Goal: Task Accomplishment & Management: Complete application form

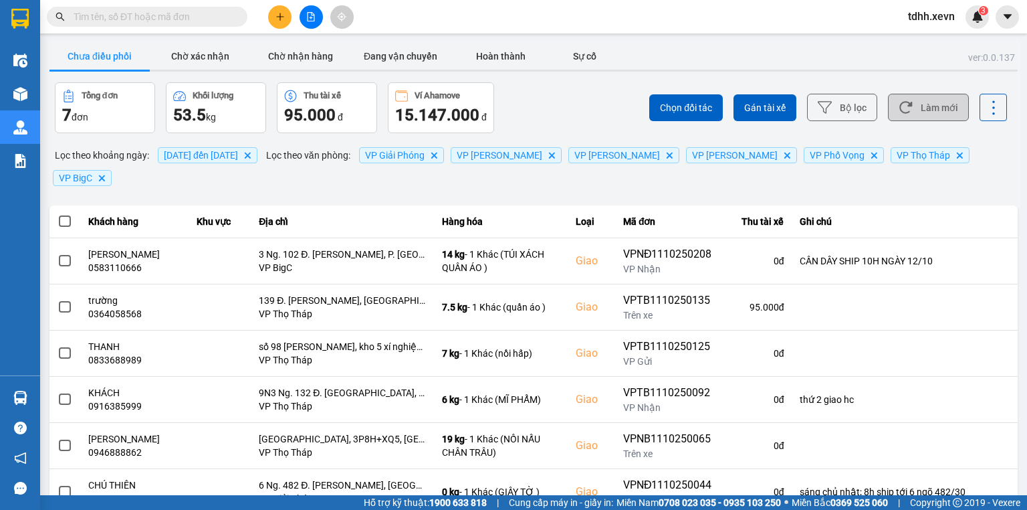
click at [925, 113] on button "Làm mới" at bounding box center [928, 107] width 81 height 27
click at [233, 148] on span "04/10/2025 đến 11/10/2025 Delete" at bounding box center [208, 155] width 100 height 16
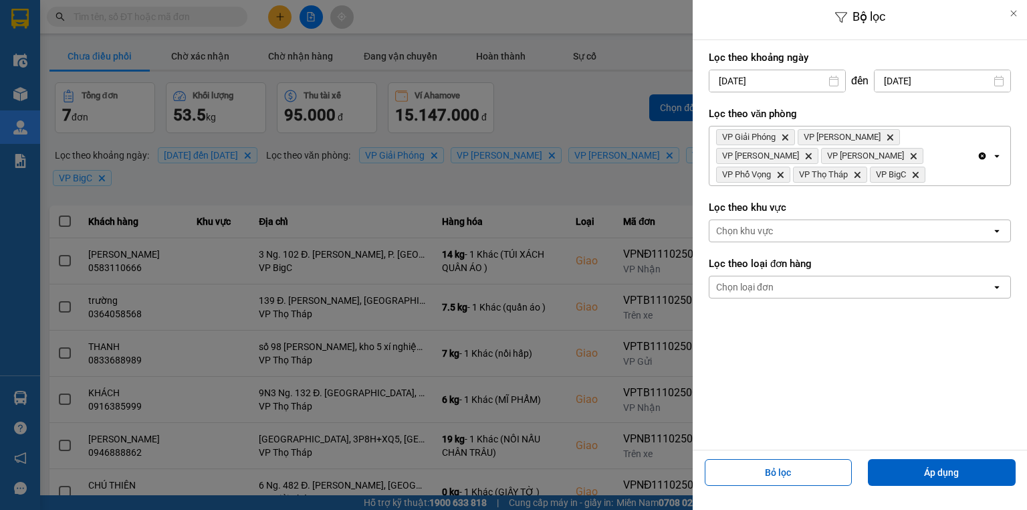
click at [950, 83] on input "[DATE]" at bounding box center [943, 80] width 136 height 21
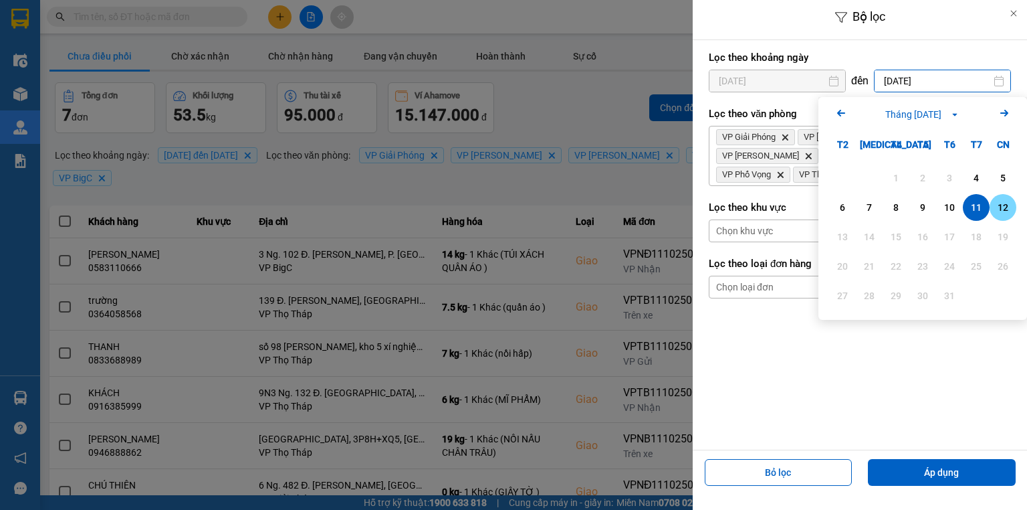
click at [1010, 204] on div "12" at bounding box center [1003, 207] width 19 height 16
type input "[DATE]"
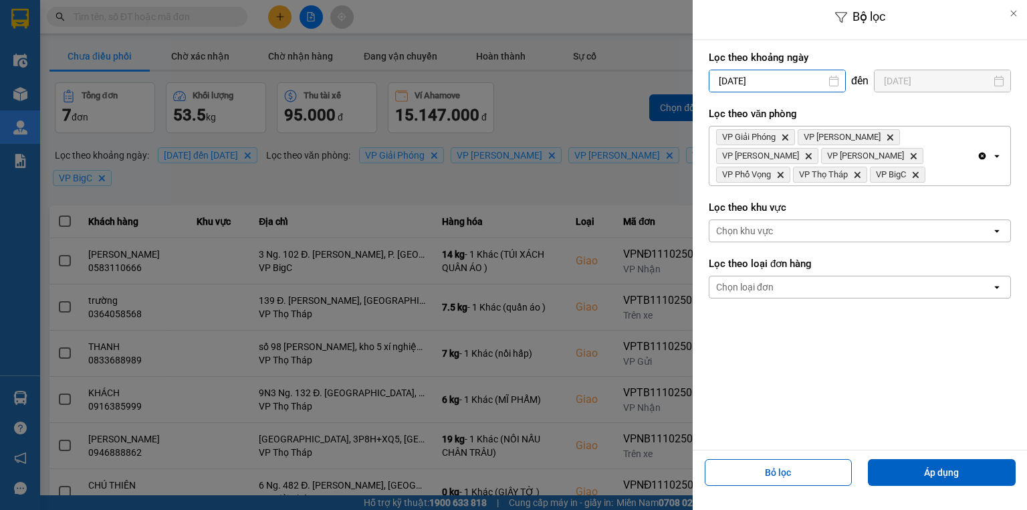
click at [737, 72] on input "04/10/2025" at bounding box center [777, 80] width 136 height 21
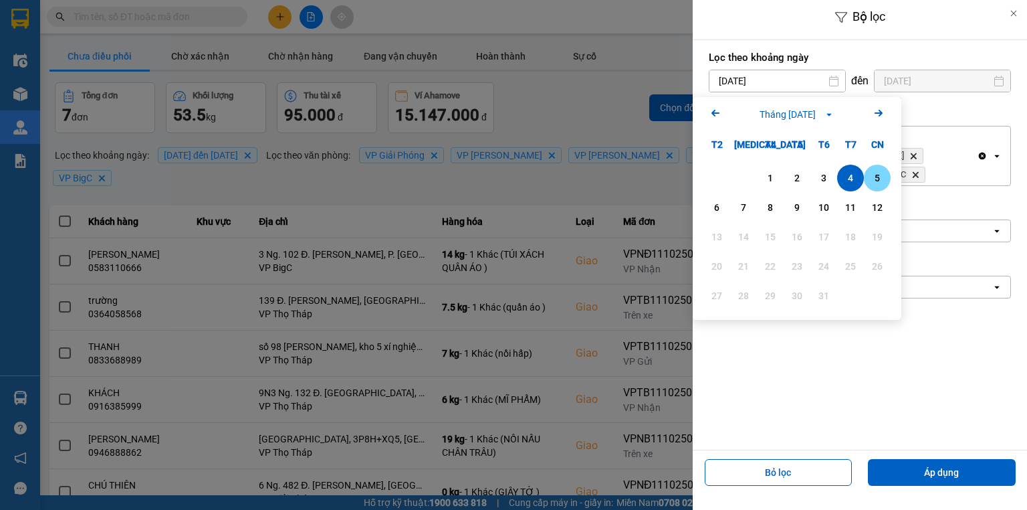
click at [883, 179] on div "5" at bounding box center [877, 178] width 19 height 16
type input "05/10/2025"
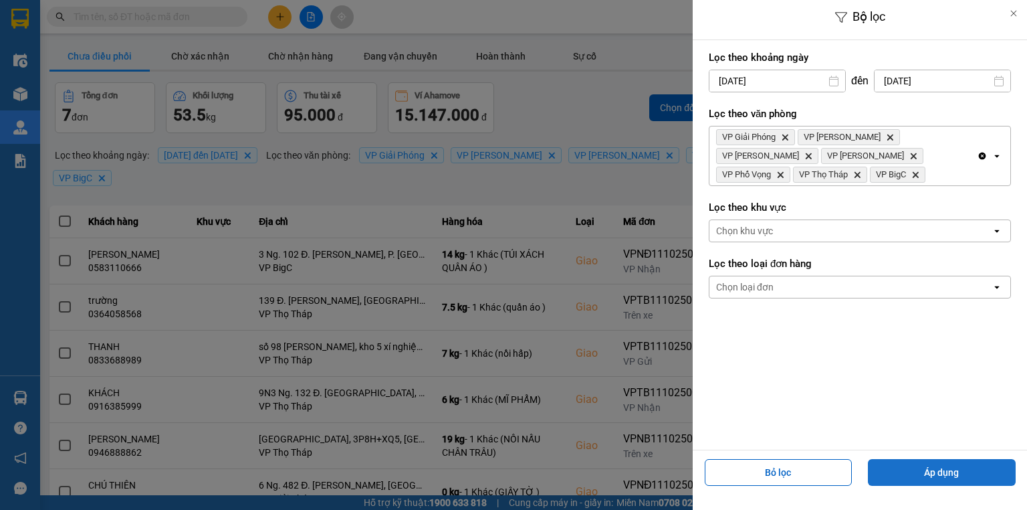
click at [932, 474] on button "Áp dụng" at bounding box center [942, 472] width 148 height 27
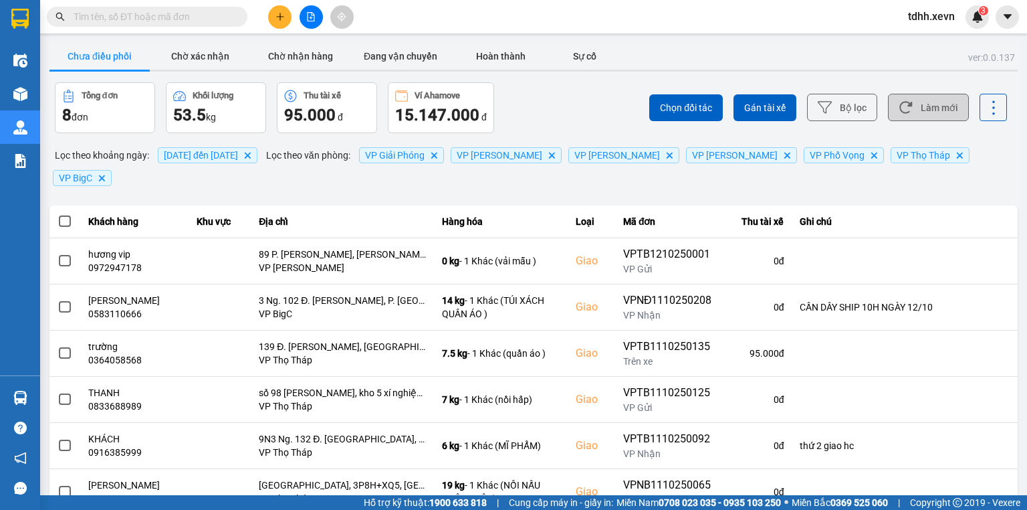
click at [923, 102] on button "Làm mới" at bounding box center [928, 107] width 81 height 27
click at [155, 16] on input "text" at bounding box center [153, 16] width 158 height 15
paste input "0913356680"
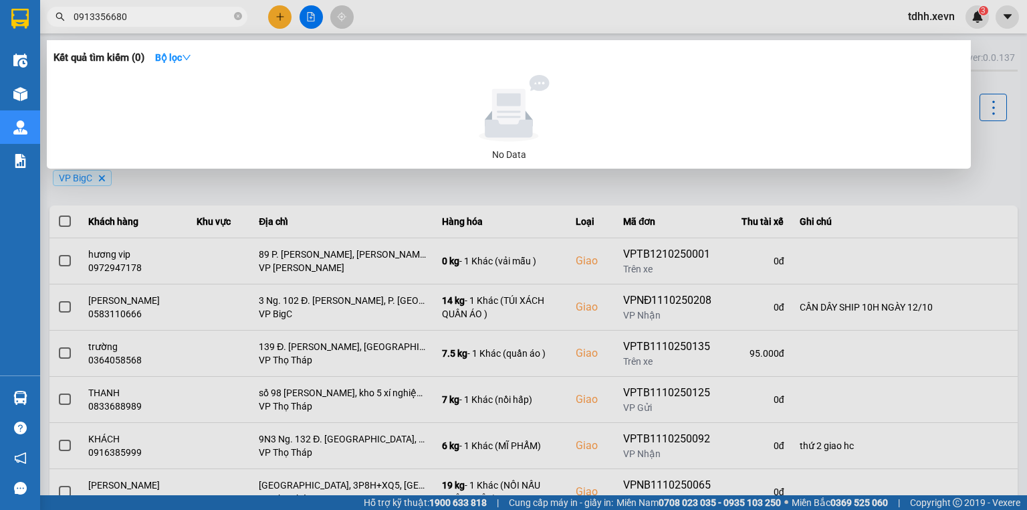
click at [830, 19] on div at bounding box center [513, 255] width 1027 height 510
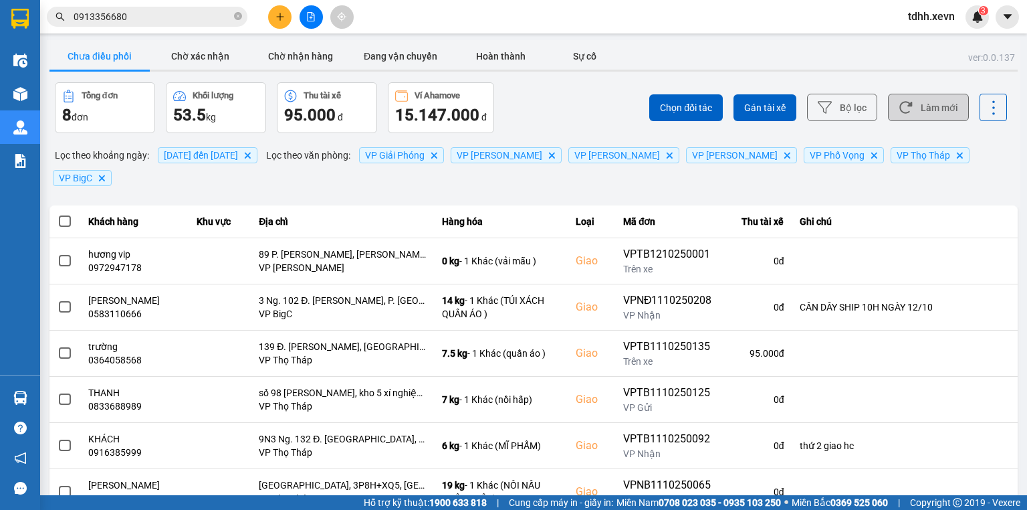
click at [915, 100] on button "Làm mới" at bounding box center [928, 107] width 81 height 27
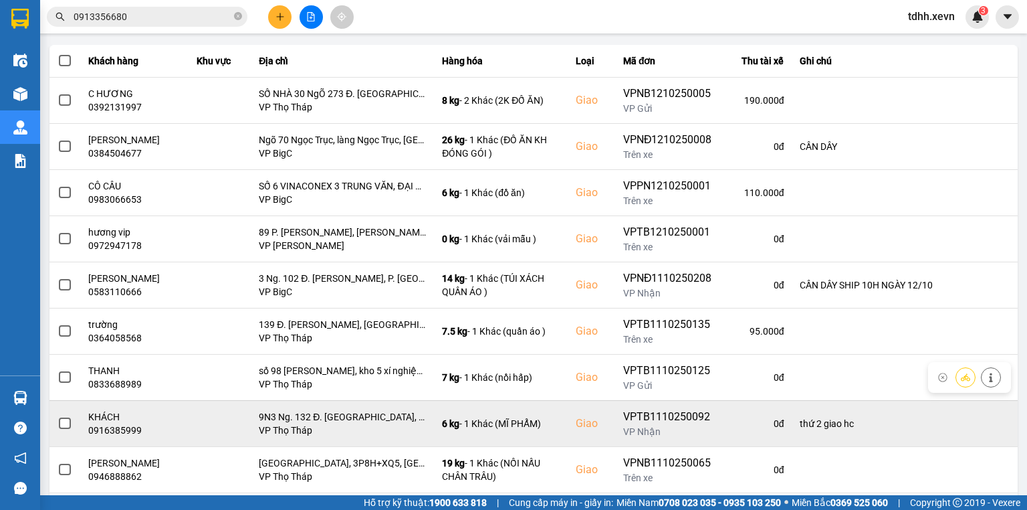
scroll to position [211, 0]
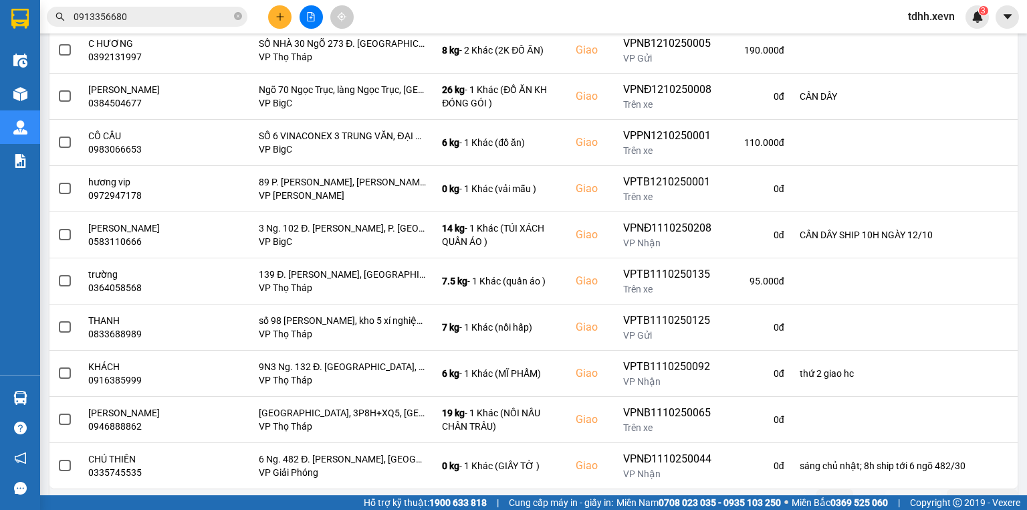
click at [917, 491] on icon "next page. current page 1 / 2" at bounding box center [925, 499] width 16 height 16
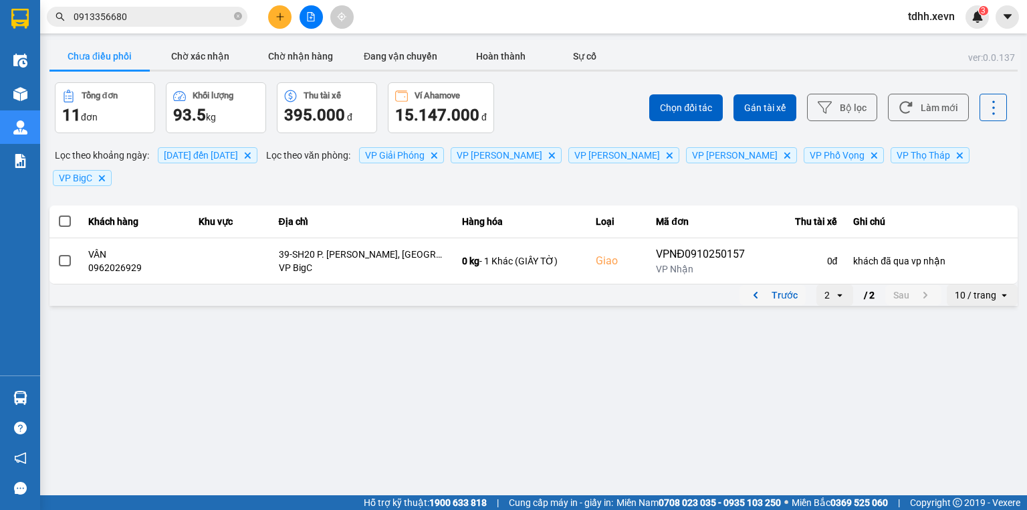
click at [770, 285] on button "Trước" at bounding box center [773, 295] width 66 height 20
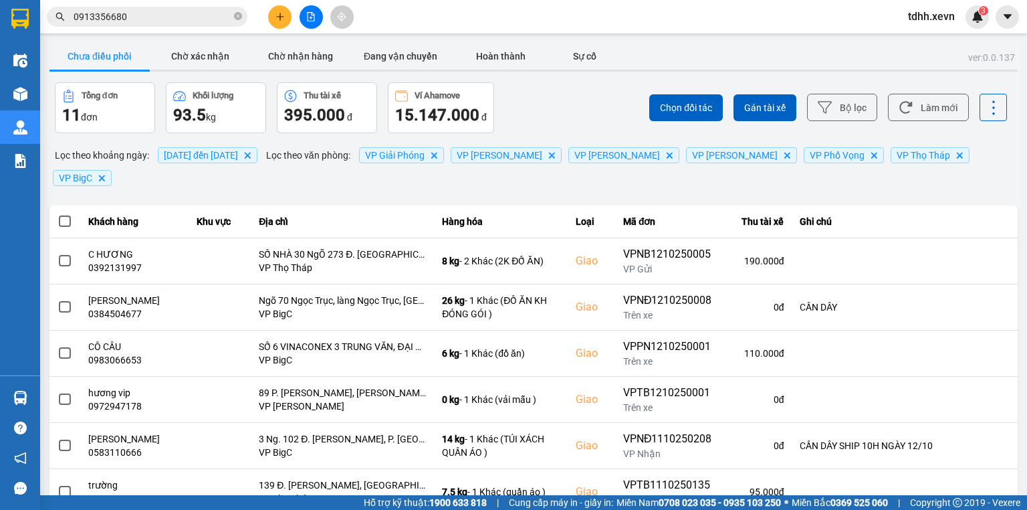
click at [119, 17] on input "0913356680" at bounding box center [153, 16] width 158 height 15
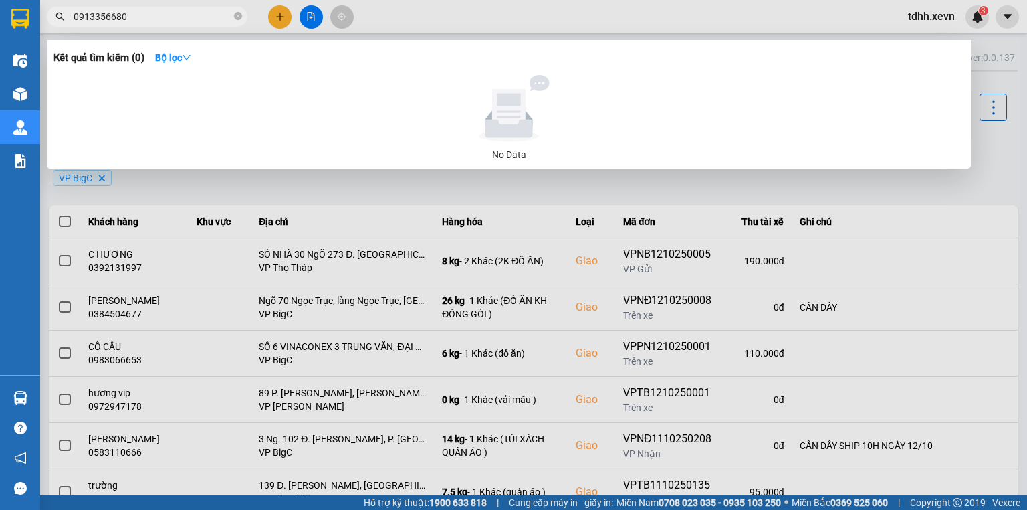
click at [119, 17] on input "0913356680" at bounding box center [153, 16] width 158 height 15
paste input "559948284"
click at [106, 13] on input "0559948284" at bounding box center [153, 16] width 158 height 15
paste input "332282003"
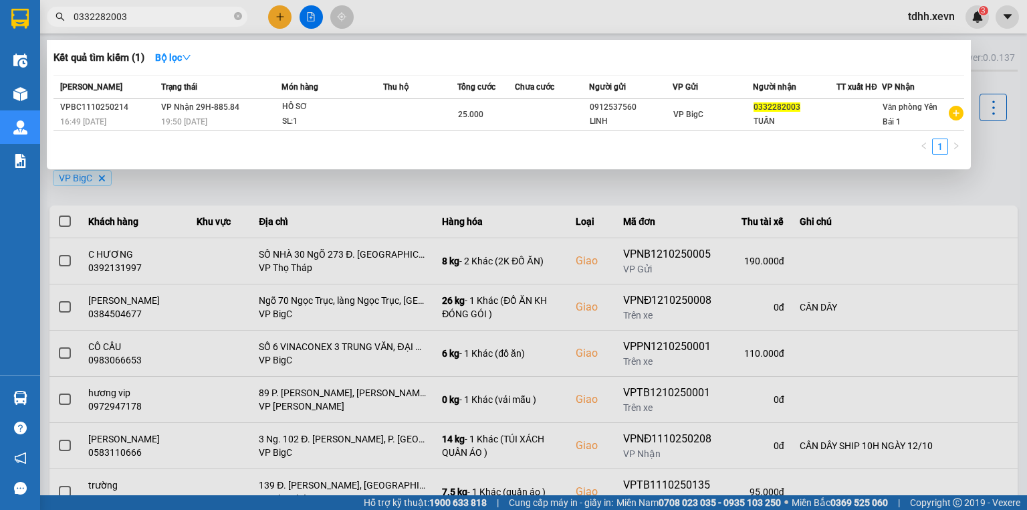
drag, startPoint x: 758, startPoint y: 14, endPoint x: 908, endPoint y: 79, distance: 163.2
click at [760, 14] on div at bounding box center [513, 255] width 1027 height 510
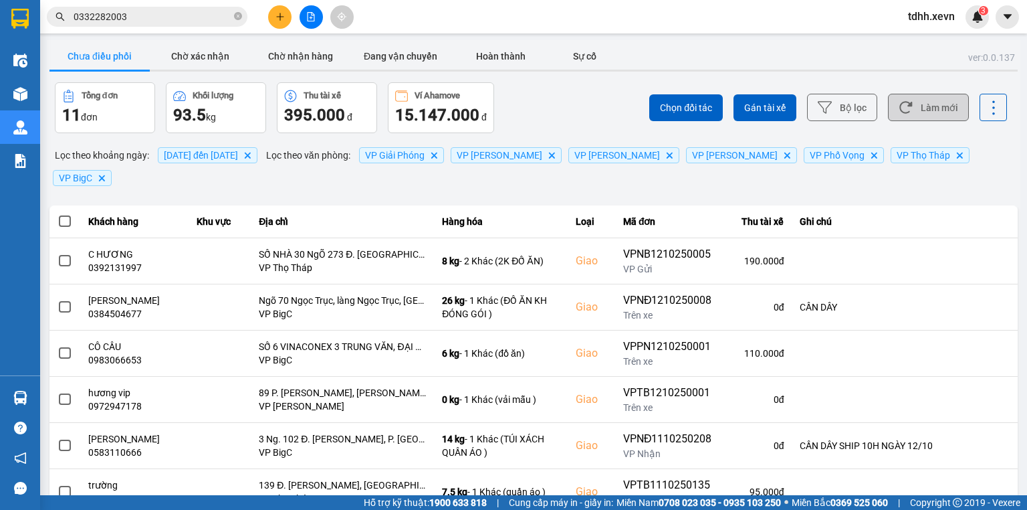
click at [925, 100] on button "Làm mới" at bounding box center [928, 107] width 81 height 27
click at [925, 97] on button "Làm mới" at bounding box center [928, 107] width 81 height 27
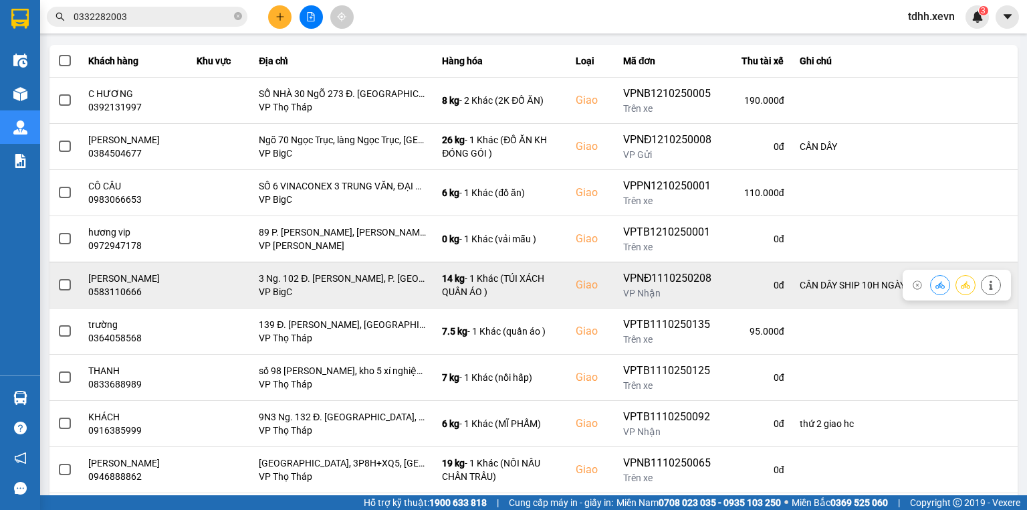
scroll to position [211, 0]
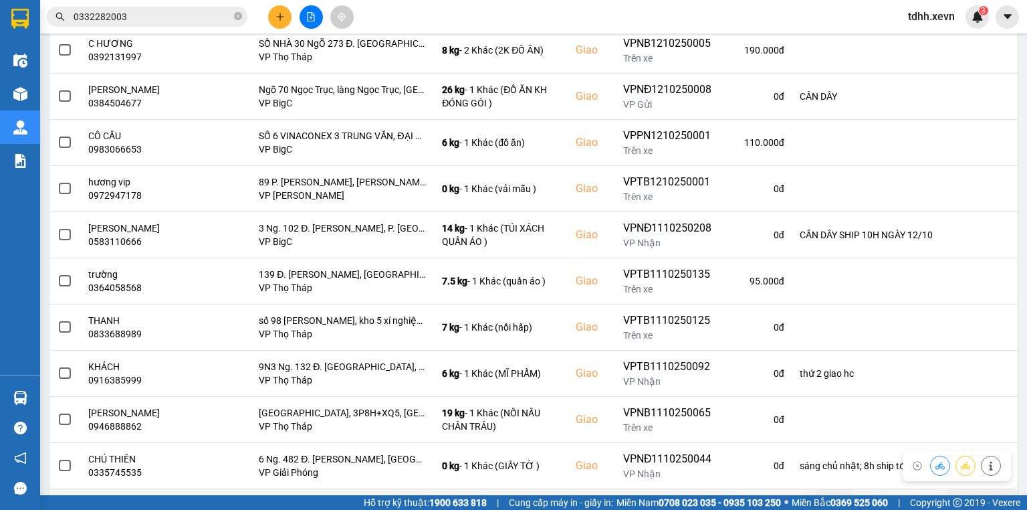
click at [890, 489] on button "Sau" at bounding box center [913, 499] width 56 height 20
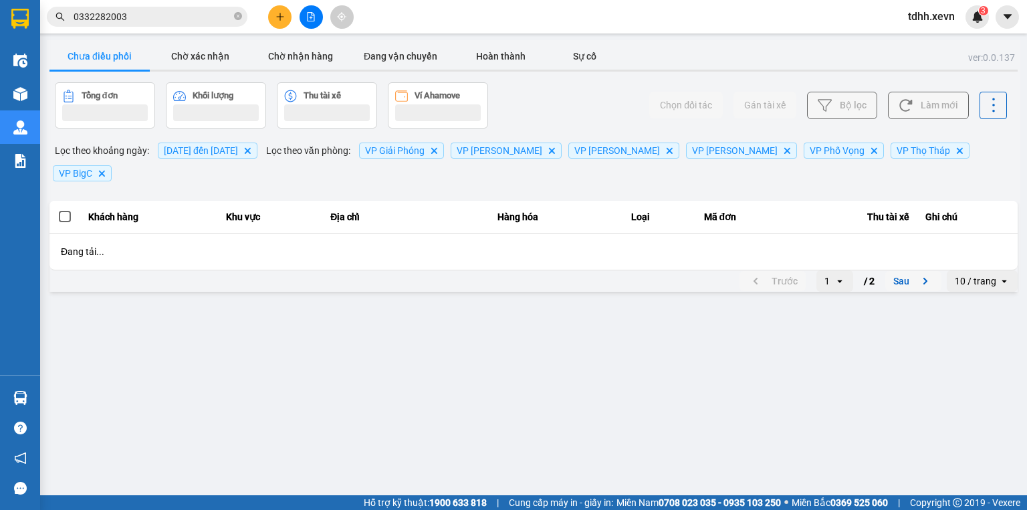
scroll to position [0, 0]
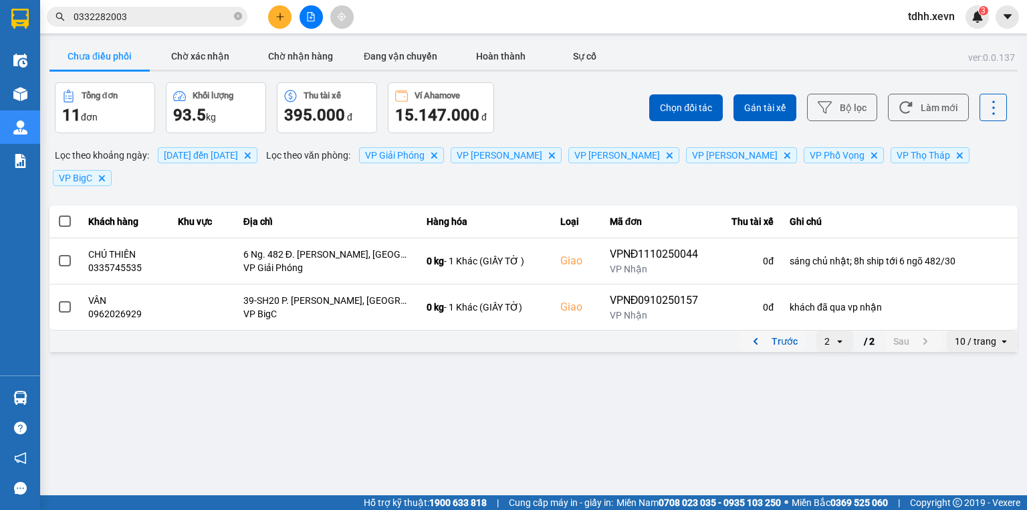
click at [771, 331] on button "Trước" at bounding box center [773, 341] width 66 height 20
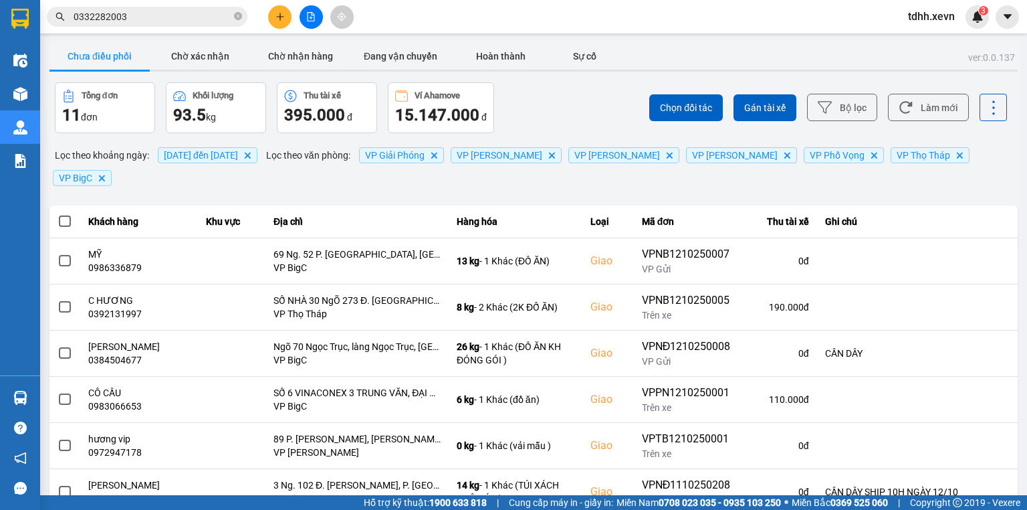
click at [141, 21] on input "0332282003" at bounding box center [153, 16] width 158 height 15
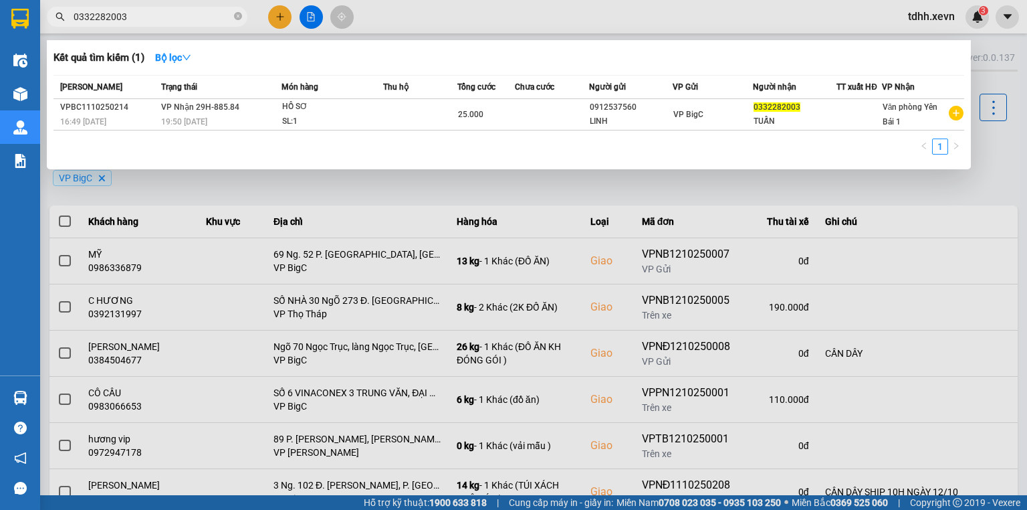
click at [141, 21] on input "0332282003" at bounding box center [153, 16] width 158 height 15
paste input "53404464"
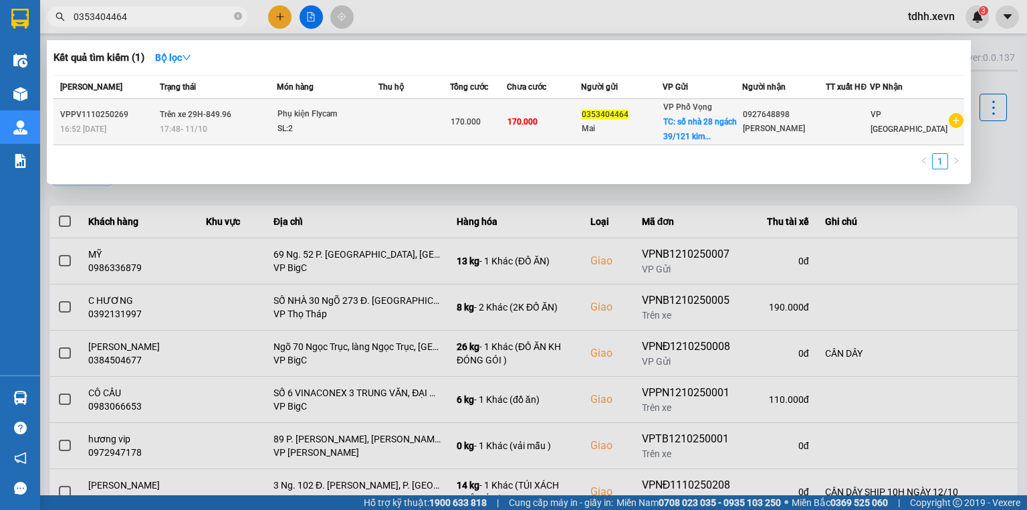
type input "0353404464"
click at [481, 119] on span "170.000" at bounding box center [466, 121] width 30 height 9
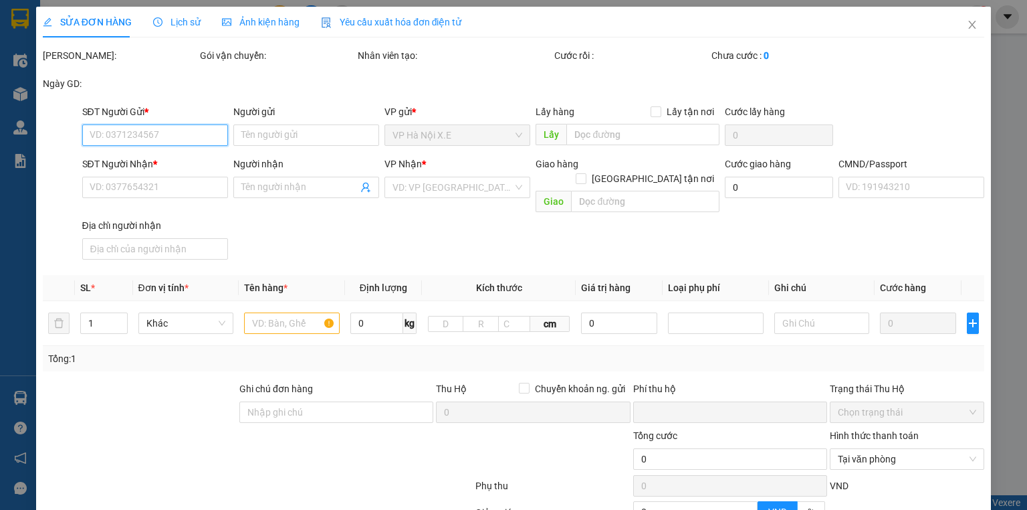
type input "0353404464"
type input "Mai"
checkbox input "true"
type input "số nhà 28 ngách 39/121 kim ngưu thanh lương"
type input "0927648898"
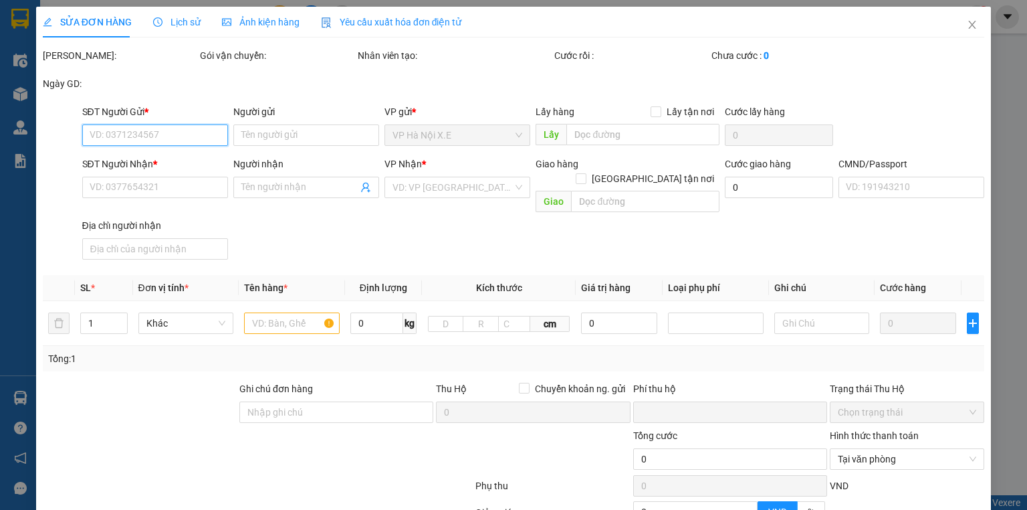
type input "[PERSON_NAME]"
type input "123"
type input "cần dây, mang thẳng vào vp báo đơn tổng đài đặt"
type input "0"
type input "170.000"
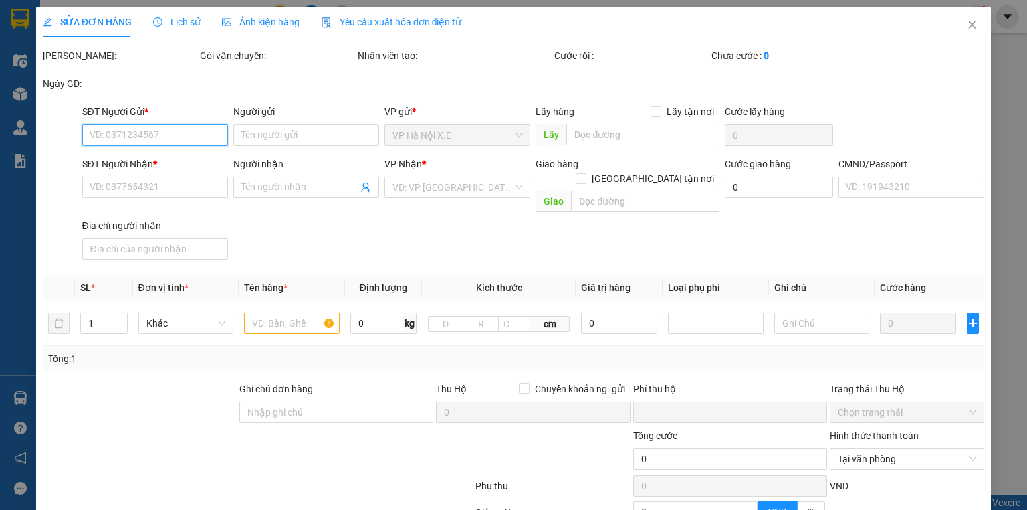
type input "170.000"
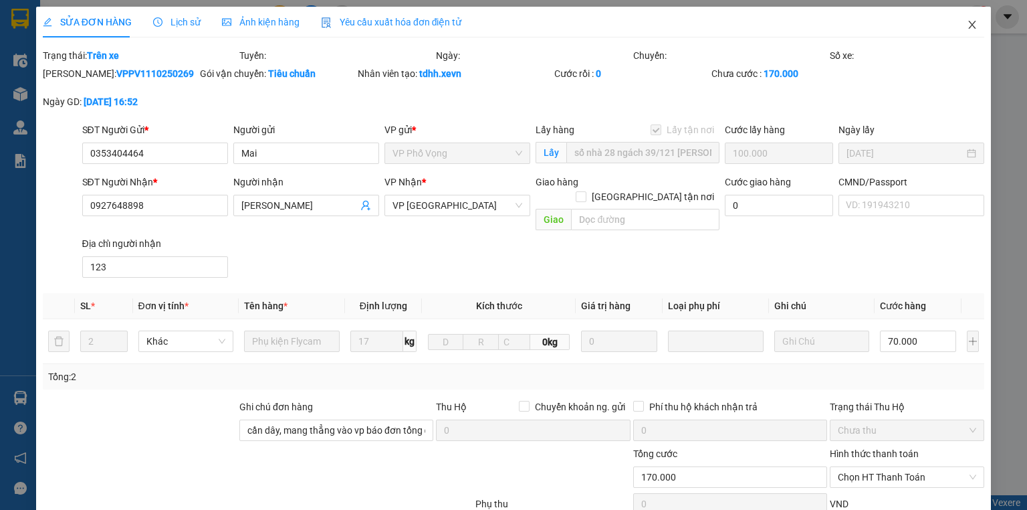
click at [959, 29] on span "Close" at bounding box center [971, 25] width 37 height 37
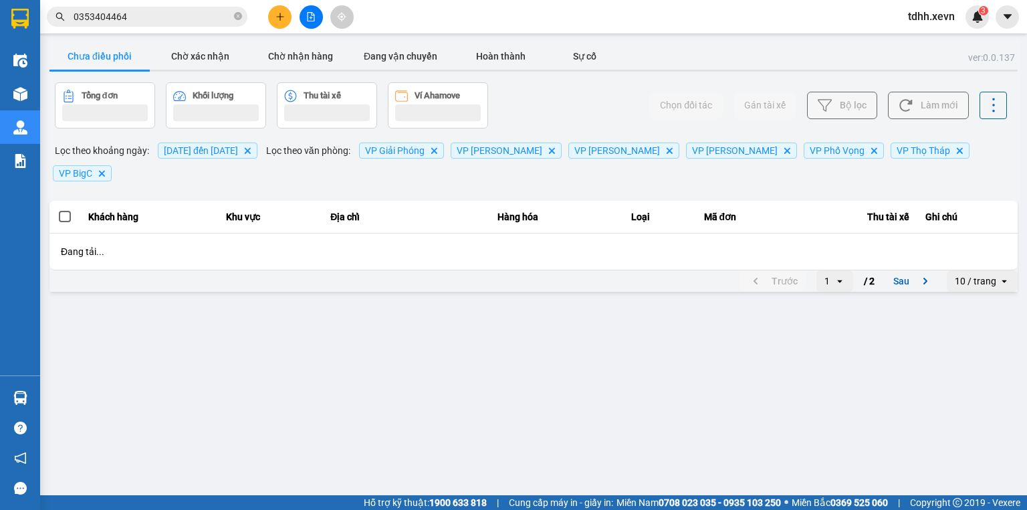
click at [146, 15] on input "0353404464" at bounding box center [153, 16] width 158 height 15
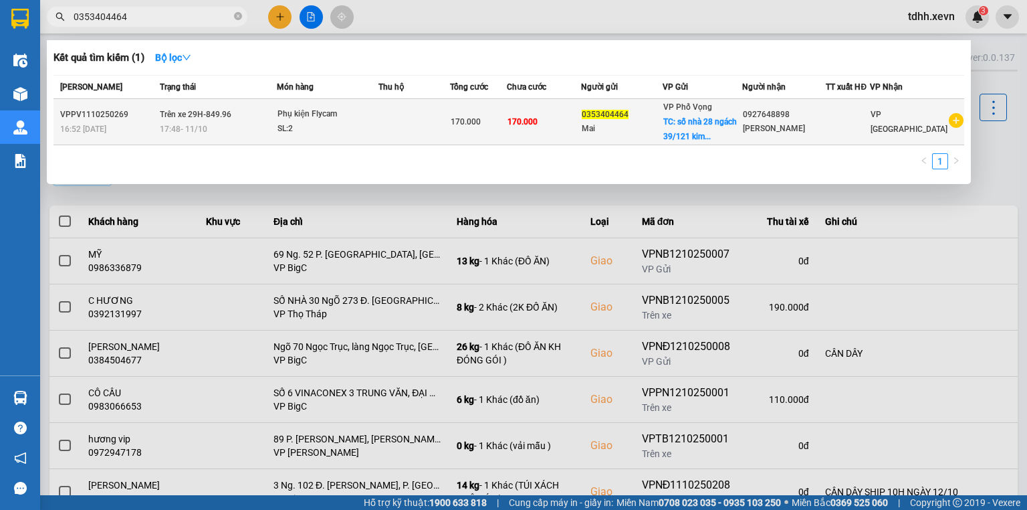
click at [438, 133] on td at bounding box center [414, 122] width 72 height 46
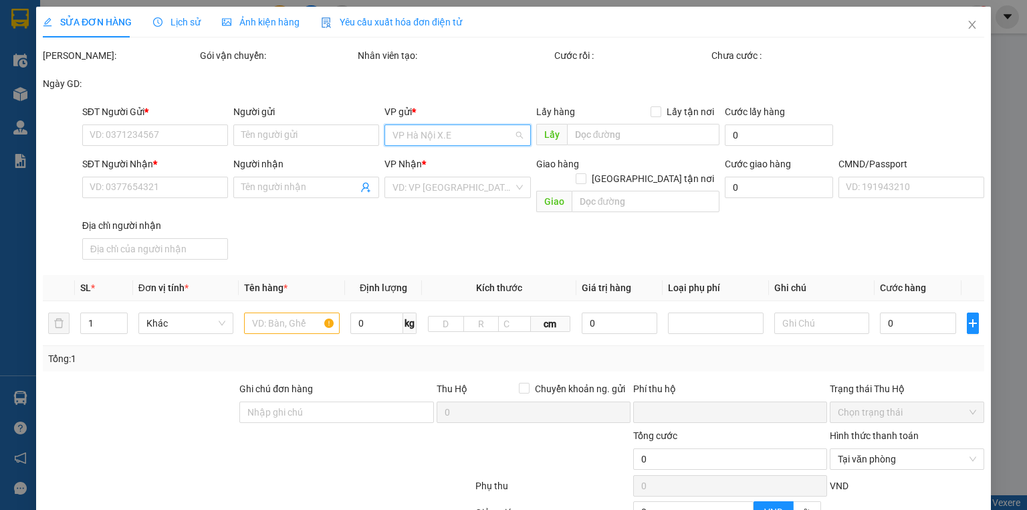
type input "0353404464"
type input "Mai"
checkbox input "true"
type input "số nhà 28 ngách 39/121 kim ngưu thanh lương"
type input "0927648898"
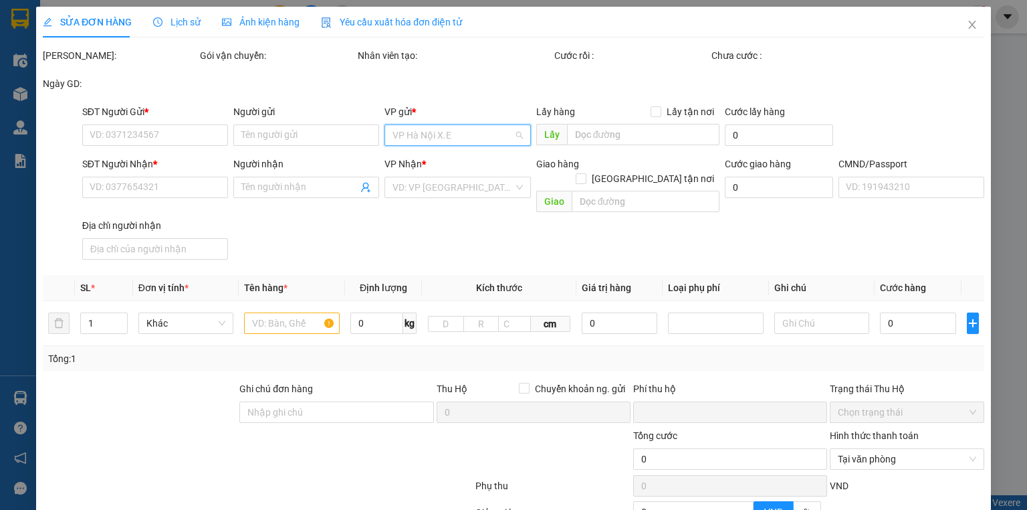
type input "[PERSON_NAME]"
type input "123"
type input "cần dây, mang thẳng vào vp báo đơn tổng đài đặt"
type input "0"
type input "170.000"
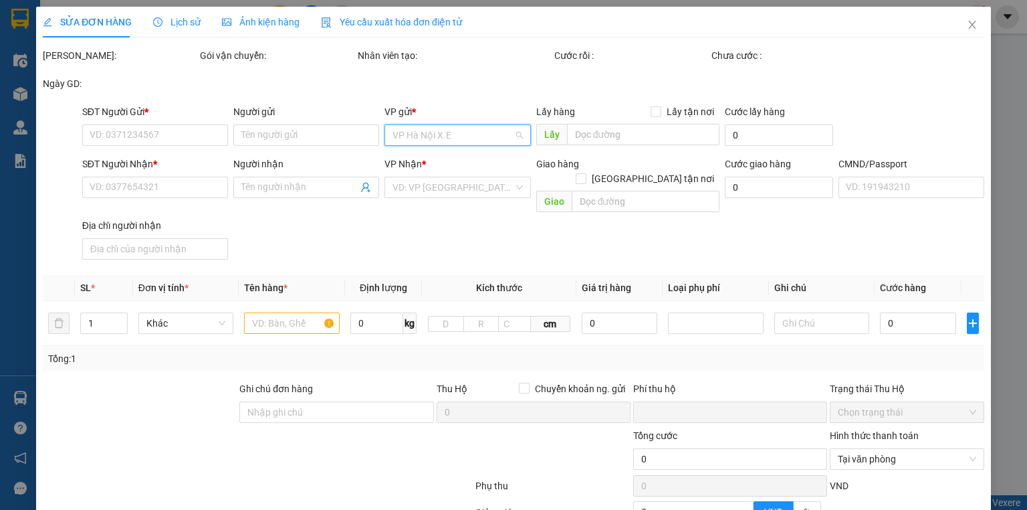
type input "170.000"
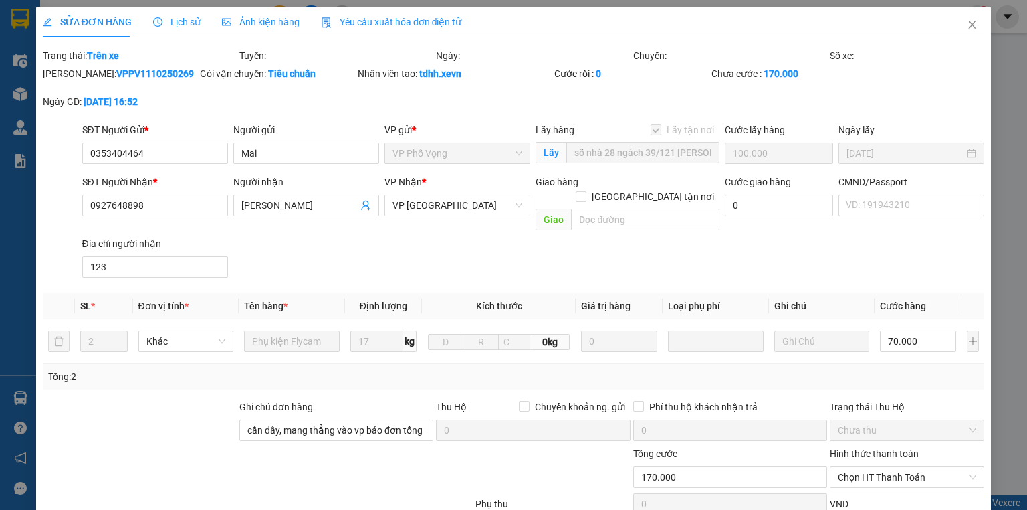
click at [171, 23] on span "Lịch sử" at bounding box center [176, 22] width 47 height 11
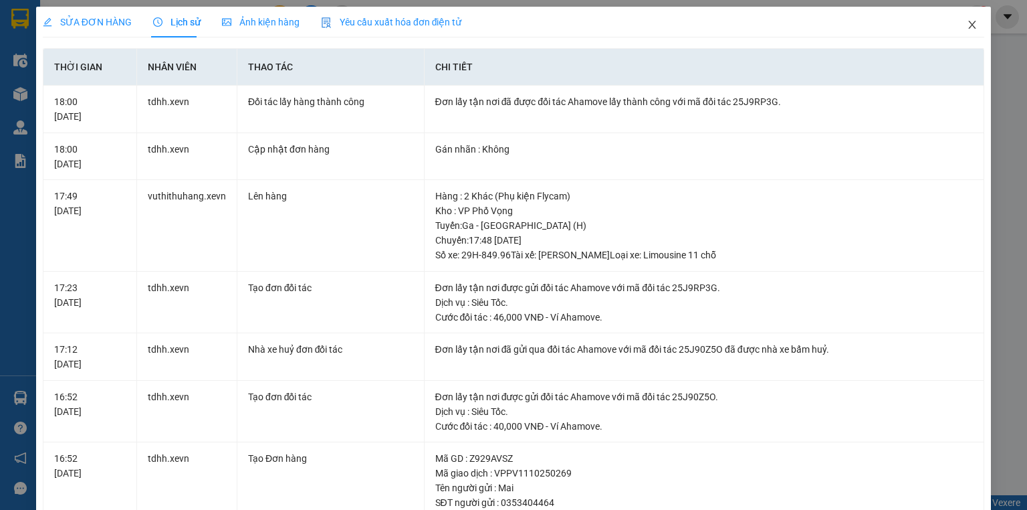
click at [967, 24] on icon "close" at bounding box center [972, 24] width 11 height 11
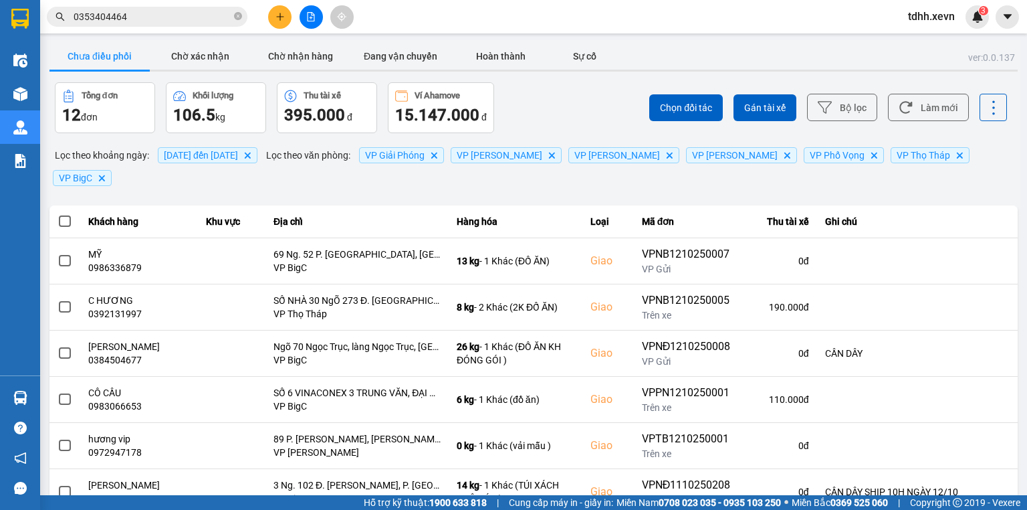
click at [164, 21] on input "0353404464" at bounding box center [153, 16] width 158 height 15
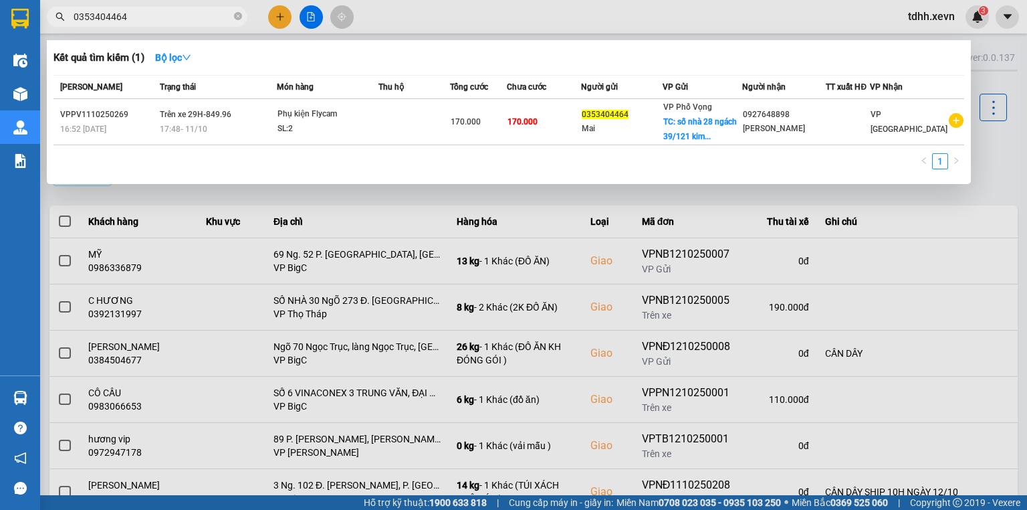
click at [752, 18] on div at bounding box center [513, 255] width 1027 height 510
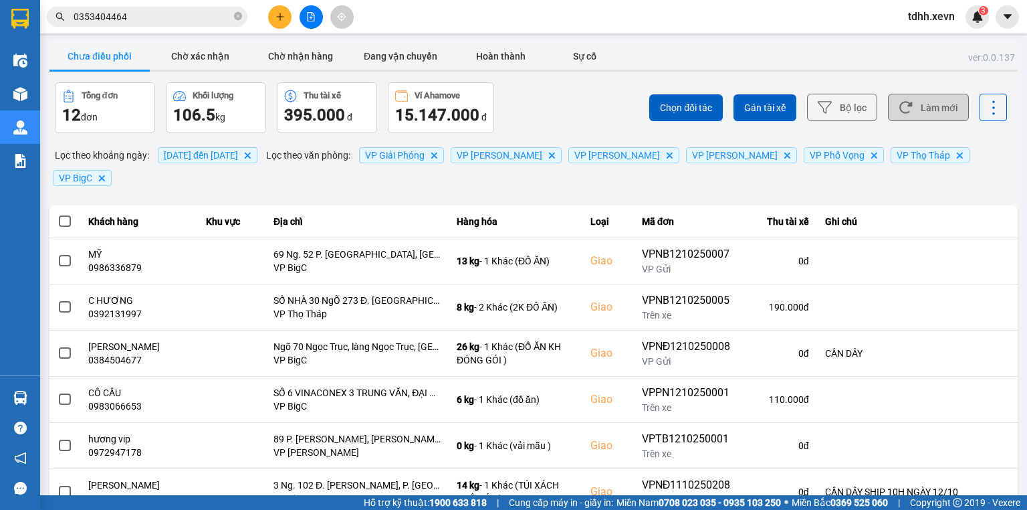
click at [911, 102] on button "Làm mới" at bounding box center [928, 107] width 81 height 27
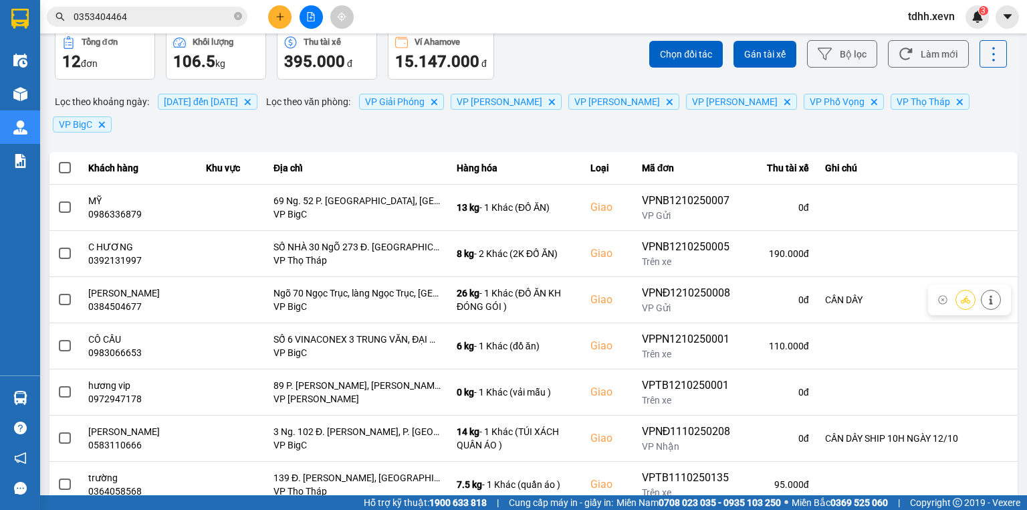
scroll to position [107, 0]
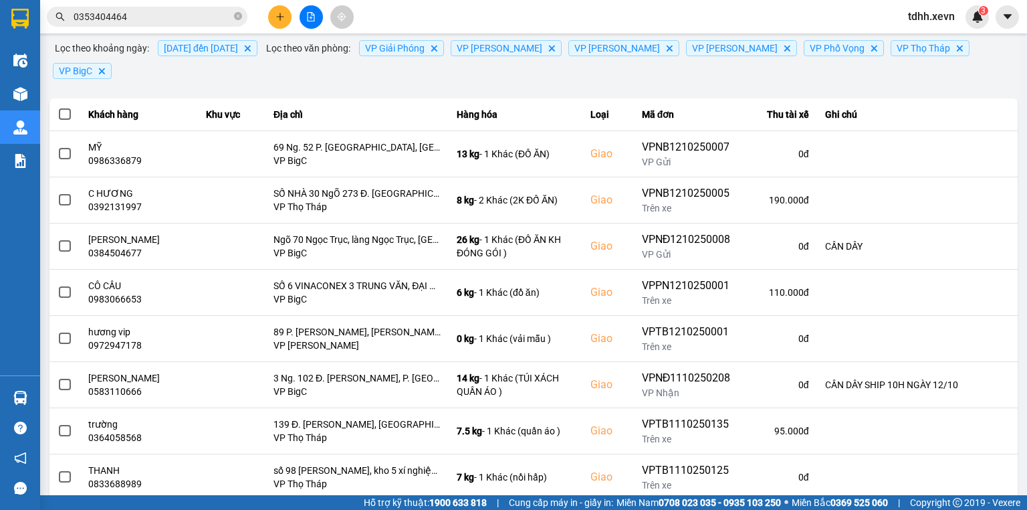
click at [175, 11] on input "0353404464" at bounding box center [153, 16] width 158 height 15
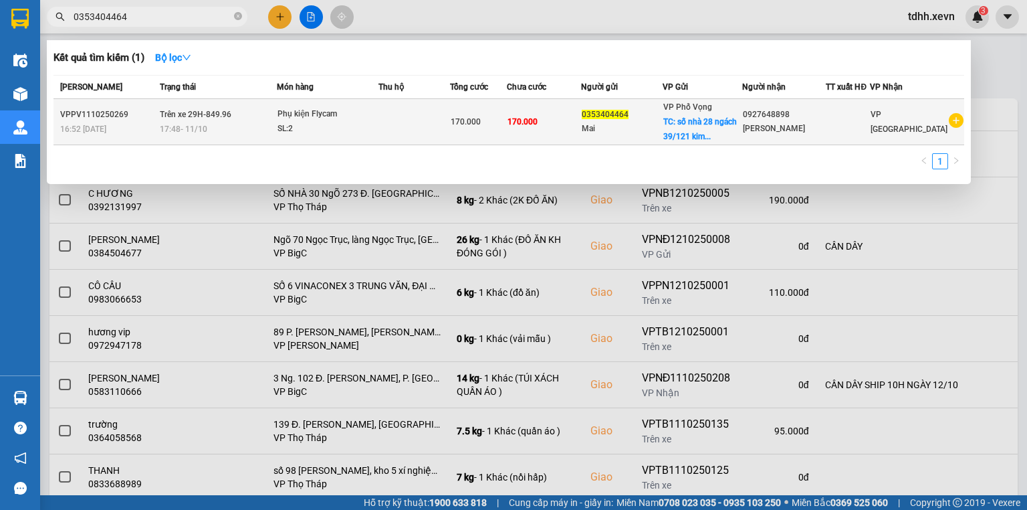
click at [224, 115] on span "Trên xe 29H-849.96" at bounding box center [196, 114] width 72 height 9
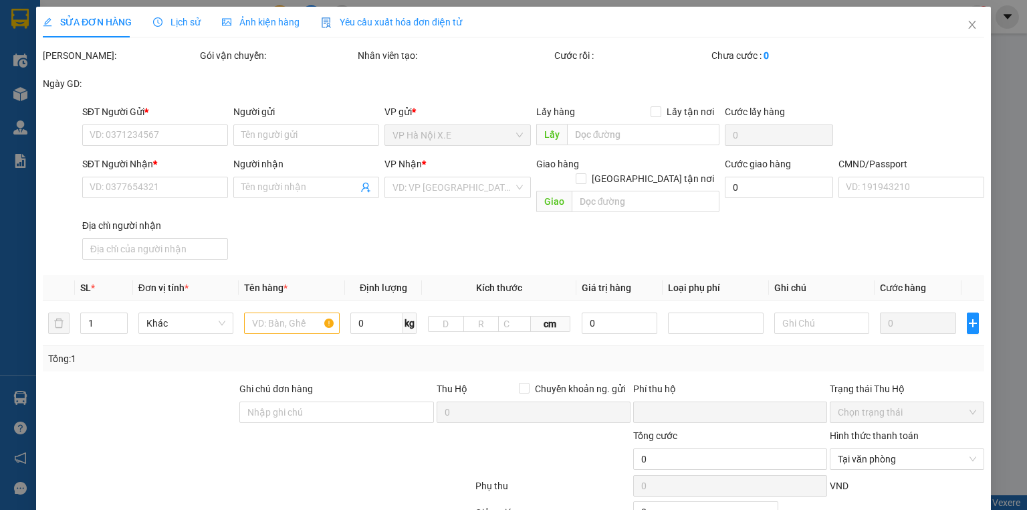
type input "0353404464"
type input "Mai"
checkbox input "true"
type input "số nhà 28 ngách 39/121 kim ngưu thanh lương"
type input "0927648898"
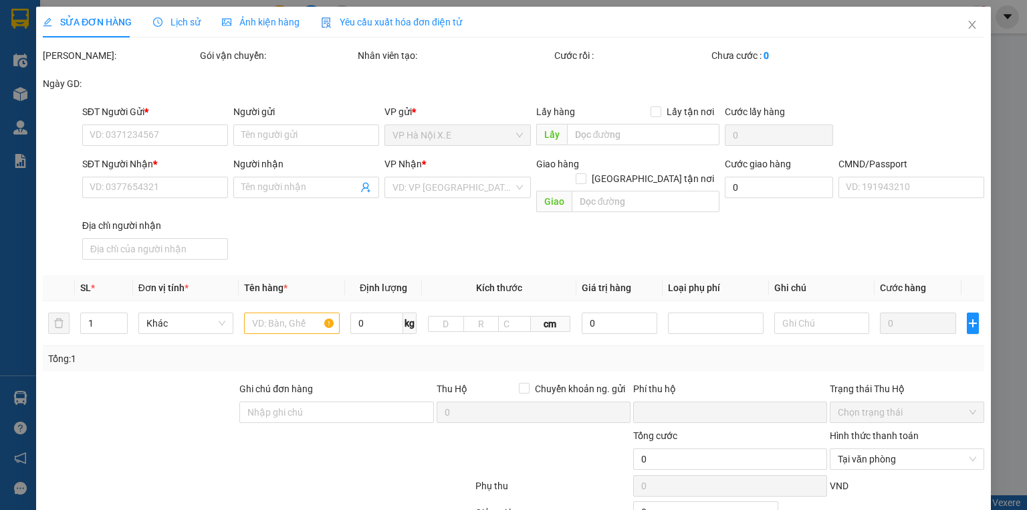
type input "[PERSON_NAME]"
type input "123"
type input "cần dây, mang thẳng vào vp báo đơn tổng đài đặt"
type input "0"
type input "170.000"
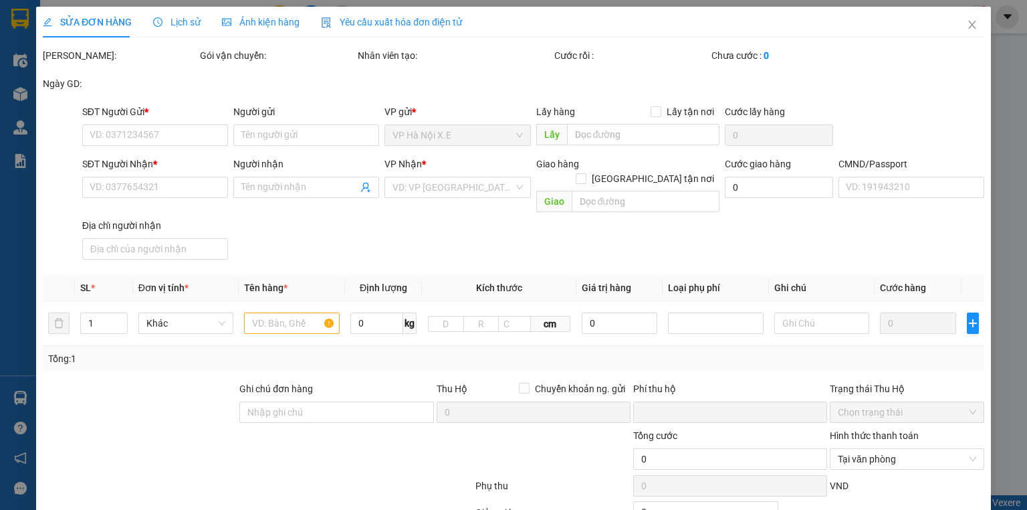
type input "170.000"
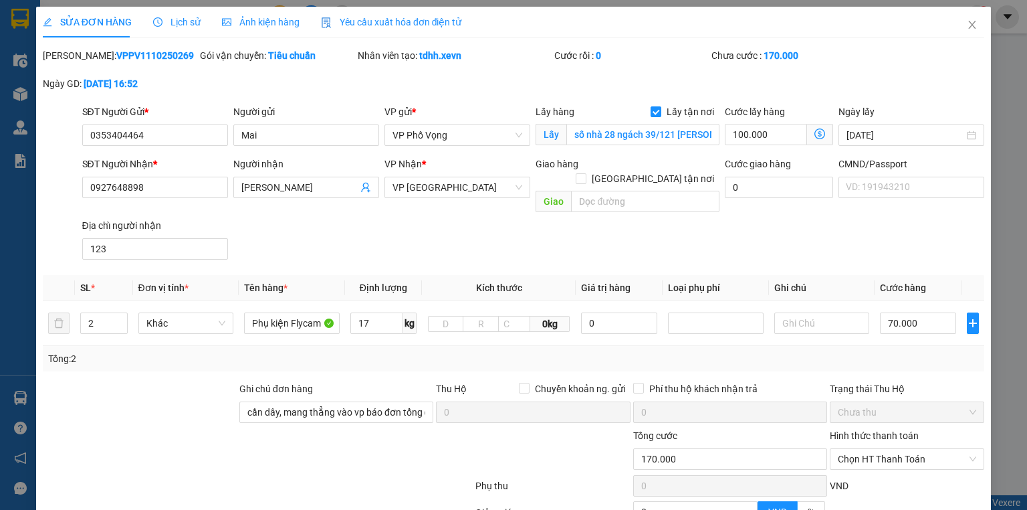
click at [171, 17] on span "Lịch sử" at bounding box center [176, 22] width 47 height 11
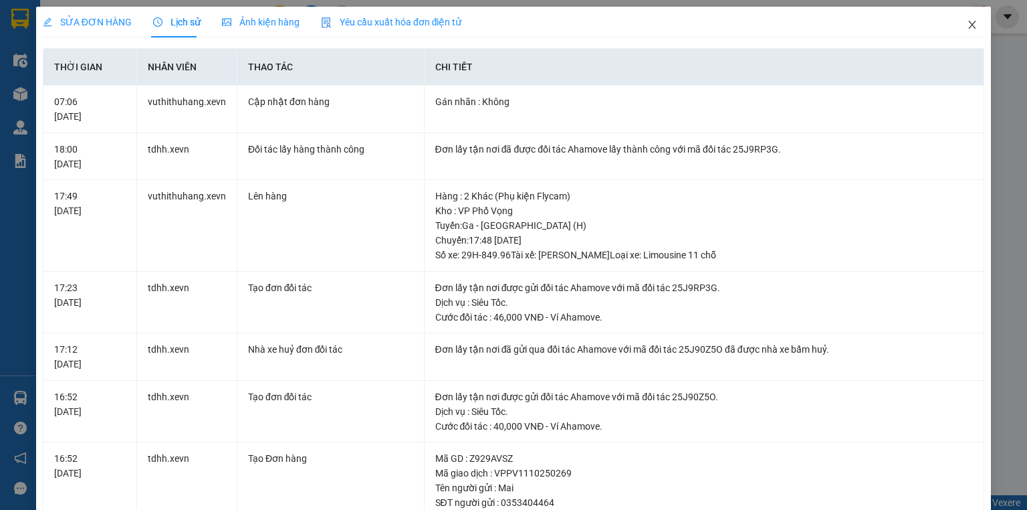
click at [967, 29] on icon "close" at bounding box center [972, 24] width 11 height 11
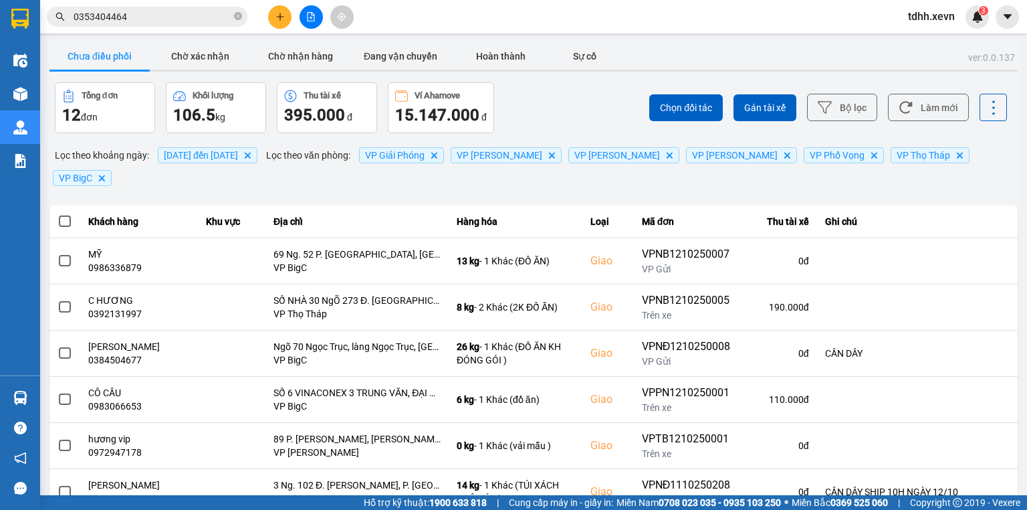
click at [168, 11] on input "0353404464" at bounding box center [153, 16] width 158 height 15
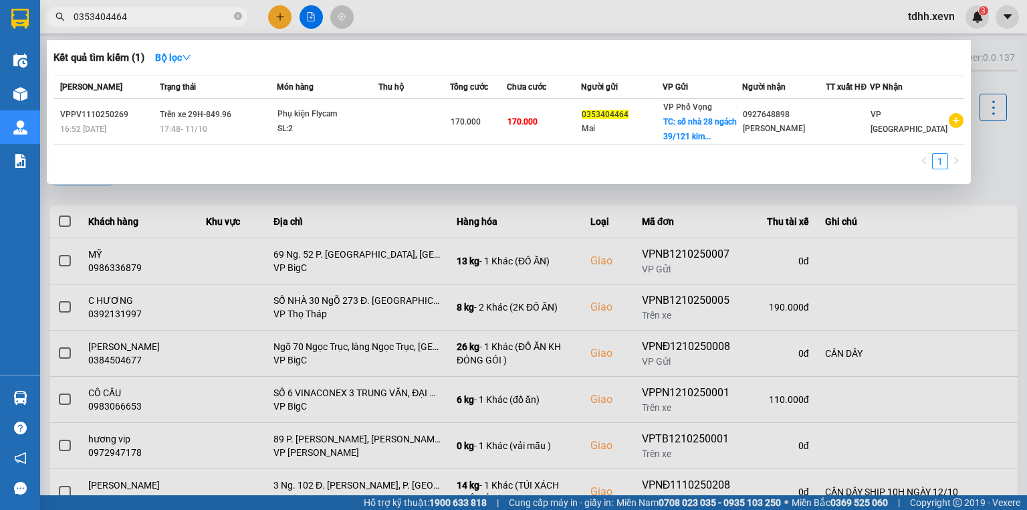
click at [129, 16] on input "0353404464" at bounding box center [153, 16] width 158 height 15
type input "0353404464"
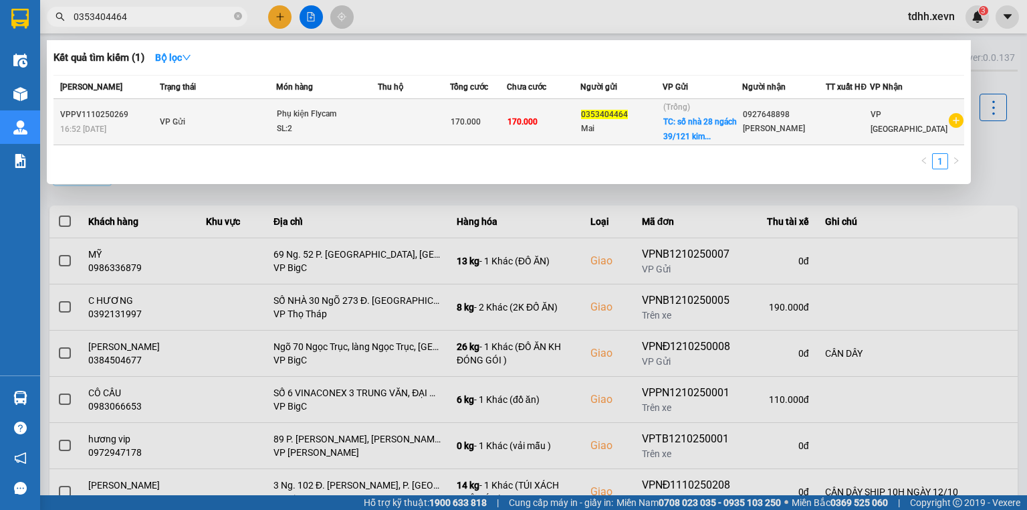
click at [769, 126] on div "[PERSON_NAME]" at bounding box center [784, 129] width 83 height 14
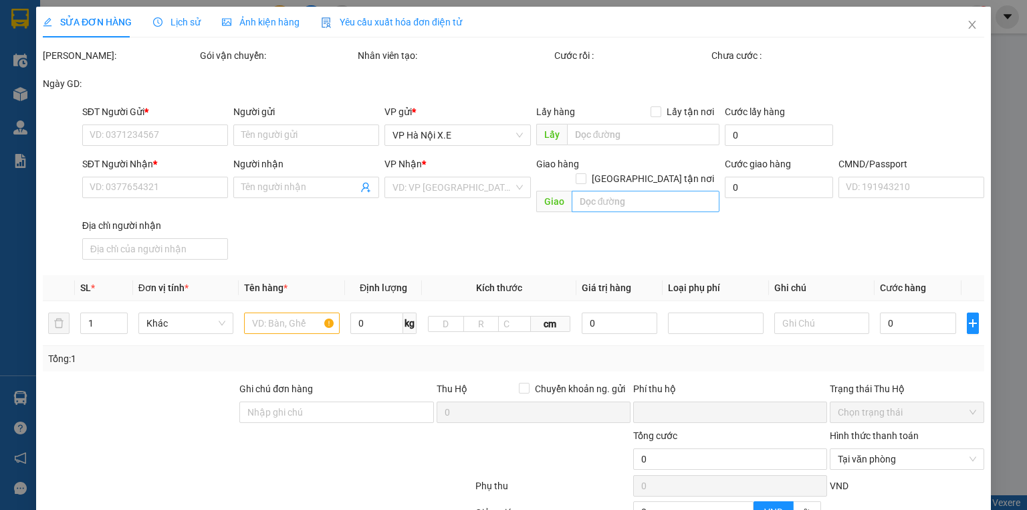
type input "0353404464"
type input "Mai"
checkbox input "true"
type input "số nhà 28 ngách 39/121 kim ngưu thanh lương"
type input "0927648898"
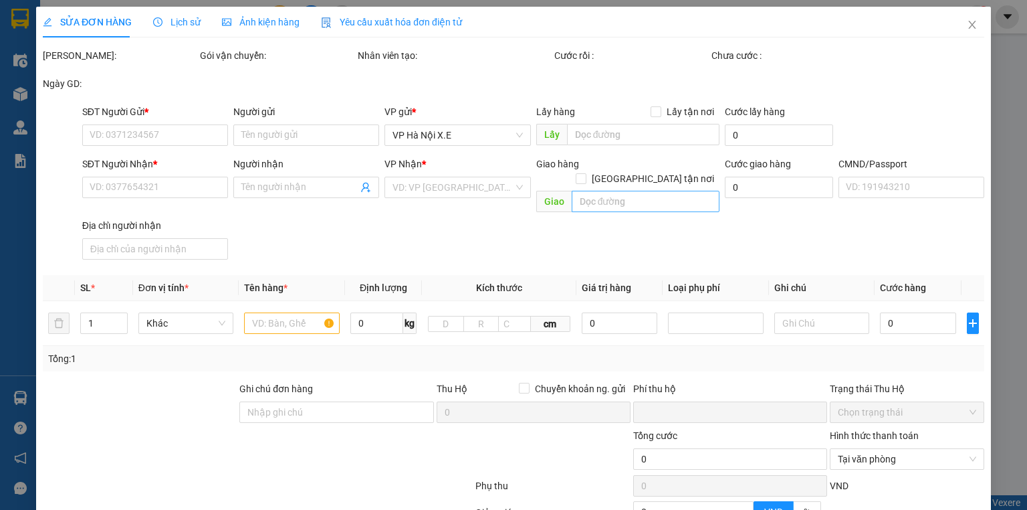
type input "[PERSON_NAME]"
type input "123"
type input "cần dây, mang thẳng vào vp báo đơn tổng đài đặt"
type input "0"
type input "170.000"
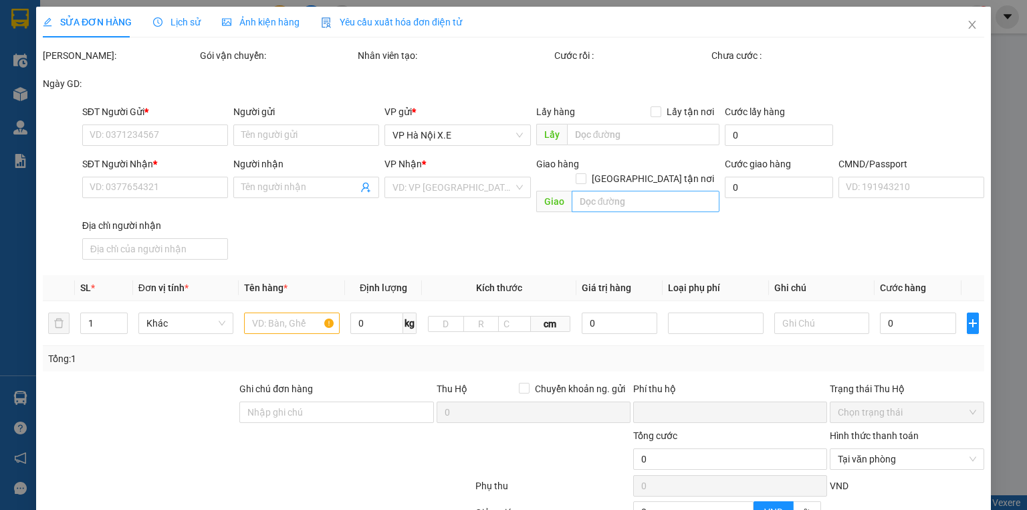
type input "170.000"
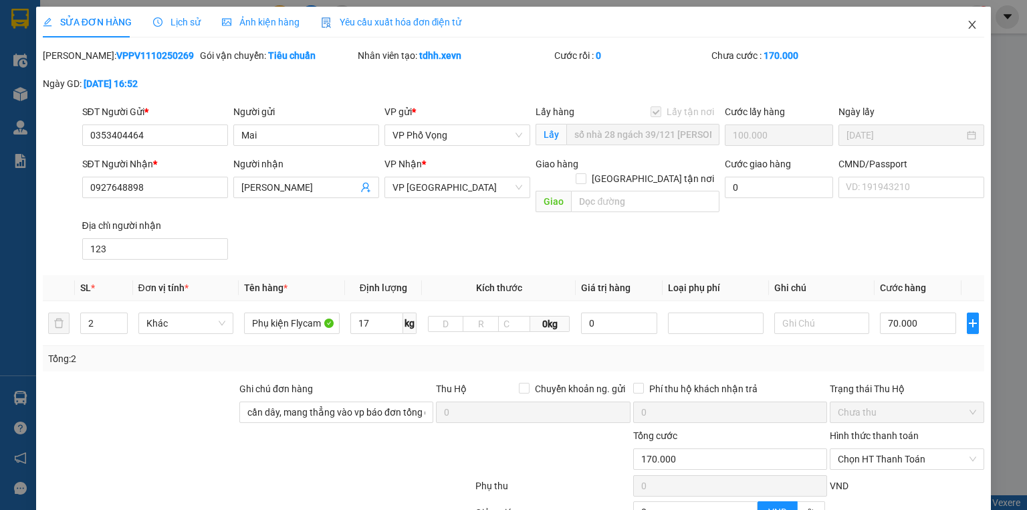
click at [967, 23] on icon "close" at bounding box center [972, 24] width 11 height 11
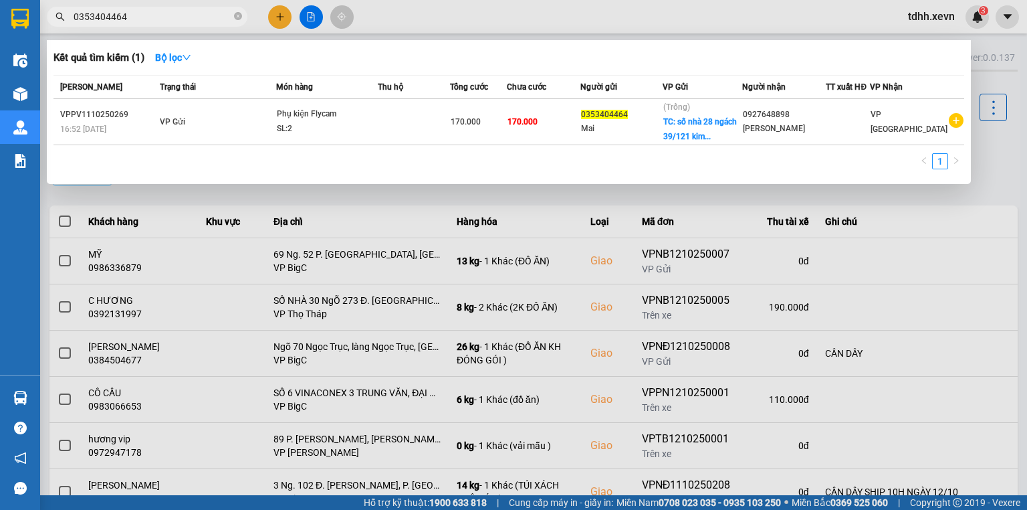
click at [181, 13] on input "0353404464" at bounding box center [153, 16] width 158 height 15
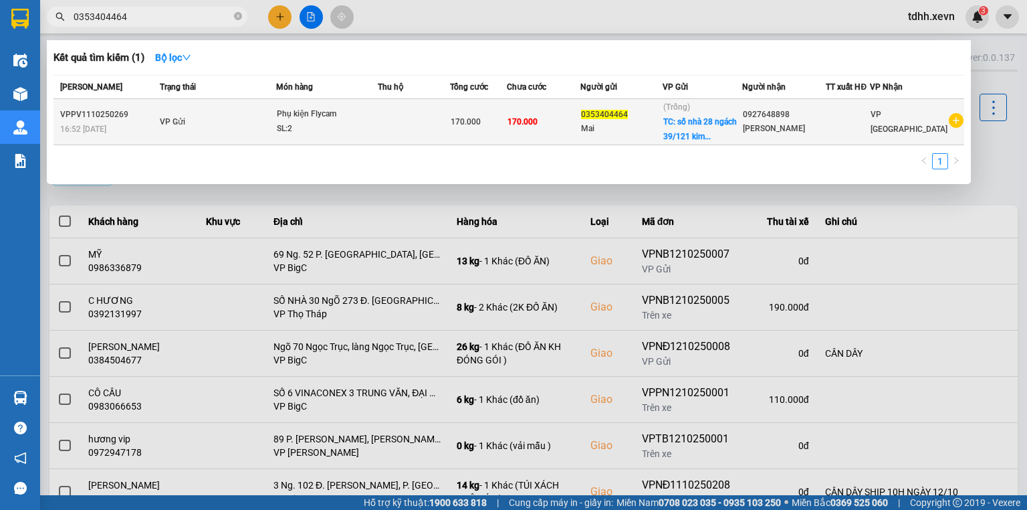
click at [895, 134] on td "VP [GEOGRAPHIC_DATA]" at bounding box center [917, 122] width 94 height 46
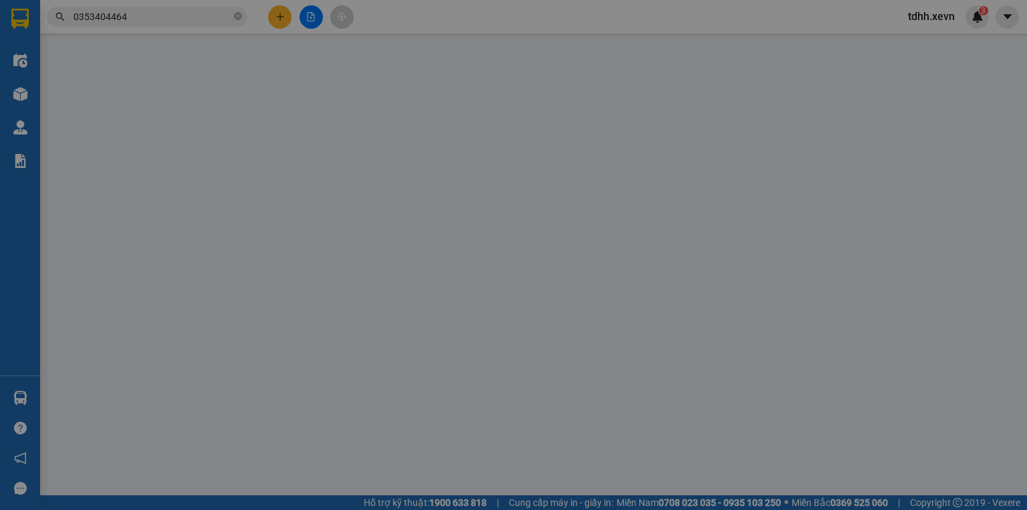
type input "0353404464"
type input "Mai"
checkbox input "true"
type input "số nhà 28 ngách 39/121 kim ngưu thanh lương"
type input "0927648898"
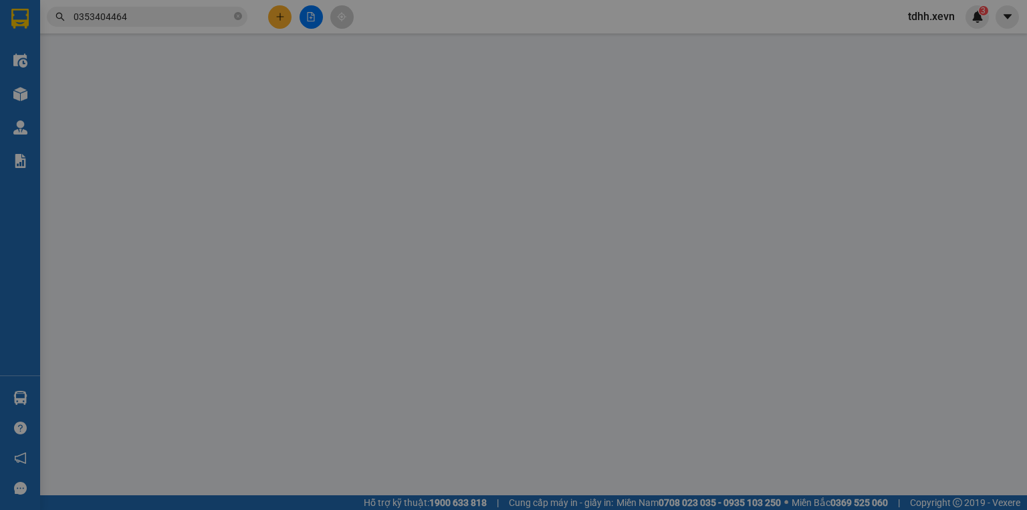
type input "[PERSON_NAME]"
type input "123"
type input "cần dây, mang thẳng vào vp báo đơn tổng đài đặt"
type input "0"
type input "170.000"
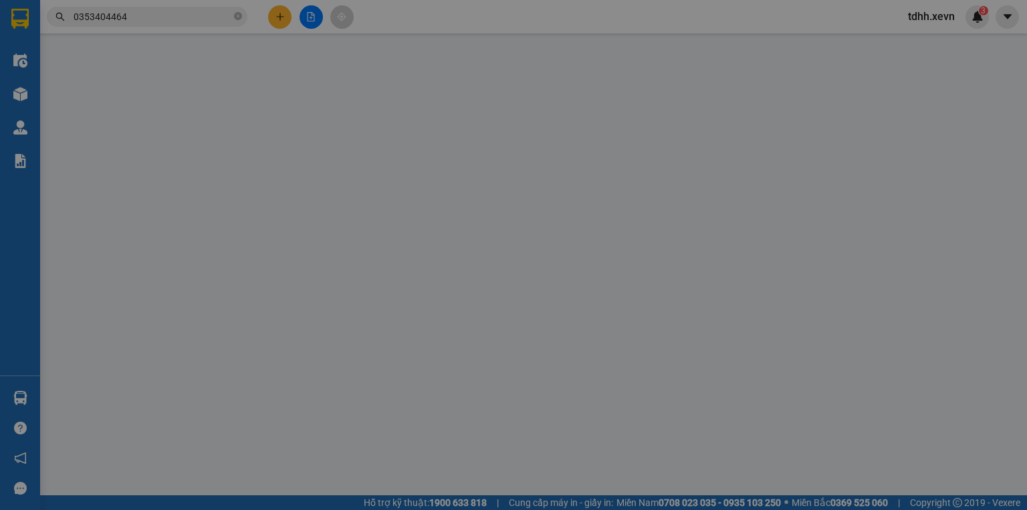
type input "170.000"
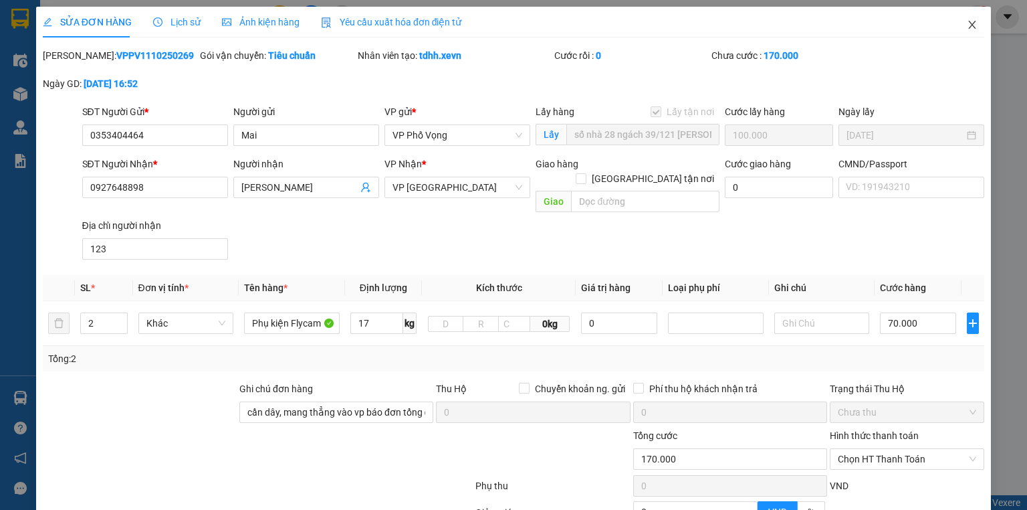
click at [967, 27] on icon "close" at bounding box center [972, 24] width 11 height 11
click at [959, 27] on div "tdhh.xevn 3" at bounding box center [943, 16] width 92 height 23
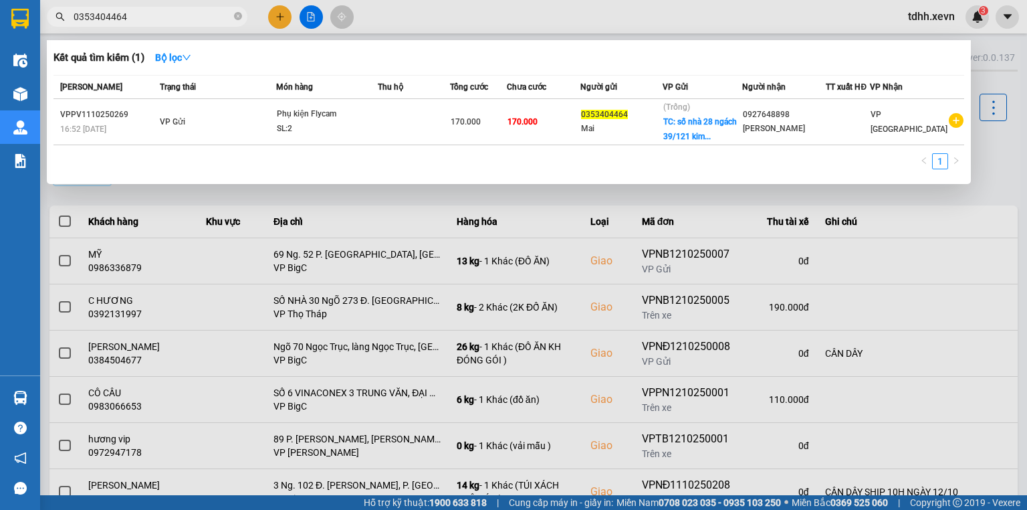
click at [193, 11] on input "0353404464" at bounding box center [153, 16] width 158 height 15
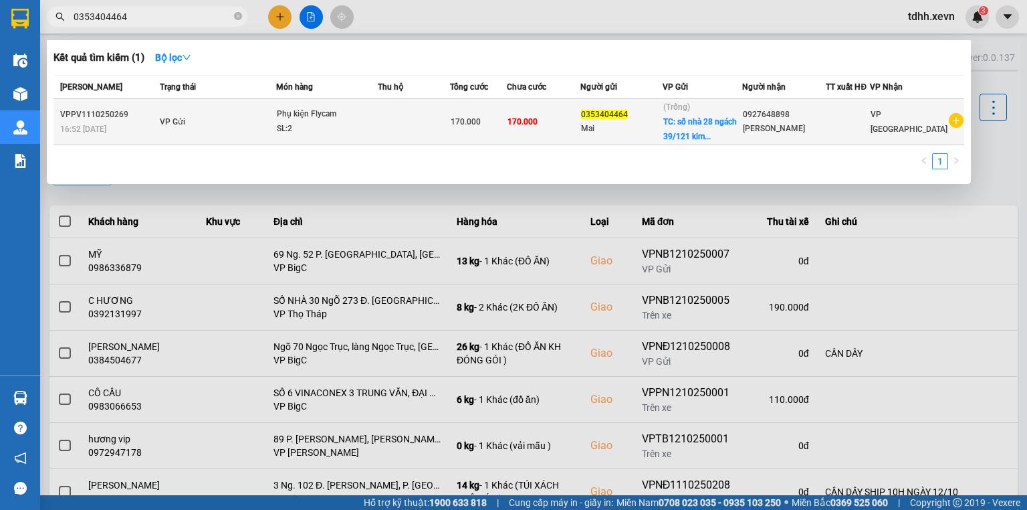
click at [958, 117] on icon "plus-circle" at bounding box center [956, 120] width 15 height 15
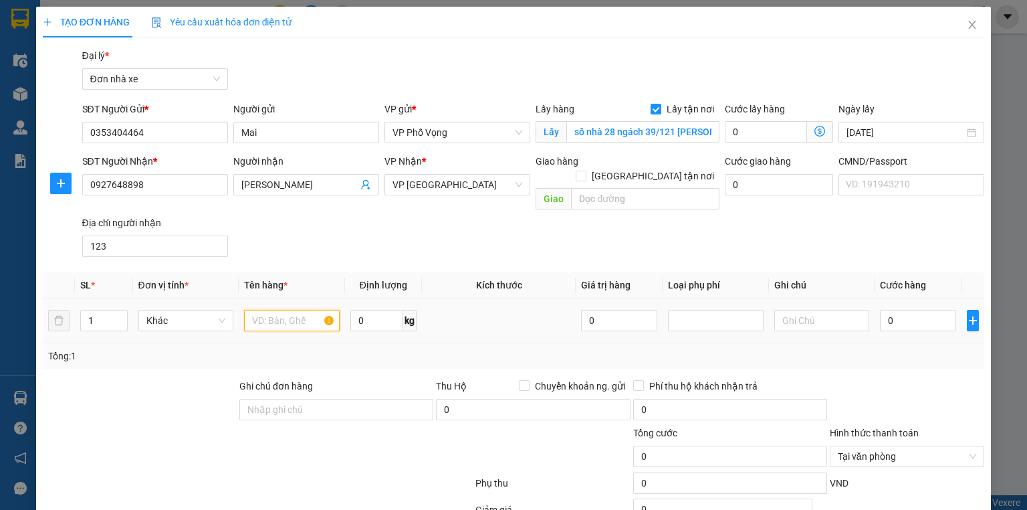
click at [308, 310] on input "text" at bounding box center [292, 320] width 96 height 21
type input "Phụ kiện Flycam"
click at [391, 310] on input "0" at bounding box center [376, 320] width 53 height 21
type input "17"
click at [911, 310] on input "0" at bounding box center [918, 320] width 76 height 21
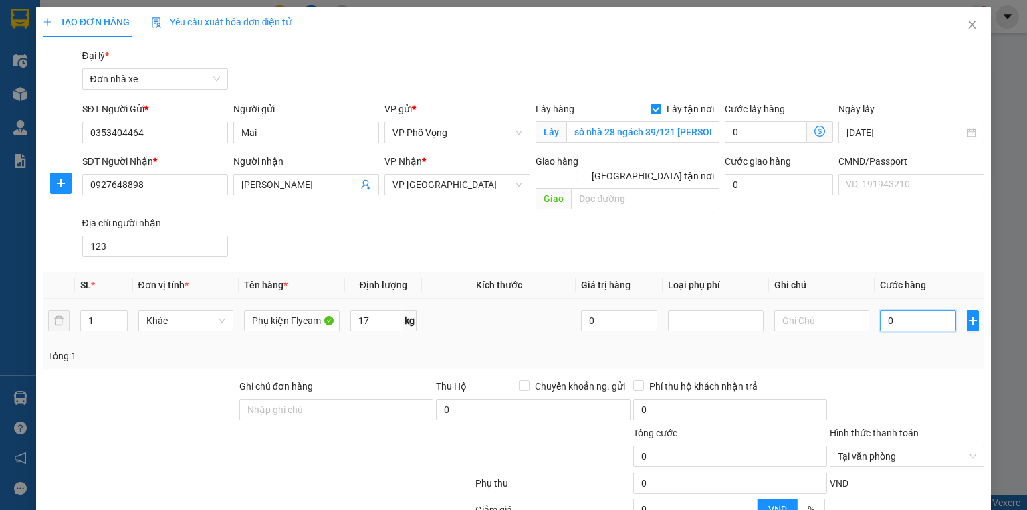
type input "7"
type input "70"
type input "700"
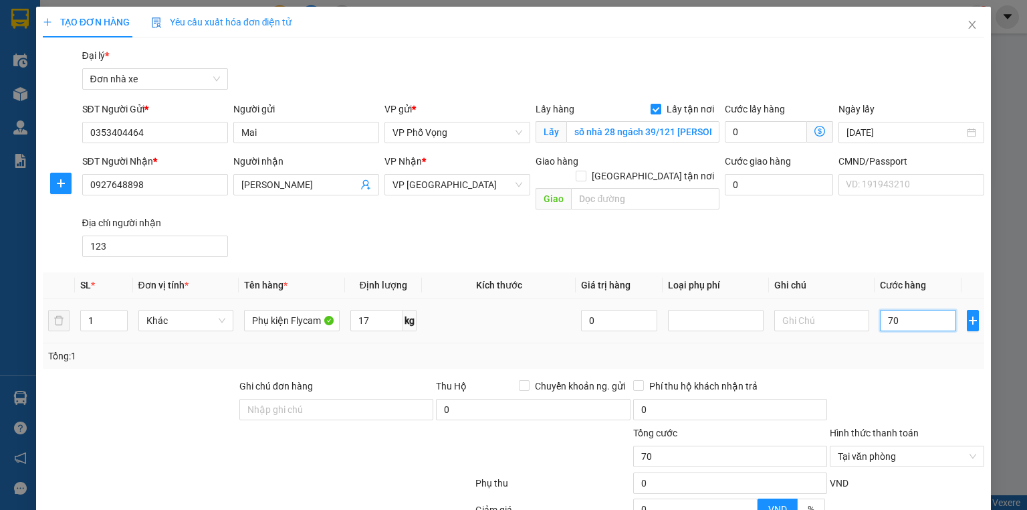
type input "700"
type input "7.000"
type input "70.000"
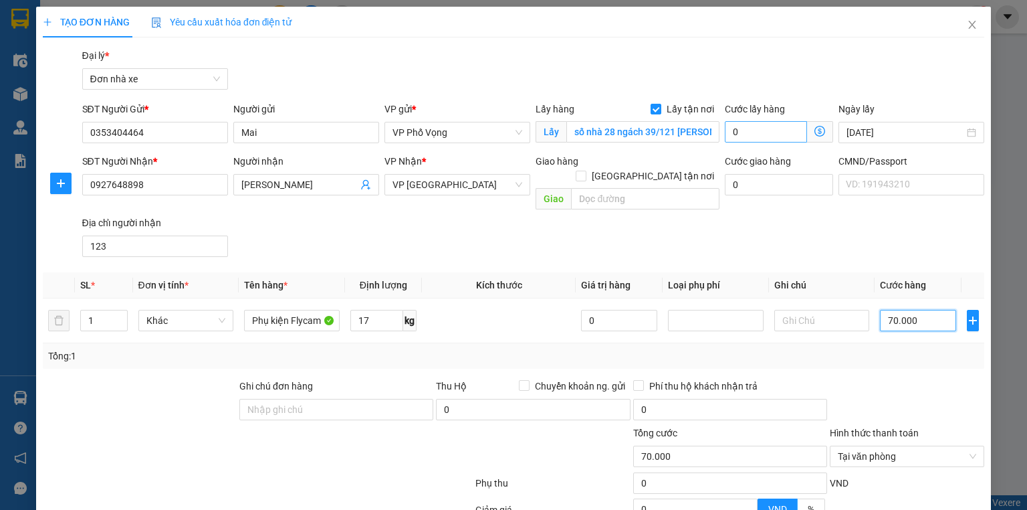
type input "70.000"
click at [748, 134] on input "0" at bounding box center [766, 131] width 82 height 21
type input "1"
type input "70.001"
type input "14"
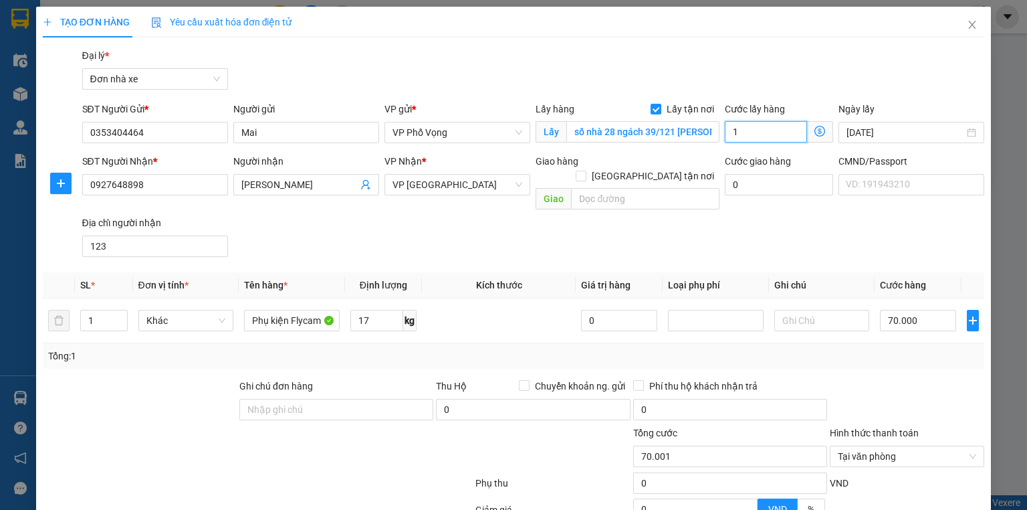
type input "70.014"
type input "140"
type input "70.140"
type input "1.400"
type input "71.400"
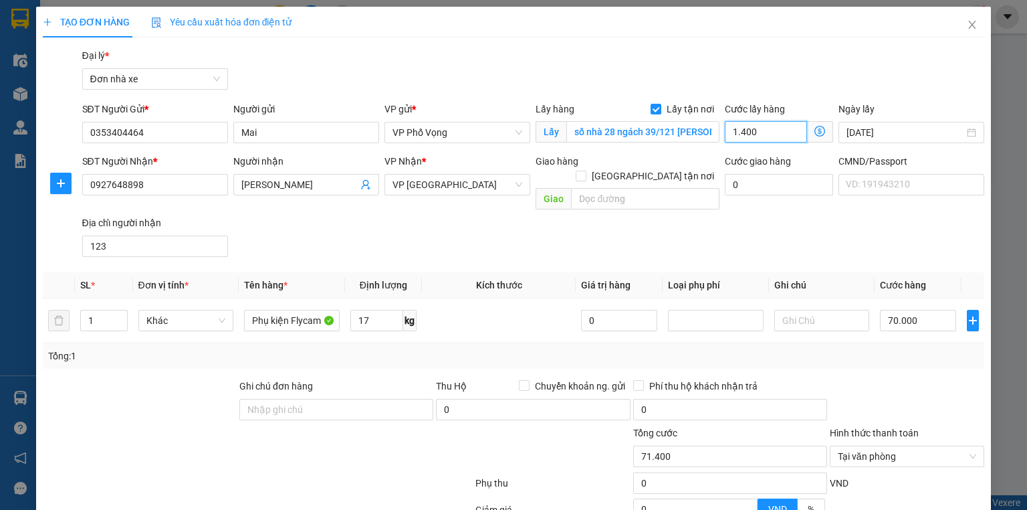
type input "14.000"
type input "84.000"
type input "1.400"
type input "71.400"
type input "140"
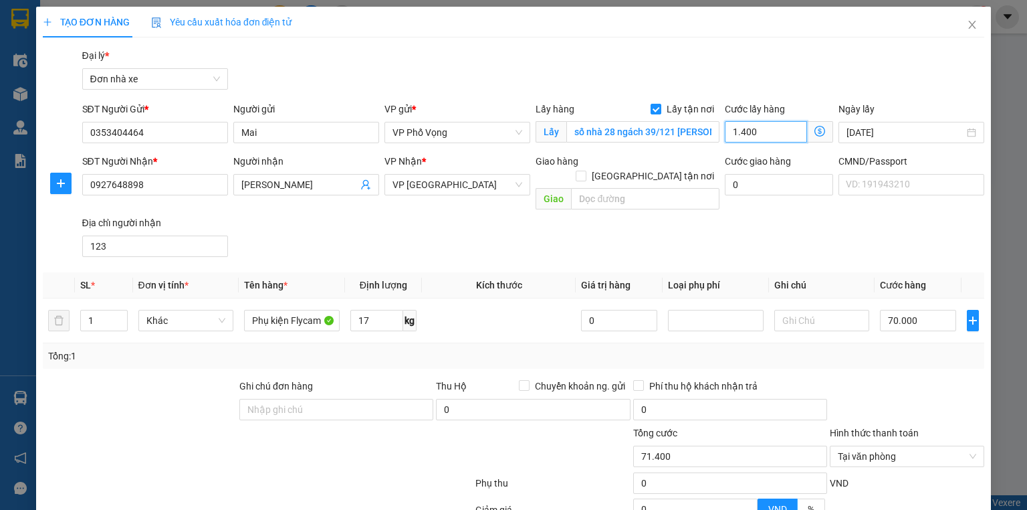
type input "70.140"
type input "14"
type input "70.014"
type input "1"
type input "70.001"
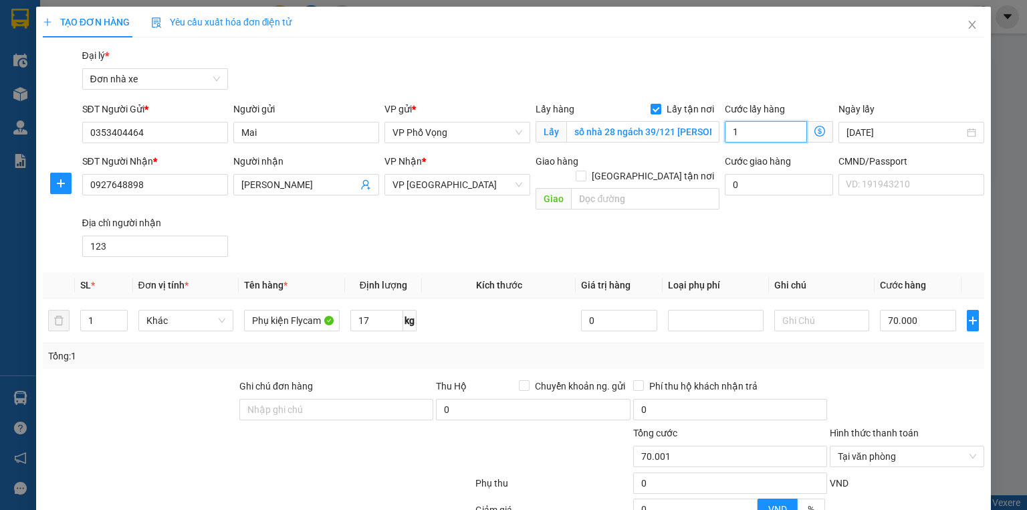
type input "10"
type input "70.010"
type input "100"
type input "70.100"
type input "1.000"
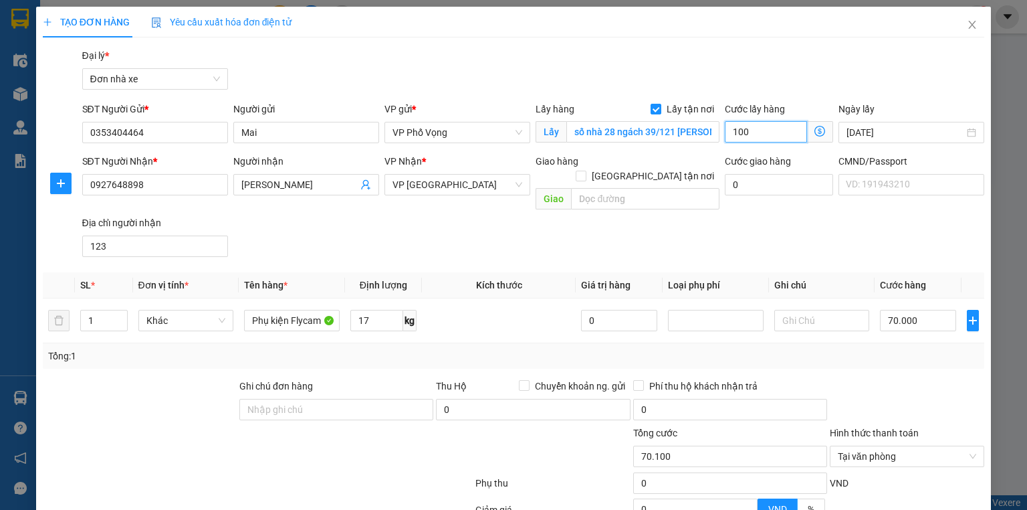
type input "71.000"
type input "10.000"
type input "80.000"
type input "100.000"
type input "170.000"
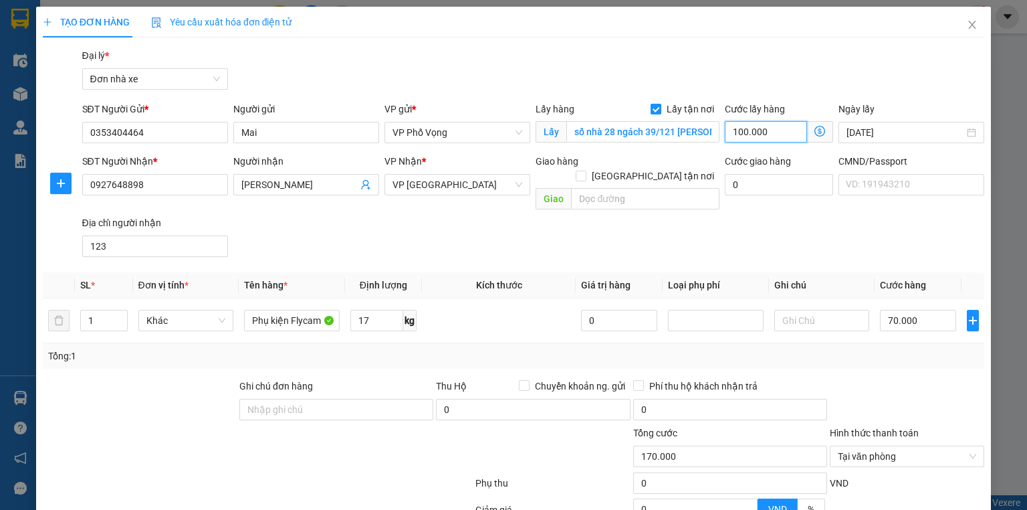
type input "100.000"
click at [651, 110] on input "Lấy tận nơi" at bounding box center [655, 108] width 9 height 9
checkbox input "false"
type input "170.000"
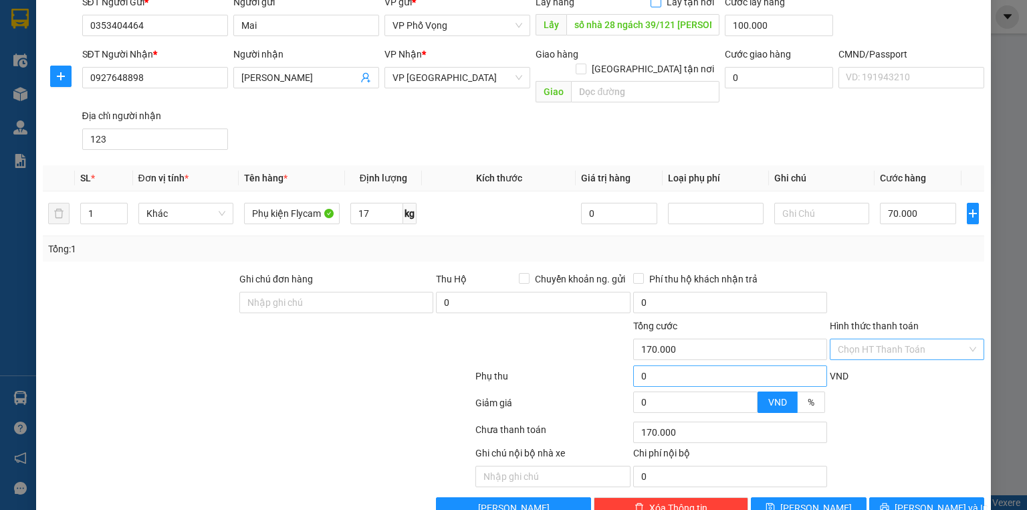
scroll to position [125, 0]
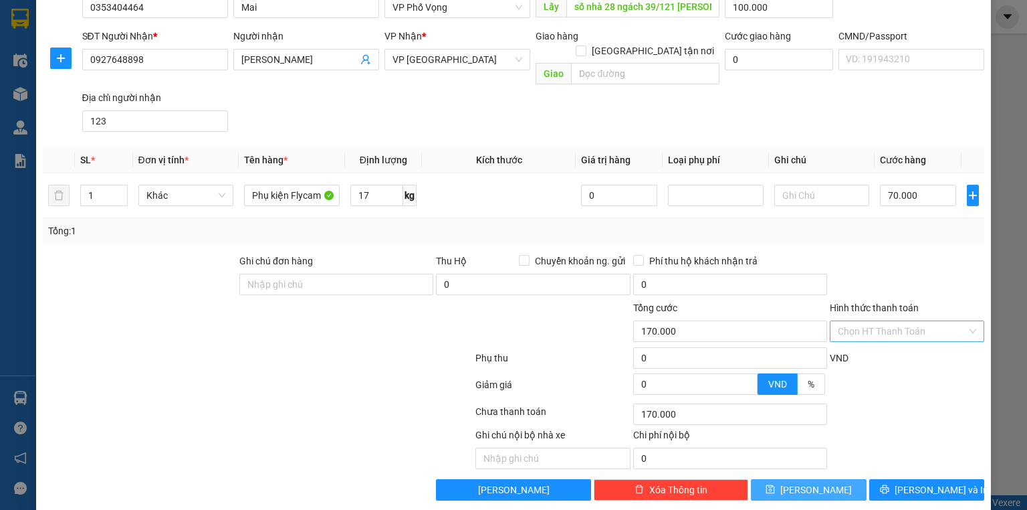
click at [832, 479] on button "[PERSON_NAME]" at bounding box center [809, 489] width 116 height 21
type input "0"
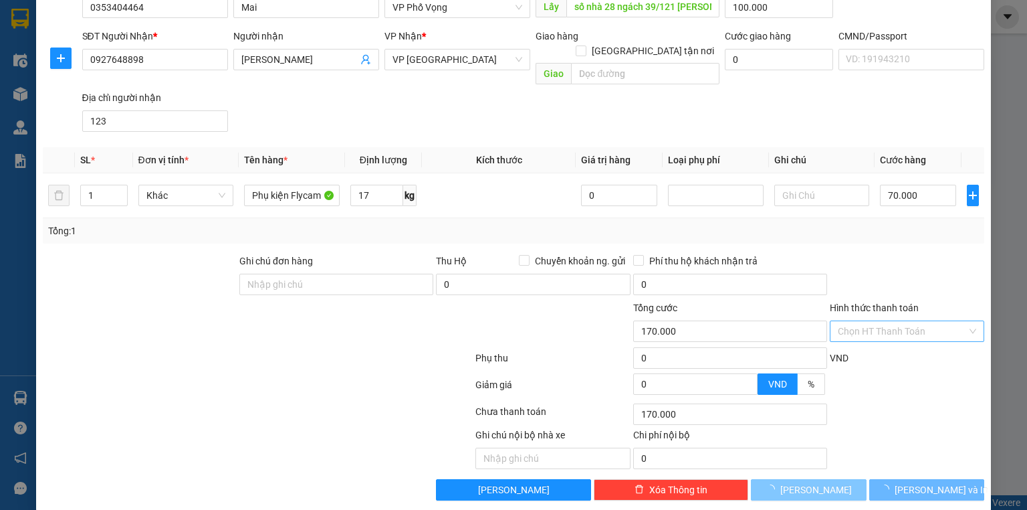
type input "0"
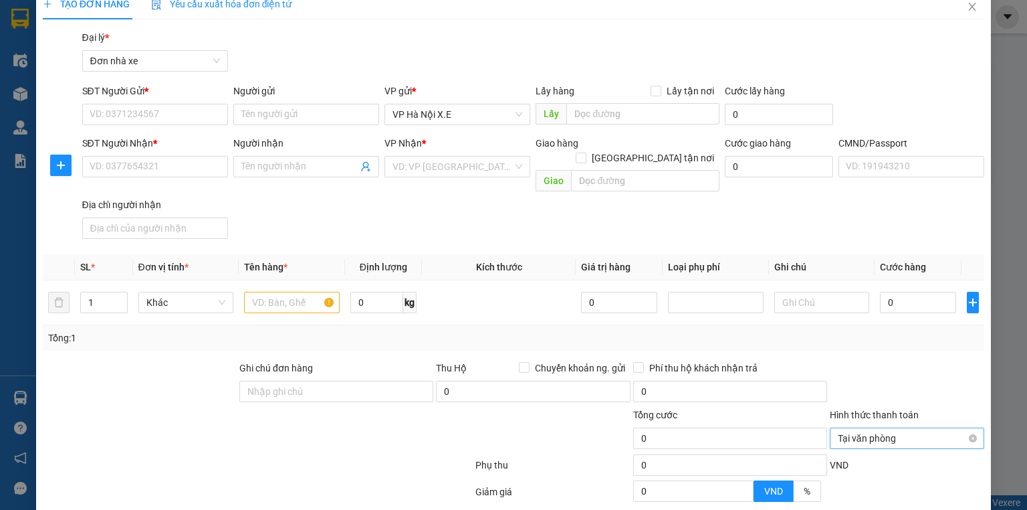
scroll to position [0, 0]
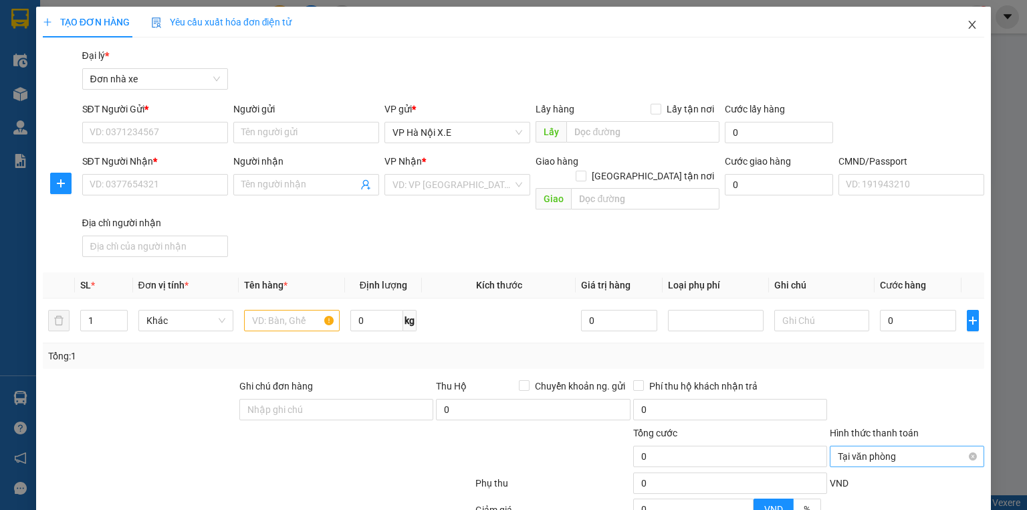
click at [957, 23] on span "Close" at bounding box center [971, 25] width 37 height 37
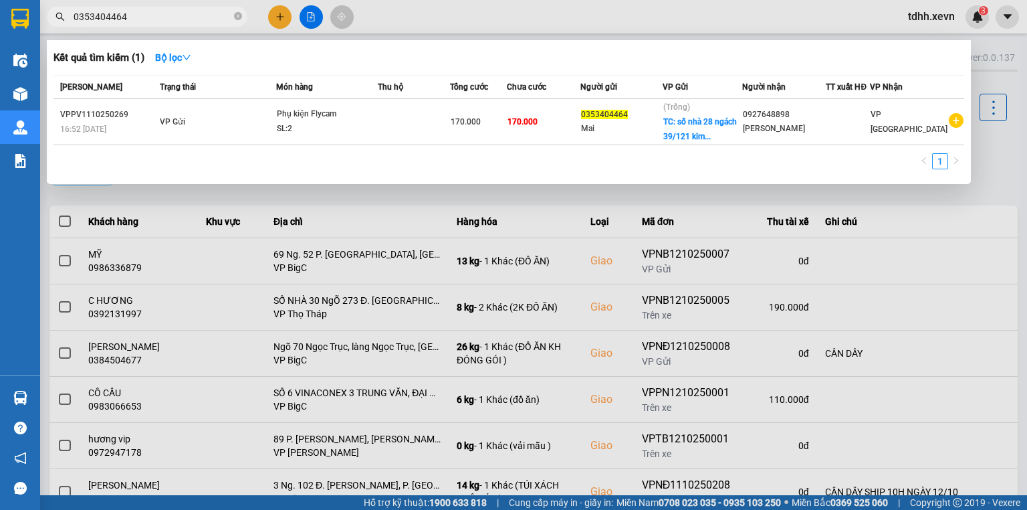
click at [154, 15] on input "0353404464" at bounding box center [153, 16] width 158 height 15
paste input "977838081"
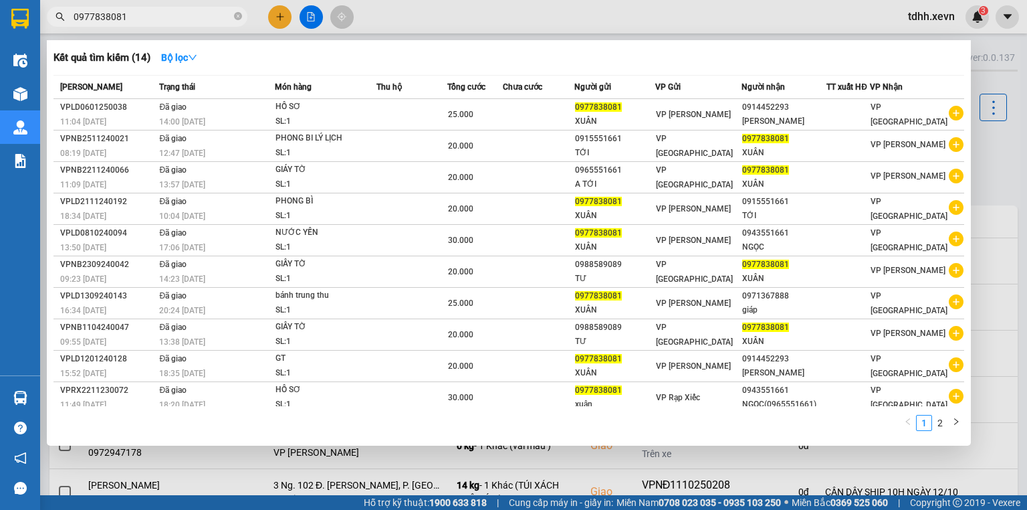
type input "0977838081"
click at [845, 30] on div at bounding box center [513, 255] width 1027 height 510
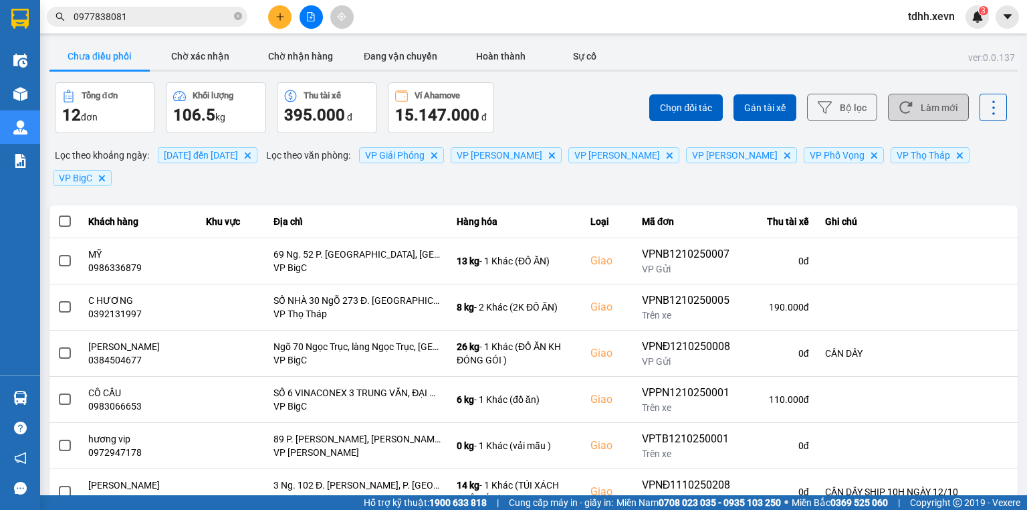
click at [906, 112] on button "Làm mới" at bounding box center [928, 107] width 81 height 27
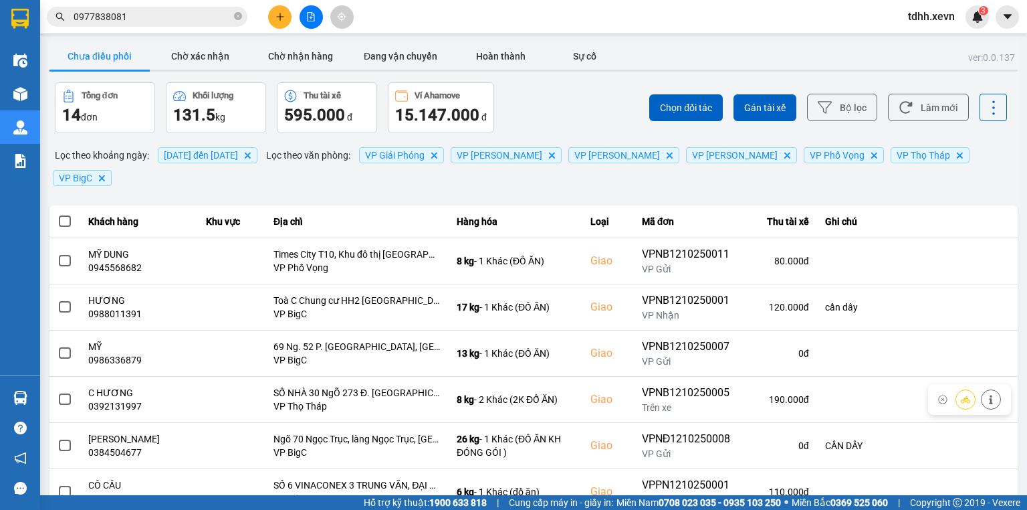
scroll to position [53, 0]
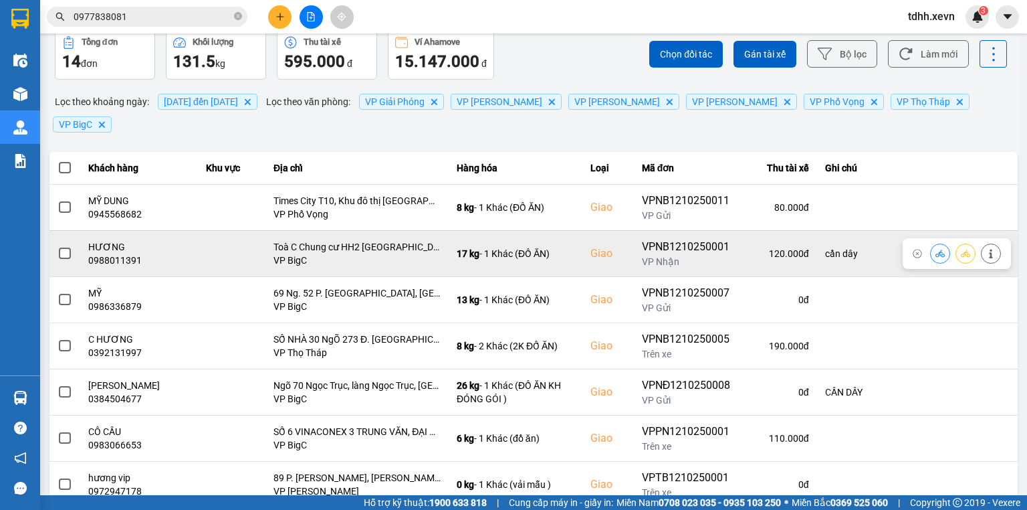
click at [935, 249] on icon at bounding box center [939, 252] width 9 height 7
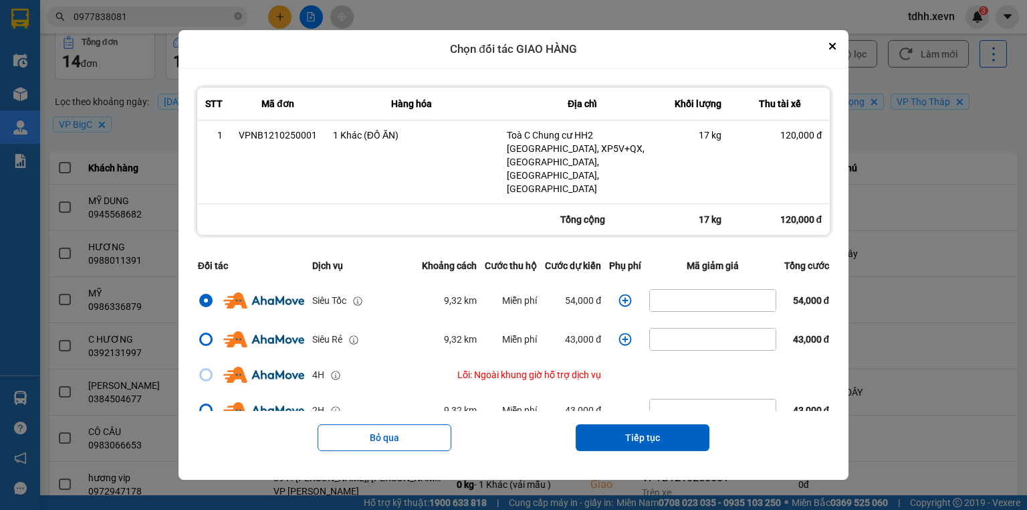
click at [623, 294] on icon "dialog" at bounding box center [625, 300] width 13 height 13
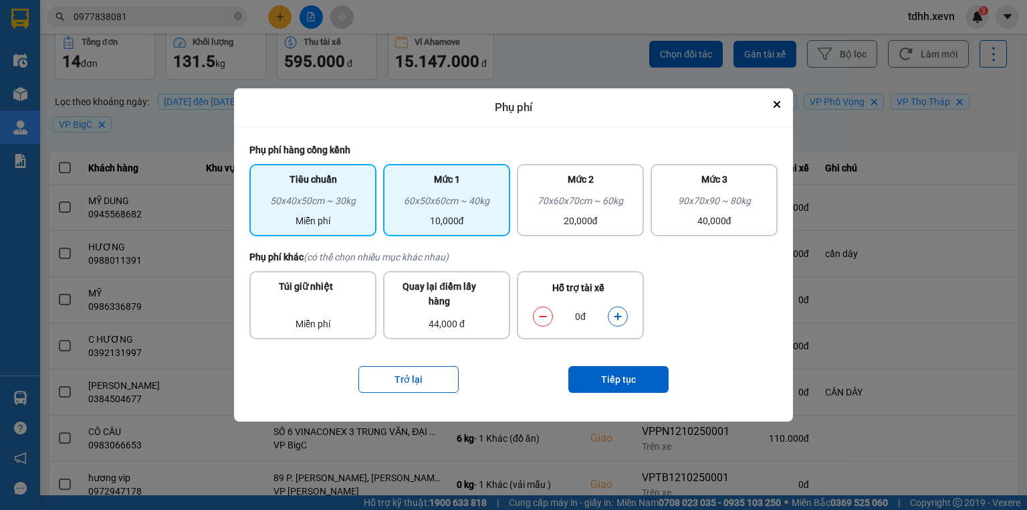
click at [490, 212] on div "60x50x60cm ~ 40kg" at bounding box center [446, 203] width 111 height 20
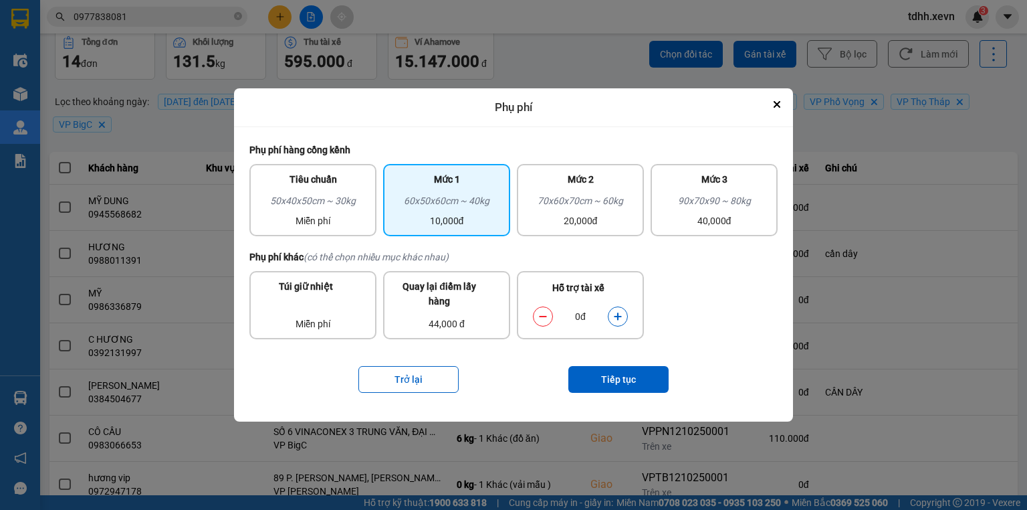
click at [616, 317] on icon "dialog" at bounding box center [617, 316] width 9 height 9
click at [614, 313] on icon "dialog" at bounding box center [617, 316] width 9 height 9
click at [616, 372] on button "Tiếp tục" at bounding box center [618, 379] width 100 height 27
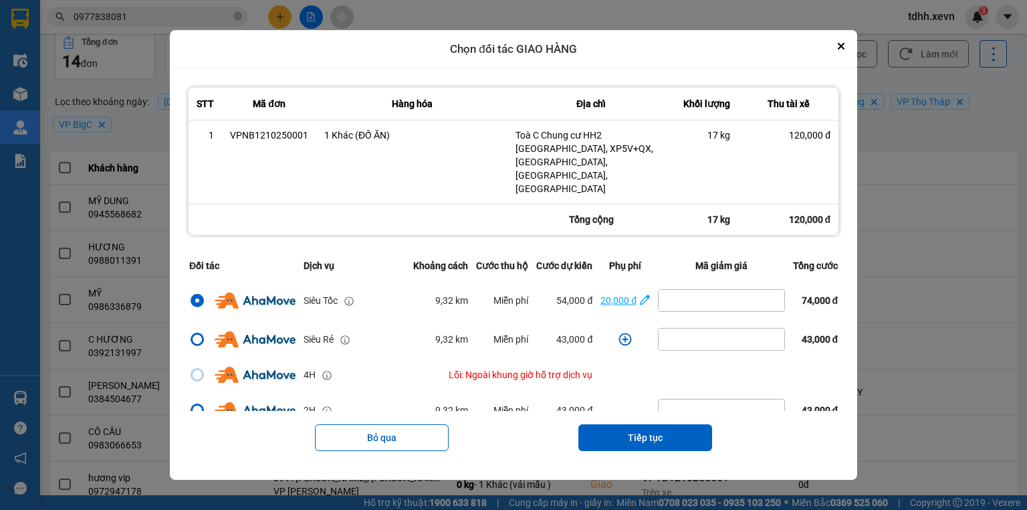
click at [642, 294] on icon "dialog" at bounding box center [645, 299] width 10 height 13
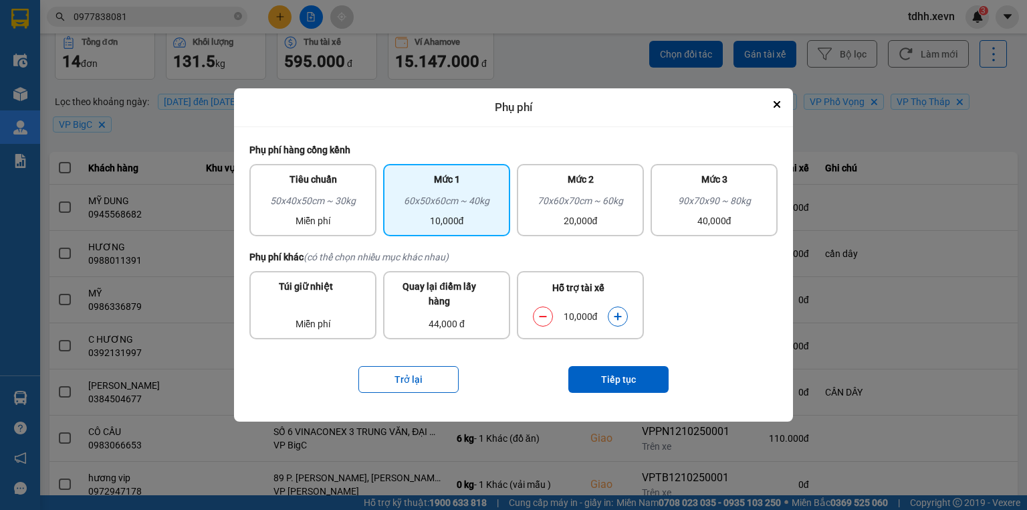
click at [613, 318] on icon "dialog" at bounding box center [617, 316] width 9 height 9
click at [619, 377] on button "Tiếp tục" at bounding box center [618, 379] width 100 height 27
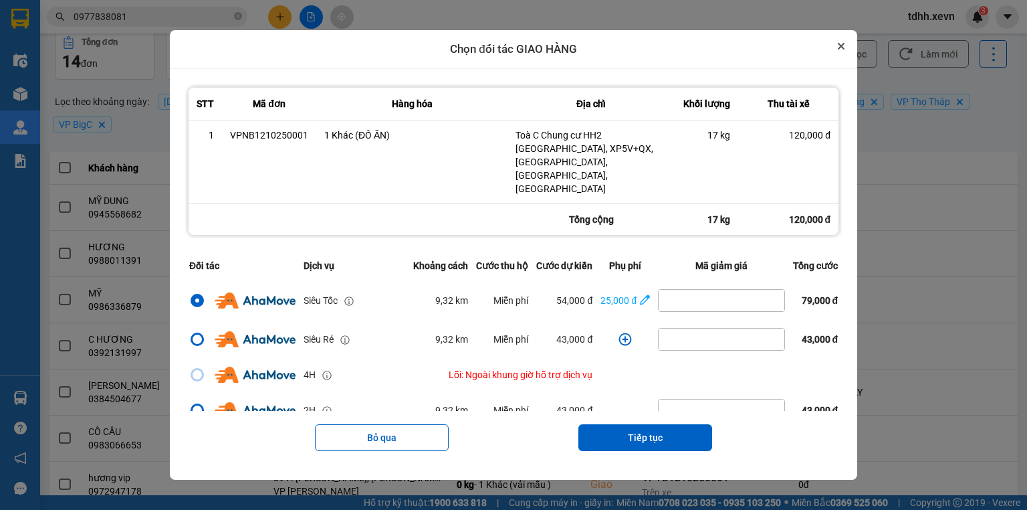
click at [845, 54] on button "Close" at bounding box center [841, 46] width 16 height 16
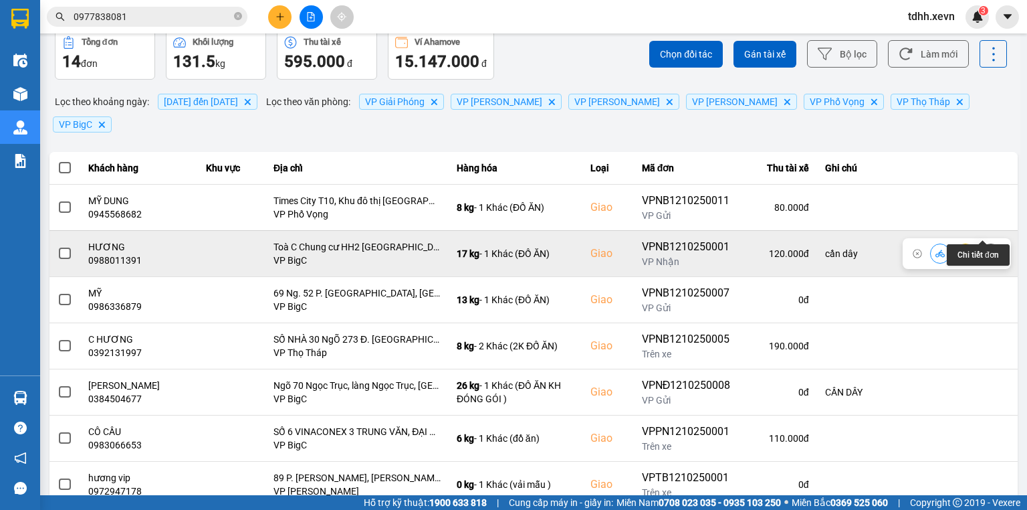
click at [986, 249] on icon at bounding box center [990, 253] width 9 height 9
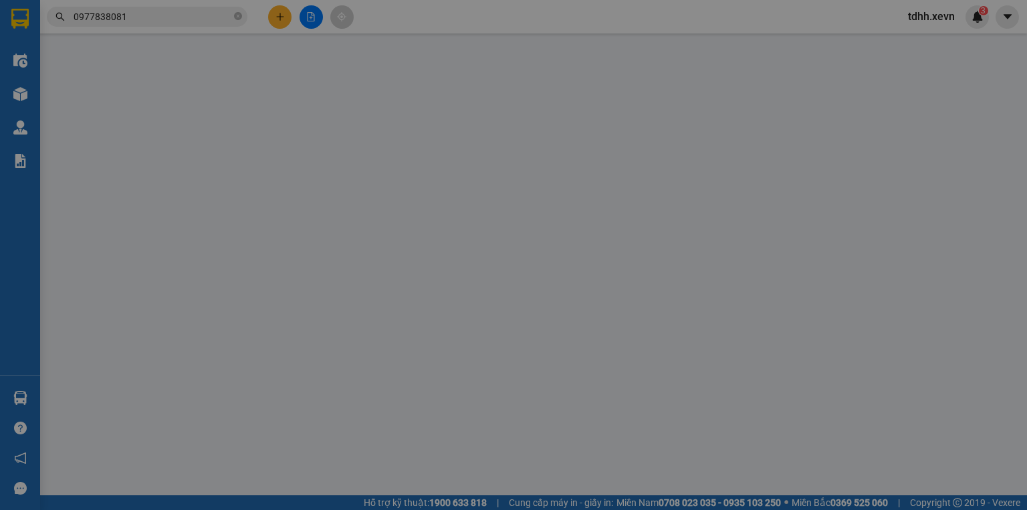
type input "0941684328"
type input "lan"
type input "0988011391"
type input "HƯƠNG"
checkbox input "true"
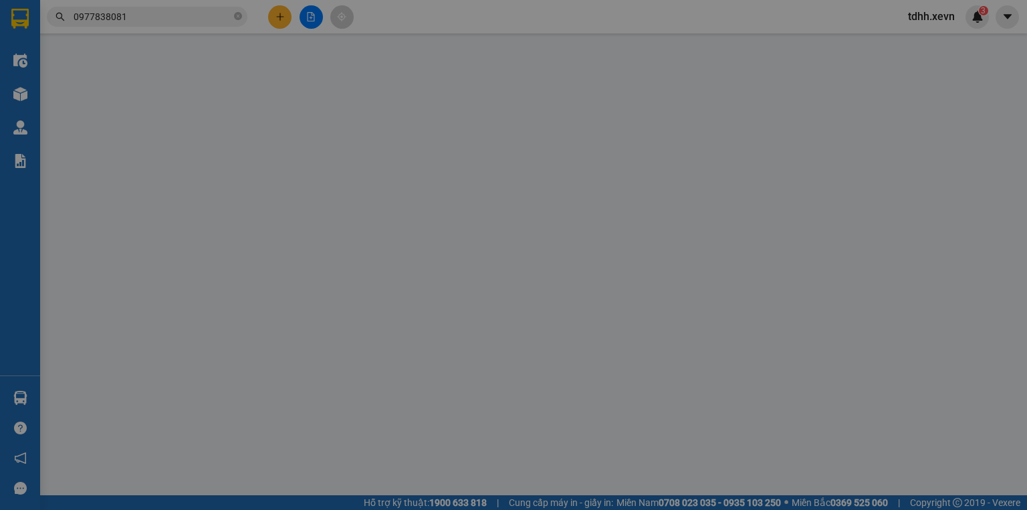
type input "Toà C Chung cư HH2 Xuân Mai Spark Tower Dương Nội, XP5V+QX, Yên Nghĩa, Hà Đông,…"
type input "037191001452"
type input "cần dây"
type input "0"
type input "160.000"
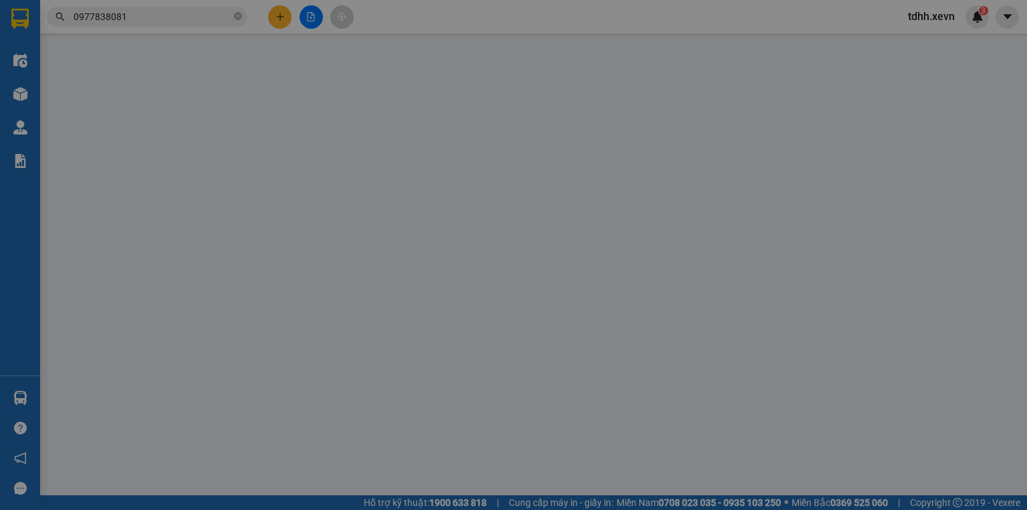
type input "40.000"
type input "120.000"
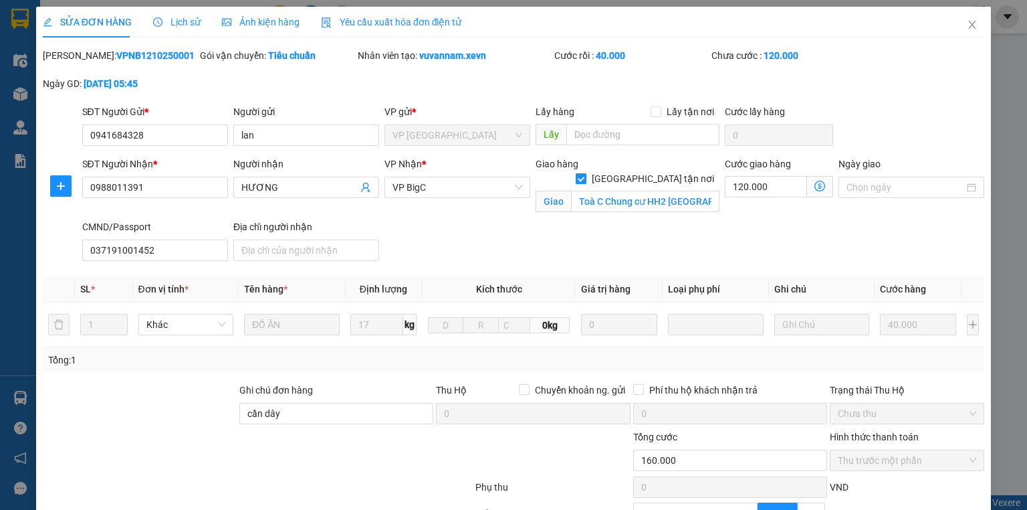
click at [653, 171] on span "[GEOGRAPHIC_DATA][PERSON_NAME] nơi" at bounding box center [652, 178] width 133 height 15
click at [585, 173] on input "[GEOGRAPHIC_DATA][PERSON_NAME] nơi" at bounding box center [580, 177] width 9 height 9
checkbox input "false"
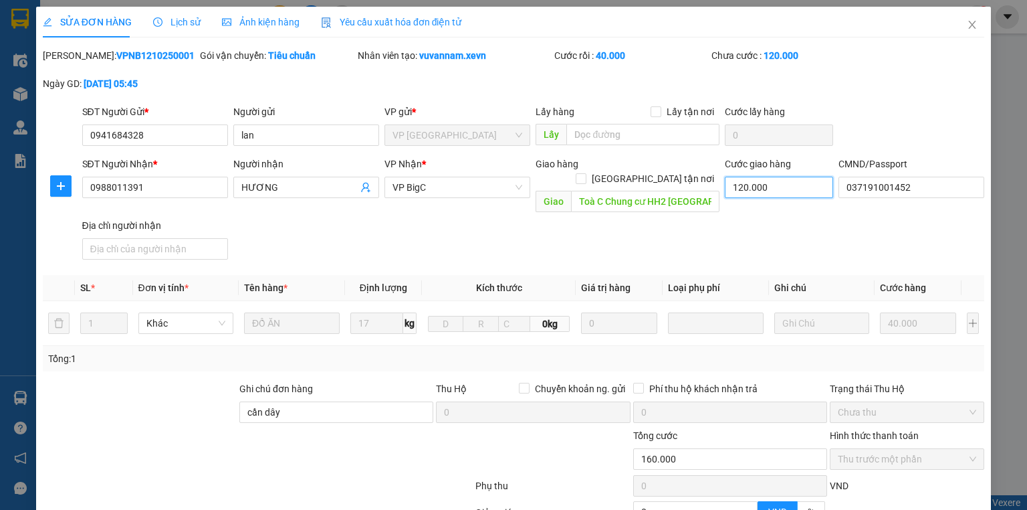
click at [768, 183] on input "120.000" at bounding box center [779, 187] width 108 height 21
type input "0"
type input "40.000"
type input "0"
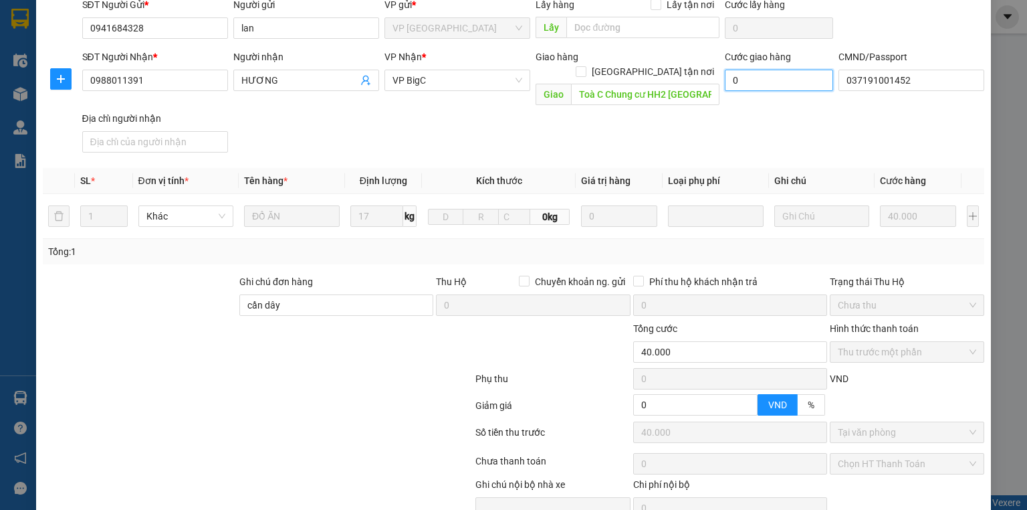
scroll to position [156, 0]
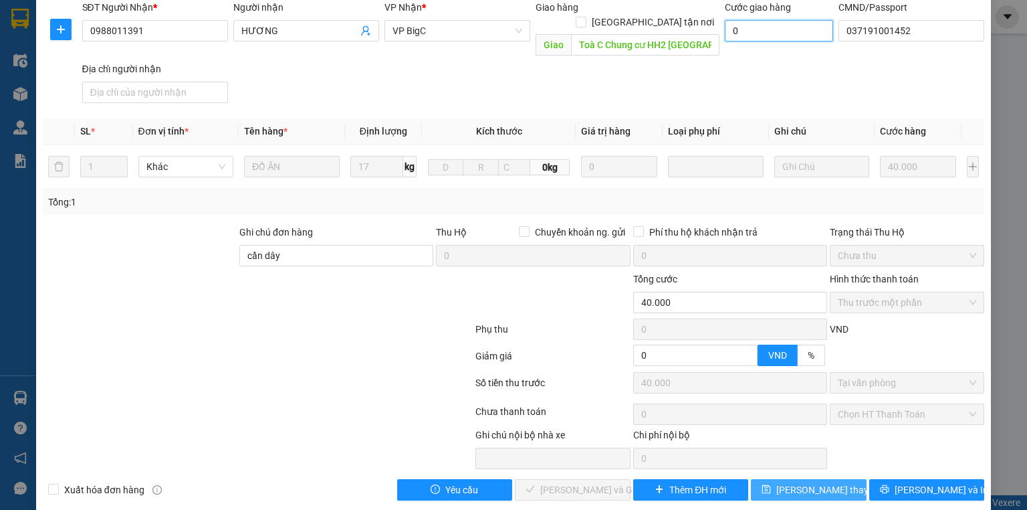
type input "0"
click at [805, 482] on span "[PERSON_NAME] đổi" at bounding box center [829, 489] width 107 height 15
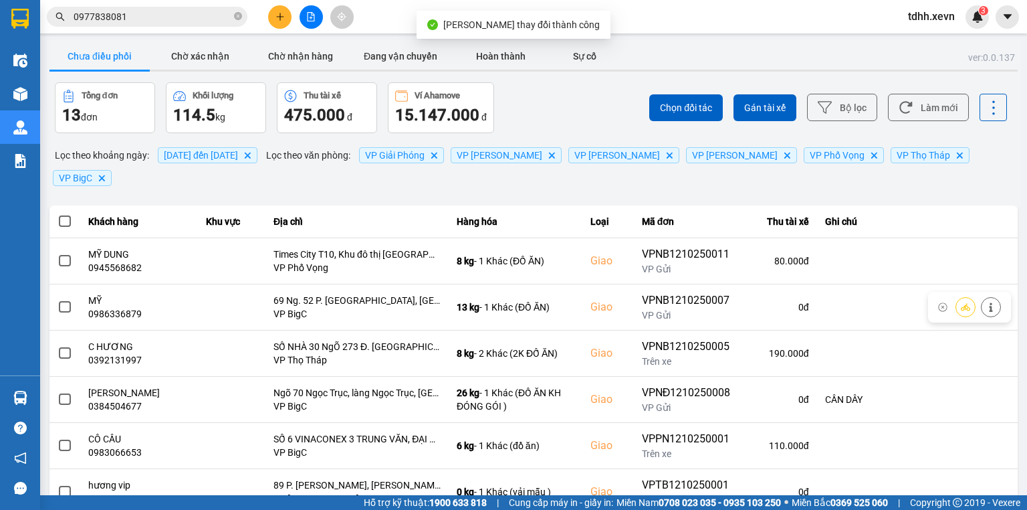
click at [158, 21] on input "0977838081" at bounding box center [153, 16] width 158 height 15
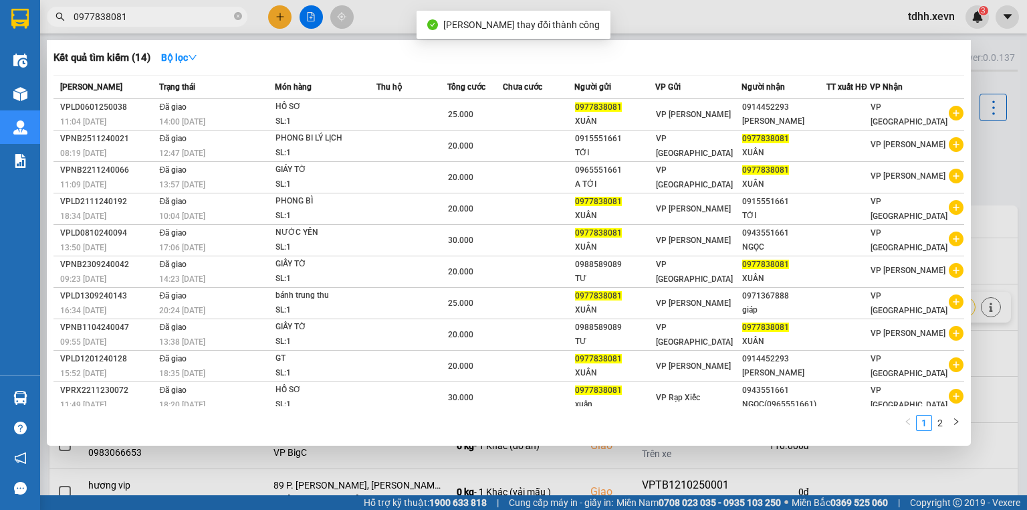
click at [661, 30] on div at bounding box center [513, 255] width 1027 height 510
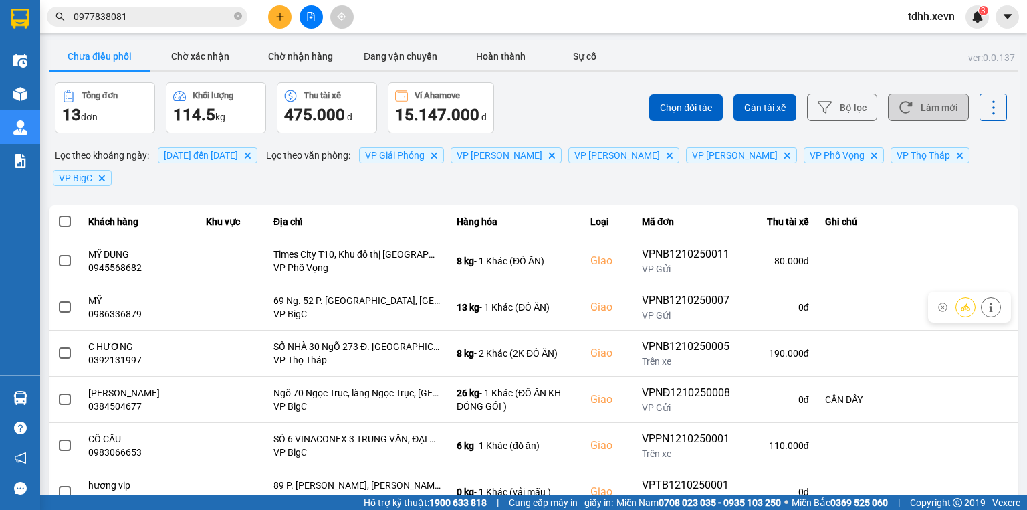
click at [948, 118] on button "Làm mới" at bounding box center [928, 107] width 81 height 27
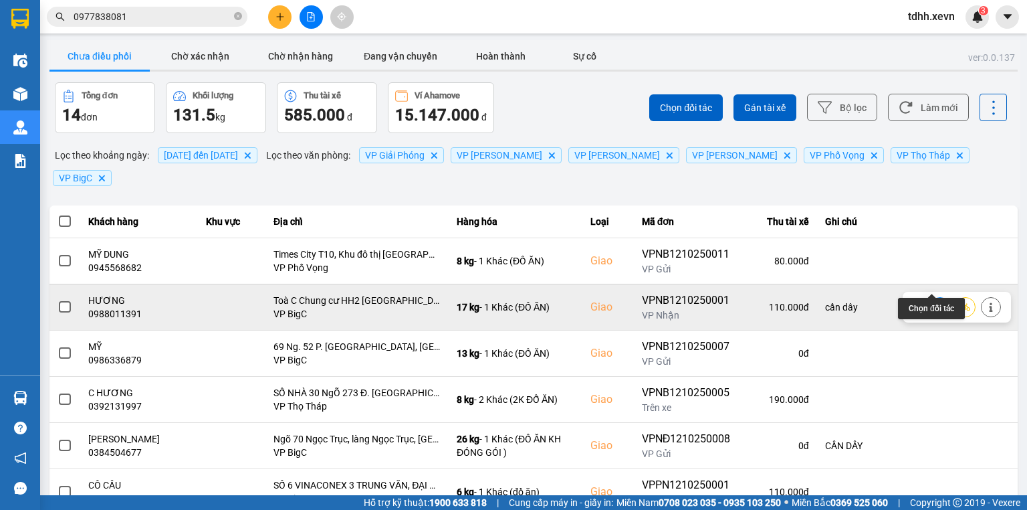
click at [935, 302] on icon at bounding box center [939, 306] width 9 height 9
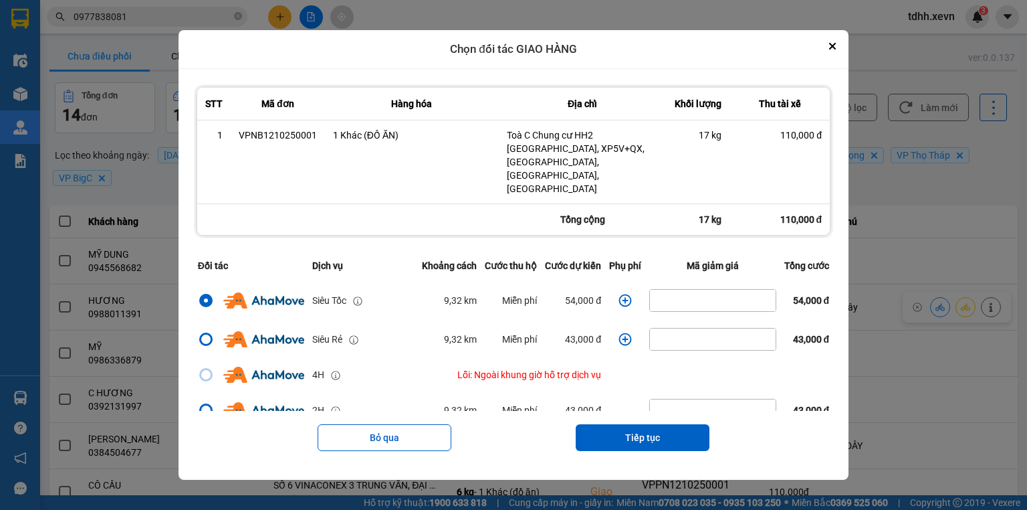
click at [619, 285] on td "dialog" at bounding box center [625, 300] width 40 height 39
click at [618, 294] on icon "dialog" at bounding box center [624, 300] width 13 height 13
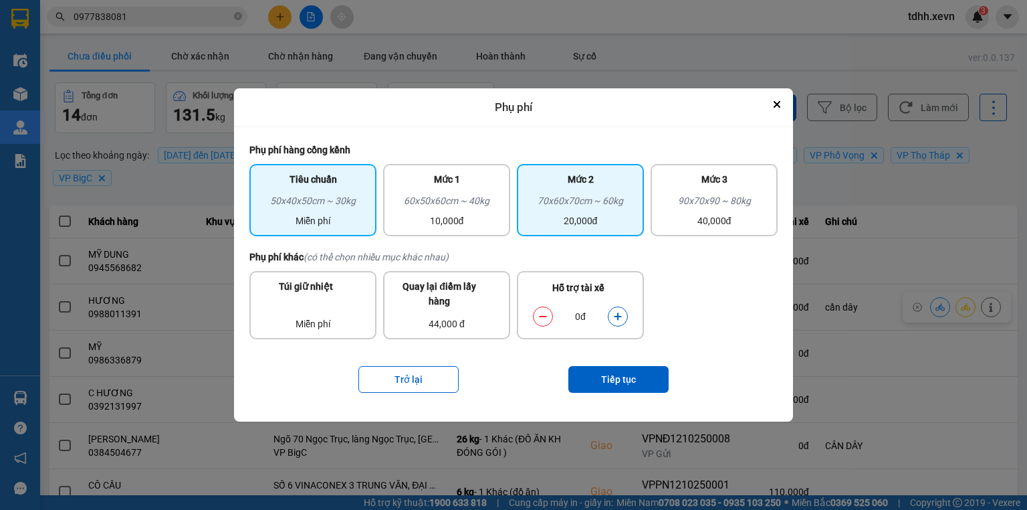
click at [558, 207] on div "70x60x70cm ~ 60kg" at bounding box center [580, 203] width 111 height 20
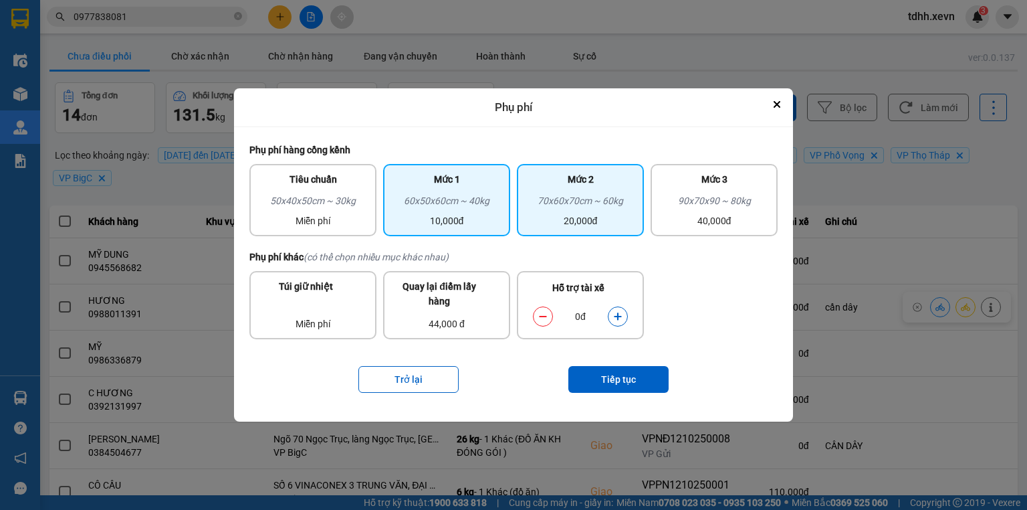
click at [497, 215] on div "10,000đ" at bounding box center [446, 220] width 111 height 15
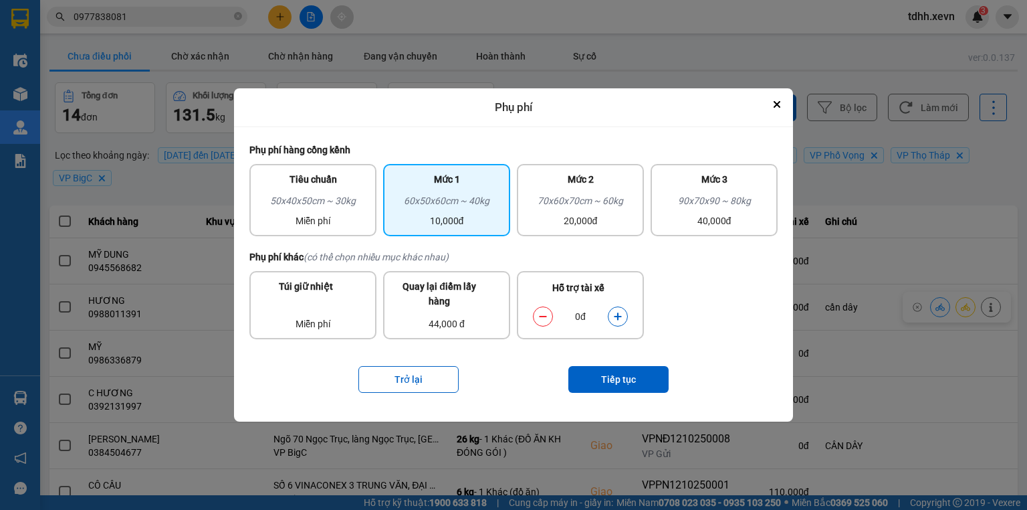
click at [619, 317] on icon "dialog" at bounding box center [617, 316] width 9 height 9
click at [620, 316] on icon "dialog" at bounding box center [617, 315] width 7 height 7
click at [642, 375] on button "Tiếp tục" at bounding box center [618, 379] width 100 height 27
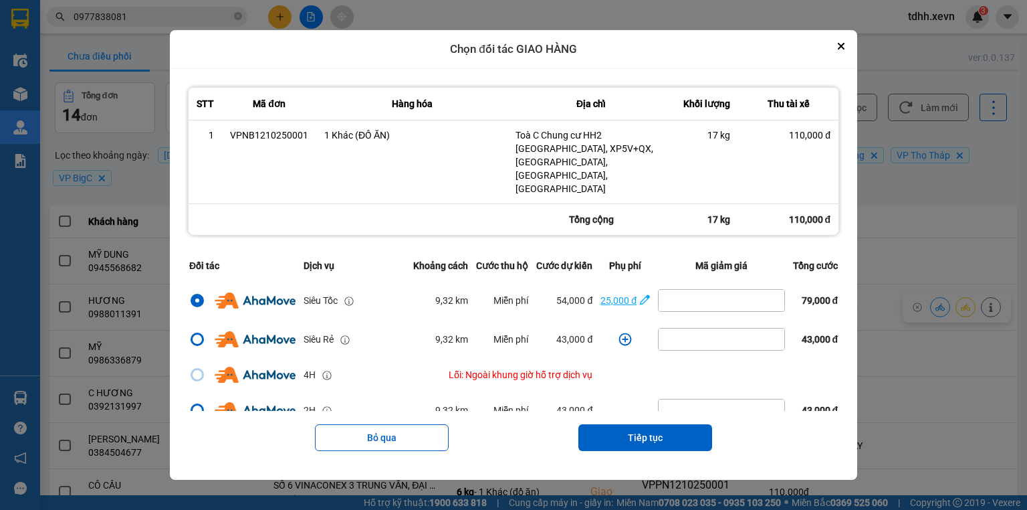
click at [643, 294] on icon "dialog" at bounding box center [645, 299] width 10 height 10
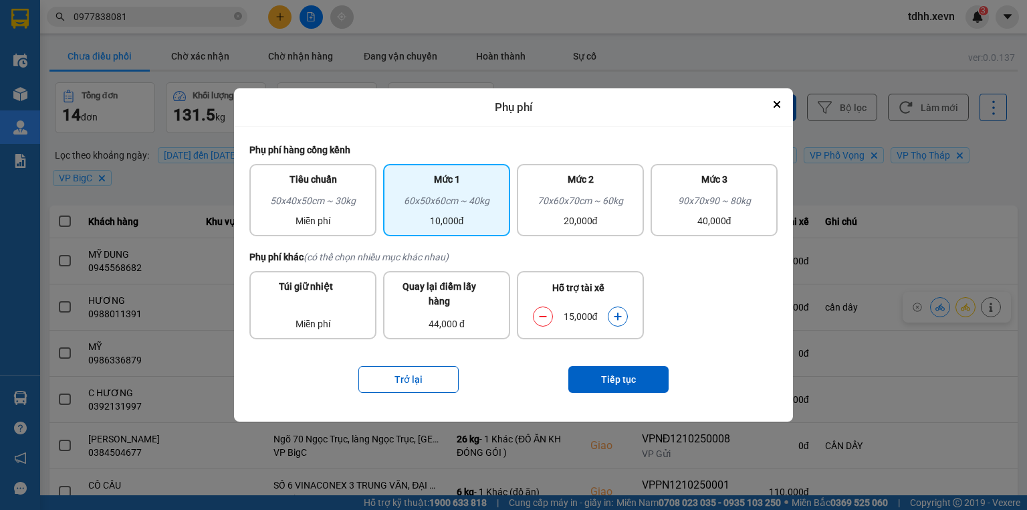
click at [534, 317] on button "dialog" at bounding box center [543, 315] width 19 height 23
click at [594, 368] on button "Tiếp tục" at bounding box center [618, 379] width 100 height 27
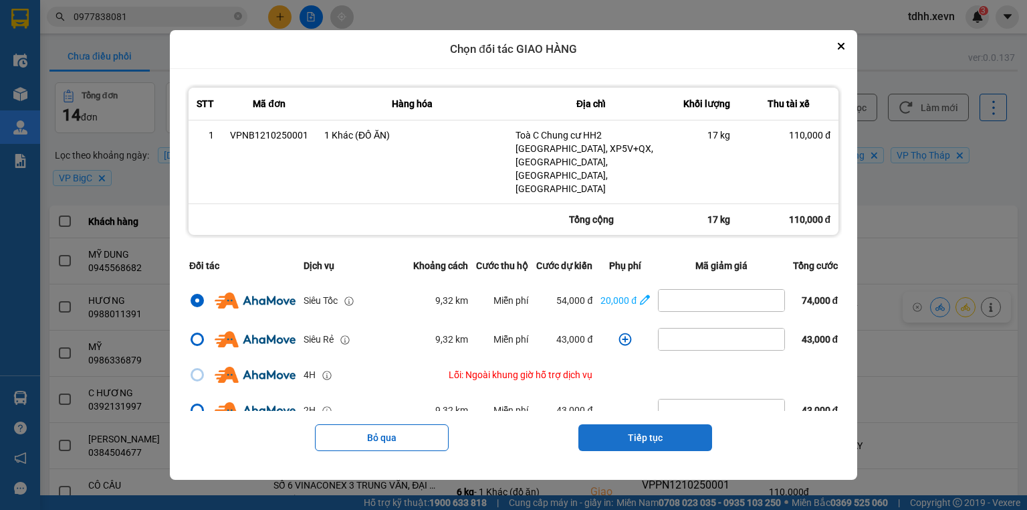
click at [641, 428] on button "Tiếp tục" at bounding box center [645, 437] width 134 height 27
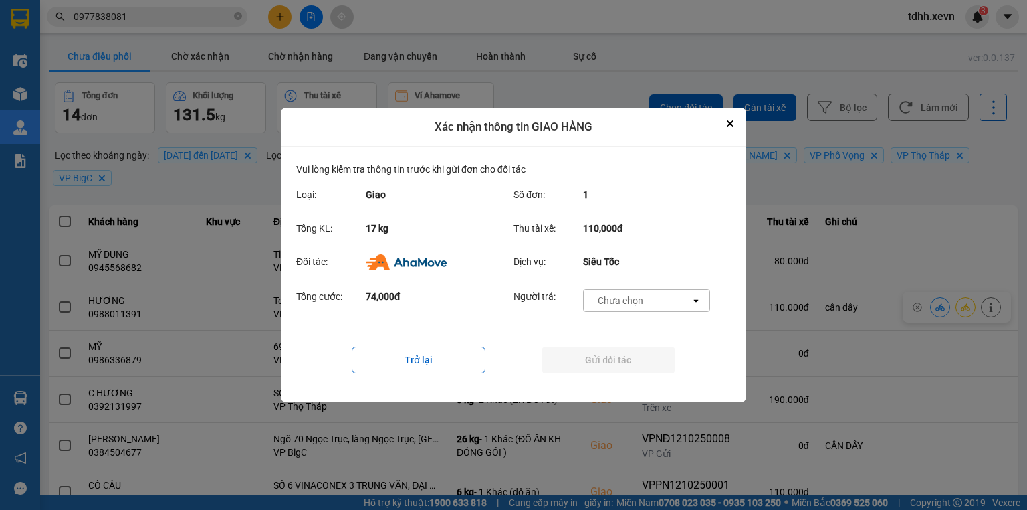
drag, startPoint x: 674, startPoint y: 302, endPoint x: 674, endPoint y: 310, distance: 8.0
click at [674, 303] on div "-- Chưa chọn --" at bounding box center [637, 300] width 107 height 21
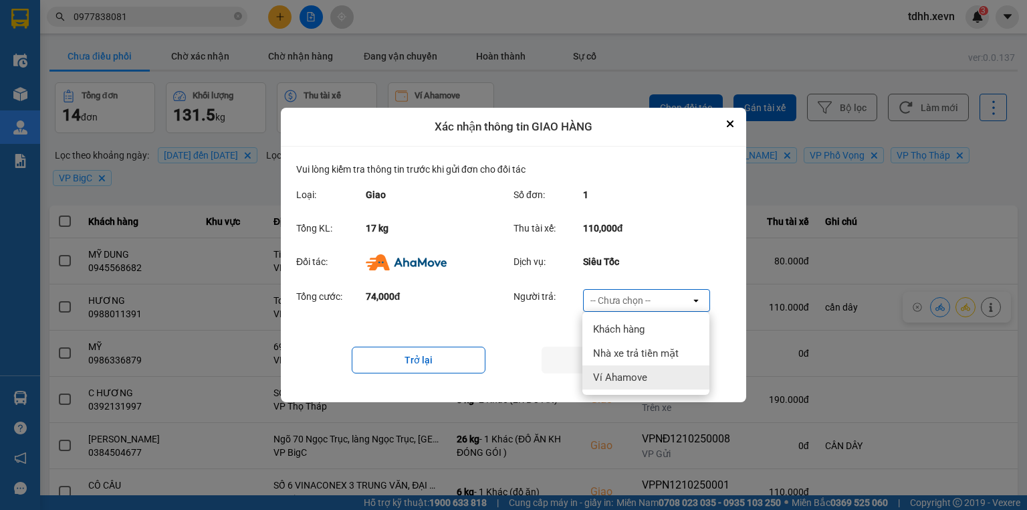
click at [648, 377] on div "Ví Ahamove" at bounding box center [645, 377] width 127 height 24
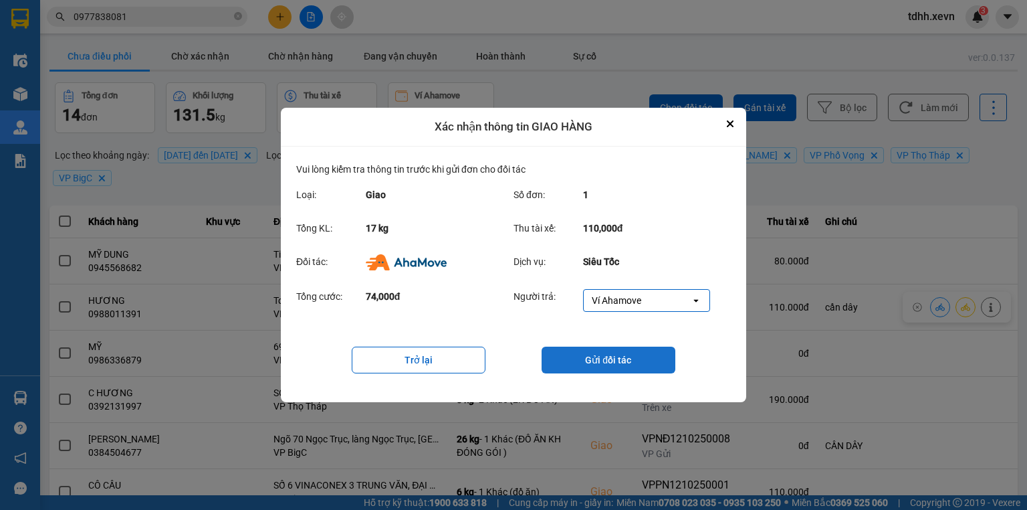
click at [650, 369] on button "Gửi đối tác" at bounding box center [609, 359] width 134 height 27
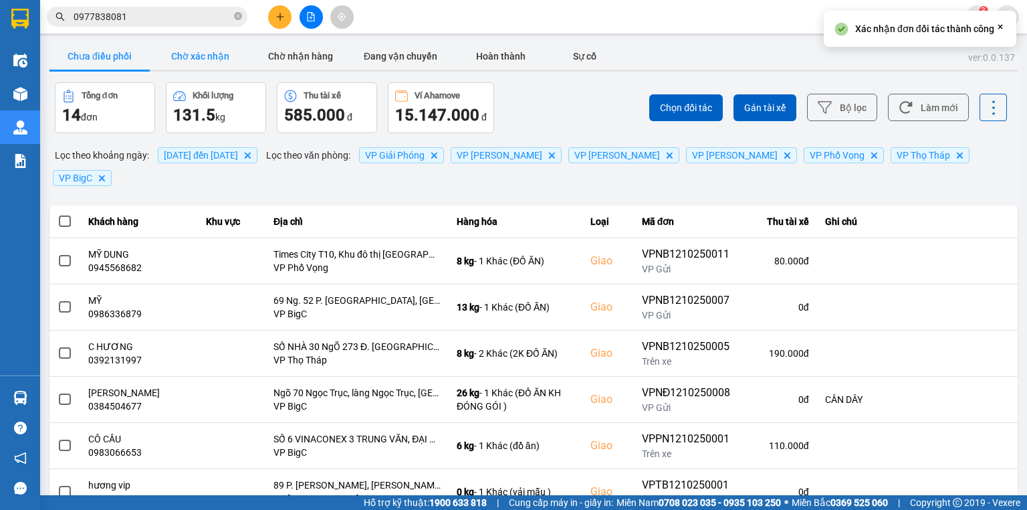
click at [201, 59] on button "Chờ xác nhận" at bounding box center [200, 56] width 100 height 27
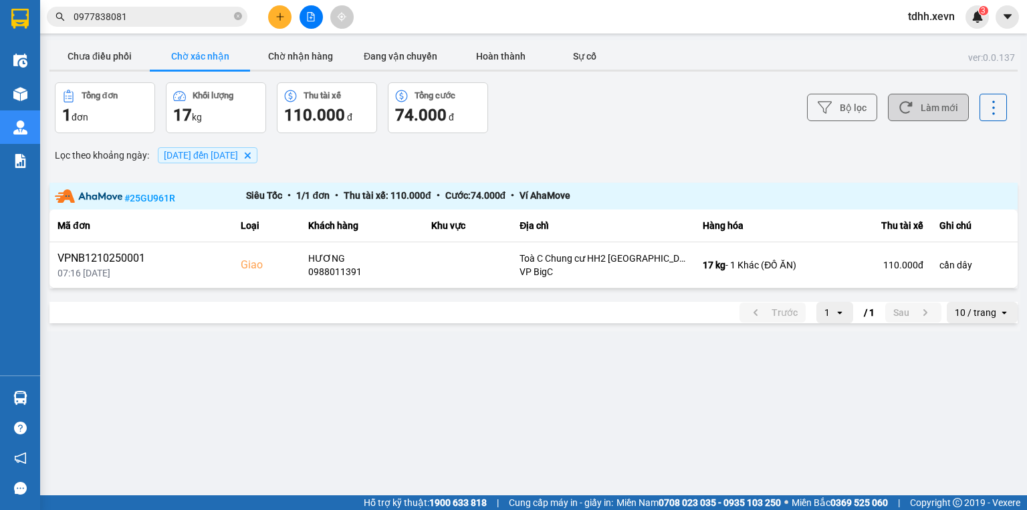
click at [925, 99] on button "Làm mới" at bounding box center [928, 107] width 81 height 27
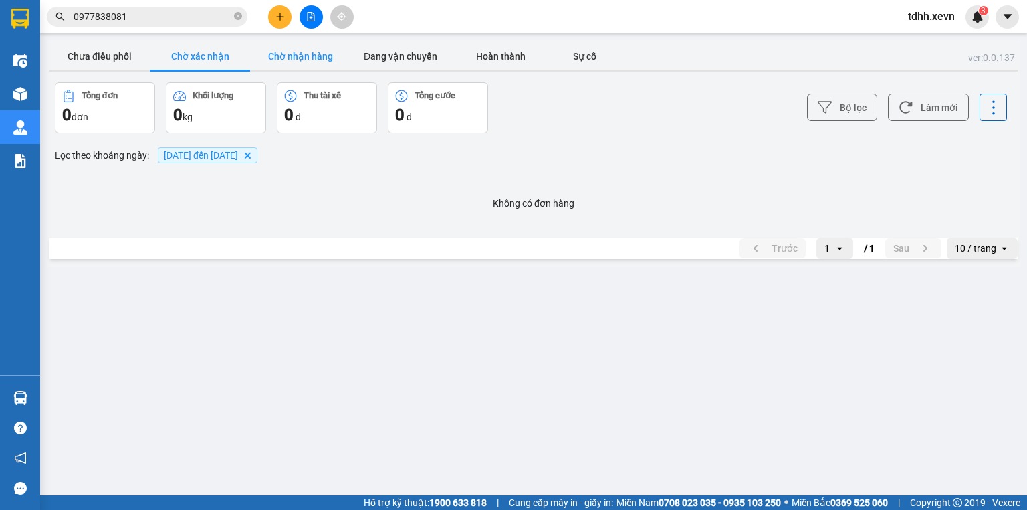
click at [279, 57] on button "Chờ nhận hàng" at bounding box center [300, 56] width 100 height 27
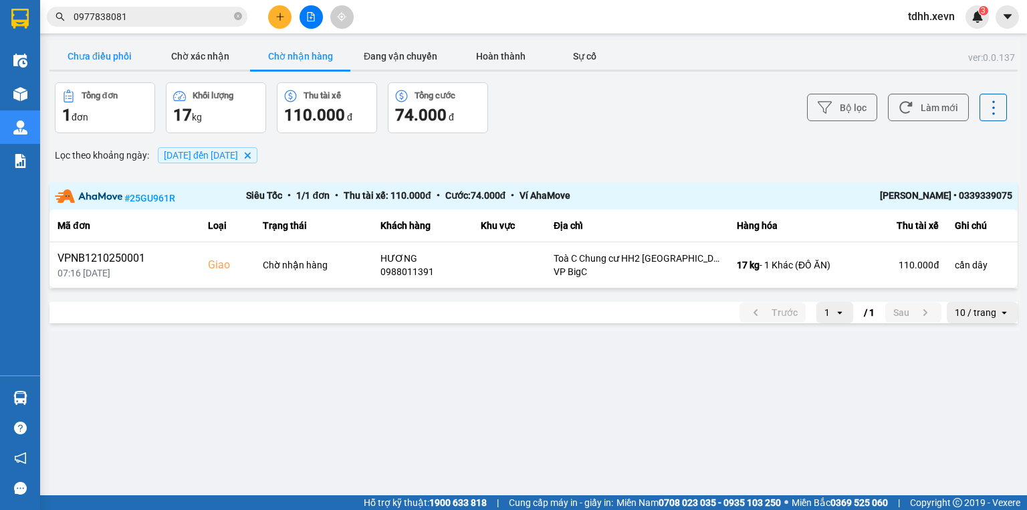
click at [98, 51] on button "Chưa điều phối" at bounding box center [99, 56] width 100 height 27
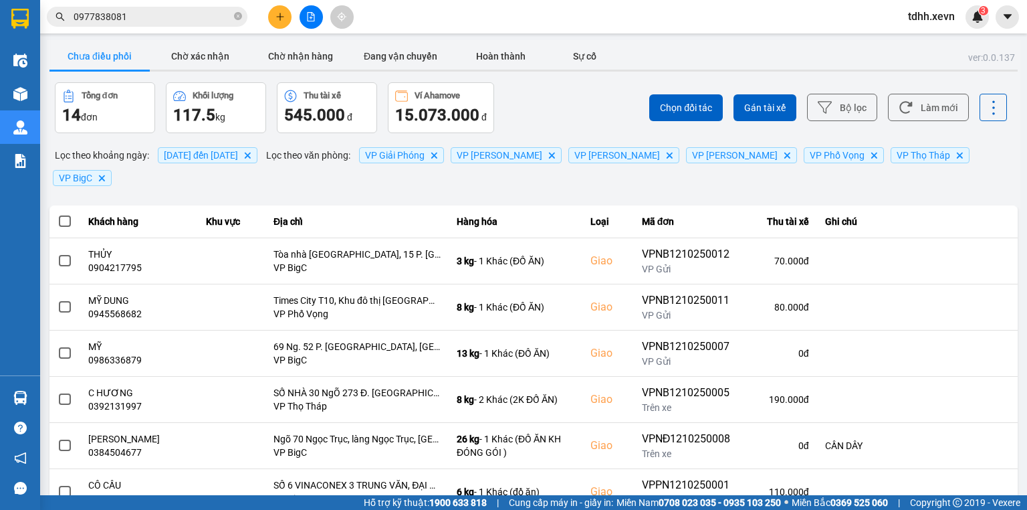
click at [112, 9] on input "0977838081" at bounding box center [153, 16] width 158 height 15
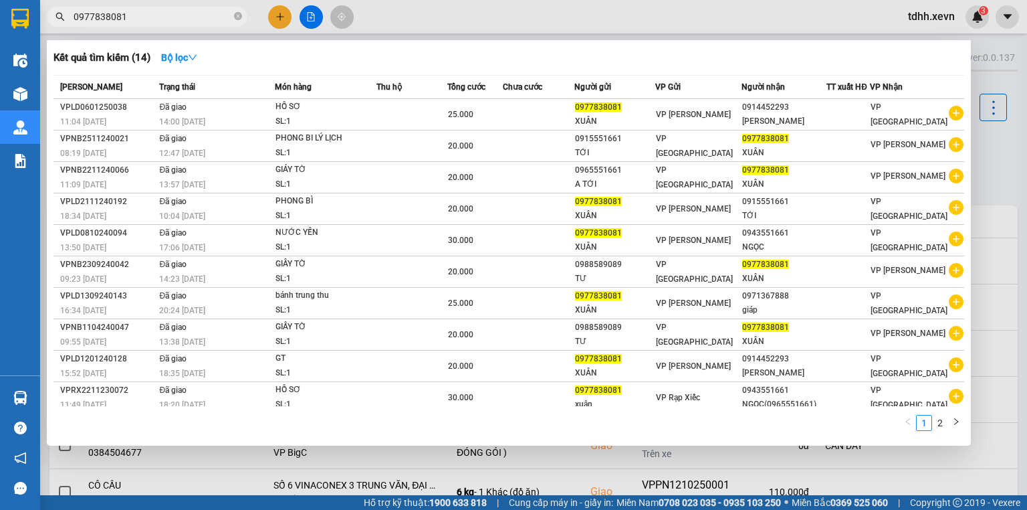
click at [112, 9] on input "0977838081" at bounding box center [153, 16] width 158 height 15
type input "v"
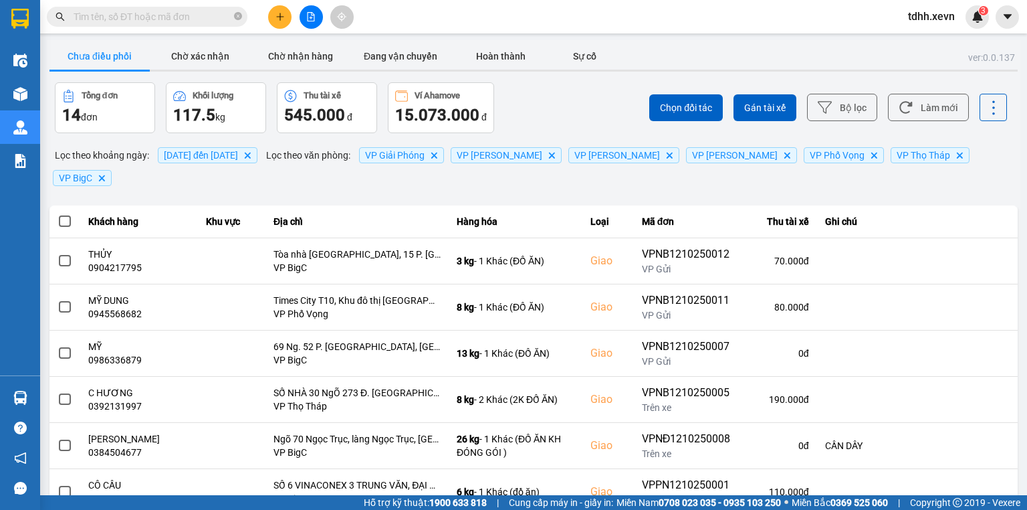
paste input "0947256178"
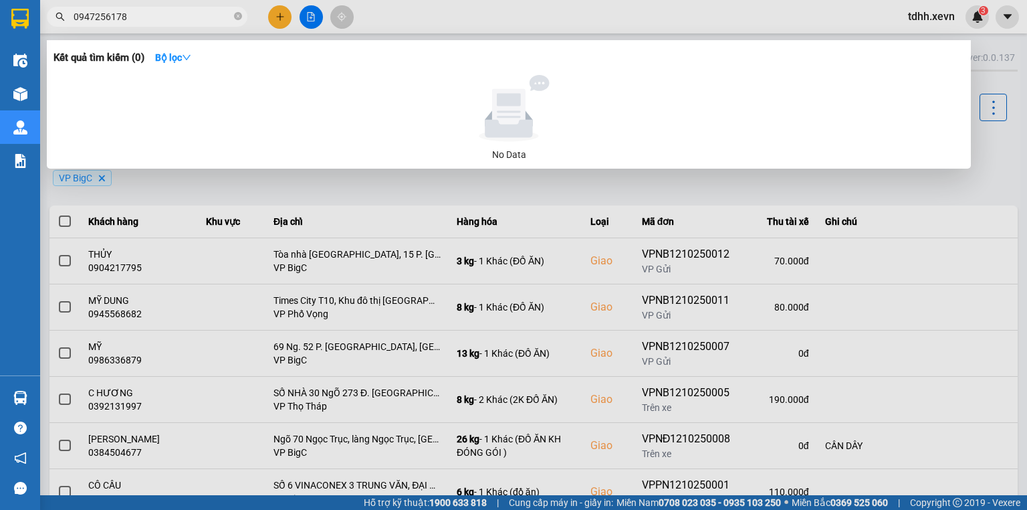
click at [721, 20] on div at bounding box center [513, 255] width 1027 height 510
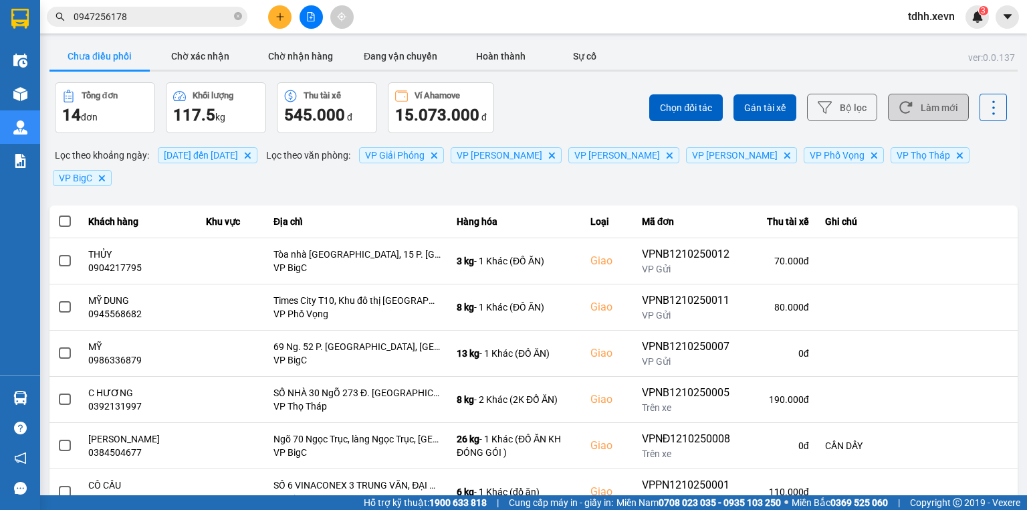
click at [942, 97] on button "Làm mới" at bounding box center [928, 107] width 81 height 27
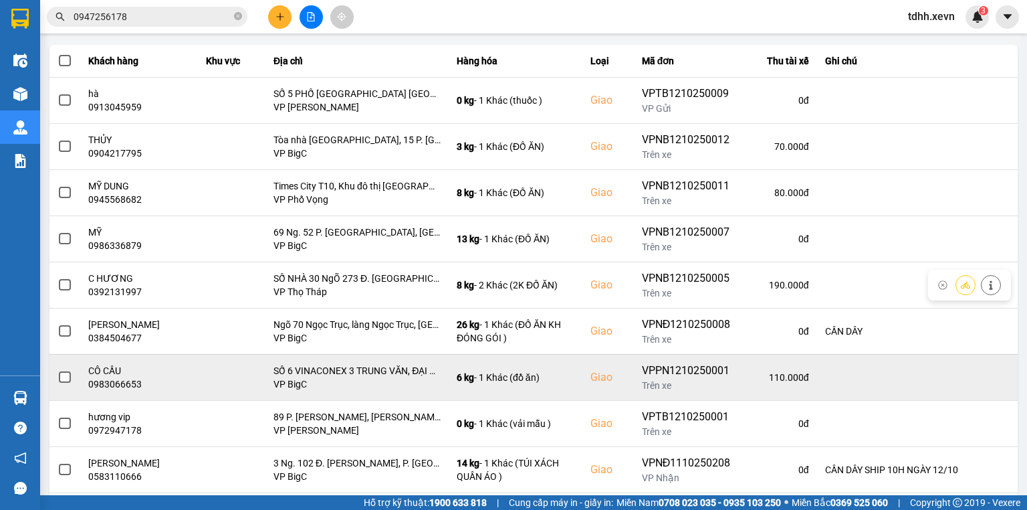
scroll to position [211, 0]
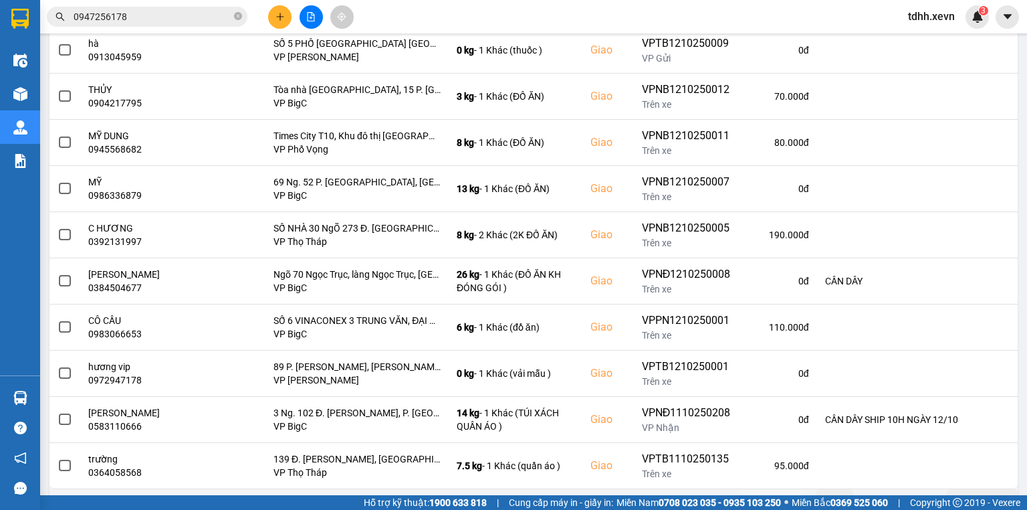
click at [210, 19] on input "0947256178" at bounding box center [153, 16] width 158 height 15
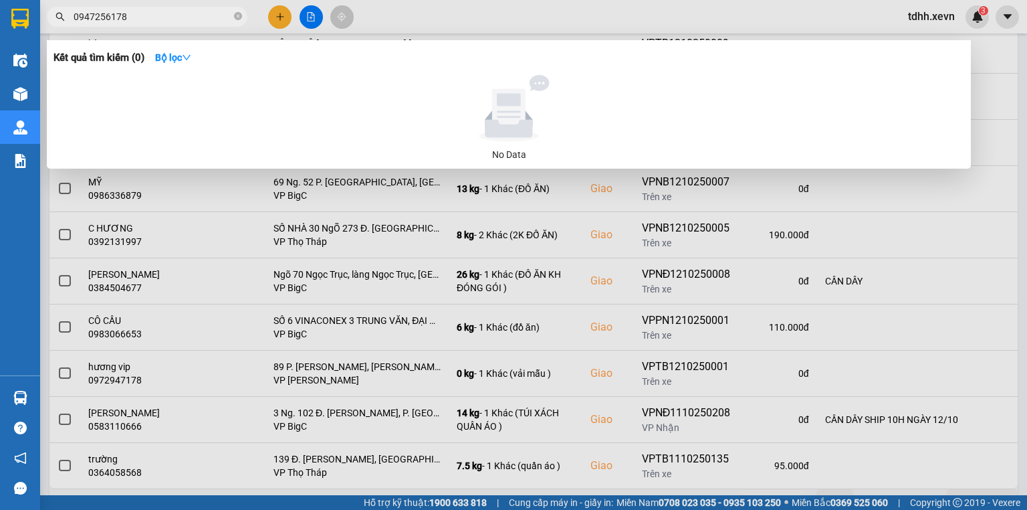
click at [210, 18] on input "0947256178" at bounding box center [153, 16] width 158 height 15
paste input "846768799"
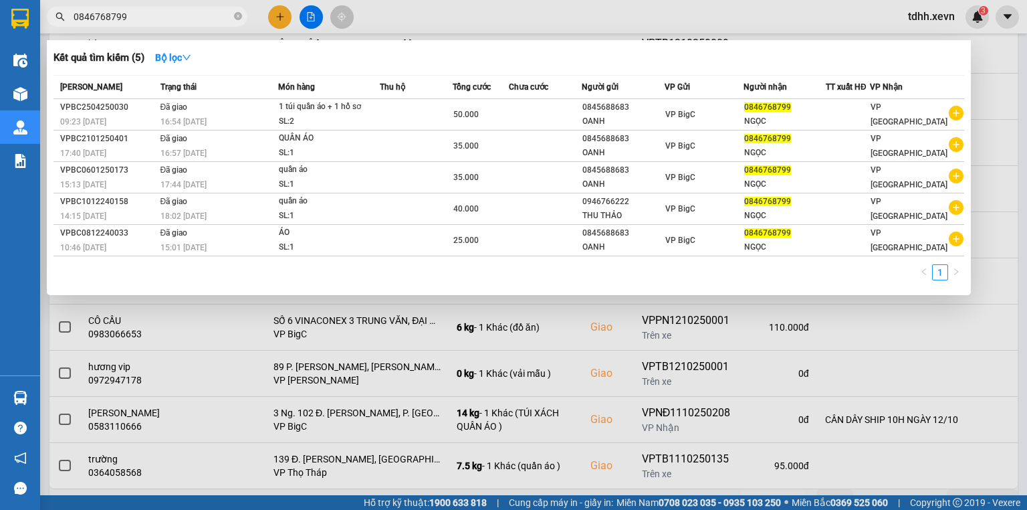
click at [105, 18] on input "0846768799" at bounding box center [153, 16] width 158 height 15
paste input "981428997"
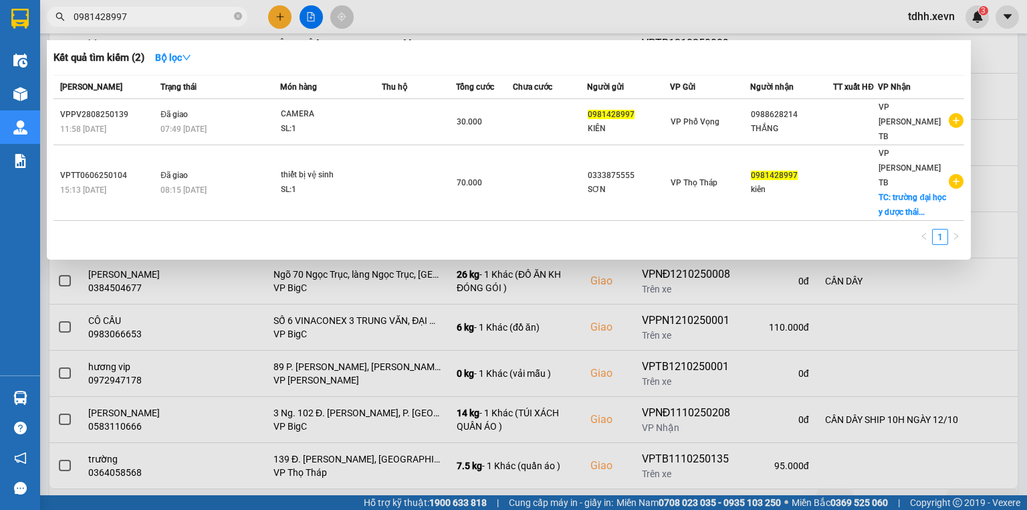
type input "0981428997"
click at [740, 32] on div at bounding box center [513, 255] width 1027 height 510
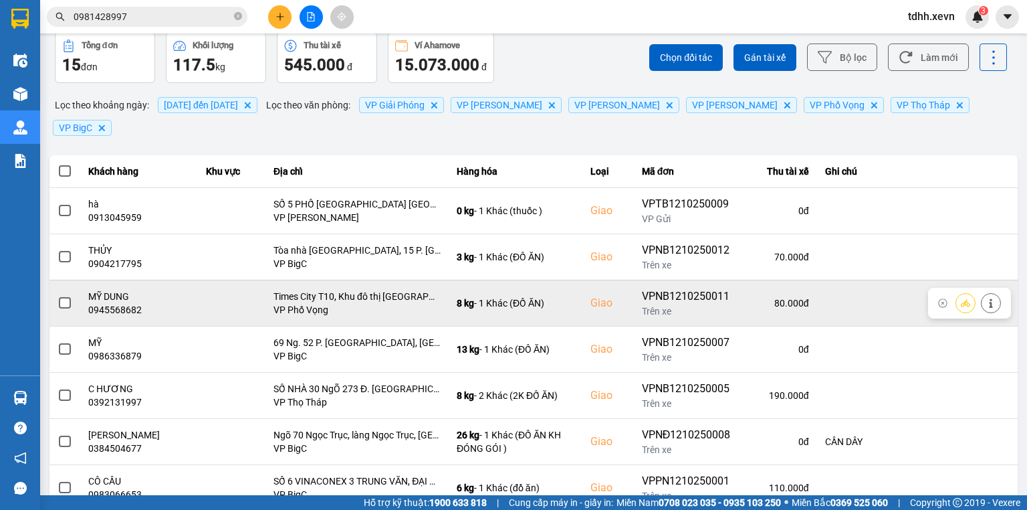
scroll to position [0, 0]
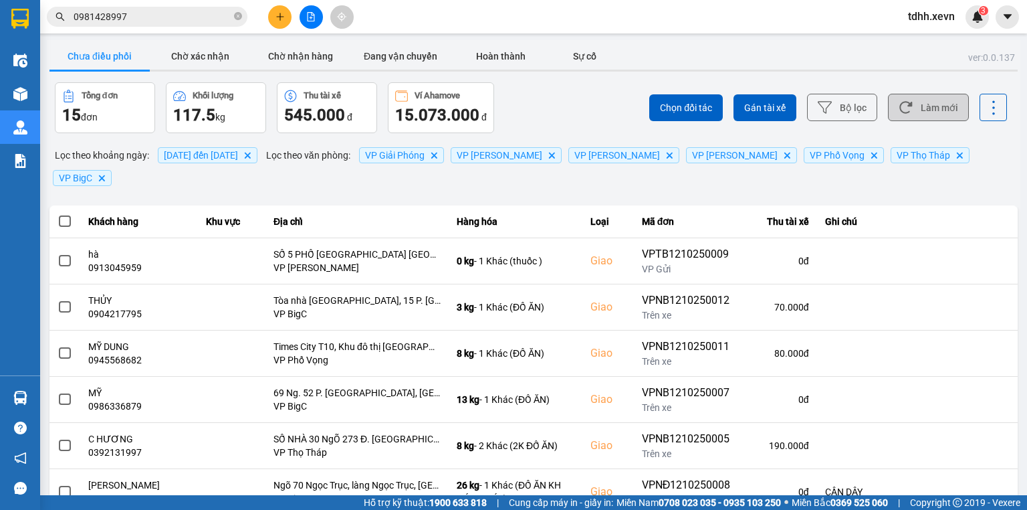
click at [902, 116] on button "Làm mới" at bounding box center [928, 107] width 81 height 27
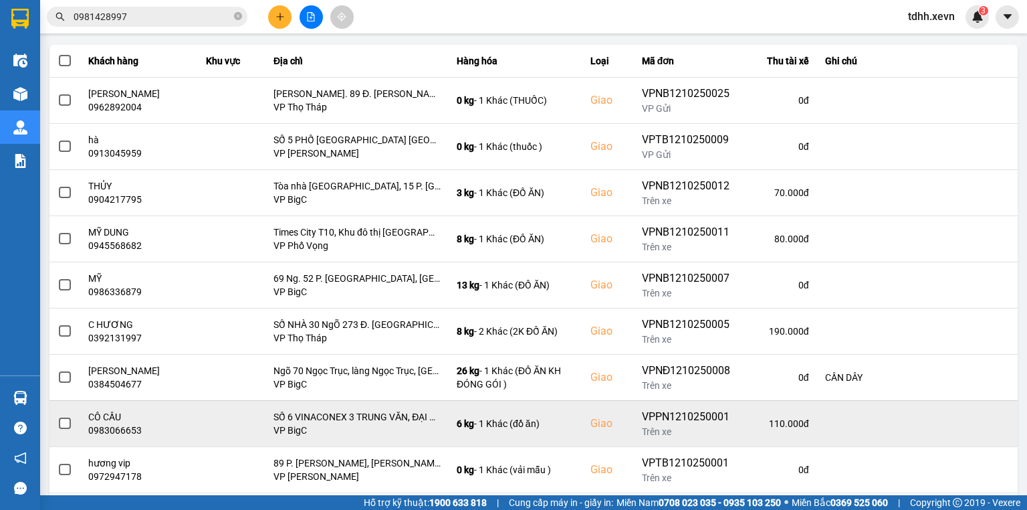
scroll to position [211, 0]
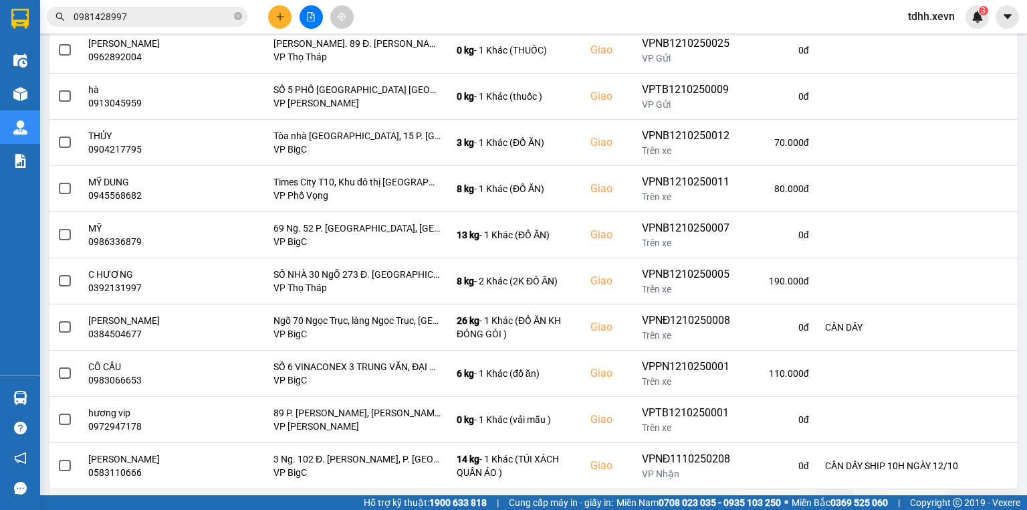
click at [903, 489] on button "Sau" at bounding box center [913, 499] width 56 height 20
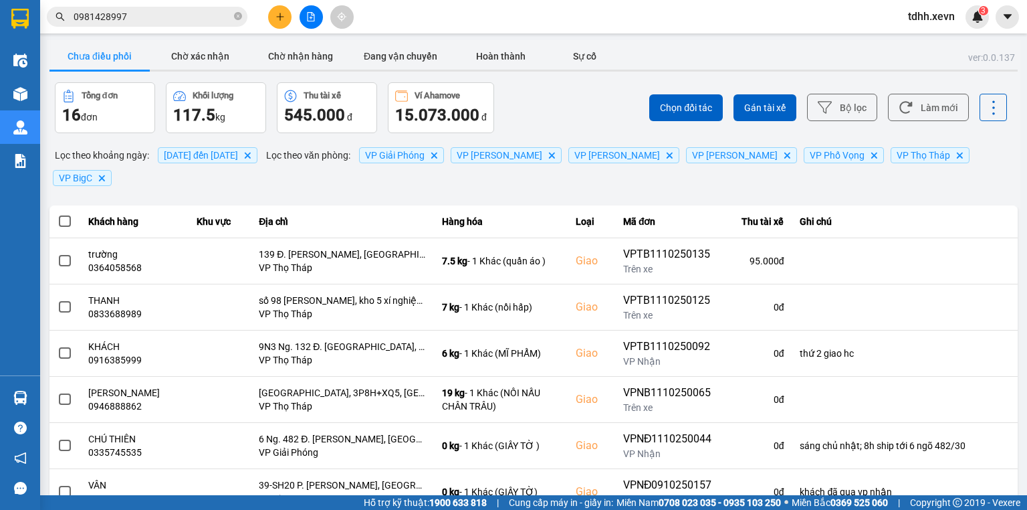
scroll to position [27, 0]
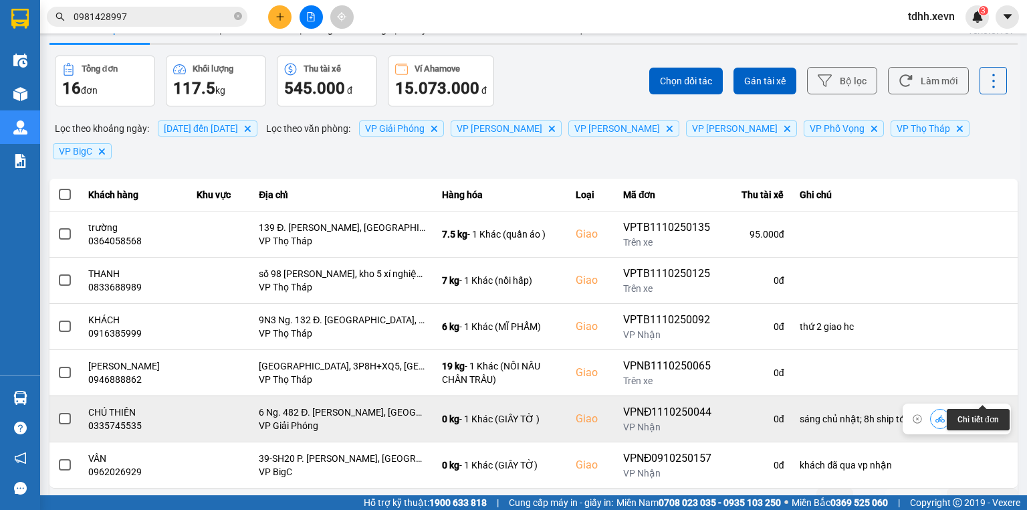
click at [986, 414] on icon at bounding box center [990, 418] width 9 height 9
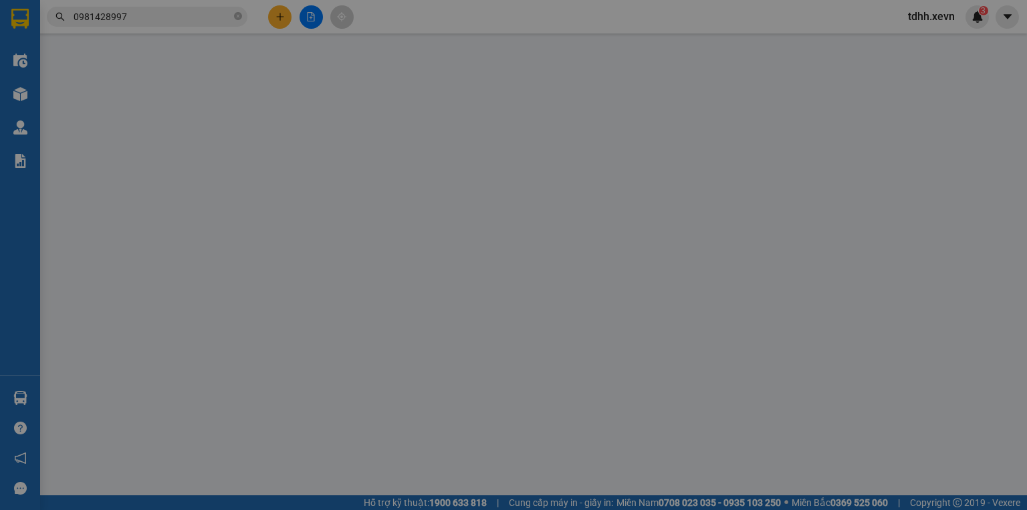
type input "0824785998"
type input "VIỆT ANH"
type input "0335745535"
type input "CHÚ THIÊN"
checkbox input "true"
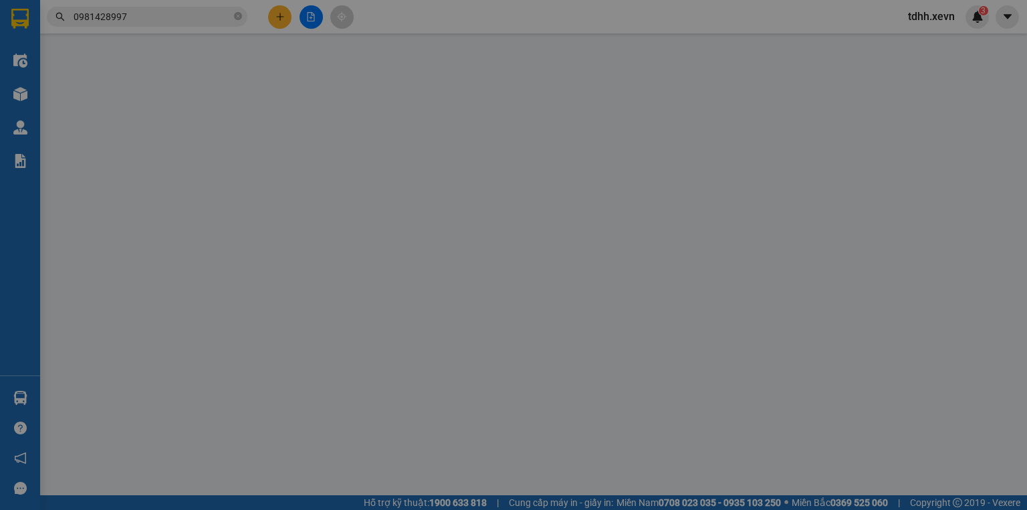
type input "6 Ng. 482 Đ. Kim Giang, Thanh Quang, Thanh Trì, Hà Nội ( SỐ 6 NGÁCH 30 NGÕ 482 )"
type input "036088009937"
type input "sáng chủ nhật; 8h ship tới 6 ngõ 482/30"
type input "0"
type input "70.000"
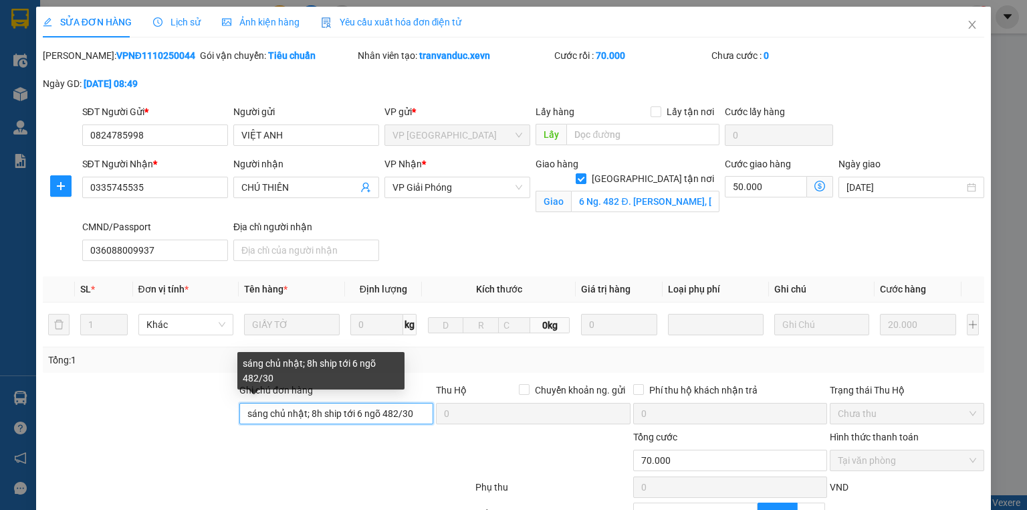
click at [345, 403] on input "sáng chủ nhật; 8h ship tới 6 ngõ 482/30" at bounding box center [336, 413] width 194 height 21
drag, startPoint x: 317, startPoint y: 412, endPoint x: 222, endPoint y: 417, distance: 95.1
click at [222, 417] on div "Ghi chú đơn hàng sáng chủ nhật; 8h ship tới 6 ngõ 482/30 Thu Hộ Chuyển khoản ng…" at bounding box center [513, 405] width 944 height 47
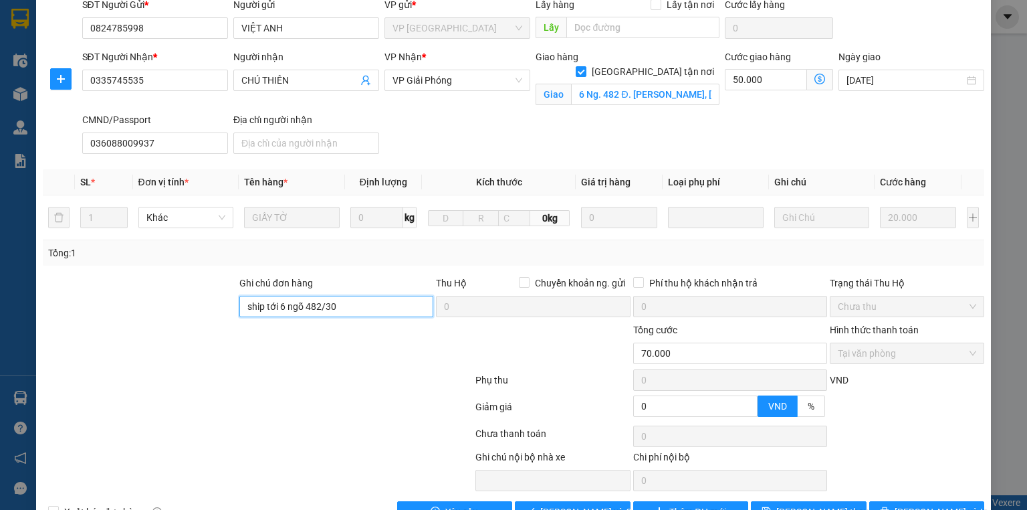
scroll to position [144, 0]
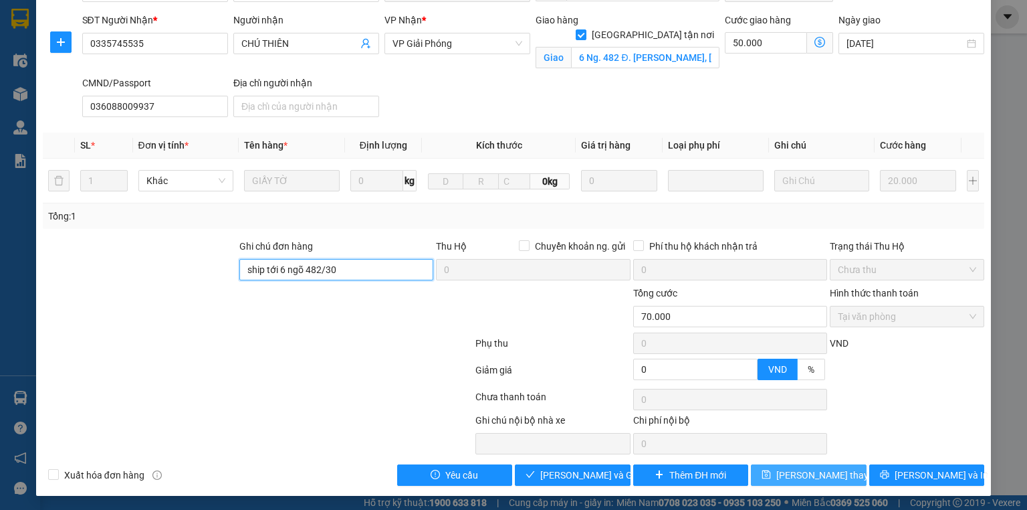
type input "ship tới 6 ngõ 482/30"
click at [784, 473] on span "[PERSON_NAME] đổi" at bounding box center [829, 474] width 107 height 15
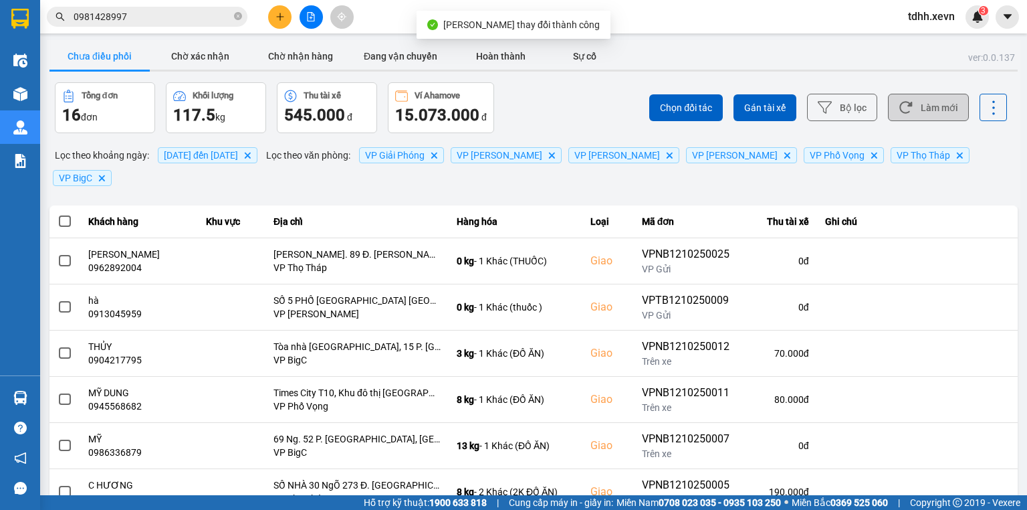
click at [919, 118] on button "Làm mới" at bounding box center [928, 107] width 81 height 27
click at [949, 96] on button "Làm mới" at bounding box center [928, 107] width 81 height 27
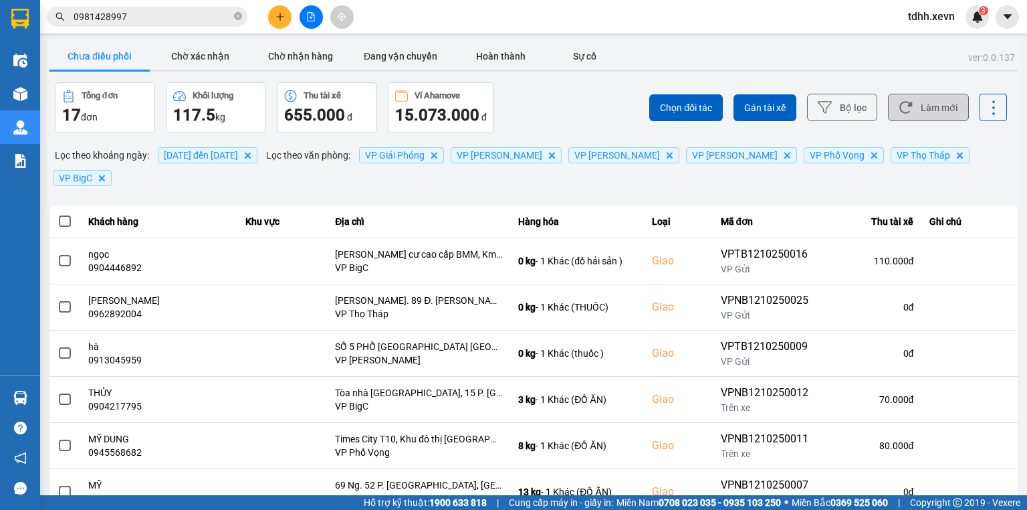
click at [896, 96] on button "Làm mới" at bounding box center [928, 107] width 81 height 27
click at [920, 104] on button "Làm mới" at bounding box center [928, 107] width 81 height 27
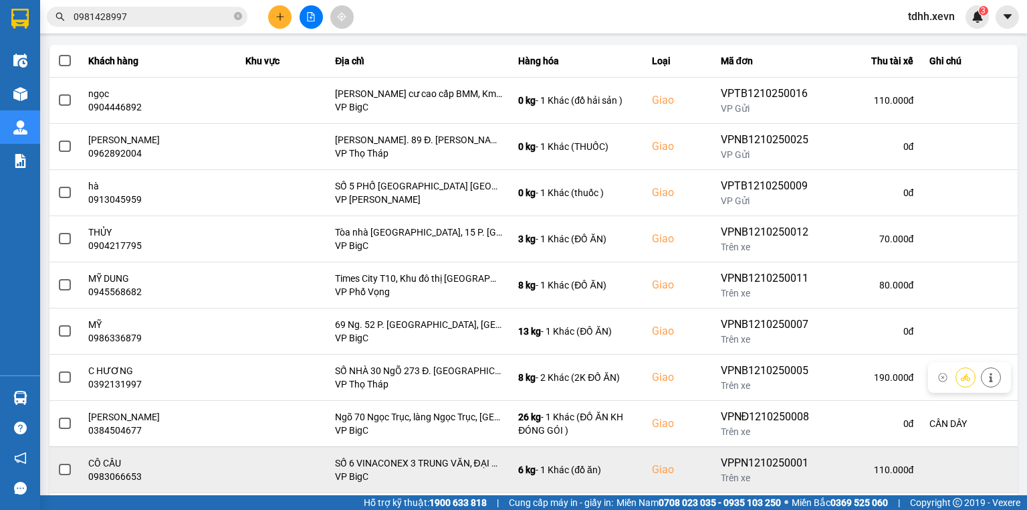
scroll to position [211, 0]
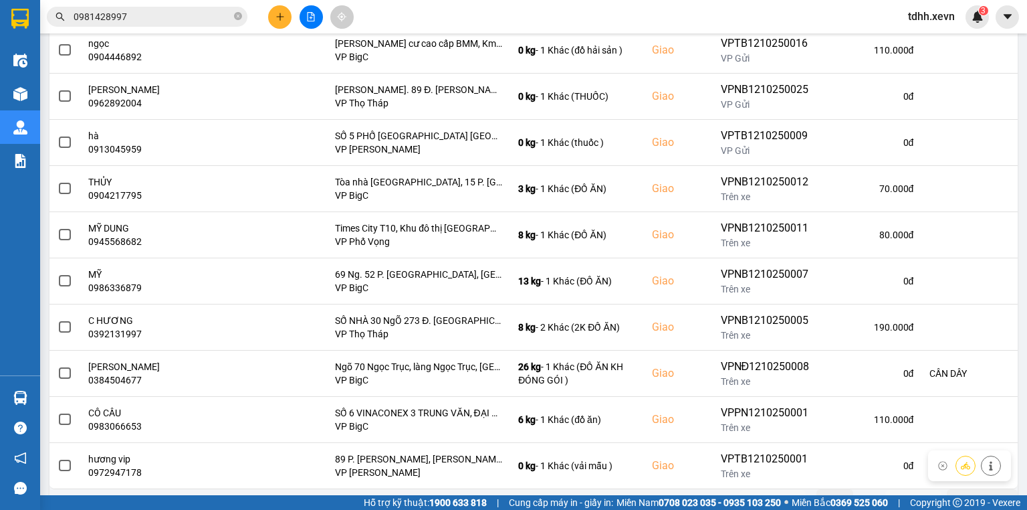
click at [901, 489] on button "Sau" at bounding box center [913, 499] width 56 height 20
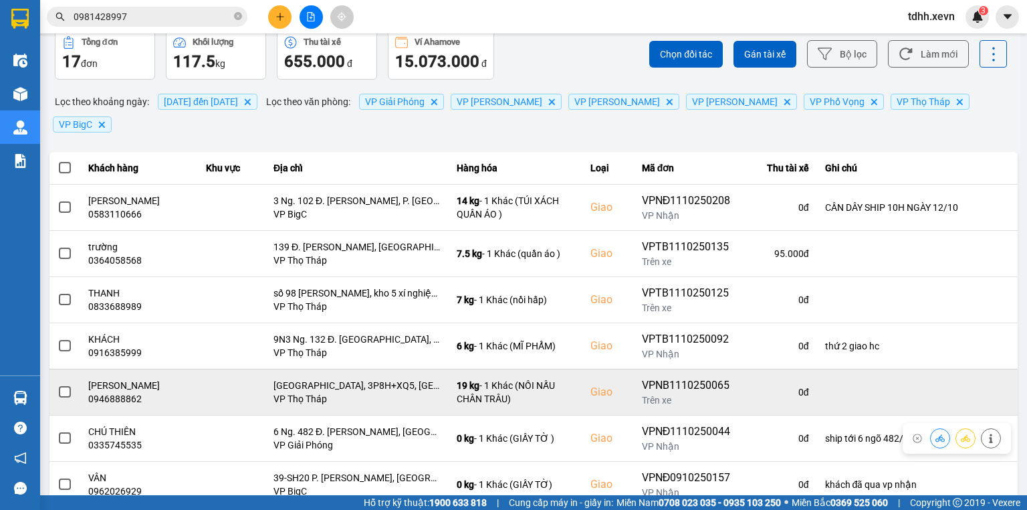
scroll to position [72, 0]
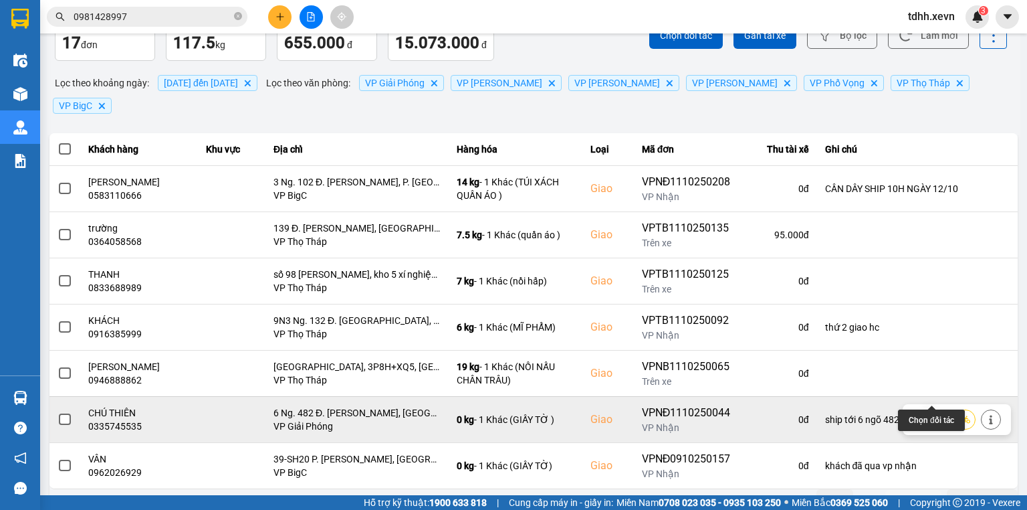
click at [935, 415] on icon at bounding box center [939, 419] width 9 height 9
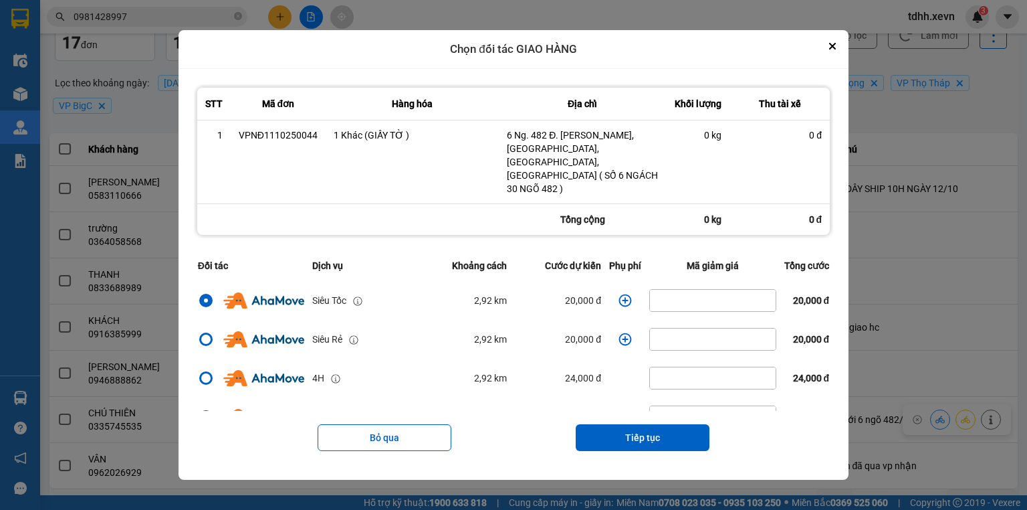
click at [622, 294] on icon "dialog" at bounding box center [624, 300] width 13 height 13
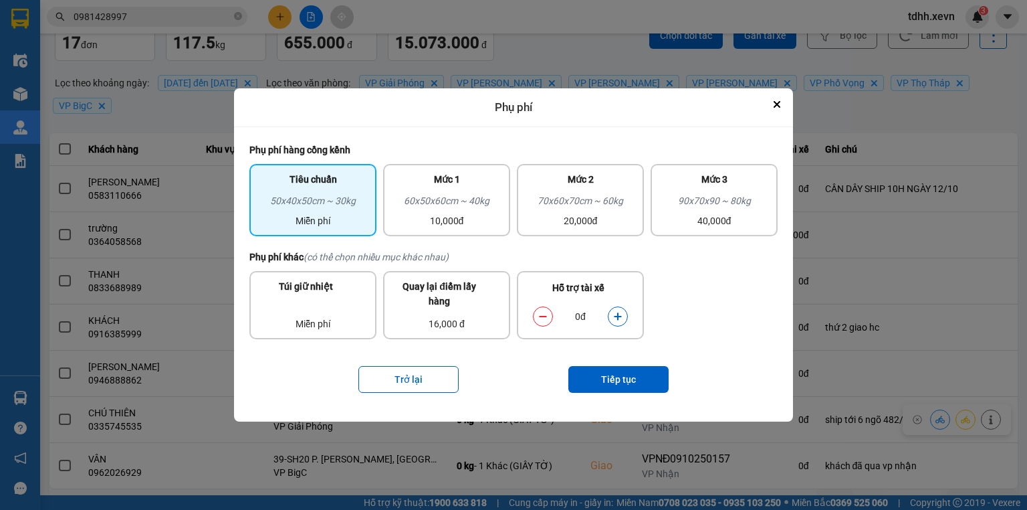
drag, startPoint x: 626, startPoint y: 312, endPoint x: 621, endPoint y: 319, distance: 9.1
click at [626, 313] on button "dialog" at bounding box center [617, 315] width 19 height 23
click at [618, 373] on button "Tiếp tục" at bounding box center [618, 379] width 100 height 27
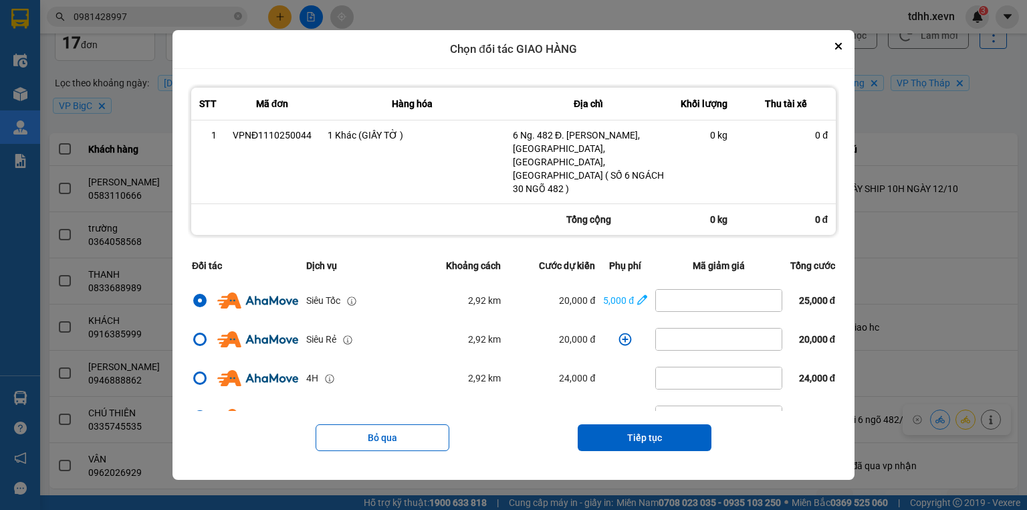
click at [645, 424] on button "Tiếp tục" at bounding box center [645, 437] width 134 height 27
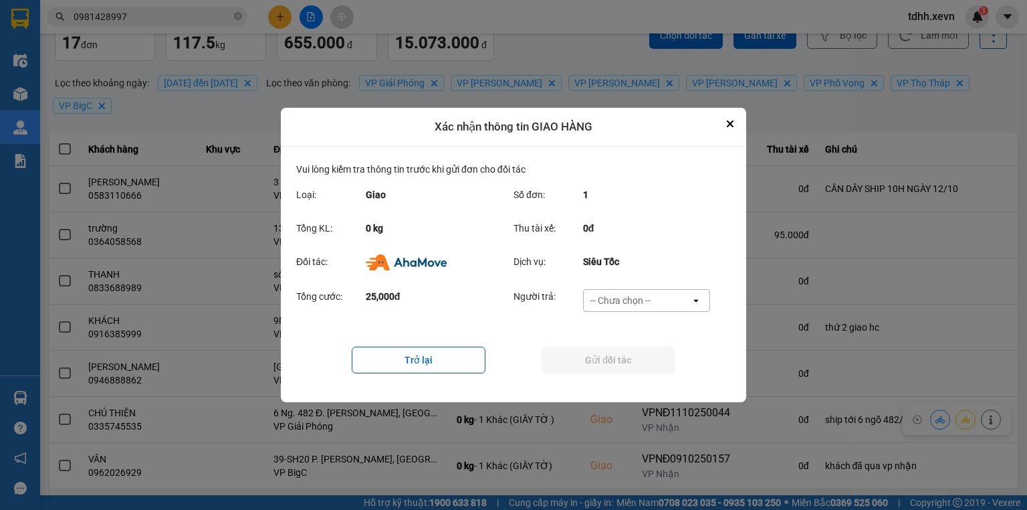
click at [639, 305] on div "-- Chưa chọn --" at bounding box center [620, 300] width 60 height 13
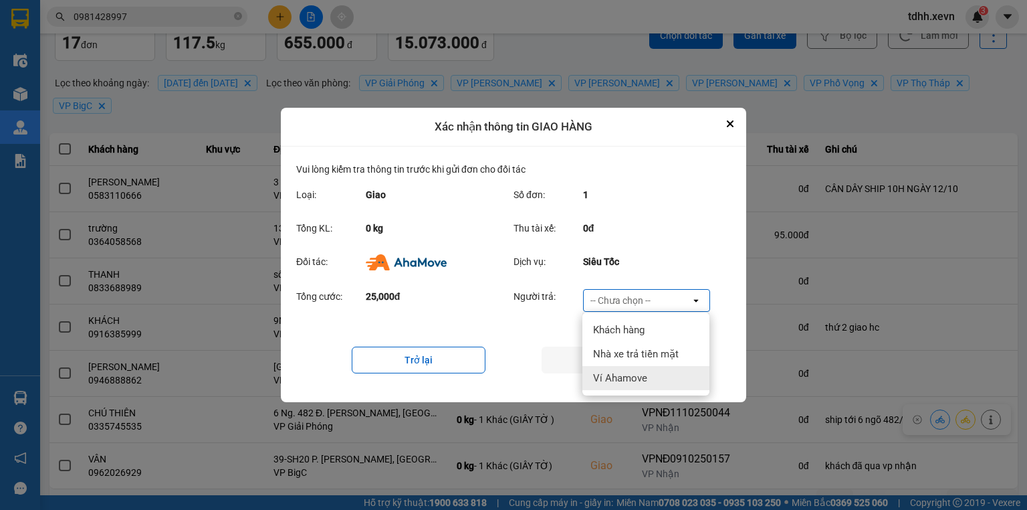
click at [656, 382] on div "Ví Ahamove" at bounding box center [645, 378] width 127 height 24
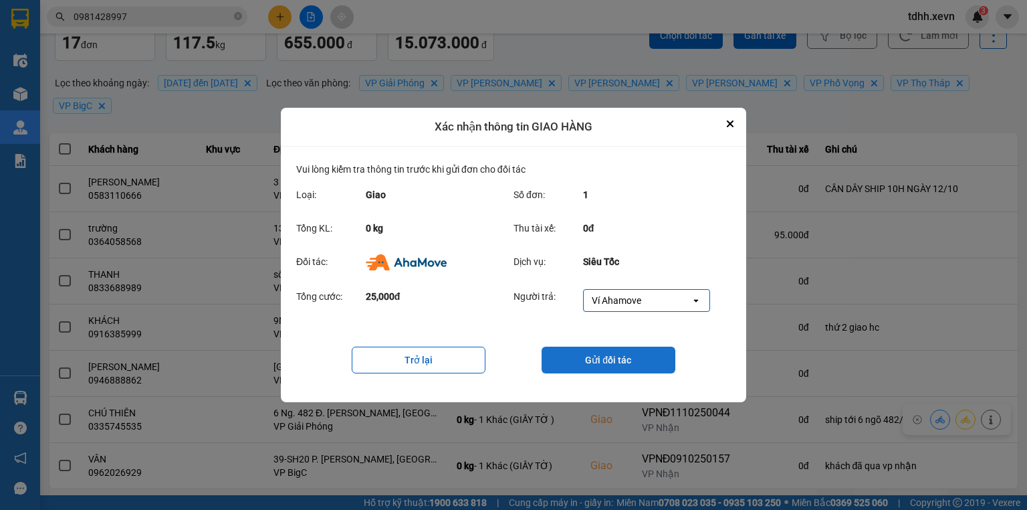
drag, startPoint x: 643, startPoint y: 358, endPoint x: 660, endPoint y: 348, distance: 19.8
click at [643, 356] on button "Gửi đối tác" at bounding box center [609, 359] width 134 height 27
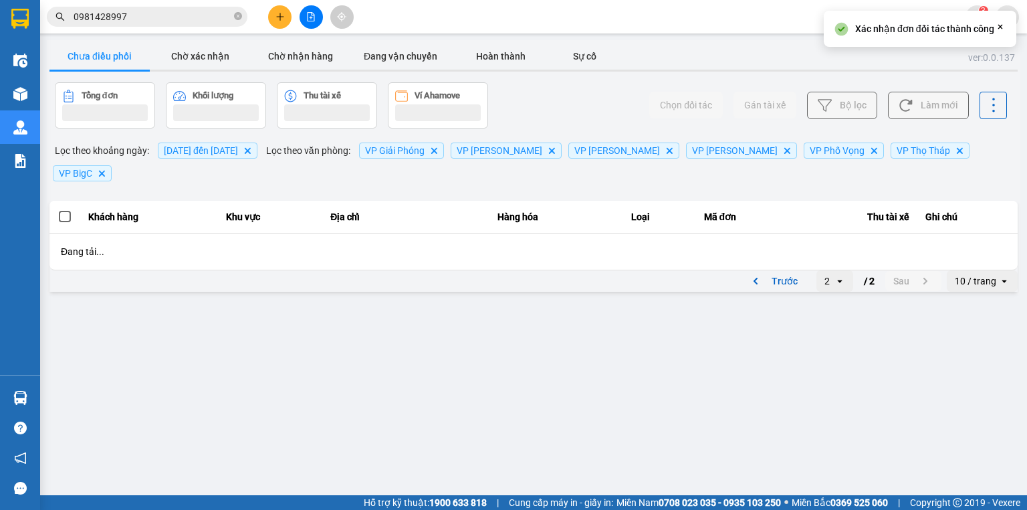
scroll to position [0, 0]
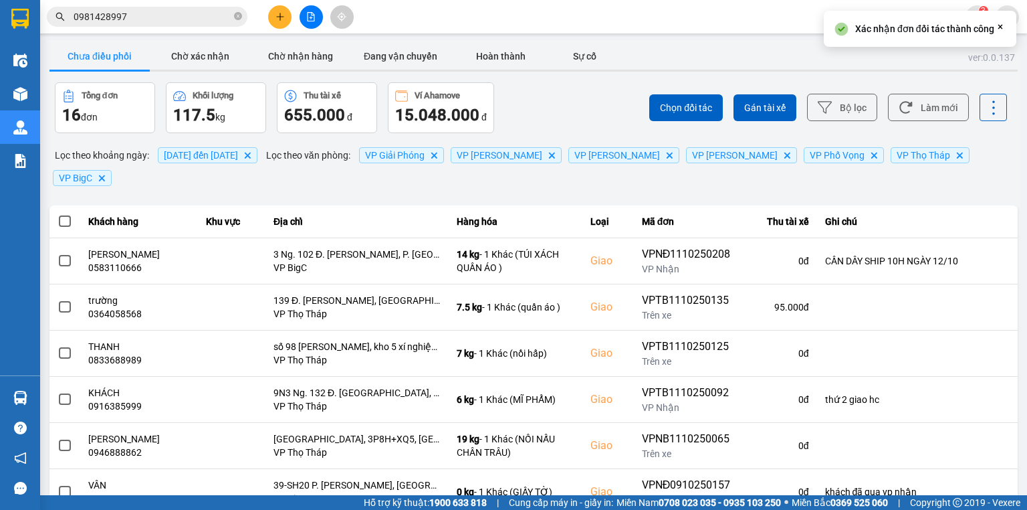
click at [156, 11] on input "0981428997" at bounding box center [153, 16] width 158 height 15
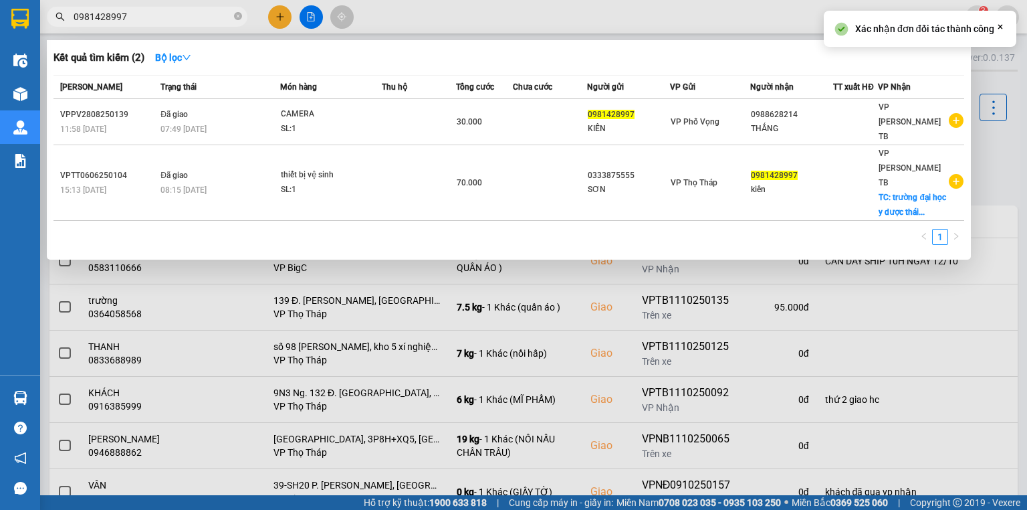
click at [156, 11] on input "0981428997" at bounding box center [153, 16] width 158 height 15
paste input "791691"
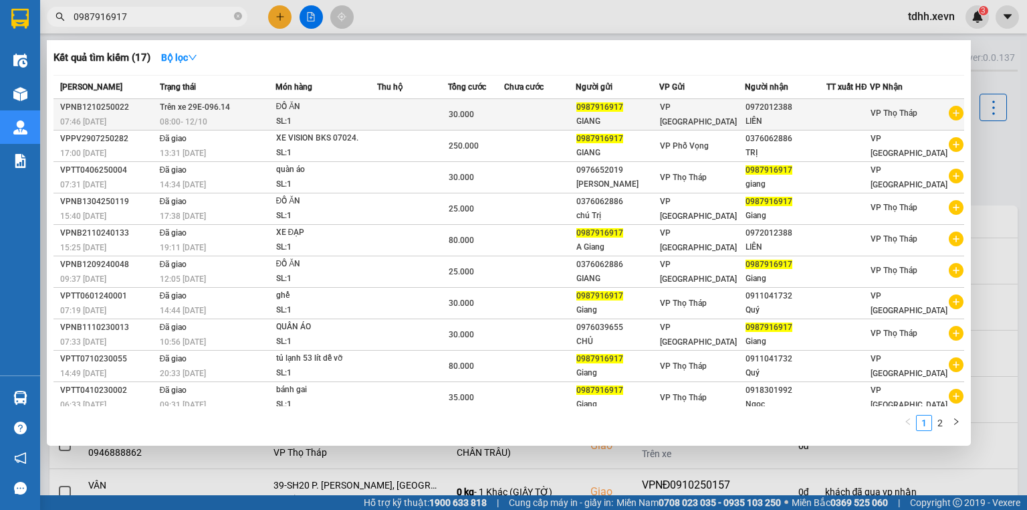
type input "0987916917"
click at [636, 112] on div "0987916917" at bounding box center [617, 107] width 82 height 14
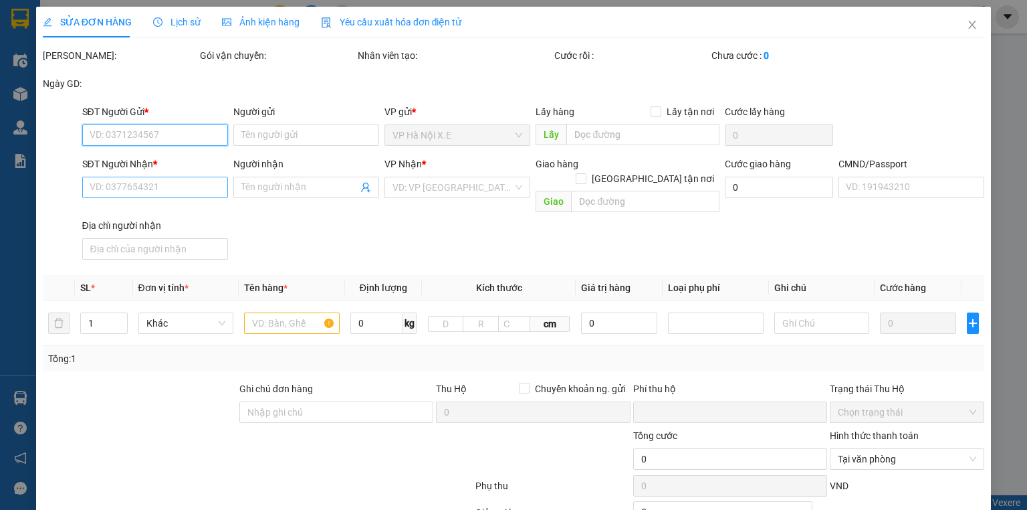
type input "0987916917"
type input "GIANG"
type input "0972012388"
type input "LIÊN"
type input "ĐẶNG VĂN GIANG"
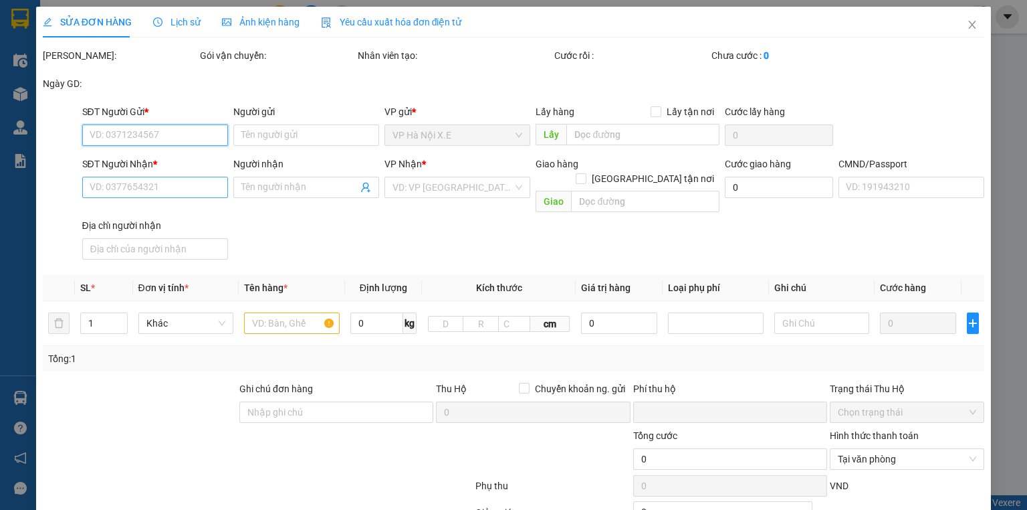
type input "0"
type input "30.000"
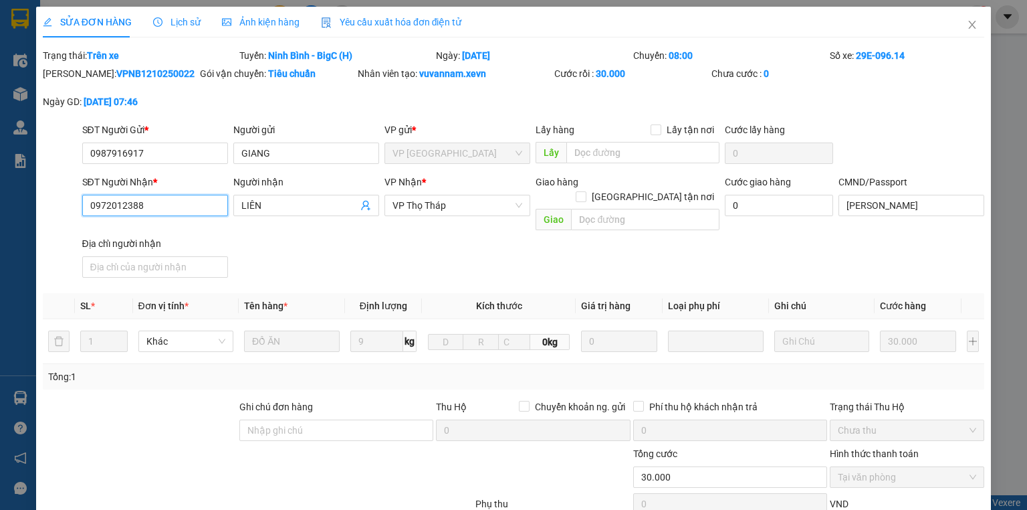
click at [138, 206] on input "0972012388" at bounding box center [155, 205] width 146 height 21
type input "0916882779"
click at [271, 201] on input "LIÊN" at bounding box center [299, 205] width 116 height 15
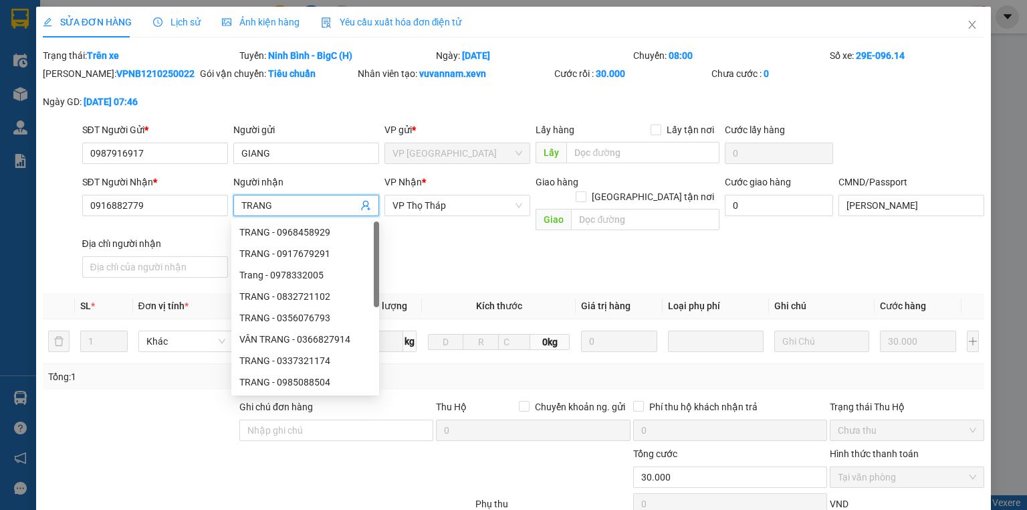
type input "TRANG"
click at [496, 273] on div "Total Paid Fee 30.000 Total UnPaid Fee 0 Cash Collection Total Fee Trạng thái: …" at bounding box center [513, 347] width 941 height 598
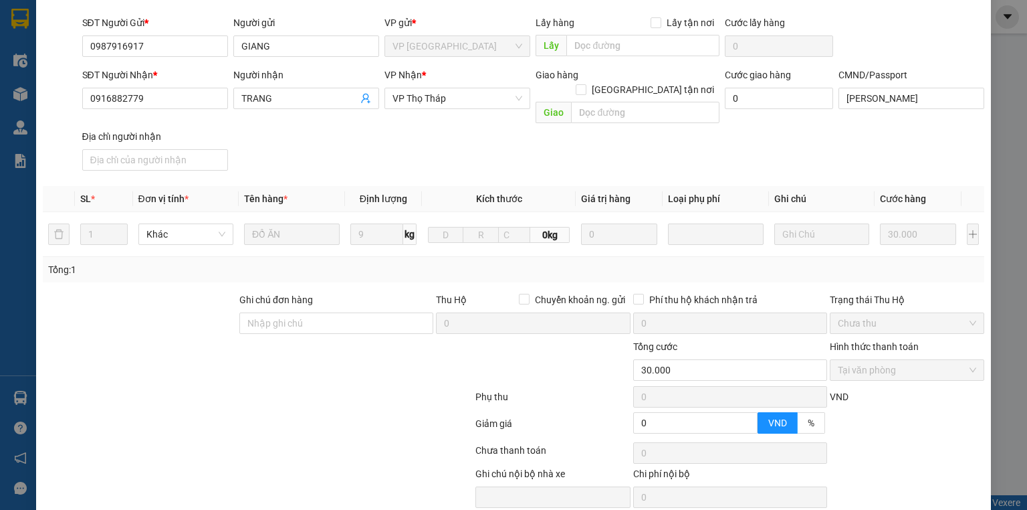
scroll to position [146, 0]
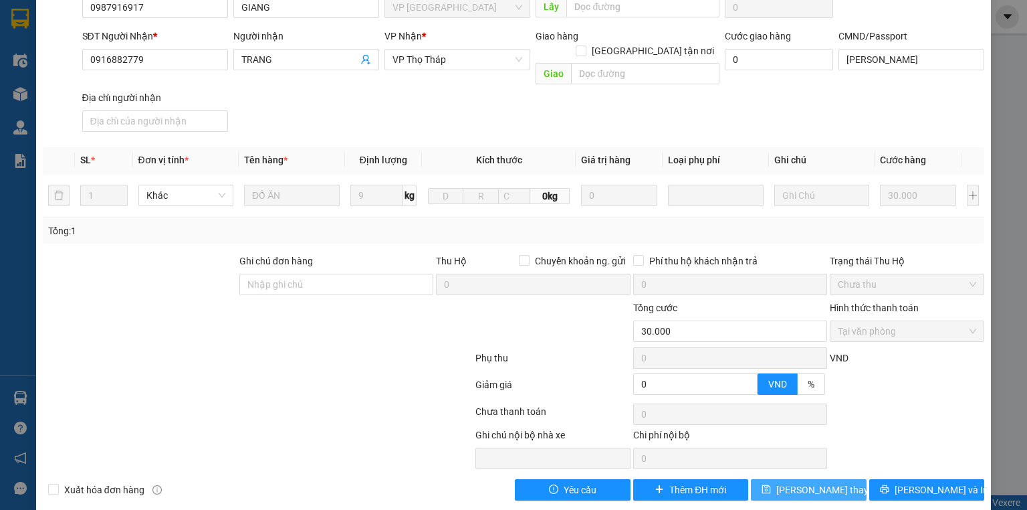
click at [829, 482] on span "[PERSON_NAME] đổi" at bounding box center [829, 489] width 107 height 15
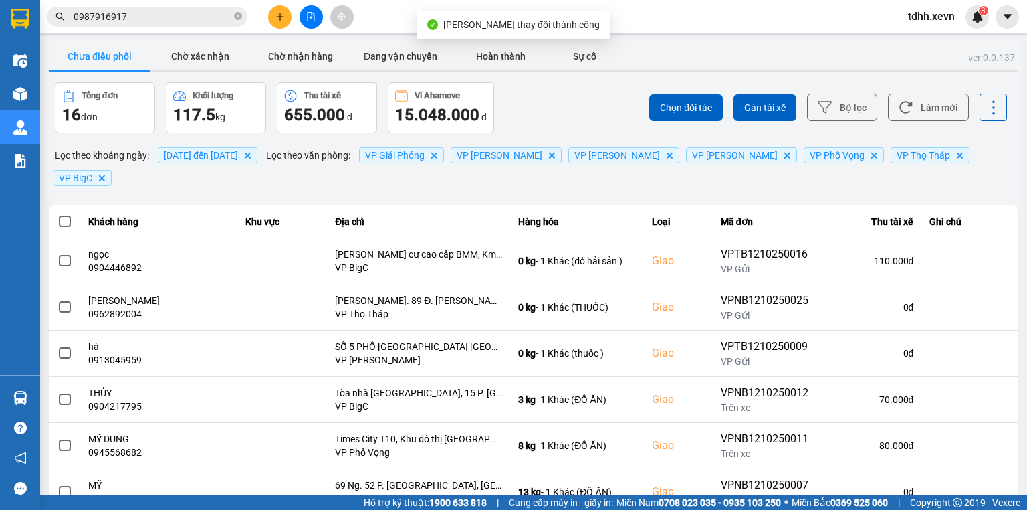
click at [150, 10] on input "0987916917" at bounding box center [153, 16] width 158 height 15
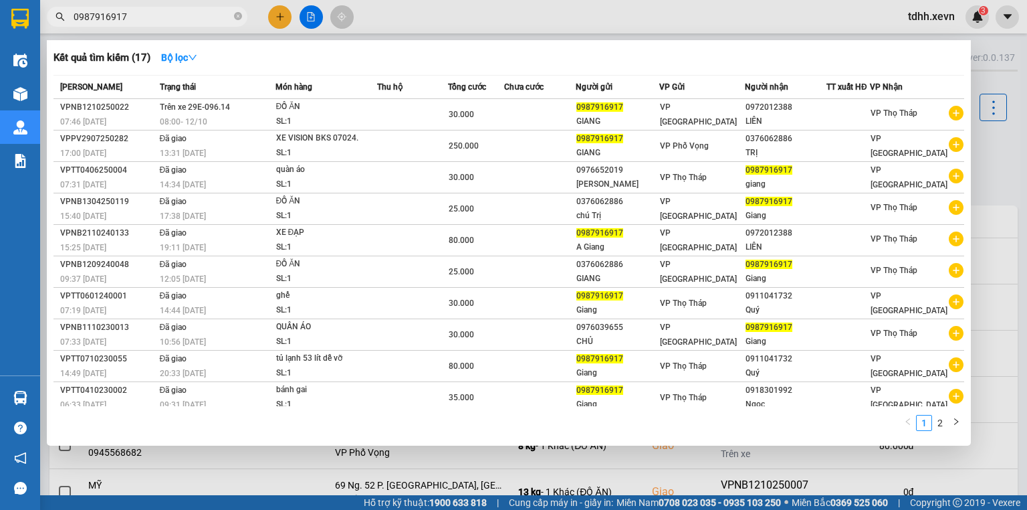
click at [482, 24] on div at bounding box center [513, 255] width 1027 height 510
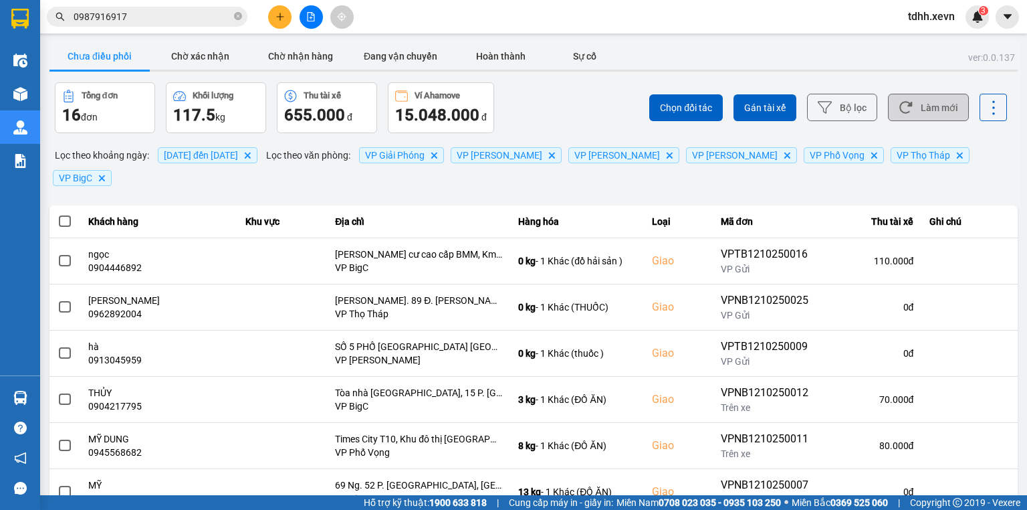
click at [907, 115] on button "Làm mới" at bounding box center [928, 107] width 81 height 27
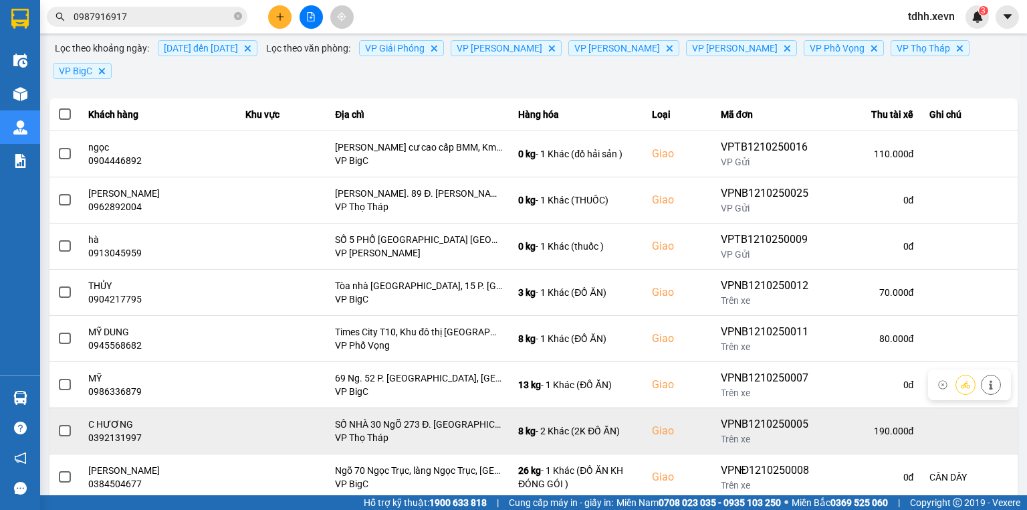
scroll to position [211, 0]
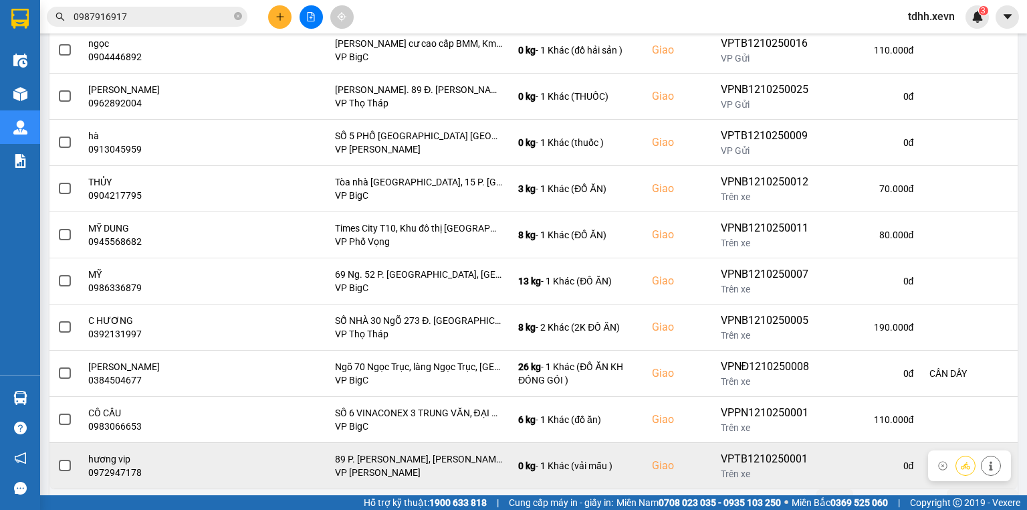
click at [921, 463] on td at bounding box center [969, 465] width 96 height 46
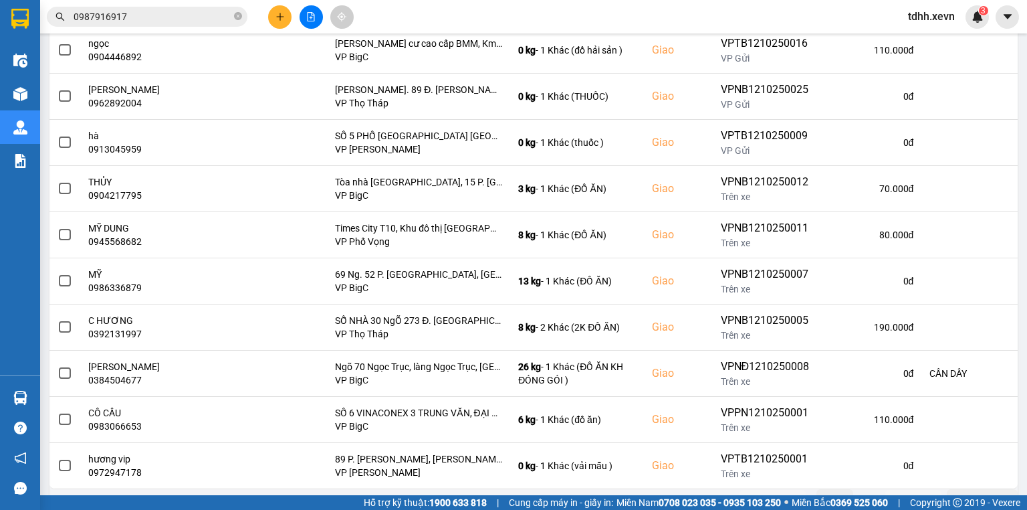
click at [907, 489] on button "Sau" at bounding box center [913, 499] width 56 height 20
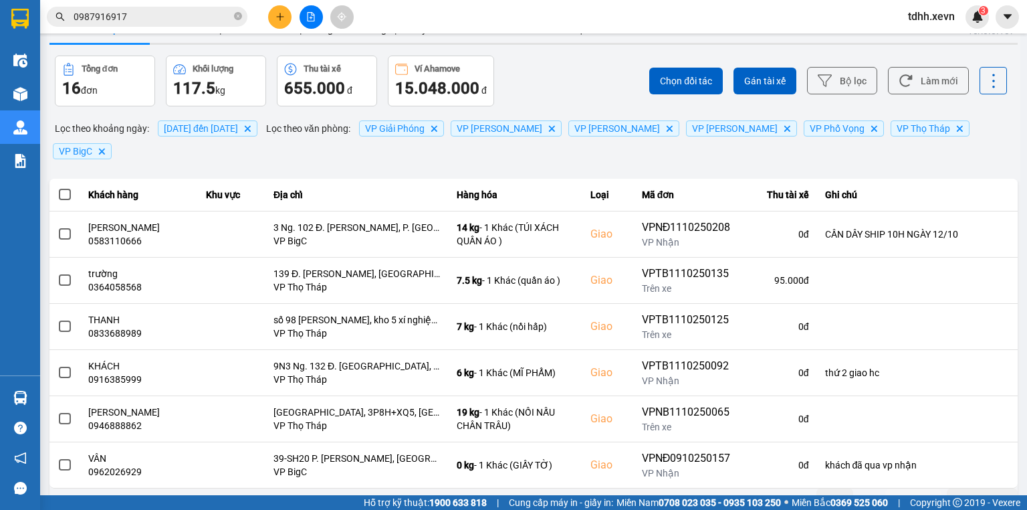
scroll to position [0, 0]
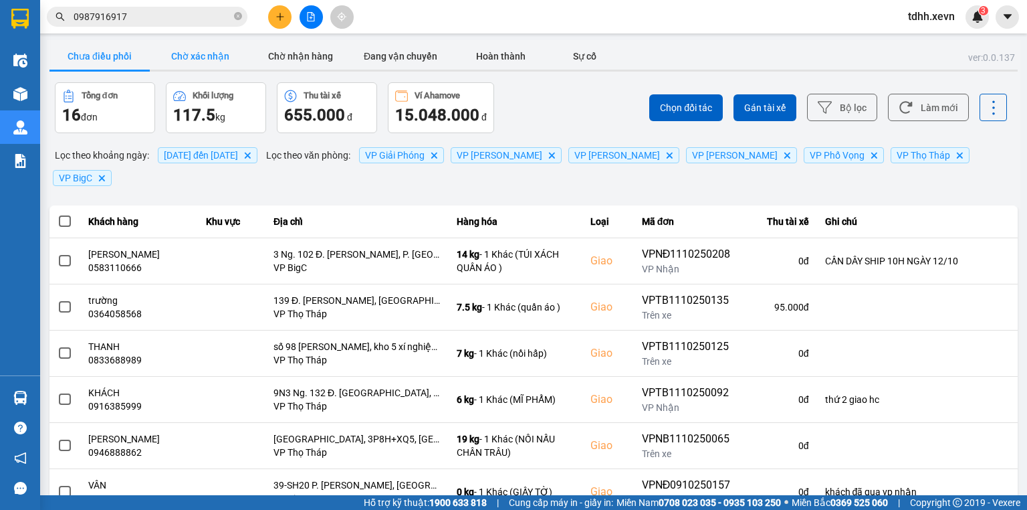
click at [209, 53] on button "Chờ xác nhận" at bounding box center [200, 56] width 100 height 27
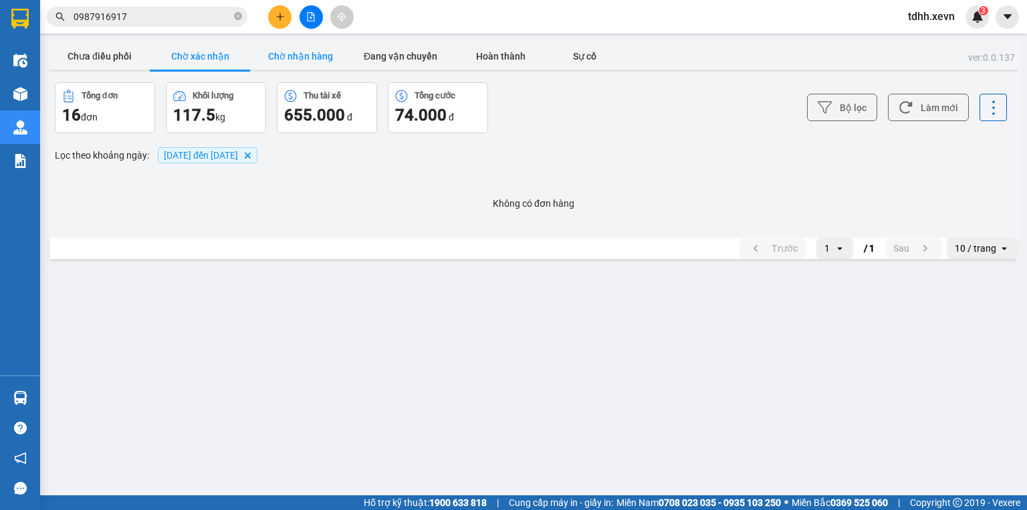
click at [306, 65] on button "Chờ nhận hàng" at bounding box center [300, 56] width 100 height 27
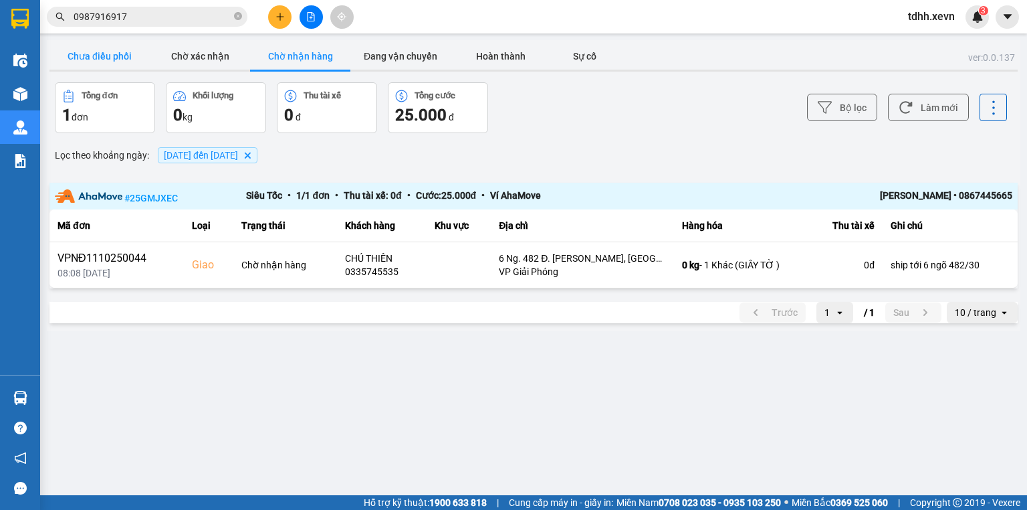
click at [134, 53] on button "Chưa điều phối" at bounding box center [99, 56] width 100 height 27
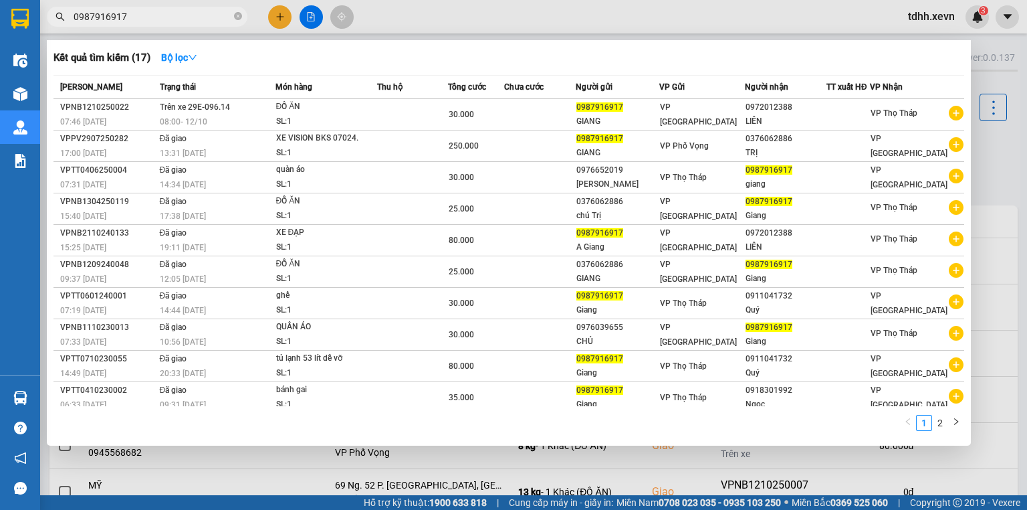
click at [137, 19] on input "0987916917" at bounding box center [153, 16] width 158 height 15
paste input "398838831"
type input "0398838831"
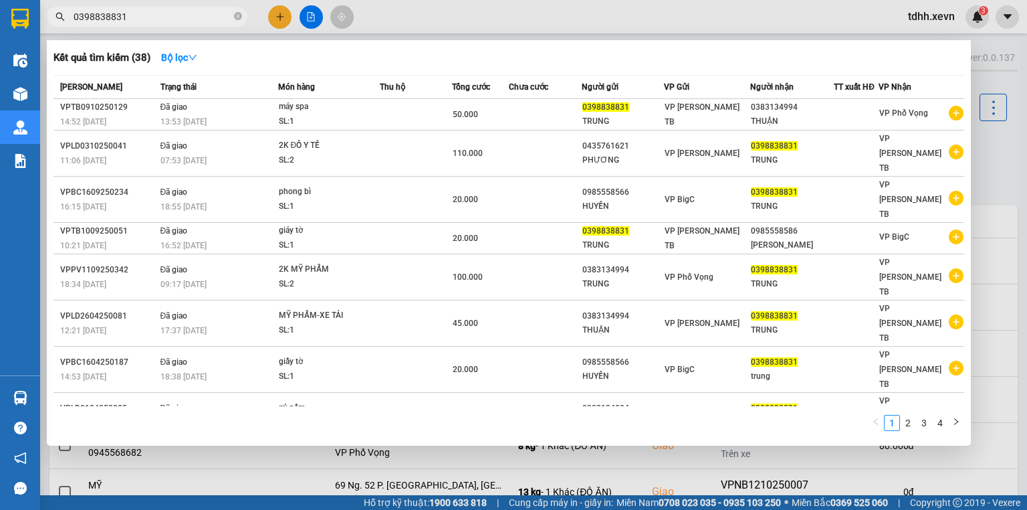
click at [134, 15] on input "0398838831" at bounding box center [153, 16] width 158 height 15
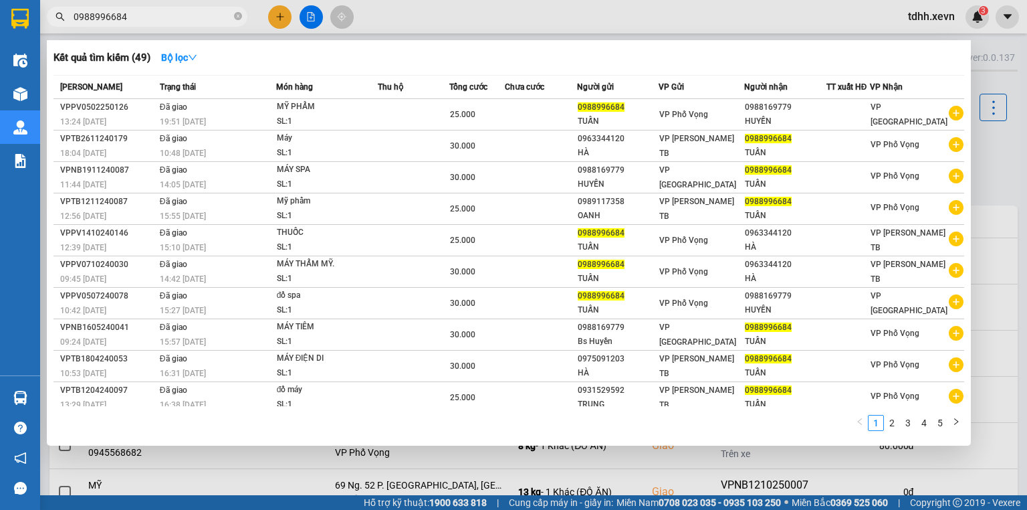
click at [705, 15] on div at bounding box center [513, 255] width 1027 height 510
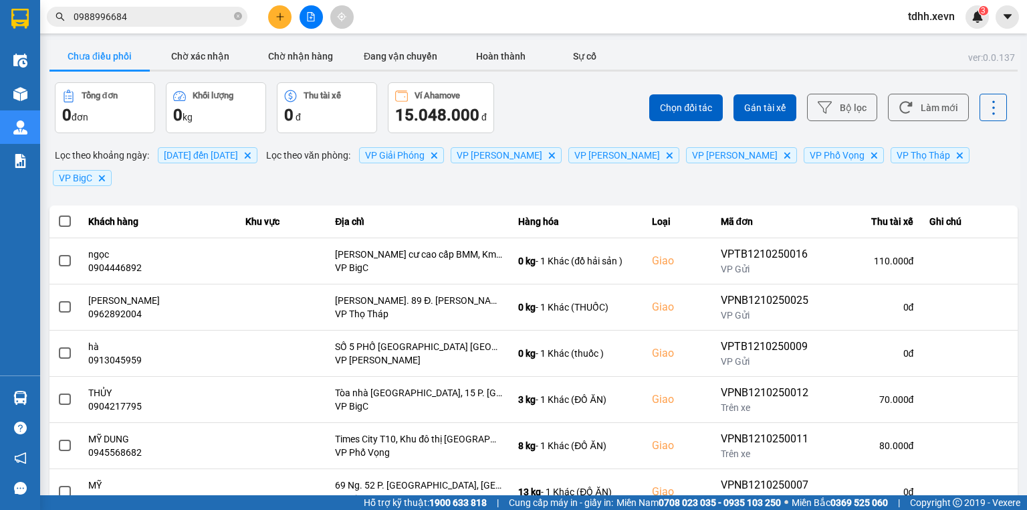
click at [164, 14] on input "0988996684" at bounding box center [153, 16] width 158 height 15
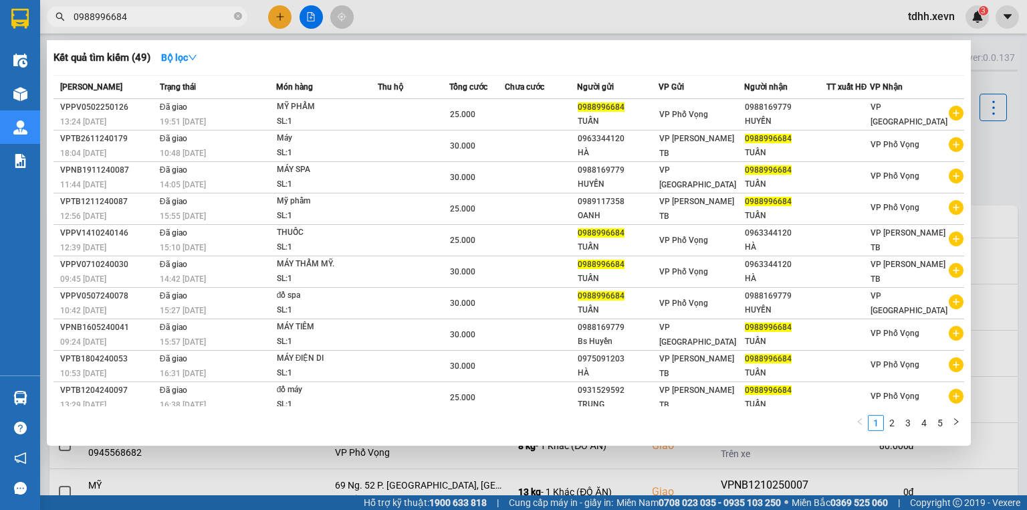
click at [164, 14] on input "0988996684" at bounding box center [153, 16] width 158 height 15
paste input "842508196"
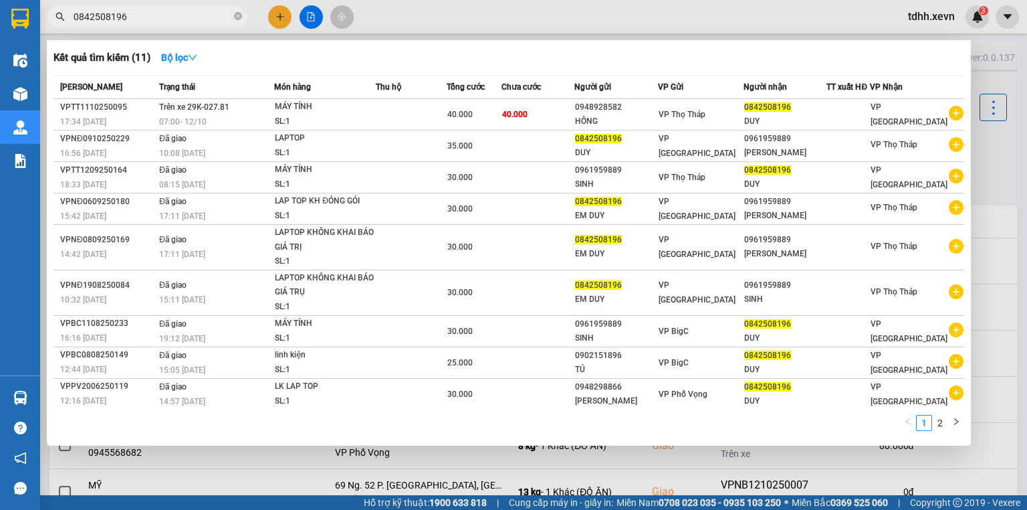
click at [177, 17] on input "0842508196" at bounding box center [153, 16] width 158 height 15
paste input "387265694"
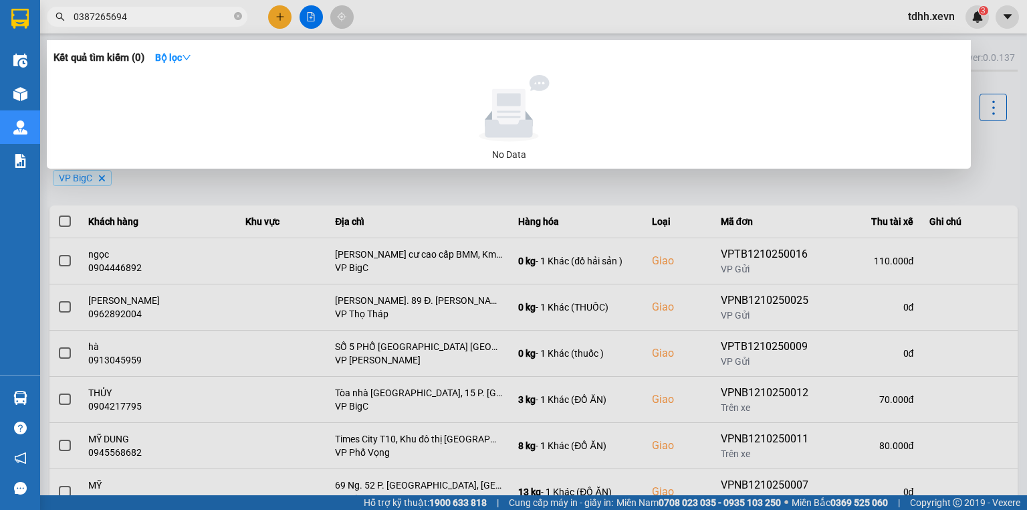
type input "0387265694"
click at [735, 27] on div at bounding box center [513, 255] width 1027 height 510
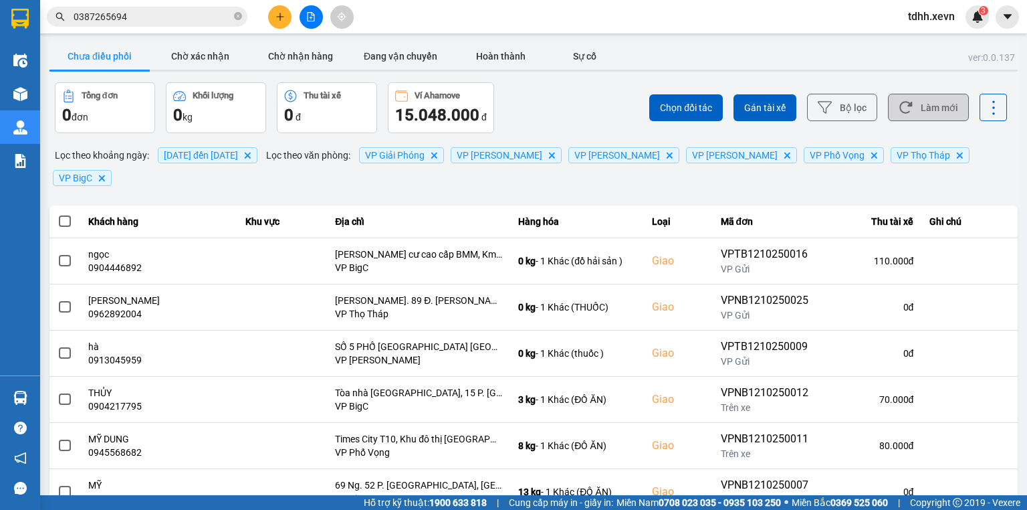
click at [899, 112] on icon at bounding box center [906, 107] width 14 height 14
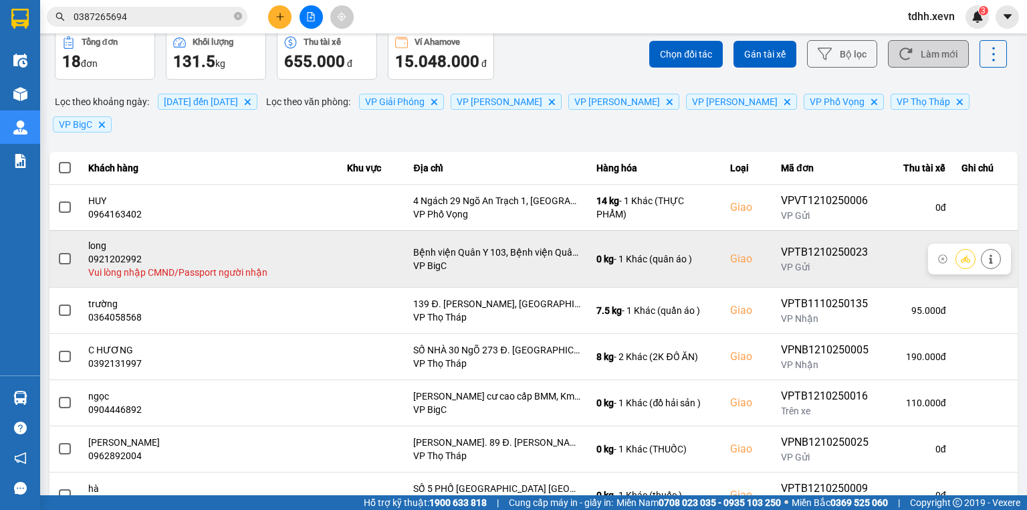
scroll to position [107, 0]
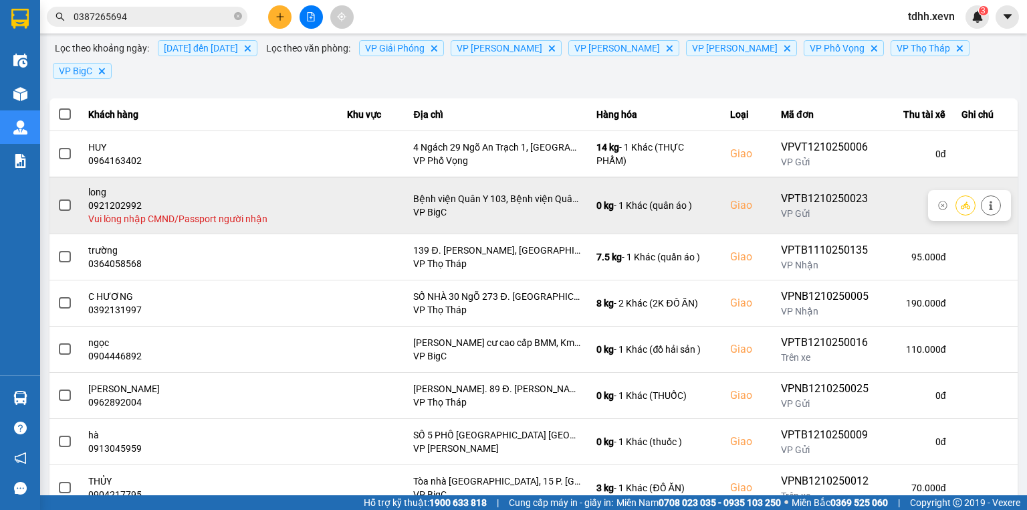
click at [986, 201] on icon at bounding box center [990, 205] width 9 height 9
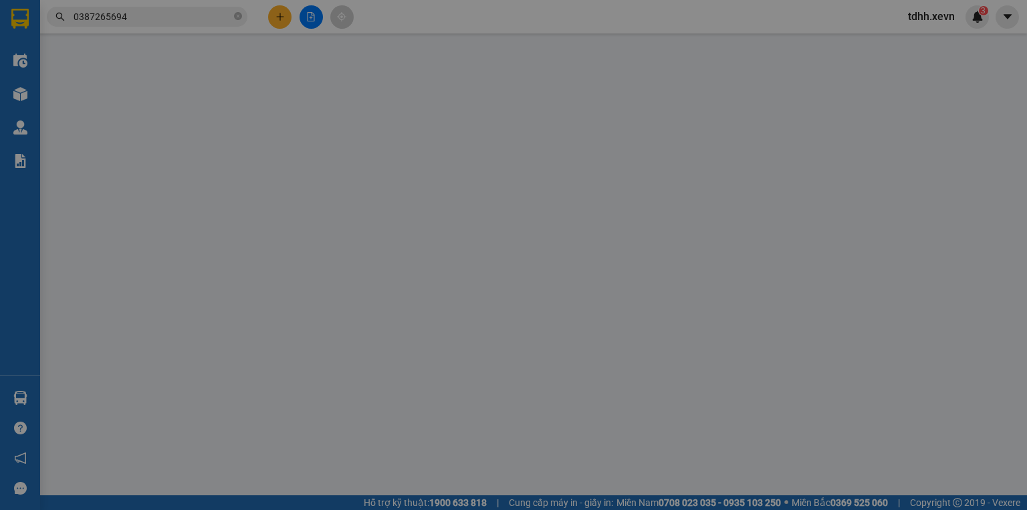
type input "0981428997"
type input "kiên"
type input "0921202992"
type input "long"
checkbox input "true"
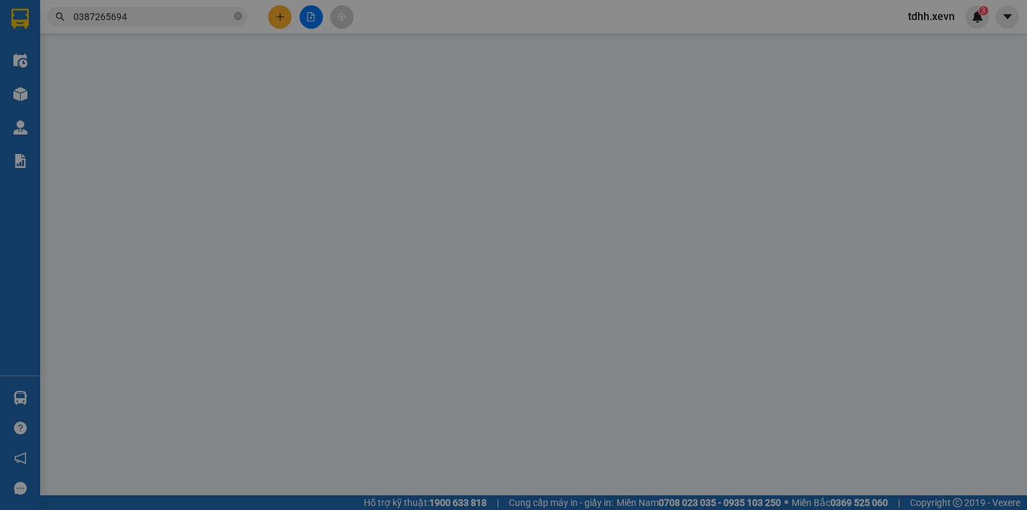
type input "Bệnh viện Quân Y 103, Bệnh viện Quân y 103, Số 261 Đ. Phùng Hưng, P. Phúc La, H…"
type input "0"
type input "110.000"
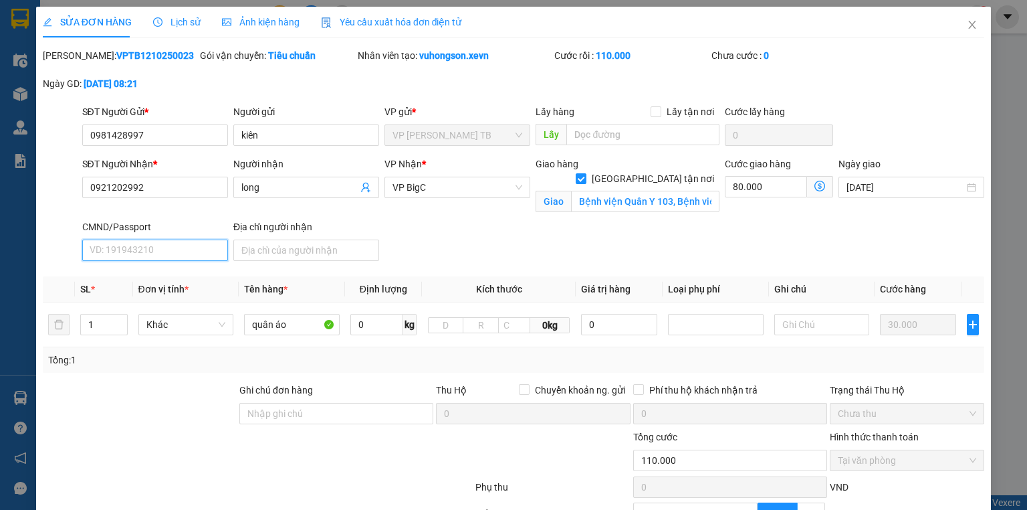
click at [201, 251] on input "CMND/Passport" at bounding box center [155, 249] width 146 height 21
type input "1"
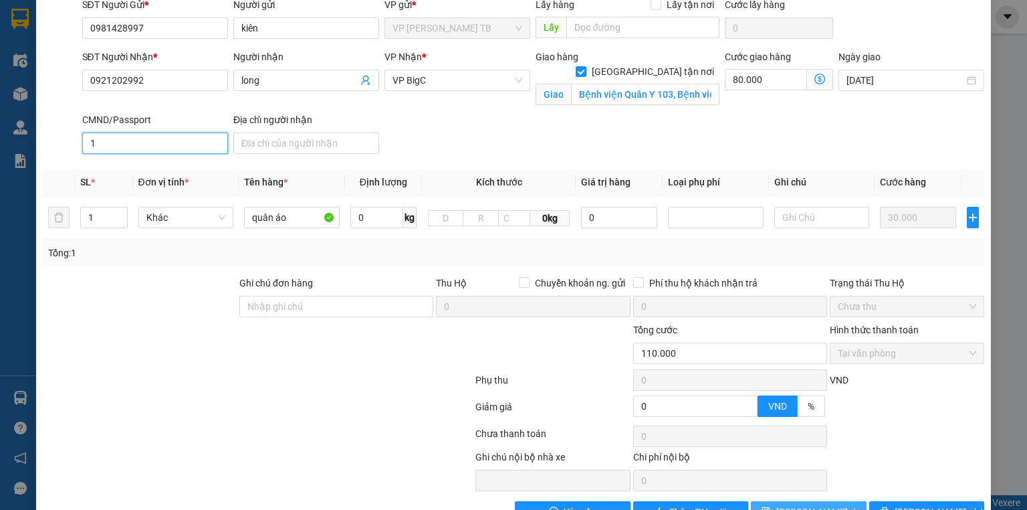
scroll to position [144, 0]
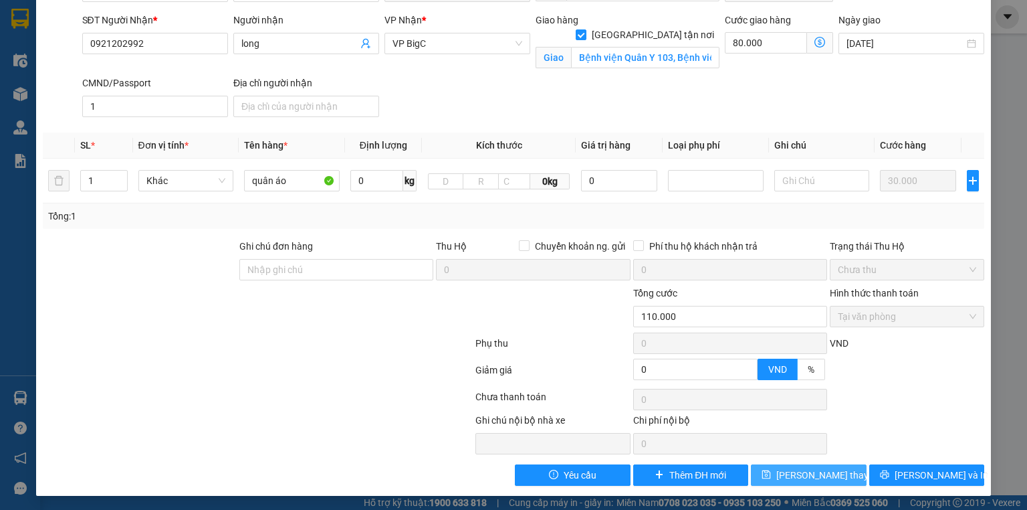
click at [833, 468] on span "Lưu thay đổi" at bounding box center [829, 474] width 107 height 15
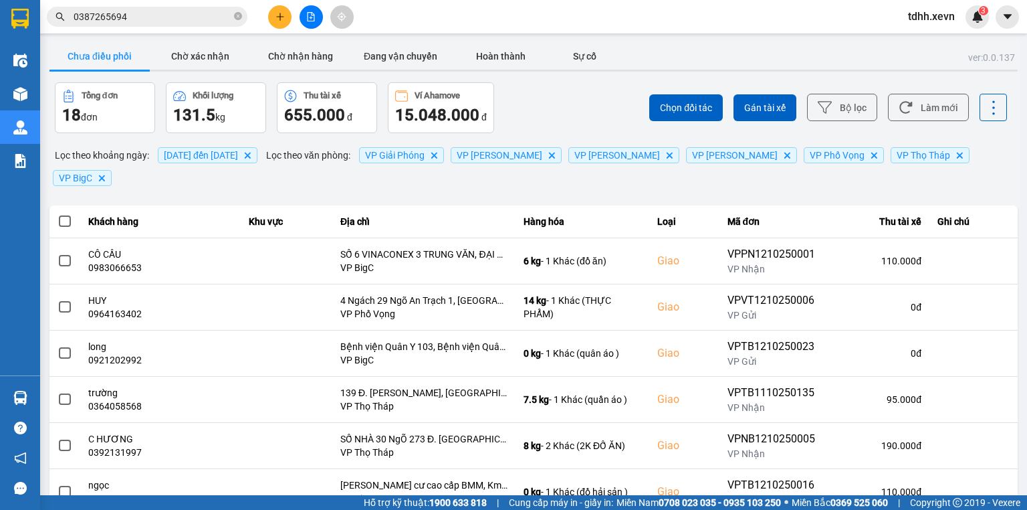
click at [193, 22] on input "0387265694" at bounding box center [153, 16] width 158 height 15
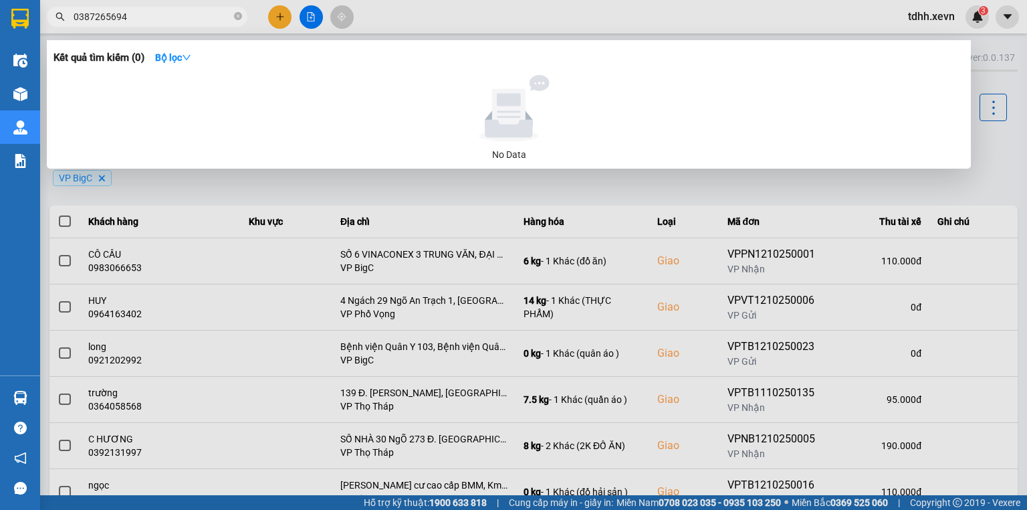
click at [193, 22] on input "0387265694" at bounding box center [153, 16] width 158 height 15
paste input "5340446"
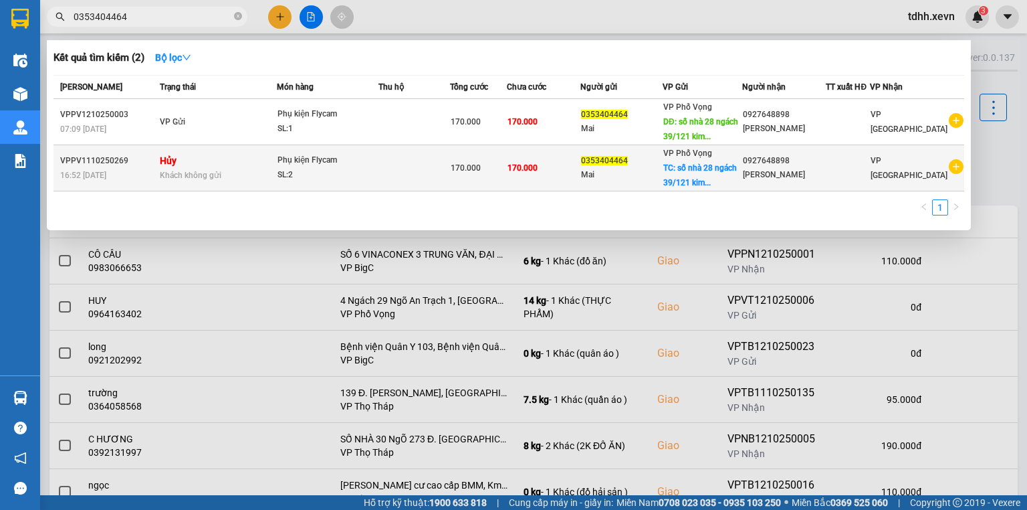
type input "0353404464"
click at [536, 173] on td "170.000" at bounding box center [544, 168] width 74 height 46
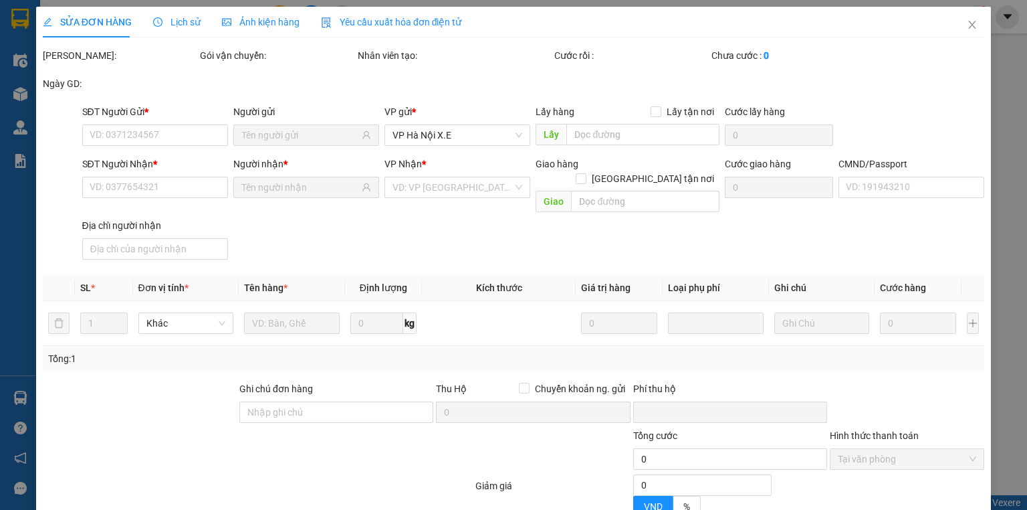
type input "0353404464"
type input "Mai"
checkbox input "true"
type input "số nhà 28 ngách 39/121 kim ngưu thanh lương"
type input "100.000"
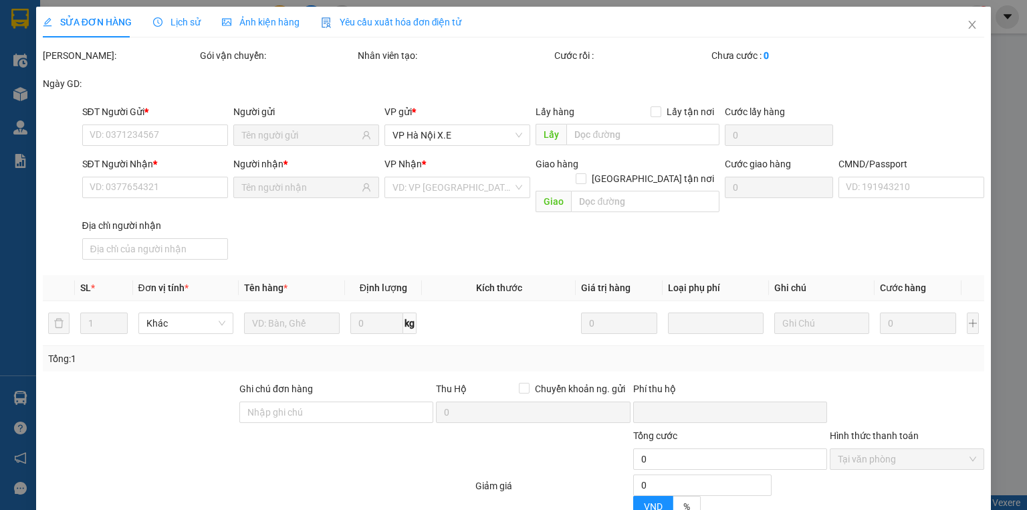
type input "0927648898"
type input "Nguyễn Đức Huy"
type input "123"
type input "cần dây, mang thẳng vào vp báo đơn tổng đài đặt"
type input "0"
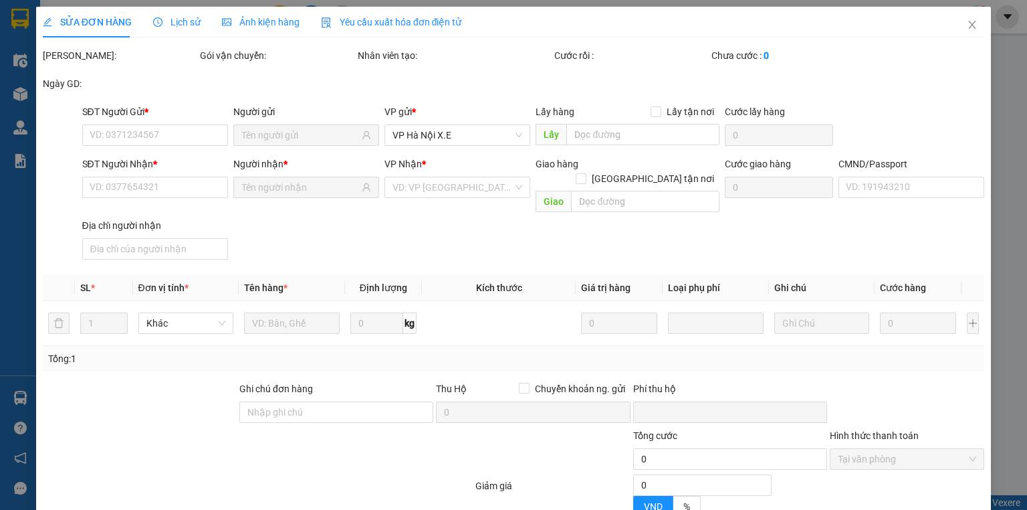
type input "170.000"
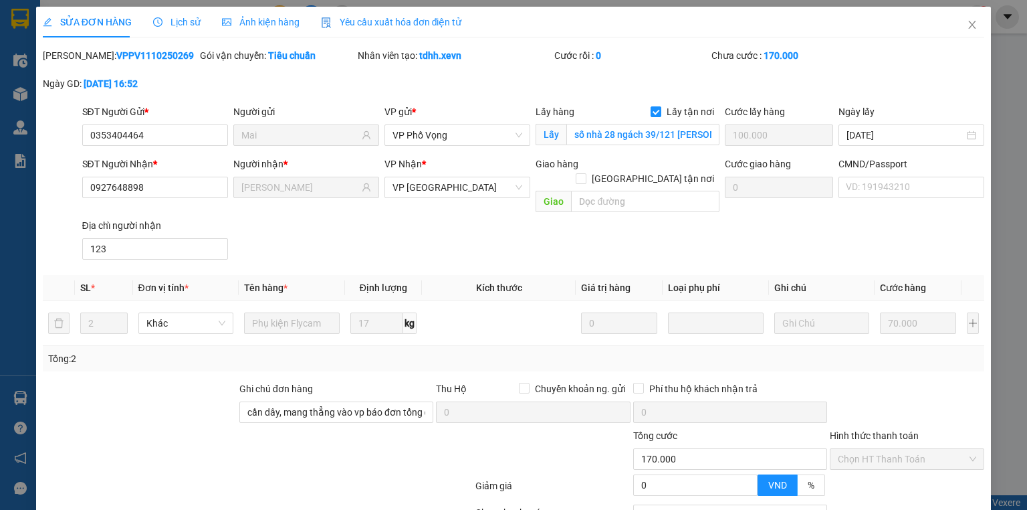
click at [171, 17] on span "Lịch sử" at bounding box center [176, 22] width 47 height 11
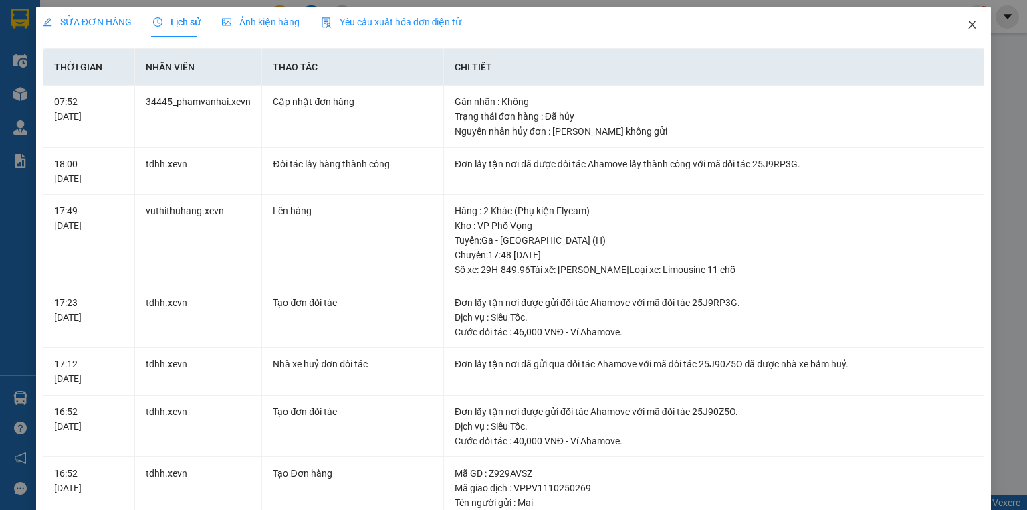
click at [970, 20] on icon "close" at bounding box center [972, 24] width 11 height 11
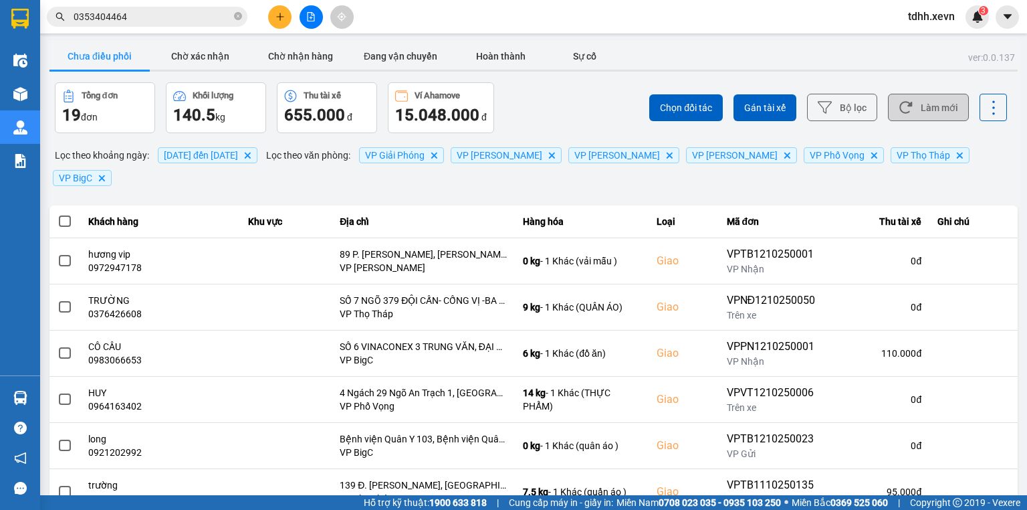
click at [923, 102] on button "Làm mới" at bounding box center [928, 107] width 81 height 27
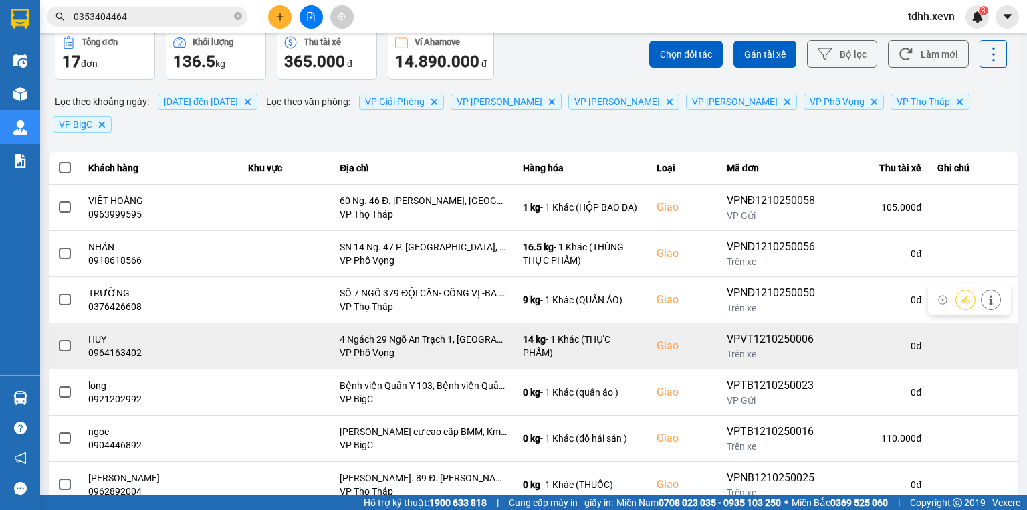
scroll to position [107, 0]
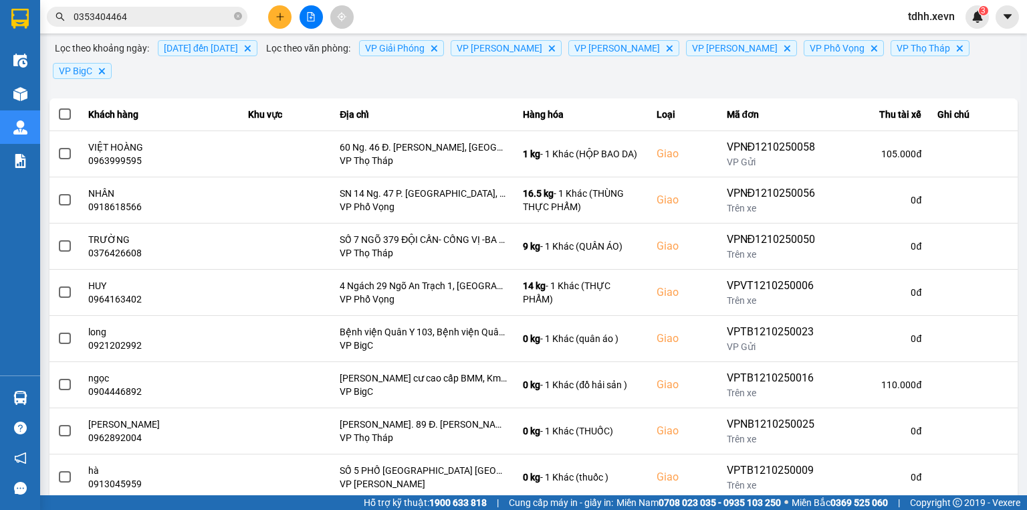
drag, startPoint x: 170, startPoint y: 27, endPoint x: 172, endPoint y: 19, distance: 8.3
click at [169, 27] on div "Kết quả tìm kiếm ( 2 ) Bộ lọc Mã ĐH Trạng thái Món hàng Thu hộ Tổng cước Chưa c…" at bounding box center [130, 16] width 261 height 23
click at [173, 17] on input "0353404464" at bounding box center [153, 16] width 158 height 15
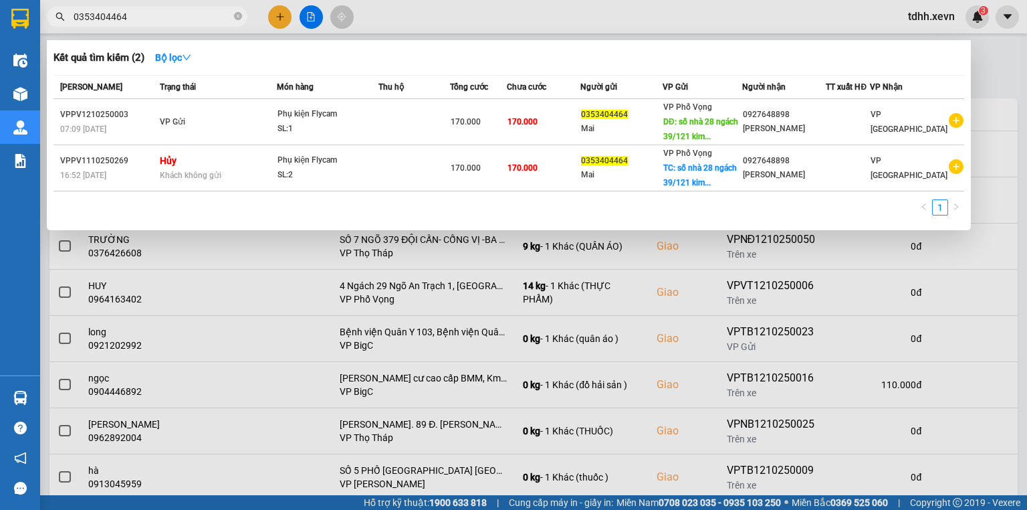
click at [173, 17] on input "0353404464" at bounding box center [153, 16] width 158 height 15
paste input "946614507"
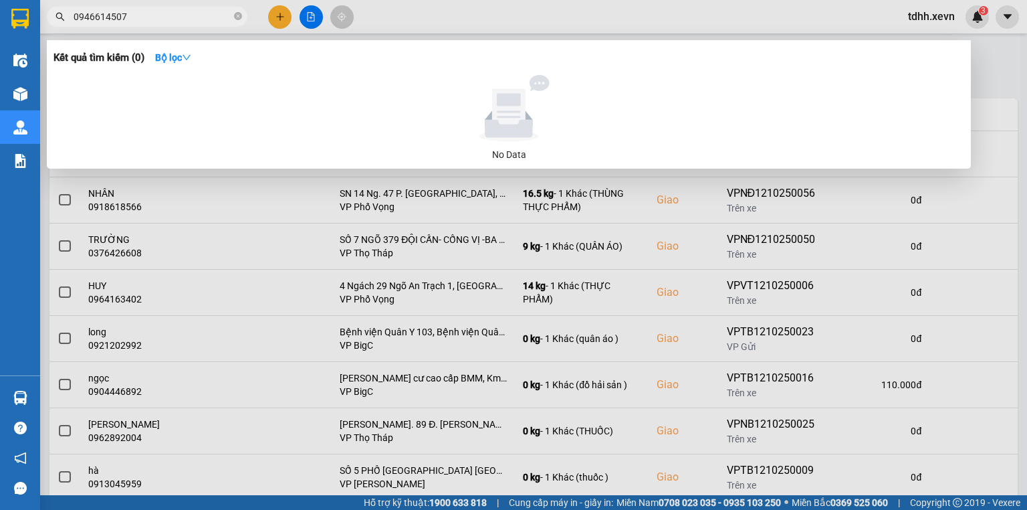
click at [566, 21] on div at bounding box center [513, 255] width 1027 height 510
click at [566, 21] on div "Kết quả tìm kiếm ( 0 ) Bộ lọc No Data 0946614507 tdhh.xevn 3" at bounding box center [513, 16] width 1027 height 33
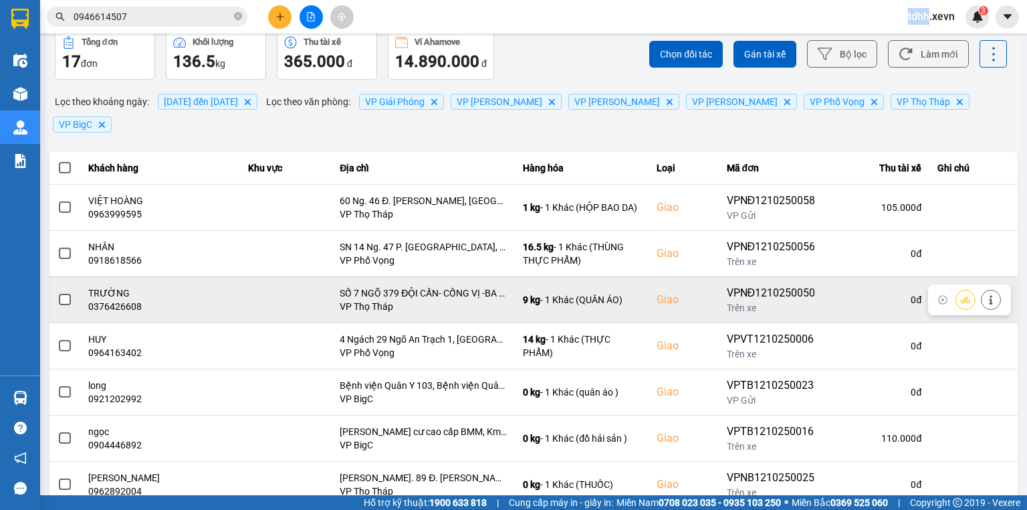
scroll to position [0, 0]
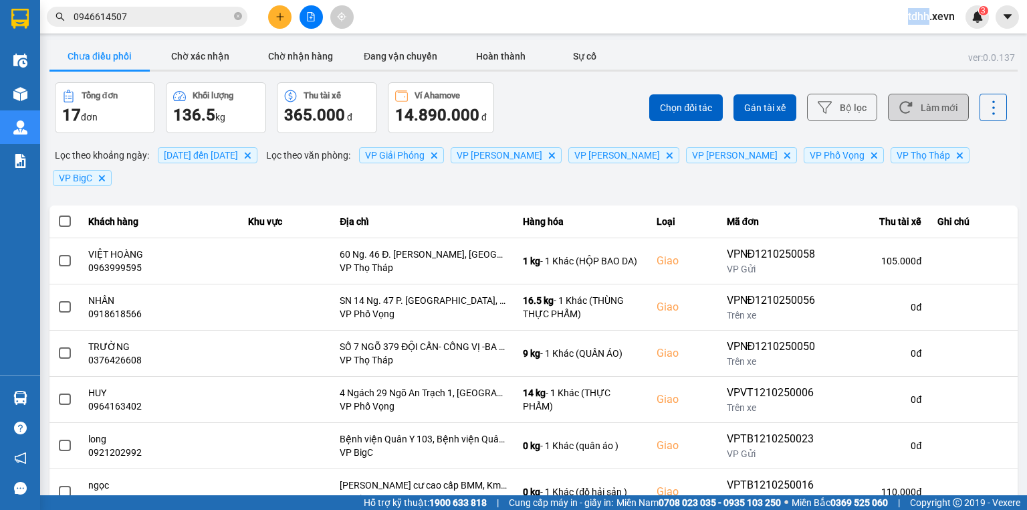
click at [917, 104] on button "Làm mới" at bounding box center [928, 107] width 81 height 27
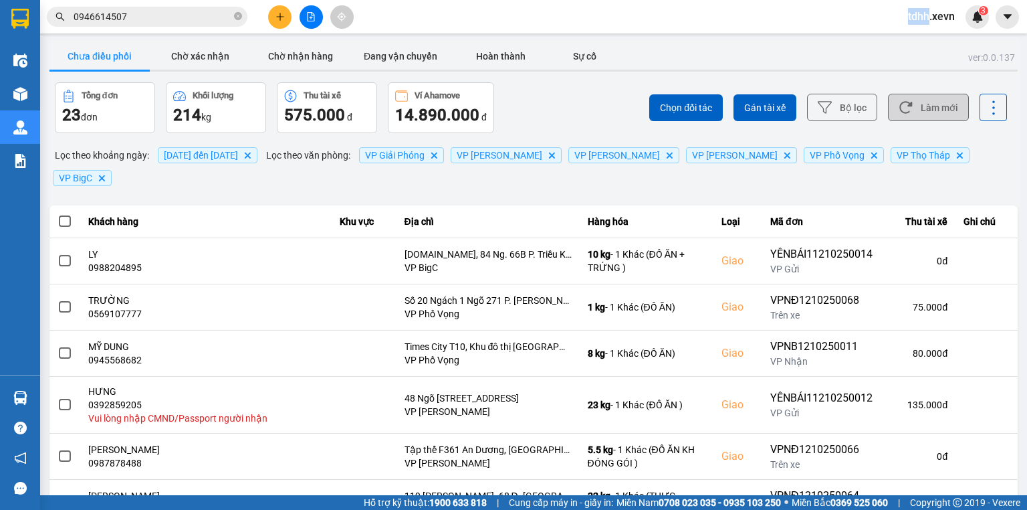
click at [915, 102] on button "Làm mới" at bounding box center [928, 107] width 81 height 27
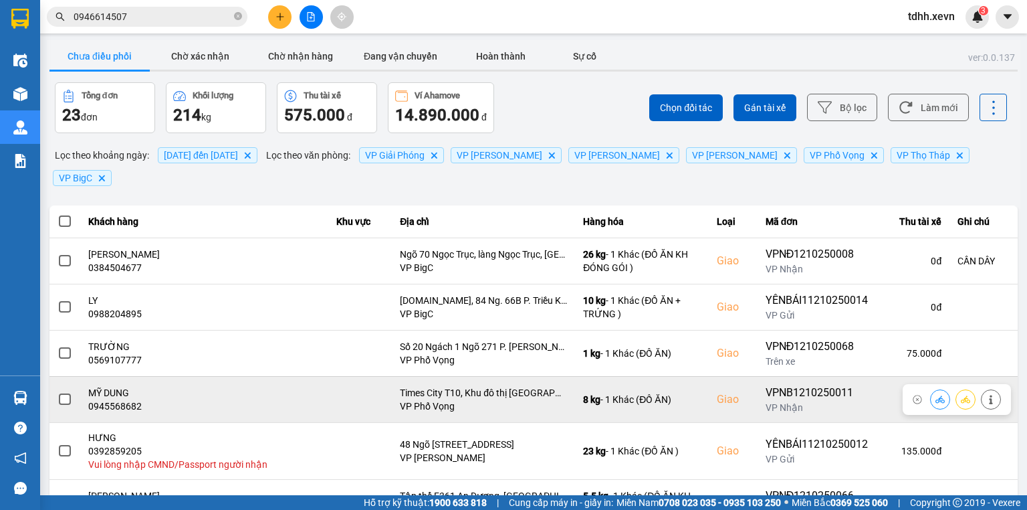
click at [120, 399] on div "0945568682" at bounding box center [204, 405] width 232 height 13
copy div "0945568682"
click at [936, 394] on icon at bounding box center [939, 398] width 9 height 9
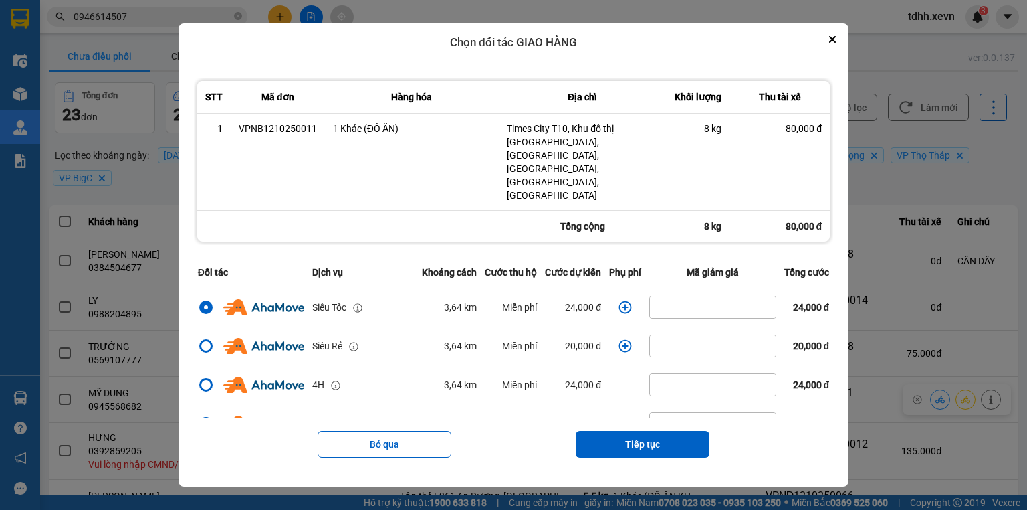
click at [619, 300] on icon "dialog" at bounding box center [625, 306] width 13 height 13
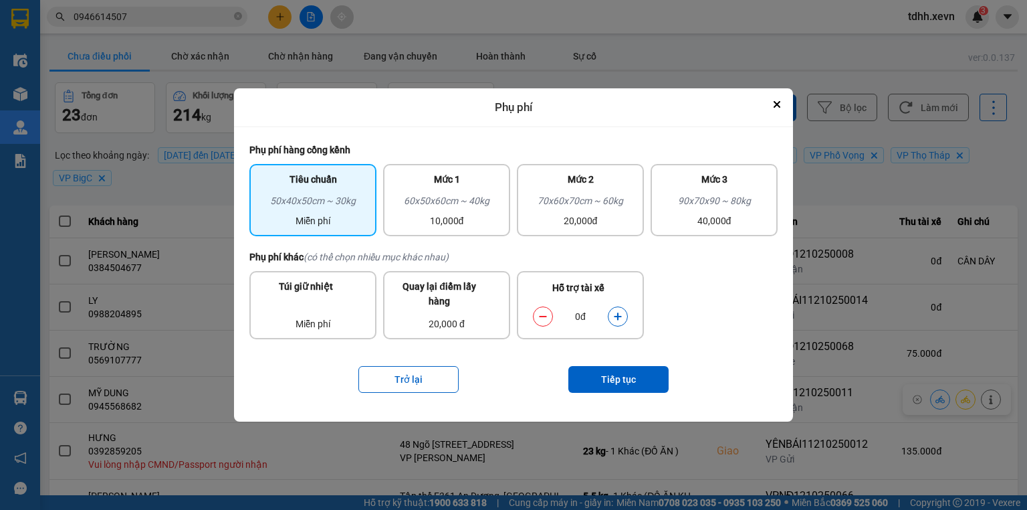
drag, startPoint x: 622, startPoint y: 308, endPoint x: 617, endPoint y: 329, distance: 21.9
click at [621, 310] on button "dialog" at bounding box center [617, 315] width 19 height 23
click at [622, 372] on button "Tiếp tục" at bounding box center [618, 379] width 100 height 27
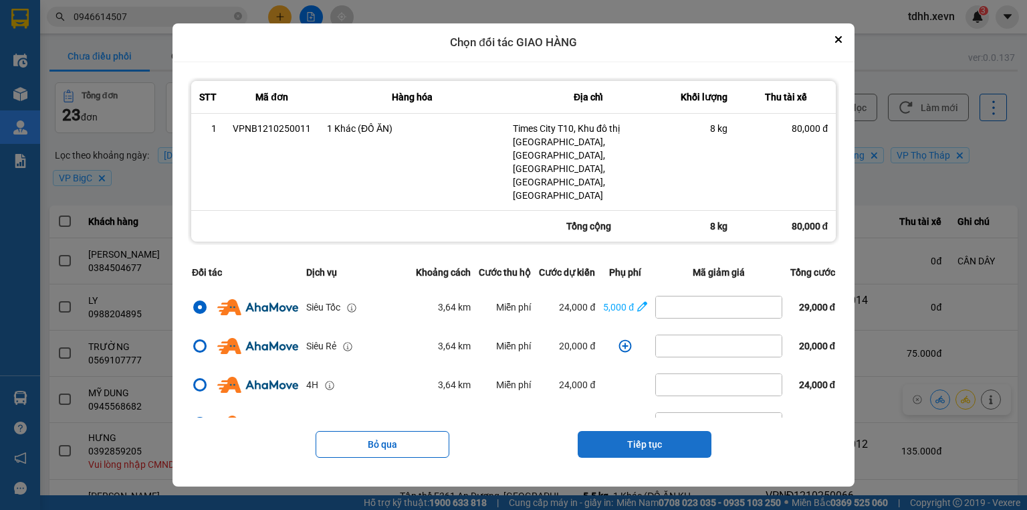
click at [637, 431] on button "Tiếp tục" at bounding box center [645, 444] width 134 height 27
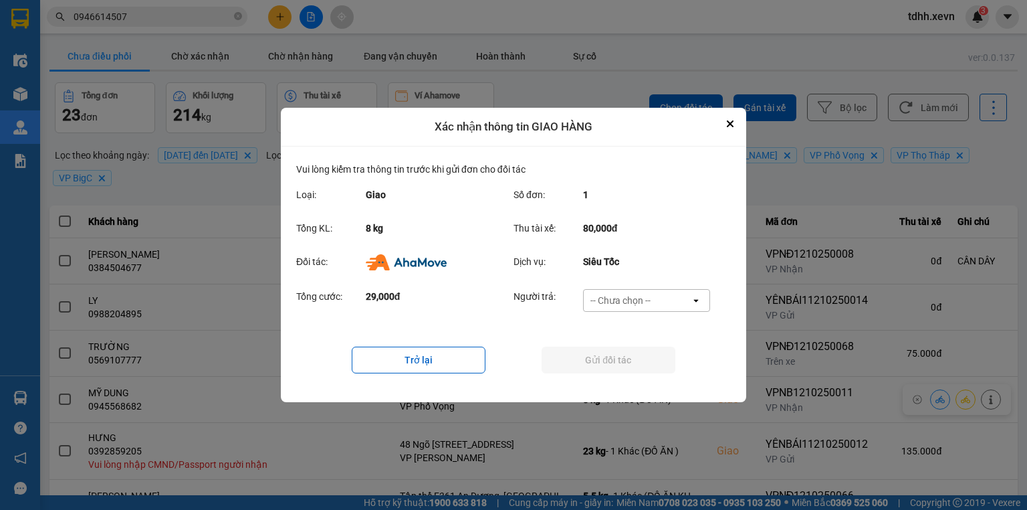
click at [633, 304] on div "-- Chưa chọn --" at bounding box center [620, 300] width 60 height 13
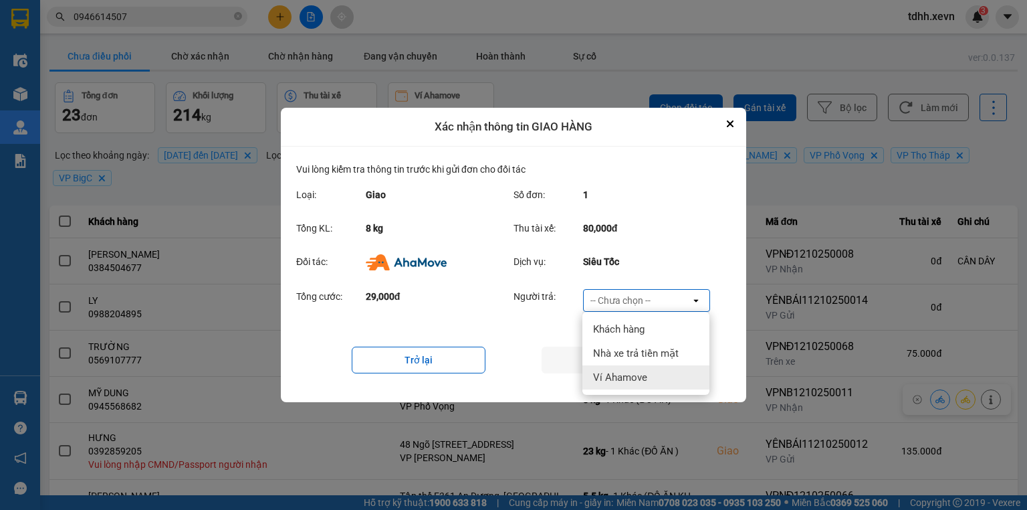
click at [621, 376] on span "Ví Ahamove" at bounding box center [620, 376] width 54 height 13
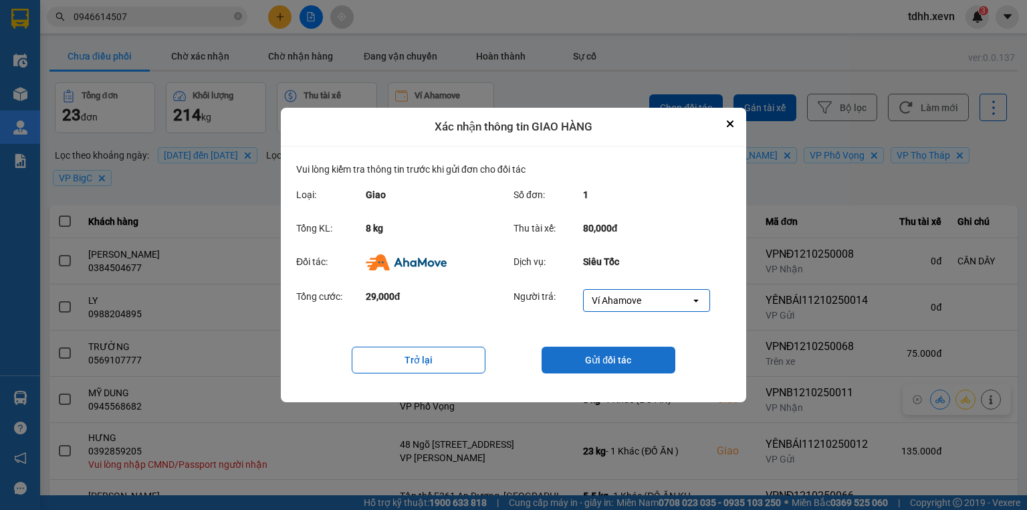
click at [621, 369] on button "Gửi đối tác" at bounding box center [609, 359] width 134 height 27
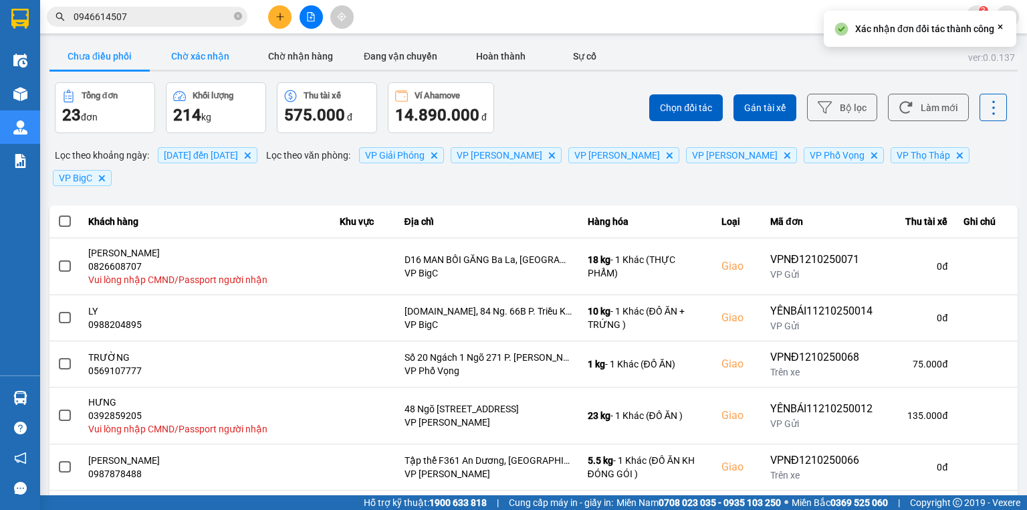
click at [211, 48] on button "Chờ xác nhận" at bounding box center [200, 56] width 100 height 27
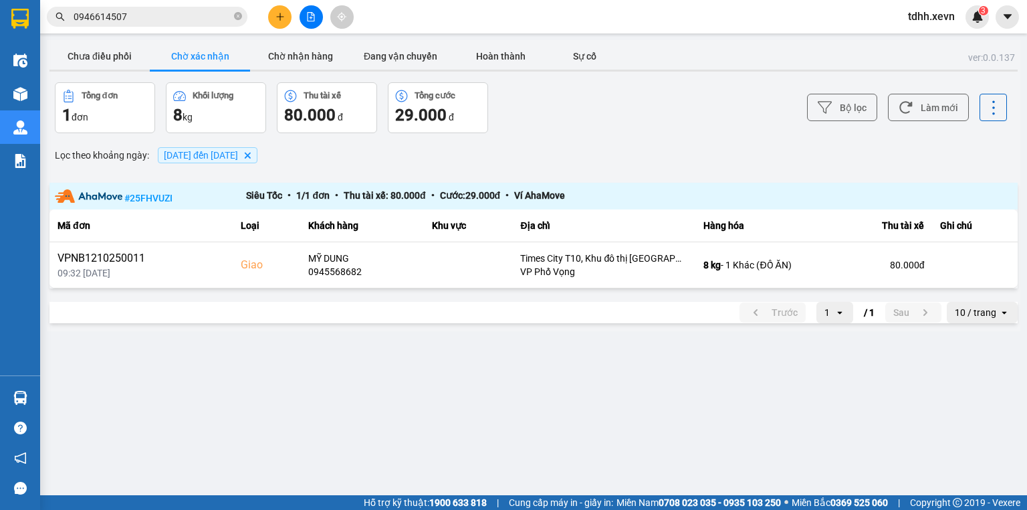
click at [171, 19] on input "0946614507" at bounding box center [153, 16] width 158 height 15
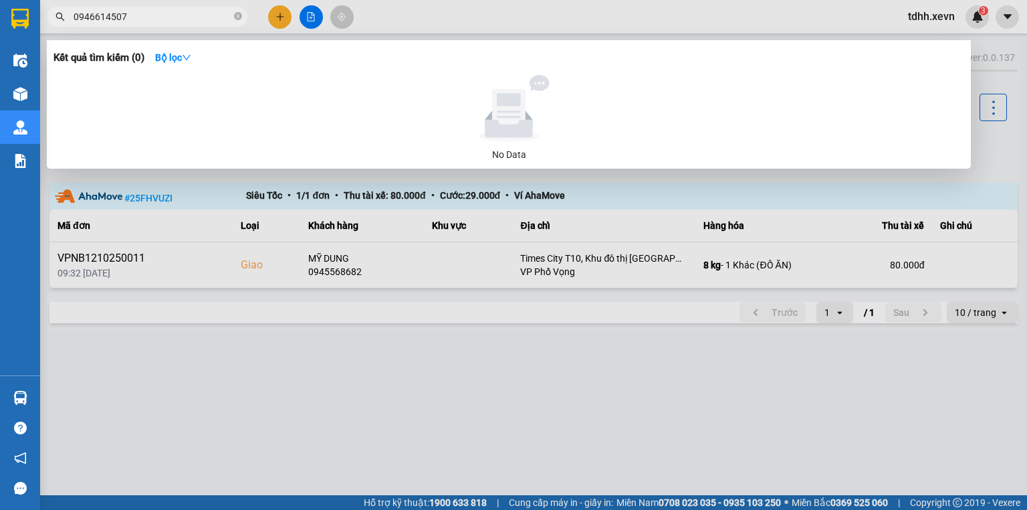
click at [171, 19] on input "0946614507" at bounding box center [153, 16] width 158 height 15
paste input "69386986"
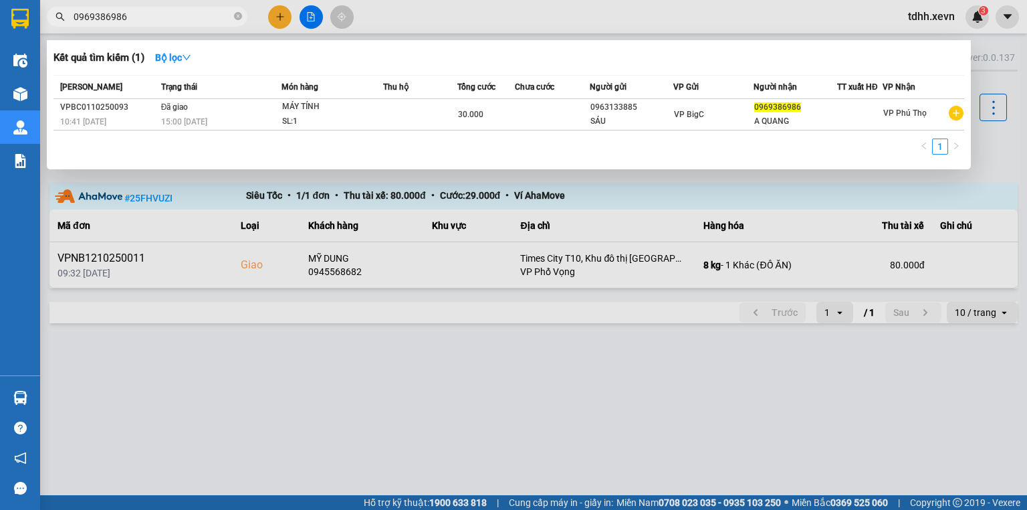
click at [370, 27] on div at bounding box center [513, 255] width 1027 height 510
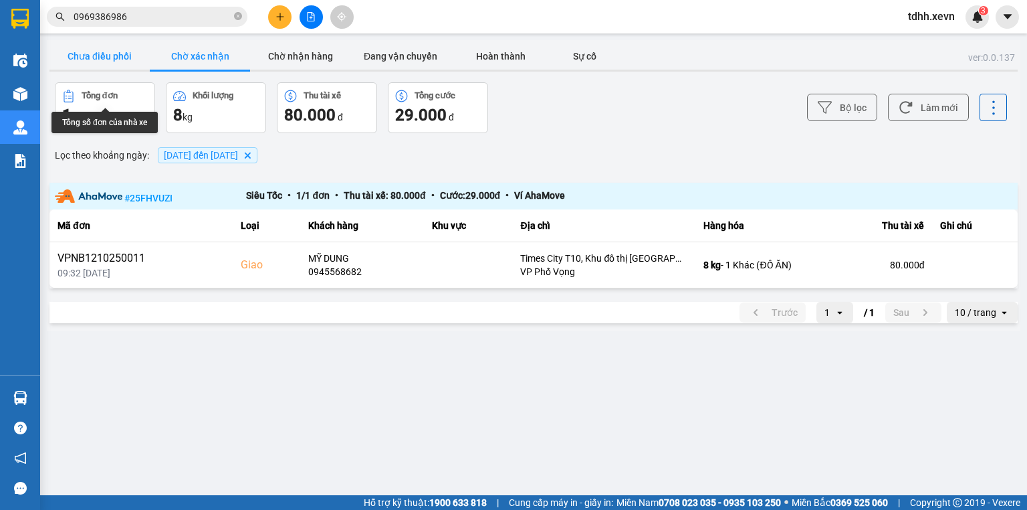
click at [112, 61] on button "Chưa điều phối" at bounding box center [99, 56] width 100 height 27
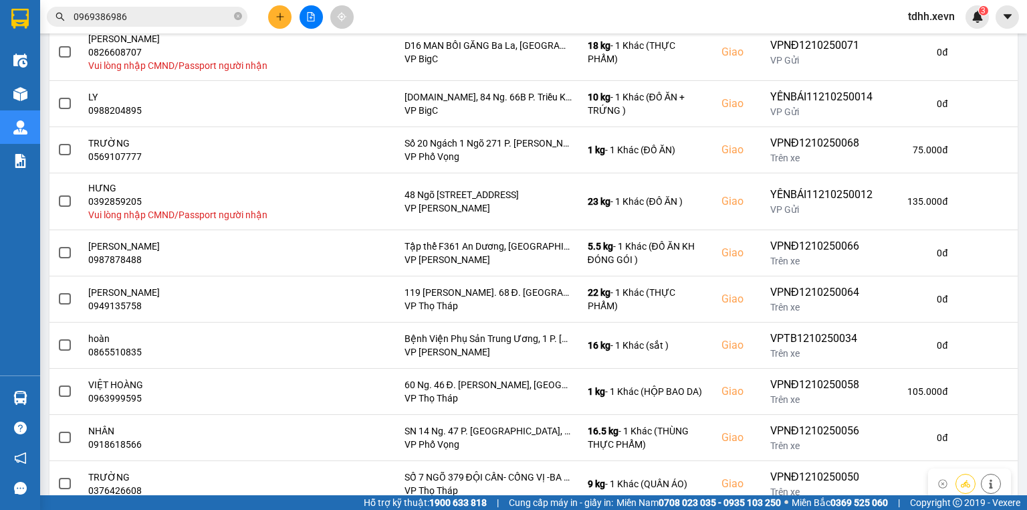
scroll to position [232, 0]
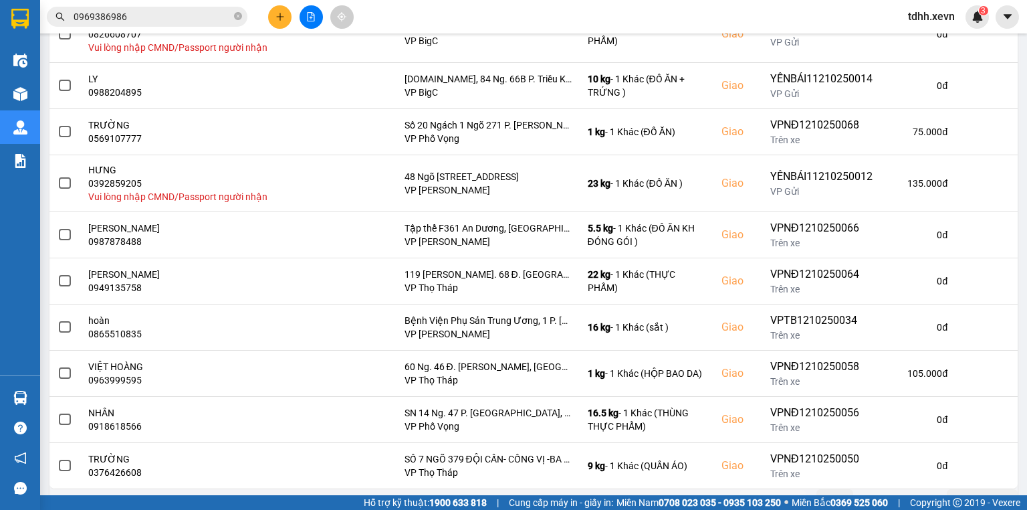
click at [885, 489] on button "Sau" at bounding box center [913, 499] width 56 height 20
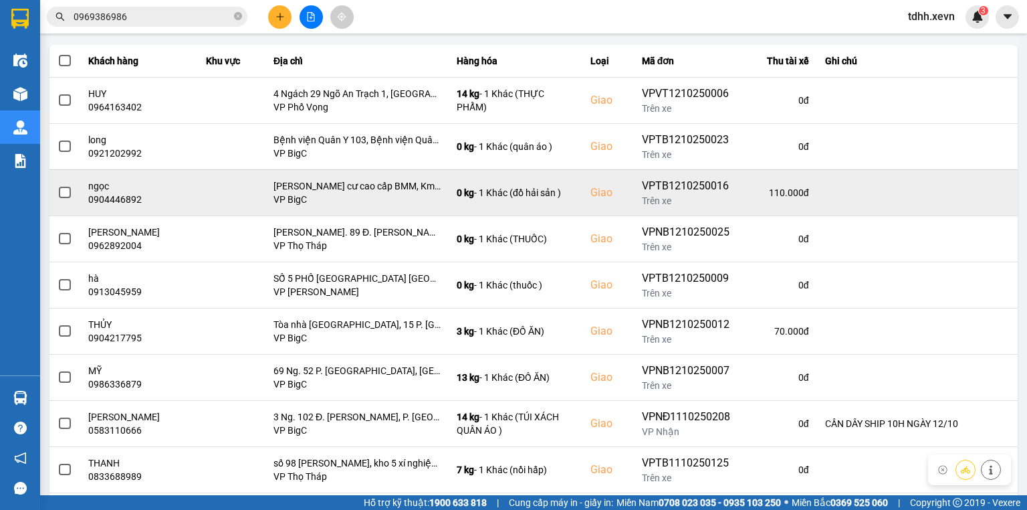
scroll to position [211, 0]
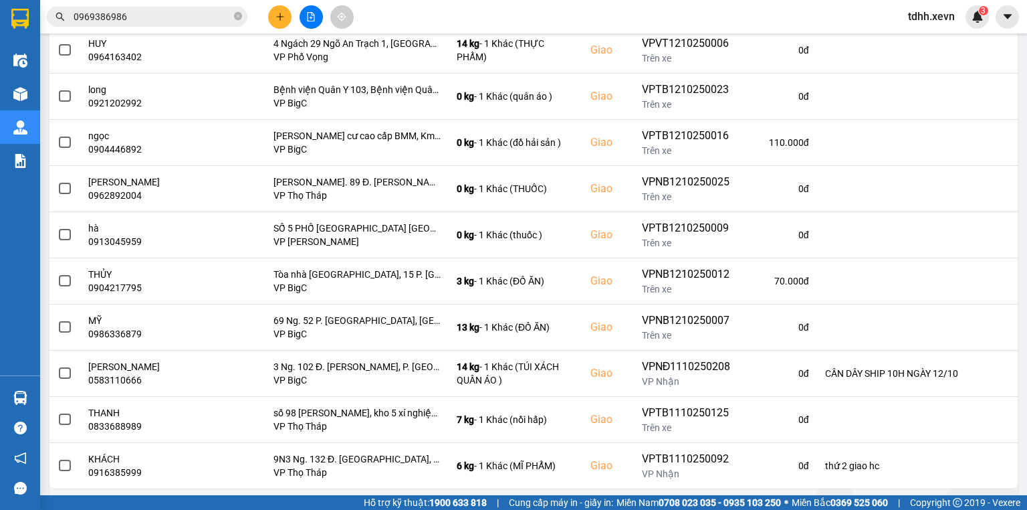
click at [152, 15] on input "0969386986" at bounding box center [153, 16] width 158 height 15
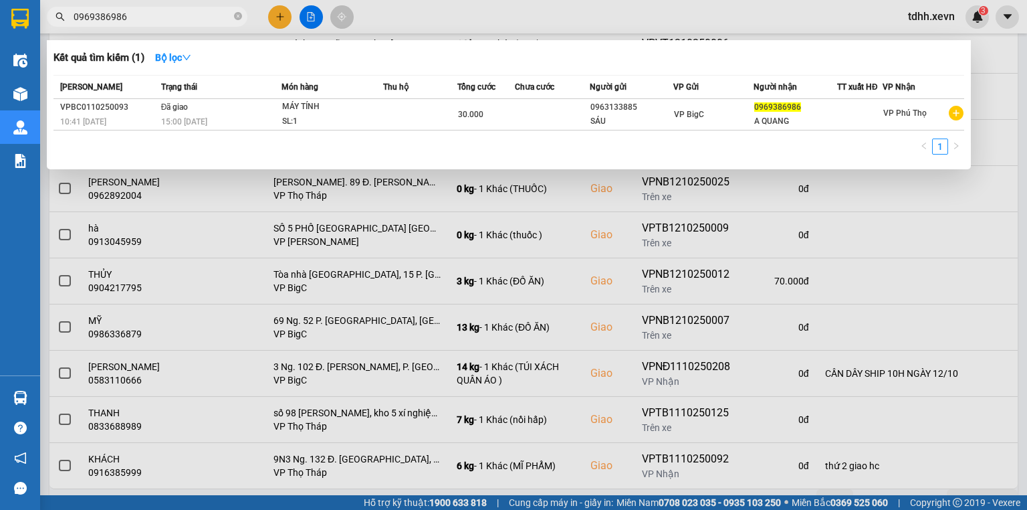
click at [152, 15] on input "0969386986" at bounding box center [153, 16] width 158 height 15
paste input "358249058"
click at [158, 18] on input "0358249058" at bounding box center [153, 16] width 158 height 15
paste input "961683535"
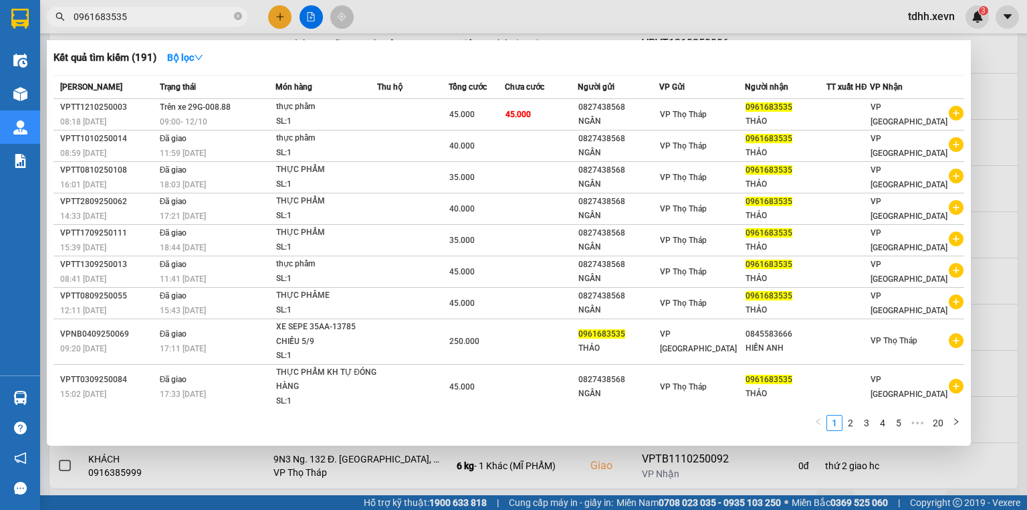
click at [647, 9] on div at bounding box center [513, 255] width 1027 height 510
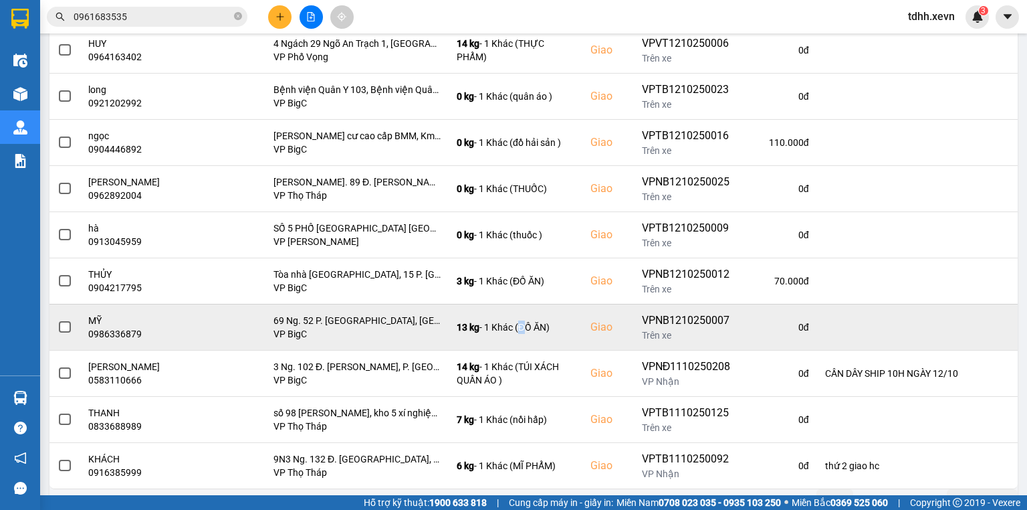
drag, startPoint x: 471, startPoint y: 339, endPoint x: 516, endPoint y: 314, distance: 50.9
click at [516, 314] on td "13 kg - 1 Khác (ĐỒ ĂN)" at bounding box center [516, 327] width 134 height 46
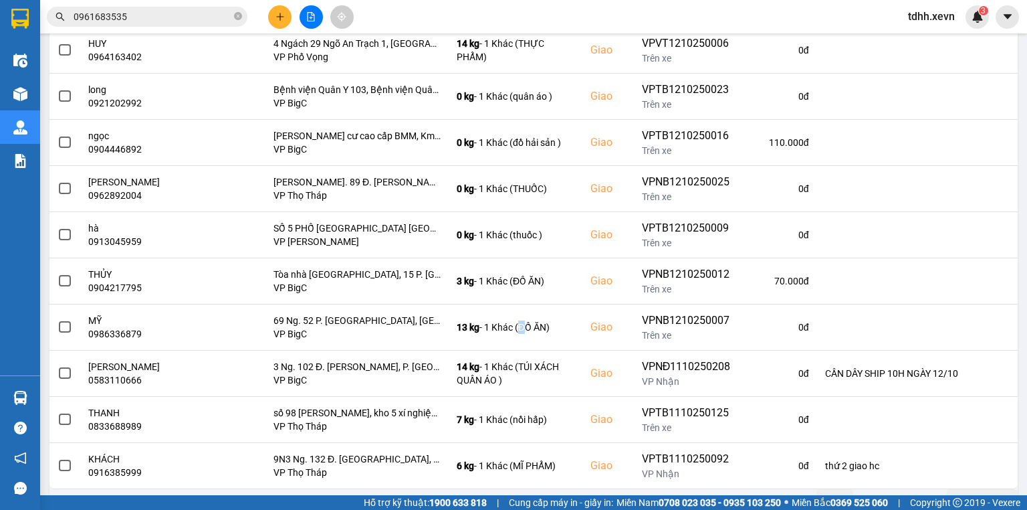
click at [128, 15] on input "0961683535" at bounding box center [153, 16] width 158 height 15
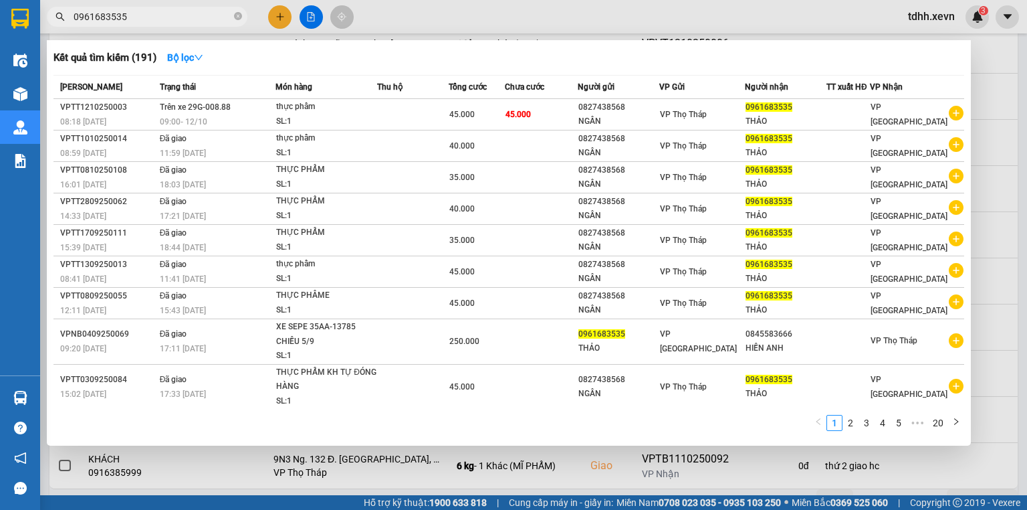
click at [128, 15] on input "0961683535" at bounding box center [153, 16] width 158 height 15
paste input "4788840"
type input "0964788840"
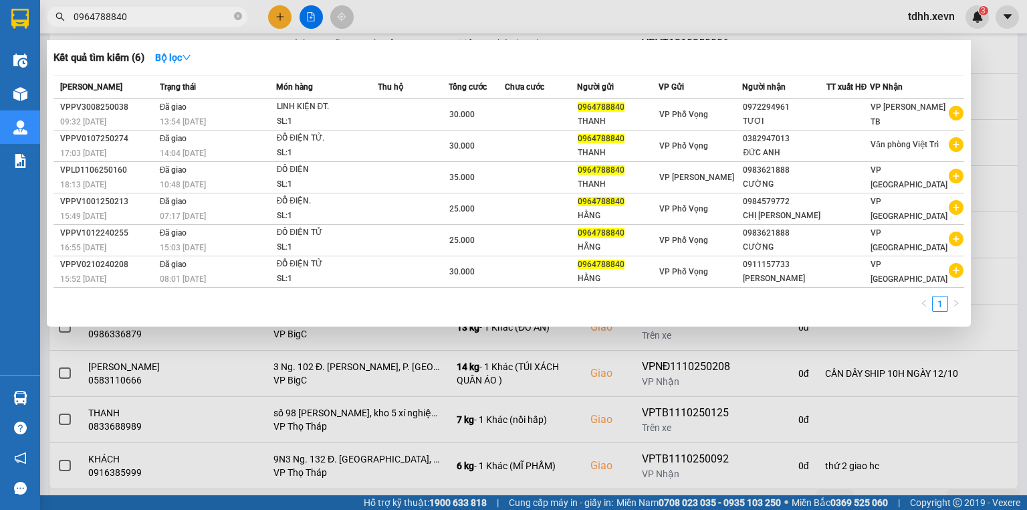
click at [98, 13] on input "0964788840" at bounding box center [153, 16] width 158 height 15
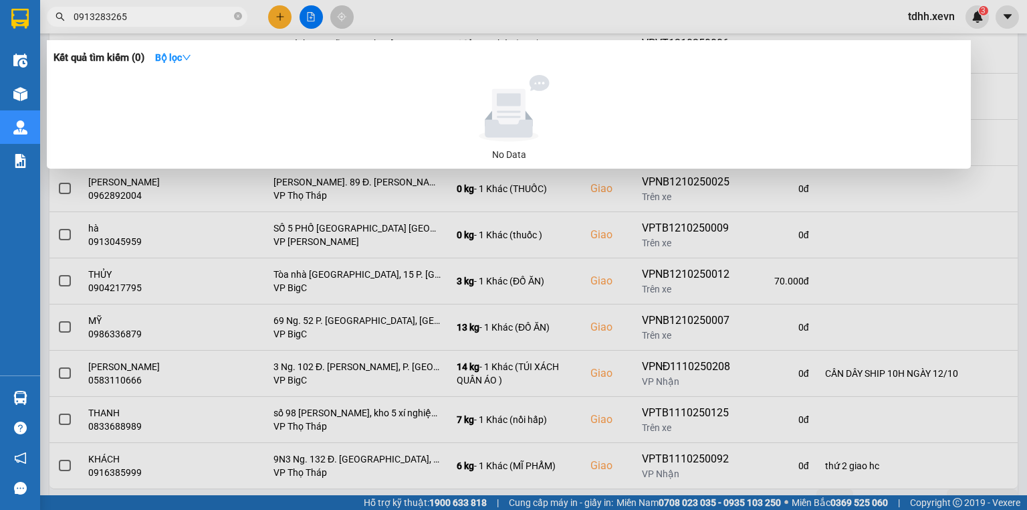
click at [107, 17] on input "0913283265" at bounding box center [153, 16] width 158 height 15
click at [108, 19] on input "0913283265" at bounding box center [153, 16] width 158 height 15
click at [96, 18] on input "0913285265" at bounding box center [153, 16] width 158 height 15
click at [104, 19] on input "0915285265" at bounding box center [153, 16] width 158 height 15
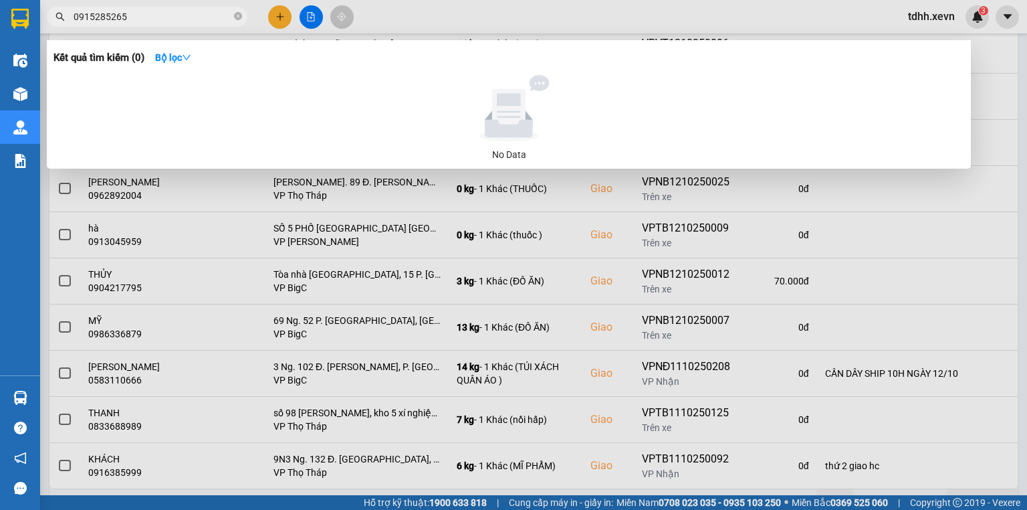
click at [107, 19] on input "0915285265" at bounding box center [153, 16] width 158 height 15
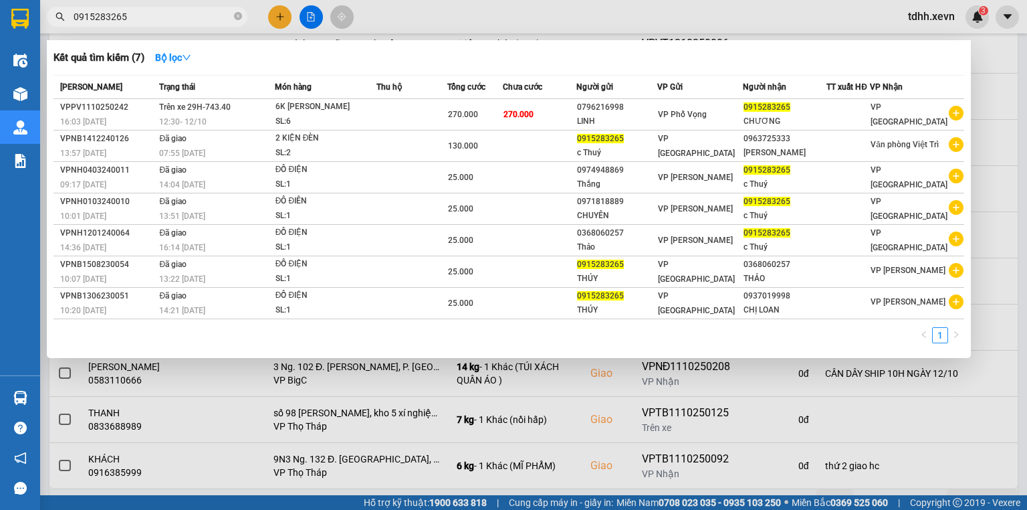
click at [163, 22] on input "0915283265" at bounding box center [153, 16] width 158 height 15
paste input "37233131"
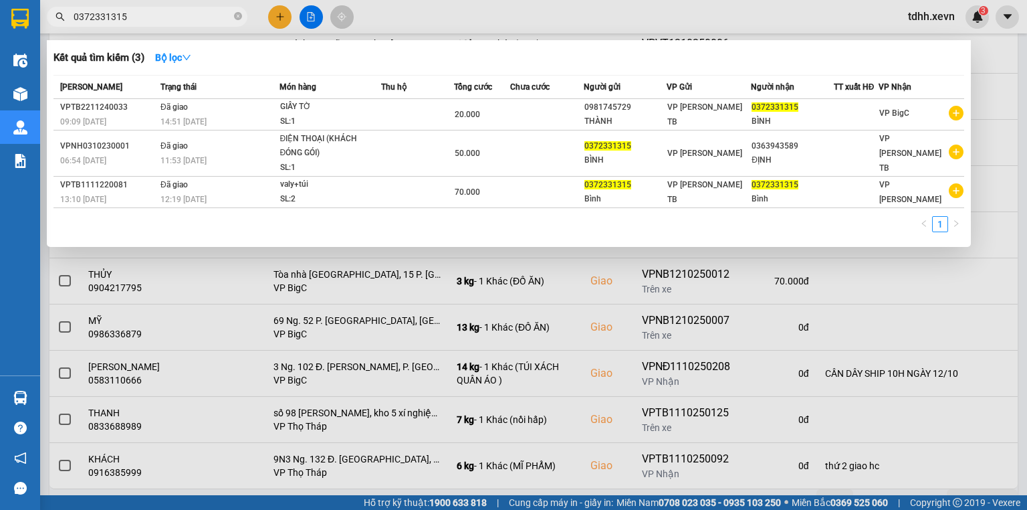
click at [609, 14] on div at bounding box center [513, 255] width 1027 height 510
click at [167, 7] on span "0372331315" at bounding box center [147, 17] width 201 height 20
click at [734, 21] on div at bounding box center [513, 255] width 1027 height 510
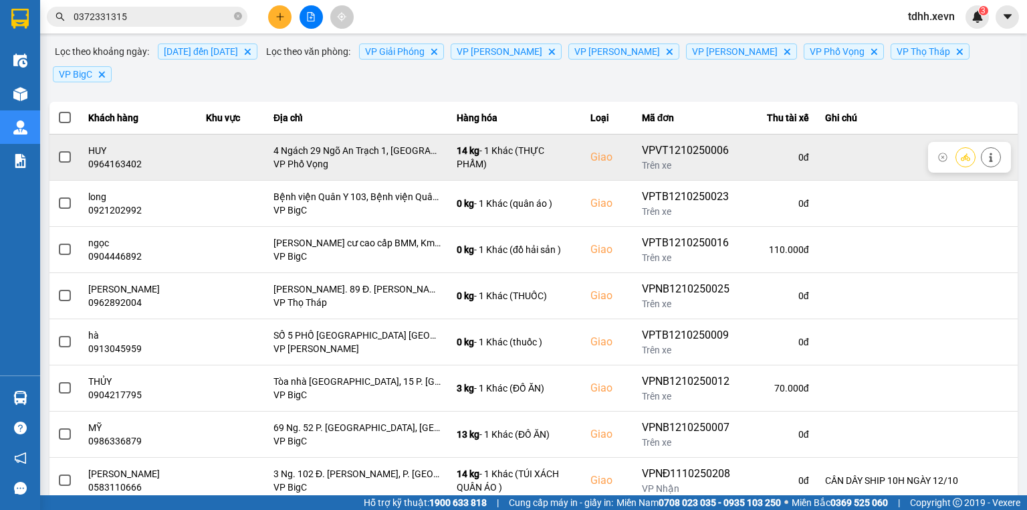
scroll to position [0, 0]
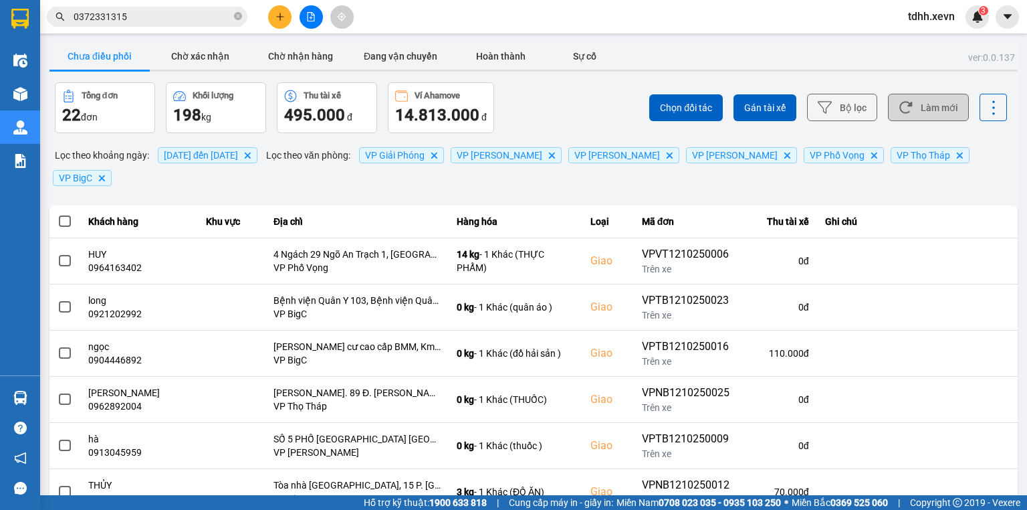
click at [928, 107] on button "Làm mới" at bounding box center [928, 107] width 81 height 27
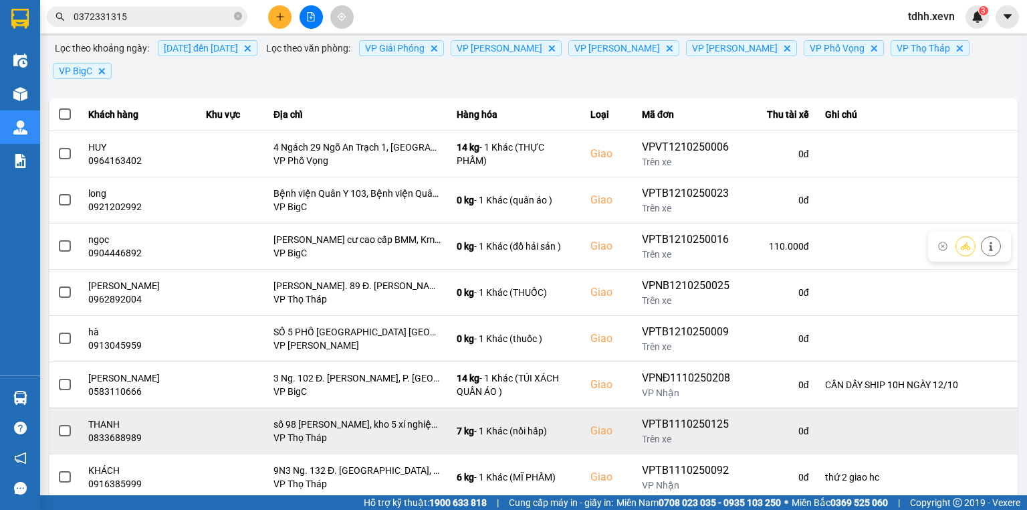
scroll to position [160, 0]
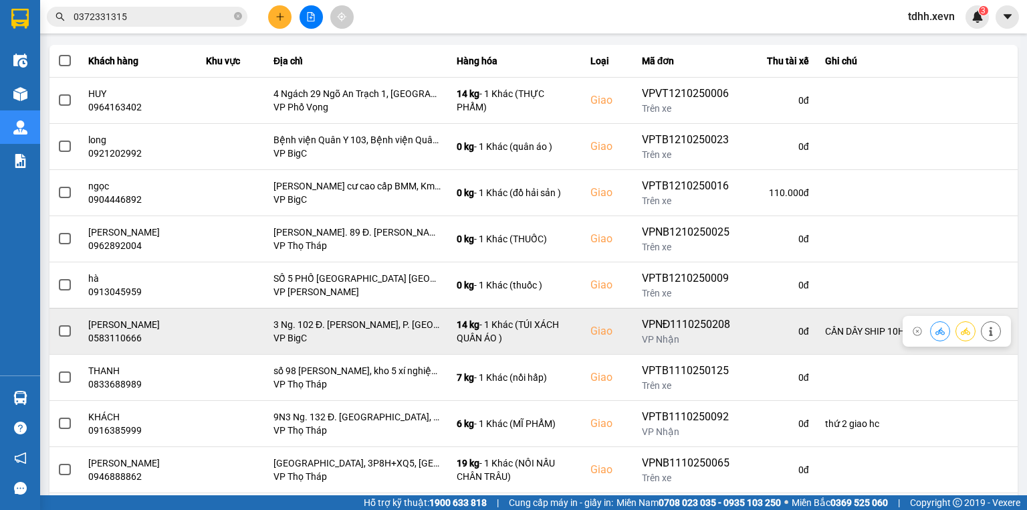
click at [119, 331] on div "0583110666" at bounding box center [139, 337] width 102 height 13
copy div "0583110666"
click at [119, 318] on div "HUỆ PHƯƠNG" at bounding box center [139, 324] width 102 height 13
click at [115, 331] on div "0583110666" at bounding box center [139, 337] width 102 height 13
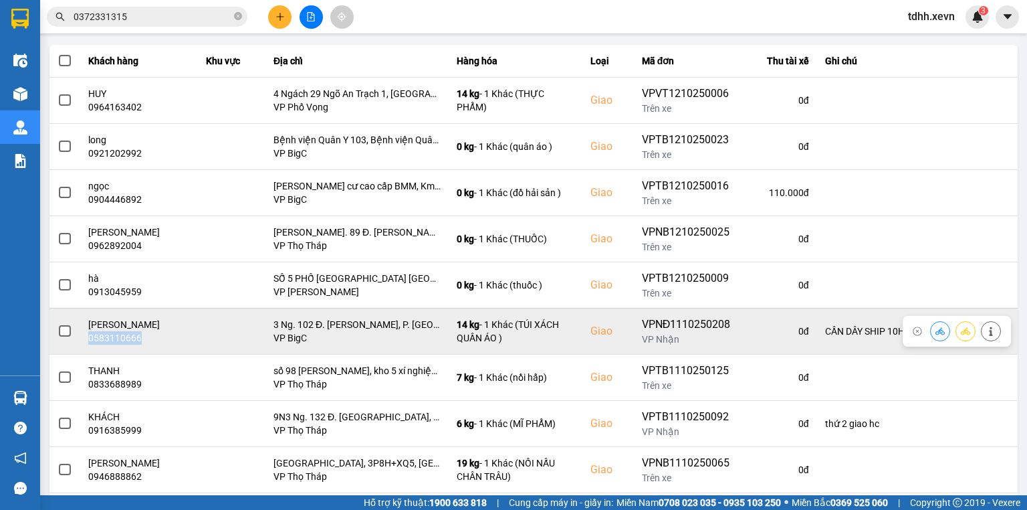
click at [115, 331] on div "0583110666" at bounding box center [139, 337] width 102 height 13
copy div "0583110666"
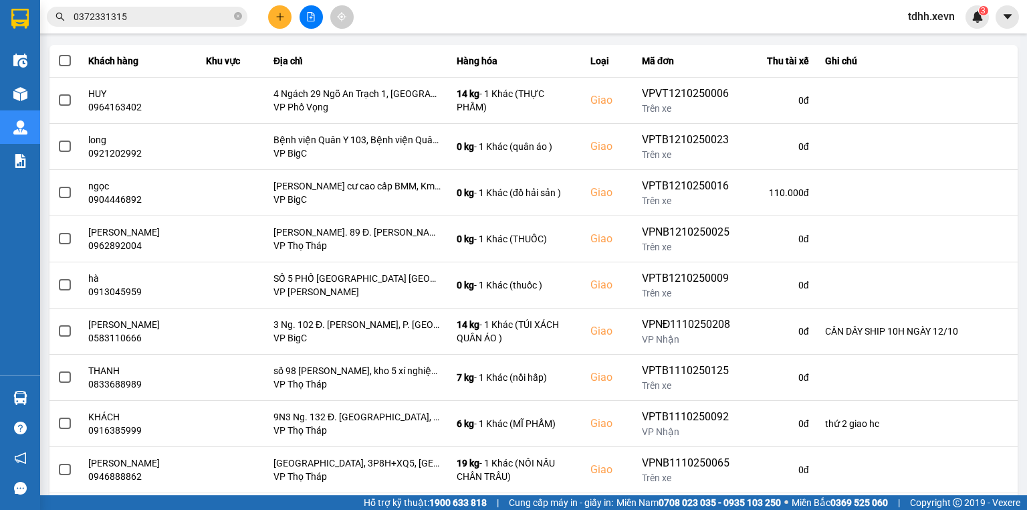
click at [110, 19] on input "0372331315" at bounding box center [153, 16] width 158 height 15
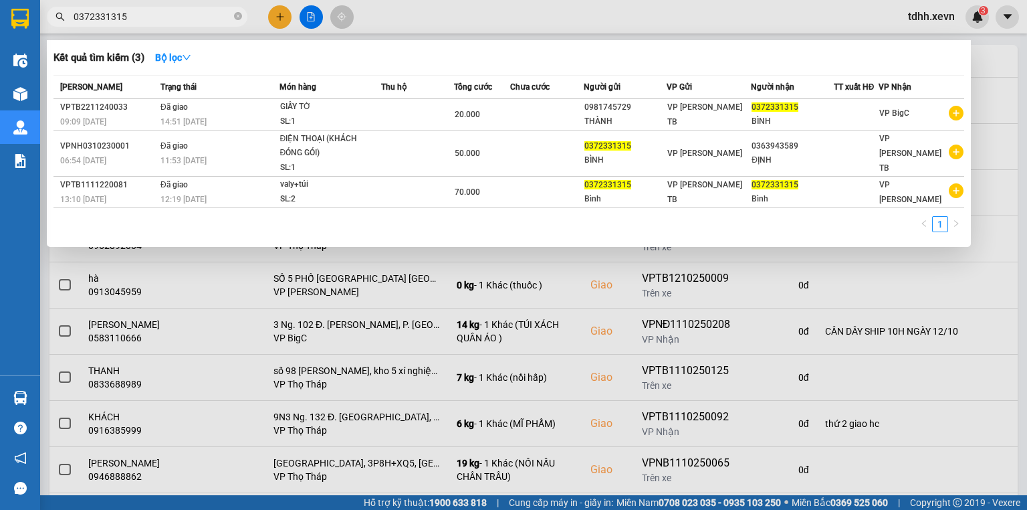
click at [110, 19] on input "0372331315" at bounding box center [153, 16] width 158 height 15
paste input "583110666"
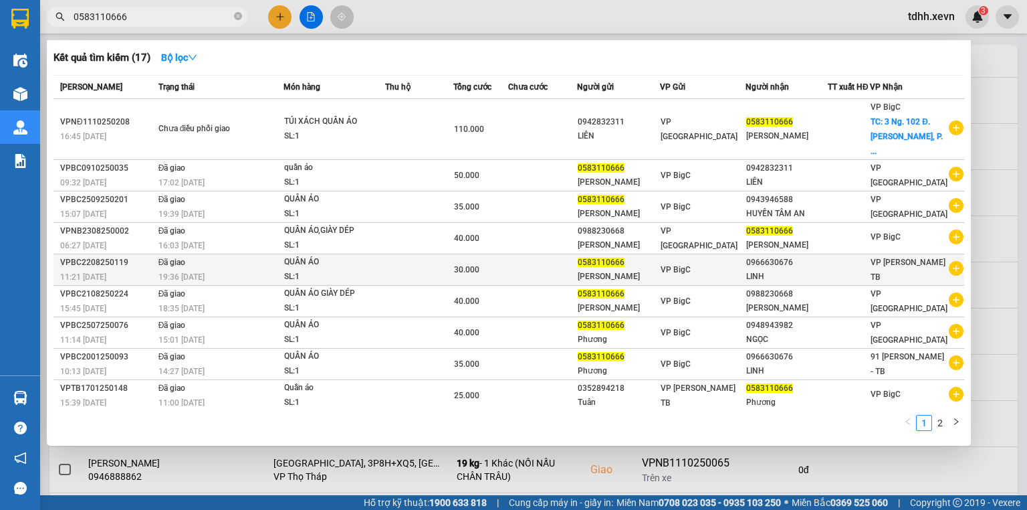
type input "0583110666"
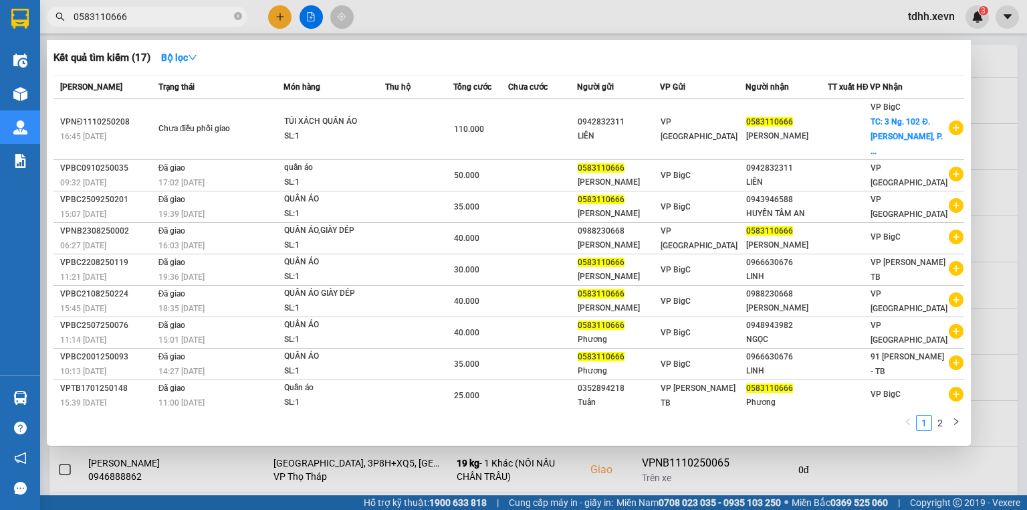
click at [639, 21] on div at bounding box center [513, 255] width 1027 height 510
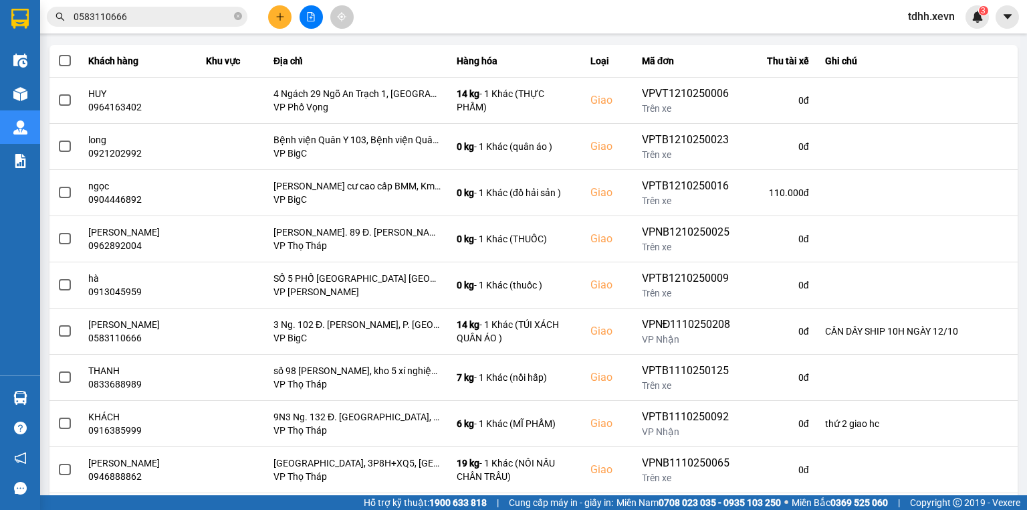
click at [203, 0] on div "Kết quả tìm kiếm ( 17 ) Bộ lọc Mã ĐH Trạng thái Món hàng Thu hộ Tổng cước Chưa …" at bounding box center [513, 16] width 1027 height 33
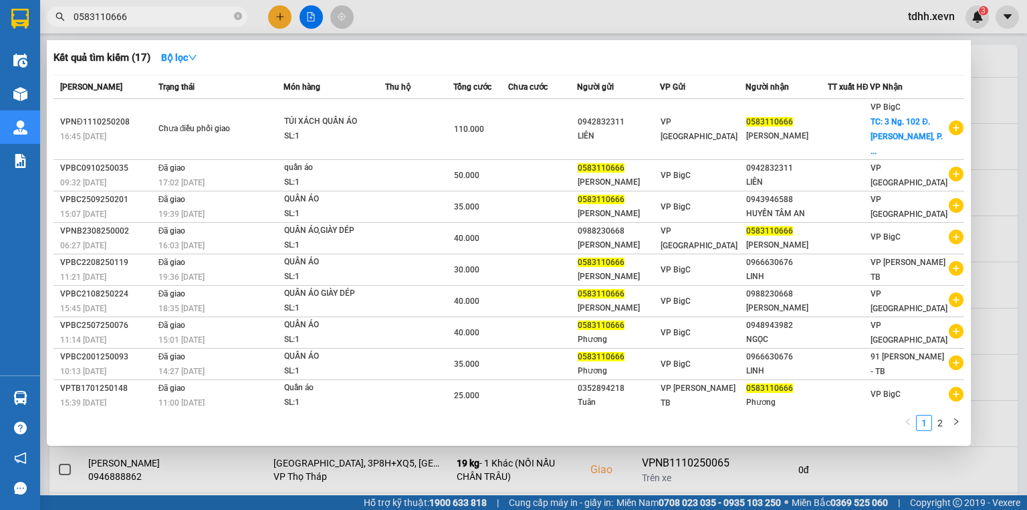
click at [196, 7] on span "0583110666" at bounding box center [147, 17] width 201 height 20
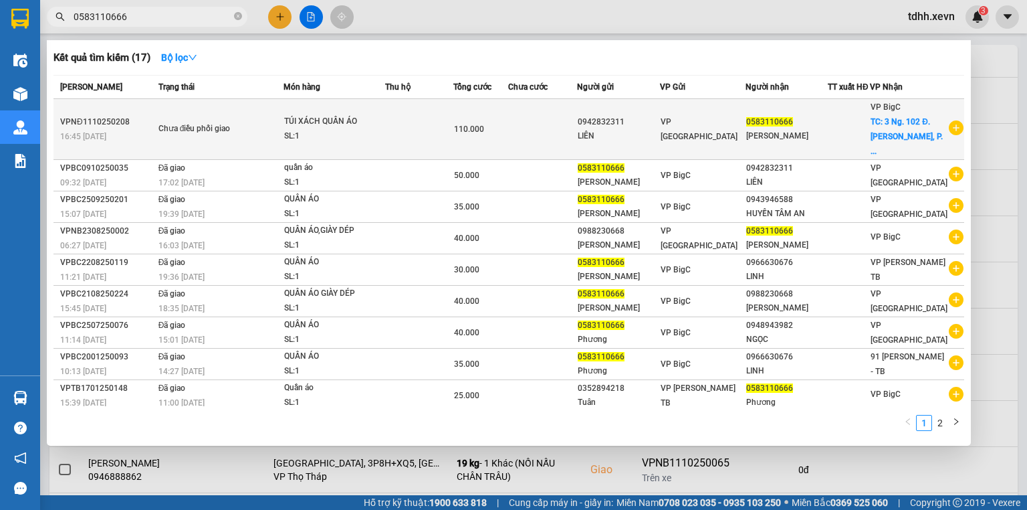
click at [453, 123] on td at bounding box center [419, 129] width 68 height 61
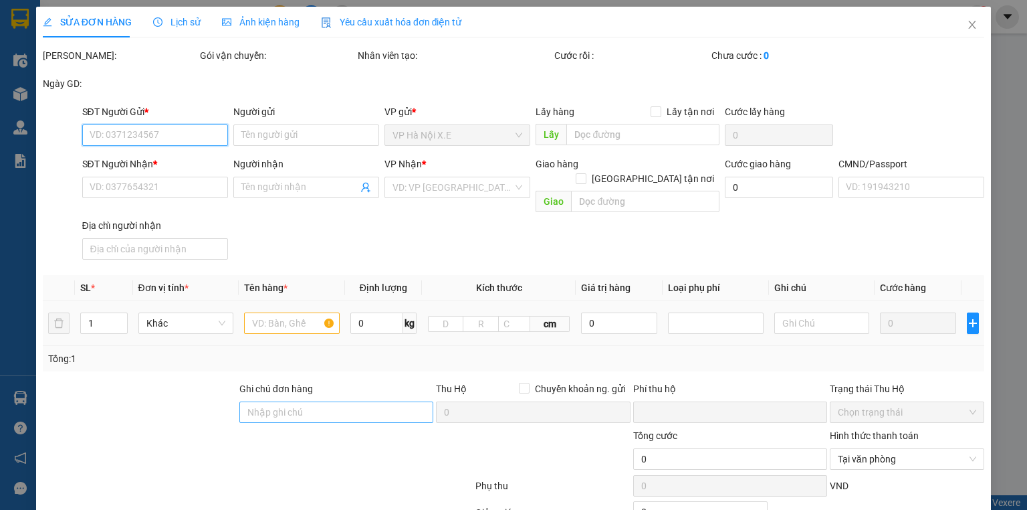
type input "0942832311"
type input "LIÊN"
type input "0583110666"
type input "HUỆ PHƯƠNG"
checkbox input "true"
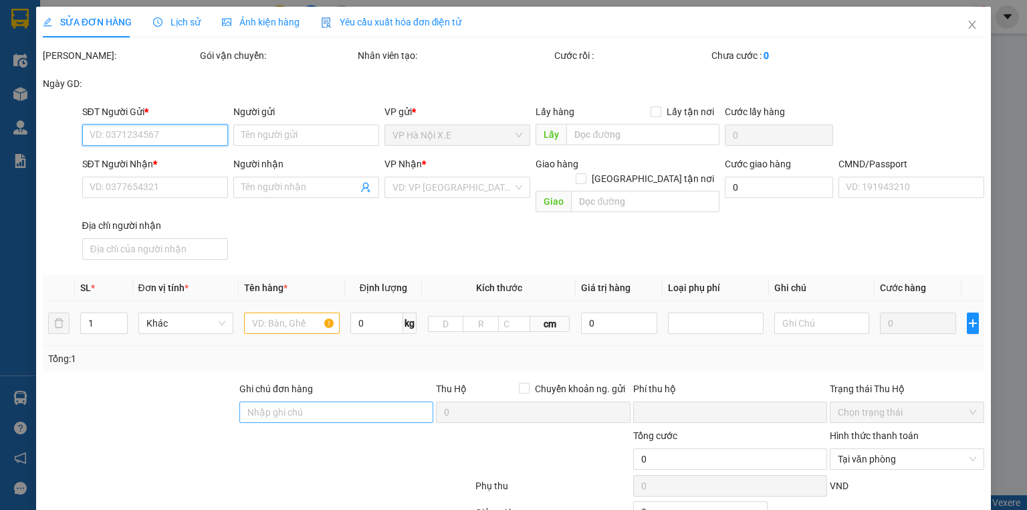
type input "3 Ng. 102 Đ. Trần Phú, P. Mộ Lao, Hà Đông, Hà Nội, Vietnam"
type input "1"
type input "CẦN DÂY SHIP 10H NGÀY 12/10"
type input "0"
type input "110.000"
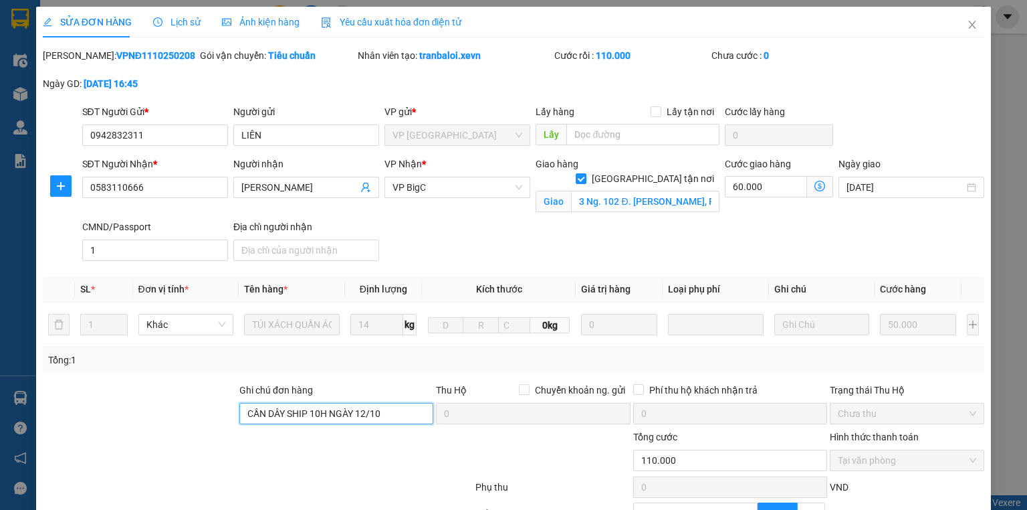
drag, startPoint x: 382, startPoint y: 412, endPoint x: 288, endPoint y: 425, distance: 95.9
click at [288, 425] on div "Ghi chú đơn hàng CẦN DÂY SHIP 10H NGÀY 12/10" at bounding box center [336, 405] width 194 height 47
paste input "0876868463"
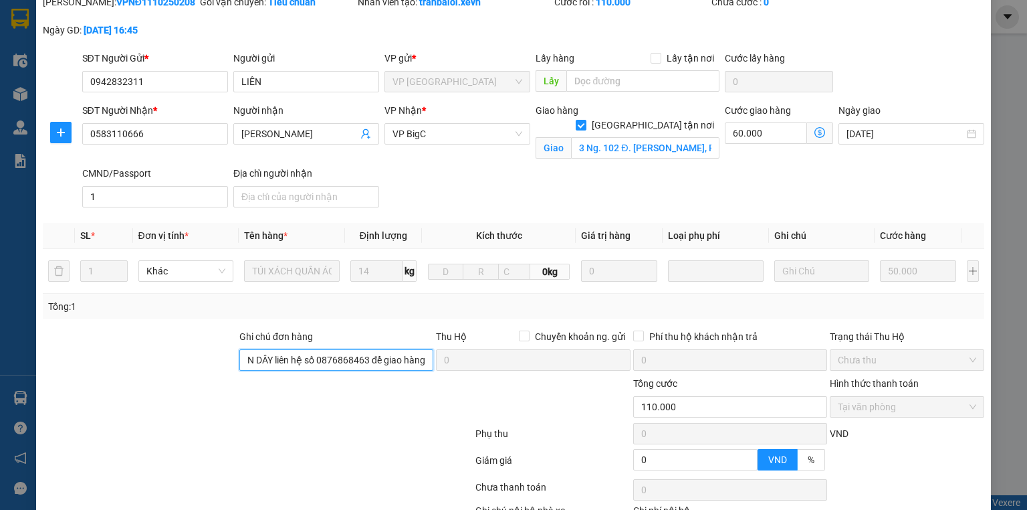
scroll to position [144, 0]
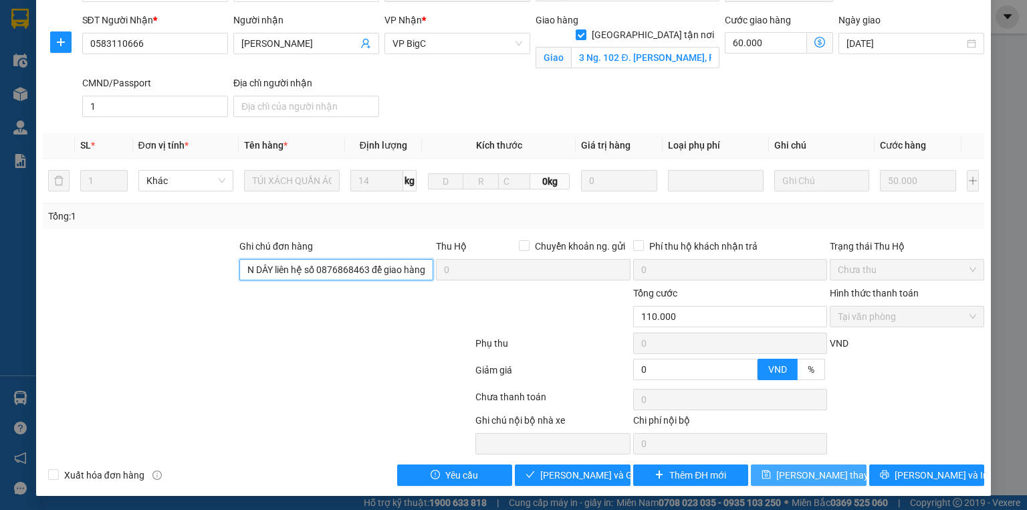
type input "CẦN DÂY liên hệ số 0876868463 để giao hàng"
click at [830, 468] on span "Lưu thay đổi" at bounding box center [829, 474] width 107 height 15
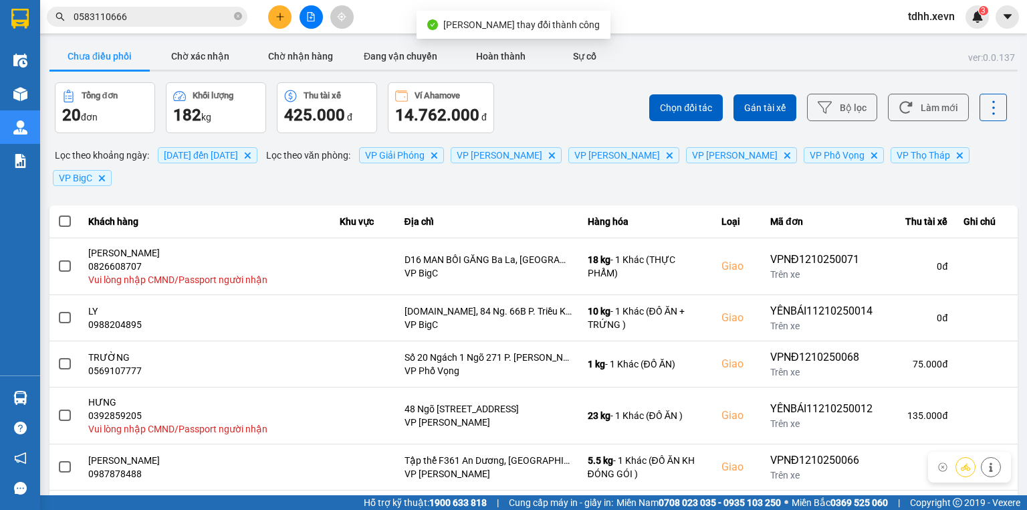
scroll to position [214, 0]
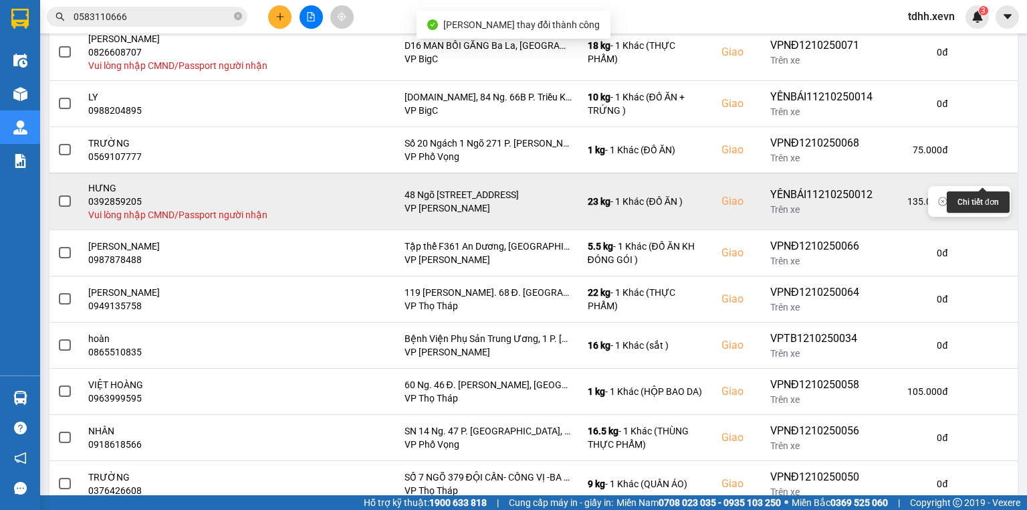
click at [986, 197] on icon at bounding box center [990, 201] width 9 height 9
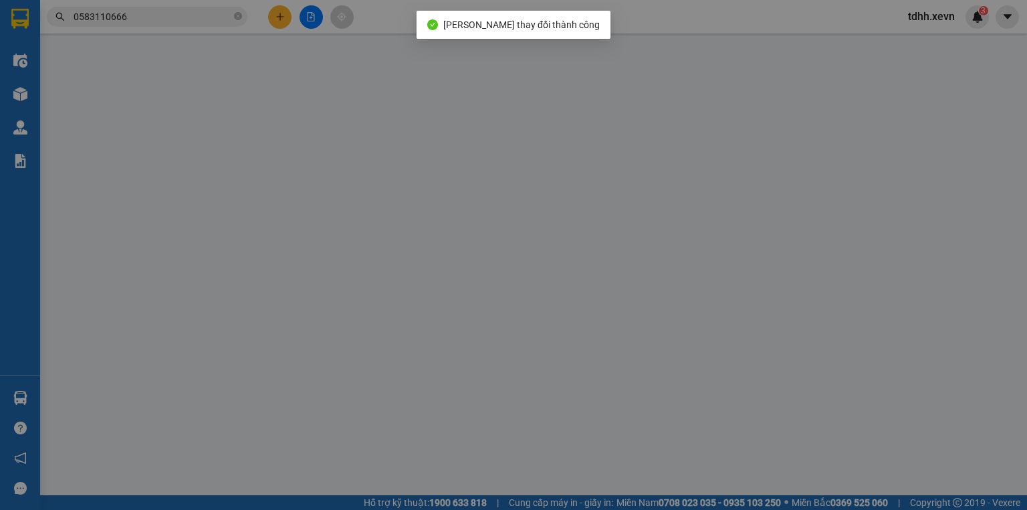
type input "0393988583"
type input "THUÝ"
type input "0392859205"
type input "HƯNG"
checkbox input "true"
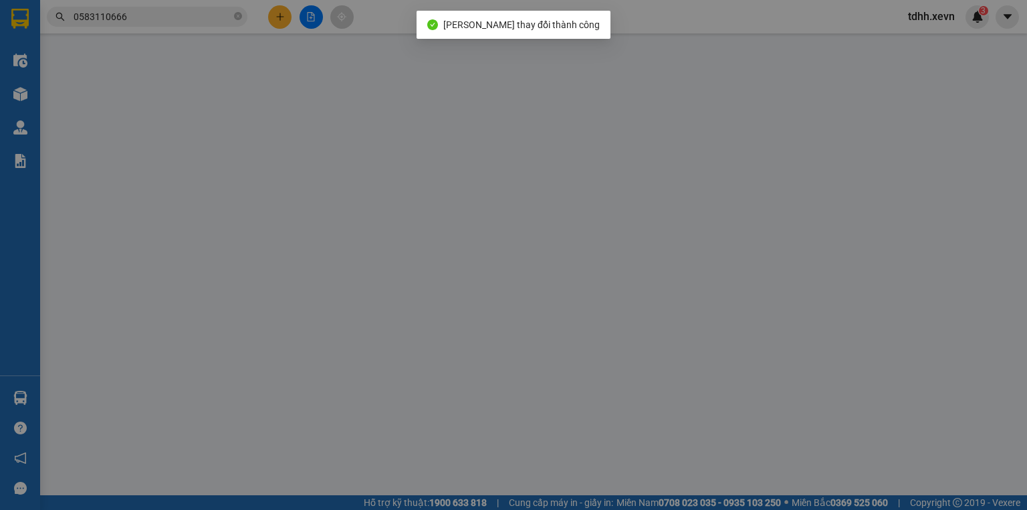
type input "48 Ngõ 218 Lĩnh Nam, Vĩnh Hưng, Hoàng Mai, Hà Nội, Vietnam"
type input "0"
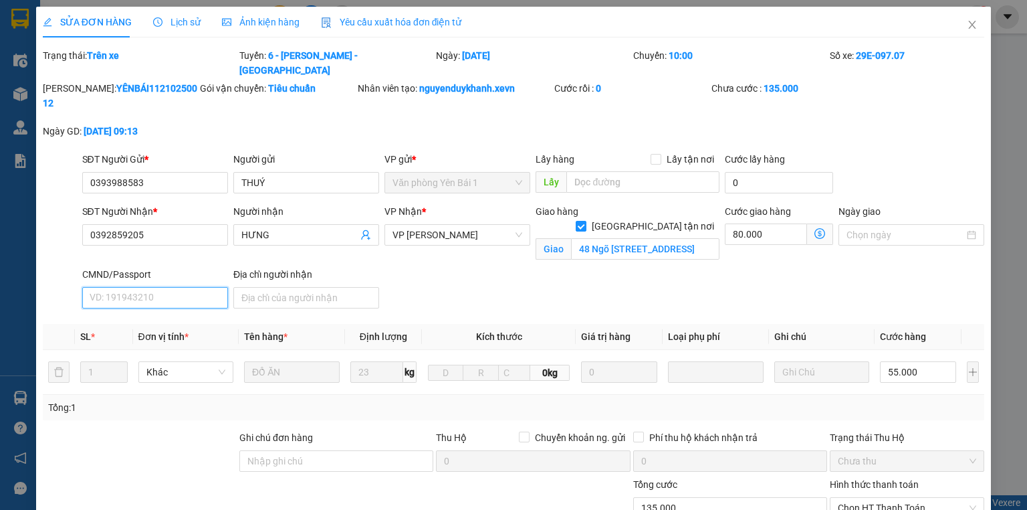
click at [165, 287] on input "CMND/Passport" at bounding box center [155, 297] width 146 height 21
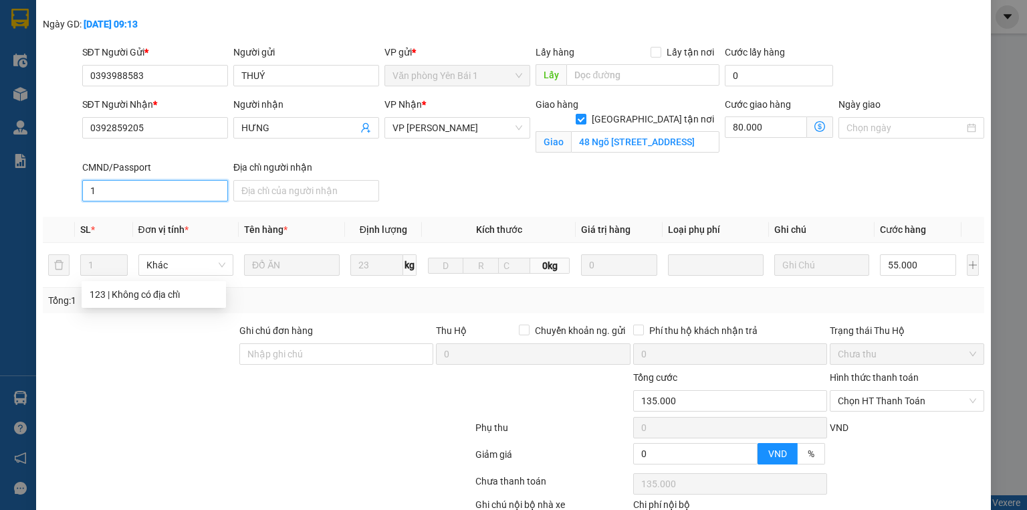
scroll to position [162, 0]
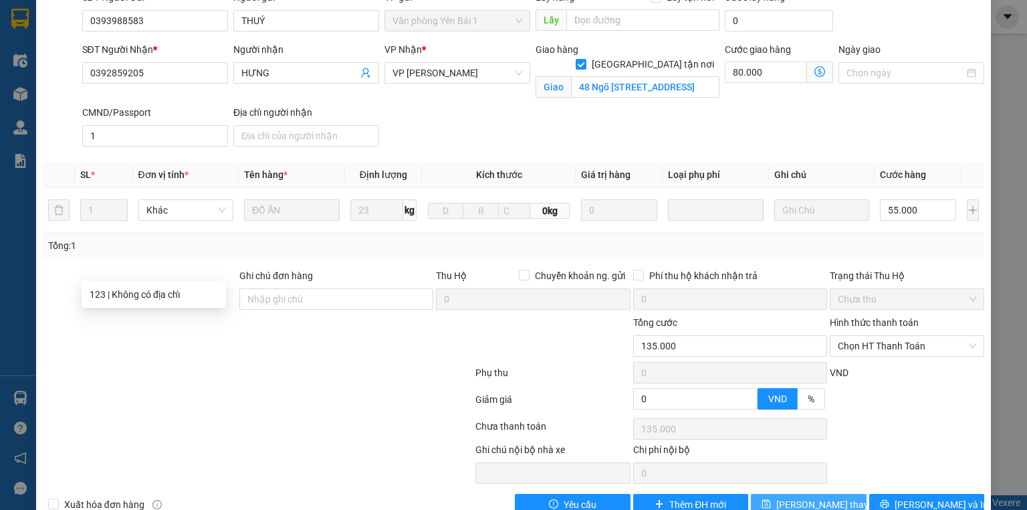
click at [837, 493] on button "Lưu thay đổi" at bounding box center [809, 503] width 116 height 21
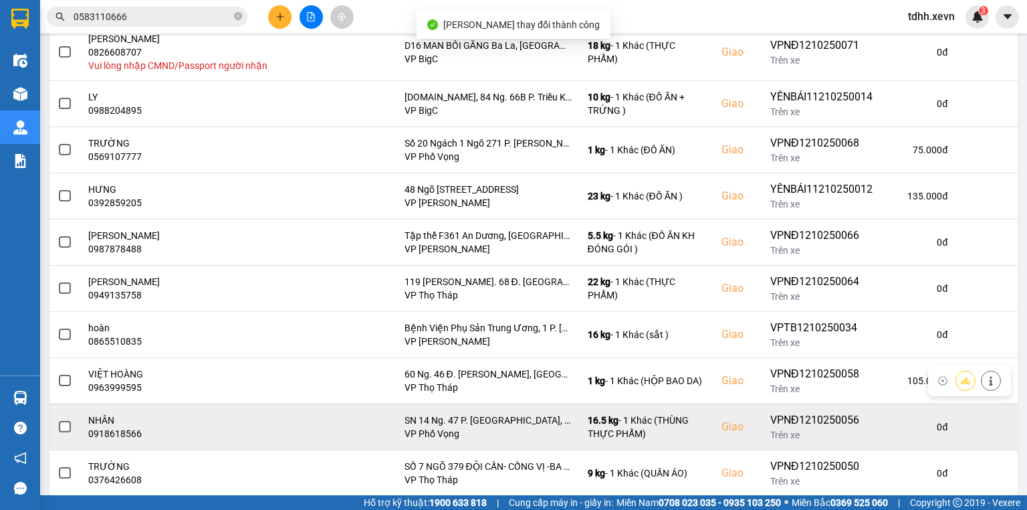
scroll to position [221, 0]
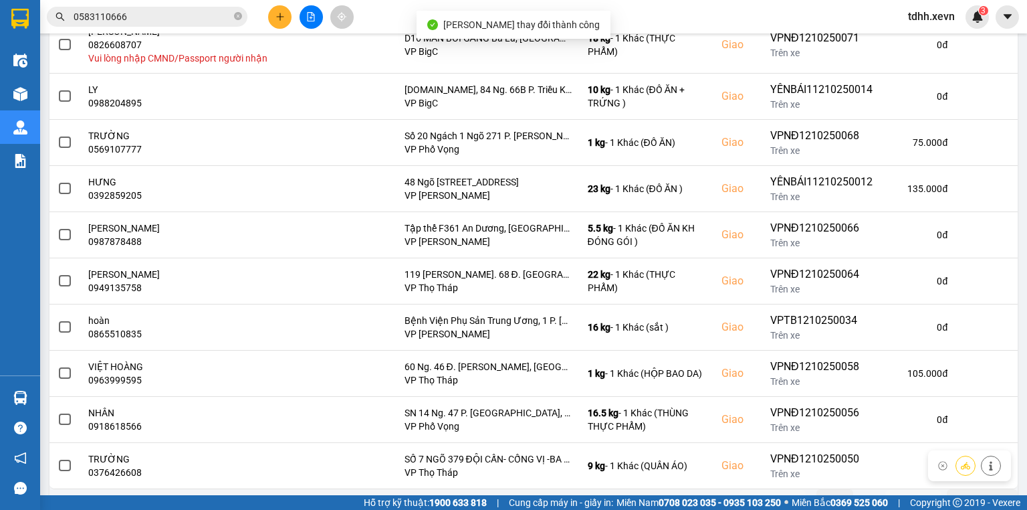
click at [903, 489] on button "Sau" at bounding box center [913, 499] width 56 height 20
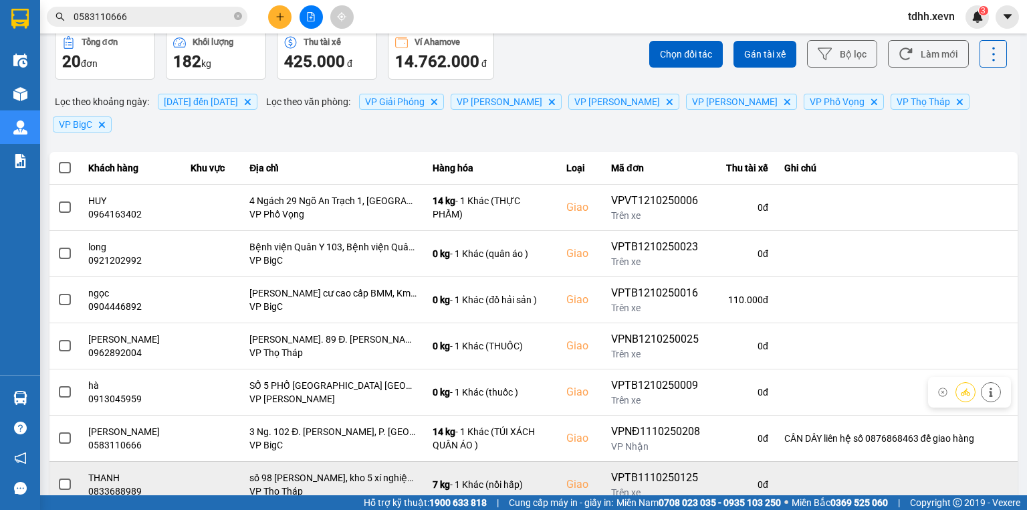
scroll to position [107, 0]
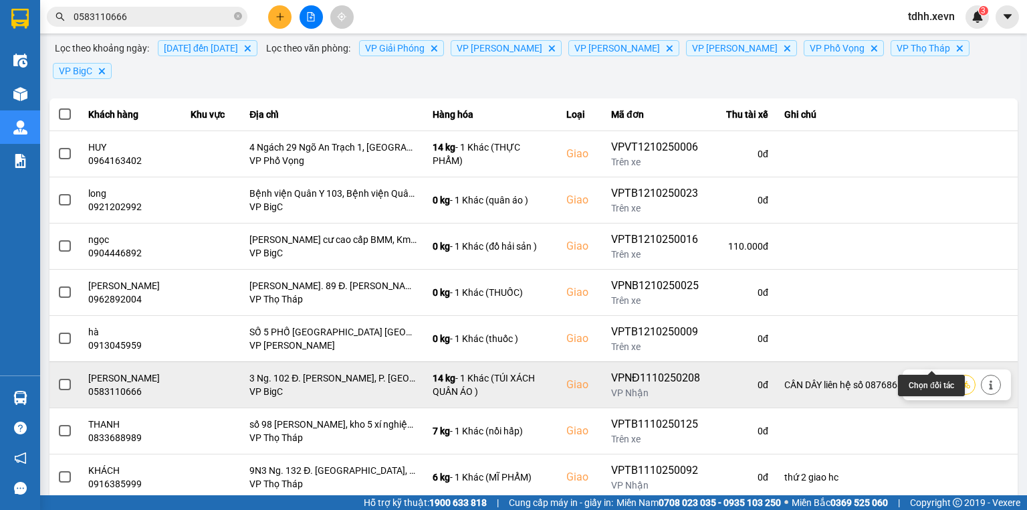
click at [935, 380] on icon at bounding box center [939, 383] width 9 height 7
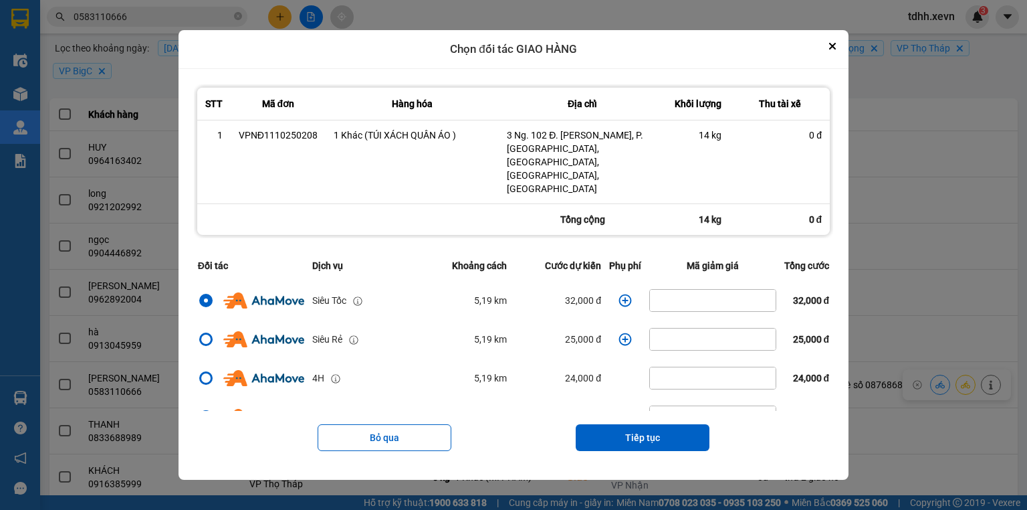
click at [618, 294] on icon "dialog" at bounding box center [624, 300] width 13 height 13
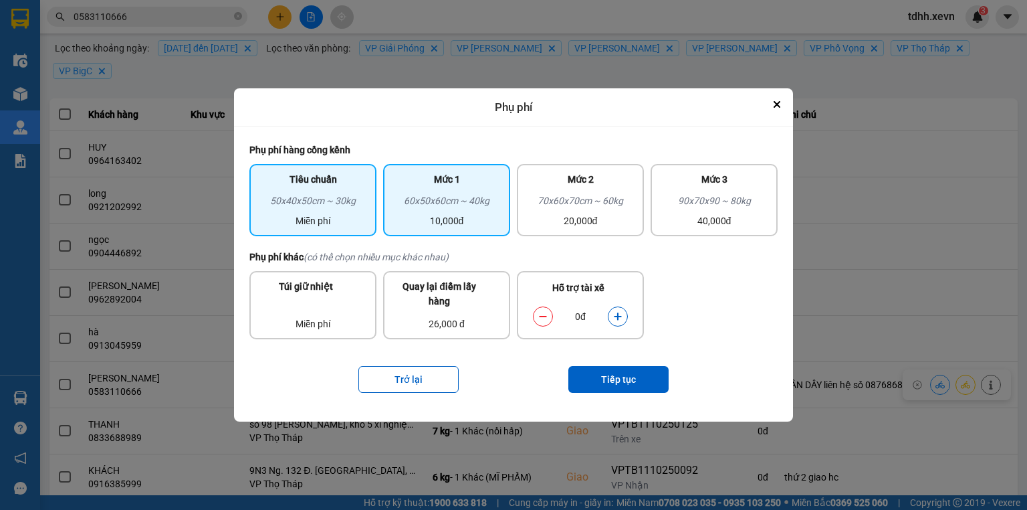
click at [461, 223] on div "10,000đ" at bounding box center [446, 220] width 111 height 15
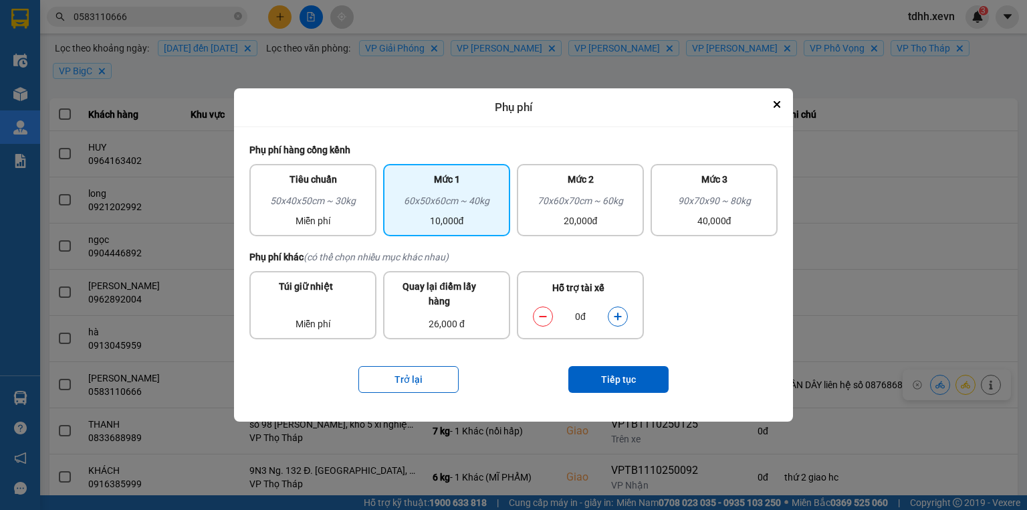
drag, startPoint x: 623, startPoint y: 316, endPoint x: 631, endPoint y: 334, distance: 19.1
click at [623, 316] on button "dialog" at bounding box center [617, 315] width 19 height 23
click at [633, 364] on div "Trở lại Tiếp tục" at bounding box center [513, 378] width 528 height 53
click at [646, 385] on button "Tiếp tục" at bounding box center [618, 379] width 100 height 27
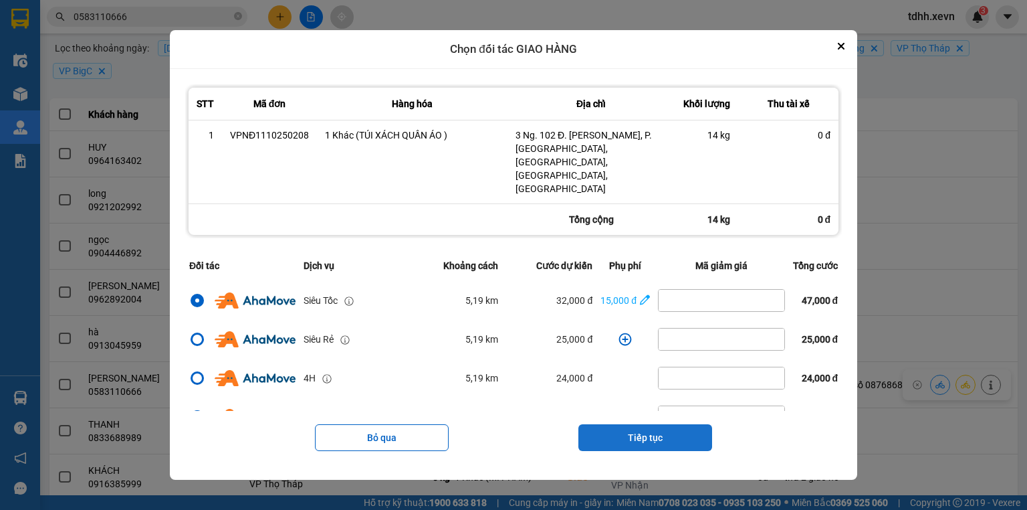
click at [653, 425] on button "Tiếp tục" at bounding box center [645, 437] width 134 height 27
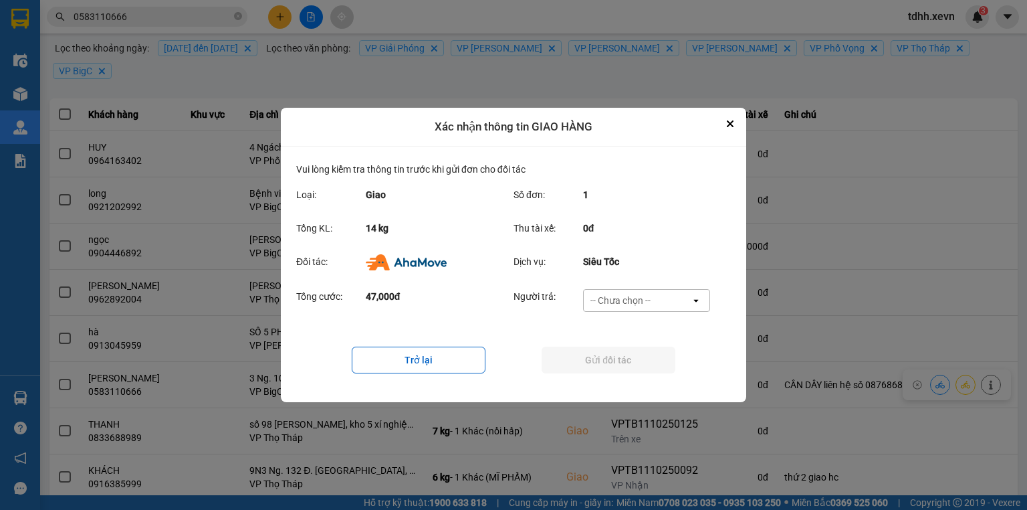
drag, startPoint x: 631, startPoint y: 297, endPoint x: 633, endPoint y: 305, distance: 8.3
click at [633, 297] on div "-- Chưa chọn --" at bounding box center [620, 300] width 60 height 13
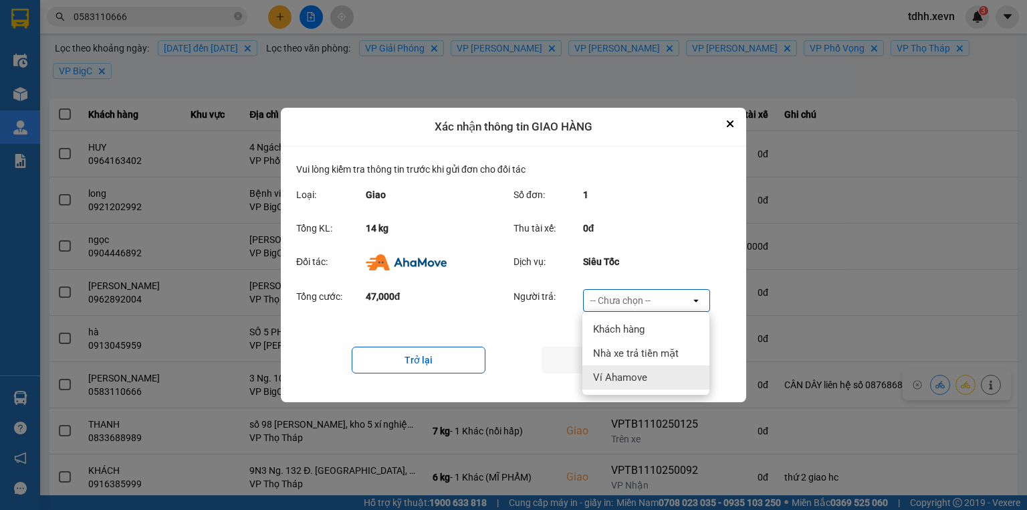
click at [636, 368] on div "Ví Ahamove" at bounding box center [645, 377] width 127 height 24
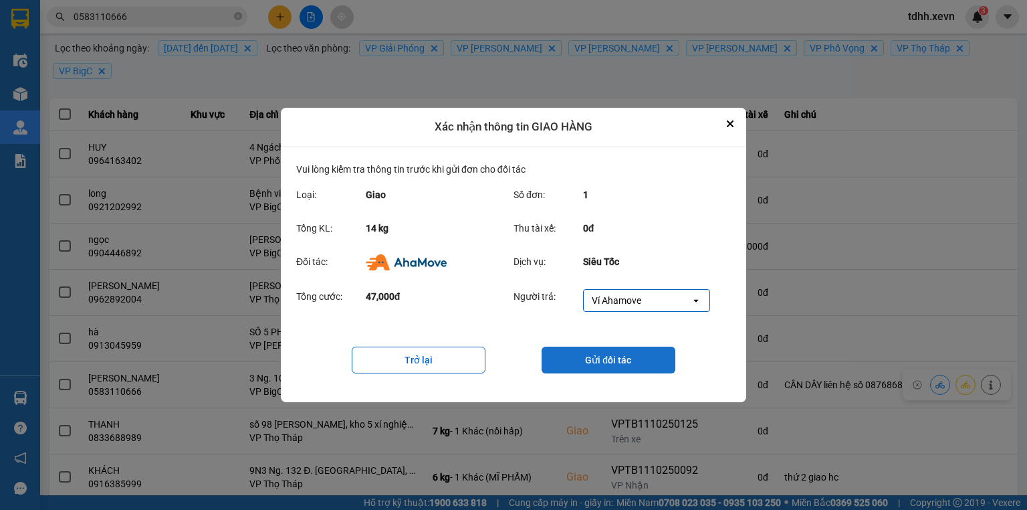
click at [636, 365] on button "Gửi đối tác" at bounding box center [609, 359] width 134 height 27
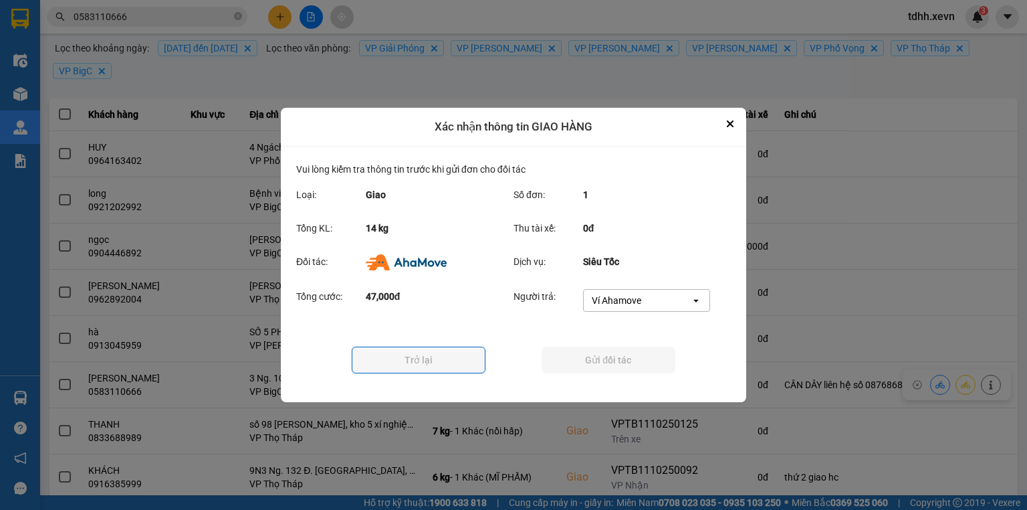
scroll to position [0, 0]
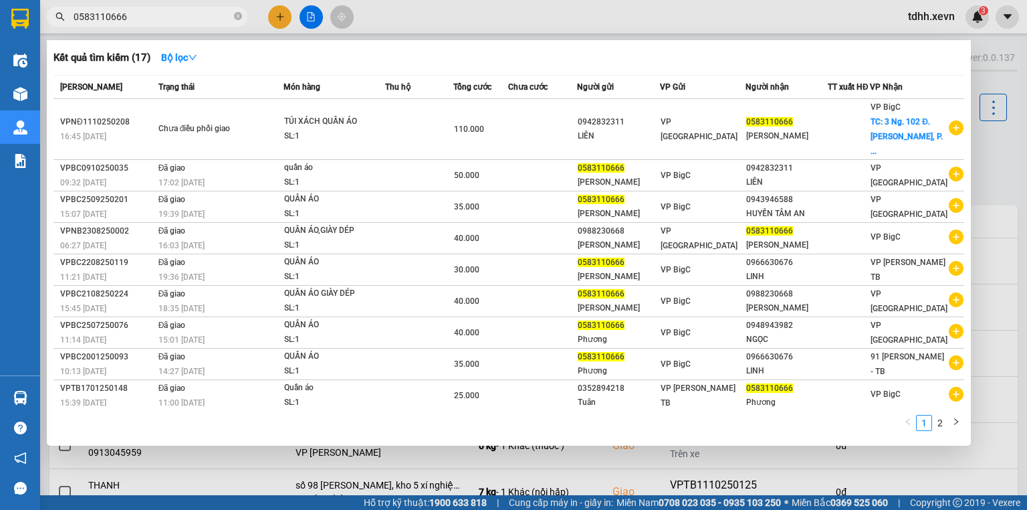
click at [109, 13] on input "0583110666" at bounding box center [153, 16] width 158 height 15
paste input "985883518"
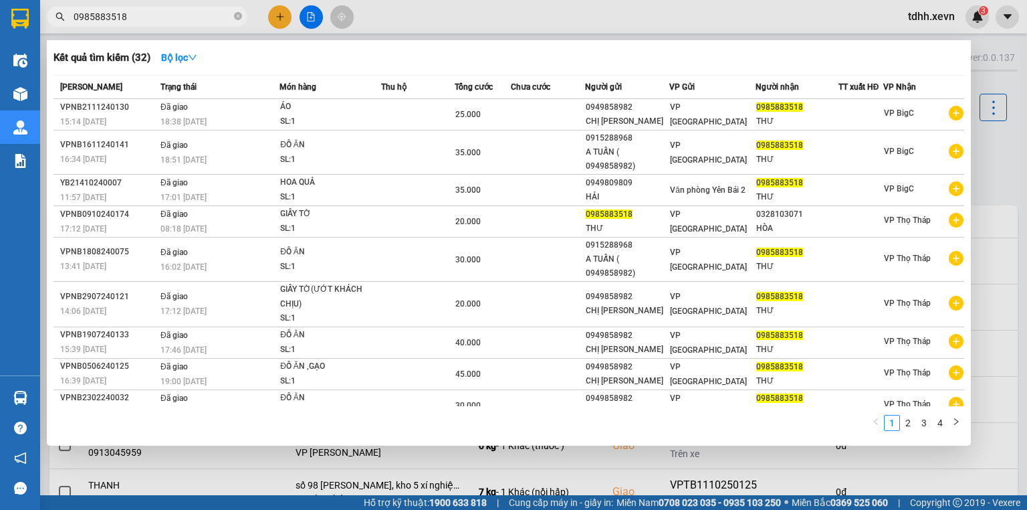
click at [497, 17] on div at bounding box center [513, 255] width 1027 height 510
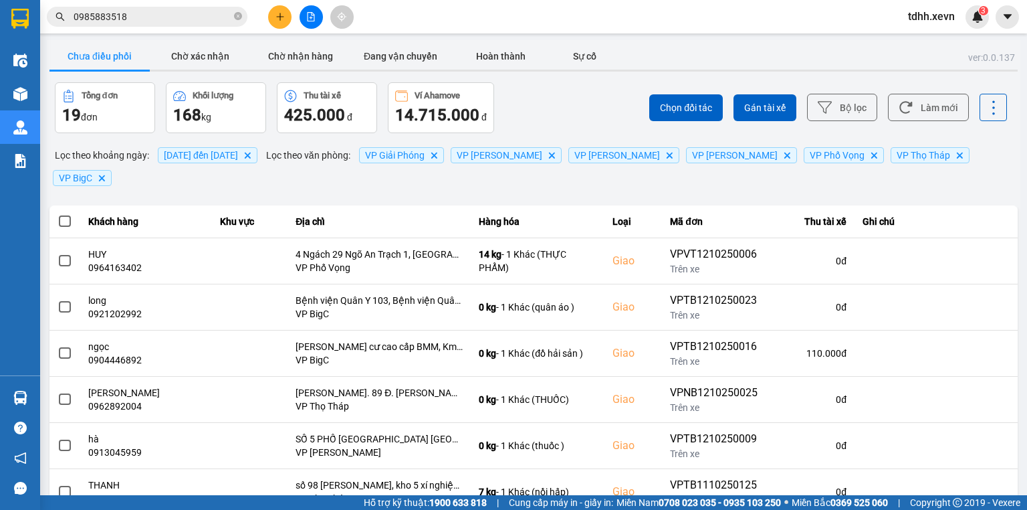
click at [497, 17] on div "Kết quả tìm kiếm ( 32 ) Bộ lọc Mã ĐH Trạng thái Món hàng Thu hộ Tổng cước Chưa …" at bounding box center [513, 16] width 1027 height 33
click at [901, 104] on icon at bounding box center [906, 107] width 14 height 14
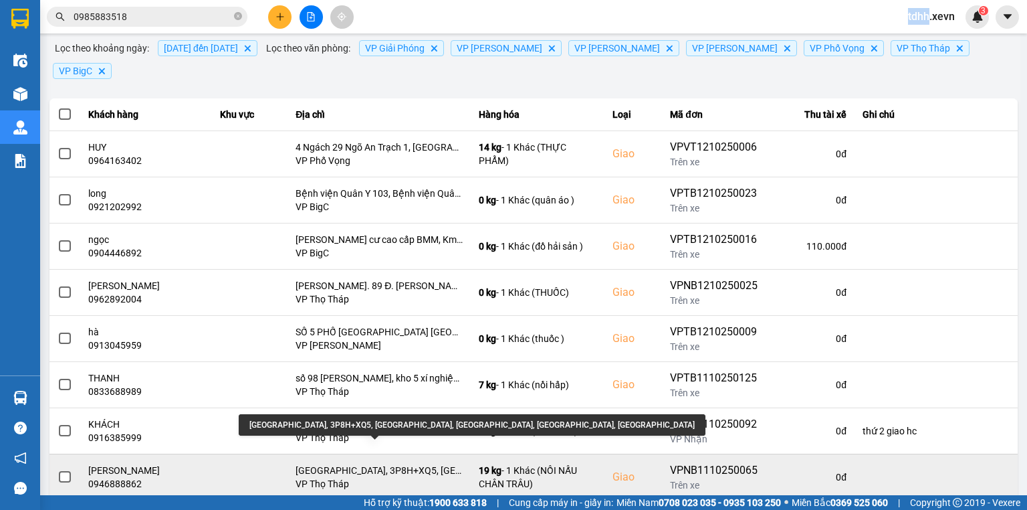
scroll to position [164, 0]
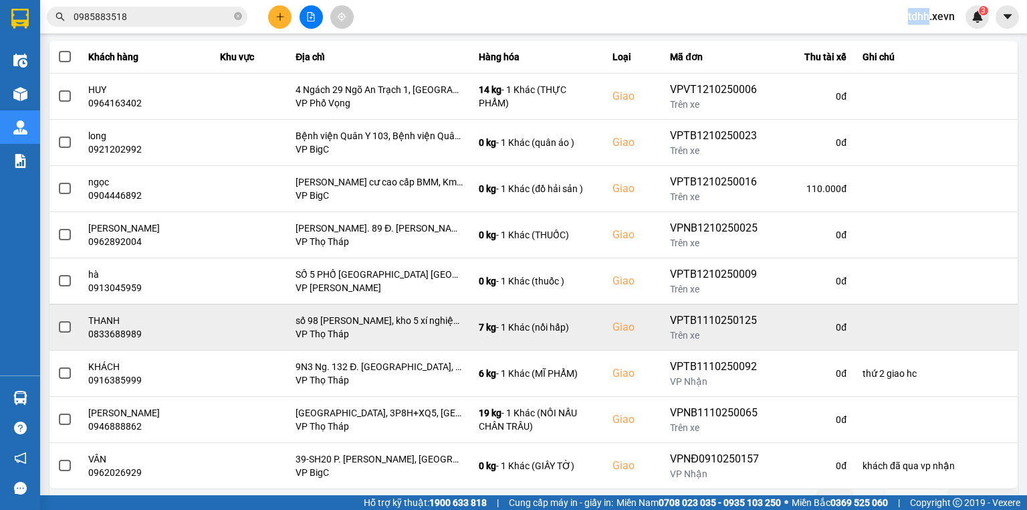
click at [908, 264] on td at bounding box center [936, 280] width 163 height 46
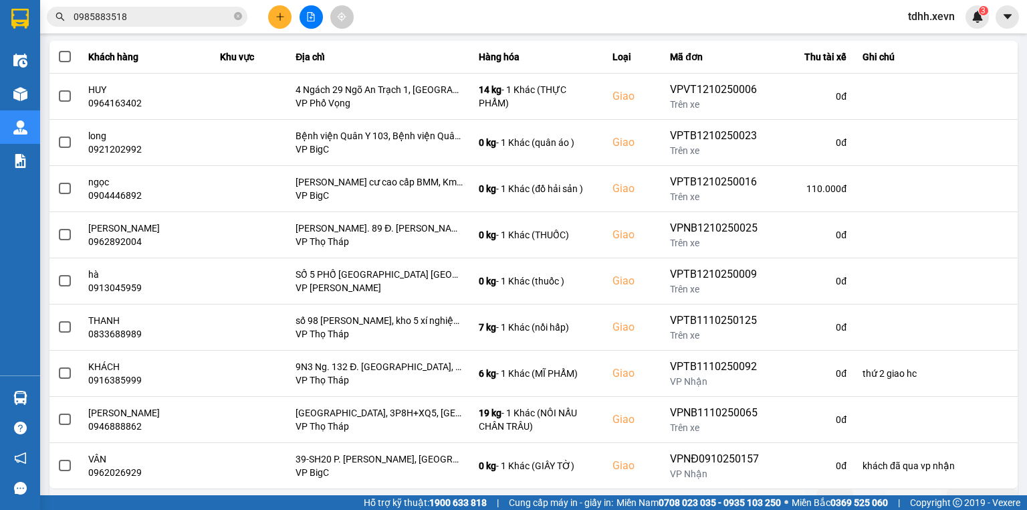
click at [775, 489] on button "Trước" at bounding box center [773, 499] width 66 height 20
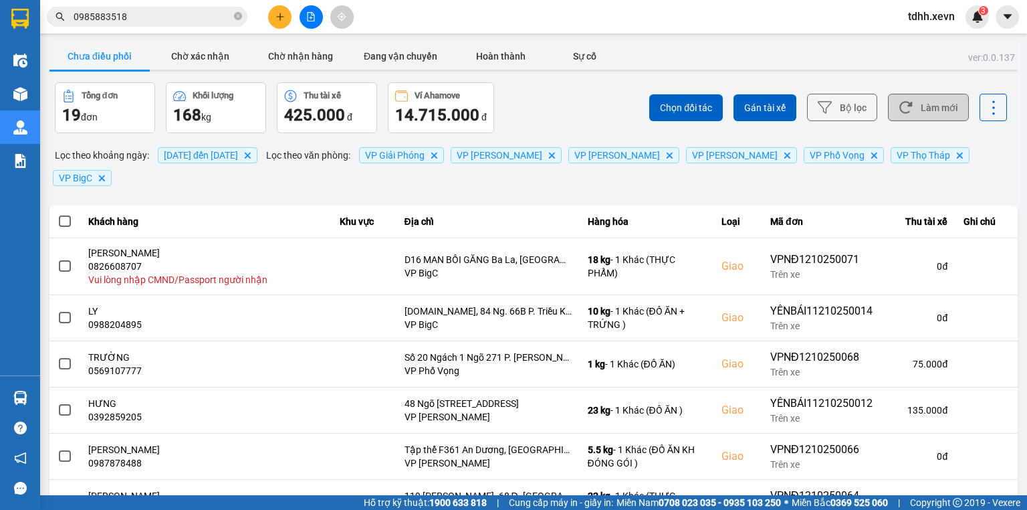
click at [891, 104] on button "Làm mới" at bounding box center [928, 107] width 81 height 27
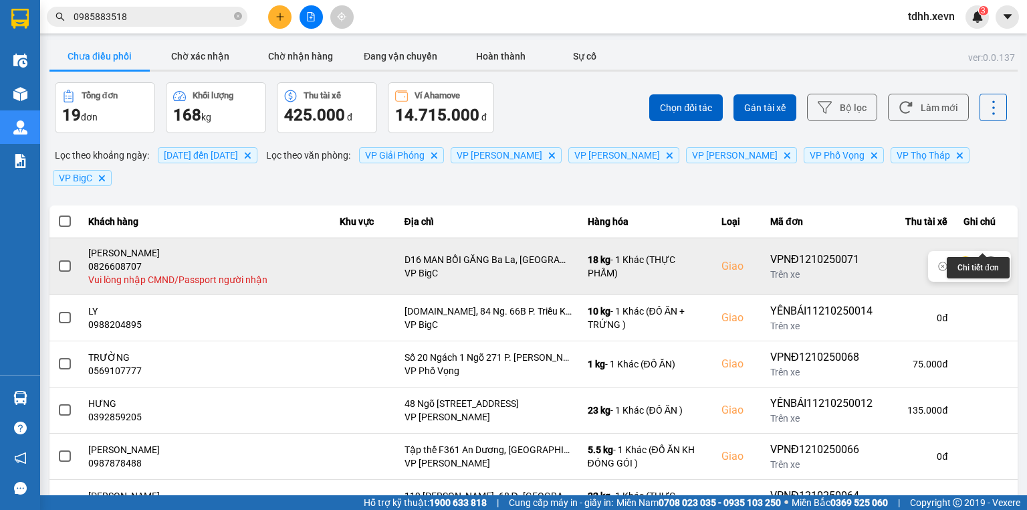
click at [982, 254] on button at bounding box center [991, 265] width 19 height 23
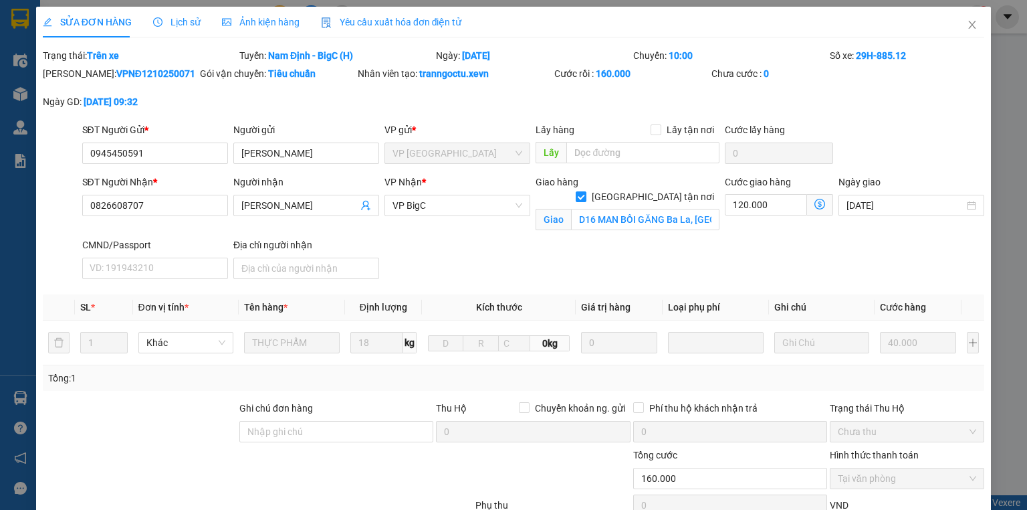
click at [106, 237] on div "CMND/Passport" at bounding box center [155, 244] width 146 height 15
click at [106, 257] on input "CMND/Passport" at bounding box center [155, 267] width 146 height 21
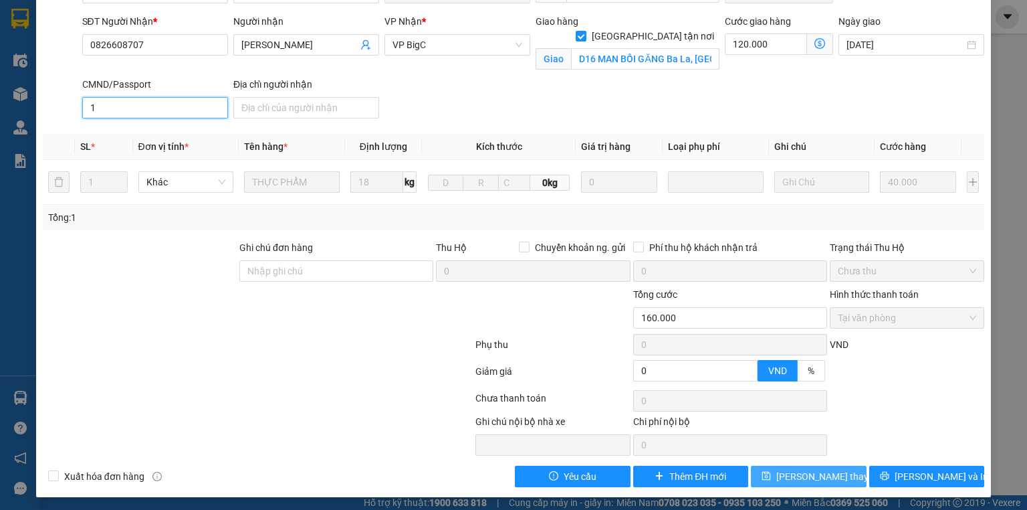
scroll to position [162, 0]
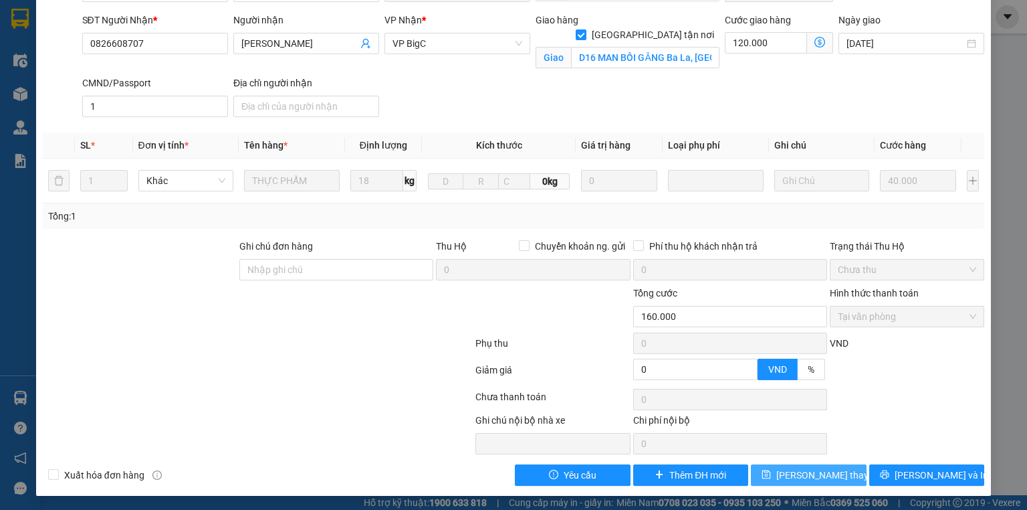
click at [789, 468] on span "Lưu thay đổi" at bounding box center [829, 474] width 107 height 15
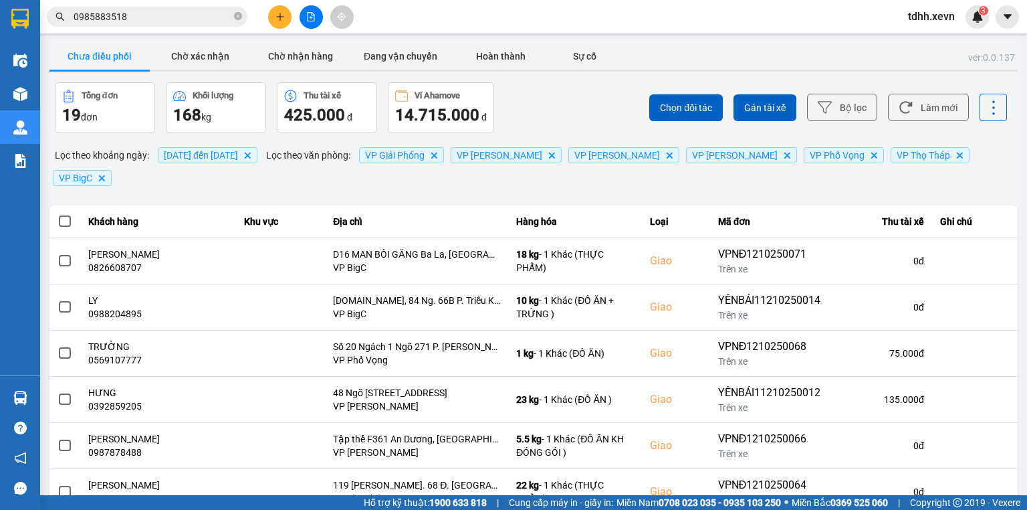
click at [177, 19] on input "0985883518" at bounding box center [153, 16] width 158 height 15
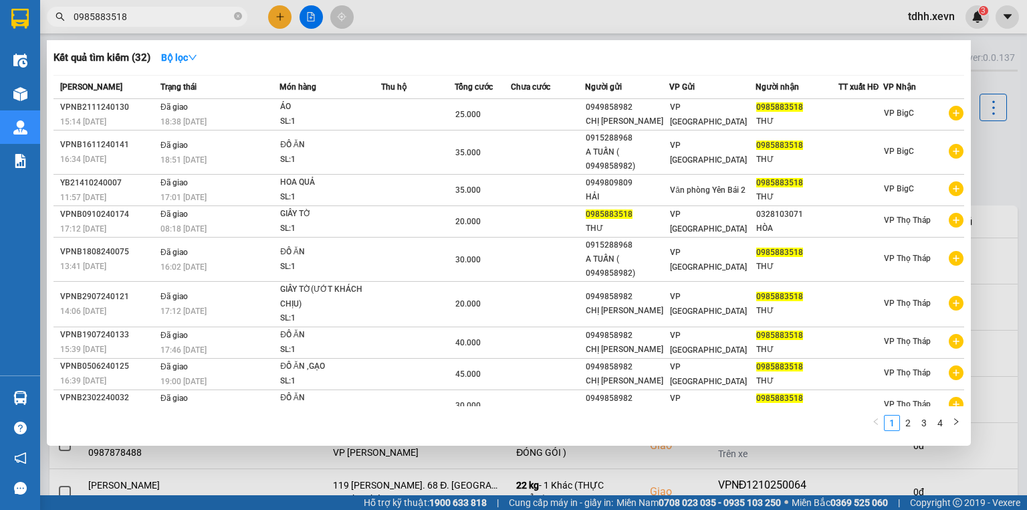
click at [177, 19] on input "0985883518" at bounding box center [153, 16] width 158 height 15
paste input "6675599"
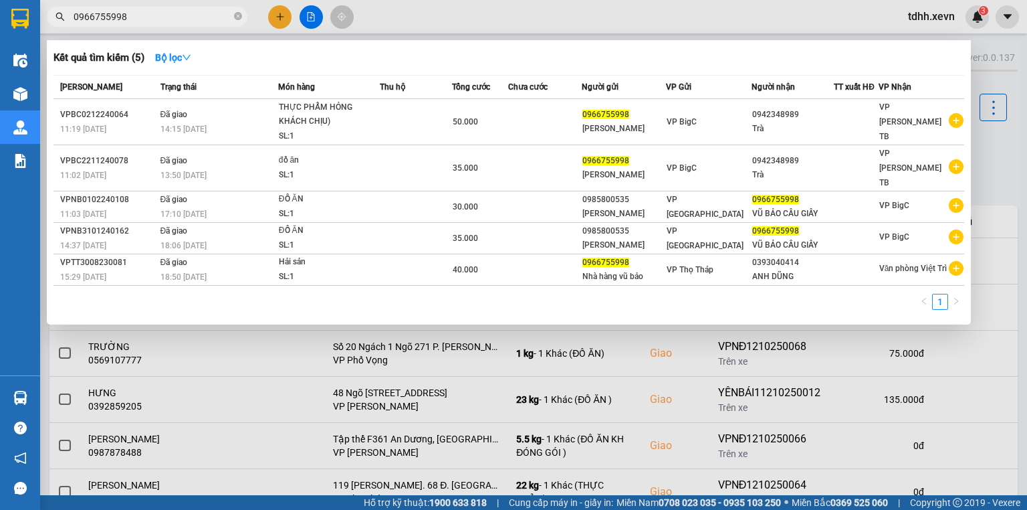
click at [847, 22] on div at bounding box center [513, 255] width 1027 height 510
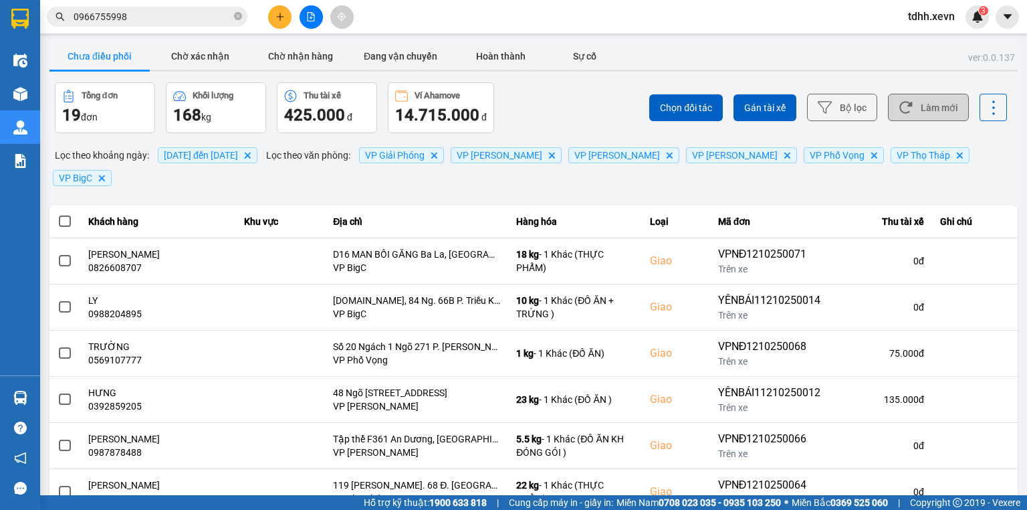
click at [907, 102] on button "Làm mới" at bounding box center [928, 107] width 81 height 27
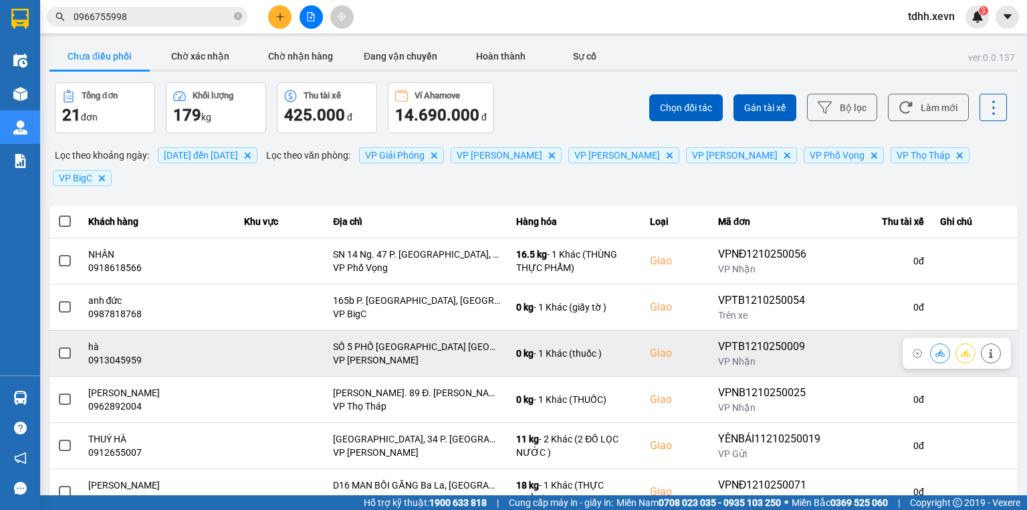
click at [108, 353] on div "0913045959" at bounding box center [158, 359] width 140 height 13
copy div "0913045959"
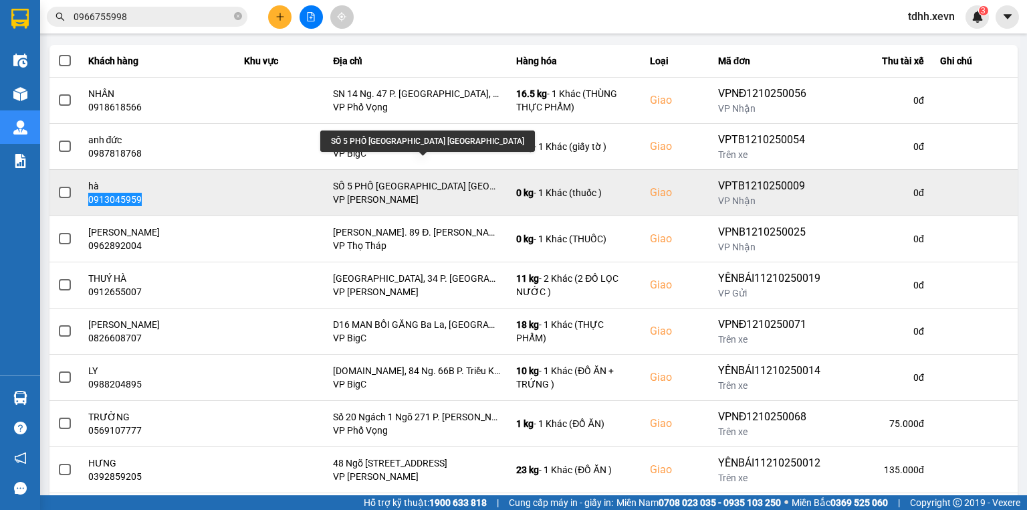
scroll to position [211, 0]
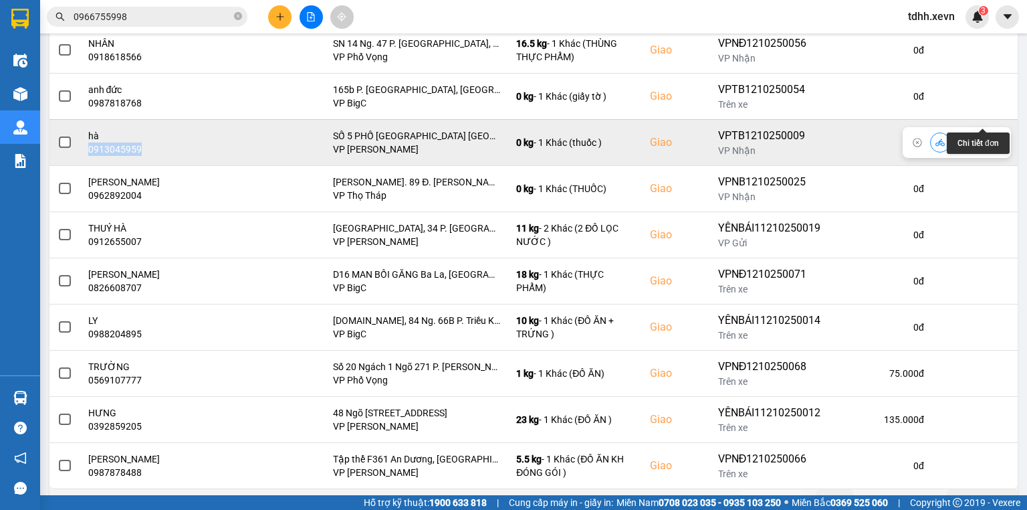
click at [986, 138] on icon at bounding box center [990, 142] width 9 height 9
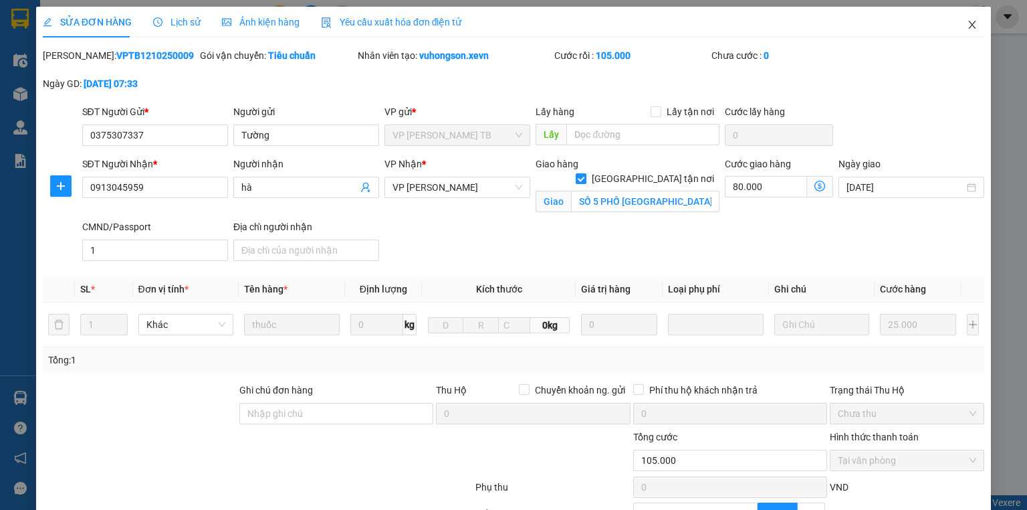
click at [967, 28] on icon "close" at bounding box center [972, 24] width 11 height 11
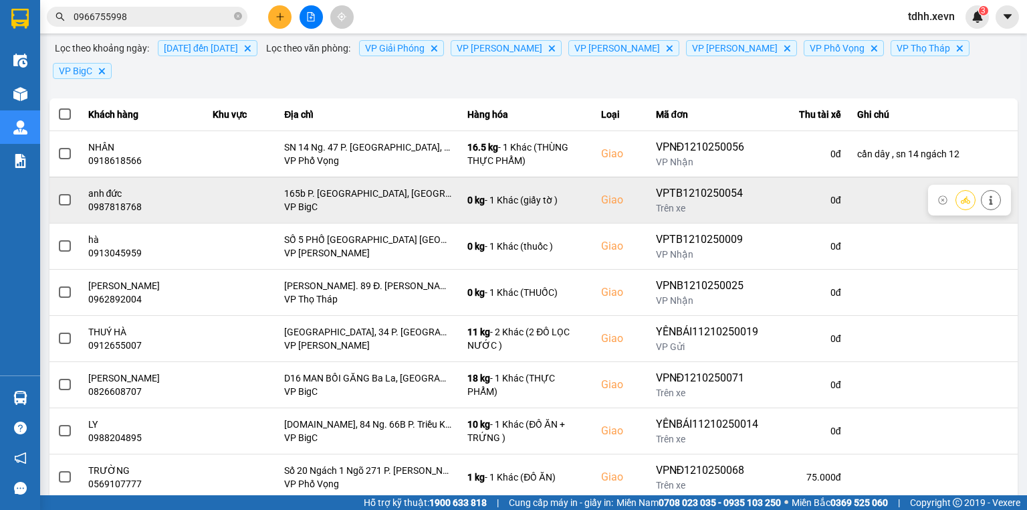
scroll to position [160, 0]
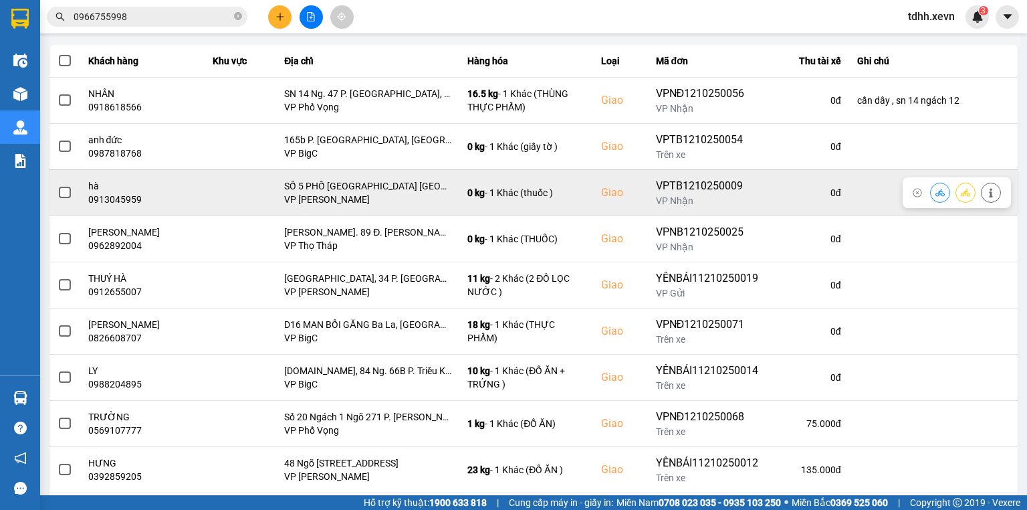
click at [935, 189] on icon at bounding box center [939, 192] width 9 height 7
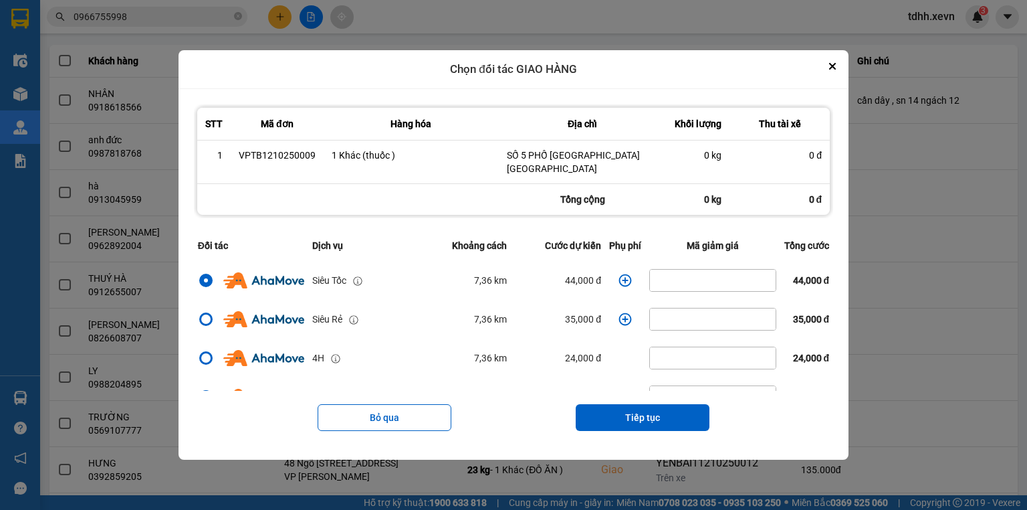
click at [619, 278] on icon "dialog" at bounding box center [624, 279] width 13 height 13
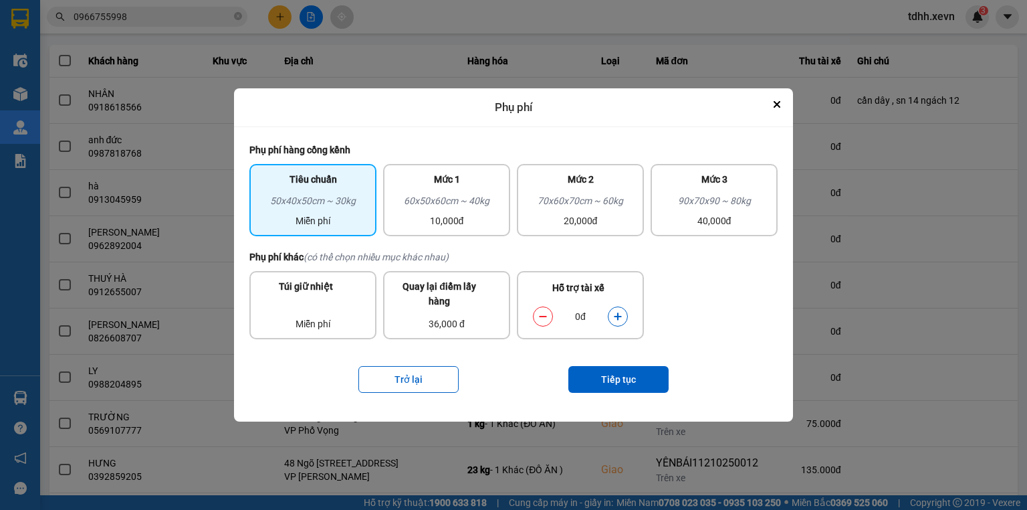
click at [619, 312] on icon "dialog" at bounding box center [617, 316] width 9 height 9
click at [619, 314] on icon "dialog" at bounding box center [617, 316] width 9 height 9
click at [629, 370] on button "Tiếp tục" at bounding box center [618, 379] width 100 height 27
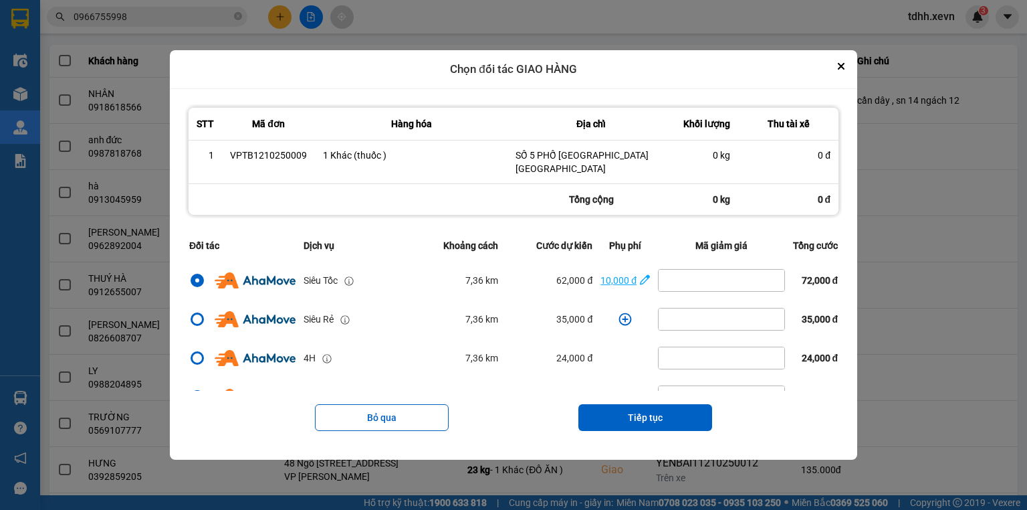
click at [640, 273] on icon "dialog" at bounding box center [645, 279] width 10 height 13
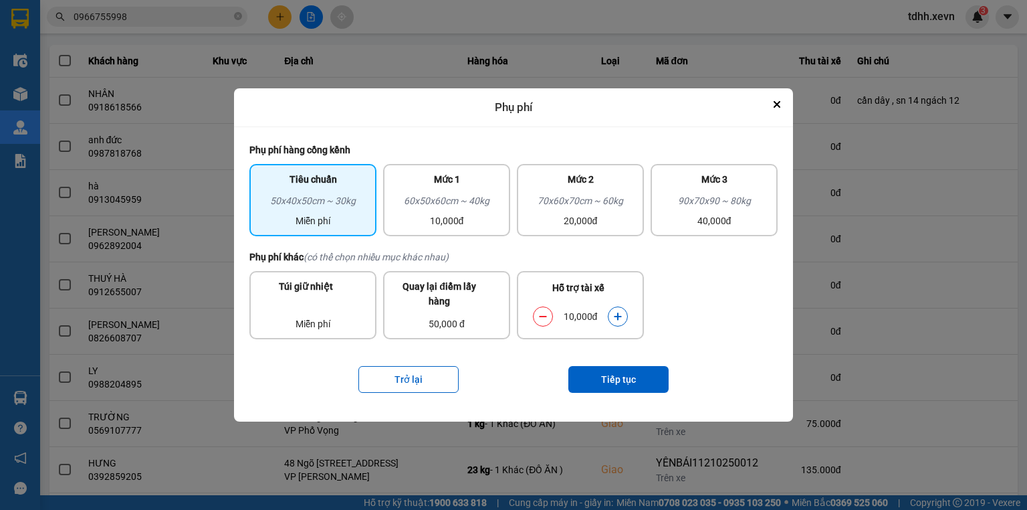
click at [547, 315] on icon "dialog" at bounding box center [542, 316] width 9 height 9
click at [640, 380] on button "Tiếp tục" at bounding box center [618, 379] width 100 height 27
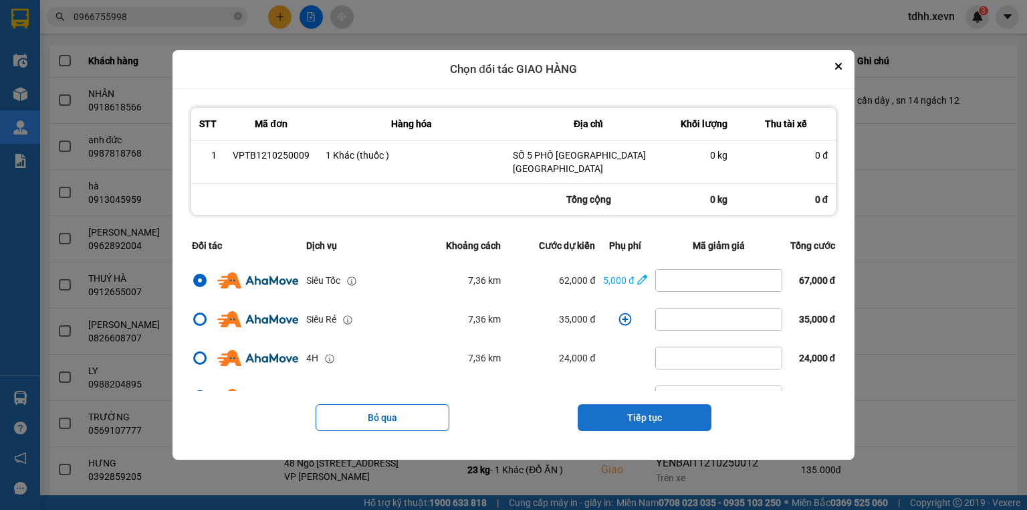
click at [630, 416] on button "Tiếp tục" at bounding box center [645, 417] width 134 height 27
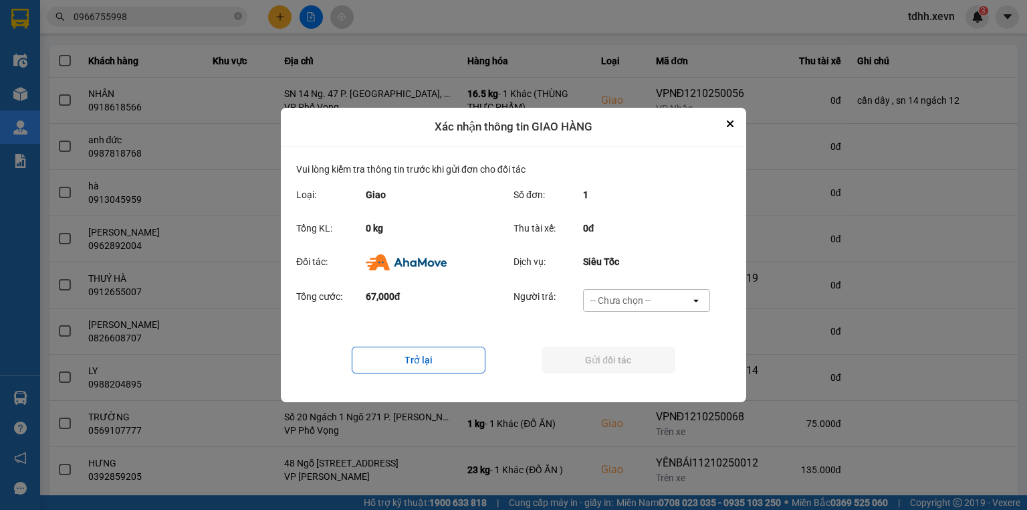
click at [619, 300] on div "-- Chưa chọn --" at bounding box center [620, 300] width 60 height 13
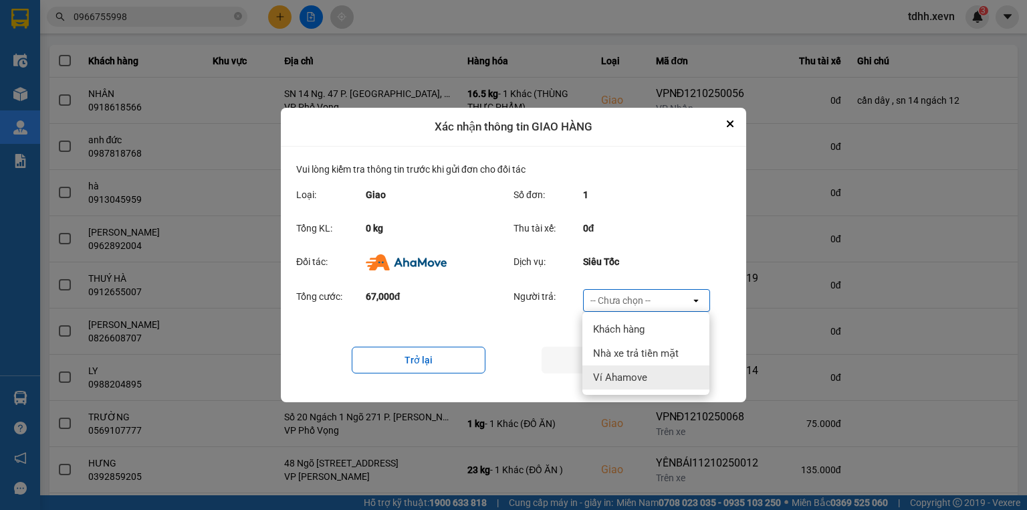
click at [615, 374] on span "Ví Ahamove" at bounding box center [620, 376] width 54 height 13
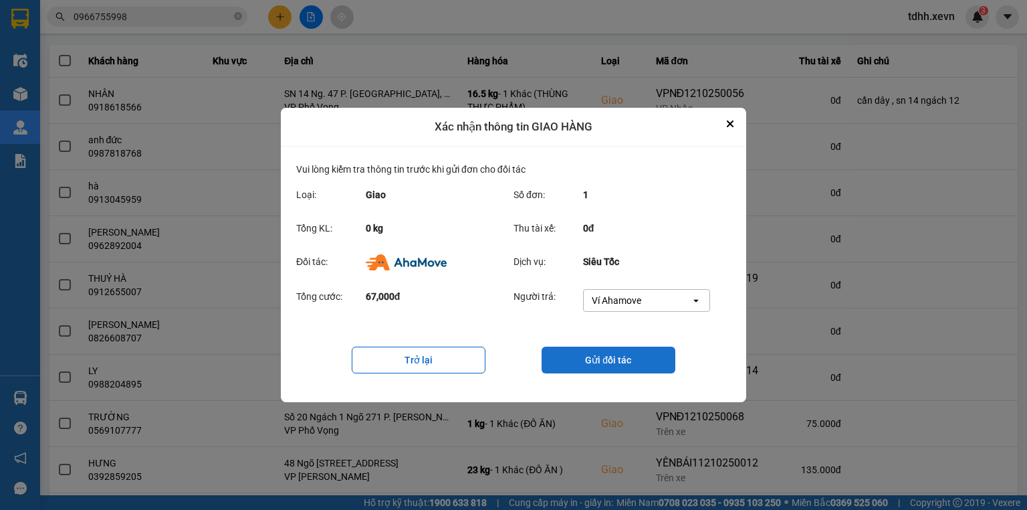
click at [620, 369] on button "Gửi đối tác" at bounding box center [609, 359] width 134 height 27
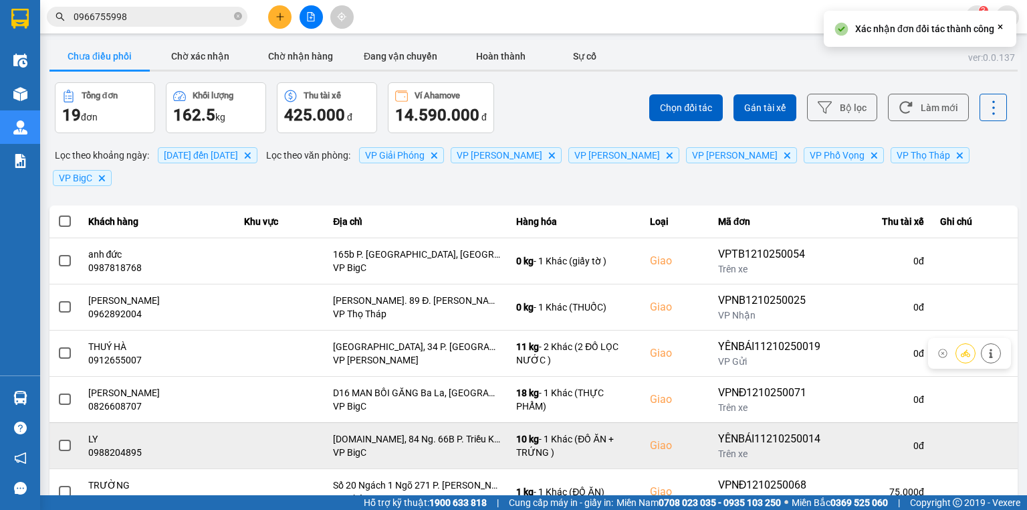
scroll to position [53, 0]
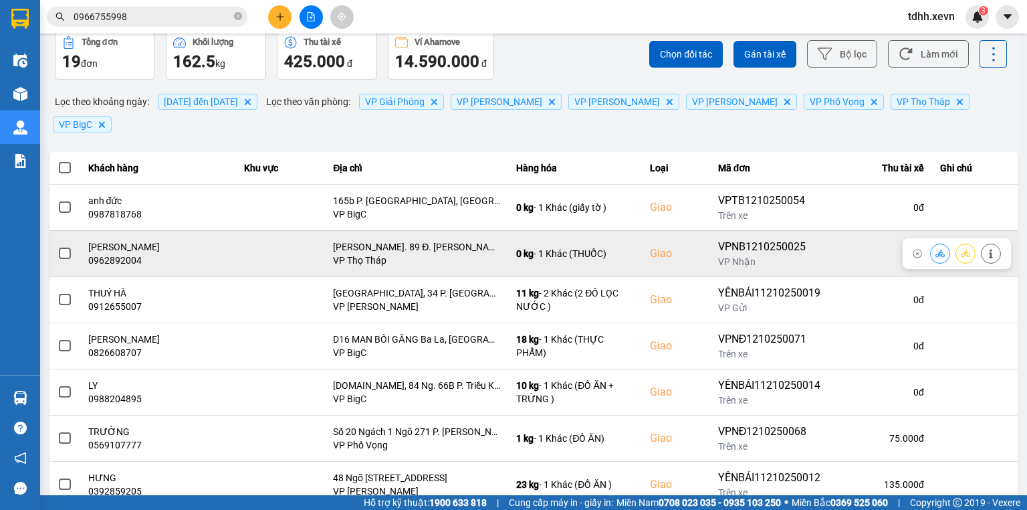
click at [137, 253] on div "0962892004" at bounding box center [158, 259] width 140 height 13
click at [136, 253] on div "0962892004" at bounding box center [158, 259] width 140 height 13
copy div "0962892004"
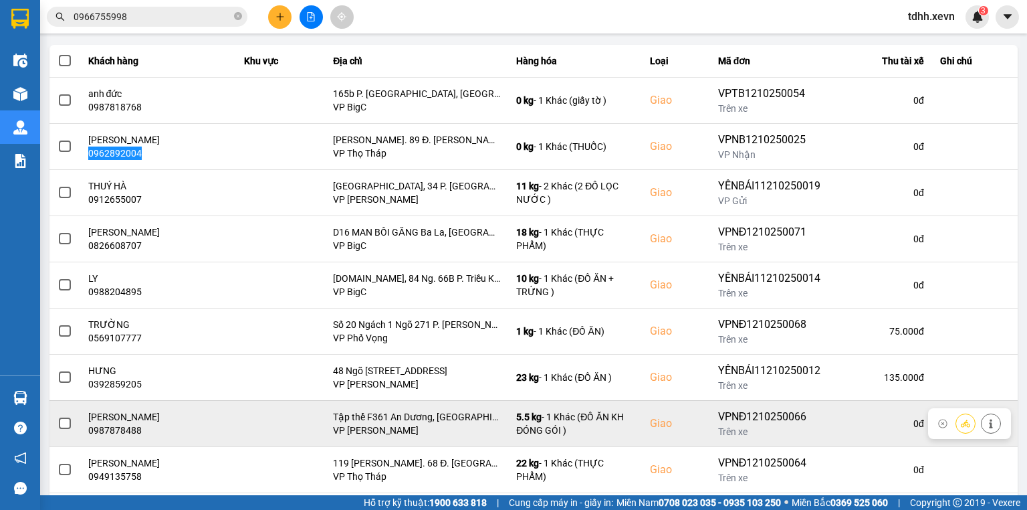
scroll to position [107, 0]
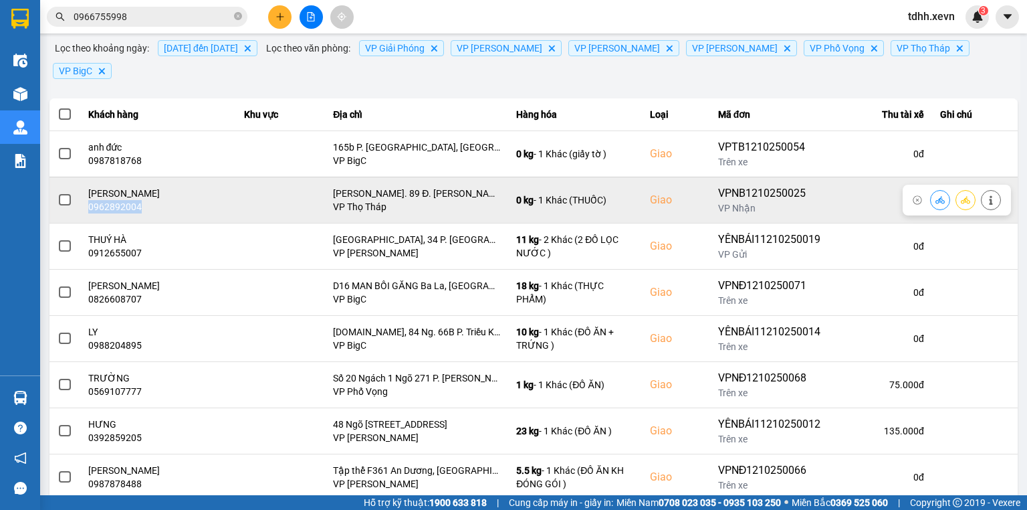
click at [936, 195] on icon at bounding box center [939, 199] width 9 height 9
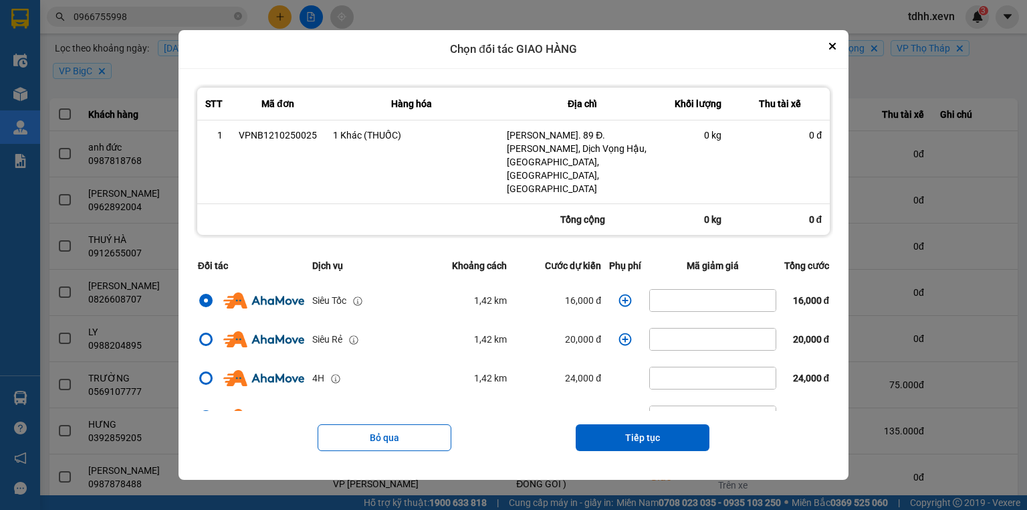
click at [621, 294] on icon "dialog" at bounding box center [624, 300] width 13 height 13
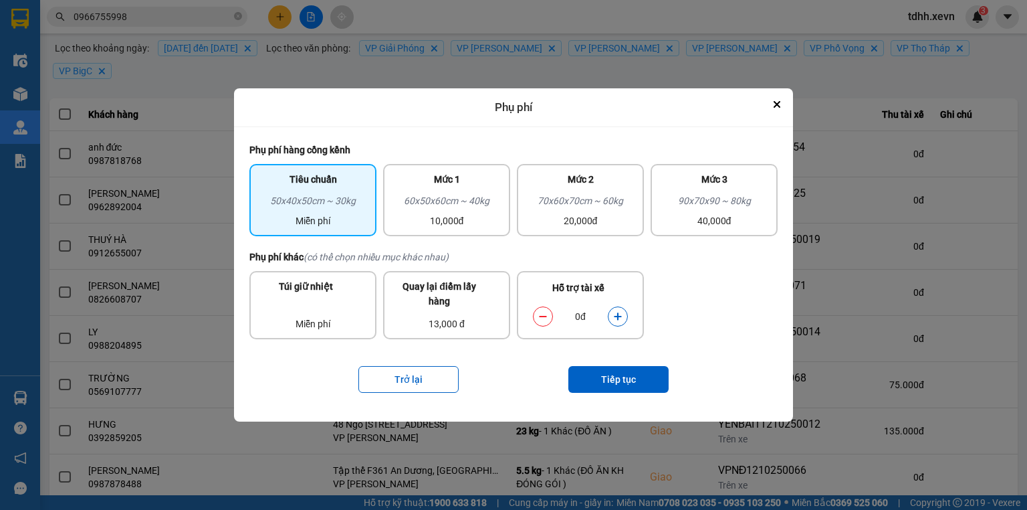
click at [623, 316] on button "dialog" at bounding box center [617, 315] width 19 height 23
click at [628, 366] on button "Tiếp tục" at bounding box center [618, 379] width 100 height 27
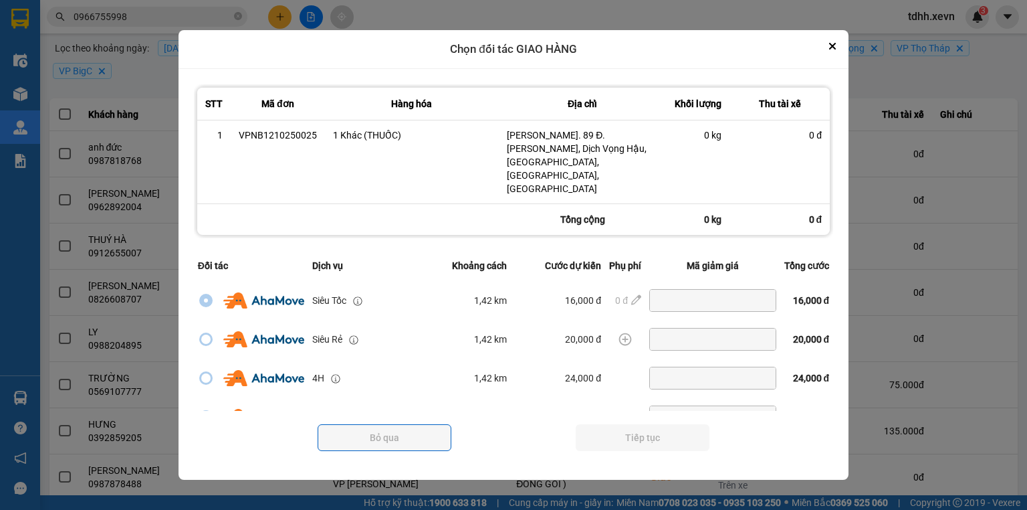
click at [643, 424] on button "Tiếp tục" at bounding box center [643, 437] width 134 height 27
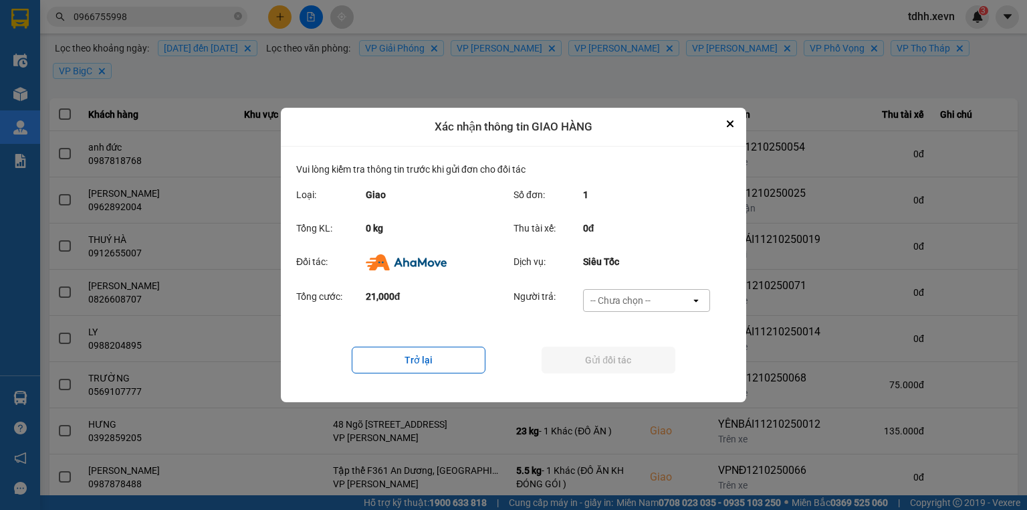
click at [645, 299] on div "-- Chưa chọn --" at bounding box center [620, 300] width 60 height 13
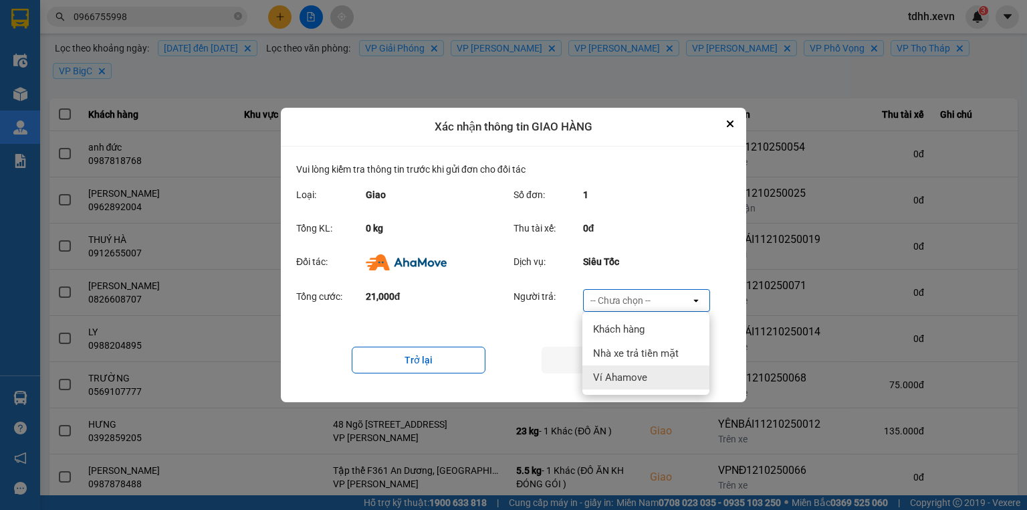
click at [636, 372] on span "Ví Ahamove" at bounding box center [620, 376] width 54 height 13
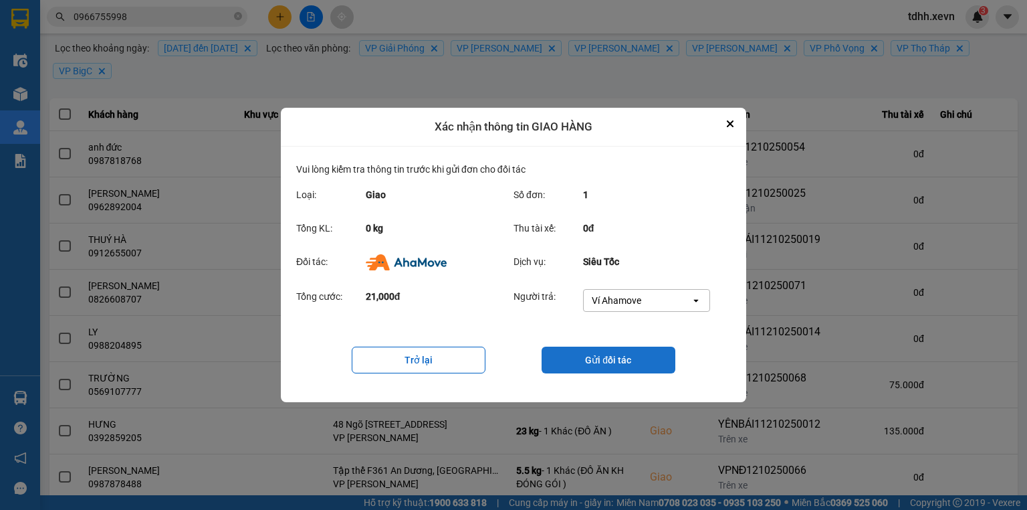
click at [637, 370] on button "Gửi đối tác" at bounding box center [609, 359] width 134 height 27
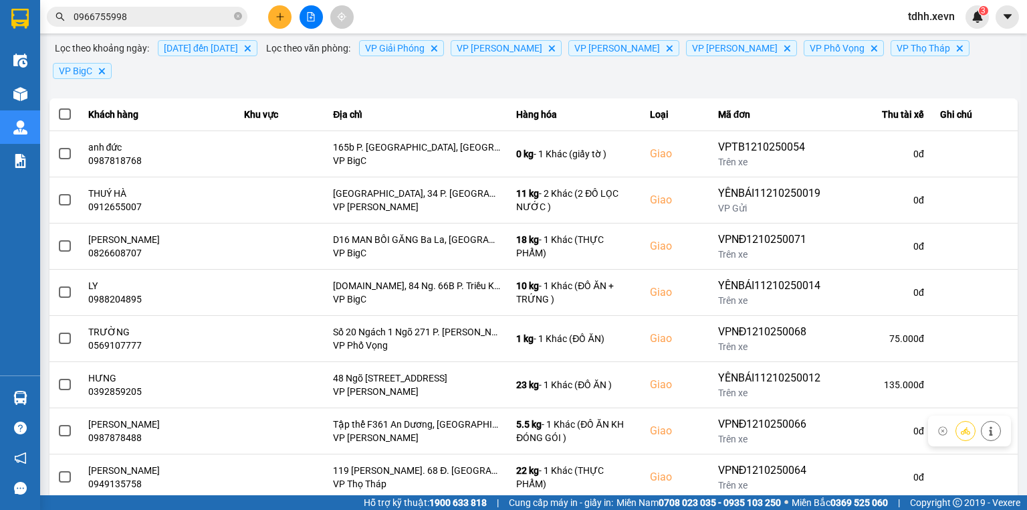
scroll to position [211, 0]
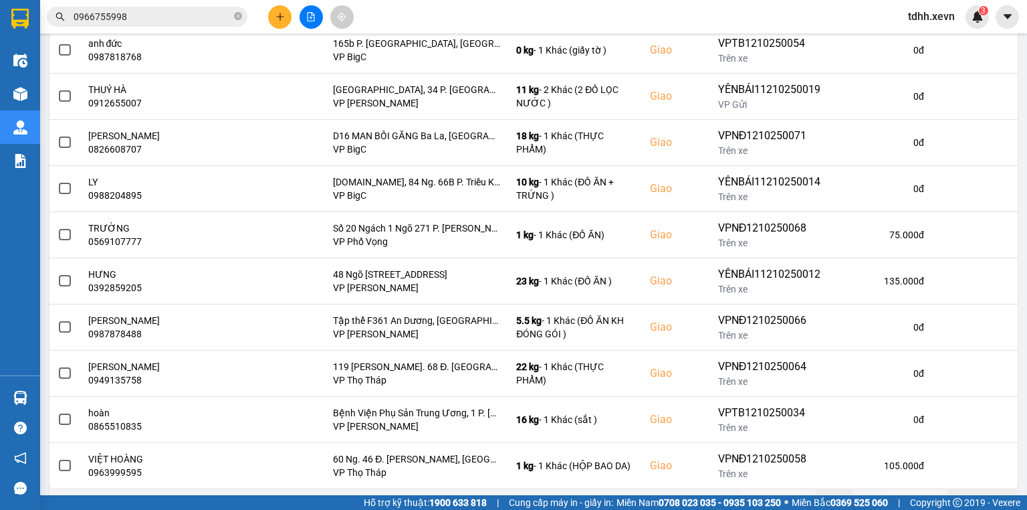
click at [898, 489] on button "Sau" at bounding box center [913, 499] width 56 height 20
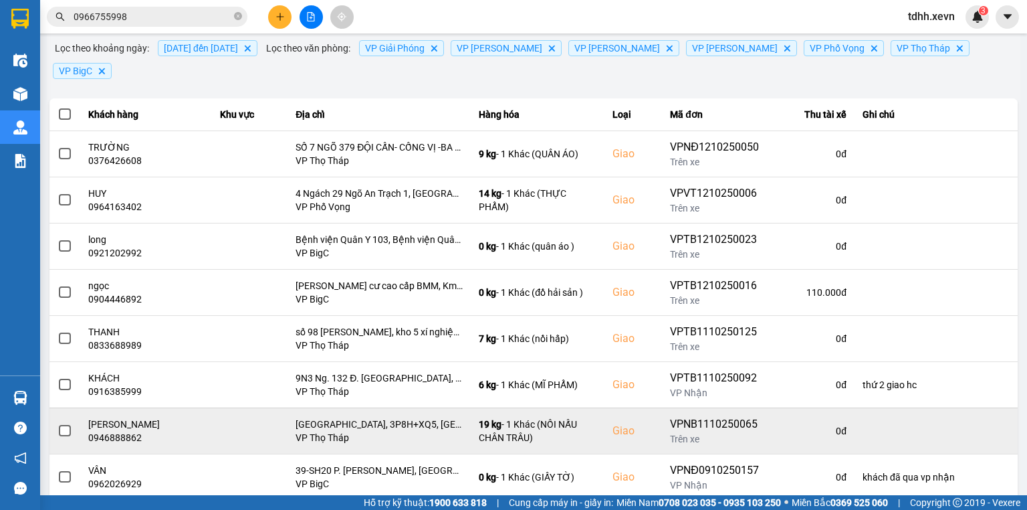
scroll to position [118, 0]
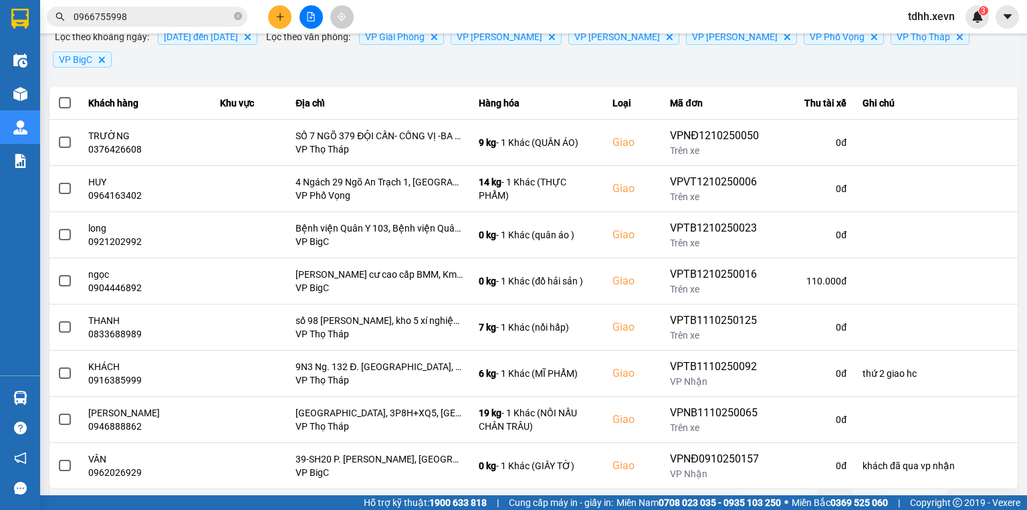
click at [774, 489] on button "Trước" at bounding box center [773, 499] width 66 height 20
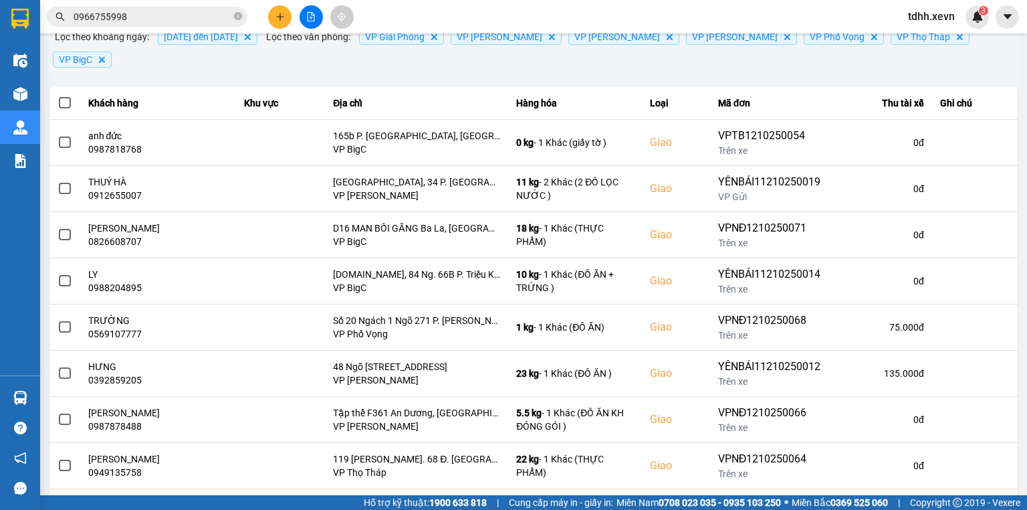
scroll to position [0, 0]
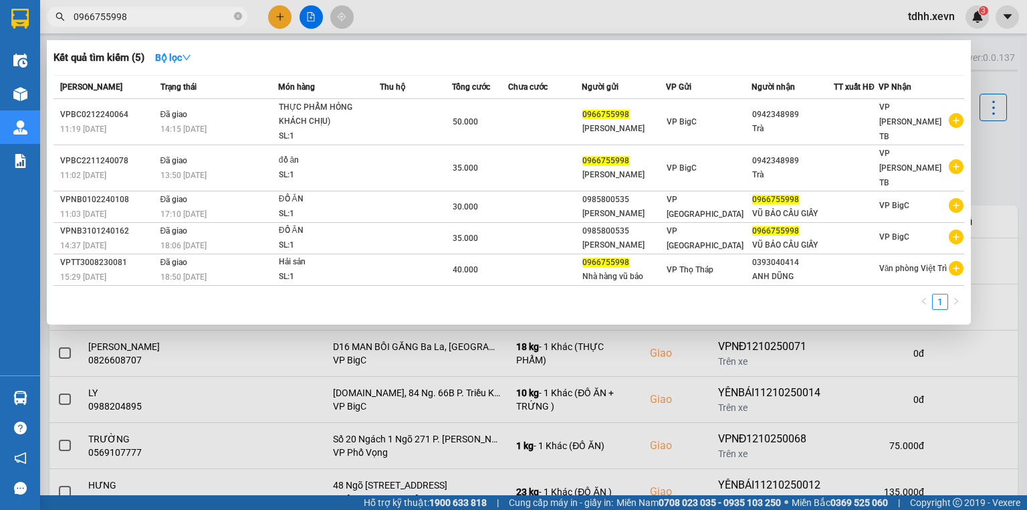
click at [196, 10] on input "0966755998" at bounding box center [153, 16] width 158 height 15
click at [196, 11] on input "0966755998" at bounding box center [153, 16] width 158 height 15
paste input "899721895"
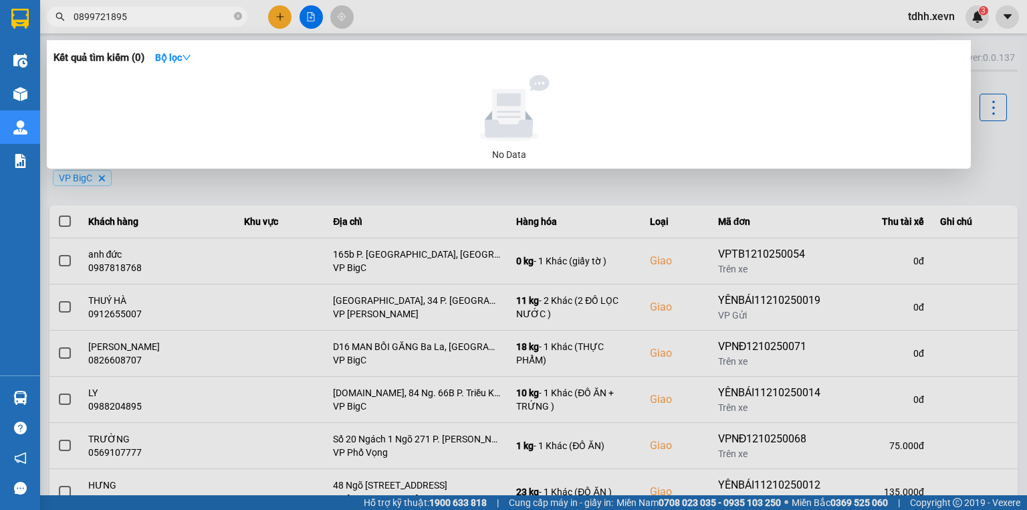
click at [199, 17] on input "0899721895" at bounding box center [153, 16] width 158 height 15
paste input "988178327"
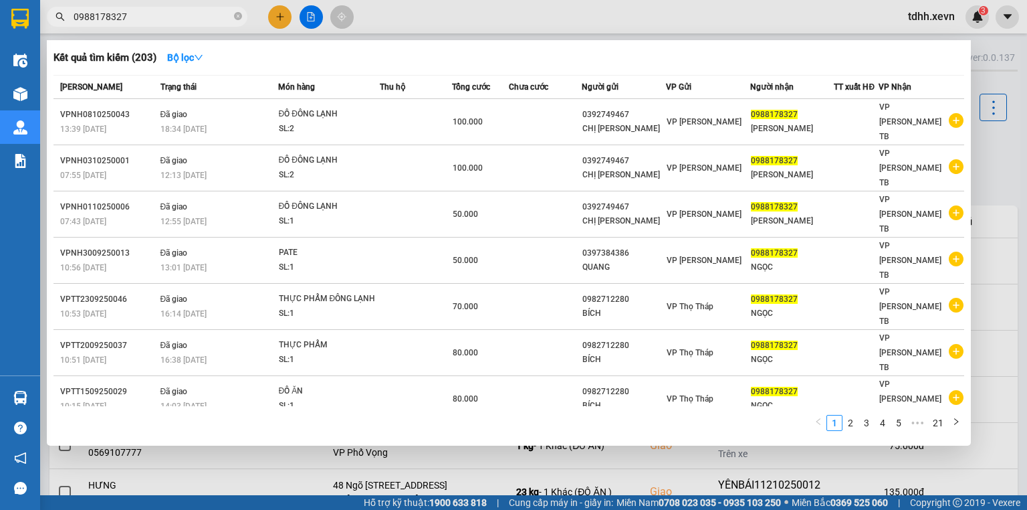
click at [627, 10] on div at bounding box center [513, 255] width 1027 height 510
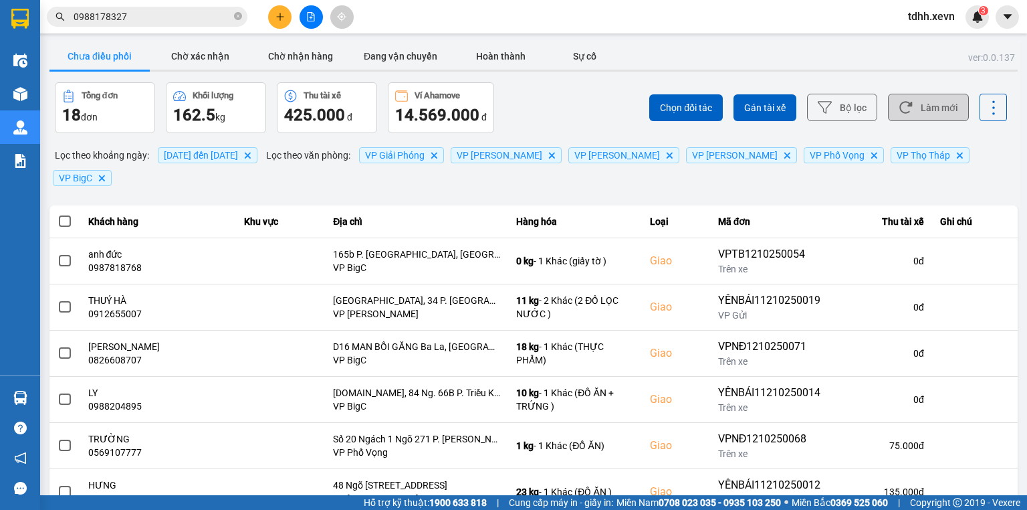
click at [950, 114] on button "Làm mới" at bounding box center [928, 107] width 81 height 27
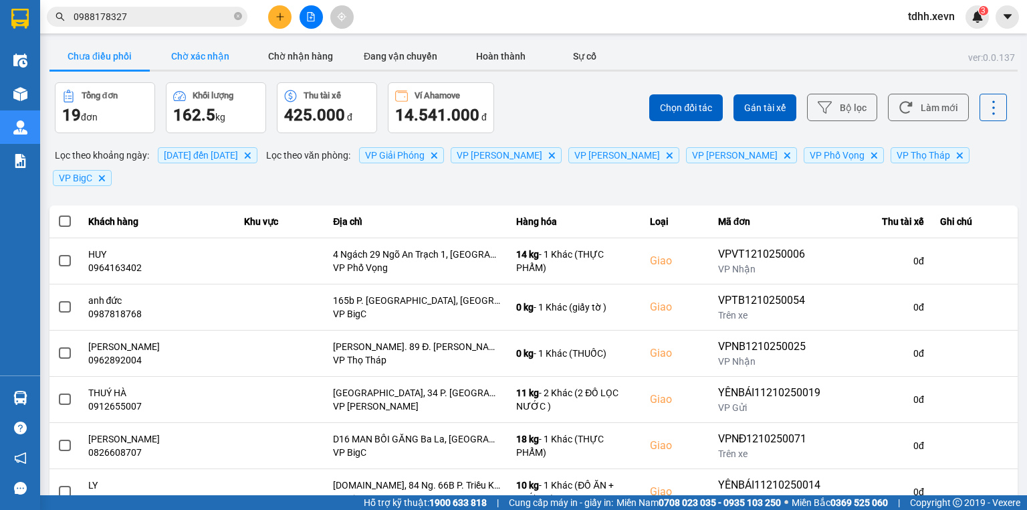
click at [205, 65] on button "Chờ xác nhận" at bounding box center [200, 56] width 100 height 27
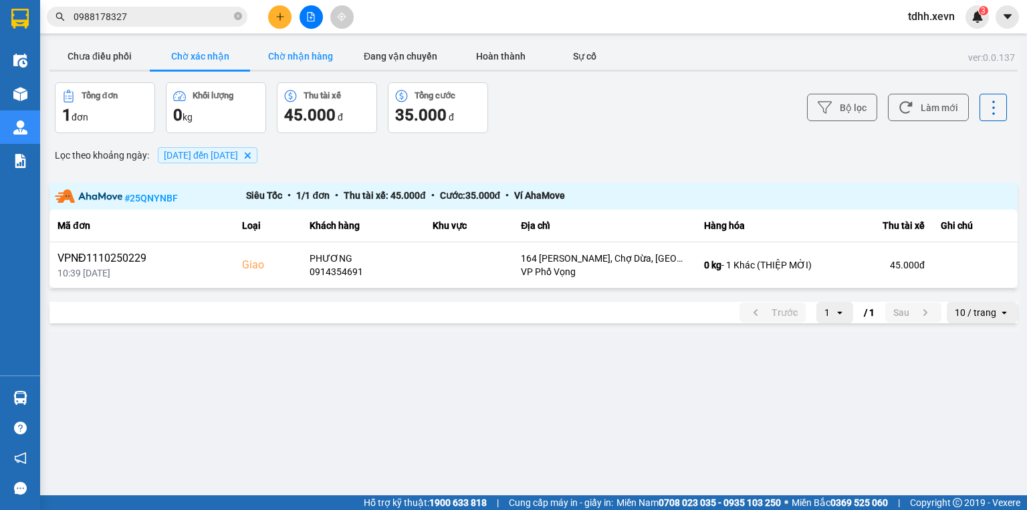
click at [322, 67] on button "Chờ nhận hàng" at bounding box center [300, 56] width 100 height 27
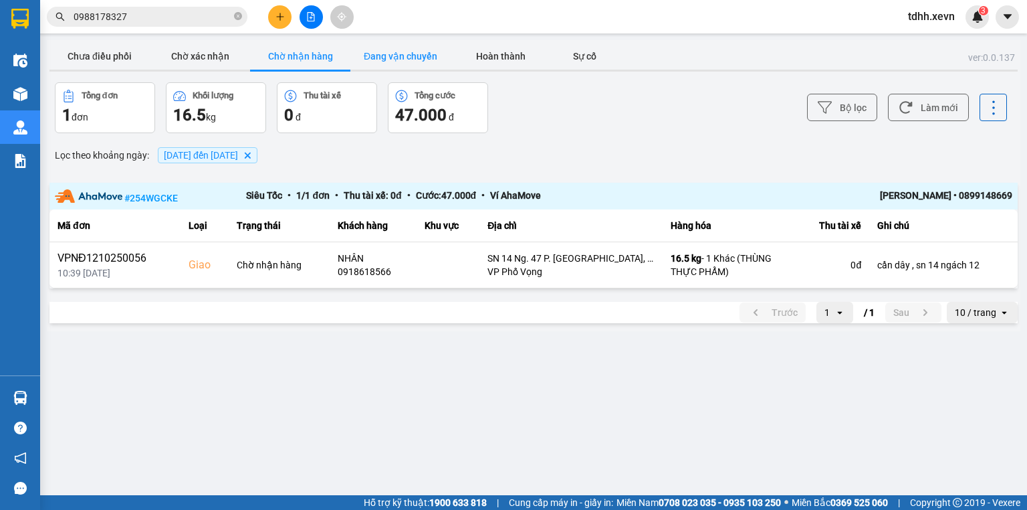
click at [409, 51] on button "Đang vận chuyển" at bounding box center [400, 56] width 100 height 27
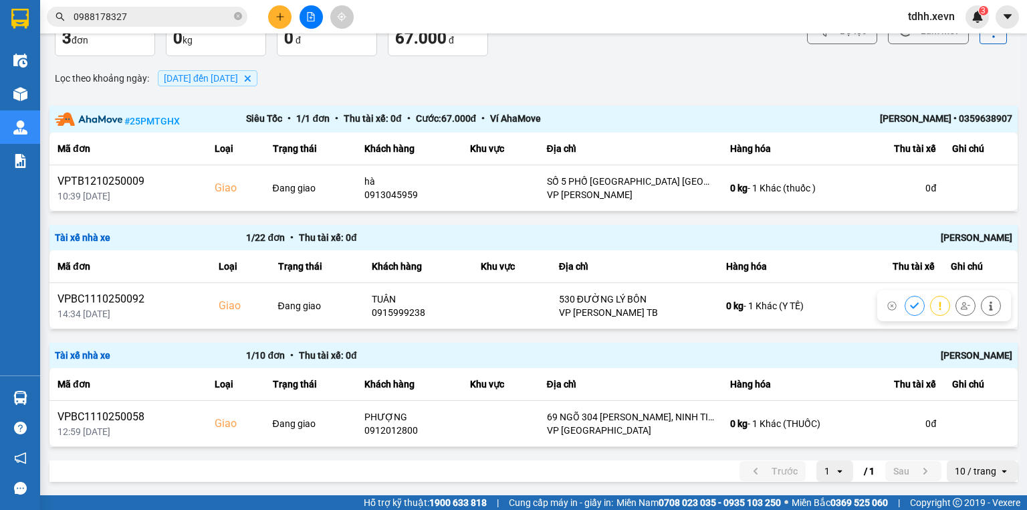
scroll to position [23, 0]
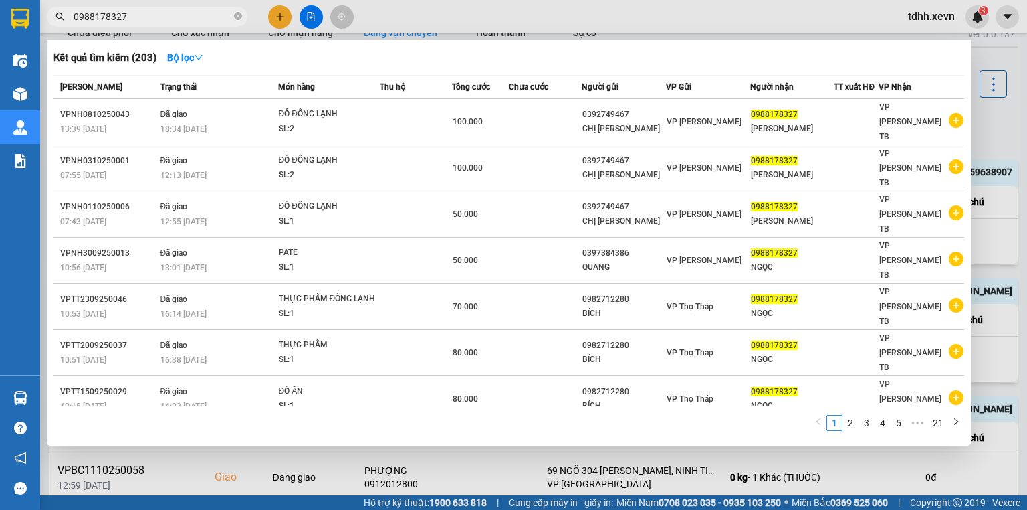
click at [184, 11] on input "0988178327" at bounding box center [153, 16] width 158 height 15
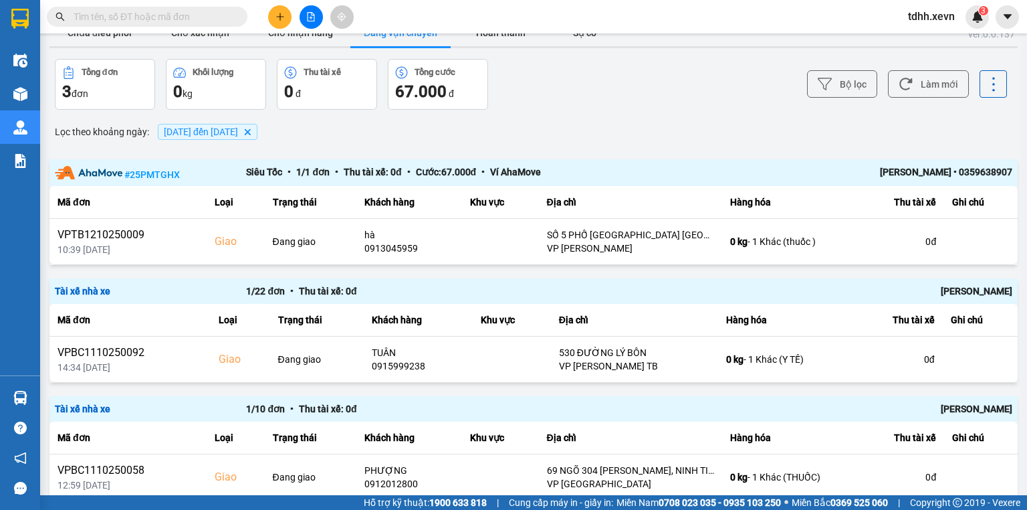
click at [462, 16] on div "Kết quả tìm kiếm ( 203 ) Bộ lọc Mã ĐH Trạng thái Món hàng Thu hộ Tổng cước Chưa…" at bounding box center [513, 16] width 1027 height 33
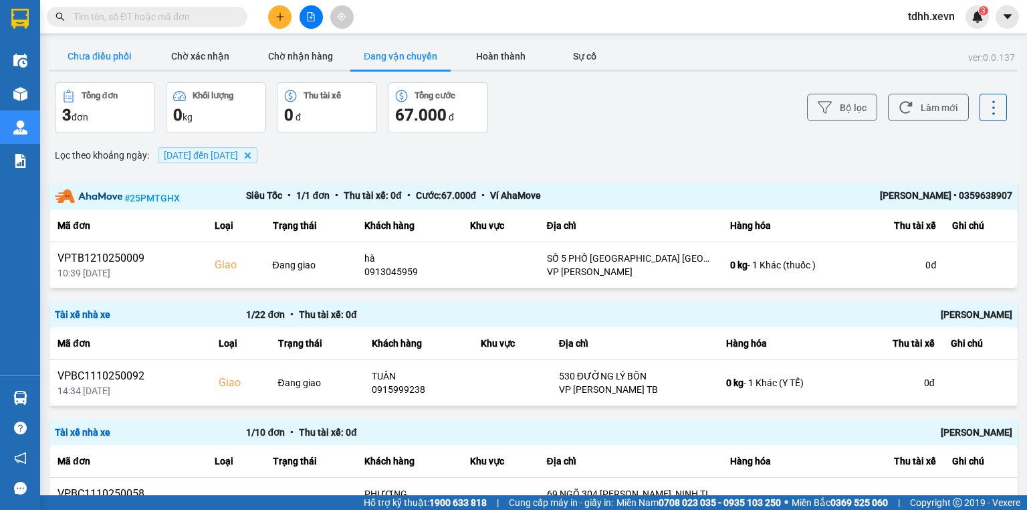
click at [87, 55] on button "Chưa điều phối" at bounding box center [99, 56] width 100 height 27
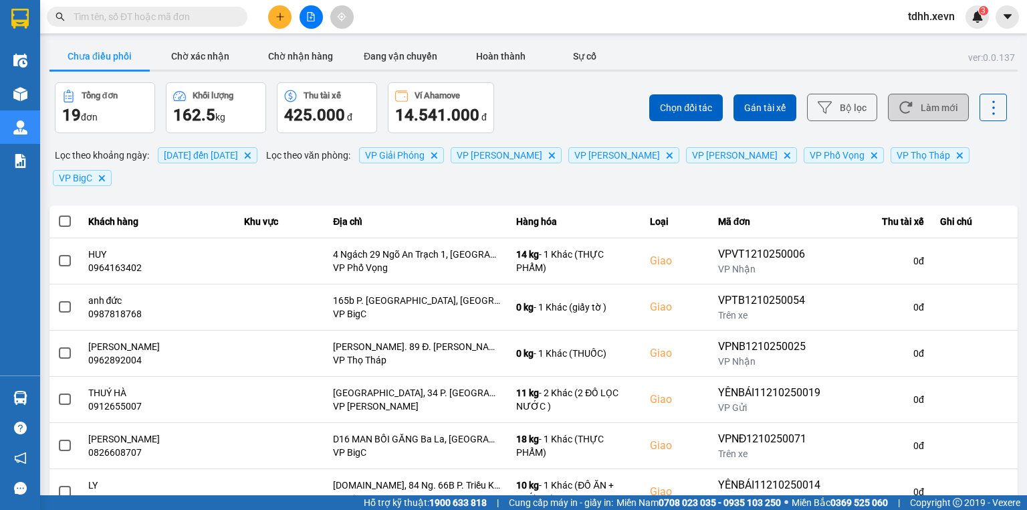
click at [921, 106] on button "Làm mới" at bounding box center [928, 107] width 81 height 27
click at [927, 99] on button "Làm mới" at bounding box center [928, 107] width 81 height 27
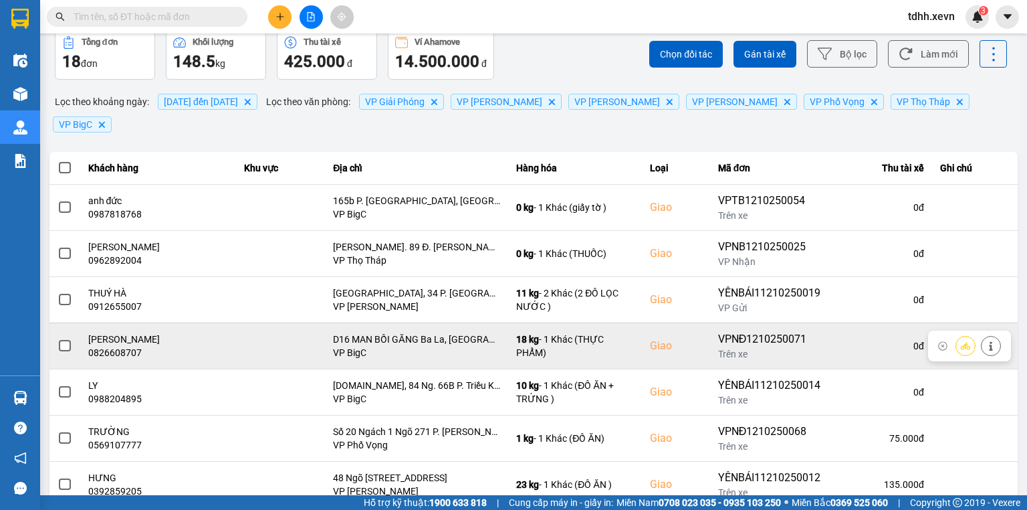
scroll to position [107, 0]
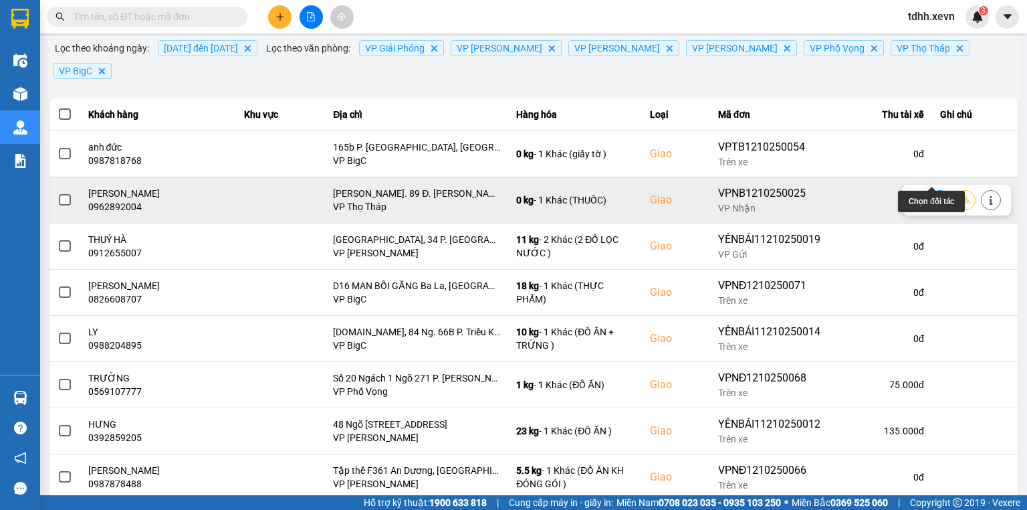
click at [935, 195] on icon at bounding box center [939, 199] width 9 height 9
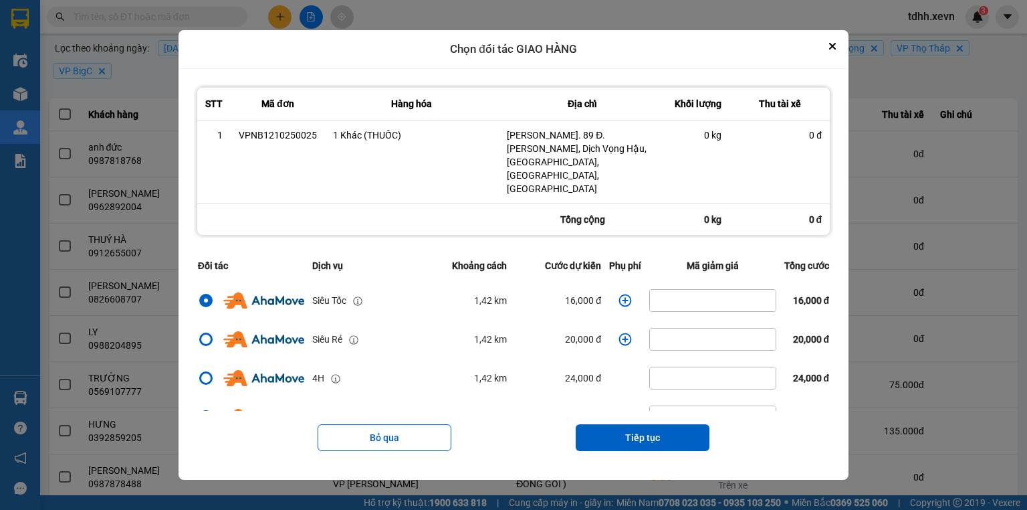
click at [618, 294] on icon "dialog" at bounding box center [624, 300] width 13 height 13
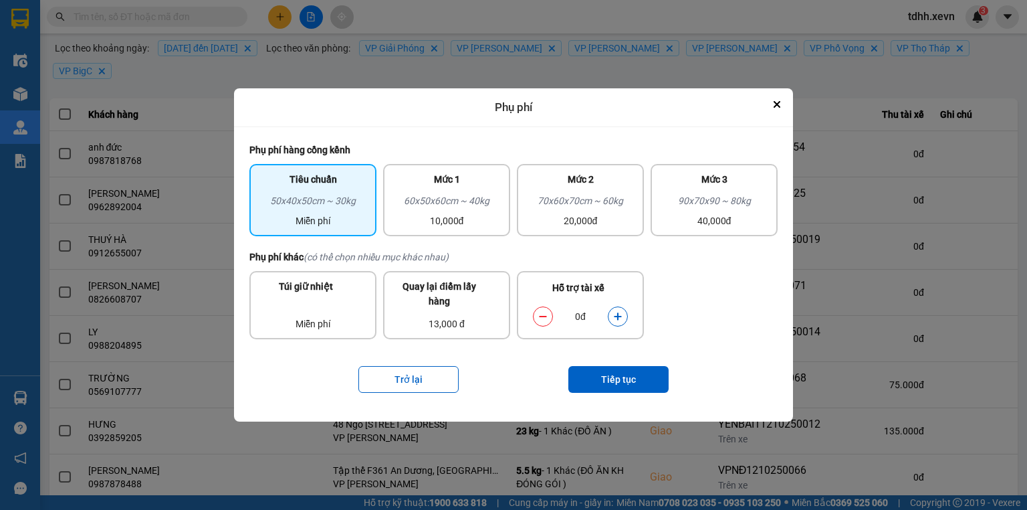
click at [616, 305] on div "0đ" at bounding box center [580, 316] width 108 height 27
click at [616, 317] on icon "dialog" at bounding box center [617, 316] width 9 height 9
click at [633, 385] on button "Tiếp tục" at bounding box center [618, 379] width 100 height 27
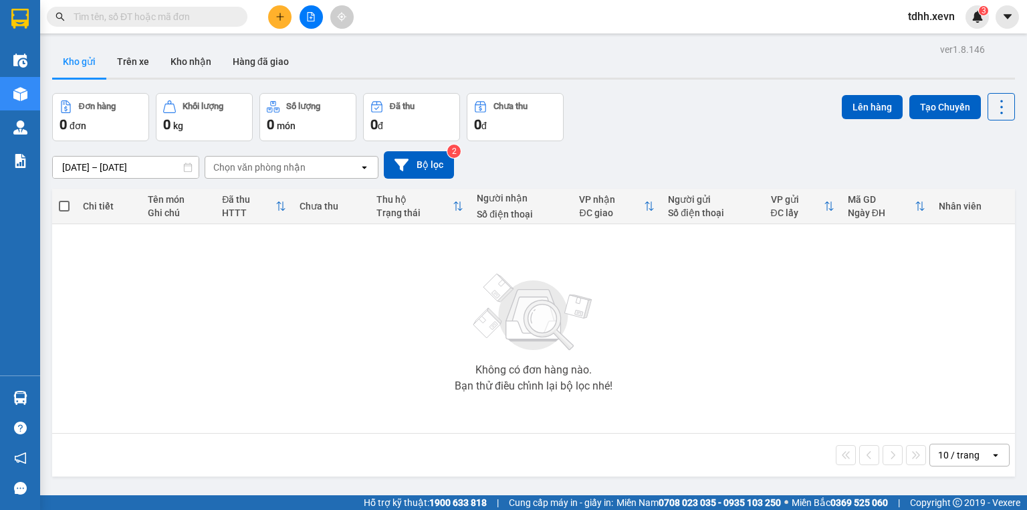
click at [104, 14] on input "text" at bounding box center [153, 16] width 158 height 15
paste input "0379368231"
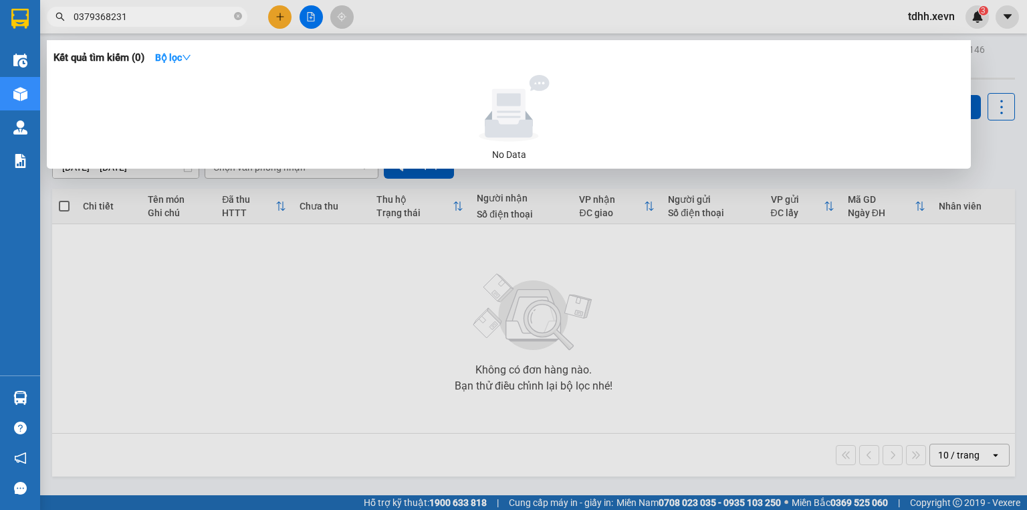
type input "0379368231"
click at [125, 18] on input "0379368231" at bounding box center [153, 16] width 158 height 15
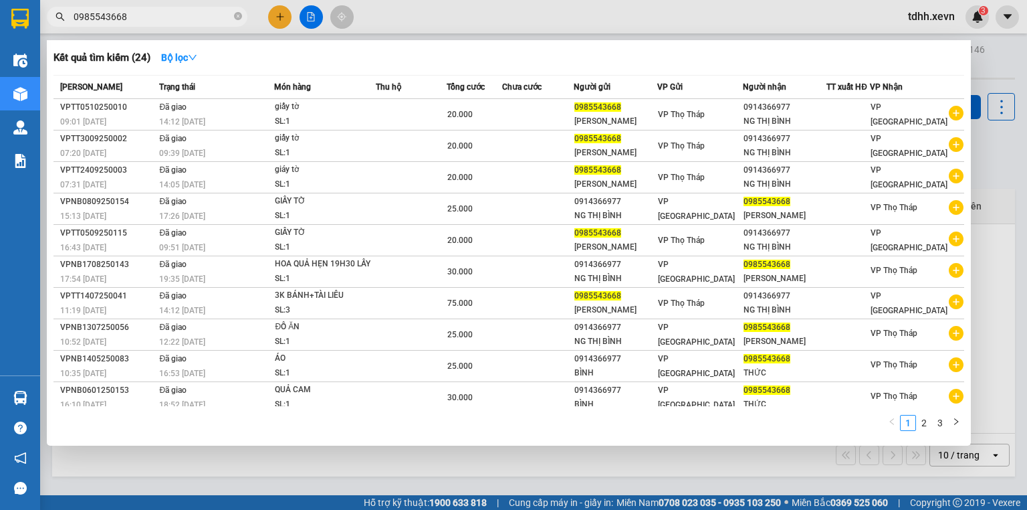
click at [131, 19] on input "0985543668" at bounding box center [153, 16] width 158 height 15
paste input "332282003"
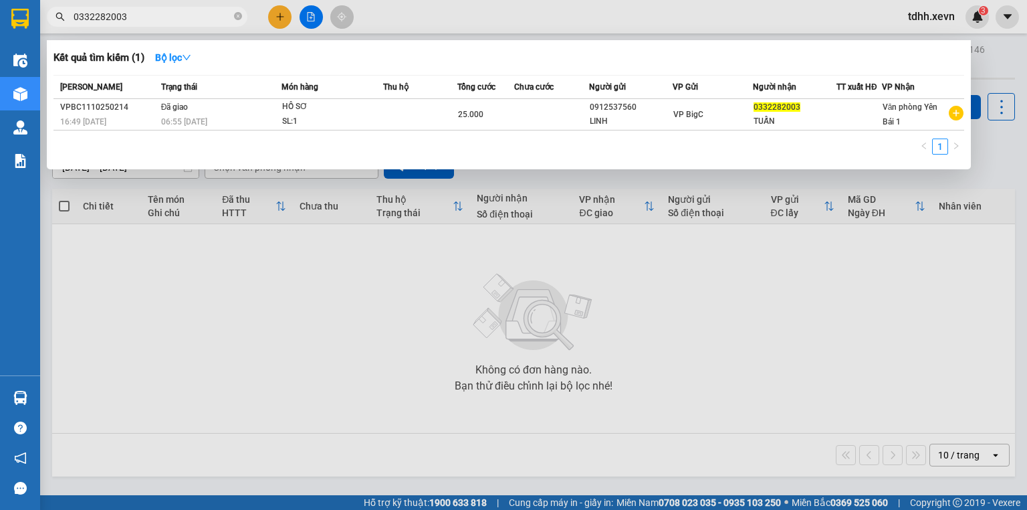
drag, startPoint x: 350, startPoint y: 300, endPoint x: 540, endPoint y: 159, distance: 236.7
click at [350, 300] on div at bounding box center [513, 255] width 1027 height 510
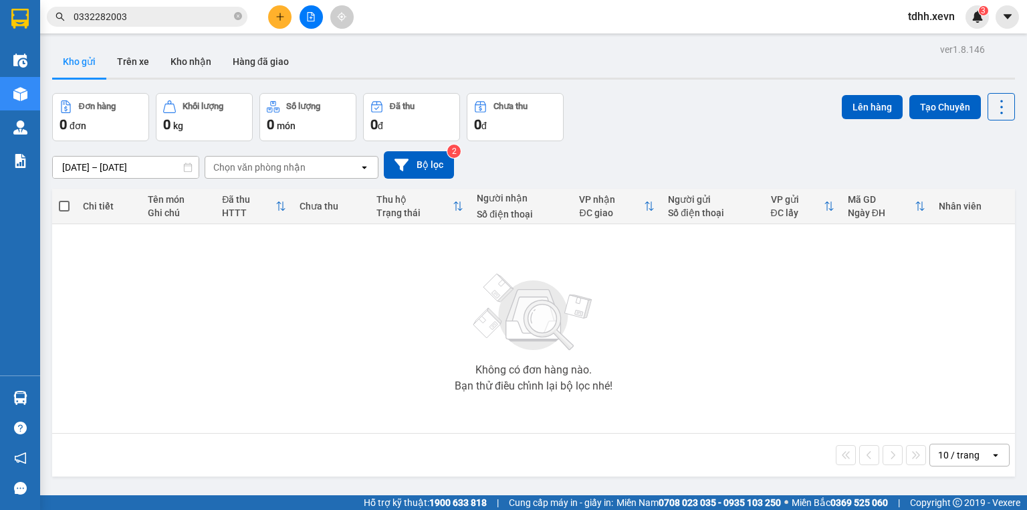
click at [141, 17] on input "0332282003" at bounding box center [153, 16] width 158 height 15
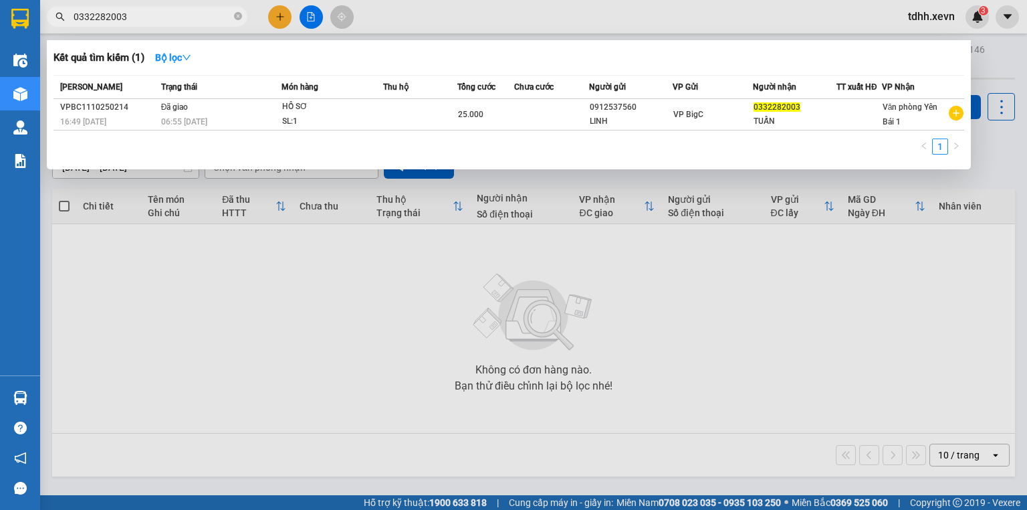
click at [141, 17] on input "0332282003" at bounding box center [153, 16] width 158 height 15
paste input "927648898"
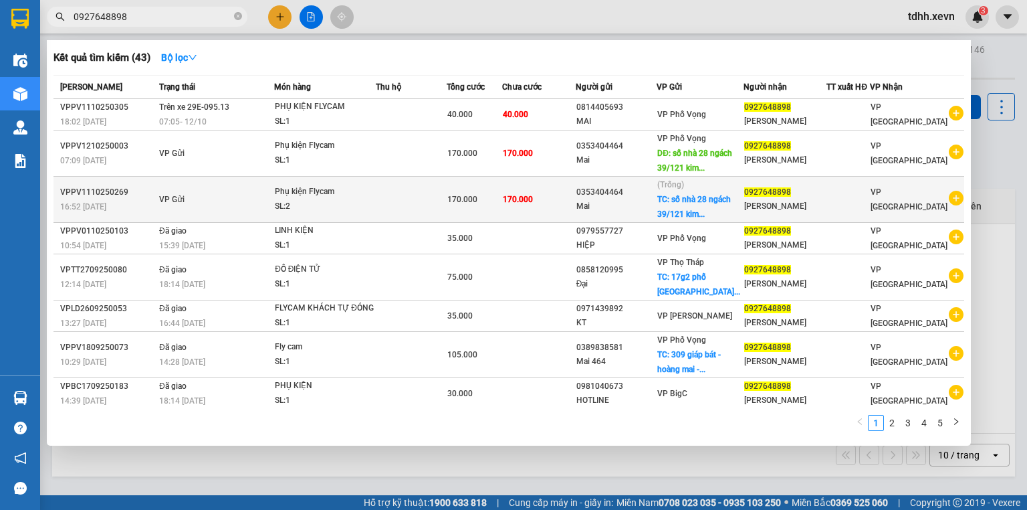
type input "0927648898"
click at [533, 193] on span "170.000" at bounding box center [518, 198] width 30 height 11
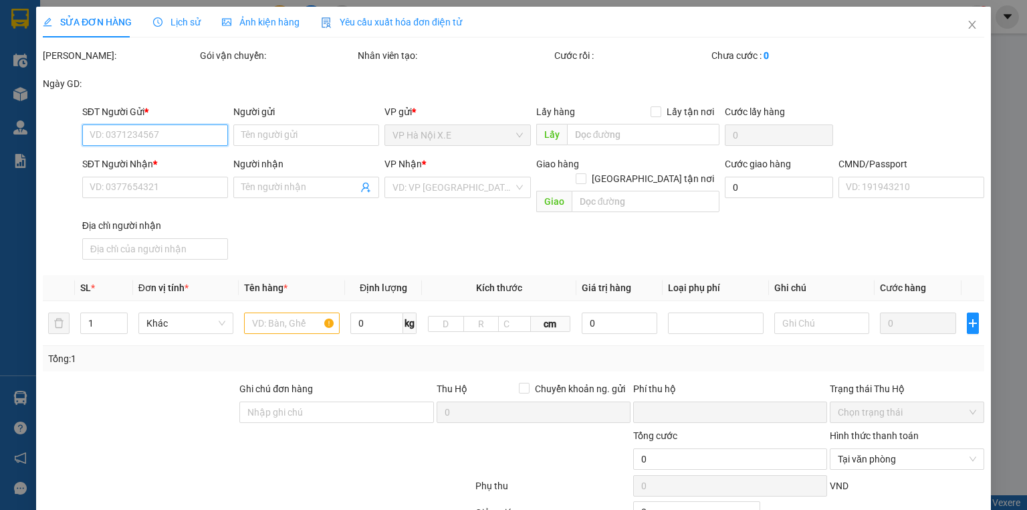
type input "0353404464"
type input "Mai"
checkbox input "true"
type input "số nhà 28 ngách 39/121 kim ngưu thanh lương"
type input "0927648898"
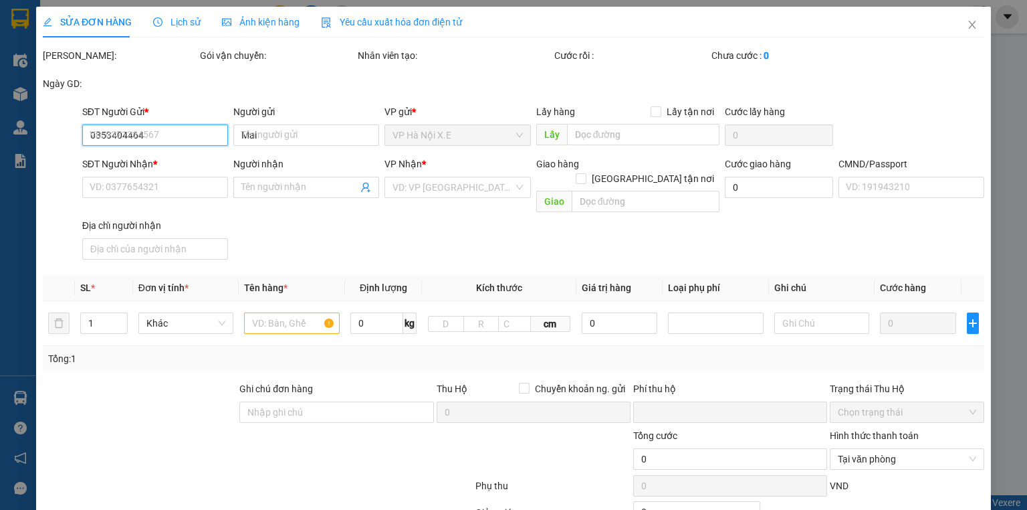
type input "[PERSON_NAME]"
type input "123"
type input "cần dây, mang thẳng vào vp báo đơn tổng đài đặt"
type input "0"
type input "170.000"
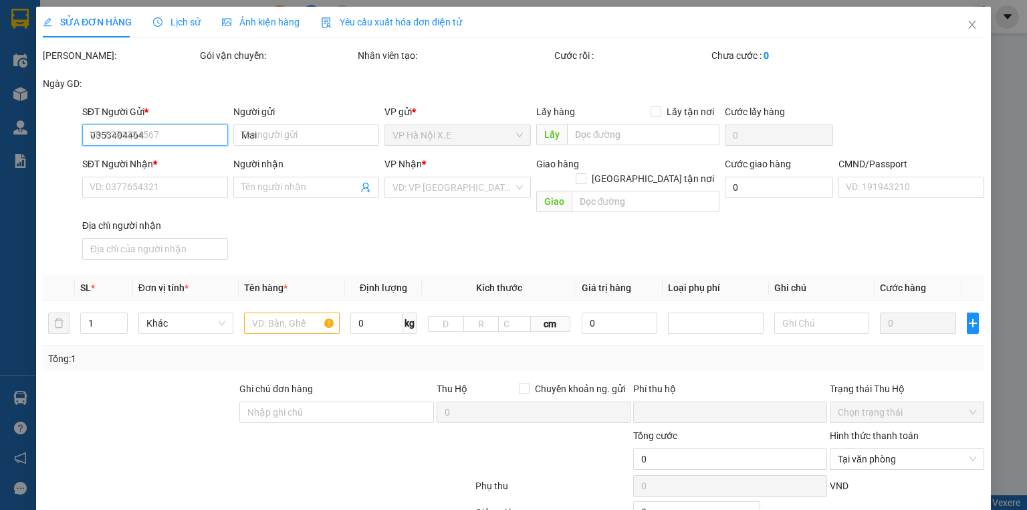
type input "170.000"
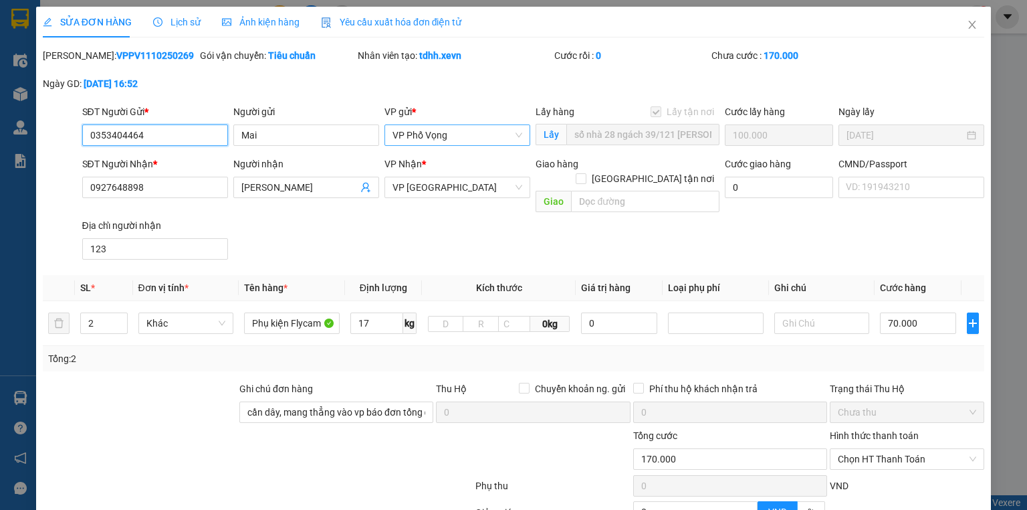
click at [443, 136] on span "VP Phố Vọng" at bounding box center [457, 135] width 130 height 20
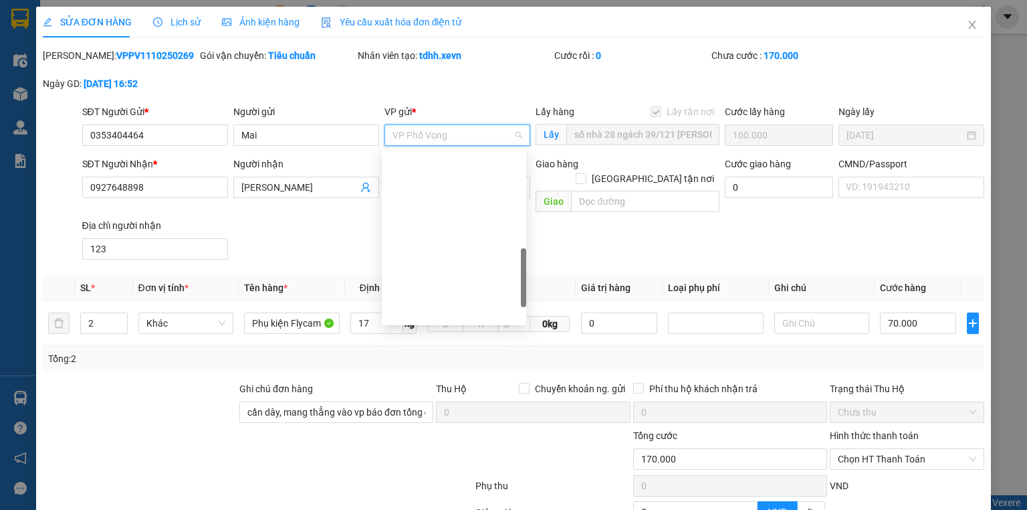
scroll to position [369, 0]
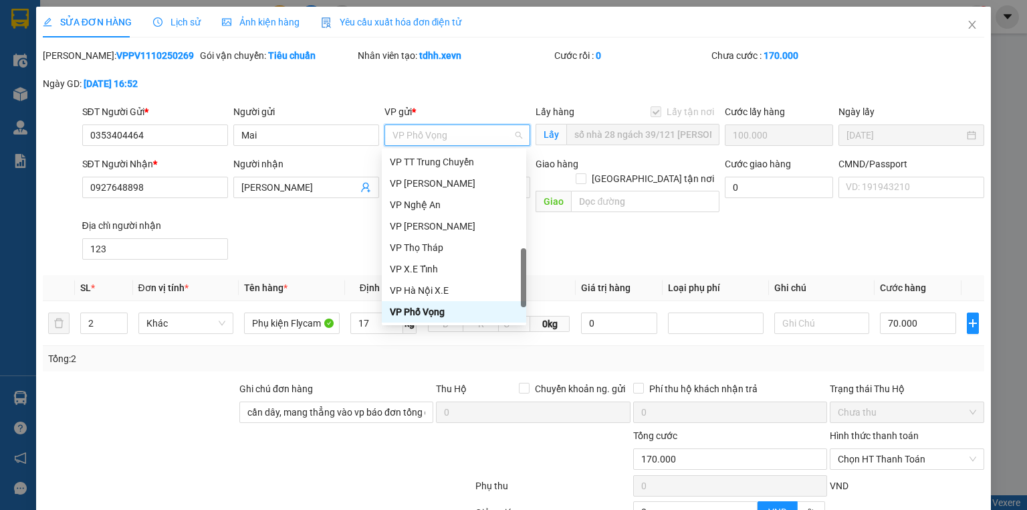
click at [443, 136] on span "VP Phố Vọng" at bounding box center [457, 135] width 130 height 20
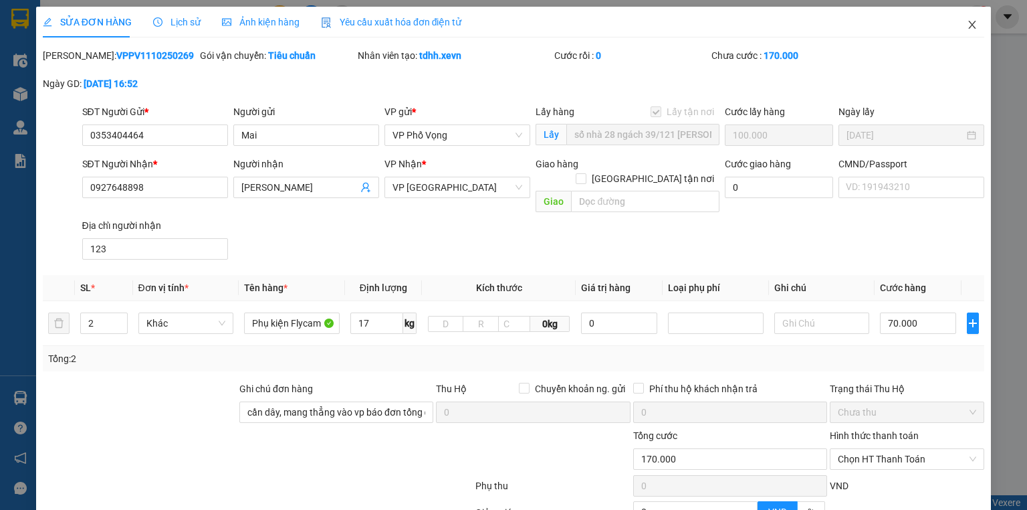
click at [968, 25] on icon "close" at bounding box center [972, 24] width 11 height 11
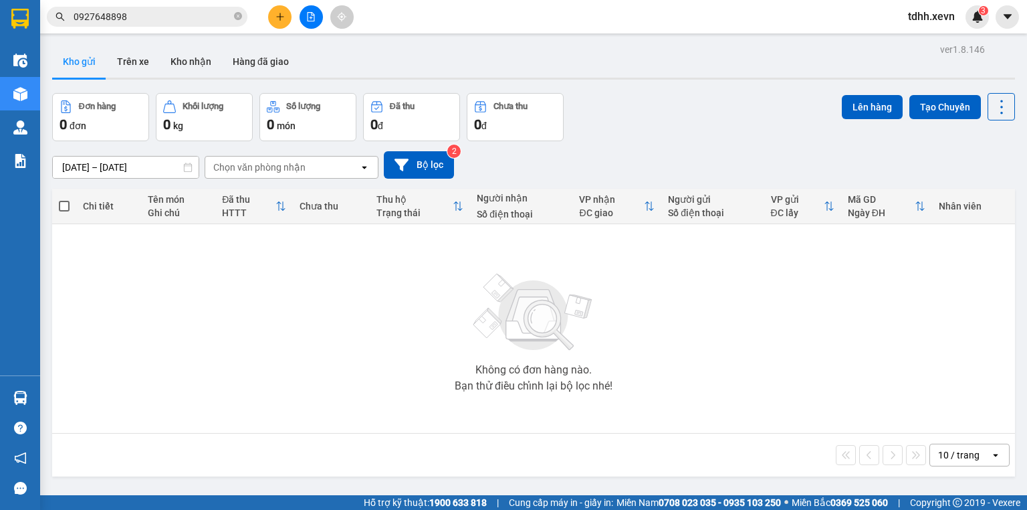
click at [166, 19] on input "0927648898" at bounding box center [153, 16] width 158 height 15
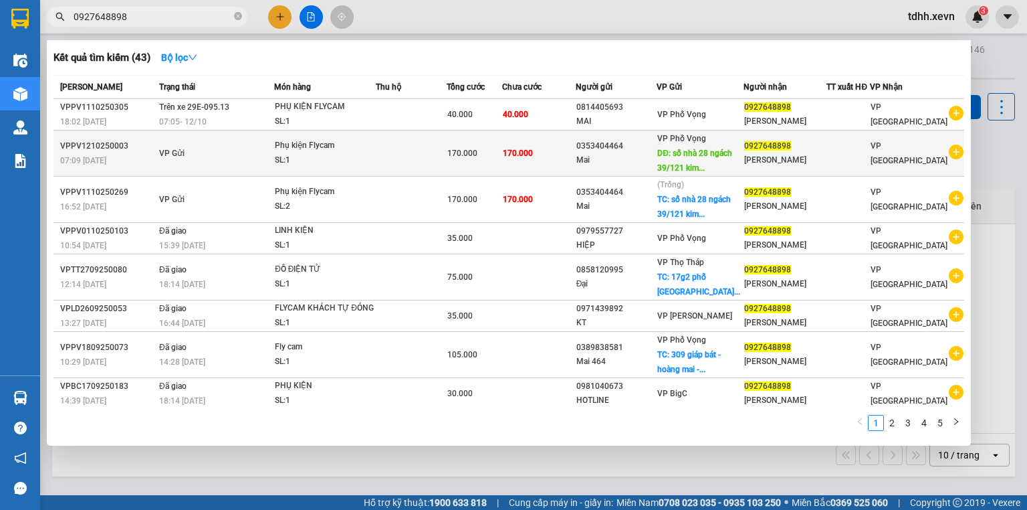
click at [731, 159] on div "VP Phố Vọng DĐ: số nhà 28 ngách 39/121 kim..." at bounding box center [699, 153] width 85 height 44
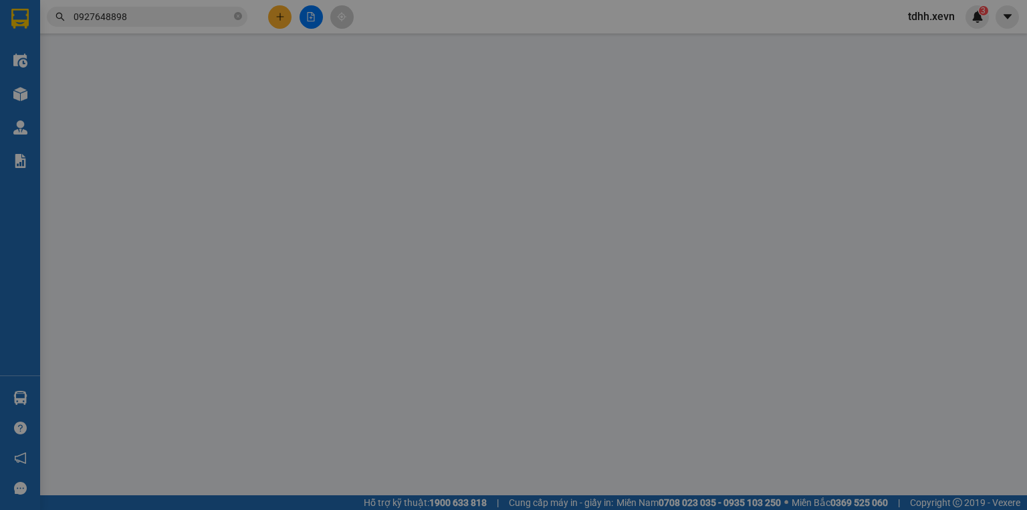
type input "0353404464"
type input "Mai"
type input "số nhà 28 ngách 39/121 kim ngưu thanh lương"
type input "100.000"
type input "0927648898"
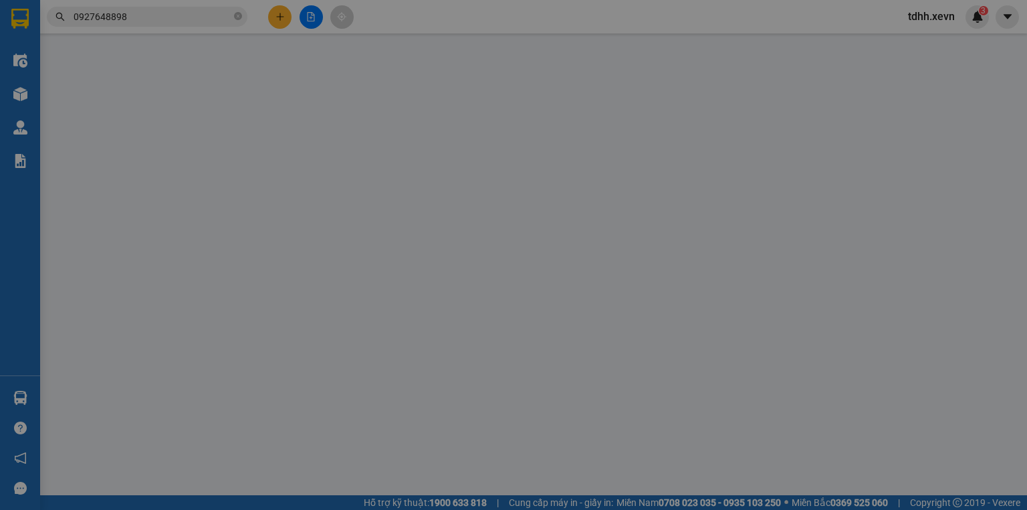
type input "[PERSON_NAME]"
type input "123"
type input "0"
type input "170.000"
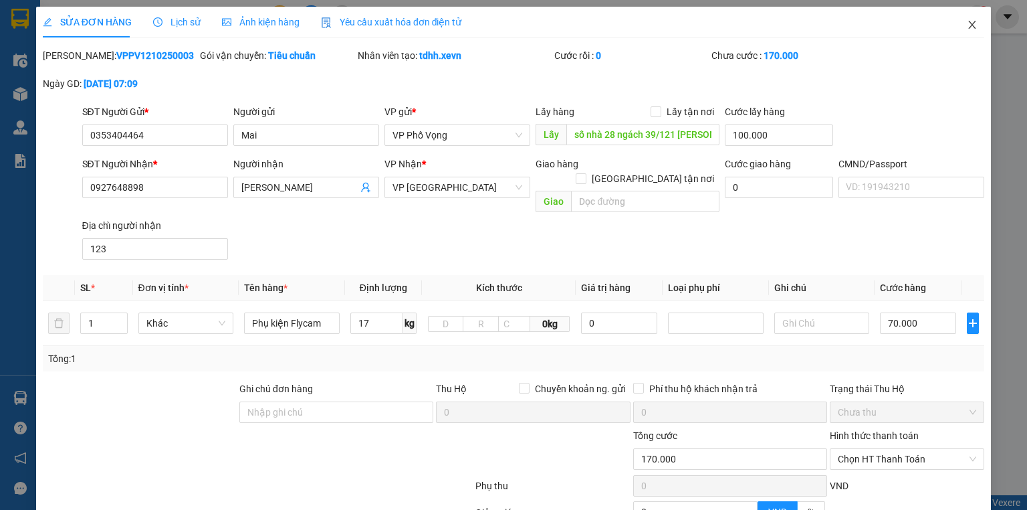
click at [967, 25] on icon "close" at bounding box center [972, 24] width 11 height 11
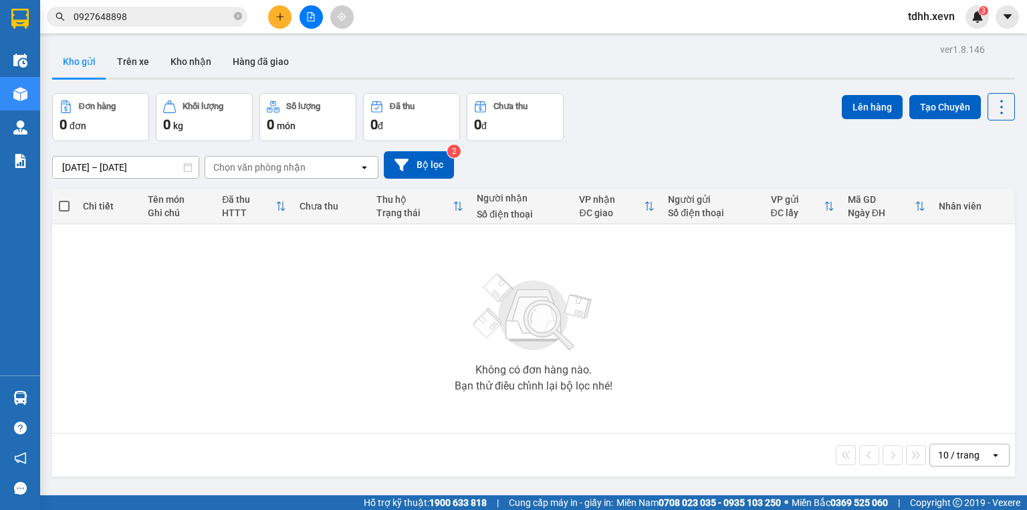
click at [187, 16] on input "0927648898" at bounding box center [153, 16] width 158 height 15
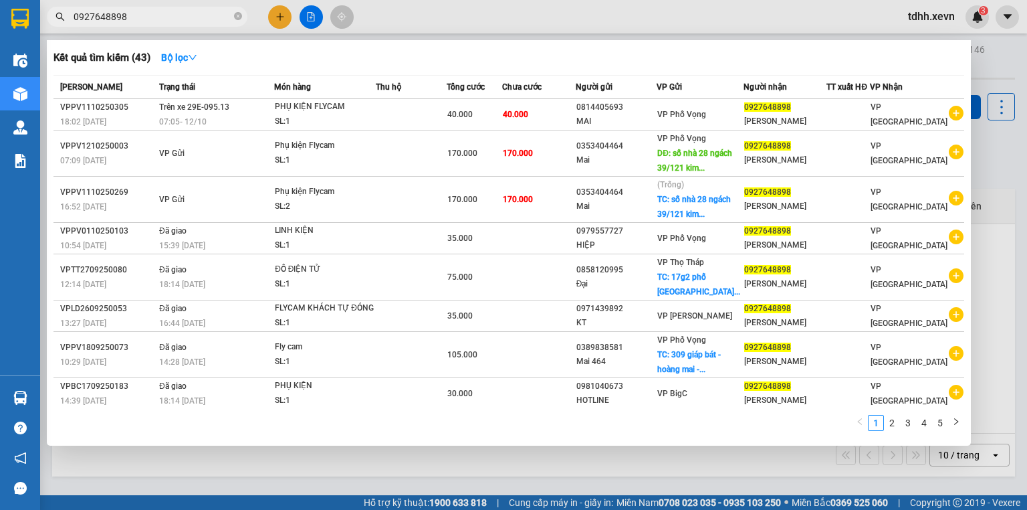
click at [187, 16] on input "0927648898" at bounding box center [153, 16] width 158 height 15
paste input "88011391"
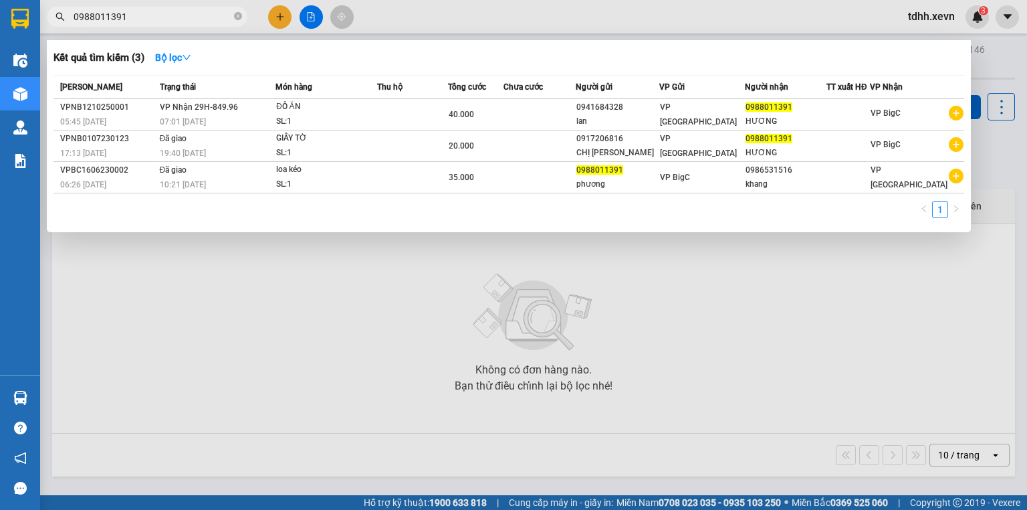
type input "0988011391"
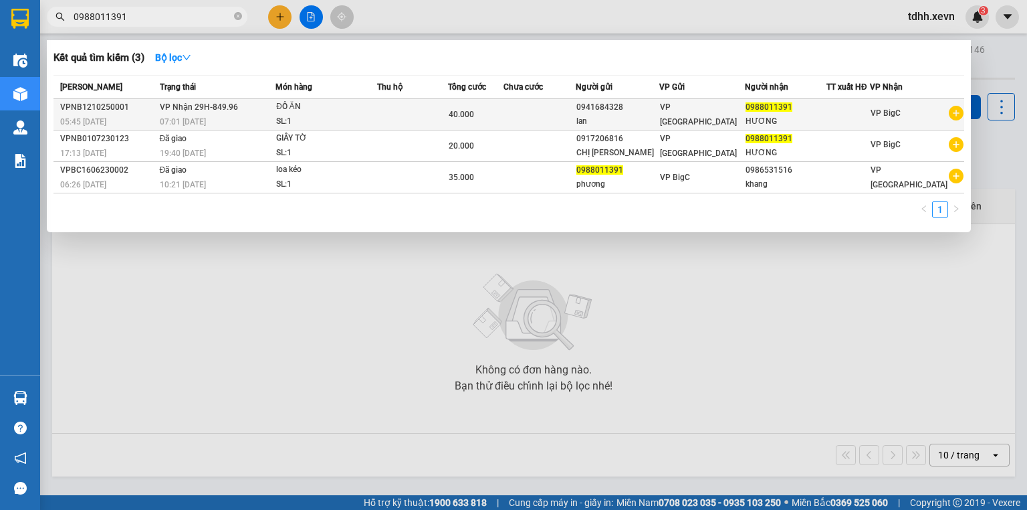
click at [294, 115] on div "SL: 1" at bounding box center [326, 121] width 100 height 15
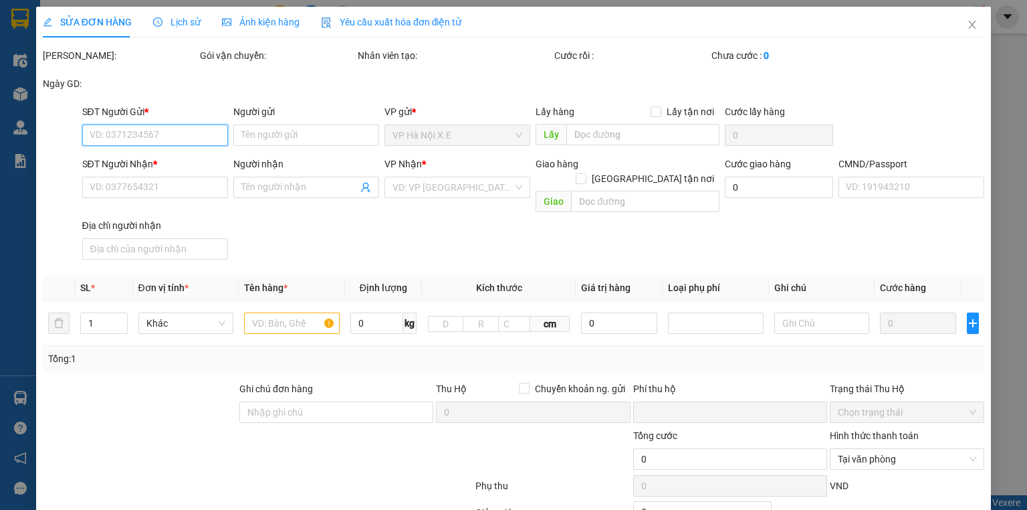
type input "0941684328"
type input "lan"
type input "0988011391"
type input "HƯƠNG"
type input "037191001452"
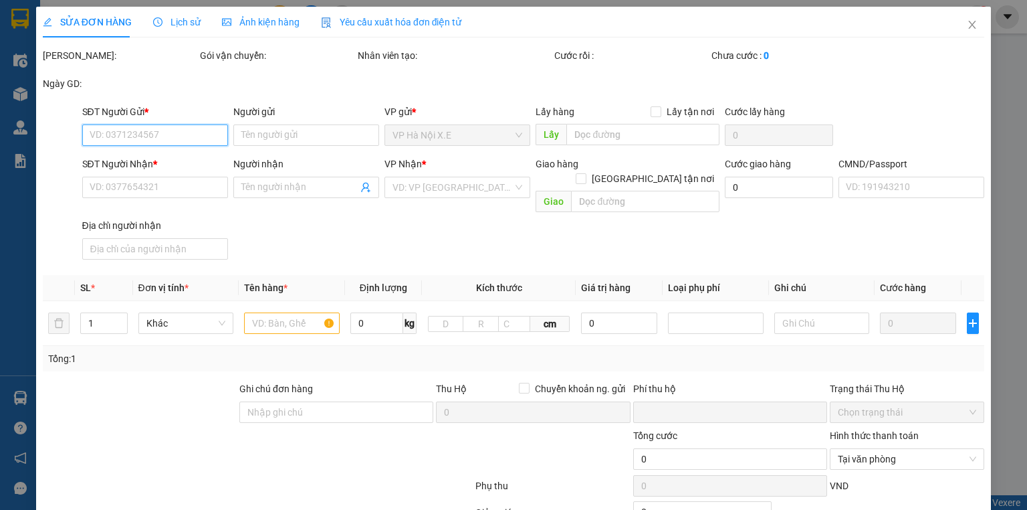
type input "0"
type input "40.000"
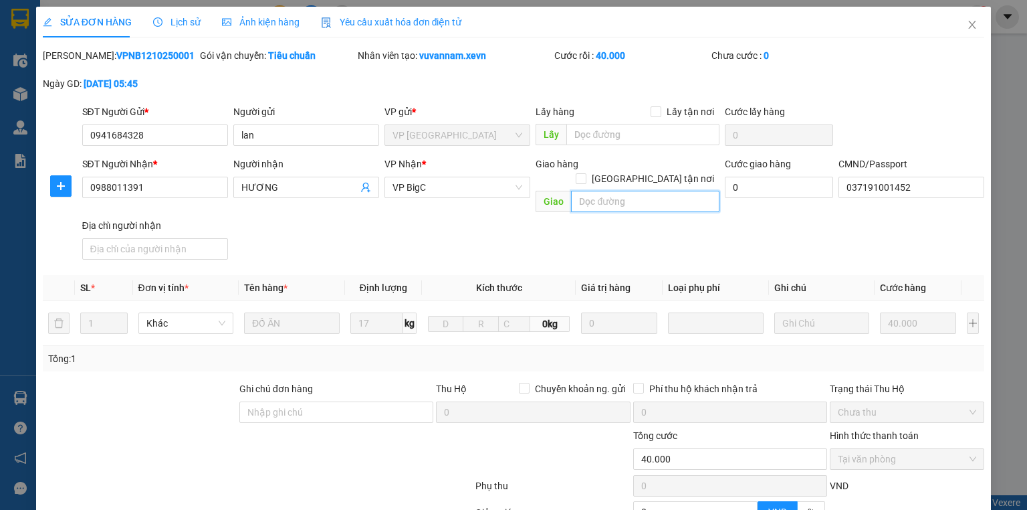
click at [666, 191] on input "text" at bounding box center [645, 201] width 148 height 21
paste input "Toà C Chung cư HH2 Xuân Mai Spark Tower Dương Nội, XP5V+QX, Yên Nghĩa, Hà Đông,…"
type input "Toà C Chung cư HH2 Xuân Mai Spark Tower Dương Nội, XP5V+QX, Yên Nghĩa, Hà Đông,…"
click at [585, 173] on input "[GEOGRAPHIC_DATA] tận nơi" at bounding box center [580, 177] width 9 height 9
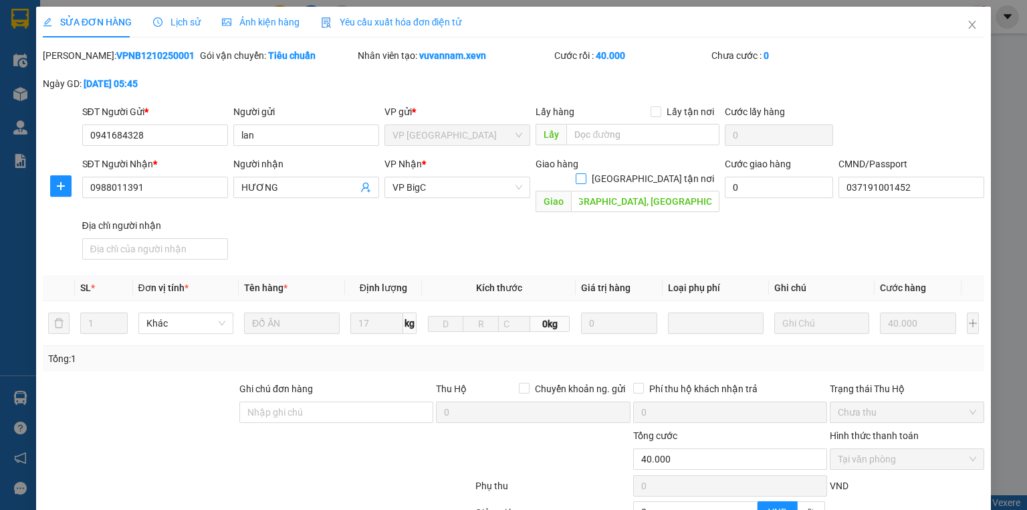
checkbox input "true"
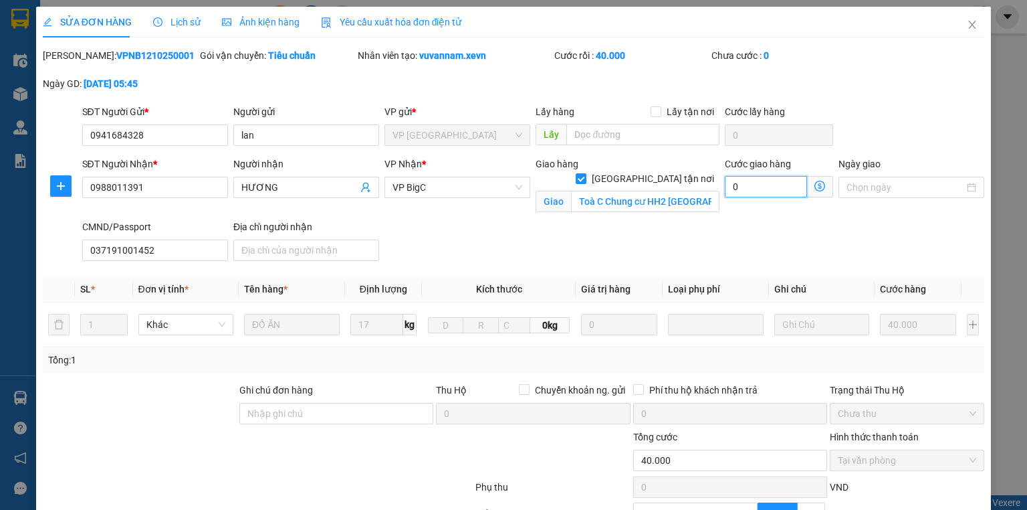
drag, startPoint x: 752, startPoint y: 196, endPoint x: 754, endPoint y: 214, distance: 18.3
click at [752, 197] on input "0" at bounding box center [766, 186] width 82 height 21
type input "40.001"
type input "1"
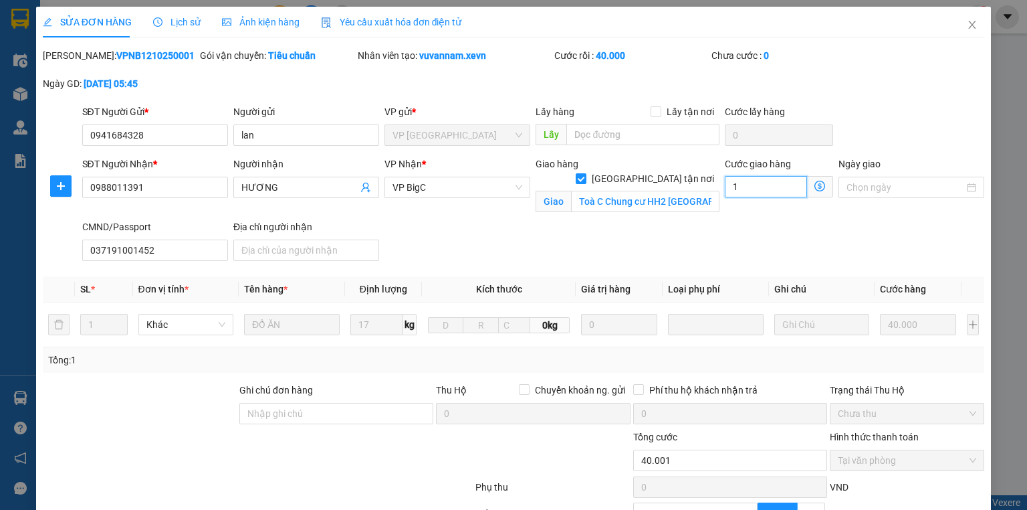
type input "40.012"
type input "12"
type input "120"
type input "40.120"
type input "120"
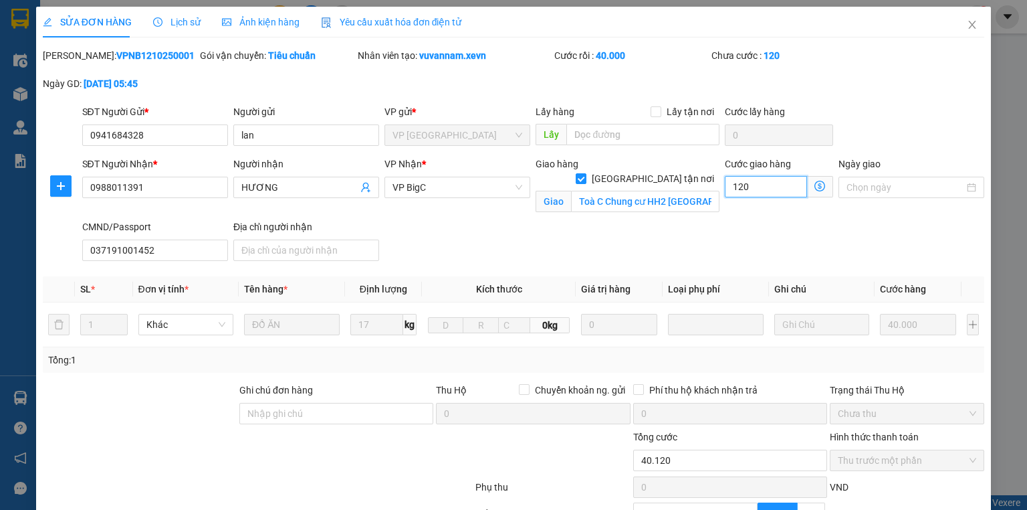
type input "41.200"
type input "1.200"
type input "12.000"
type input "52.000"
type input "12.000"
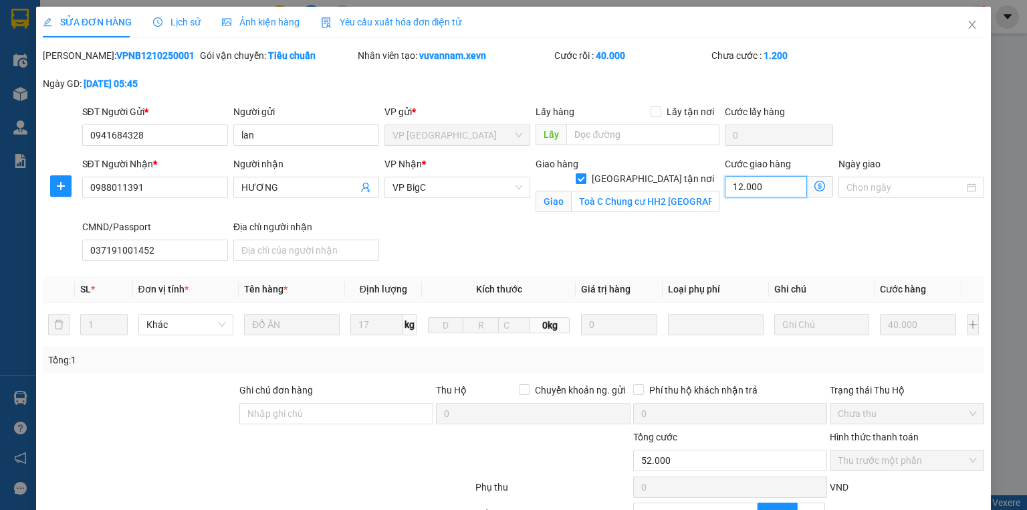
type input "160.000"
type input "120.000"
click at [387, 417] on input "Ghi chú đơn hàng" at bounding box center [336, 413] width 194 height 21
type input "cần dây"
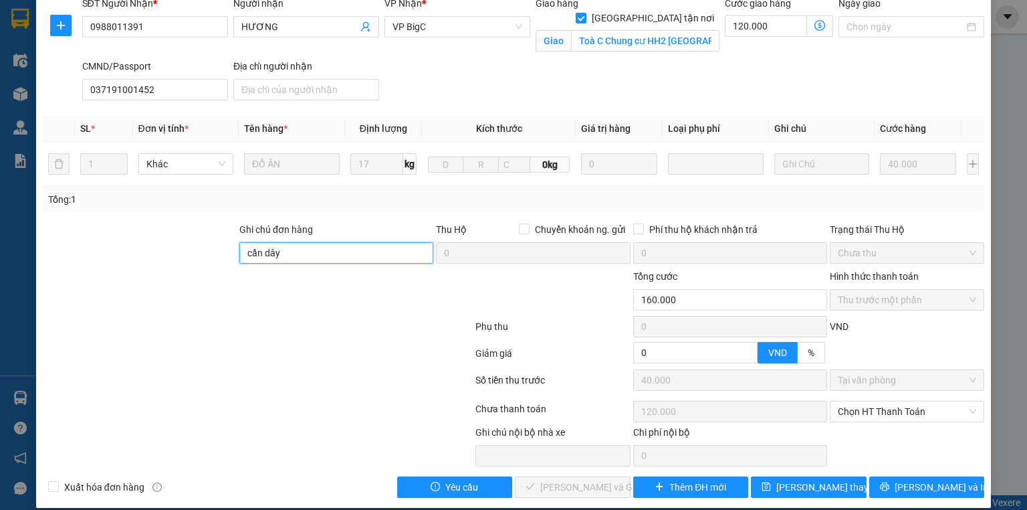
scroll to position [173, 0]
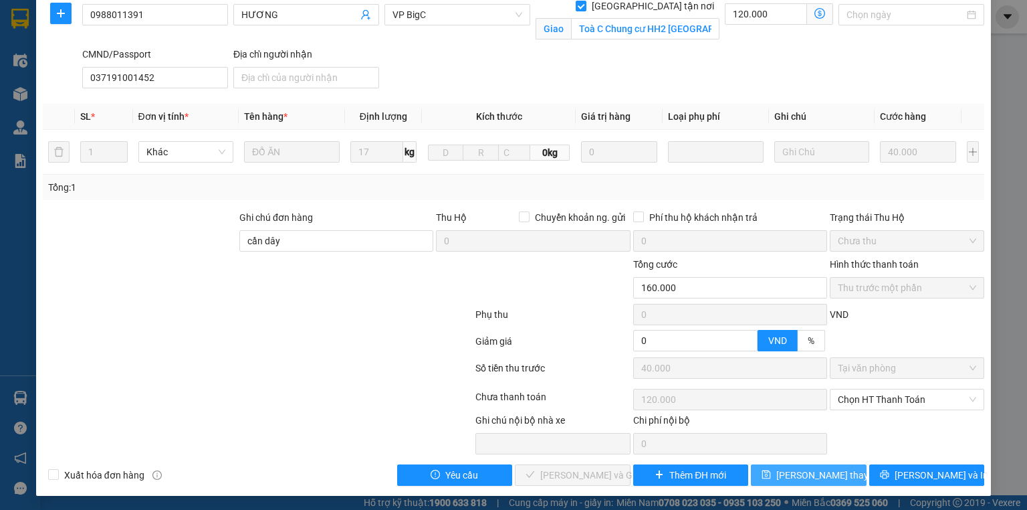
click at [828, 472] on span "[PERSON_NAME] thay đổi" at bounding box center [829, 474] width 107 height 15
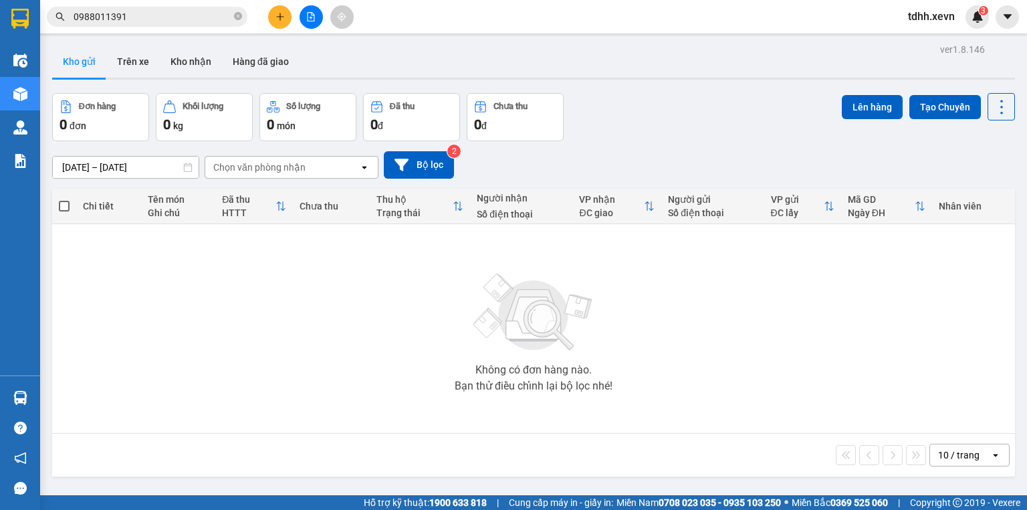
click at [145, 14] on input "0988011391" at bounding box center [153, 16] width 158 height 15
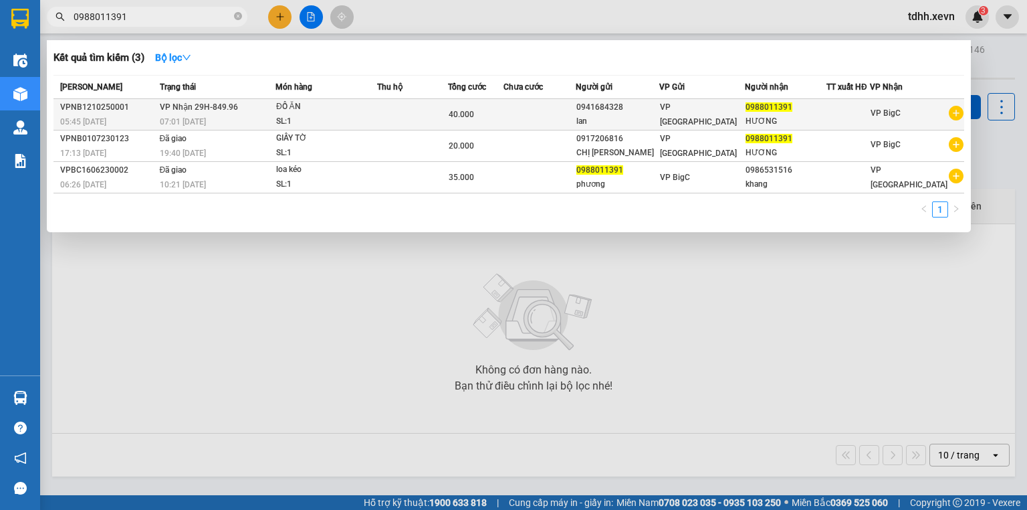
click at [500, 110] on div "40.000" at bounding box center [476, 114] width 54 height 15
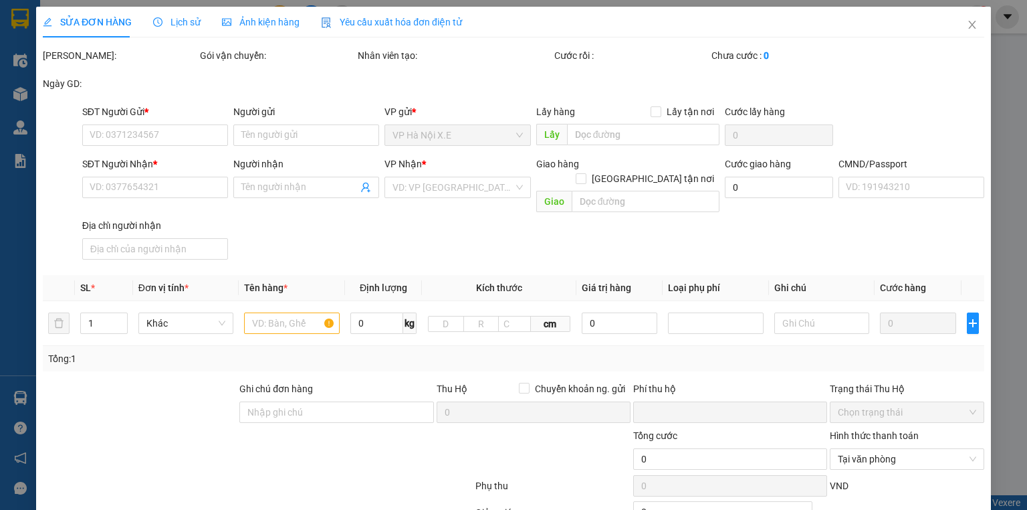
type input "0941684328"
type input "lan"
type input "0988011391"
type input "HƯƠNG"
type input "Toà C Chung cư HH2 Xuân Mai Spark Tower Dương Nội, XP5V+QX, Yên Nghĩa, Hà Đông,…"
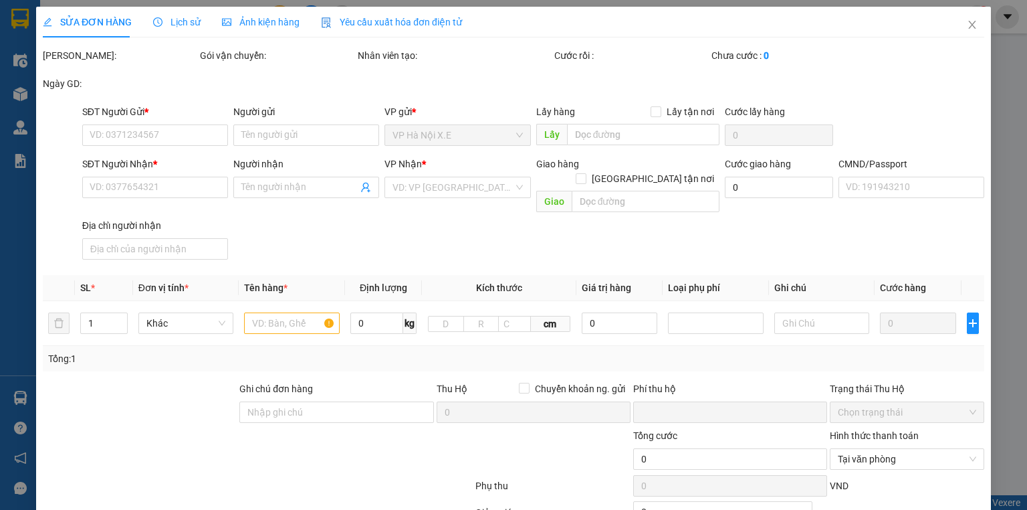
type input "037191001452"
type input "cần dây"
type input "0"
type input "40.000"
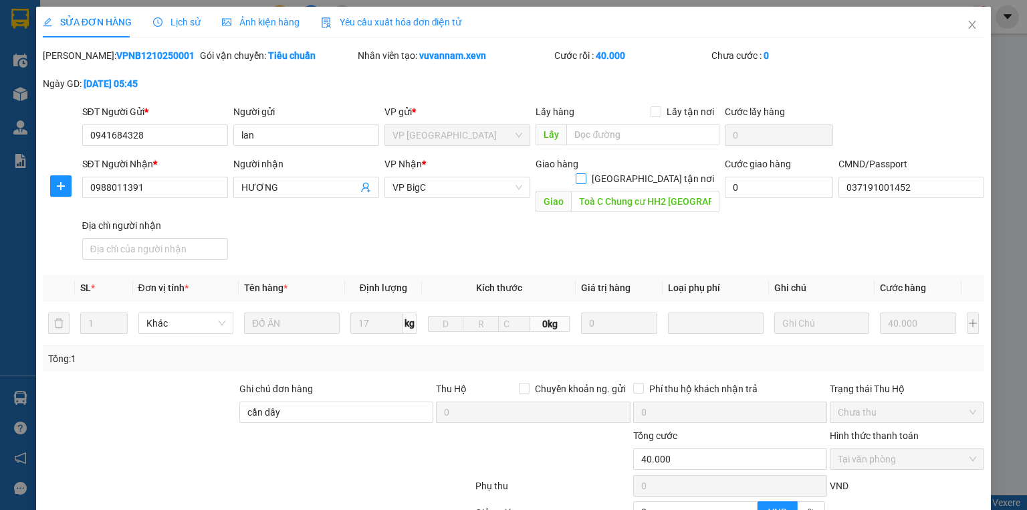
click at [586, 173] on span at bounding box center [581, 178] width 11 height 11
click at [585, 173] on input "[GEOGRAPHIC_DATA] tận nơi" at bounding box center [580, 177] width 9 height 9
checkbox input "true"
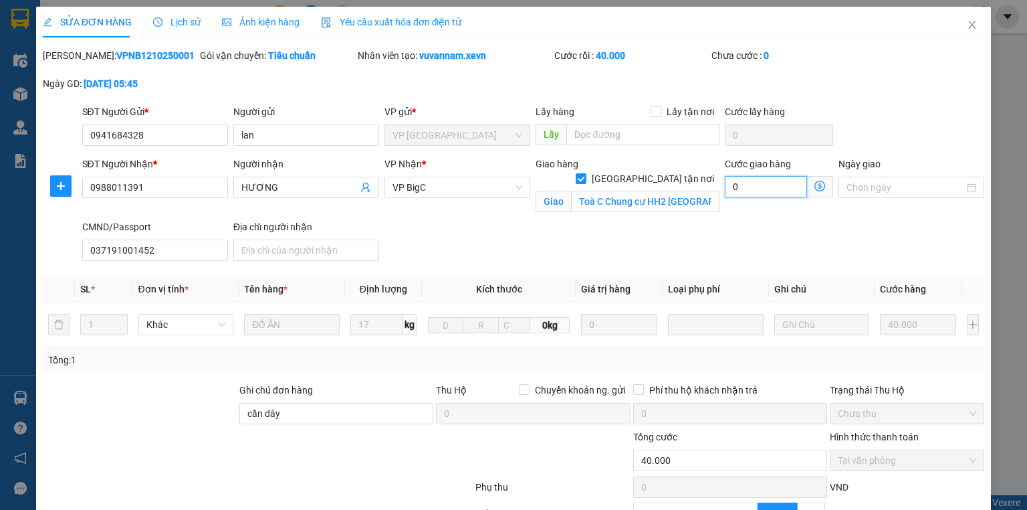
type input "1"
type input "40.001"
type input "1"
type input "40.011"
type input "11"
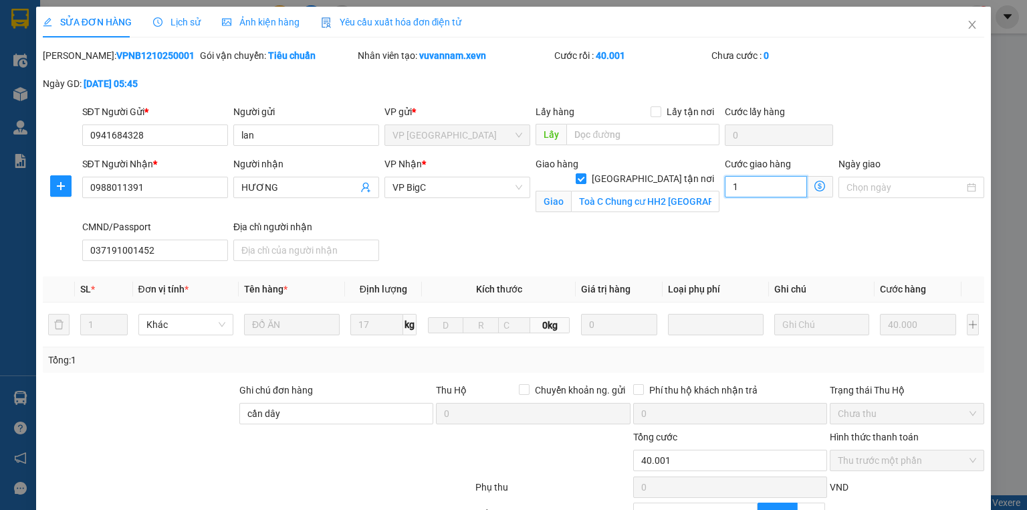
type input "11"
type input "40.110"
type input "110"
type input "1.100"
type input "41.100"
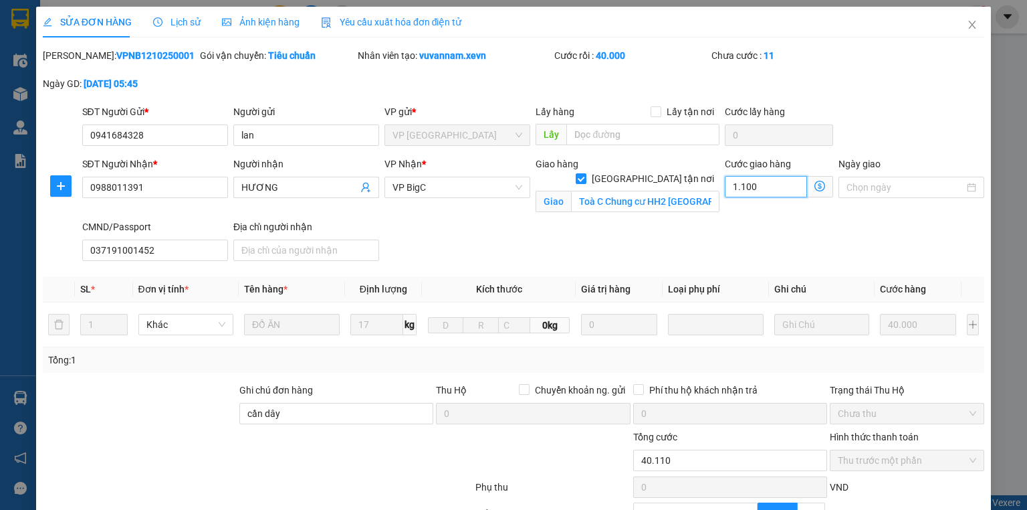
type input "1.100"
type input "11.000"
type input "51.000"
type input "11.000"
type input "110.000"
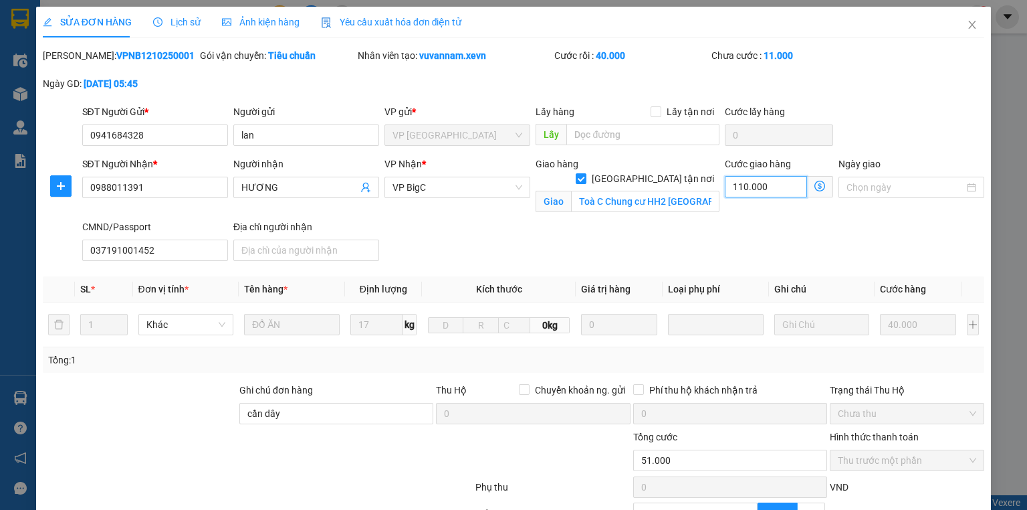
type input "150.000"
type input "110.000"
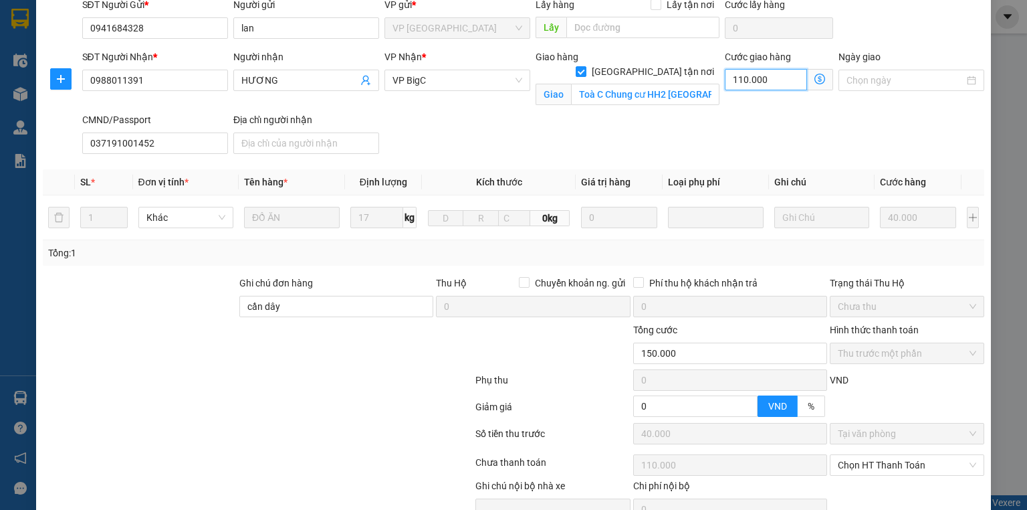
scroll to position [160, 0]
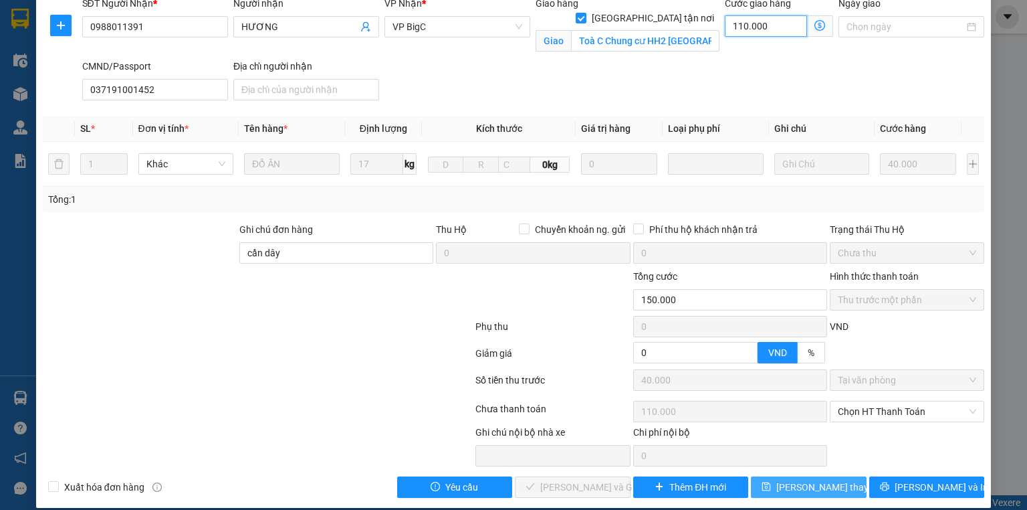
type input "110.000"
click at [821, 484] on span "[PERSON_NAME] thay đổi" at bounding box center [829, 486] width 107 height 15
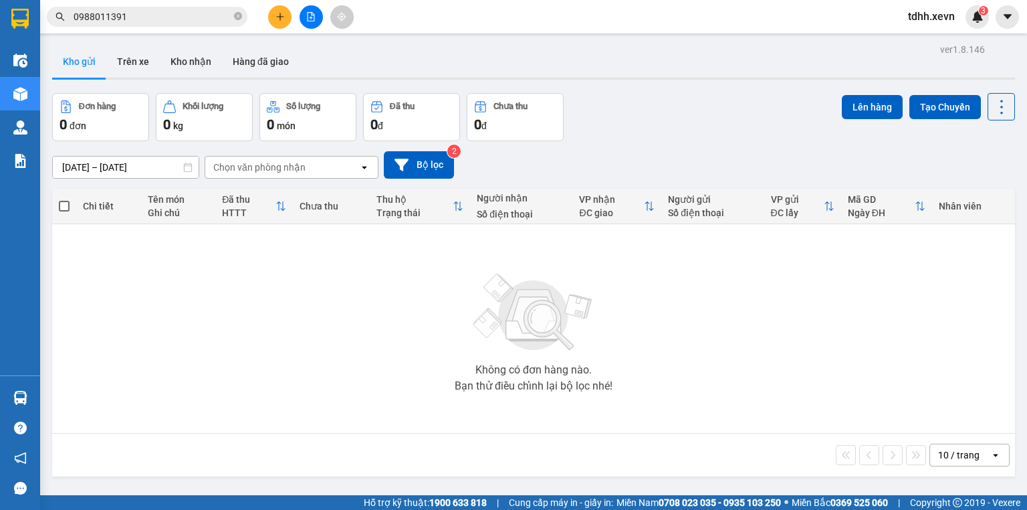
click at [142, 17] on input "0988011391" at bounding box center [153, 16] width 158 height 15
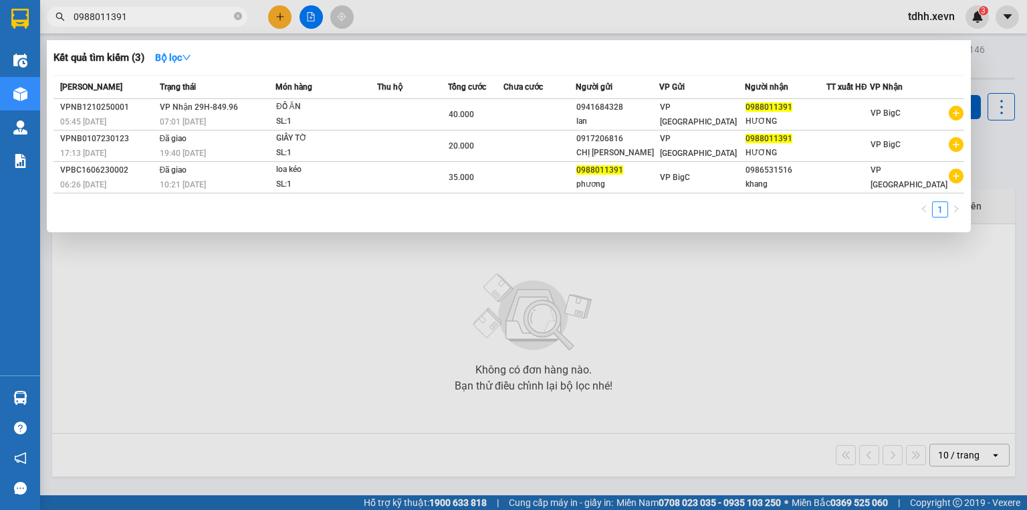
click at [142, 17] on input "0988011391" at bounding box center [153, 16] width 158 height 15
paste input "73404717"
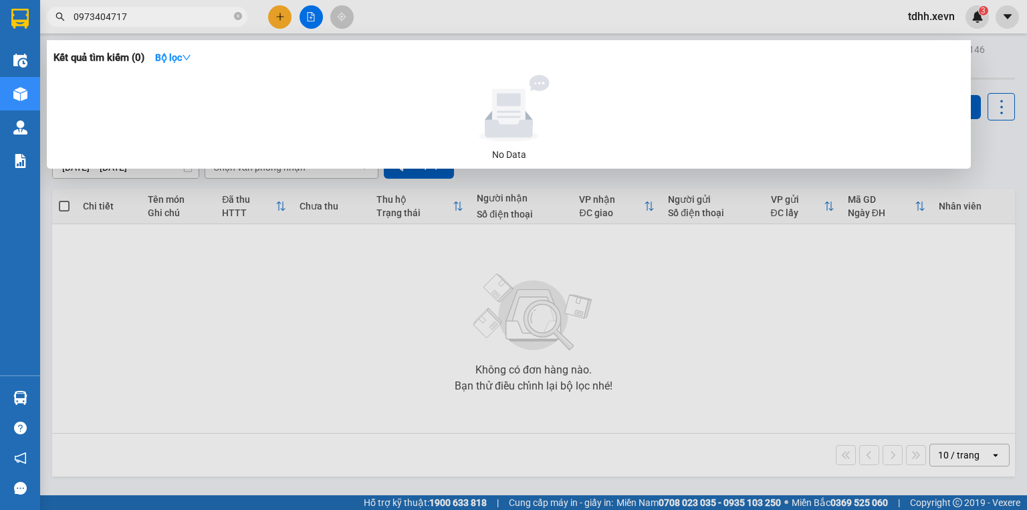
type input "0973404717"
click at [242, 16] on span "0973404717" at bounding box center [147, 17] width 201 height 20
click at [238, 17] on icon "close-circle" at bounding box center [238, 16] width 8 height 8
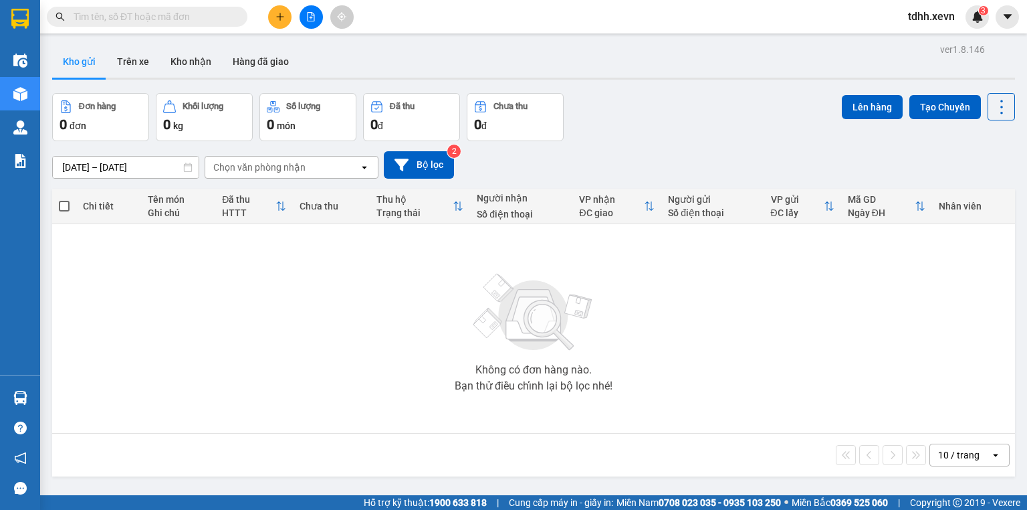
paste input "0886271626"
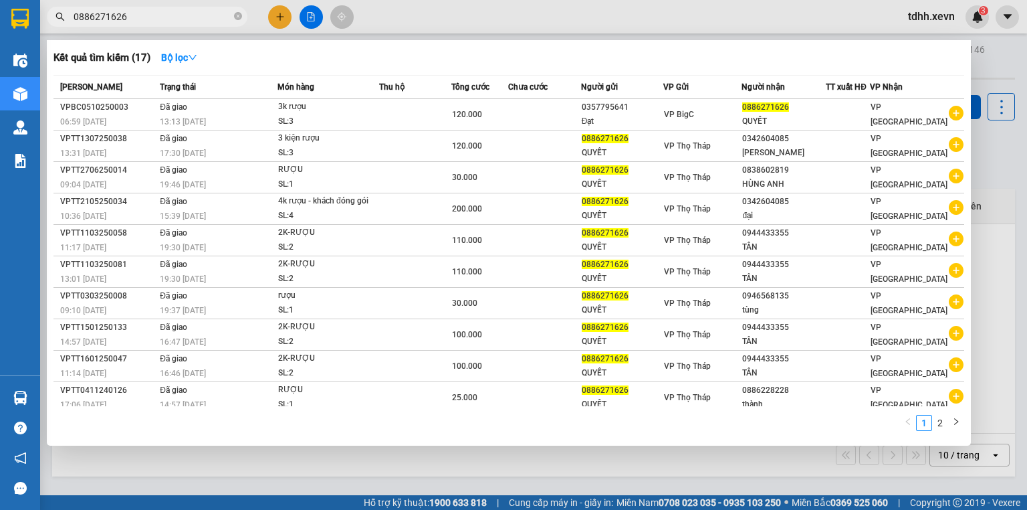
type input "0886271626"
click at [175, 18] on input "0886271626" at bounding box center [153, 16] width 158 height 15
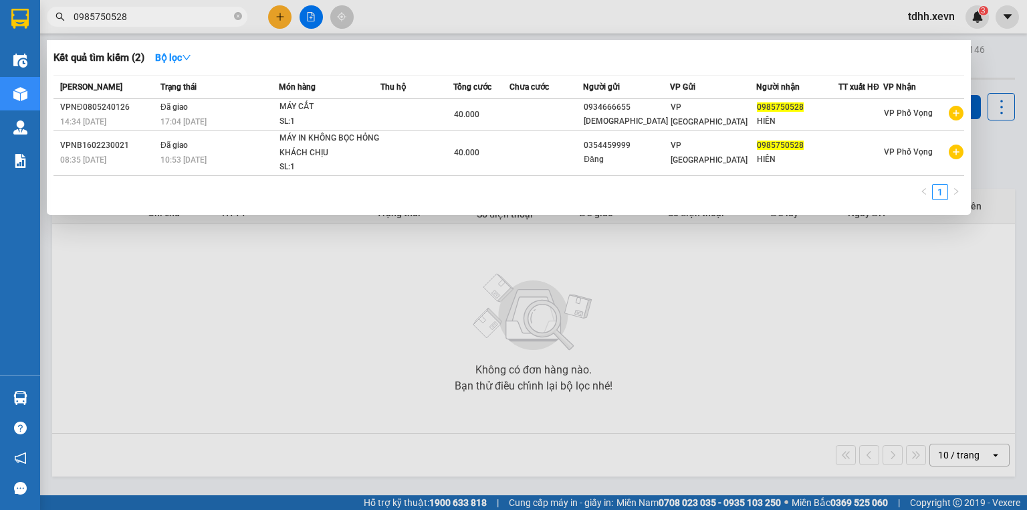
click at [137, 15] on input "0985750528" at bounding box center [153, 16] width 158 height 15
paste input "394668867"
type input "0394668867"
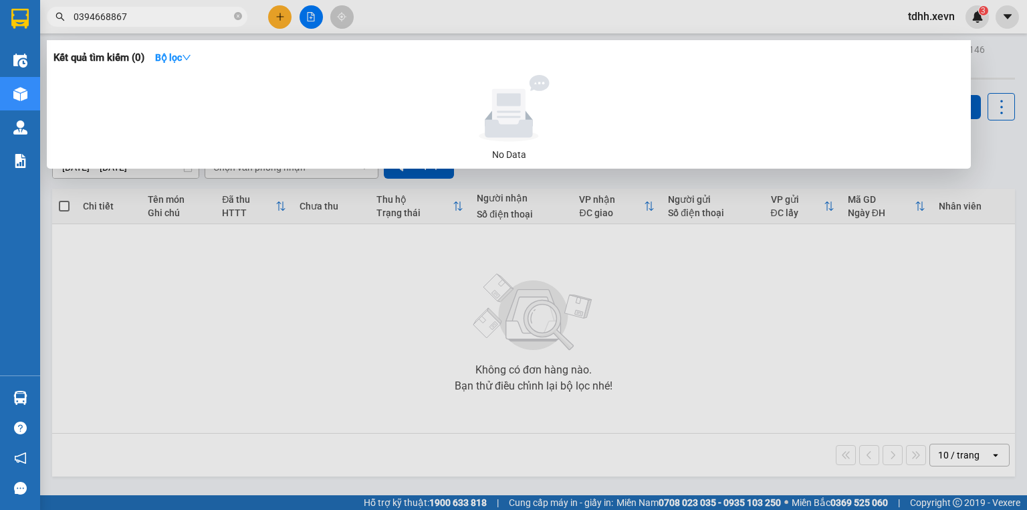
click at [150, 17] on input "0394668867" at bounding box center [153, 16] width 158 height 15
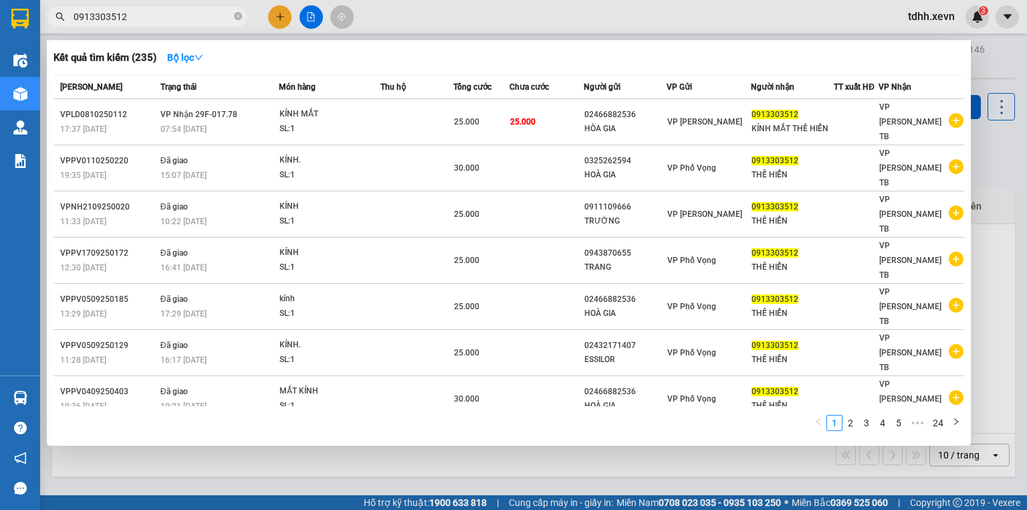
click at [131, 20] on input "0913303512" at bounding box center [153, 16] width 158 height 15
paste input "37203760"
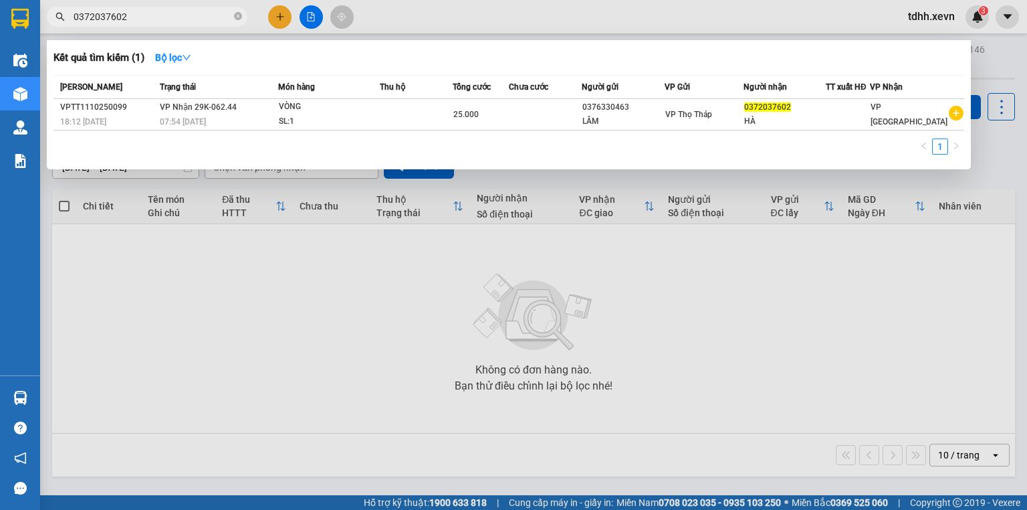
click at [131, 20] on input "0372037602" at bounding box center [153, 16] width 158 height 15
paste input "976666086"
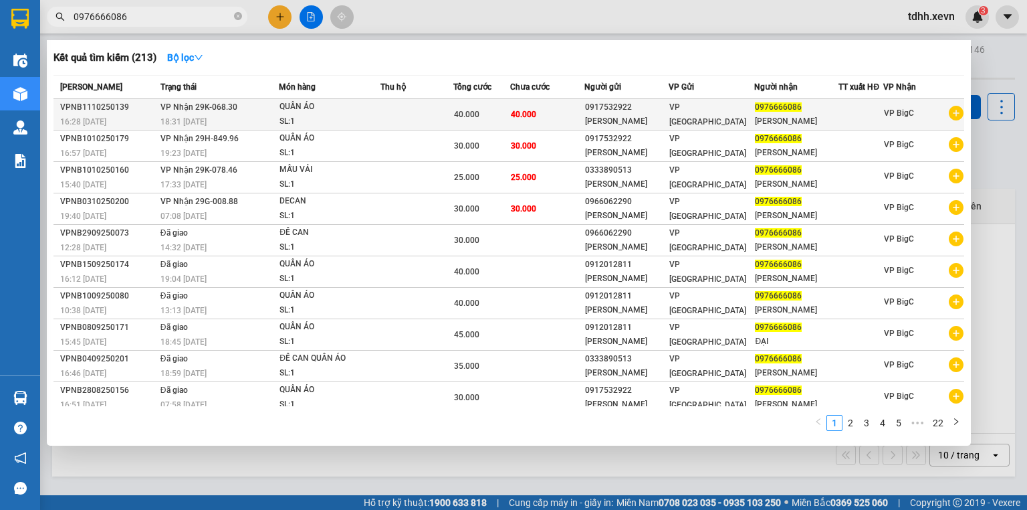
type input "0976666086"
click at [567, 125] on td "40.000" at bounding box center [547, 114] width 74 height 31
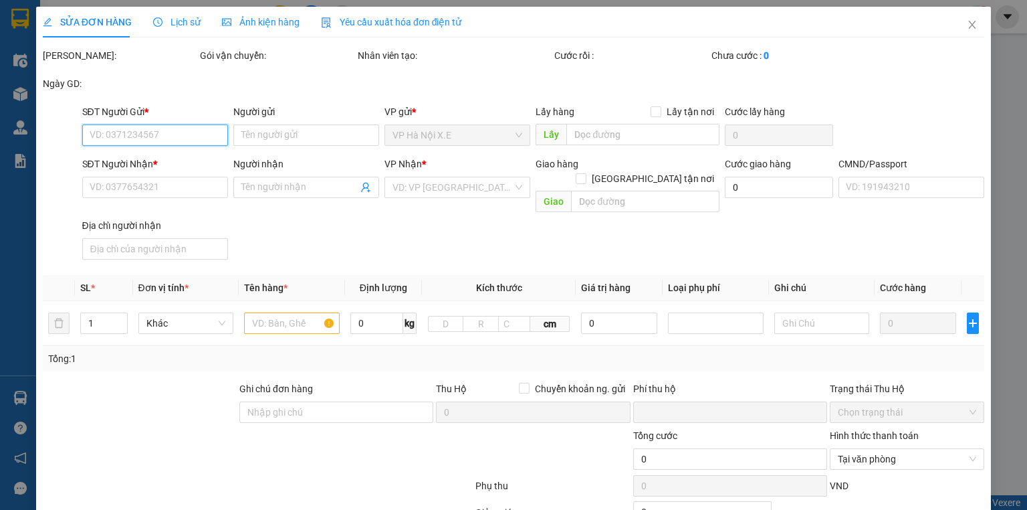
type input "0917532922"
type input "[PERSON_NAME]"
type input "0976666086"
type input "[PERSON_NAME]"
type input "ship bee"
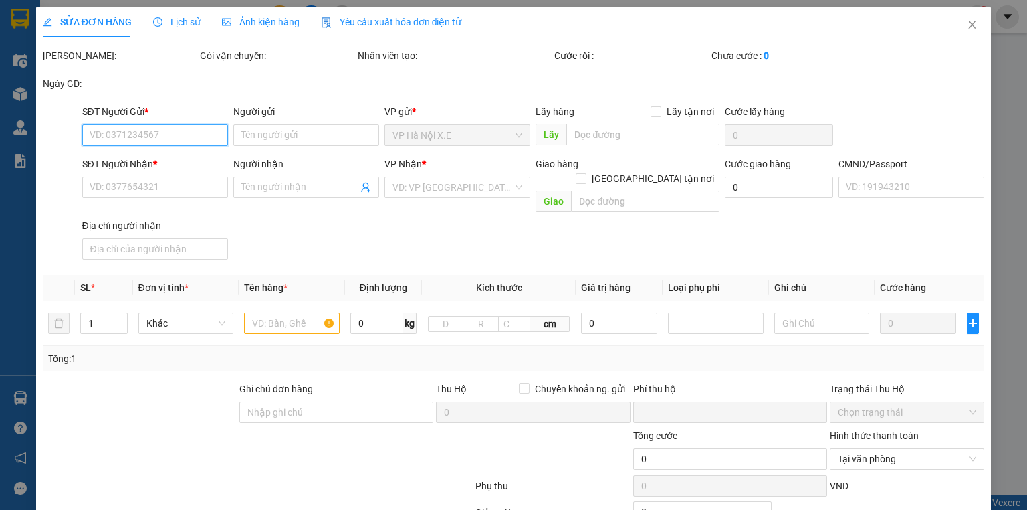
type input "0"
type input "40.000"
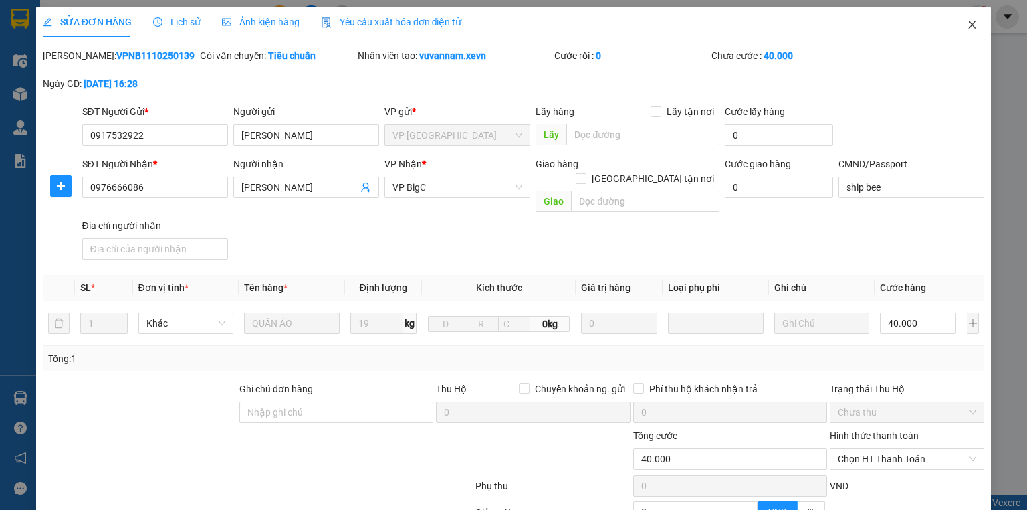
click at [967, 23] on icon "close" at bounding box center [972, 24] width 11 height 11
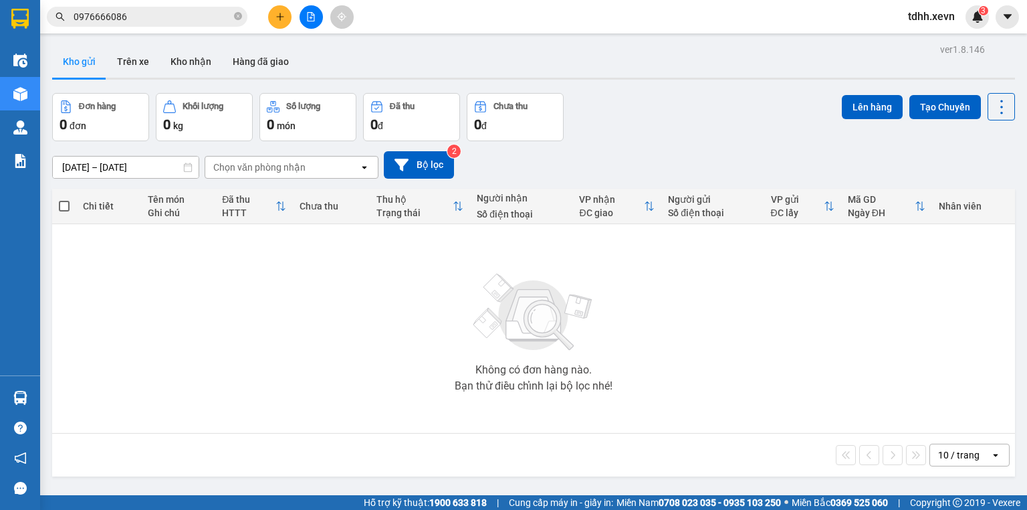
click at [160, 5] on div "Kết quả tìm kiếm ( 213 ) Bộ lọc Mã ĐH Trạng thái Món hàng Thu hộ Tổng cước Chưa…" at bounding box center [130, 16] width 261 height 23
click at [159, 21] on input "0976666086" at bounding box center [153, 16] width 158 height 15
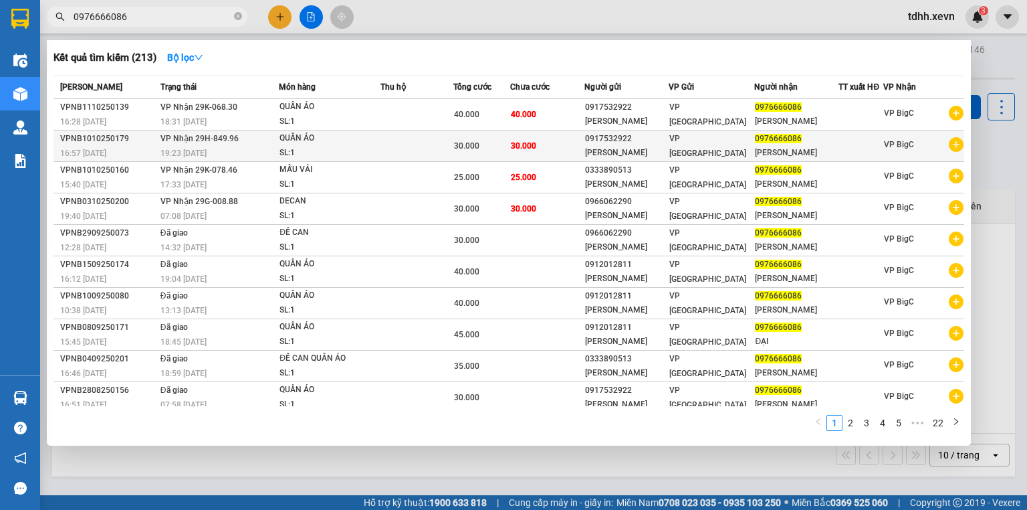
click at [516, 150] on span "30.000" at bounding box center [523, 145] width 25 height 11
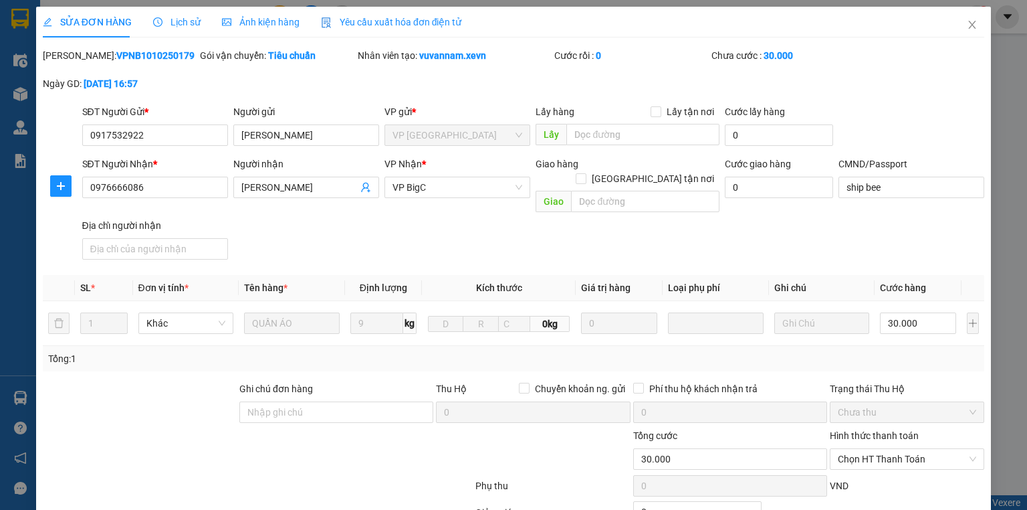
type input "0917532922"
type input "[PERSON_NAME]"
type input "0976666086"
type input "[PERSON_NAME]"
type input "ship bee"
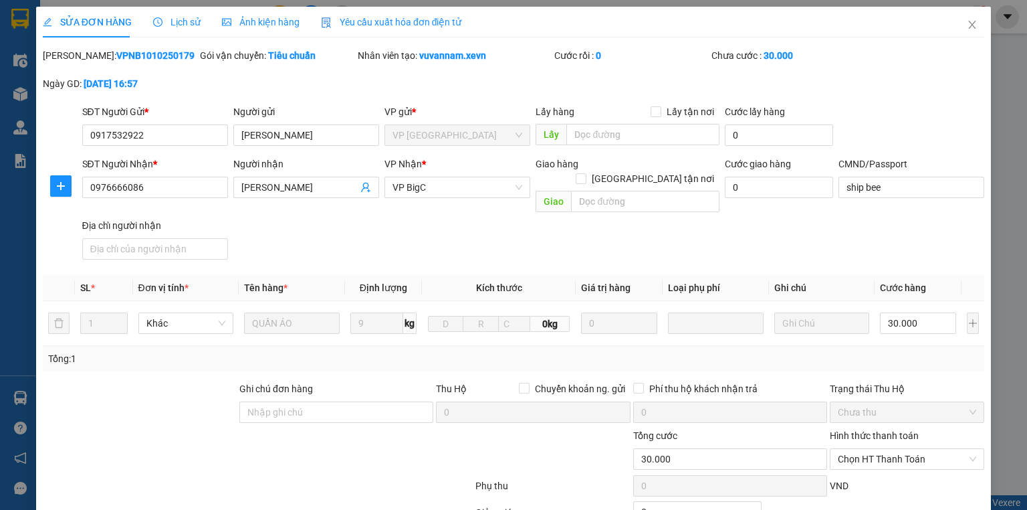
type input "0"
type input "30.000"
click at [968, 29] on icon "close" at bounding box center [972, 24] width 11 height 11
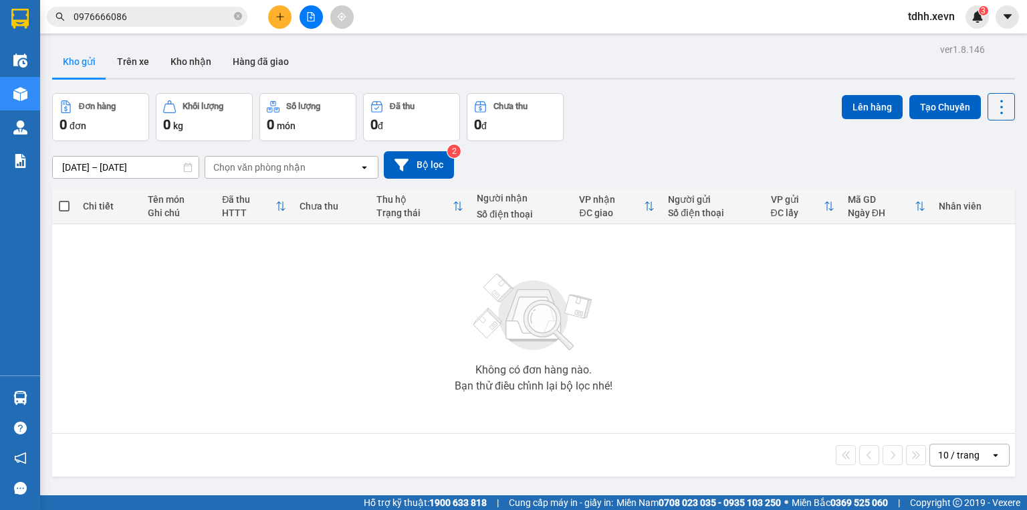
click at [146, 11] on input "0976666086" at bounding box center [153, 16] width 158 height 15
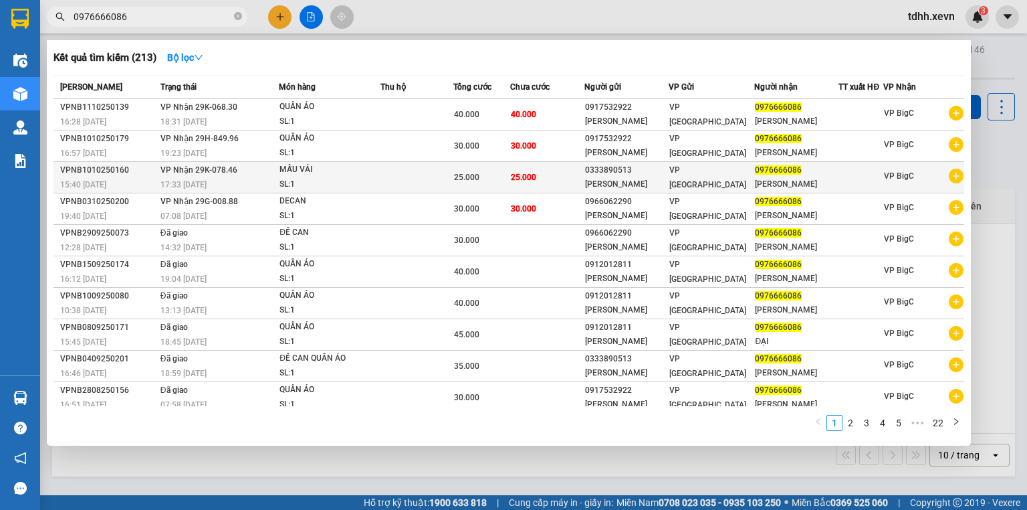
click at [360, 192] on div "SL: 1" at bounding box center [329, 184] width 100 height 15
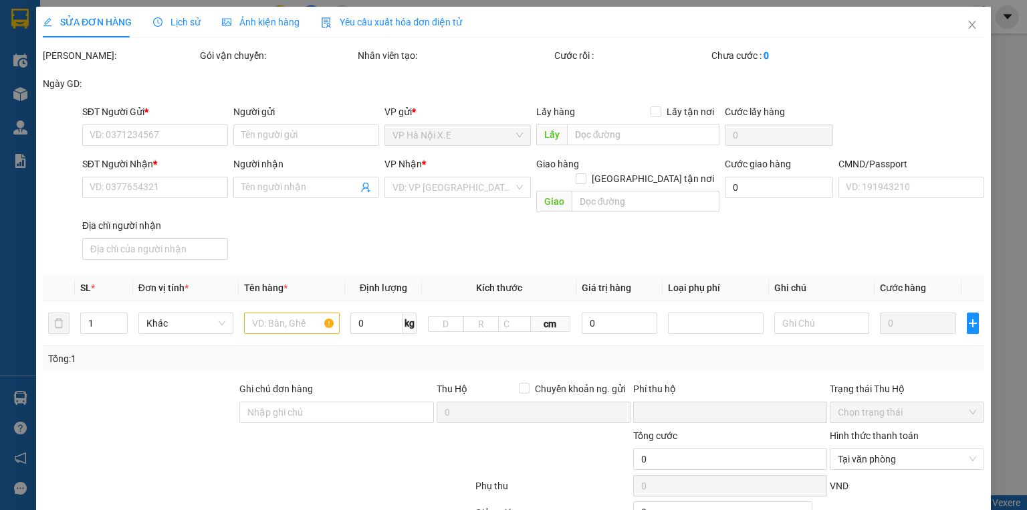
type input "0333890513"
type input "[PERSON_NAME]"
type input "0976666086"
type input "[PERSON_NAME]"
type input "0963670432 TRÂU"
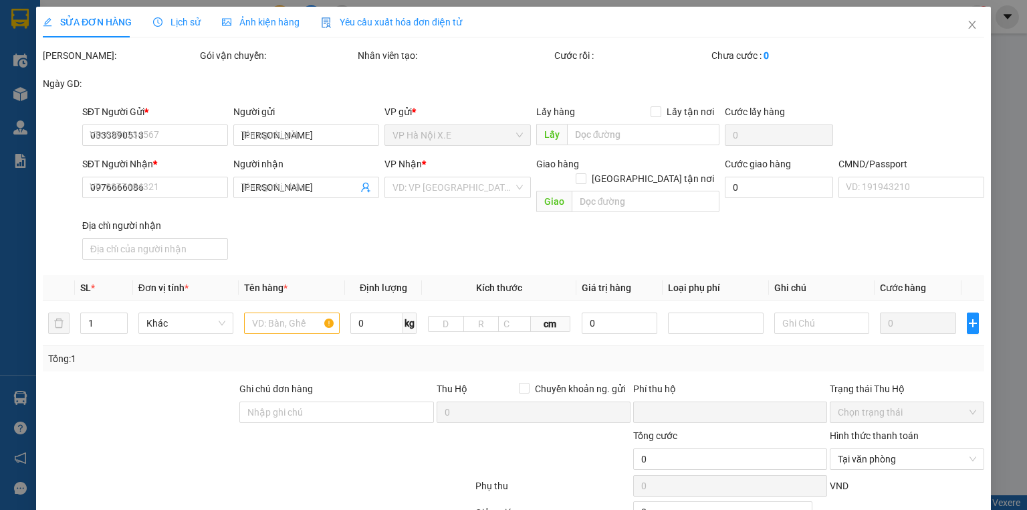
type input "0"
type input "25.000"
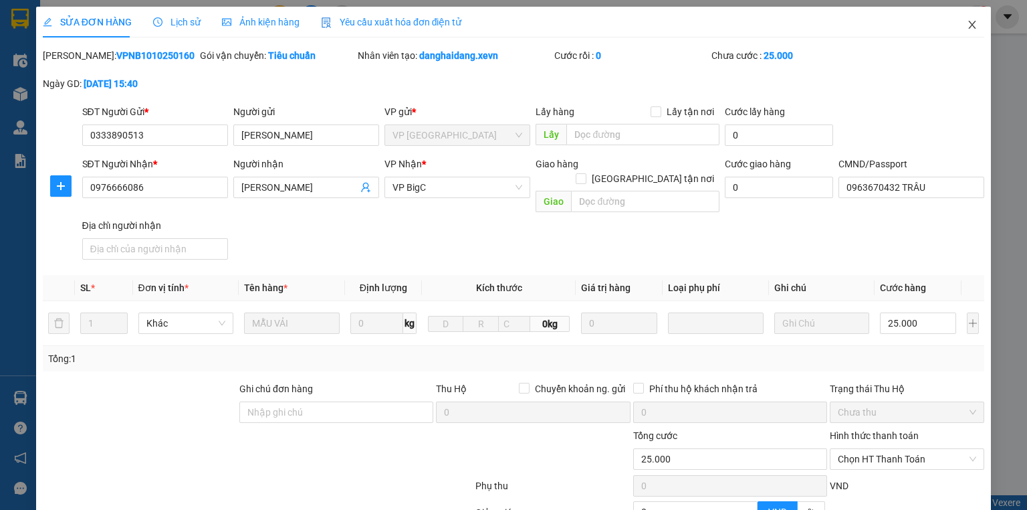
click at [953, 26] on span "Close" at bounding box center [971, 25] width 37 height 37
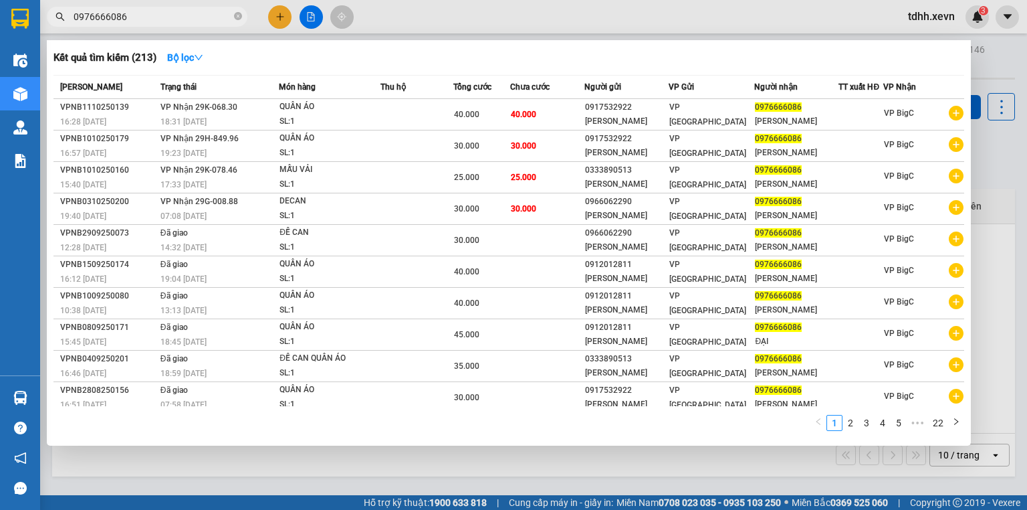
click at [188, 16] on input "0976666086" at bounding box center [153, 16] width 158 height 15
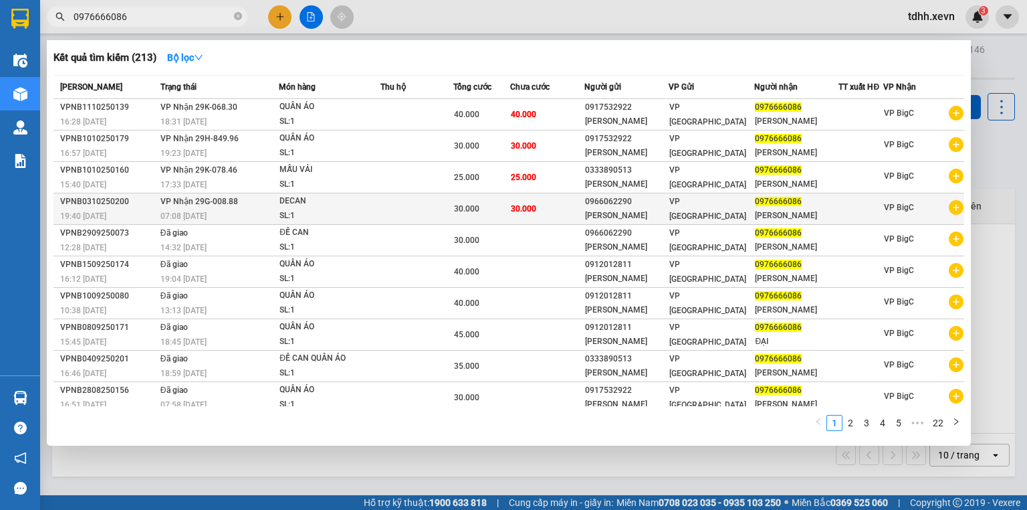
click at [366, 223] on div "SL: 1" at bounding box center [329, 216] width 100 height 15
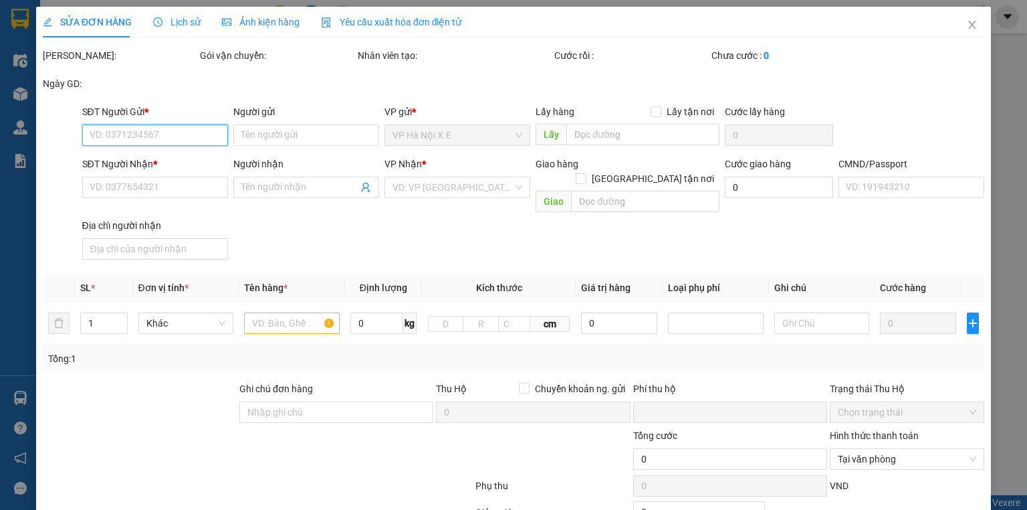
type input "0966062290"
type input "NGUYỄN VĂN BÌNH"
type input "0976666086"
type input "ĐỖ ĐĂNG ĐẠI"
type input "0389139300 HIỂN"
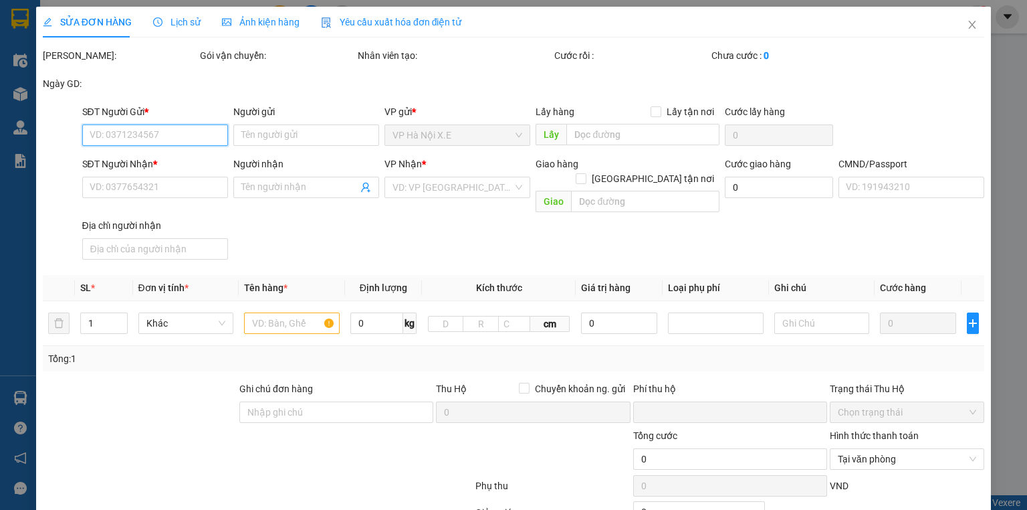
type input "0"
type input "30.000"
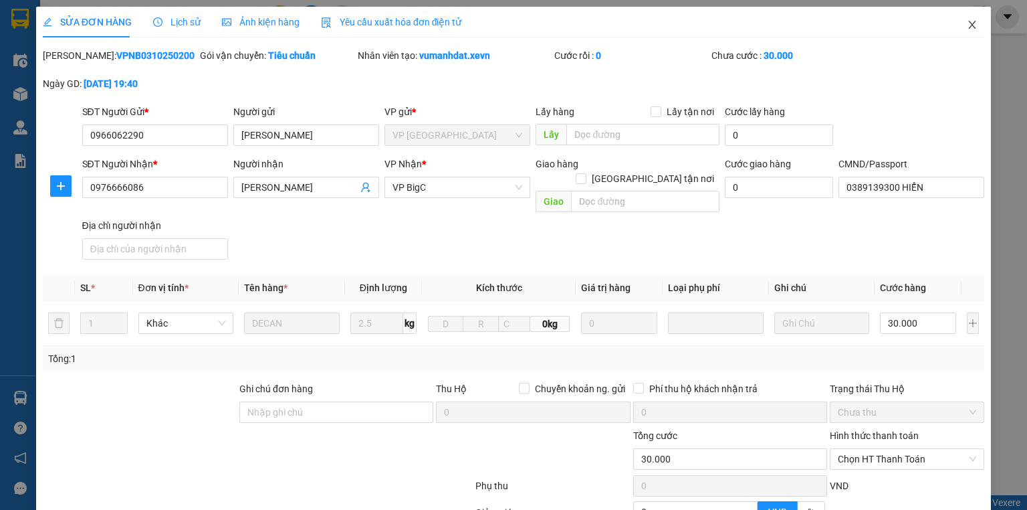
click at [958, 23] on span "Close" at bounding box center [971, 25] width 37 height 37
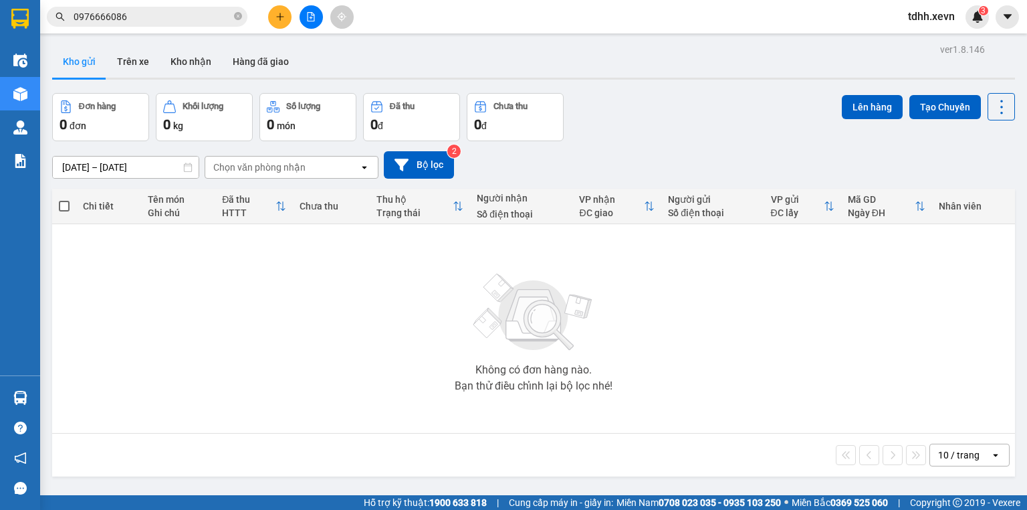
click at [127, 15] on input "0976666086" at bounding box center [153, 16] width 158 height 15
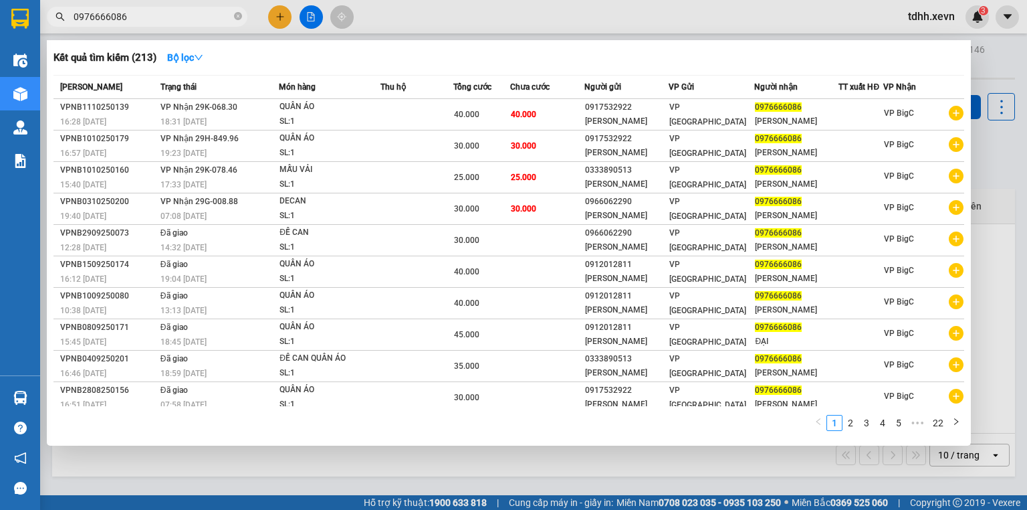
click at [127, 15] on input "0976666086" at bounding box center [153, 16] width 158 height 15
paste input "3384442"
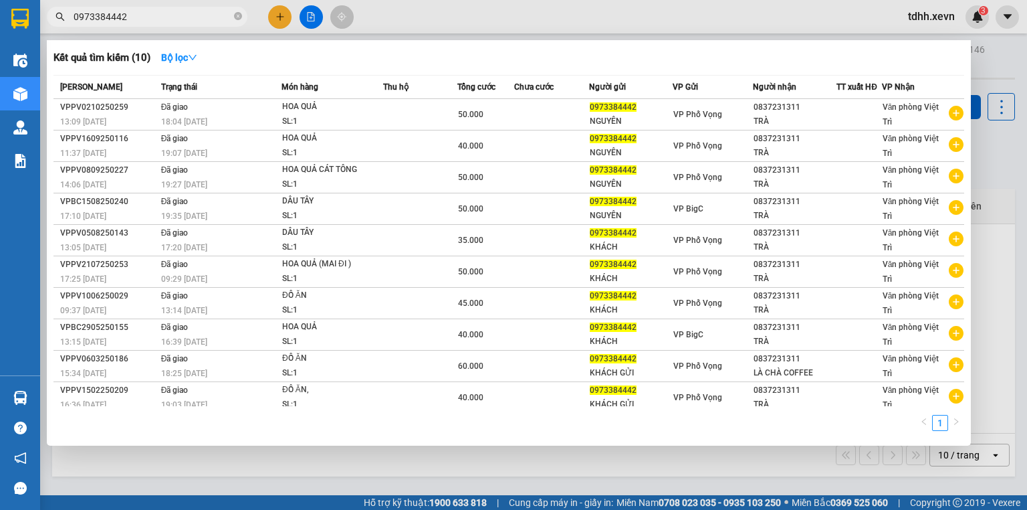
click at [187, 13] on input "0973384442" at bounding box center [153, 16] width 158 height 15
click at [187, 14] on input "0973384442" at bounding box center [153, 16] width 158 height 15
paste input "87916917"
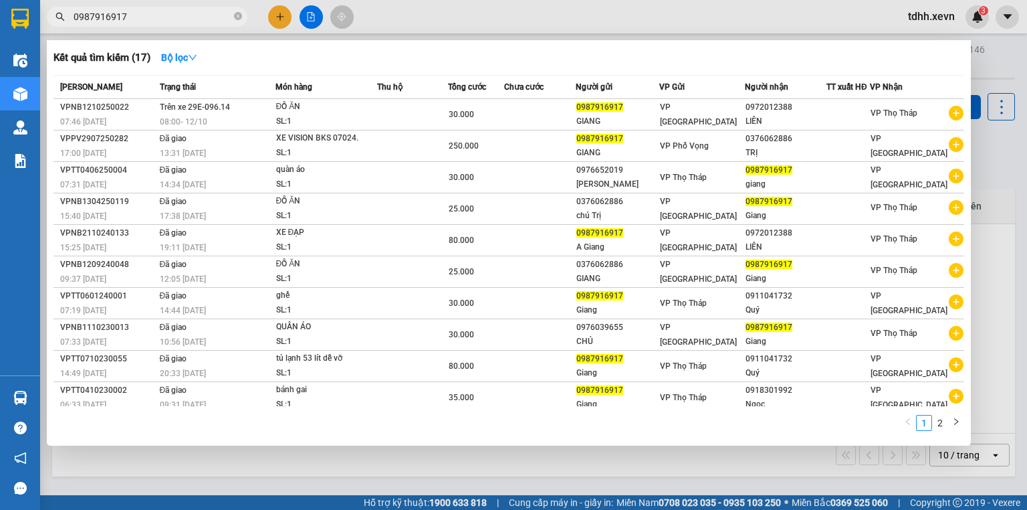
click at [177, 16] on input "0987916917" at bounding box center [153, 16] width 158 height 15
paste input "66557004"
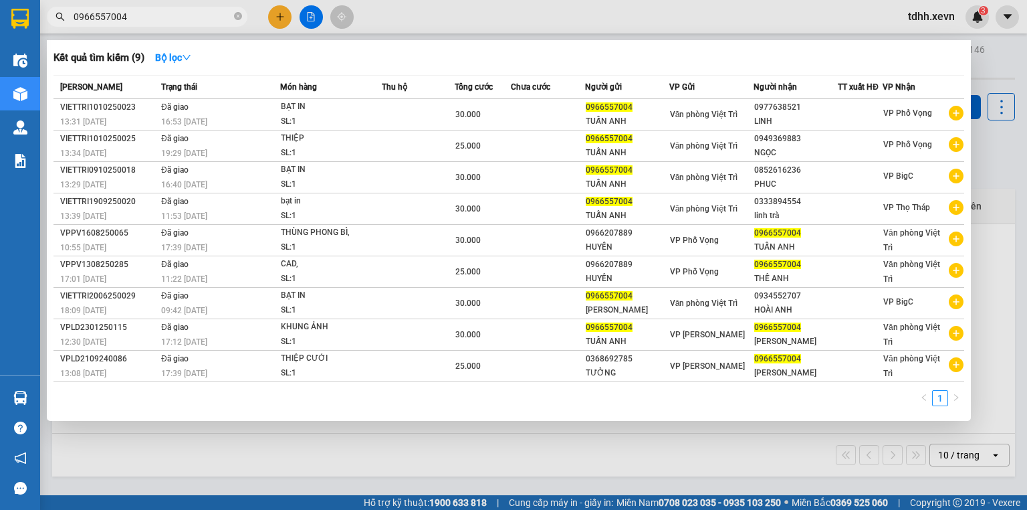
click at [705, 19] on div at bounding box center [513, 255] width 1027 height 510
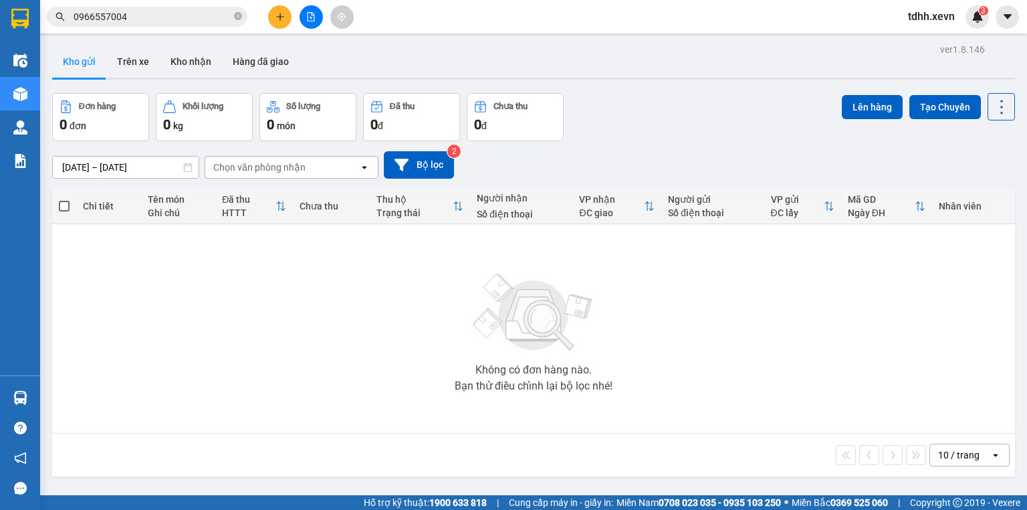
click at [136, 17] on input "0966557004" at bounding box center [153, 16] width 158 height 15
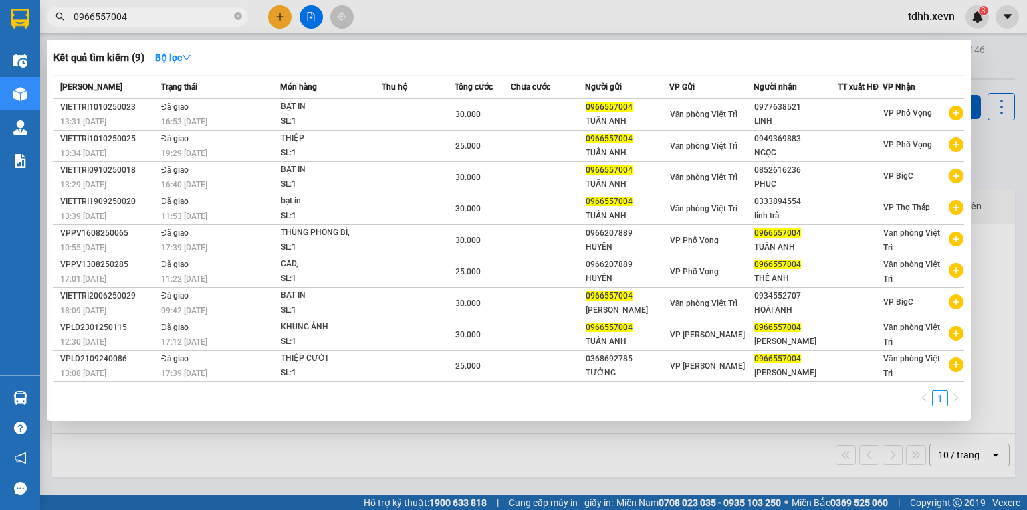
click at [136, 17] on input "0966557004" at bounding box center [153, 16] width 158 height 15
paste input "398838831"
type input "0398838831"
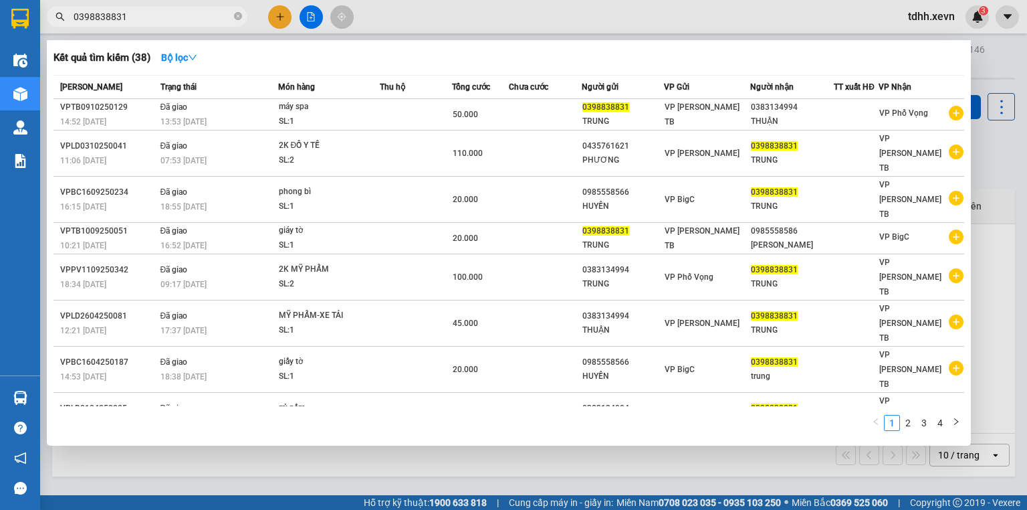
click at [107, 13] on input "0398838831" at bounding box center [153, 16] width 158 height 15
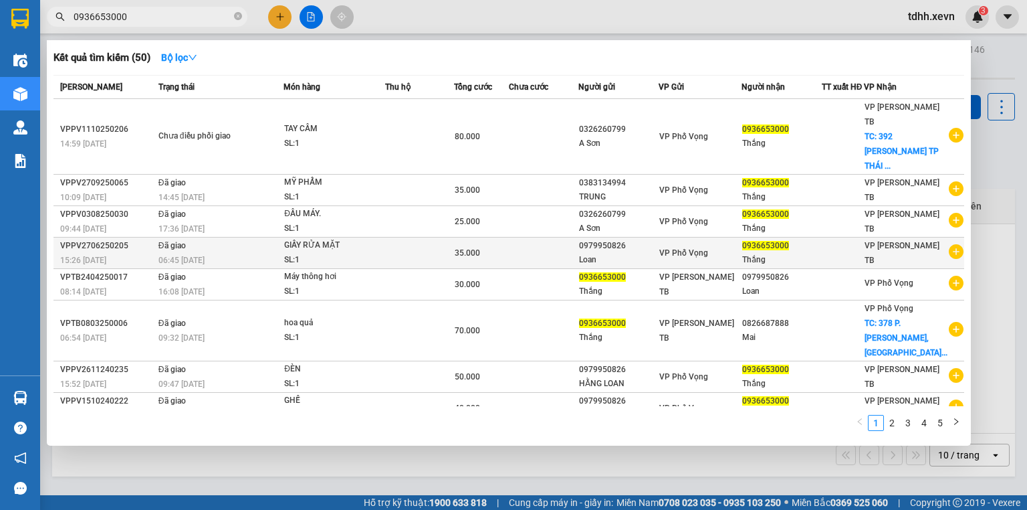
type input "0936653000"
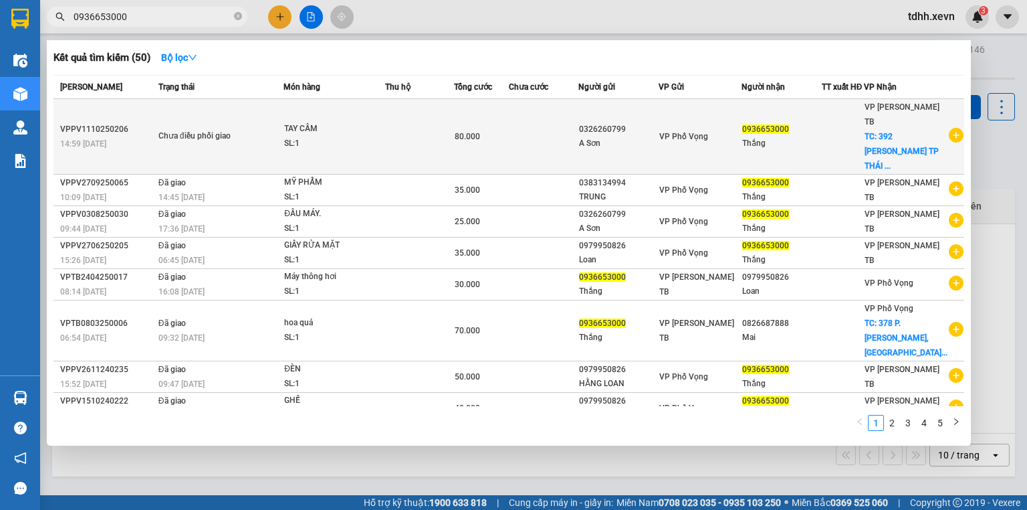
click at [596, 136] on div "A Sơn" at bounding box center [618, 143] width 79 height 14
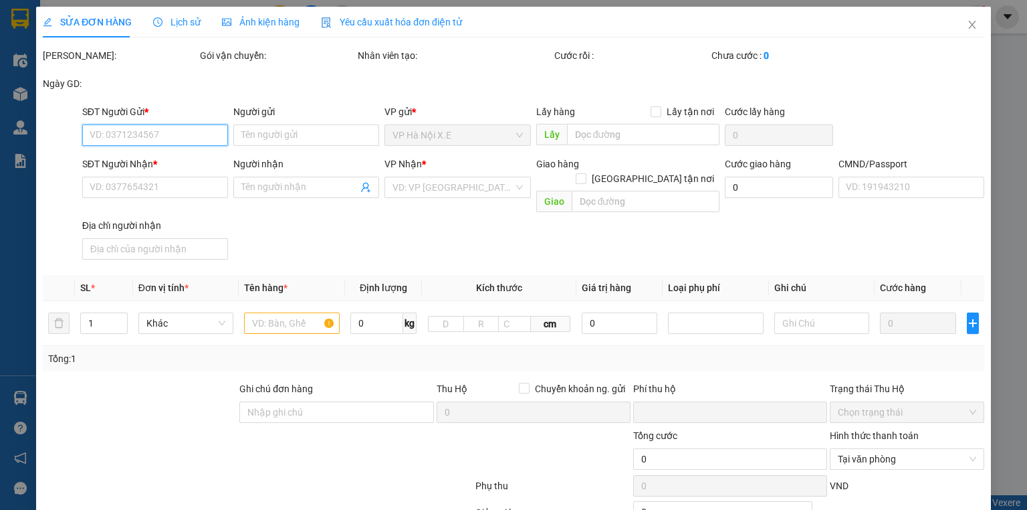
type input "0326260799"
type input "A Sơn"
type input "0936653000"
type input "Thắng"
checkbox input "true"
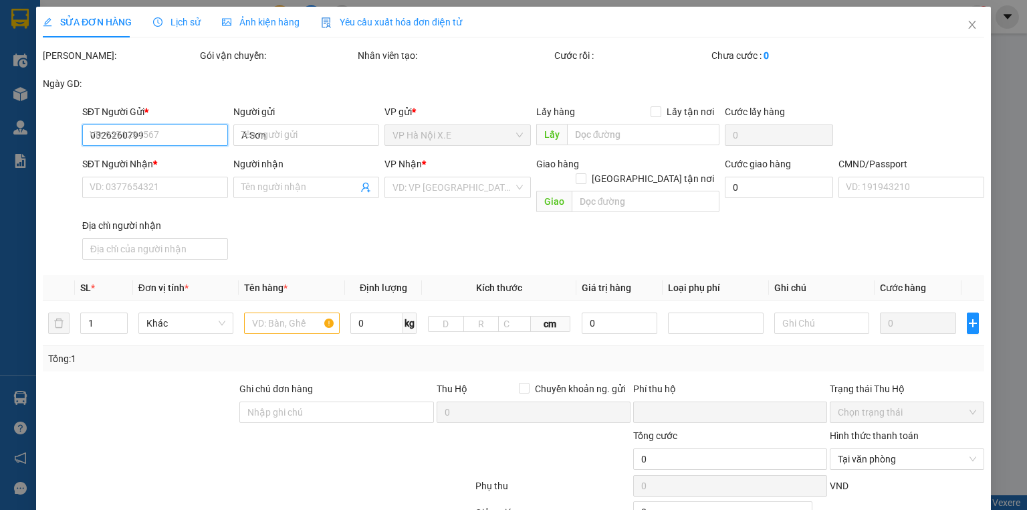
type input "392 TRẦN HƯNG ĐẠO TP THÁI BÌNH"
type input "phạm hữu thắng 034084003110"
type input "0"
type input "80.000"
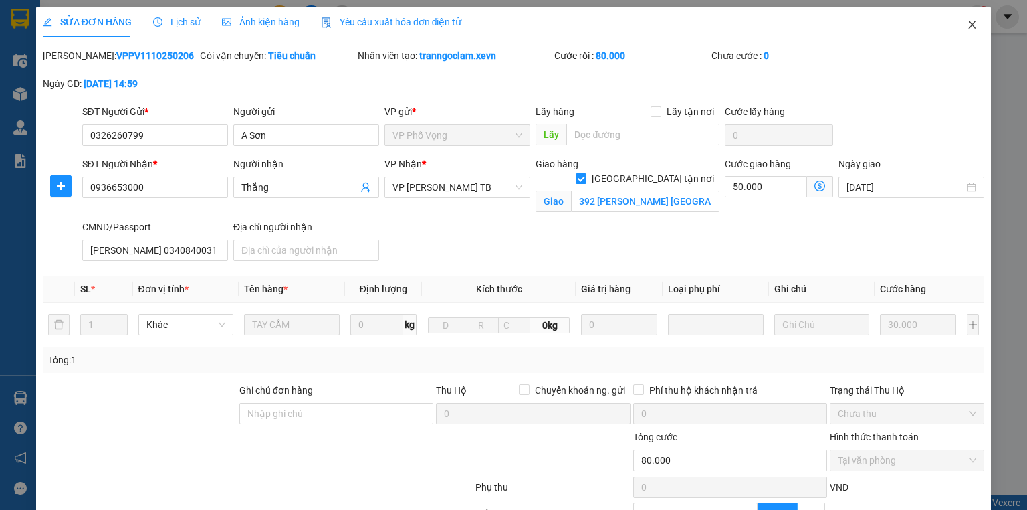
click at [969, 27] on icon "close" at bounding box center [972, 25] width 7 height 8
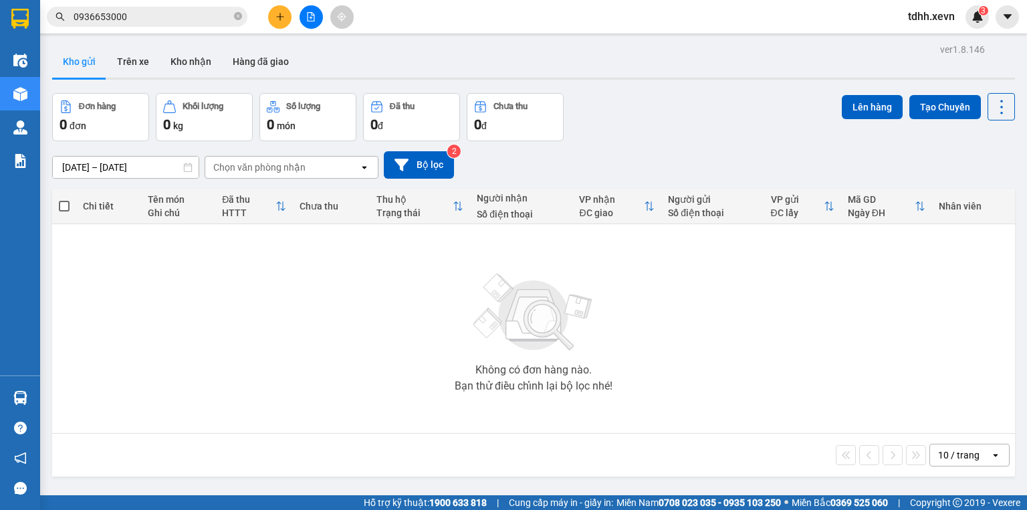
click at [211, 17] on input "0936653000" at bounding box center [153, 16] width 158 height 15
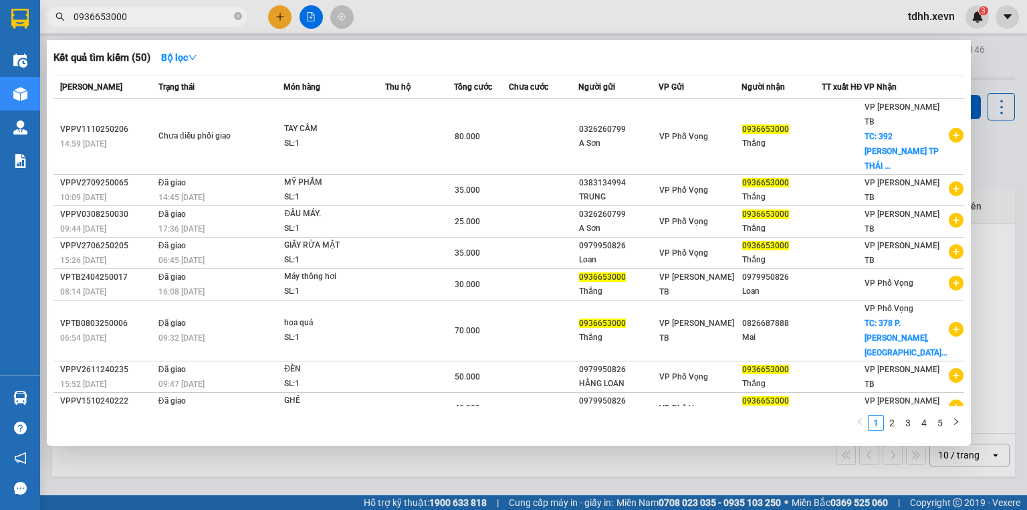
click at [157, 16] on input "0936653000" at bounding box center [153, 16] width 158 height 15
paste input "12530139"
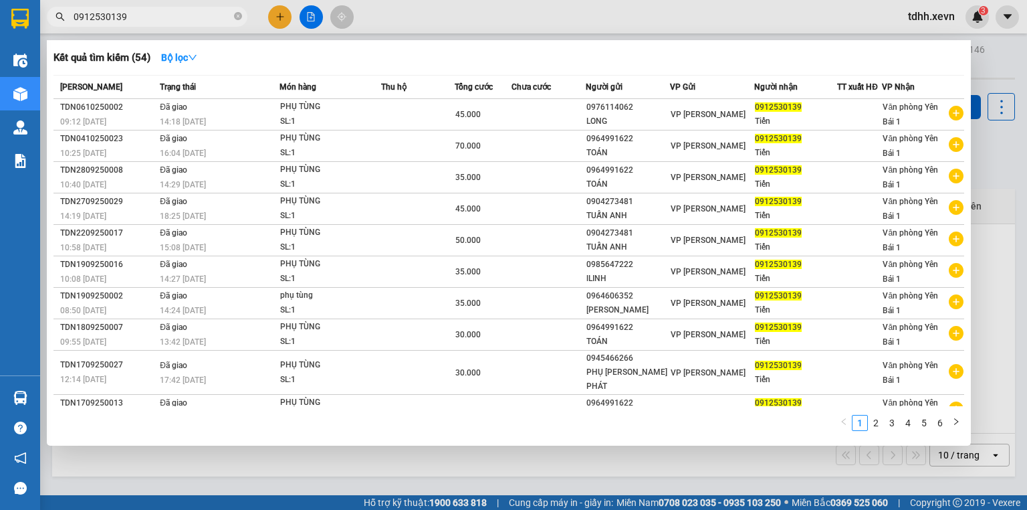
click at [153, 16] on input "0912530139" at bounding box center [153, 16] width 158 height 15
paste input "76666086"
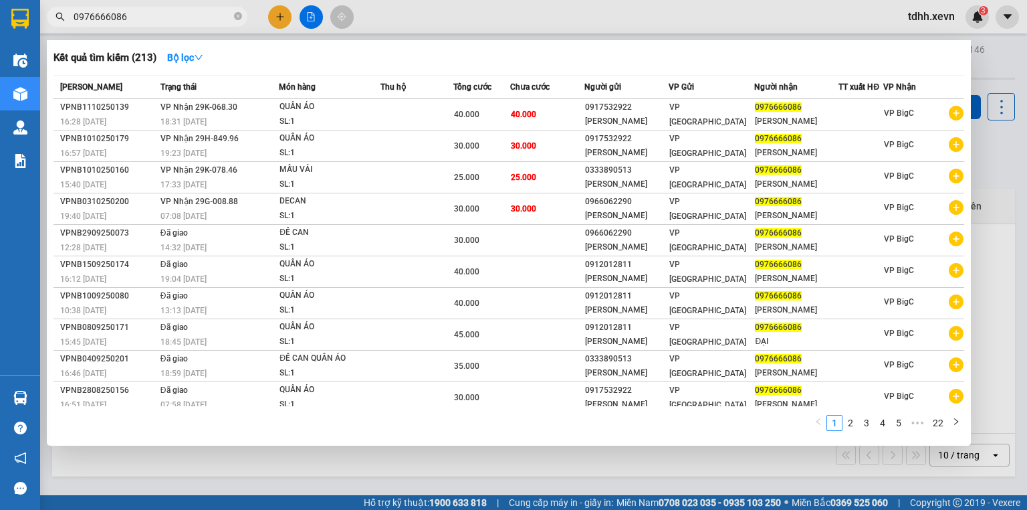
drag, startPoint x: 633, startPoint y: 19, endPoint x: 733, endPoint y: 29, distance: 100.1
click at [635, 19] on div at bounding box center [513, 255] width 1027 height 510
click at [158, 11] on input "0976666086" at bounding box center [153, 16] width 158 height 15
paste input "387265694"
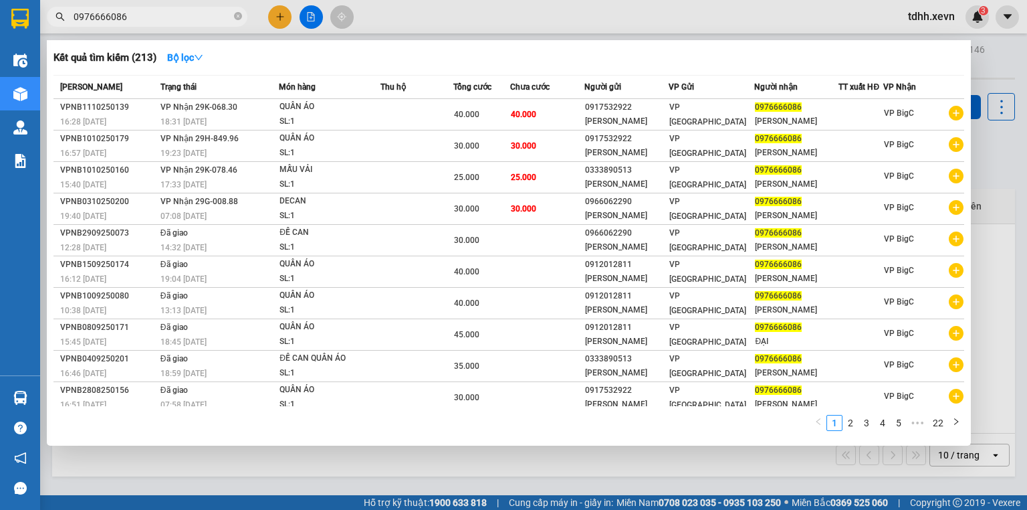
type input "0387265694"
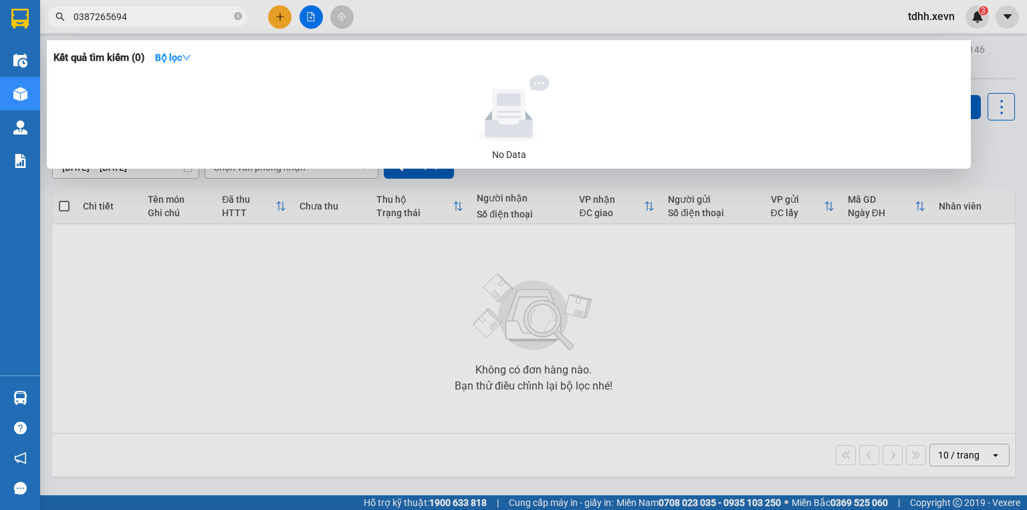
click at [179, 19] on input "0387265694" at bounding box center [153, 16] width 158 height 15
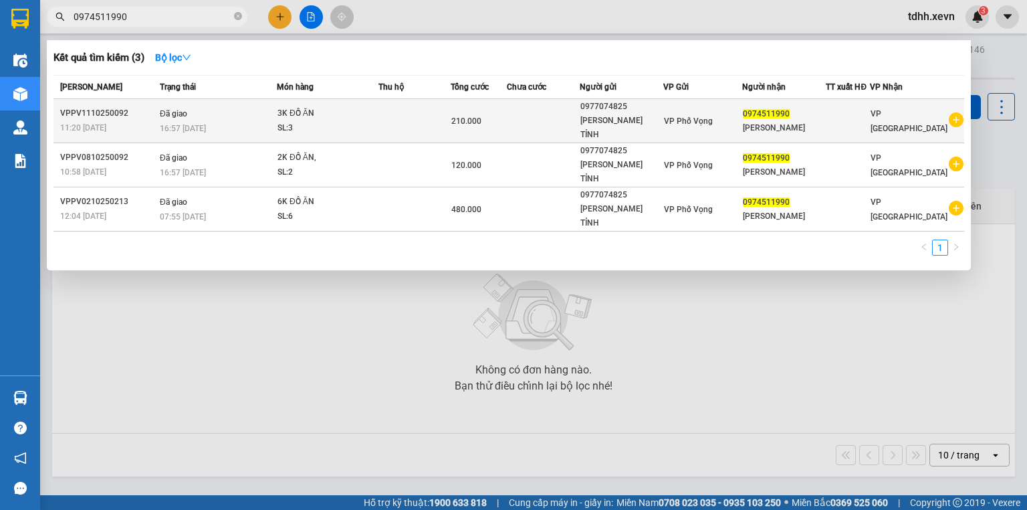
type input "0974511990"
click at [594, 116] on div "TRẦN HOÀI TỈNH" at bounding box center [621, 128] width 83 height 28
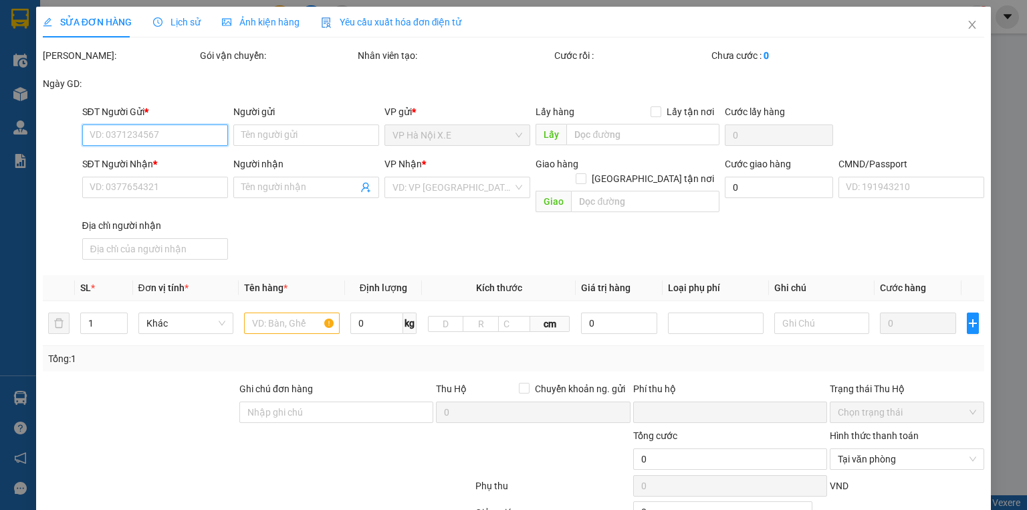
type input "0977074825"
type input "TRẦN HOÀI TỈNH"
type input "0974511990"
type input "ANH XUÂN"
type input "037053002170 NGUYỄN VĂN RỊA"
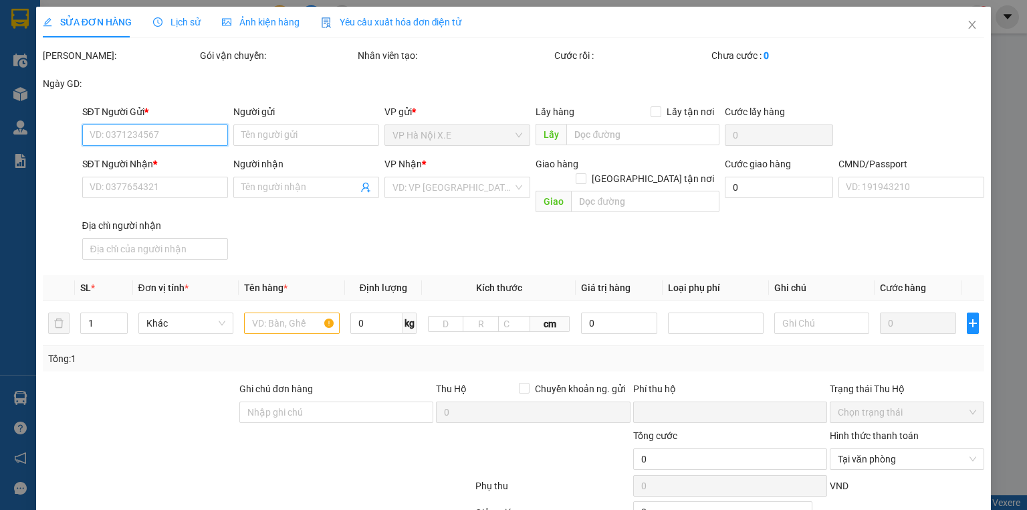
type input "0"
type input "210.000"
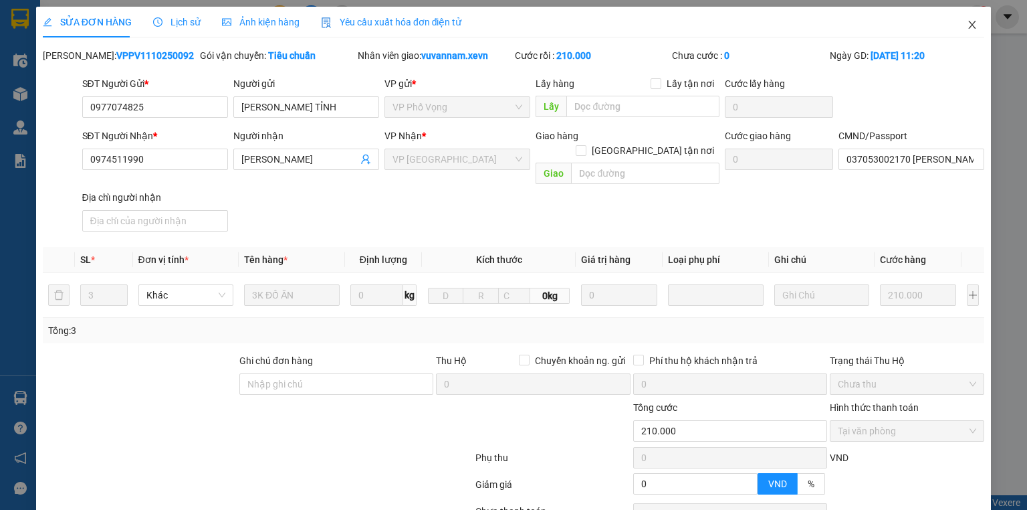
click at [968, 24] on icon "close" at bounding box center [972, 24] width 11 height 11
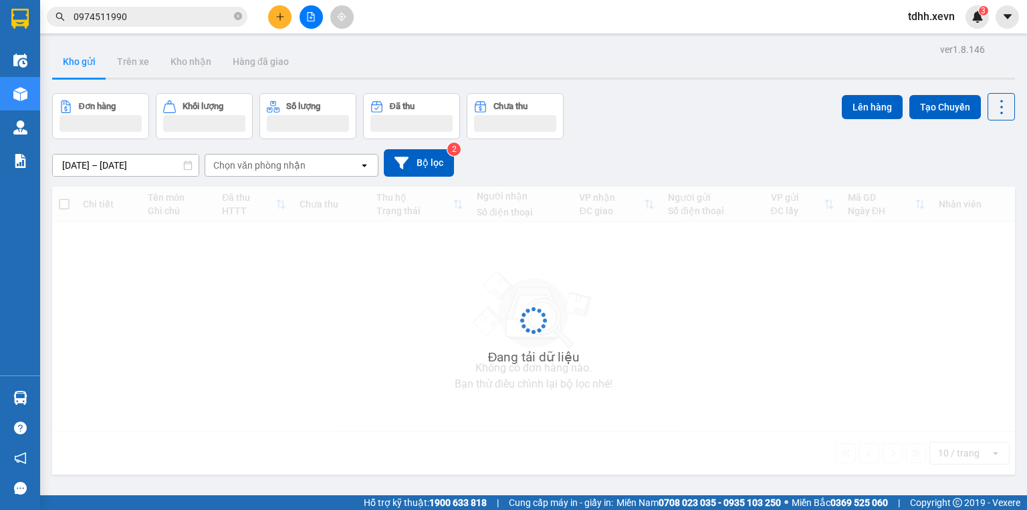
click at [191, 17] on input "0974511990" at bounding box center [153, 16] width 158 height 15
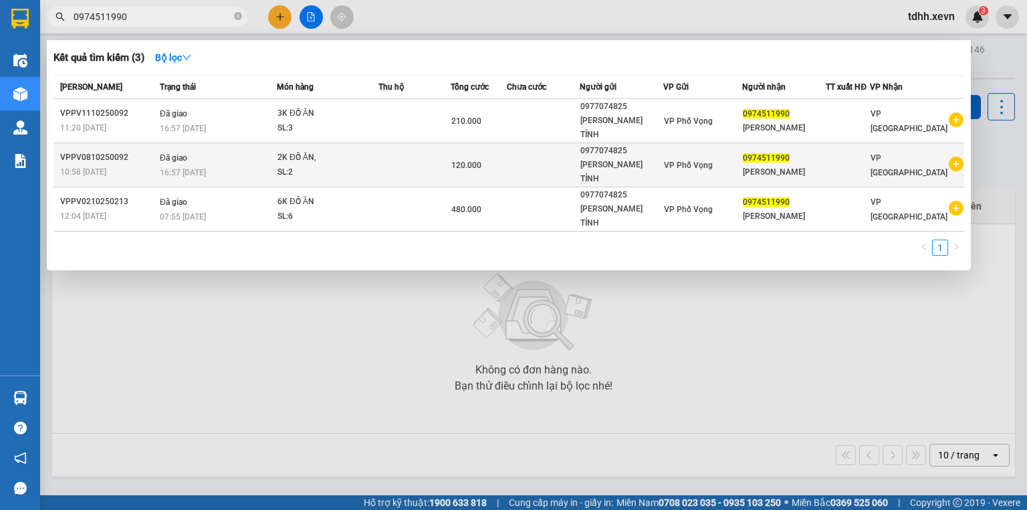
click at [450, 150] on td at bounding box center [414, 165] width 72 height 44
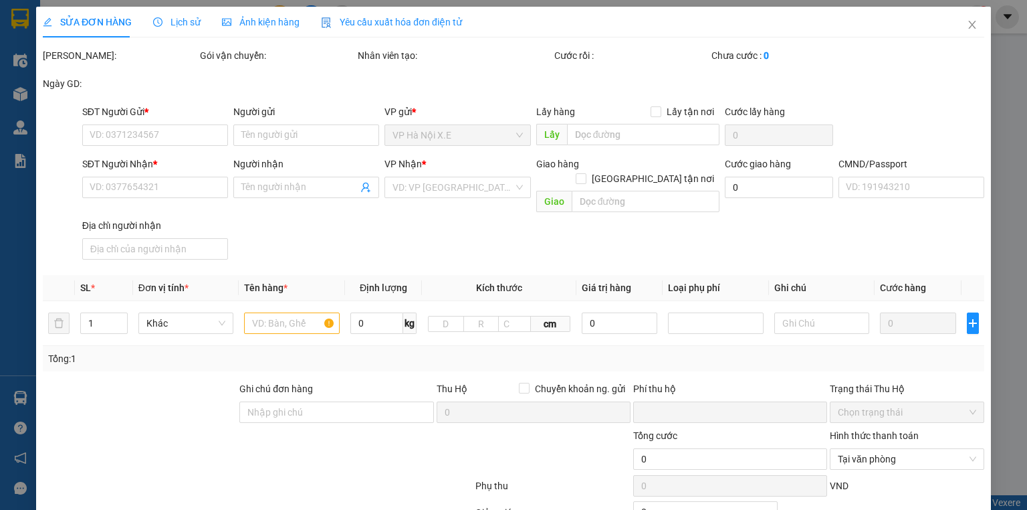
type input "0977074825"
type input "TRẦN HOÀI TỈNH"
type input "0974511990"
type input "ANH XUÂN"
type input "037053002170 NGUYỄN VĂN RỊA"
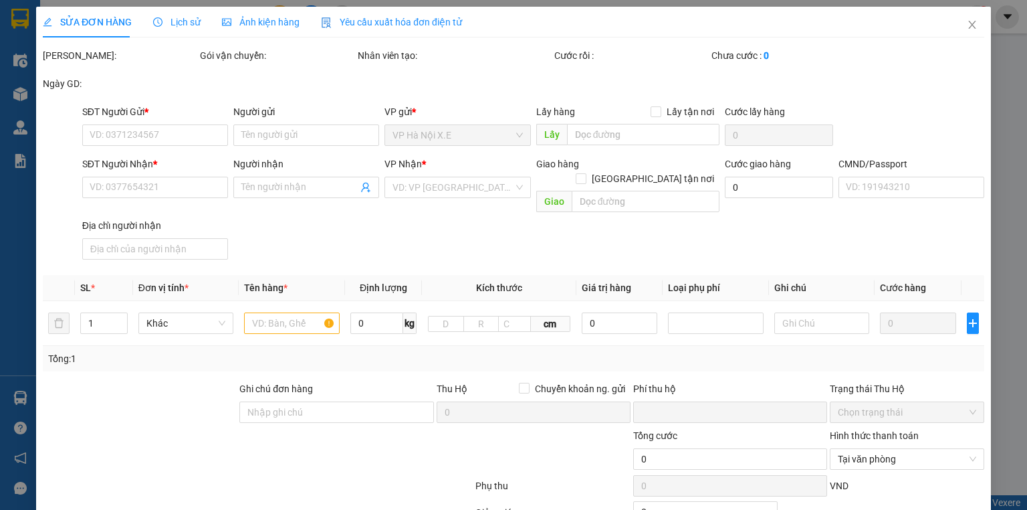
type input "0"
type input "120.000"
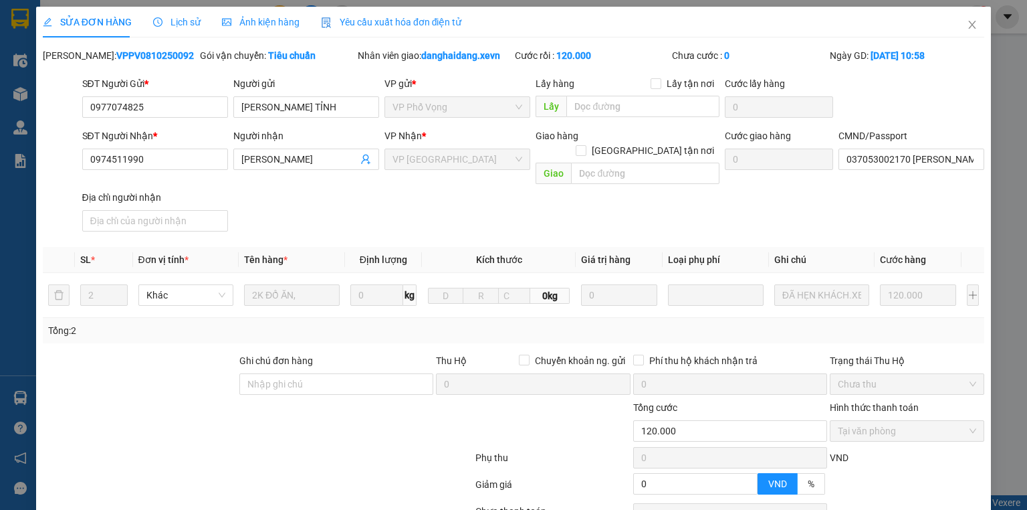
click at [175, 27] on span "Lịch sử" at bounding box center [176, 22] width 47 height 11
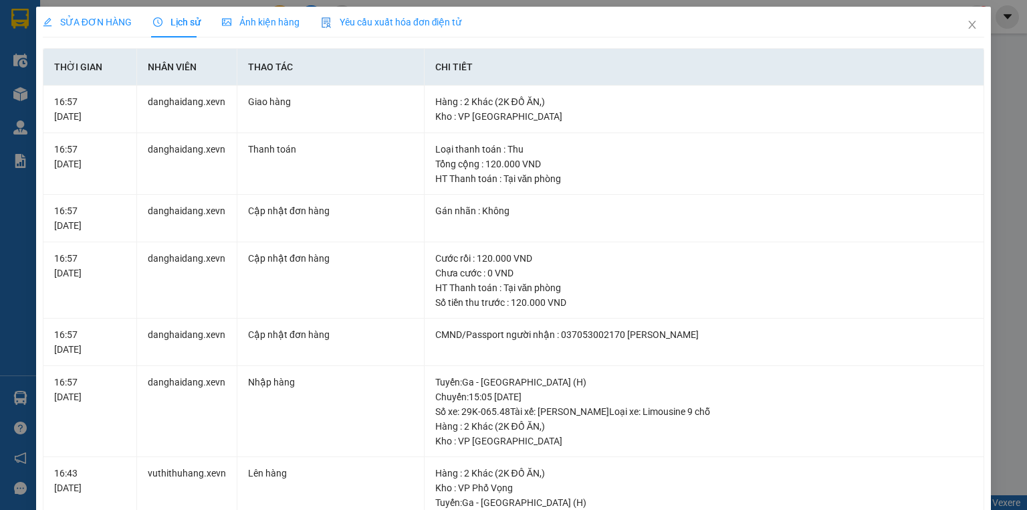
click at [107, 22] on span "SỬA ĐƠN HÀNG" at bounding box center [87, 22] width 89 height 11
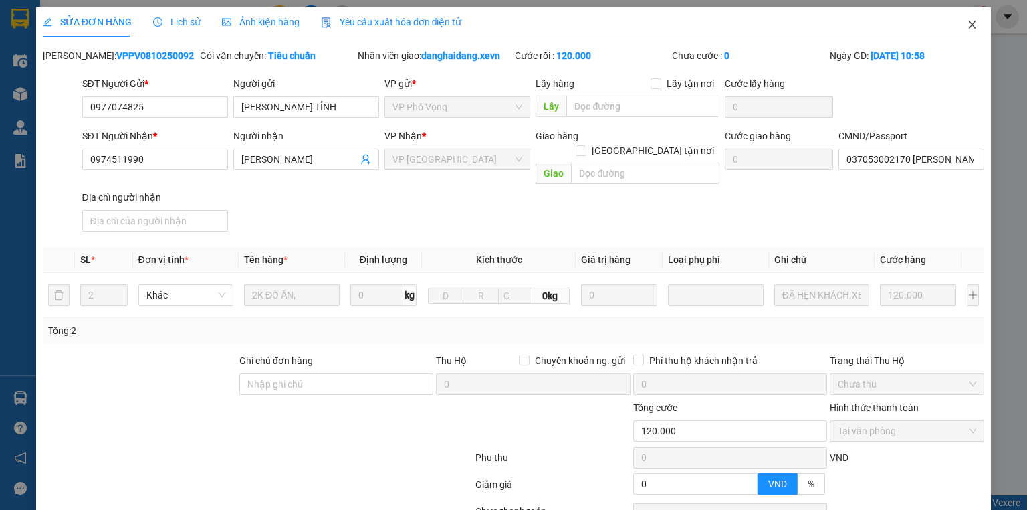
click at [967, 20] on icon "close" at bounding box center [972, 24] width 11 height 11
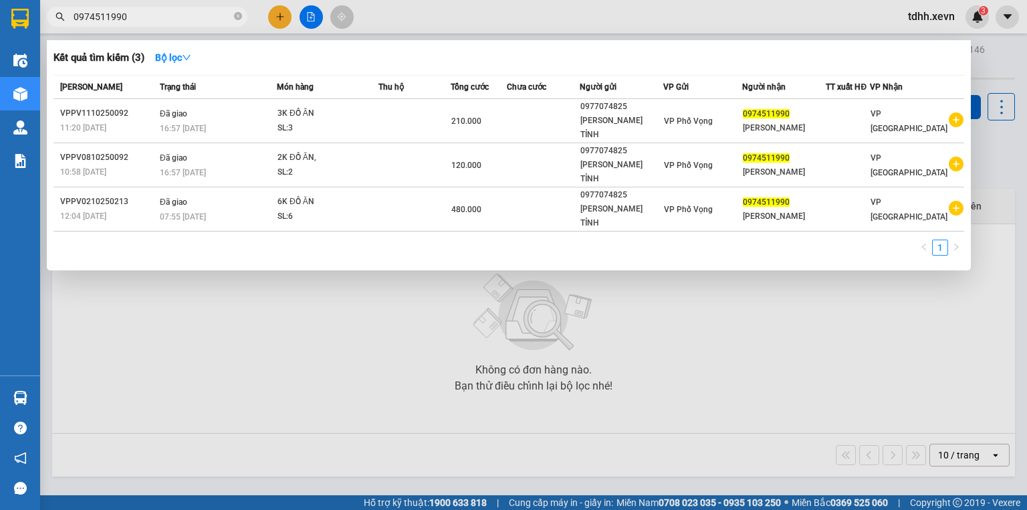
click at [187, 16] on input "0974511990" at bounding box center [153, 16] width 158 height 15
click at [162, 14] on input "0974511990" at bounding box center [153, 16] width 158 height 15
paste input "353404464"
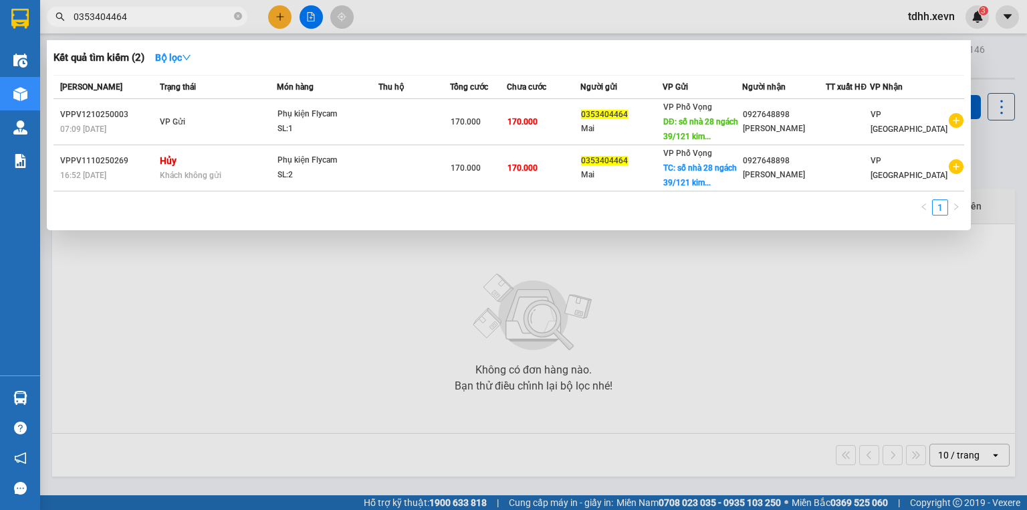
click at [137, 16] on input "0353404464" at bounding box center [153, 16] width 158 height 15
paste input "762345500"
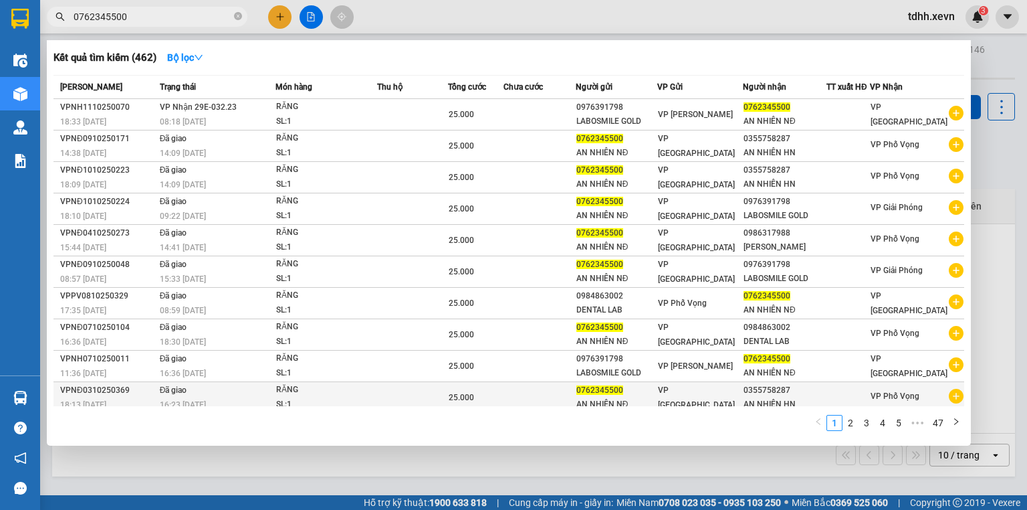
type input "0762345500"
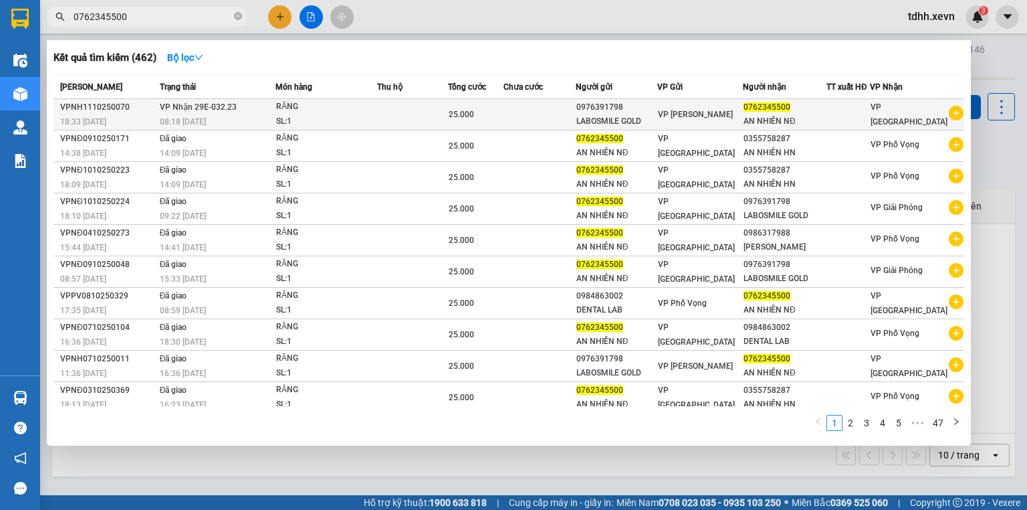
click at [346, 107] on div "RĂNG" at bounding box center [326, 107] width 100 height 15
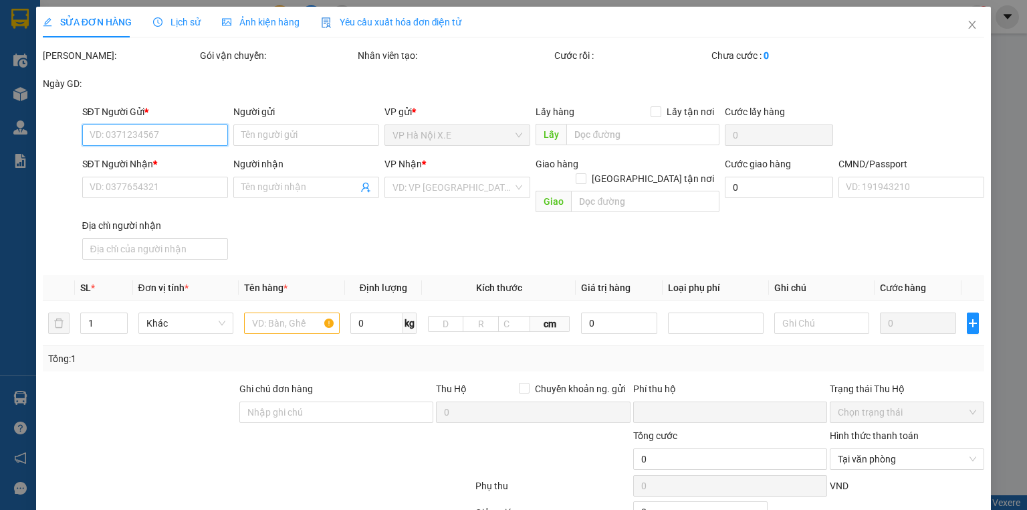
type input "0976391798"
type input "LABOSMILE GOLD"
type input "0762345500"
type input "AN NHIÊN NĐ"
type input "036092005380 VŨ VĂN NAM"
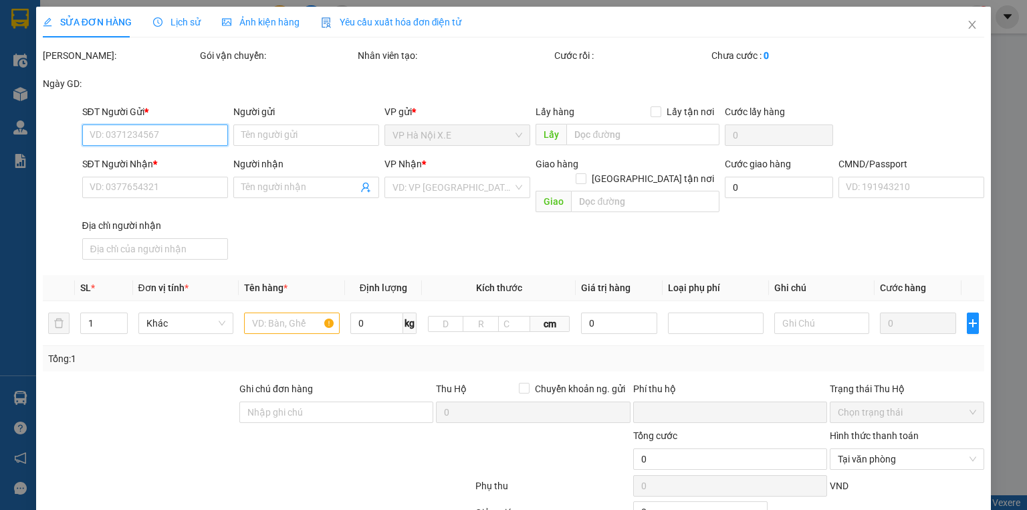
type input "0"
type input "25.000"
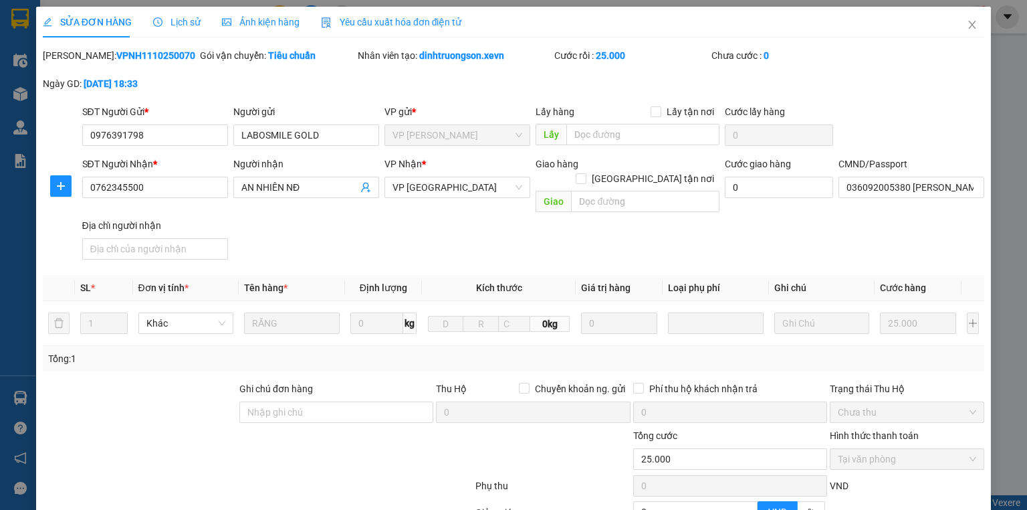
drag, startPoint x: 170, startPoint y: 19, endPoint x: 183, endPoint y: 19, distance: 13.4
click at [171, 19] on span "Lịch sử" at bounding box center [176, 22] width 47 height 11
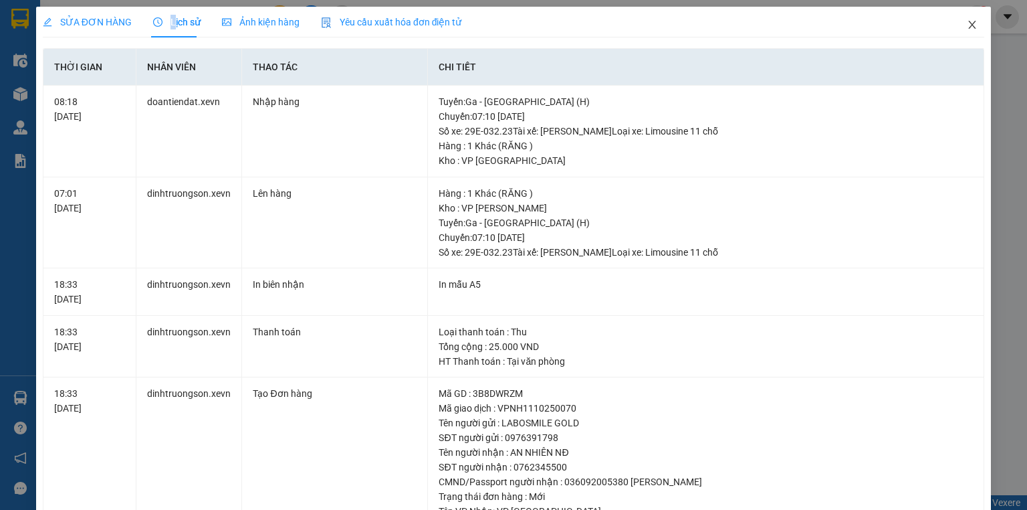
click at [969, 26] on icon "close" at bounding box center [972, 25] width 7 height 8
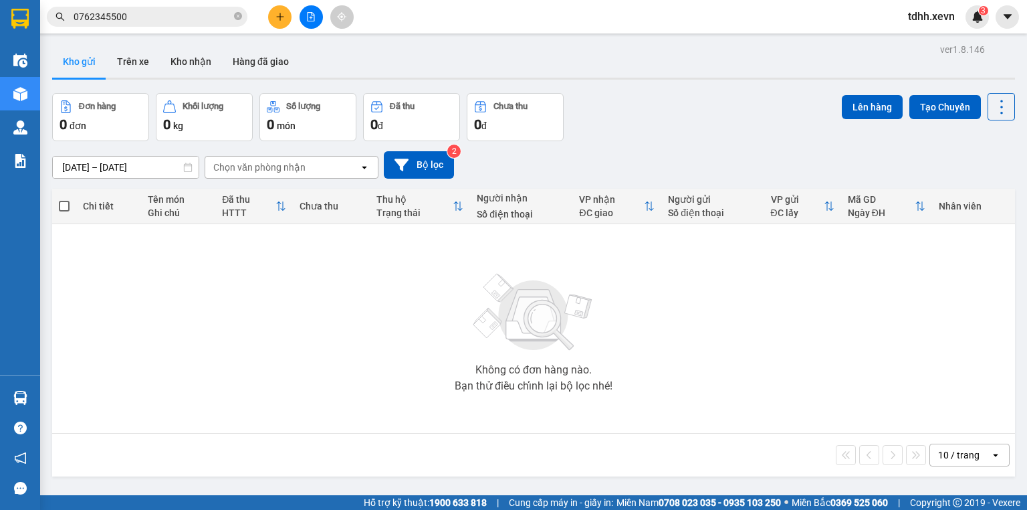
click at [146, 20] on input "0762345500" at bounding box center [153, 16] width 158 height 15
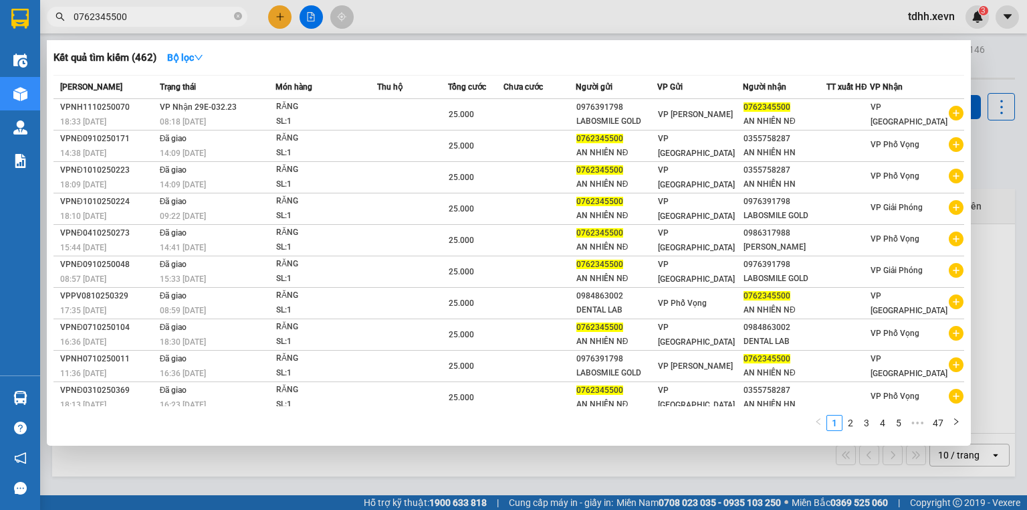
click at [146, 20] on input "0762345500" at bounding box center [153, 16] width 158 height 15
paste input "927648898"
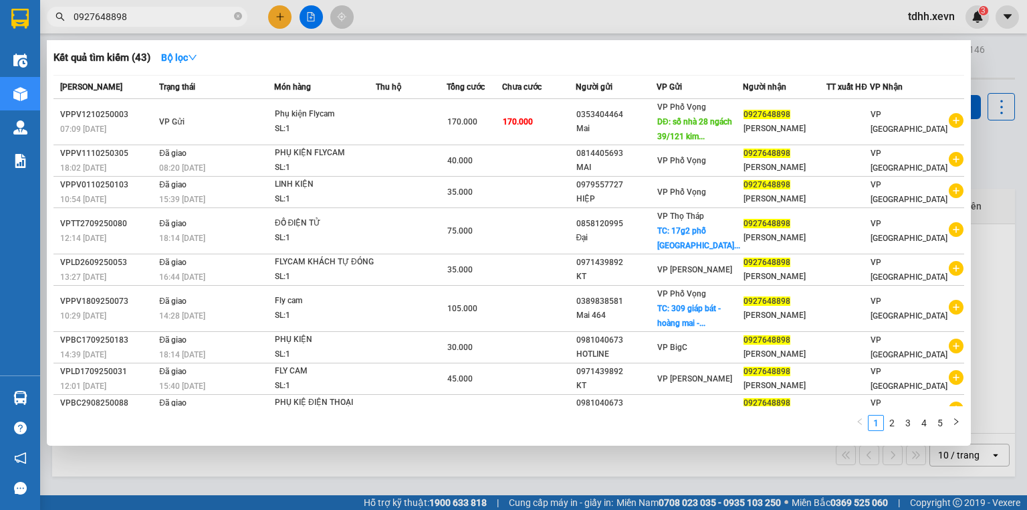
click at [193, 22] on input "0927648898" at bounding box center [153, 16] width 158 height 15
paste input "83876376"
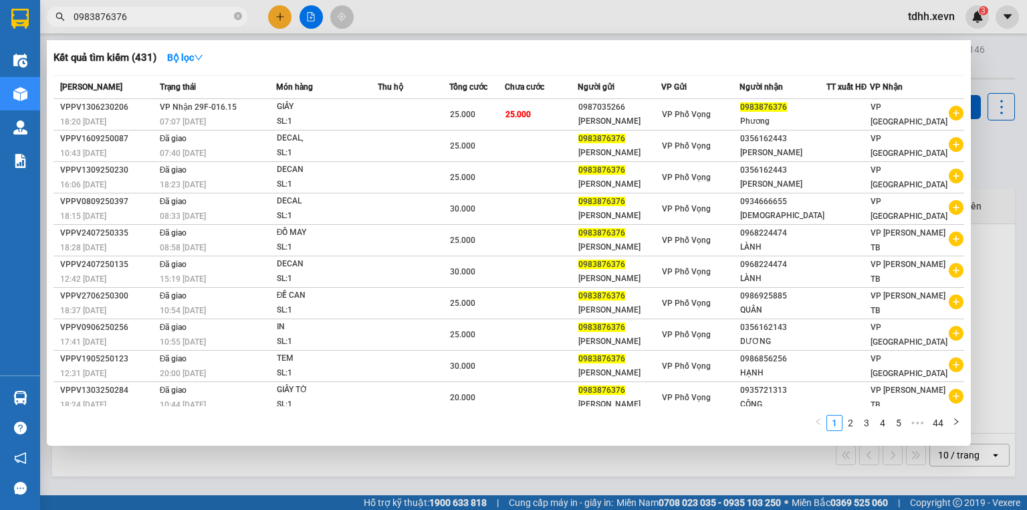
click at [140, 17] on input "0983876376" at bounding box center [153, 16] width 158 height 15
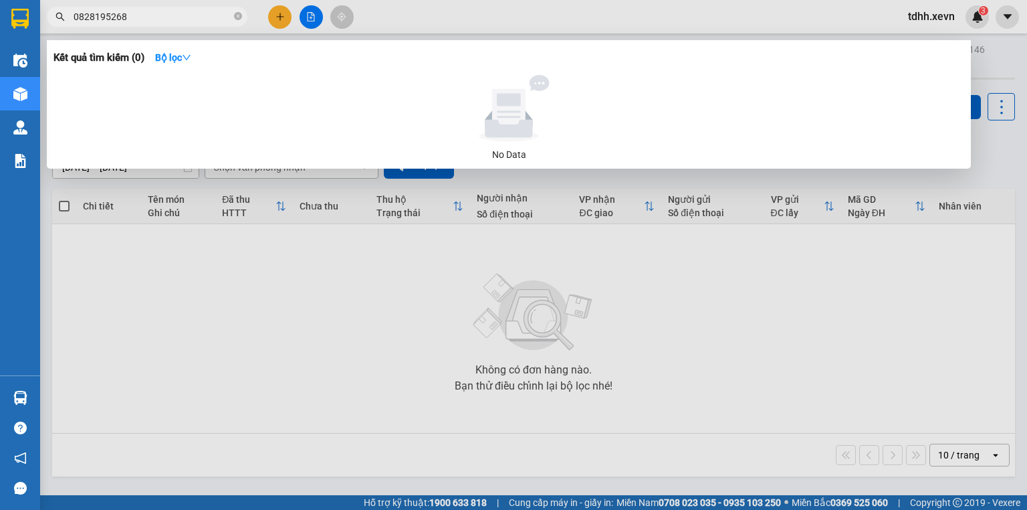
type input "0828195268"
click at [166, 11] on input "0828195268" at bounding box center [153, 16] width 158 height 15
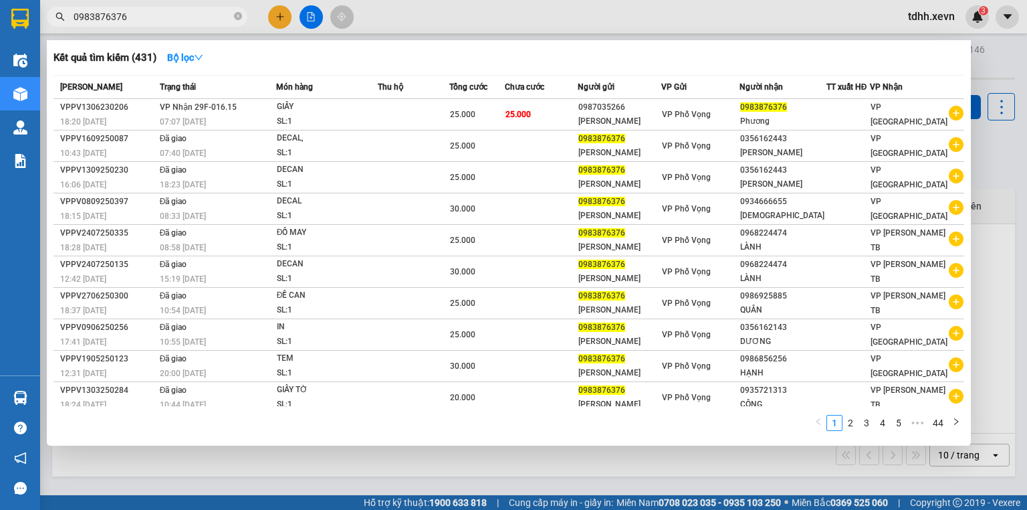
click at [138, 11] on input "0983876376" at bounding box center [153, 16] width 158 height 15
click at [152, 19] on input "0983876376" at bounding box center [153, 16] width 158 height 15
paste input "45450591"
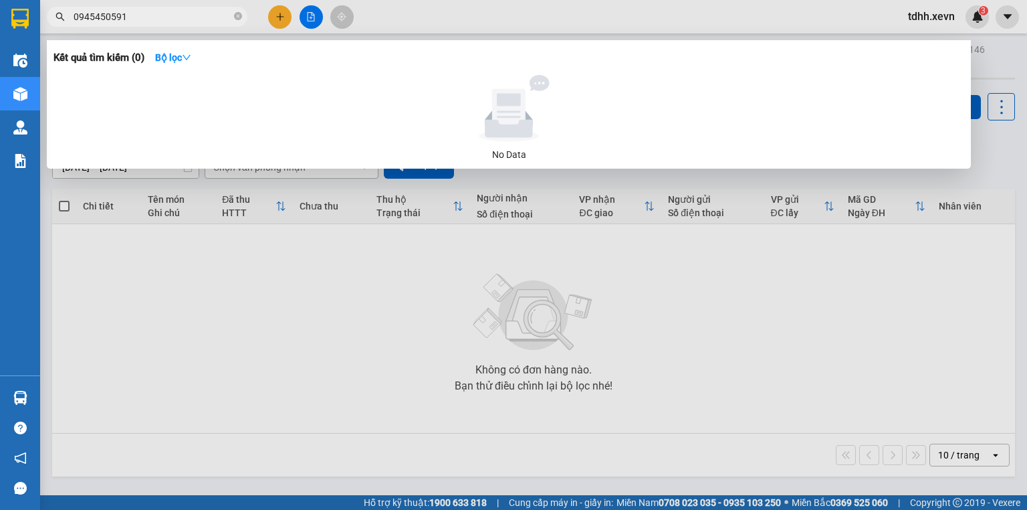
click at [140, 16] on input "0945450591" at bounding box center [153, 16] width 158 height 15
paste input "89472888"
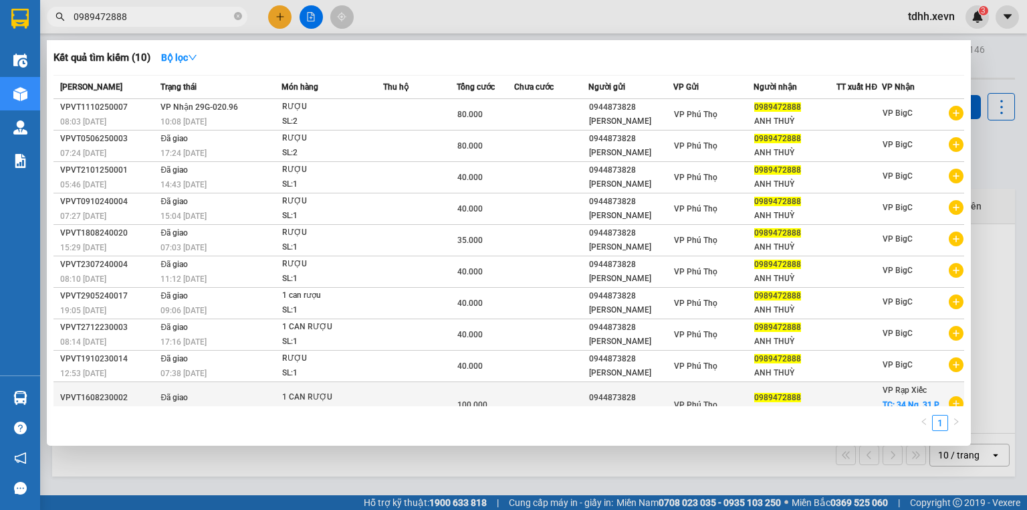
type input "0989472888"
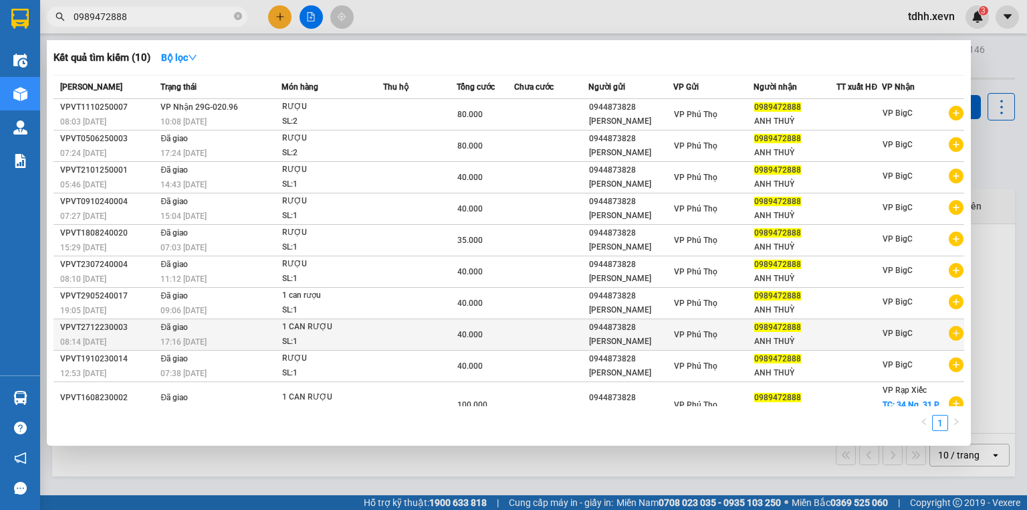
click at [529, 319] on td at bounding box center [551, 334] width 74 height 31
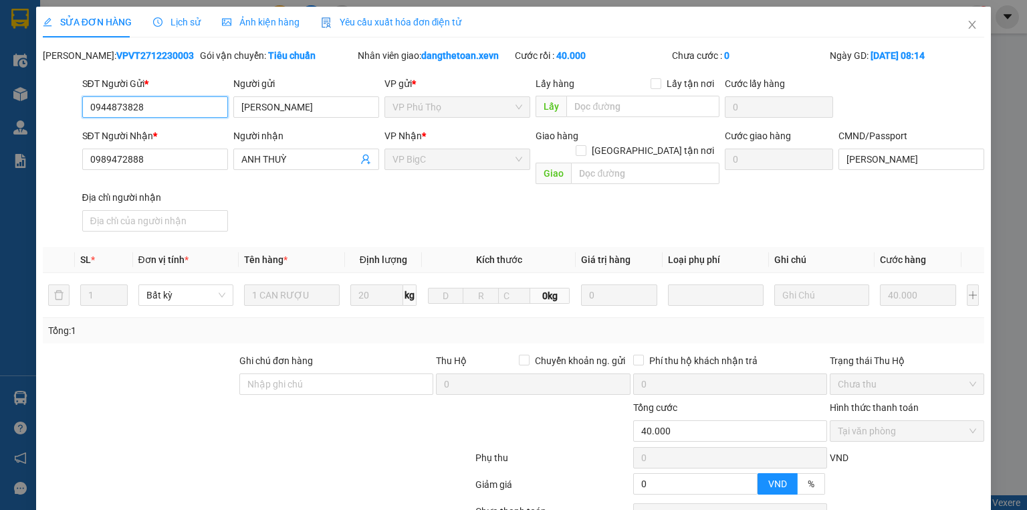
type input "0944873828"
type input "ANH THANH"
type input "0989472888"
type input "ANH THUỲ"
type input "nguyễn thanh thuỷ"
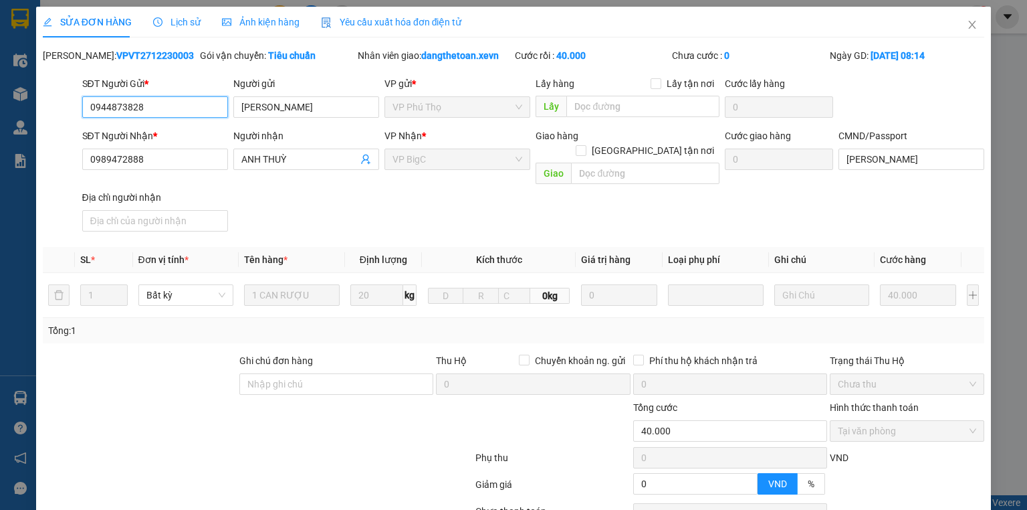
type input "0"
type input "40.000"
click at [970, 29] on icon "close" at bounding box center [972, 24] width 11 height 11
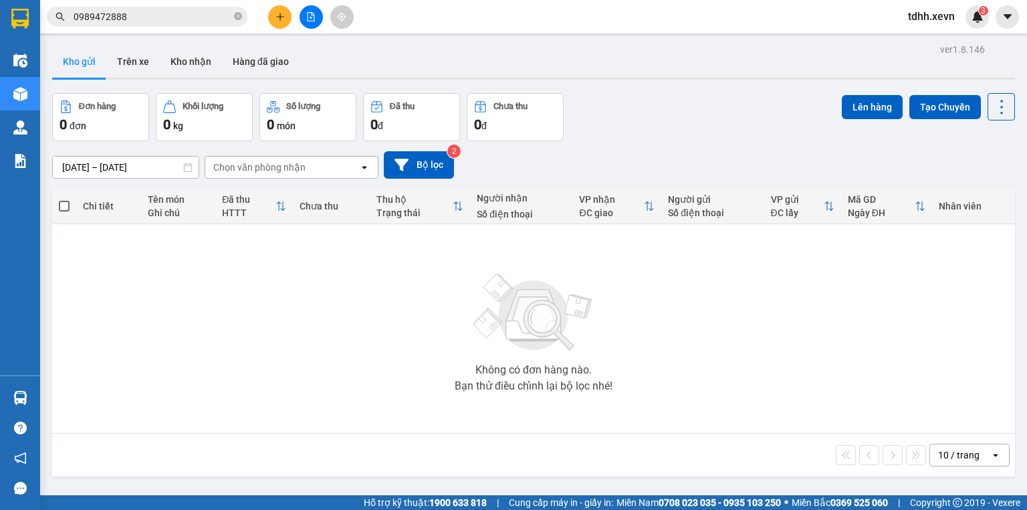
click at [132, 21] on input "0989472888" at bounding box center [153, 16] width 158 height 15
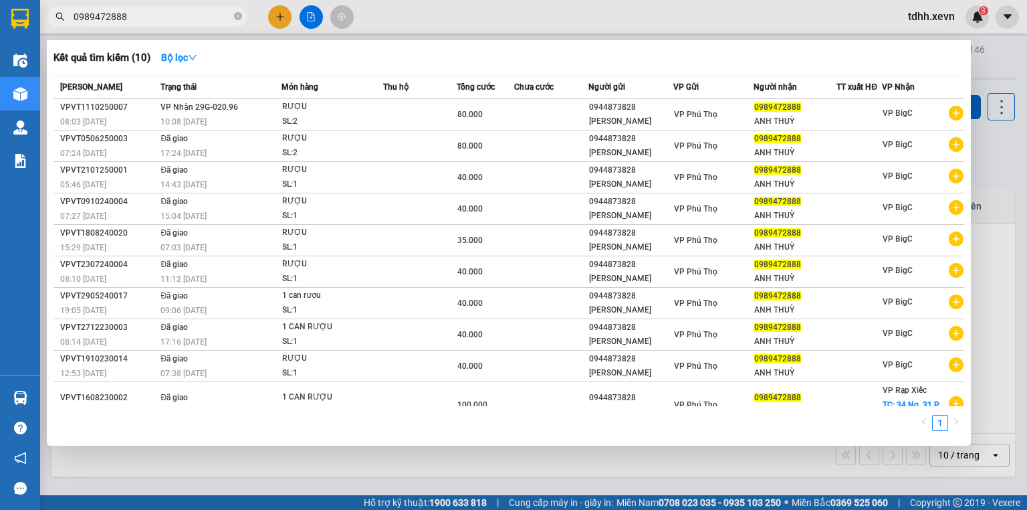
click at [132, 21] on input "0989472888" at bounding box center [153, 16] width 158 height 15
paste input "61629"
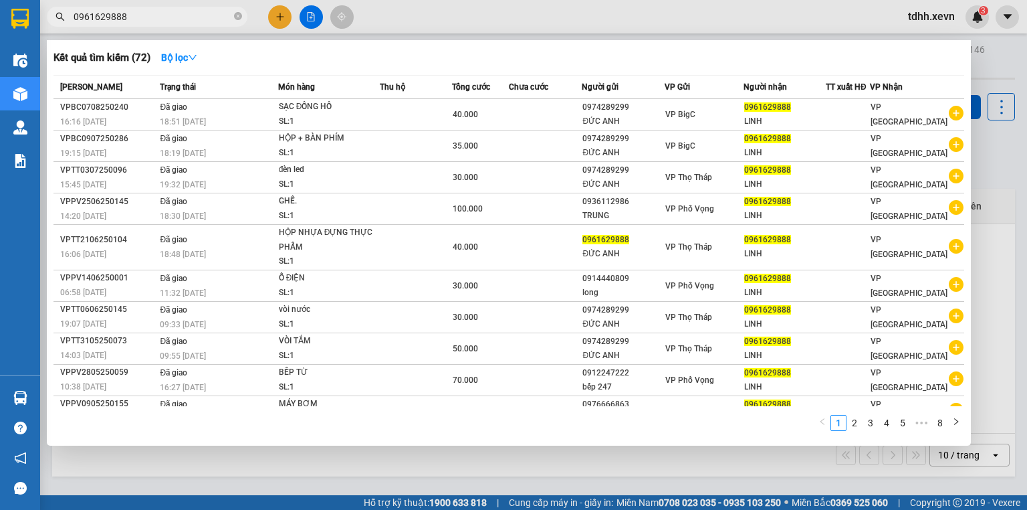
click at [158, 20] on input "0961629888" at bounding box center [153, 16] width 158 height 15
paste input "49642993"
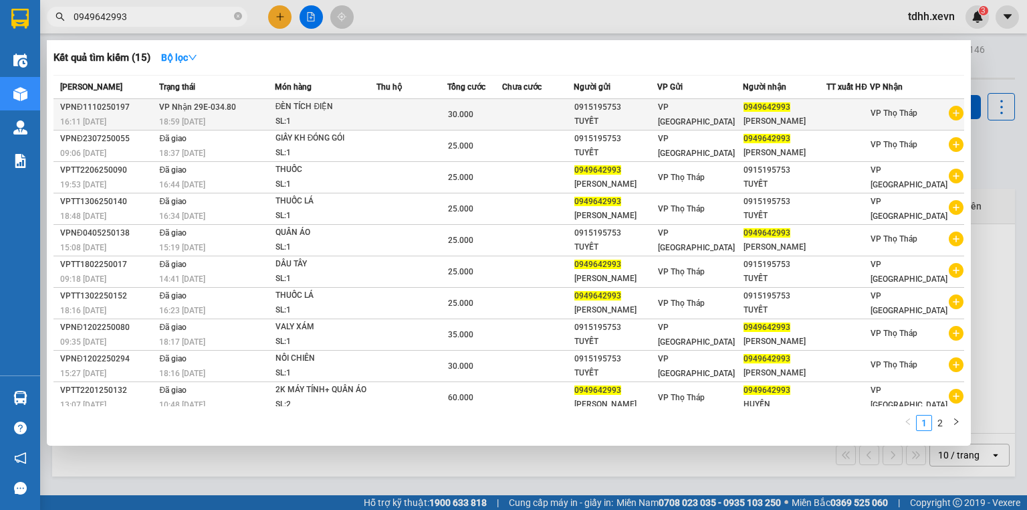
scroll to position [3, 0]
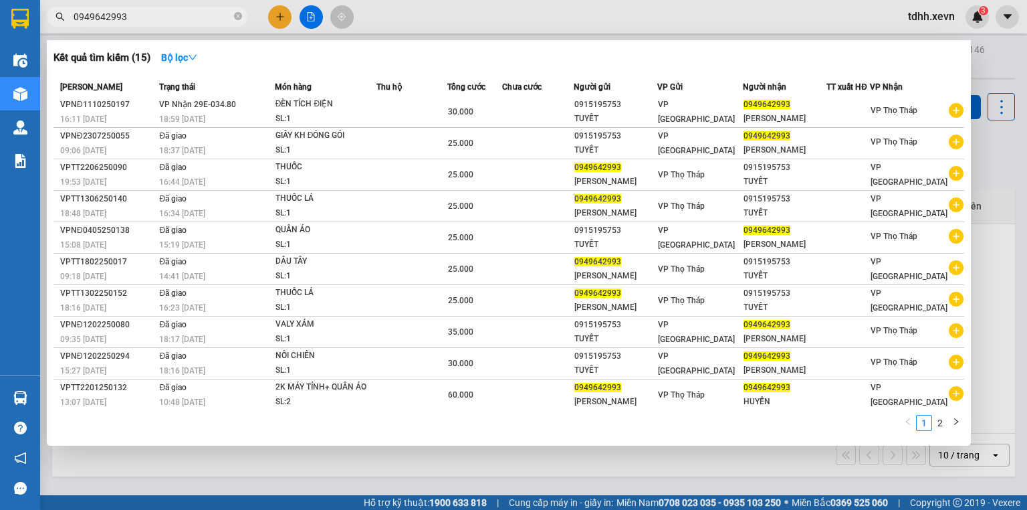
click at [653, 11] on div at bounding box center [513, 255] width 1027 height 510
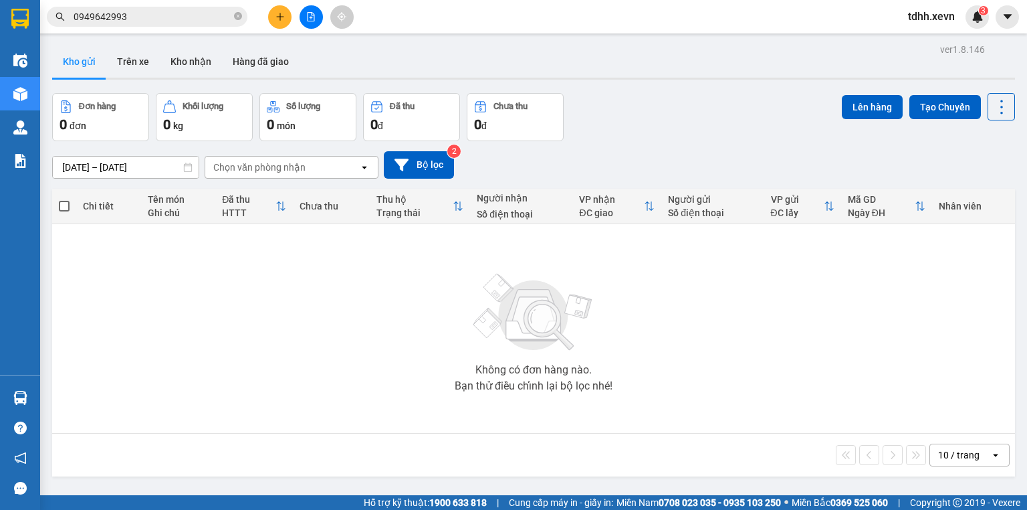
click at [145, 15] on input "0949642993" at bounding box center [153, 16] width 158 height 15
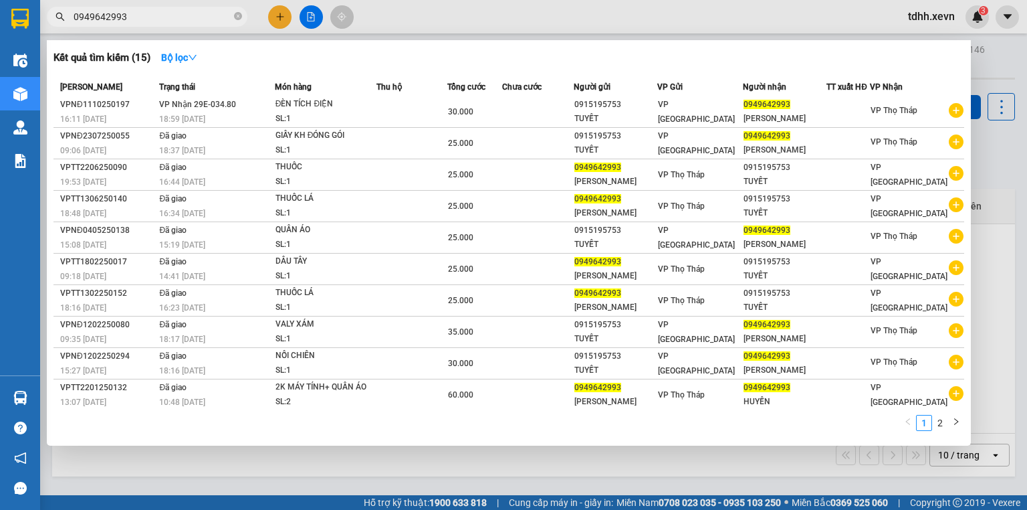
click at [145, 15] on input "0949642993" at bounding box center [153, 16] width 158 height 15
paste input "18351408"
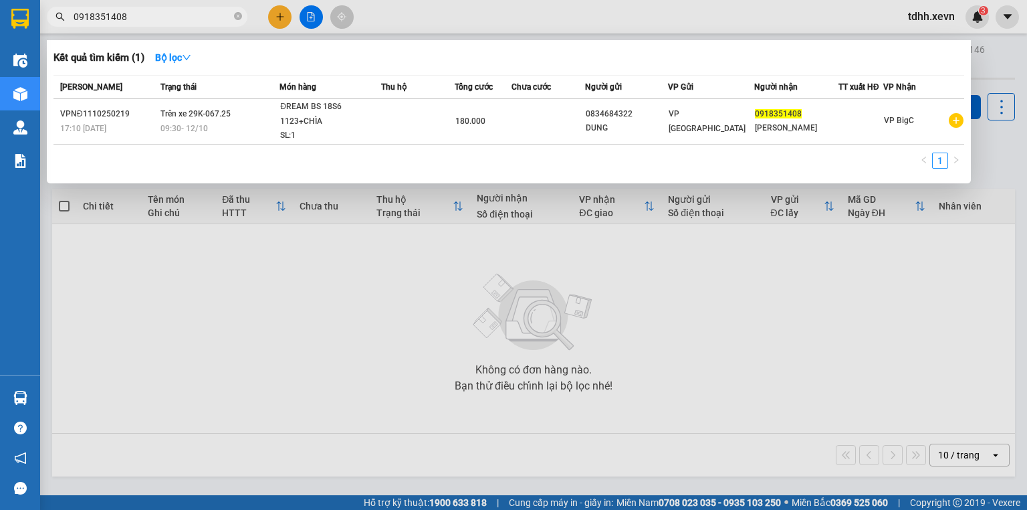
click at [147, 11] on input "0918351408" at bounding box center [153, 16] width 158 height 15
paste input "38767212"
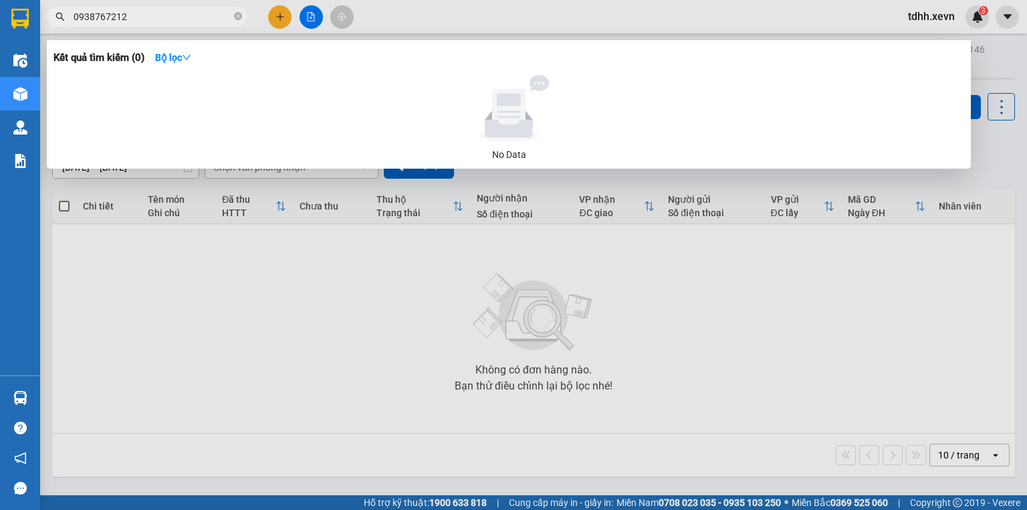
click at [120, 21] on input "0938767212" at bounding box center [153, 16] width 158 height 15
paste input "12530139"
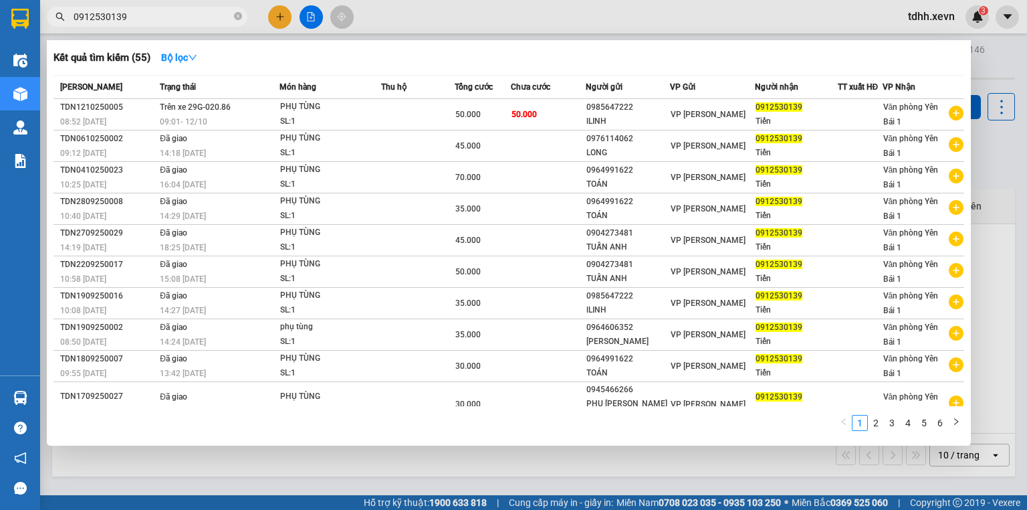
click at [189, 16] on input "0912530139" at bounding box center [153, 16] width 158 height 15
paste input "857152"
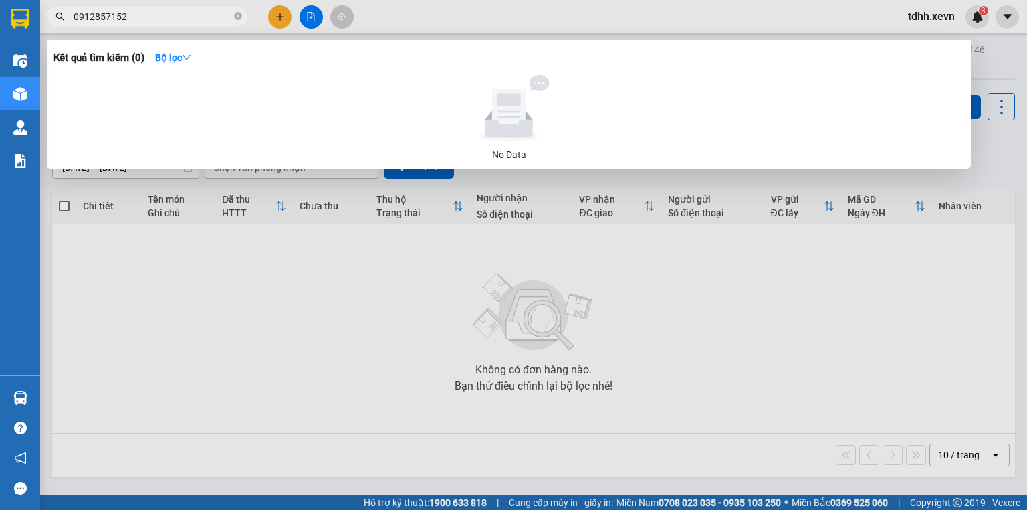
click at [155, 21] on input "0912857152" at bounding box center [153, 16] width 158 height 15
paste input "372362199"
click at [175, 15] on input "0372362199" at bounding box center [153, 16] width 158 height 15
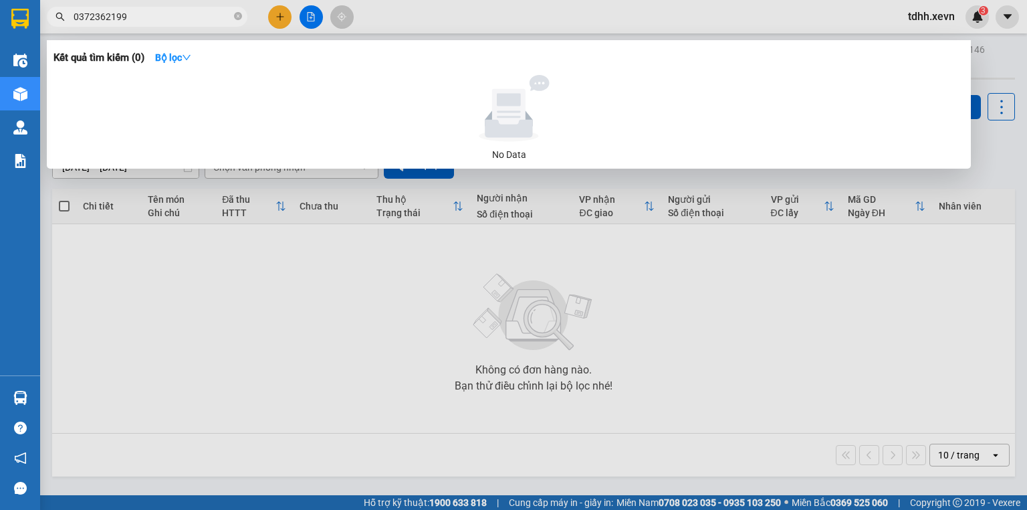
paste input "912857152"
click at [120, 11] on input "0912857152" at bounding box center [153, 16] width 158 height 15
paste input "888528866"
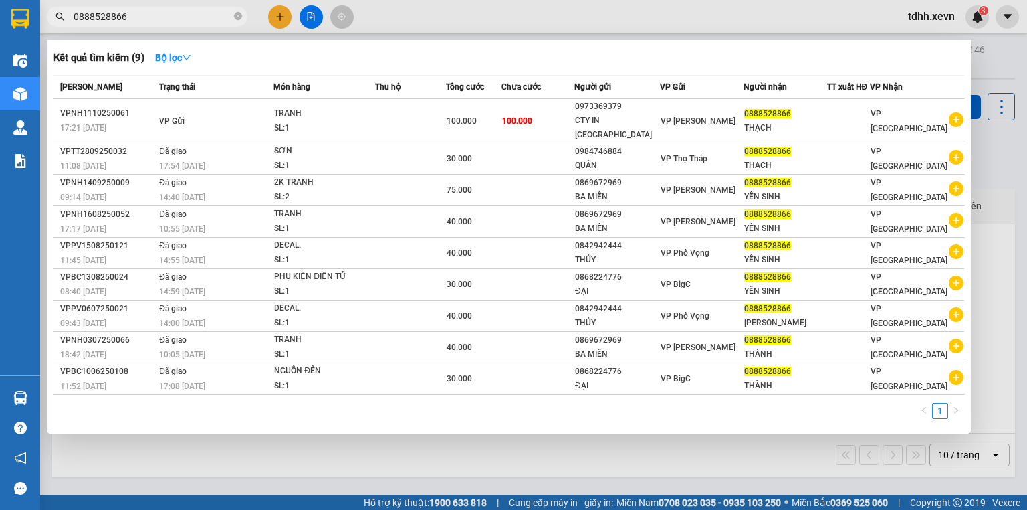
click at [161, 15] on input "0888528866" at bounding box center [153, 16] width 158 height 15
click at [123, 11] on input "0888528866" at bounding box center [153, 16] width 158 height 15
paste input "961169568"
click at [123, 11] on input "0888528866" at bounding box center [153, 16] width 158 height 15
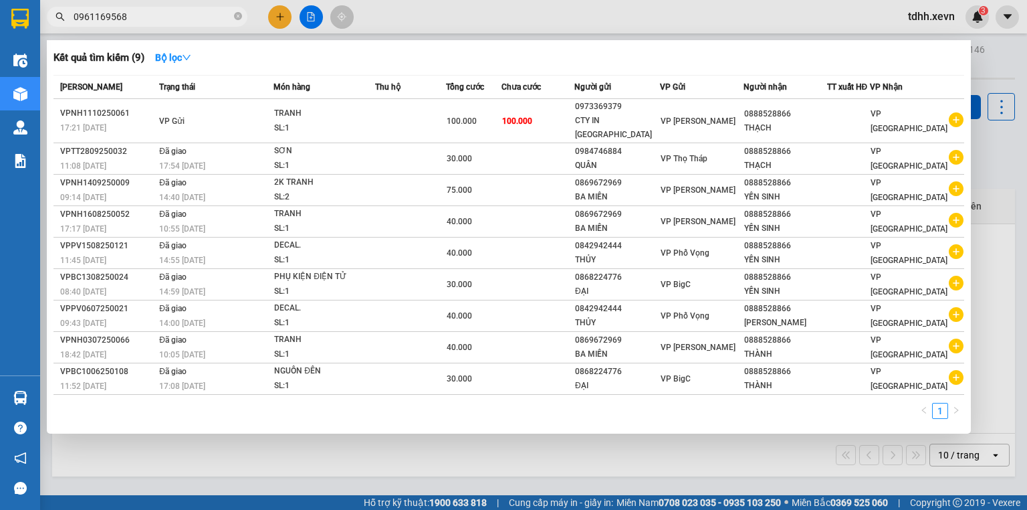
click at [123, 11] on input "0961169568" at bounding box center [153, 16] width 158 height 15
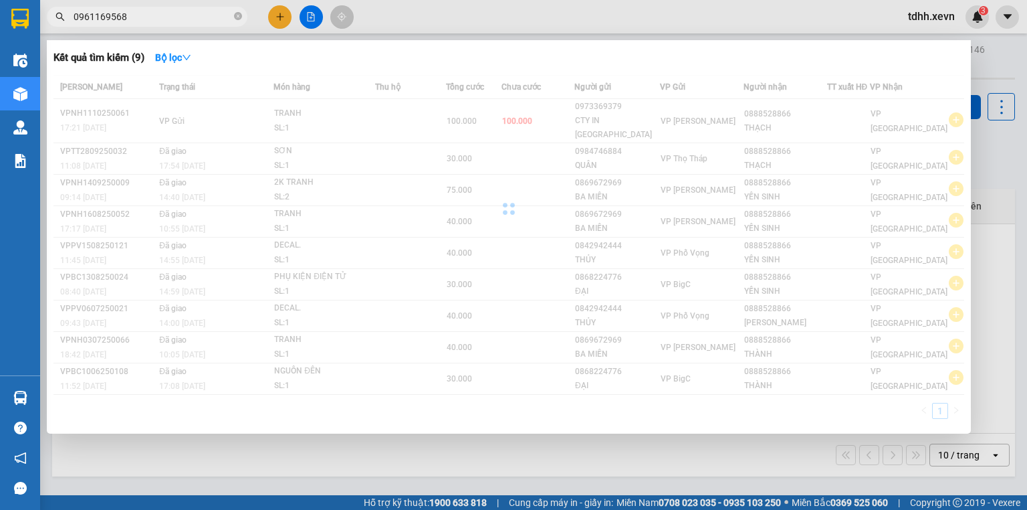
click at [123, 11] on input "0961169568" at bounding box center [153, 16] width 158 height 15
drag, startPoint x: 123, startPoint y: 11, endPoint x: 211, endPoint y: 56, distance: 99.0
click at [126, 12] on input "0961169568" at bounding box center [153, 16] width 158 height 15
type input "0961169568"
click at [0, 17] on div "Kết quả tìm kiếm ( 9 ) Bộ lọc Mã ĐH Trạng thái Món hàng Thu hộ Tổng cước Chưa c…" at bounding box center [0, 17] width 0 height 0
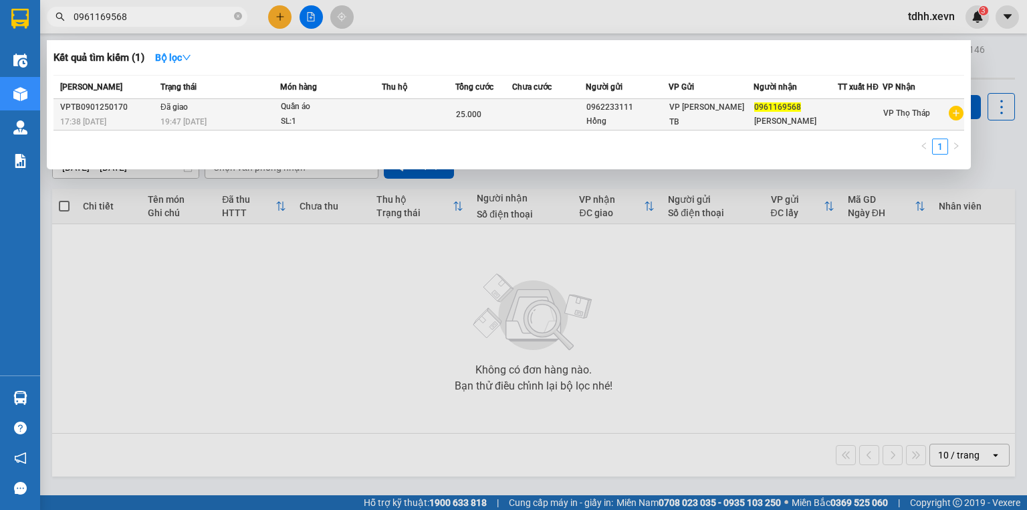
click at [294, 124] on div "SL: 1" at bounding box center [331, 121] width 100 height 15
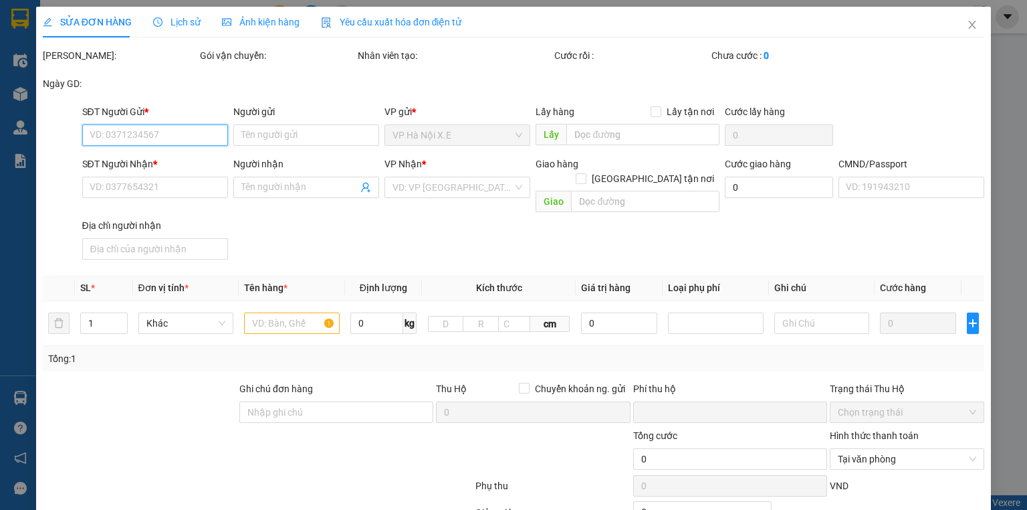
type input "0962233111"
type input "Hồng"
type input "0961169568"
type input "Phương Anh"
type input "123"
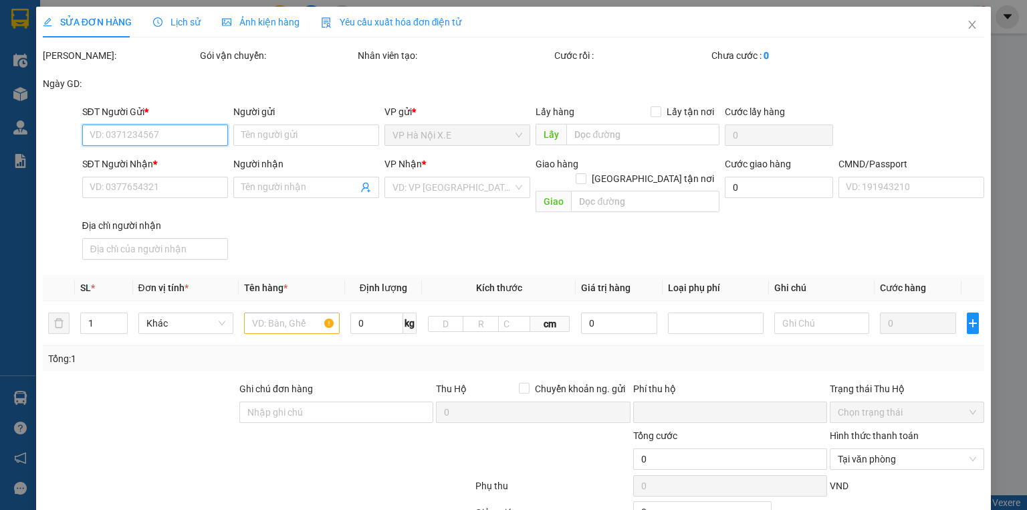
type input "0"
type input "25.000"
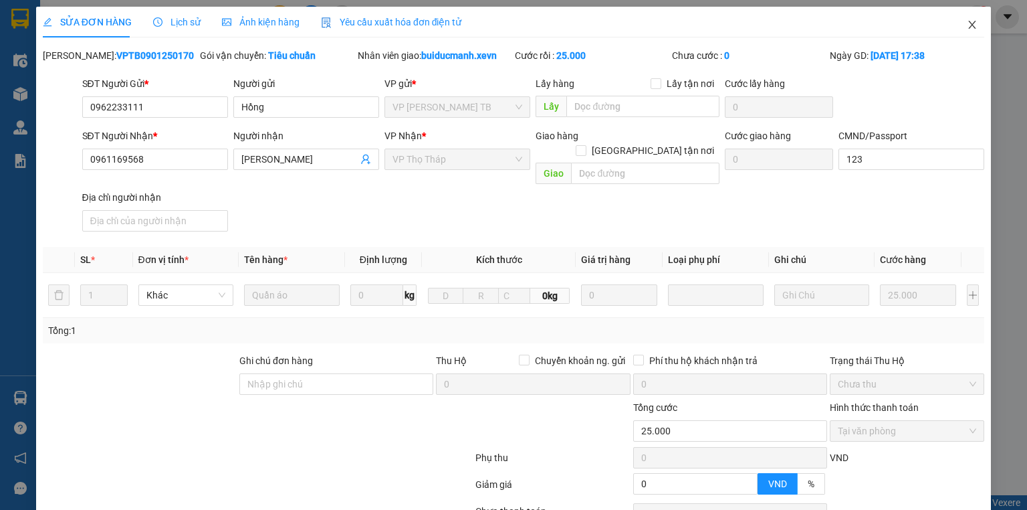
click at [967, 30] on icon "close" at bounding box center [972, 24] width 11 height 11
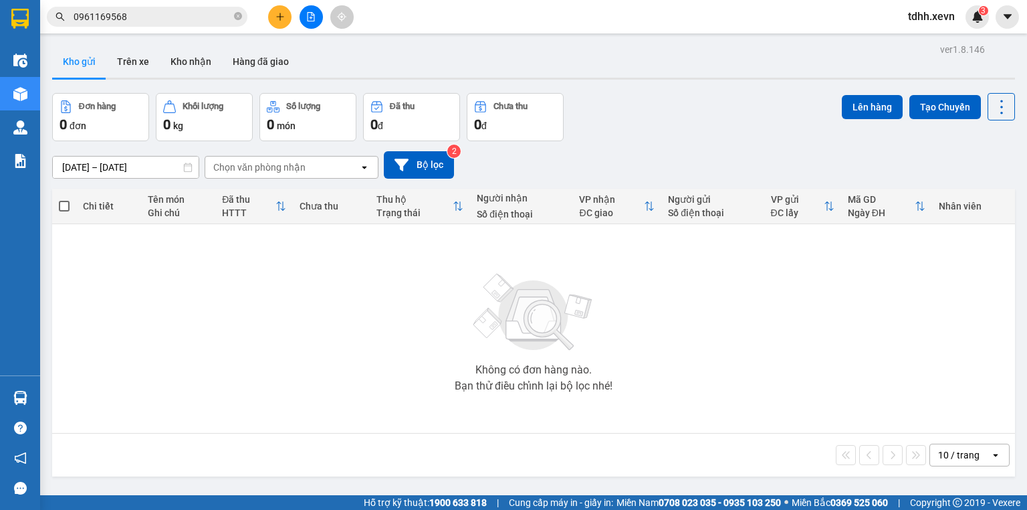
click at [166, 19] on input "0961169568" at bounding box center [153, 16] width 158 height 15
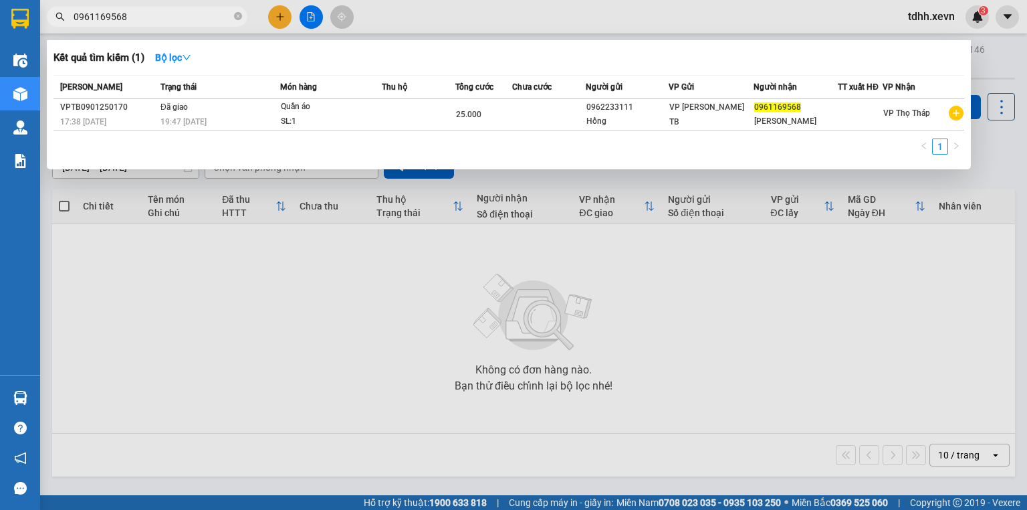
click at [166, 19] on input "0961169568" at bounding box center [153, 16] width 158 height 15
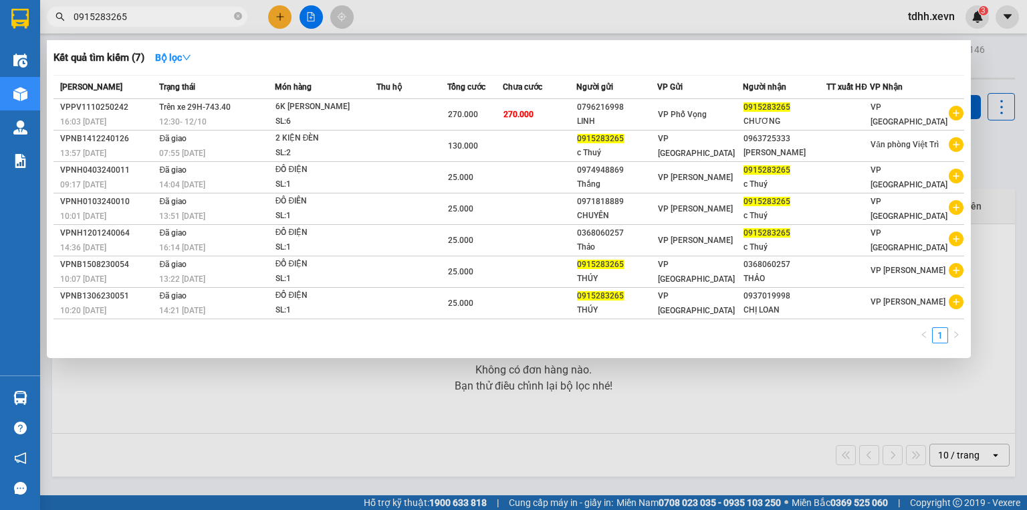
click at [153, 19] on input "0915283265" at bounding box center [153, 16] width 158 height 15
paste input "04241567"
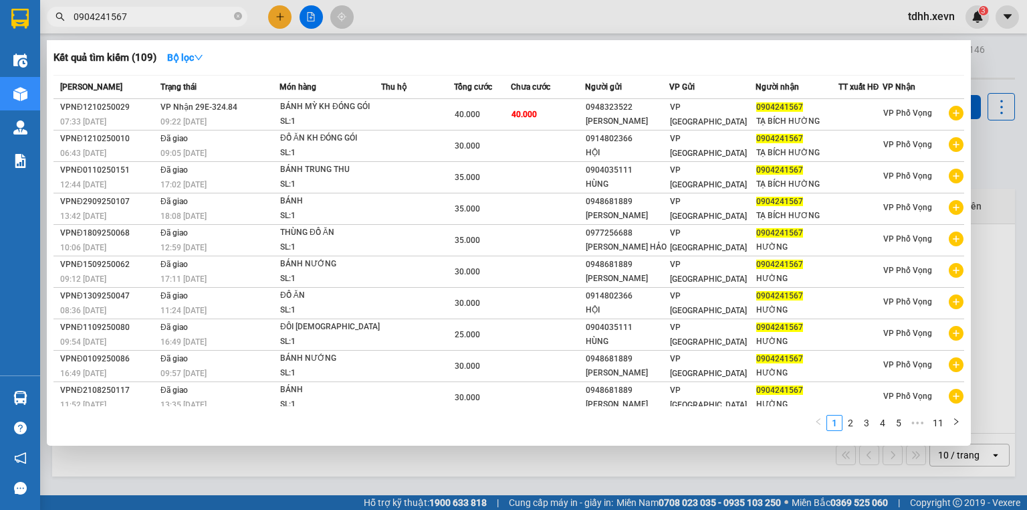
click at [148, 20] on input "0904241567" at bounding box center [153, 16] width 158 height 15
paste input "61444202"
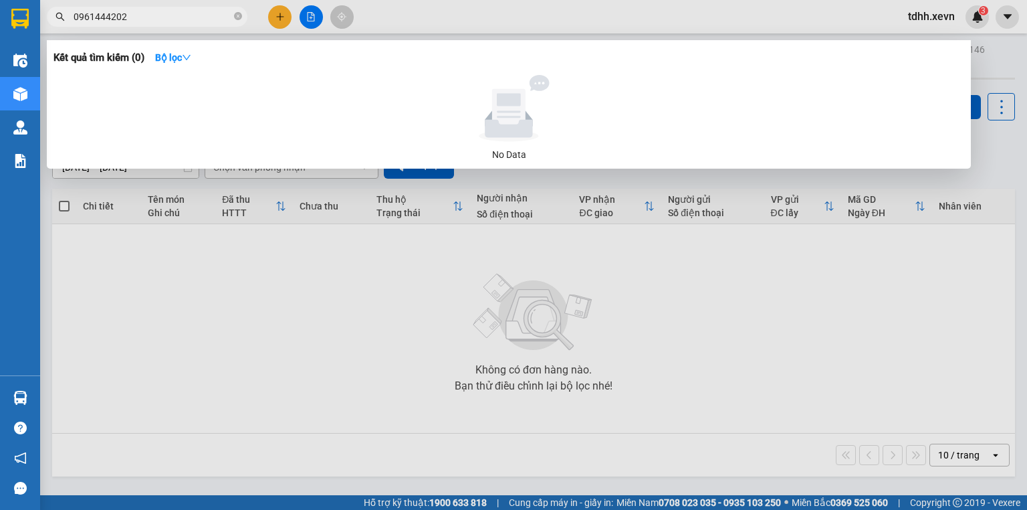
click at [90, 13] on input "0961444202" at bounding box center [153, 16] width 158 height 15
paste input "47427594"
type input "0947427594"
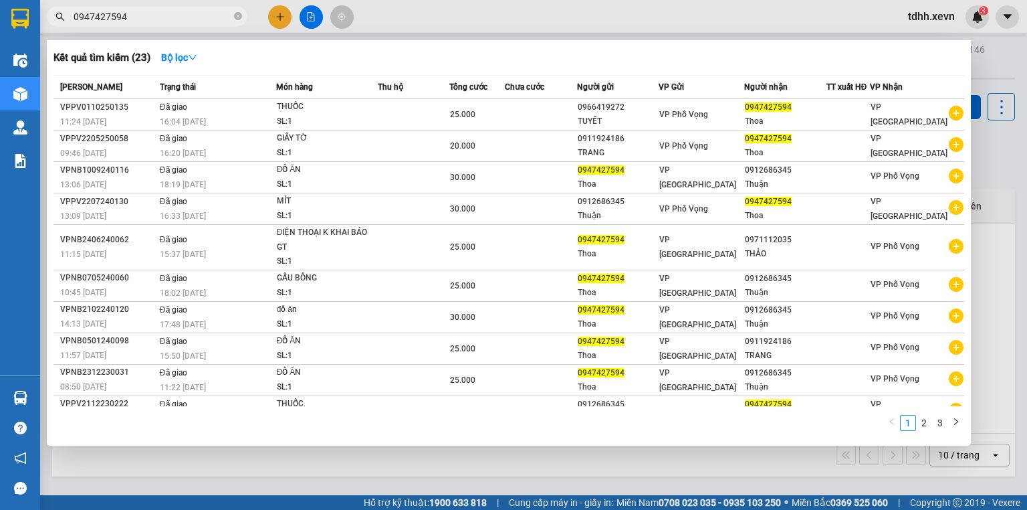
click at [147, 21] on input "0947427594" at bounding box center [153, 16] width 158 height 15
click at [147, 19] on input "0947427594" at bounding box center [153, 16] width 158 height 15
click at [146, 13] on input "0947427594" at bounding box center [153, 16] width 158 height 15
click at [143, 14] on input "0947427594" at bounding box center [153, 16] width 158 height 15
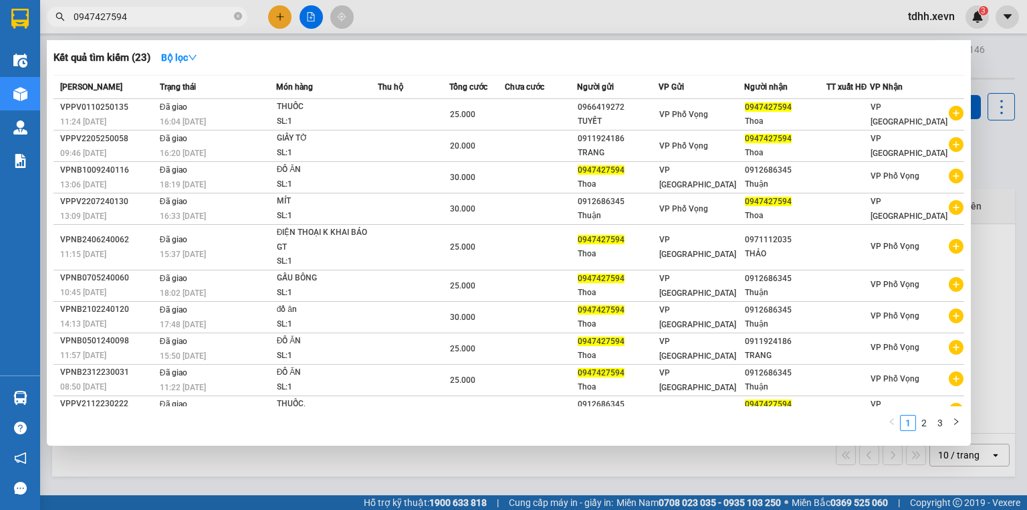
click at [143, 14] on input "0947427594" at bounding box center [153, 16] width 158 height 15
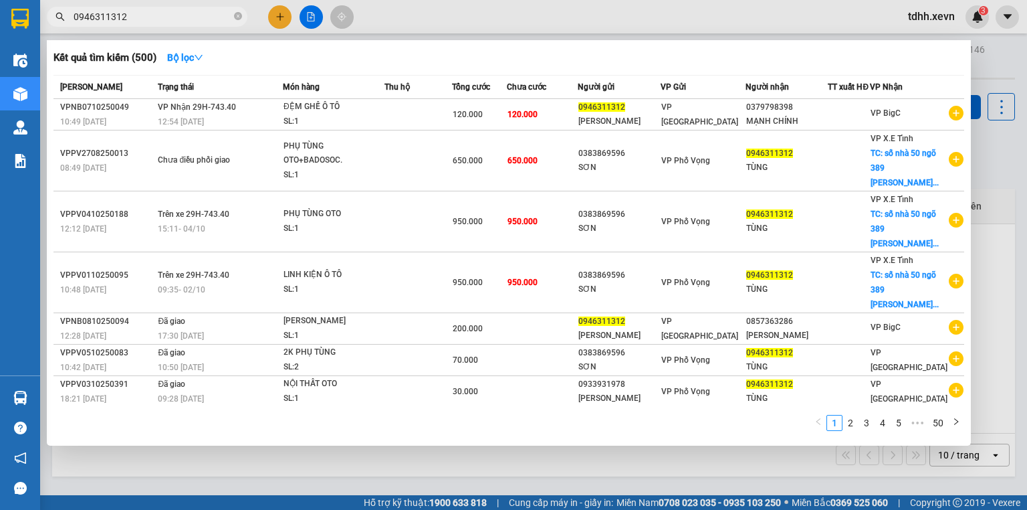
click at [144, 21] on input "0946311312" at bounding box center [153, 16] width 158 height 15
paste input "66755998"
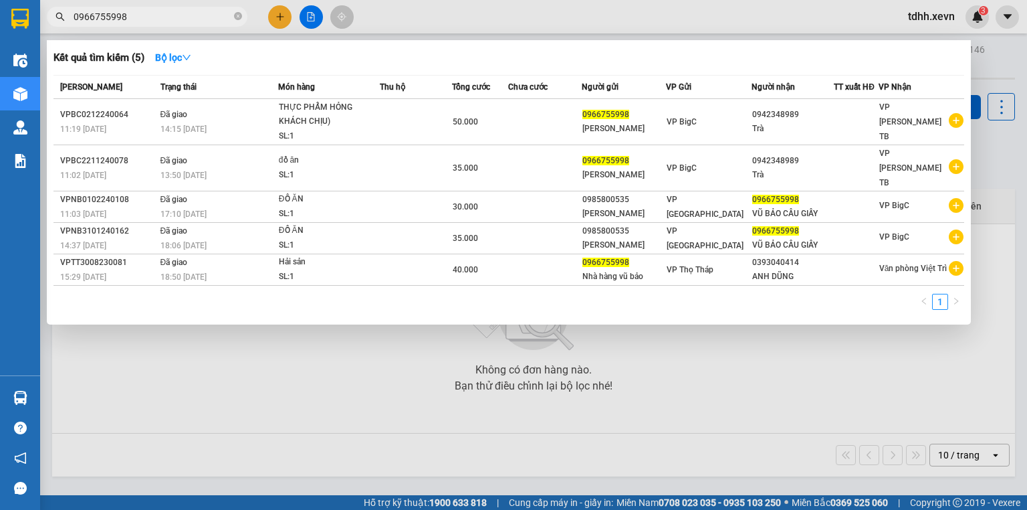
click at [155, 23] on input "0966755998" at bounding box center [153, 16] width 158 height 15
paste input "83984015"
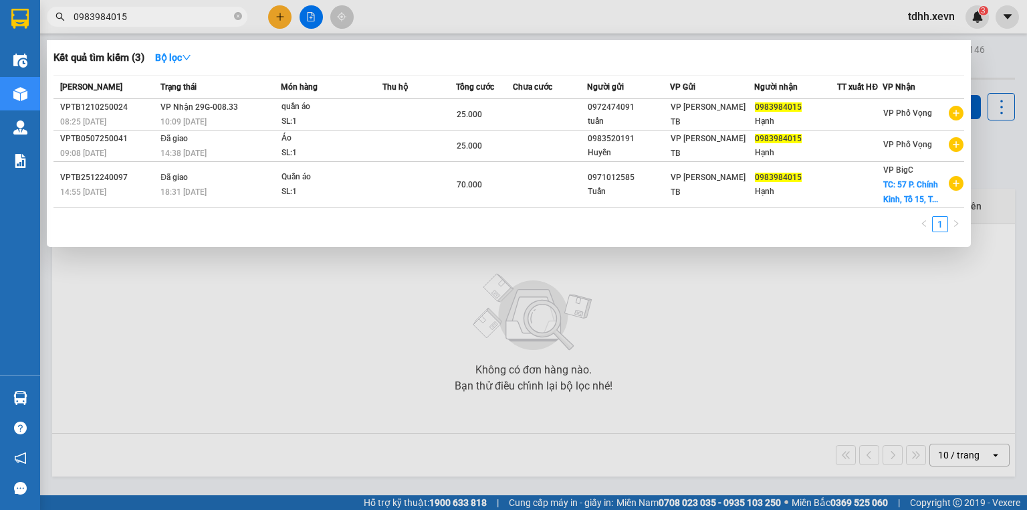
click at [170, 19] on input "0983984015" at bounding box center [153, 16] width 158 height 15
click at [171, 19] on input "0983984015" at bounding box center [153, 16] width 158 height 15
paste input "27648898"
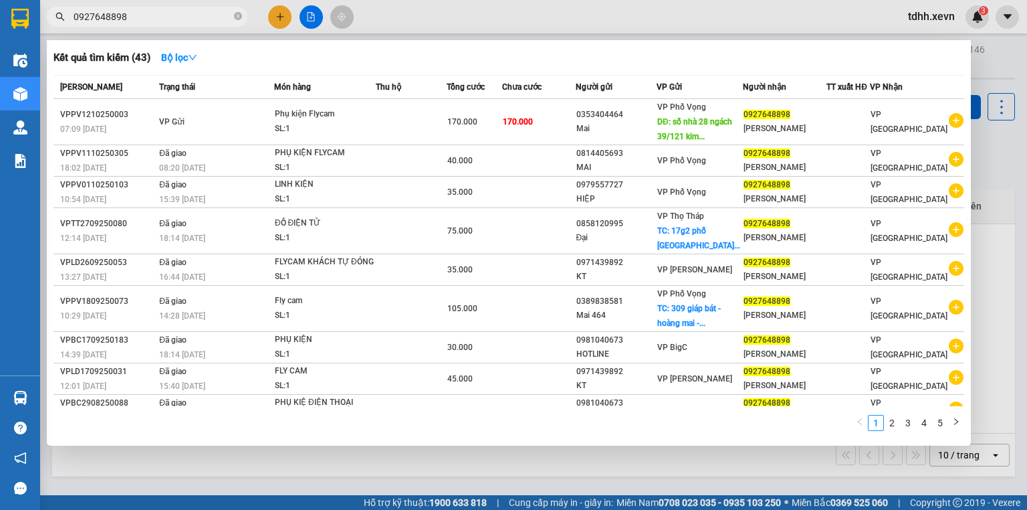
click at [128, 17] on input "0927648898" at bounding box center [153, 16] width 158 height 15
paste input "83813361"
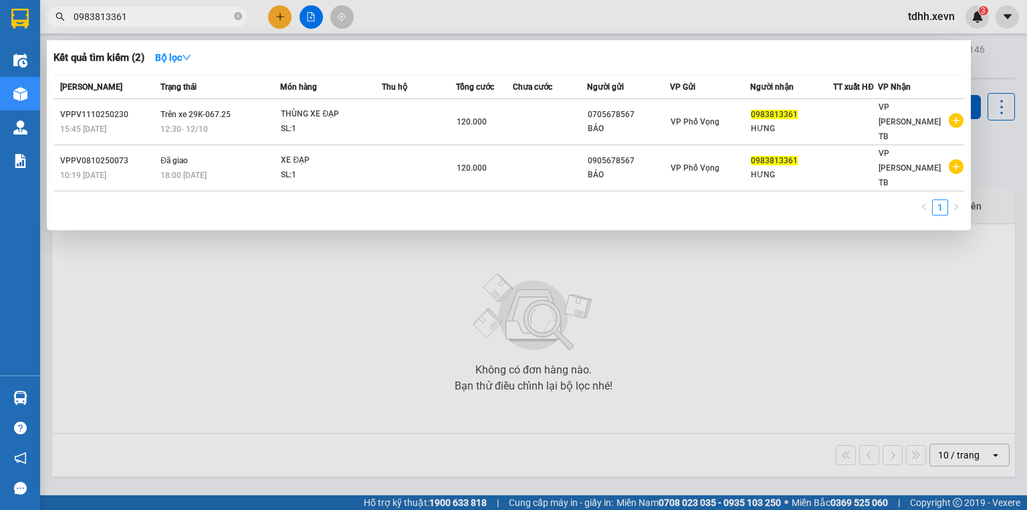
click at [134, 23] on input "0983813361" at bounding box center [153, 16] width 158 height 15
paste input "829123623"
type input "0829123623"
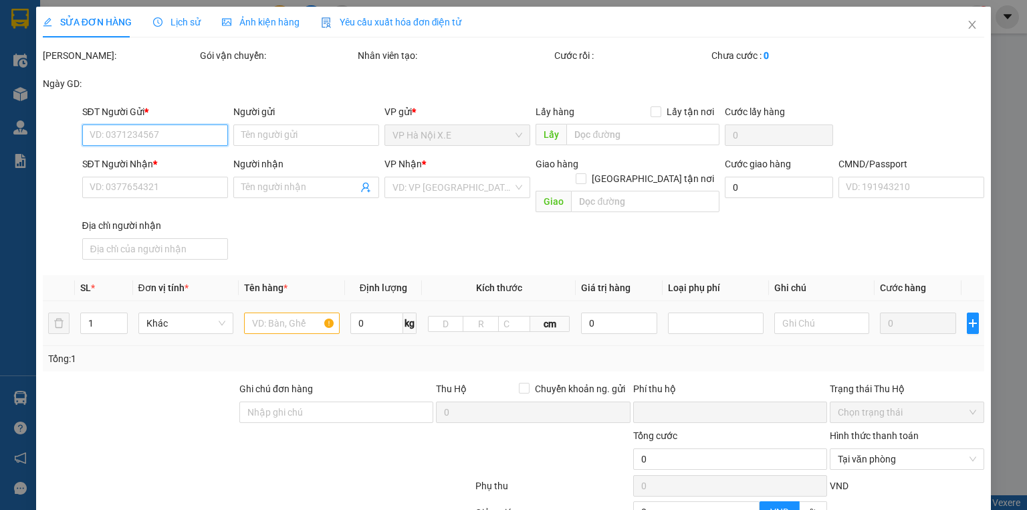
type input "0705678567"
type input "BẢO"
type input "0983813361"
type input "HƯNG"
type input "cc"
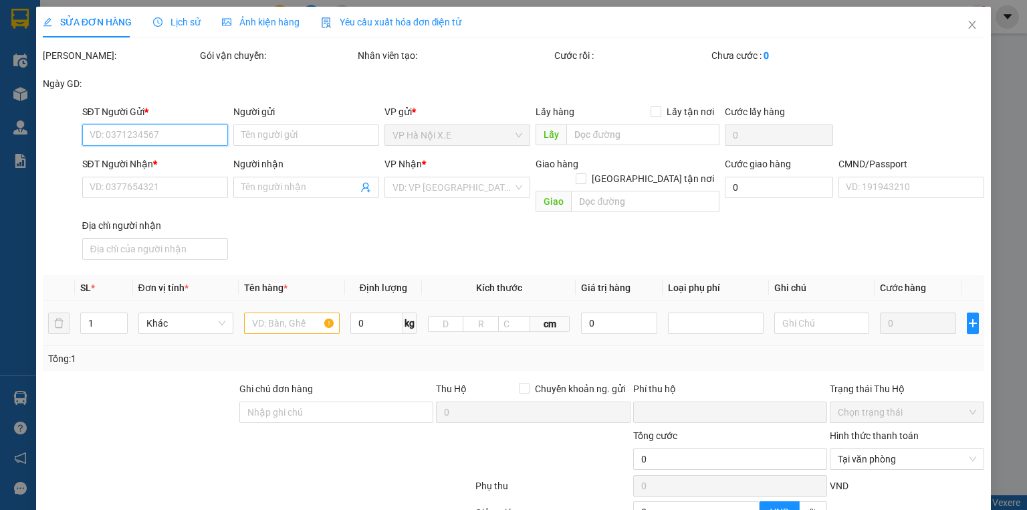
type input "0"
type input "120.000"
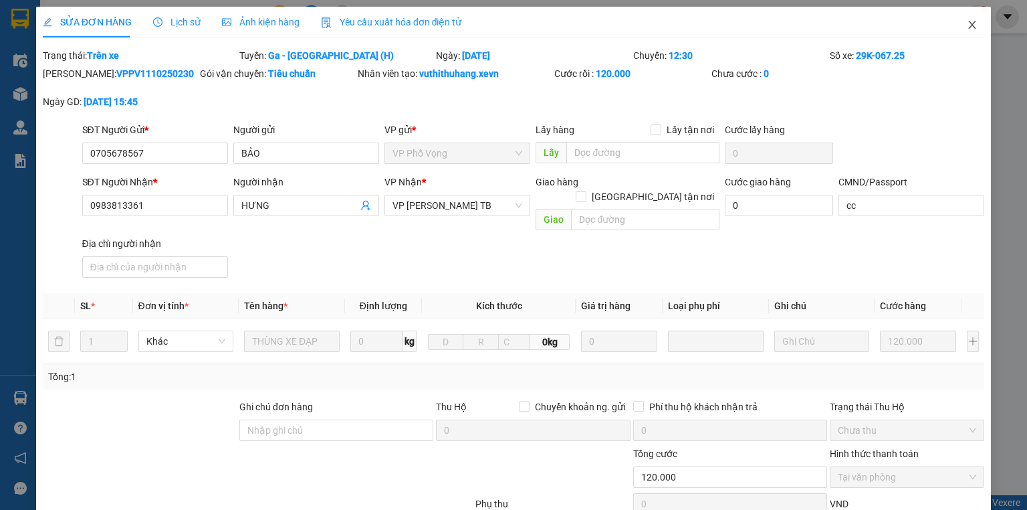
click at [957, 29] on span "Close" at bounding box center [971, 25] width 37 height 37
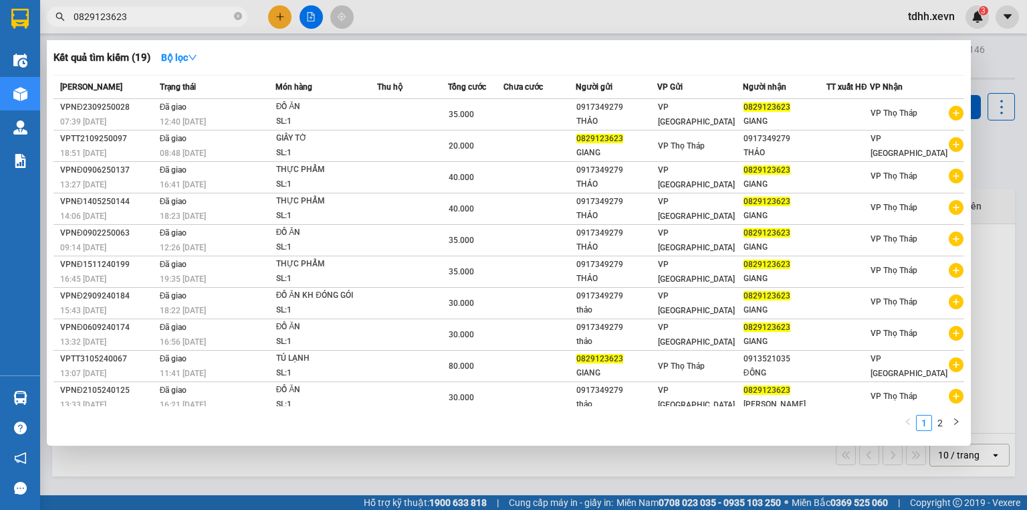
click at [169, 24] on span "0829123623" at bounding box center [147, 17] width 201 height 20
click at [172, 22] on input "0829123623" at bounding box center [153, 16] width 158 height 15
click at [193, 15] on input "0829123623" at bounding box center [153, 16] width 158 height 15
type input "v"
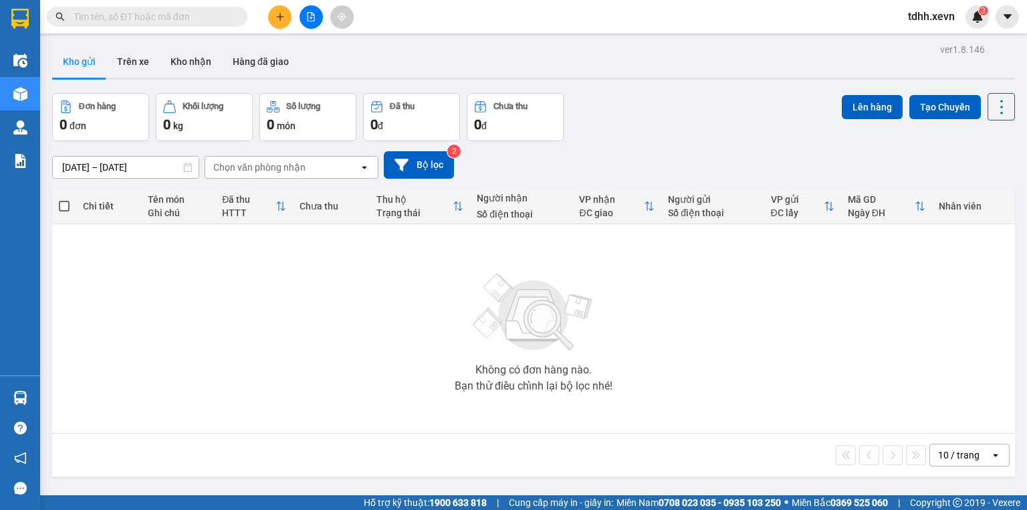
paste input "0966755998"
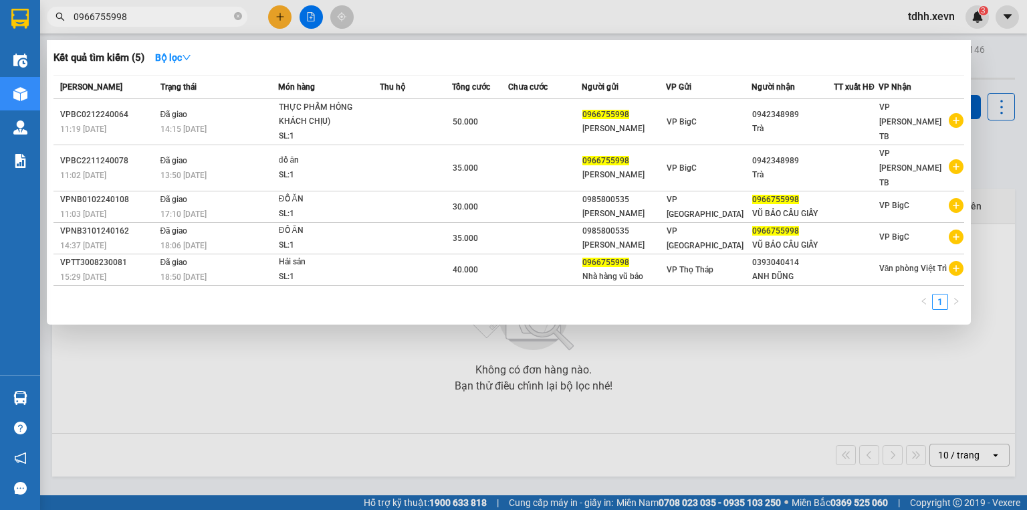
click at [139, 21] on input "0966755998" at bounding box center [153, 16] width 158 height 15
paste input "839898917"
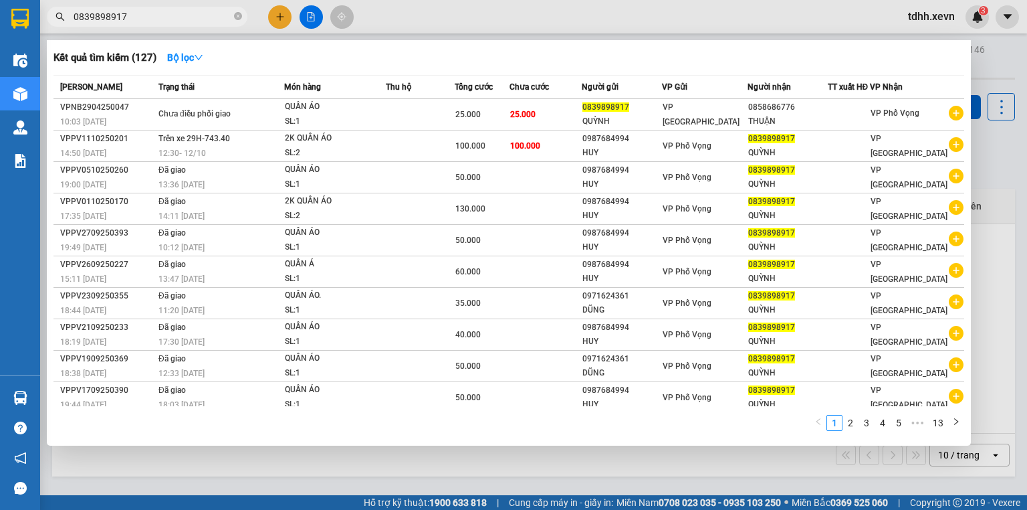
click at [580, 11] on div at bounding box center [513, 255] width 1027 height 510
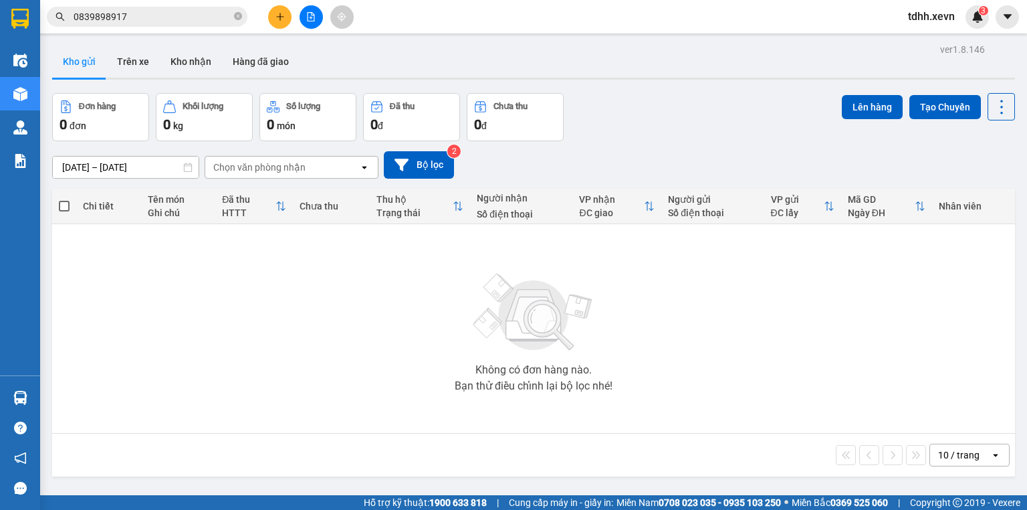
click at [152, 13] on input "0839898917" at bounding box center [153, 16] width 158 height 15
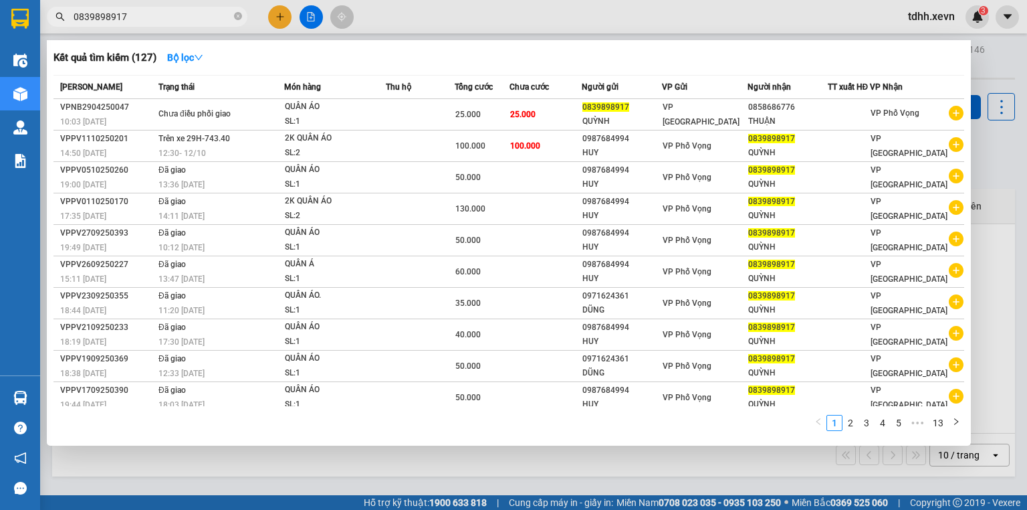
click at [152, 13] on input "0839898917" at bounding box center [153, 16] width 158 height 15
paste input "938767212"
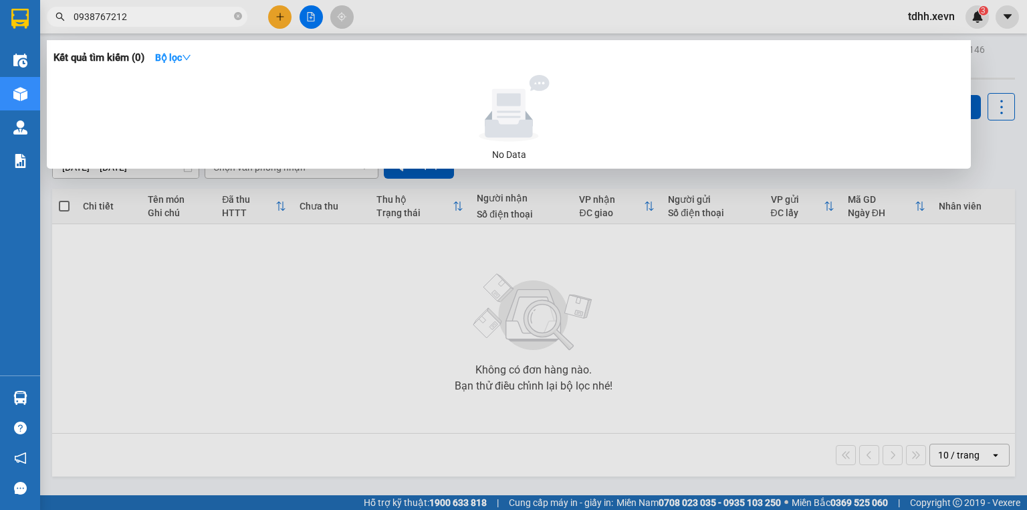
click at [574, 16] on div at bounding box center [513, 255] width 1027 height 510
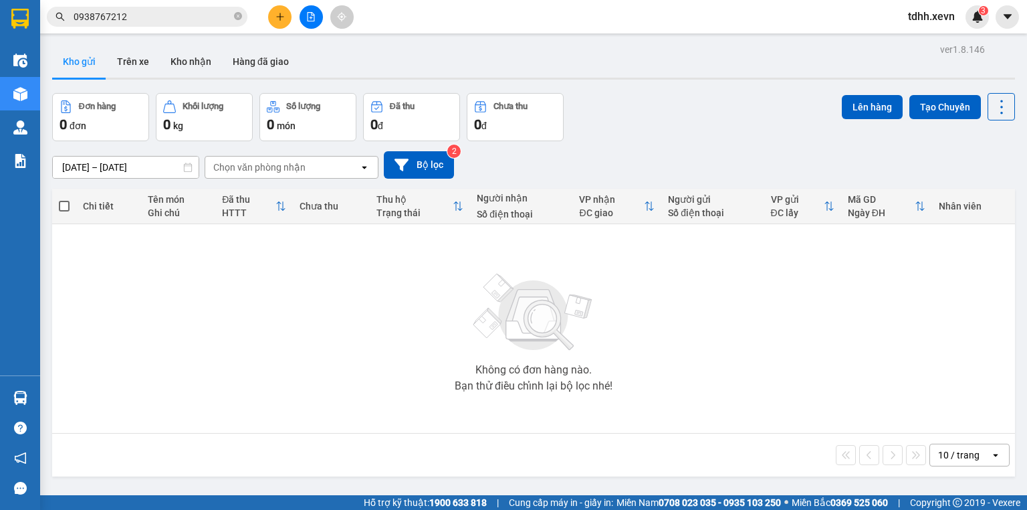
click at [157, 20] on input "0938767212" at bounding box center [153, 16] width 158 height 15
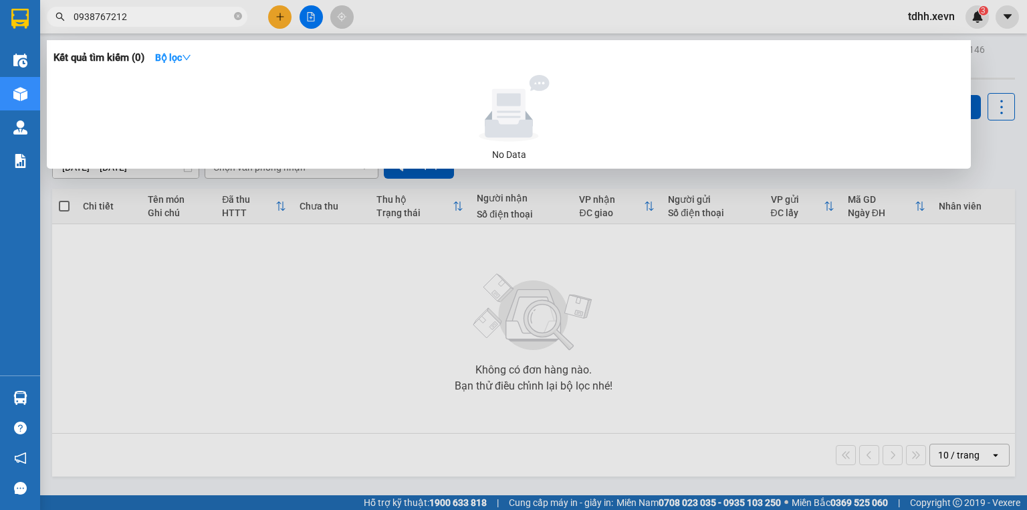
click at [158, 20] on input "0938767212" at bounding box center [153, 16] width 158 height 15
paste input "339234555"
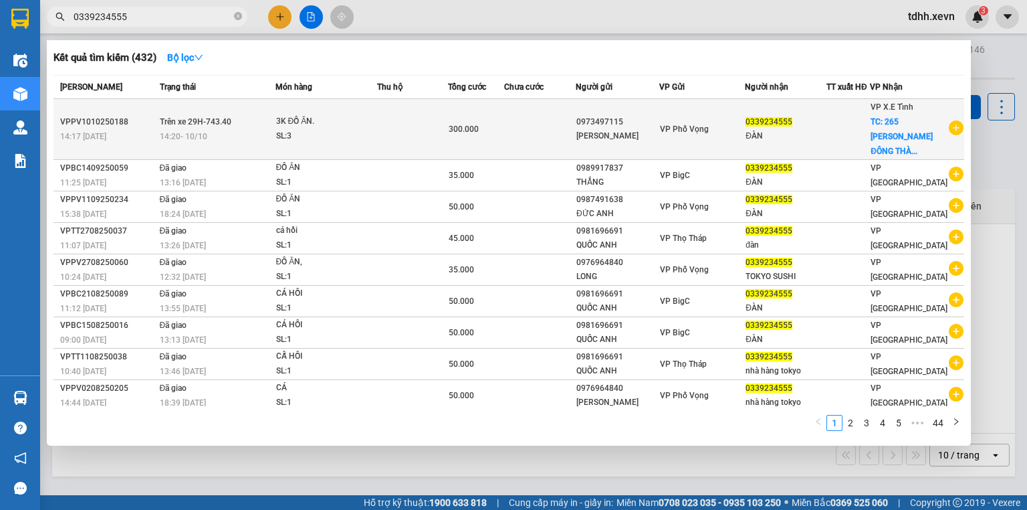
click at [275, 136] on div "14:20 - 10/10" at bounding box center [217, 136] width 115 height 15
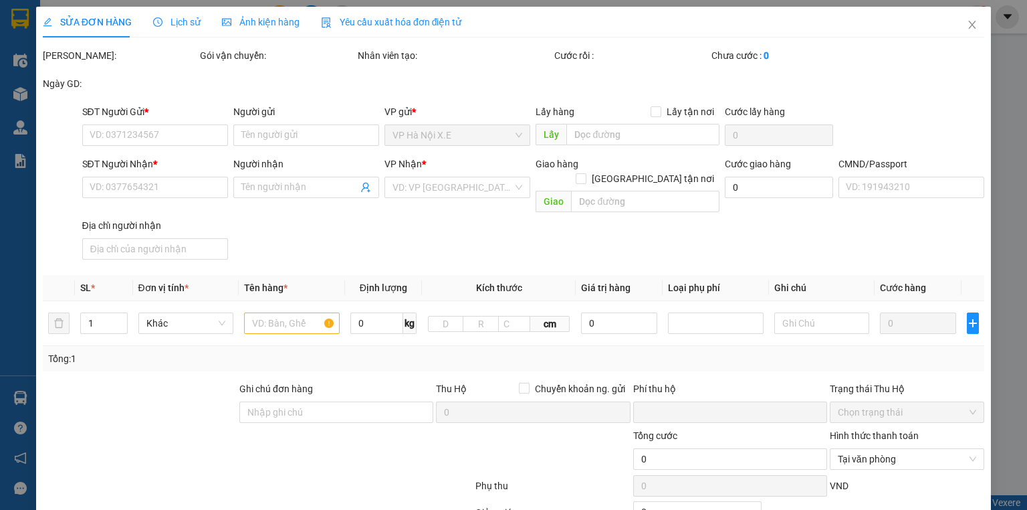
click at [163, 19] on span "Lịch sử" at bounding box center [176, 22] width 47 height 11
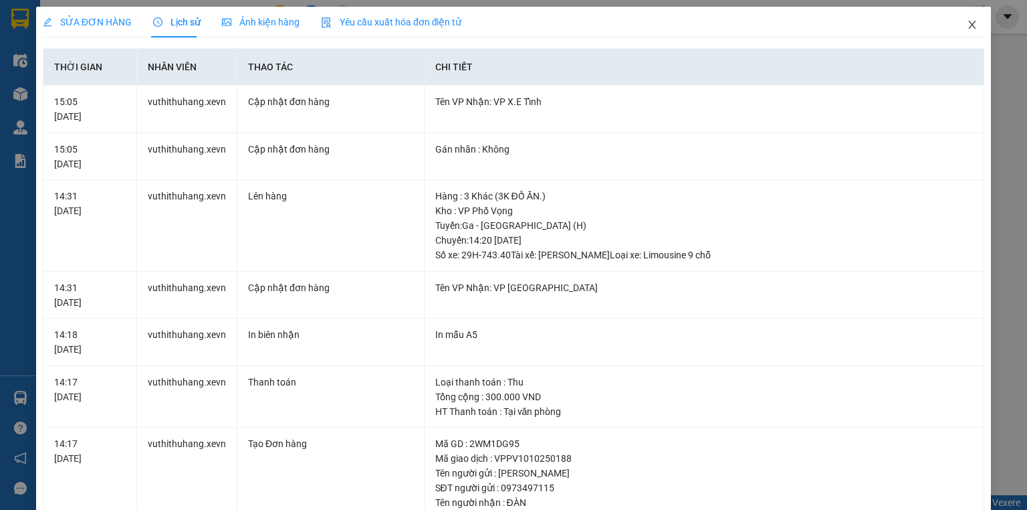
click at [958, 26] on span "Close" at bounding box center [971, 25] width 37 height 37
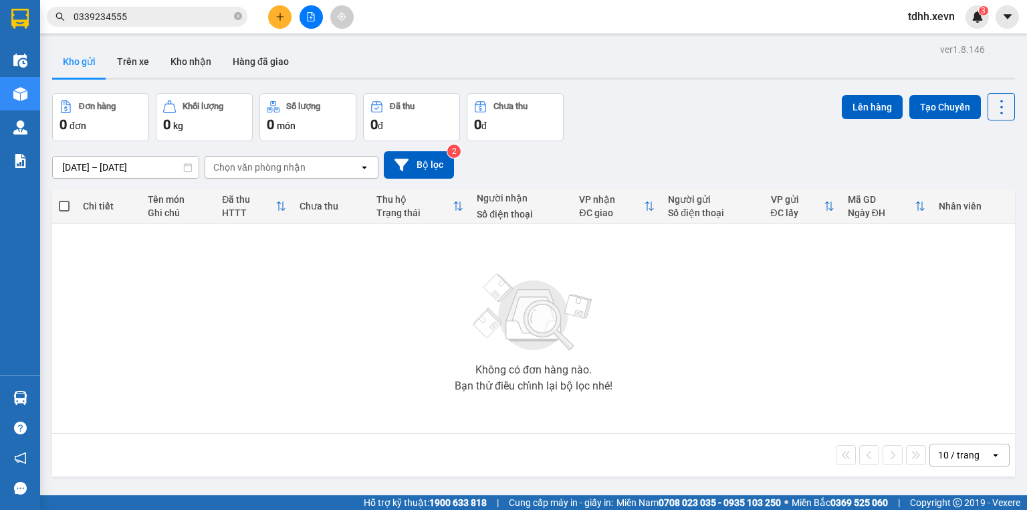
click at [138, 13] on input "0339234555" at bounding box center [153, 16] width 158 height 15
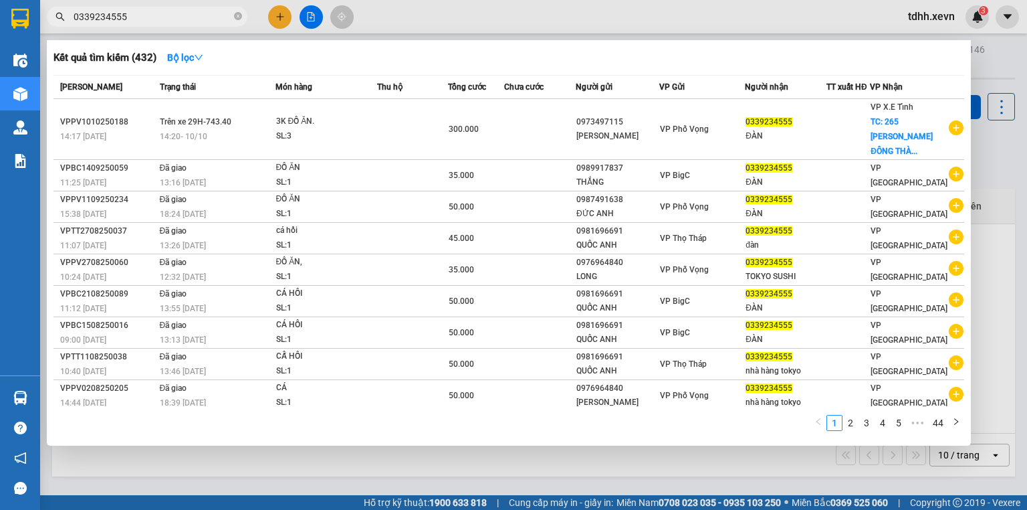
click at [643, 10] on div at bounding box center [513, 255] width 1027 height 510
click at [643, 10] on div "Kết quả tìm kiếm ( 432 ) Bộ lọc Mã ĐH Trạng thái Món hàng Thu hộ Tổng cước Chưa…" at bounding box center [513, 16] width 1027 height 33
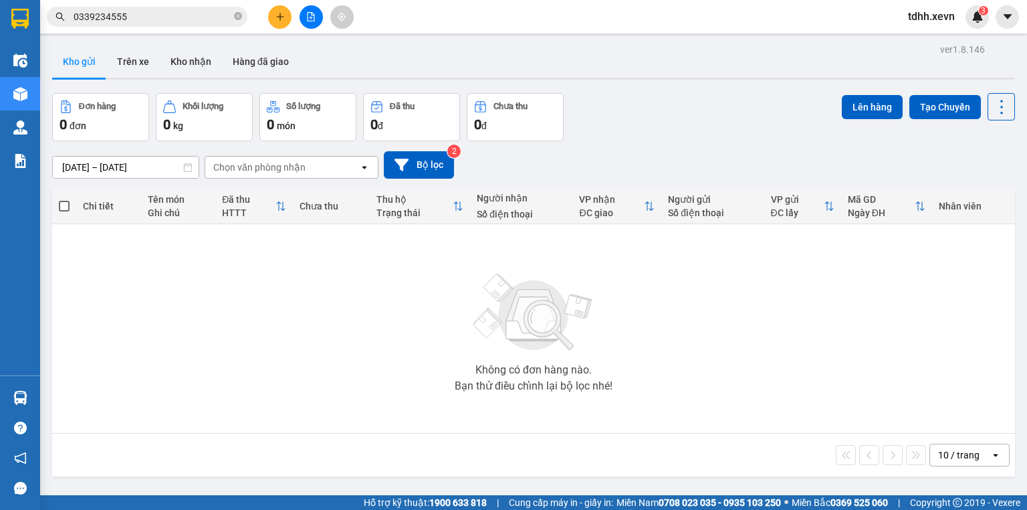
click at [177, 9] on input "0339234555" at bounding box center [153, 16] width 158 height 15
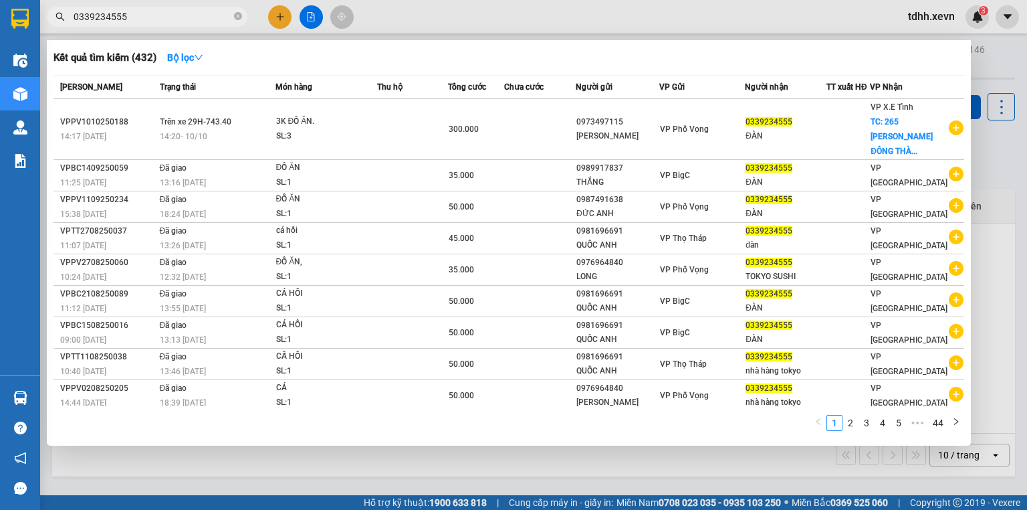
click at [177, 9] on input "0339234555" at bounding box center [153, 16] width 158 height 15
paste input "942920804"
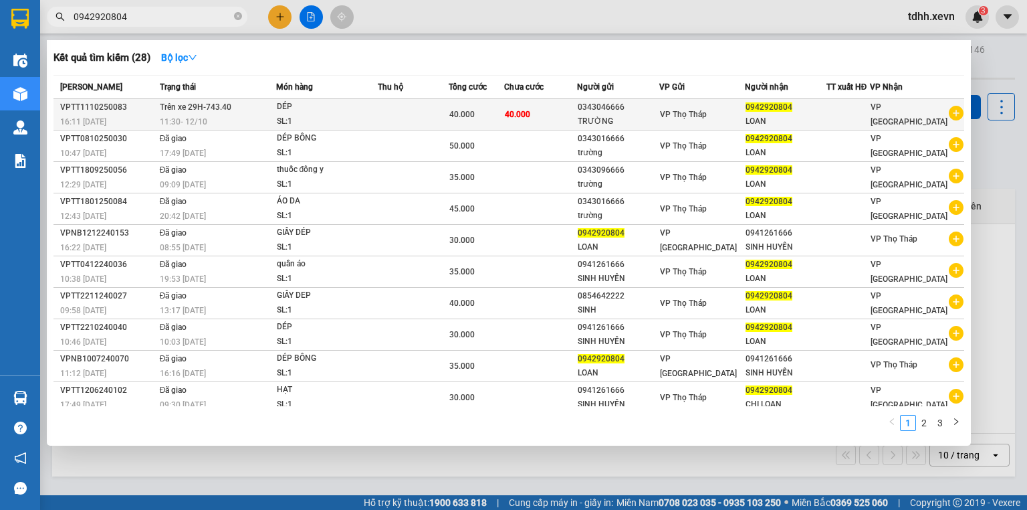
type input "0942920804"
click at [332, 118] on div "SL: 1" at bounding box center [327, 121] width 100 height 15
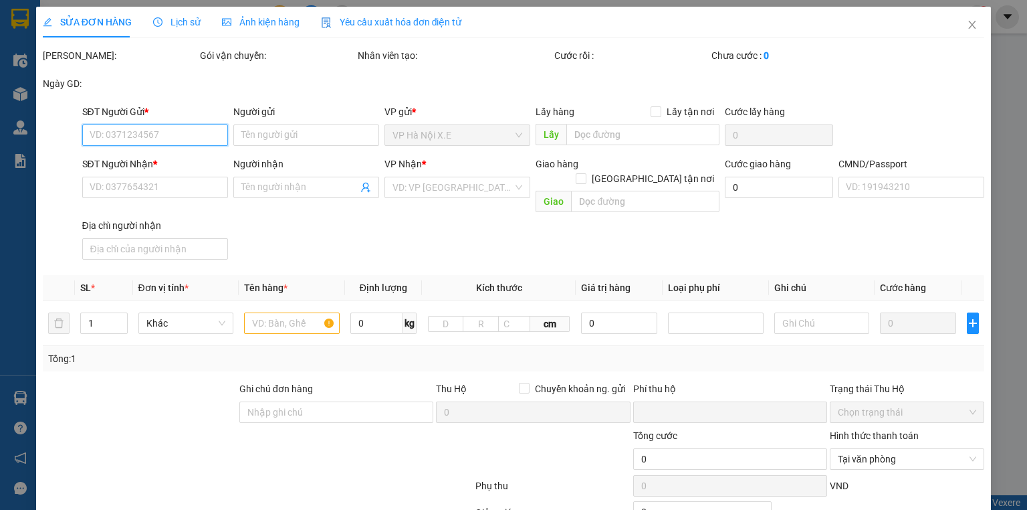
type input "0343046666"
type input "TRƯỜNG"
type input "0942920804"
type input "LOAN"
type input "037078002693 ĐINH QUANG HÙNG"
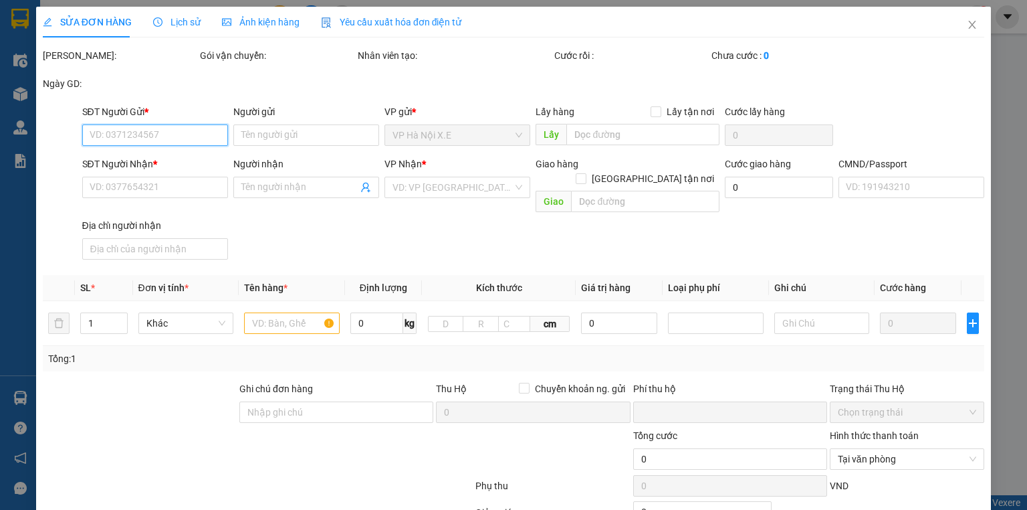
type input "0"
type input "40.000"
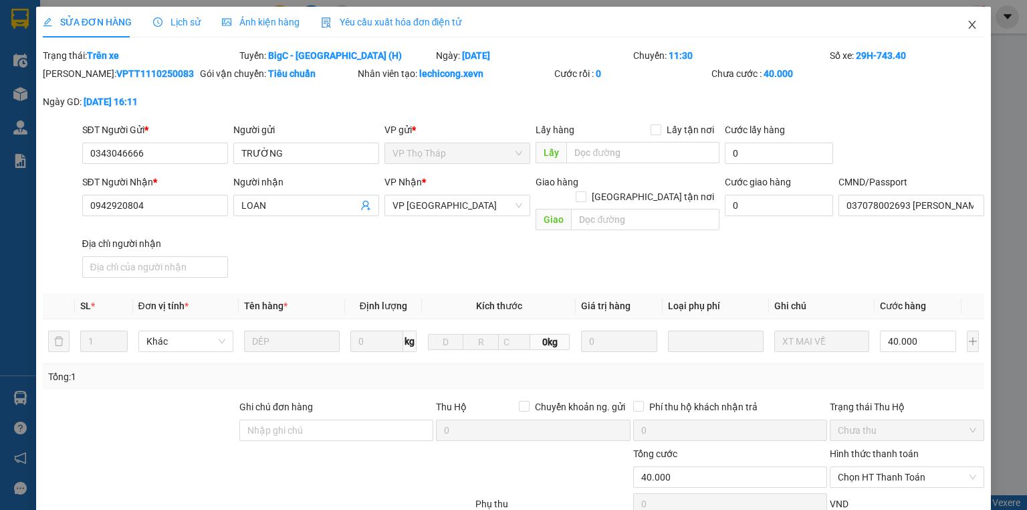
click at [967, 22] on icon "close" at bounding box center [972, 24] width 11 height 11
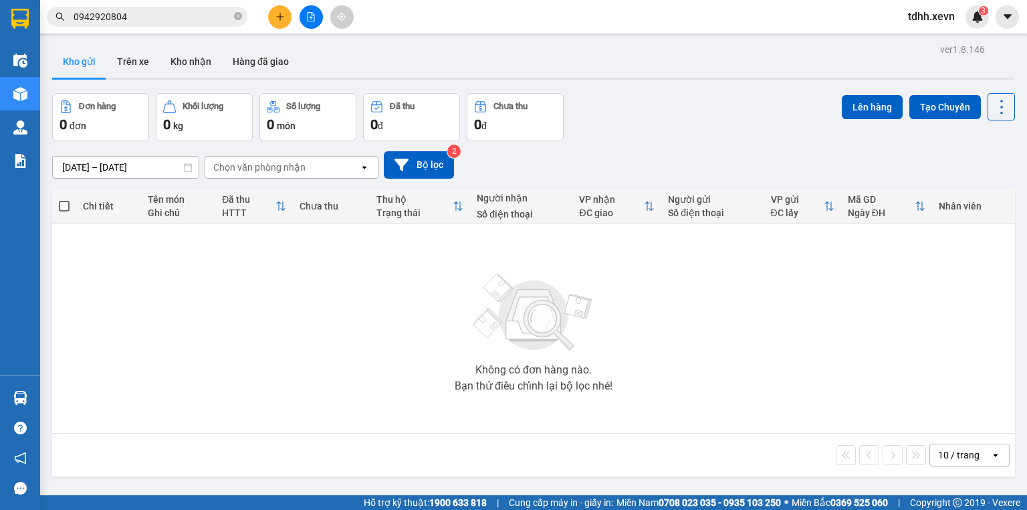
click at [177, 18] on input "0942920804" at bounding box center [153, 16] width 158 height 15
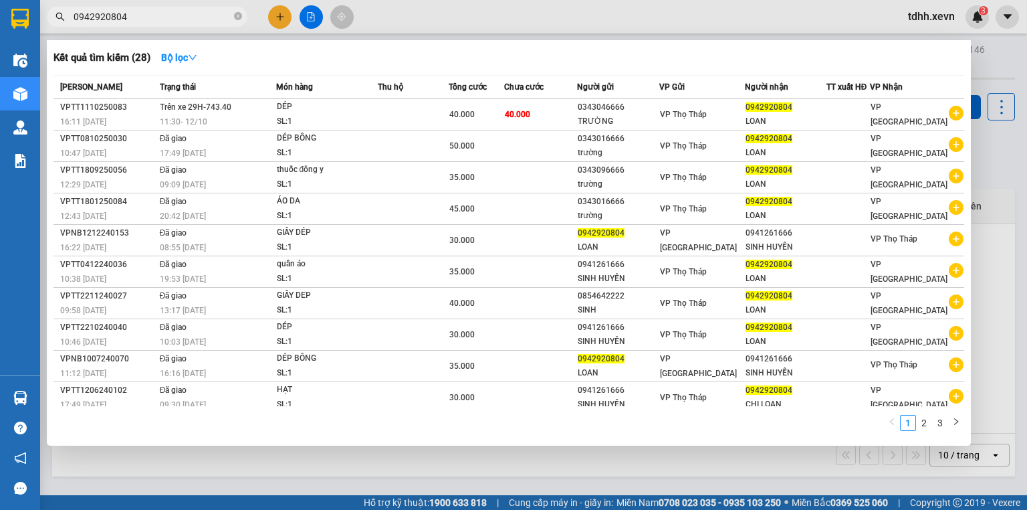
click at [177, 18] on input "0942920804" at bounding box center [153, 16] width 158 height 15
paste input "356283939"
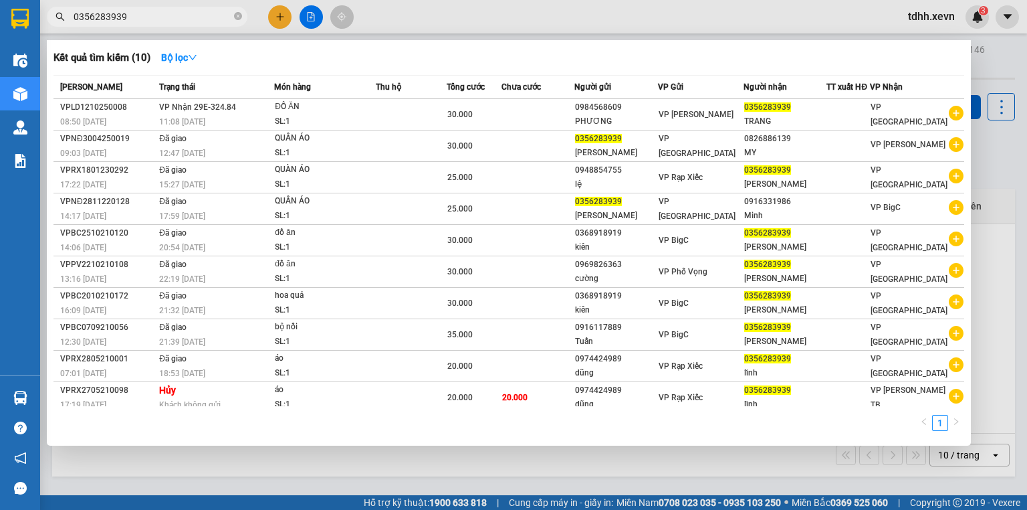
type input "0356283939"
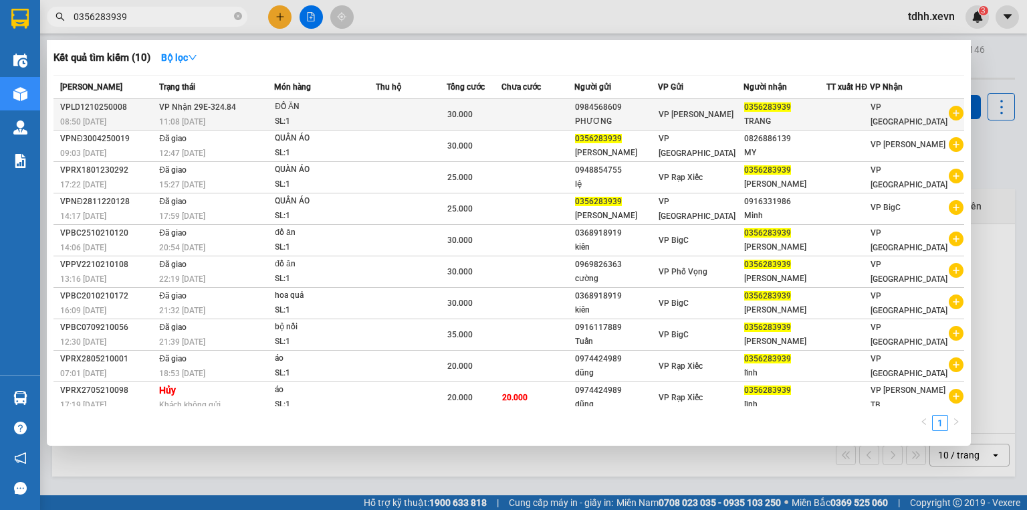
click at [574, 110] on td at bounding box center [537, 114] width 72 height 31
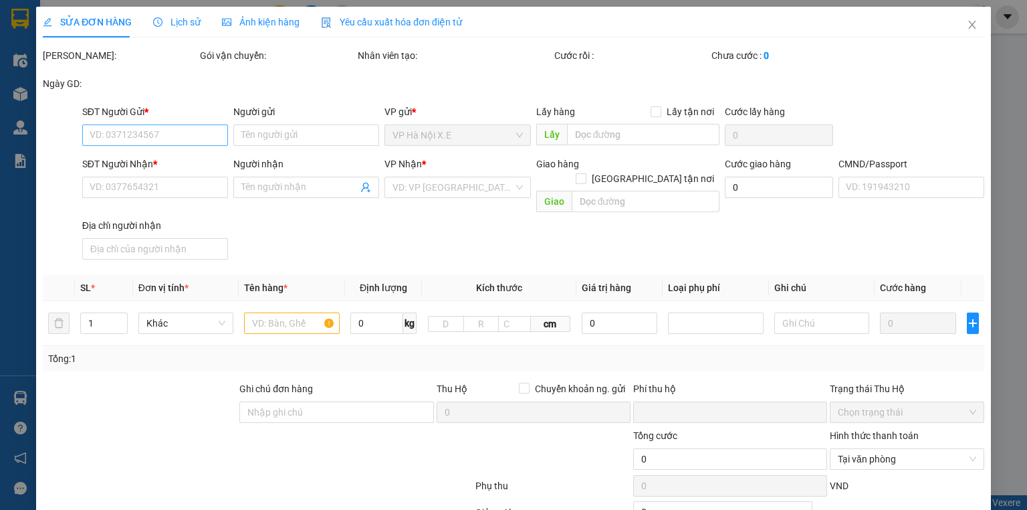
type input "0984568609"
type input "PHƯƠNG"
type input "0356283939"
type input "TRANG"
type input "036085013945 VŨ TRẦN ANH TỔ 61 TƯƠNG MAI H/NỘI"
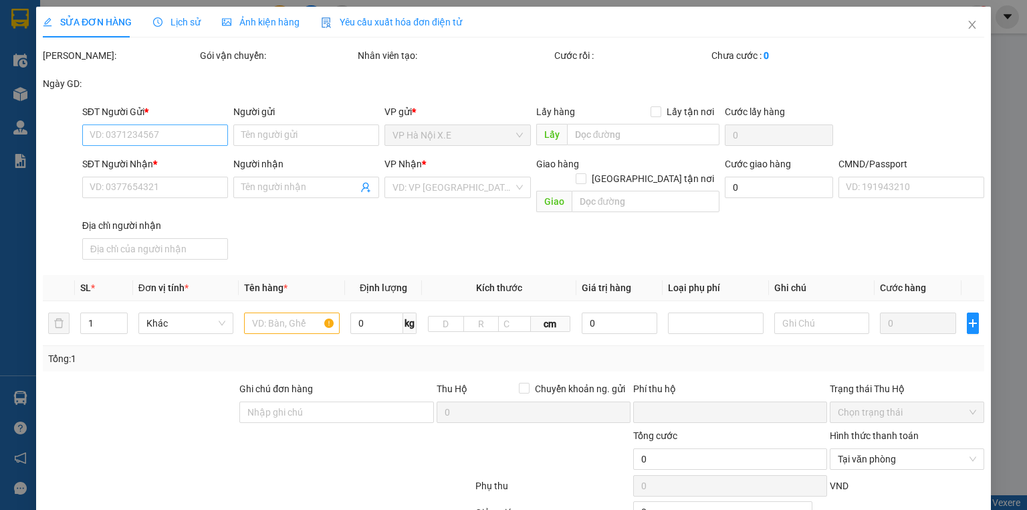
type input "0"
type input "30.000"
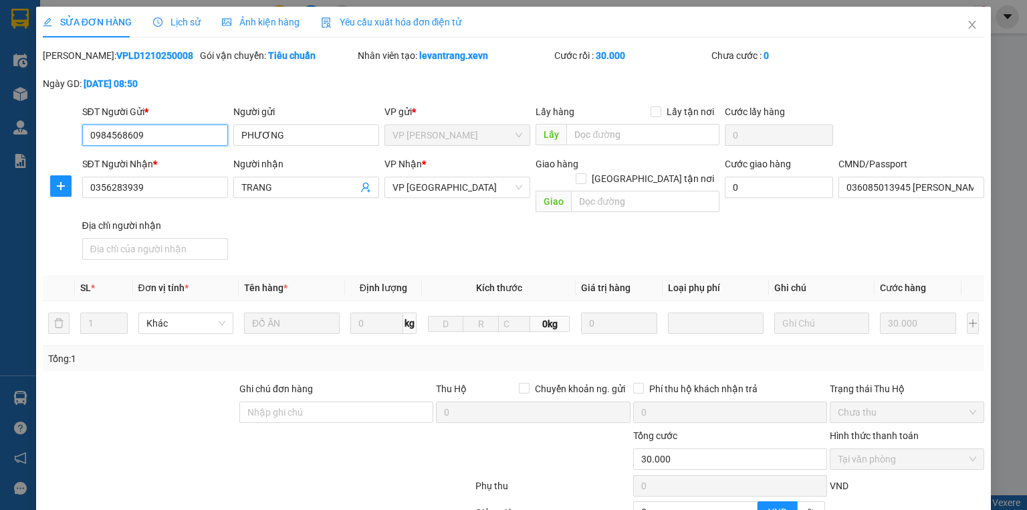
click at [155, 141] on input "0984568609" at bounding box center [155, 134] width 146 height 21
click at [968, 26] on icon "close" at bounding box center [972, 24] width 11 height 11
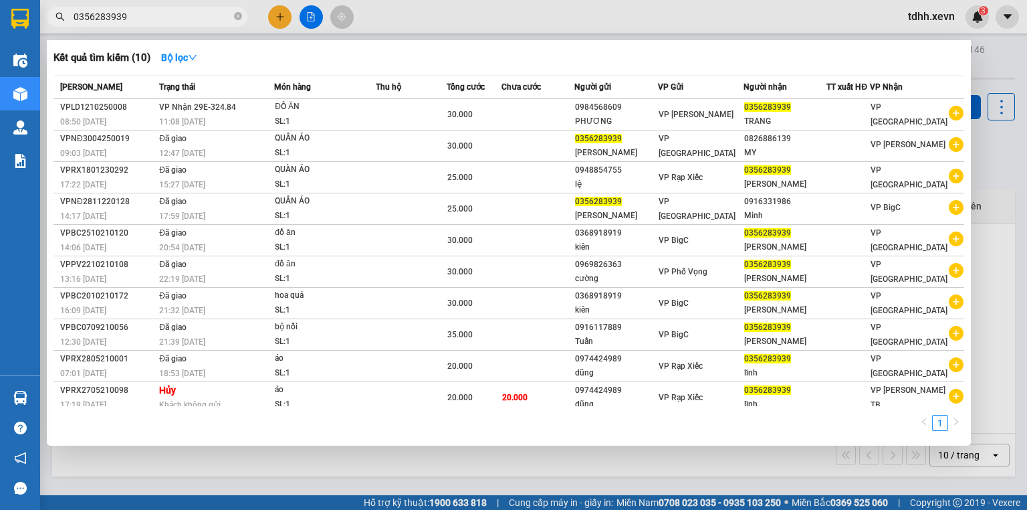
click at [166, 9] on input "0356283939" at bounding box center [153, 16] width 158 height 15
click at [481, 26] on div at bounding box center [513, 255] width 1027 height 510
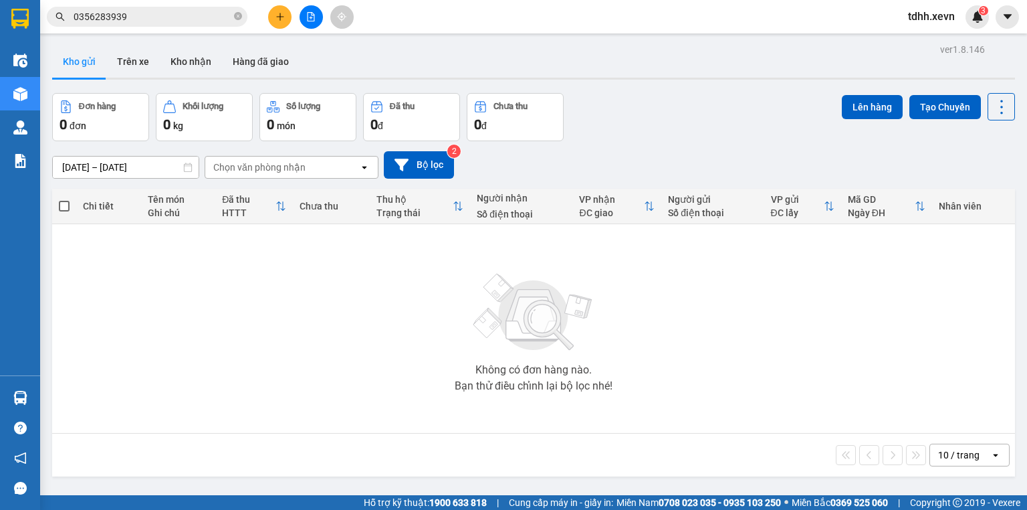
click at [115, 21] on input "0356283939" at bounding box center [153, 16] width 158 height 15
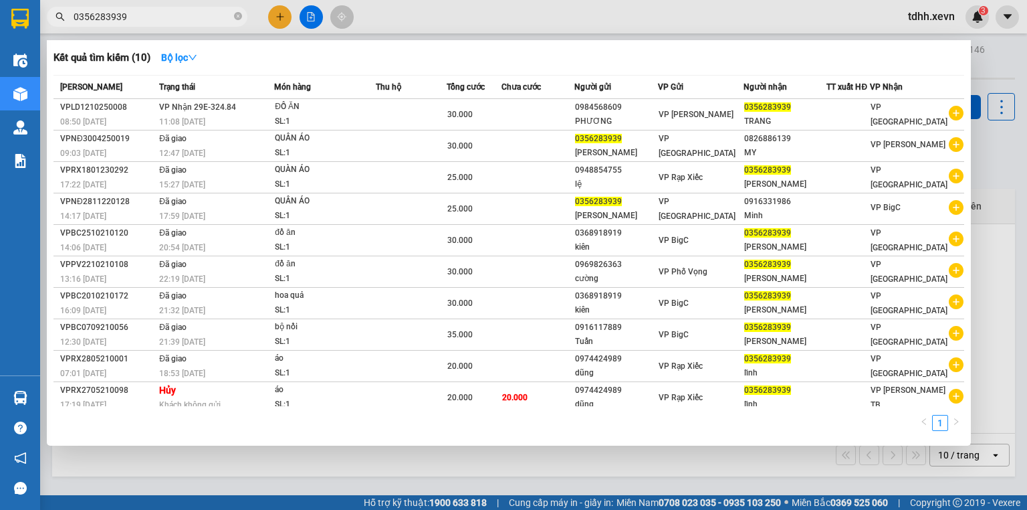
click at [115, 21] on input "0356283939" at bounding box center [153, 16] width 158 height 15
paste input "976576311"
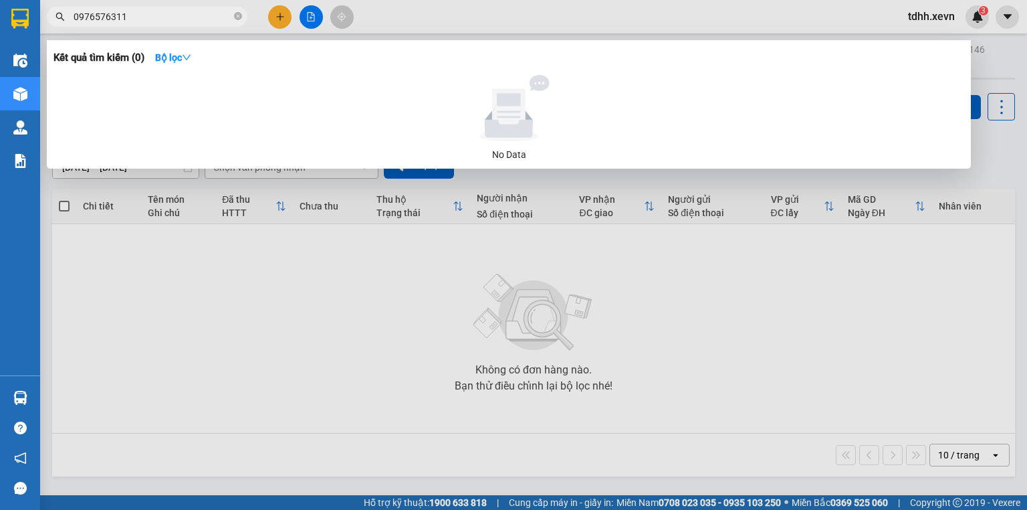
click at [667, 24] on div at bounding box center [513, 255] width 1027 height 510
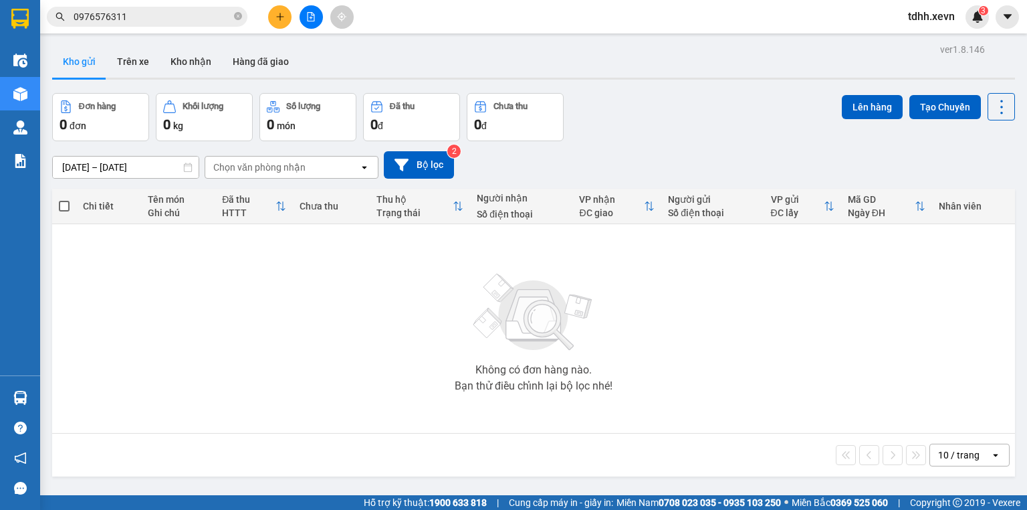
click at [167, 15] on input "0976576311" at bounding box center [153, 16] width 158 height 15
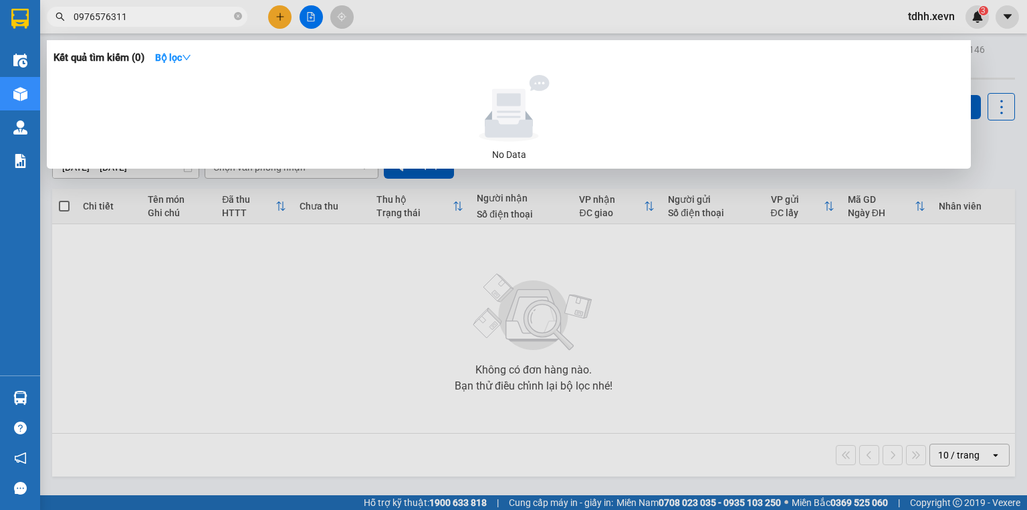
click at [167, 15] on input "0976576311" at bounding box center [153, 16] width 158 height 15
paste input "332647755"
type input "0332647755"
click at [117, 24] on span "0332647755" at bounding box center [147, 17] width 201 height 20
click at [120, 20] on input "0332647755" at bounding box center [153, 16] width 158 height 15
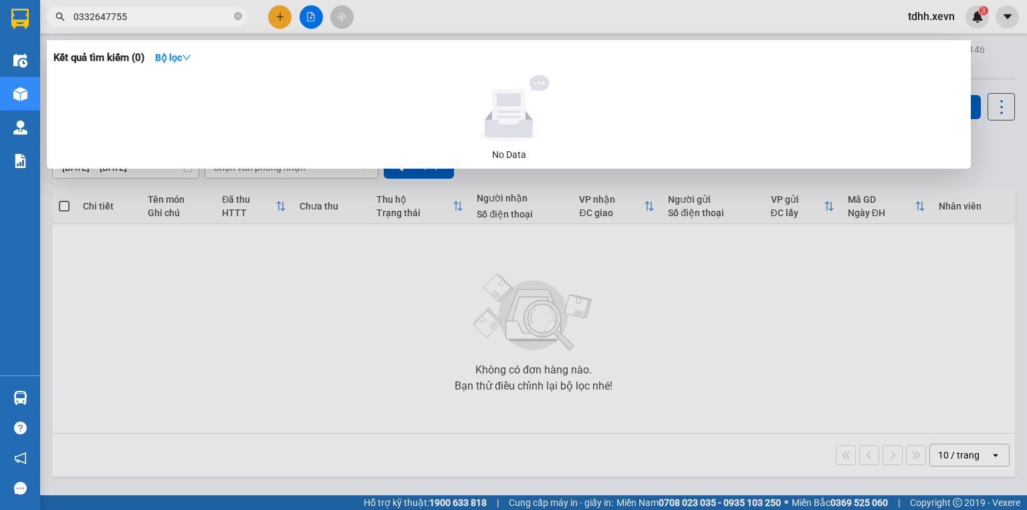
click at [118, 20] on input "0332647755" at bounding box center [153, 16] width 158 height 15
click at [134, 16] on input "0332647755" at bounding box center [153, 16] width 158 height 15
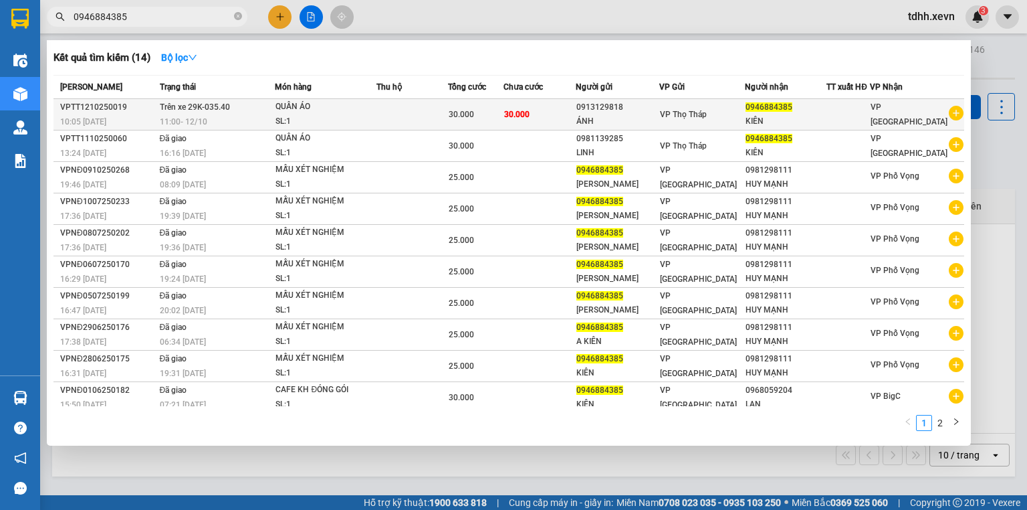
type input "0946884385"
click at [617, 121] on div "ÁNH" at bounding box center [617, 121] width 82 height 14
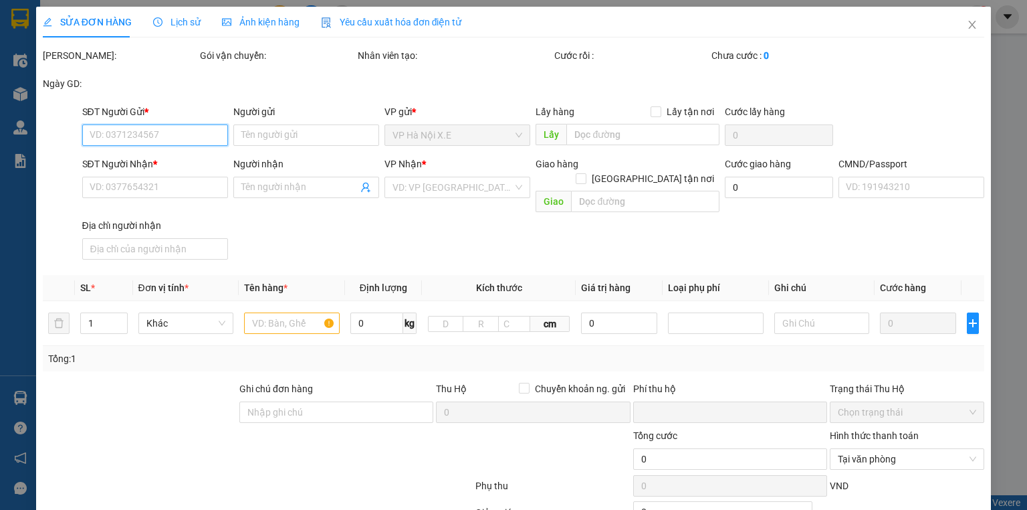
type input "0913129818"
type input "ÁNH"
type input "0946884385"
type input "KIÊN"
type input "036193003386 CHU THỊ NGỌC THÚY"
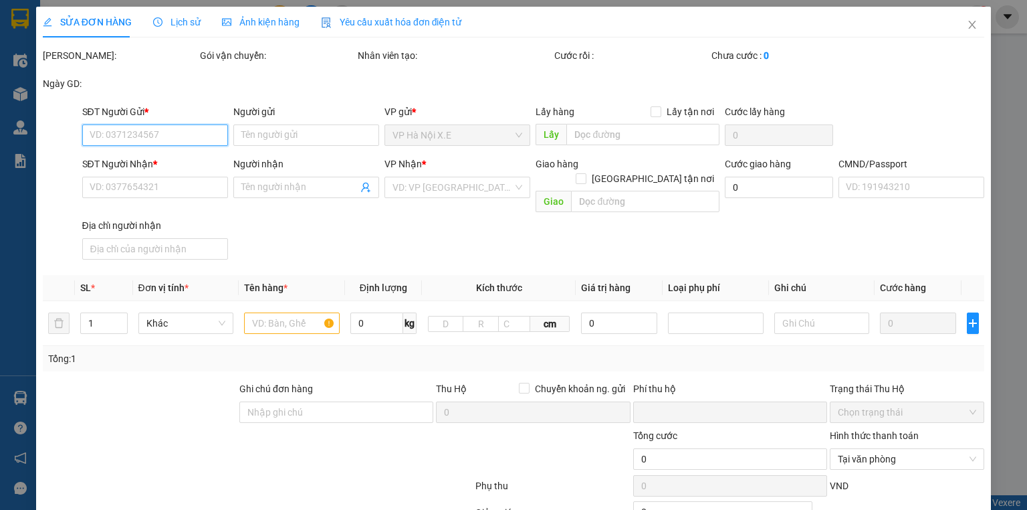
type input "0"
type input "30.000"
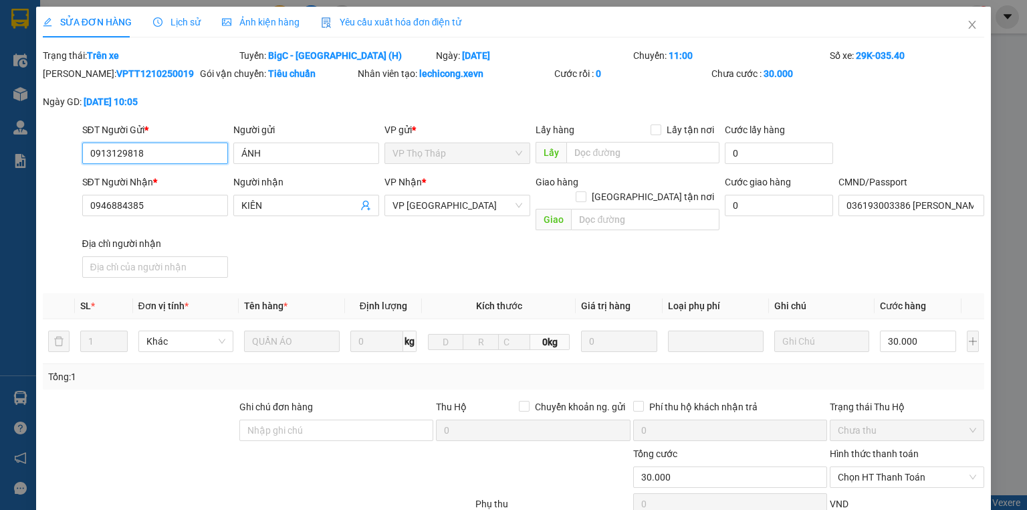
click at [144, 150] on input "0913129818" at bounding box center [155, 152] width 146 height 21
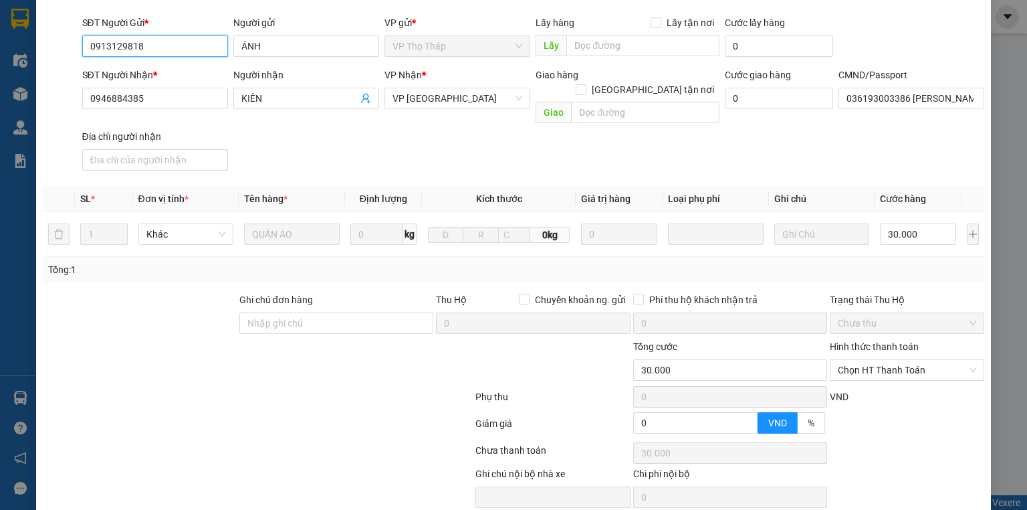
scroll to position [146, 0]
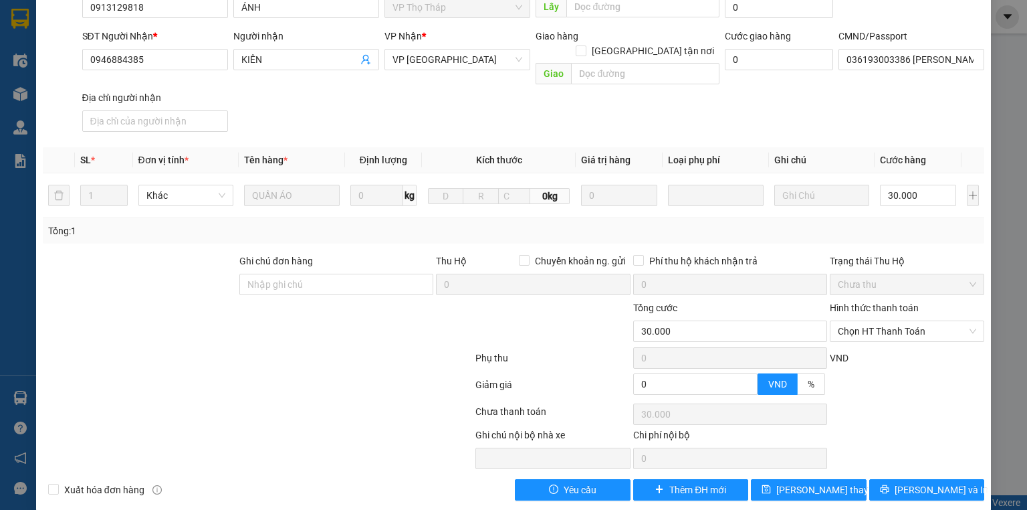
drag, startPoint x: 929, startPoint y: 488, endPoint x: 931, endPoint y: 481, distance: 7.0
click at [931, 487] on div "SỬA ĐƠN HÀNG Lịch sử Ảnh kiện hàng Yêu cầu xuất hóa đơn điện tử Total Paid Fee …" at bounding box center [513, 185] width 955 height 649
click at [933, 482] on span "Lưu và In" at bounding box center [942, 489] width 94 height 15
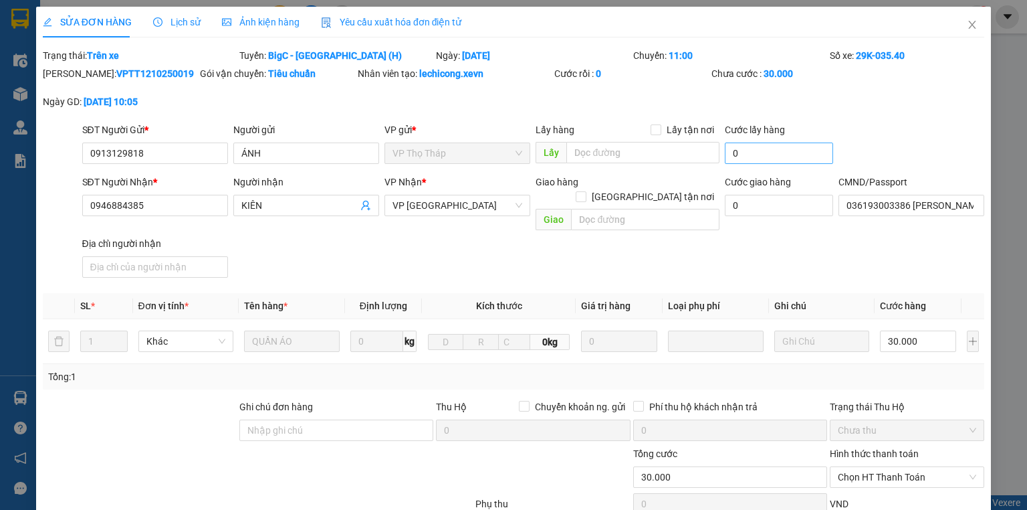
type input "0913129818"
type input "ÁNH"
type input "0946884385"
type input "KIÊN"
type input "036193003386 CHU THỊ NGỌC THÚY"
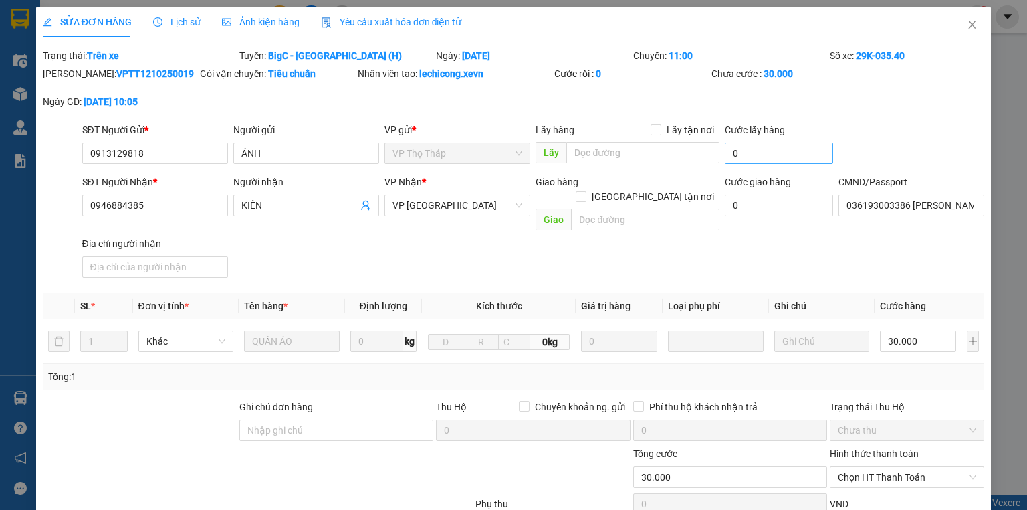
type input "0"
type input "30.000"
click at [969, 24] on icon "close" at bounding box center [972, 25] width 7 height 8
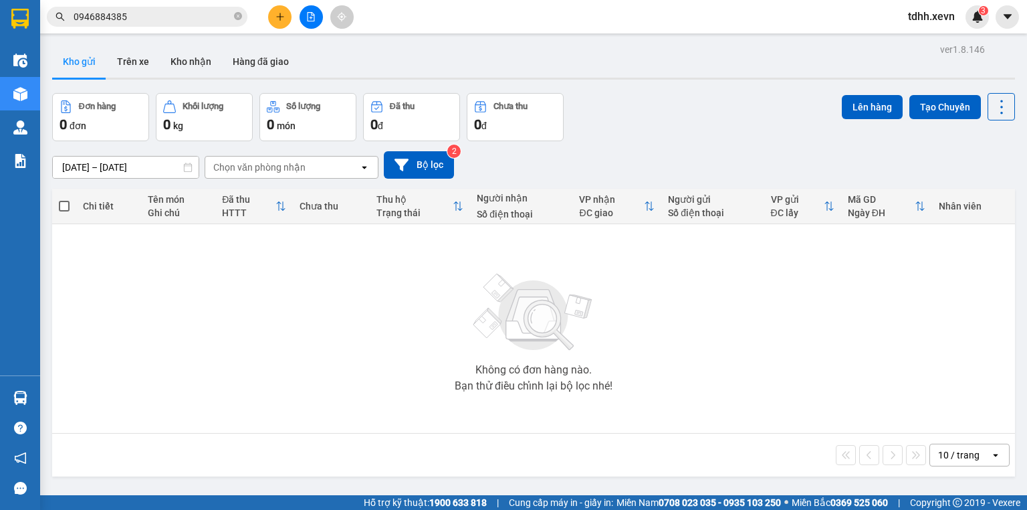
click at [119, 21] on input "0946884385" at bounding box center [153, 16] width 158 height 15
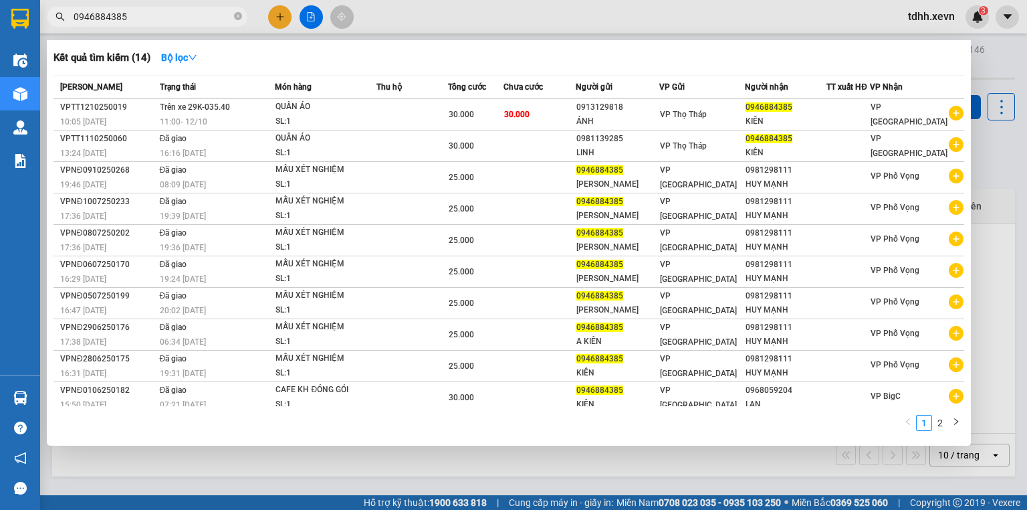
click at [119, 21] on input "0946884385" at bounding box center [153, 16] width 158 height 15
paste input "5695282"
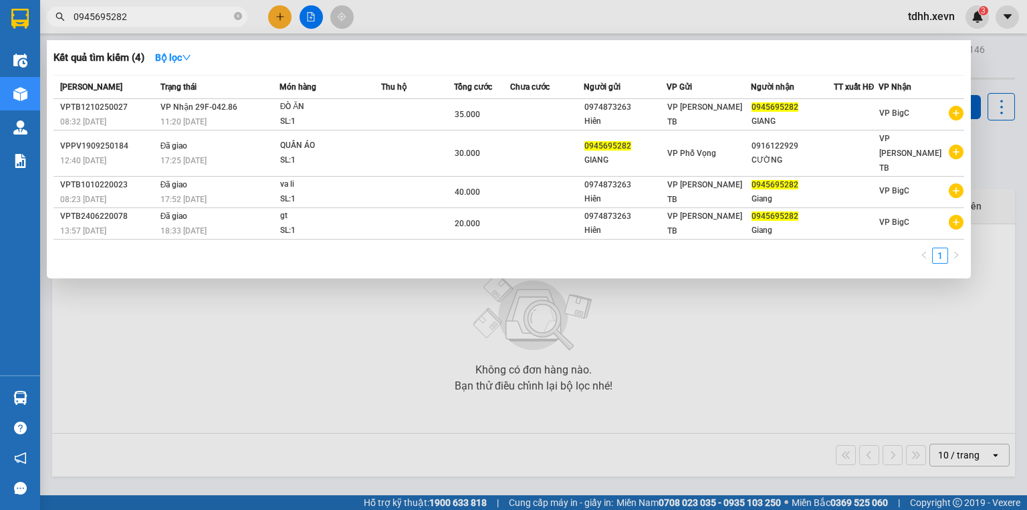
type input "0945695282"
click at [262, 297] on div at bounding box center [513, 255] width 1027 height 510
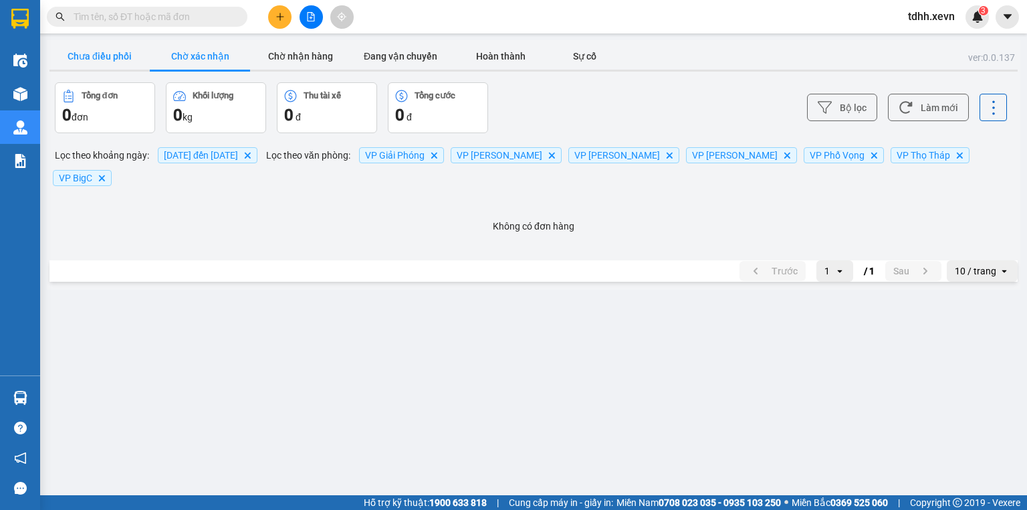
click at [106, 55] on button "Chưa điều phối" at bounding box center [99, 56] width 100 height 27
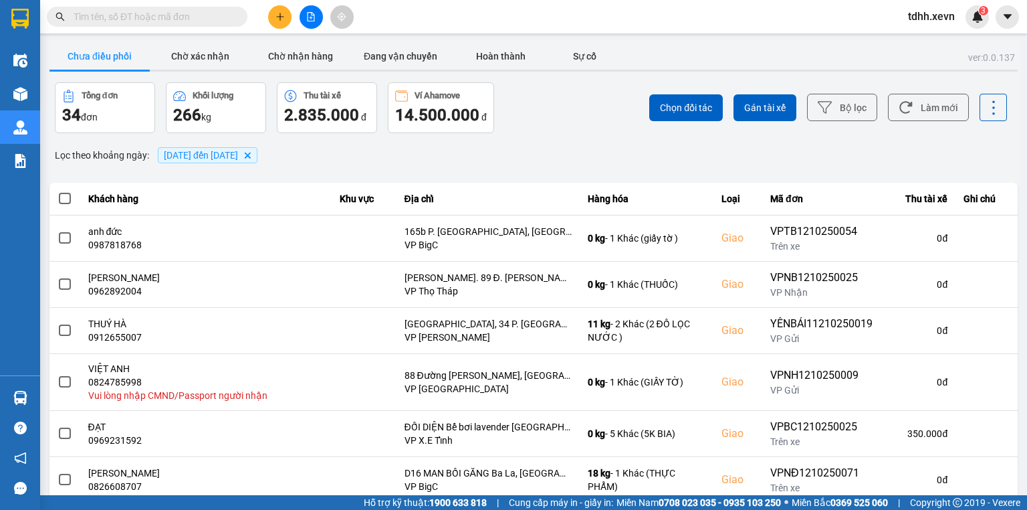
click at [257, 149] on span "05/10/2025 đến 12/10/2025 Delete" at bounding box center [208, 155] width 100 height 16
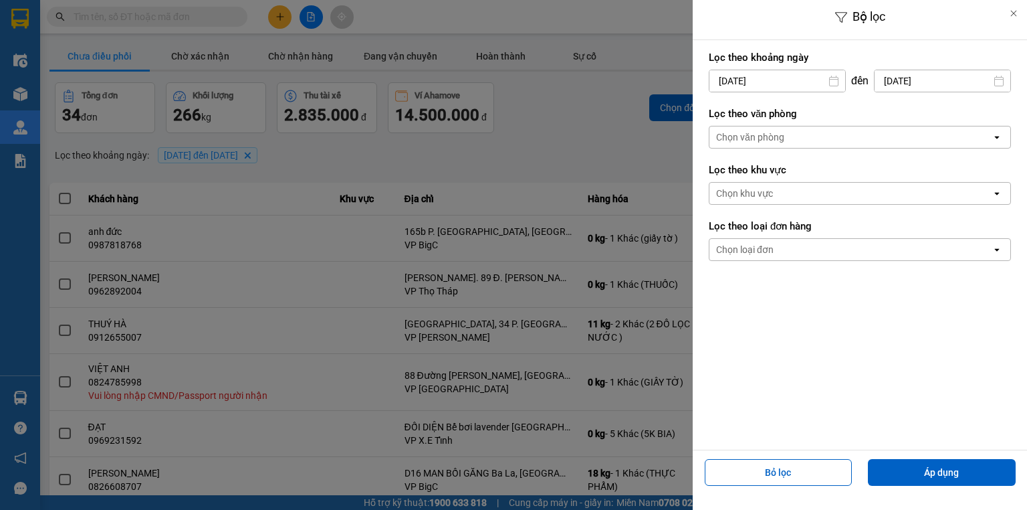
click at [747, 132] on div "Chọn văn phòng" at bounding box center [750, 136] width 68 height 13
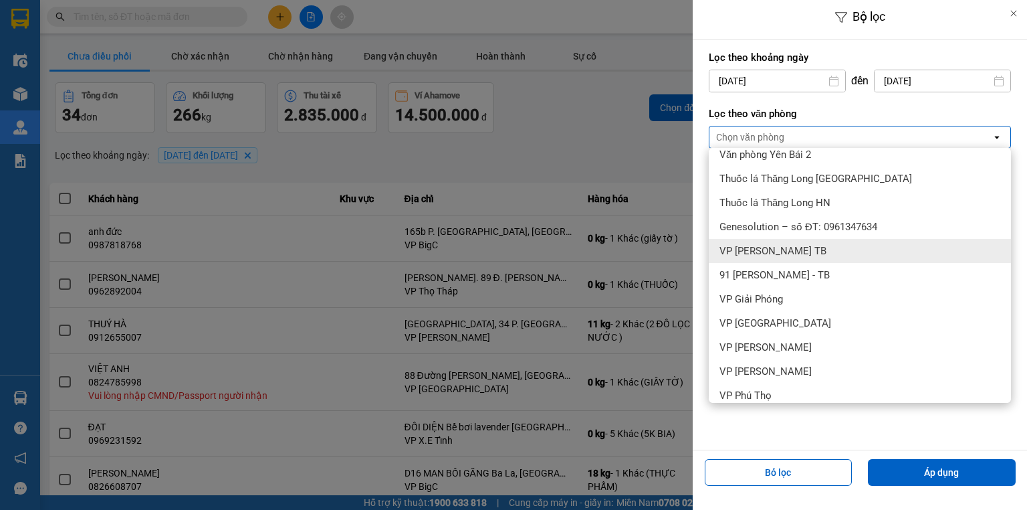
scroll to position [160, 0]
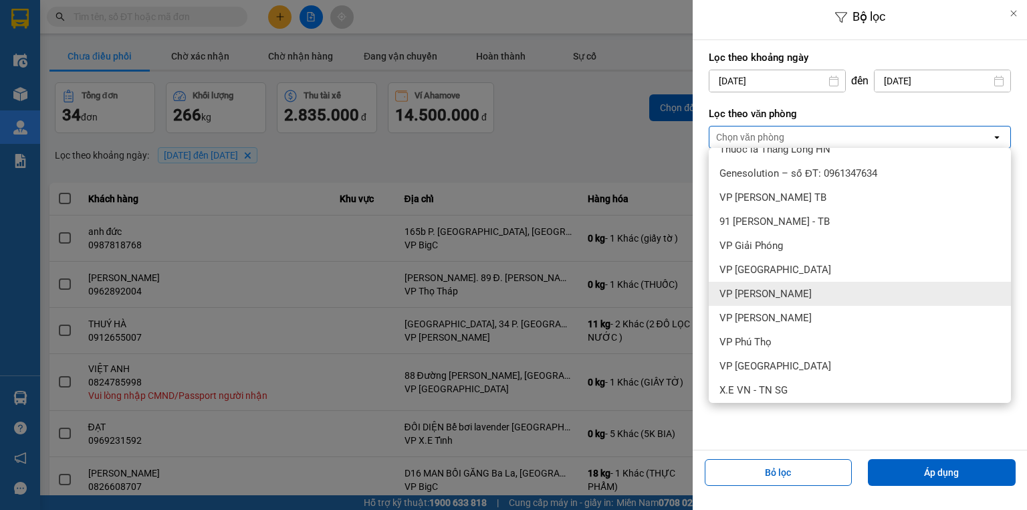
click at [806, 289] on div "VP [PERSON_NAME]" at bounding box center [860, 293] width 302 height 24
click at [806, 289] on div "Lọc theo khoảng ngày 05/10/2025 Press the down arrow key to interact with the c…" at bounding box center [860, 244] width 334 height 409
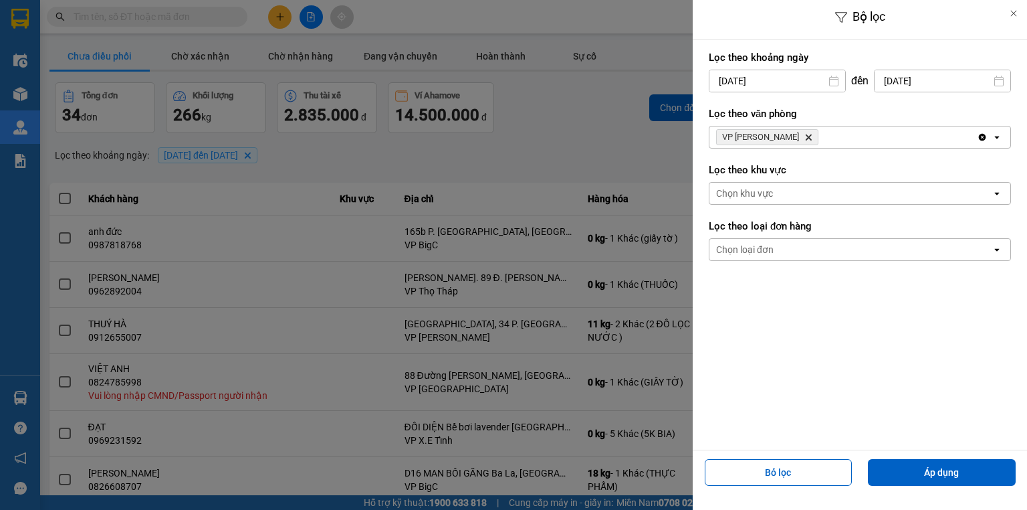
click at [853, 139] on div "VP Trần Đại Nghĩa Delete" at bounding box center [842, 136] width 267 height 21
click at [887, 139] on div "VP Trần Đại Nghĩa Delete" at bounding box center [842, 136] width 267 height 21
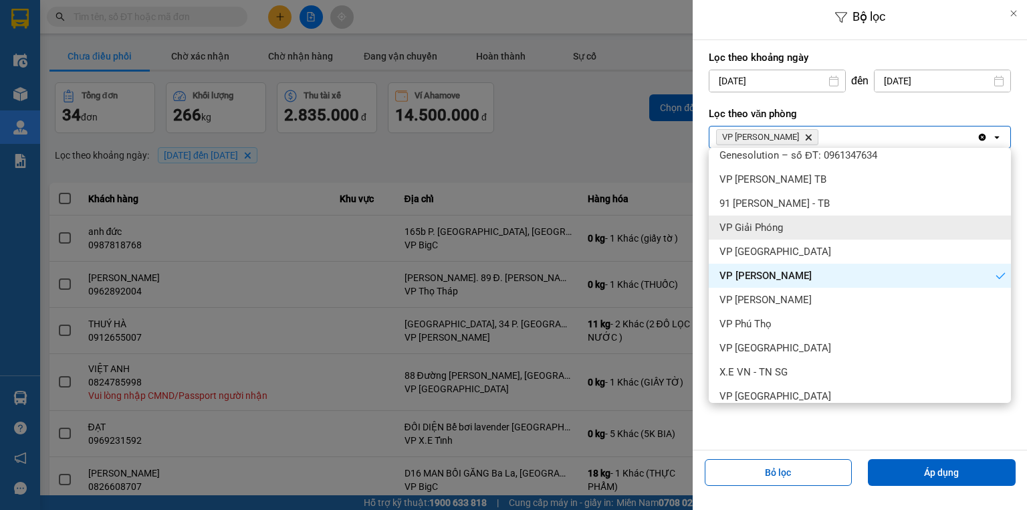
click at [790, 237] on div "VP Giải Phóng" at bounding box center [860, 227] width 302 height 24
click at [790, 238] on div "Chọn loại đơn open" at bounding box center [860, 249] width 302 height 23
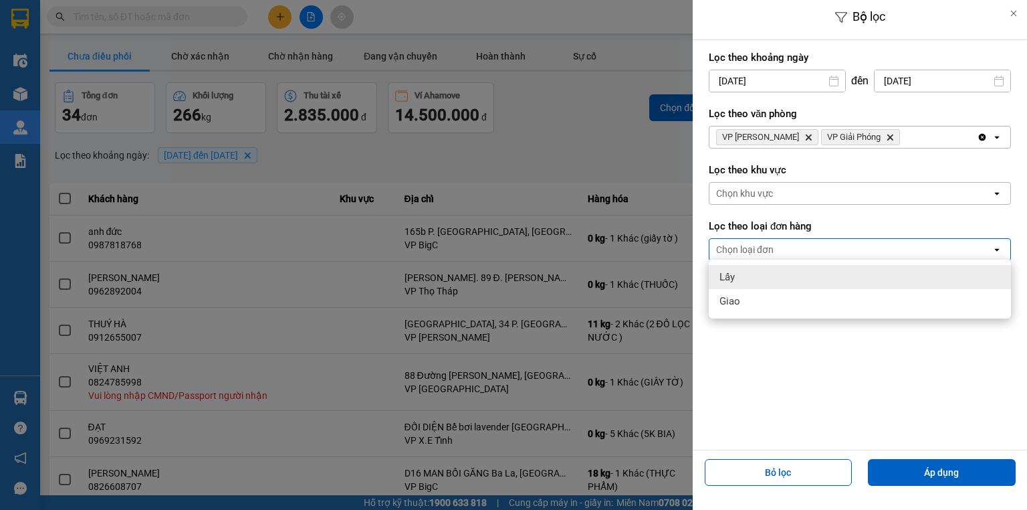
click at [915, 133] on div "VP Trần Đại Nghĩa Delete VP Giải Phóng Delete" at bounding box center [842, 136] width 267 height 21
drag, startPoint x: 915, startPoint y: 133, endPoint x: 916, endPoint y: 157, distance: 24.1
click at [915, 134] on div "VP Trần Đại Nghĩa Delete VP Giải Phóng Delete" at bounding box center [842, 136] width 267 height 21
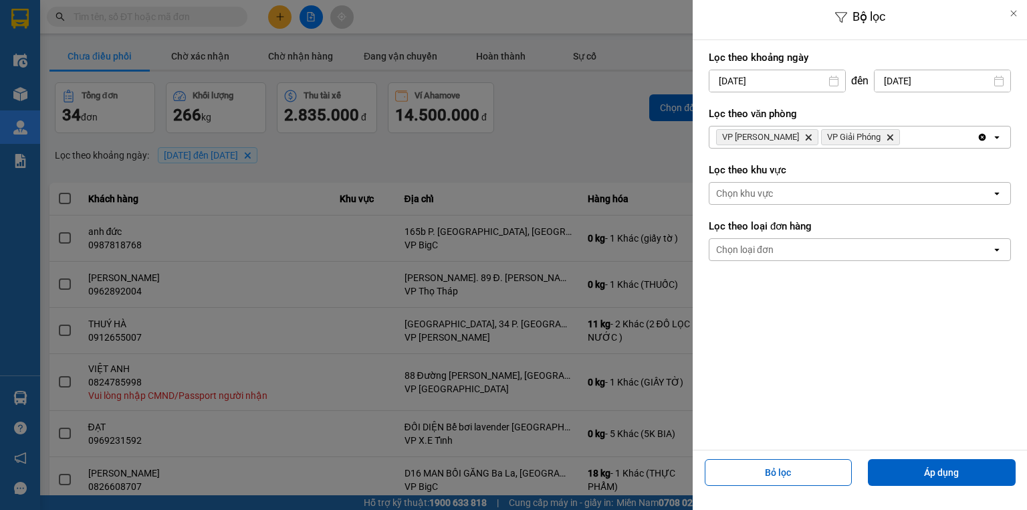
click at [929, 129] on div "VP Trần Đại Nghĩa Delete VP Giải Phóng Delete" at bounding box center [842, 136] width 267 height 21
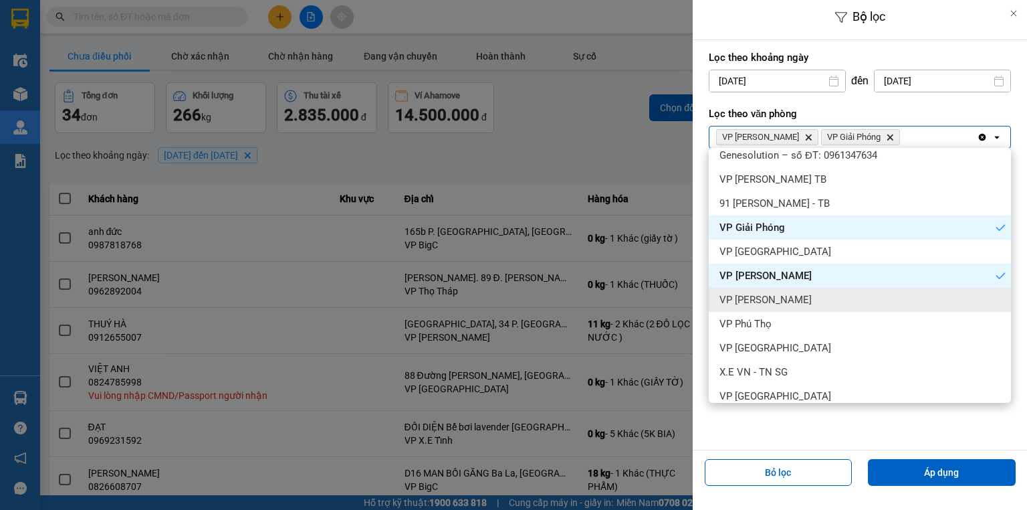
click at [769, 303] on span "VP [PERSON_NAME]" at bounding box center [765, 299] width 92 height 13
click at [769, 303] on div "Lọc theo khoảng ngày 05/10/2025 Press the down arrow key to interact with the c…" at bounding box center [860, 244] width 334 height 409
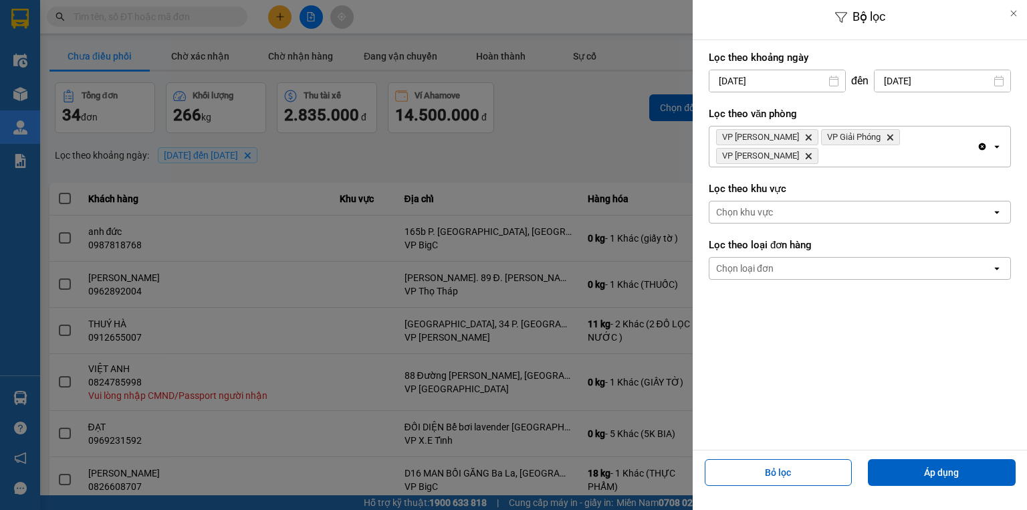
click at [939, 145] on div "VP Trần Đại Nghĩa Delete VP Giải Phóng Delete VP Ngọc Hồi Delete" at bounding box center [842, 146] width 267 height 40
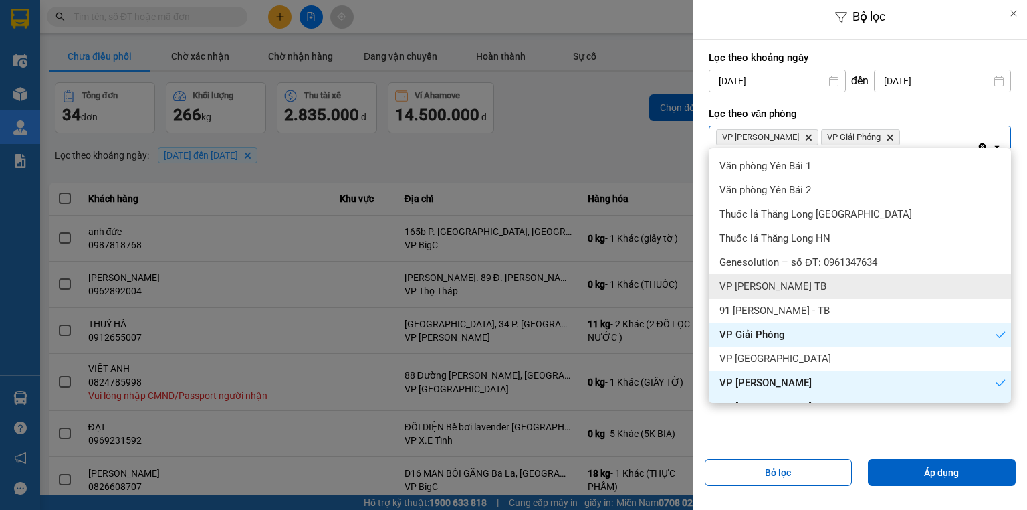
scroll to position [0, 0]
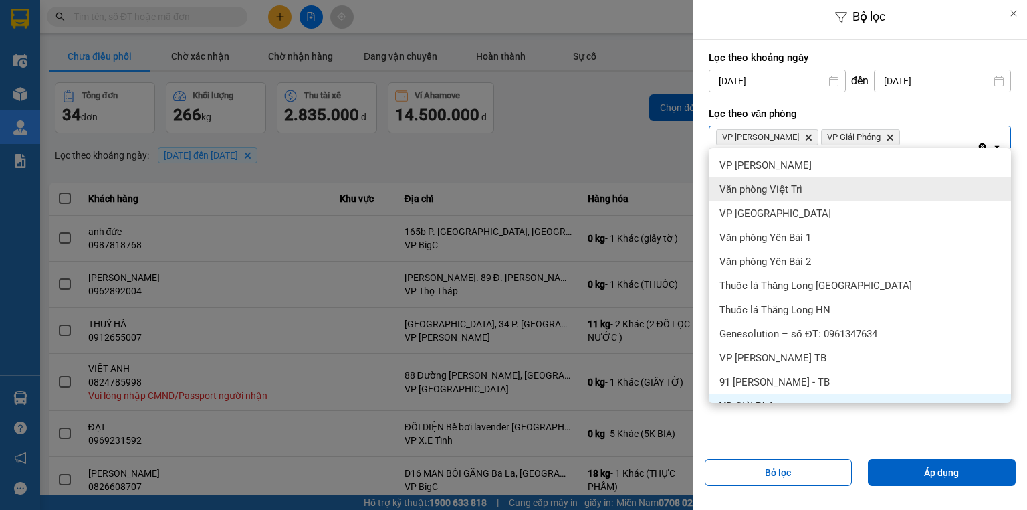
click at [776, 178] on div "Văn phòng Việt Trì" at bounding box center [860, 189] width 302 height 24
click at [776, 178] on div "Lọc theo khu vực Chọn khu vực open" at bounding box center [860, 202] width 302 height 49
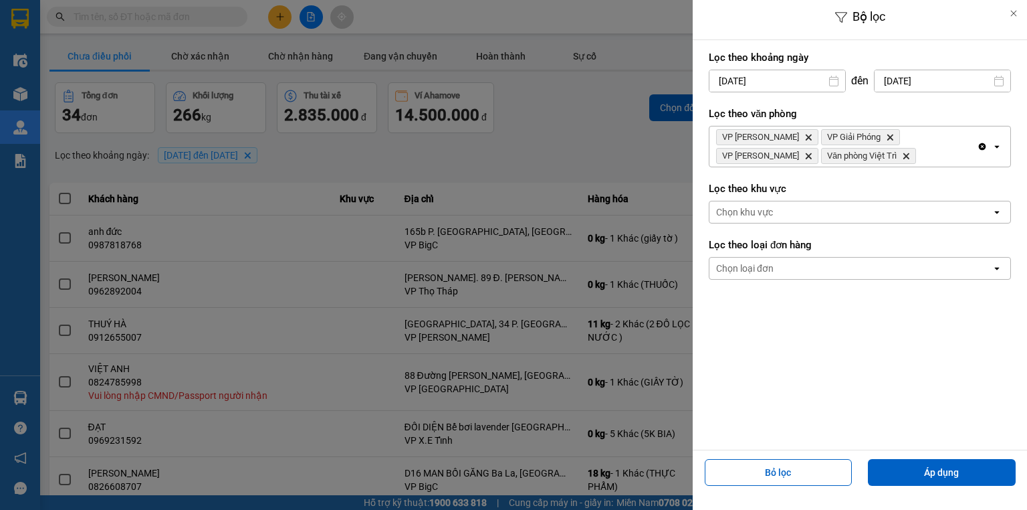
click at [821, 160] on span "Văn phòng Việt Trì Delete" at bounding box center [868, 156] width 95 height 16
click at [902, 158] on icon "Delete" at bounding box center [906, 156] width 8 height 8
click at [802, 178] on div "Lọc theo khu vực Chọn khu vực open" at bounding box center [860, 202] width 302 height 49
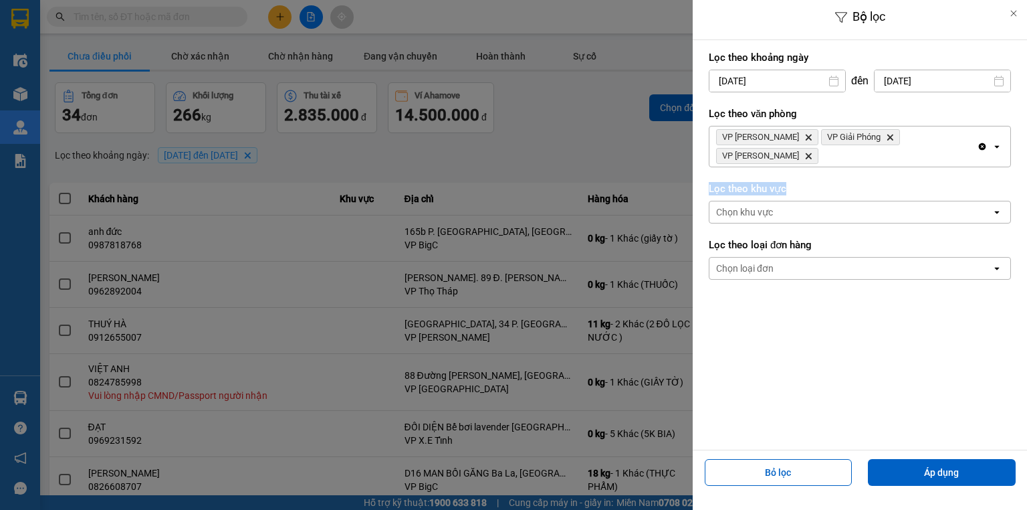
click at [802, 178] on div "Lọc theo khu vực Chọn khu vực open" at bounding box center [860, 202] width 302 height 49
click at [822, 144] on div "VP Trần Đại Nghĩa Delete VP Giải Phóng Delete VP Ngọc Hồi Delete" at bounding box center [842, 146] width 267 height 40
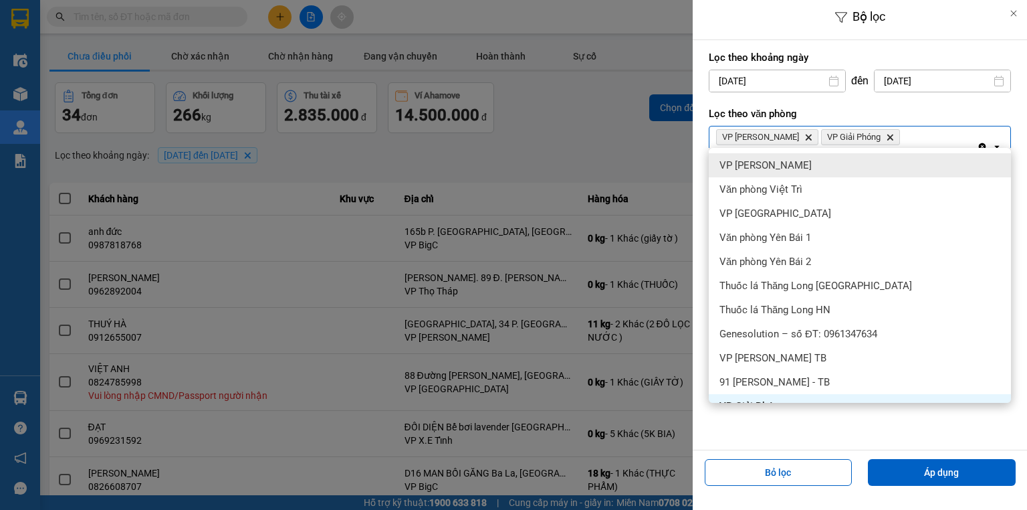
click at [805, 168] on div "VP [PERSON_NAME]" at bounding box center [860, 165] width 302 height 24
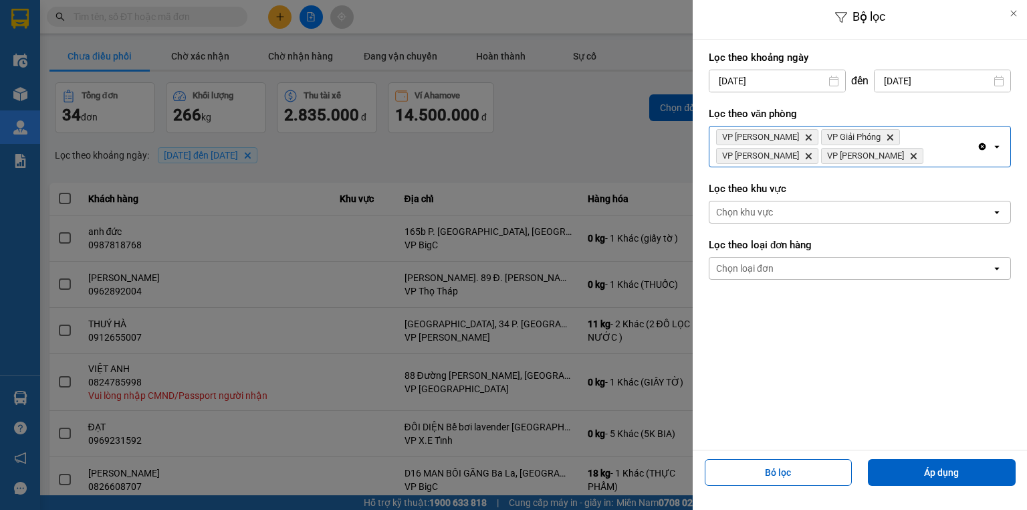
click at [863, 160] on div "VP Trần Đại Nghĩa Delete VP Giải Phóng Delete VP Ngọc Hồi Delete VP Lê Duẩn Del…" at bounding box center [842, 146] width 267 height 40
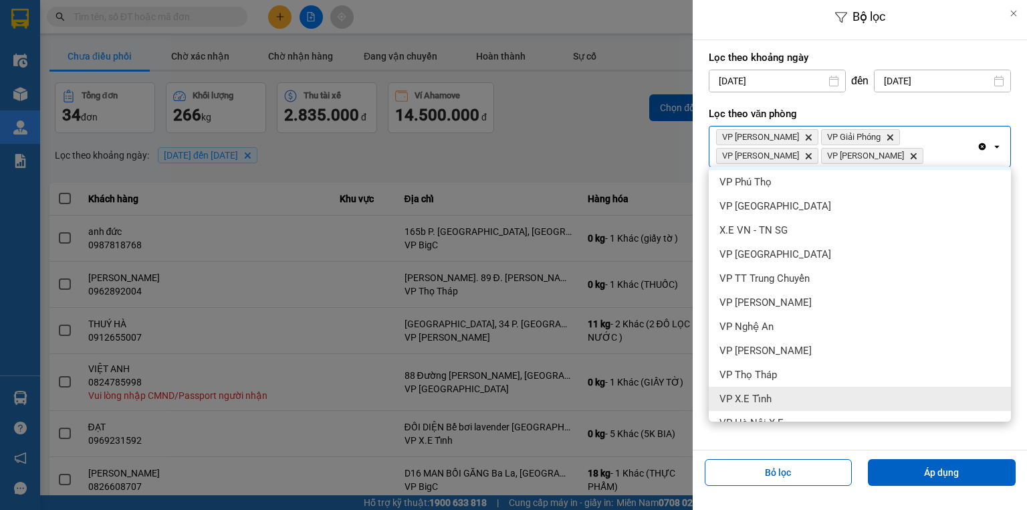
scroll to position [453, 0]
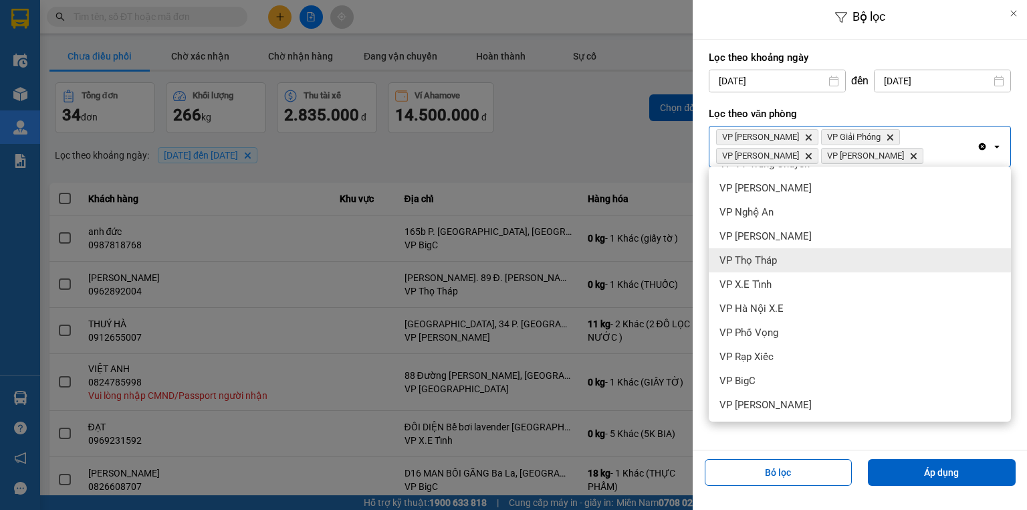
click at [756, 254] on span "VP Thọ Tháp" at bounding box center [748, 259] width 58 height 13
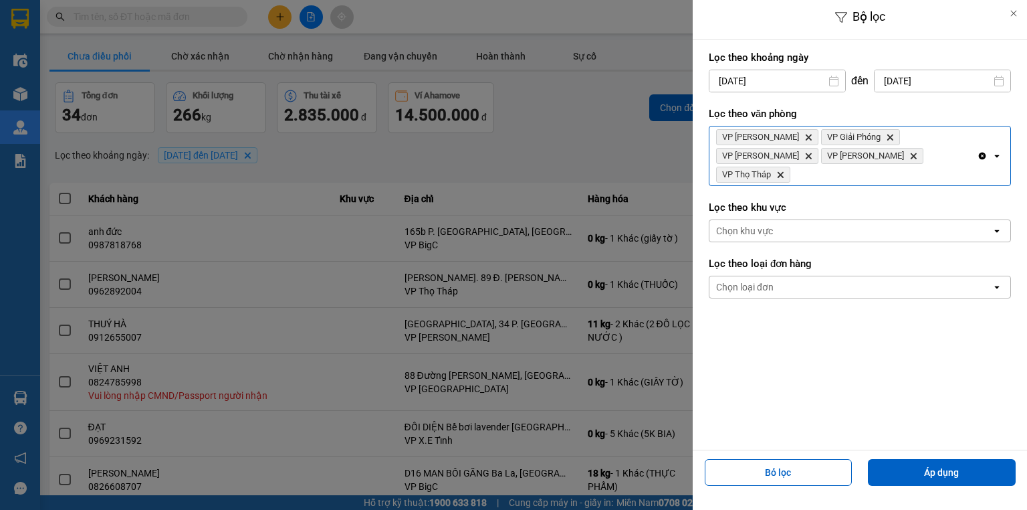
click at [884, 157] on div "VP Trần Đại Nghĩa Delete VP Giải Phóng Delete VP Ngọc Hồi Delete VP Lê Duẩn Del…" at bounding box center [842, 155] width 267 height 59
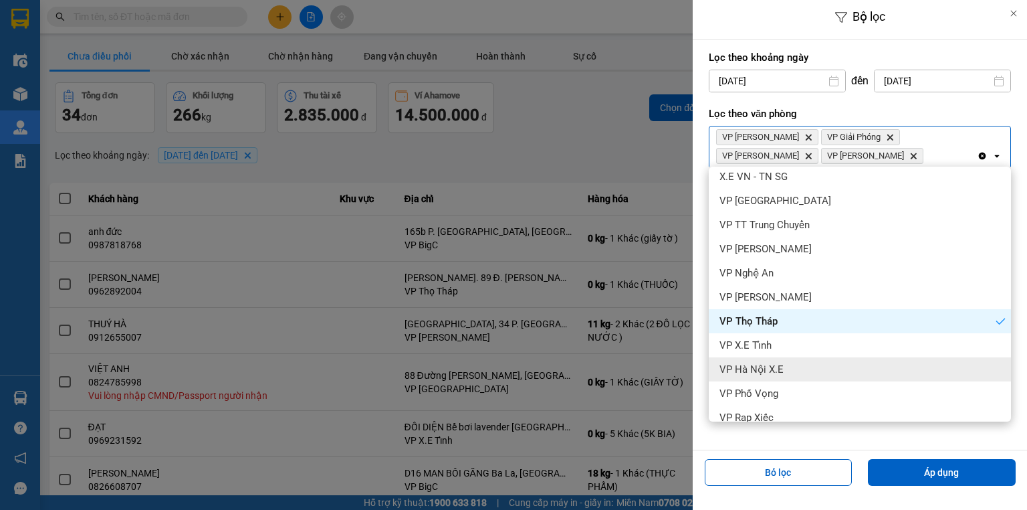
scroll to position [446, 0]
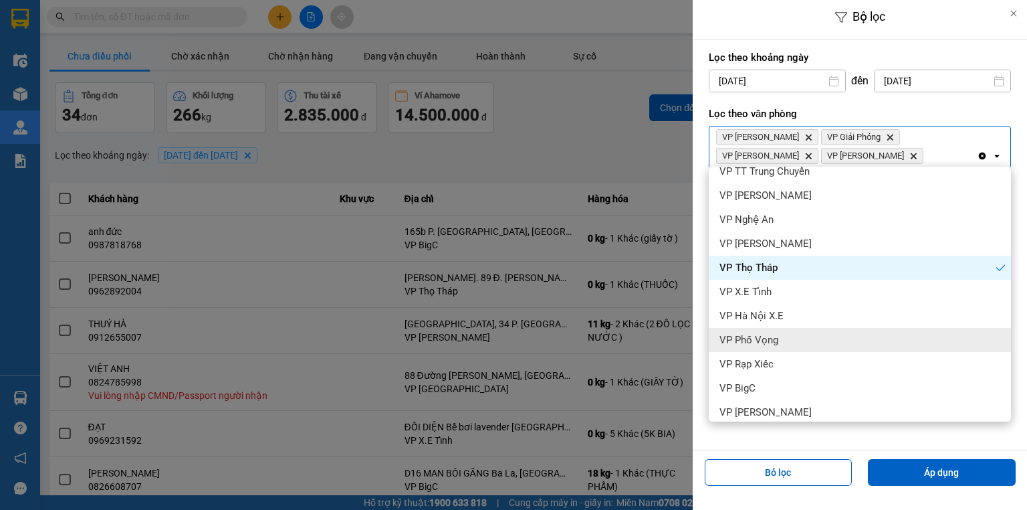
click at [782, 336] on div "VP Phố Vọng" at bounding box center [860, 340] width 302 height 24
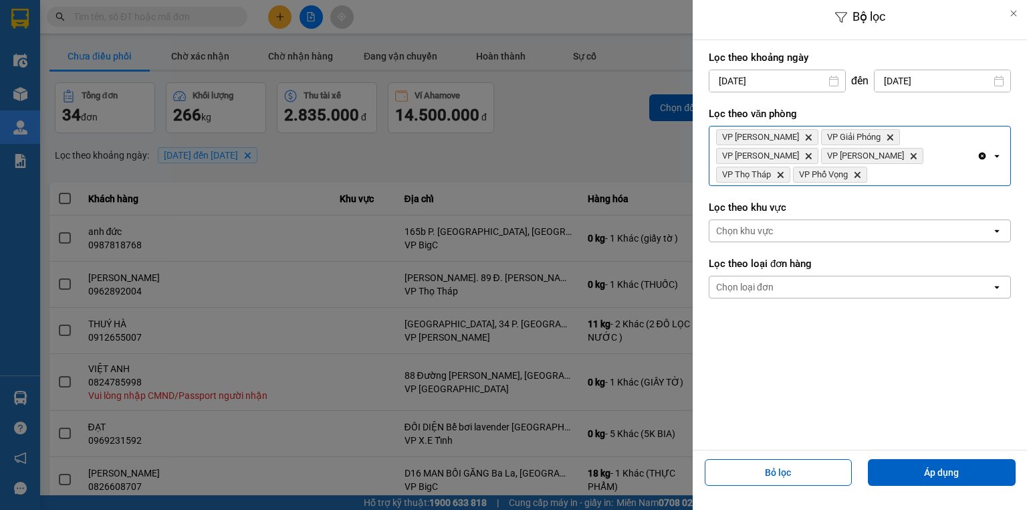
drag, startPoint x: 958, startPoint y: 154, endPoint x: 955, endPoint y: 163, distance: 9.9
click at [958, 154] on div "VP Trần Đại Nghĩa Delete VP Giải Phóng Delete VP Ngọc Hồi Delete VP Lê Duẩn Del…" at bounding box center [842, 155] width 267 height 59
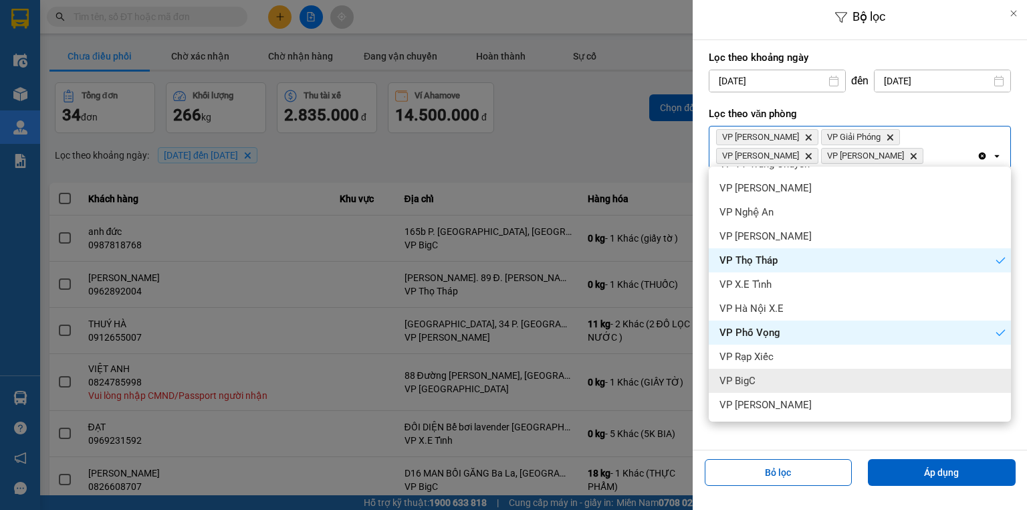
scroll to position [53, 0]
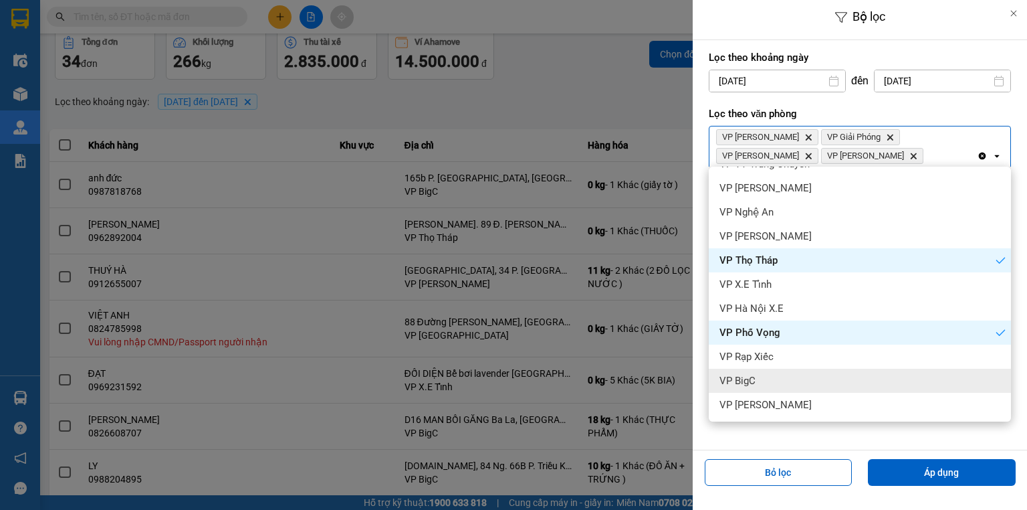
click at [777, 382] on div "VP BigC" at bounding box center [860, 380] width 302 height 24
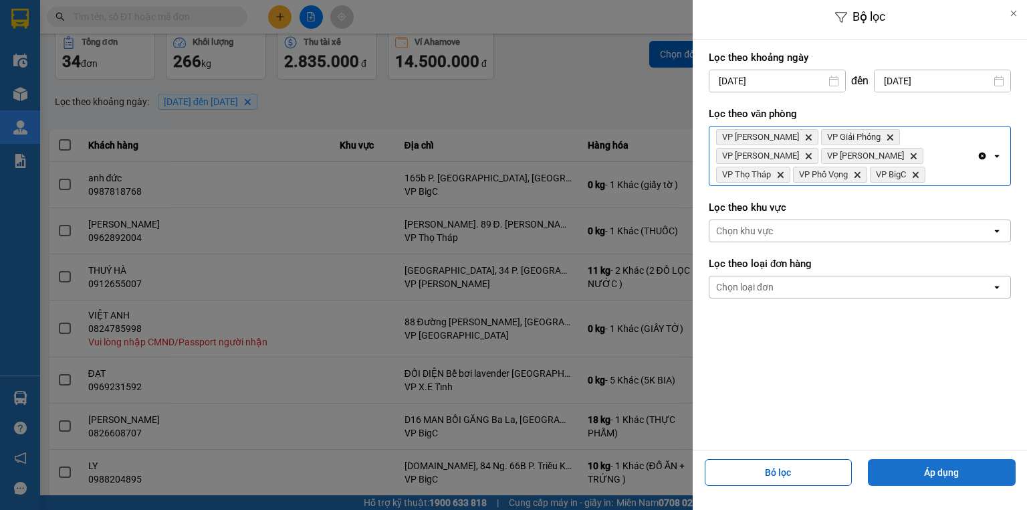
click at [931, 474] on button "Áp dụng" at bounding box center [942, 472] width 148 height 27
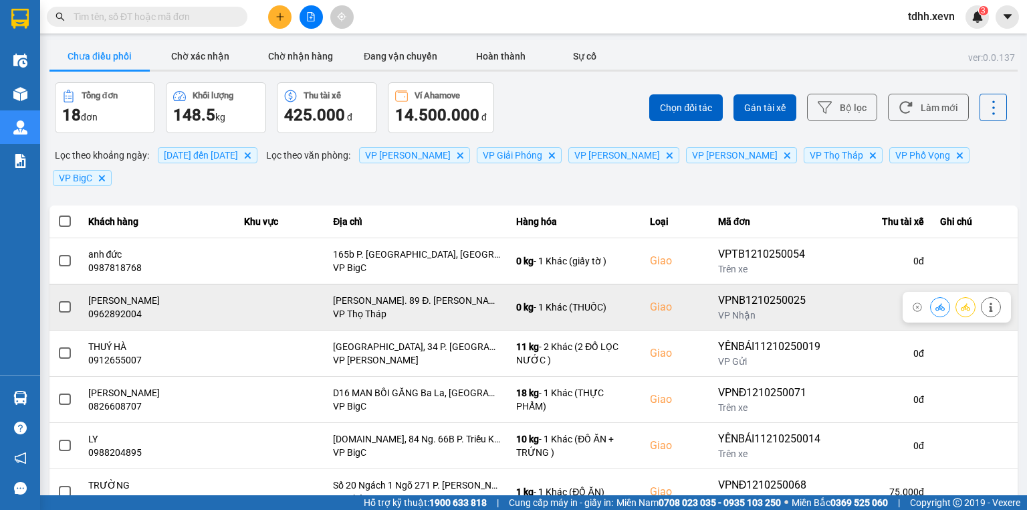
click at [935, 302] on icon at bounding box center [939, 306] width 9 height 9
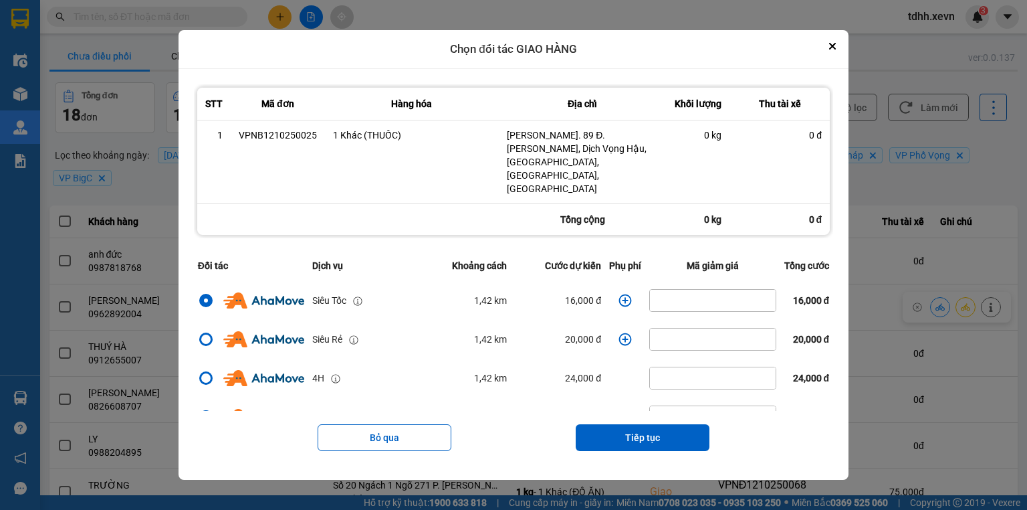
click at [620, 294] on icon "dialog" at bounding box center [624, 300] width 13 height 13
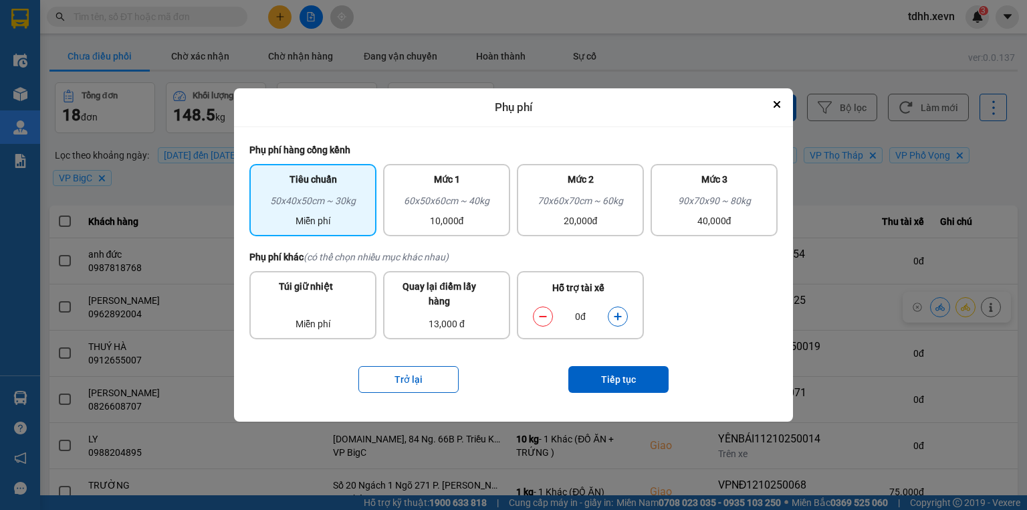
click at [610, 318] on button "dialog" at bounding box center [617, 315] width 19 height 23
click at [618, 318] on icon "dialog" at bounding box center [617, 315] width 7 height 7
click at [547, 321] on button "dialog" at bounding box center [543, 315] width 19 height 23
drag, startPoint x: 600, startPoint y: 358, endPoint x: 602, endPoint y: 370, distance: 11.4
click at [602, 366] on div "Trở lại Tiếp tục" at bounding box center [513, 378] width 528 height 53
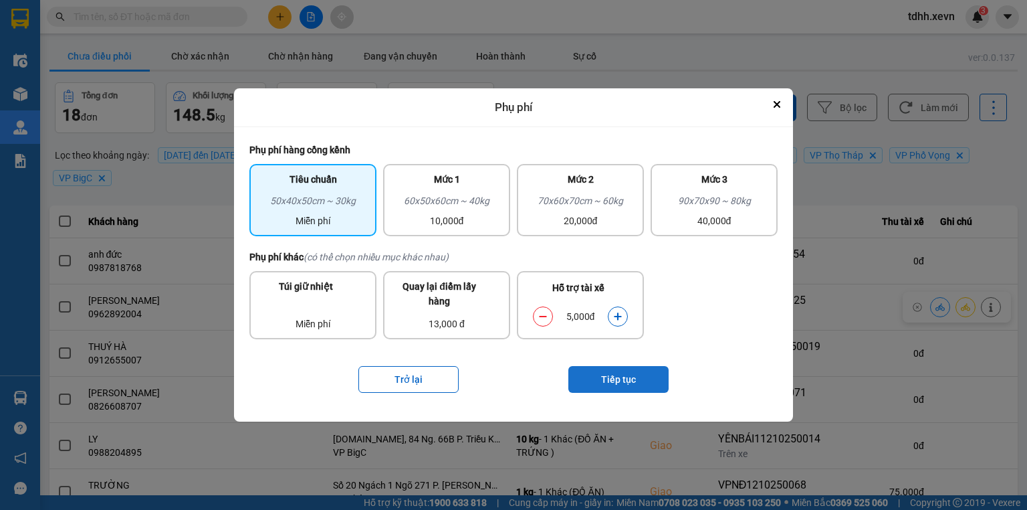
click at [610, 375] on button "Tiếp tục" at bounding box center [618, 379] width 100 height 27
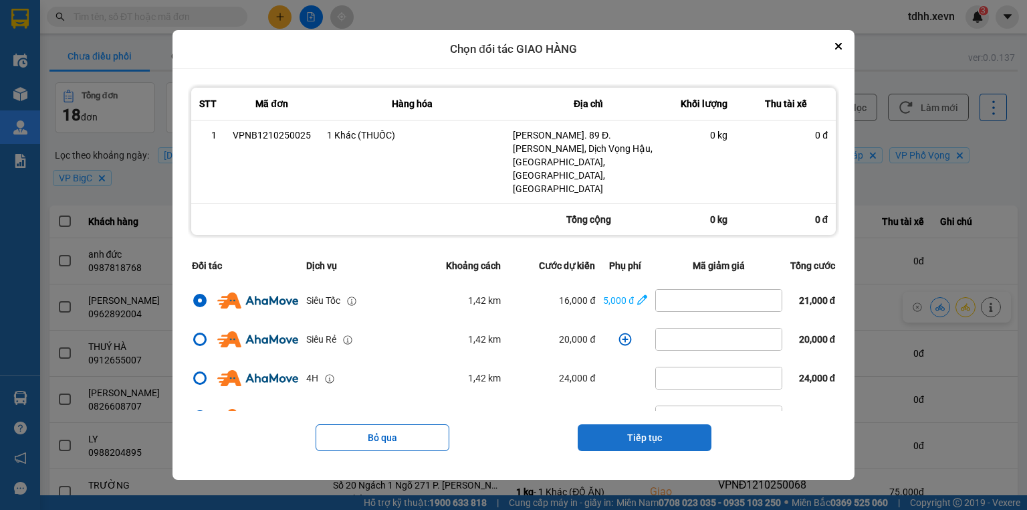
click at [675, 424] on button "Tiếp tục" at bounding box center [645, 437] width 134 height 27
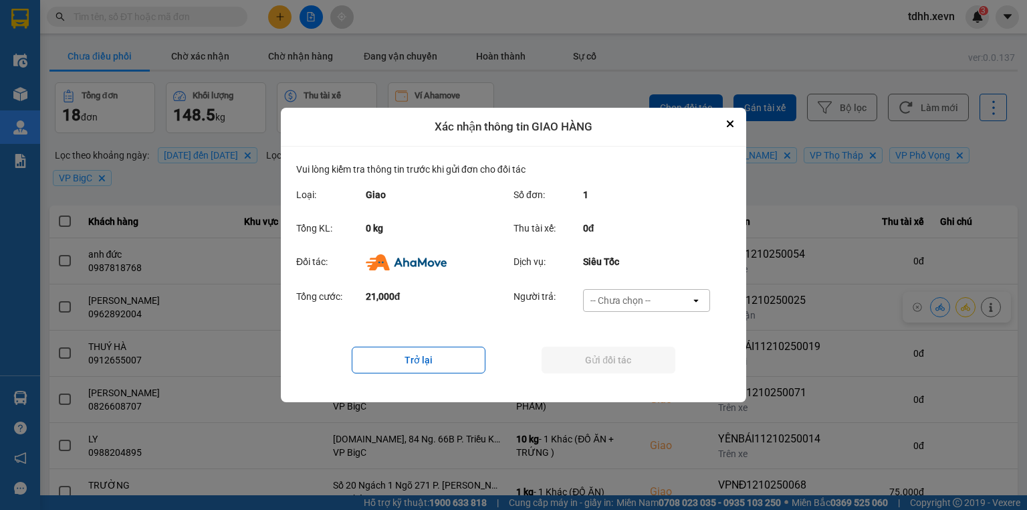
click at [676, 305] on div "-- Chưa chọn --" at bounding box center [637, 300] width 107 height 21
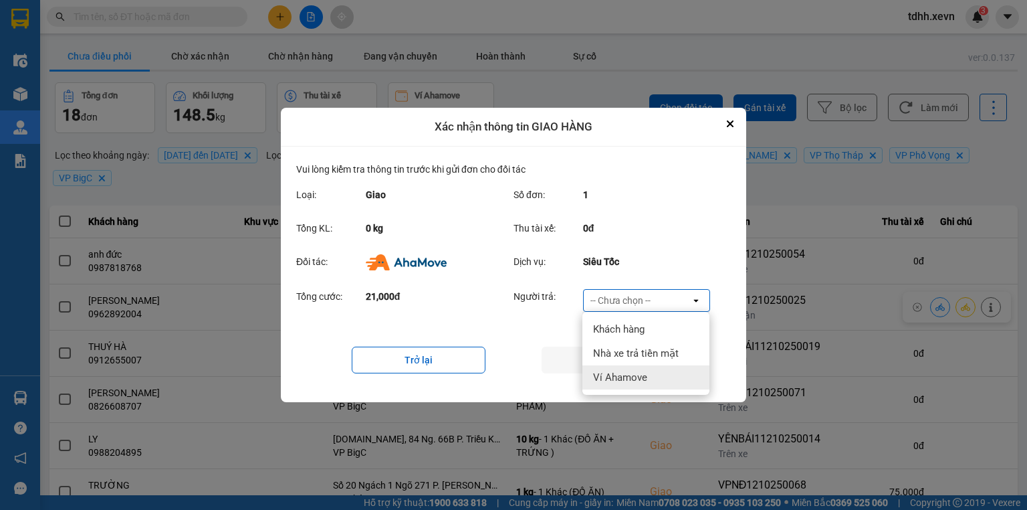
click at [649, 380] on div "Ví Ahamove" at bounding box center [645, 377] width 127 height 24
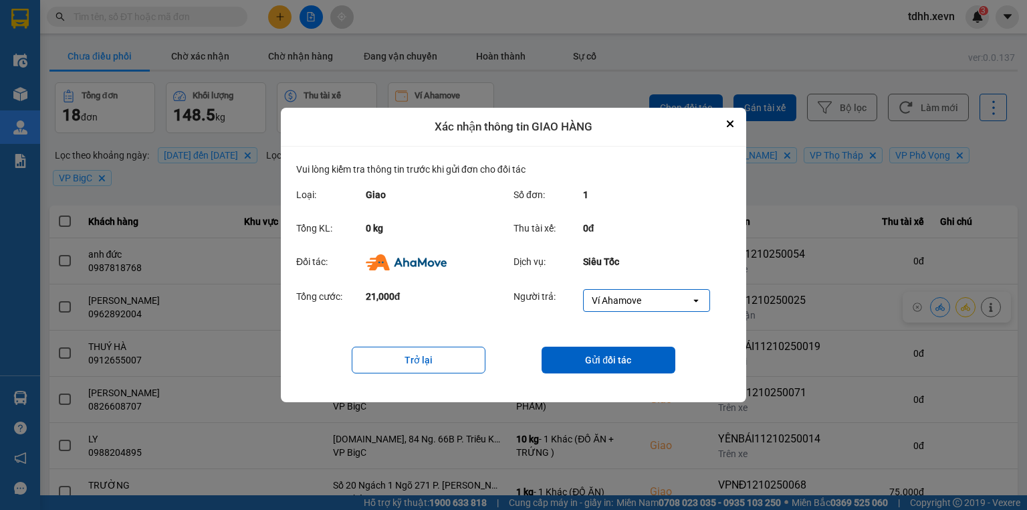
drag, startPoint x: 653, startPoint y: 366, endPoint x: 655, endPoint y: 342, distance: 23.5
click at [654, 364] on button "Gửi đối tác" at bounding box center [609, 359] width 134 height 27
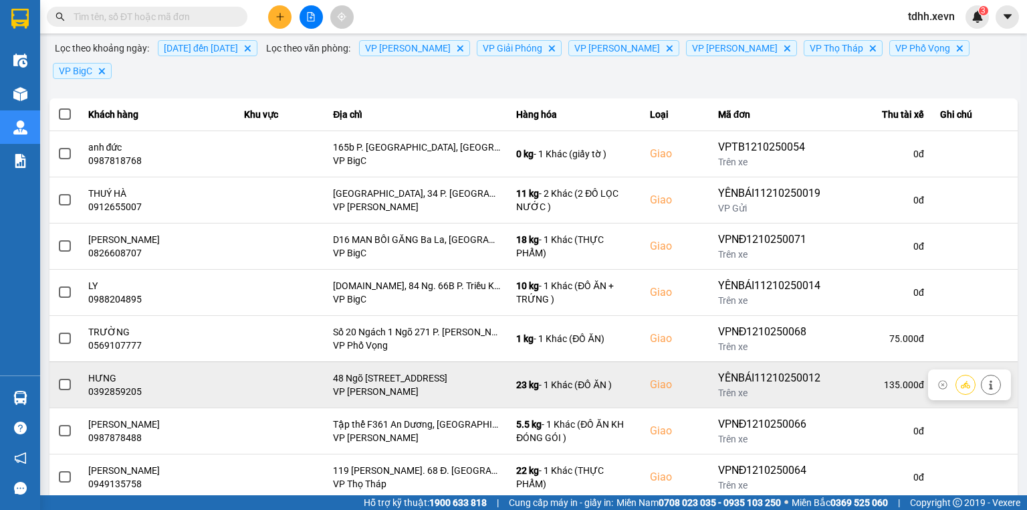
scroll to position [211, 0]
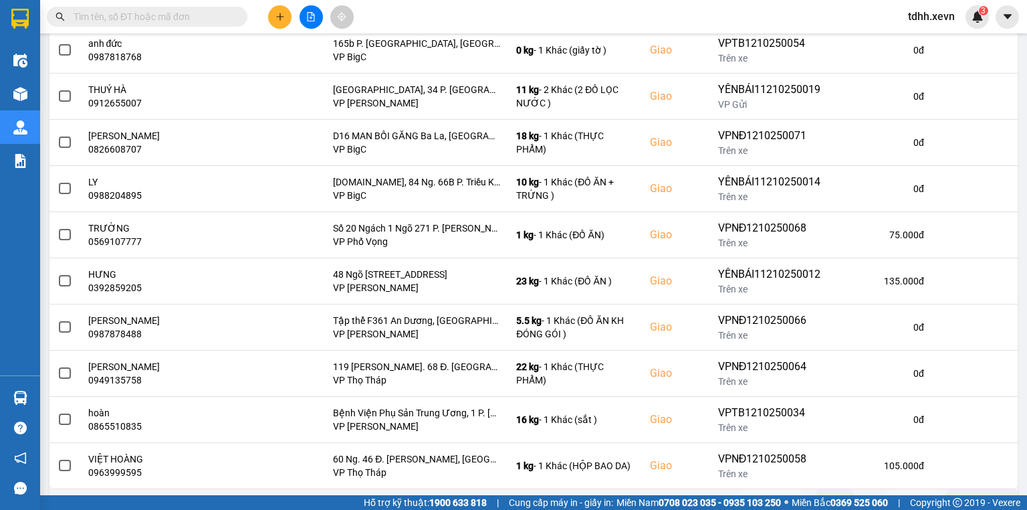
click at [911, 489] on button "Sau" at bounding box center [913, 499] width 56 height 20
click at [911, 483] on main "ver: 0.0.137 Chưa điều phối Chờ xác nhận Chờ nhận hàng Đang vận chuyển Hoàn thà…" at bounding box center [513, 247] width 1027 height 495
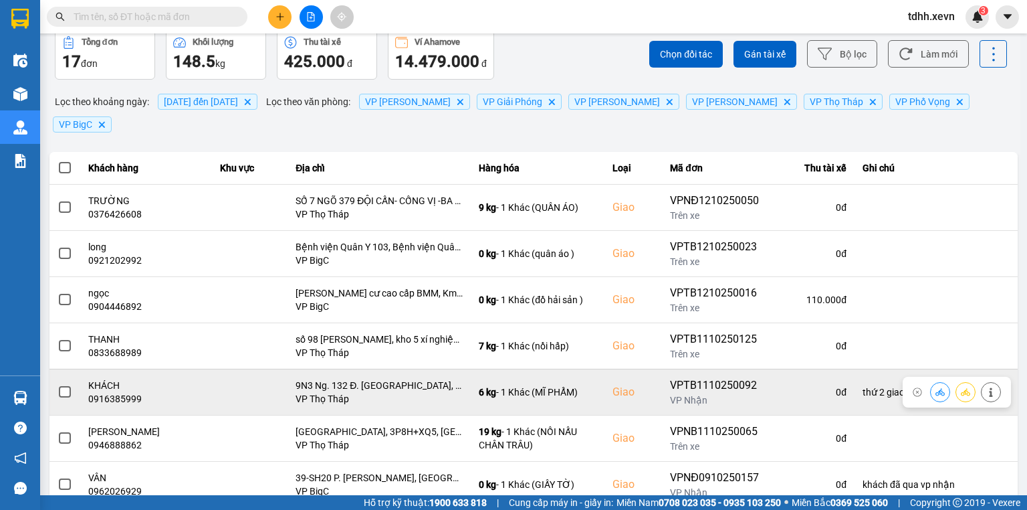
scroll to position [72, 0]
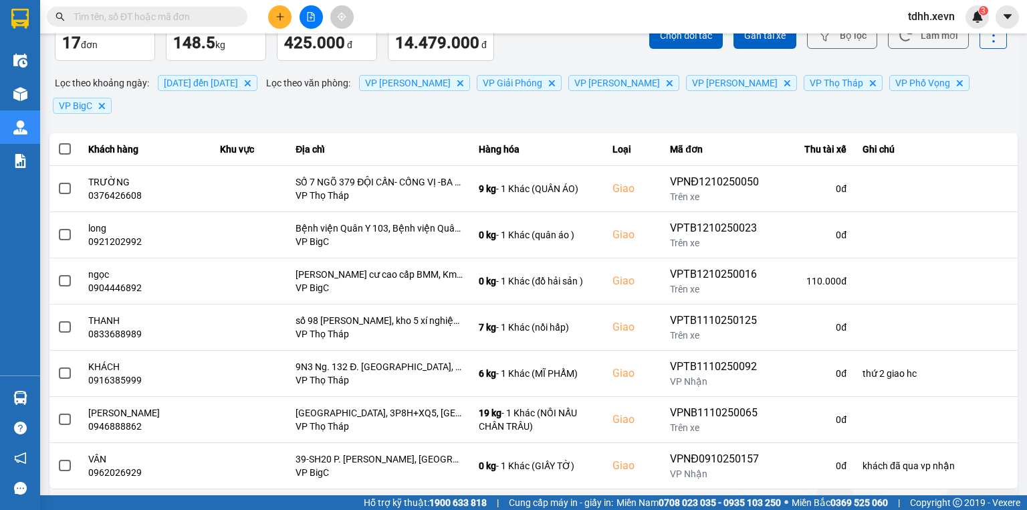
click at [784, 489] on button "Trước" at bounding box center [773, 499] width 66 height 20
click at [784, 479] on main "ver: 0.0.137 Chưa điều phối Chờ xác nhận Chờ nhận hàng Đang vận chuyển Hoàn thà…" at bounding box center [513, 247] width 1027 height 495
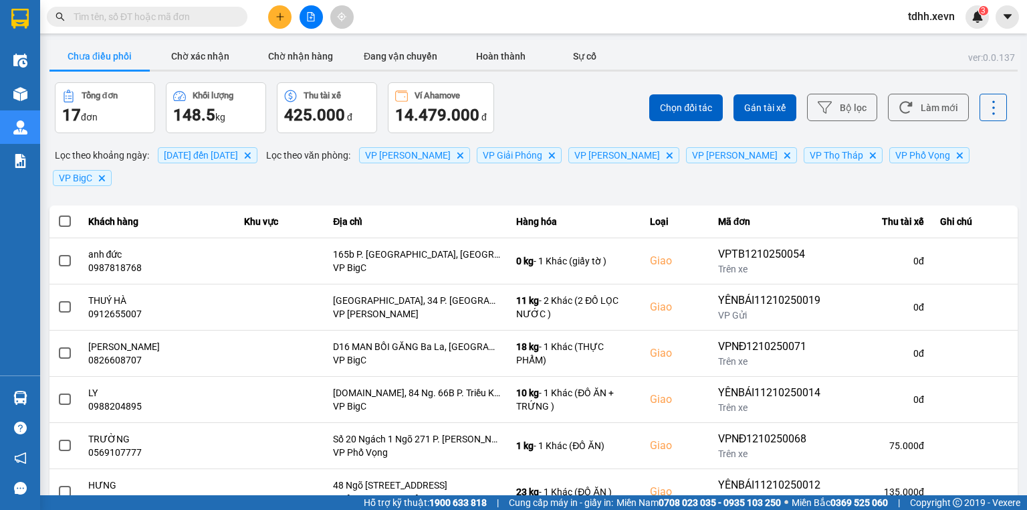
click at [122, 11] on input "text" at bounding box center [153, 16] width 158 height 15
paste input "0344439204"
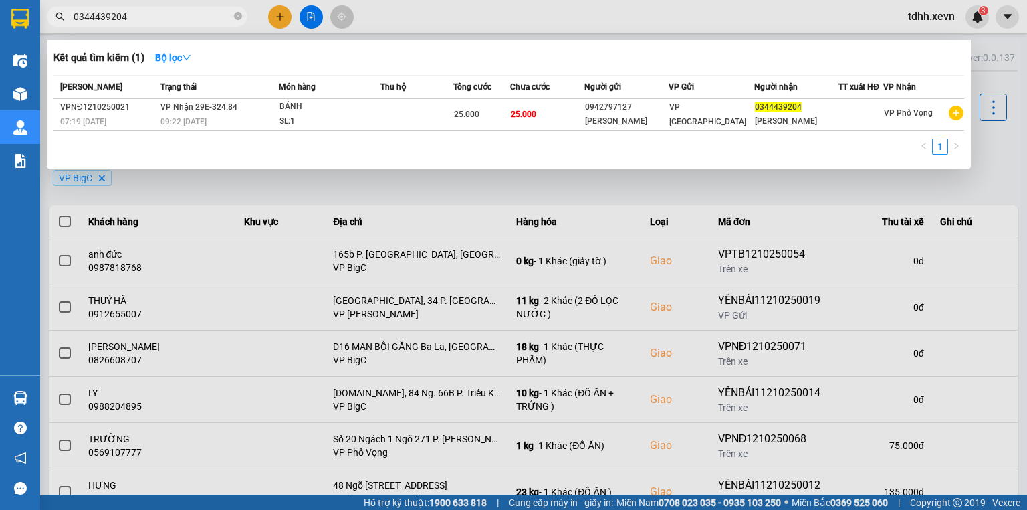
click at [169, 21] on input "0344439204" at bounding box center [153, 16] width 158 height 15
click at [168, 21] on input "0344439204" at bounding box center [153, 16] width 158 height 15
paste input "95828728"
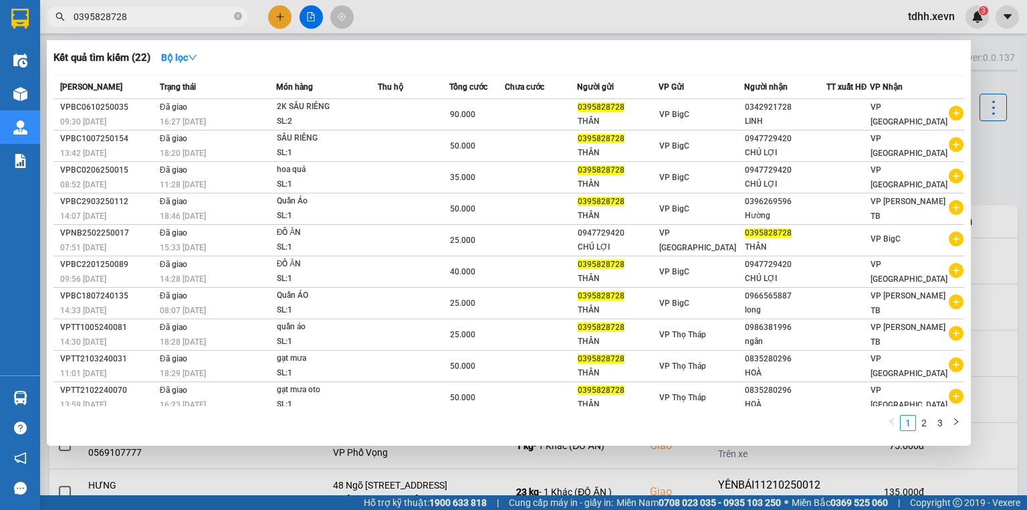
click at [744, 21] on div at bounding box center [513, 255] width 1027 height 510
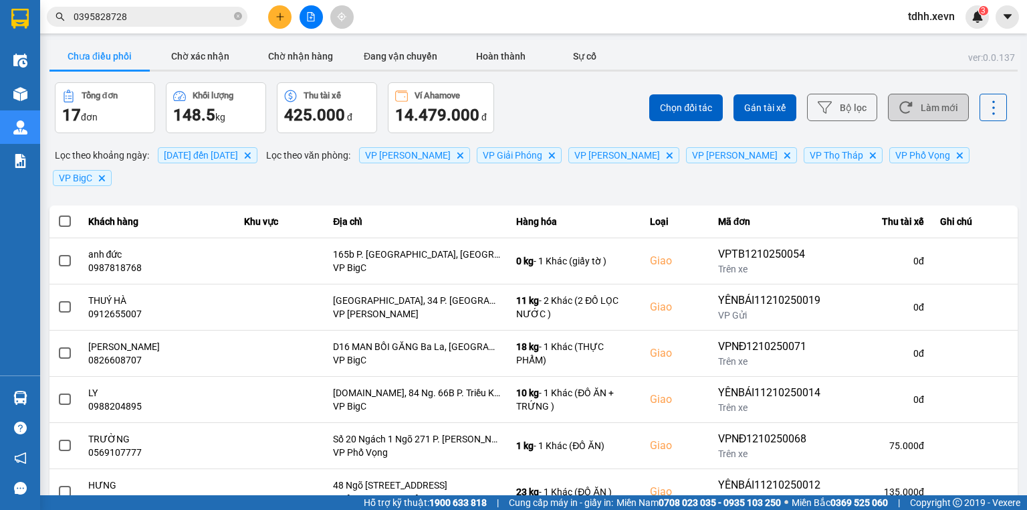
click at [935, 101] on button "Làm mới" at bounding box center [928, 107] width 81 height 27
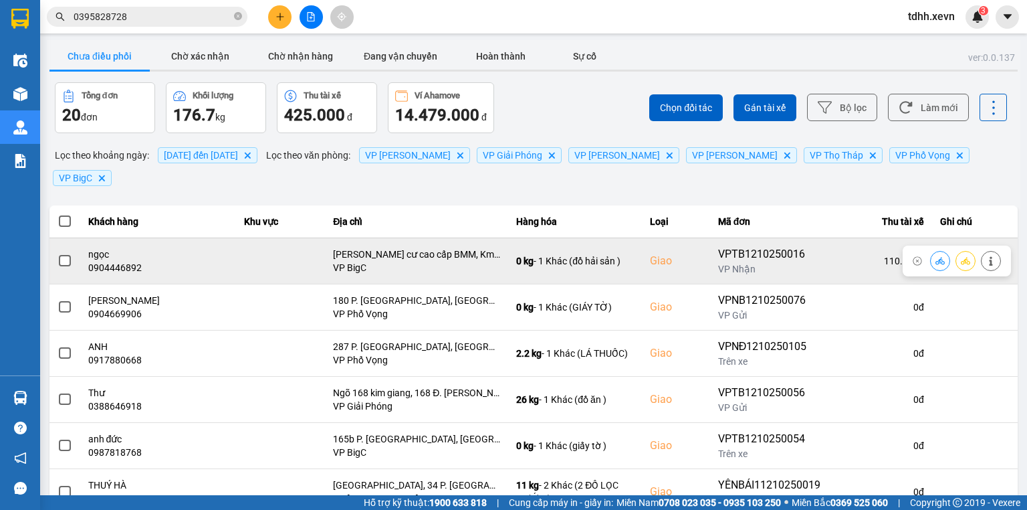
click at [120, 261] on div "0904446892" at bounding box center [158, 267] width 140 height 13
copy div "0904446892"
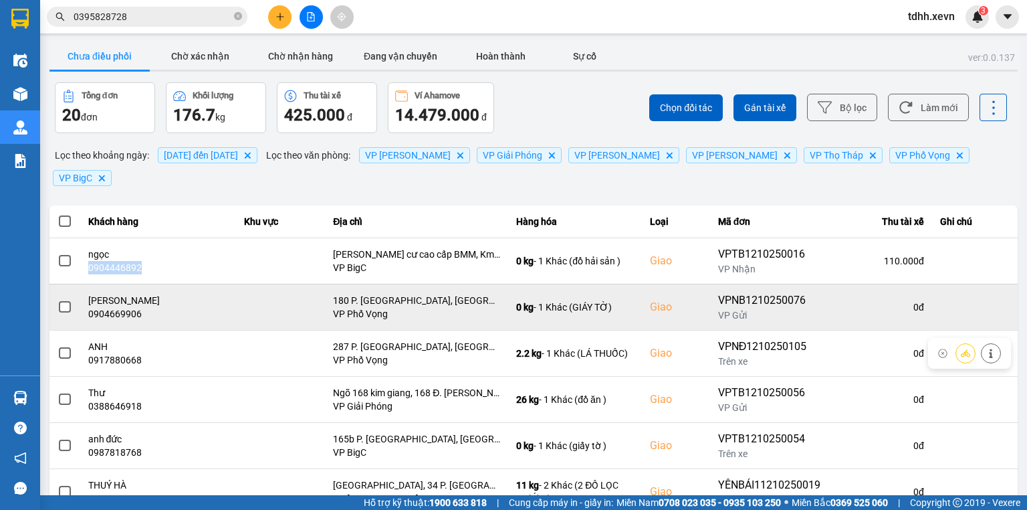
scroll to position [53, 0]
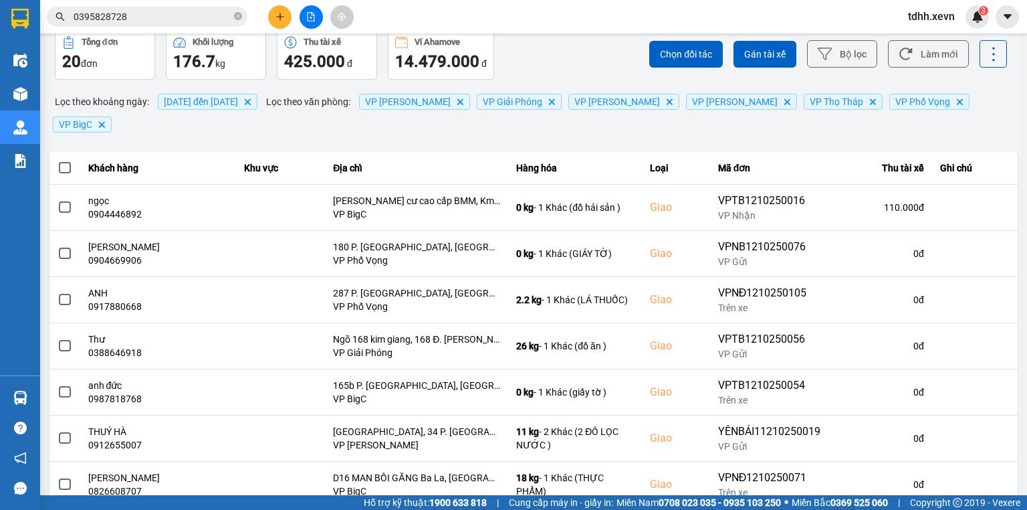
click at [538, 59] on div "Chọn đối tác Gán tài xế Bộ lọc Làm mới" at bounding box center [769, 54] width 476 height 51
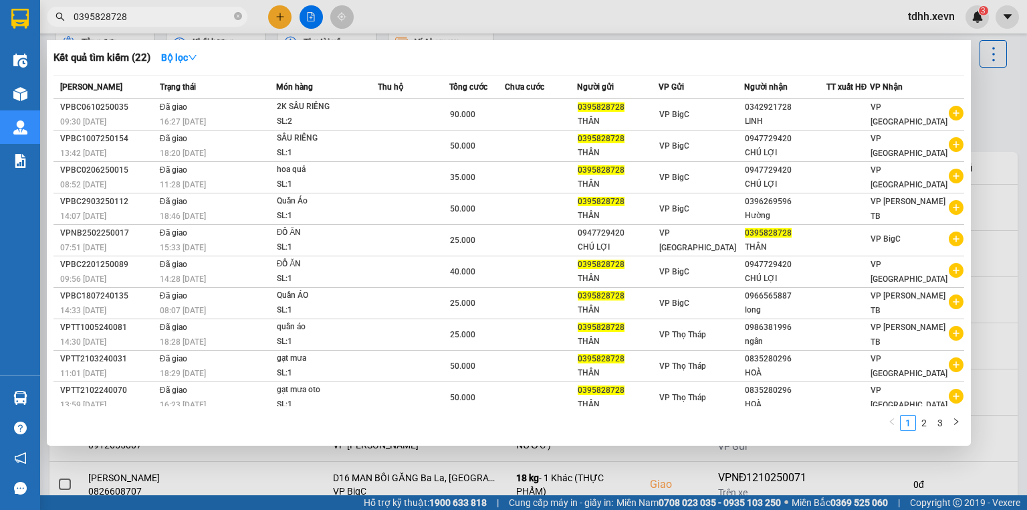
click at [195, 21] on input "0395828728" at bounding box center [153, 16] width 158 height 15
paste input "2888818211"
type input "02888818211"
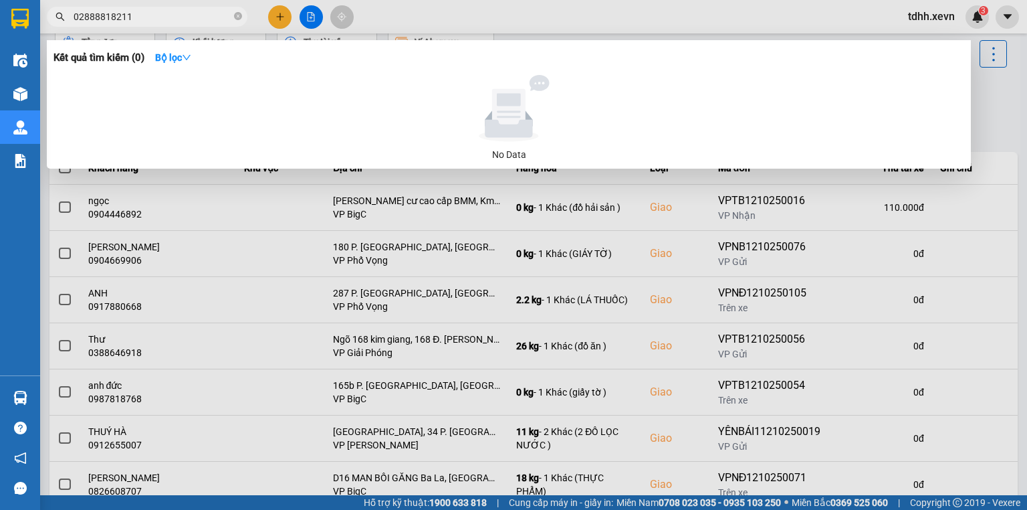
click at [143, 11] on input "02888818211" at bounding box center [153, 16] width 158 height 15
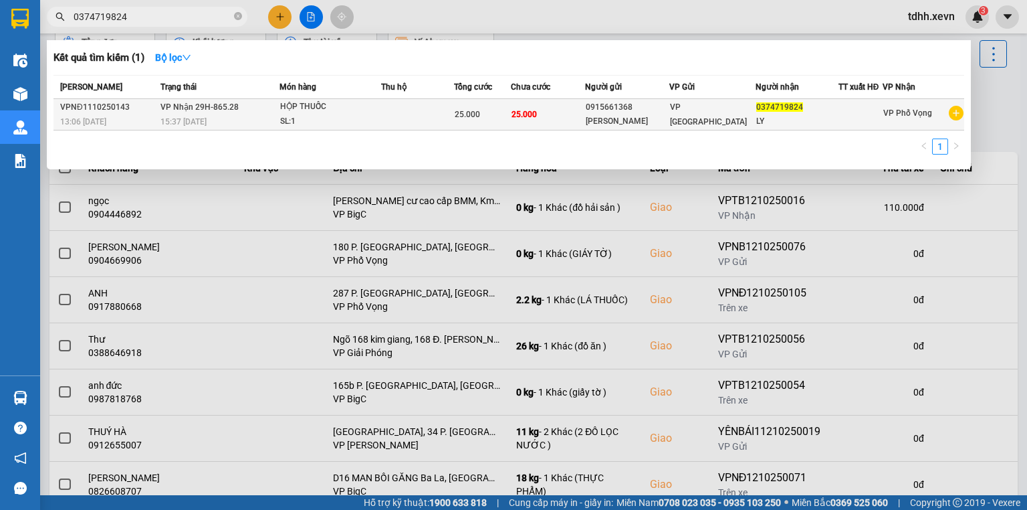
type input "0374719824"
click at [304, 104] on div "HỘP THUỐC" at bounding box center [330, 107] width 100 height 15
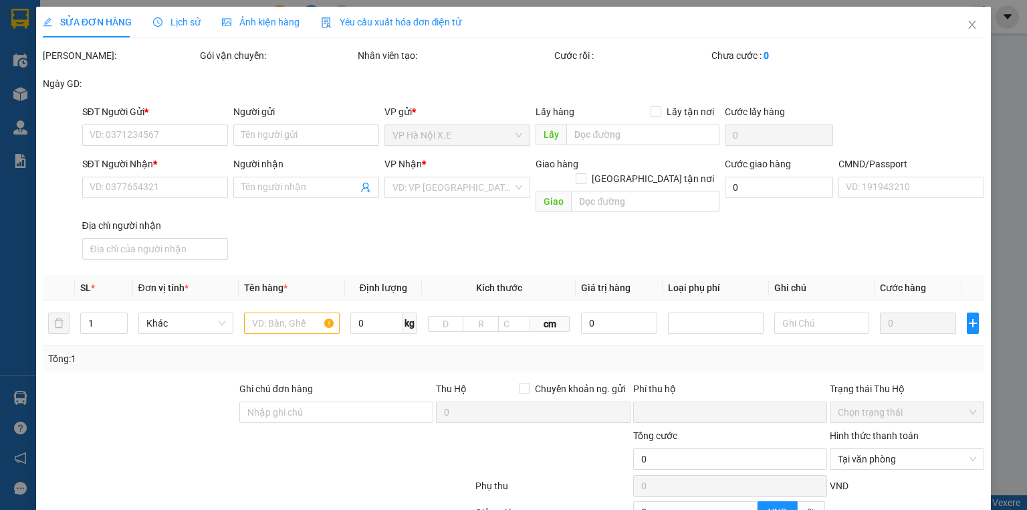
type input "0915661368"
type input "HÀ THỊ LAN MINH"
type input "0374719824"
type input "LY"
type input "1"
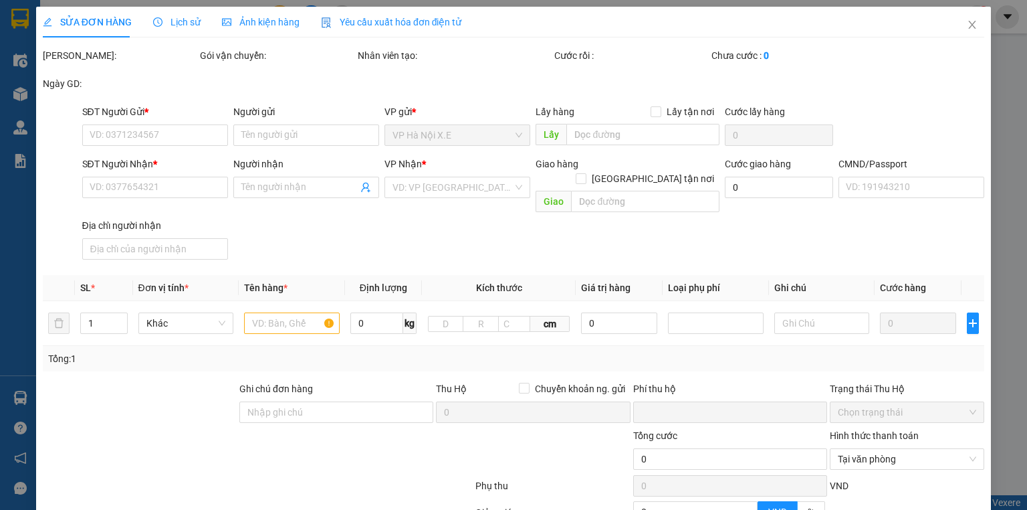
type input "0"
type input "25.000"
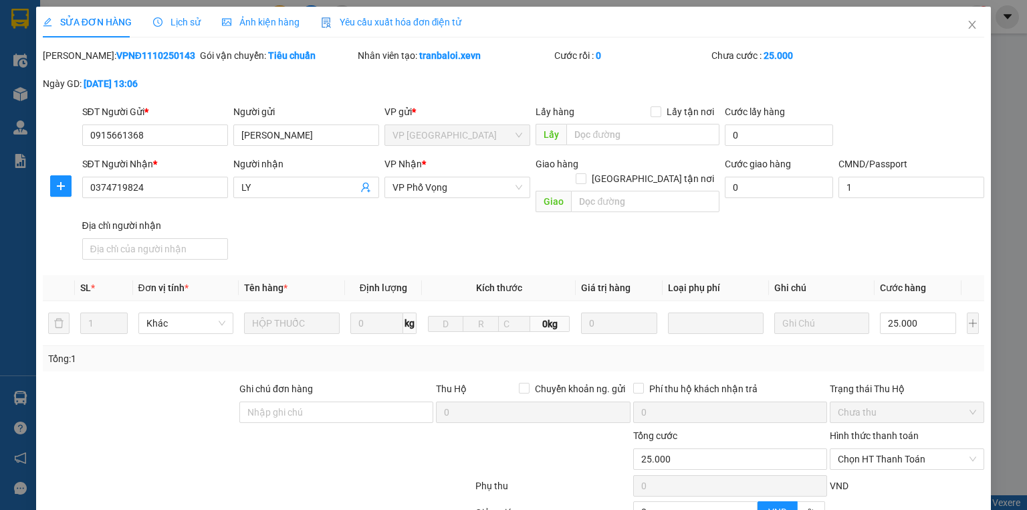
click at [179, 40] on div "SỬA ĐƠN HÀNG Lịch sử Ảnh kiện hàng Yêu cầu xuất hóa đơn điện tử Total Paid Fee …" at bounding box center [513, 317] width 941 height 621
click at [181, 23] on span "Lịch sử" at bounding box center [176, 22] width 47 height 11
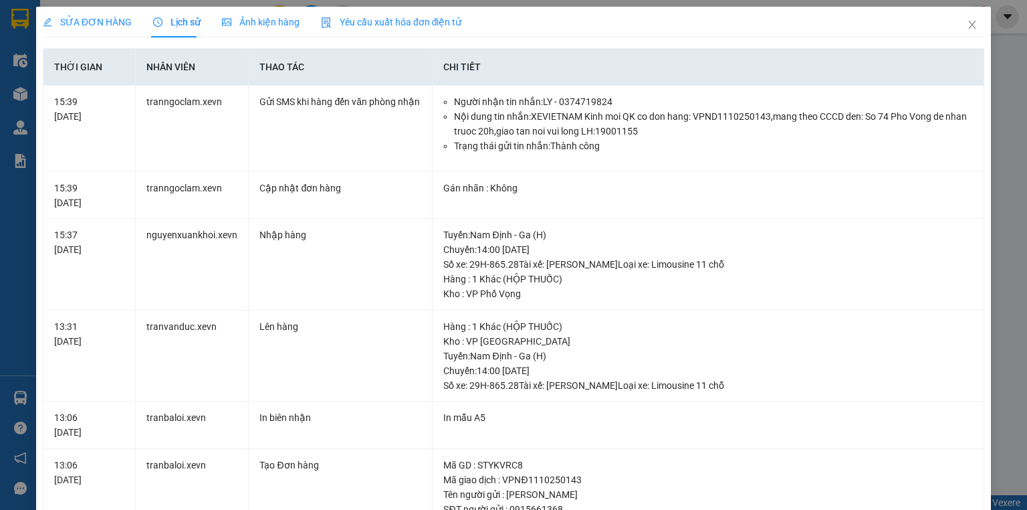
click at [96, 23] on span "SỬA ĐƠN HÀNG" at bounding box center [87, 22] width 89 height 11
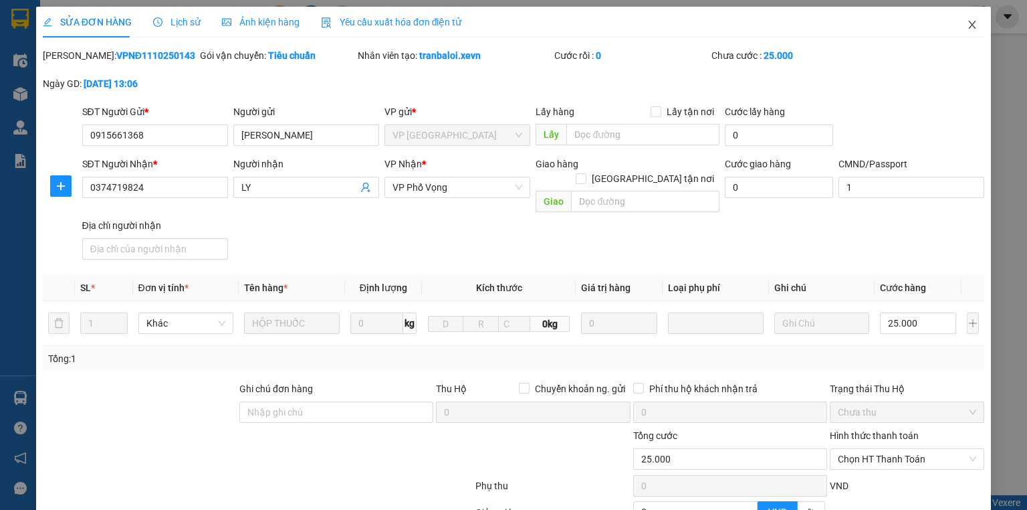
click at [967, 21] on icon "close" at bounding box center [972, 24] width 11 height 11
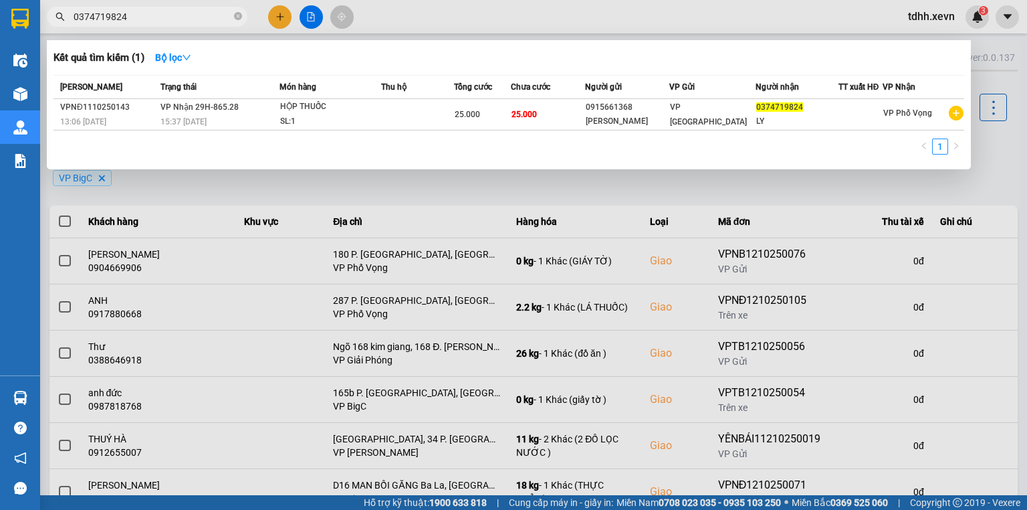
click at [163, 18] on input "0374719824" at bounding box center [153, 16] width 158 height 15
paste input "778201766"
type input "0778201766"
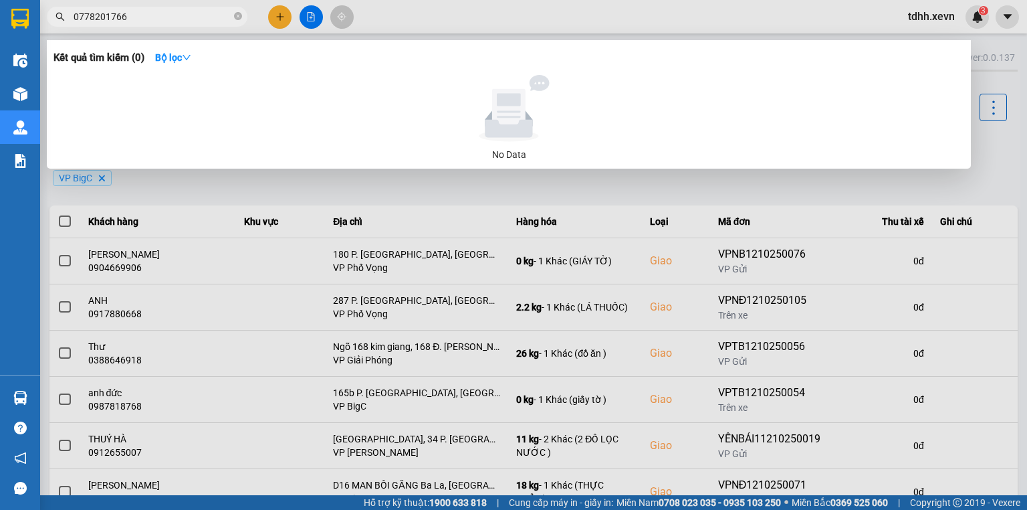
click at [163, 18] on input "0778201766" at bounding box center [153, 16] width 158 height 15
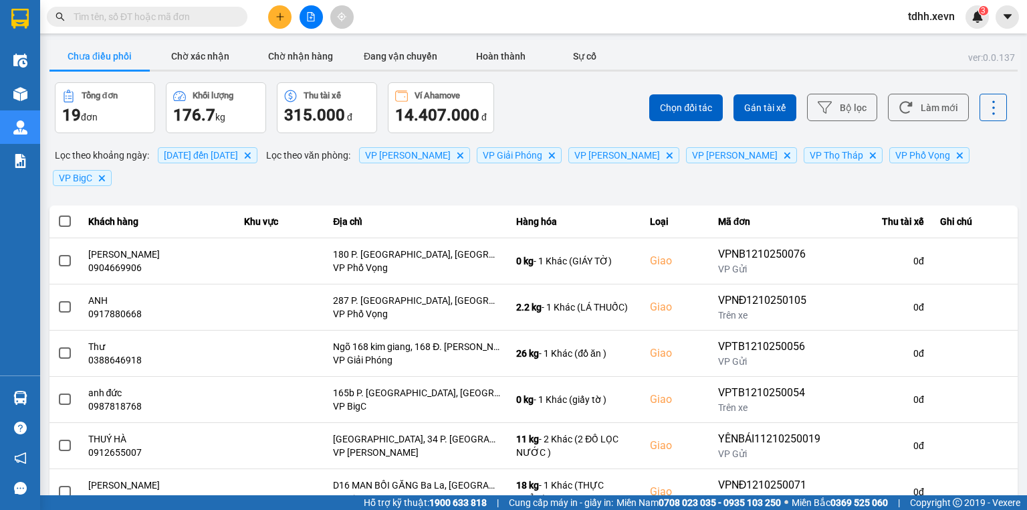
click at [192, 15] on input "text" at bounding box center [153, 16] width 158 height 15
paste input "0982091382"
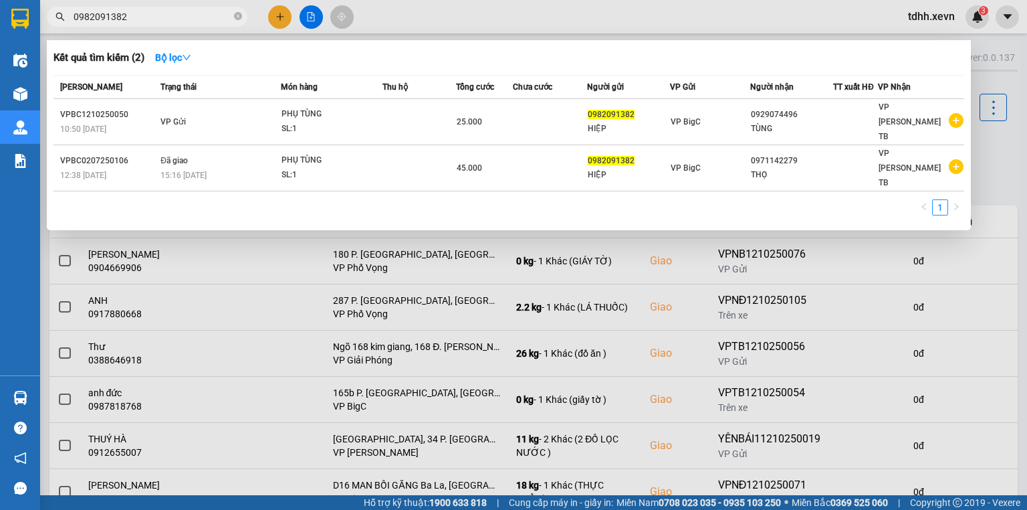
click at [174, 13] on input "0982091382" at bounding box center [153, 16] width 158 height 15
paste input "345956336"
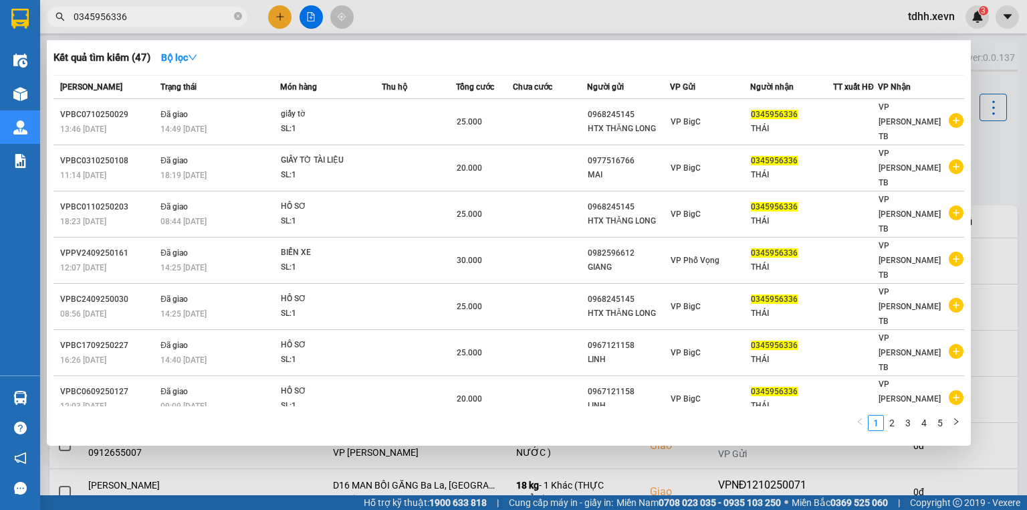
click at [183, 16] on input "0345956336" at bounding box center [153, 16] width 158 height 15
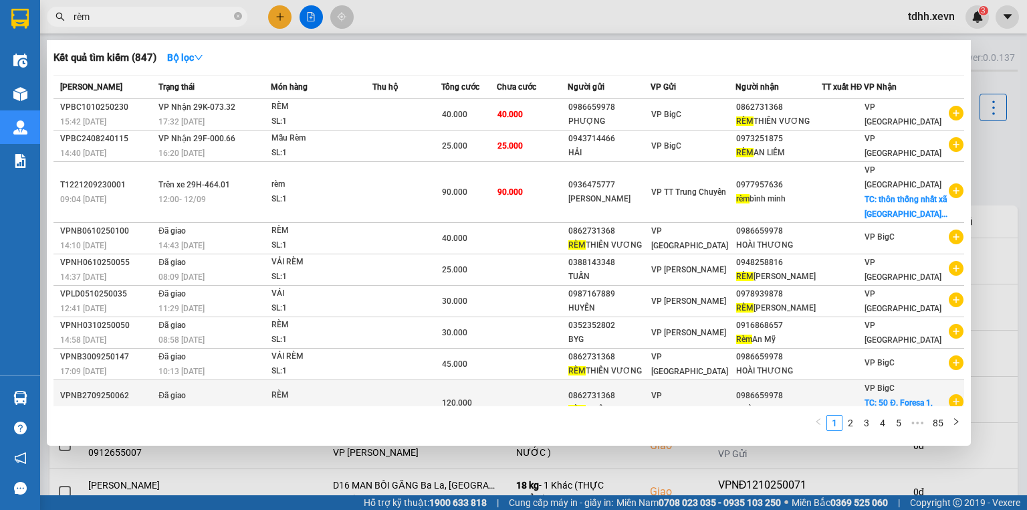
scroll to position [47, 0]
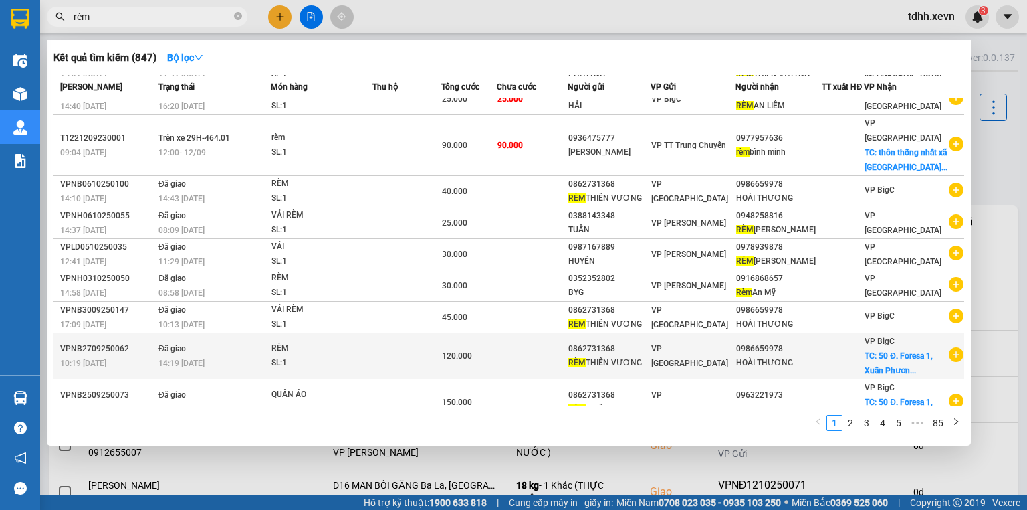
type input "rèm"
click at [441, 341] on td at bounding box center [406, 356] width 69 height 46
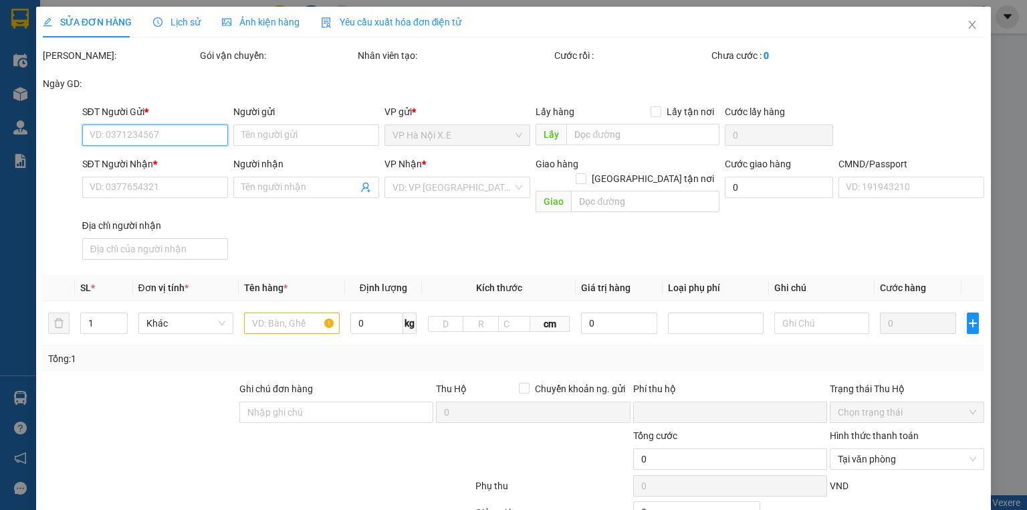
type input "0862731368"
type input "RÈM THIÊN VƯƠNG"
type input "0986659978"
type input "HOÀI THƯƠNG"
checkbox input "true"
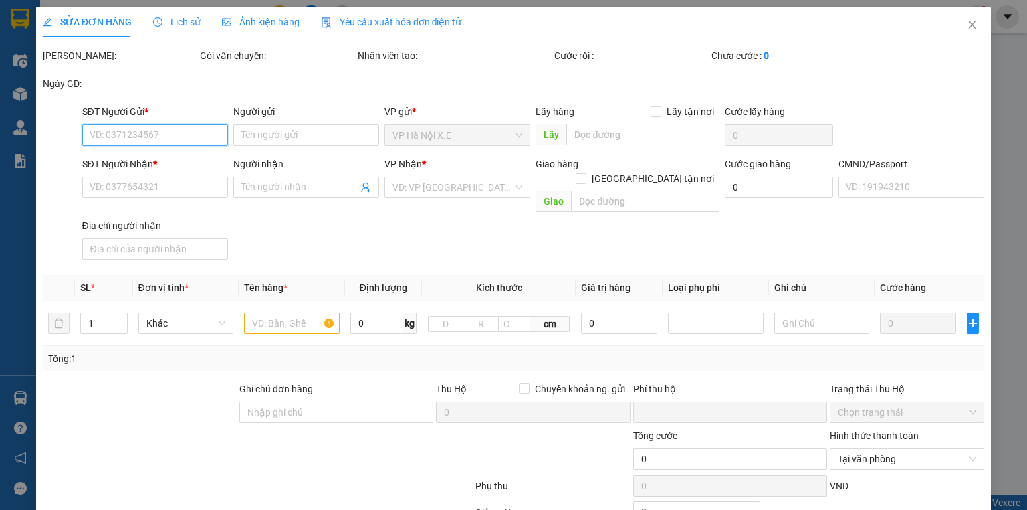
type input "50 Đ. Foresa 1, Xuân Phương, Nam Từ Liêm, Hà Nội, Việt Nam"
type input "80.000"
type input "042180005707 NGUYỄN THỊ HOÀI THƯƠNG"
type input "cần dây-"
type input "0"
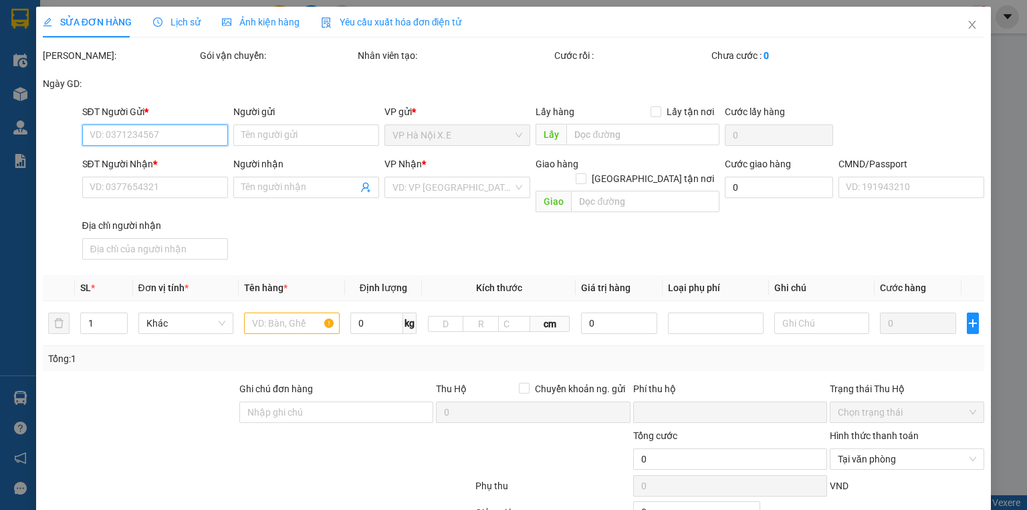
type input "120.000"
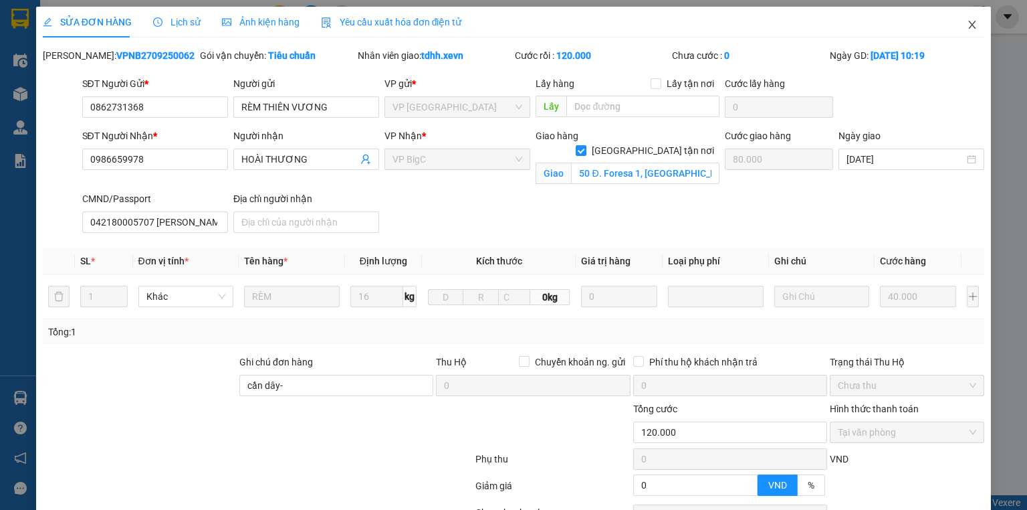
click at [957, 23] on span "Close" at bounding box center [971, 25] width 37 height 37
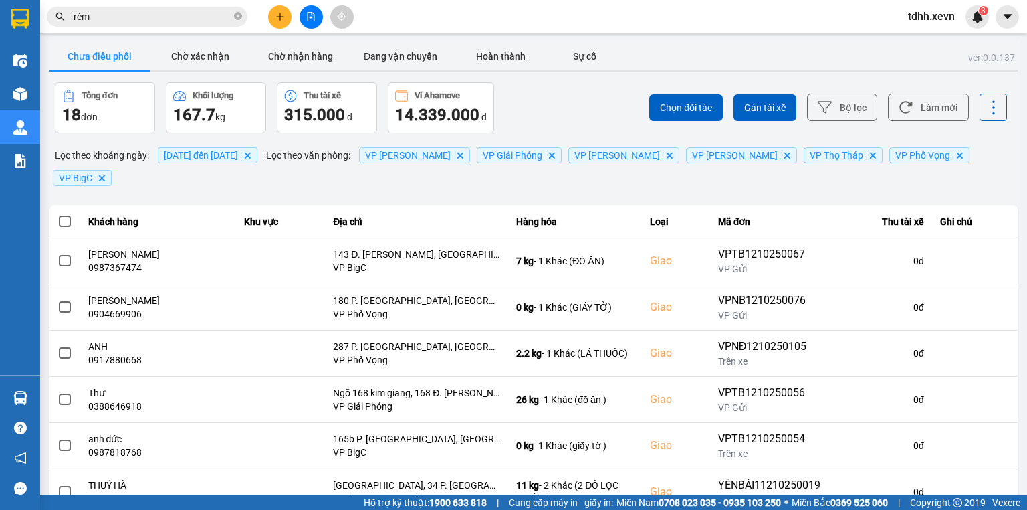
click at [146, 21] on input "rèm" at bounding box center [153, 16] width 158 height 15
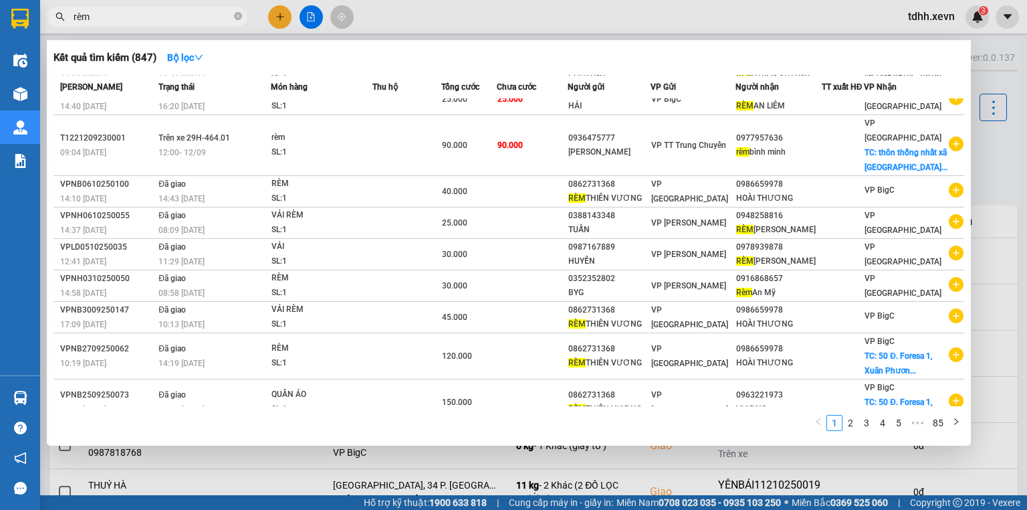
click at [175, 25] on span "rèm" at bounding box center [147, 17] width 201 height 20
click at [175, 24] on span "rèm" at bounding box center [147, 17] width 201 height 20
click at [168, 15] on input "rèm" at bounding box center [153, 16] width 158 height 15
paste input "0862221788"
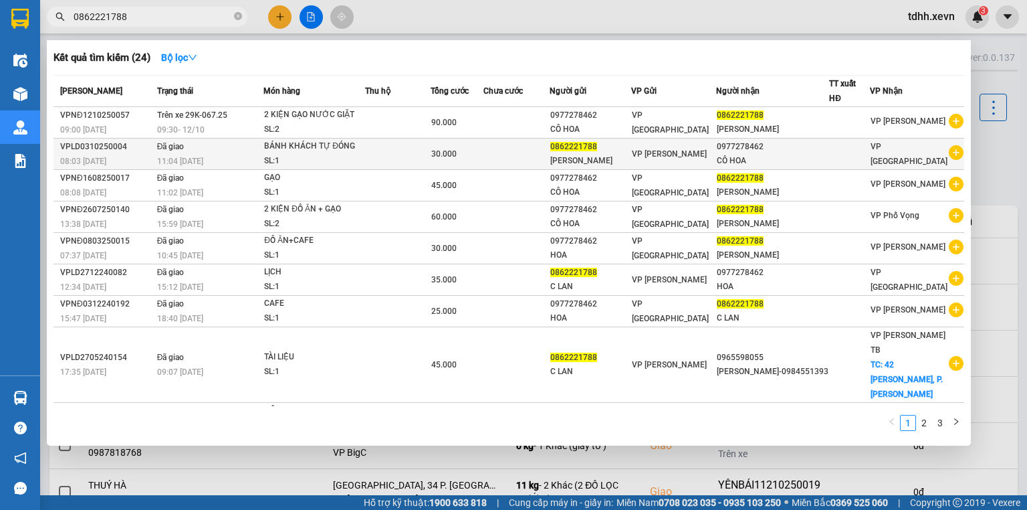
type input "0862221788"
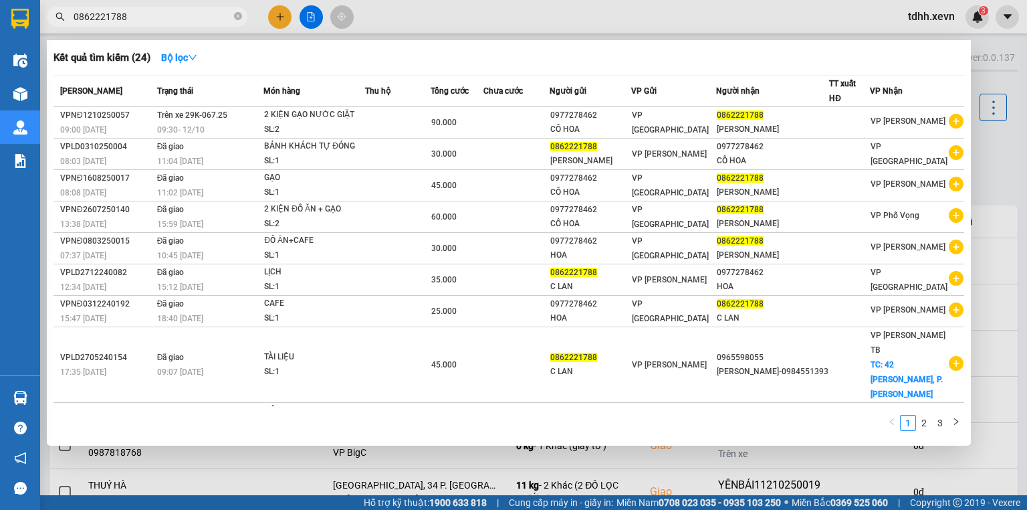
click at [433, 17] on div at bounding box center [513, 255] width 1027 height 510
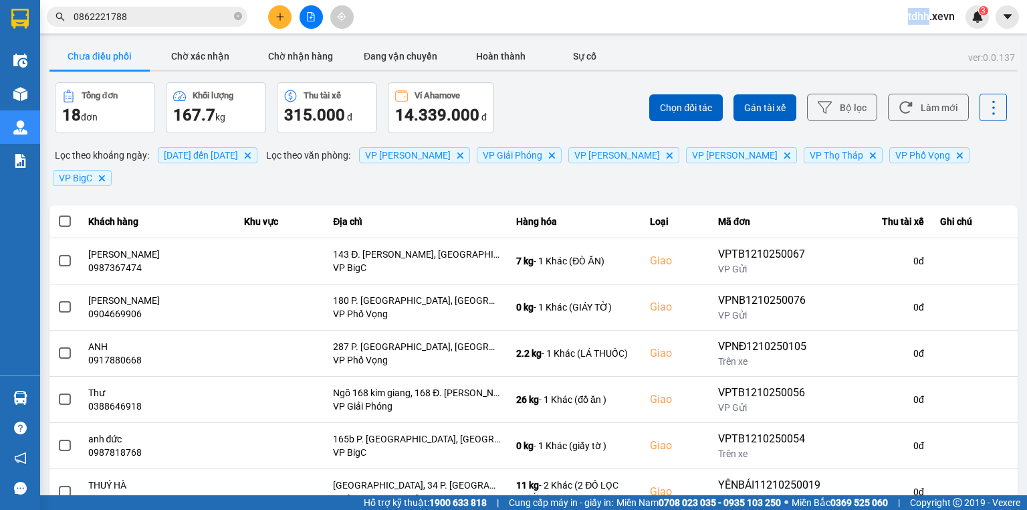
click at [433, 17] on div "Kết quả tìm kiếm ( 24 ) Bộ lọc Mã ĐH Trạng thái Món hàng Thu hộ Tổng cước Chưa …" at bounding box center [513, 16] width 1027 height 33
click at [919, 116] on button "Làm mới" at bounding box center [928, 107] width 81 height 27
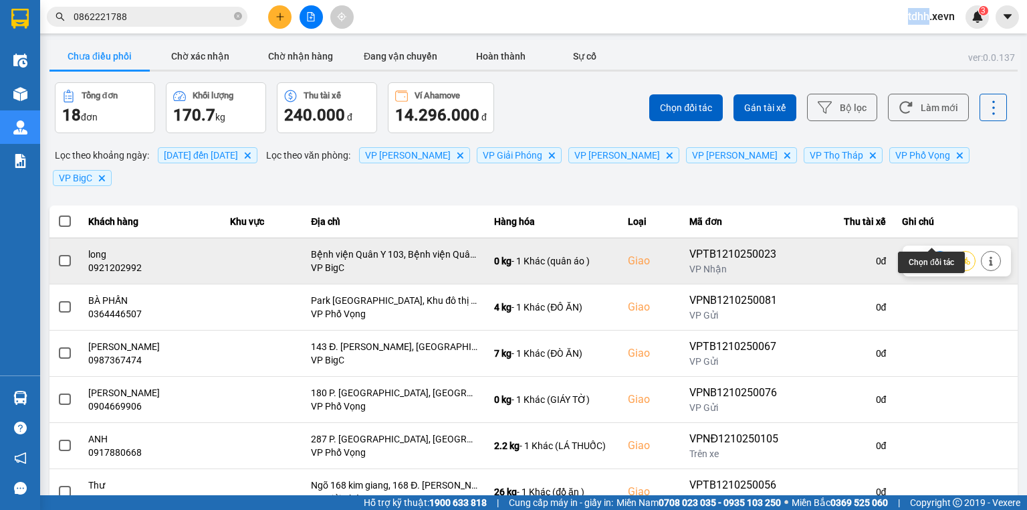
click at [935, 257] on icon at bounding box center [939, 260] width 9 height 7
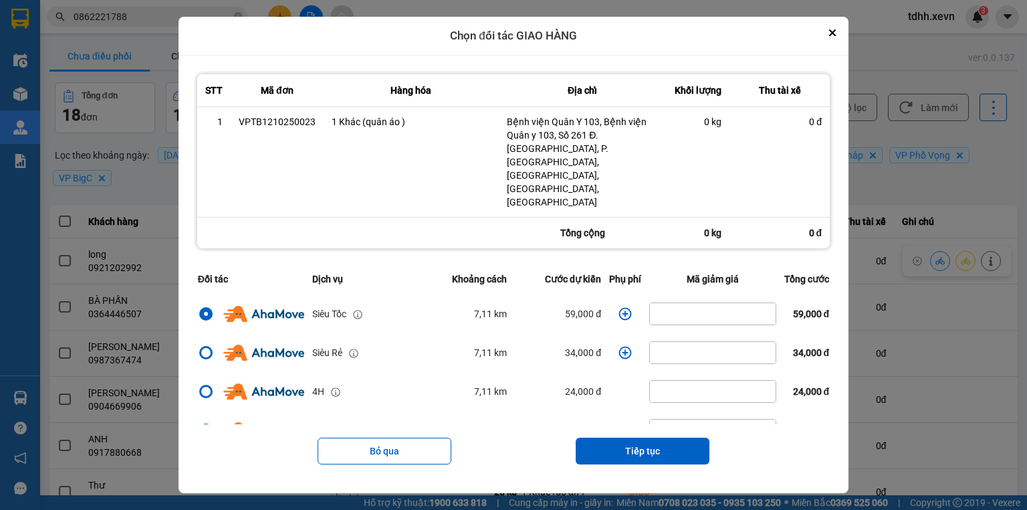
click at [619, 307] on icon "dialog" at bounding box center [624, 313] width 13 height 13
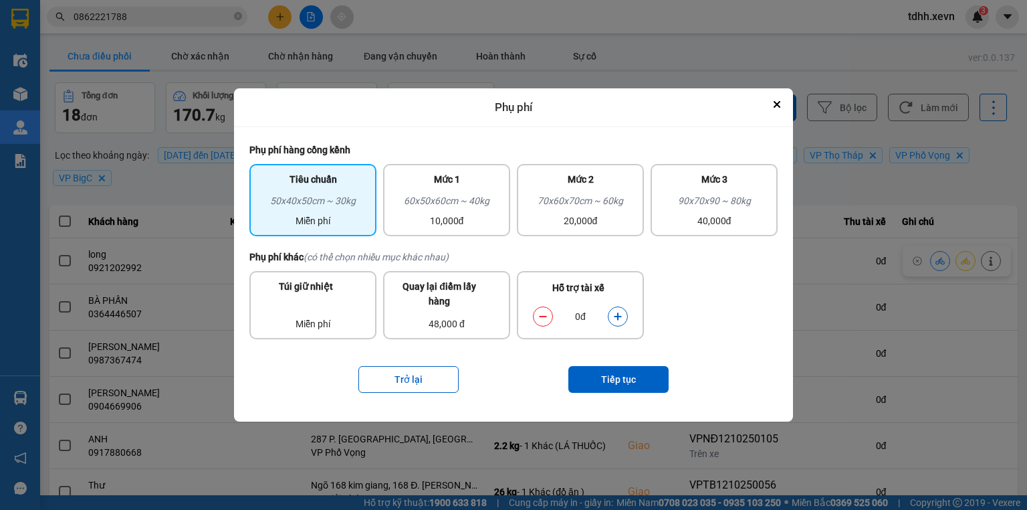
click at [614, 312] on icon "dialog" at bounding box center [617, 316] width 9 height 9
click at [614, 316] on icon "dialog" at bounding box center [617, 316] width 9 height 9
click at [629, 376] on button "Tiếp tục" at bounding box center [618, 379] width 100 height 27
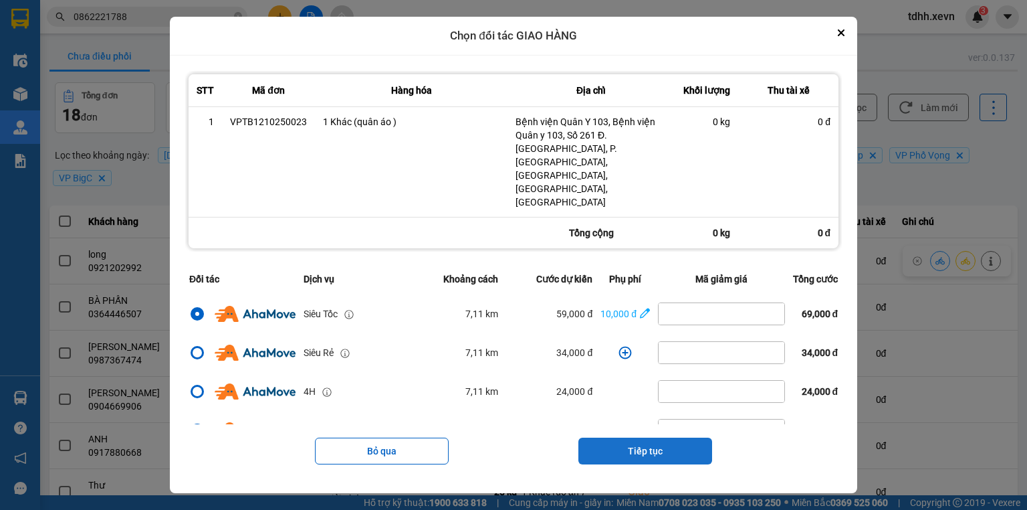
click at [666, 437] on button "Tiếp tục" at bounding box center [645, 450] width 134 height 27
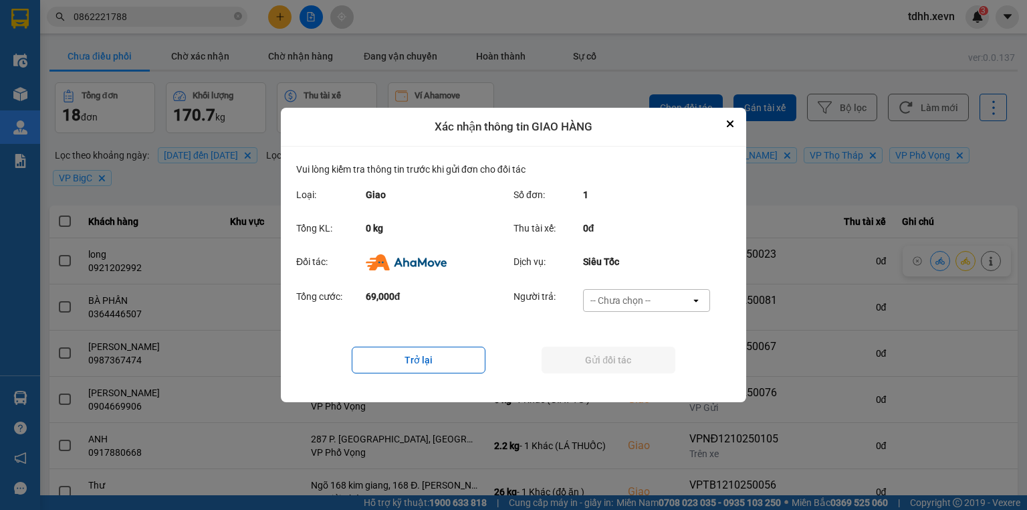
click at [643, 295] on div "-- Chưa chọn --" at bounding box center [620, 300] width 60 height 13
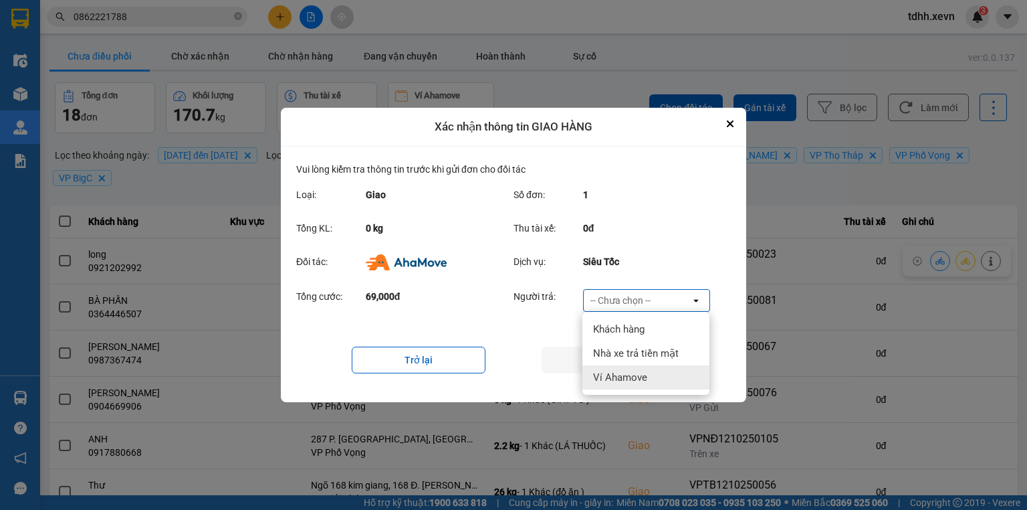
click at [642, 373] on span "Ví Ahamove" at bounding box center [620, 376] width 54 height 13
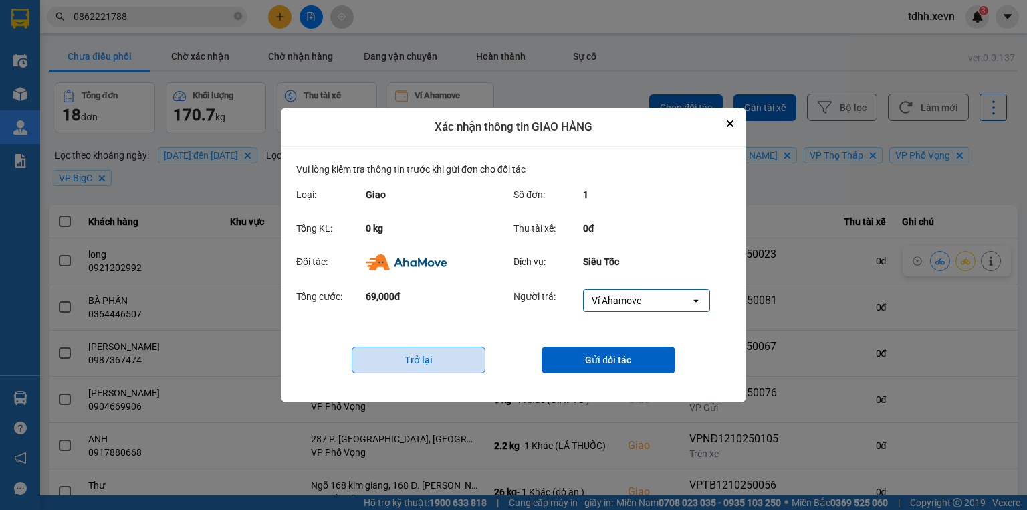
click at [409, 361] on button "Trở lại" at bounding box center [419, 359] width 134 height 27
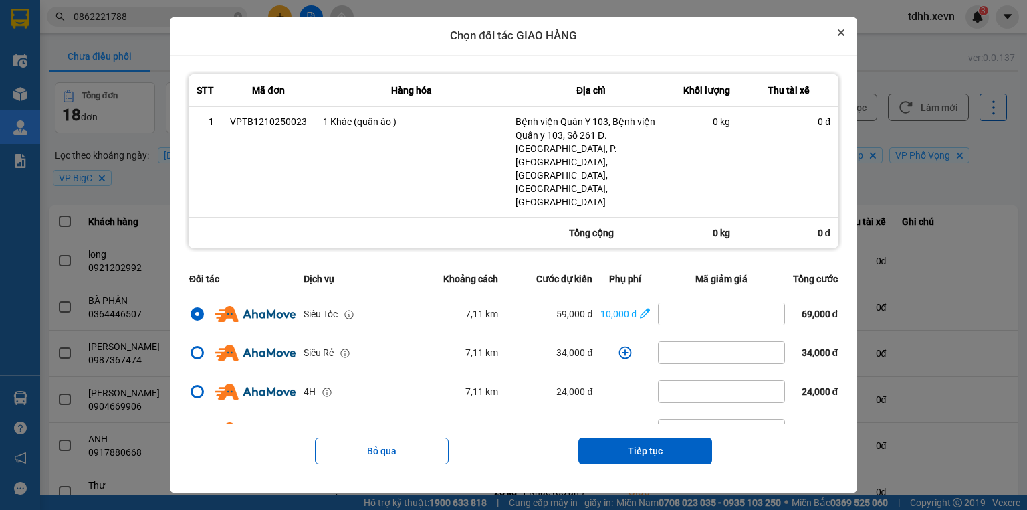
click at [847, 41] on button "Close" at bounding box center [841, 33] width 16 height 16
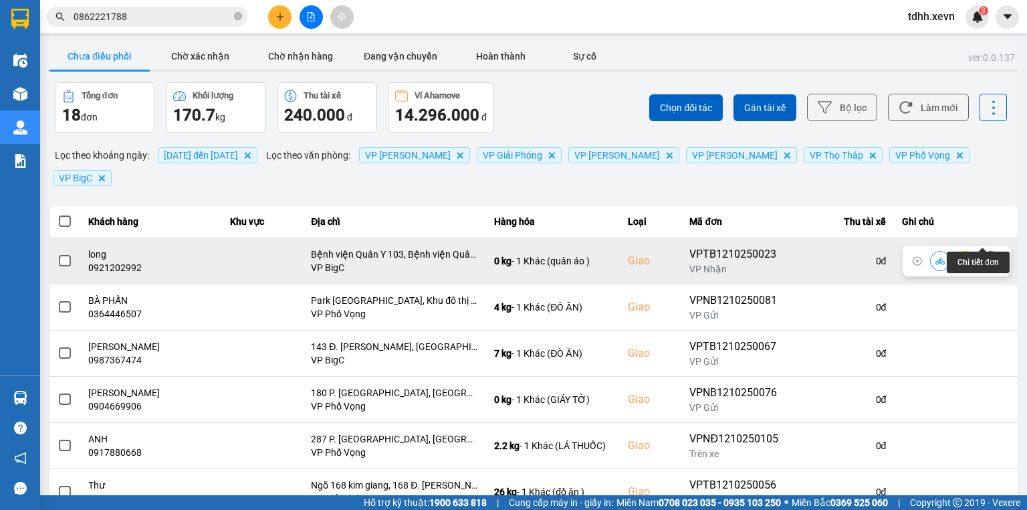
click at [988, 249] on button at bounding box center [991, 260] width 19 height 23
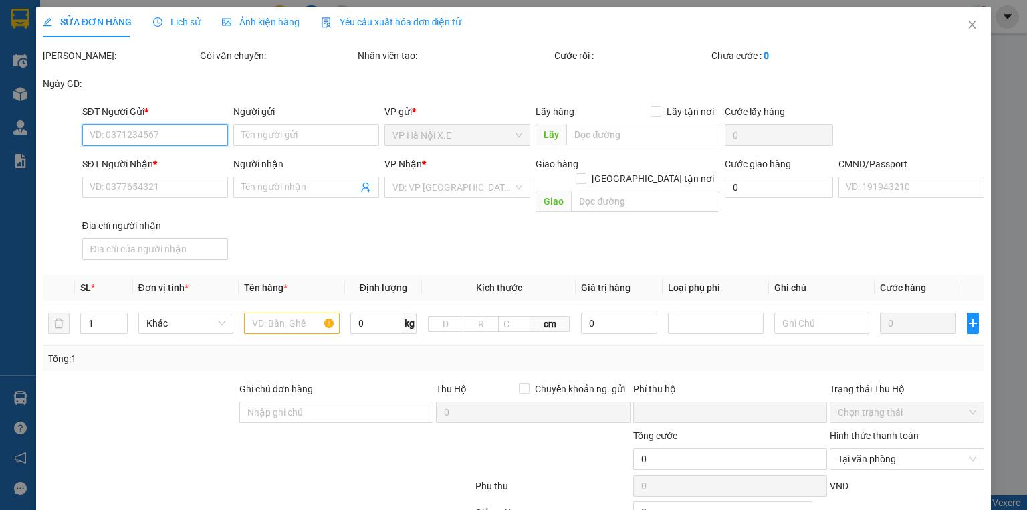
type input "0981428997"
type input "kiên"
type input "0921202992"
type input "long"
checkbox input "true"
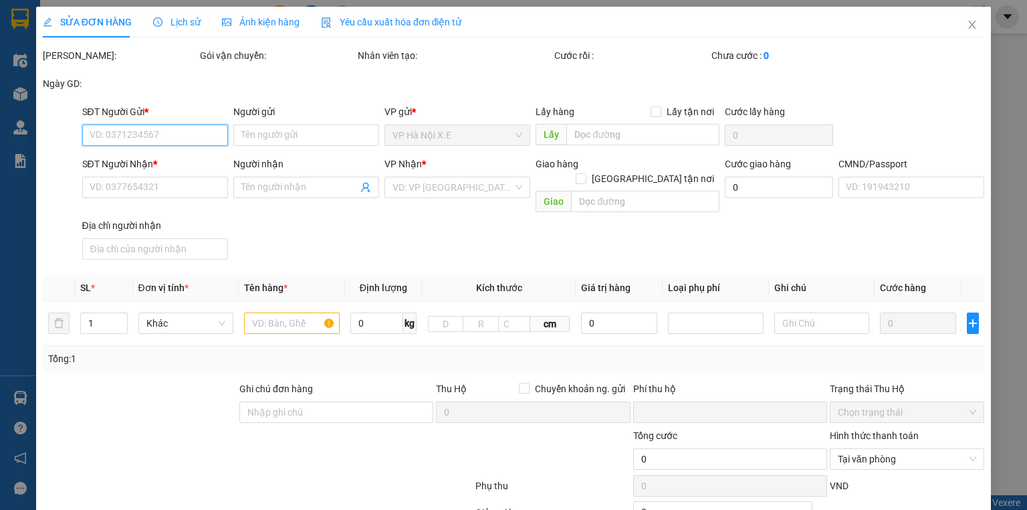
type input "Bệnh viện Quân Y 103, Bệnh viện Quân y 103, Số 261 Đ. Phùng Hưng, P. Phúc La, H…"
type input "1"
type input "0"
type input "110.000"
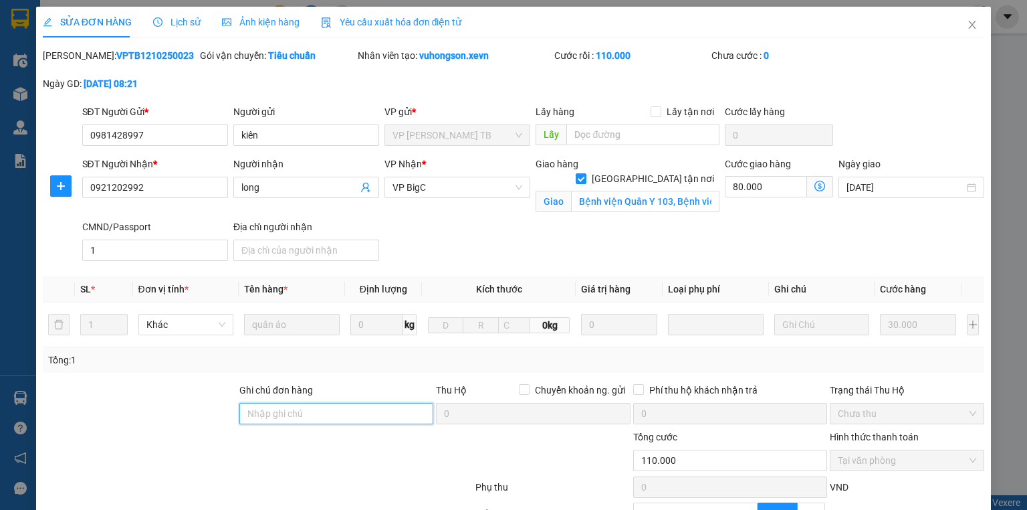
click at [300, 407] on input "Ghi chú đơn hàng" at bounding box center [336, 413] width 194 height 21
type input "16h book"
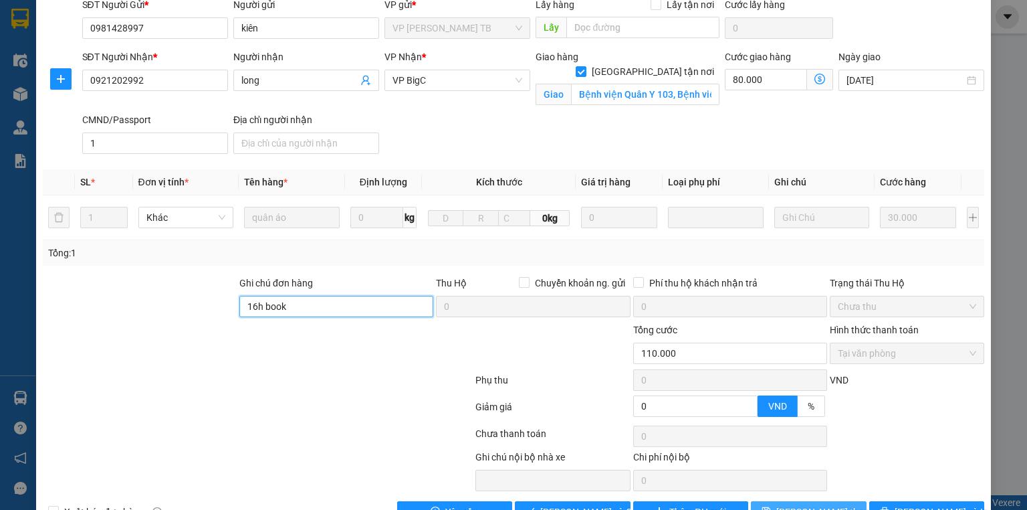
scroll to position [144, 0]
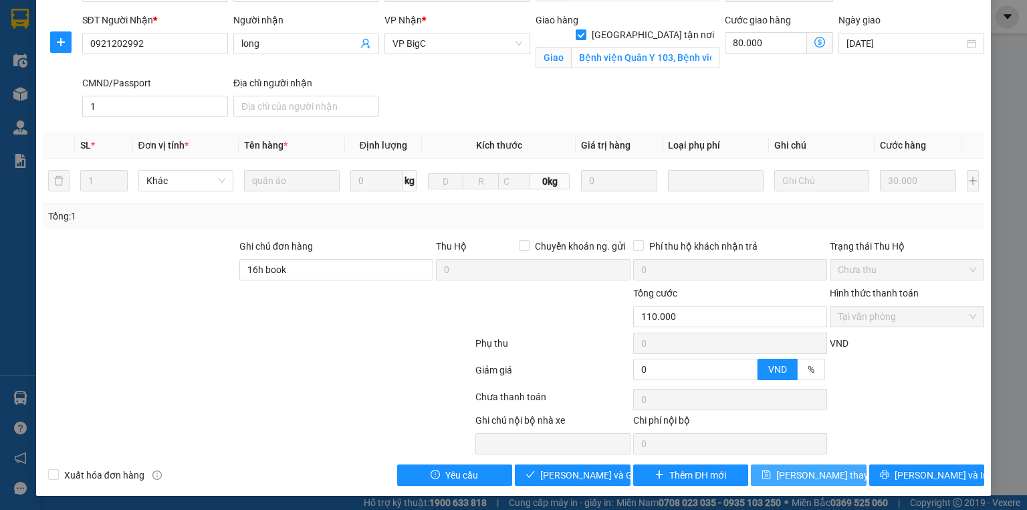
click at [834, 479] on span "[PERSON_NAME] đổi" at bounding box center [829, 474] width 107 height 15
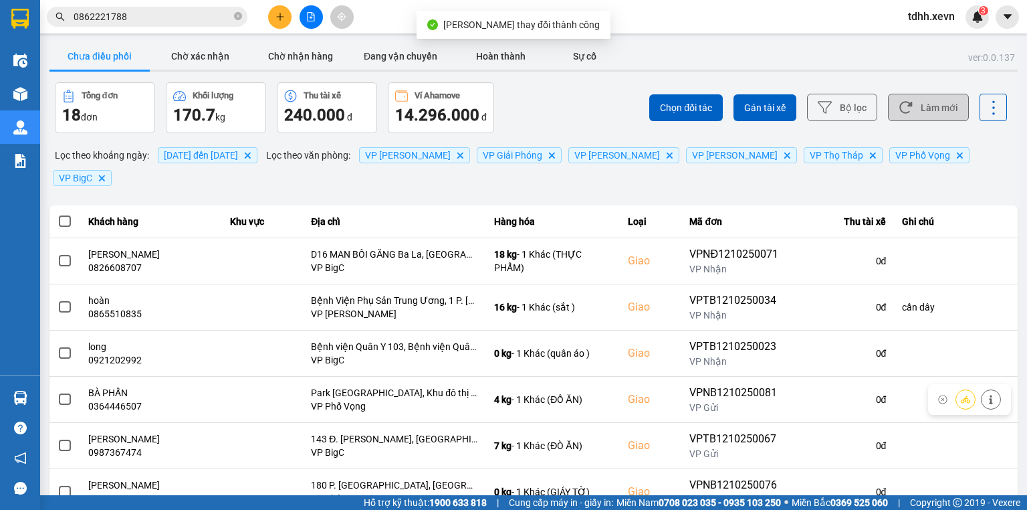
click at [931, 105] on button "Làm mới" at bounding box center [928, 107] width 81 height 27
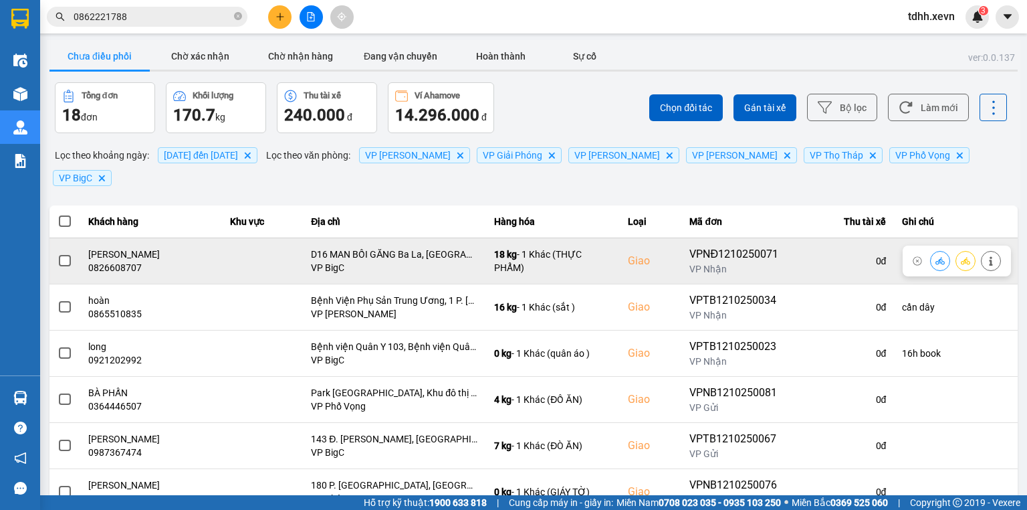
click at [122, 261] on div "0826608707" at bounding box center [151, 267] width 126 height 13
click at [125, 261] on div "0826608707" at bounding box center [151, 267] width 126 height 13
copy div "0826608707"
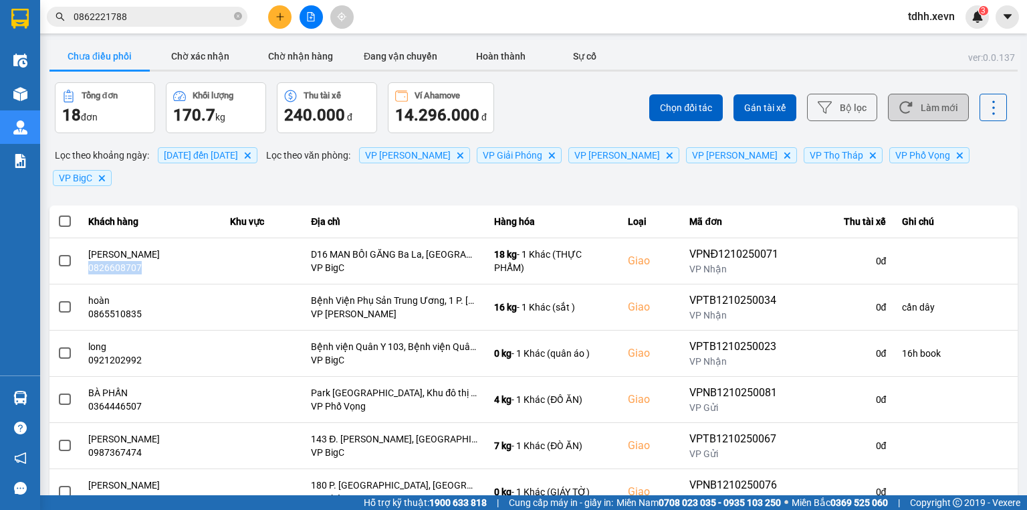
click at [899, 102] on icon at bounding box center [906, 107] width 14 height 14
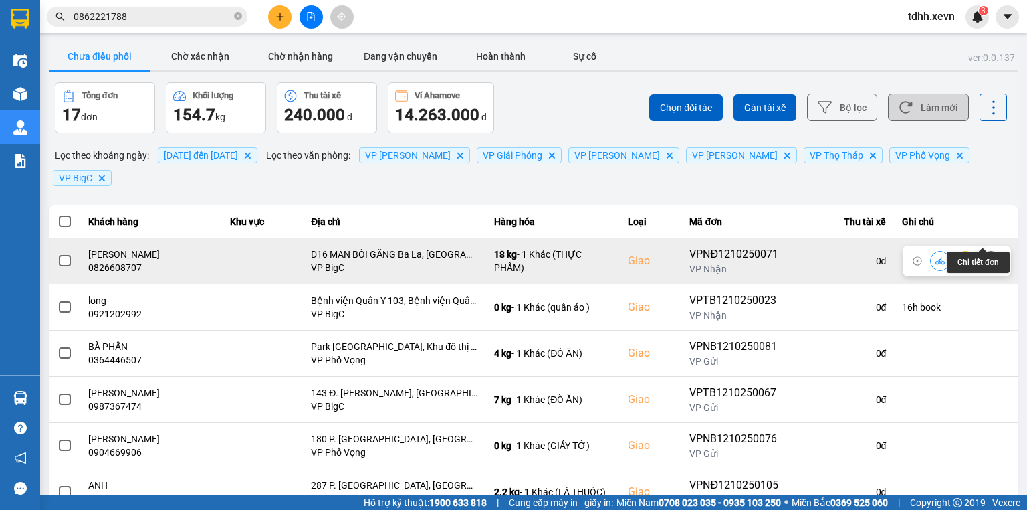
click at [986, 256] on icon at bounding box center [990, 260] width 9 height 9
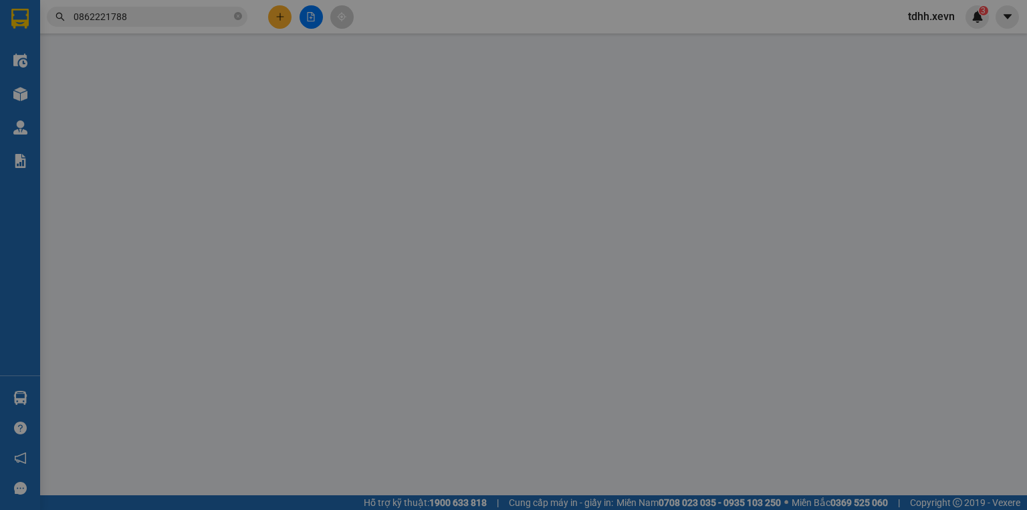
type input "0945450591"
type input "ĐÀO THỊ DUYÊN"
type input "0826608707"
type input "HÀ VY"
checkbox input "true"
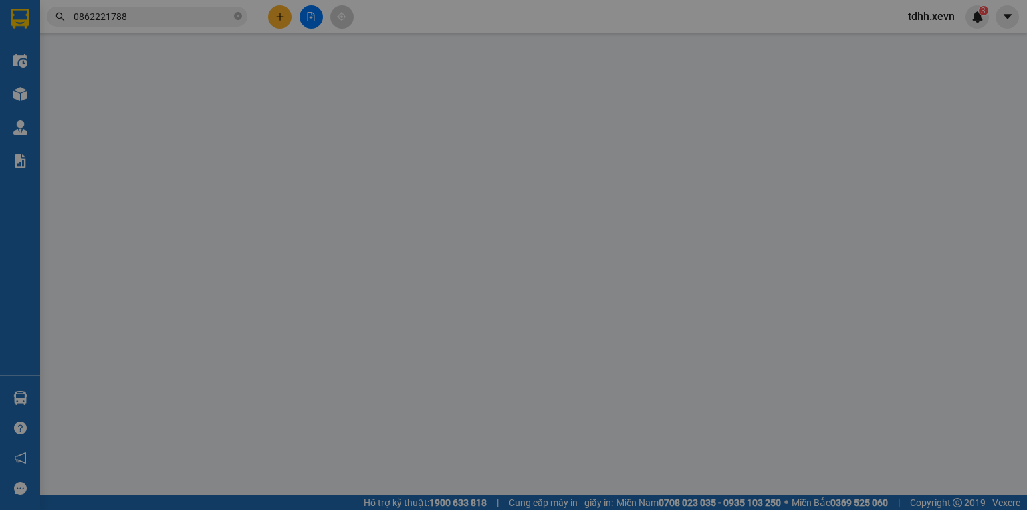
type input "D16 MAN BỒI GĂNG Ba La, Phú Lãm, Hà Đông, Hà Nội, Việt Nam"
type input "1"
type input "0"
type input "160.000"
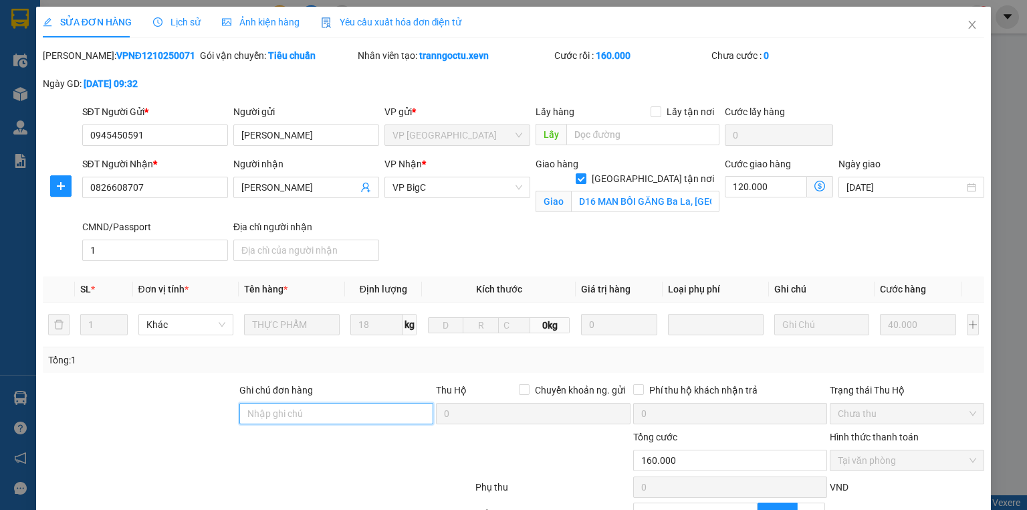
click at [257, 411] on input "Ghi chú đơn hàng" at bounding box center [336, 413] width 194 height 21
type input "cần dây"
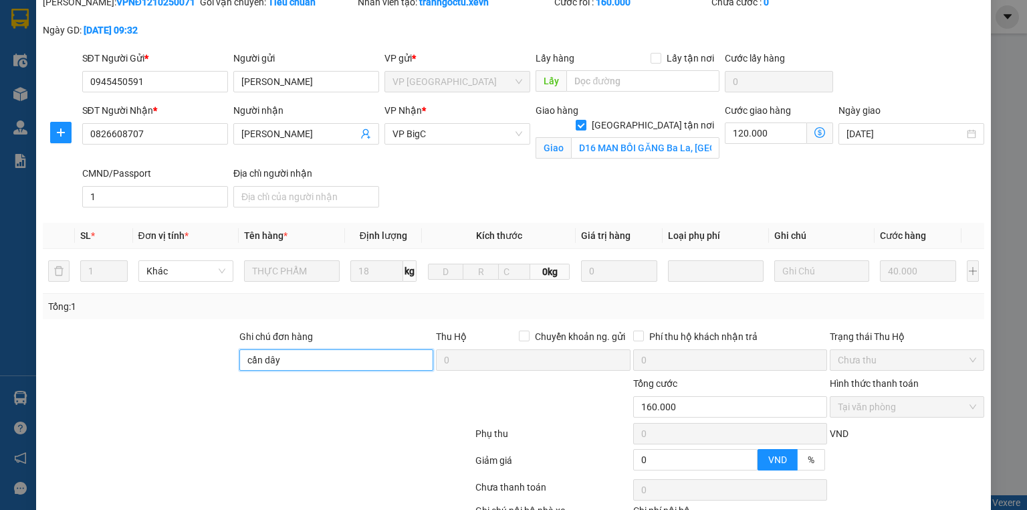
scroll to position [144, 0]
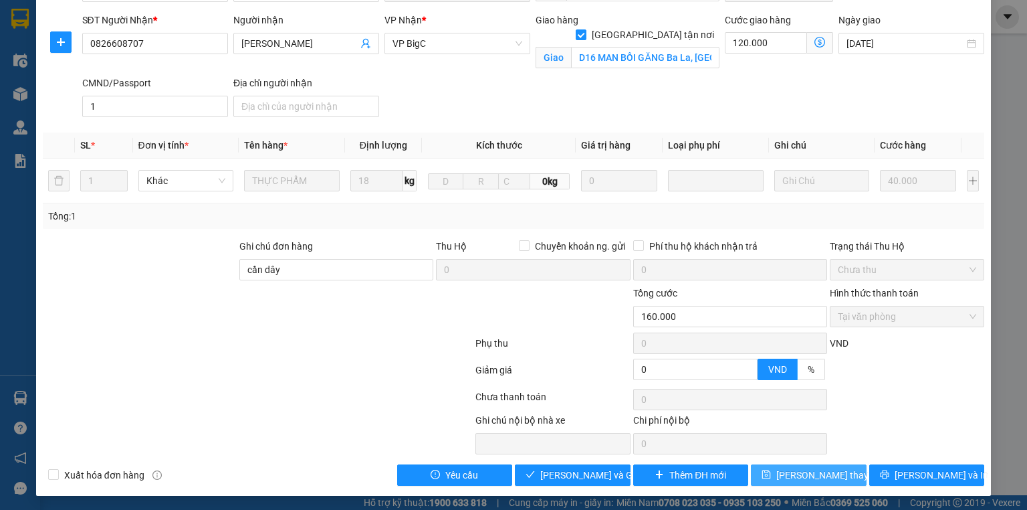
click at [809, 479] on span "[PERSON_NAME] đổi" at bounding box center [829, 474] width 107 height 15
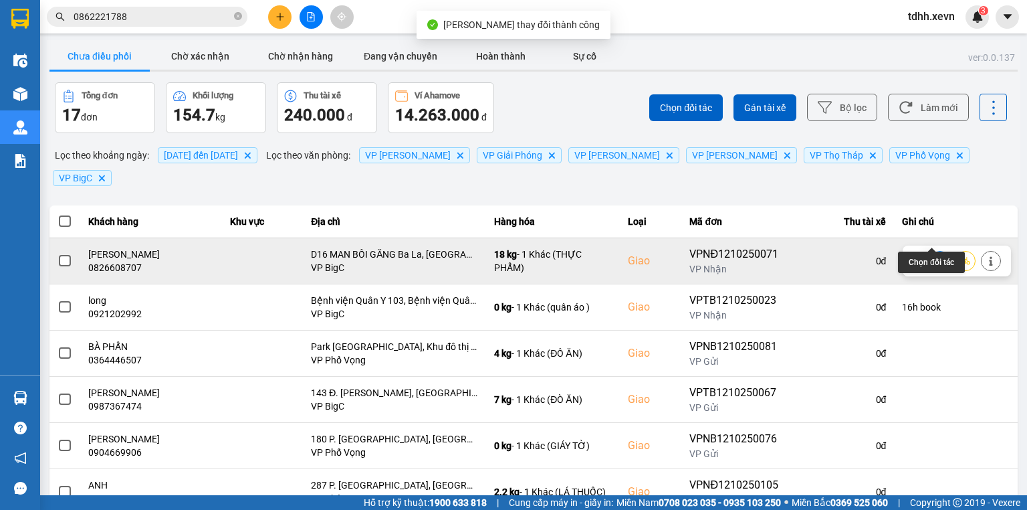
click at [935, 257] on icon at bounding box center [939, 260] width 9 height 7
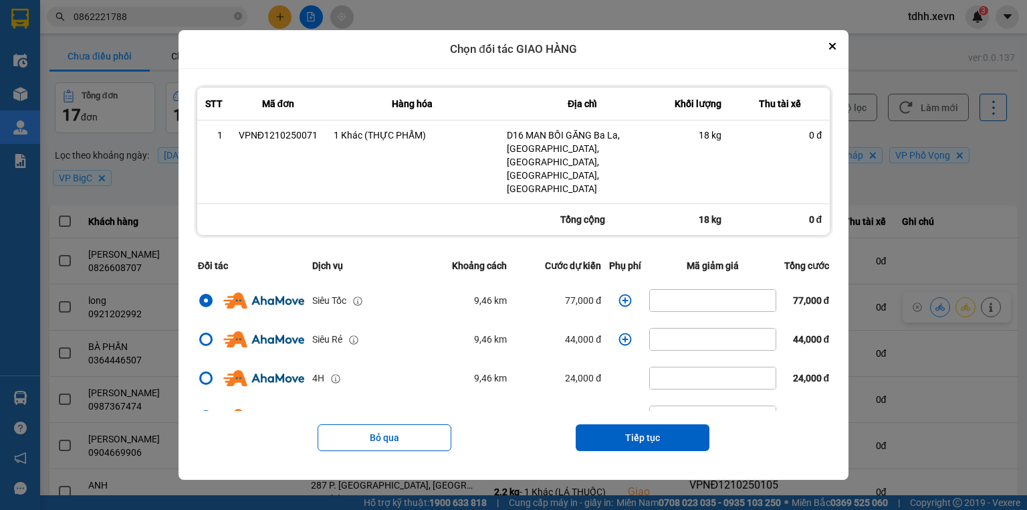
click at [618, 294] on icon "dialog" at bounding box center [624, 300] width 13 height 13
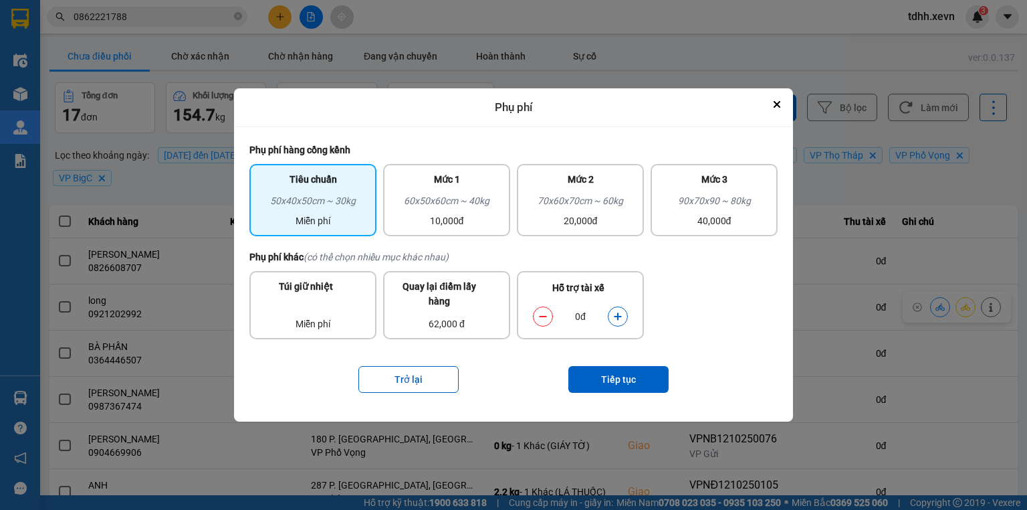
drag, startPoint x: 475, startPoint y: 201, endPoint x: 526, endPoint y: 236, distance: 62.0
click at [475, 201] on div "60x50x60cm ~ 40kg" at bounding box center [446, 203] width 111 height 20
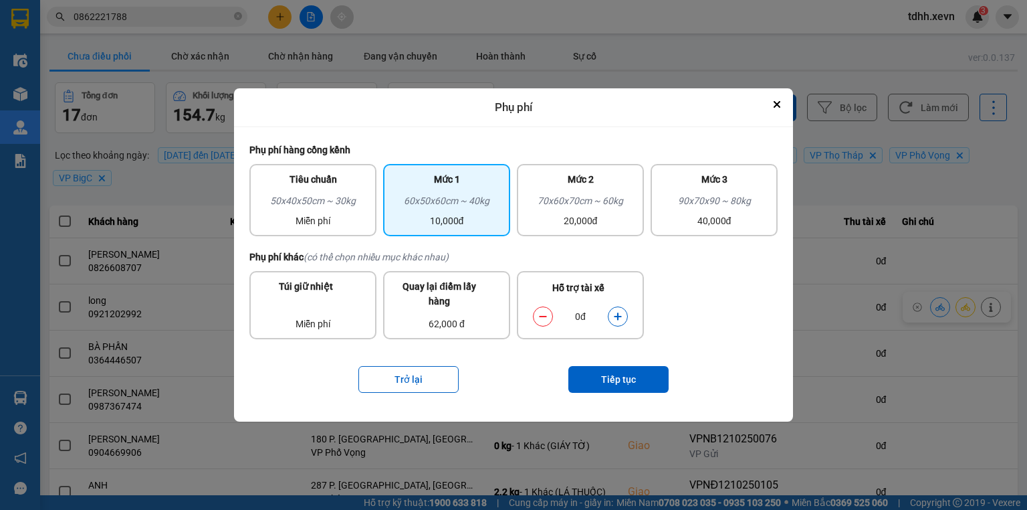
click at [614, 310] on button "dialog" at bounding box center [617, 315] width 19 height 23
click at [618, 372] on div "Trở lại Tiếp tục" at bounding box center [513, 378] width 528 height 53
click at [620, 382] on button "Tiếp tục" at bounding box center [618, 379] width 100 height 27
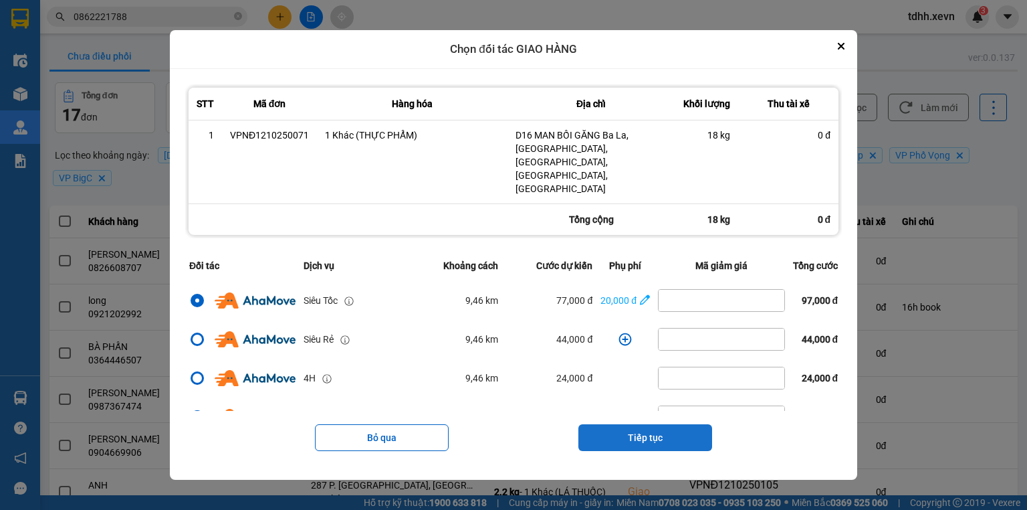
click at [633, 424] on button "Tiếp tục" at bounding box center [645, 437] width 134 height 27
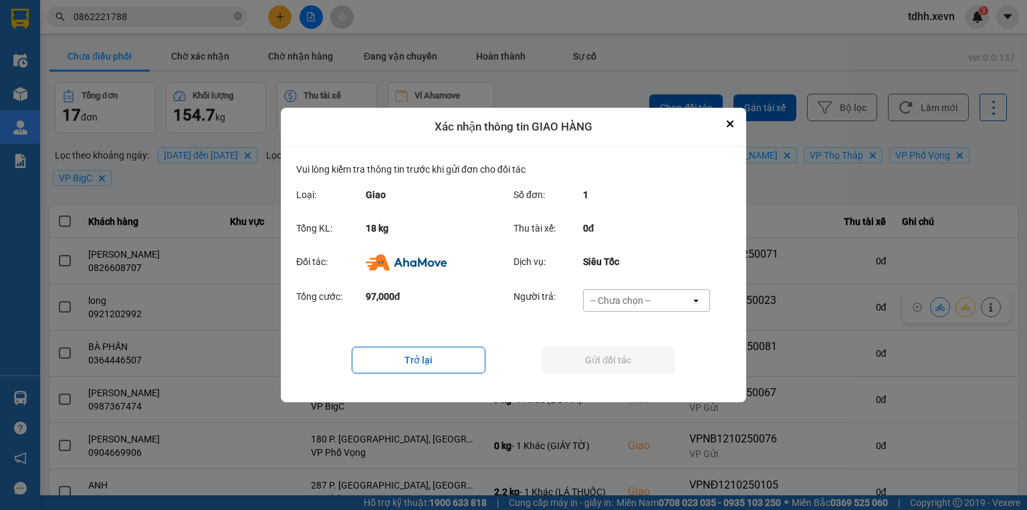
click at [643, 290] on div "-- Chưa chọn --" at bounding box center [637, 300] width 107 height 21
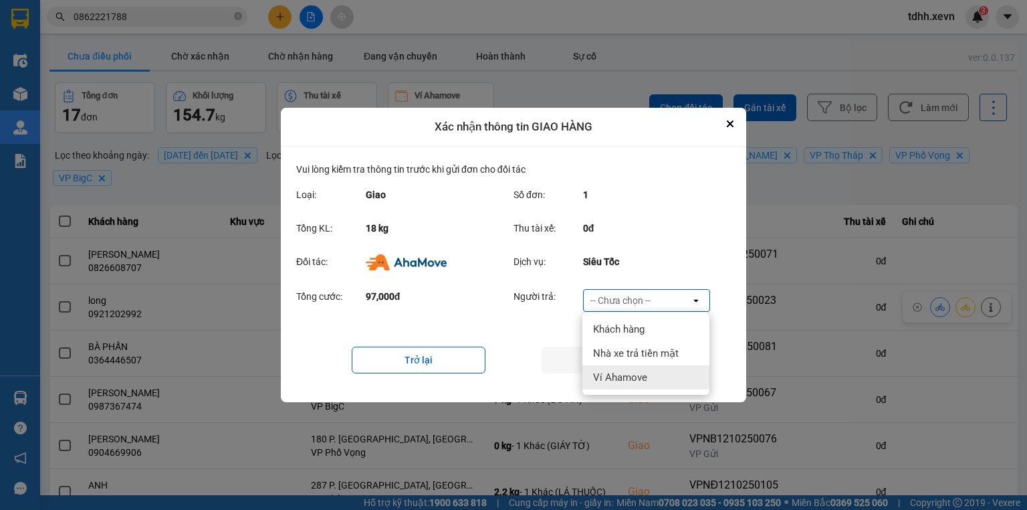
click at [621, 379] on span "Ví Ahamove" at bounding box center [620, 376] width 54 height 13
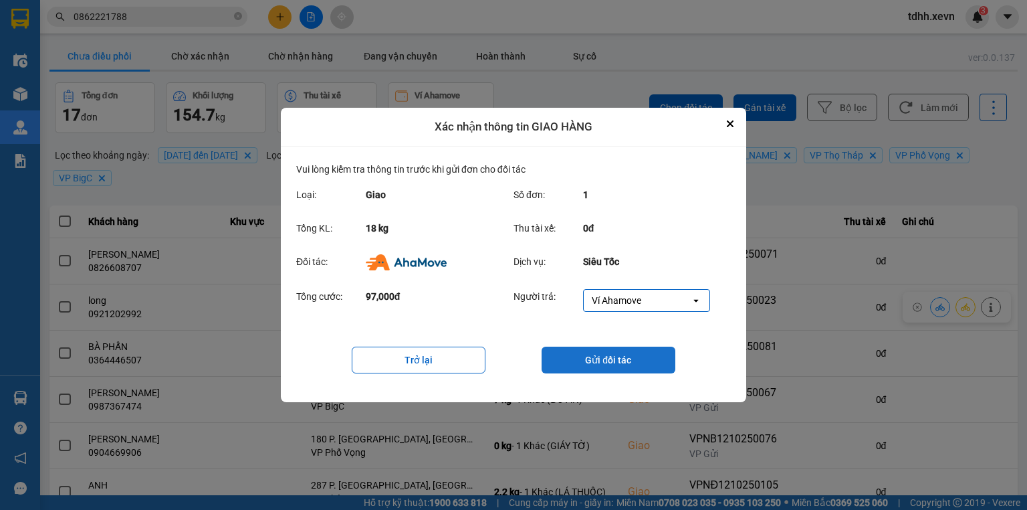
click at [636, 364] on button "Gửi đối tác" at bounding box center [609, 359] width 134 height 27
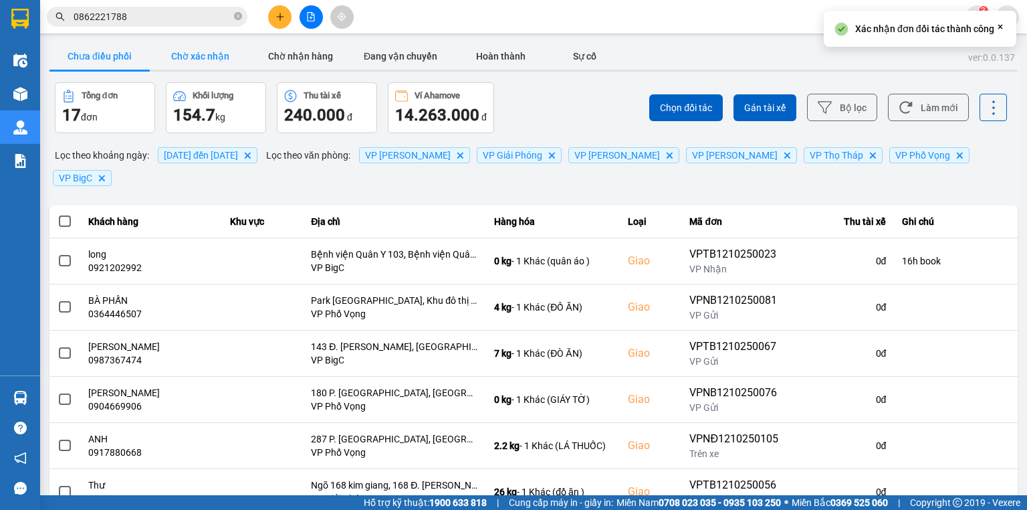
click at [201, 60] on button "Chờ xác nhận" at bounding box center [200, 56] width 100 height 27
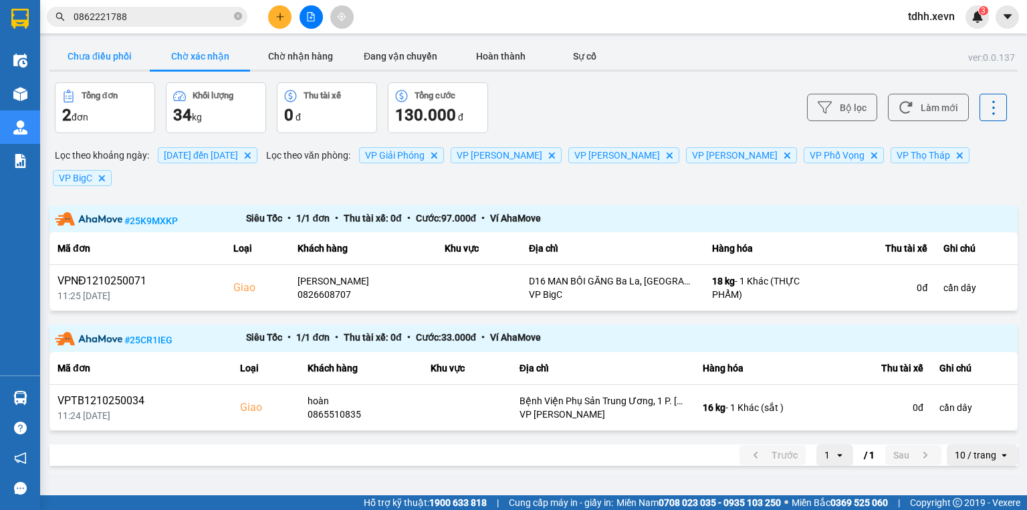
click at [105, 52] on button "Chưa điều phối" at bounding box center [99, 56] width 100 height 27
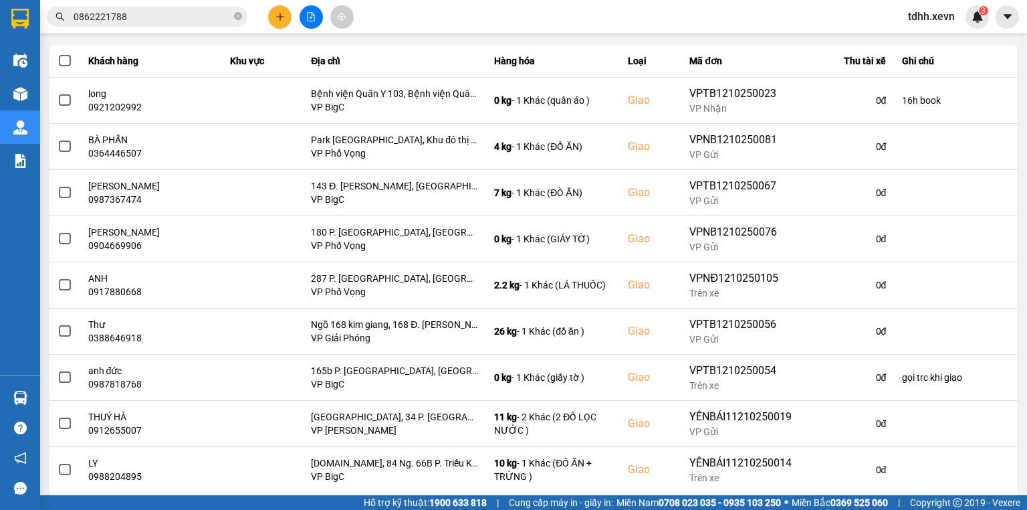
scroll to position [211, 0]
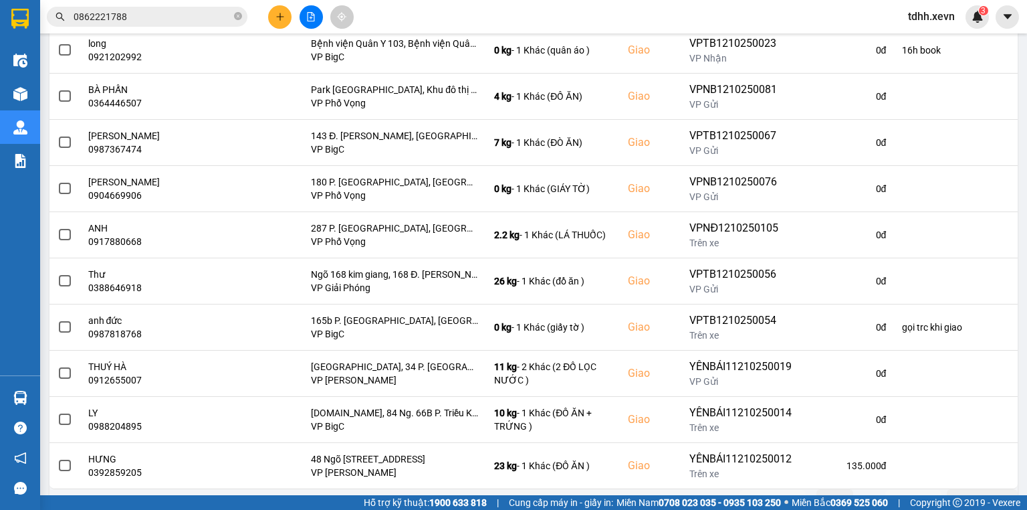
click at [894, 489] on button "Sau" at bounding box center [913, 499] width 56 height 20
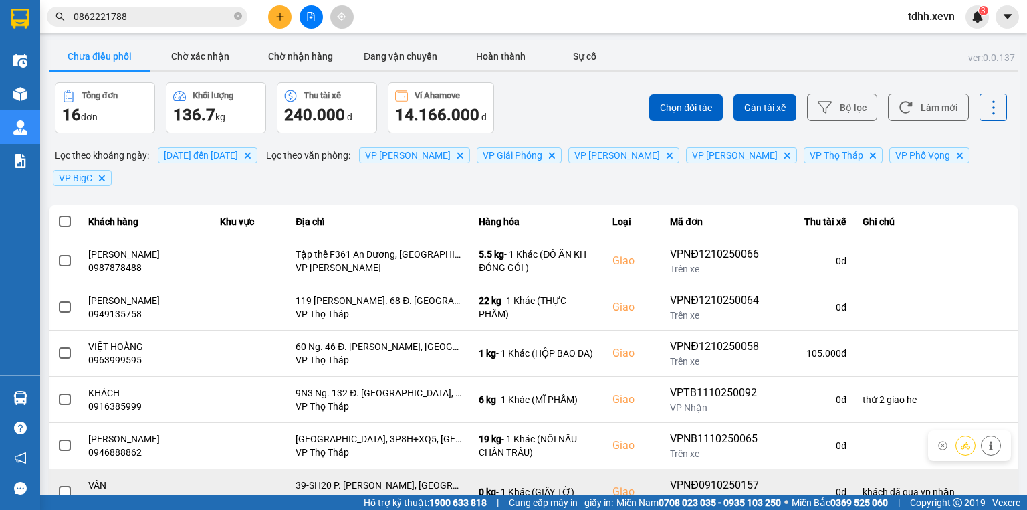
scroll to position [27, 0]
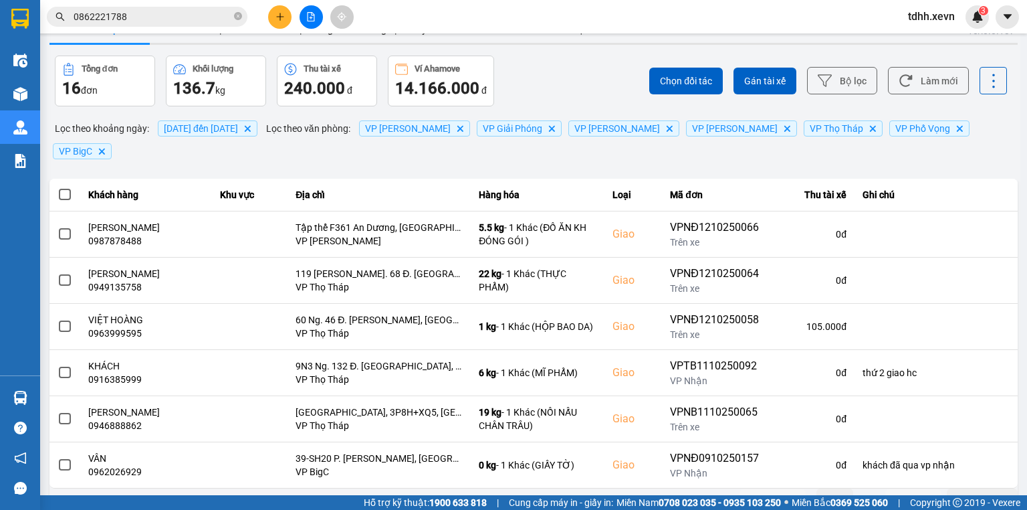
click at [762, 489] on button "Trước" at bounding box center [773, 499] width 66 height 20
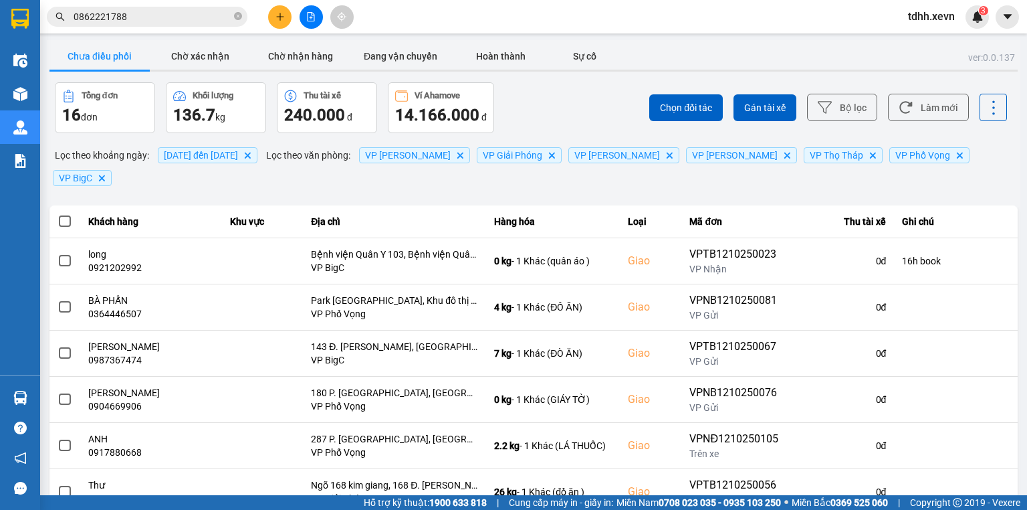
click at [177, 19] on input "0862221788" at bounding box center [153, 16] width 158 height 15
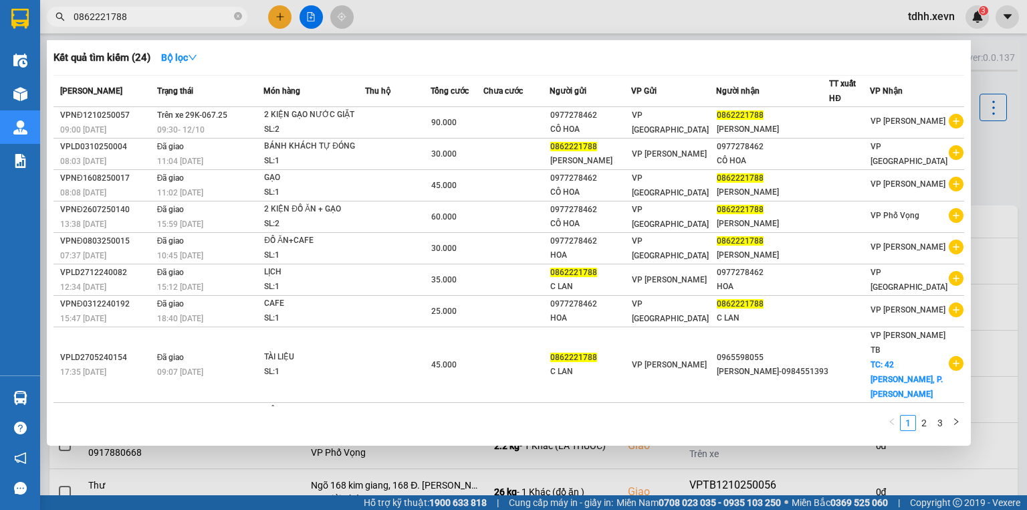
click at [177, 19] on input "0862221788" at bounding box center [153, 16] width 158 height 15
paste input "988988552"
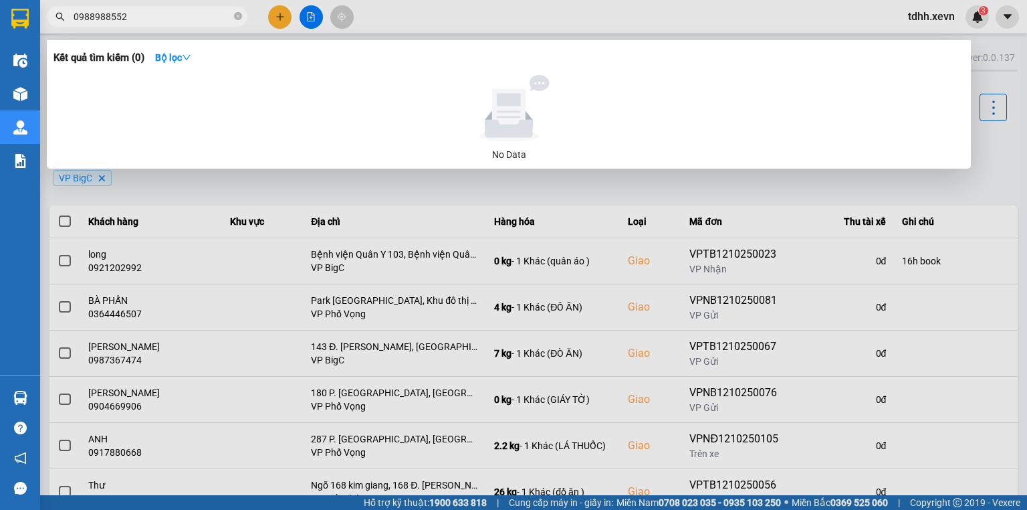
click at [177, 19] on input "0988988552" at bounding box center [153, 16] width 158 height 15
click at [797, 6] on div at bounding box center [513, 255] width 1027 height 510
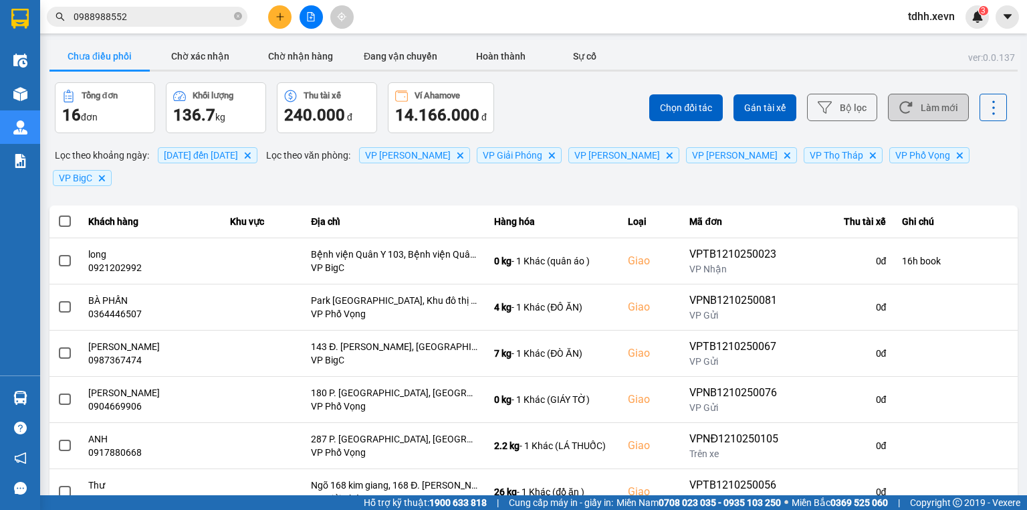
click at [918, 112] on button "Làm mới" at bounding box center [928, 107] width 81 height 27
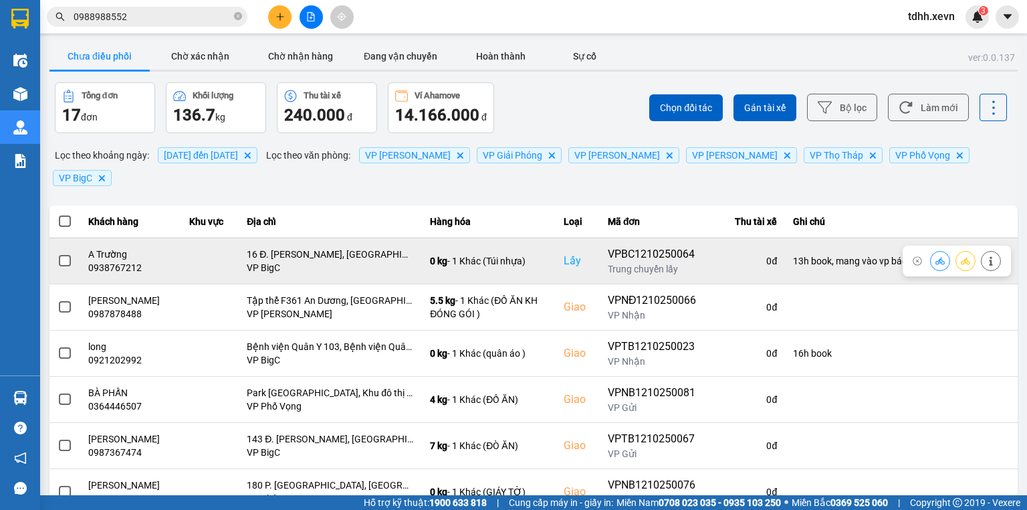
click at [118, 261] on div "0938767212" at bounding box center [130, 267] width 85 height 13
copy div "0938767212"
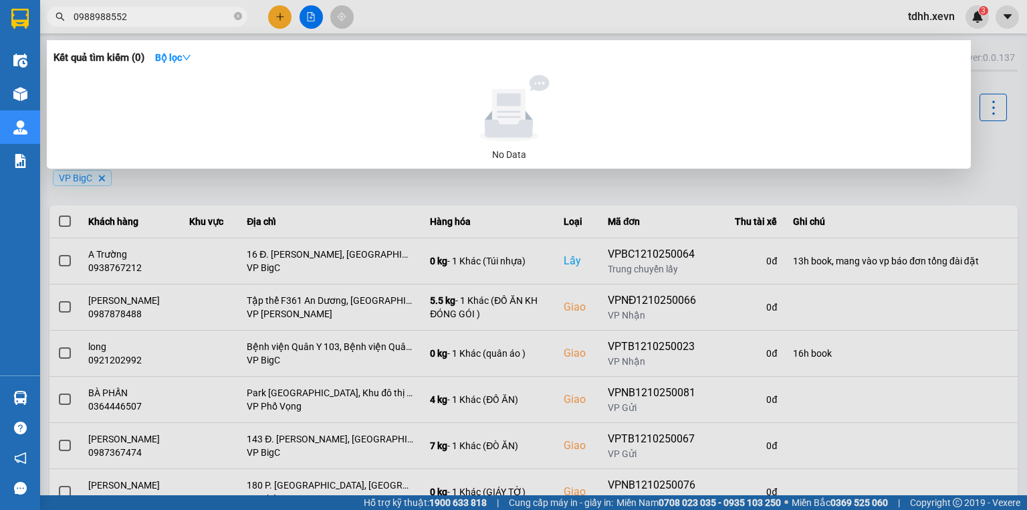
click at [152, 8] on span "0988988552" at bounding box center [147, 17] width 201 height 20
click at [147, 11] on input "0988988552" at bounding box center [153, 16] width 158 height 15
paste input "3876721"
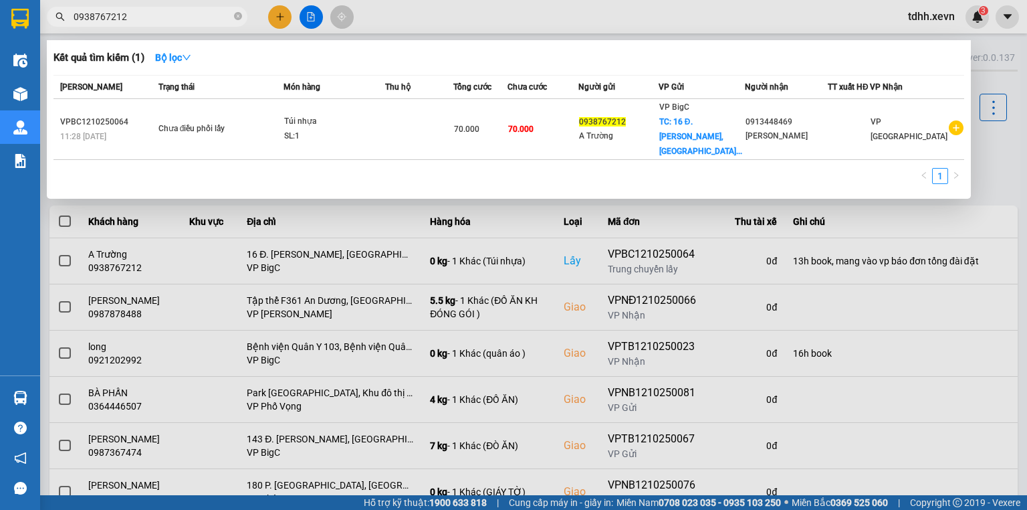
click at [155, 21] on input "0938767212" at bounding box center [153, 16] width 158 height 15
paste input "47749969"
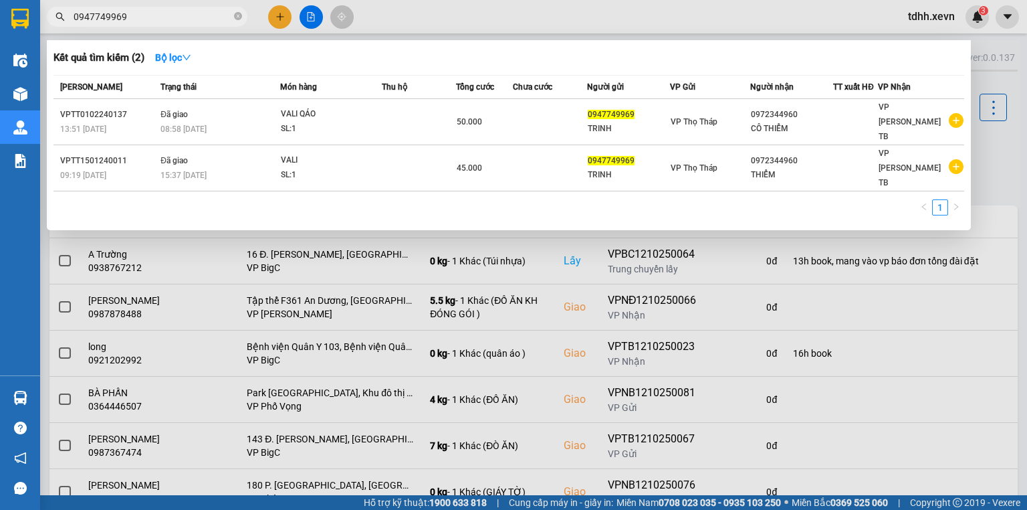
type input "0947749969"
click at [667, 8] on div at bounding box center [513, 255] width 1027 height 510
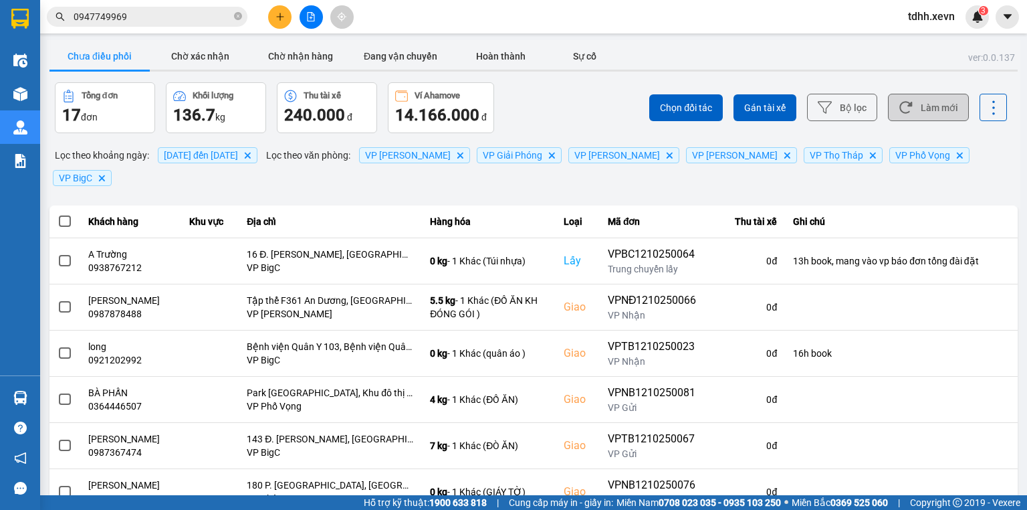
click at [934, 102] on button "Làm mới" at bounding box center [928, 107] width 81 height 27
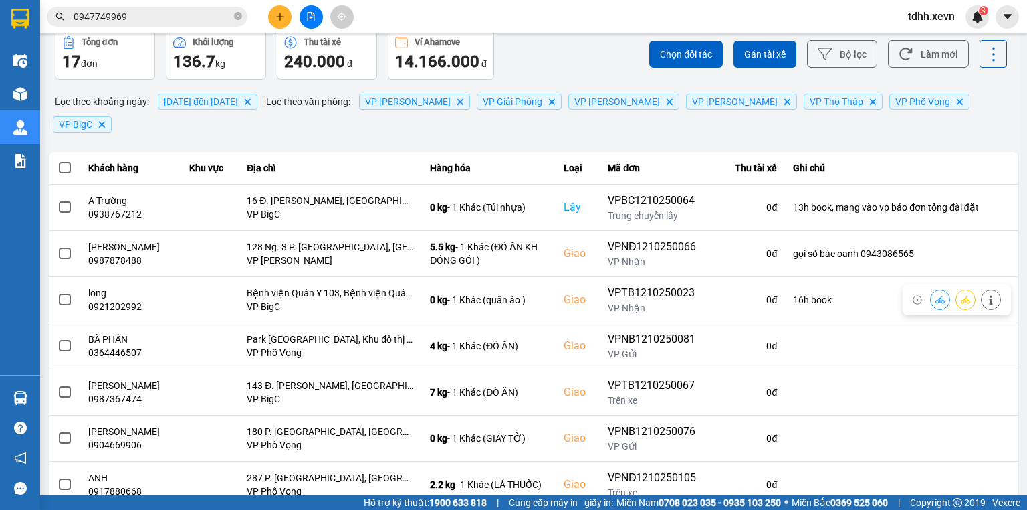
scroll to position [107, 0]
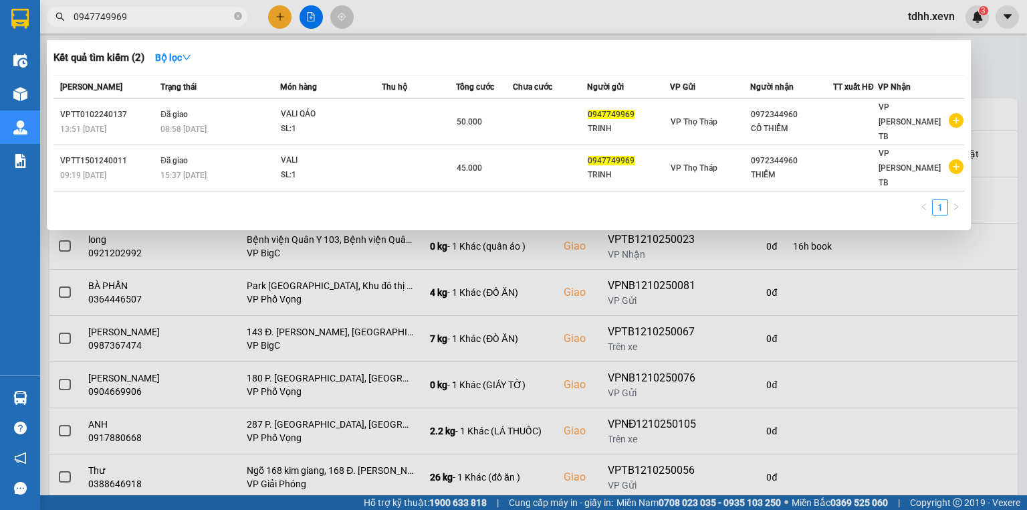
click at [154, 15] on input "0947749969" at bounding box center [153, 16] width 158 height 15
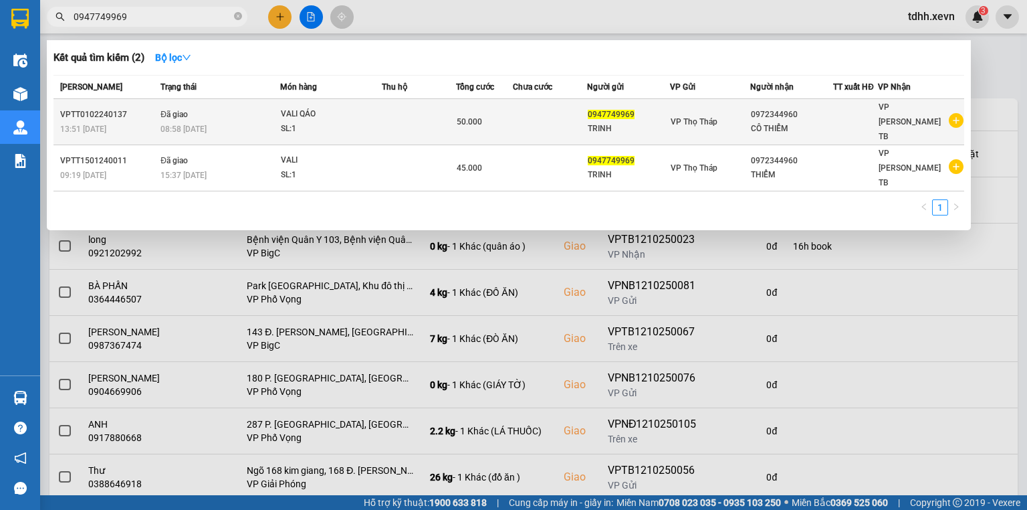
click at [288, 112] on div "VALI QÁO" at bounding box center [331, 114] width 100 height 15
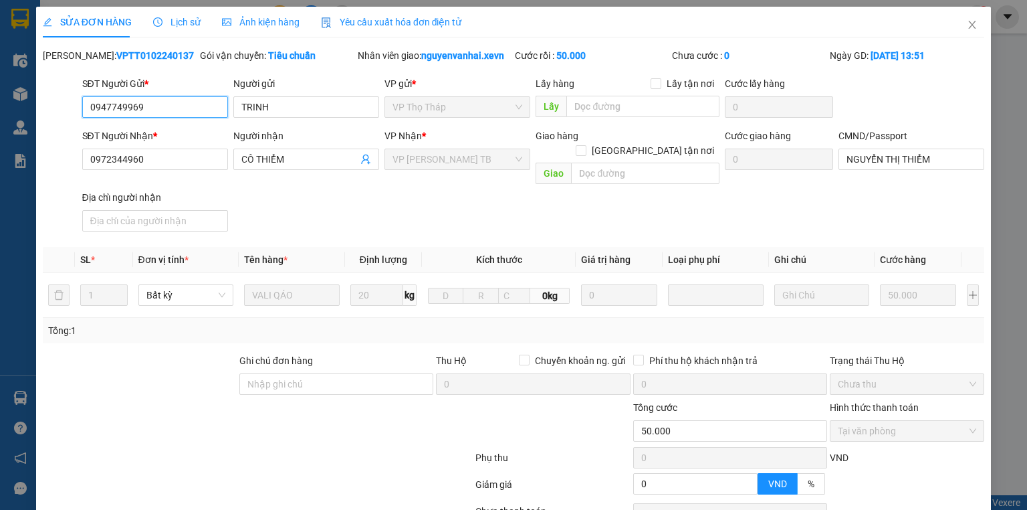
type input "0947749969"
type input "TRINH"
type input "0972344960"
type input "CÔ THIỂM"
type input "NGUYỂN THỊ THIỂM"
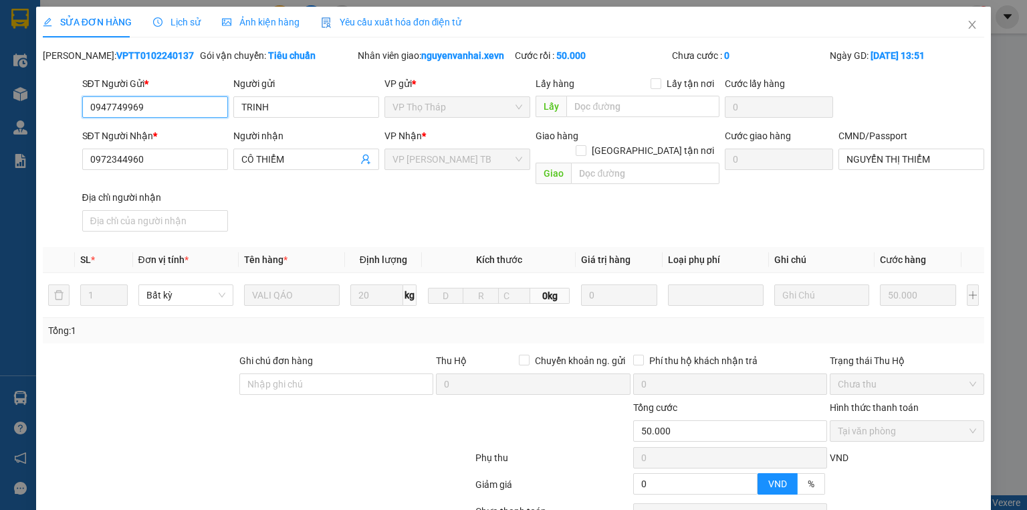
type input "0"
type input "50.000"
click at [957, 23] on span "Close" at bounding box center [971, 25] width 37 height 37
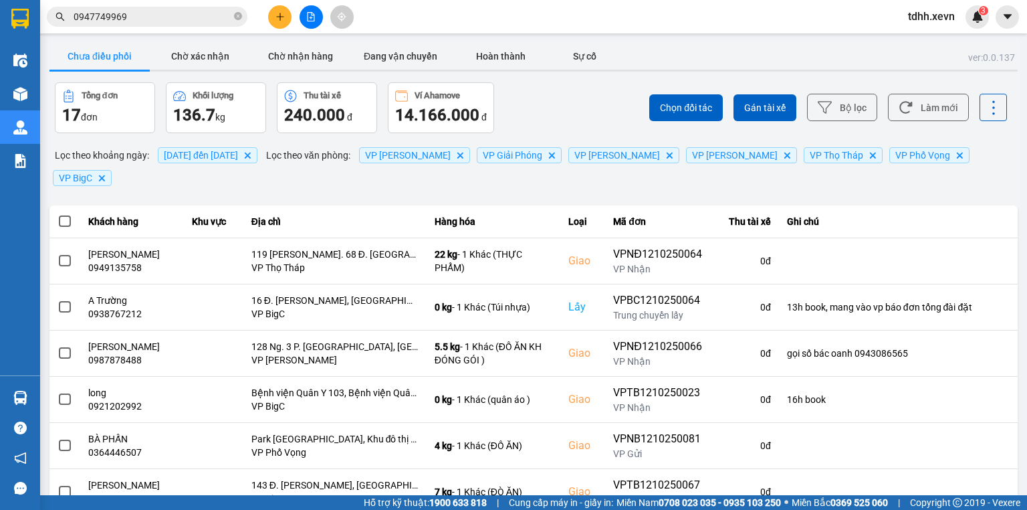
click at [146, 18] on input "0947749969" at bounding box center [153, 16] width 158 height 15
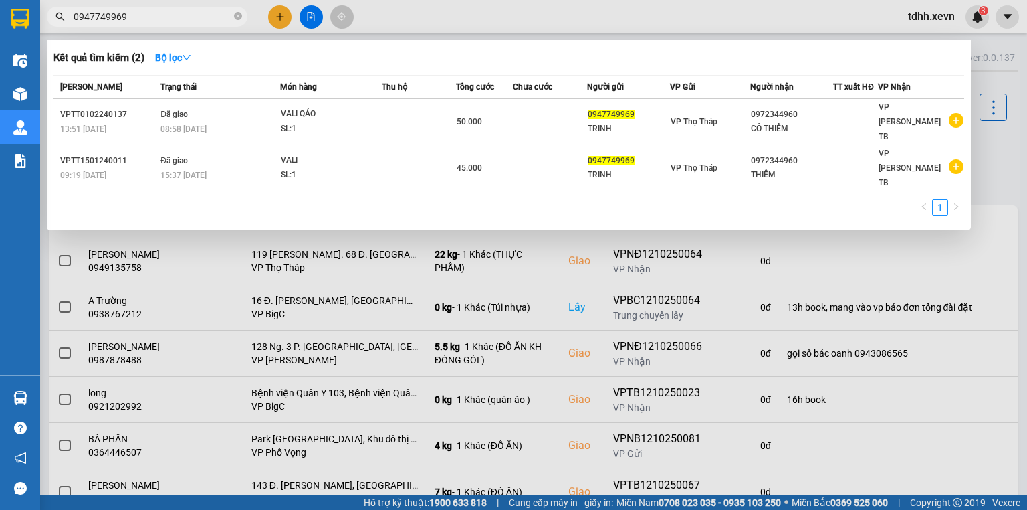
click at [166, 21] on input "0947749969" at bounding box center [153, 16] width 158 height 15
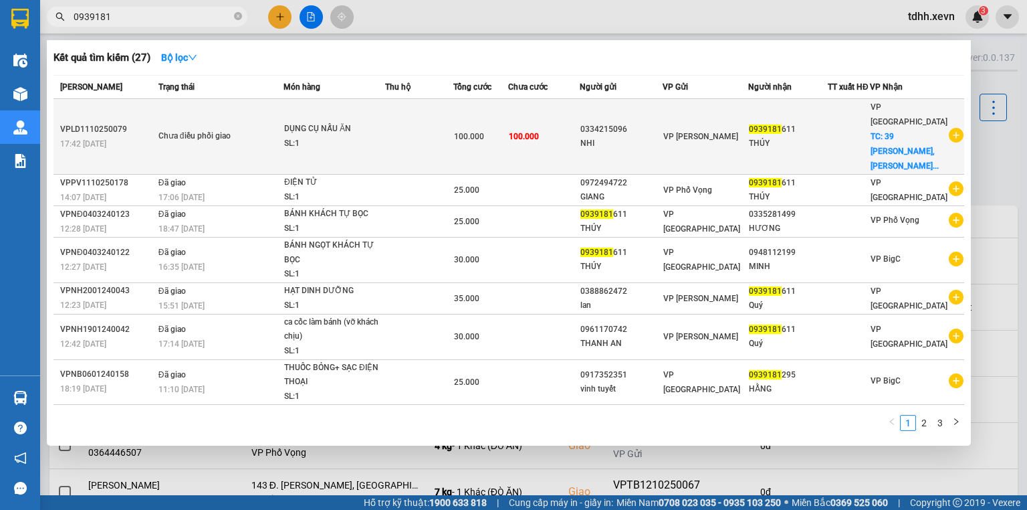
type input "0939181"
click at [552, 124] on td "100.000" at bounding box center [544, 137] width 72 height 76
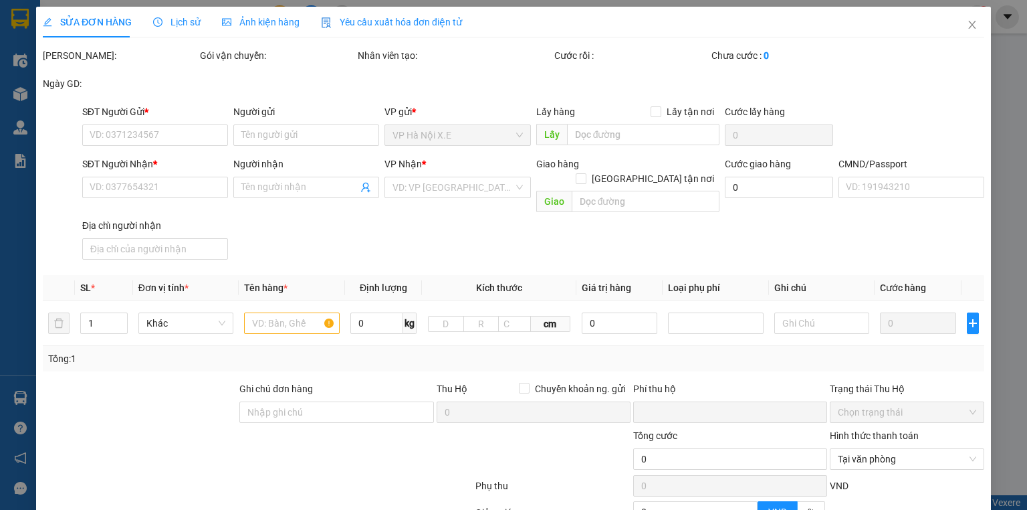
type input "0334215096"
type input "NHI"
type input "0939181611"
type input "THÚY"
checkbox input "true"
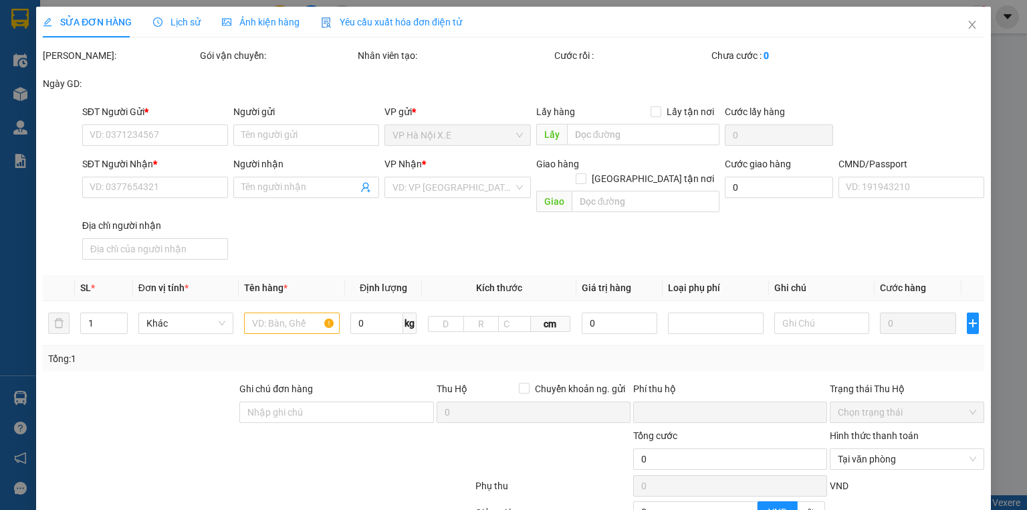
type input "39 Lương Văn Can, Quang Trung, Nam Định, Việt Nam"
type input "0"
type input "100.000"
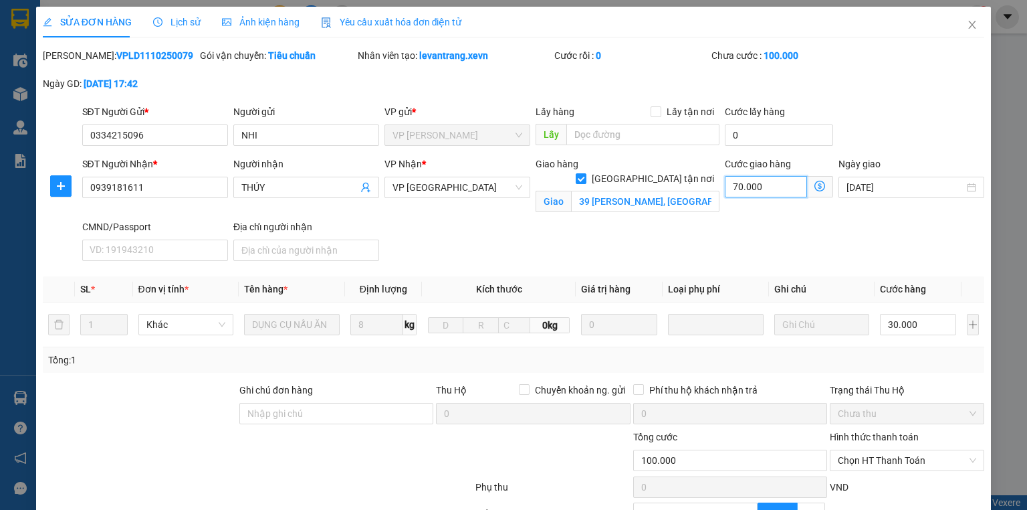
click at [760, 182] on input "70.000" at bounding box center [766, 186] width 82 height 21
drag, startPoint x: 760, startPoint y: 182, endPoint x: 746, endPoint y: 181, distance: 14.1
click at [760, 182] on input "70.000" at bounding box center [766, 186] width 82 height 21
type input "30.000"
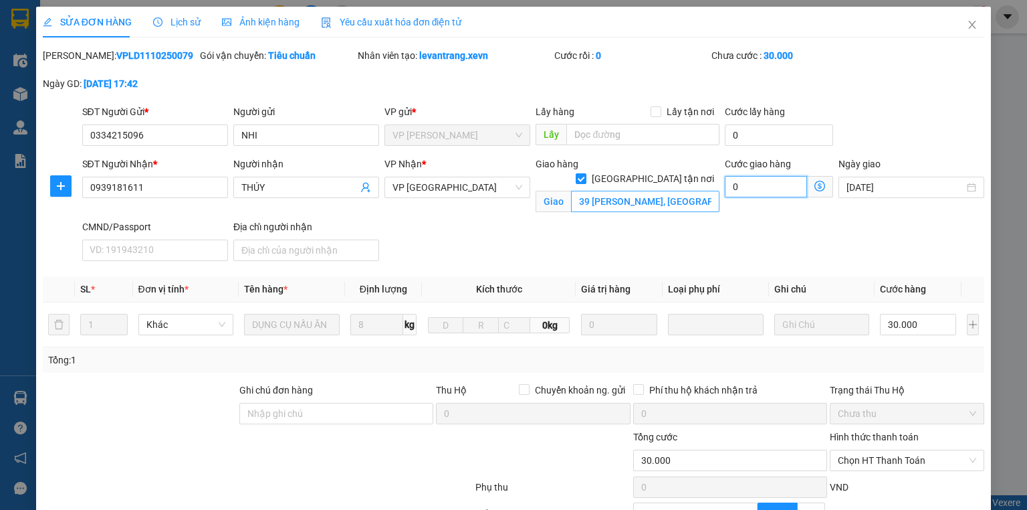
type input "0"
click at [680, 191] on input "39 Lương Văn Can, Quang Trung, Nam Định, Việt Nam" at bounding box center [645, 201] width 148 height 21
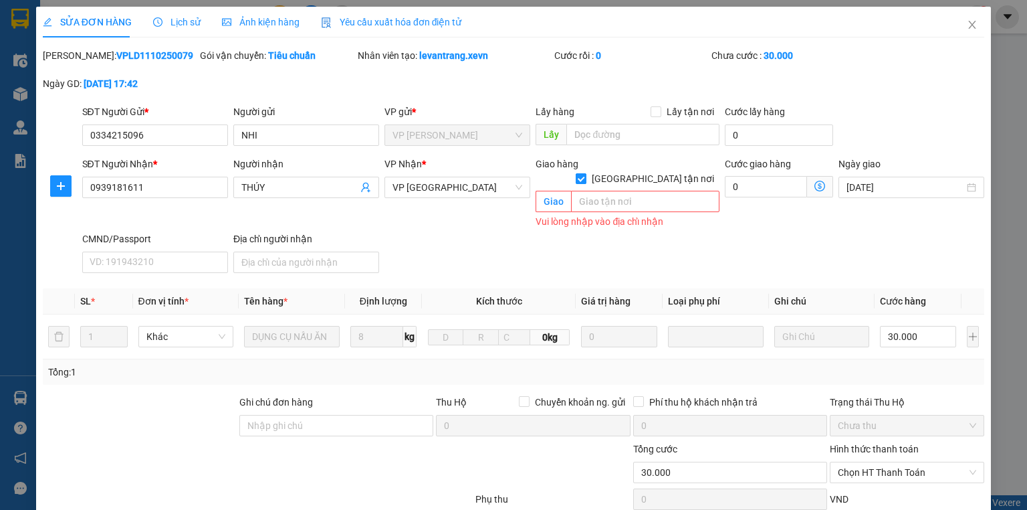
click at [642, 158] on div "Giao hàng Giao tận nơi" at bounding box center [628, 163] width 184 height 15
click at [585, 173] on input "[GEOGRAPHIC_DATA][PERSON_NAME] nơi" at bounding box center [580, 177] width 9 height 9
checkbox input "false"
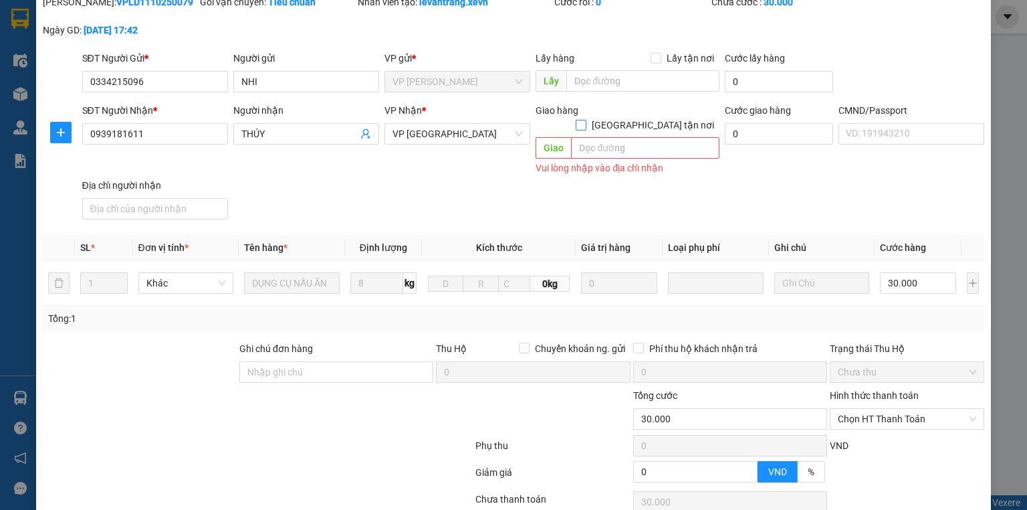
scroll to position [141, 0]
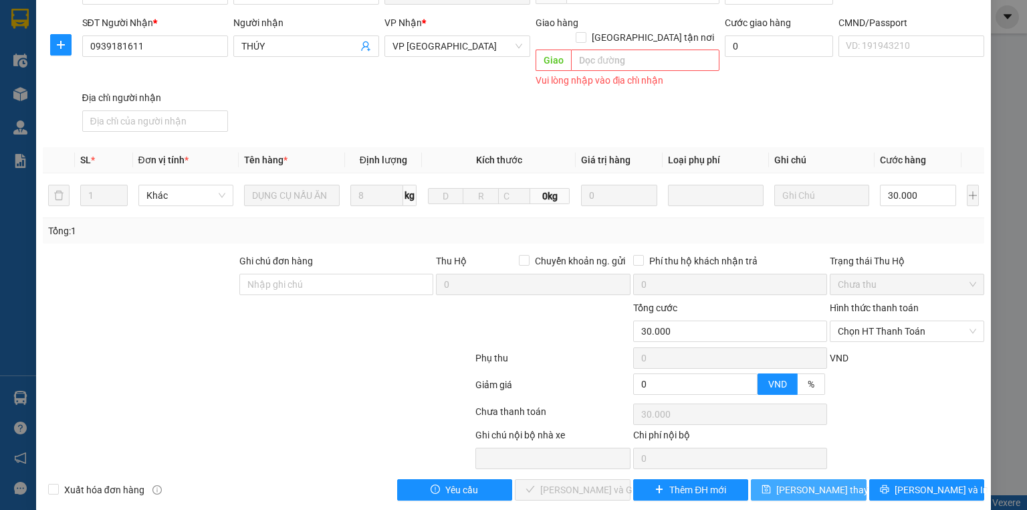
click at [826, 482] on span "[PERSON_NAME] đổi" at bounding box center [829, 489] width 107 height 15
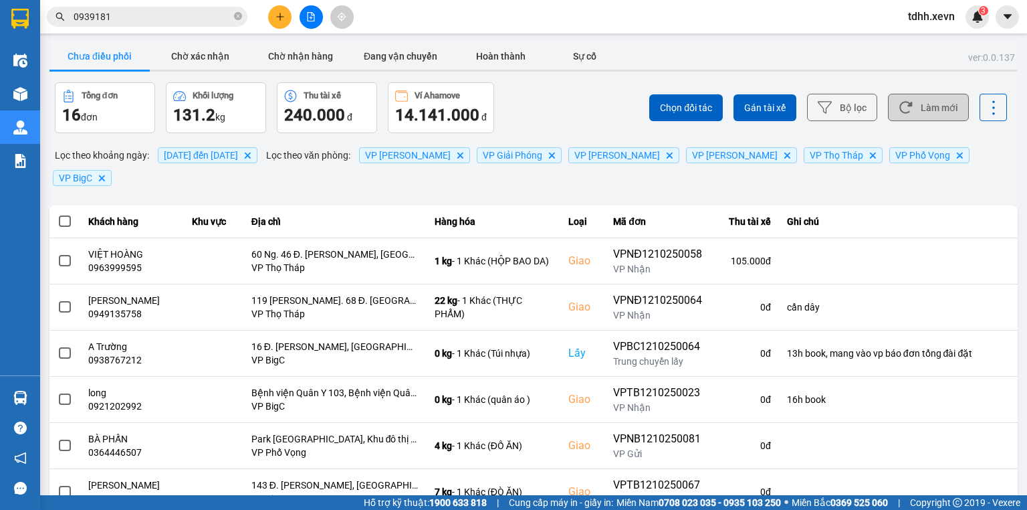
click at [924, 104] on button "Làm mới" at bounding box center [928, 107] width 81 height 27
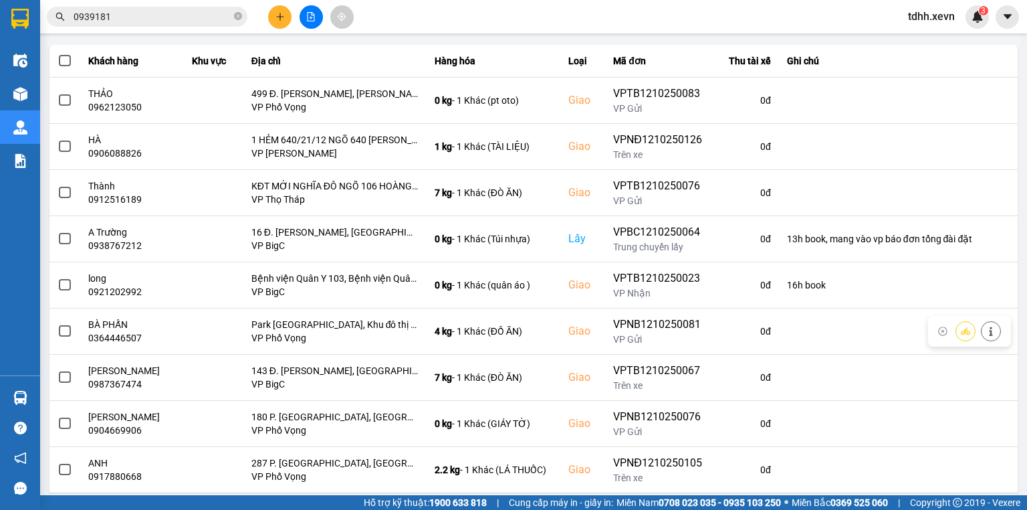
scroll to position [211, 0]
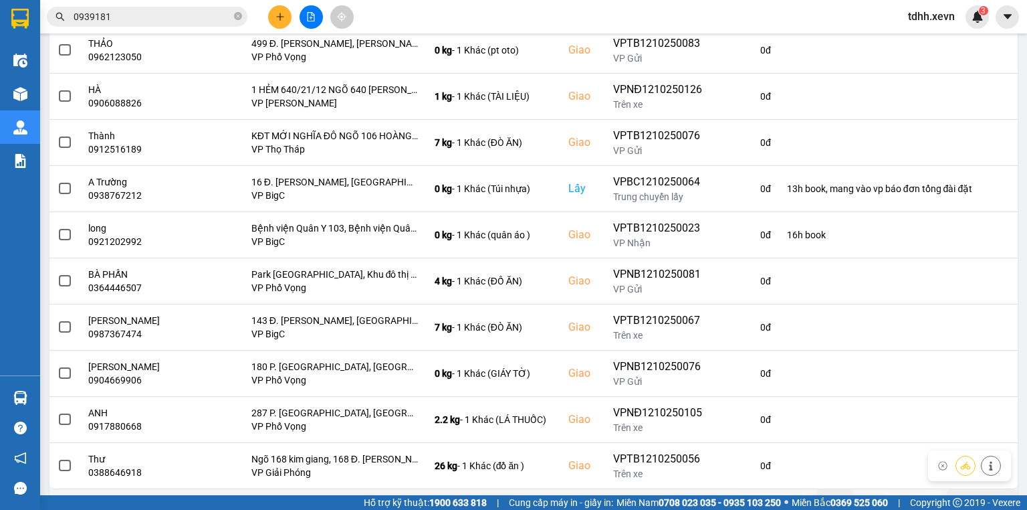
click at [917, 491] on icon "next page. current page 1 / 2" at bounding box center [925, 499] width 16 height 16
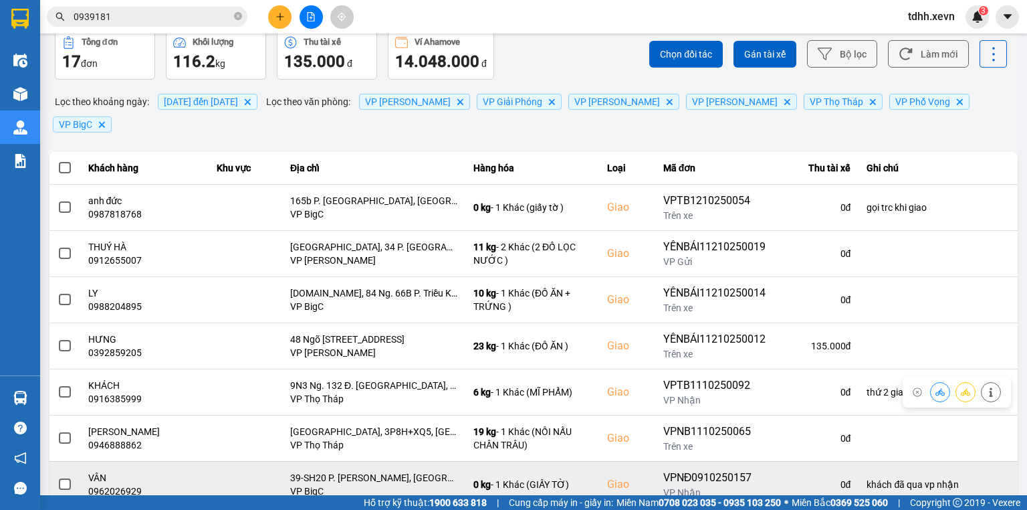
scroll to position [72, 0]
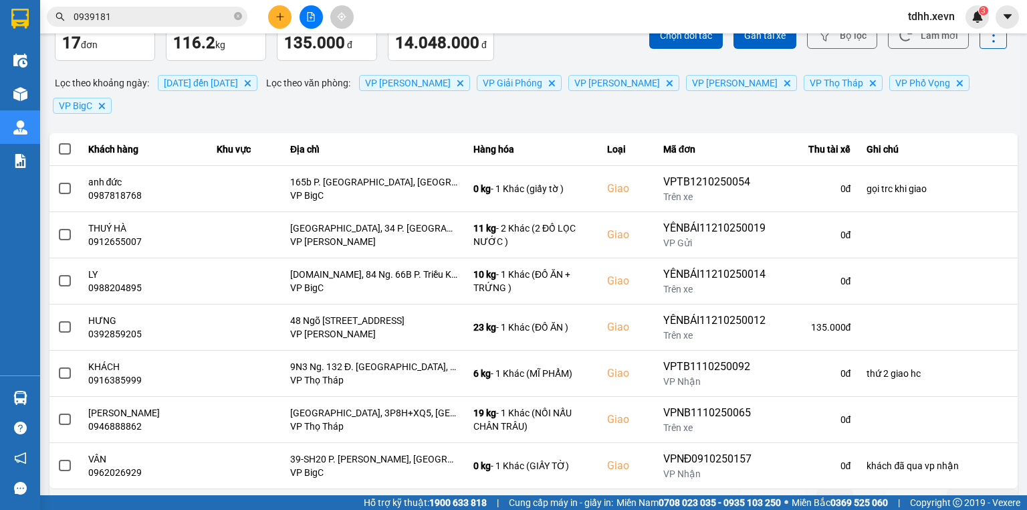
click at [786, 489] on button "Trước" at bounding box center [773, 499] width 66 height 20
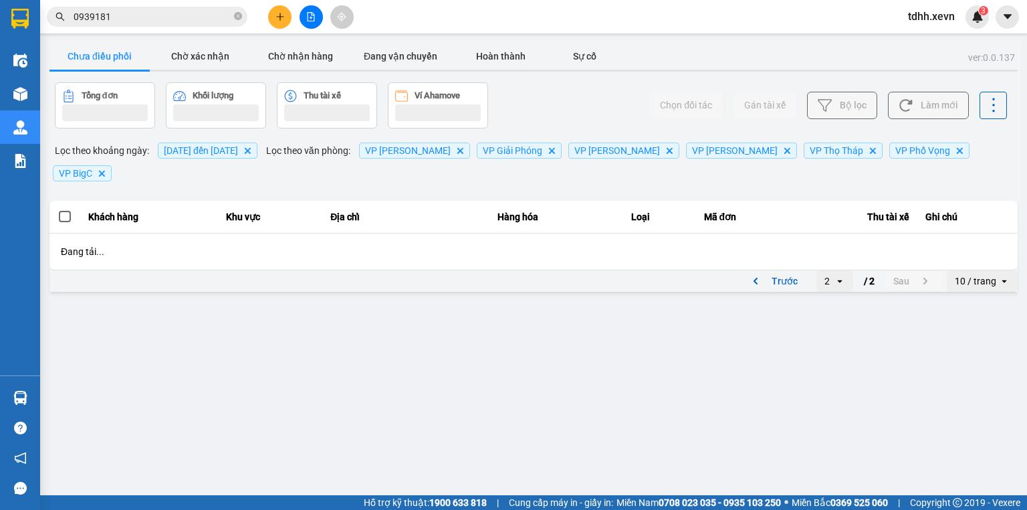
scroll to position [0, 0]
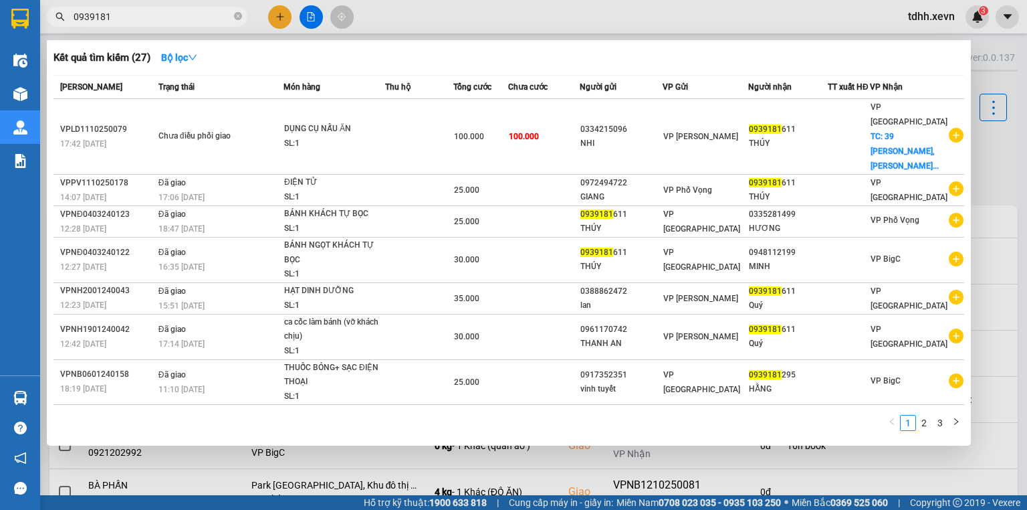
click at [192, 21] on input "0939181" at bounding box center [153, 16] width 158 height 15
click at [191, 21] on input "0939181" at bounding box center [153, 16] width 158 height 15
paste input "66422868"
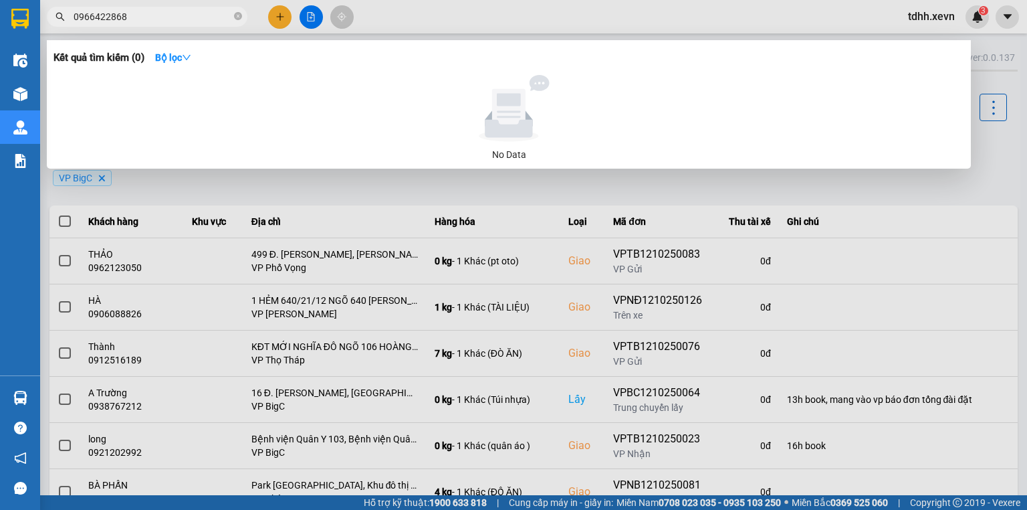
click at [767, 3] on div at bounding box center [513, 255] width 1027 height 510
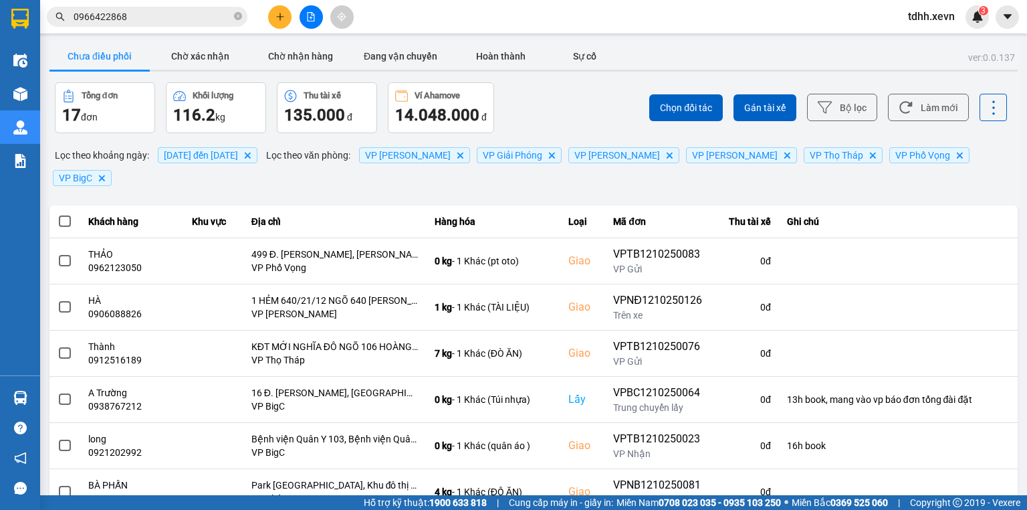
drag, startPoint x: 899, startPoint y: 114, endPoint x: 887, endPoint y: 134, distance: 23.4
click at [899, 114] on icon at bounding box center [906, 107] width 14 height 14
click at [195, 55] on button "Chờ xác nhận" at bounding box center [200, 56] width 100 height 27
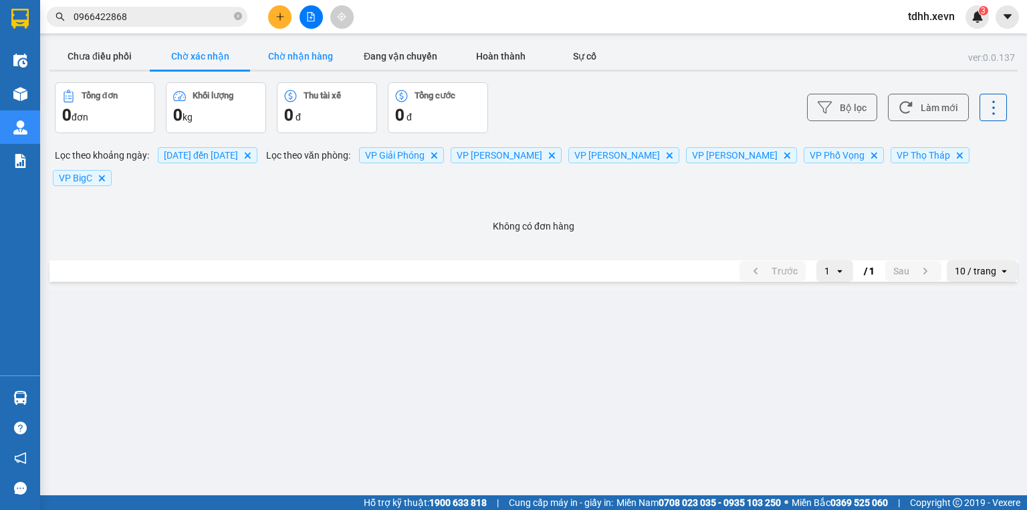
click at [332, 49] on button "Chờ nhận hàng" at bounding box center [300, 56] width 100 height 27
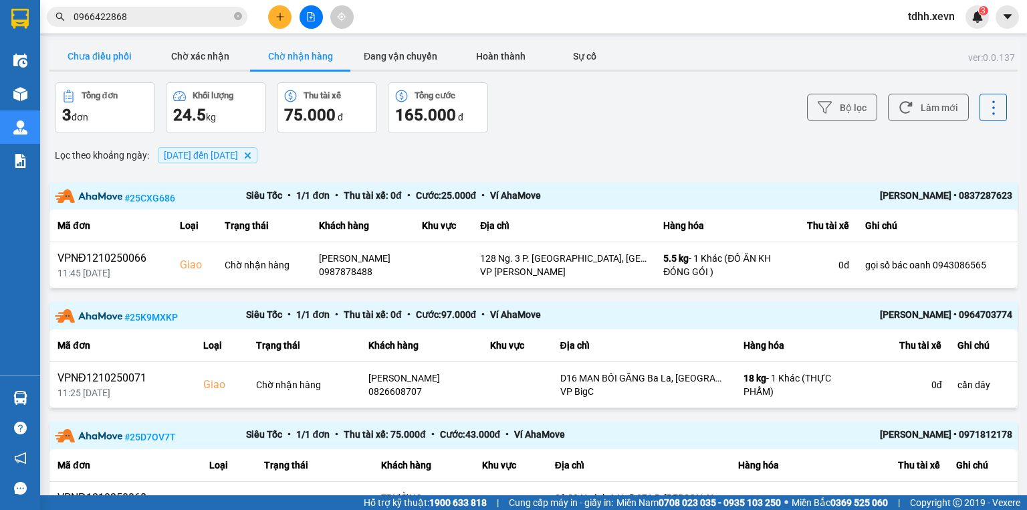
click at [135, 62] on button "Chưa điều phối" at bounding box center [99, 56] width 100 height 27
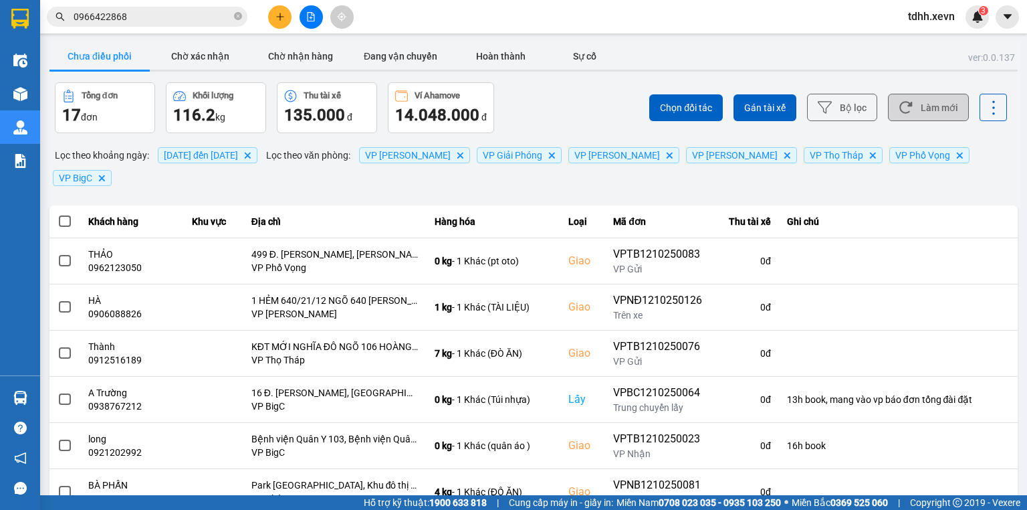
click at [932, 102] on button "Làm mới" at bounding box center [928, 107] width 81 height 27
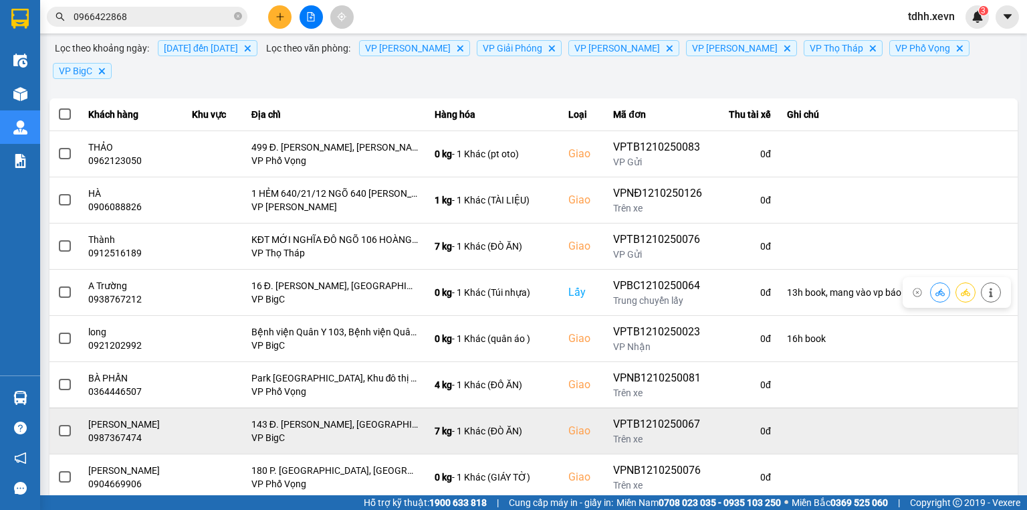
scroll to position [211, 0]
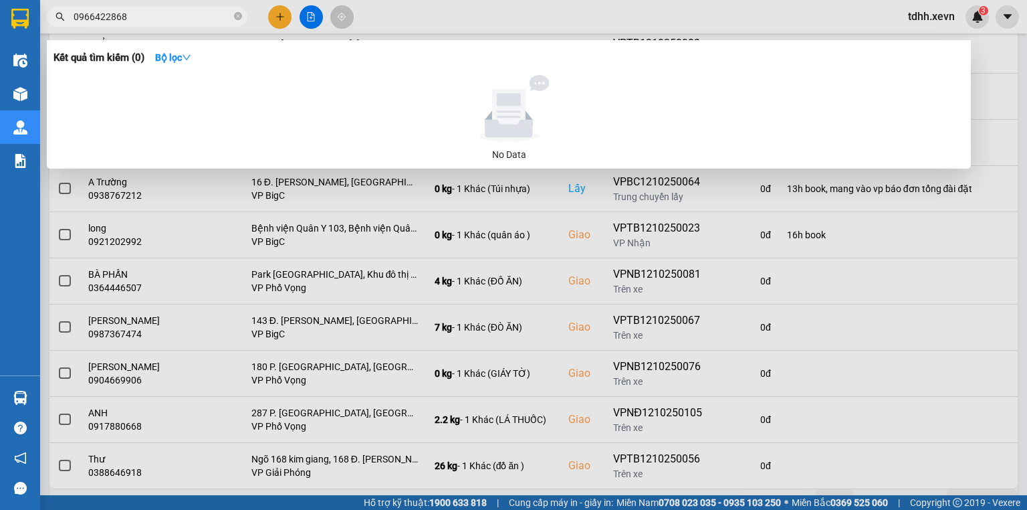
click at [148, 16] on input "0966422868" at bounding box center [153, 16] width 158 height 15
click at [150, 13] on input "0966422868" at bounding box center [153, 16] width 158 height 15
click at [134, 13] on input "0966422868" at bounding box center [153, 16] width 158 height 15
paste input "359517084"
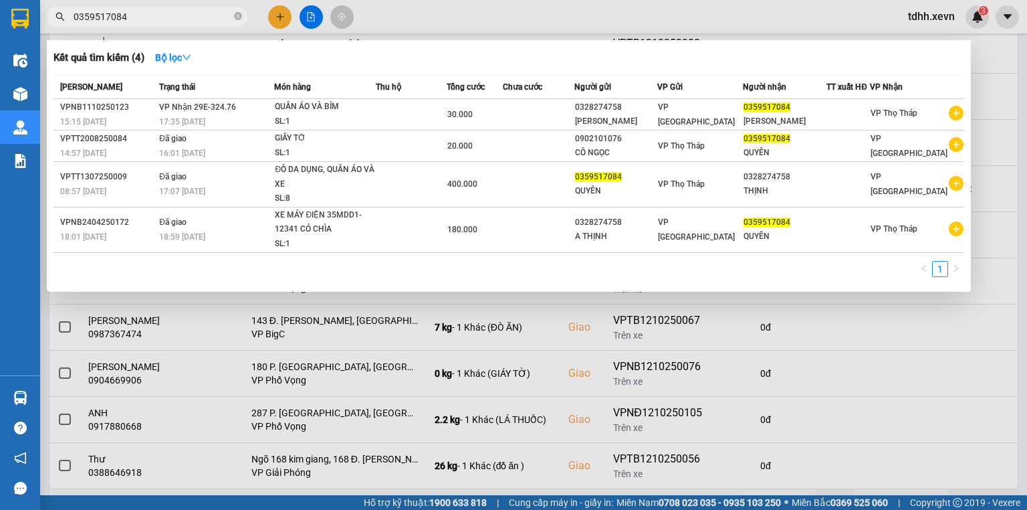
click at [167, 13] on input "0359517084" at bounding box center [153, 16] width 158 height 15
paste input "79228988"
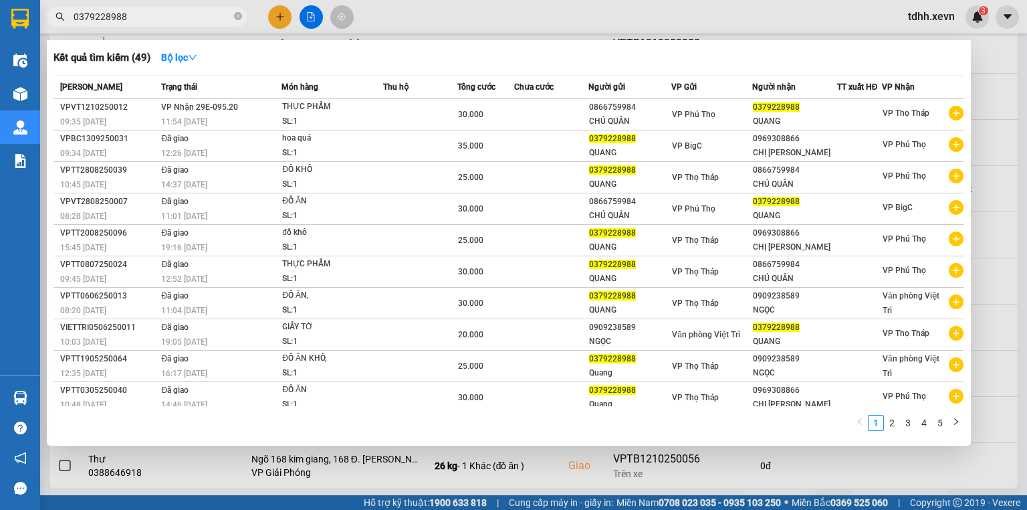
click at [175, 14] on input "0379228988" at bounding box center [153, 16] width 158 height 15
click at [177, 13] on input "0379228988" at bounding box center [153, 16] width 158 height 15
drag, startPoint x: 177, startPoint y: 13, endPoint x: 133, endPoint y: 25, distance: 44.9
drag, startPoint x: 133, startPoint y: 25, endPoint x: 115, endPoint y: 17, distance: 19.8
click at [115, 17] on input "0379228988" at bounding box center [153, 16] width 158 height 15
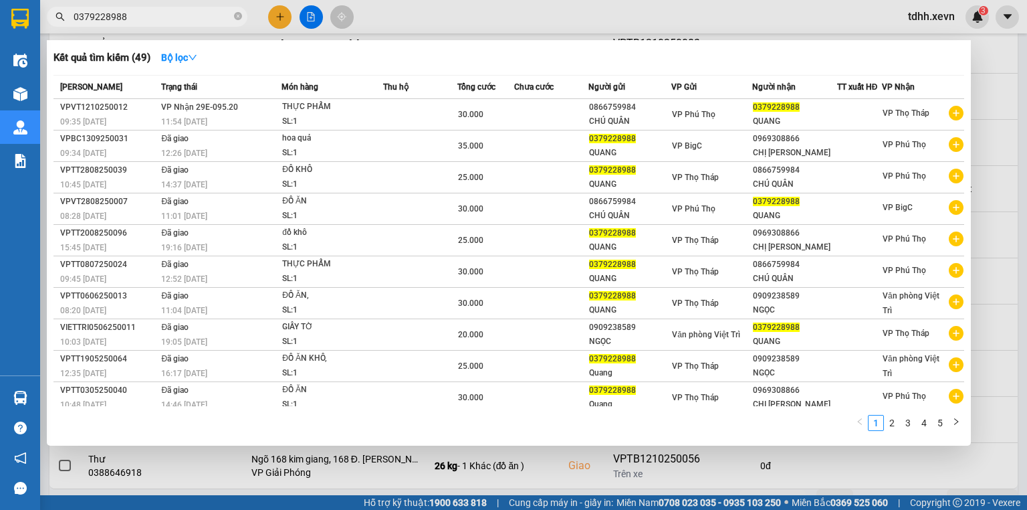
click at [115, 17] on input "0379228988" at bounding box center [153, 16] width 158 height 15
paste input "86664693"
type input "0386664693"
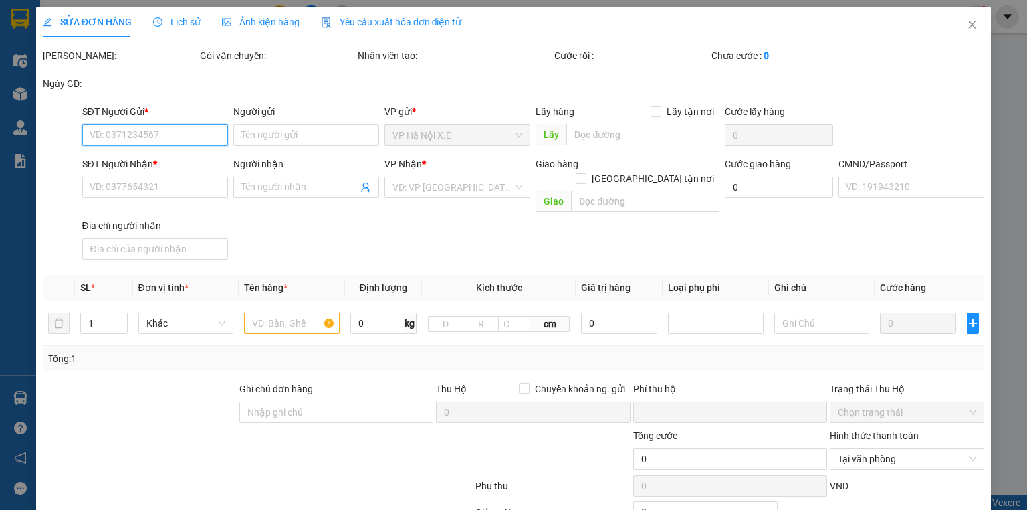
type input "0866759984"
type input "CHÚ QUÂN"
type input "0379228988"
type input "QUANG"
type input "025086014640 TRỌNG QUANG"
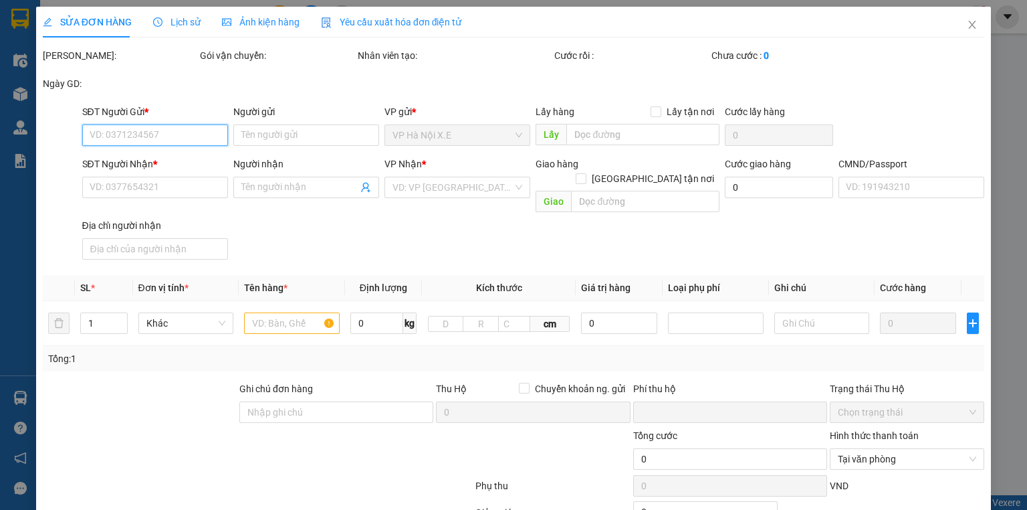
type input "0"
type input "30.000"
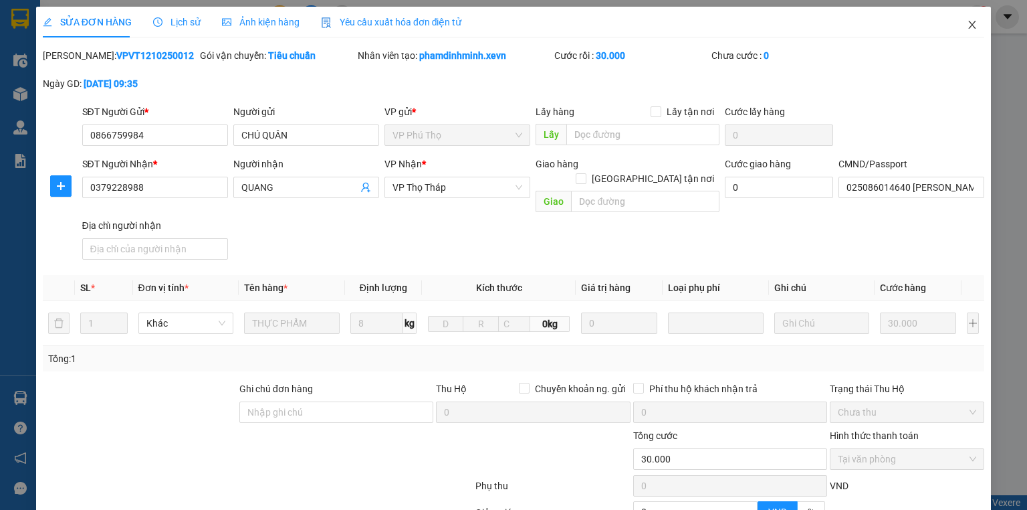
click at [966, 31] on span "Close" at bounding box center [971, 25] width 37 height 37
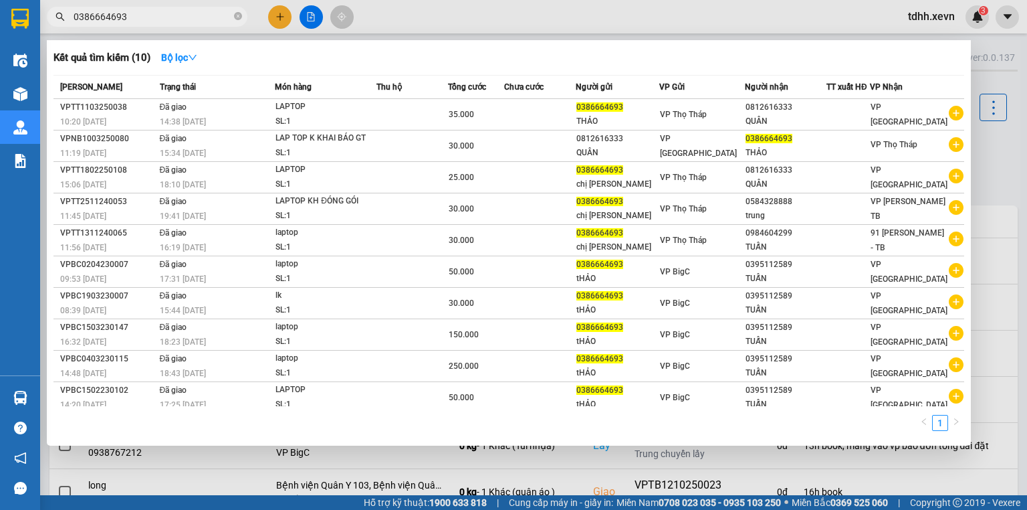
click at [183, 21] on input "0386664693" at bounding box center [153, 16] width 158 height 15
click at [241, 13] on icon "close-circle" at bounding box center [238, 16] width 8 height 8
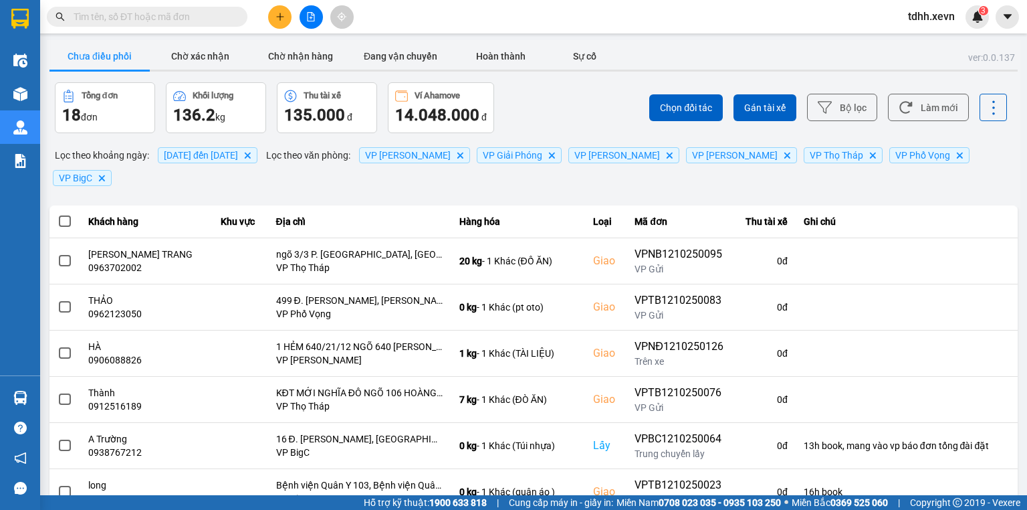
paste input "0913776029"
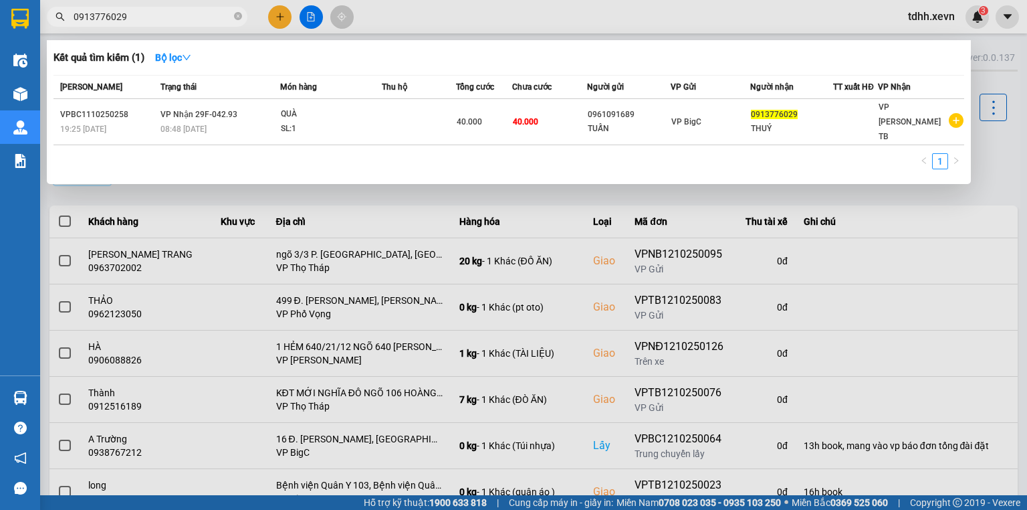
click at [97, 19] on input "0913776029" at bounding box center [153, 16] width 158 height 15
paste input "85291601"
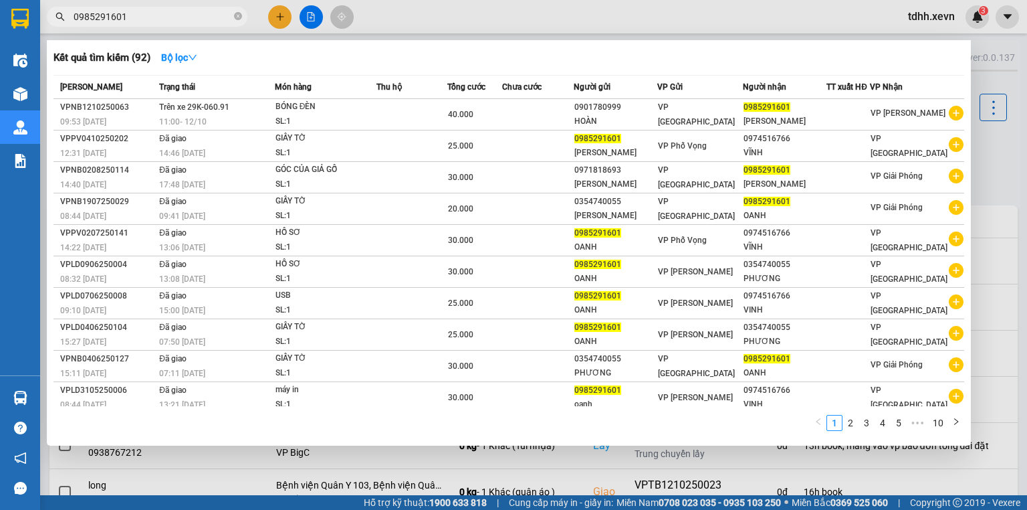
type input "0985291601"
click at [743, 5] on div at bounding box center [513, 255] width 1027 height 510
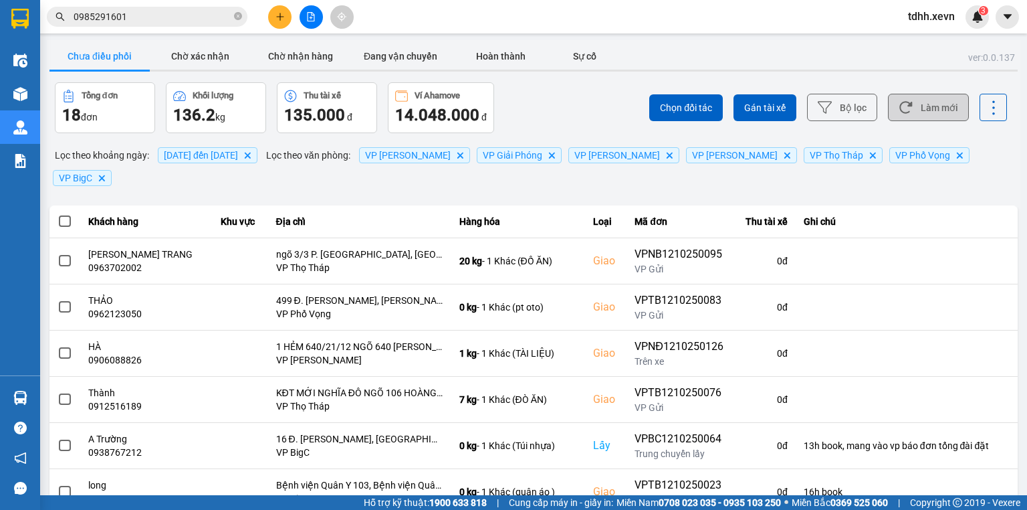
drag, startPoint x: 893, startPoint y: 97, endPoint x: 897, endPoint y: 103, distance: 7.2
click at [893, 99] on button "Làm mới" at bounding box center [928, 107] width 81 height 27
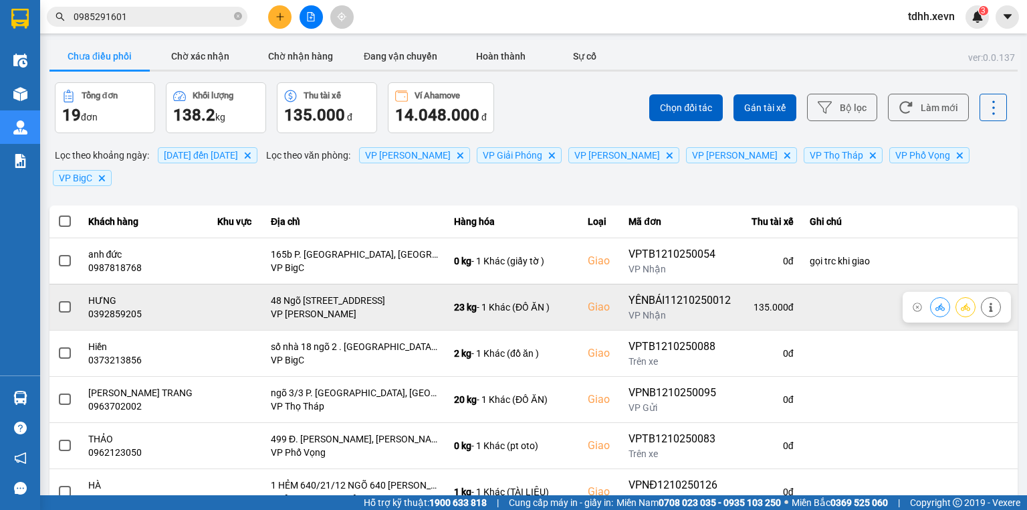
click at [138, 307] on div "0392859205" at bounding box center [144, 313] width 113 height 13
click at [131, 307] on div "0392859205" at bounding box center [144, 313] width 113 height 13
copy div "0392859205"
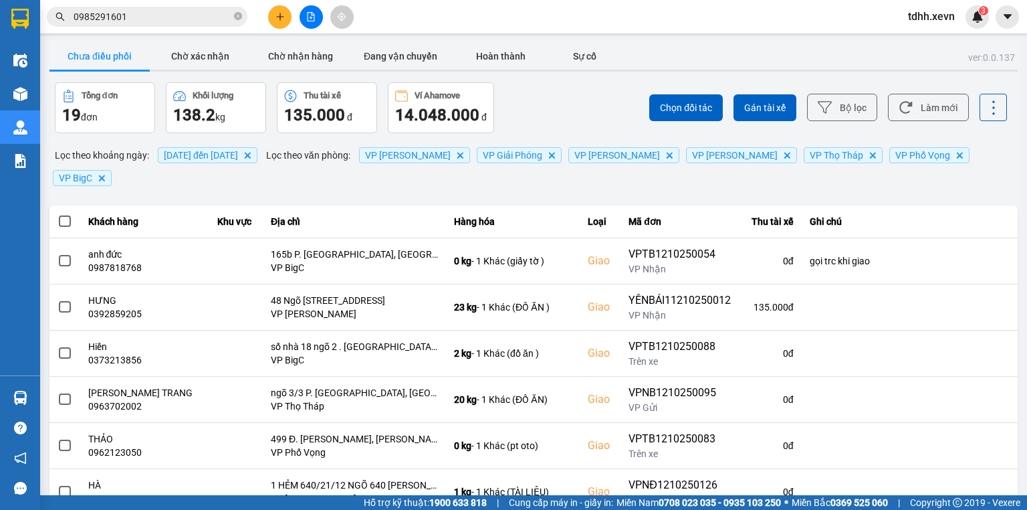
click at [478, 508] on div "Hỗ trợ kỹ thuật: 1900 633 818 | Cung cấp máy in - giấy in: Miền Nam 0708 023 03…" at bounding box center [510, 502] width 1020 height 15
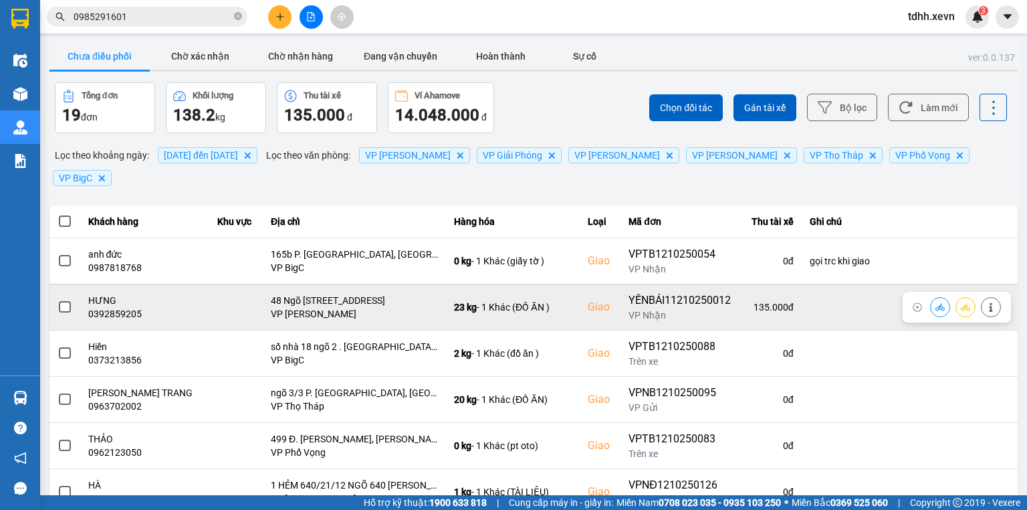
scroll to position [53, 0]
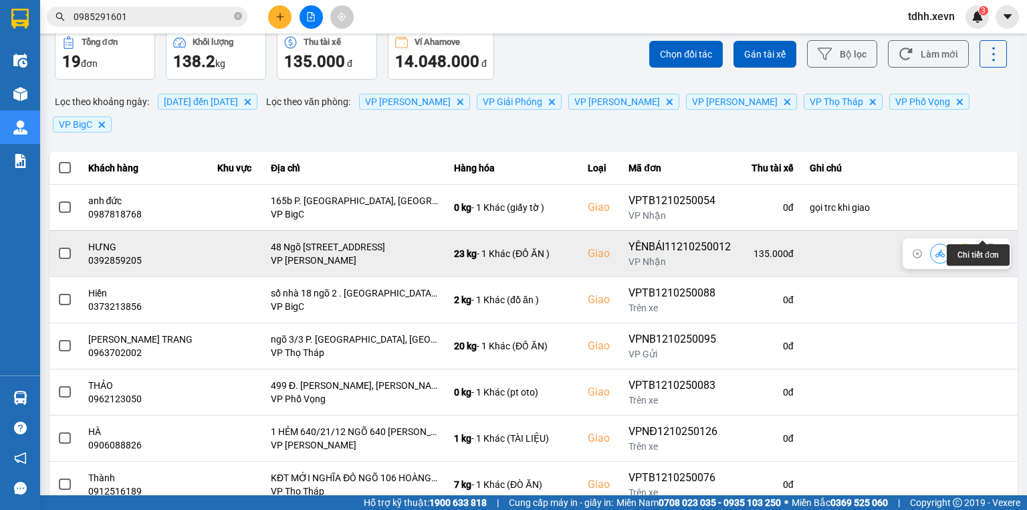
click at [986, 249] on icon at bounding box center [990, 253] width 9 height 9
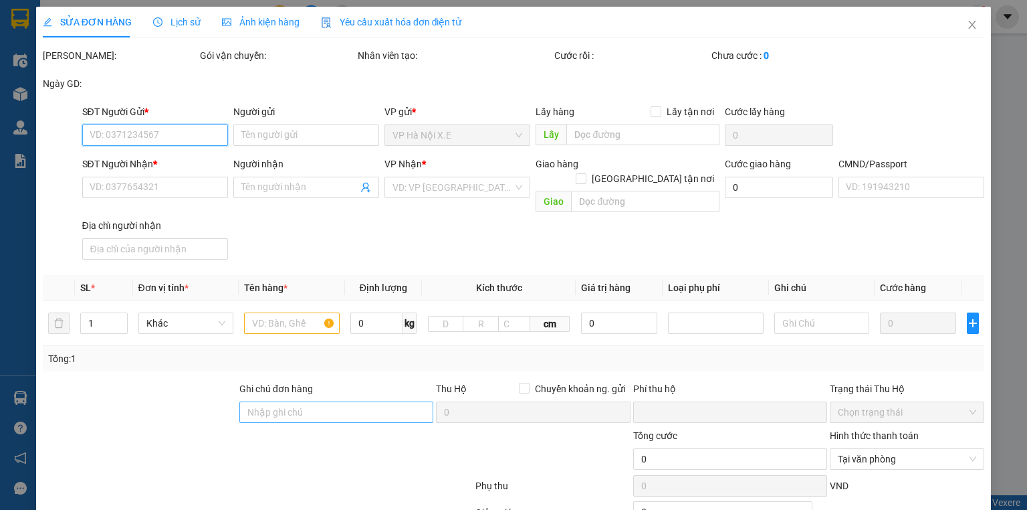
type input "0393988583"
type input "THUÝ"
type input "0392859205"
type input "HƯNG"
checkbox input "true"
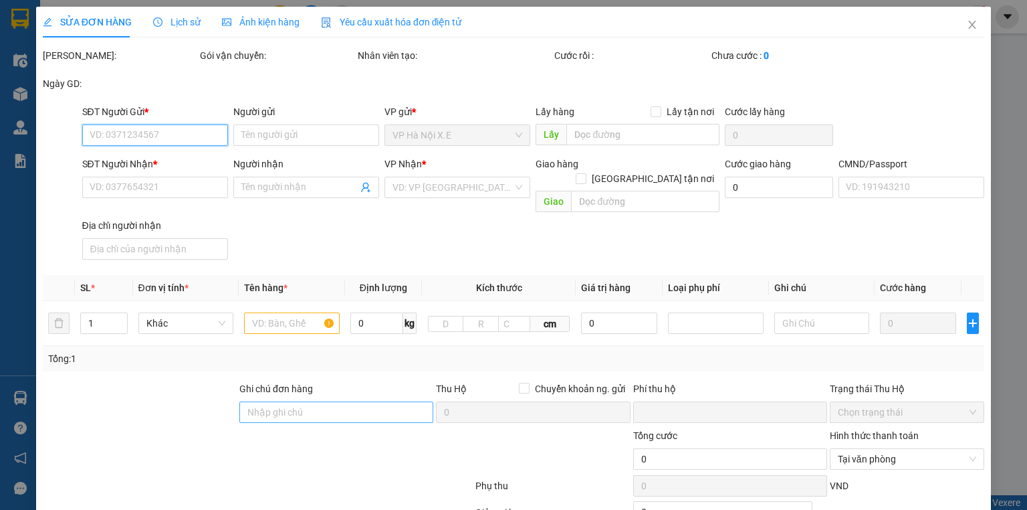
type input "48 Ngõ 218 Lĩnh Nam, Vĩnh Hưng, Hoàng Mai, Hà Nội, Vietnam"
type input "1"
type input "0"
type input "135.000"
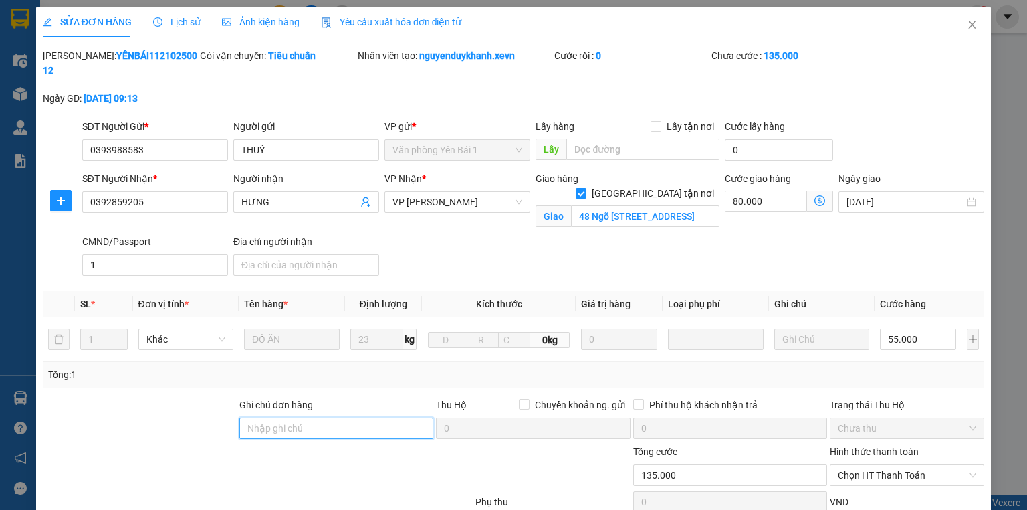
click at [264, 417] on input "Ghi chú đơn hàng" at bounding box center [336, 427] width 194 height 21
type input "cần dây"
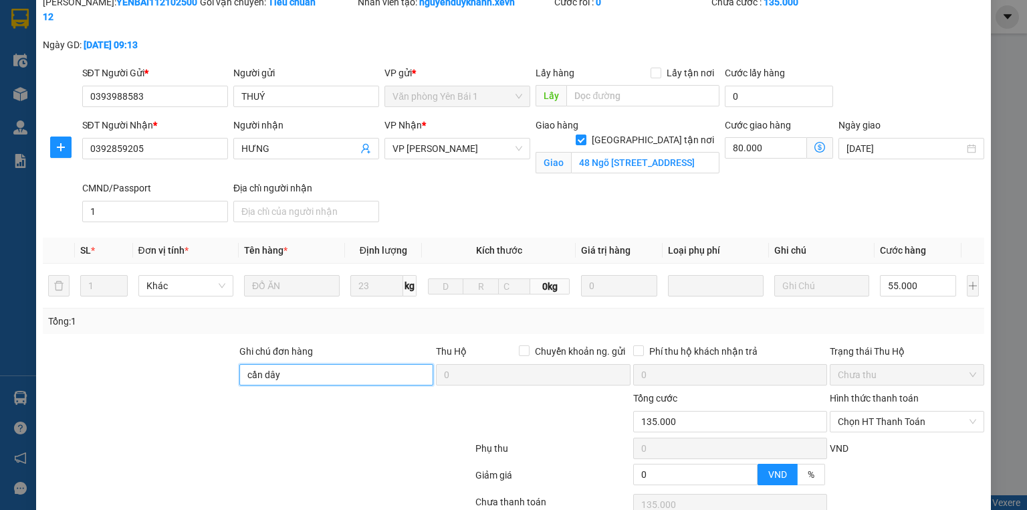
scroll to position [144, 0]
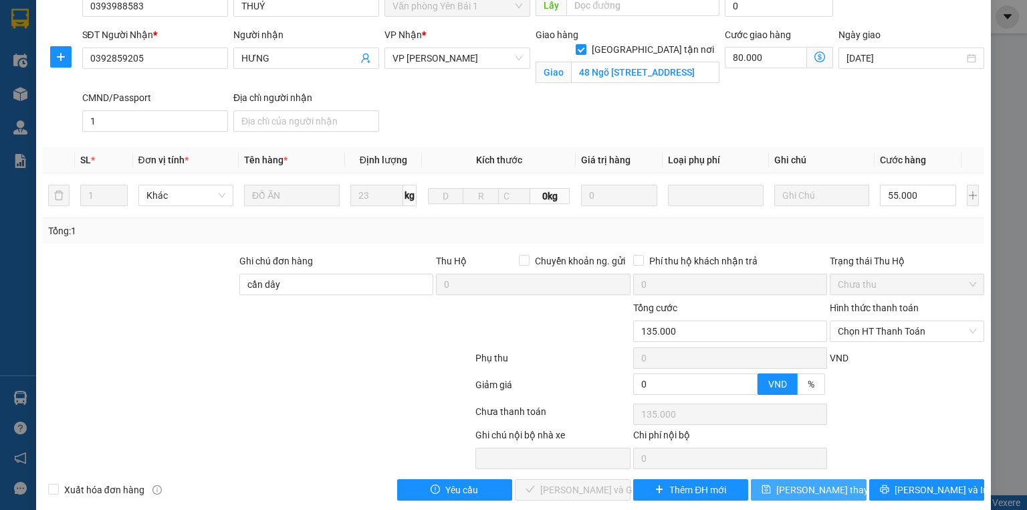
click at [794, 482] on span "Lưu thay đổi" at bounding box center [829, 489] width 107 height 15
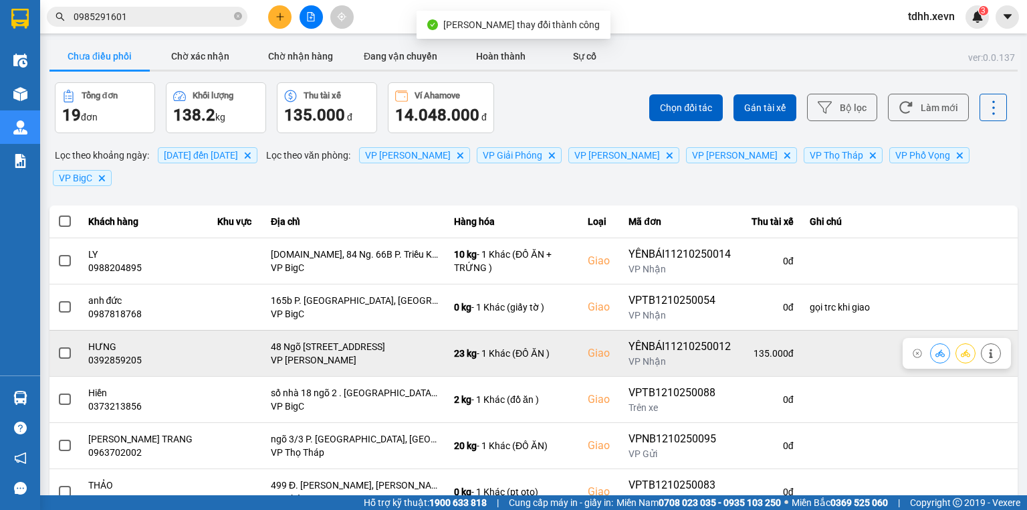
click at [931, 341] on button at bounding box center [940, 352] width 19 height 23
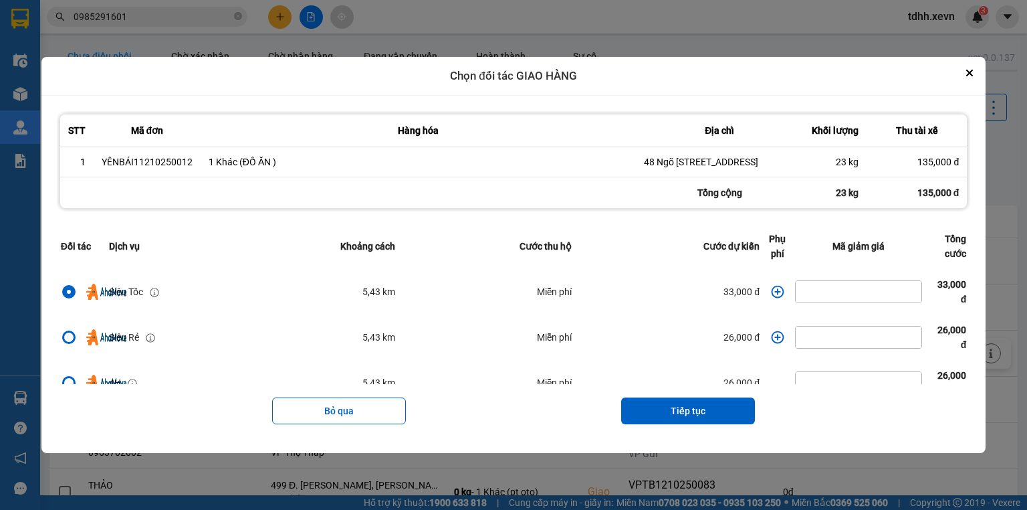
click at [771, 294] on icon "dialog" at bounding box center [777, 291] width 13 height 13
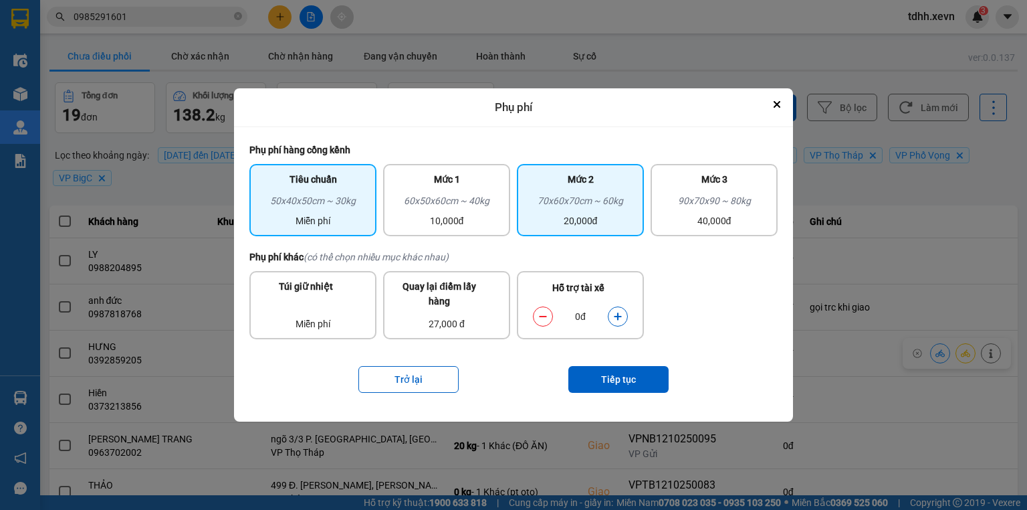
click at [590, 225] on div "20,000đ" at bounding box center [580, 220] width 111 height 15
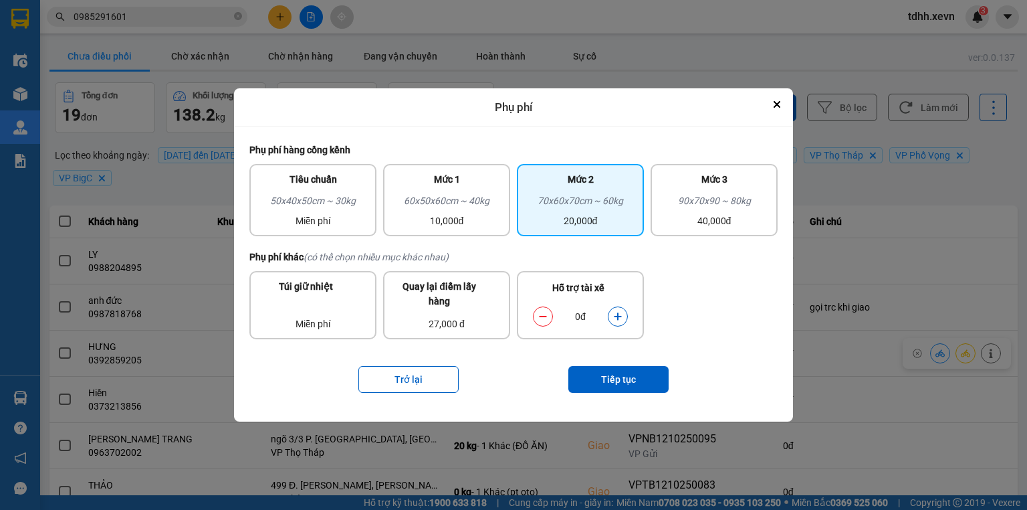
click at [618, 323] on button "dialog" at bounding box center [617, 315] width 19 height 23
click at [621, 377] on button "Tiếp tục" at bounding box center [618, 379] width 100 height 27
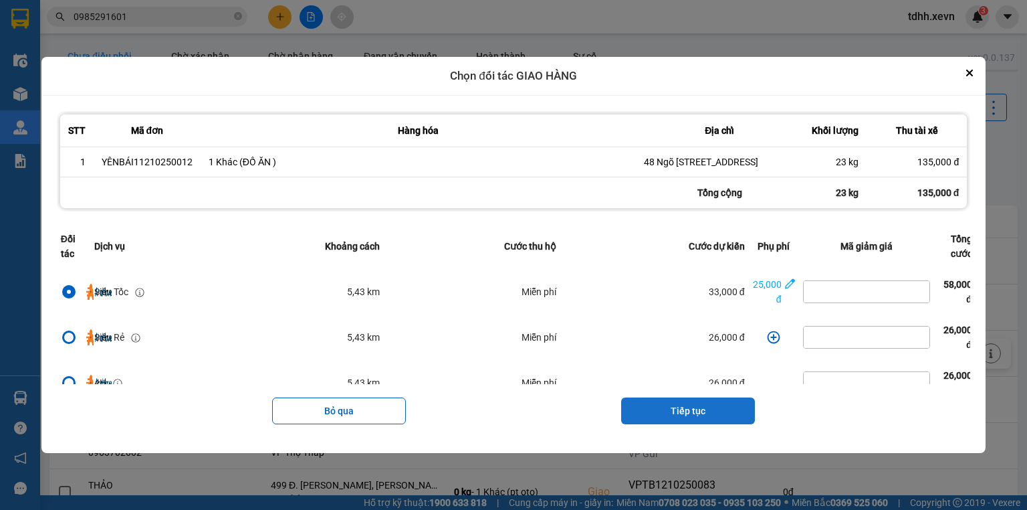
click at [683, 424] on button "Tiếp tục" at bounding box center [688, 410] width 134 height 27
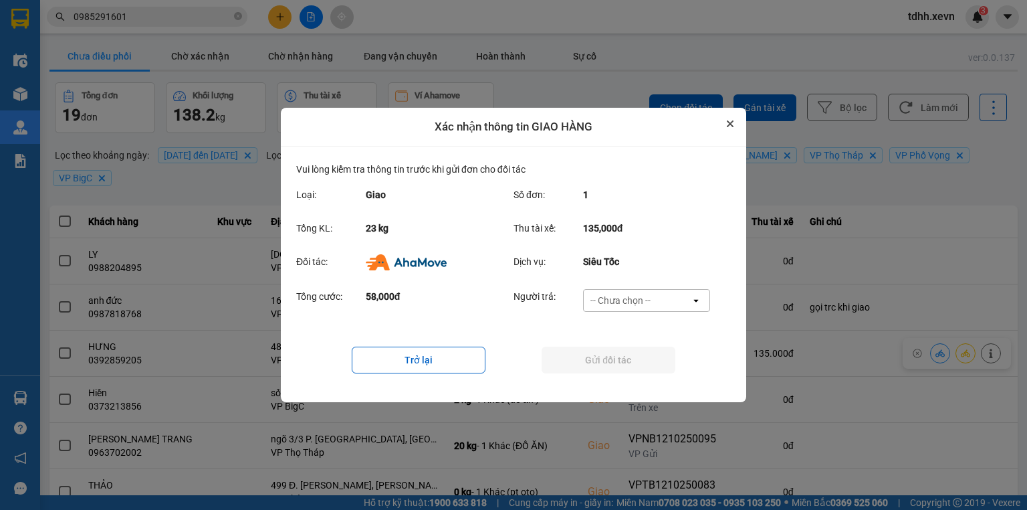
click at [728, 124] on icon "Close" at bounding box center [730, 123] width 7 height 7
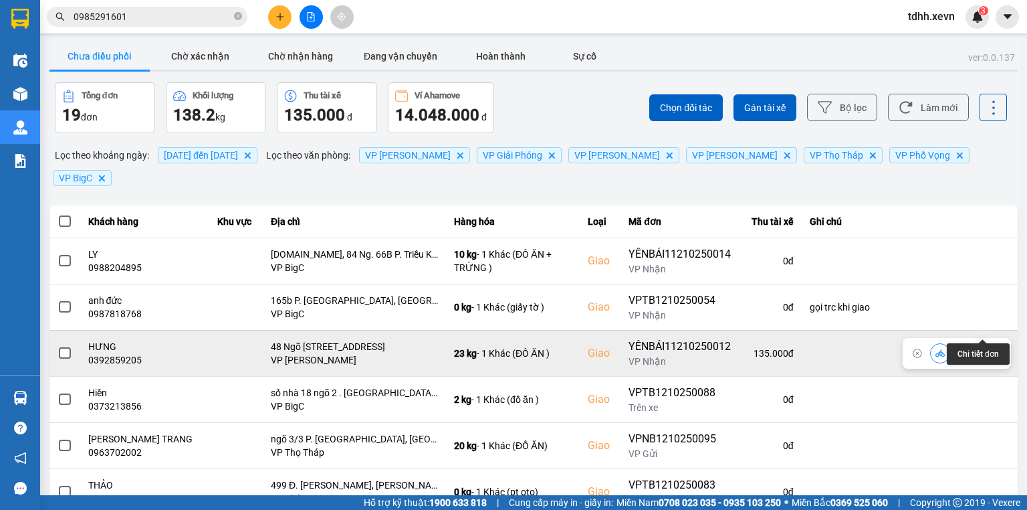
click at [989, 348] on icon at bounding box center [990, 352] width 3 height 9
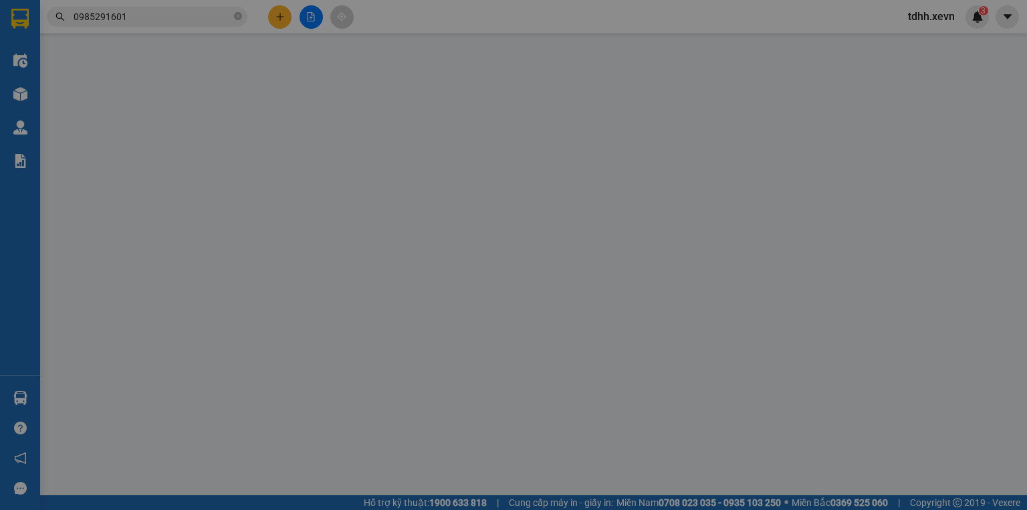
type input "0393988583"
type input "THUÝ"
type input "0392859205"
type input "HƯNG"
checkbox input "true"
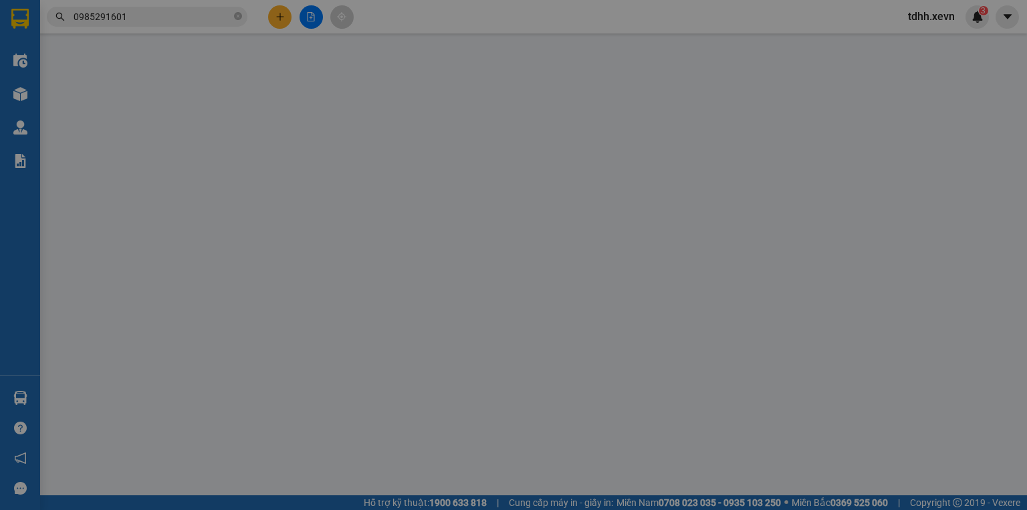
type input "48 Ngõ 218 Lĩnh Nam, Vĩnh Hưng, Hoàng Mai, Hà Nội, Vietnam"
type input "1"
type input "cần dây"
type input "0"
type input "135.000"
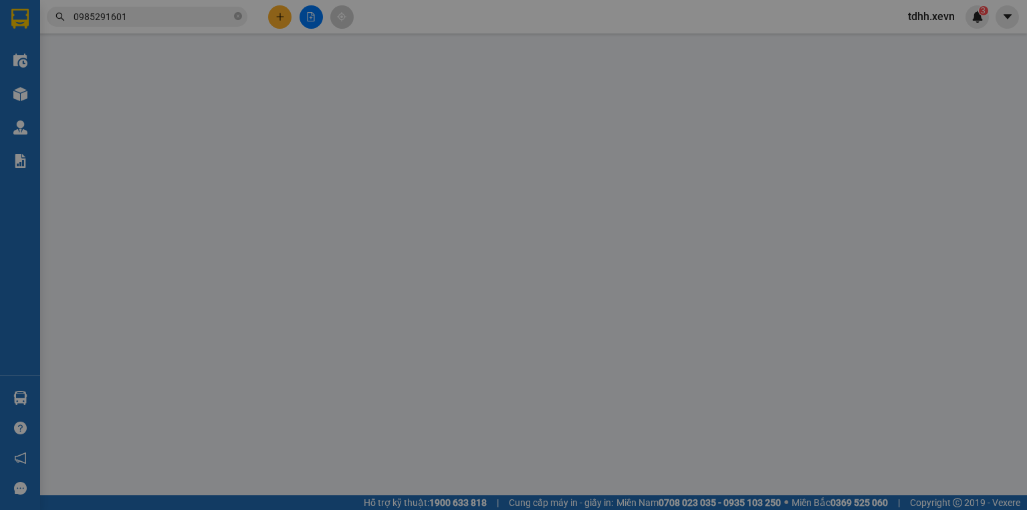
type input "135.000"
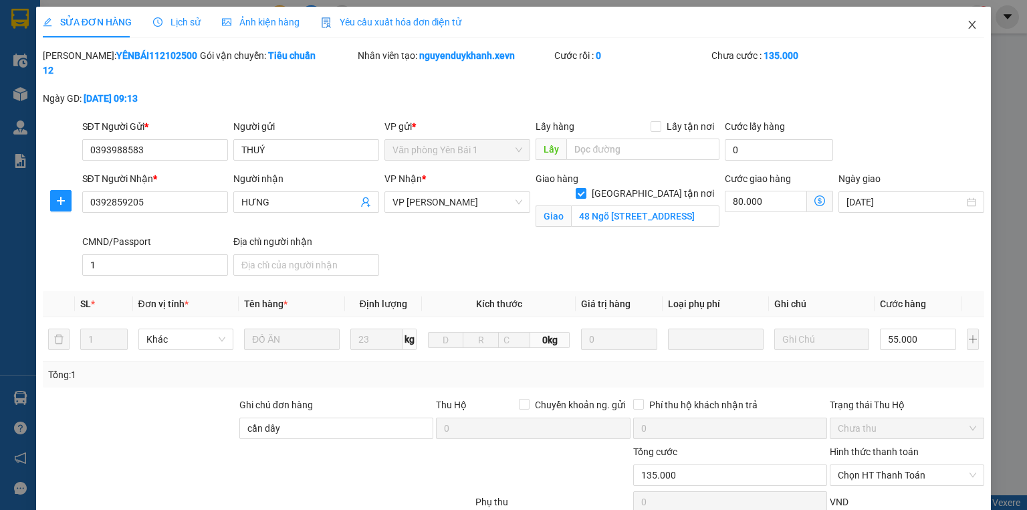
click at [970, 20] on icon "close" at bounding box center [972, 24] width 11 height 11
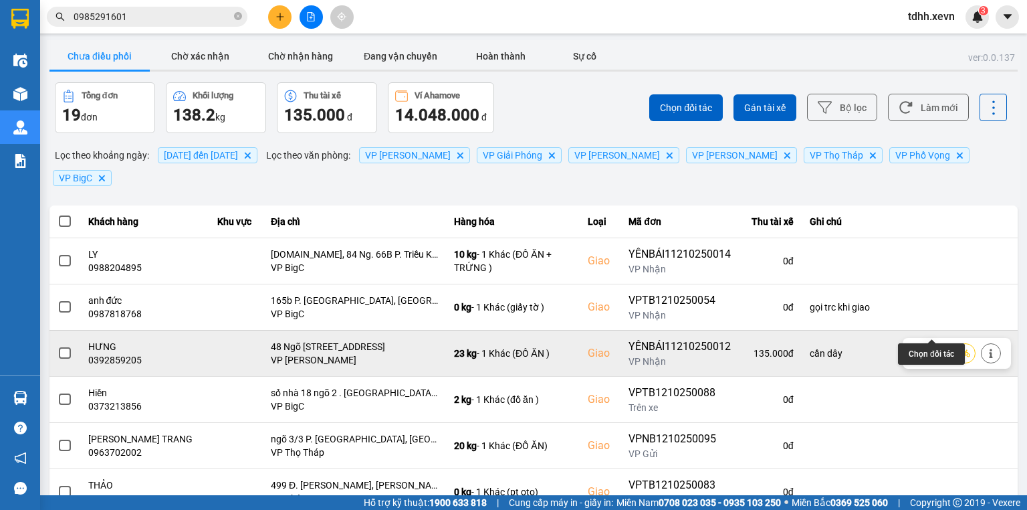
click at [938, 343] on div at bounding box center [940, 353] width 20 height 20
click at [935, 348] on icon at bounding box center [939, 352] width 9 height 9
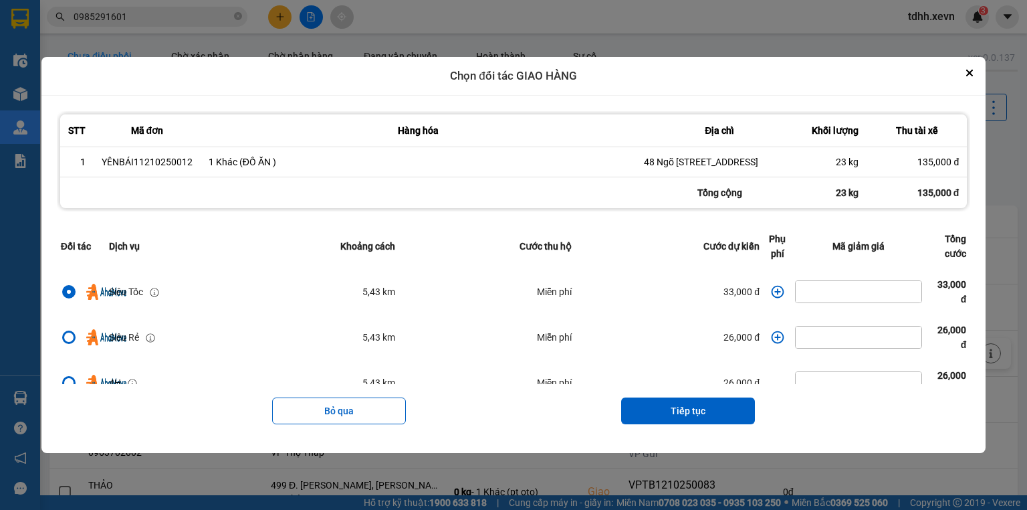
click at [773, 294] on icon "dialog" at bounding box center [777, 291] width 13 height 13
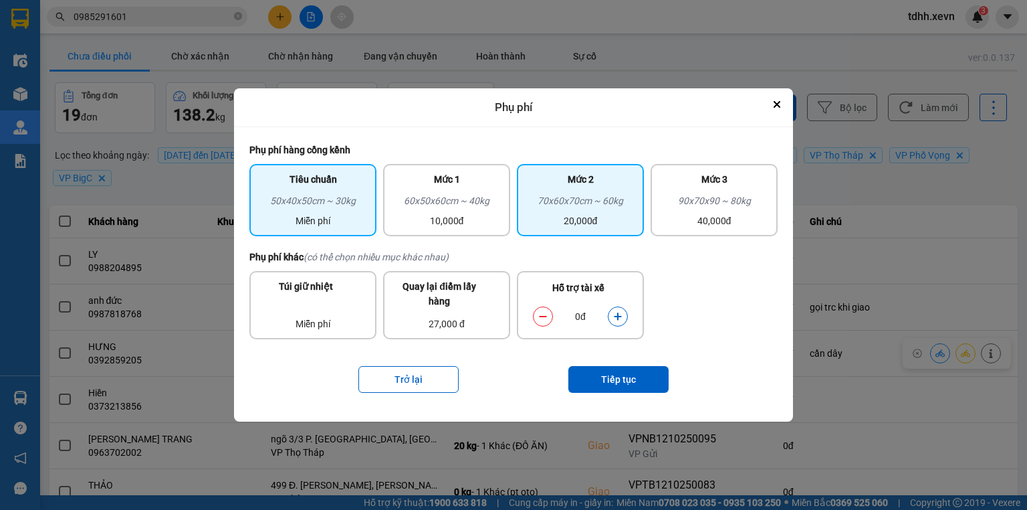
click at [562, 201] on div "70x60x70cm ~ 60kg" at bounding box center [580, 203] width 111 height 20
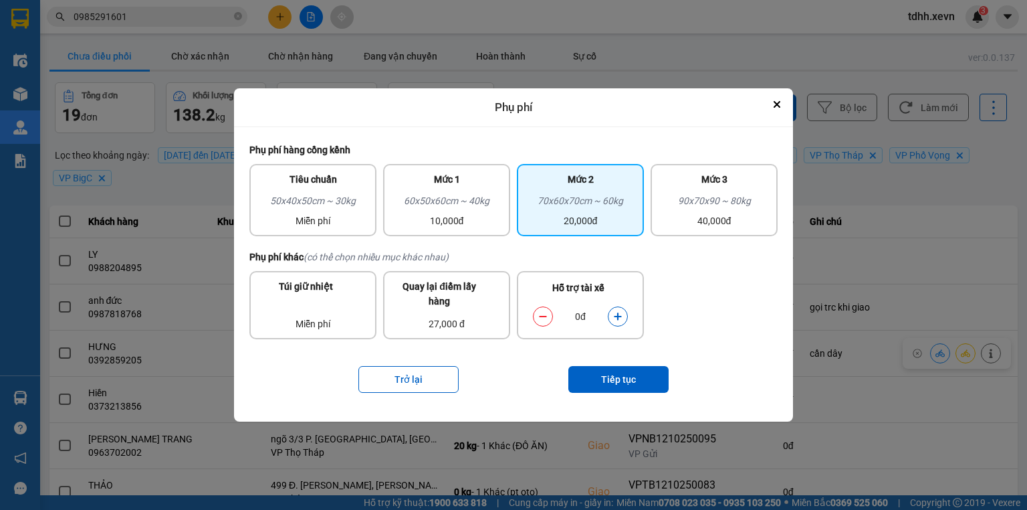
click at [620, 310] on button "dialog" at bounding box center [617, 315] width 19 height 23
click at [636, 394] on div "Trở lại Tiếp tục" at bounding box center [513, 378] width 528 height 53
click at [592, 370] on button "Tiếp tục" at bounding box center [618, 379] width 100 height 27
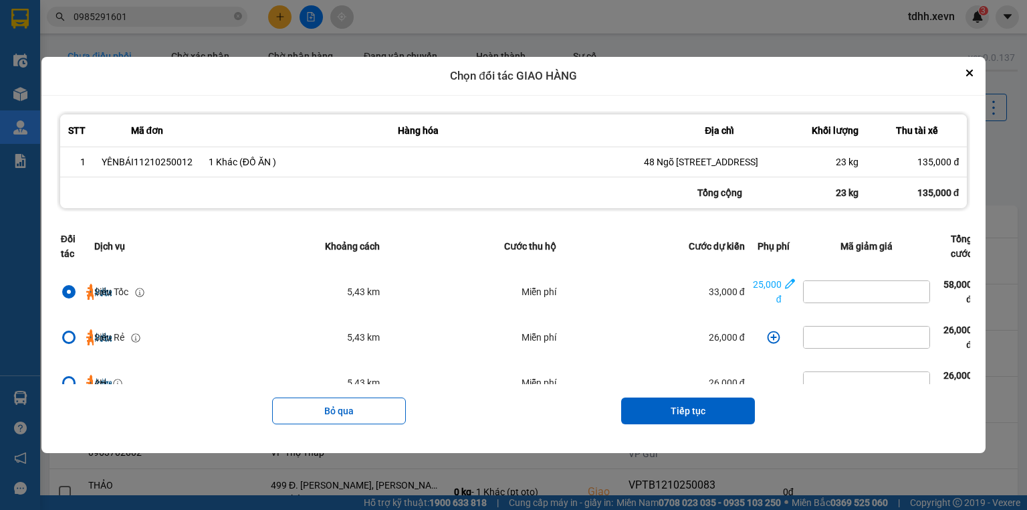
drag, startPoint x: 696, startPoint y: 418, endPoint x: 298, endPoint y: 119, distance: 498.1
click at [696, 417] on button "Tiếp tục" at bounding box center [688, 410] width 134 height 27
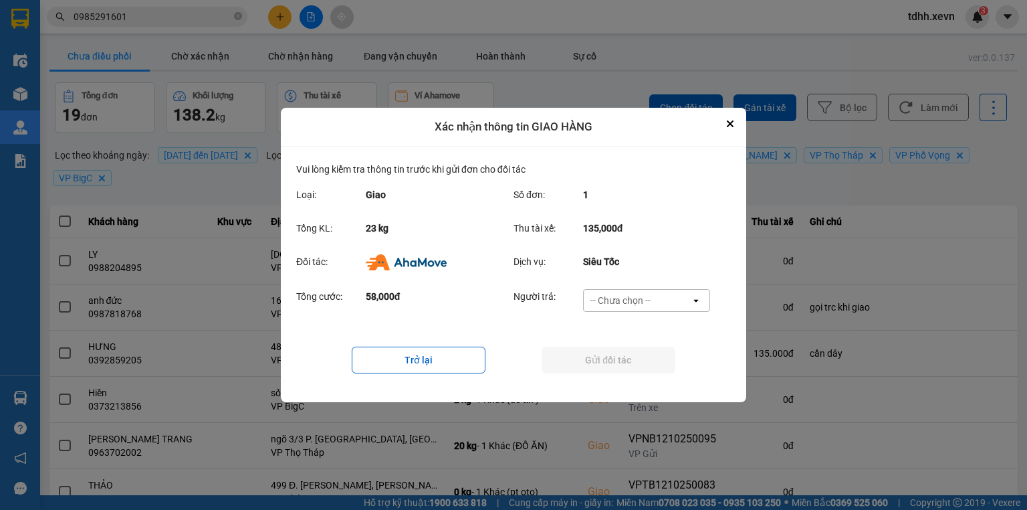
click at [637, 306] on div "-- Chưa chọn --" at bounding box center [620, 300] width 60 height 13
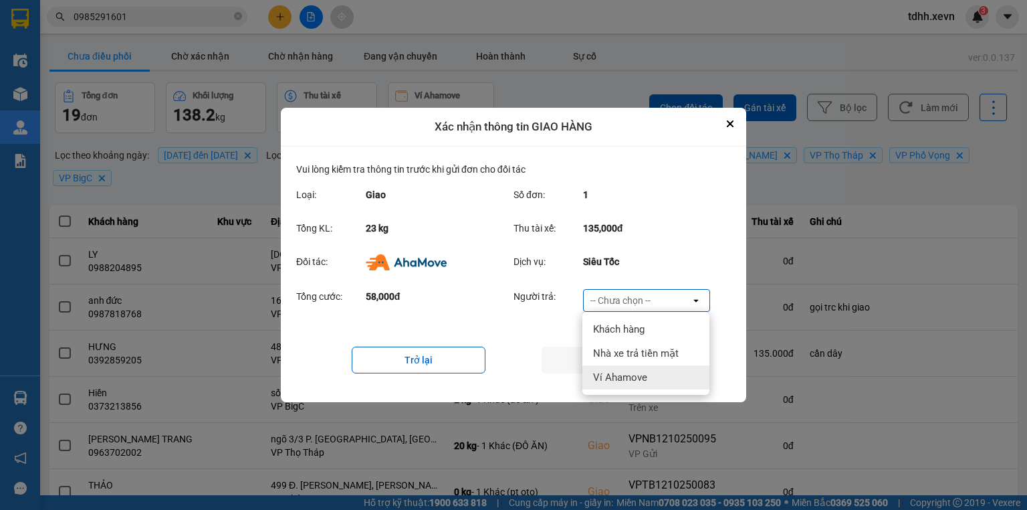
click at [627, 382] on div "Ví Ahamove" at bounding box center [645, 377] width 127 height 24
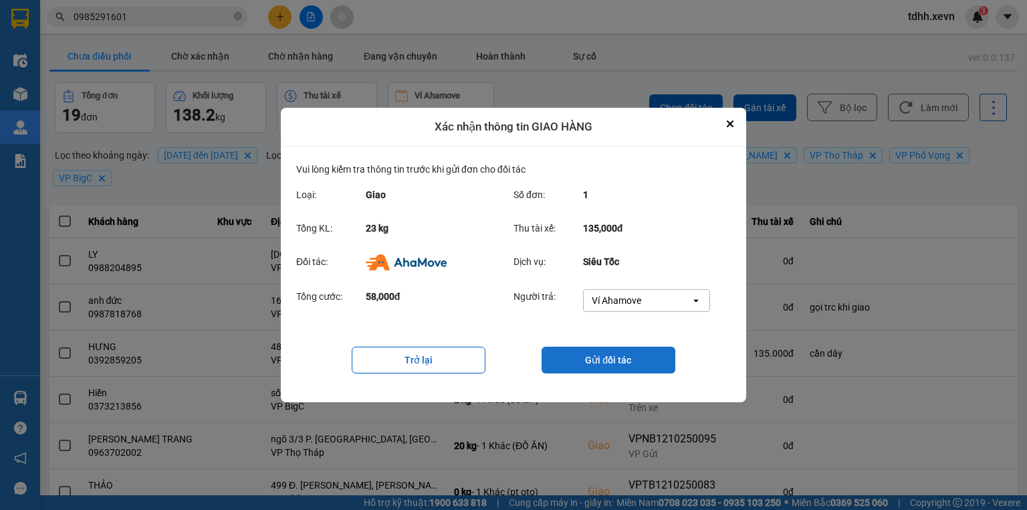
click at [635, 366] on button "Gửi đối tác" at bounding box center [609, 359] width 134 height 27
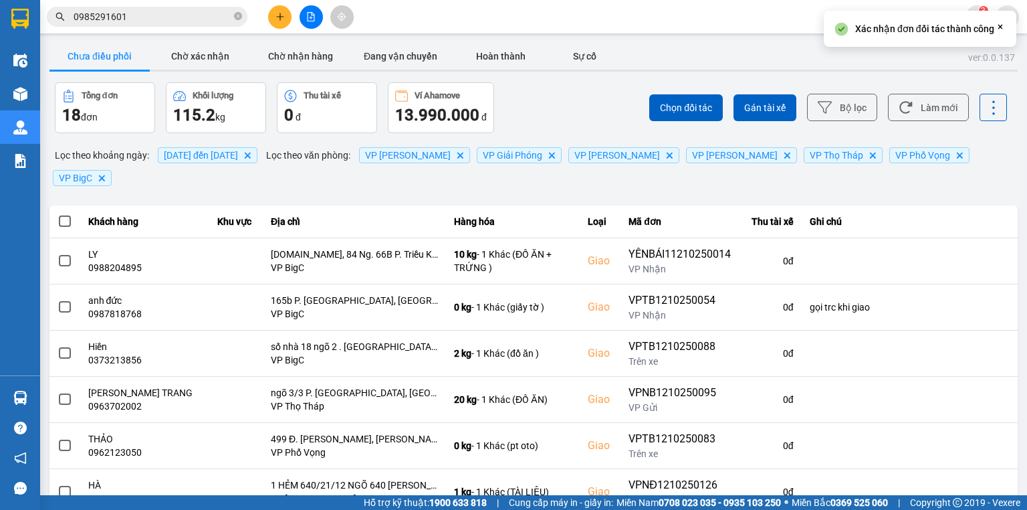
drag, startPoint x: 227, startPoint y: 55, endPoint x: 270, endPoint y: 83, distance: 50.8
click at [227, 58] on button "Chờ xác nhận" at bounding box center [200, 56] width 100 height 27
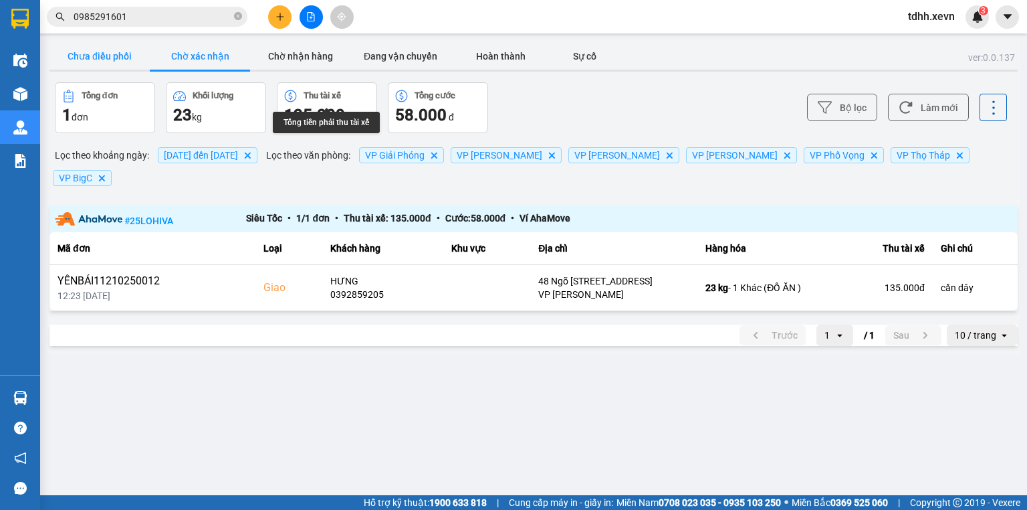
click at [102, 49] on button "Chưa điều phối" at bounding box center [99, 56] width 100 height 27
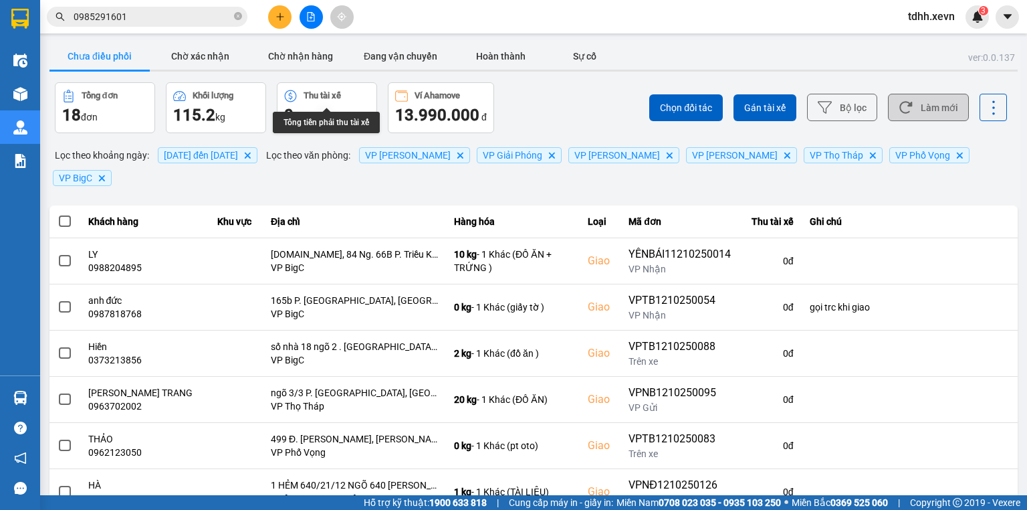
click at [913, 112] on button "Làm mới" at bounding box center [928, 107] width 81 height 27
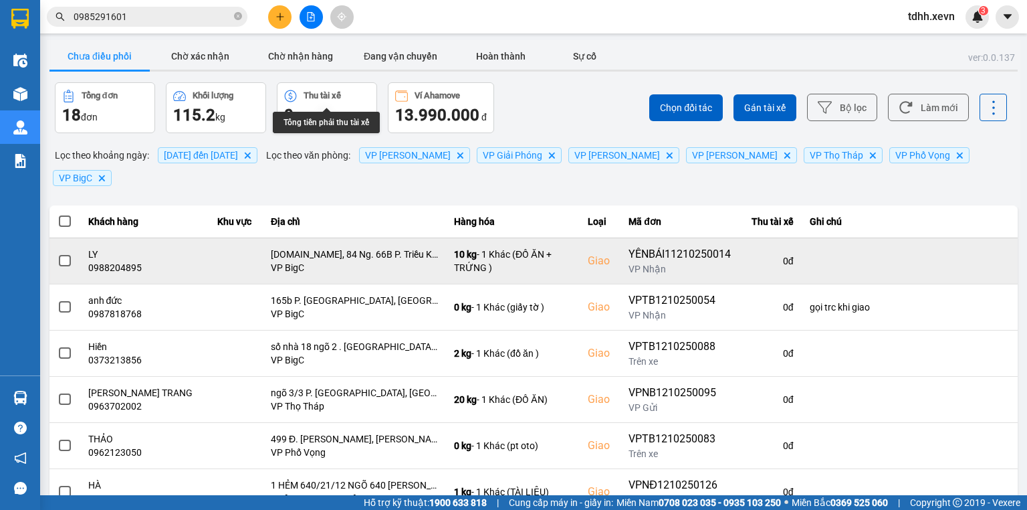
click at [98, 261] on div "0988204895" at bounding box center [144, 267] width 113 height 13
copy div "0988204895"
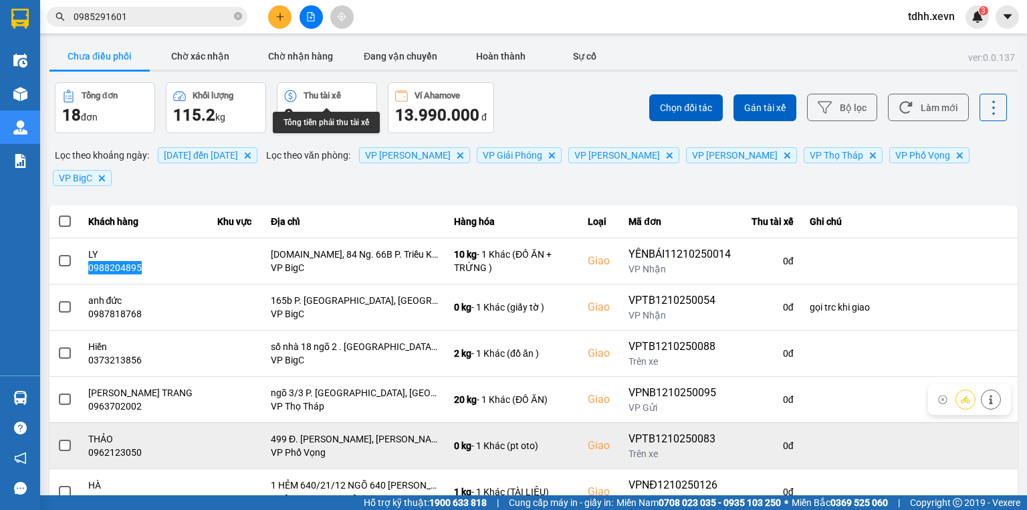
scroll to position [53, 0]
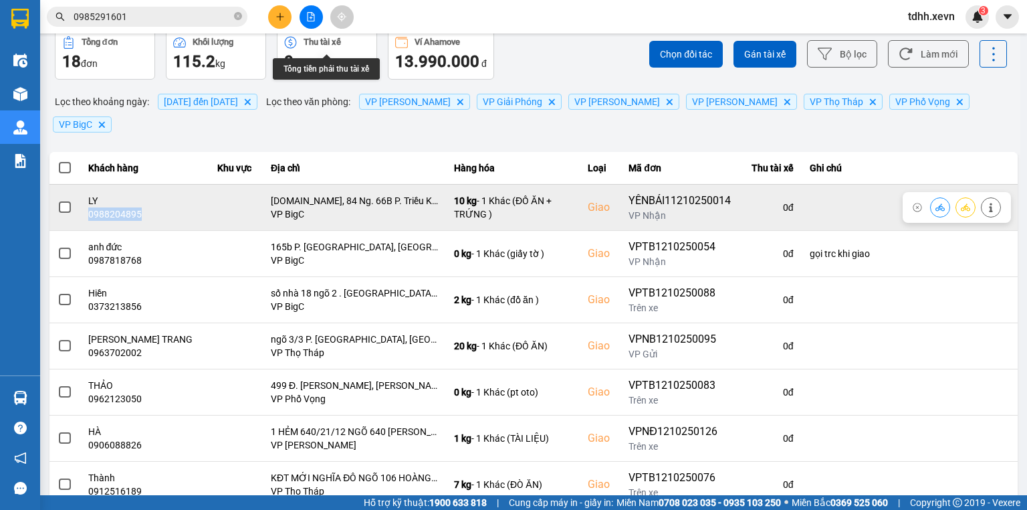
click at [987, 203] on icon at bounding box center [990, 207] width 9 height 9
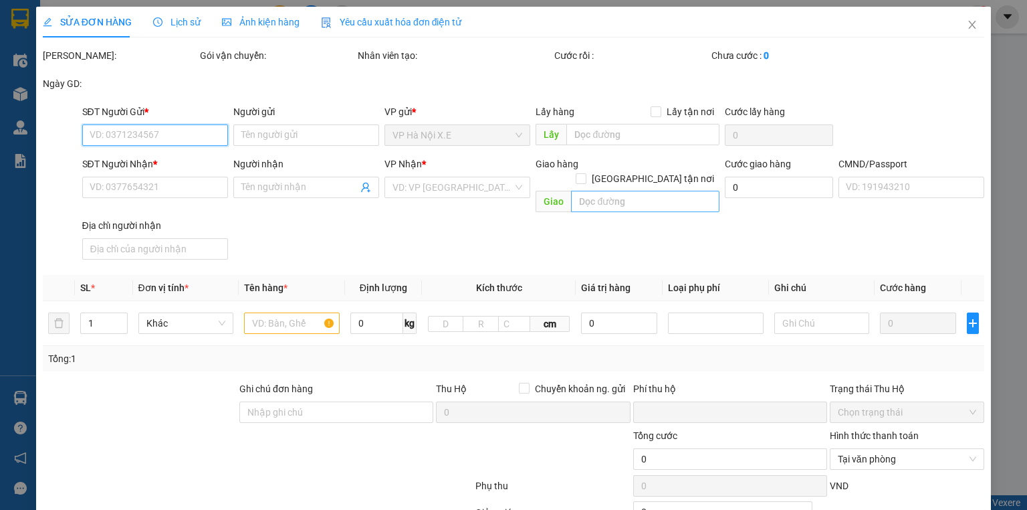
type input "0855980787"
type input "CHÚ DOANH"
type input "0988204895"
type input "LY"
checkbox input "true"
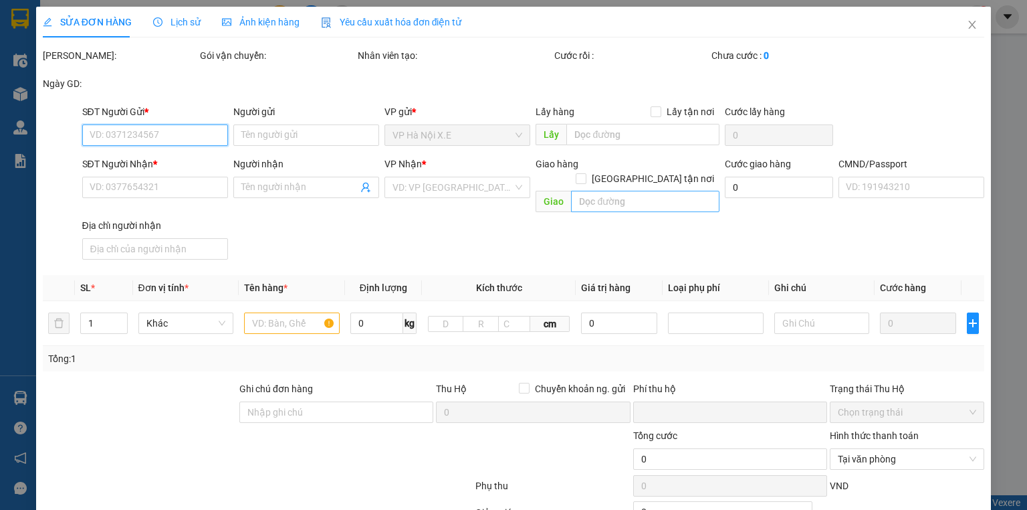
type input "4Zero.vn, 84 Ng. 66B P. Triều Khúc, Tân Triều, Thanh Trì, Hà Nội, Vietnam"
type input "1"
type input "0"
type input "95.000"
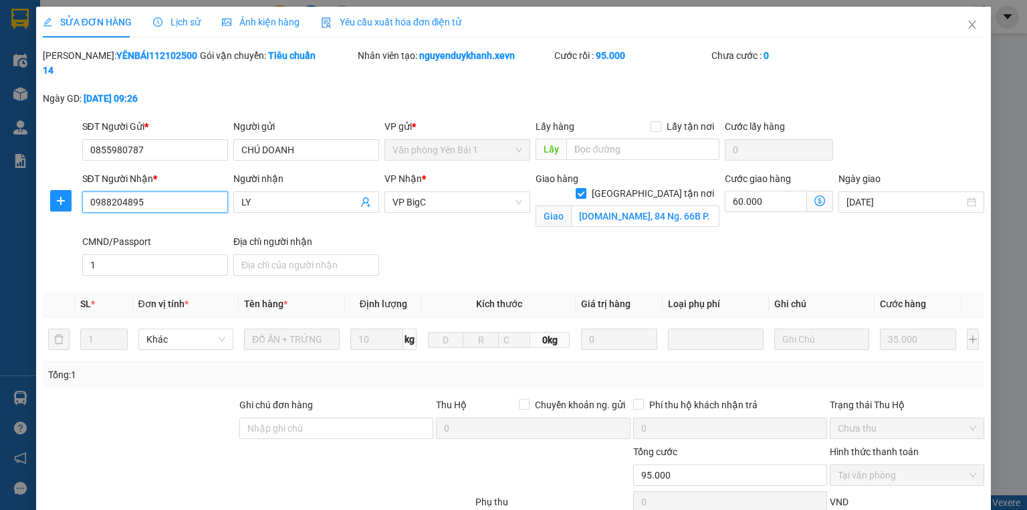
click at [206, 191] on input "0988204895" at bounding box center [155, 201] width 146 height 21
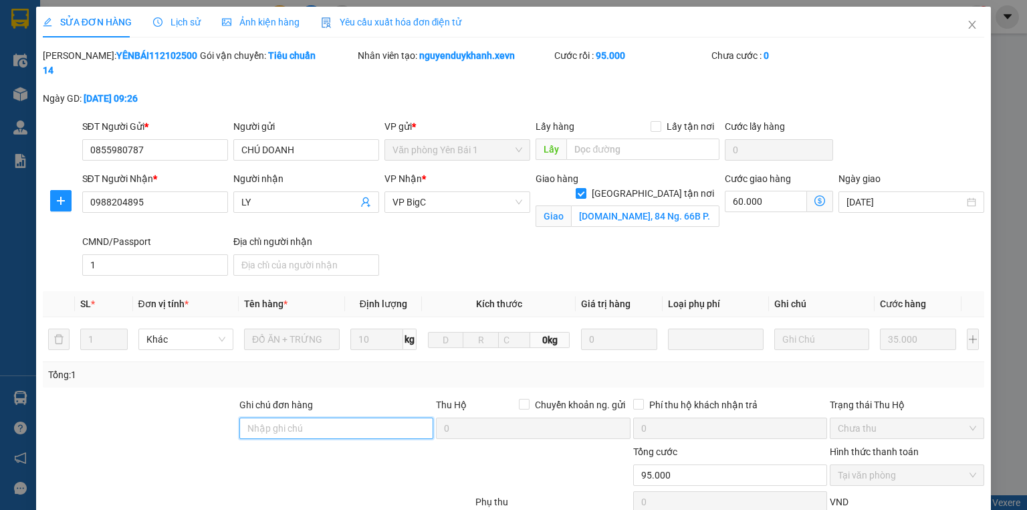
click at [293, 417] on input "Ghi chú đơn hàng" at bounding box center [336, 427] width 194 height 21
click at [241, 417] on input "liên hệ số" at bounding box center [336, 427] width 194 height 21
click at [370, 417] on input "cần dây, liên hệ số" at bounding box center [336, 427] width 194 height 21
click at [372, 417] on input "cần dây, liên hệ số" at bounding box center [336, 427] width 194 height 21
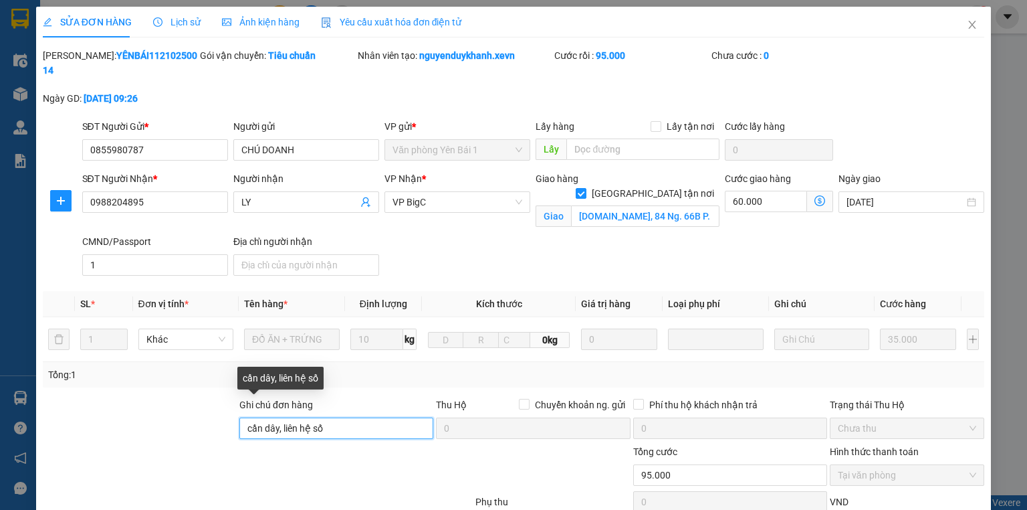
click at [372, 417] on input "cần dây, liên hệ số" at bounding box center [336, 427] width 194 height 21
click at [399, 417] on input "cần dây, liên hệ số" at bounding box center [336, 427] width 194 height 21
click at [326, 417] on input "cần dây, liên hệ số ... để giao hàng" at bounding box center [336, 427] width 194 height 21
drag, startPoint x: 326, startPoint y: 415, endPoint x: 345, endPoint y: 401, distance: 23.0
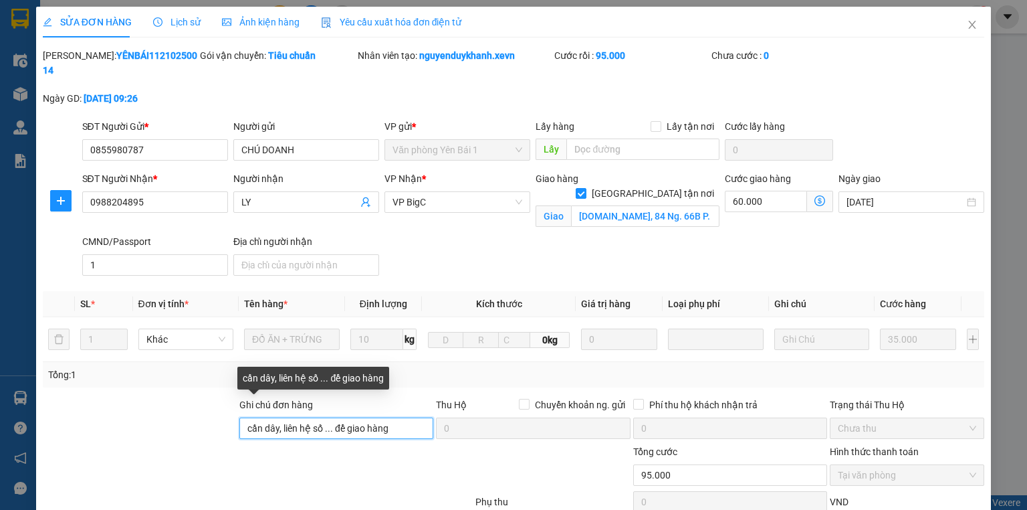
drag, startPoint x: 345, startPoint y: 401, endPoint x: 337, endPoint y: 417, distance: 17.9
click at [337, 417] on input "cần dây, liên hệ số ... để giao hàng" at bounding box center [336, 427] width 194 height 21
click at [329, 417] on input "cần dây, liên hệ số ... để giao hàng" at bounding box center [336, 427] width 194 height 21
paste input "0393996019"
type input "cần dây, liên hệ số 0393996019 để giao hàng"
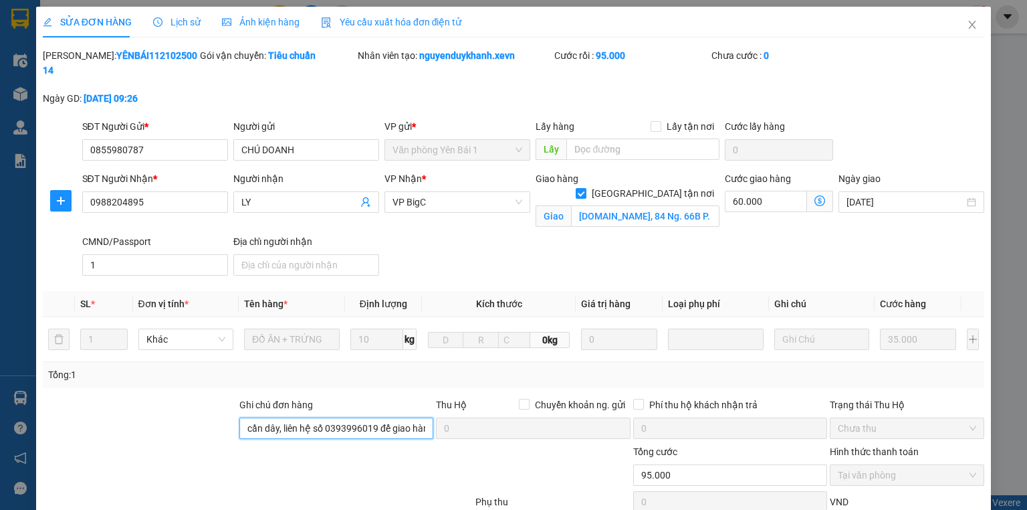
scroll to position [144, 0]
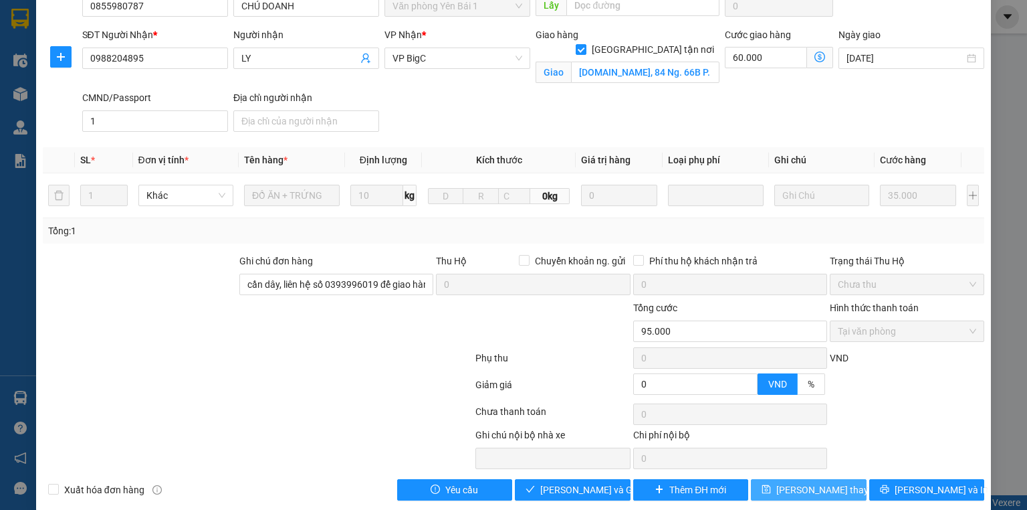
drag, startPoint x: 809, startPoint y: 471, endPoint x: 810, endPoint y: 453, distance: 17.4
click at [808, 482] on span "Lưu thay đổi" at bounding box center [829, 489] width 107 height 15
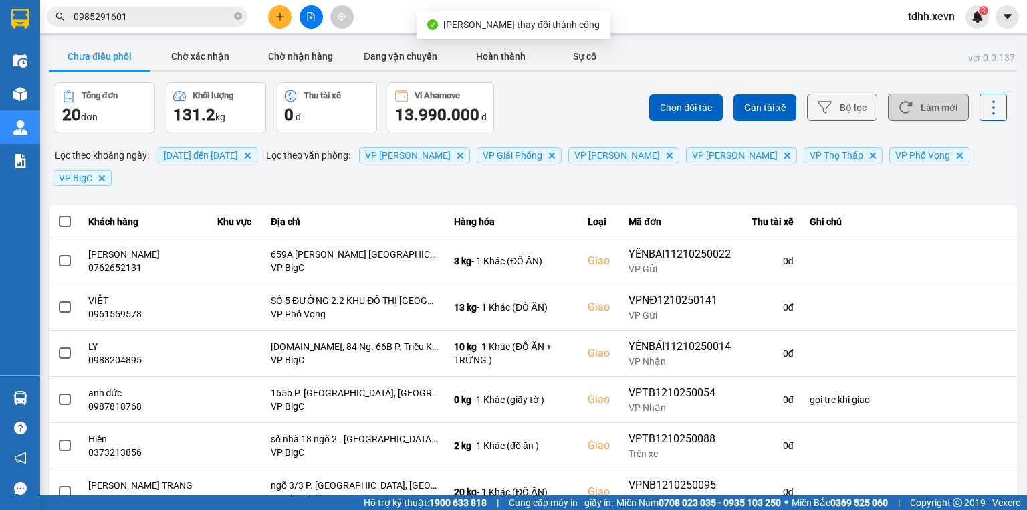
click at [901, 110] on icon at bounding box center [906, 107] width 14 height 14
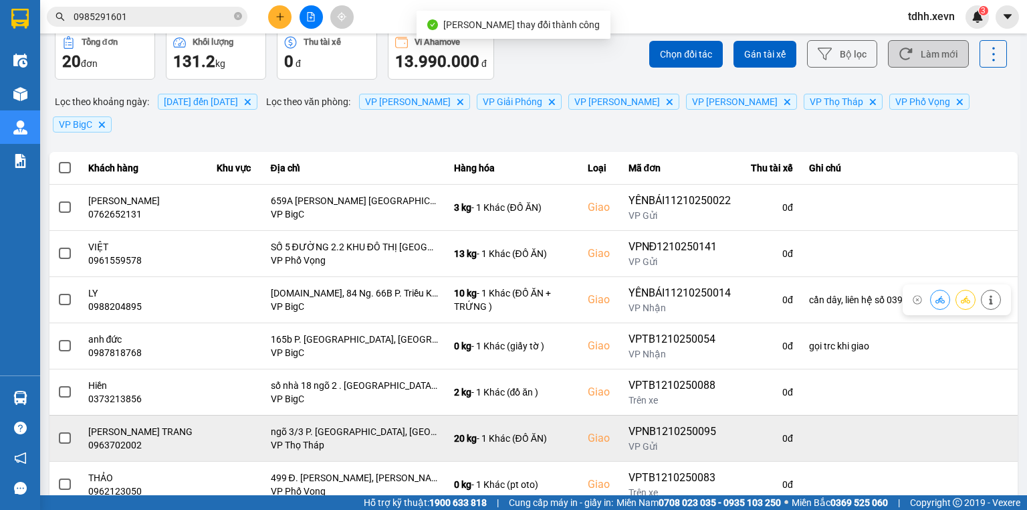
scroll to position [107, 0]
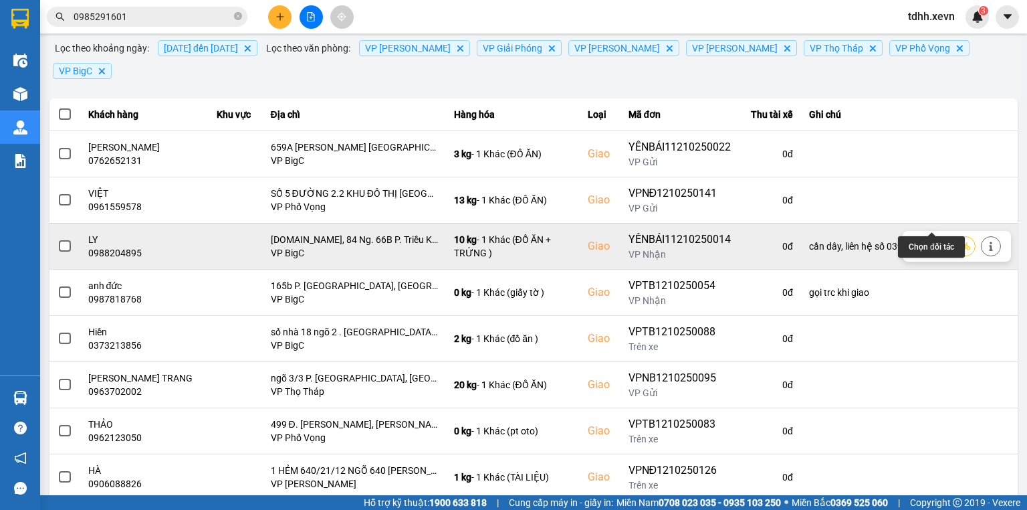
click at [935, 242] on icon at bounding box center [939, 245] width 9 height 7
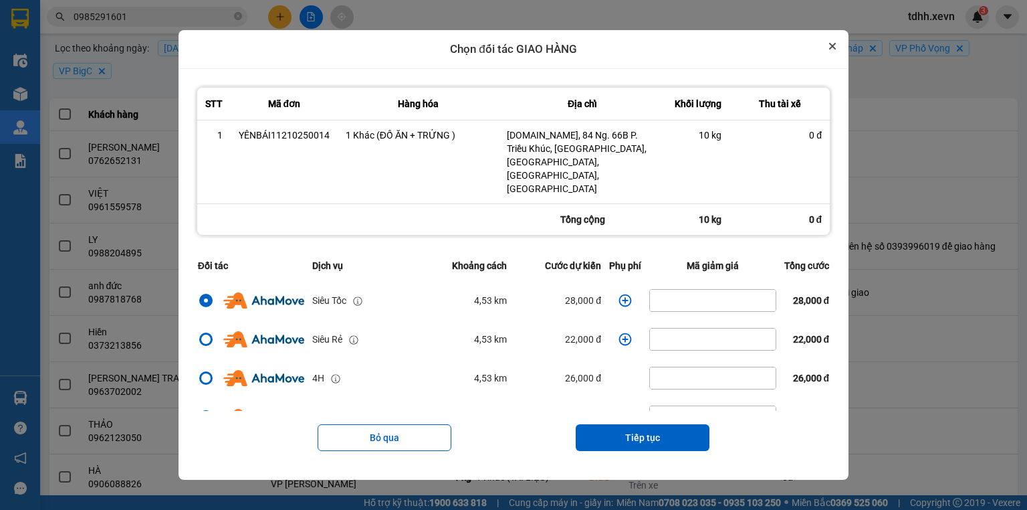
click at [838, 54] on button "Close" at bounding box center [832, 46] width 16 height 16
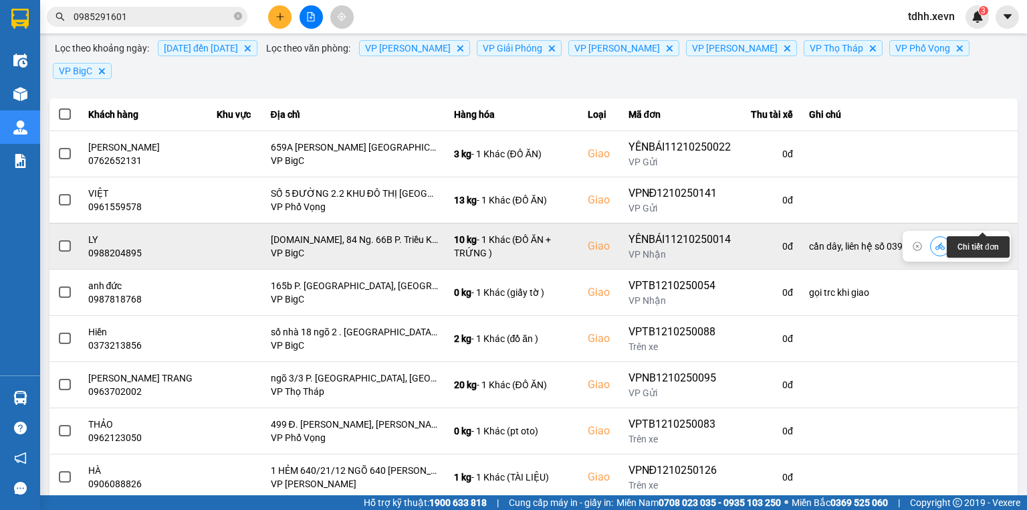
click at [987, 241] on icon at bounding box center [990, 245] width 9 height 9
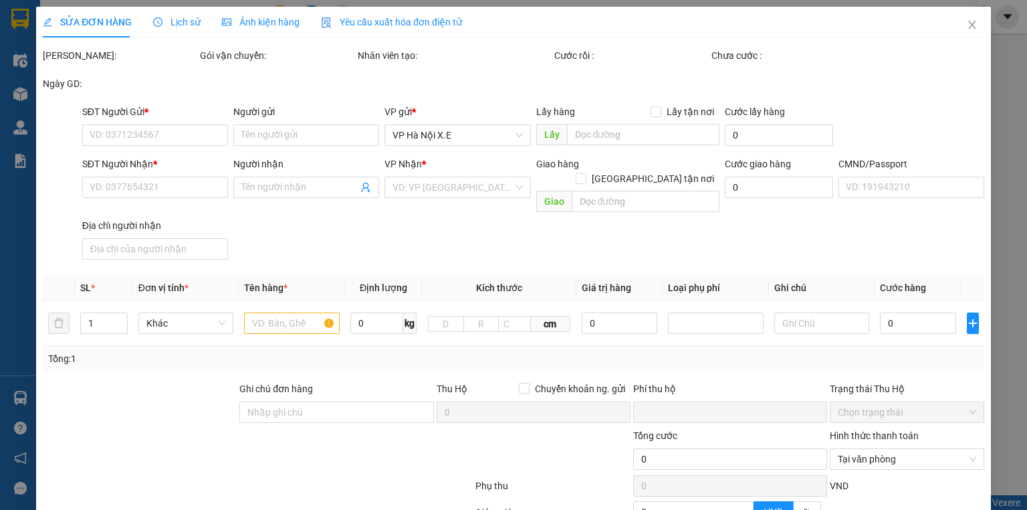
type input "0855980787"
type input "CHÚ DOANH"
type input "0988204895"
type input "LY"
checkbox input "true"
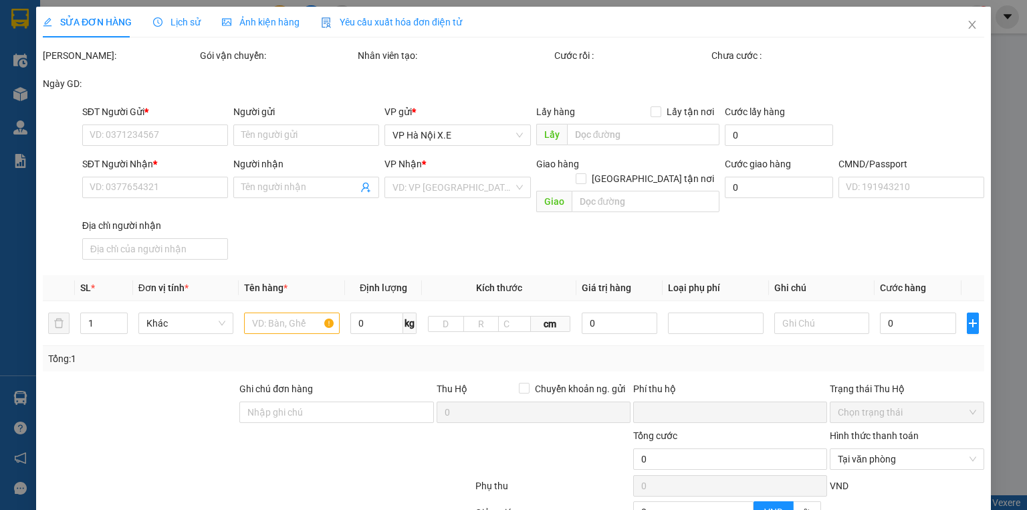
type input "4Zero.vn, 84 Ng. 66B P. Triều Khúc, Tân Triều, Thanh Trì, Hà Nội, Vietnam"
type input "1"
type input "cần dây, liên hệ số 0393996019 để giao hàng"
type input "0"
type input "95.000"
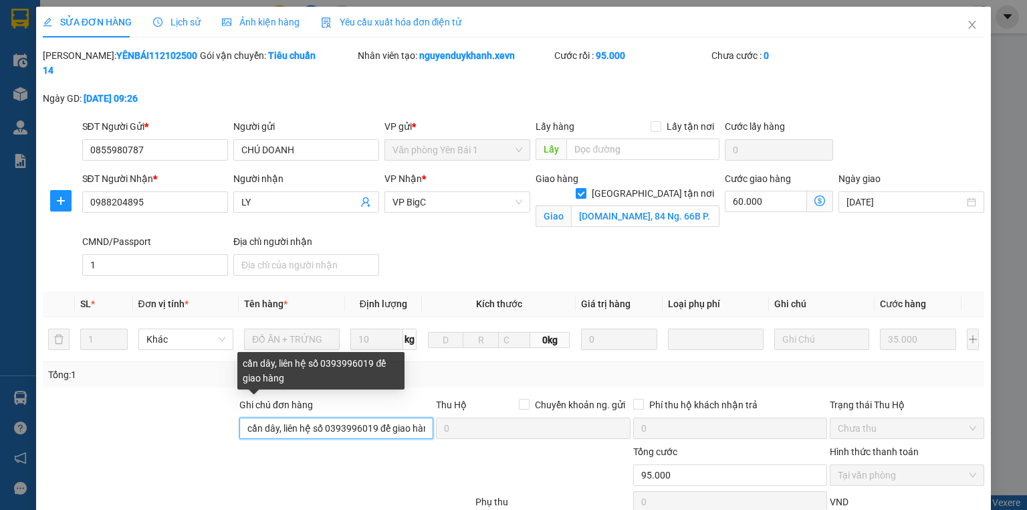
drag, startPoint x: 569, startPoint y: 358, endPoint x: 419, endPoint y: 410, distance: 159.0
click at [419, 417] on input "cần dây, liên hệ số 0393996019 để giao hàng" at bounding box center [336, 427] width 194 height 21
click at [417, 417] on input "cần dây, liên hệ số 0393996019 để giao hàng" at bounding box center [336, 427] width 194 height 21
click at [423, 417] on input "cần dây, liên hệ số 0393996019 để giao hàng" at bounding box center [336, 427] width 194 height 21
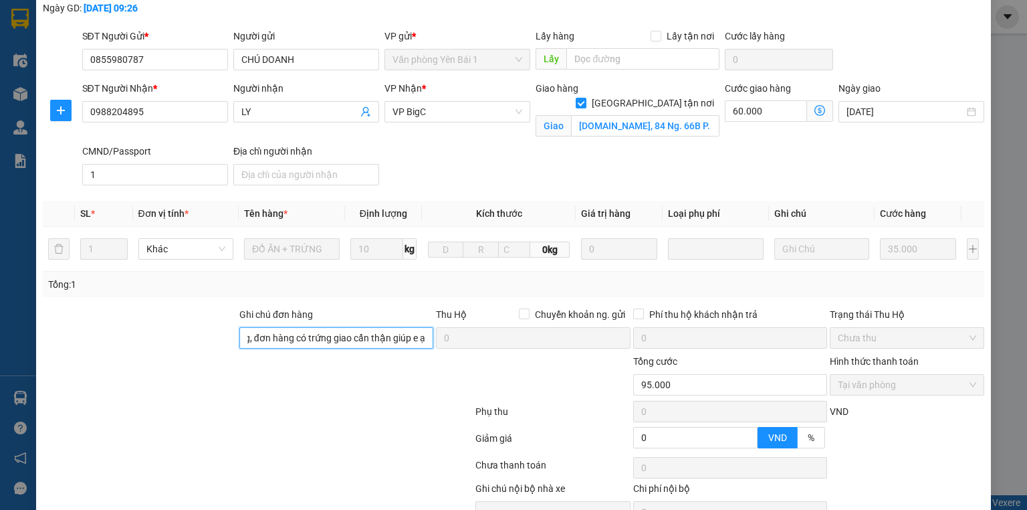
scroll to position [144, 0]
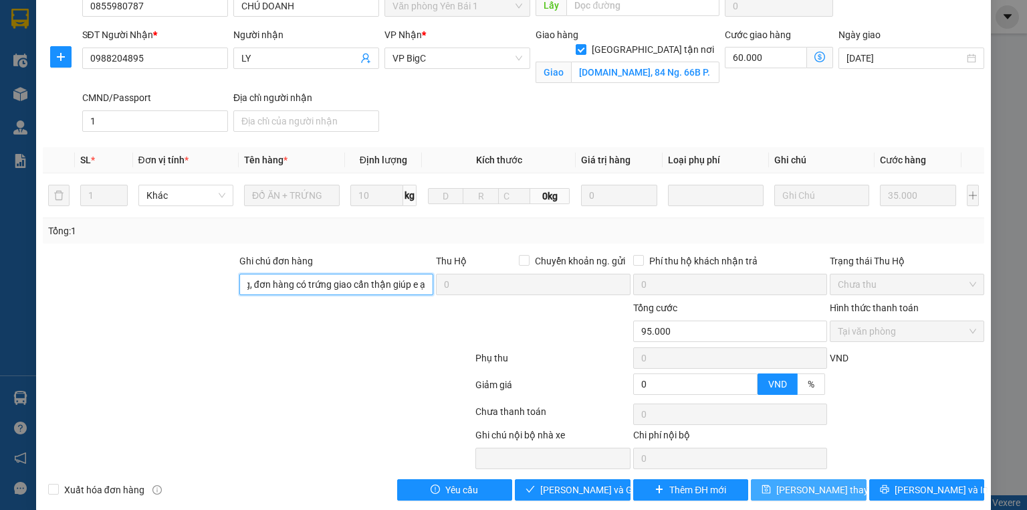
type input "cần dây, liên hệ số 0393996019 để giao hàng, đơn hàng có trứng giao cẩn thận gi…"
click at [770, 484] on icon "save" at bounding box center [766, 488] width 9 height 9
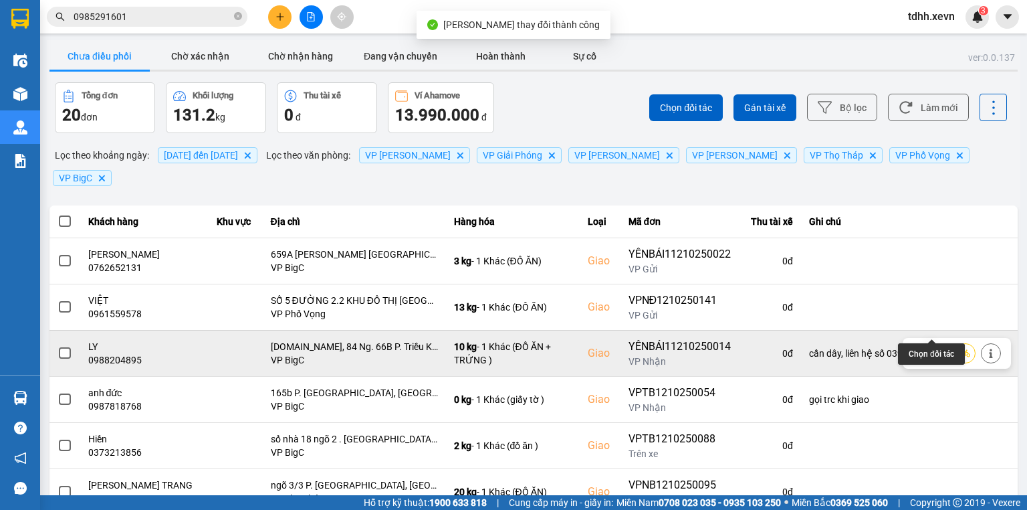
click at [935, 349] on icon at bounding box center [939, 352] width 9 height 7
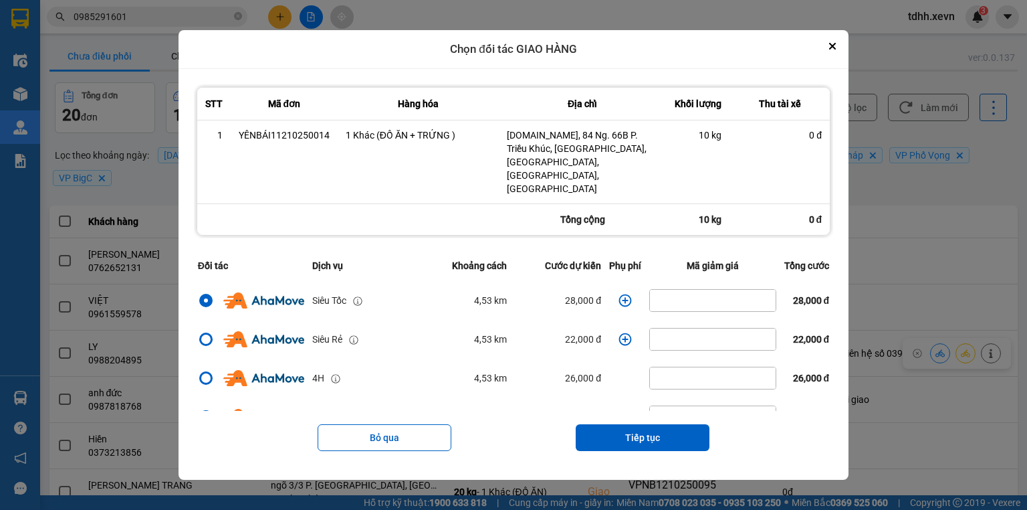
click at [618, 294] on icon "dialog" at bounding box center [624, 300] width 13 height 13
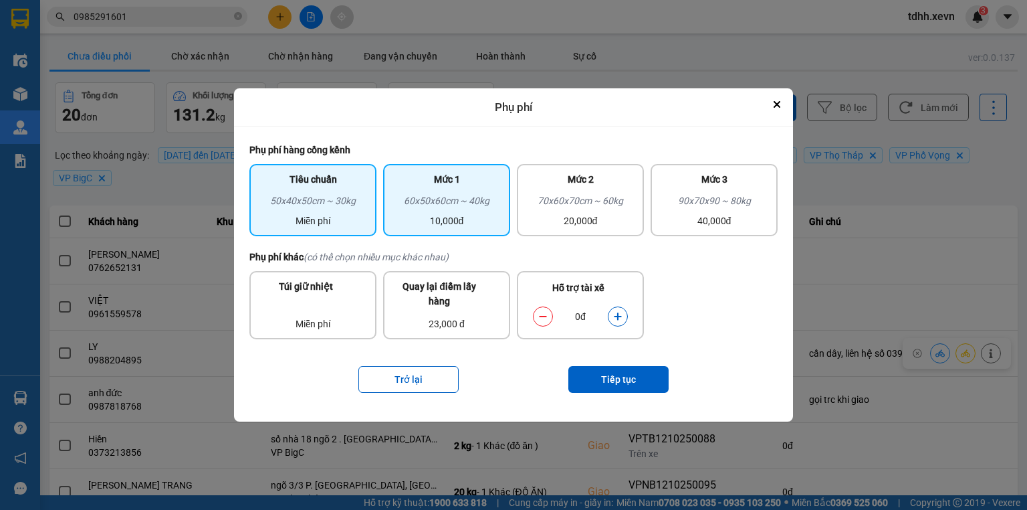
click at [400, 219] on div "10,000đ" at bounding box center [446, 220] width 111 height 15
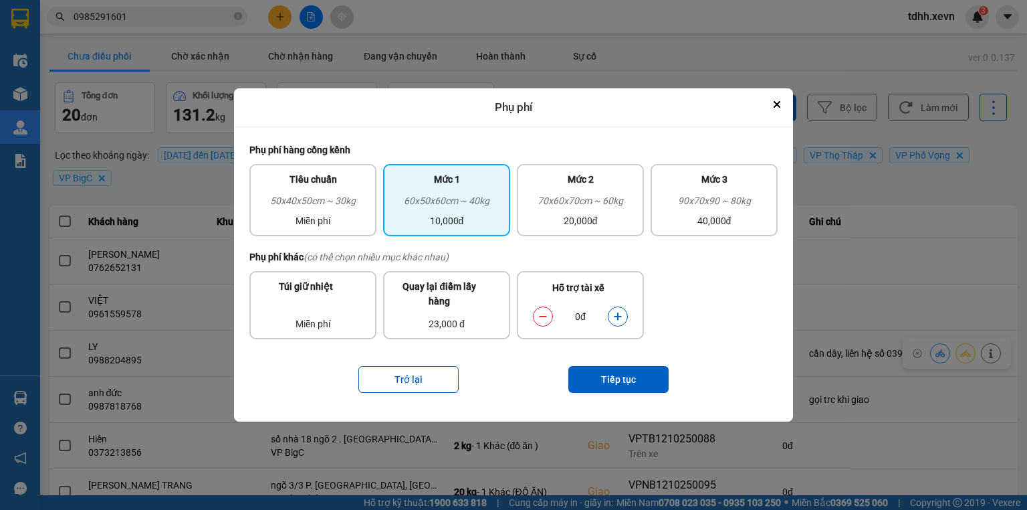
click at [633, 321] on div "0đ" at bounding box center [580, 316] width 108 height 27
click at [618, 324] on button "dialog" at bounding box center [617, 315] width 19 height 23
click at [612, 376] on button "Tiếp tục" at bounding box center [618, 379] width 100 height 27
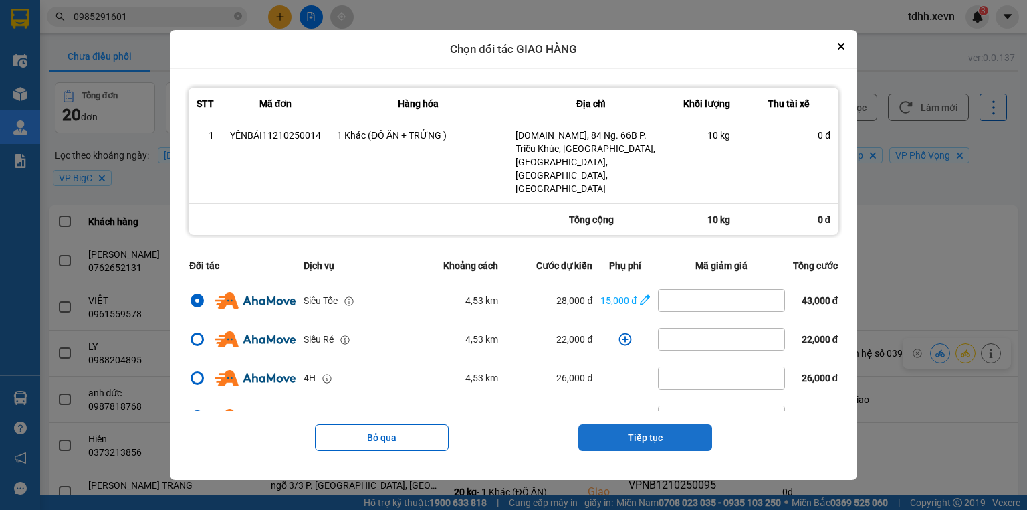
click at [645, 424] on button "Tiếp tục" at bounding box center [645, 437] width 134 height 27
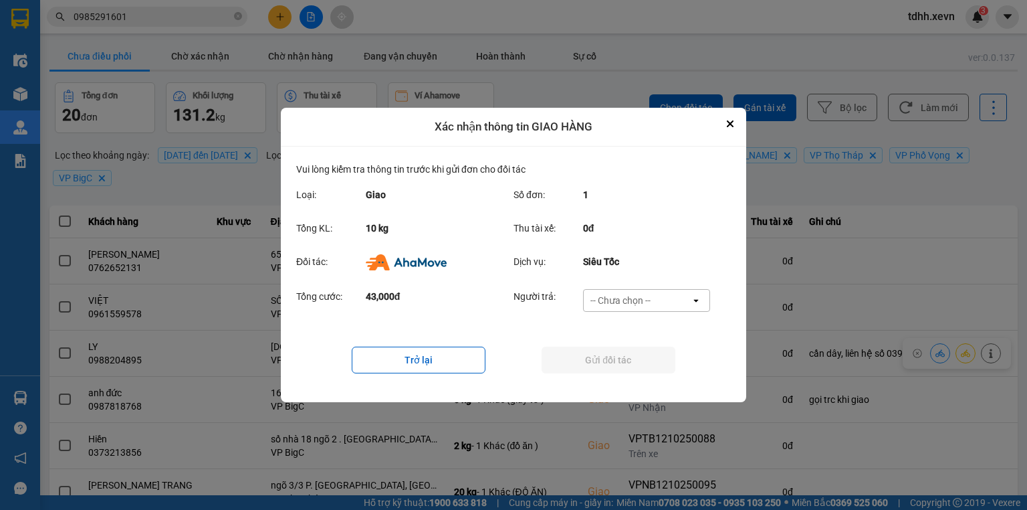
click at [629, 300] on div "-- Chưa chọn --" at bounding box center [620, 300] width 60 height 13
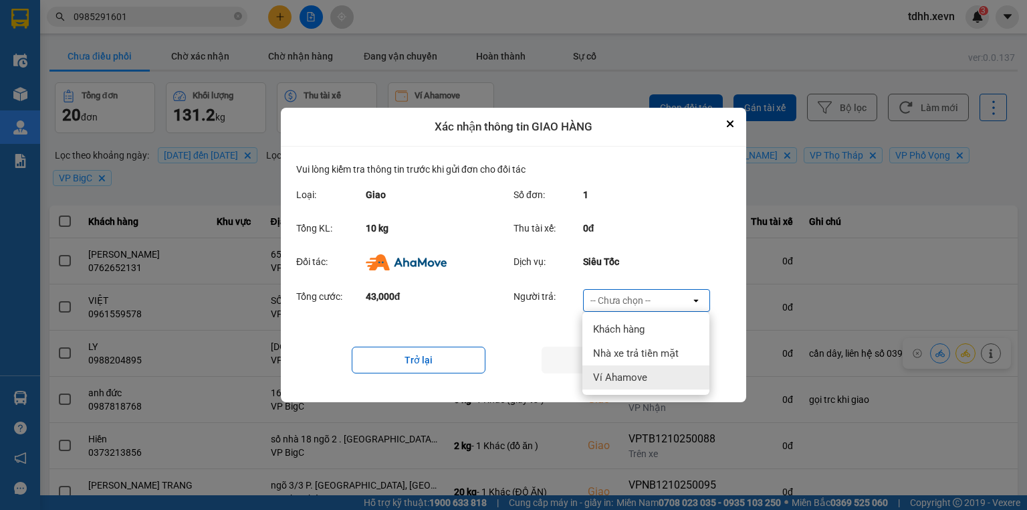
drag, startPoint x: 615, startPoint y: 369, endPoint x: 614, endPoint y: 362, distance: 7.4
click at [614, 370] on div "Ví Ahamove" at bounding box center [645, 377] width 127 height 24
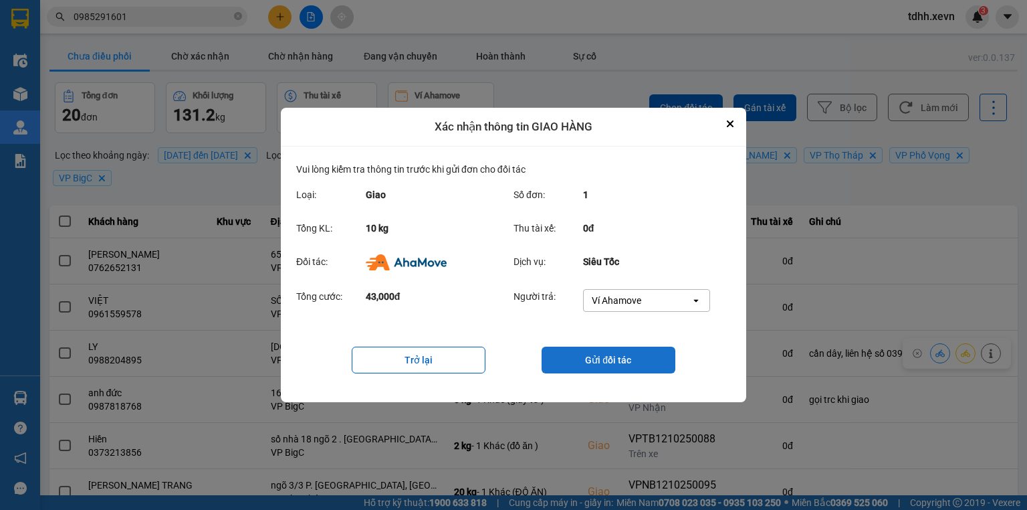
click at [614, 362] on button "Gửi đối tác" at bounding box center [609, 359] width 134 height 27
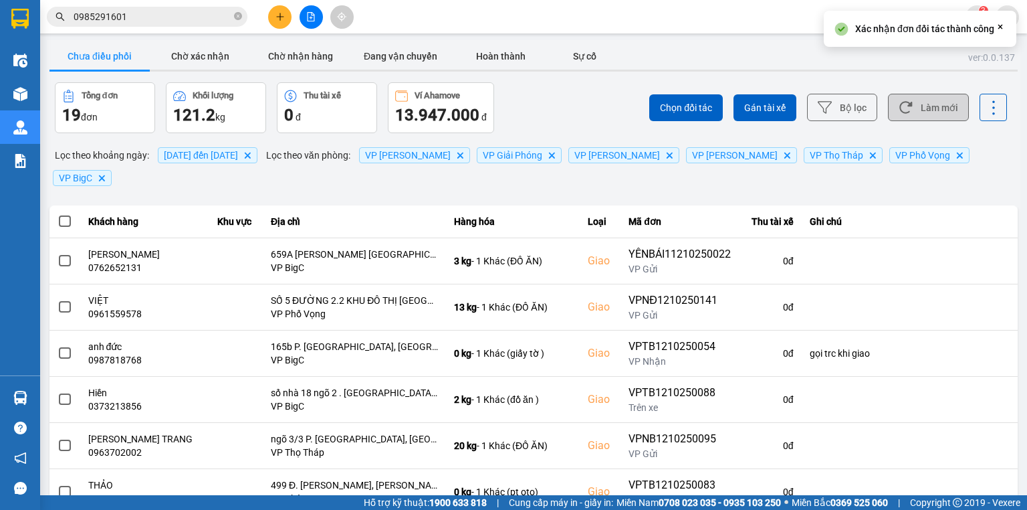
click at [907, 96] on button "Làm mới" at bounding box center [928, 107] width 81 height 27
click at [214, 57] on button "Chờ xác nhận" at bounding box center [200, 56] width 100 height 27
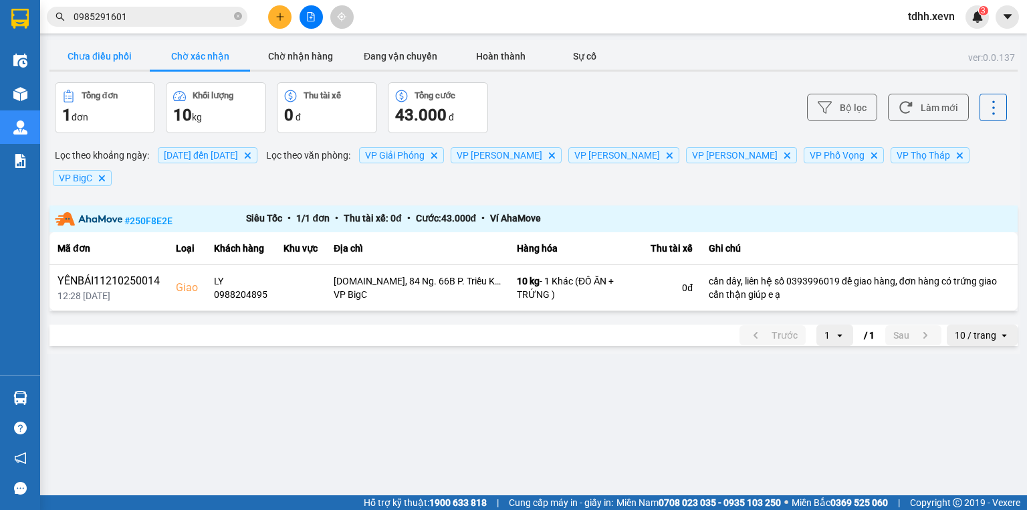
click at [100, 62] on button "Chưa điều phối" at bounding box center [99, 56] width 100 height 27
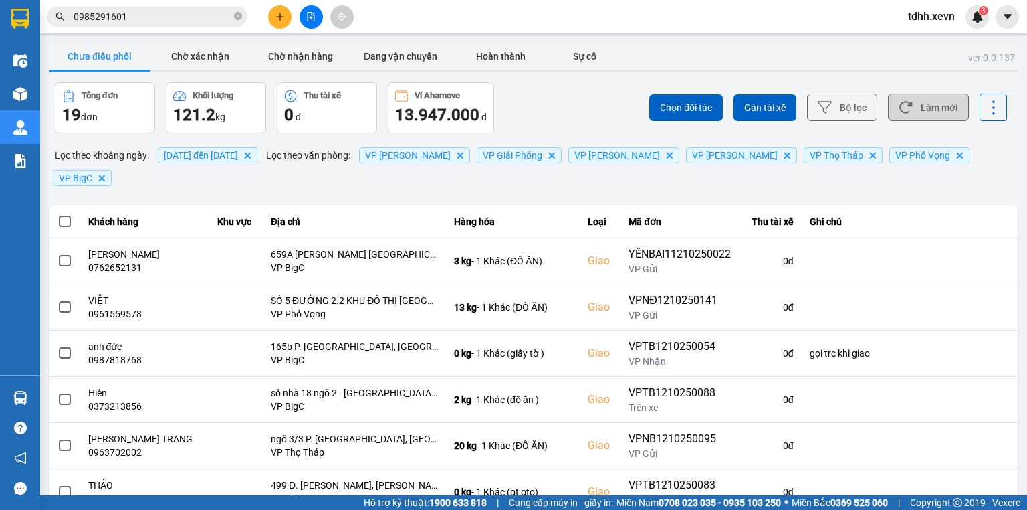
click at [911, 110] on button "Làm mới" at bounding box center [928, 107] width 81 height 27
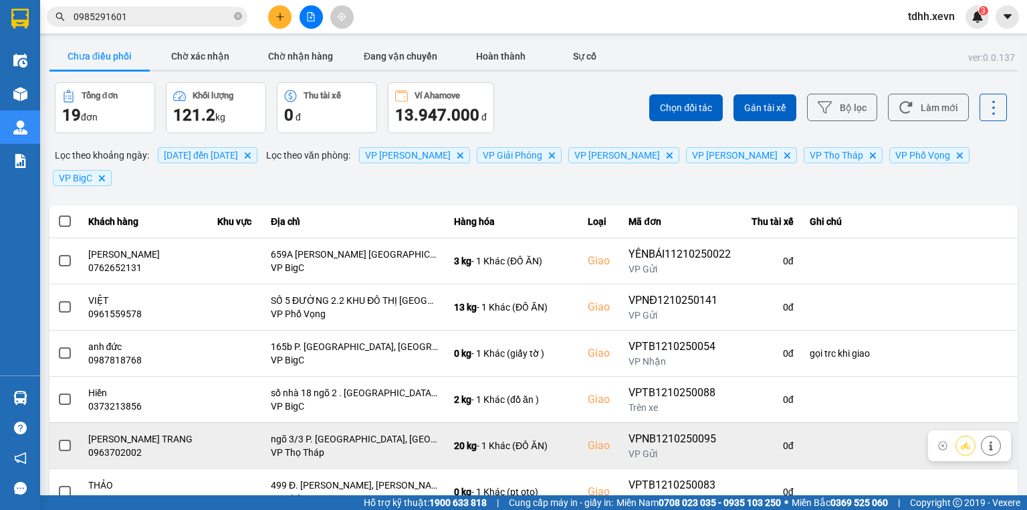
scroll to position [53, 0]
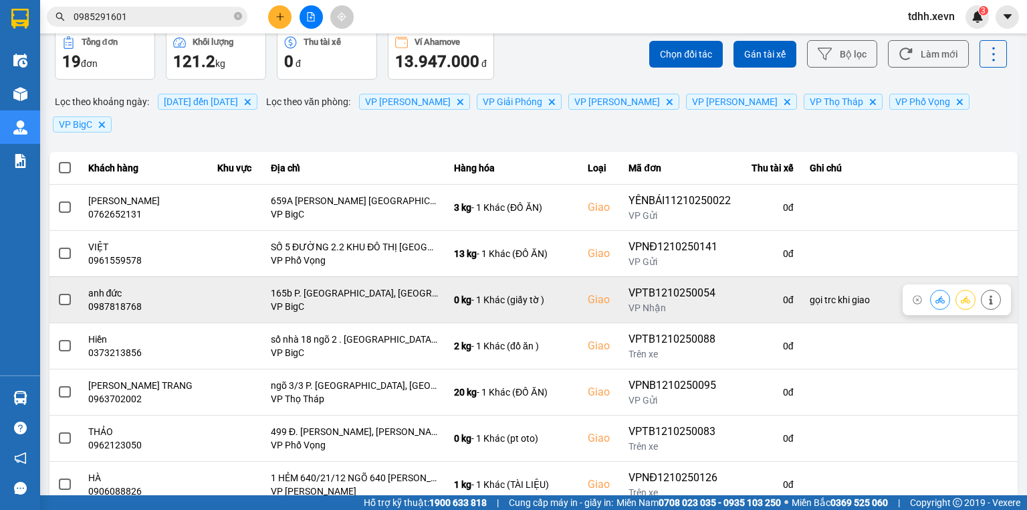
click at [111, 300] on div "0987818768" at bounding box center [144, 306] width 113 height 13
copy div "0987818768"
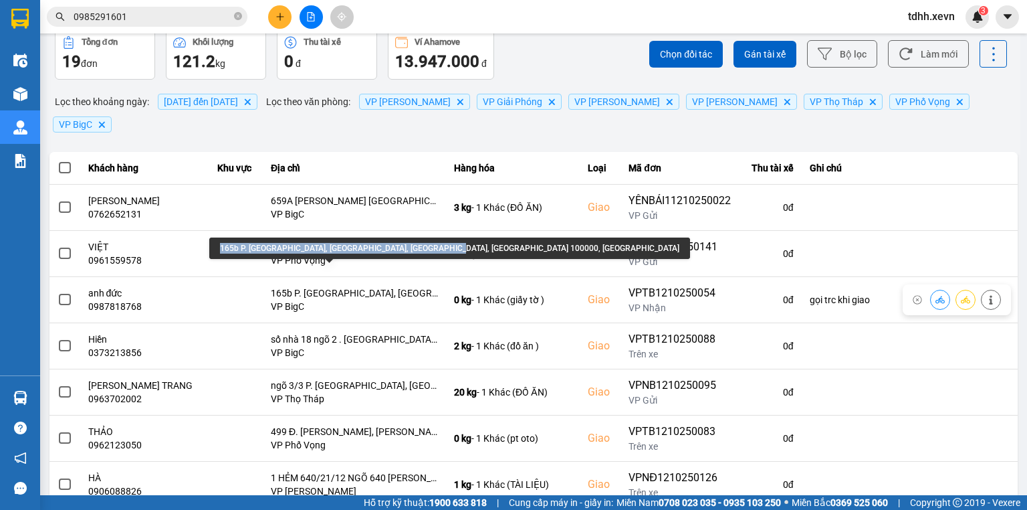
drag, startPoint x: 219, startPoint y: 246, endPoint x: 437, endPoint y: 247, distance: 218.0
click at [437, 247] on div "165b P. Thái Hà, Láng Hạ, Đống Đa, Hà Nội 100000, Việt Nam" at bounding box center [449, 247] width 481 height 21
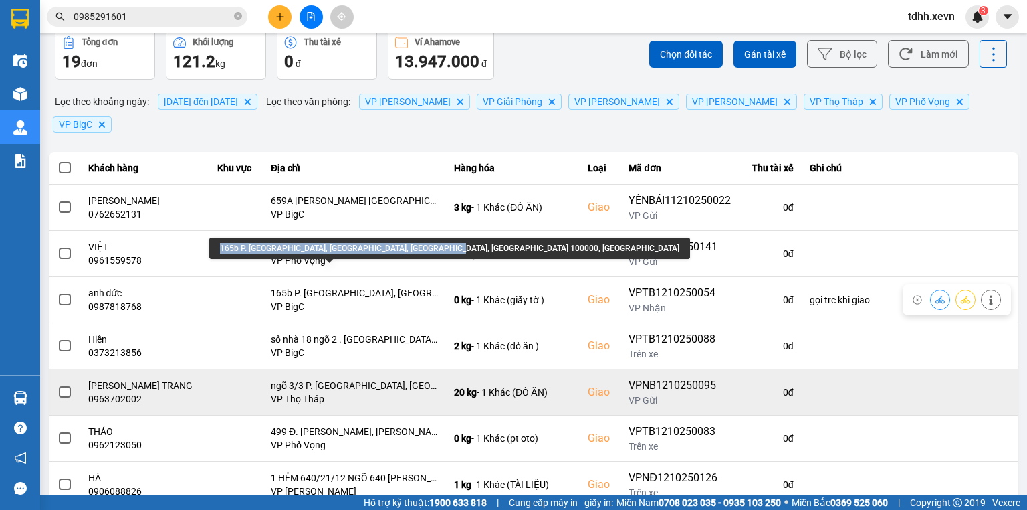
copy div "165b P. Thái Hà, Láng Hạ, Đống Đa, Hà Nội 100000, Việt Nam"
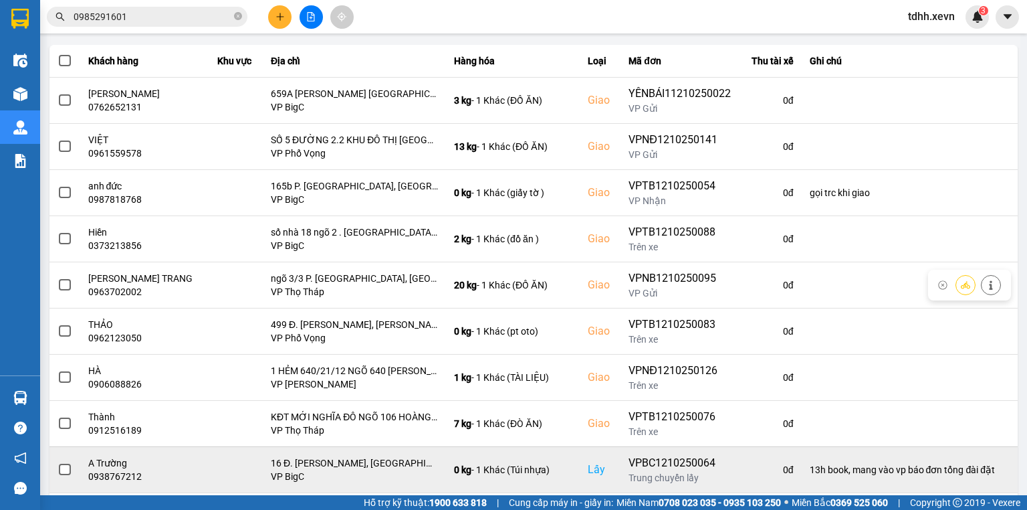
scroll to position [211, 0]
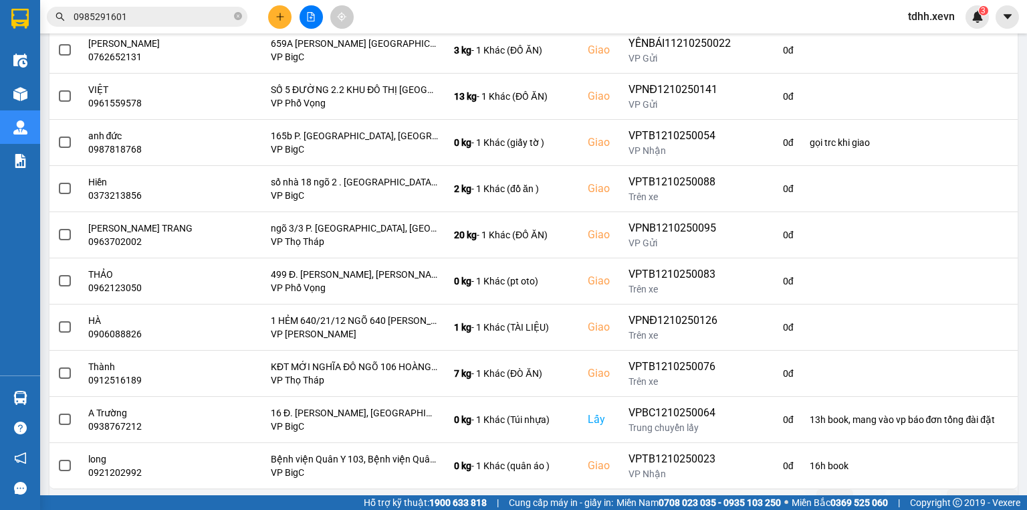
click at [917, 491] on icon "next page. current page 1 / 2" at bounding box center [925, 499] width 16 height 16
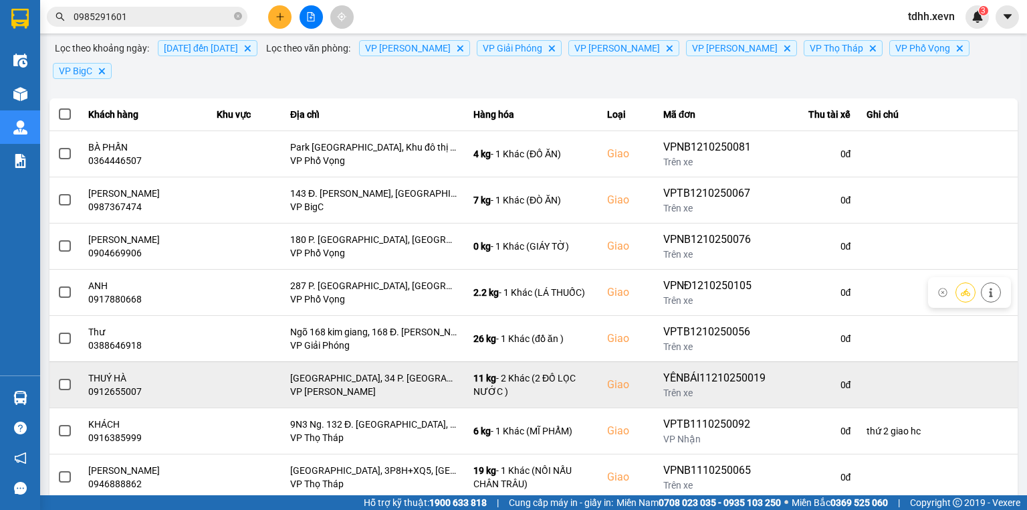
scroll to position [160, 0]
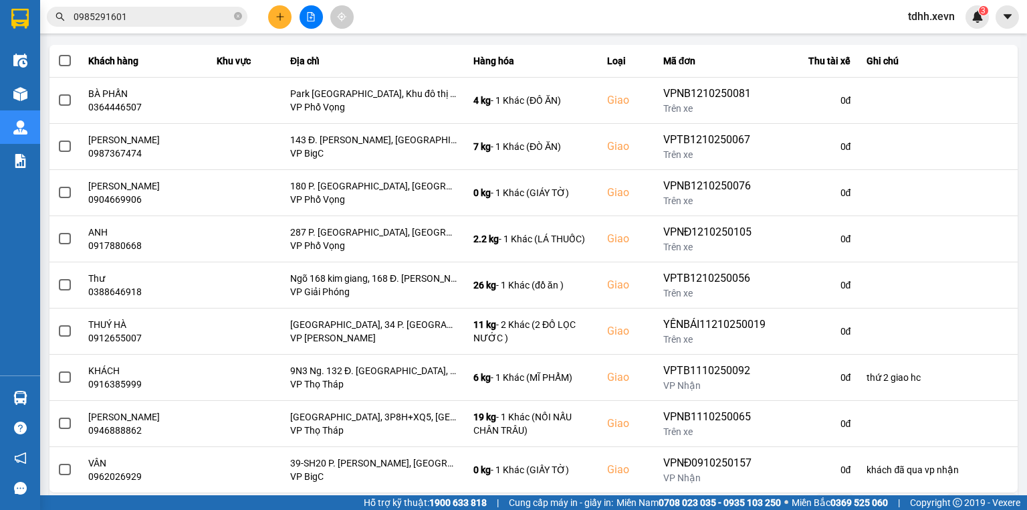
click at [766, 493] on button "Trước" at bounding box center [773, 503] width 66 height 20
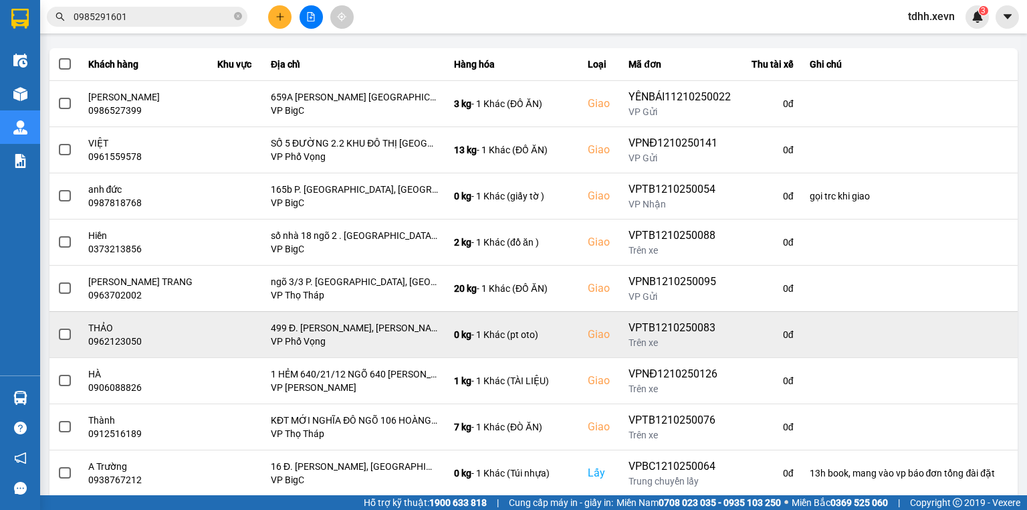
scroll to position [50, 0]
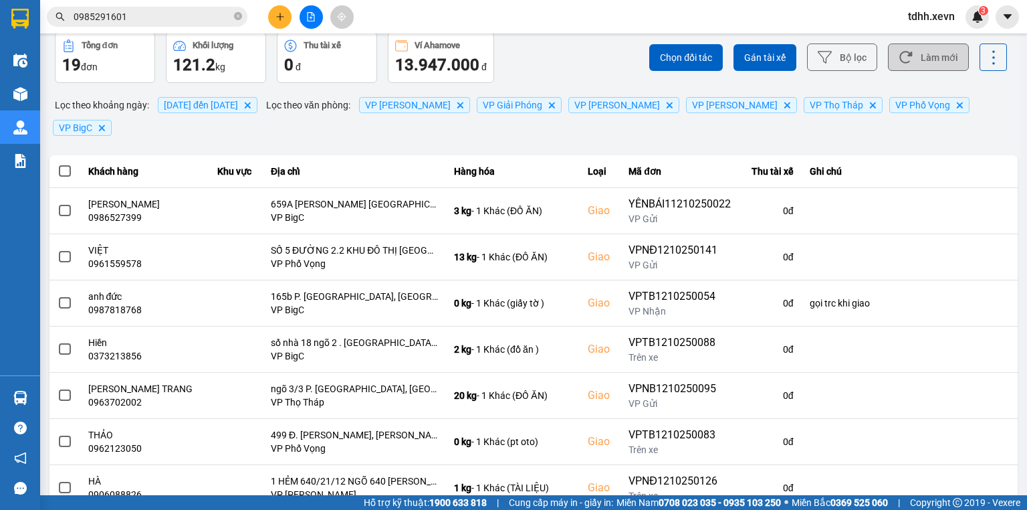
click at [893, 68] on button "Làm mới" at bounding box center [928, 56] width 81 height 27
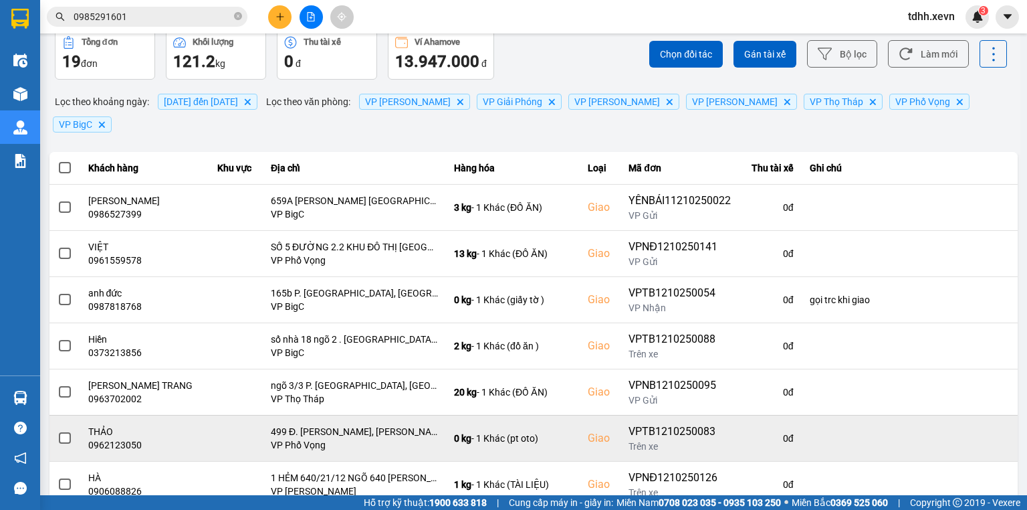
scroll to position [211, 0]
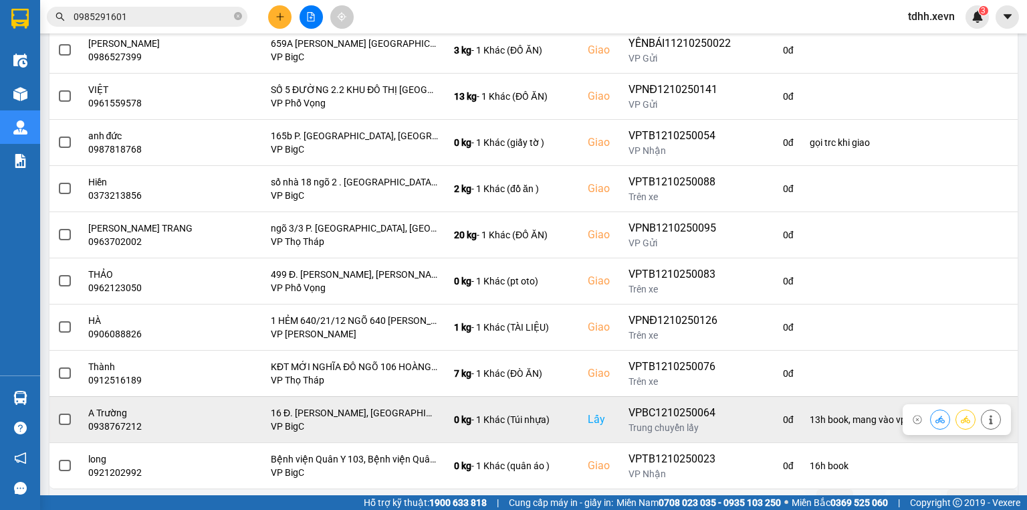
click at [986, 415] on icon at bounding box center [990, 419] width 9 height 9
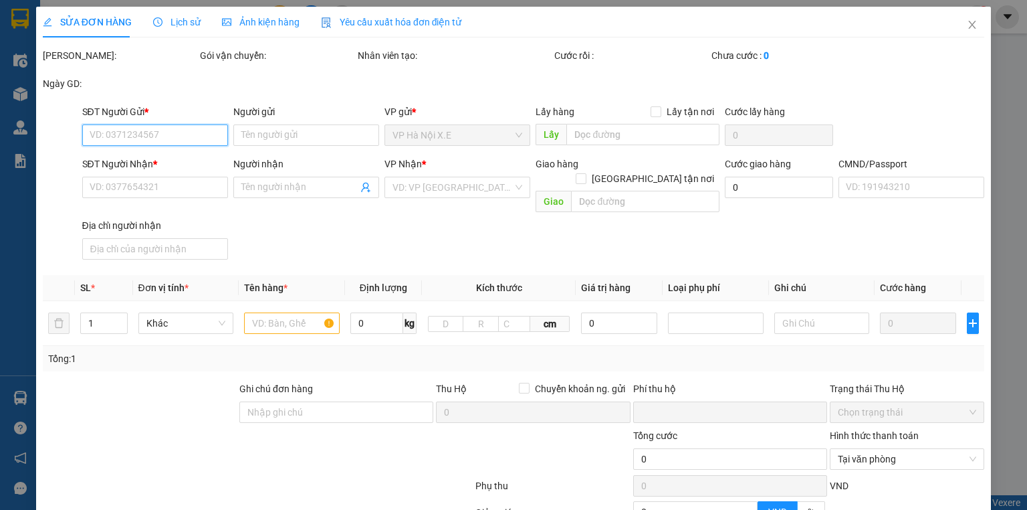
type input "0938767212"
type input "A Trường"
checkbox input "true"
type input "16 Đ. Nguyễn Khang, Yên Hoà, Cầu Giấy, Hà Nội 100000, Việt Nam"
type input "0913448469"
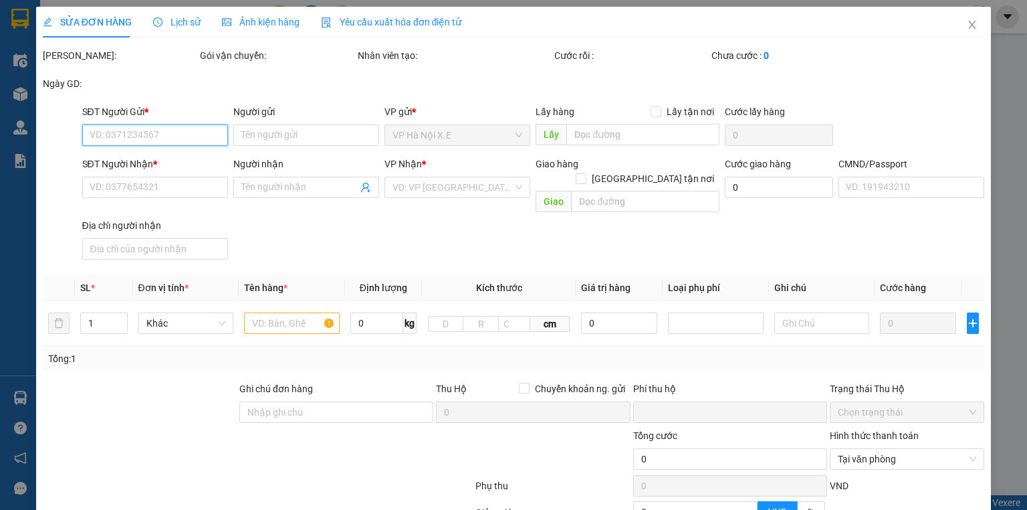
type input "Phương Quỳnh"
type input "13h book, mang vào vp báo đơn tổng đài đặt"
type input "0"
type input "70.000"
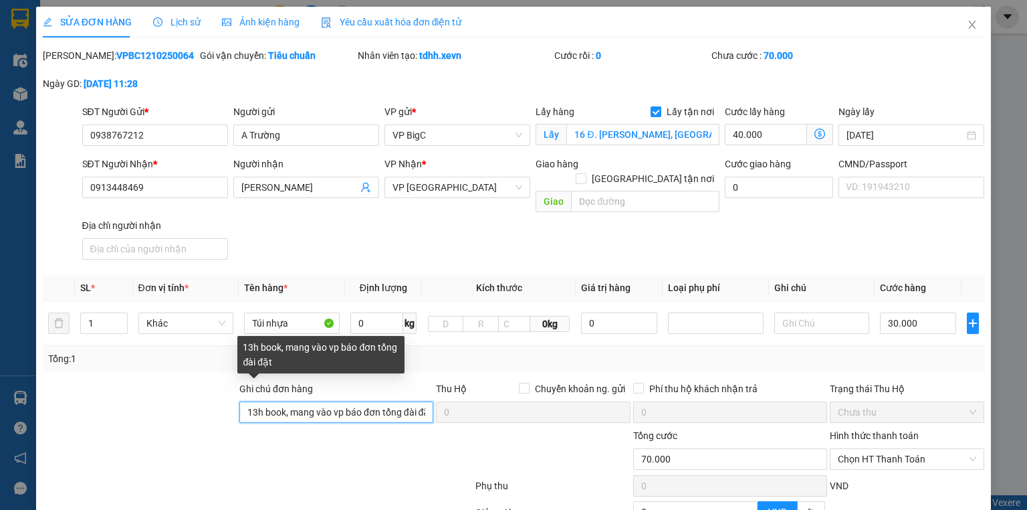
drag, startPoint x: 289, startPoint y: 397, endPoint x: 186, endPoint y: 415, distance: 104.5
click at [186, 415] on form "Ghi chú đơn hàng 13h book, mang vào vp báo đơn tổng đài đặt Thu Hộ Chuyển khoản…" at bounding box center [513, 454] width 941 height 147
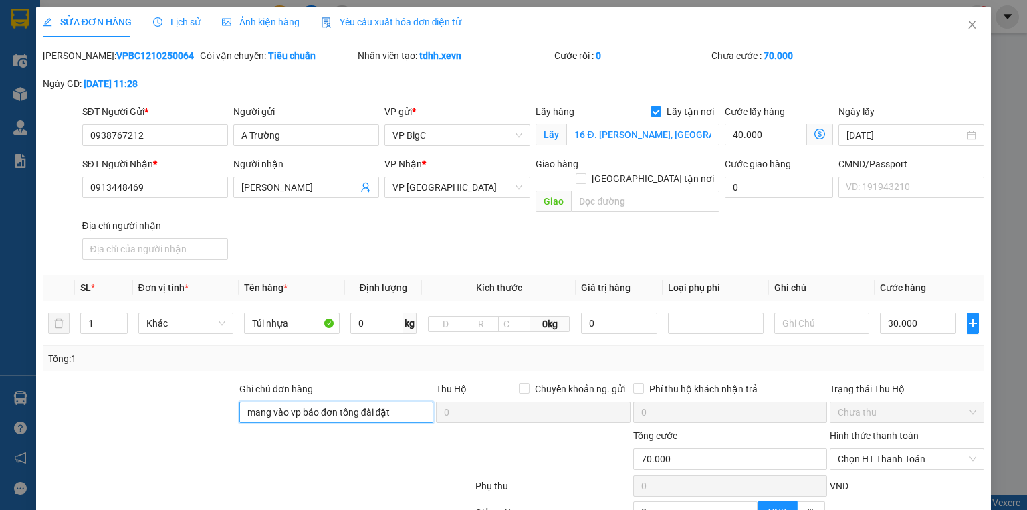
scroll to position [128, 0]
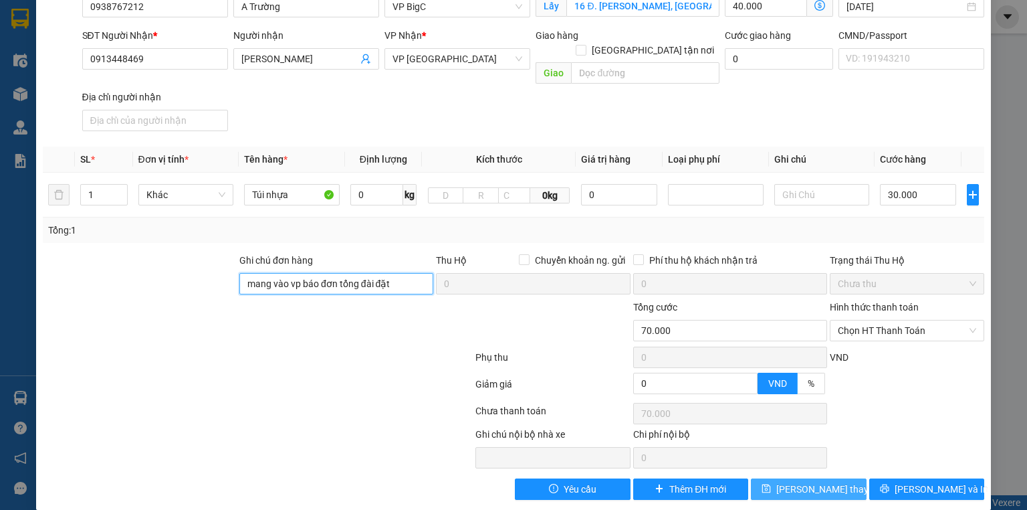
type input "mang vào vp báo đơn tổng đài đặt"
click at [810, 481] on span "Lưu thay đổi" at bounding box center [829, 488] width 107 height 15
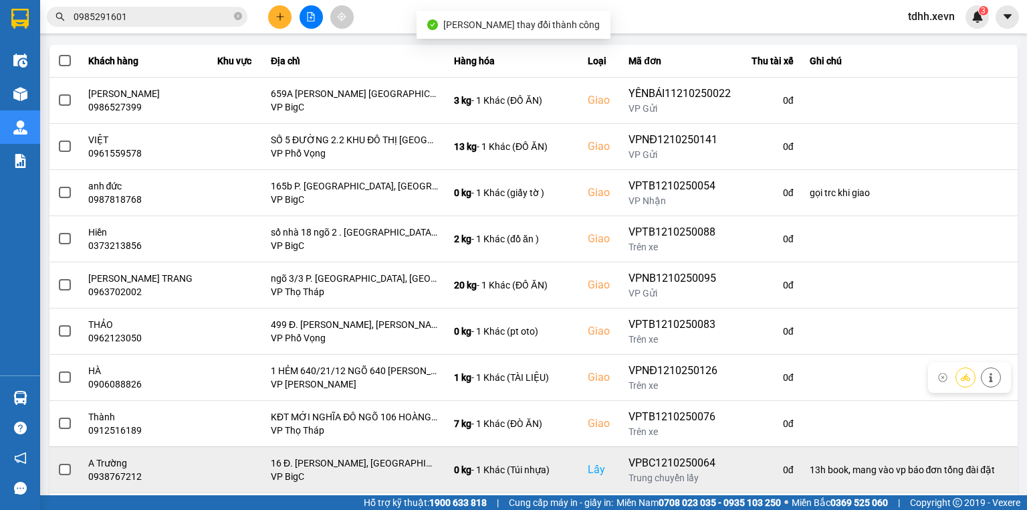
scroll to position [211, 0]
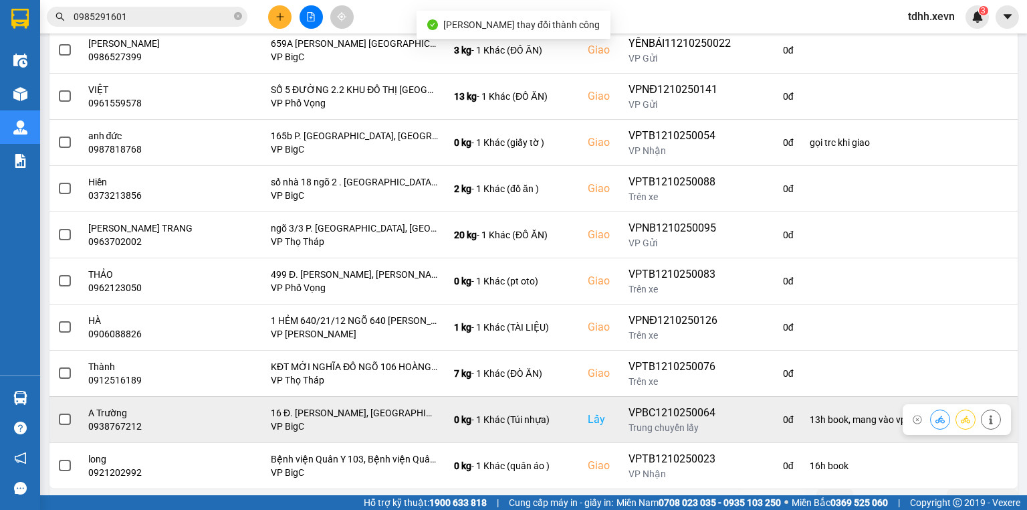
click at [935, 415] on icon at bounding box center [939, 419] width 9 height 9
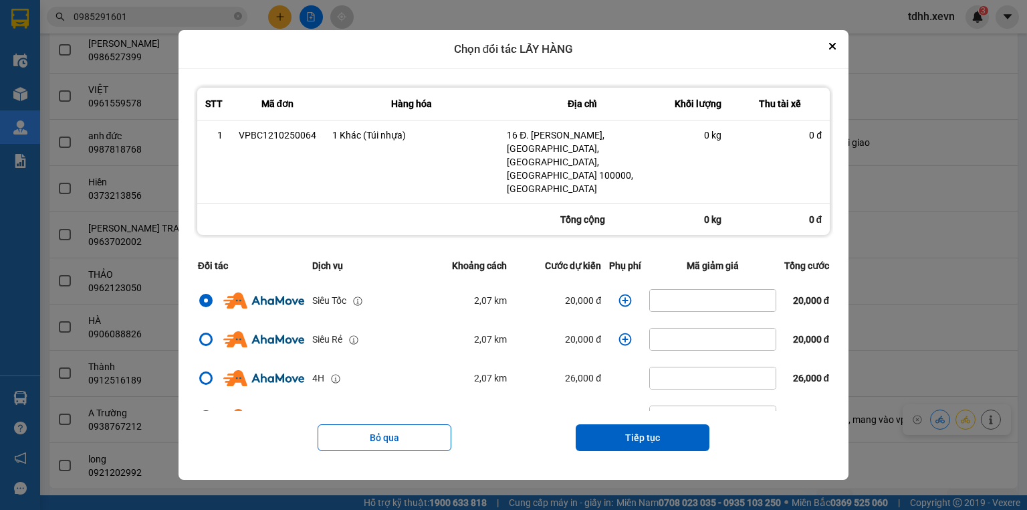
click at [623, 294] on icon "dialog" at bounding box center [624, 300] width 13 height 13
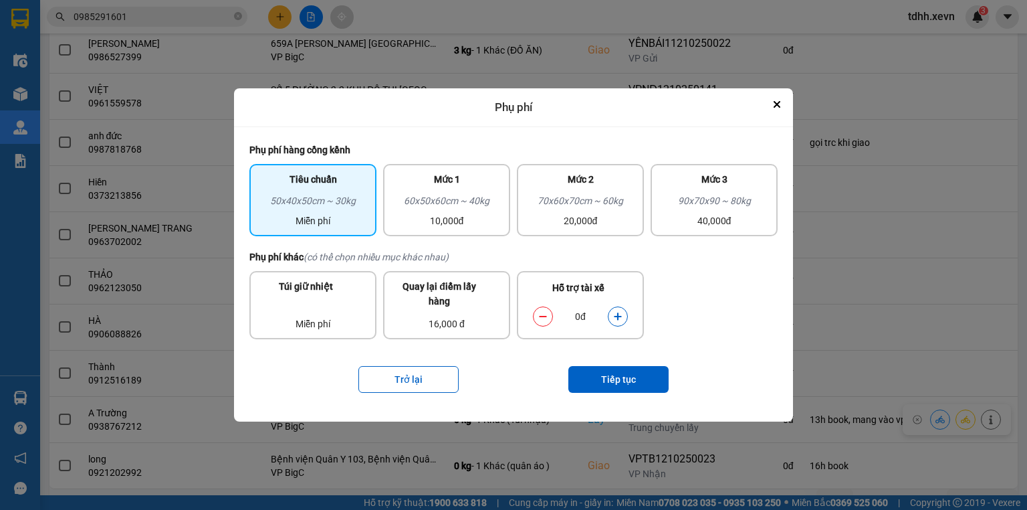
drag, startPoint x: 619, startPoint y: 302, endPoint x: 618, endPoint y: 316, distance: 13.4
click at [620, 304] on div "0đ" at bounding box center [580, 316] width 108 height 27
click at [617, 317] on icon "dialog" at bounding box center [617, 316] width 9 height 9
click at [626, 369] on button "Tiếp tục" at bounding box center [618, 379] width 100 height 27
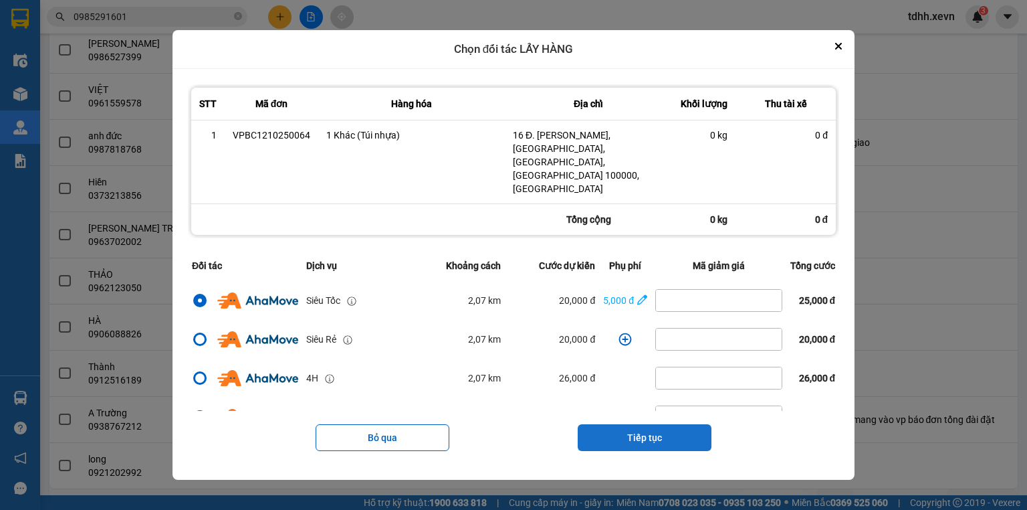
click at [645, 424] on button "Tiếp tục" at bounding box center [645, 437] width 134 height 27
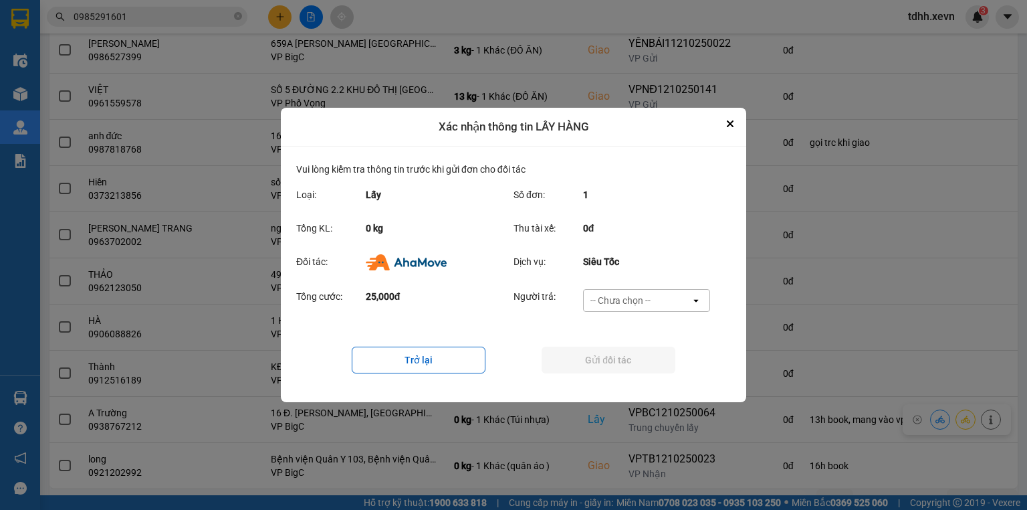
click at [647, 305] on div "-- Chưa chọn --" at bounding box center [620, 300] width 60 height 13
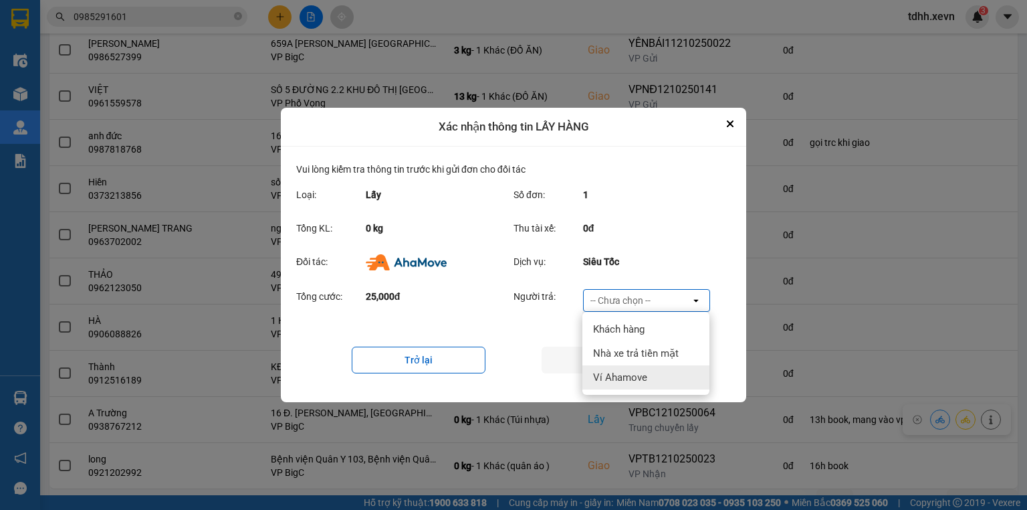
click at [629, 389] on ul "Khách hàng Nhà xe trả tiền mặt Ví Ahamove" at bounding box center [645, 353] width 127 height 83
click at [633, 377] on span "Ví Ahamove" at bounding box center [620, 376] width 54 height 13
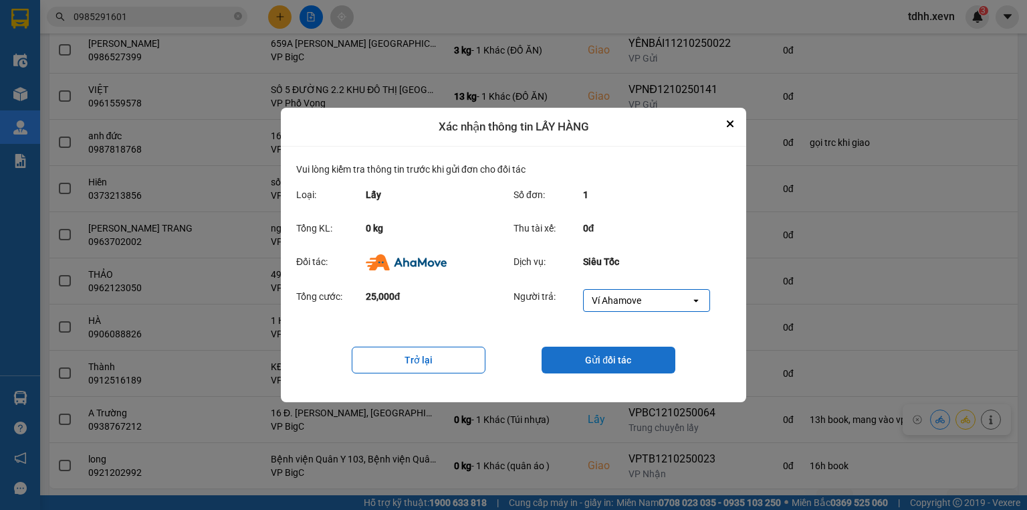
click at [636, 369] on button "Gửi đối tác" at bounding box center [609, 359] width 134 height 27
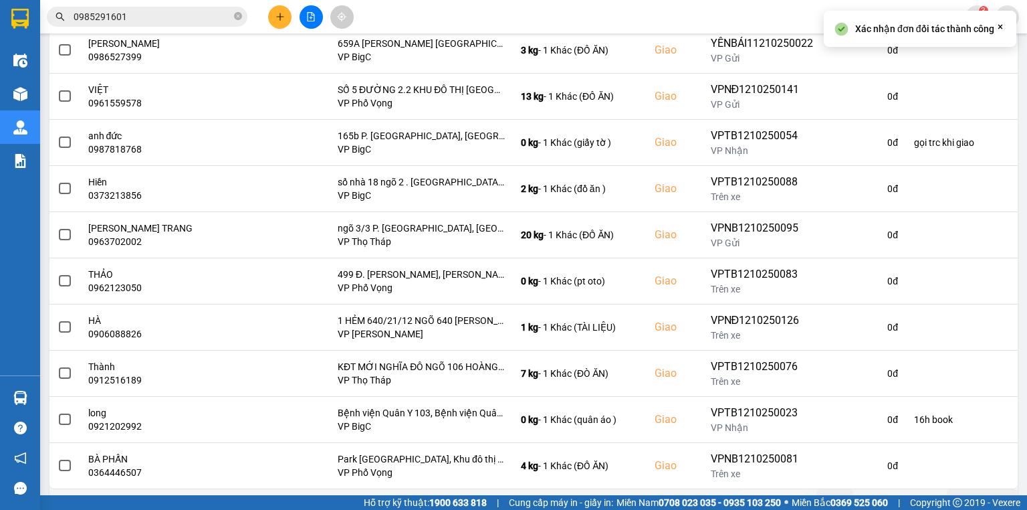
scroll to position [0, 0]
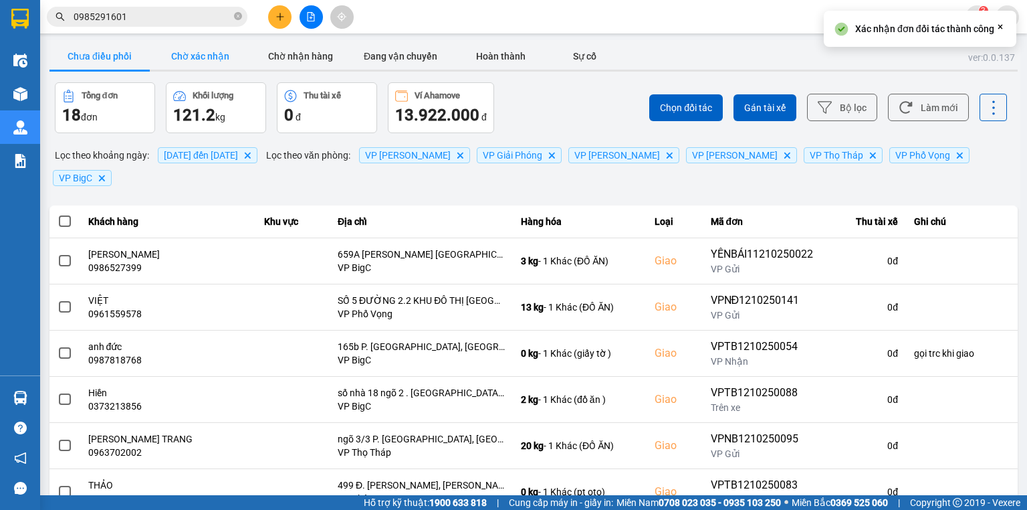
click at [177, 54] on button "Chờ xác nhận" at bounding box center [200, 56] width 100 height 27
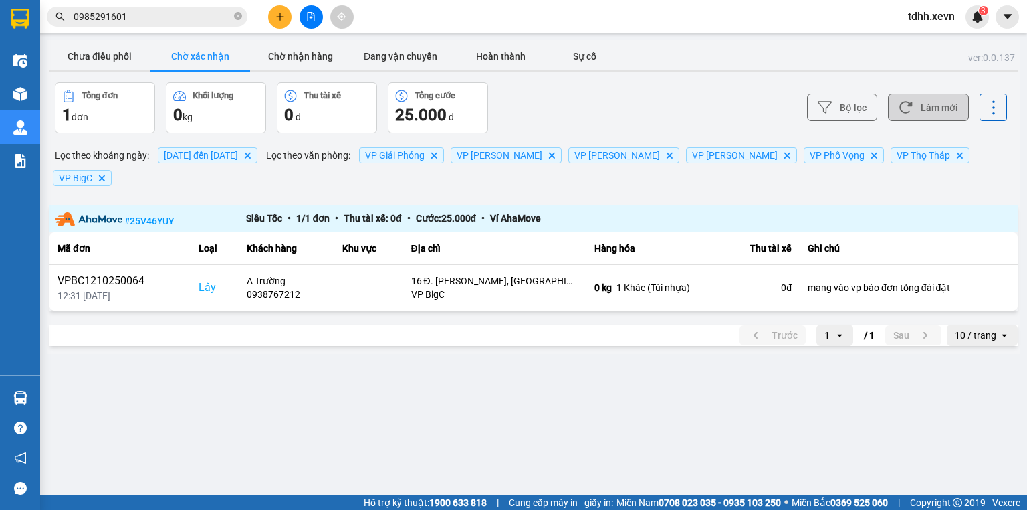
click at [957, 113] on button "Làm mới" at bounding box center [928, 107] width 81 height 27
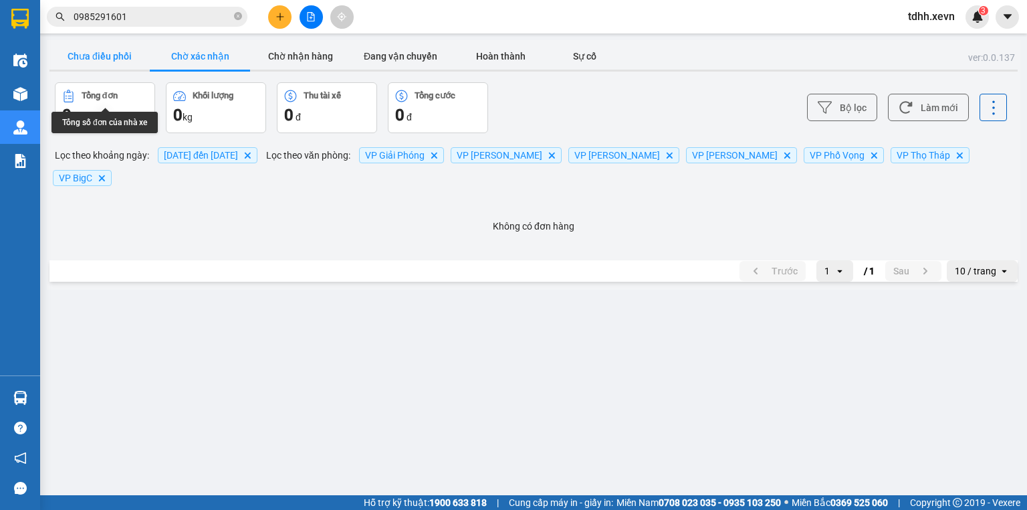
click at [89, 59] on button "Chưa điều phối" at bounding box center [99, 56] width 100 height 27
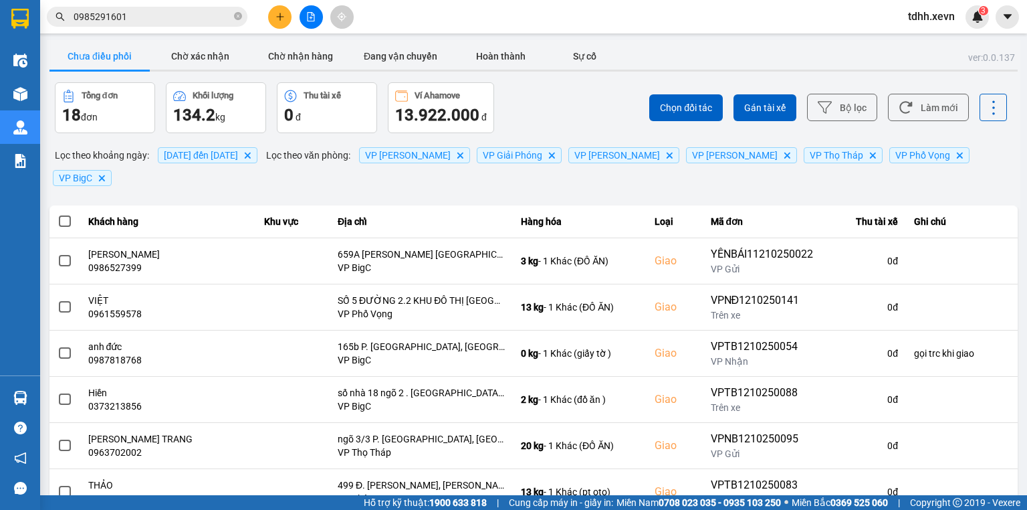
click at [113, 19] on input "0985291601" at bounding box center [153, 16] width 158 height 15
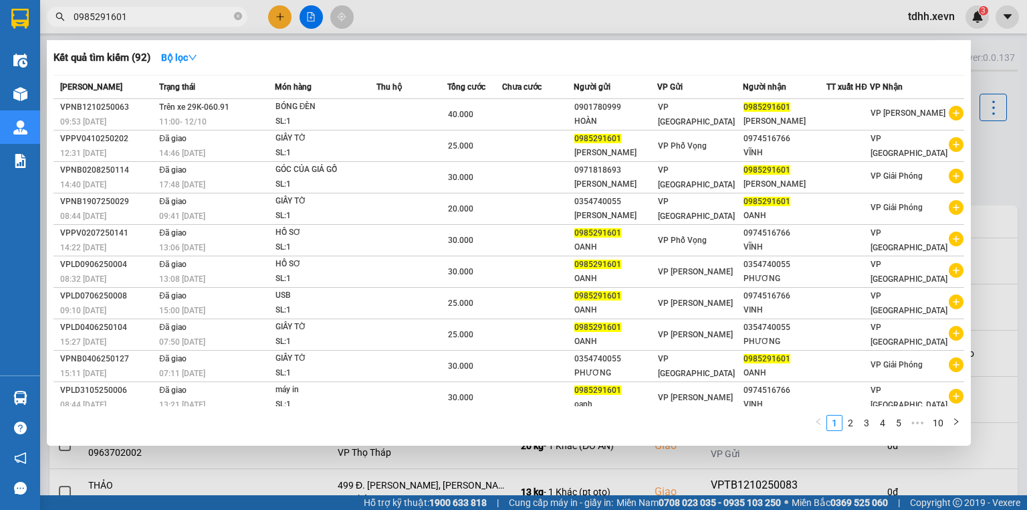
click at [115, 18] on input "0985291601" at bounding box center [153, 16] width 158 height 15
drag, startPoint x: 118, startPoint y: 19, endPoint x: 109, endPoint y: 17, distance: 8.8
click at [109, 17] on input "0985291601" at bounding box center [153, 16] width 158 height 15
paste input "68005108"
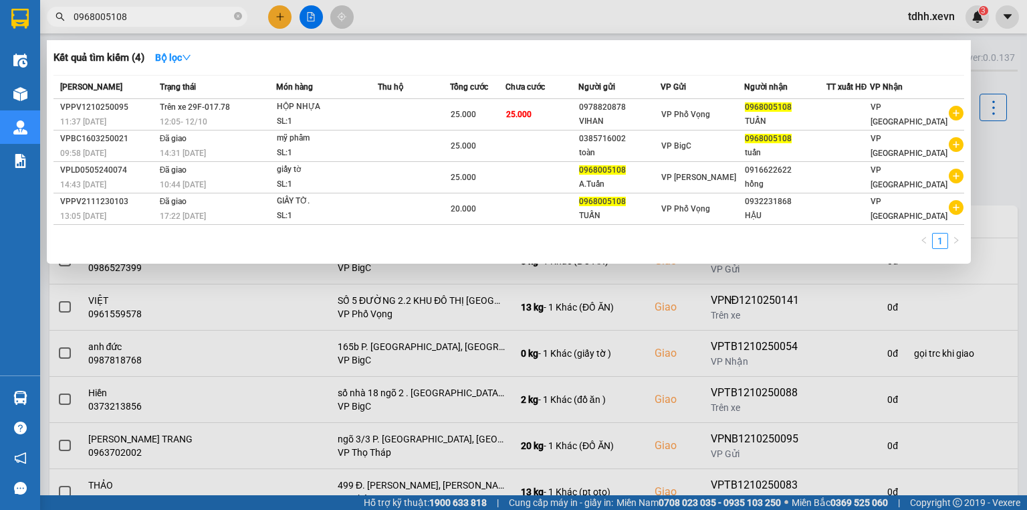
click at [415, 25] on div at bounding box center [513, 255] width 1027 height 510
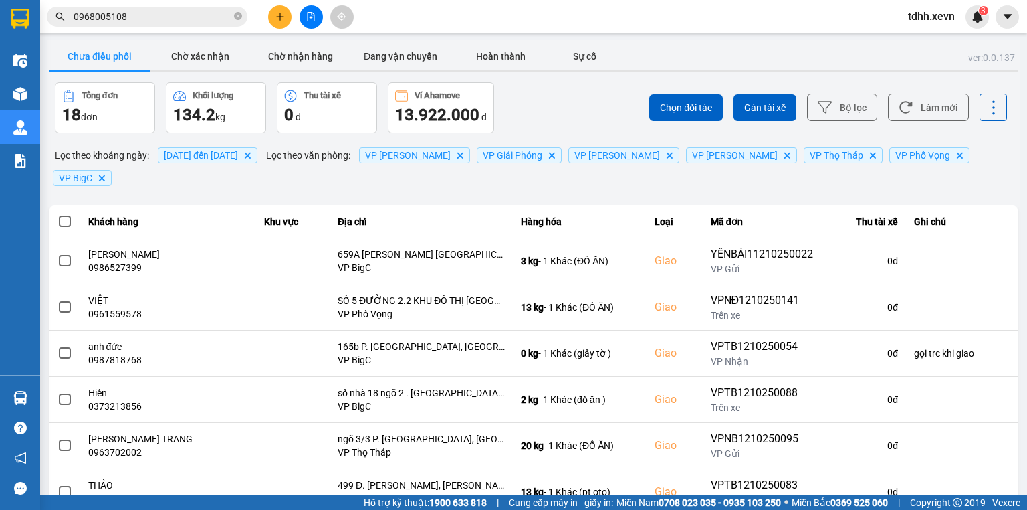
drag, startPoint x: 415, startPoint y: 25, endPoint x: 377, endPoint y: 132, distance: 113.3
click at [415, 26] on div "Kết quả tìm kiếm ( 4 ) Bộ lọc Mã ĐH Trạng thái Món hàng Thu hộ Tổng cước Chưa c…" at bounding box center [513, 16] width 1027 height 33
click at [899, 106] on icon at bounding box center [906, 107] width 14 height 14
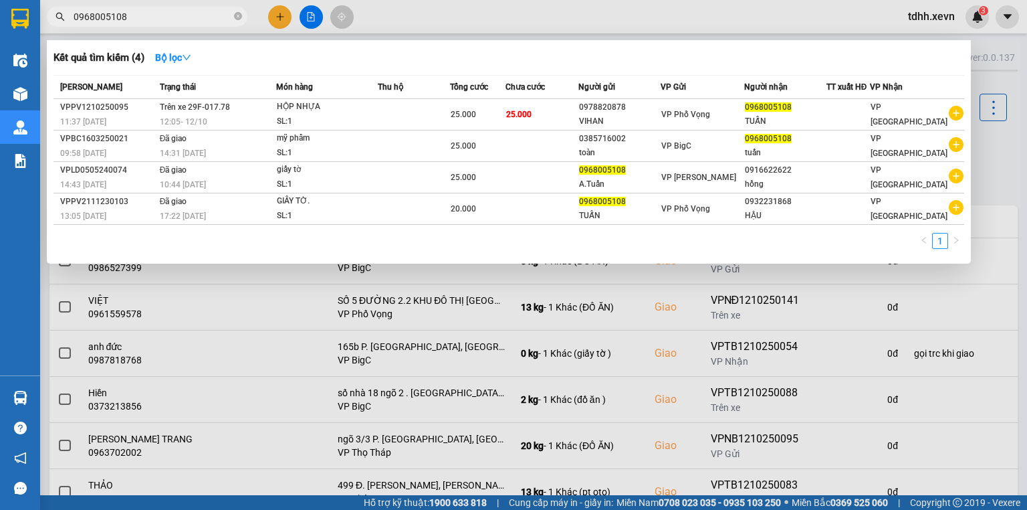
click at [176, 17] on input "0968005108" at bounding box center [153, 16] width 158 height 15
drag, startPoint x: 667, startPoint y: 15, endPoint x: 735, endPoint y: 53, distance: 77.5
click at [669, 15] on div at bounding box center [513, 255] width 1027 height 510
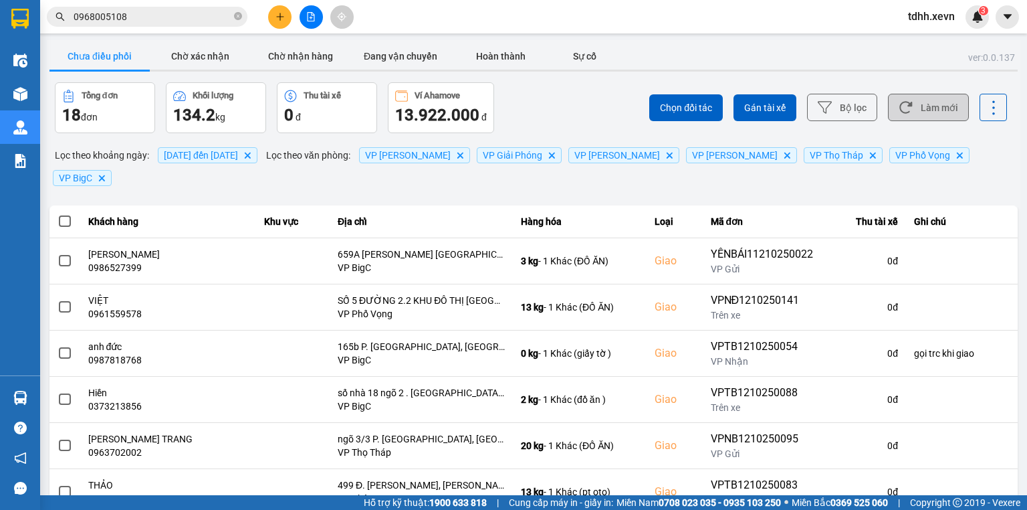
drag, startPoint x: 994, startPoint y: 86, endPoint x: 966, endPoint y: 92, distance: 28.7
click at [990, 88] on div "Chọn đối tác Gán tài xế Bộ lọc Làm mới" at bounding box center [769, 107] width 476 height 51
click at [945, 102] on button "Làm mới" at bounding box center [928, 107] width 81 height 27
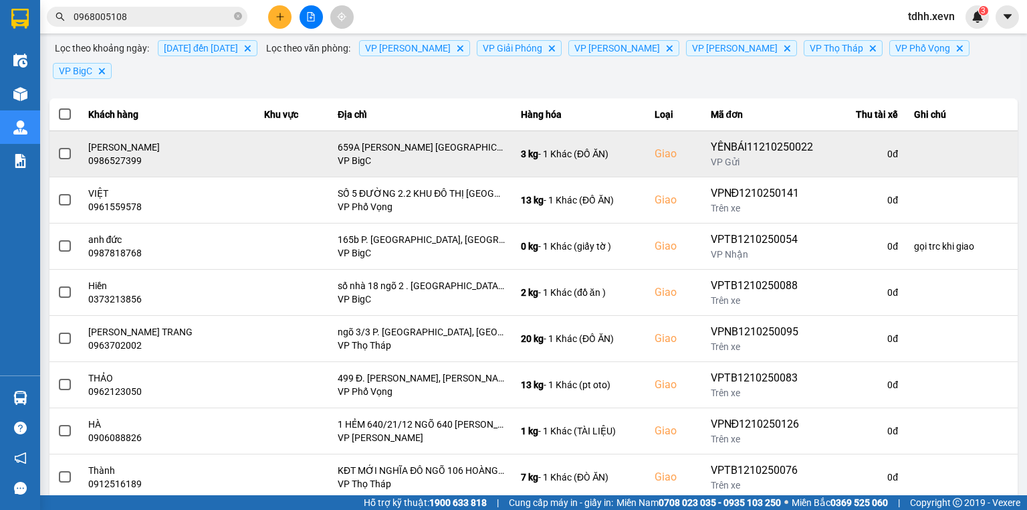
scroll to position [53, 0]
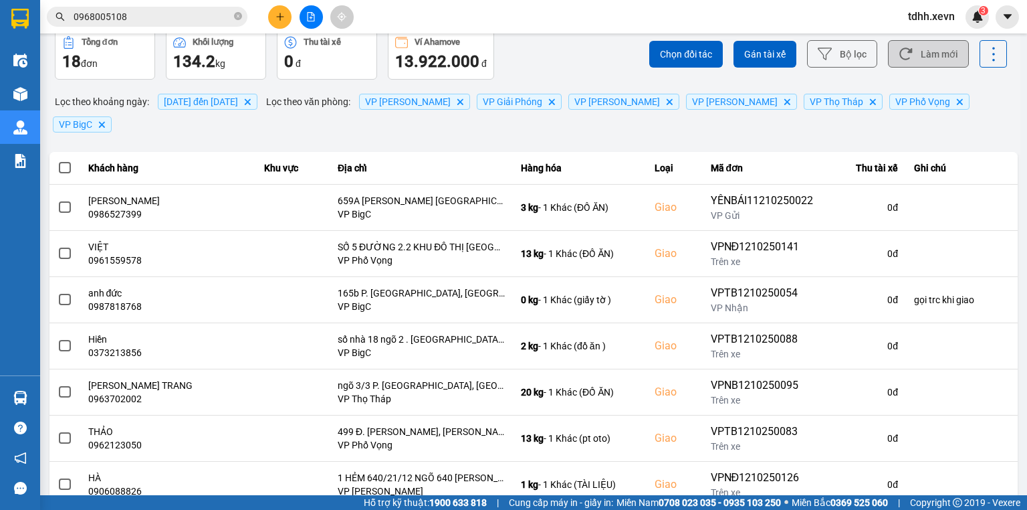
click at [921, 59] on button "Làm mới" at bounding box center [928, 53] width 81 height 27
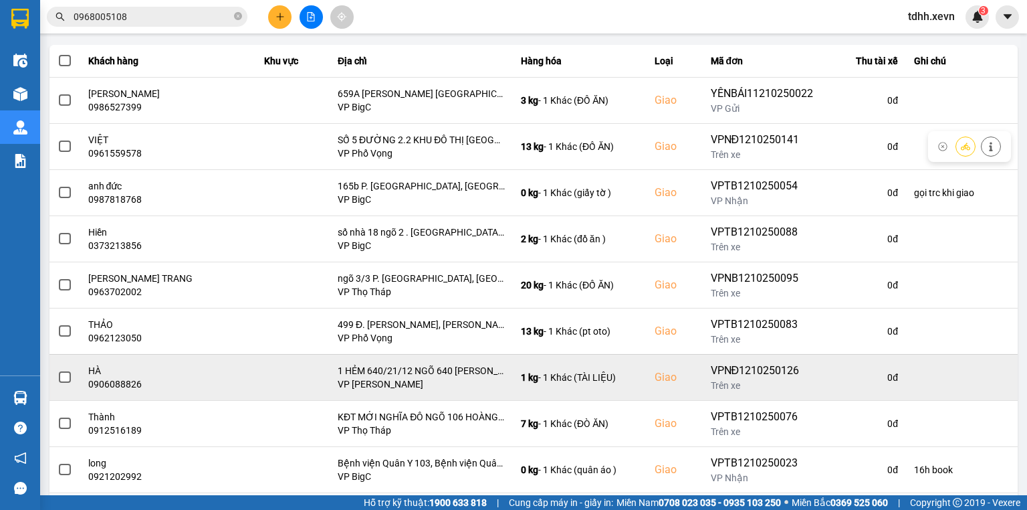
scroll to position [211, 0]
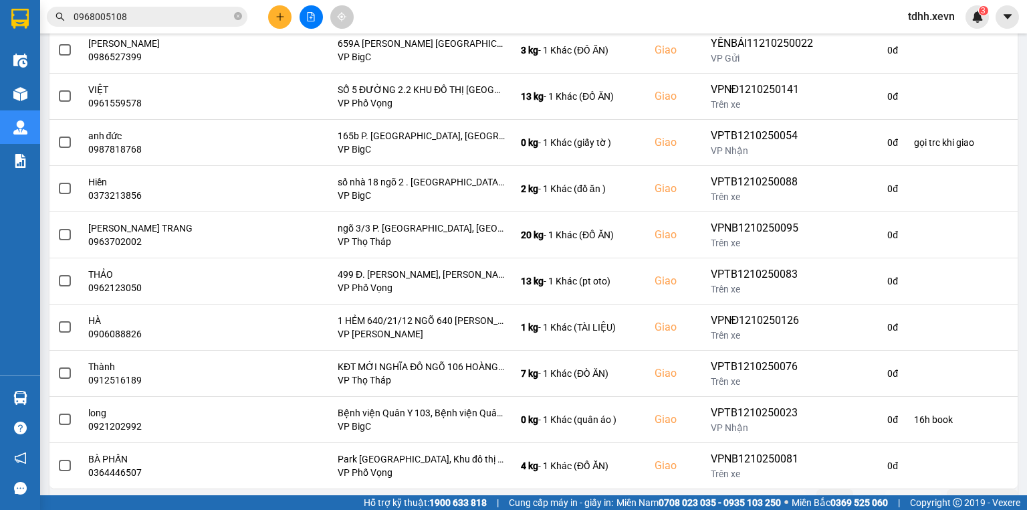
click at [909, 489] on button "Sau" at bounding box center [913, 499] width 56 height 20
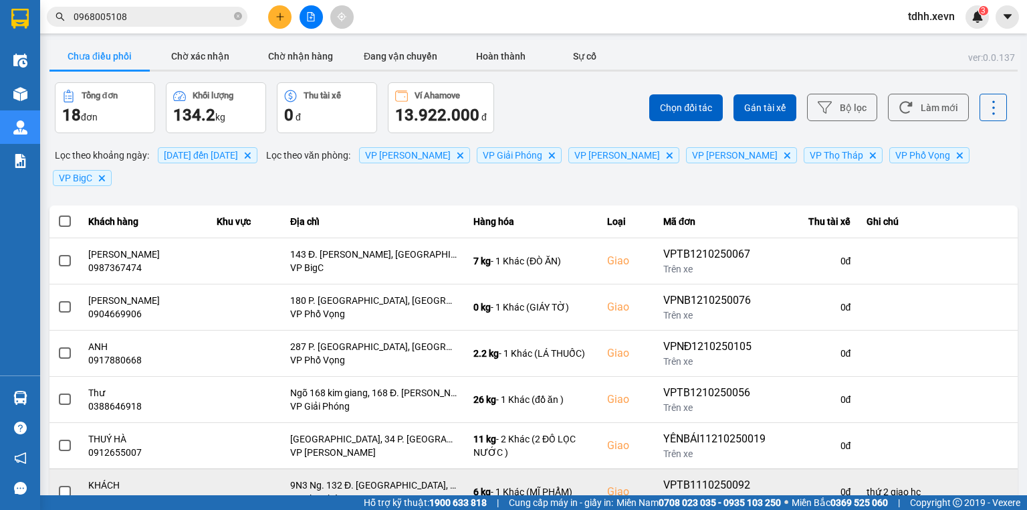
scroll to position [53, 0]
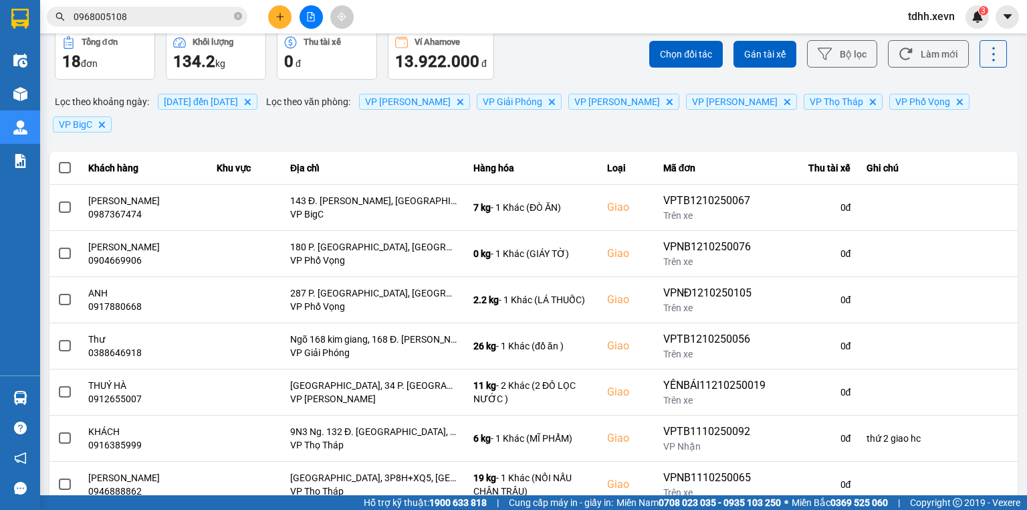
click at [216, 15] on input "0968005108" at bounding box center [153, 16] width 158 height 15
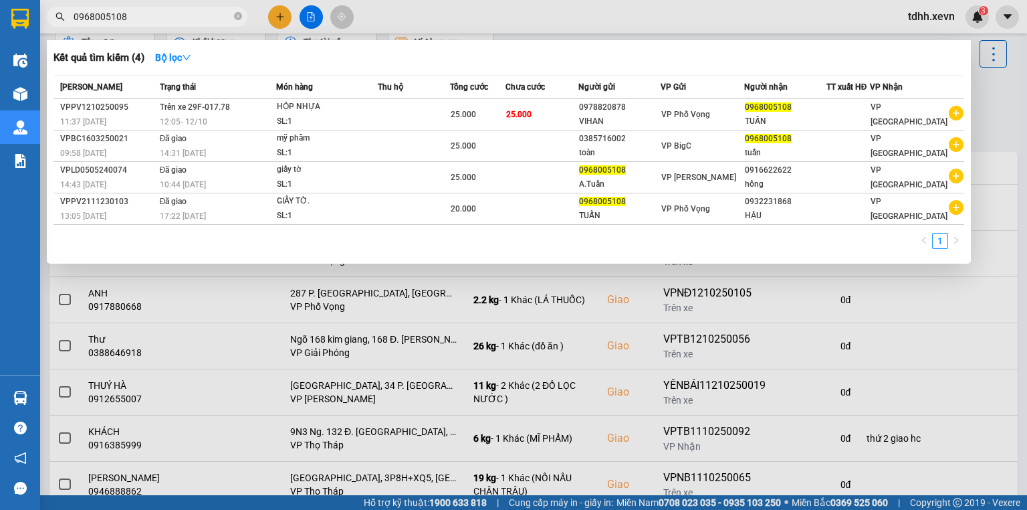
click at [216, 15] on input "0968005108" at bounding box center [153, 16] width 158 height 15
paste input "688840"
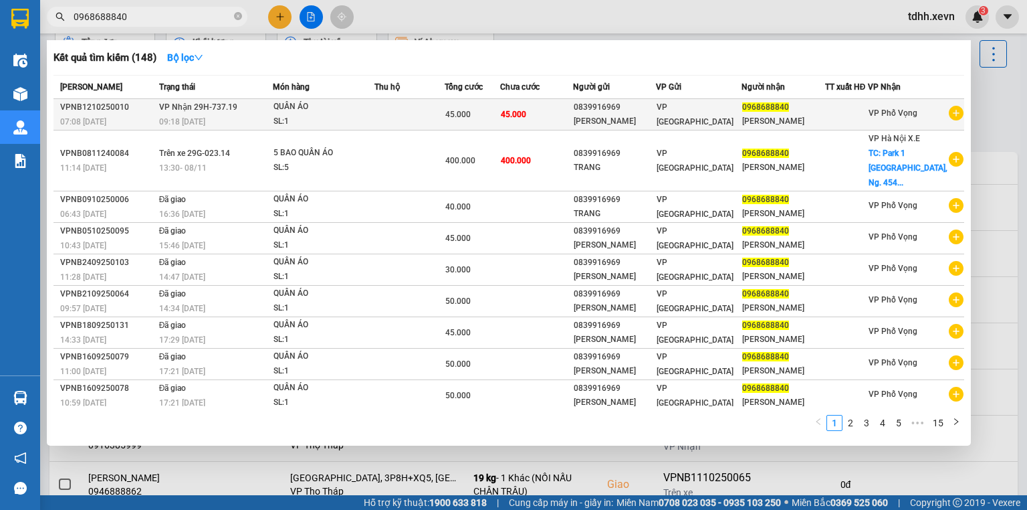
type input "0968688840"
click at [685, 104] on td "VP Ninh Bình" at bounding box center [699, 114] width 86 height 31
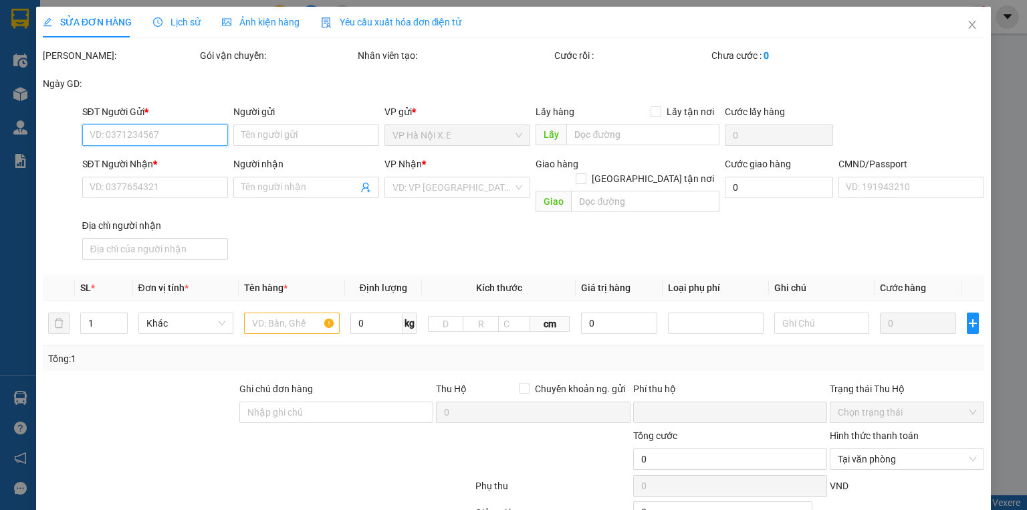
type input "0839916969"
type input "TRẦN THỊ TRANG"
type input "0968688840"
type input "Vân Anh"
type input "1"
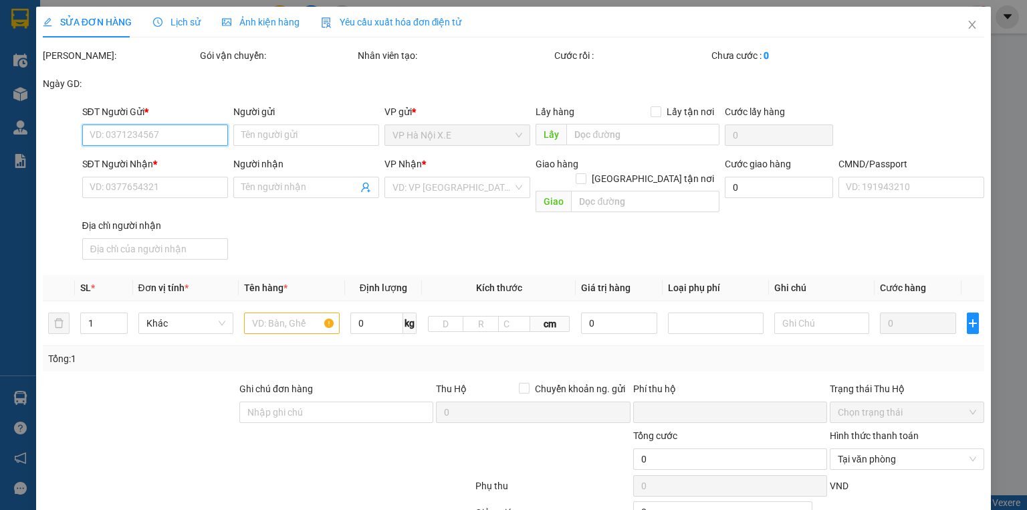
type input "0"
type input "45.000"
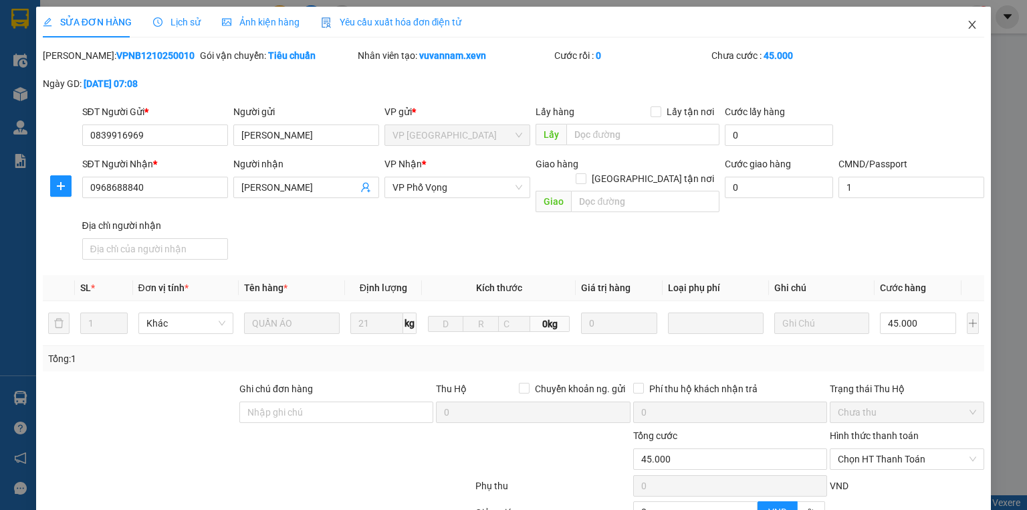
click at [968, 25] on icon "close" at bounding box center [972, 24] width 11 height 11
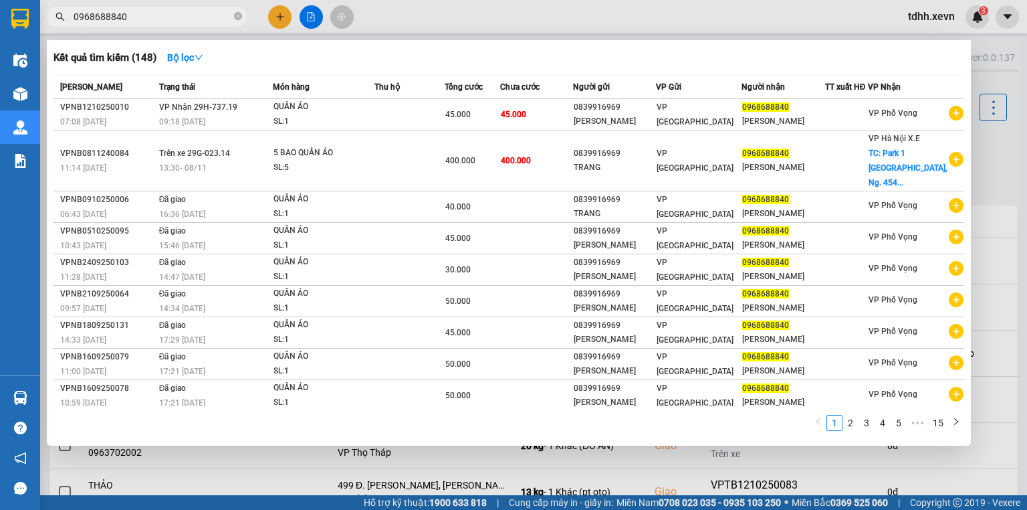
click at [182, 13] on input "0968688840" at bounding box center [153, 16] width 158 height 15
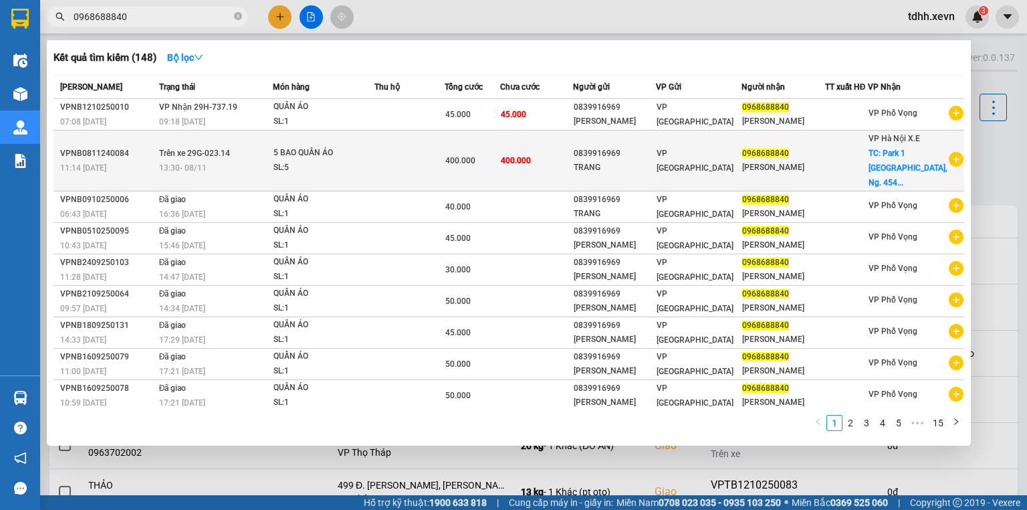
click at [807, 160] on div "Vân Anh" at bounding box center [783, 167] width 82 height 14
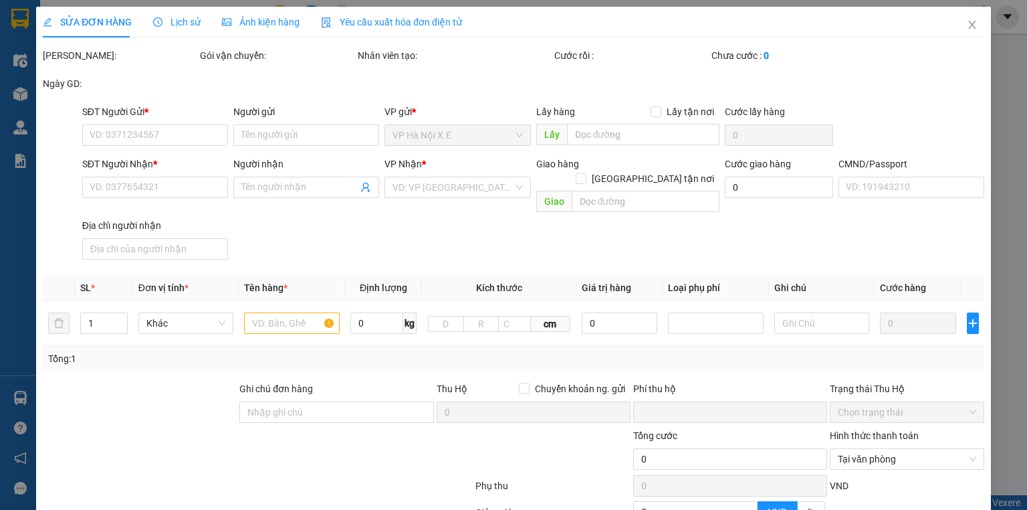
type input "0839916969"
type input "TRANG"
type input "0968688840"
type input "Vân Anh"
checkbox input "true"
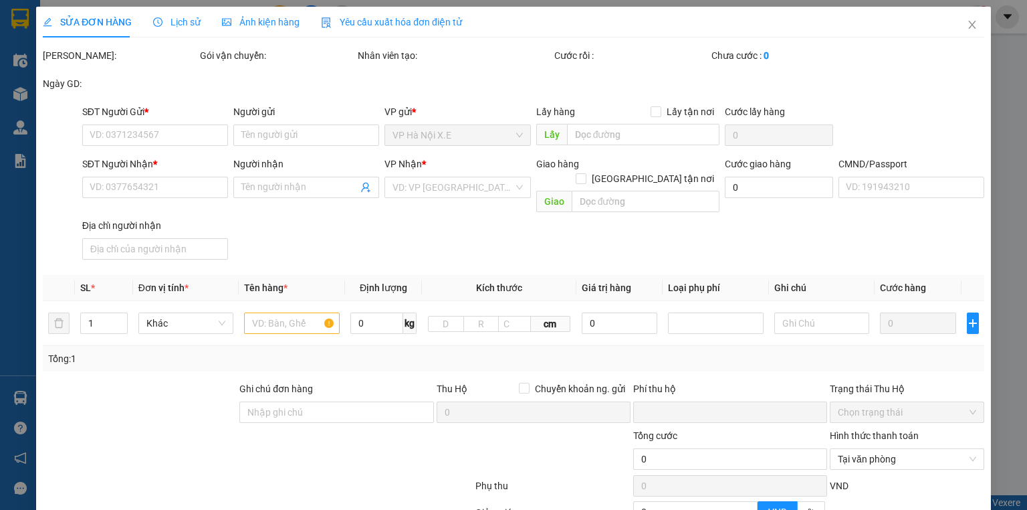
type input "Park 1 Times City, Ng. 454 Minh Khai, Mai Động, Hoàng Mai, Hà Nội, Việt Nam"
type input "033088009343 PHẠM VIỆT HÙNG"
type input "0"
type input "400.000"
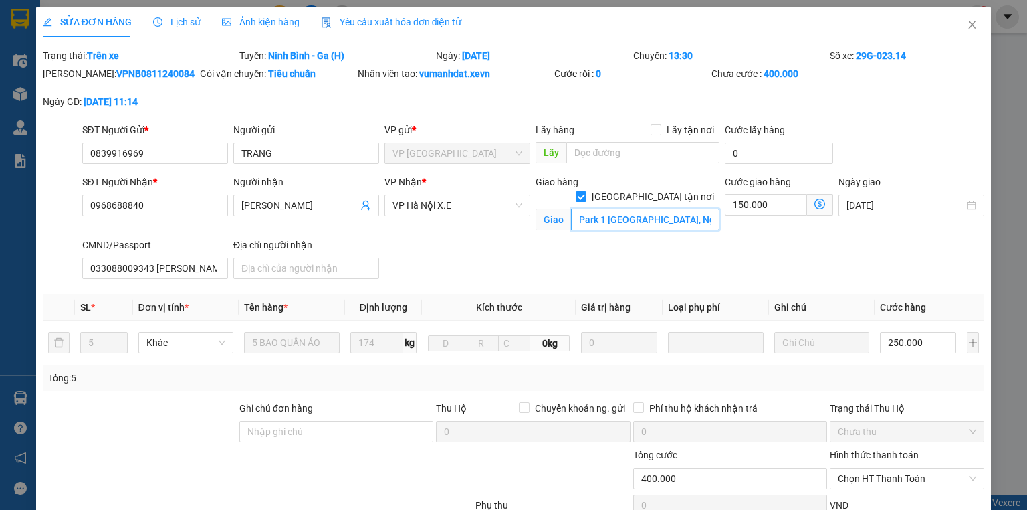
click at [639, 209] on input "Park 1 Times City, Ng. 454 Minh Khai, Mai Động, Hoàng Mai, Hà Nội, Việt Nam" at bounding box center [645, 219] width 148 height 21
drag, startPoint x: 966, startPoint y: 25, endPoint x: 945, endPoint y: 32, distance: 21.1
click at [967, 25] on icon "close" at bounding box center [972, 24] width 11 height 11
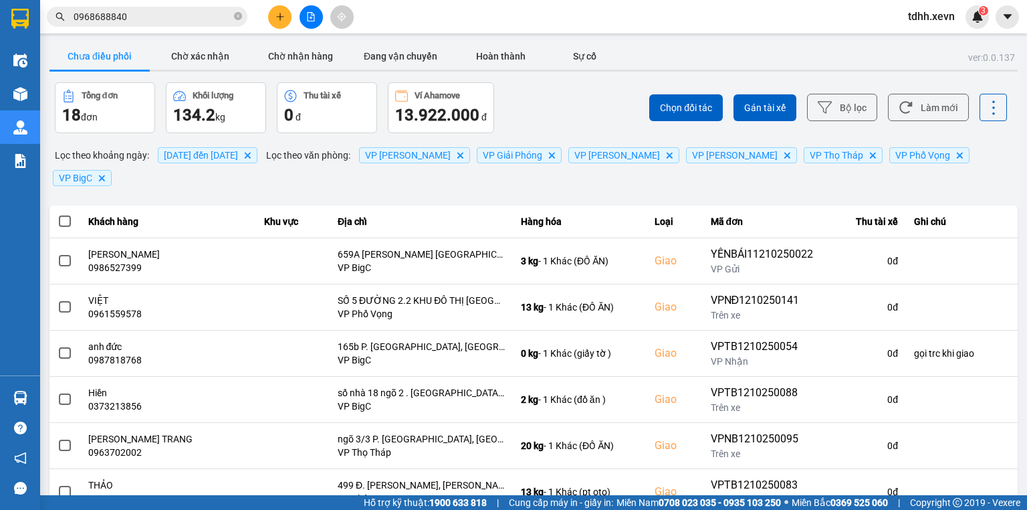
click at [168, 15] on input "0968688840" at bounding box center [153, 16] width 158 height 15
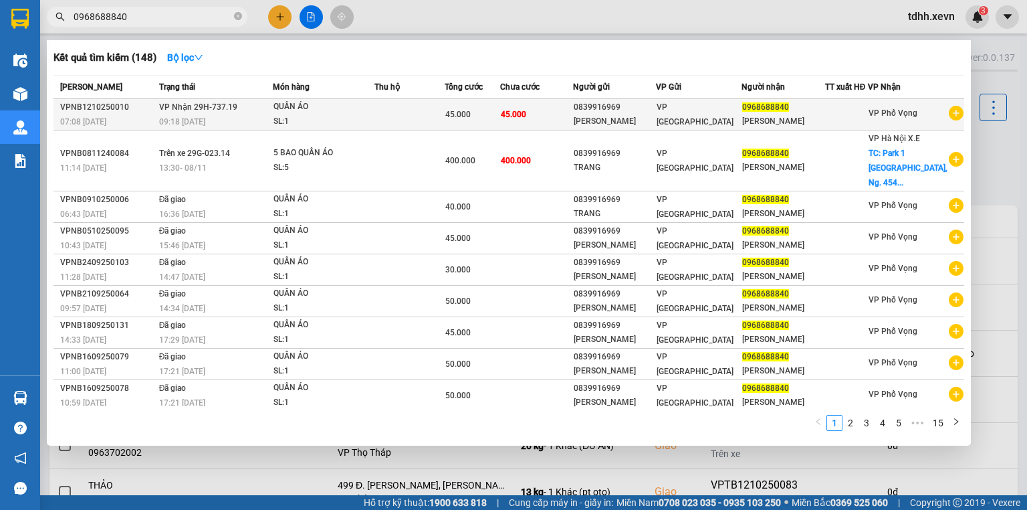
click at [789, 112] on div "0968688840" at bounding box center [783, 107] width 82 height 14
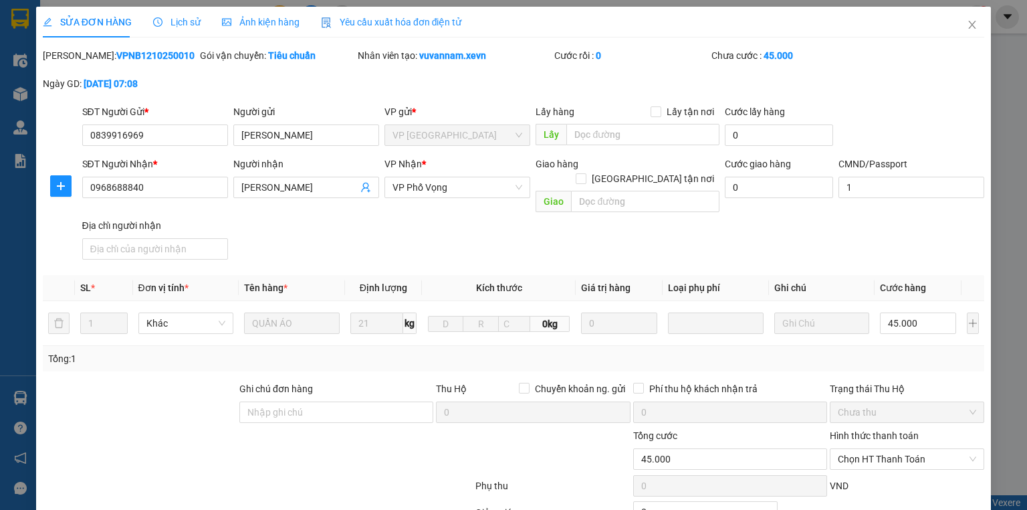
type input "0839916969"
type input "TRẦN THỊ TRANG"
type input "0968688840"
type input "Vân Anh"
type input "1"
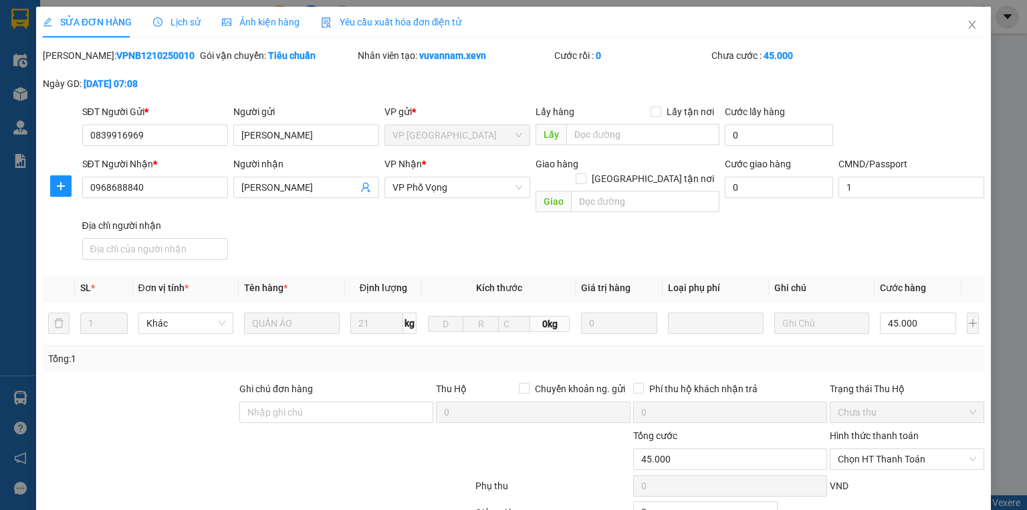
type input "0"
type input "45.000"
click at [770, 193] on input "0" at bounding box center [779, 187] width 108 height 21
type input "6"
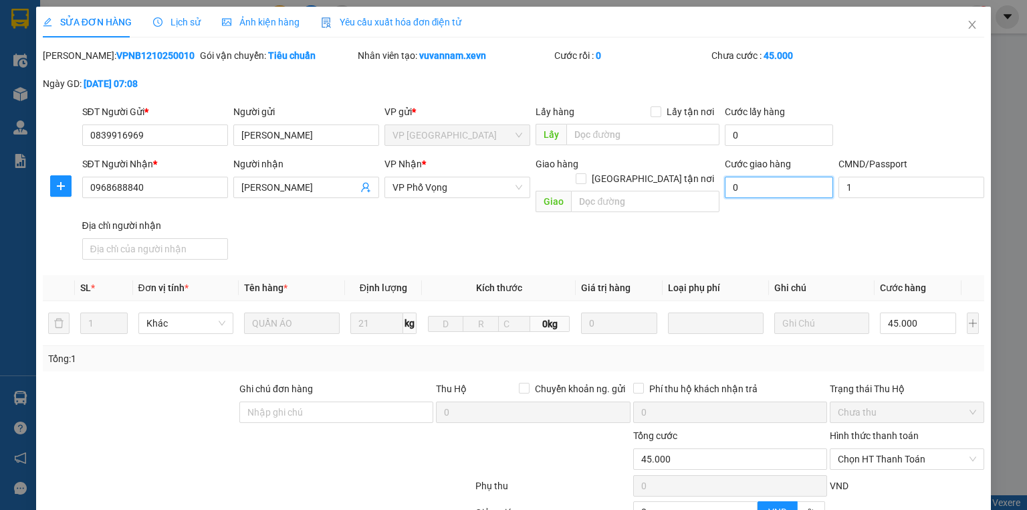
type input "45.006"
type input "65"
type input "45.065"
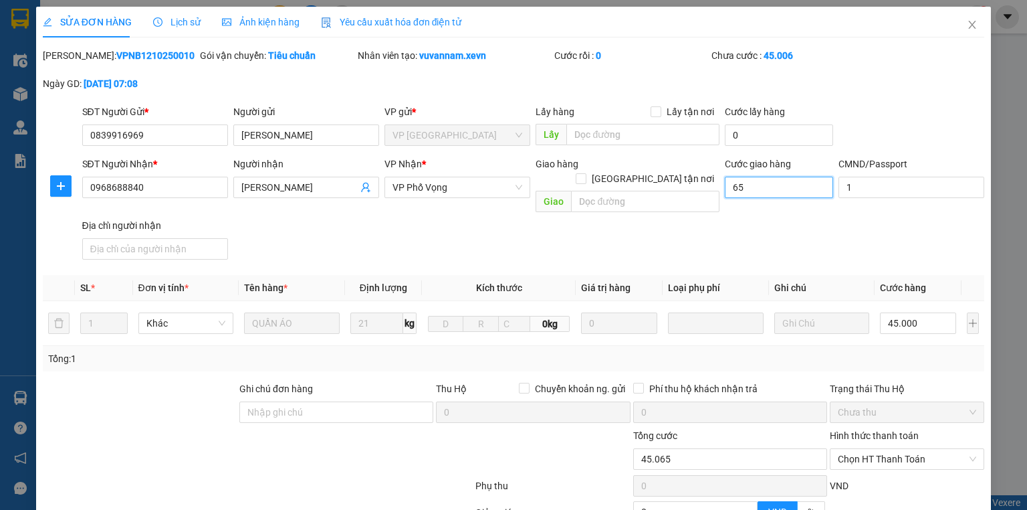
type input "650"
type input "45.650"
type input "6.500"
type input "51.500"
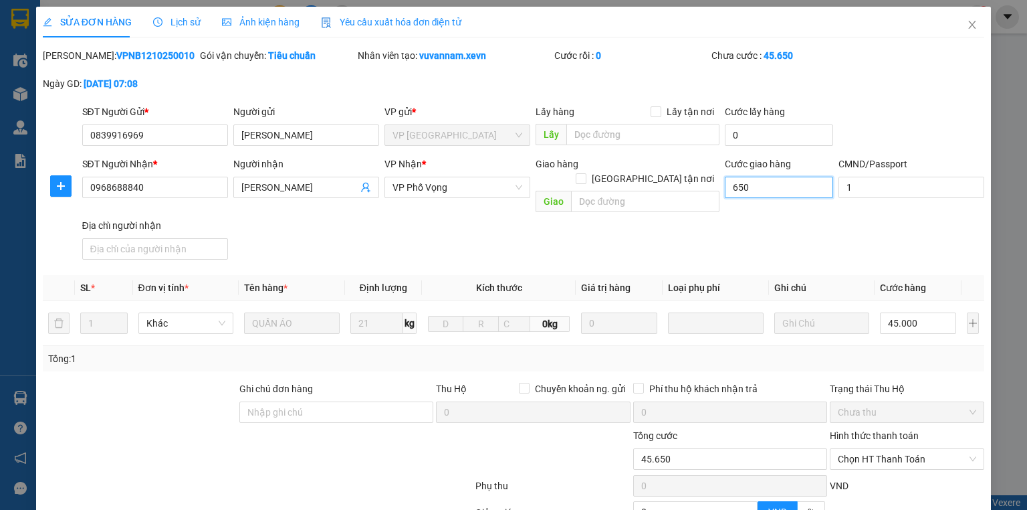
type input "51.500"
type input "65.000"
type input "110.000"
type input "65.000"
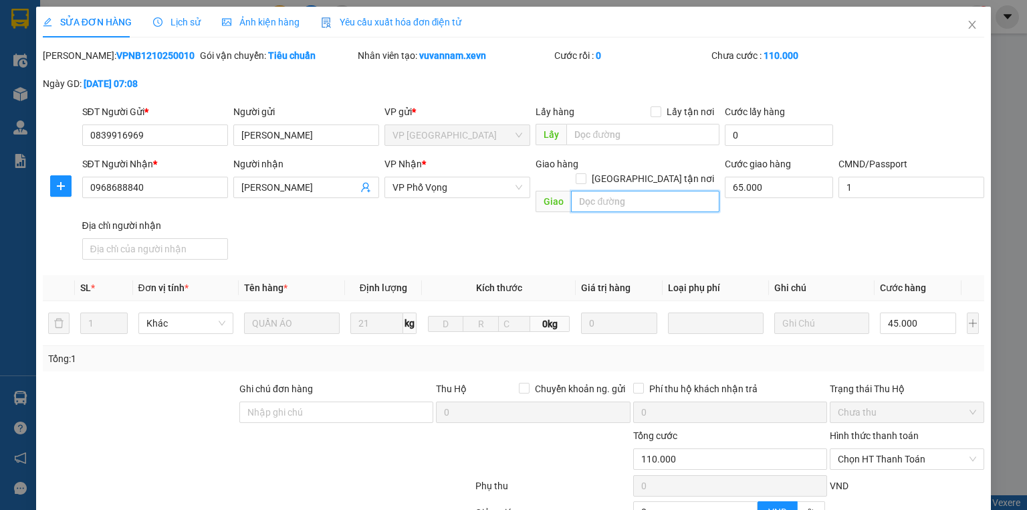
click at [661, 191] on input "text" at bounding box center [645, 201] width 148 height 21
paste input "Park 1 Times City, Ng. 454 Minh Khai, Mai Động, Hoàng Mai, Hà Nội, Việt Nam"
type input "Park 1 Times City, Ng. 454 Minh Khai, Mai Động, Hoàng Mai, Hà Nội, Việt Nam"
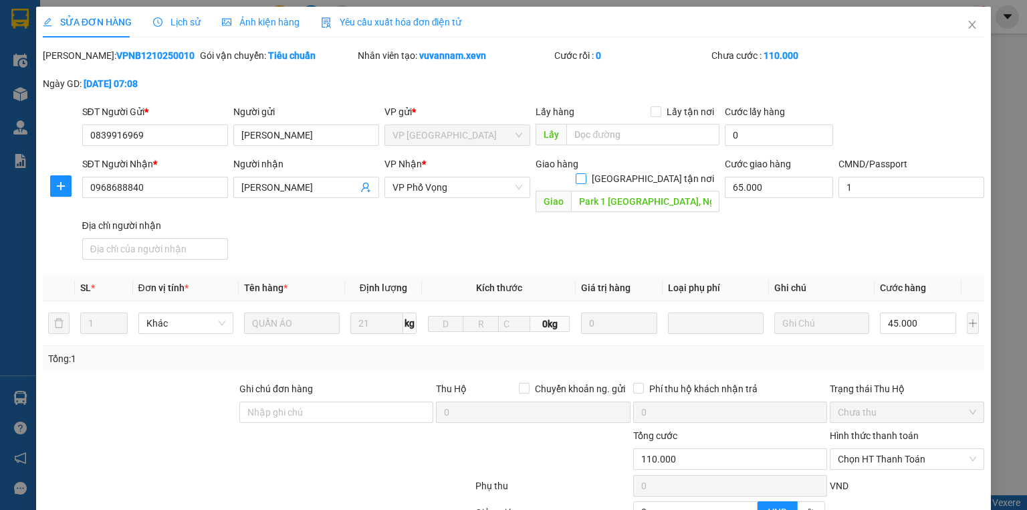
click at [585, 173] on input "Giao tận nơi" at bounding box center [580, 177] width 9 height 9
checkbox input "true"
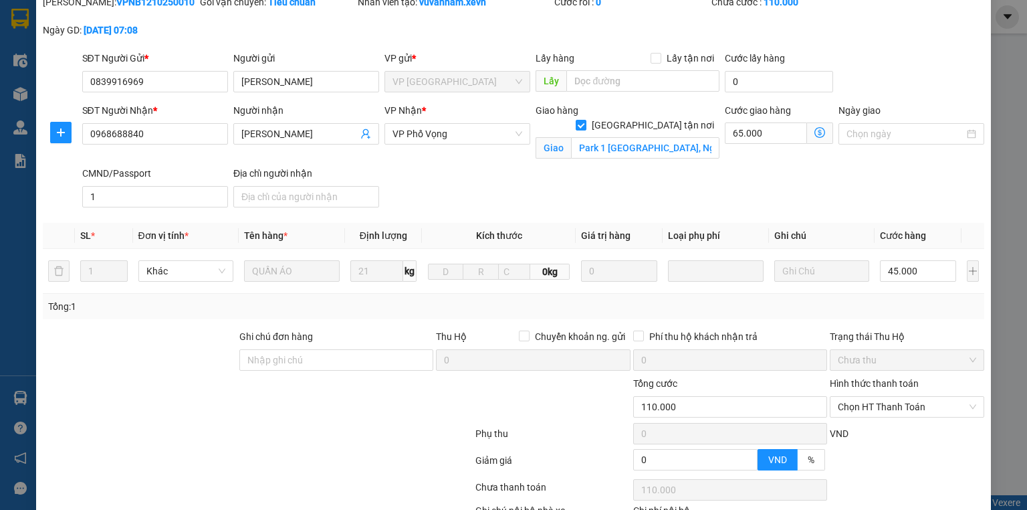
scroll to position [107, 0]
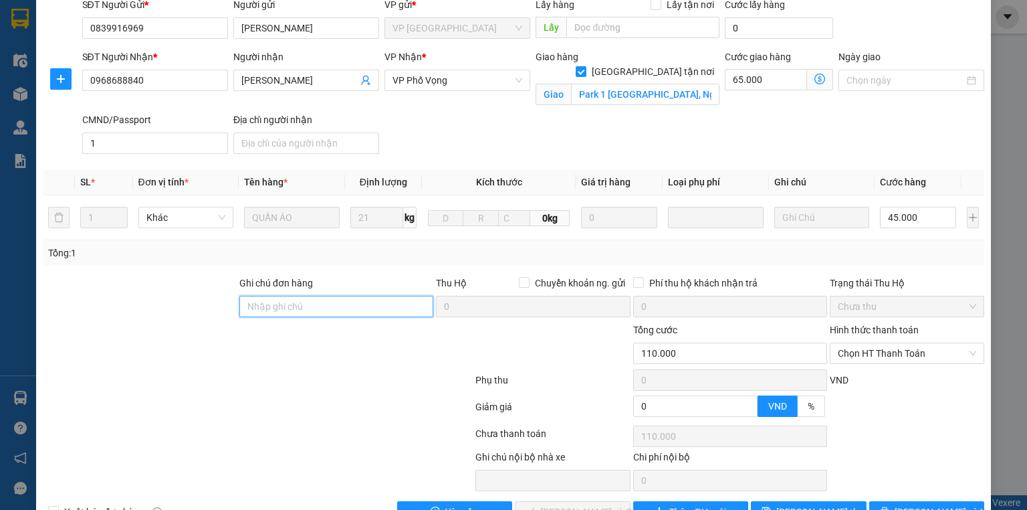
click at [305, 306] on input "Ghi chú đơn hàng" at bounding box center [336, 306] width 194 height 21
drag, startPoint x: 290, startPoint y: 300, endPoint x: 284, endPoint y: 316, distance: 16.9
click at [290, 301] on input "c" at bounding box center [336, 306] width 194 height 21
type input "cần dây"
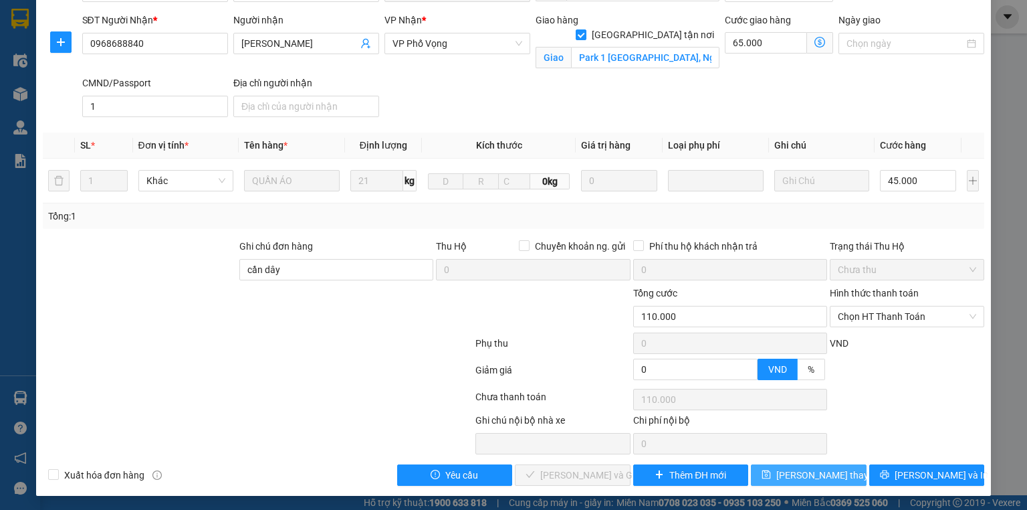
click at [762, 476] on button "Lưu thay đổi" at bounding box center [809, 474] width 116 height 21
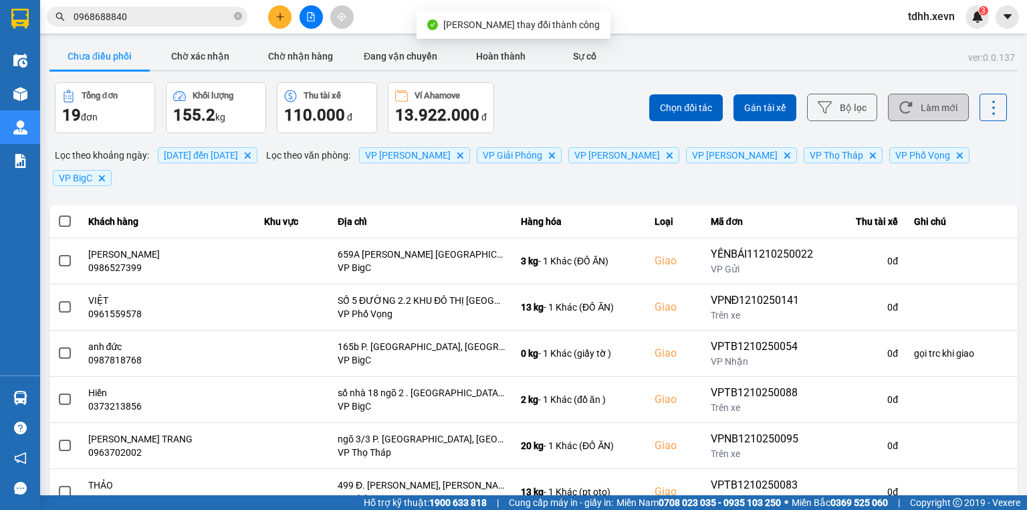
click at [935, 110] on button "Làm mới" at bounding box center [928, 107] width 81 height 27
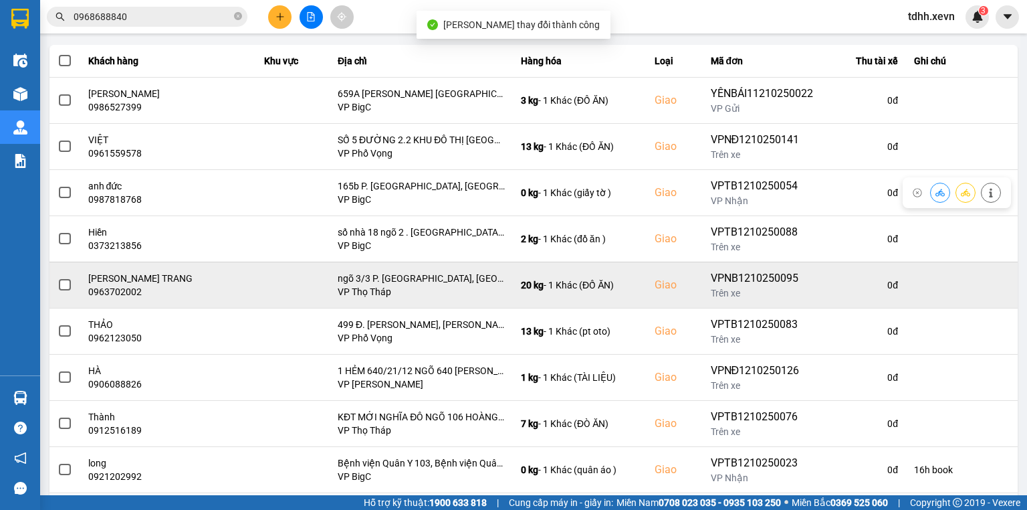
scroll to position [211, 0]
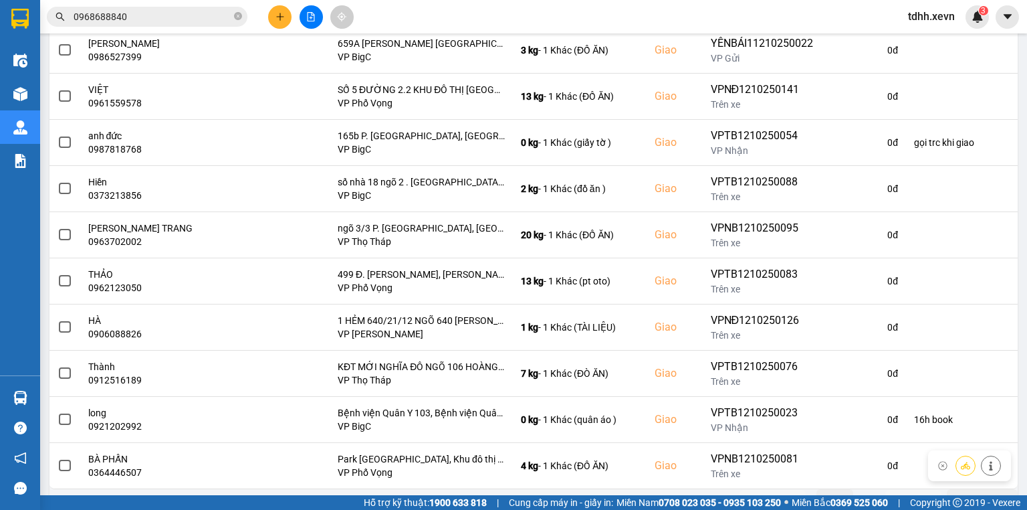
click at [917, 491] on icon "next page. current page 1 / 2" at bounding box center [925, 499] width 16 height 16
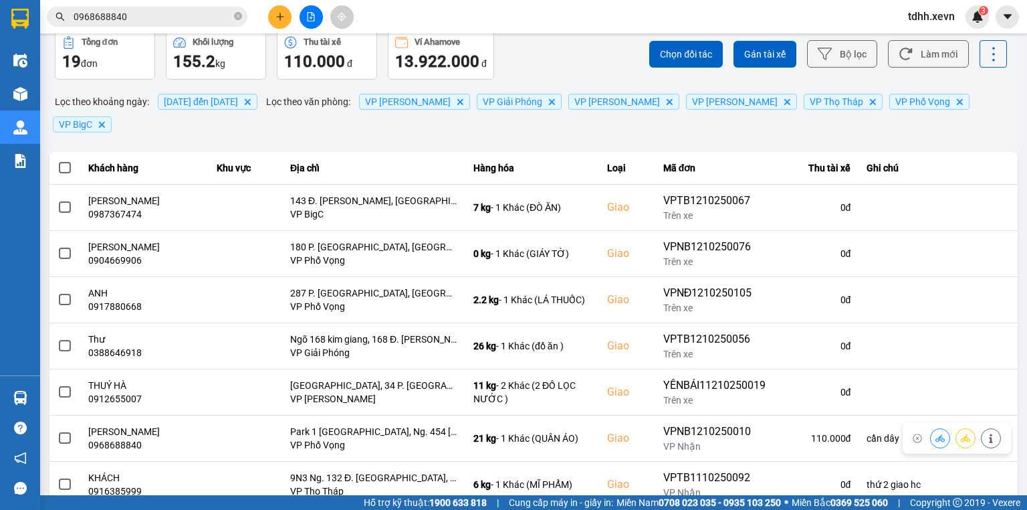
scroll to position [107, 0]
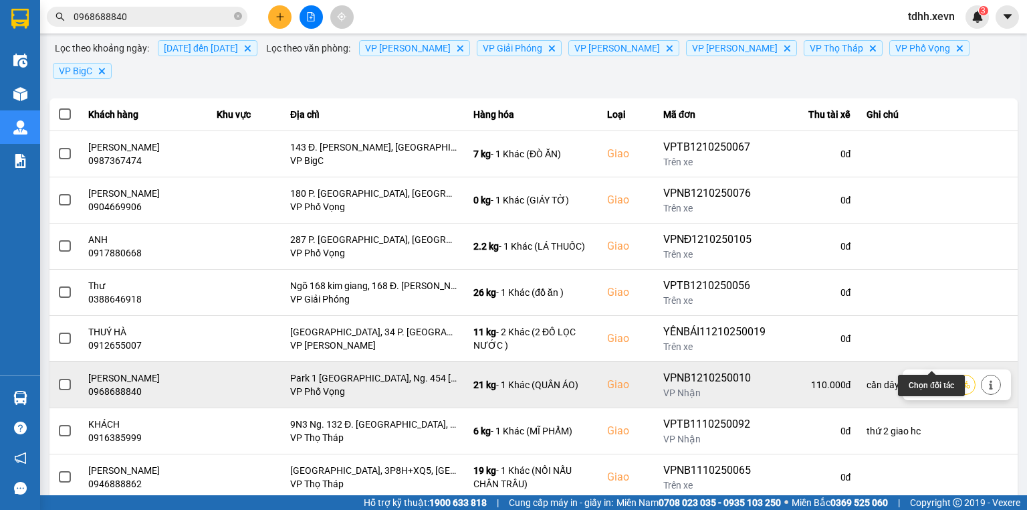
click at [935, 380] on icon at bounding box center [939, 384] width 9 height 9
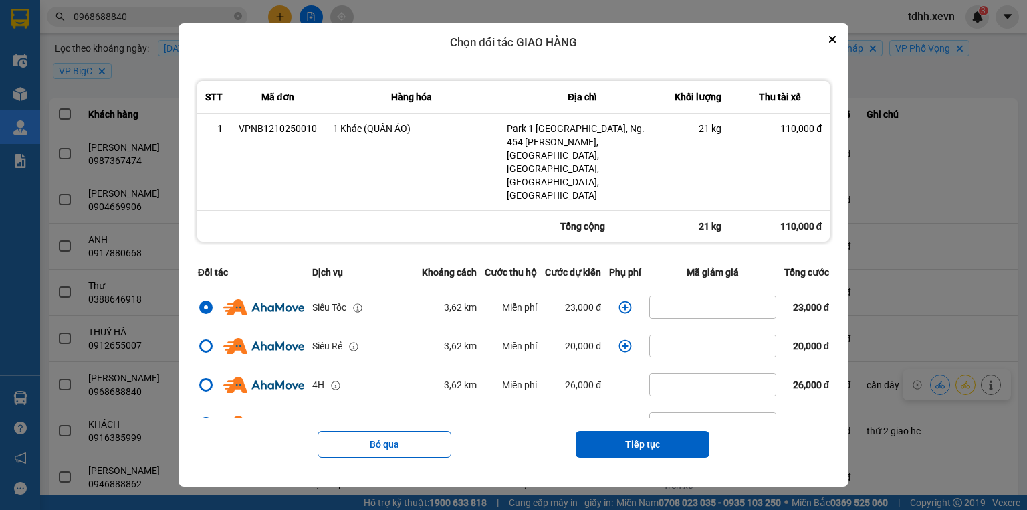
click at [633, 288] on td "dialog" at bounding box center [625, 307] width 40 height 39
click at [621, 300] on icon "dialog" at bounding box center [624, 306] width 13 height 13
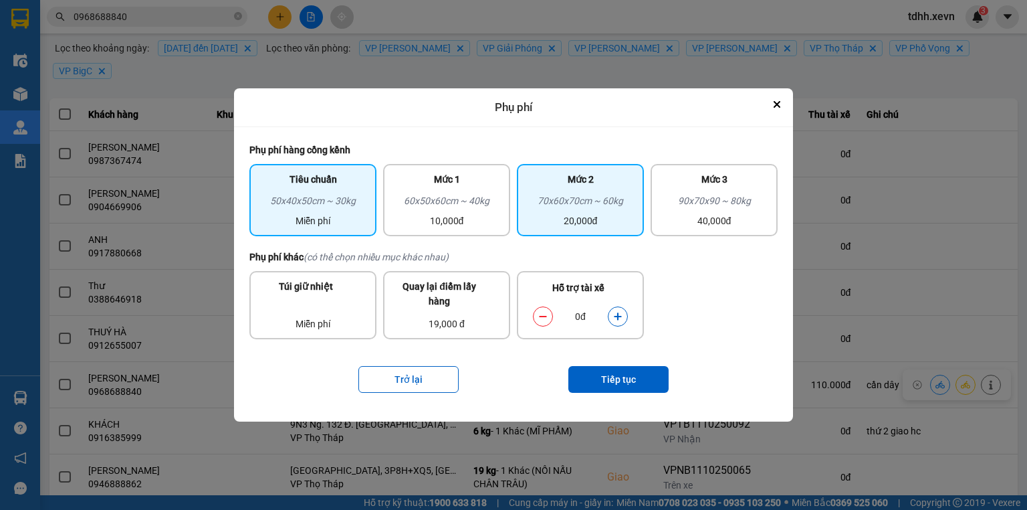
drag, startPoint x: 532, startPoint y: 215, endPoint x: 543, endPoint y: 231, distance: 18.7
click at [534, 215] on div "20,000đ" at bounding box center [580, 220] width 111 height 15
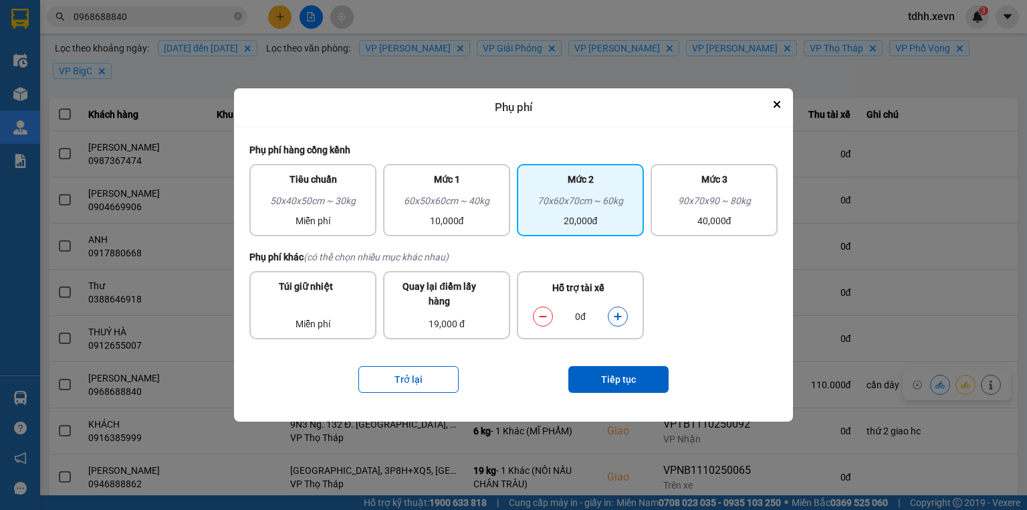
click at [614, 314] on icon "dialog" at bounding box center [617, 316] width 9 height 9
click at [621, 382] on button "Tiếp tục" at bounding box center [618, 379] width 100 height 27
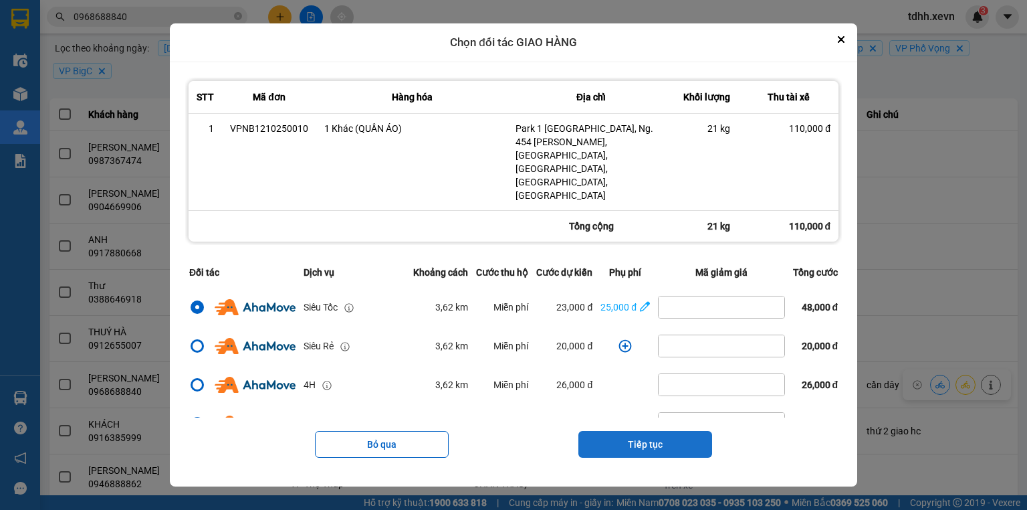
click at [671, 431] on button "Tiếp tục" at bounding box center [645, 444] width 134 height 27
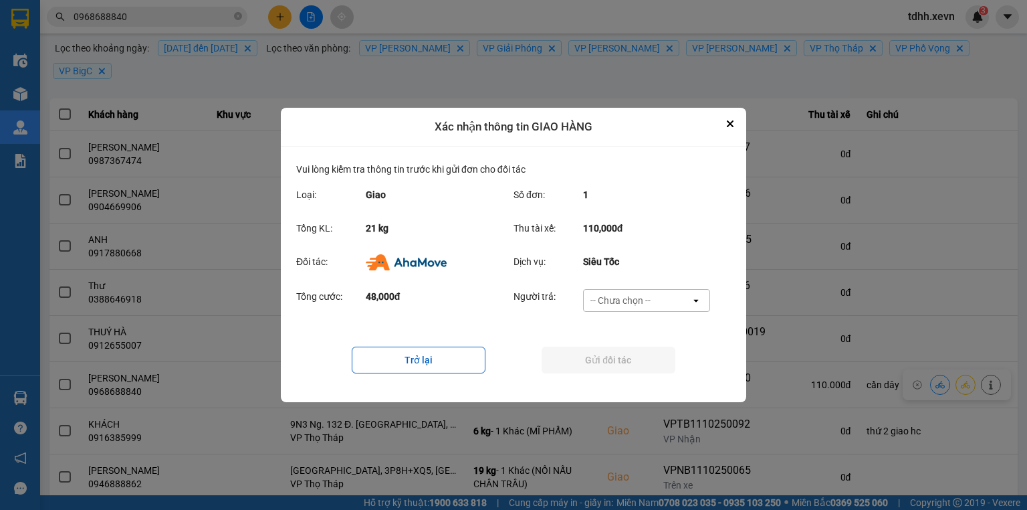
click at [636, 312] on div "-- Chưa chọn -- open" at bounding box center [646, 300] width 127 height 23
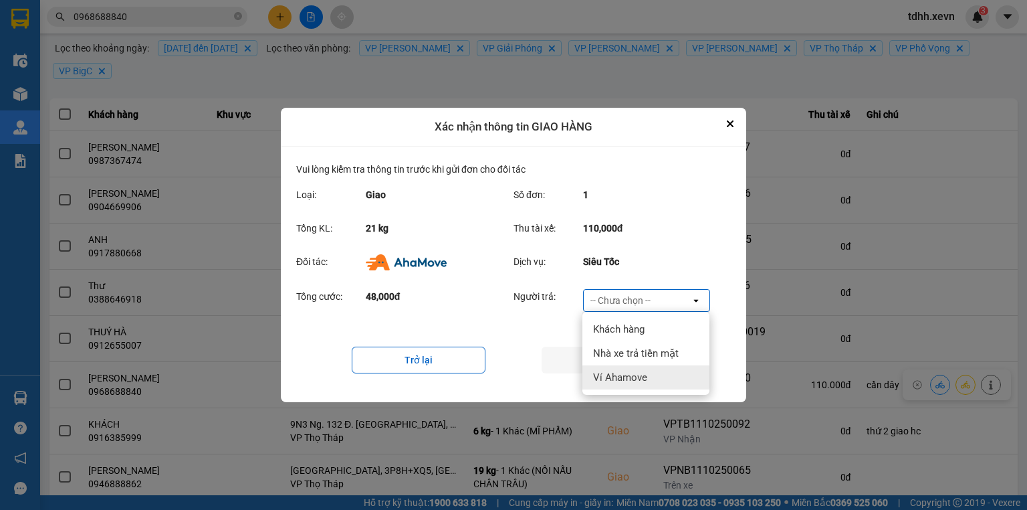
click at [633, 372] on span "Ví Ahamove" at bounding box center [620, 376] width 54 height 13
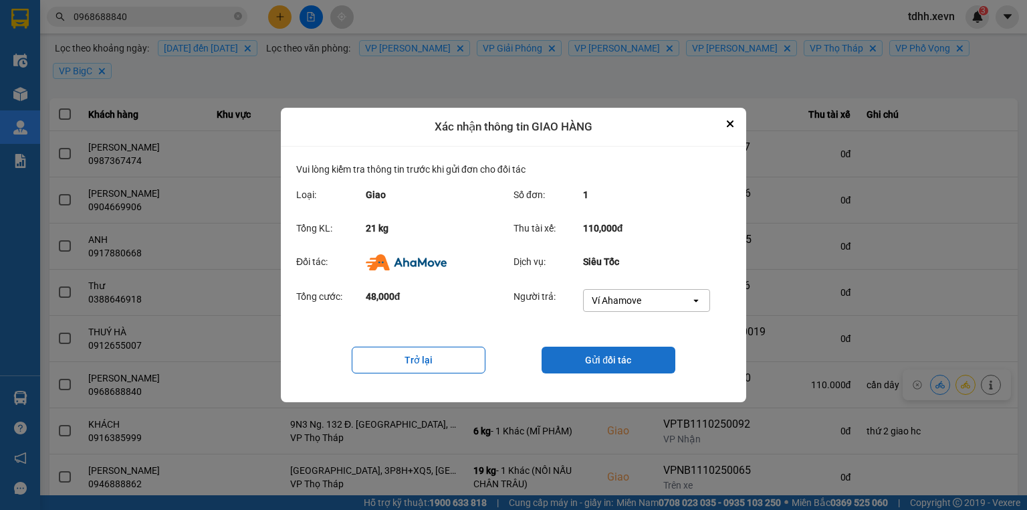
click at [633, 372] on button "Gửi đối tác" at bounding box center [609, 359] width 134 height 27
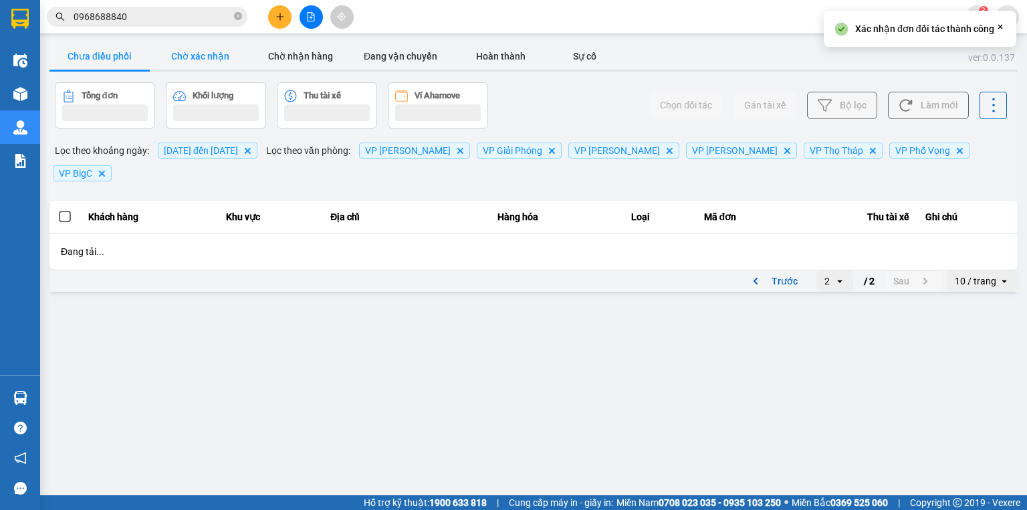
scroll to position [0, 0]
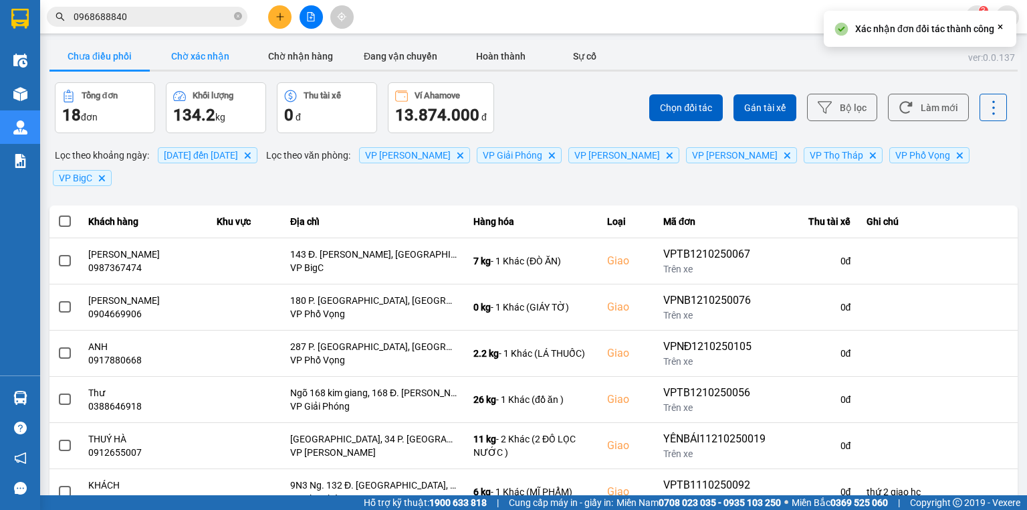
click at [213, 45] on button "Chờ xác nhận" at bounding box center [200, 56] width 100 height 27
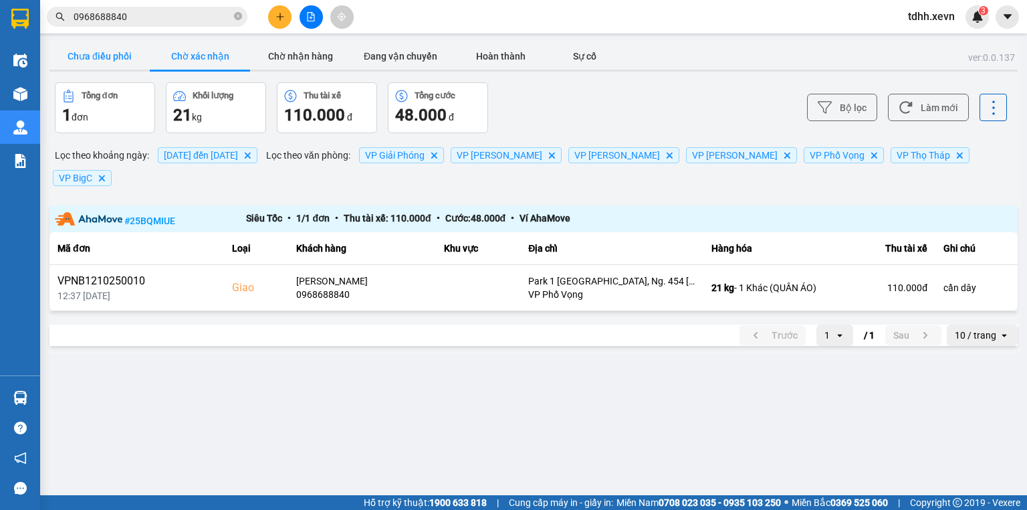
click at [105, 62] on button "Chưa điều phối" at bounding box center [99, 56] width 100 height 27
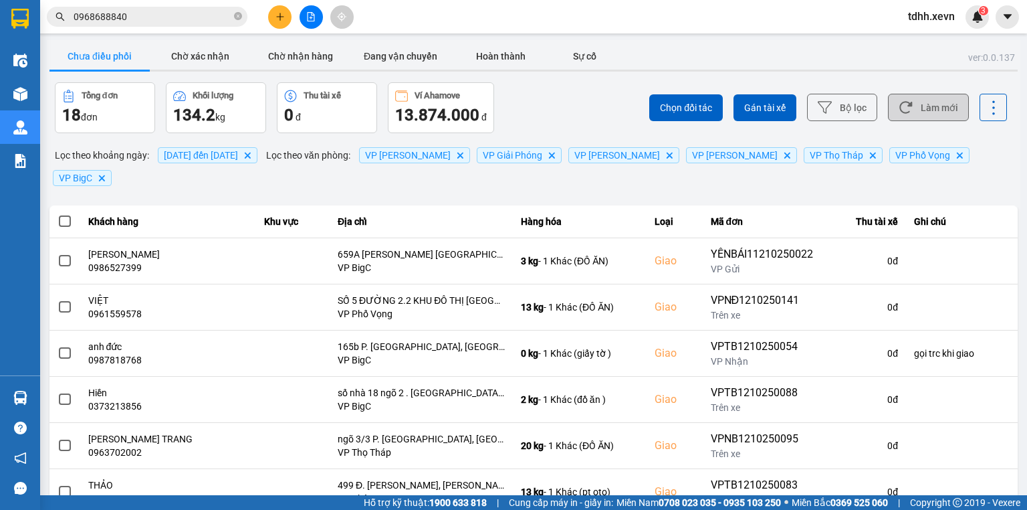
click at [939, 116] on button "Làm mới" at bounding box center [928, 107] width 81 height 27
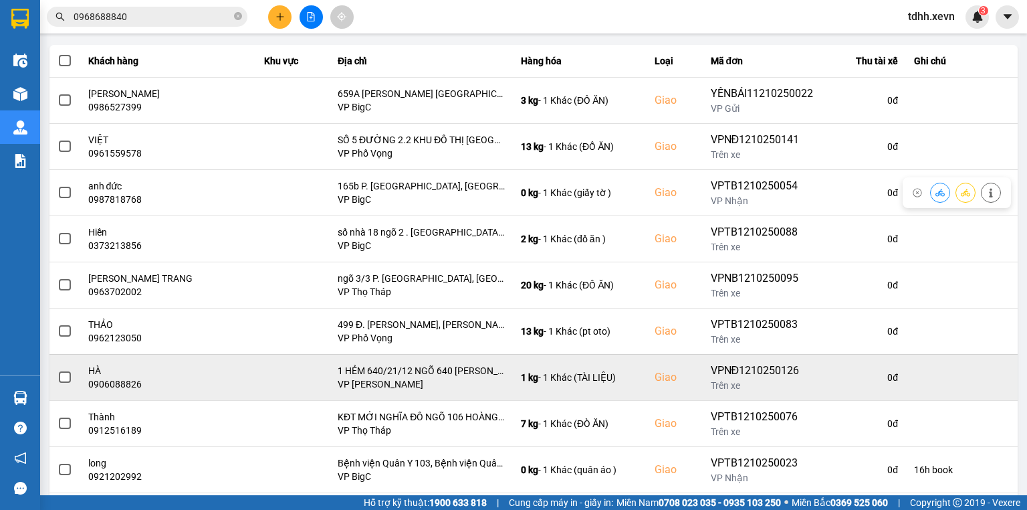
scroll to position [211, 0]
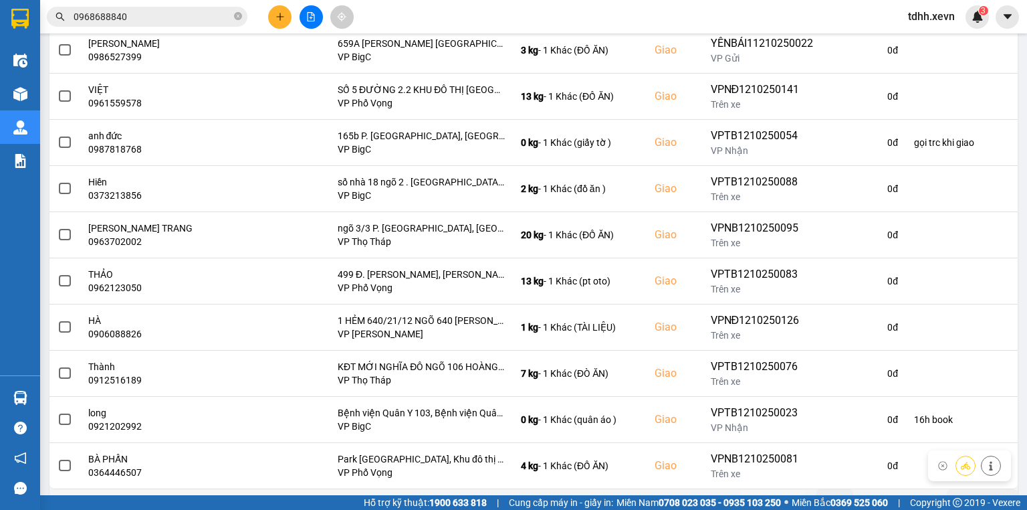
click at [877, 489] on div "Trước 1 open / 2 Sau" at bounding box center [841, 499] width 202 height 21
click at [888, 489] on button "Sau" at bounding box center [913, 499] width 56 height 20
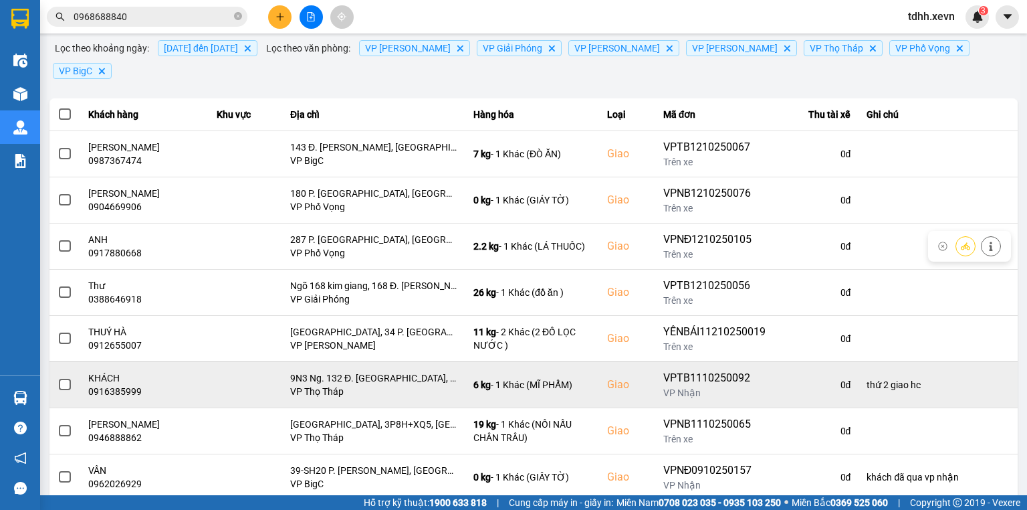
scroll to position [118, 0]
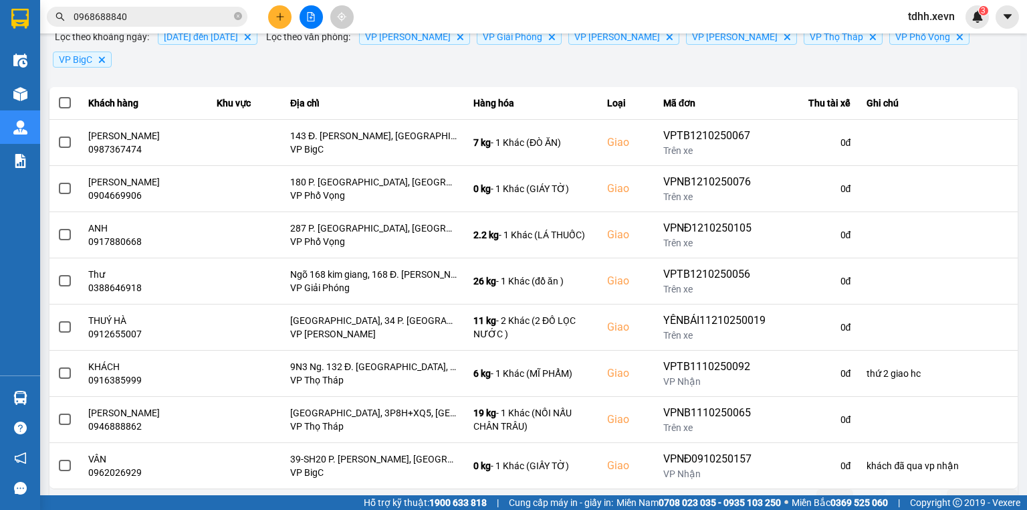
click at [431, 15] on div "Kết quả tìm kiếm ( 148 ) Bộ lọc Mã ĐH Trạng thái Món hàng Thu hộ Tổng cước Chưa…" at bounding box center [513, 16] width 1027 height 33
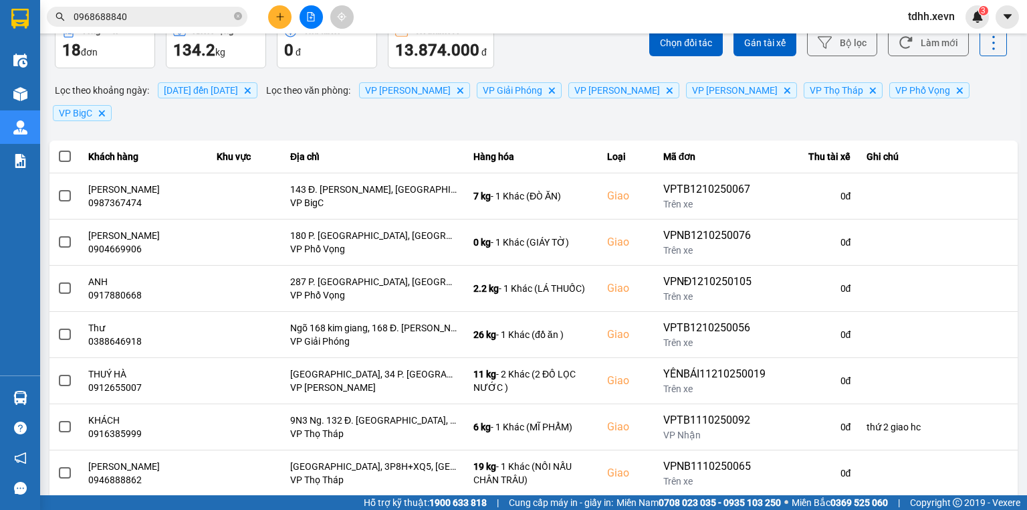
scroll to position [11, 0]
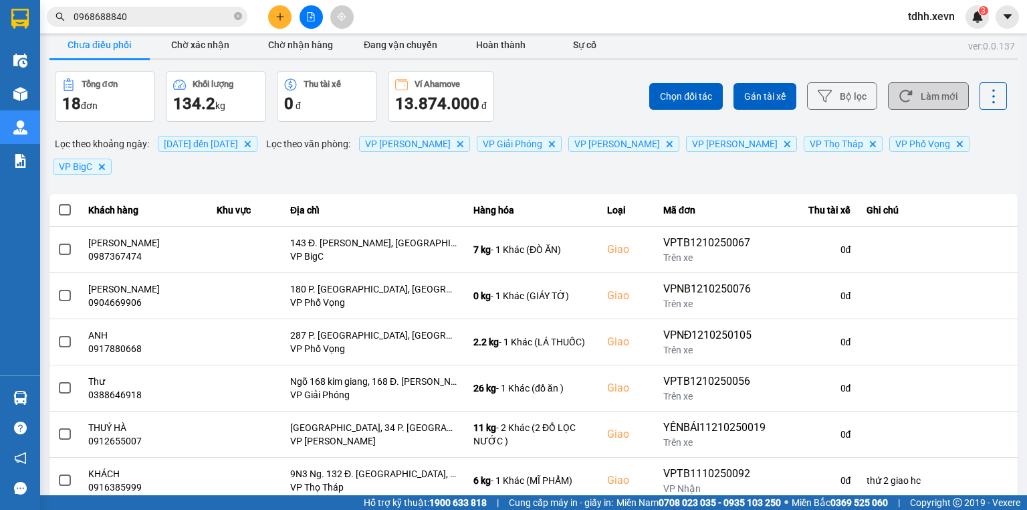
click at [909, 98] on button "Làm mới" at bounding box center [928, 95] width 81 height 27
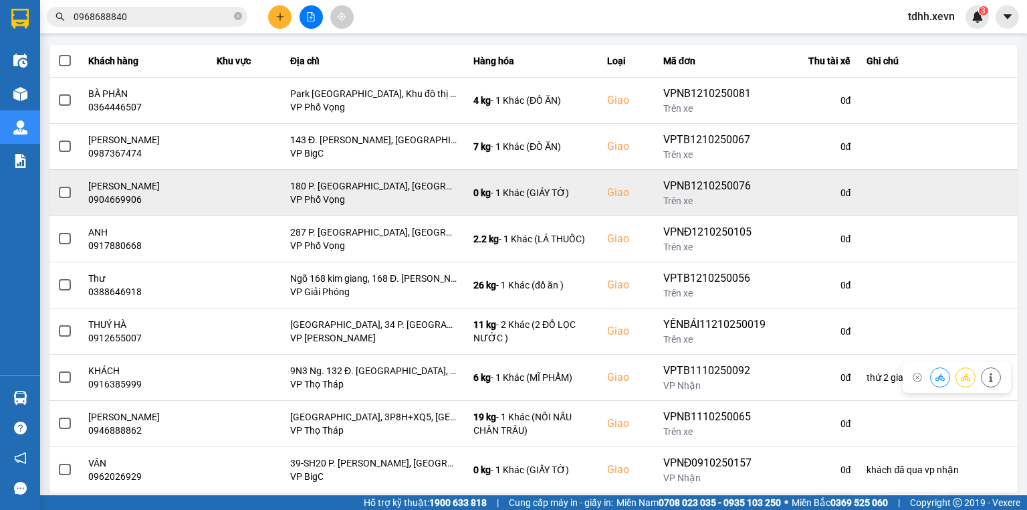
scroll to position [164, 0]
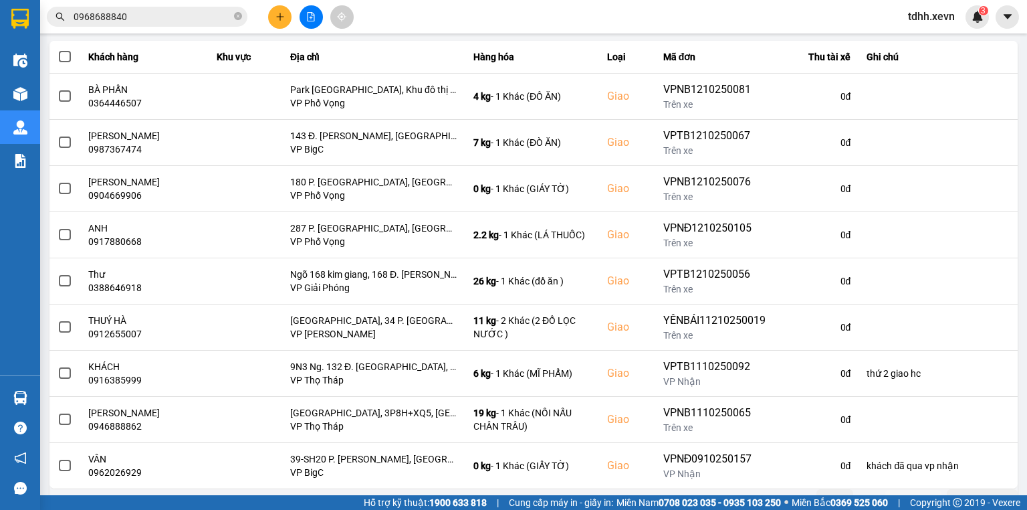
click at [775, 489] on button "Trước" at bounding box center [773, 499] width 66 height 20
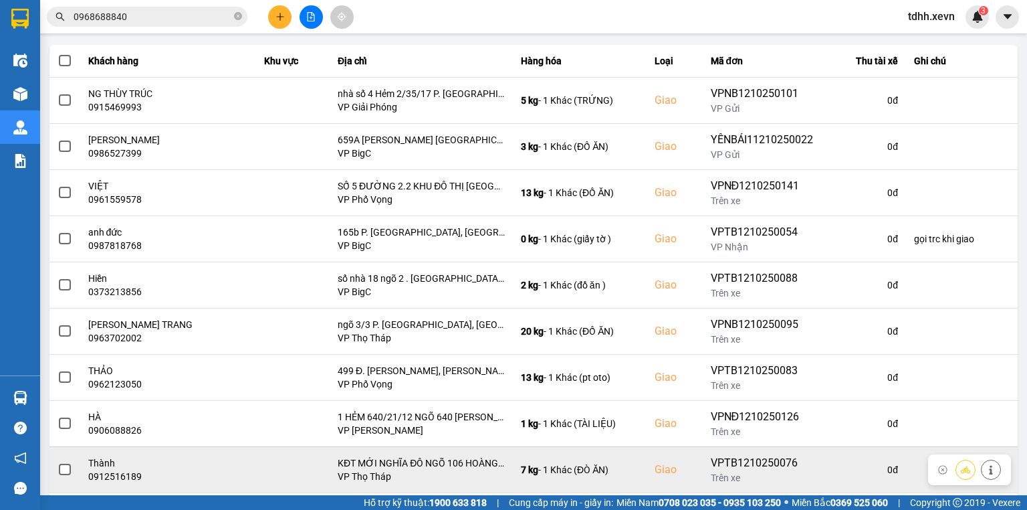
scroll to position [211, 0]
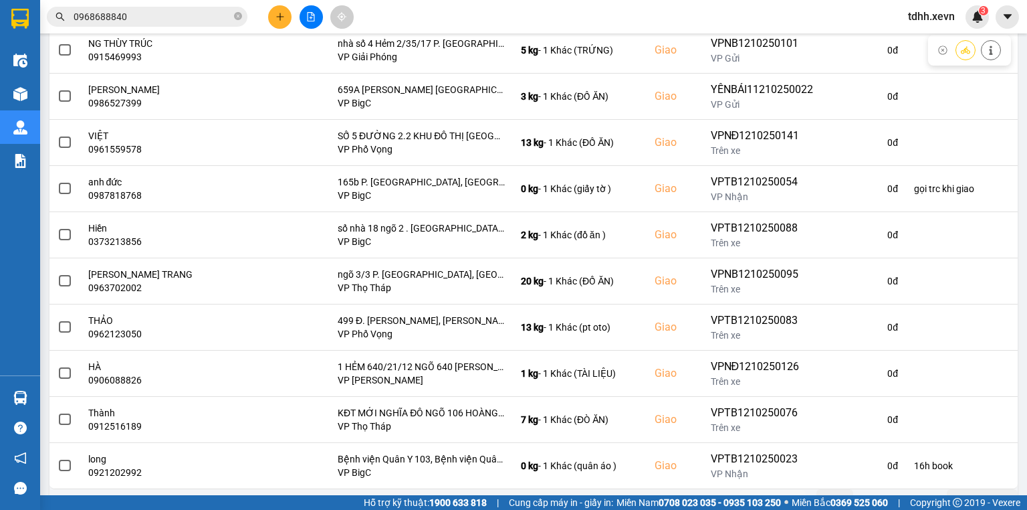
click at [153, 19] on input "0968688840" at bounding box center [153, 16] width 158 height 15
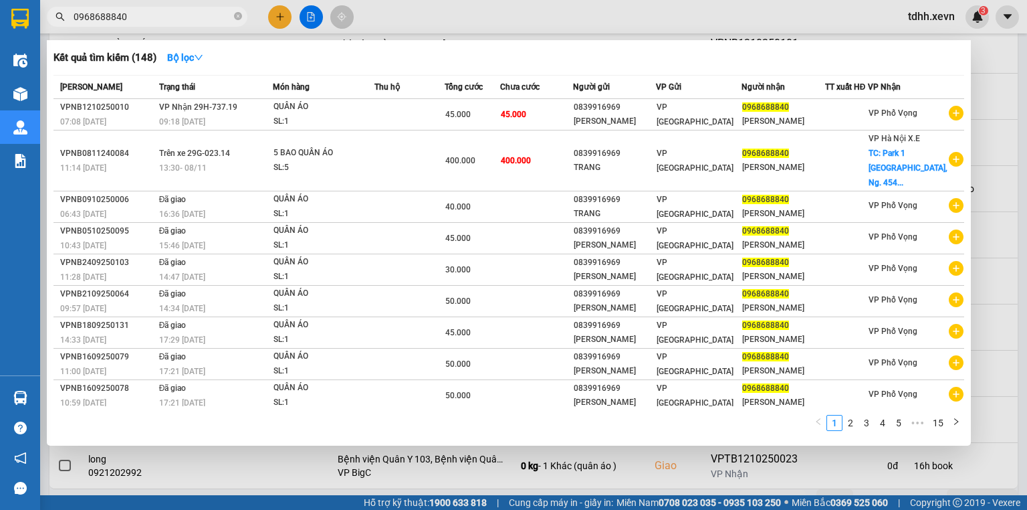
click at [153, 19] on input "0968688840" at bounding box center [153, 16] width 158 height 15
paste input "85467832"
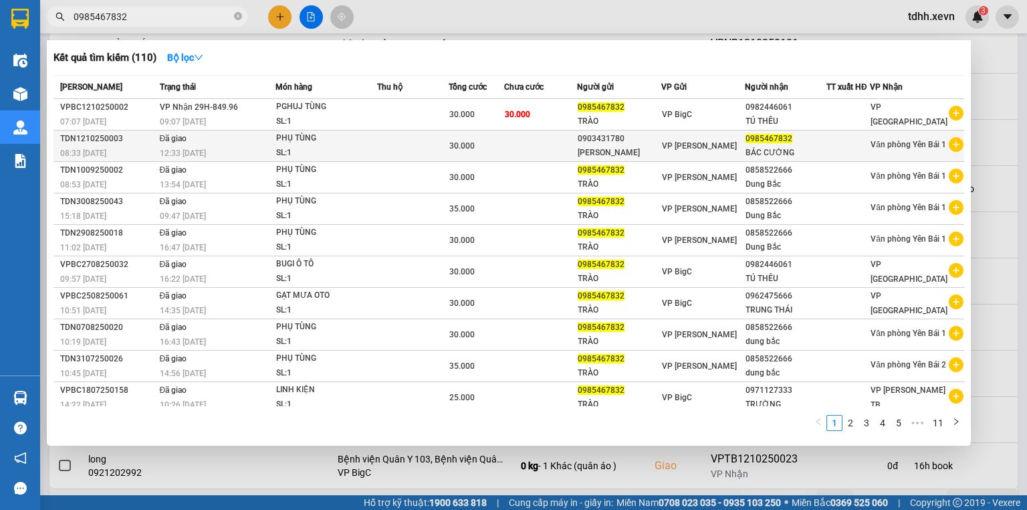
type input "0985467832"
click at [394, 142] on td at bounding box center [413, 145] width 72 height 31
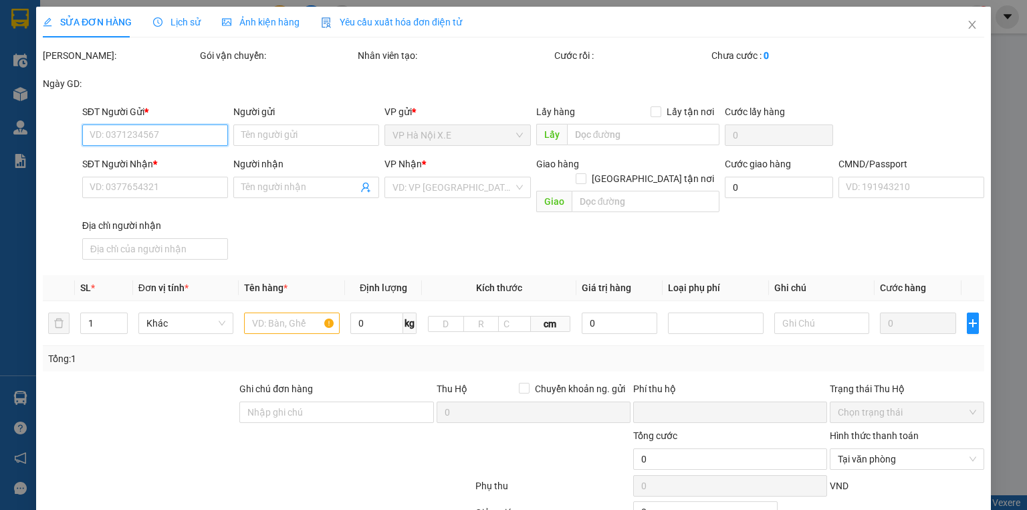
type input "0903431780"
type input "TRẦN HIỆP"
type input "0985467832"
type input "BÁC CƯỜNG"
type input "0985467832 CƯỜNG"
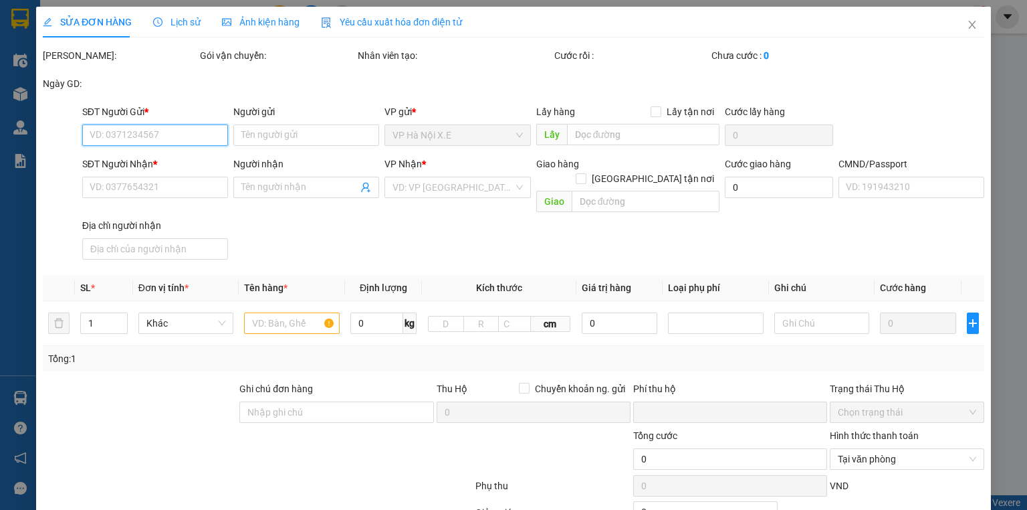
type input "0"
type input "30.000"
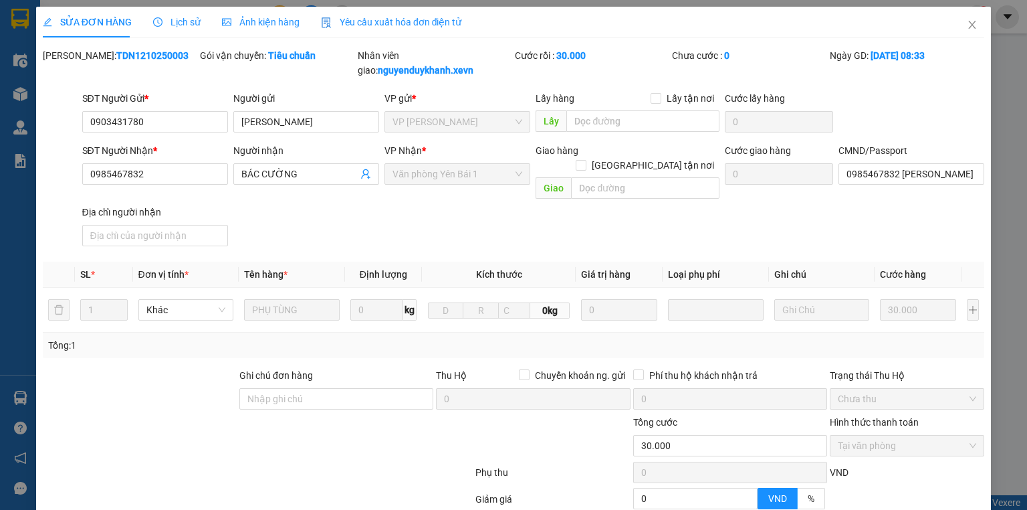
click at [185, 35] on div "Lịch sử" at bounding box center [176, 22] width 47 height 31
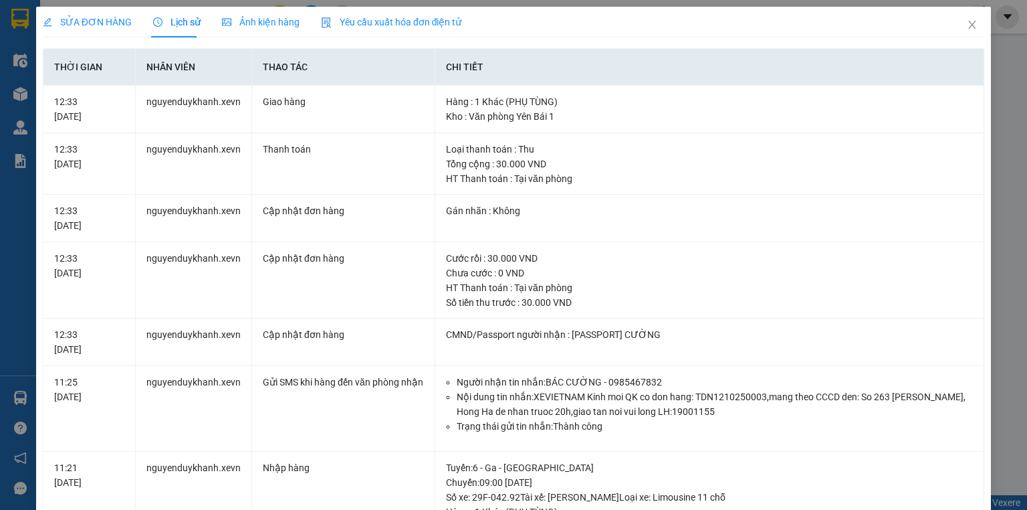
click at [114, 19] on span "SỬA ĐƠN HÀNG" at bounding box center [87, 22] width 89 height 11
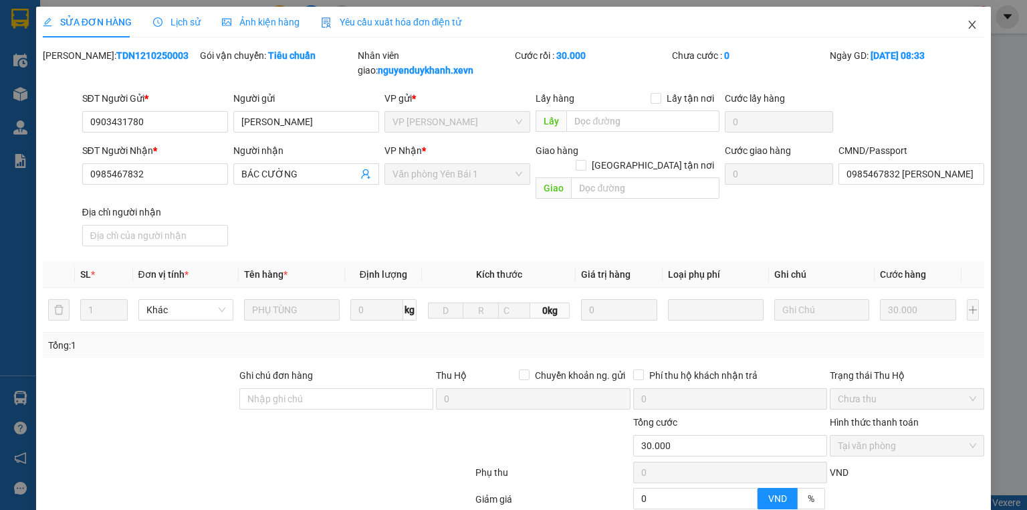
click at [967, 23] on icon "close" at bounding box center [972, 24] width 11 height 11
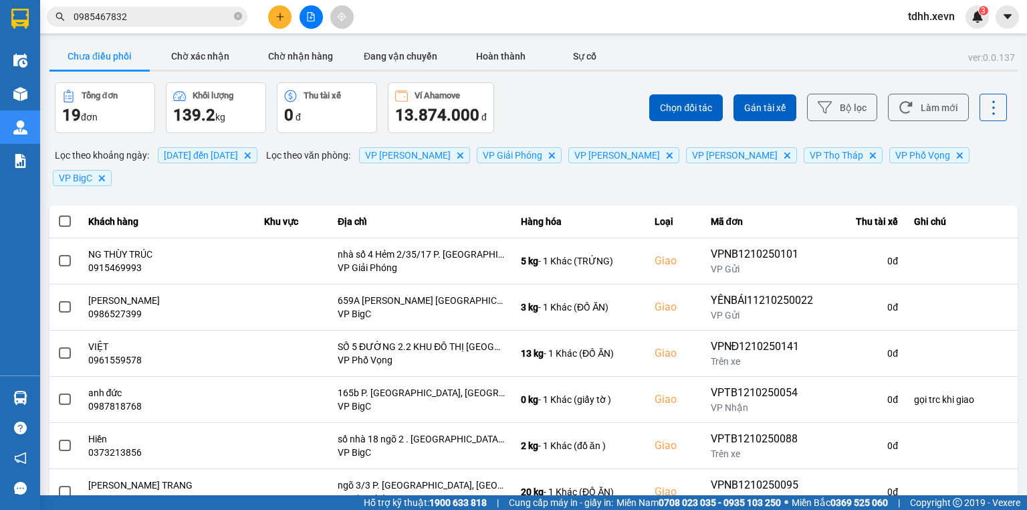
click at [125, 19] on input "0985467832" at bounding box center [153, 16] width 158 height 15
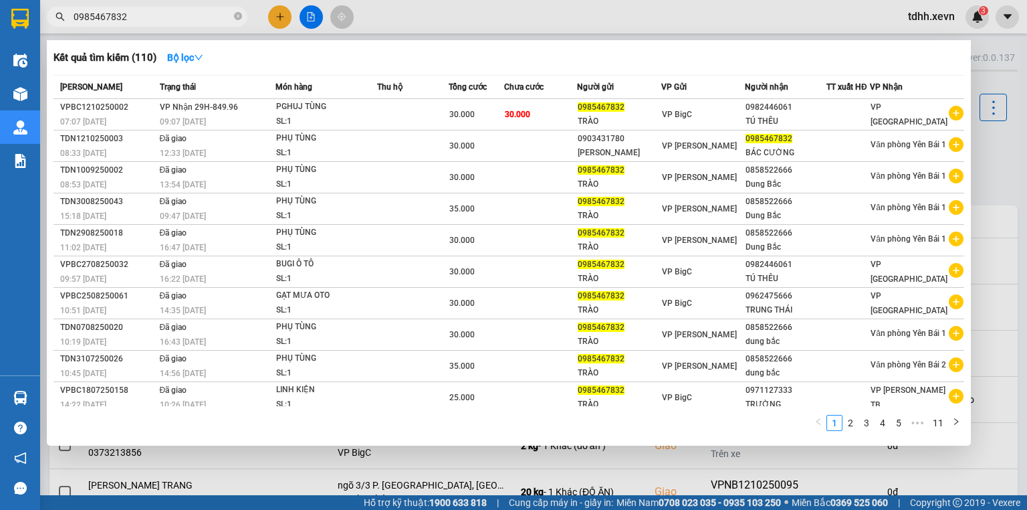
click at [435, 30] on div at bounding box center [513, 255] width 1027 height 510
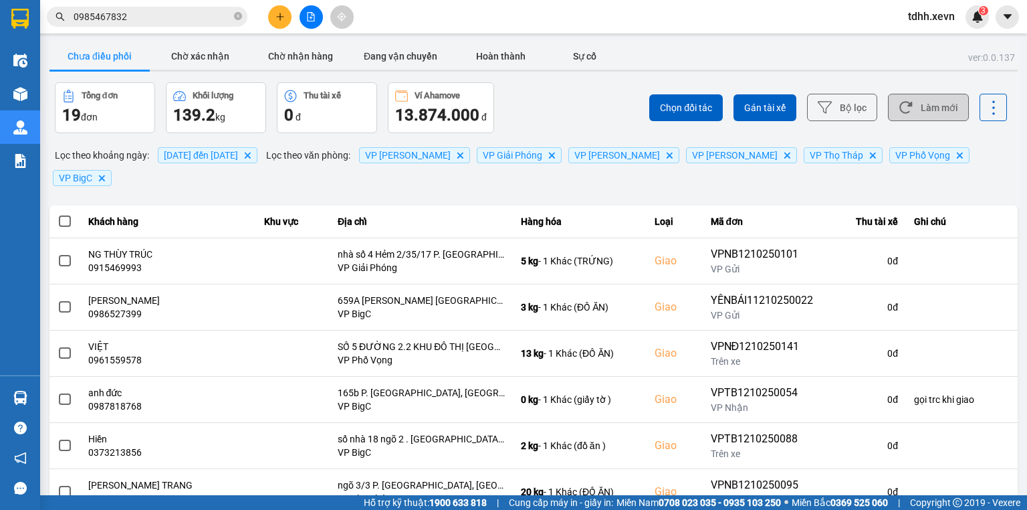
click at [939, 110] on button "Làm mới" at bounding box center [928, 107] width 81 height 27
click at [909, 114] on button "Làm mới" at bounding box center [928, 107] width 81 height 27
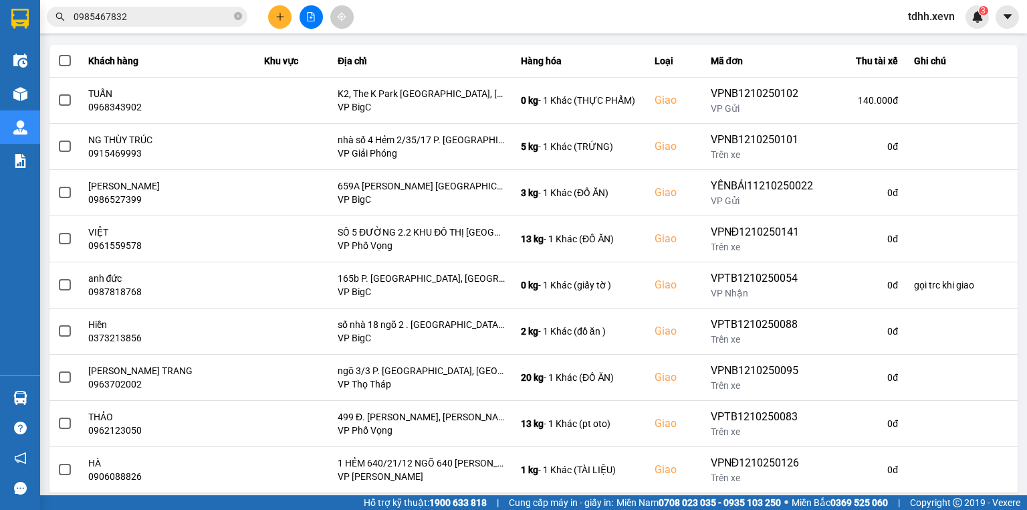
scroll to position [211, 0]
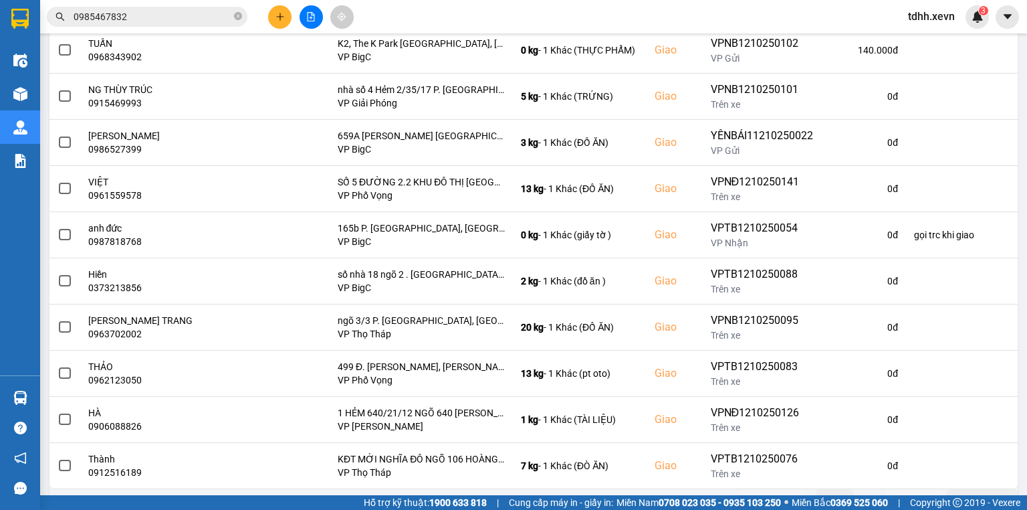
click at [917, 491] on icon "next page. current page 1 / 2" at bounding box center [925, 499] width 16 height 16
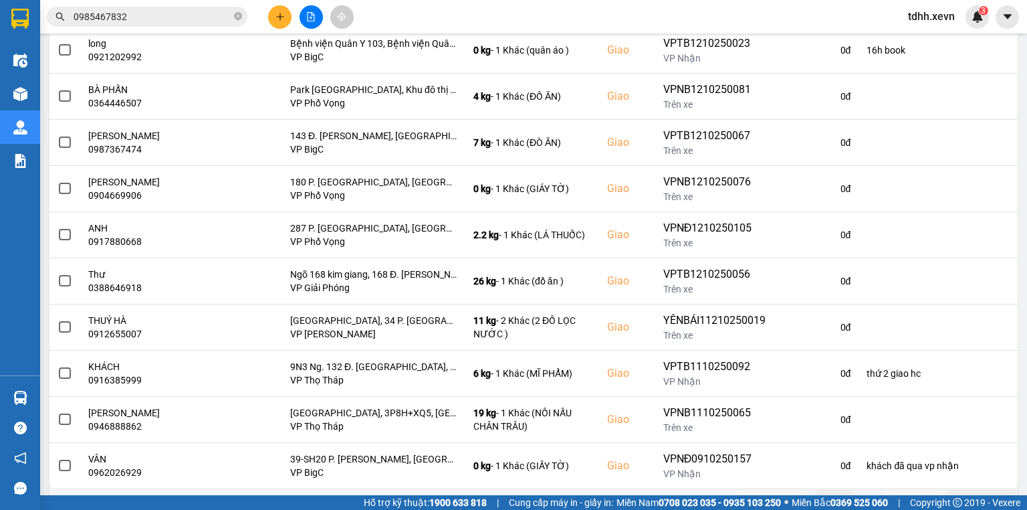
click at [751, 491] on icon "previous page. current page 2 / 2" at bounding box center [756, 499] width 16 height 16
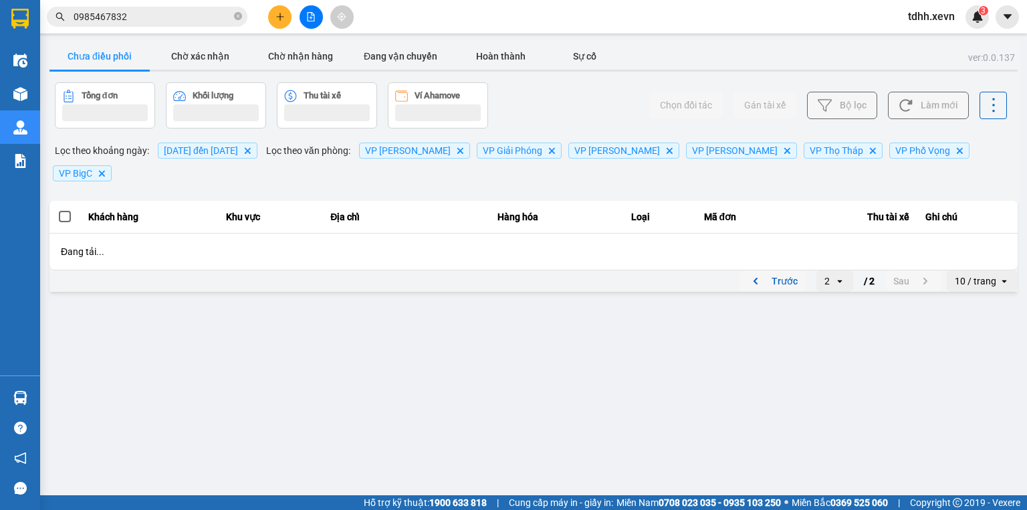
scroll to position [0, 0]
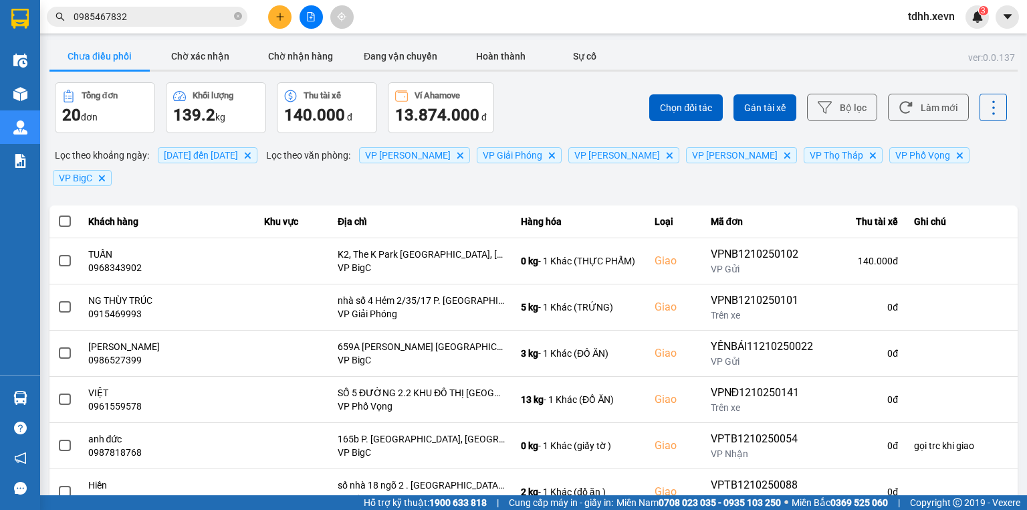
click at [181, 16] on input "0985467832" at bounding box center [153, 16] width 158 height 15
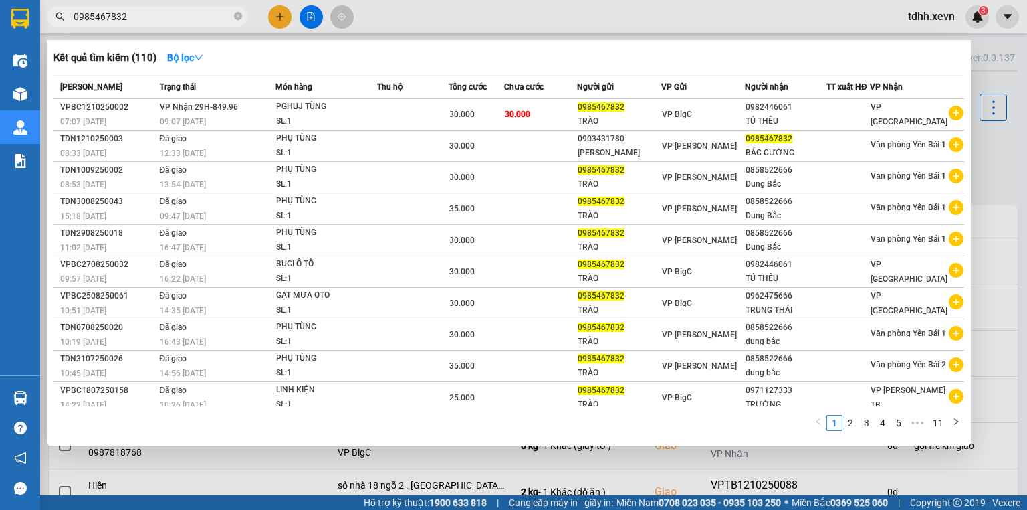
click at [181, 16] on input "0985467832" at bounding box center [153, 16] width 158 height 15
paste input "3456891"
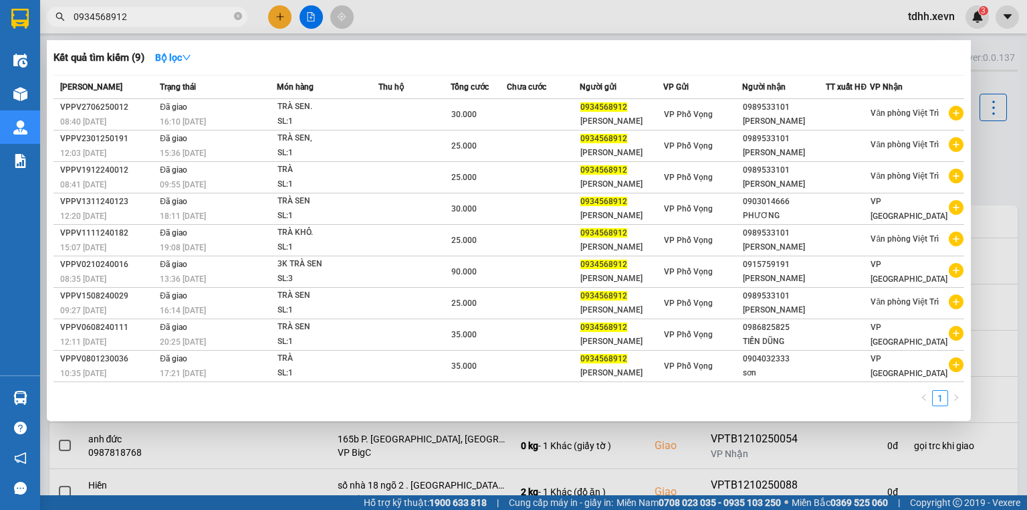
drag, startPoint x: 437, startPoint y: 19, endPoint x: 452, endPoint y: 62, distance: 44.8
click at [438, 19] on div at bounding box center [513, 255] width 1027 height 510
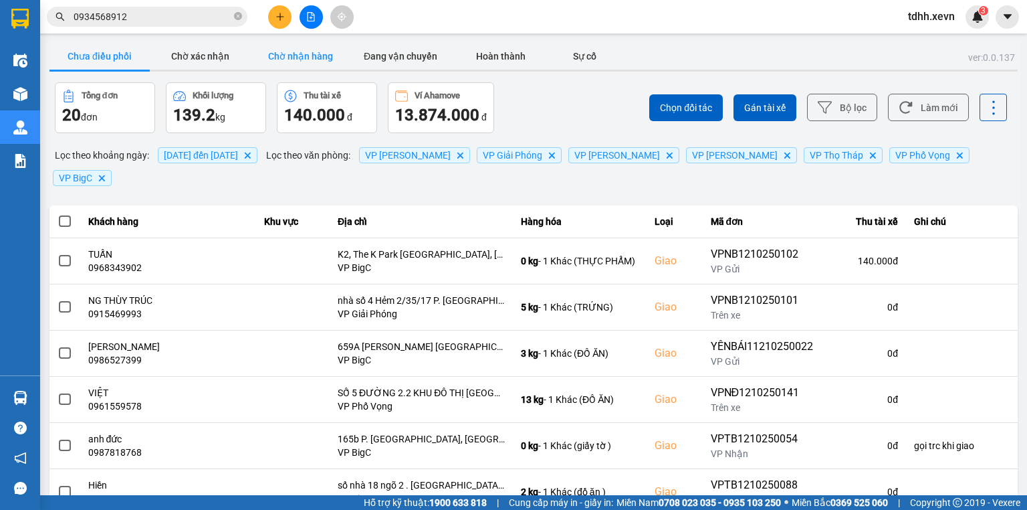
click at [306, 60] on button "Chờ nhận hàng" at bounding box center [300, 56] width 100 height 27
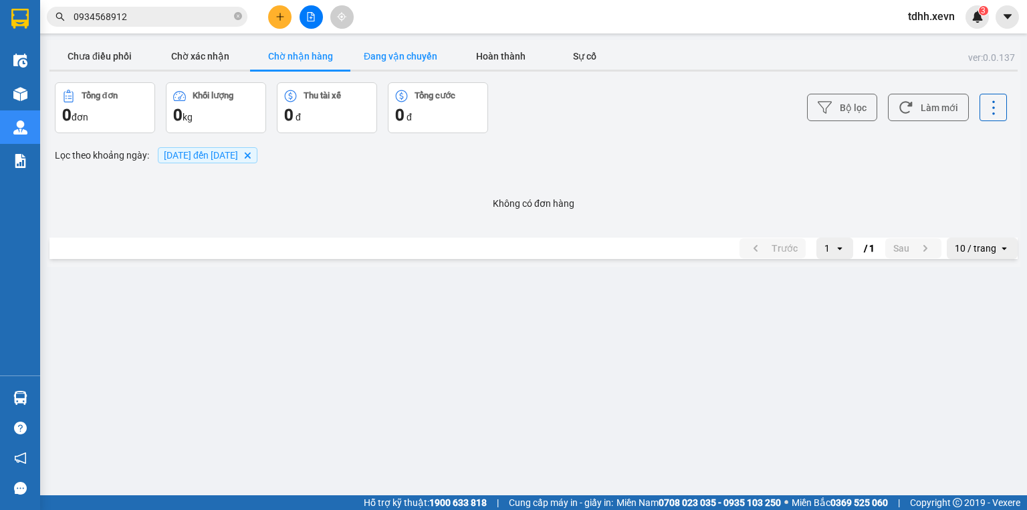
click at [393, 51] on button "Đang vận chuyển" at bounding box center [400, 56] width 100 height 27
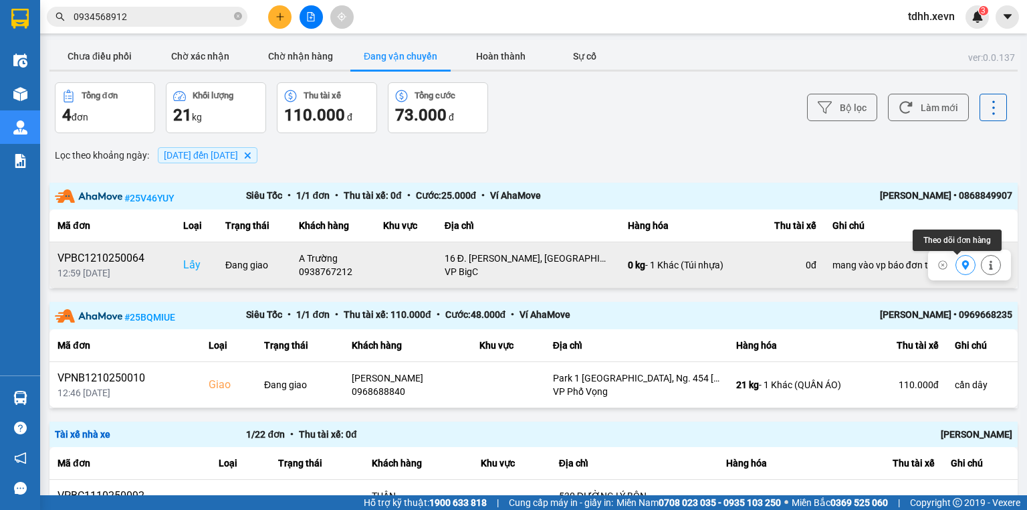
click at [961, 267] on icon at bounding box center [965, 264] width 9 height 9
click at [913, 113] on button "Làm mới" at bounding box center [928, 107] width 81 height 27
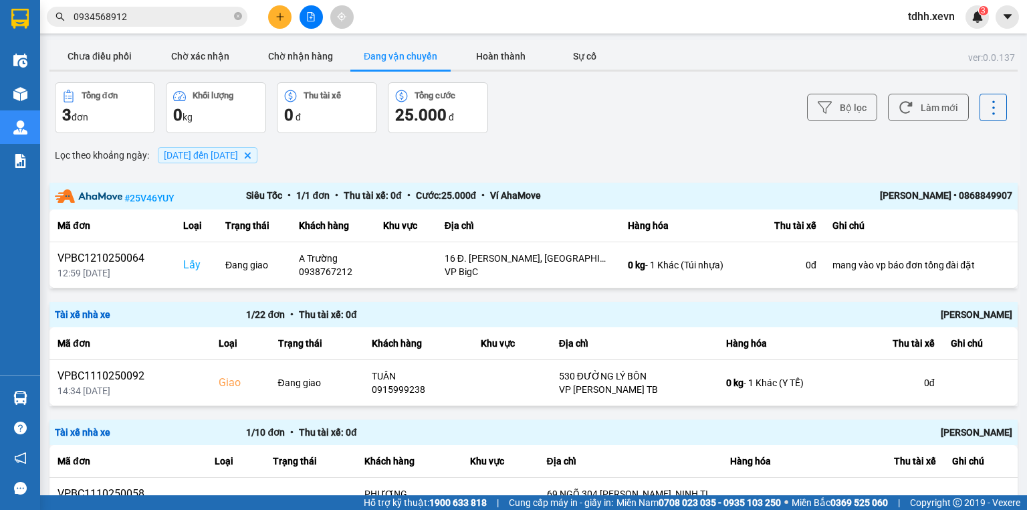
click at [150, 17] on input "0934568912" at bounding box center [153, 16] width 158 height 15
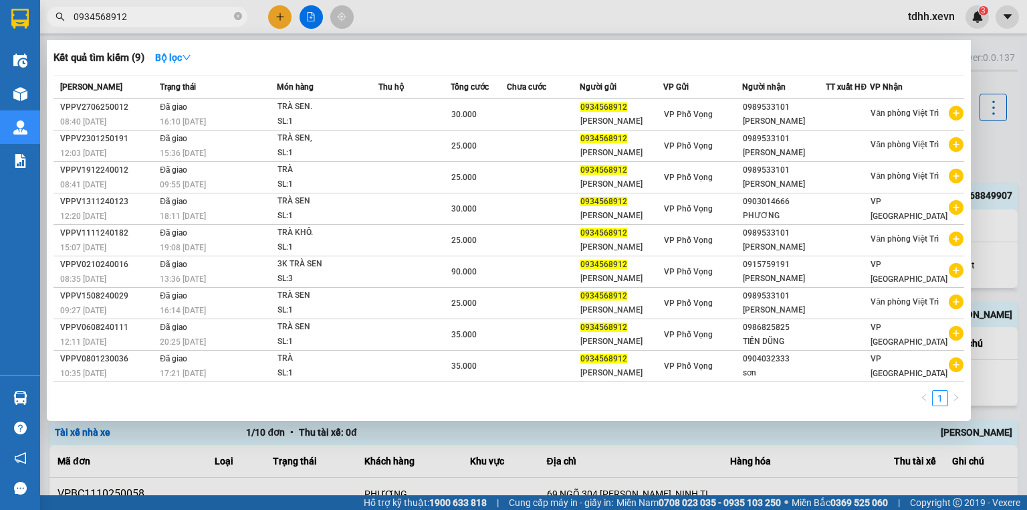
click at [150, 17] on input "0934568912" at bounding box center [153, 16] width 158 height 15
drag, startPoint x: 150, startPoint y: 17, endPoint x: 185, endPoint y: 47, distance: 46.4
click at [134, 14] on input "0934568912" at bounding box center [153, 16] width 158 height 15
drag, startPoint x: 134, startPoint y: 14, endPoint x: 112, endPoint y: 9, distance: 22.7
click at [112, 9] on input "0934568912" at bounding box center [153, 16] width 158 height 15
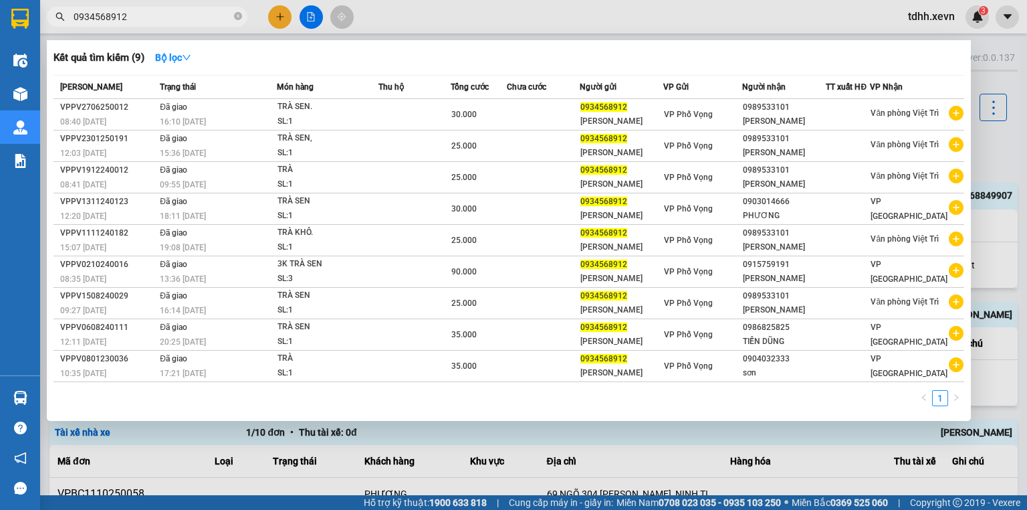
click at [112, 9] on input "0934568912" at bounding box center [153, 16] width 158 height 15
drag, startPoint x: 110, startPoint y: 8, endPoint x: 91, endPoint y: 15, distance: 20.5
click at [91, 15] on input "0934568912" at bounding box center [153, 16] width 158 height 15
paste input "368687129"
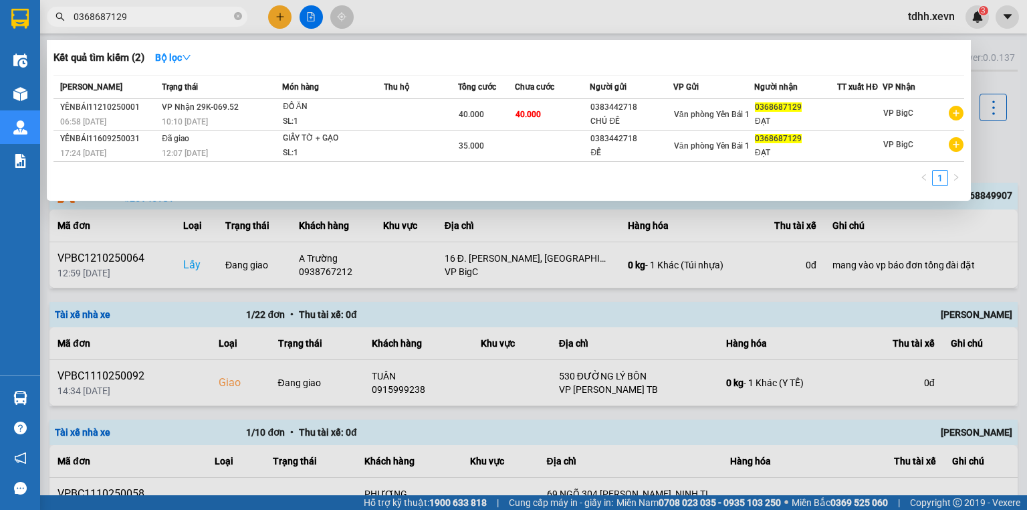
click at [163, 22] on input "0368687129" at bounding box center [153, 16] width 158 height 15
paste input "49802647"
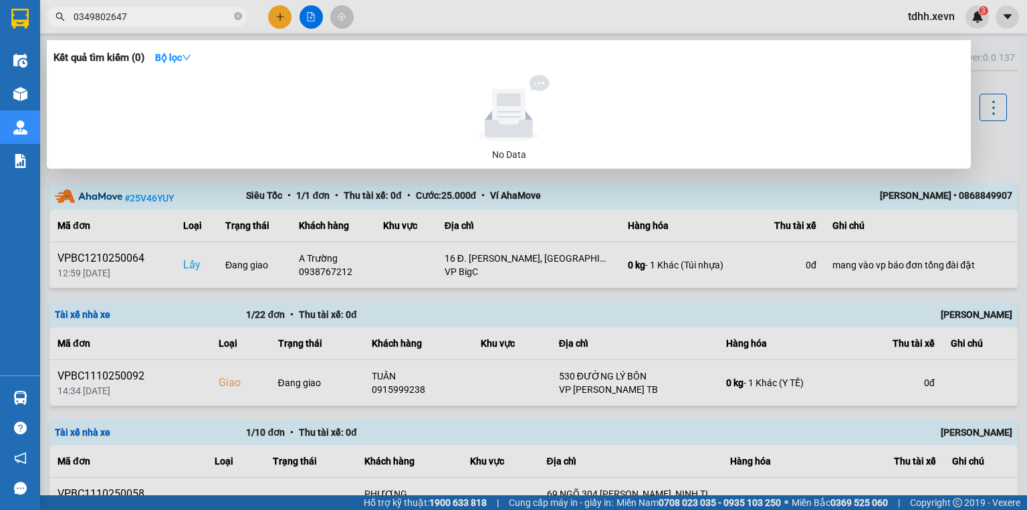
click at [152, 12] on input "0349802647" at bounding box center [153, 16] width 158 height 15
click at [522, 310] on div at bounding box center [513, 255] width 1027 height 510
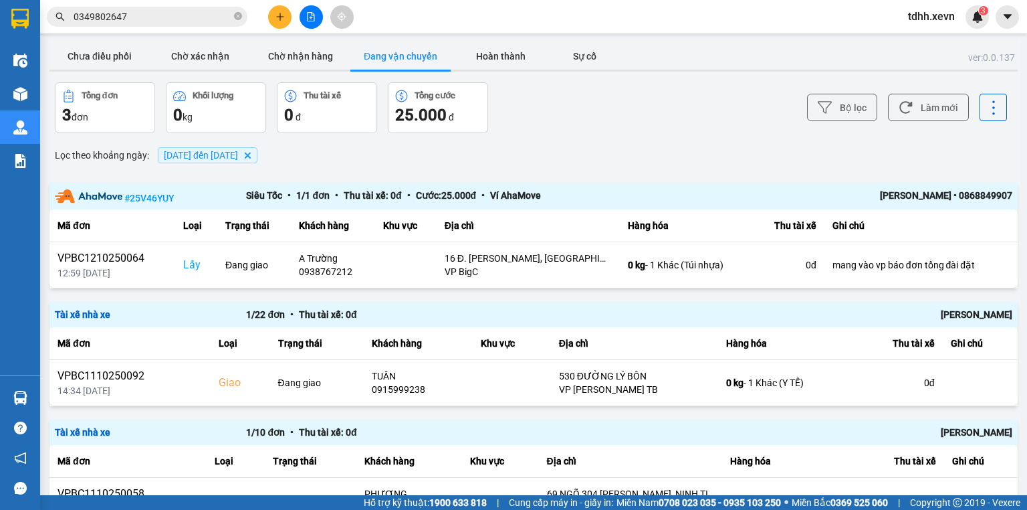
click at [161, 11] on input "0349802647" at bounding box center [153, 16] width 158 height 15
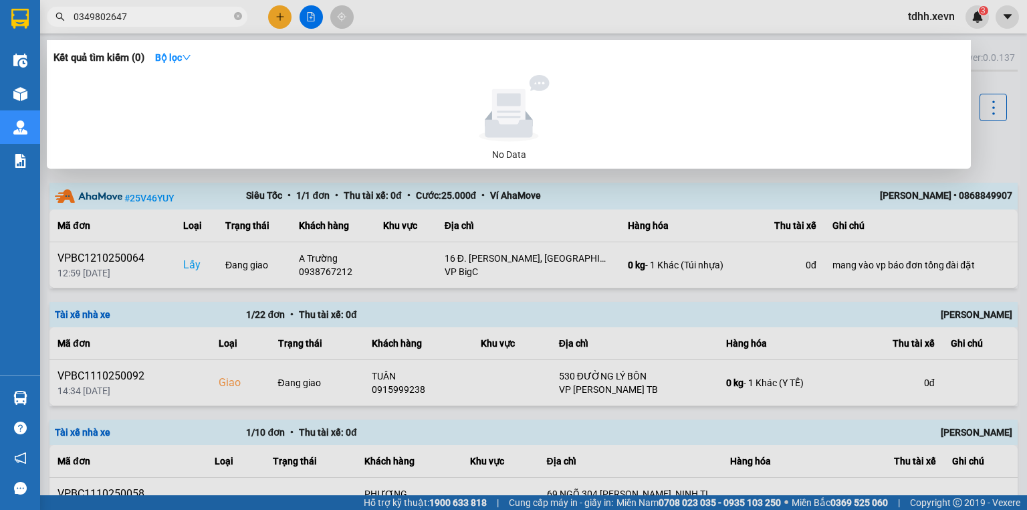
click at [279, 356] on div at bounding box center [513, 255] width 1027 height 510
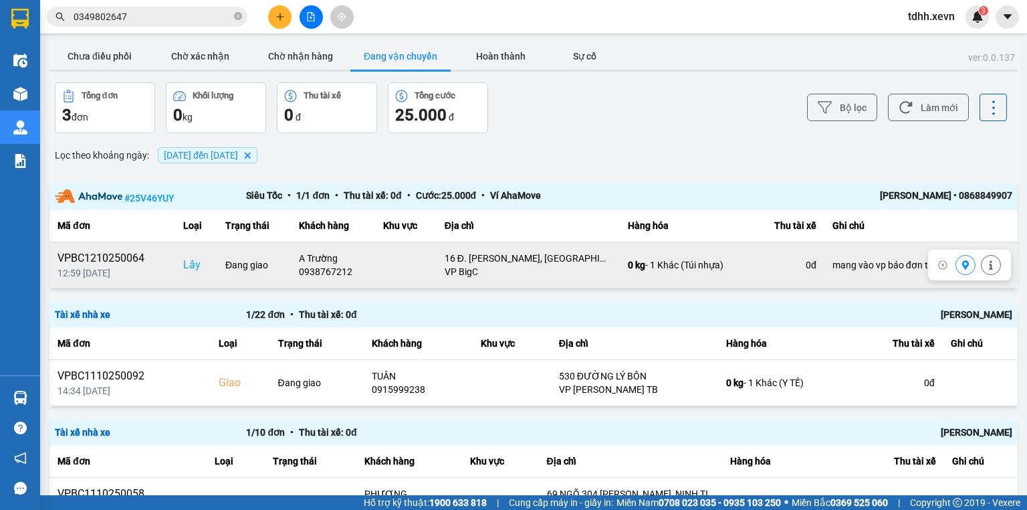
click at [309, 268] on div "0938767212" at bounding box center [333, 271] width 69 height 13
copy div "0938767212"
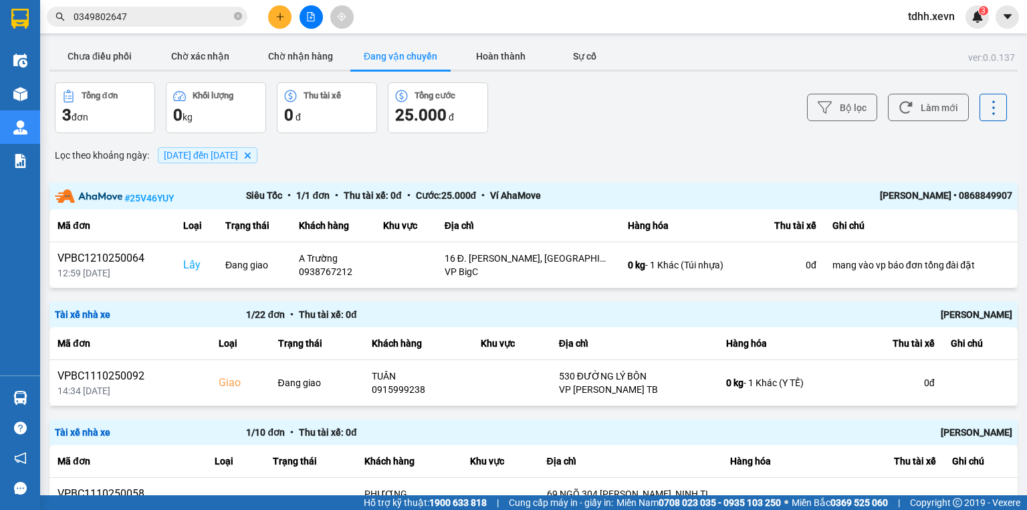
click at [155, 19] on input "0349802647" at bounding box center [153, 16] width 158 height 15
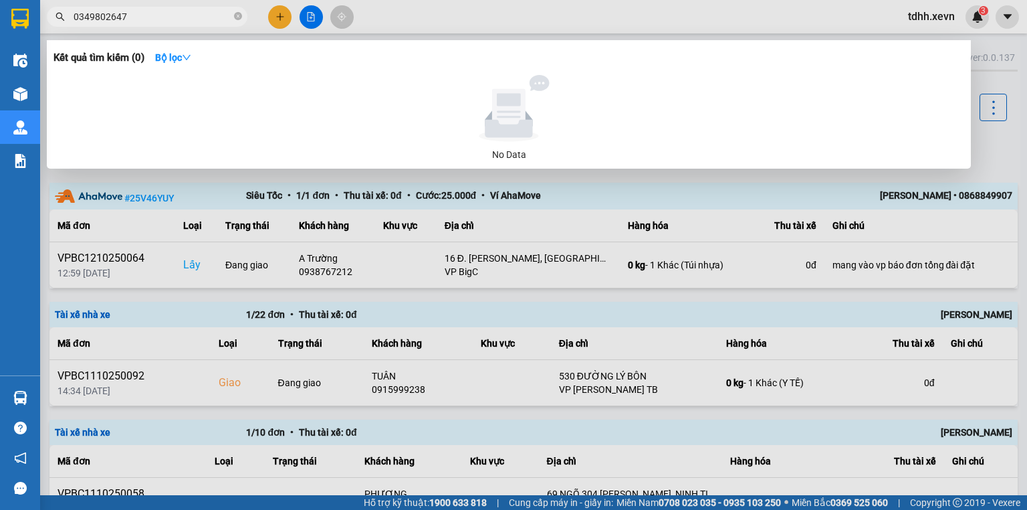
click at [155, 19] on input "0349802647" at bounding box center [153, 16] width 158 height 15
paste input "938767212"
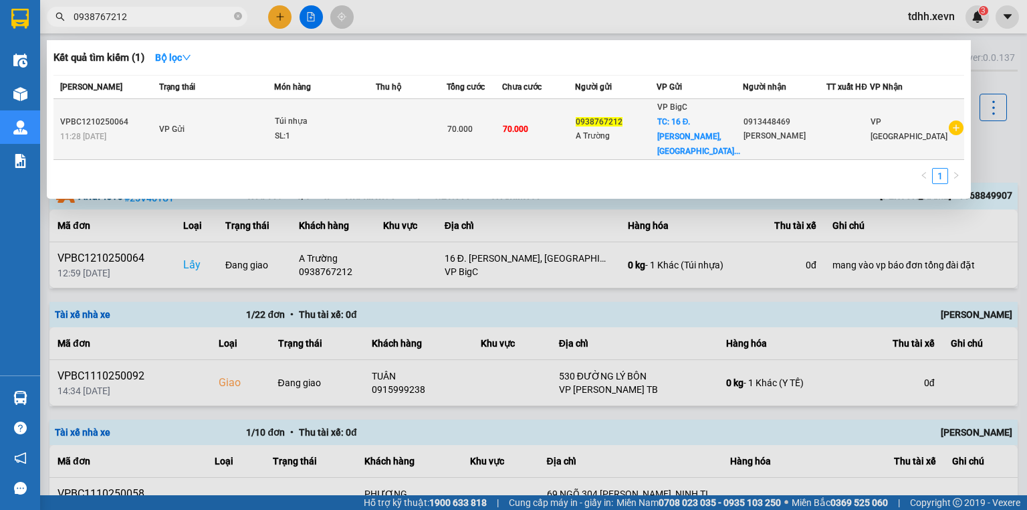
type input "0938767212"
click at [622, 117] on span "0938767212" at bounding box center [599, 121] width 47 height 9
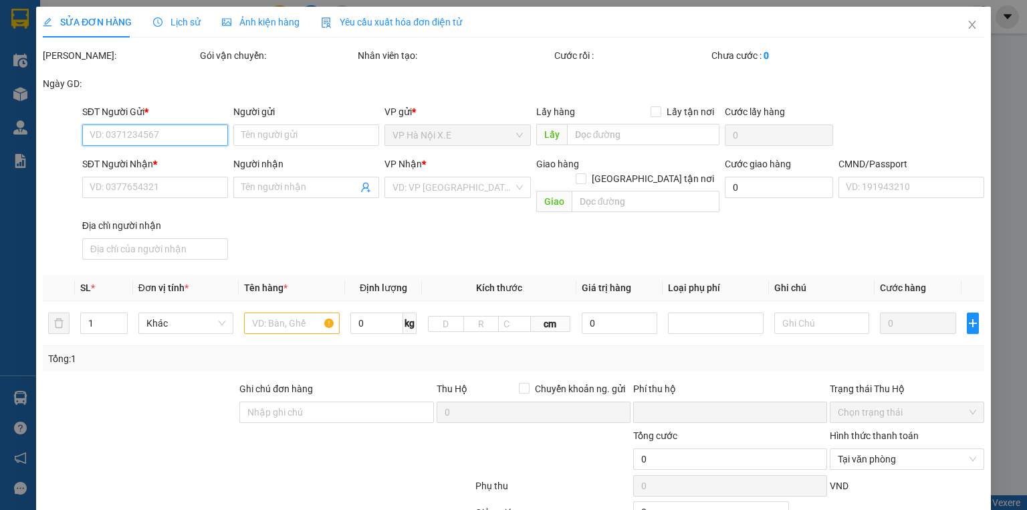
type input "0938767212"
type input "A Trường"
checkbox input "true"
type input "16 Đ. Nguyễn Khang, Yên Hoà, Cầu Giấy, Hà Nội 100000, Việt Nam"
type input "0913448469"
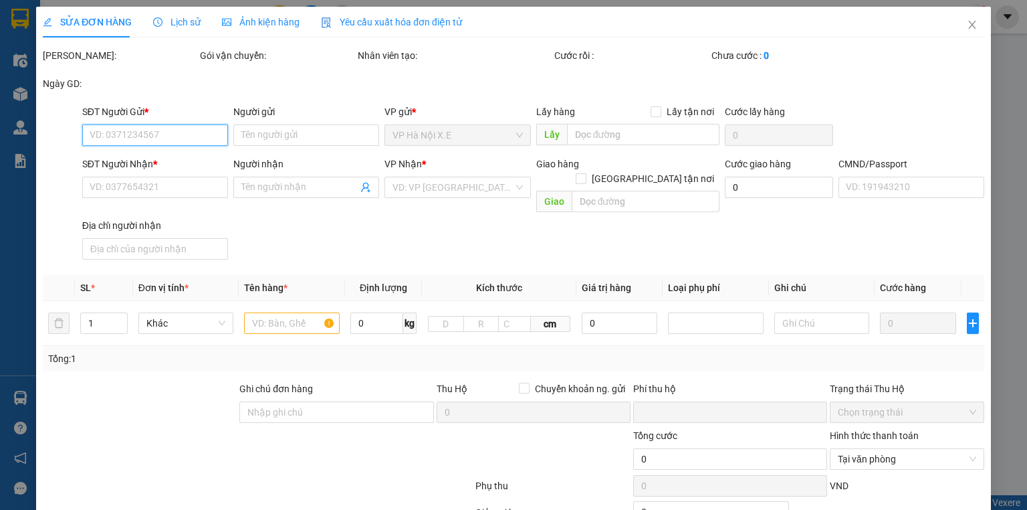
type input "Phương Quỳnh"
type input "mang vào vp báo đơn tổng đài đặt"
type input "0"
type input "70.000"
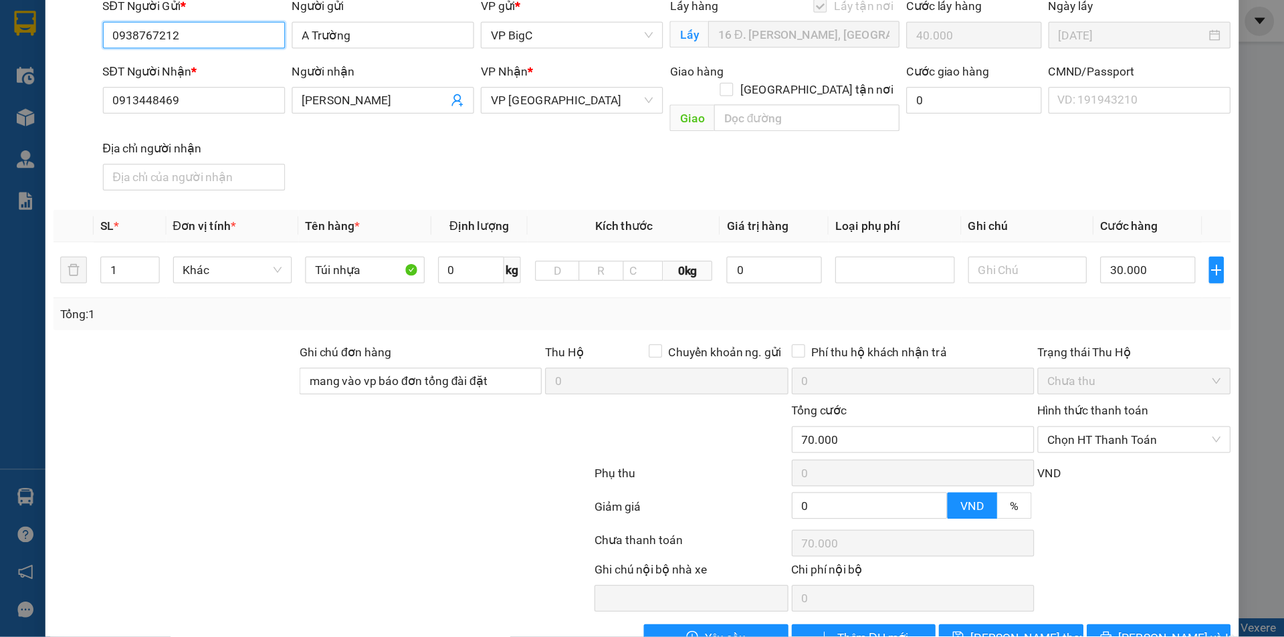
scroll to position [128, 0]
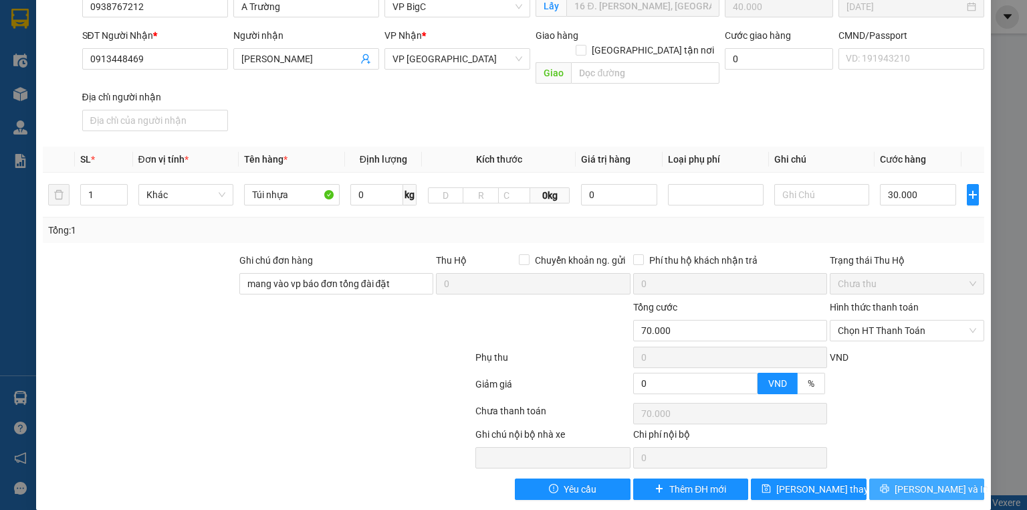
click at [934, 481] on span "Lưu và In" at bounding box center [942, 488] width 94 height 15
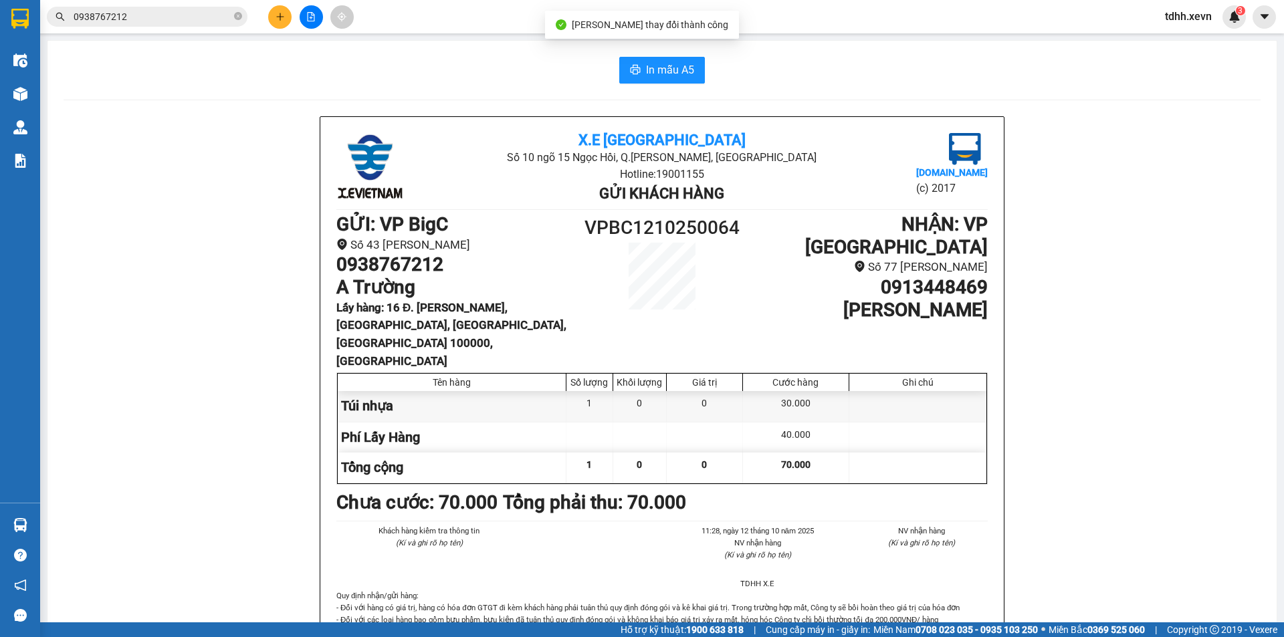
scroll to position [67, 0]
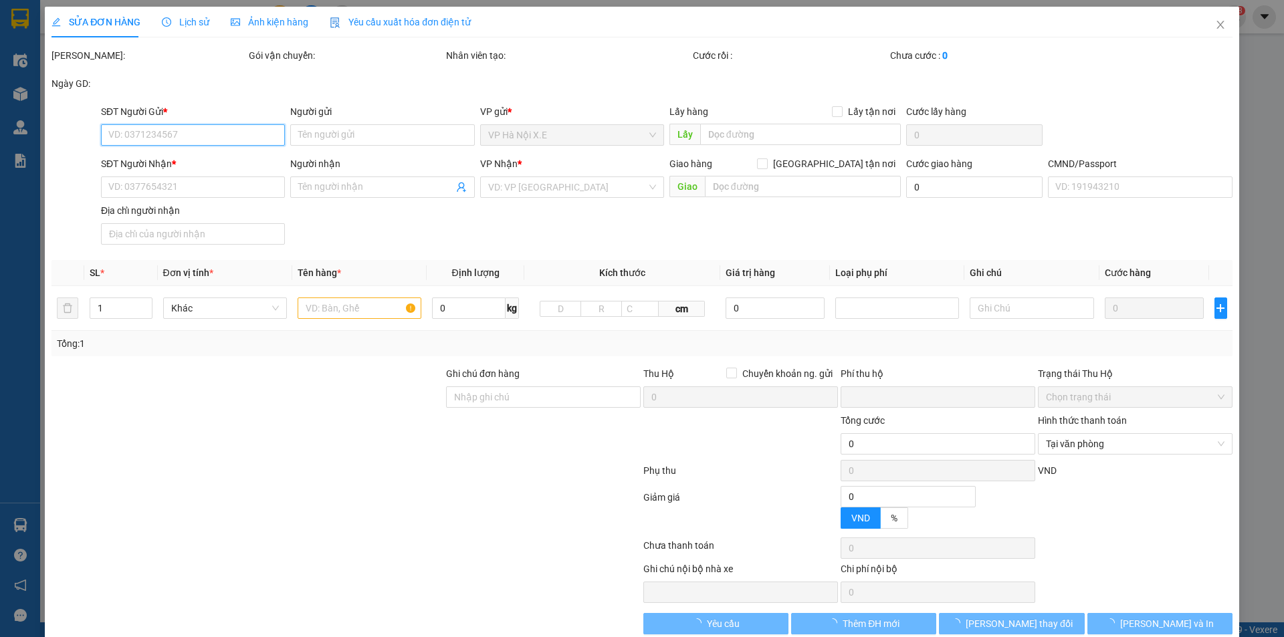
type input "0938767212"
type input "A Trường"
checkbox input "true"
type input "16 Đ. Nguyễn Khang, Yên Hoà, Cầu Giấy, Hà Nội 100000, Việt Nam"
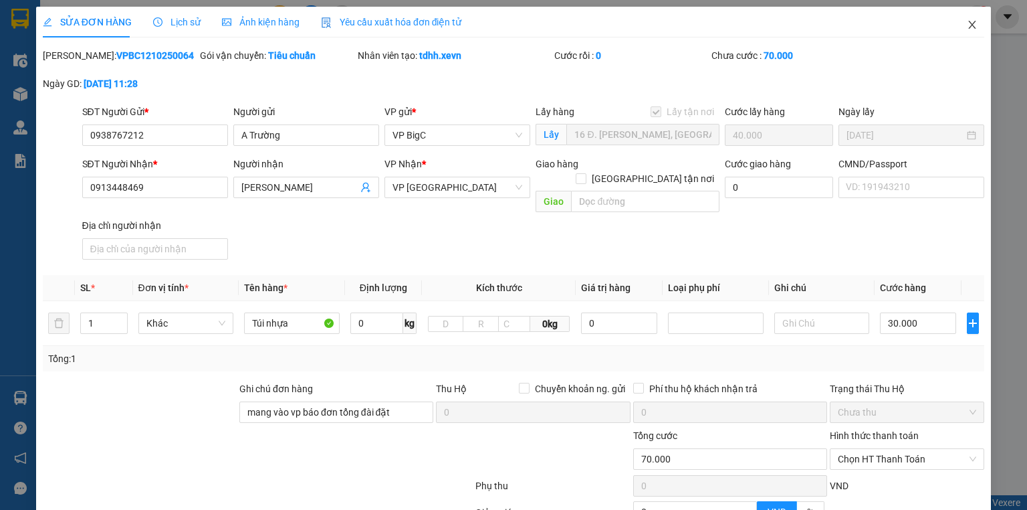
click at [967, 24] on icon "close" at bounding box center [972, 24] width 11 height 11
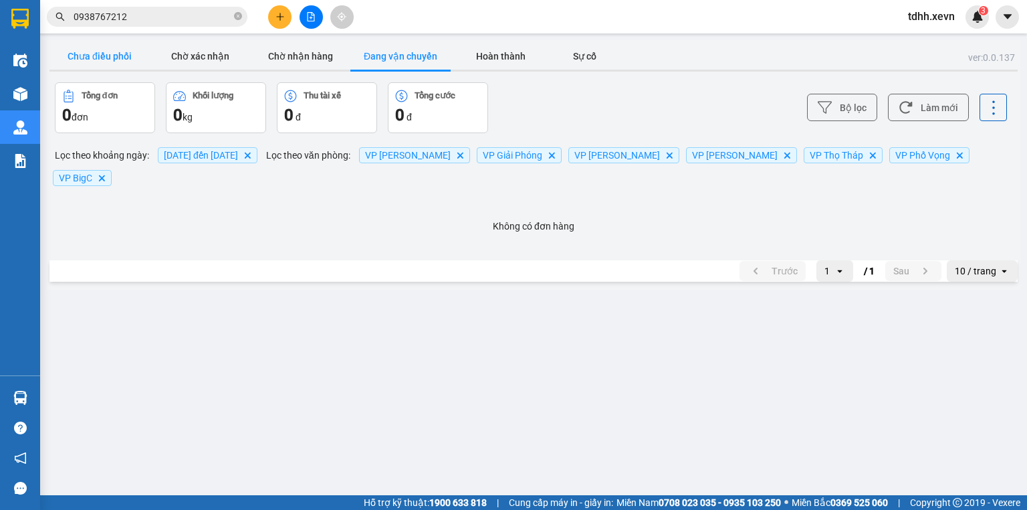
click at [91, 52] on button "Chưa điều phối" at bounding box center [99, 56] width 100 height 27
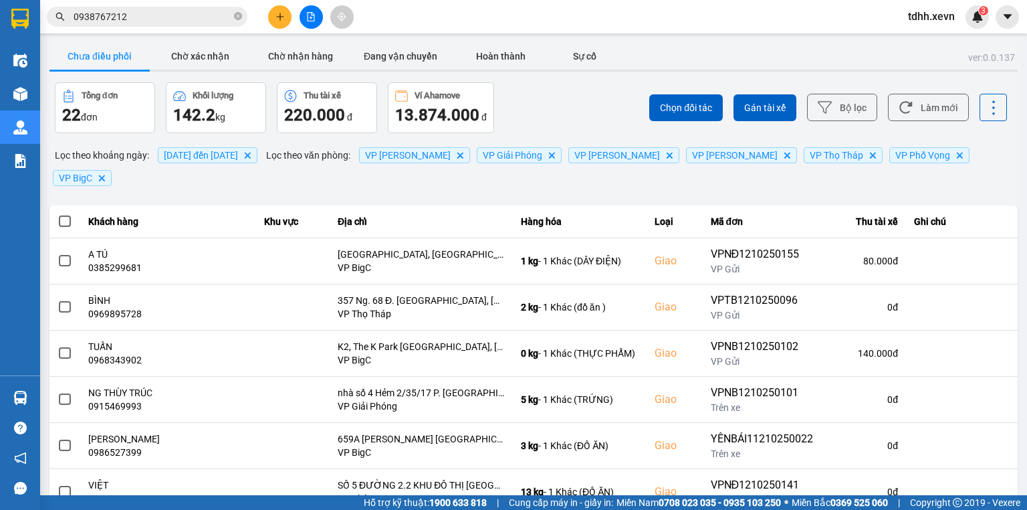
click at [174, 19] on input "0938767212" at bounding box center [153, 16] width 158 height 15
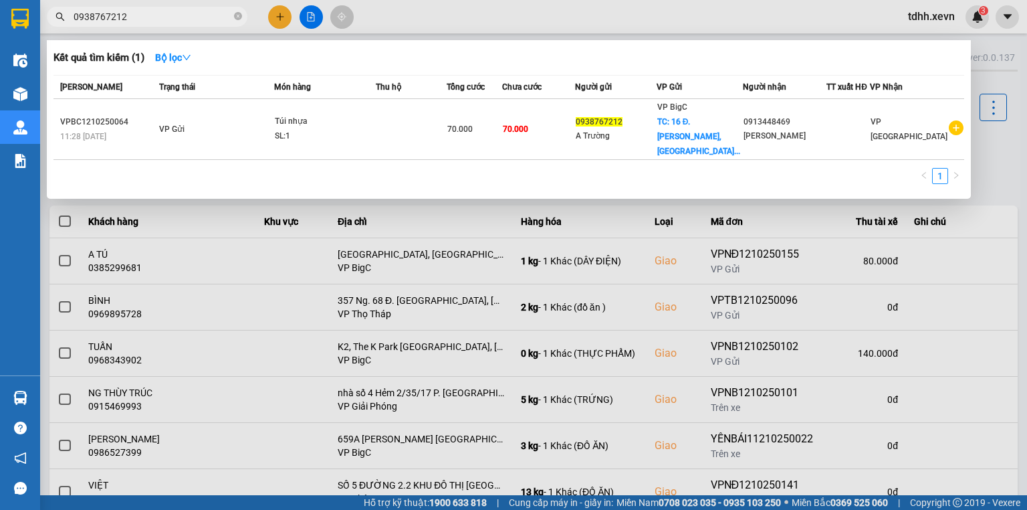
click at [174, 19] on input "0938767212" at bounding box center [153, 16] width 158 height 15
paste input "89110299"
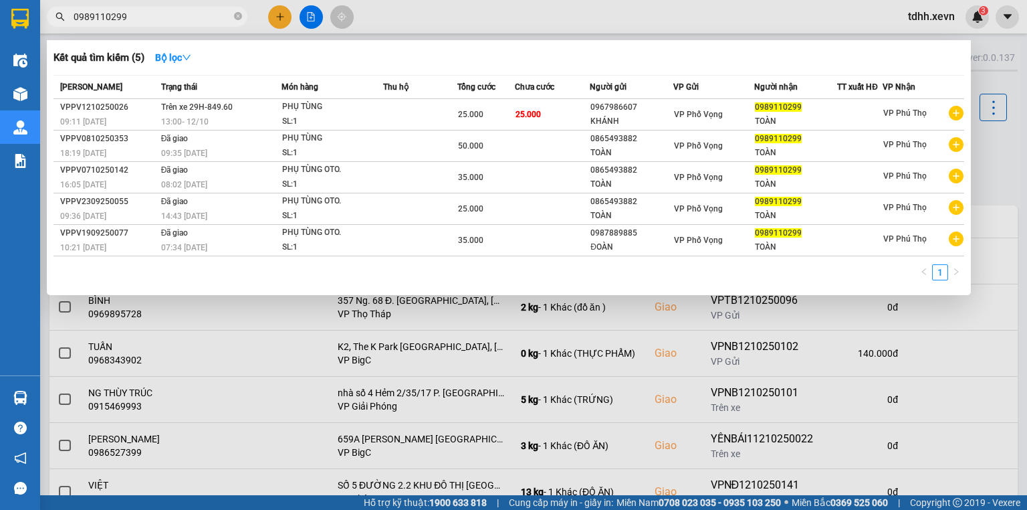
click at [600, 13] on div at bounding box center [513, 255] width 1027 height 510
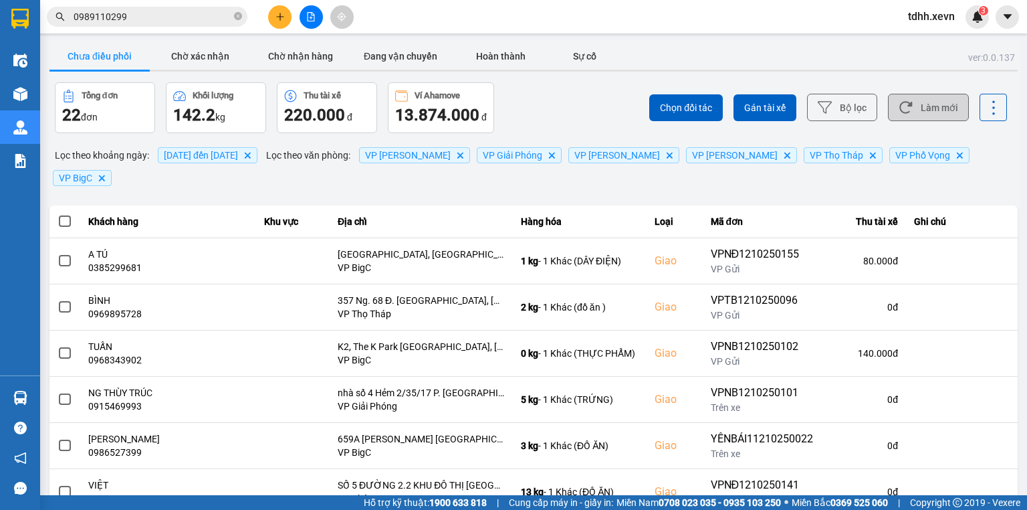
click at [903, 110] on icon at bounding box center [906, 107] width 14 height 14
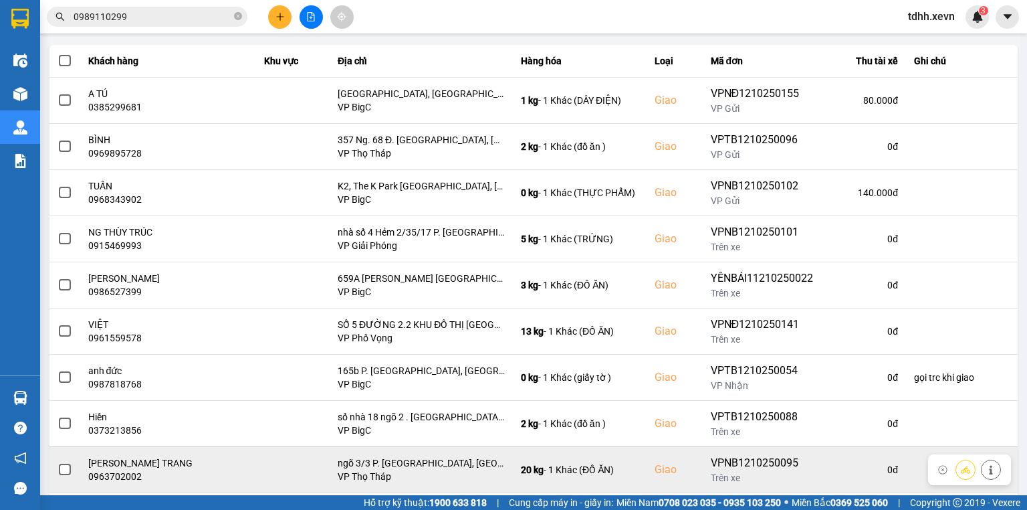
scroll to position [211, 0]
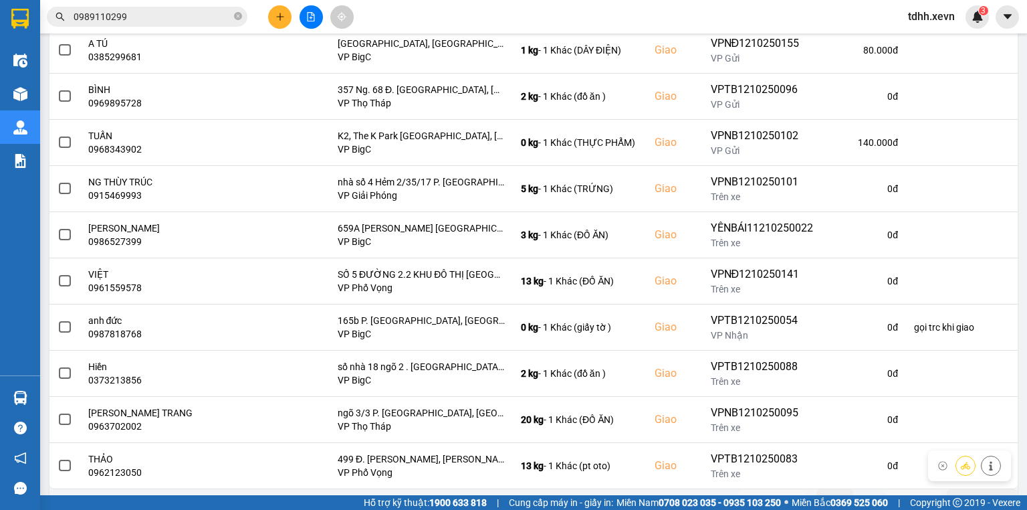
click at [917, 491] on icon "next page. current page 1 / 3" at bounding box center [925, 499] width 16 height 16
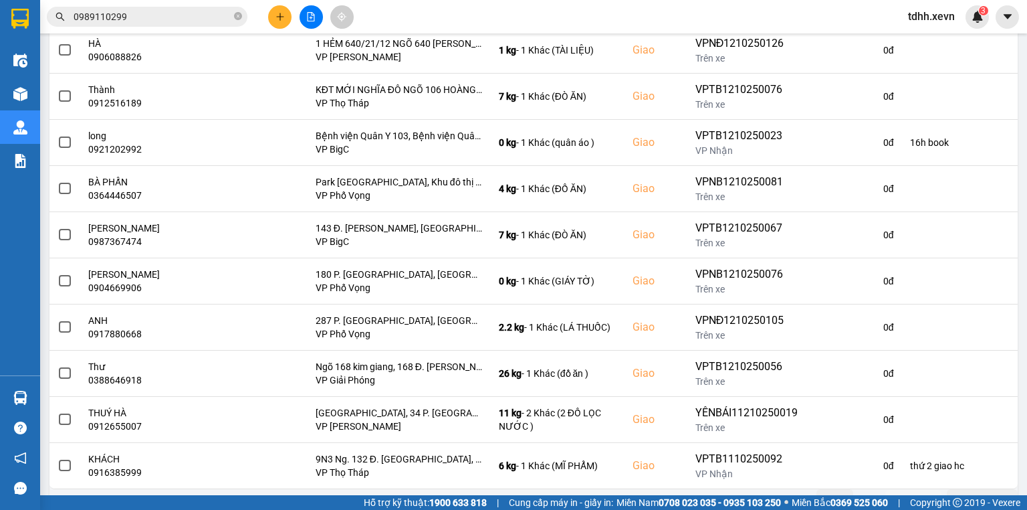
click at [917, 491] on icon "next page. current page 2 / 3" at bounding box center [925, 499] width 16 height 16
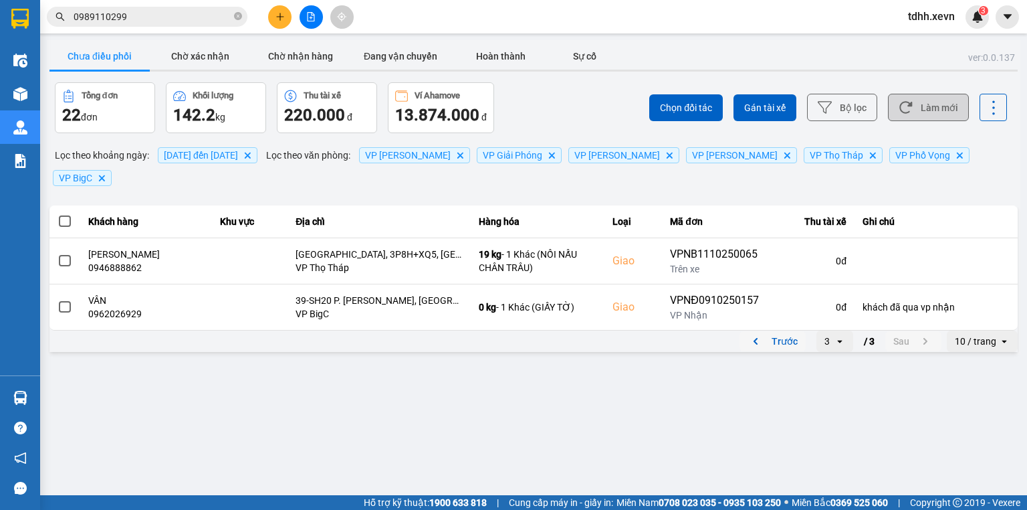
click at [789, 331] on button "Trước" at bounding box center [773, 341] width 66 height 20
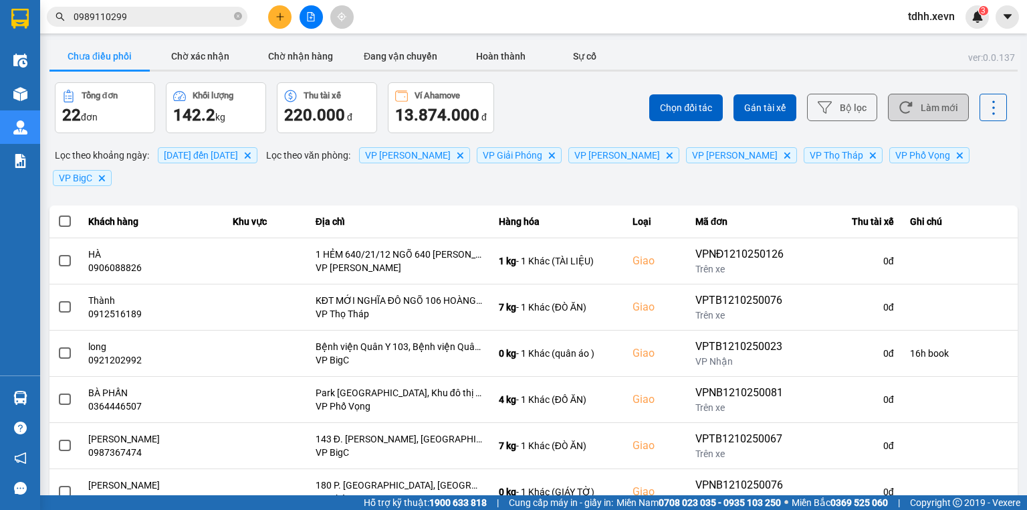
click at [899, 113] on icon at bounding box center [905, 108] width 13 height 12
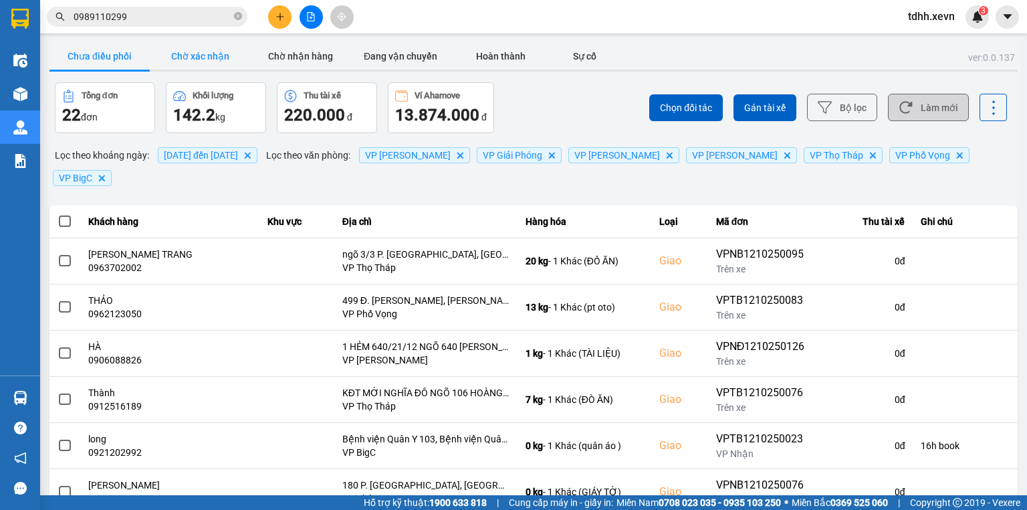
drag, startPoint x: 214, startPoint y: 60, endPoint x: 239, endPoint y: 62, distance: 25.4
click at [217, 60] on button "Chờ xác nhận" at bounding box center [200, 56] width 100 height 27
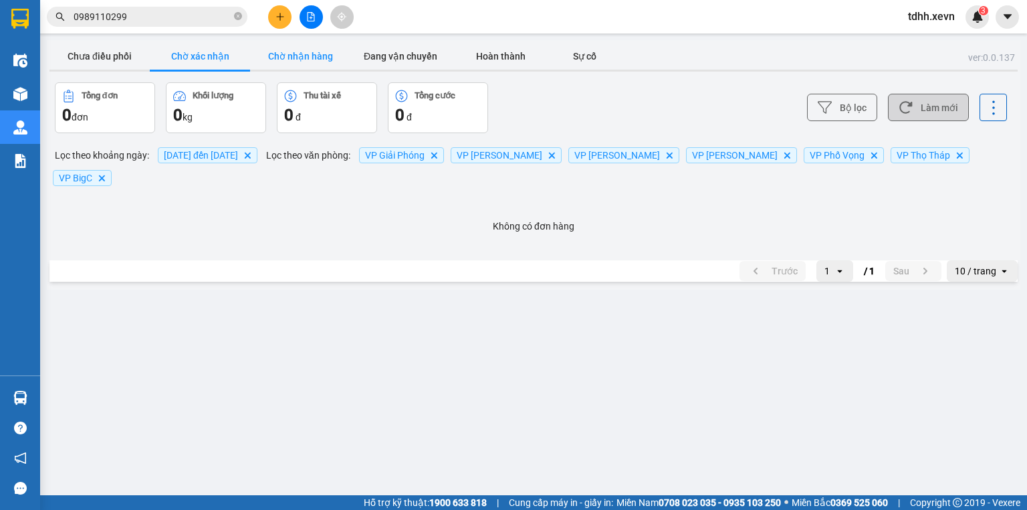
drag, startPoint x: 302, startPoint y: 51, endPoint x: 313, endPoint y: 58, distance: 13.2
click at [302, 51] on button "Chờ nhận hàng" at bounding box center [300, 56] width 100 height 27
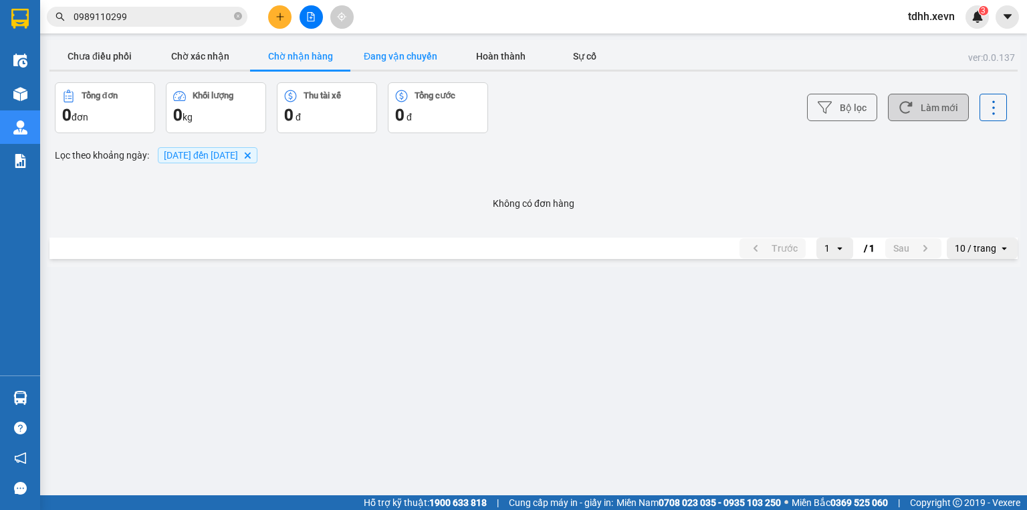
click at [379, 63] on button "Đang vận chuyển" at bounding box center [400, 56] width 100 height 27
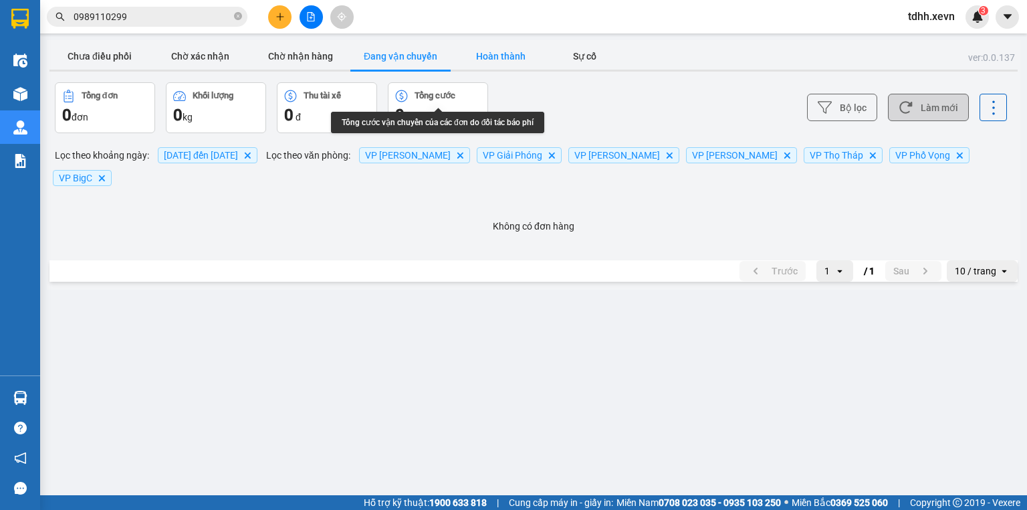
click at [477, 69] on button "Hoàn thành" at bounding box center [501, 56] width 100 height 27
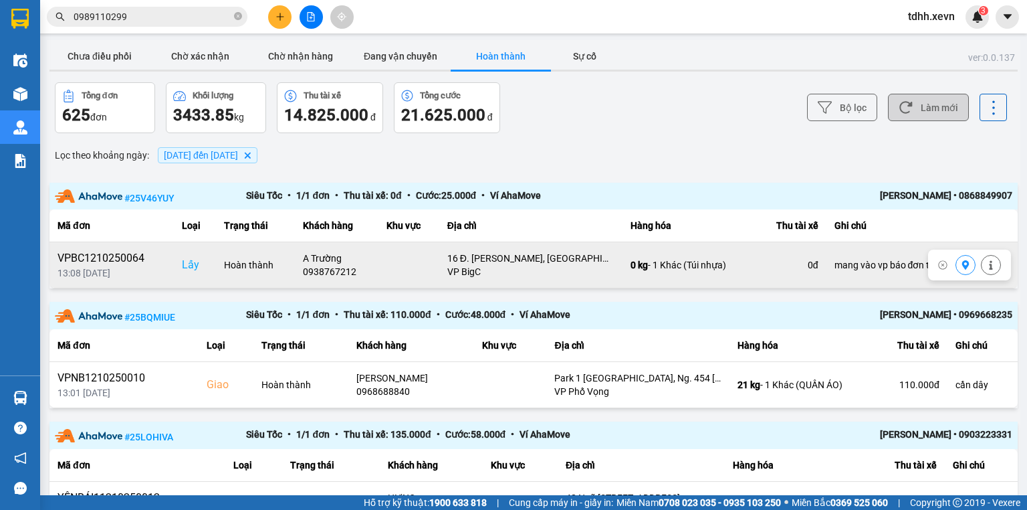
click at [316, 275] on div "0938767212" at bounding box center [337, 271] width 68 height 13
click at [326, 273] on div "0938767212" at bounding box center [337, 271] width 68 height 13
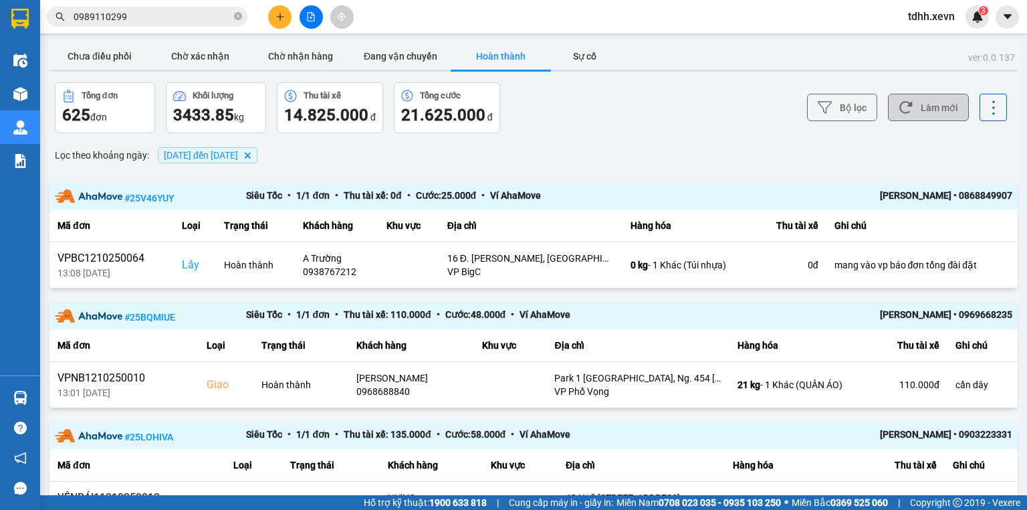
click at [120, 16] on input "0989110299" at bounding box center [153, 16] width 158 height 15
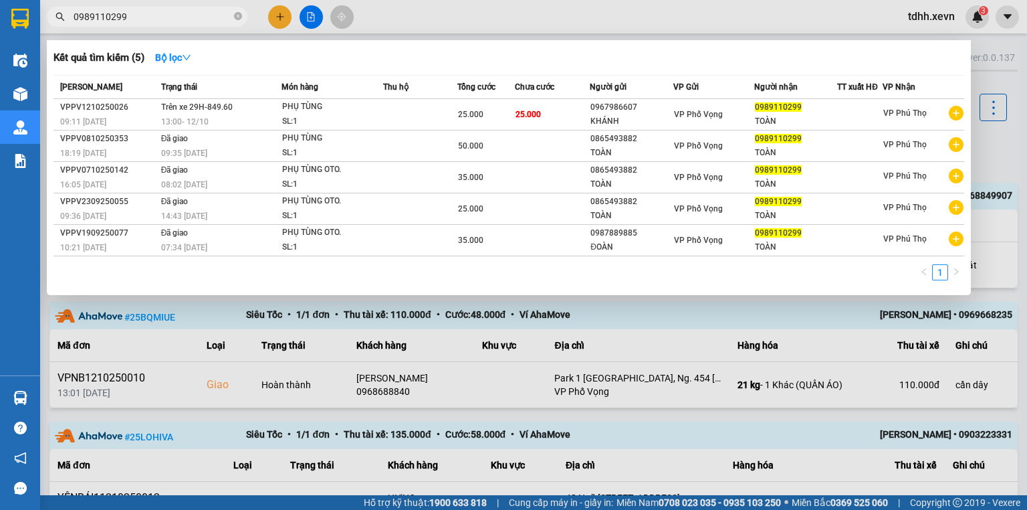
click at [120, 16] on input "0989110299" at bounding box center [153, 16] width 158 height 15
paste input "68252111"
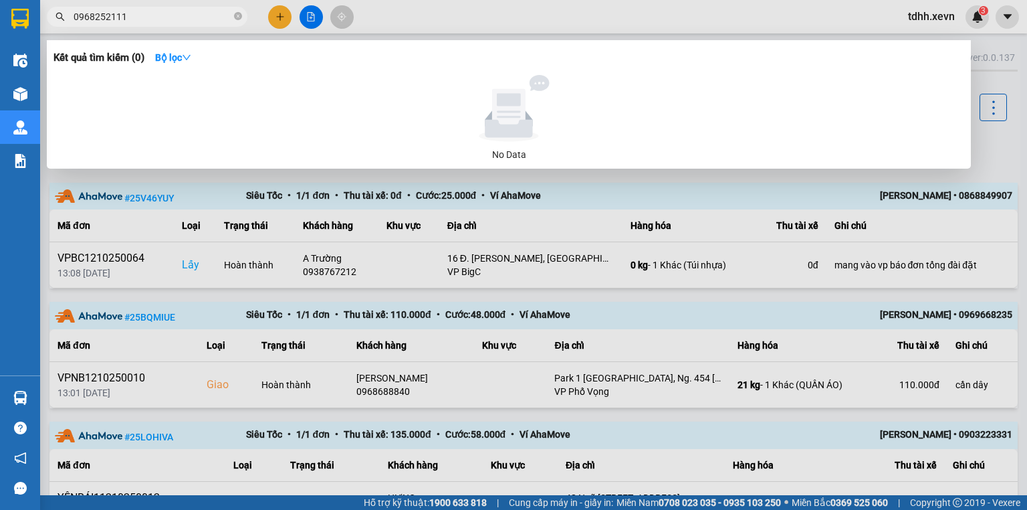
click at [543, 281] on div at bounding box center [513, 255] width 1027 height 510
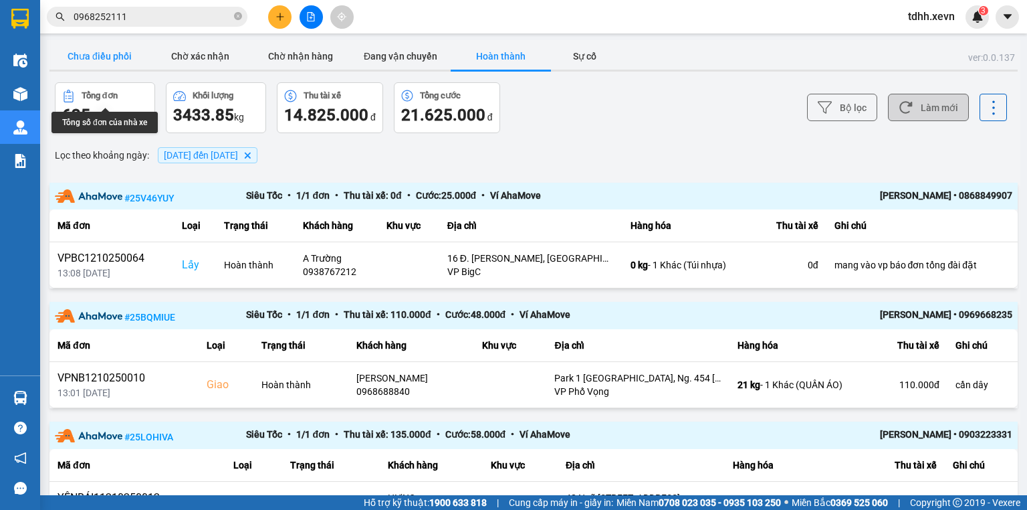
click at [115, 59] on button "Chưa điều phối" at bounding box center [99, 56] width 100 height 27
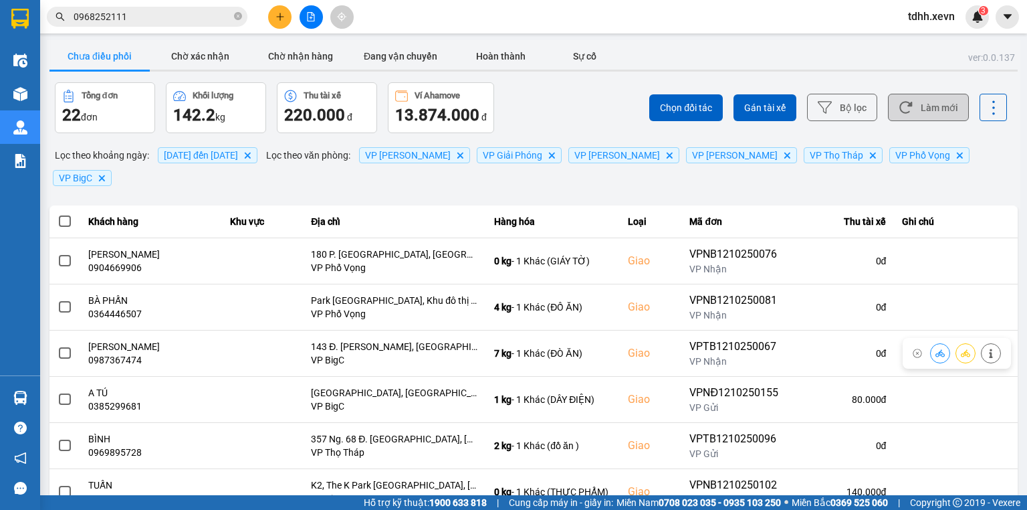
scroll to position [53, 0]
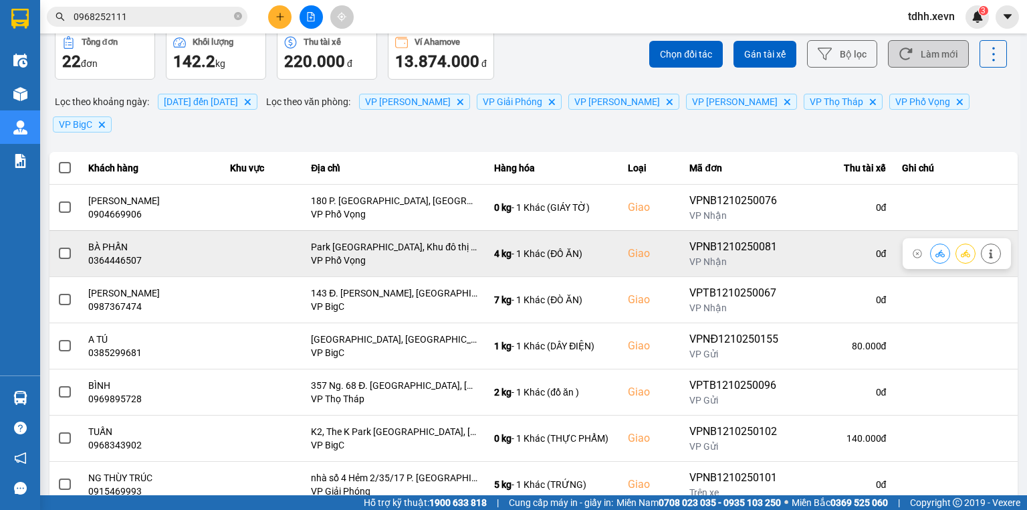
click at [136, 253] on div "0364446507" at bounding box center [151, 259] width 126 height 13
copy div "0364446507"
click at [935, 249] on icon at bounding box center [939, 253] width 9 height 9
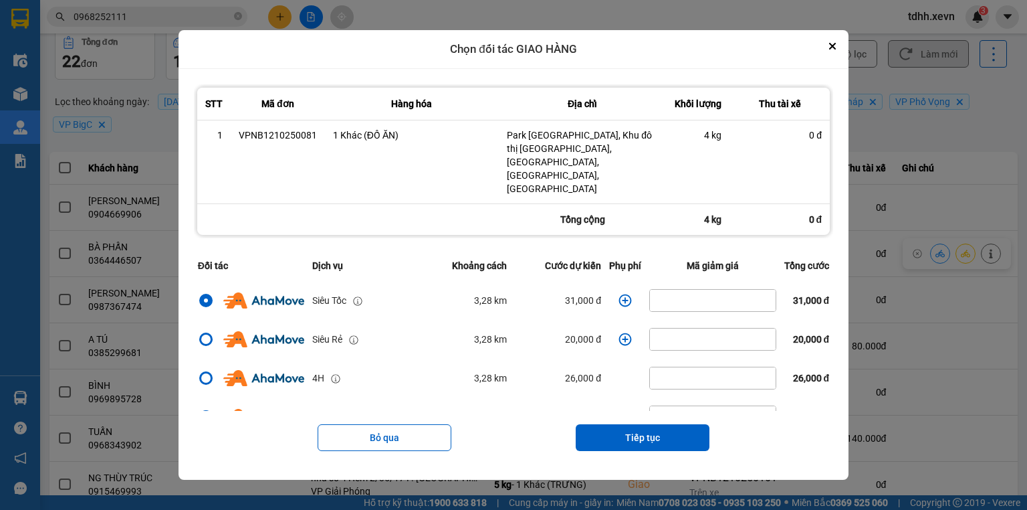
click at [619, 294] on icon "dialog" at bounding box center [624, 300] width 13 height 13
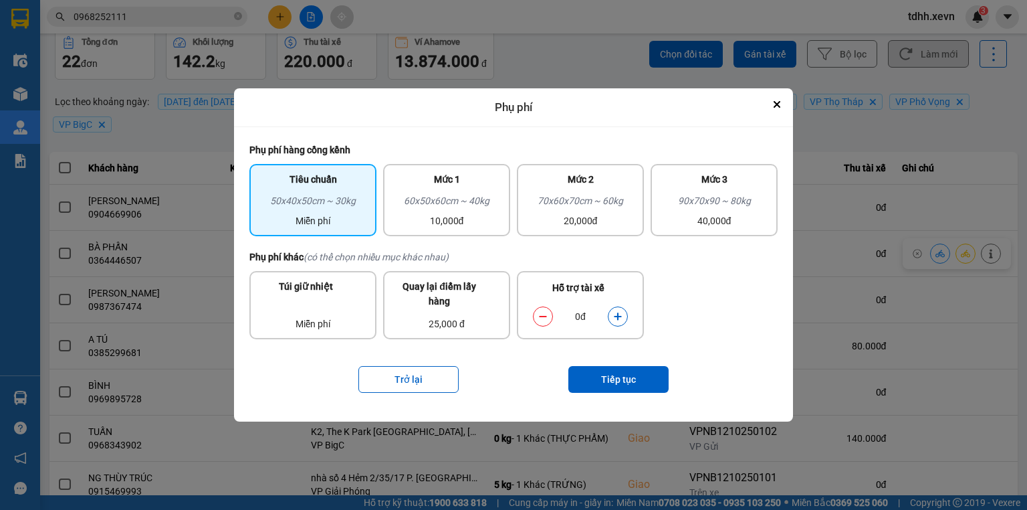
click at [623, 313] on button "dialog" at bounding box center [617, 315] width 19 height 23
click at [634, 366] on button "Tiếp tục" at bounding box center [618, 379] width 100 height 27
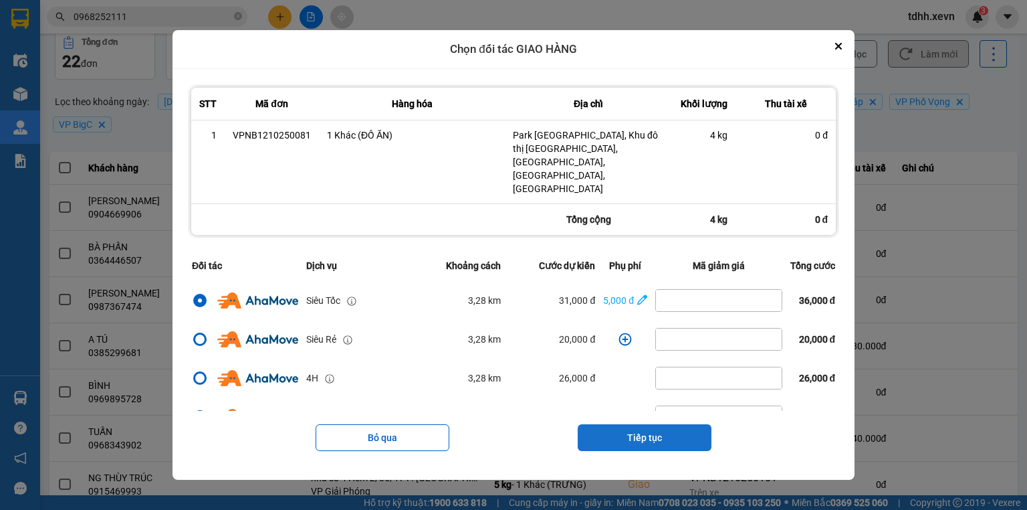
click at [638, 424] on button "Tiếp tục" at bounding box center [645, 437] width 134 height 27
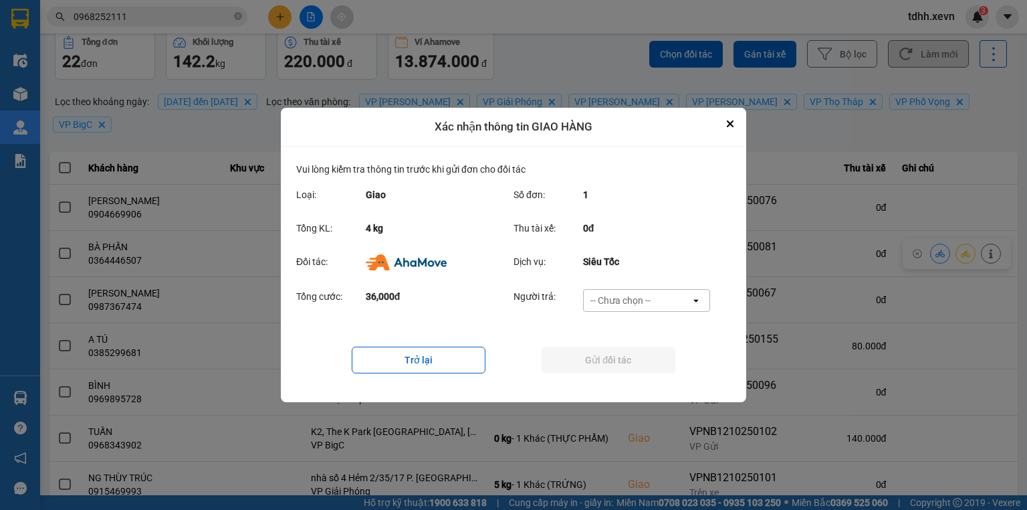
click at [671, 301] on div "-- Chưa chọn --" at bounding box center [637, 300] width 107 height 21
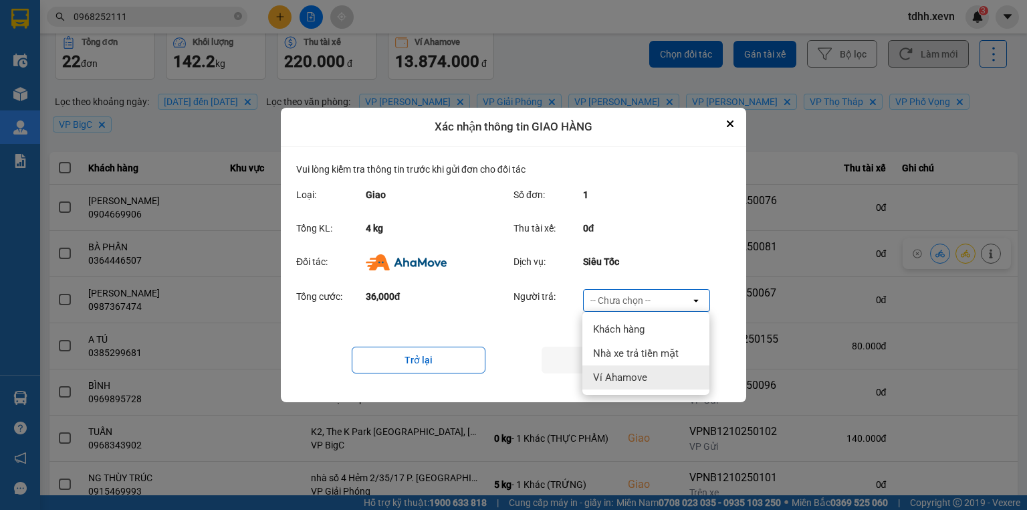
click at [653, 370] on div "Ví Ahamove" at bounding box center [645, 377] width 127 height 24
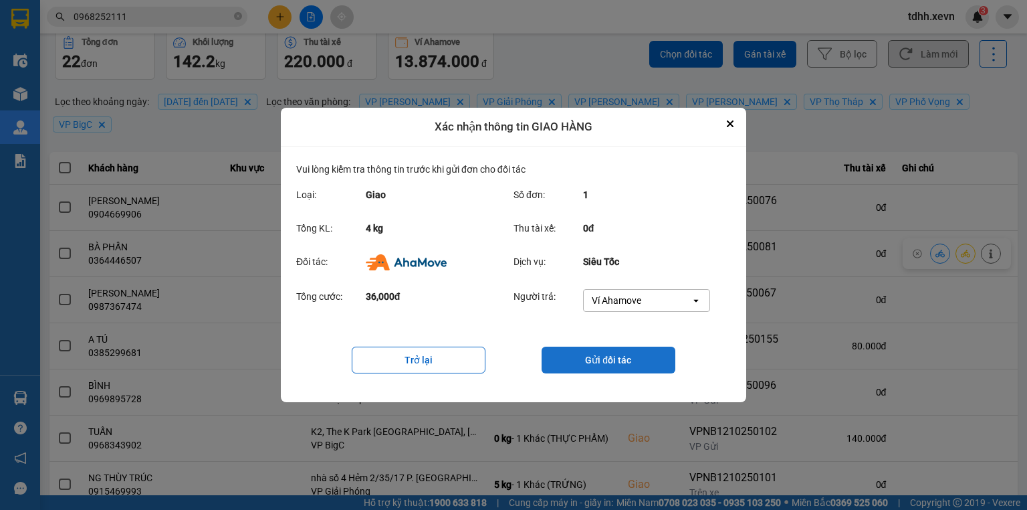
click at [651, 364] on button "Gửi đối tác" at bounding box center [609, 359] width 134 height 27
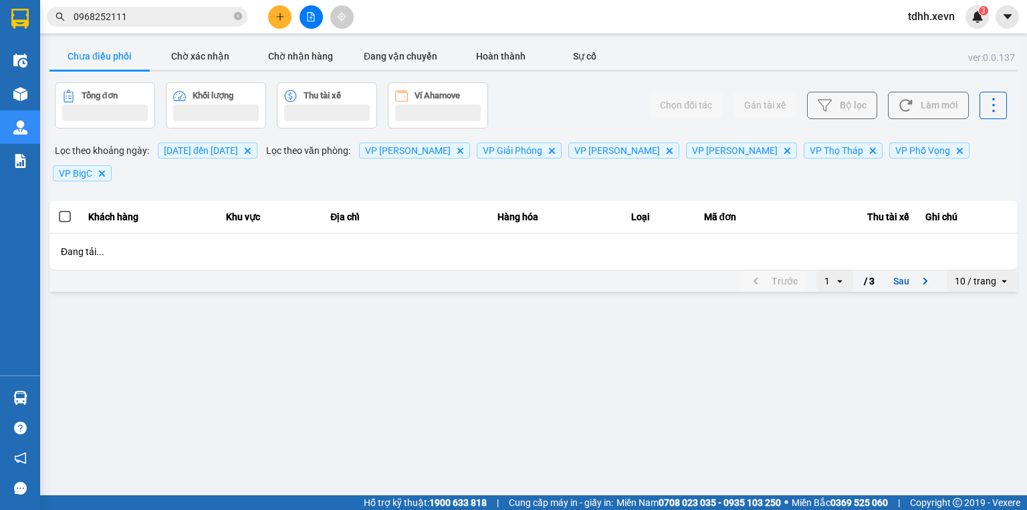
scroll to position [0, 0]
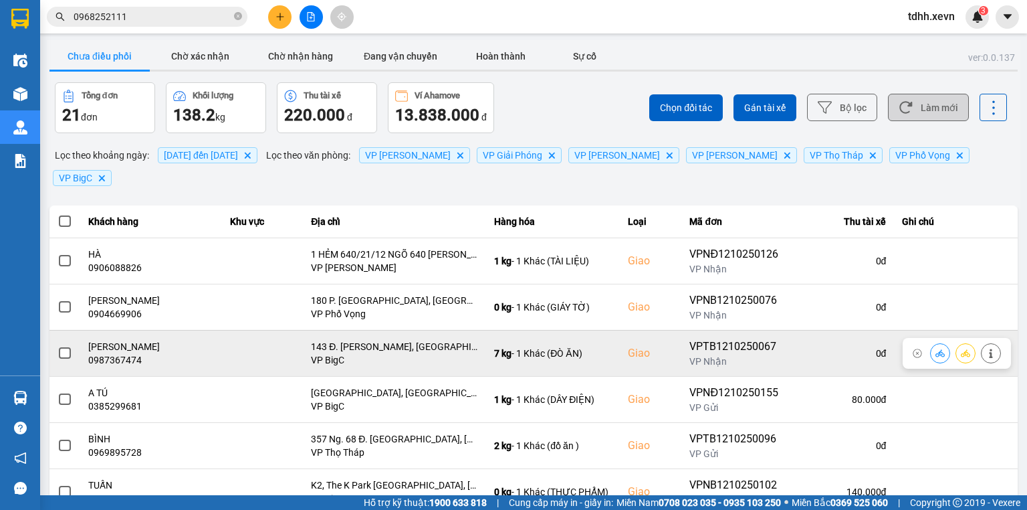
click at [117, 353] on div "0987367474" at bounding box center [151, 359] width 126 height 13
copy div "0987367474"
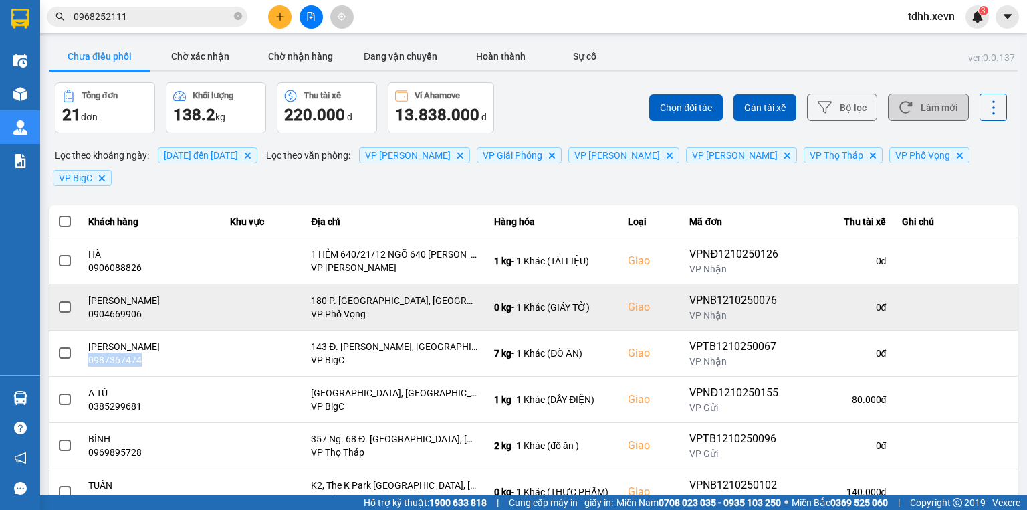
scroll to position [160, 0]
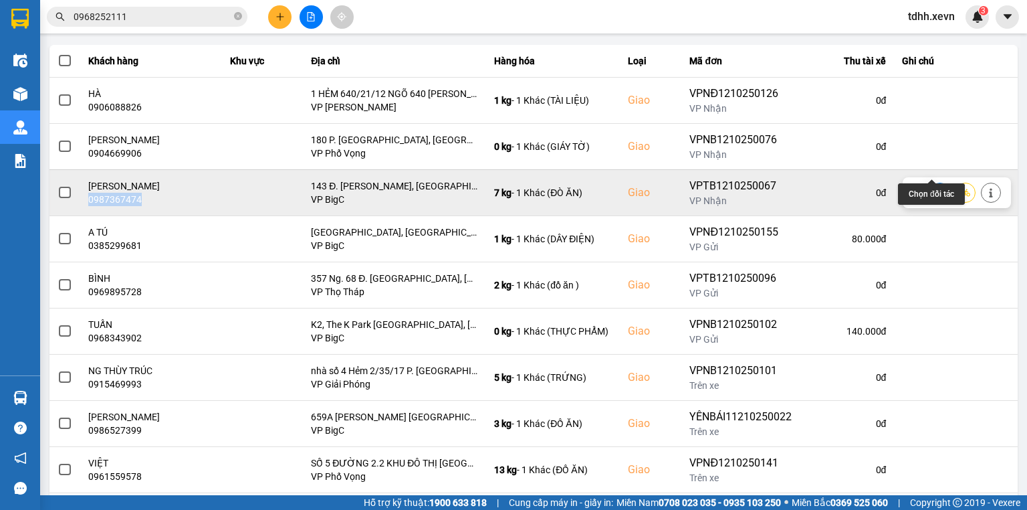
click at [935, 189] on icon at bounding box center [939, 192] width 9 height 7
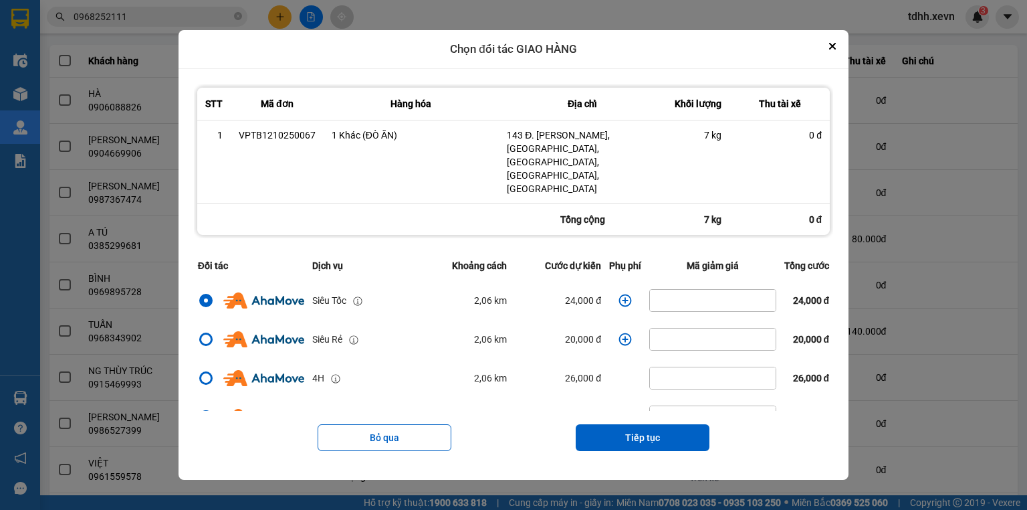
click at [621, 294] on icon "dialog" at bounding box center [625, 300] width 13 height 13
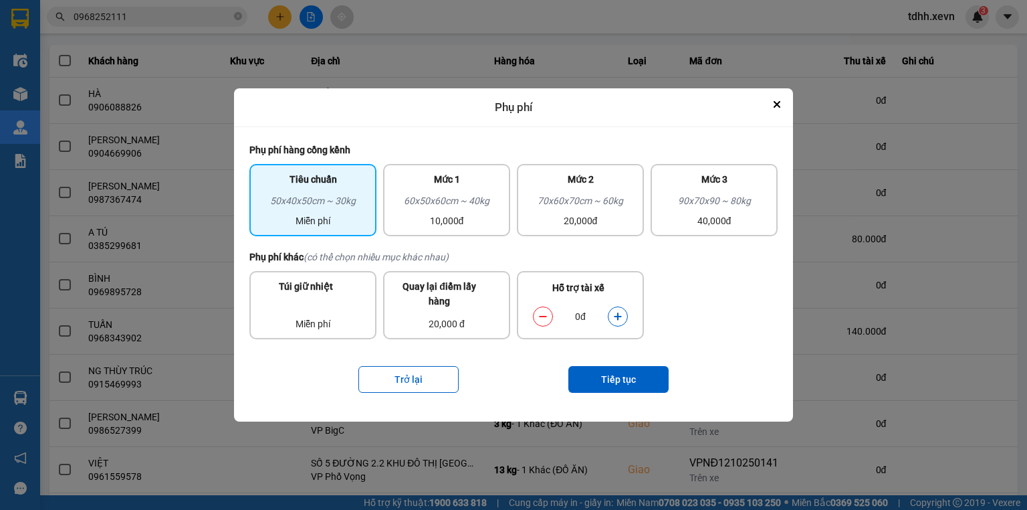
click at [621, 313] on icon "dialog" at bounding box center [617, 316] width 9 height 9
click at [629, 372] on button "Tiếp tục" at bounding box center [618, 379] width 100 height 27
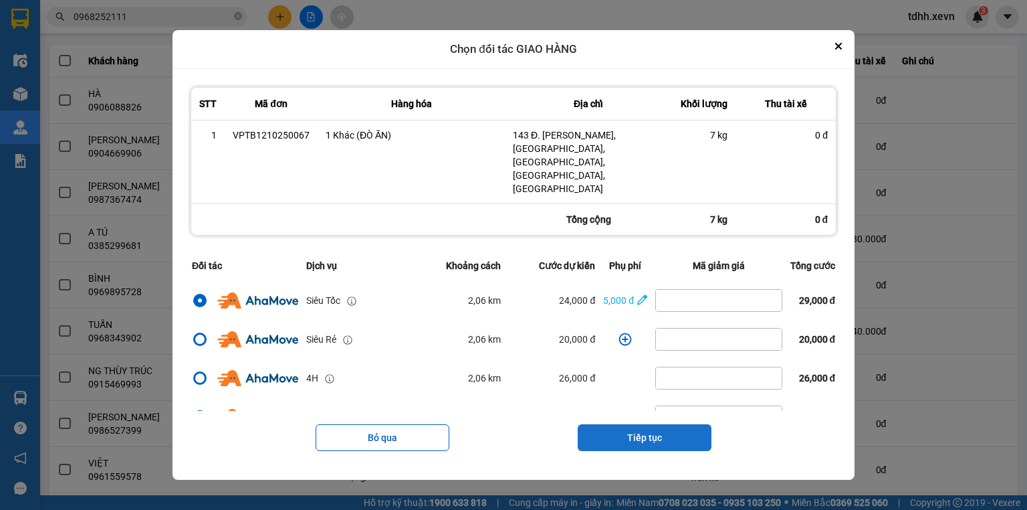
click at [647, 424] on button "Tiếp tục" at bounding box center [645, 437] width 134 height 27
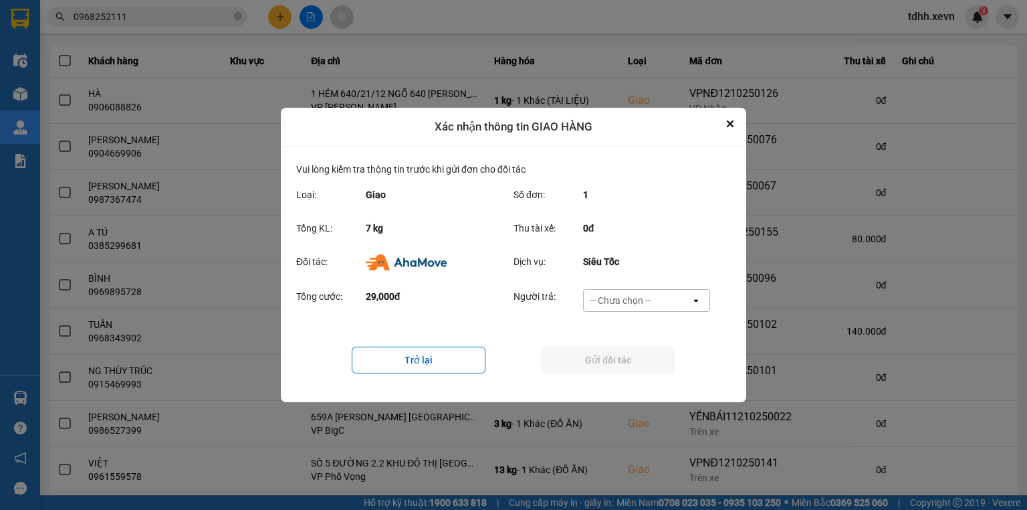
click at [651, 302] on div "-- Chưa chọn --" at bounding box center [637, 300] width 107 height 21
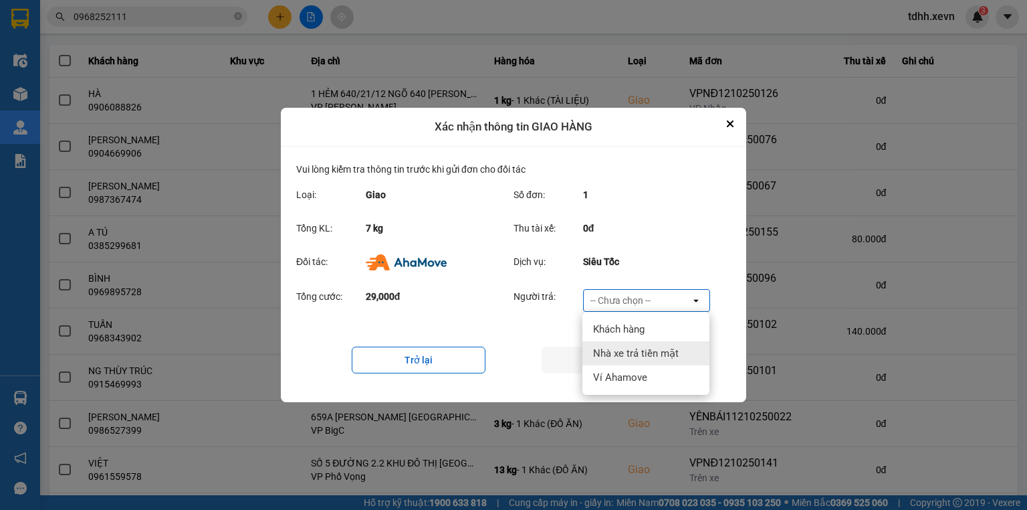
click at [654, 362] on div "Nhà xe trả tiền mặt" at bounding box center [645, 353] width 127 height 24
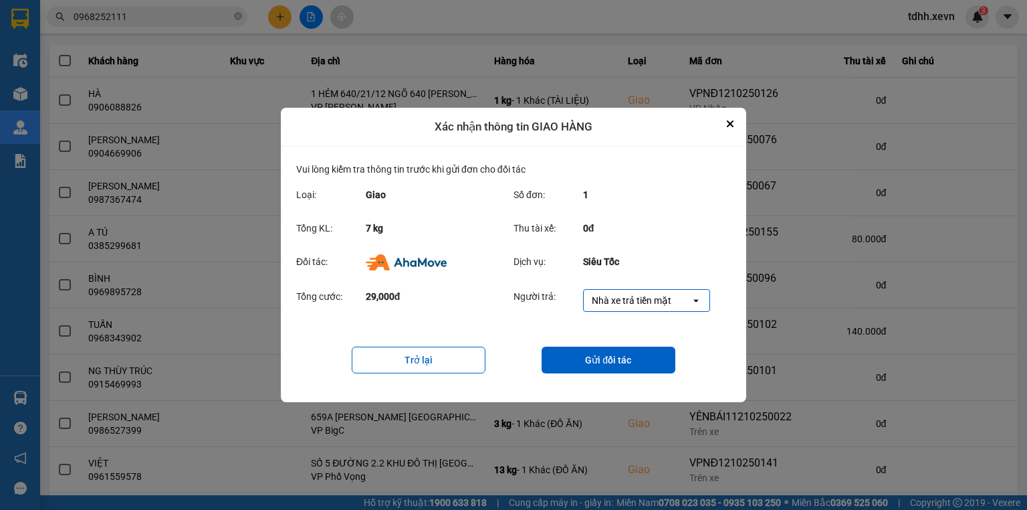
click at [616, 296] on div "Nhà xe trả tiền mặt" at bounding box center [632, 300] width 80 height 13
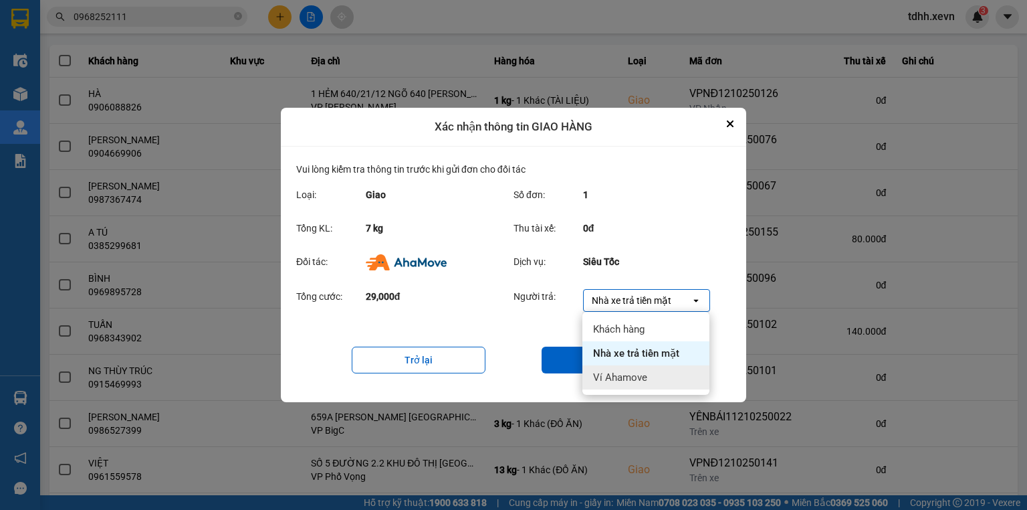
click at [609, 369] on div "Ví Ahamove" at bounding box center [645, 377] width 127 height 24
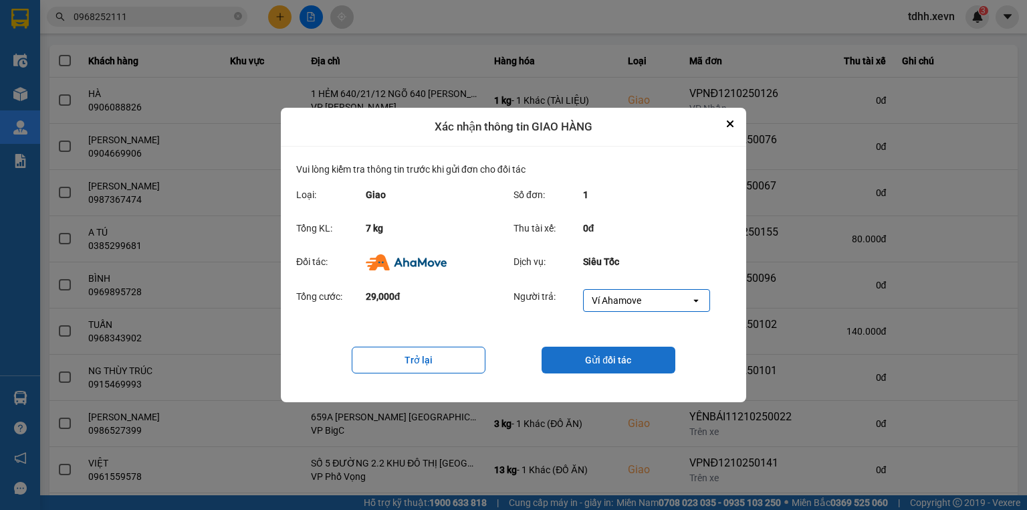
click at [609, 364] on button "Gửi đối tác" at bounding box center [609, 359] width 134 height 27
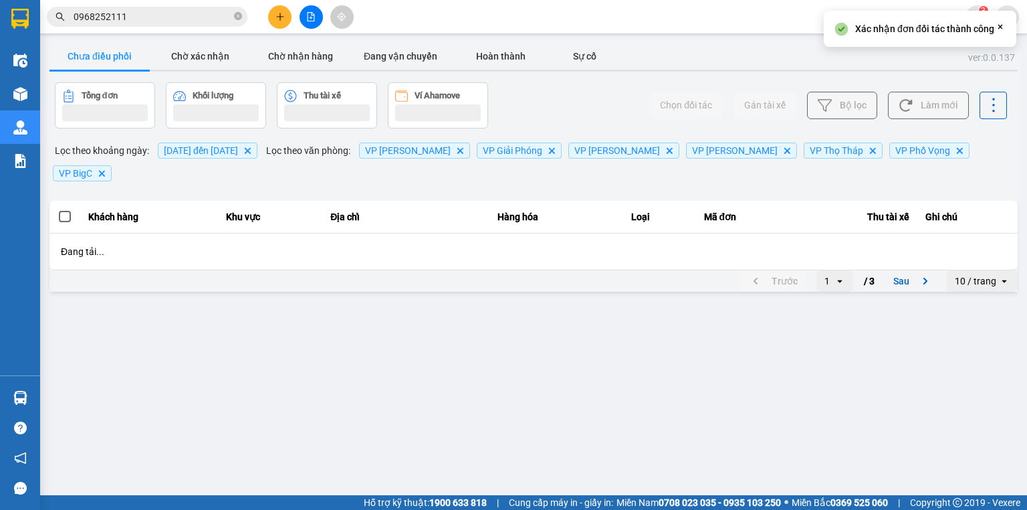
scroll to position [0, 0]
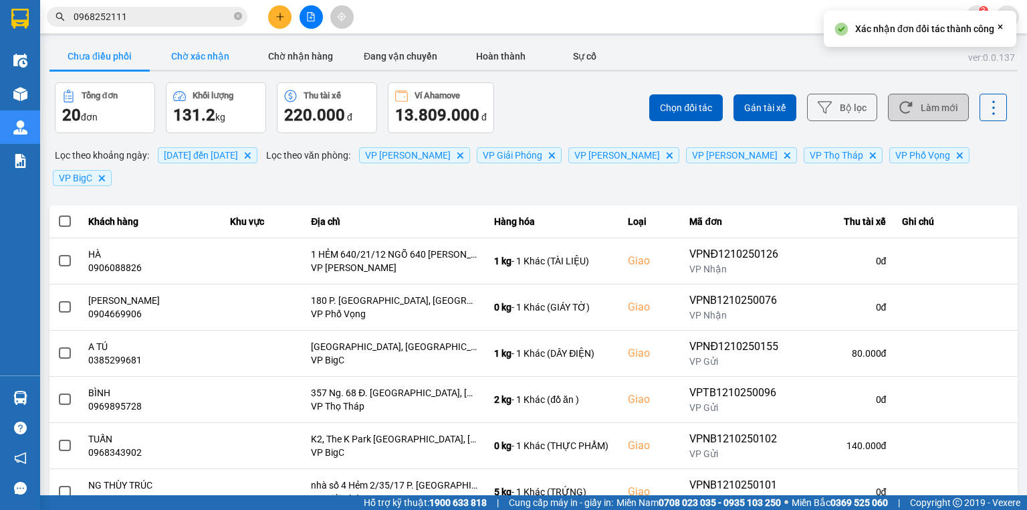
click at [221, 58] on button "Chờ xác nhận" at bounding box center [200, 56] width 100 height 27
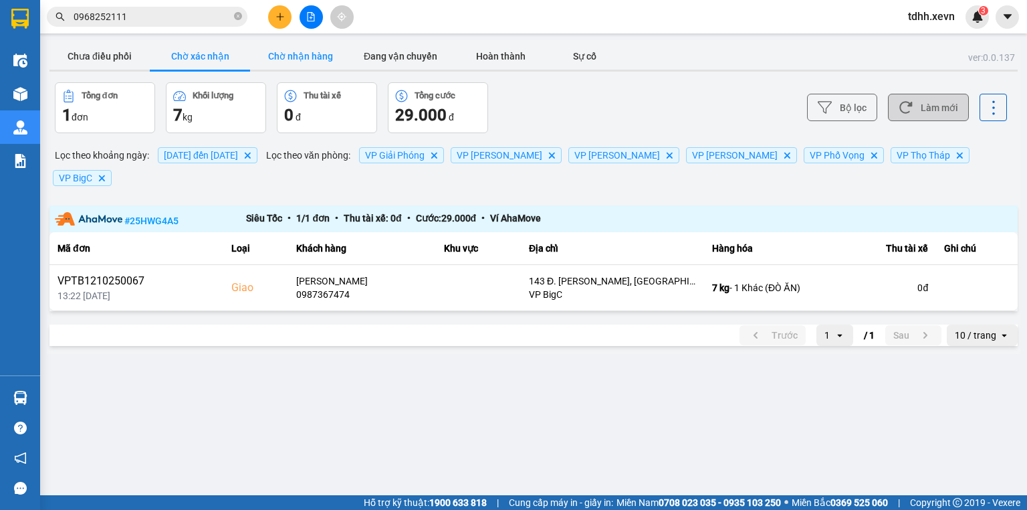
click at [318, 65] on button "Chờ nhận hàng" at bounding box center [300, 56] width 100 height 27
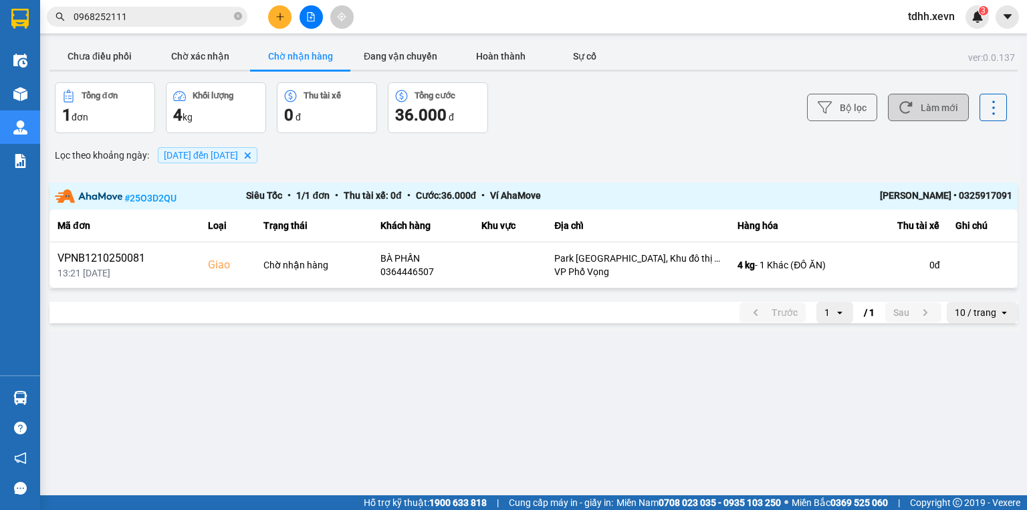
click at [158, 509] on html "Kết quả tìm kiếm ( 0 ) Bộ lọc No Data 0968252111 tdhh.xevn 3 Điều hành xe Kho h…" at bounding box center [513, 255] width 1027 height 510
click at [110, 57] on button "Chưa điều phối" at bounding box center [99, 56] width 100 height 27
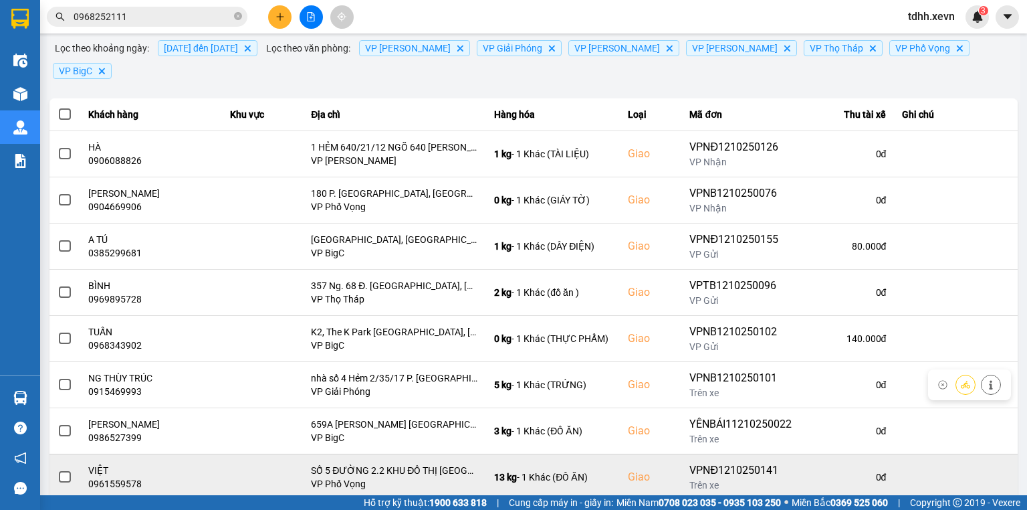
scroll to position [211, 0]
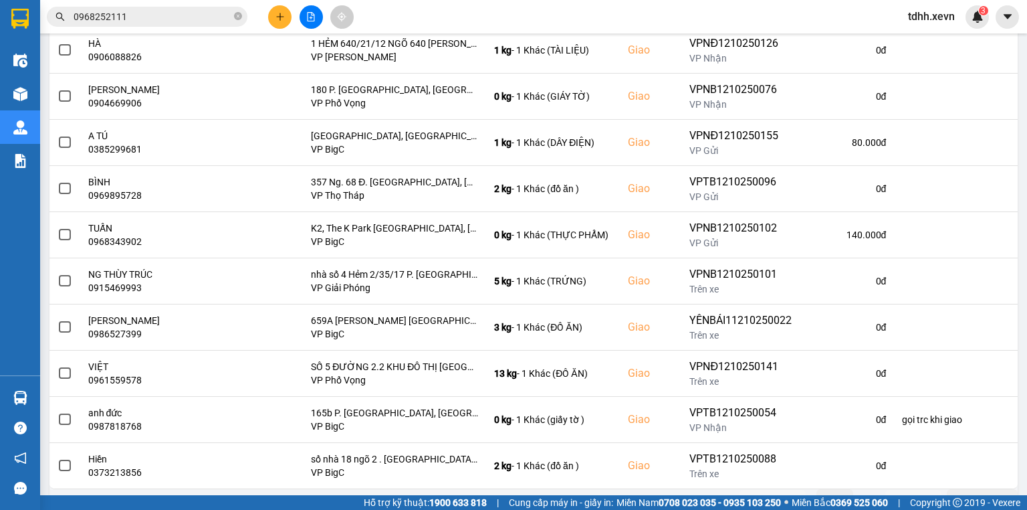
click at [917, 491] on icon "next page. current page 1 / 2" at bounding box center [925, 499] width 16 height 16
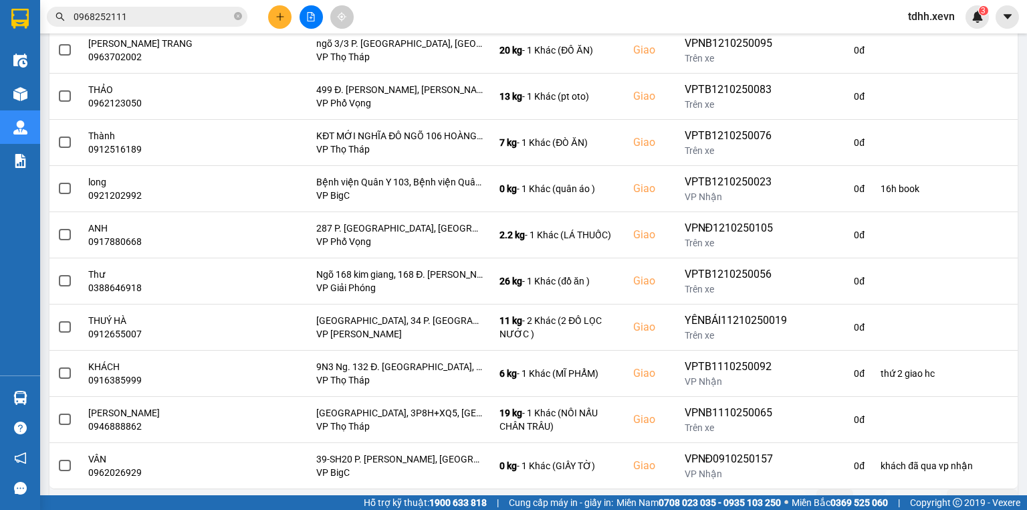
click at [784, 489] on button "Trước" at bounding box center [773, 499] width 66 height 20
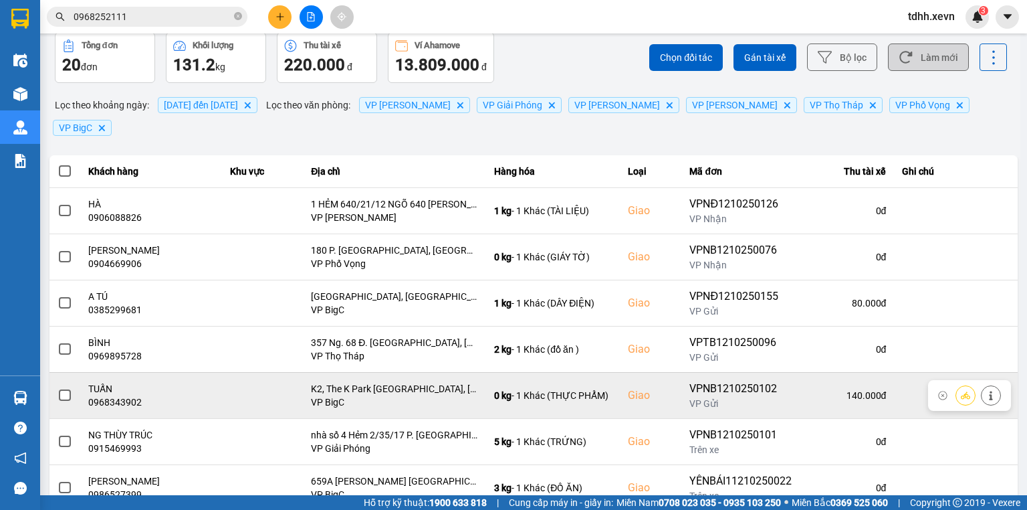
scroll to position [0, 0]
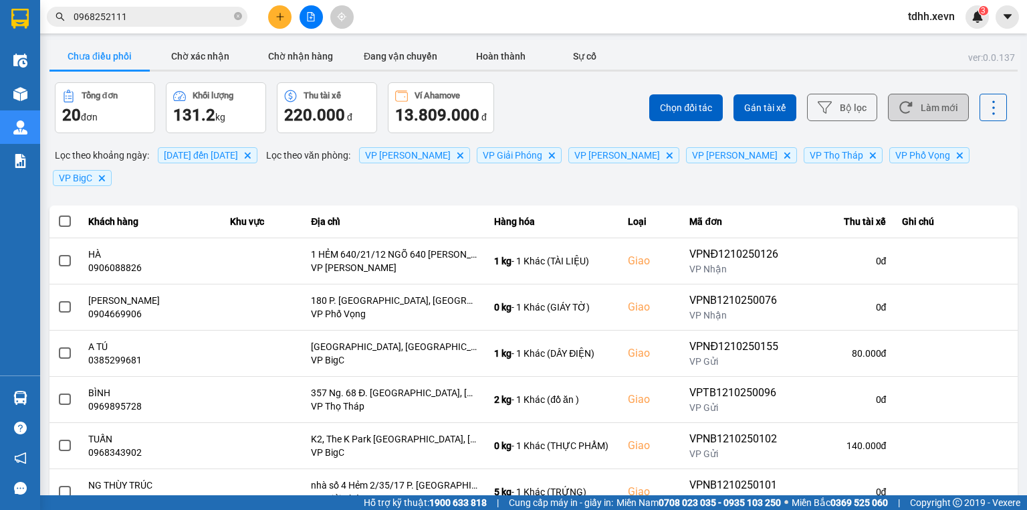
drag, startPoint x: 918, startPoint y: 90, endPoint x: 937, endPoint y: 129, distance: 43.7
click at [918, 91] on div "Chọn đối tác Gán tài xế Bộ lọc Làm mới" at bounding box center [769, 107] width 476 height 51
click at [937, 130] on div "Chọn đối tác Gán tài xế Bộ lọc Làm mới" at bounding box center [769, 107] width 476 height 51
click at [937, 126] on div "Chọn đối tác Gán tài xế Bộ lọc Làm mới" at bounding box center [769, 107] width 476 height 51
drag, startPoint x: 937, startPoint y: 121, endPoint x: 931, endPoint y: 112, distance: 10.2
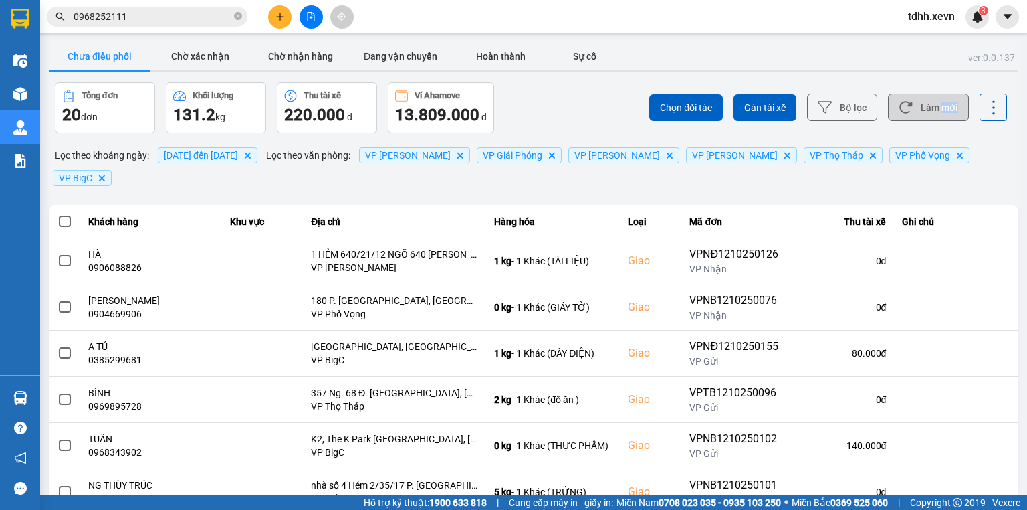
click at [934, 118] on div "Chọn đối tác Gán tài xế Bộ lọc Làm mới" at bounding box center [769, 107] width 476 height 51
click at [926, 104] on button "Làm mới" at bounding box center [928, 107] width 81 height 27
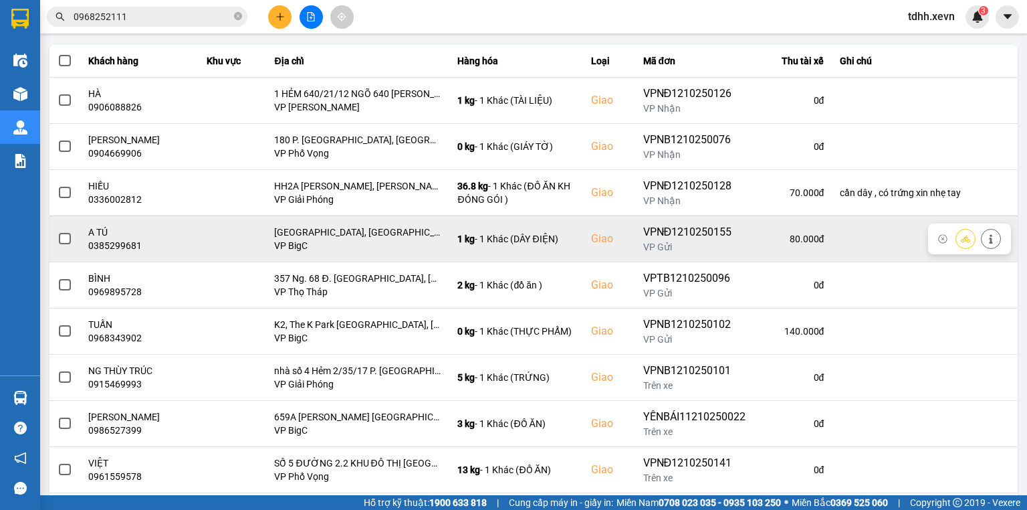
scroll to position [211, 0]
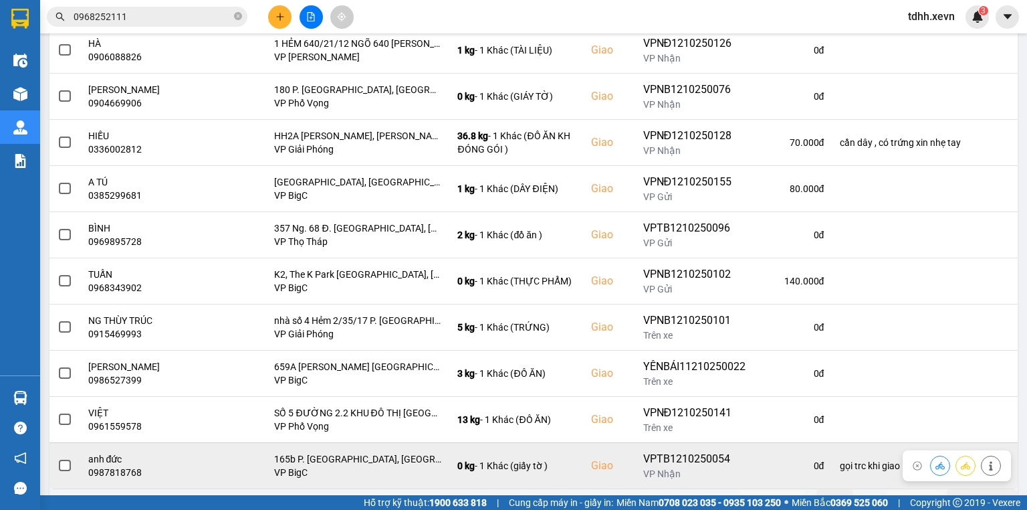
click at [986, 461] on icon at bounding box center [990, 465] width 9 height 9
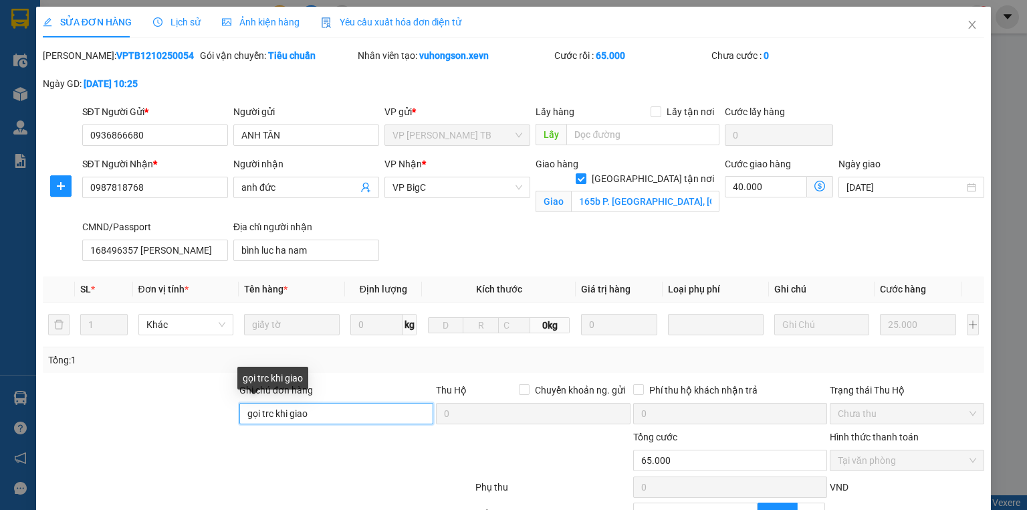
drag, startPoint x: 203, startPoint y: 425, endPoint x: 170, endPoint y: 433, distance: 34.4
click at [170, 433] on form "Ghi chú đơn hàng gọi trc khi giao Thu Hộ Chuyển khoản ng. gửi 0 Phí thu hộ khác…" at bounding box center [513, 455] width 941 height 147
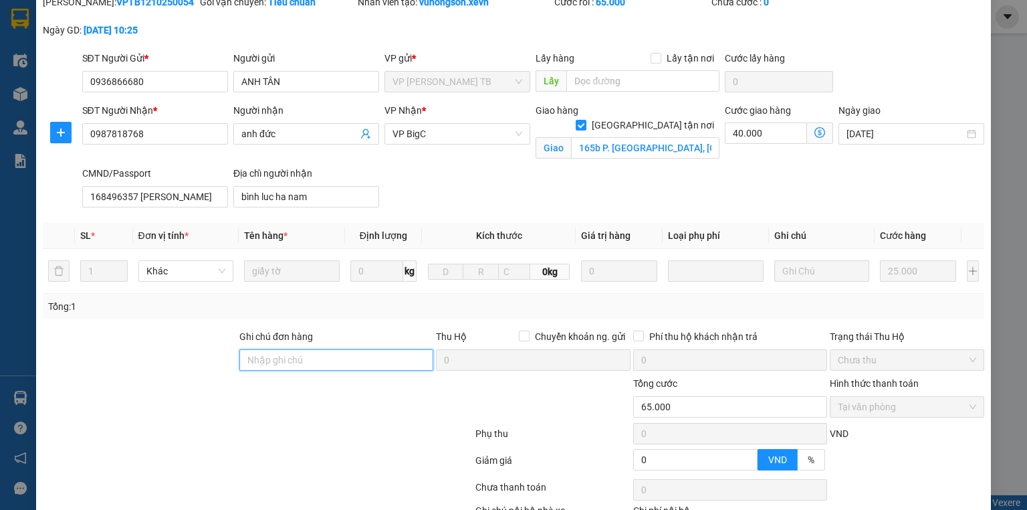
scroll to position [107, 0]
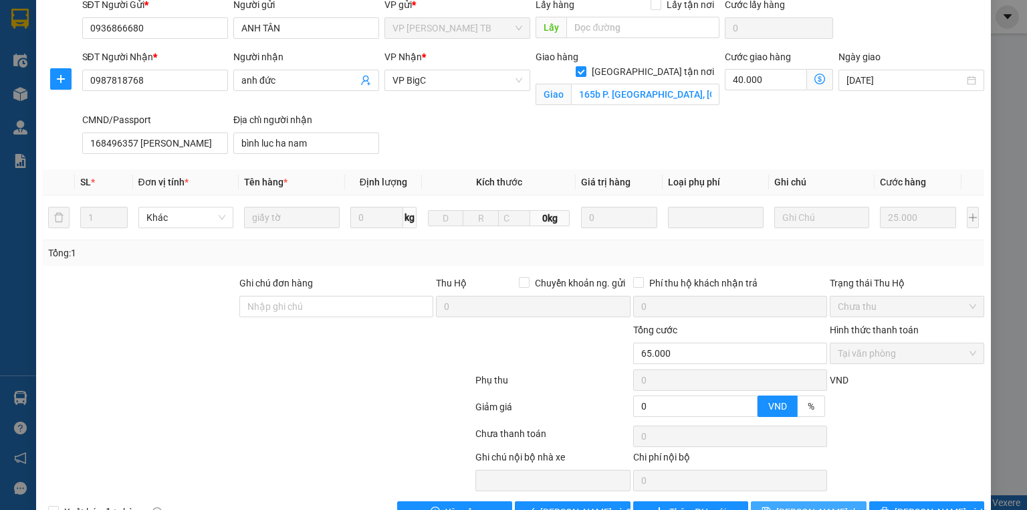
click at [802, 504] on span "Lưu thay đổi" at bounding box center [829, 511] width 107 height 15
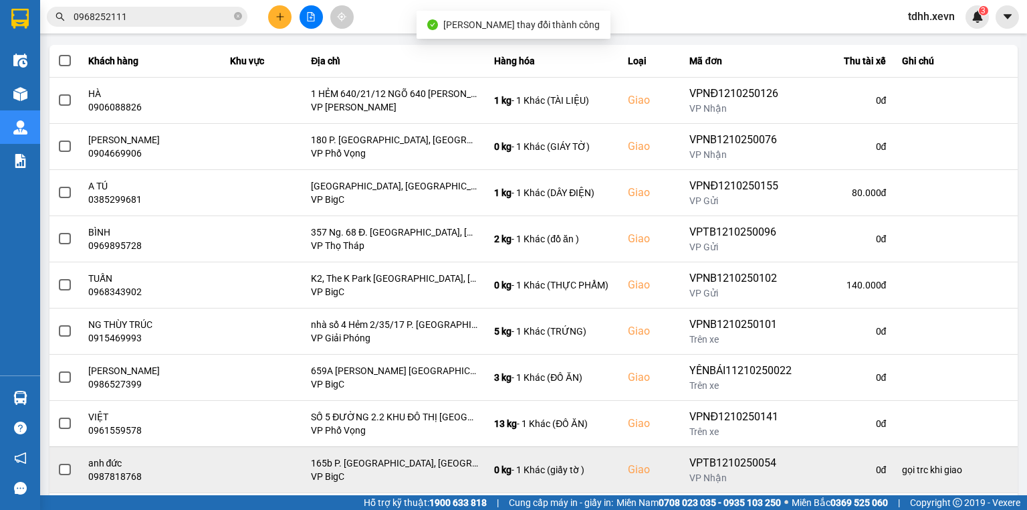
scroll to position [211, 0]
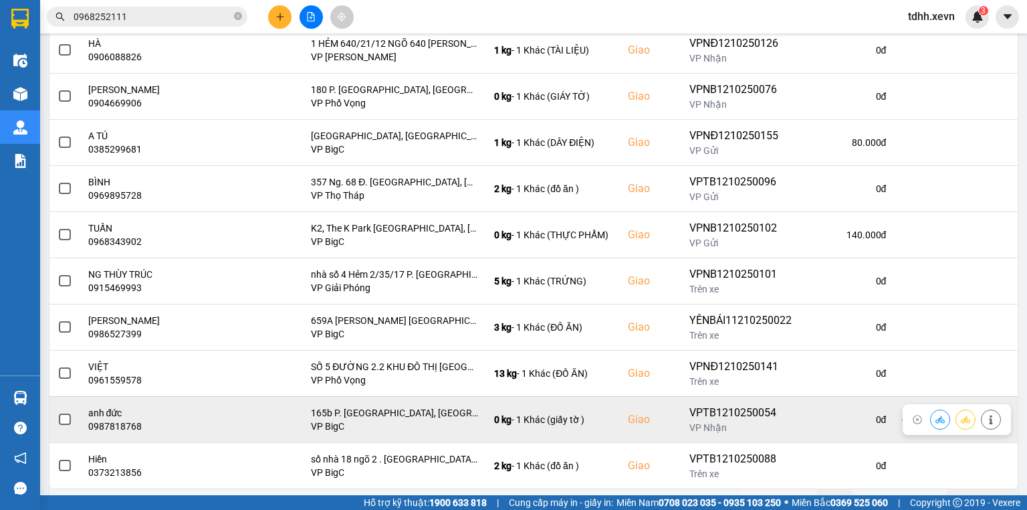
click at [935, 415] on icon at bounding box center [939, 418] width 9 height 7
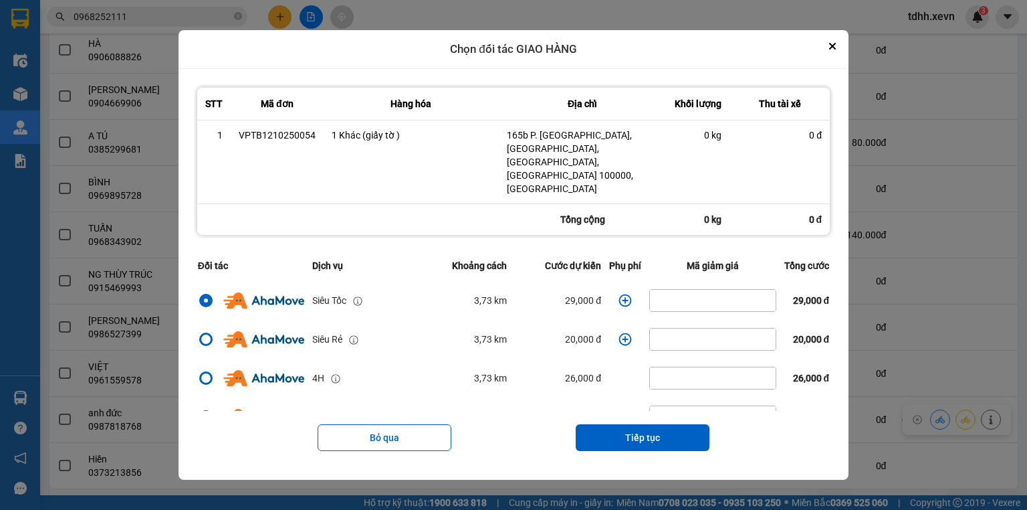
click at [621, 294] on icon "dialog" at bounding box center [625, 300] width 13 height 13
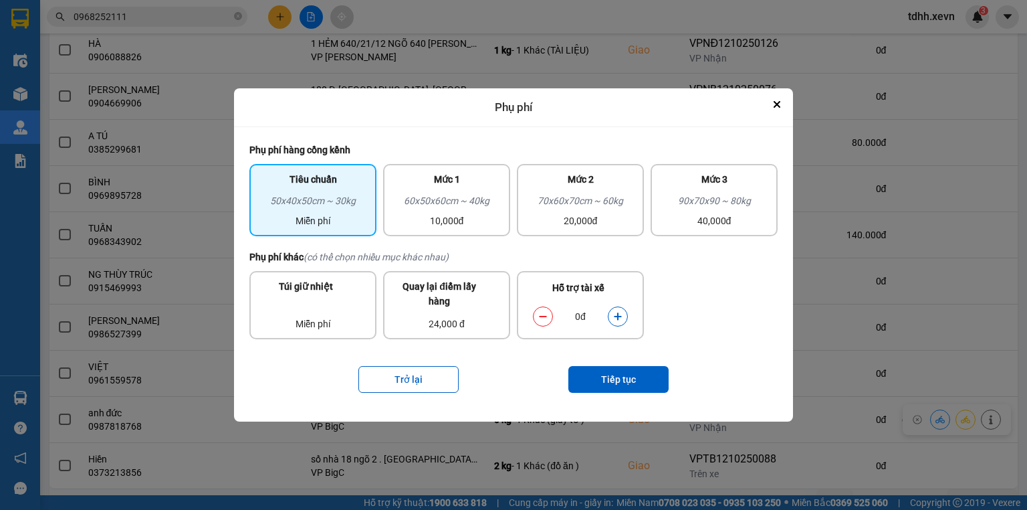
click at [616, 316] on icon "dialog" at bounding box center [617, 315] width 7 height 7
click at [623, 366] on button "Tiếp tục" at bounding box center [618, 379] width 100 height 27
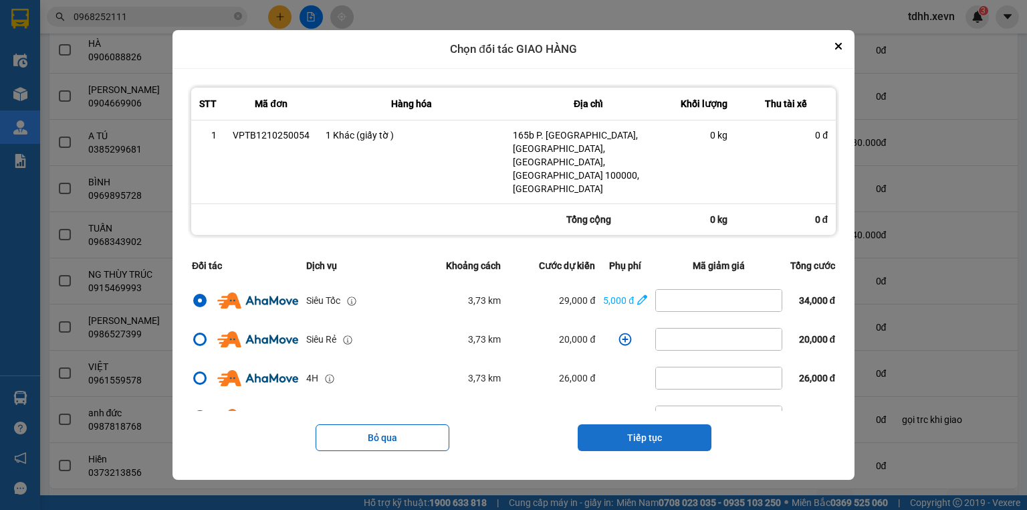
click at [637, 424] on button "Tiếp tục" at bounding box center [645, 437] width 134 height 27
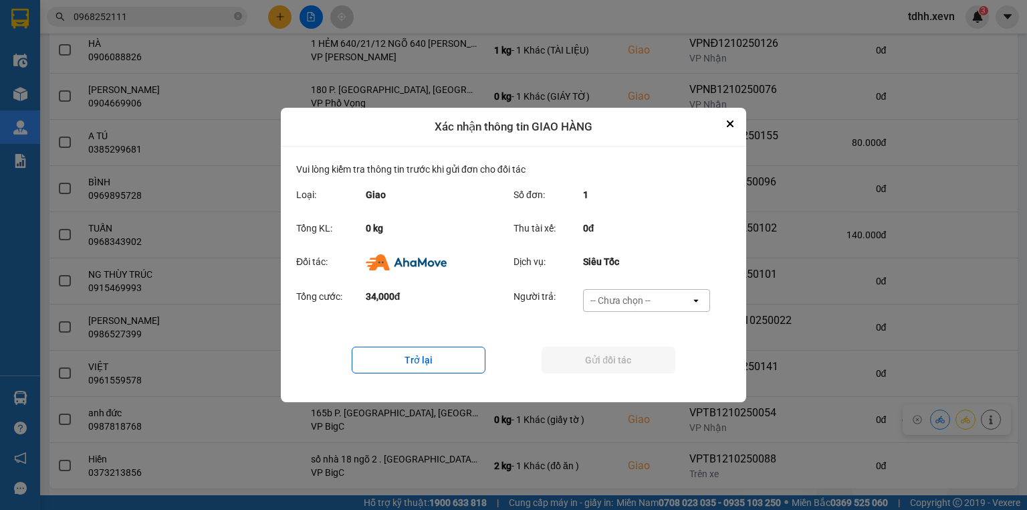
click at [631, 300] on div "-- Chưa chọn --" at bounding box center [620, 300] width 60 height 13
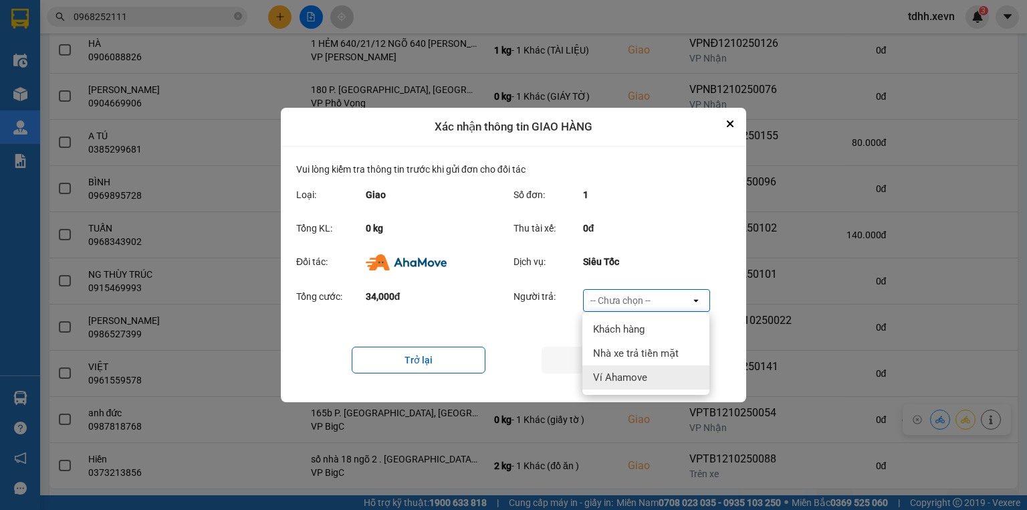
click at [623, 380] on span "Ví Ahamove" at bounding box center [620, 376] width 54 height 13
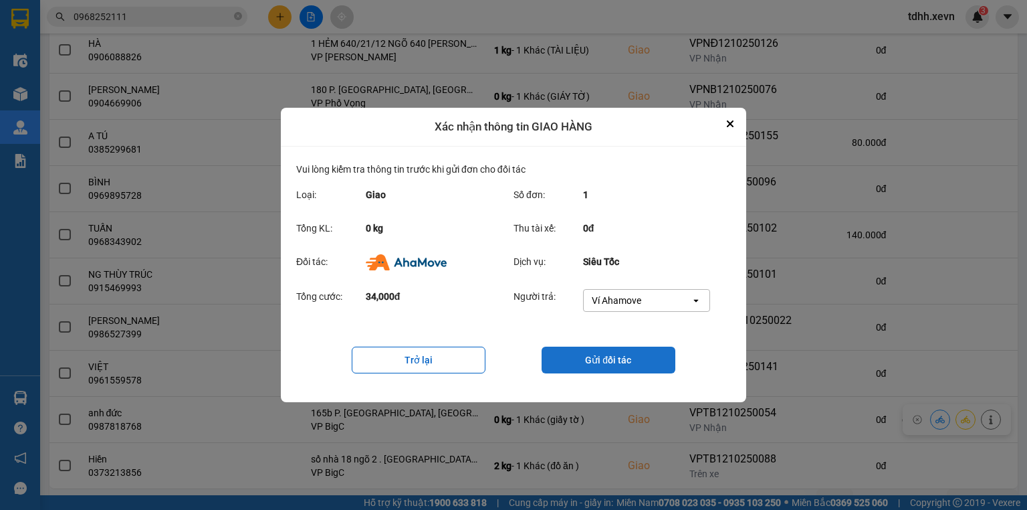
click at [626, 364] on button "Gửi đối tác" at bounding box center [609, 359] width 134 height 27
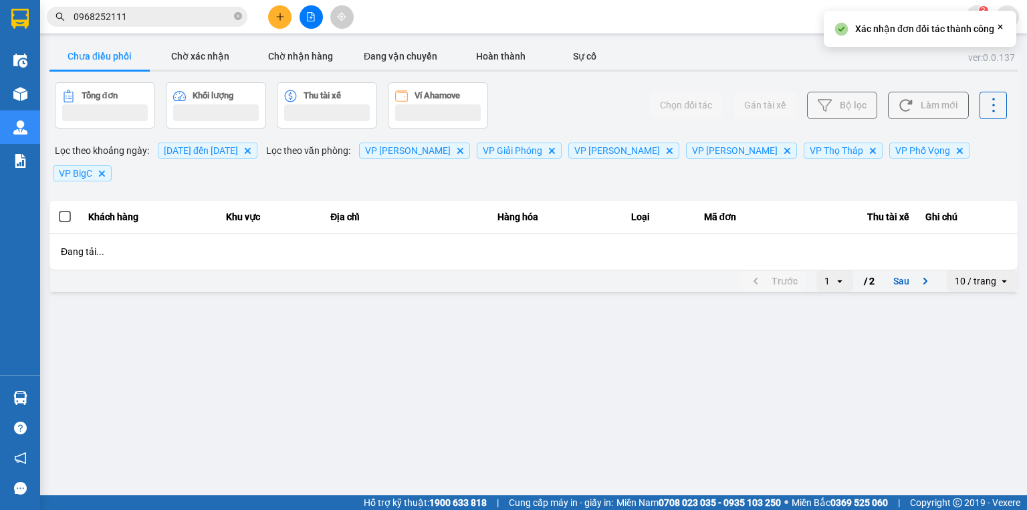
scroll to position [0, 0]
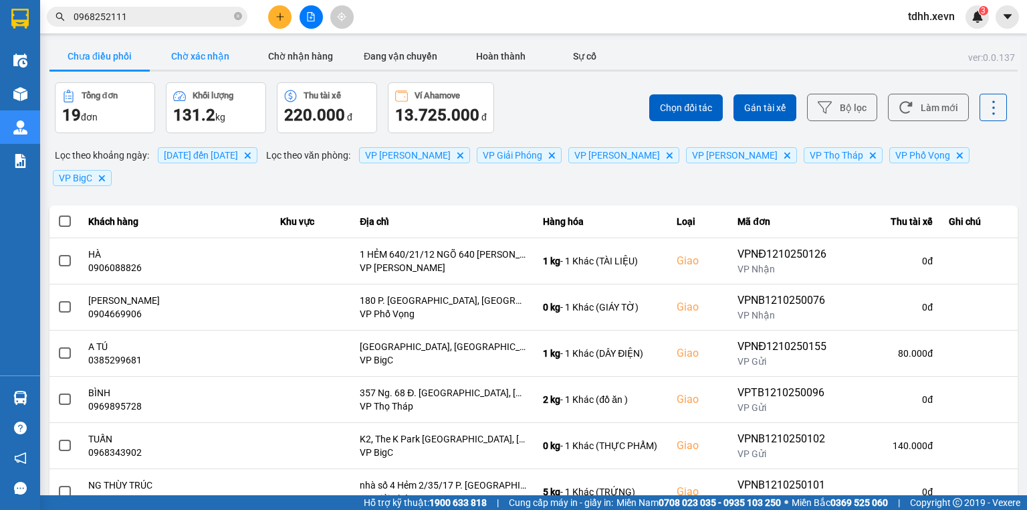
click at [188, 55] on button "Chờ xác nhận" at bounding box center [200, 56] width 100 height 27
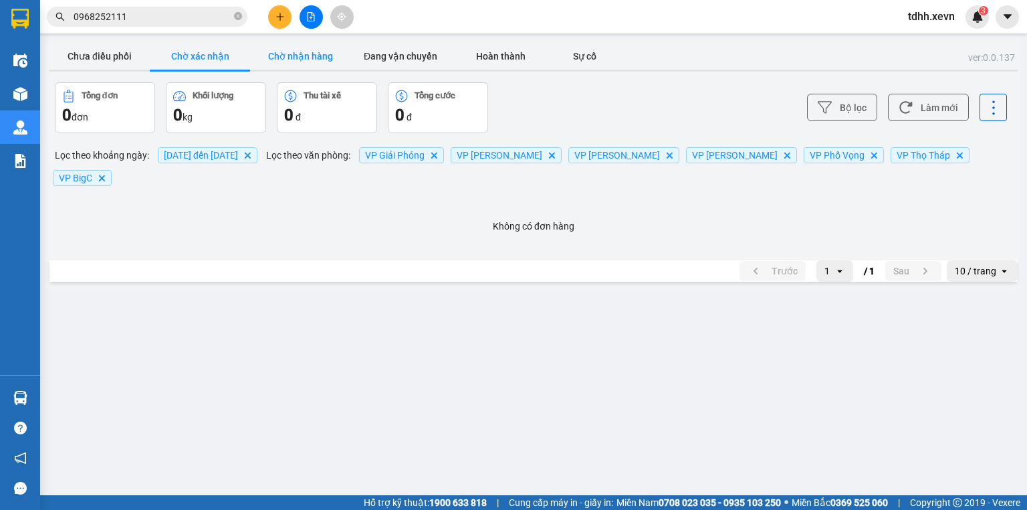
click at [324, 49] on button "Chờ nhận hàng" at bounding box center [300, 56] width 100 height 27
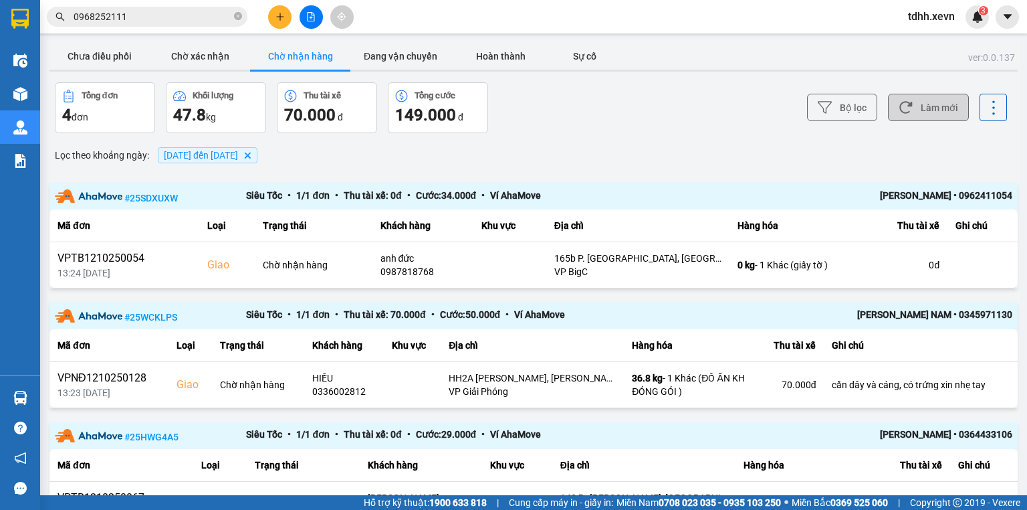
click at [943, 116] on button "Làm mới" at bounding box center [928, 107] width 81 height 27
click at [120, 48] on button "Chưa điều phối" at bounding box center [99, 56] width 100 height 27
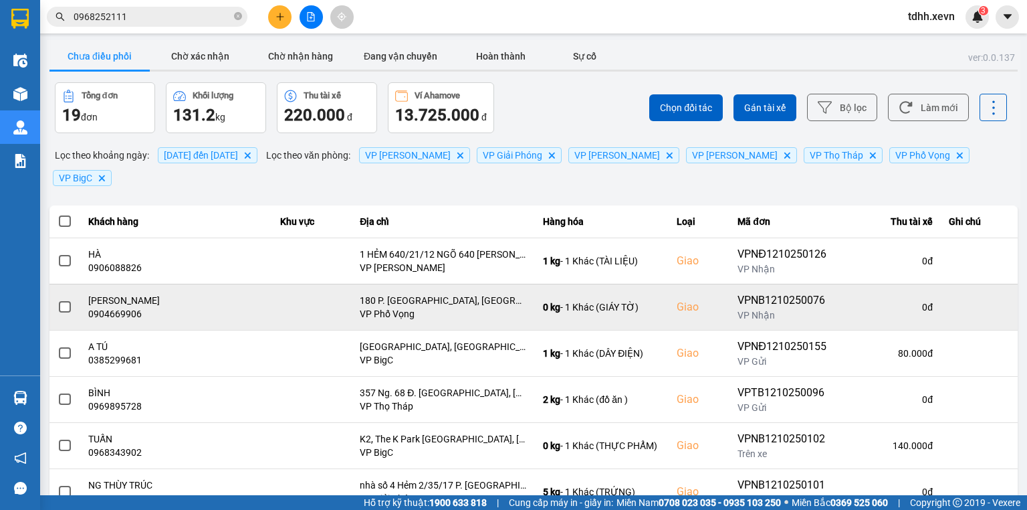
click at [120, 307] on div "0904669906" at bounding box center [176, 313] width 176 height 13
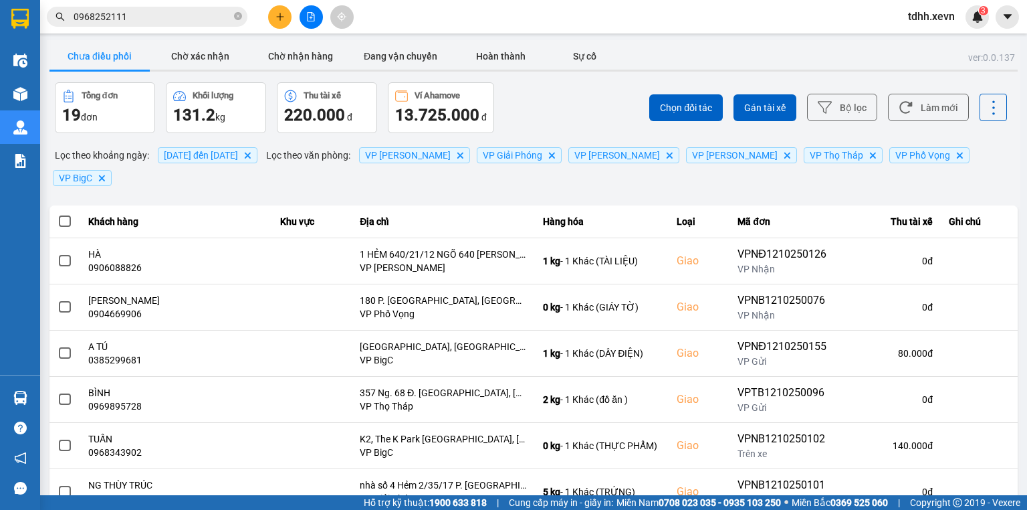
click at [115, 17] on input "0968252111" at bounding box center [153, 16] width 158 height 15
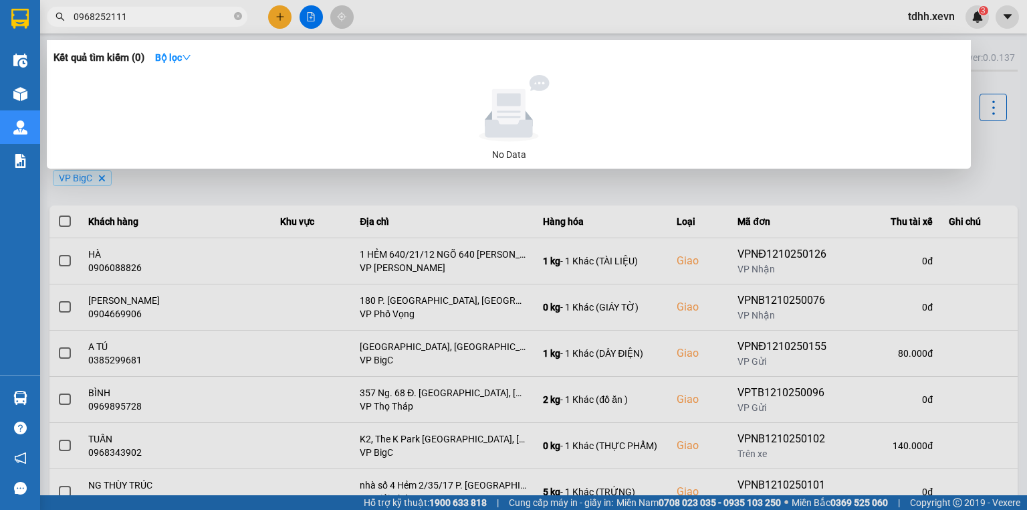
click at [115, 16] on input "0968252111" at bounding box center [153, 16] width 158 height 15
paste input "04669906"
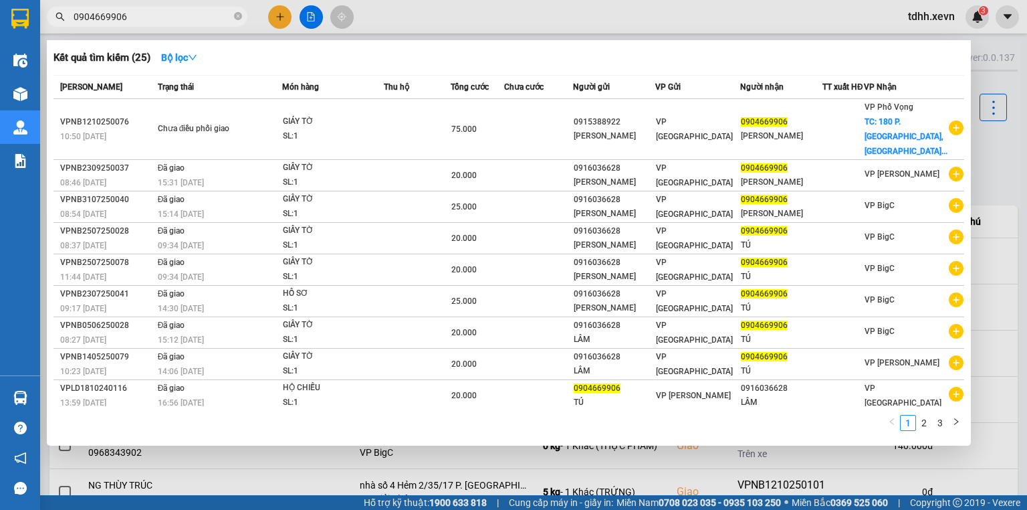
click at [429, 12] on div at bounding box center [513, 255] width 1027 height 510
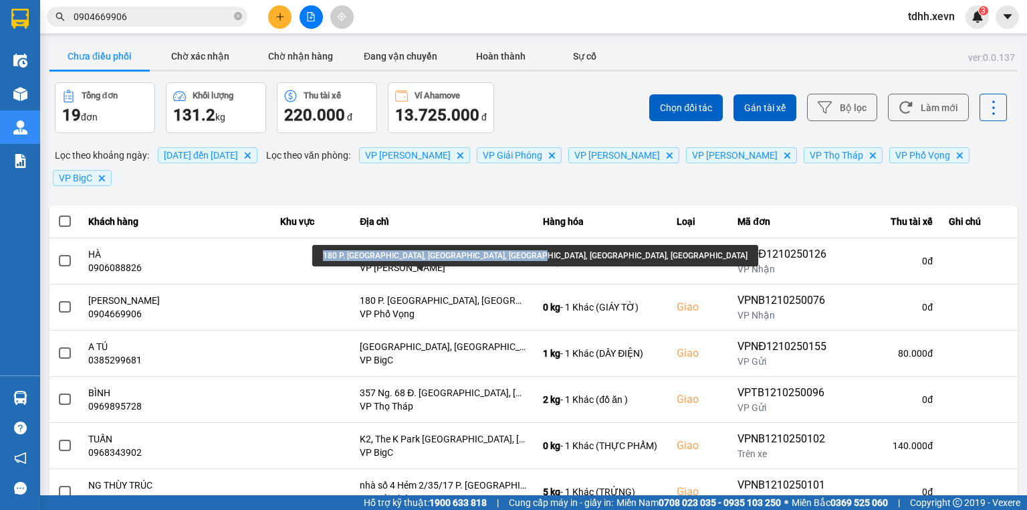
drag, startPoint x: 322, startPoint y: 253, endPoint x: 515, endPoint y: 249, distance: 192.6
click at [515, 249] on div "180 P. Thái Thịnh, Láng Hạ, Đống Đa, Hà Nội, Việt Nam" at bounding box center [535, 255] width 446 height 21
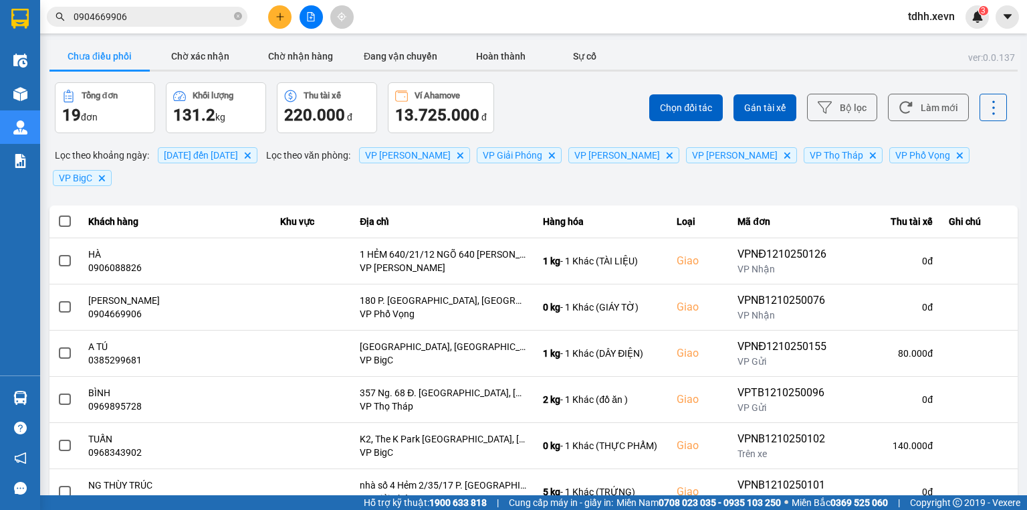
click at [936, 123] on div "Chọn đối tác Gán tài xế Bộ lọc Làm mới" at bounding box center [769, 107] width 476 height 51
click at [936, 122] on div "Chọn đối tác Gán tài xế Bộ lọc Làm mới" at bounding box center [769, 107] width 476 height 51
click at [933, 117] on button "Làm mới" at bounding box center [928, 107] width 81 height 27
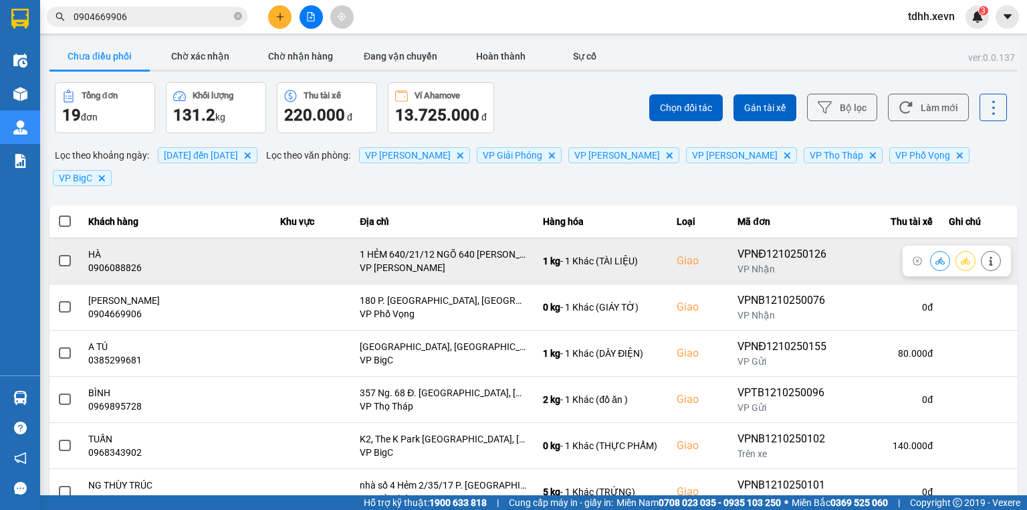
click at [98, 261] on div "0906088826" at bounding box center [176, 267] width 176 height 13
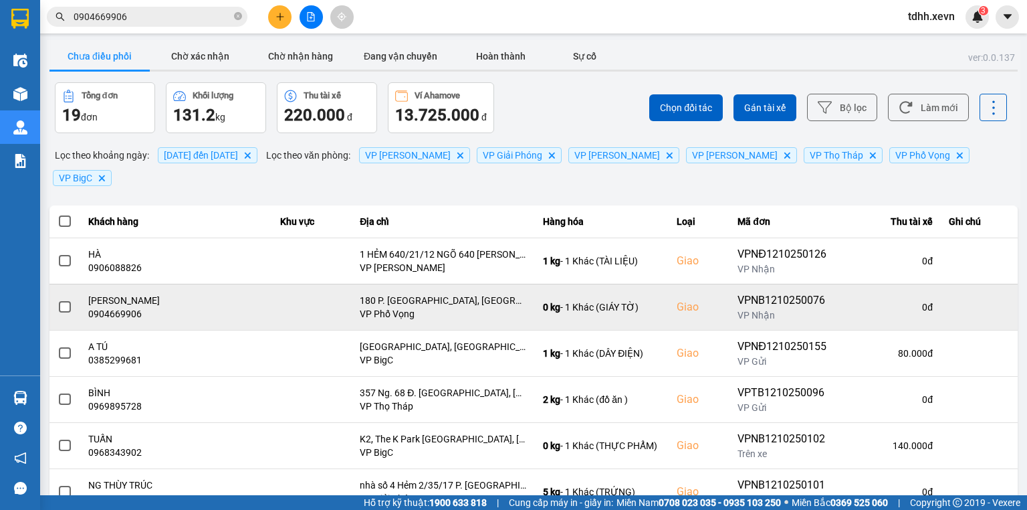
click at [322, 284] on td at bounding box center [312, 307] width 80 height 46
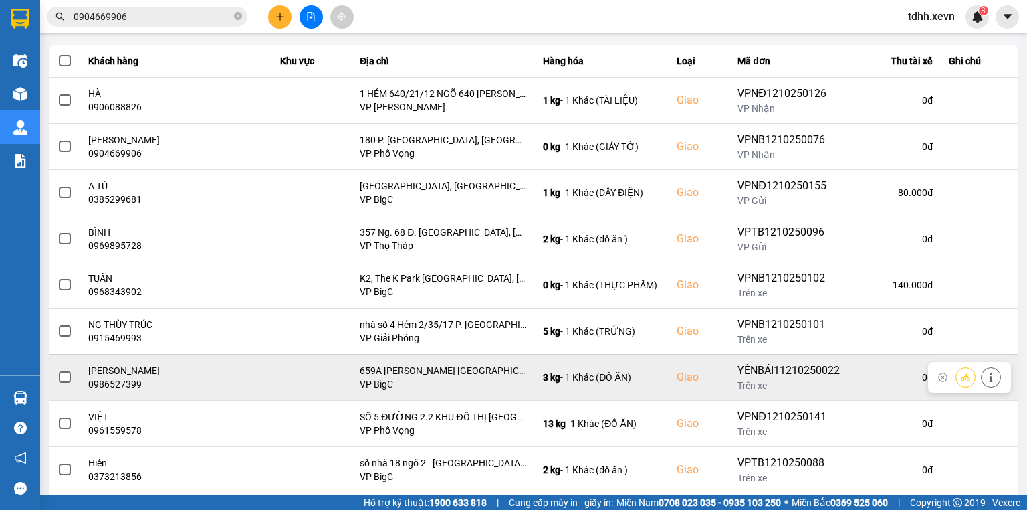
scroll to position [211, 0]
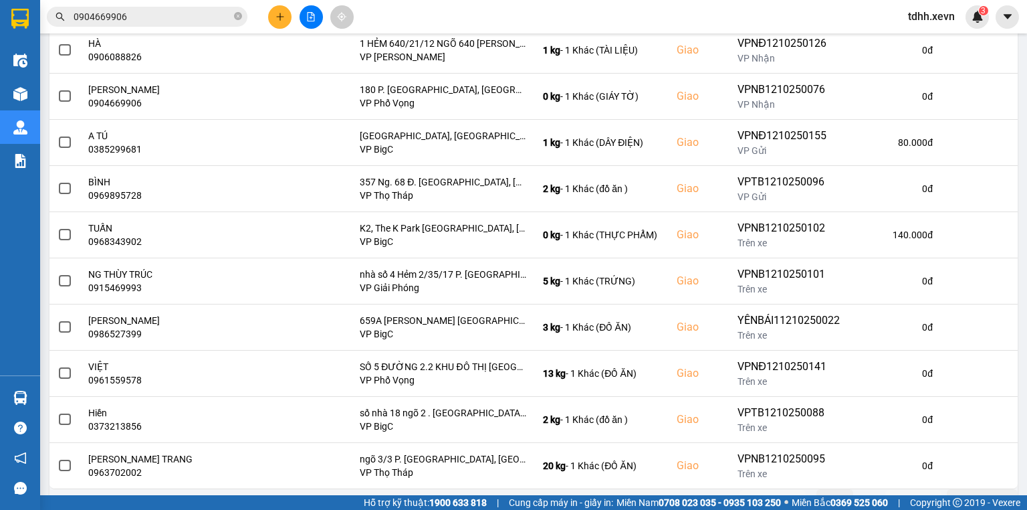
click at [907, 489] on button "Sau" at bounding box center [913, 499] width 56 height 20
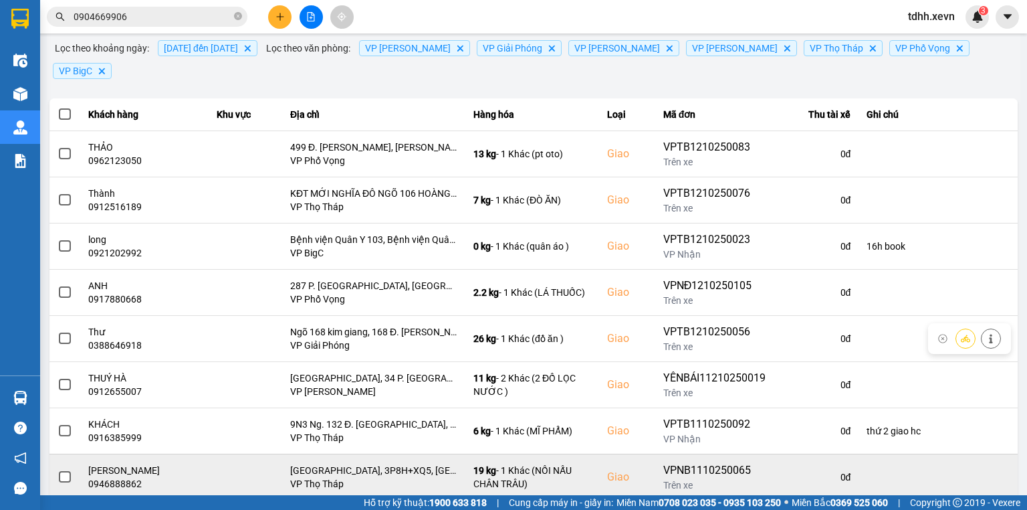
scroll to position [164, 0]
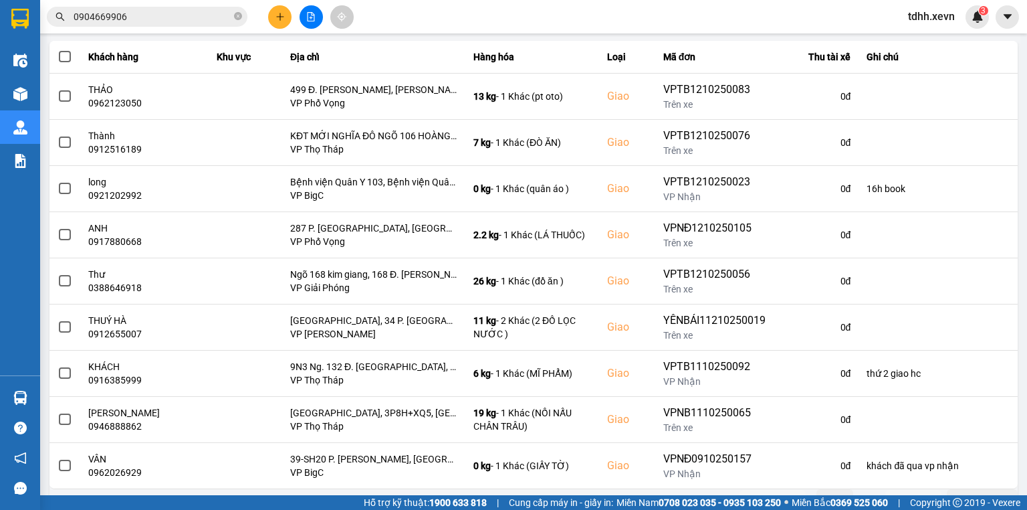
click at [780, 489] on button "Trước" at bounding box center [773, 499] width 66 height 20
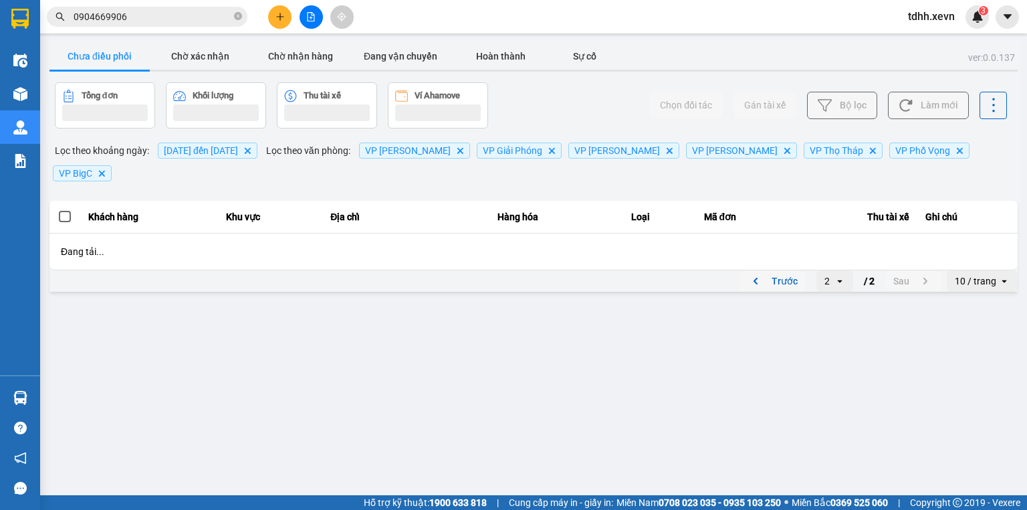
scroll to position [0, 0]
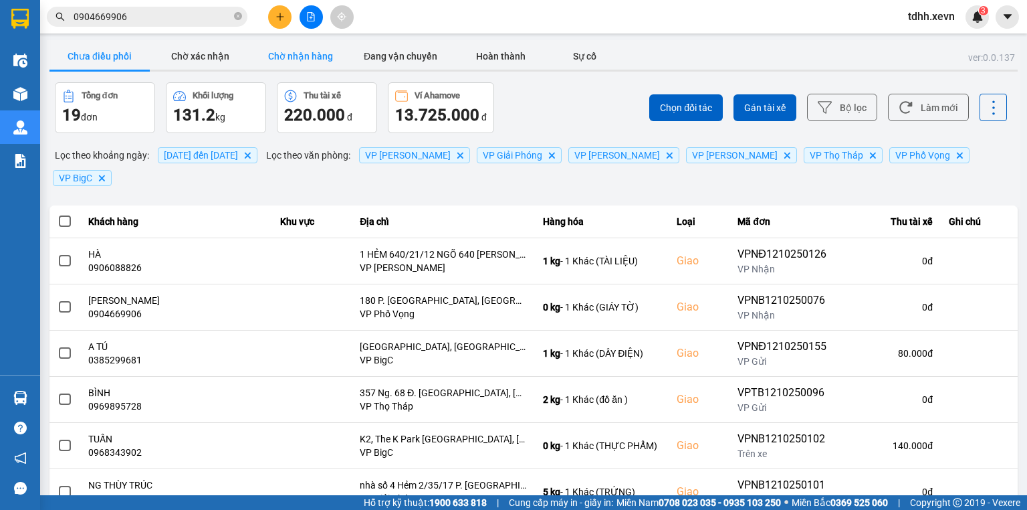
click at [309, 61] on button "Chờ nhận hàng" at bounding box center [300, 56] width 100 height 27
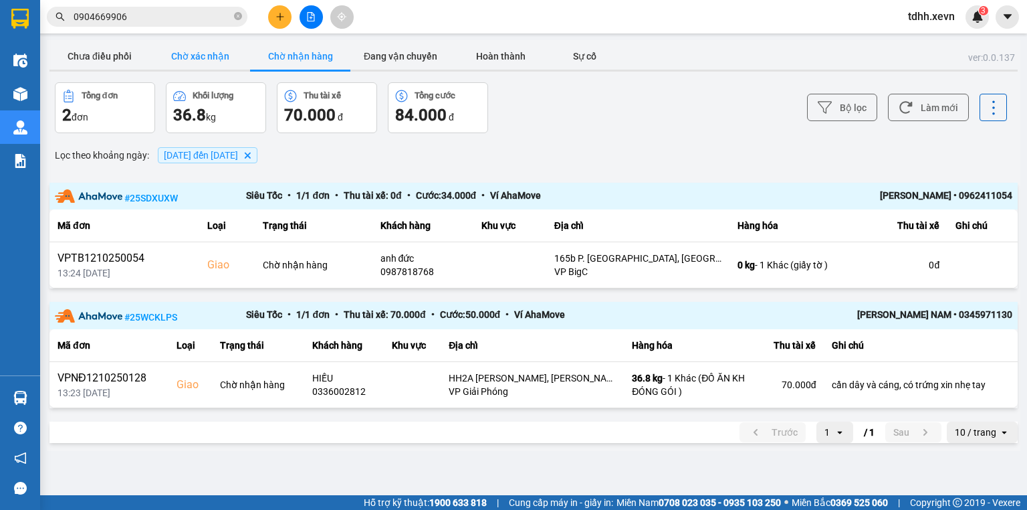
click at [195, 65] on button "Chờ xác nhận" at bounding box center [200, 56] width 100 height 27
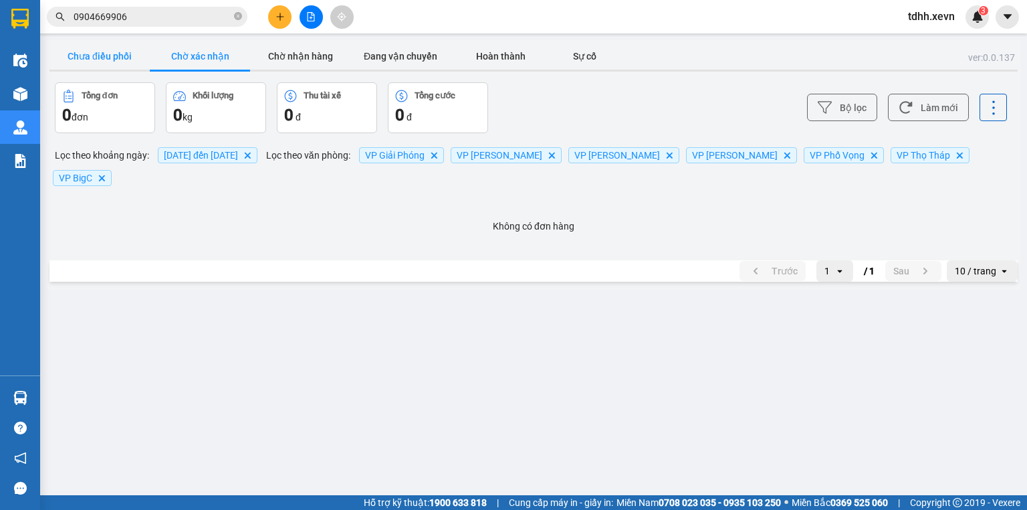
click at [93, 57] on button "Chưa điều phối" at bounding box center [99, 56] width 100 height 27
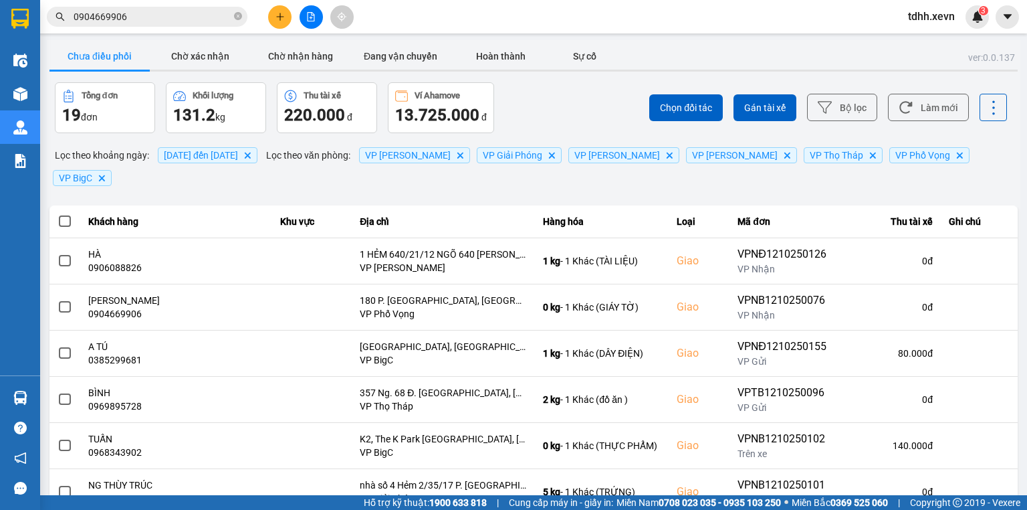
click at [142, 19] on input "0904669906" at bounding box center [153, 16] width 158 height 15
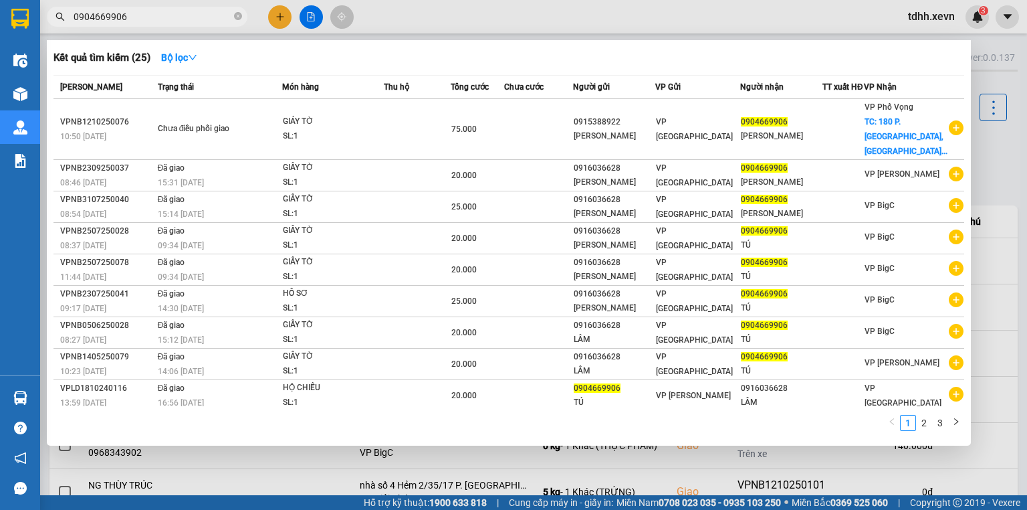
click at [142, 19] on input "0904669906" at bounding box center [153, 16] width 158 height 15
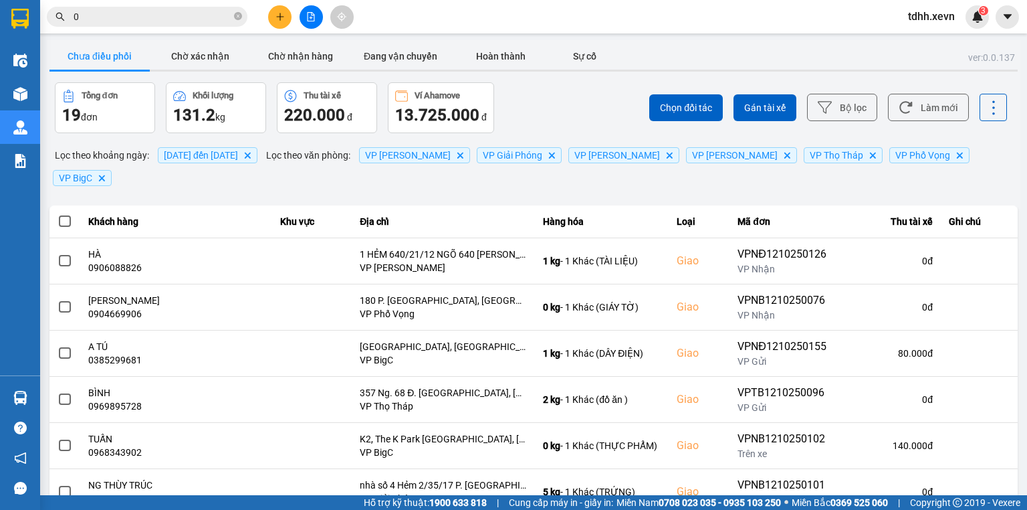
paste input "916152101"
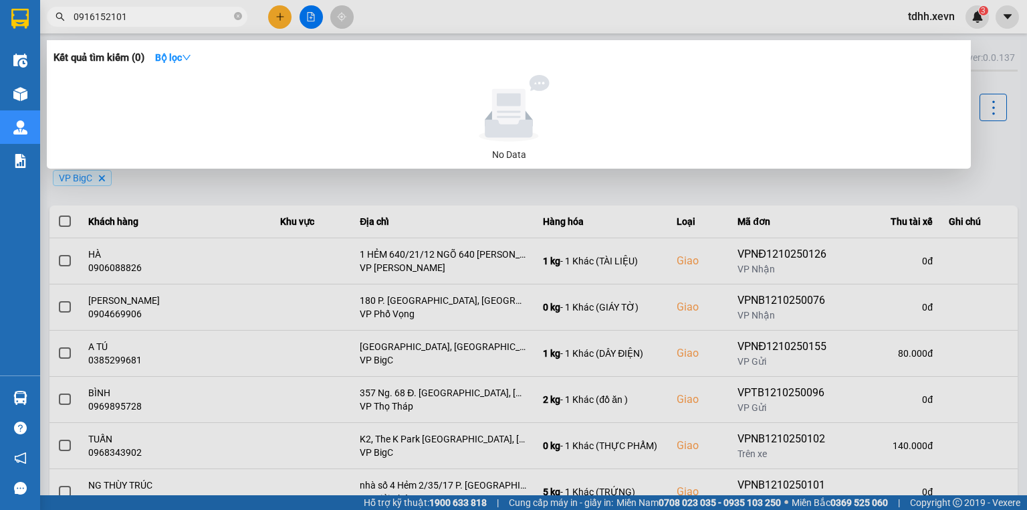
drag, startPoint x: 497, startPoint y: 226, endPoint x: 404, endPoint y: 386, distance: 184.9
drag, startPoint x: 404, startPoint y: 386, endPoint x: 756, endPoint y: 209, distance: 394.1
click at [756, 209] on div at bounding box center [513, 255] width 1027 height 510
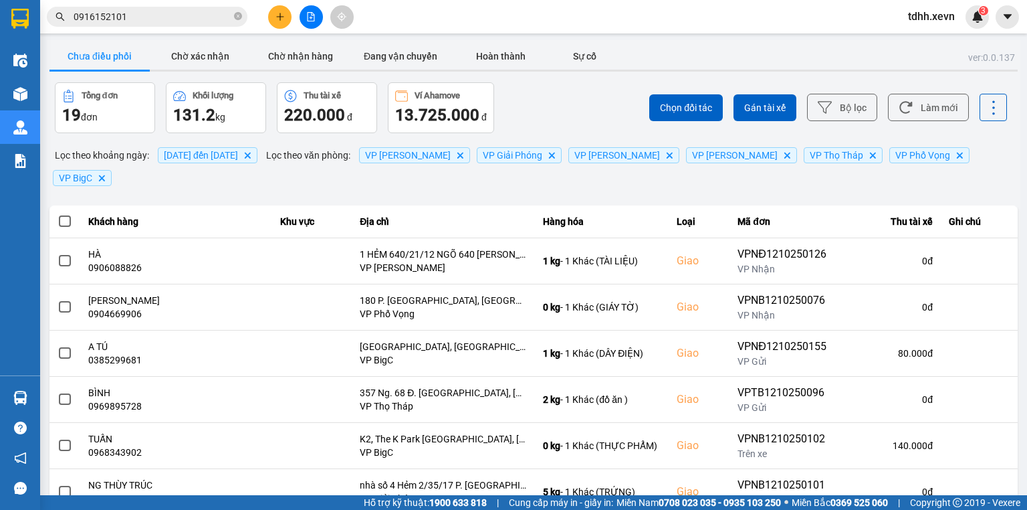
click at [141, 21] on input "0916152101" at bounding box center [153, 16] width 158 height 15
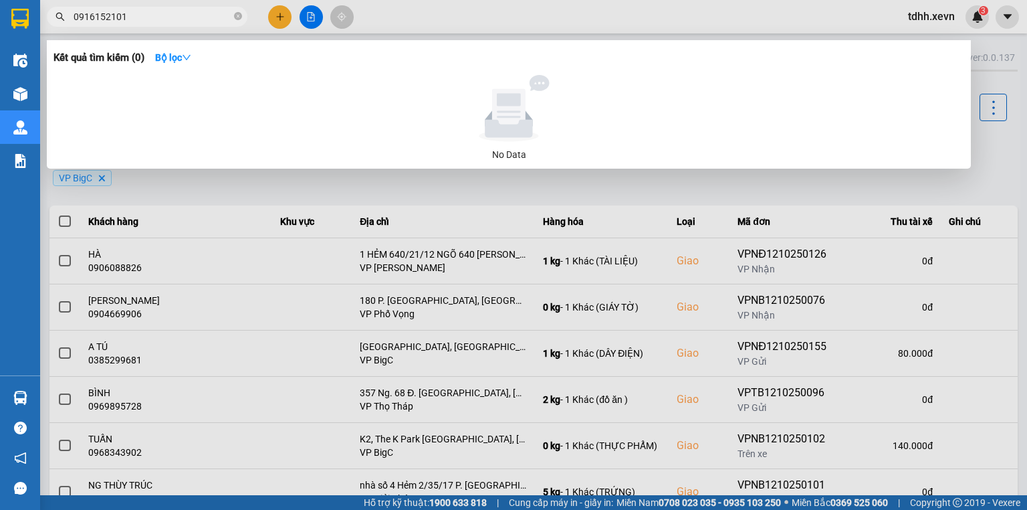
click at [141, 21] on input "0916152101" at bounding box center [153, 16] width 158 height 15
paste input "89023919"
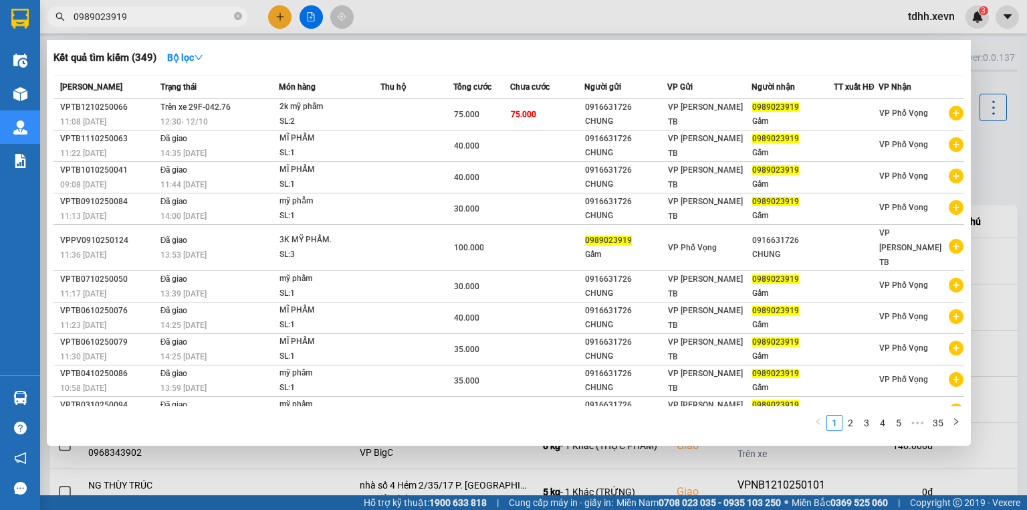
click at [188, 21] on input "0989023919" at bounding box center [153, 16] width 158 height 15
paste input "46338626"
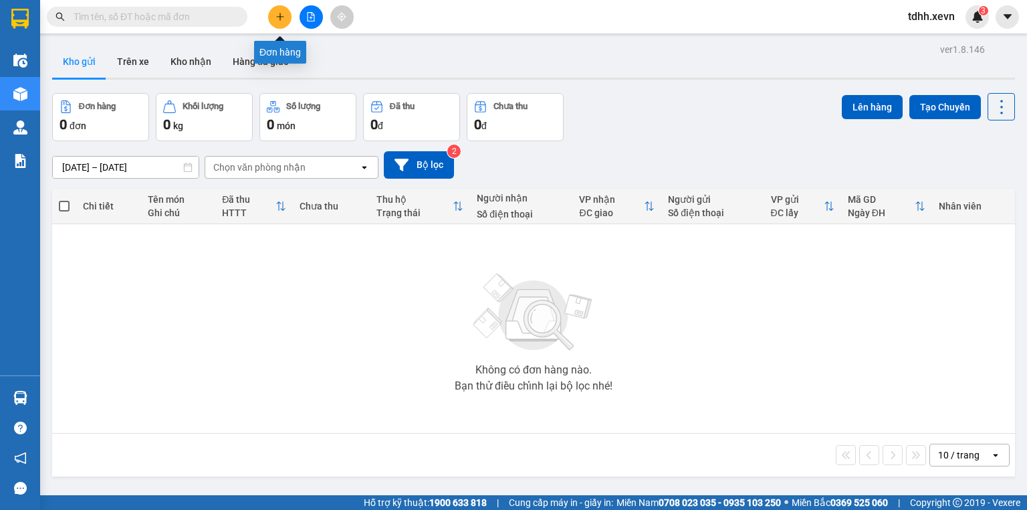
click at [284, 25] on button at bounding box center [279, 16] width 23 height 23
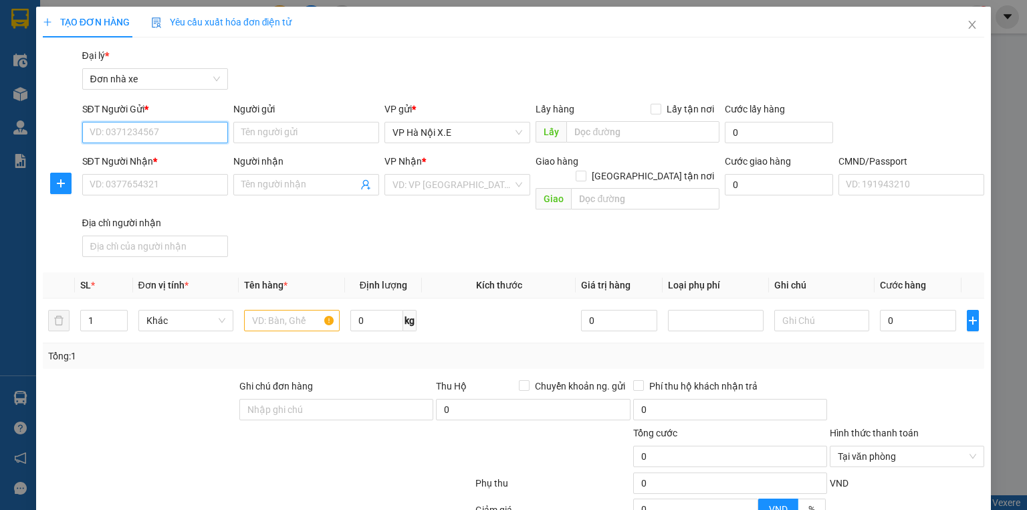
paste input "0988988552"
type input "0988988552"
click at [294, 310] on input "text" at bounding box center [292, 320] width 96 height 21
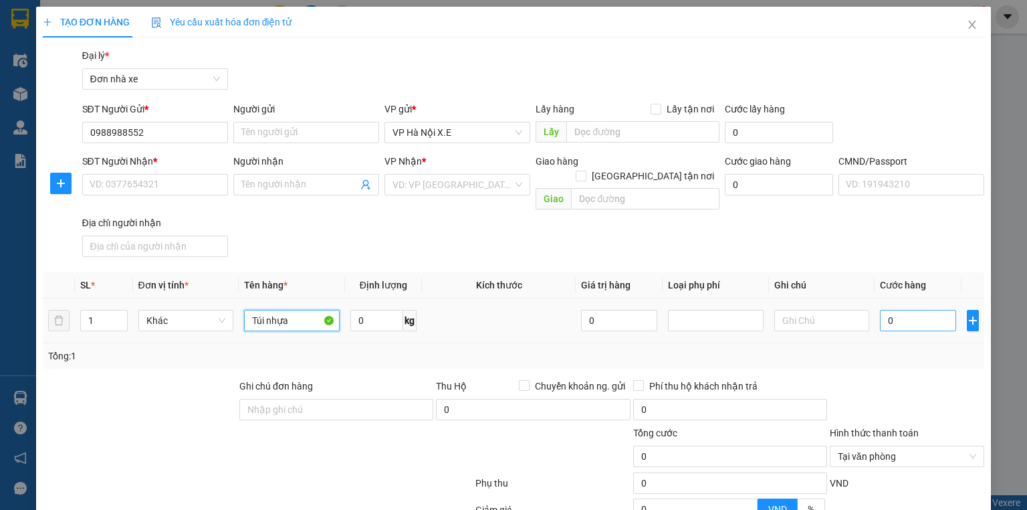
type input "Túi nhựa"
click at [908, 310] on input "0" at bounding box center [918, 320] width 76 height 21
type input "3"
type input "30"
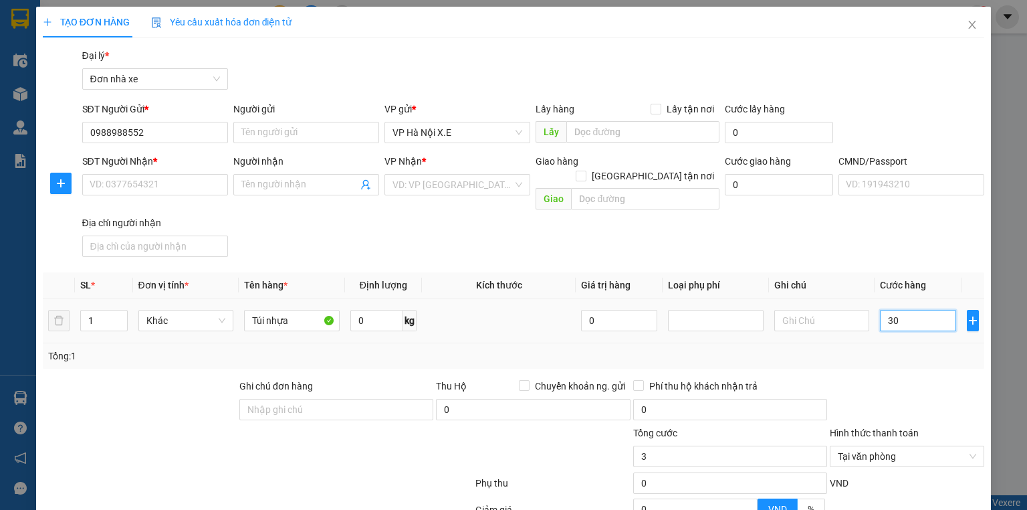
type input "30"
type input "300"
type input "3.000"
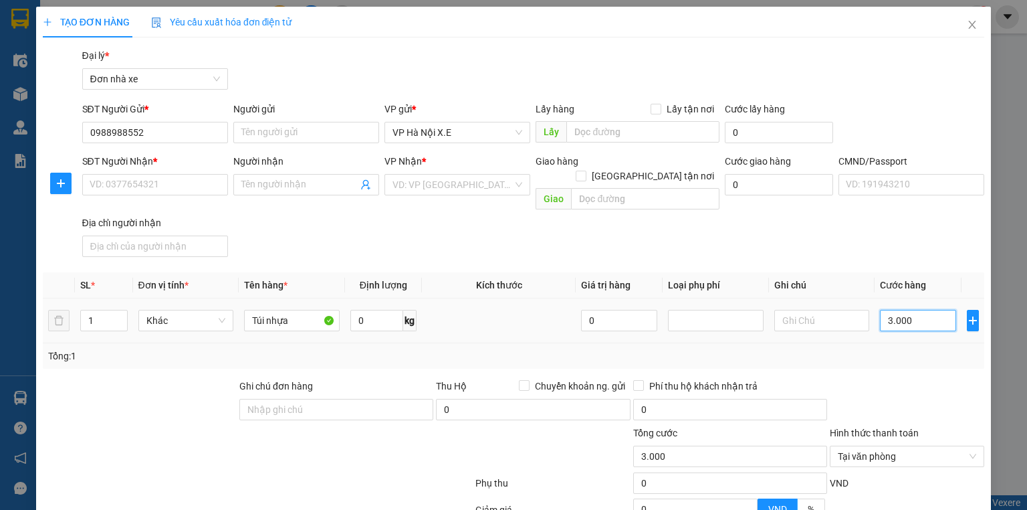
type input "30.000"
click at [164, 128] on input "0988988552" at bounding box center [155, 132] width 146 height 21
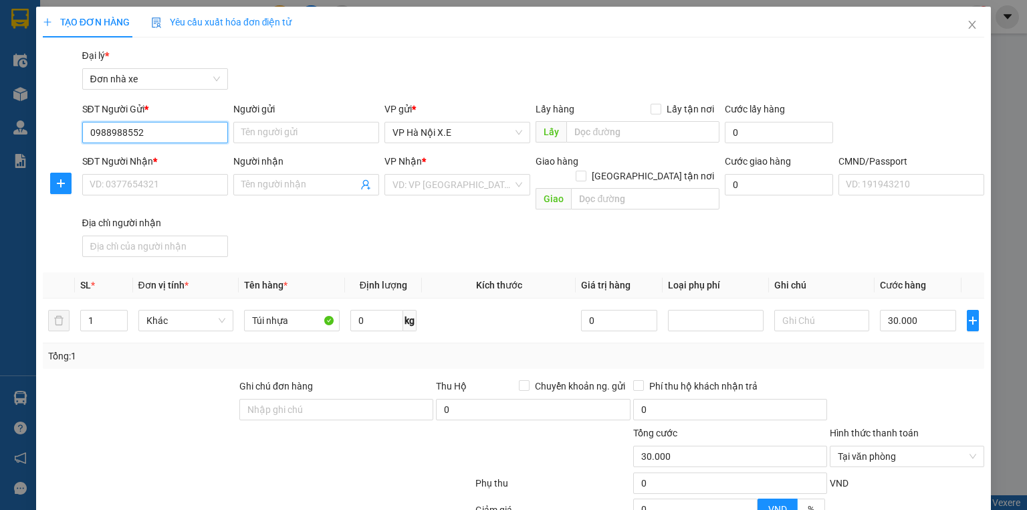
paste input "A trường 093876721"
drag, startPoint x: 127, startPoint y: 134, endPoint x: 86, endPoint y: 134, distance: 40.8
click at [86, 134] on input "A trường 0938767212" at bounding box center [155, 132] width 146 height 21
click at [94, 132] on input "0938767212" at bounding box center [155, 132] width 146 height 21
type input "0938767212"
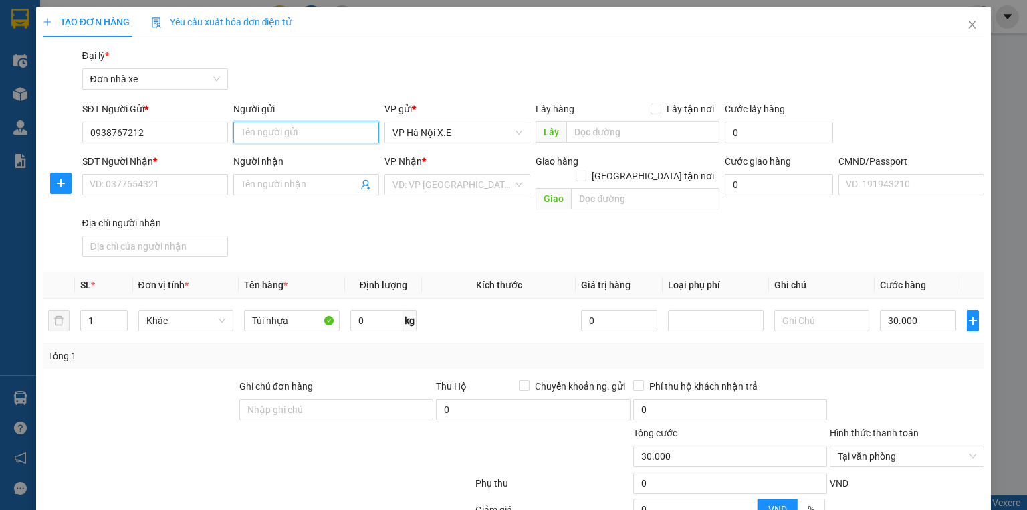
click at [251, 131] on input "Người gửi" at bounding box center [306, 132] width 146 height 21
paste input "A trường"
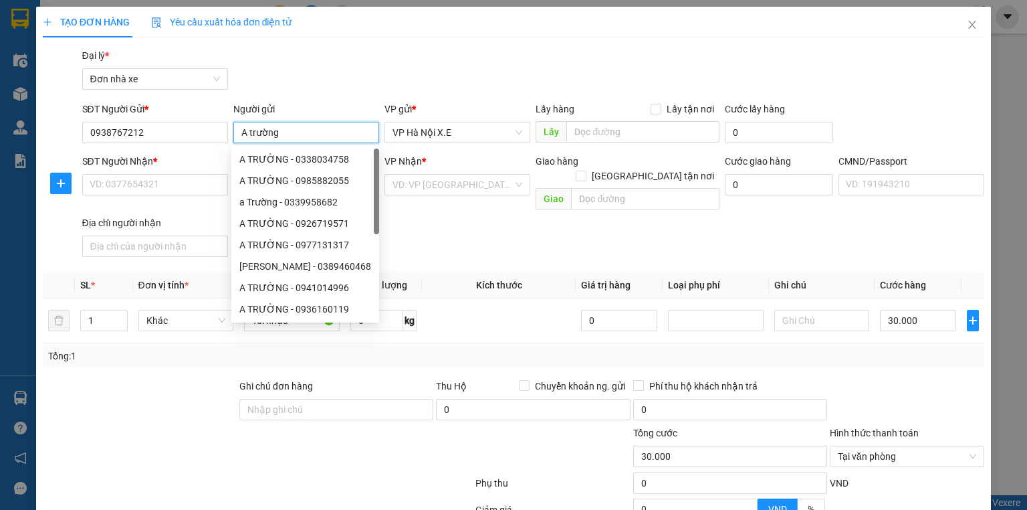
click at [249, 132] on input "A trường" at bounding box center [306, 132] width 146 height 21
click at [459, 130] on span "VP Hà Nội X.E" at bounding box center [457, 132] width 130 height 20
type input "A Trường"
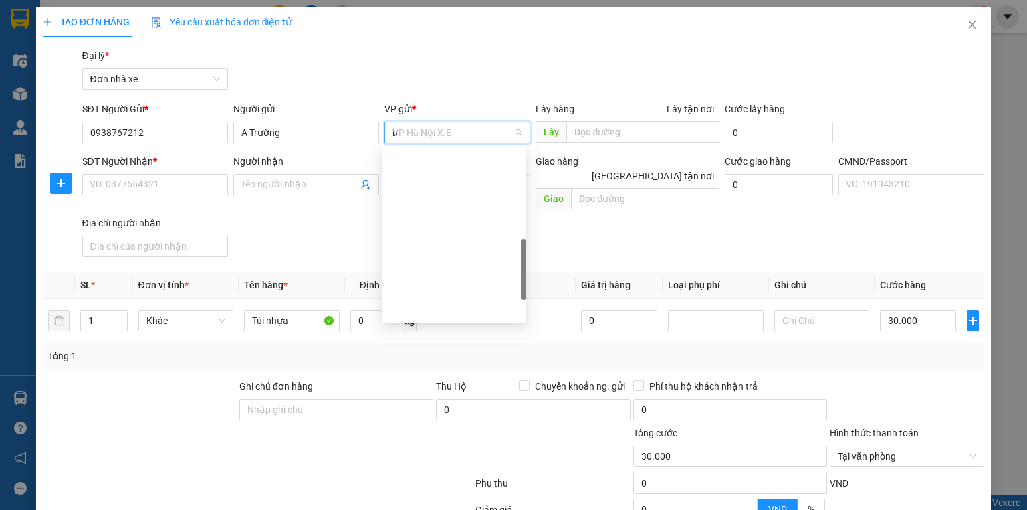
type input "bi"
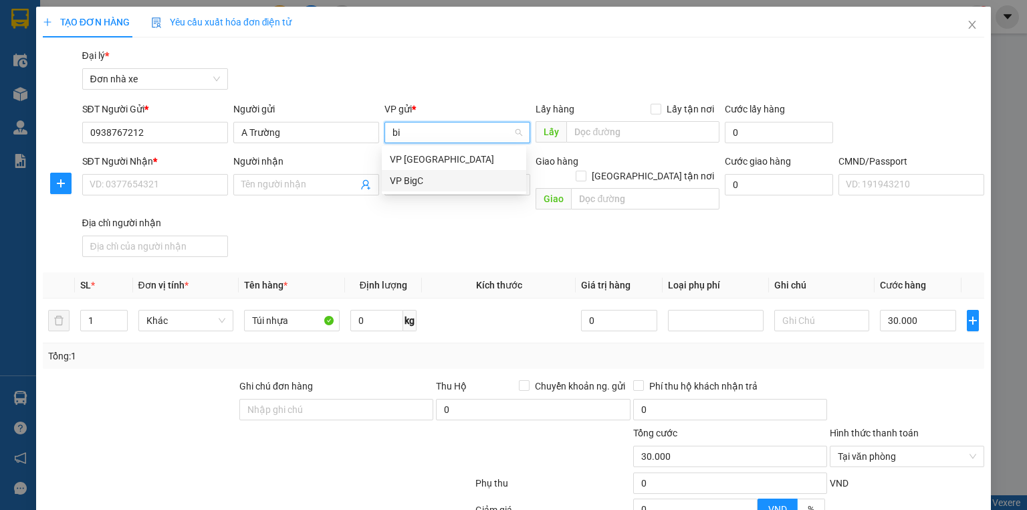
click at [445, 187] on div "VP BigC" at bounding box center [454, 180] width 128 height 15
click at [746, 128] on input "0" at bounding box center [779, 132] width 108 height 21
type input "4"
type input "30.004"
type input "40"
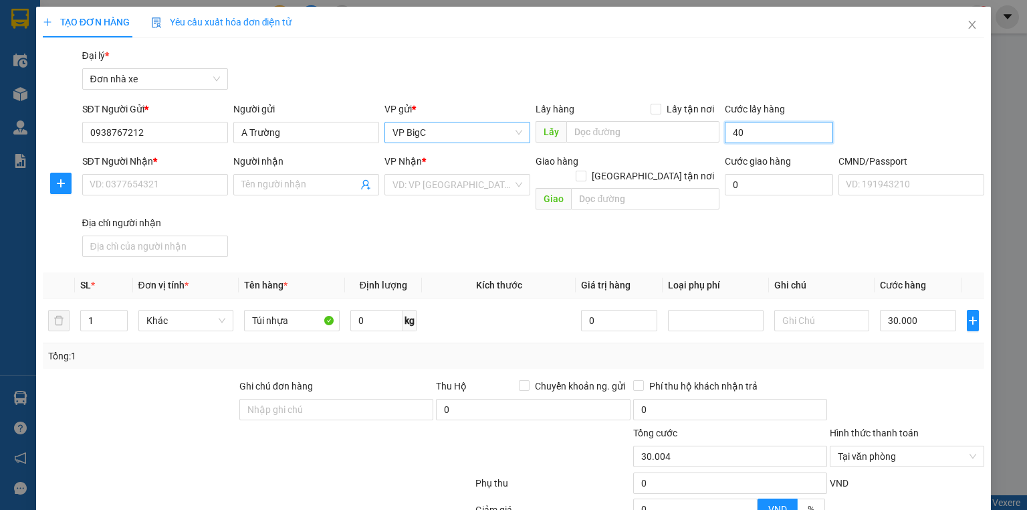
type input "30.040"
type input "400"
type input "30.400"
type input "4.000"
type input "34.000"
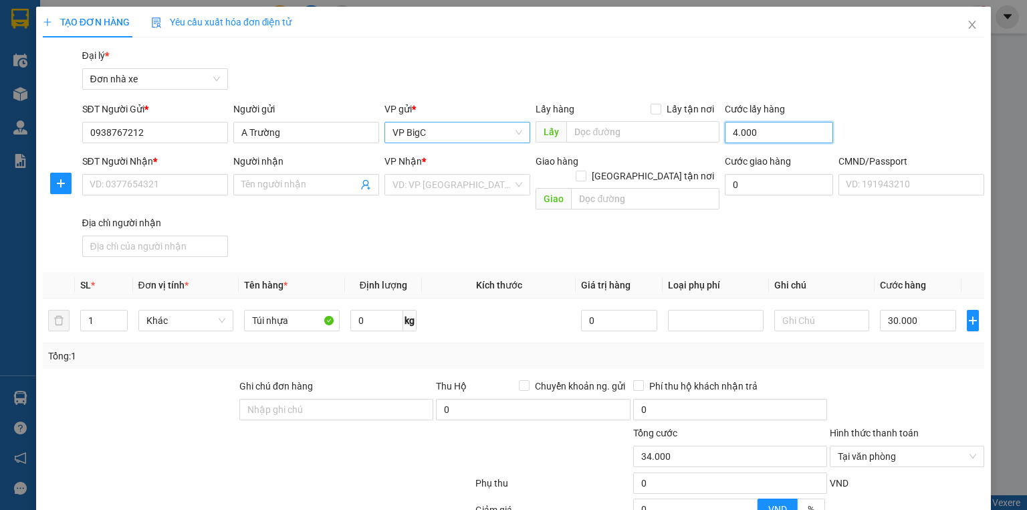
type input "40.000"
type input "70.000"
type input "40.000"
click at [653, 106] on input "Lấy tận nơi" at bounding box center [655, 108] width 9 height 9
checkbox input "true"
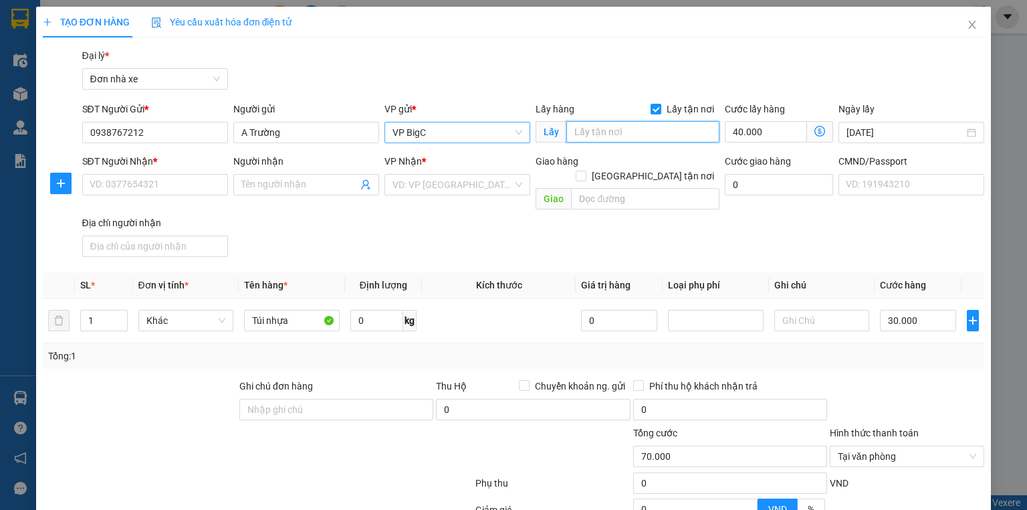
click at [662, 137] on input "text" at bounding box center [642, 131] width 153 height 21
paste input "16 Đ. [PERSON_NAME], [GEOGRAPHIC_DATA], [GEOGRAPHIC_DATA], [GEOGRAPHIC_DATA] 10…"
type input "16 Đ. [PERSON_NAME], [GEOGRAPHIC_DATA], [GEOGRAPHIC_DATA], [GEOGRAPHIC_DATA] 10…"
click at [447, 193] on input "search" at bounding box center [452, 185] width 120 height 20
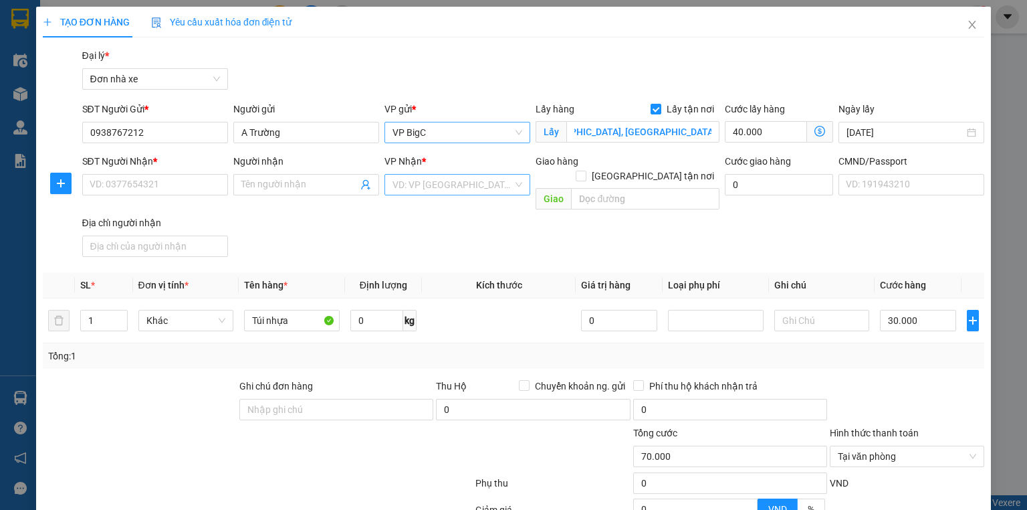
scroll to position [0, 0]
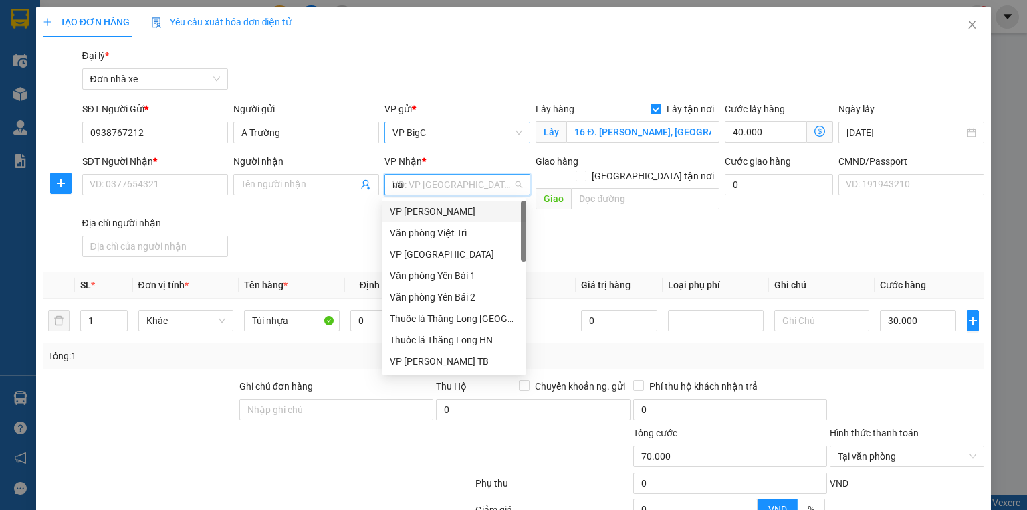
type input "nam"
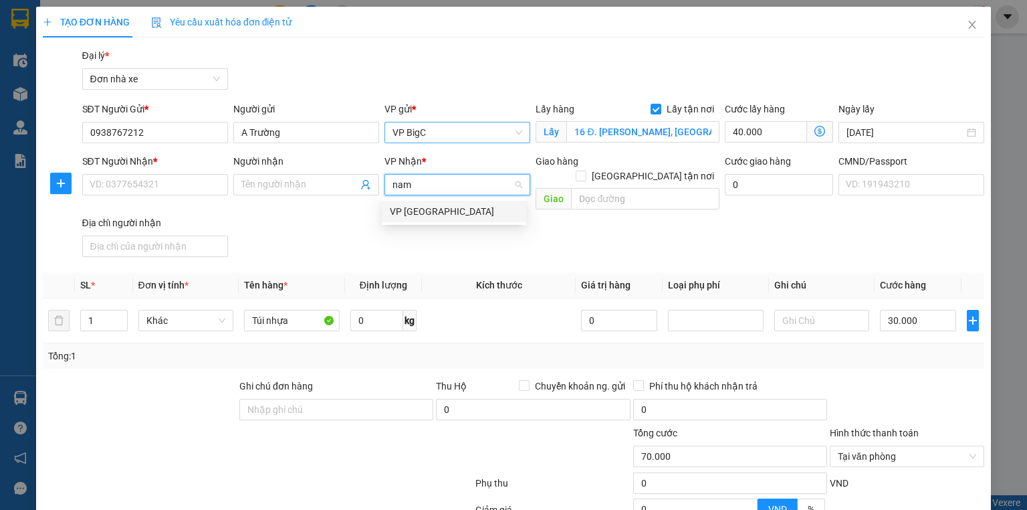
click at [439, 213] on div "VP [GEOGRAPHIC_DATA]" at bounding box center [454, 211] width 128 height 15
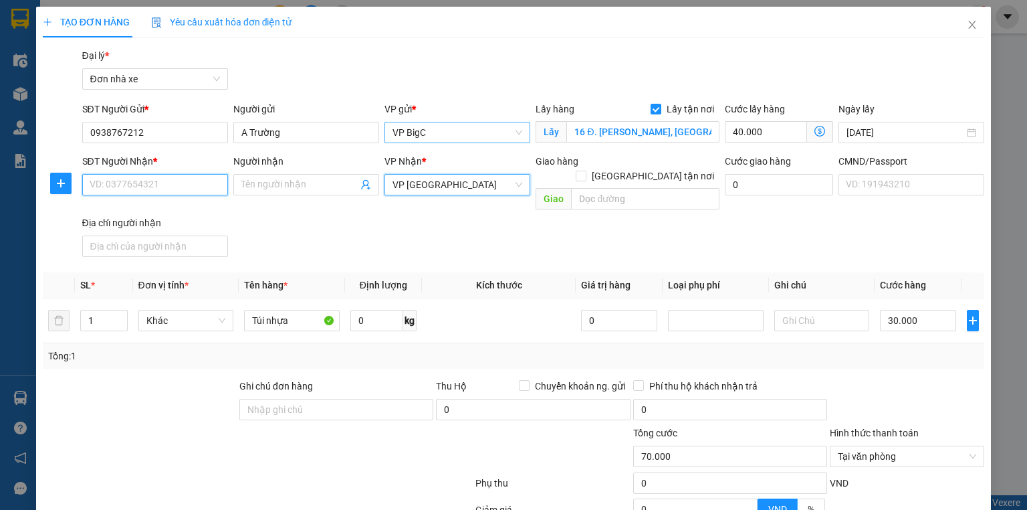
click at [179, 185] on input "SĐT Người Nhận *" at bounding box center [155, 184] width 146 height 21
paste input "0913448469"
type input "0913448469"
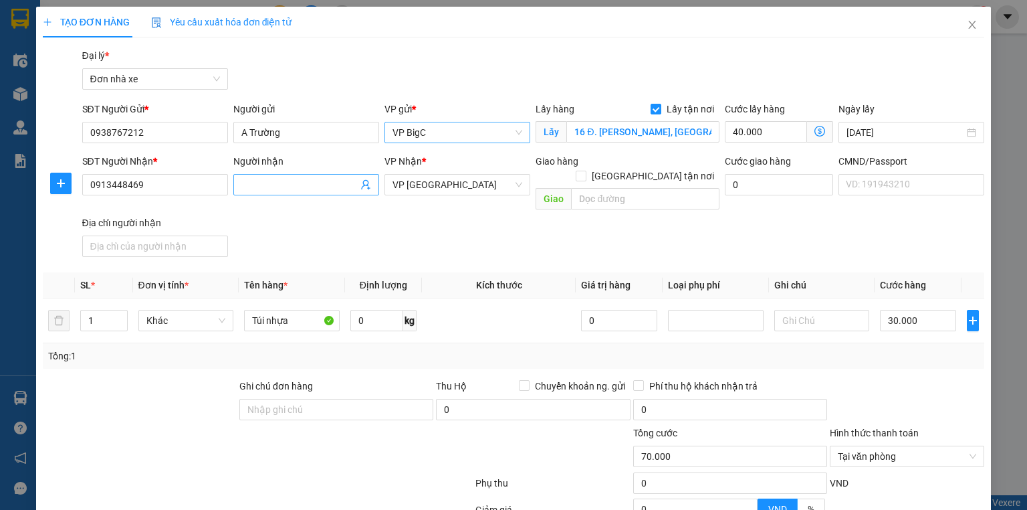
click at [294, 183] on input "Người nhận" at bounding box center [299, 184] width 116 height 15
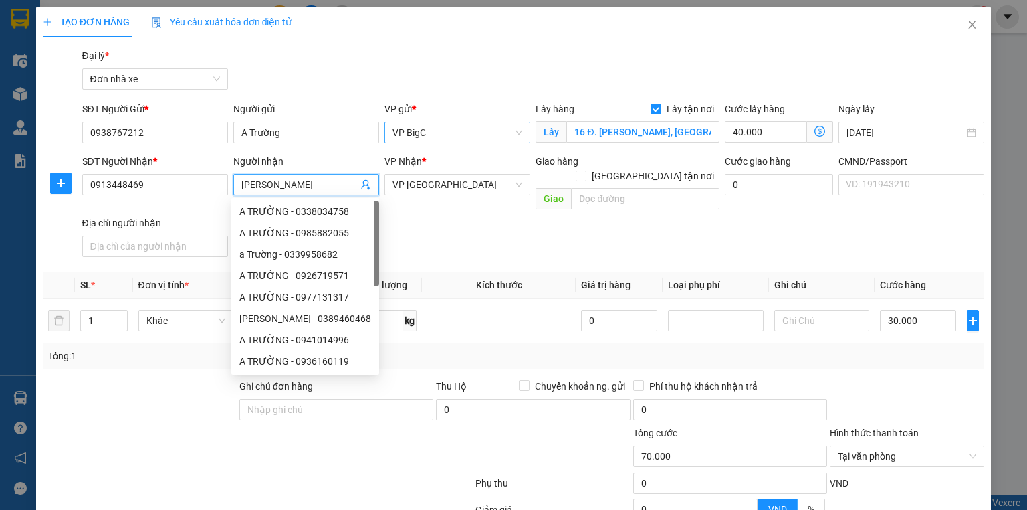
type input "[PERSON_NAME]"
click at [686, 233] on div "SĐT Người Nhận * 0913448469 Người nhận Phương Quỳnh VP Nhận * VP Nam Định Giao …" at bounding box center [534, 208] width 908 height 108
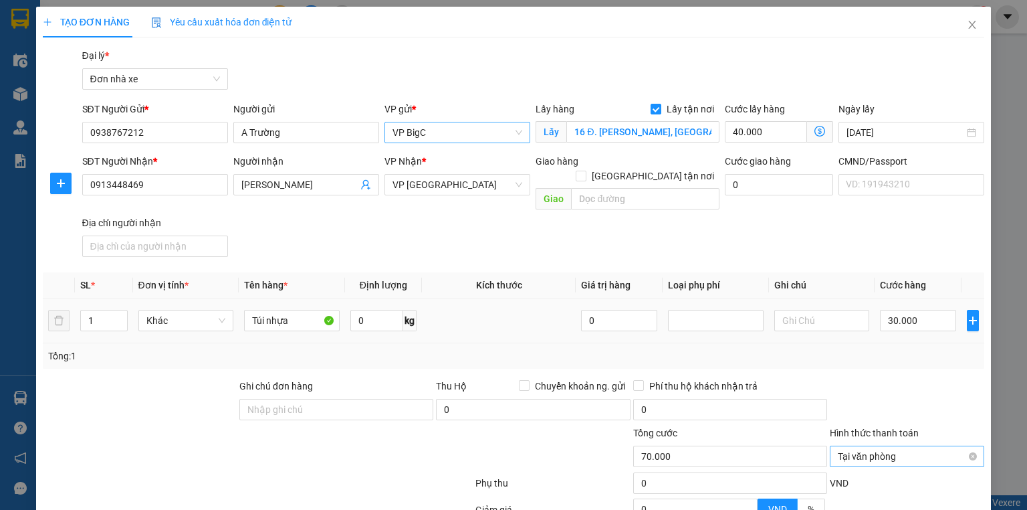
scroll to position [53, 0]
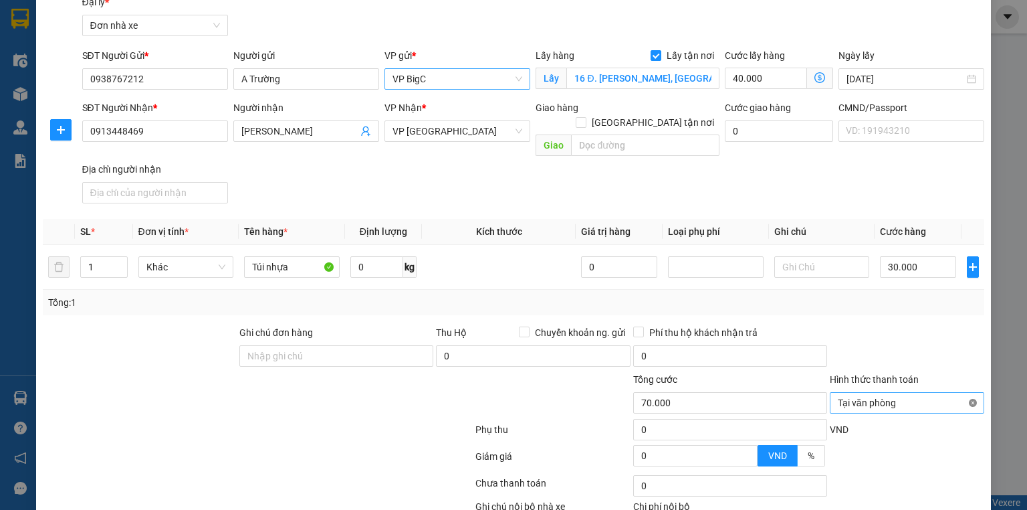
type input "70.000"
click at [370, 350] on input "Ghi chú đơn hàng" at bounding box center [336, 355] width 194 height 21
type input "13h book, mang vào vp báo đơn tổng đài đặt"
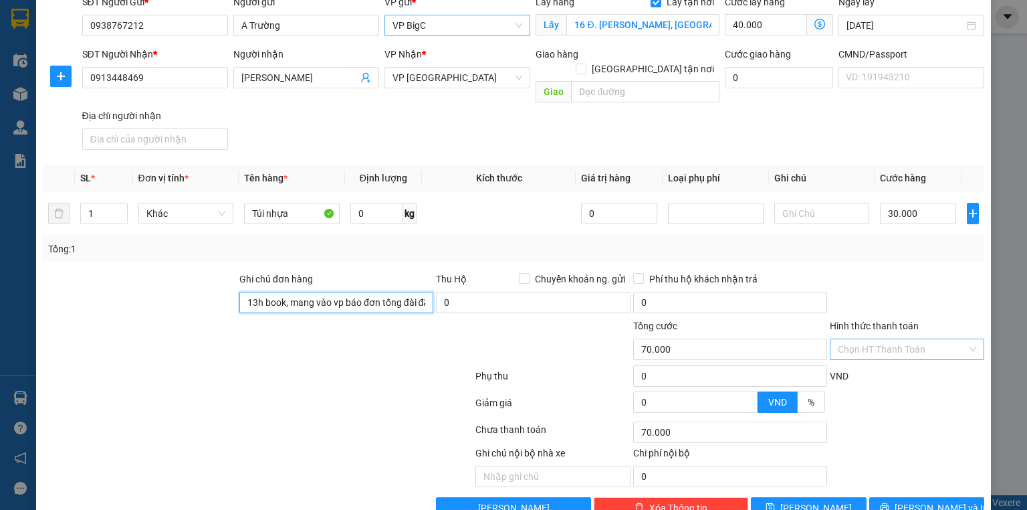
scroll to position [125, 0]
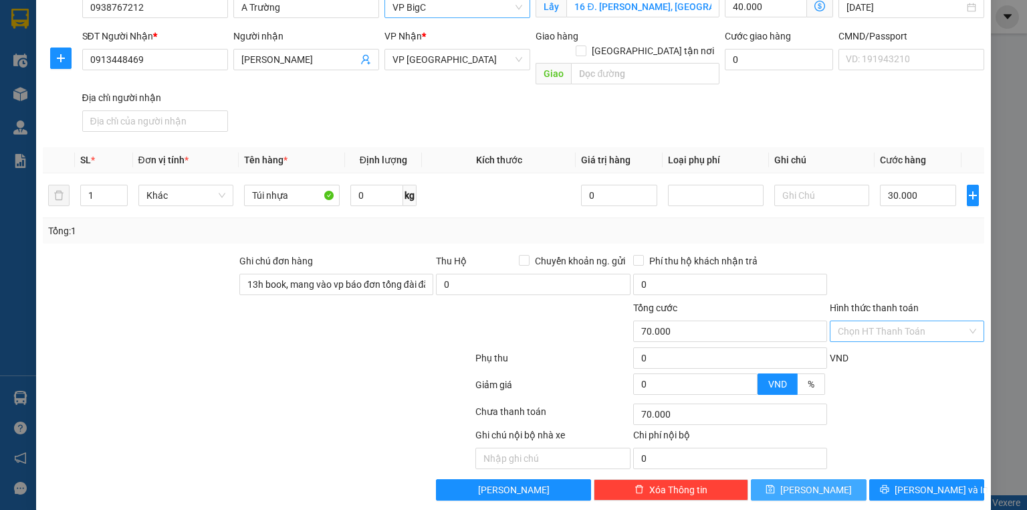
click at [818, 479] on button "[PERSON_NAME]" at bounding box center [809, 489] width 116 height 21
checkbox input "false"
type input "0"
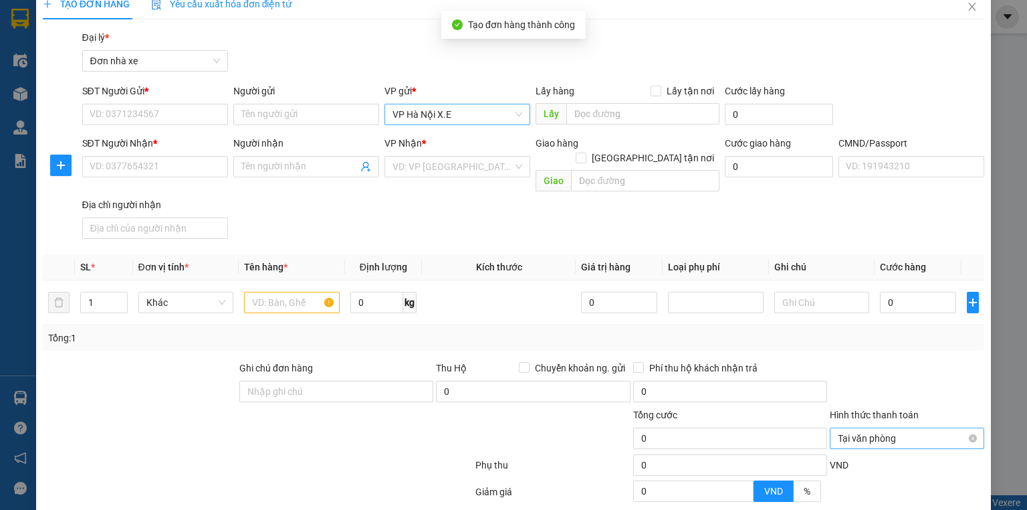
scroll to position [0, 0]
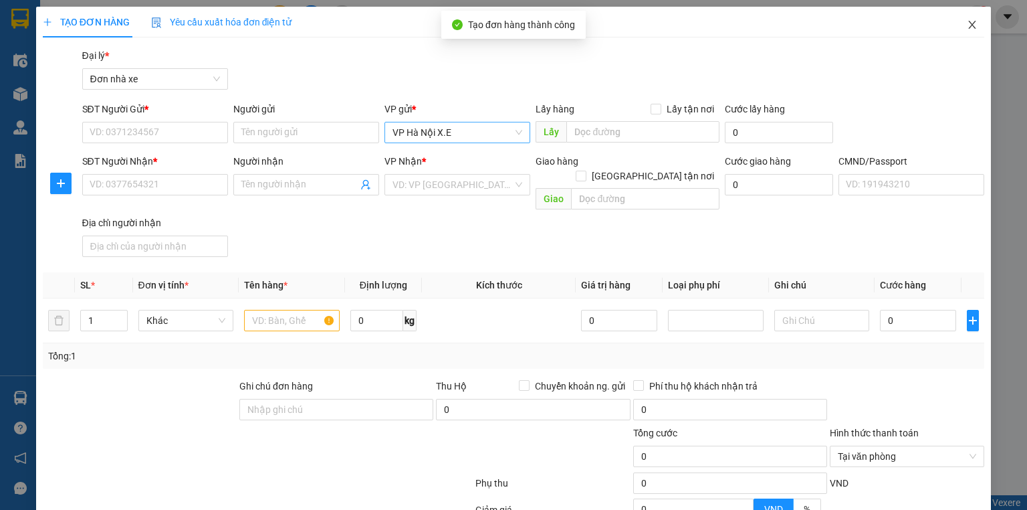
click at [968, 31] on span "Close" at bounding box center [971, 25] width 37 height 37
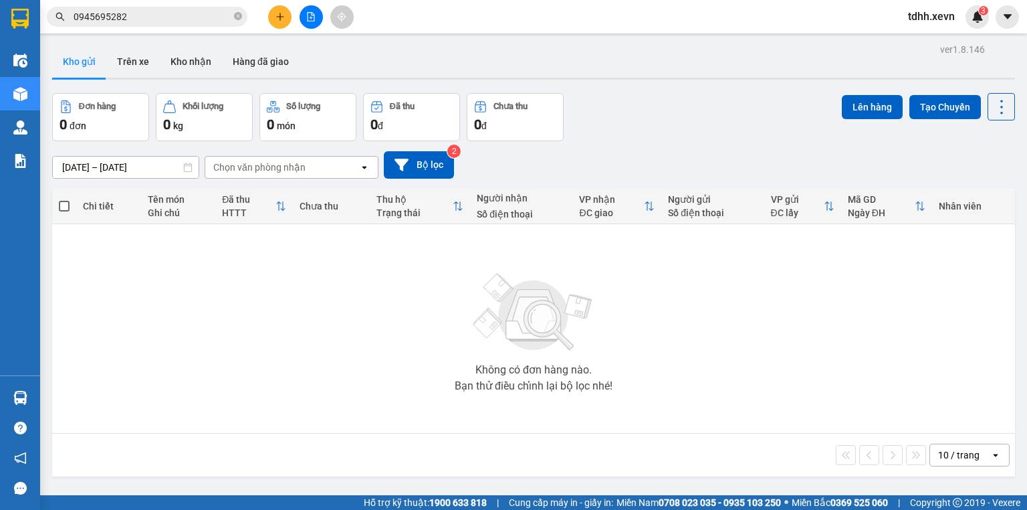
click at [168, 13] on input "0945695282" at bounding box center [153, 16] width 158 height 15
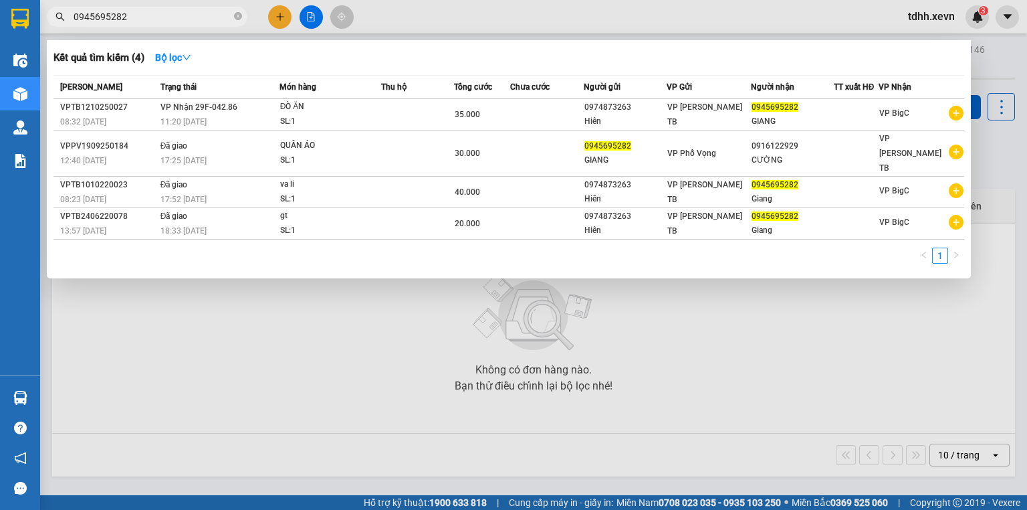
click at [168, 13] on input "0945695282" at bounding box center [153, 16] width 158 height 15
paste input "469099"
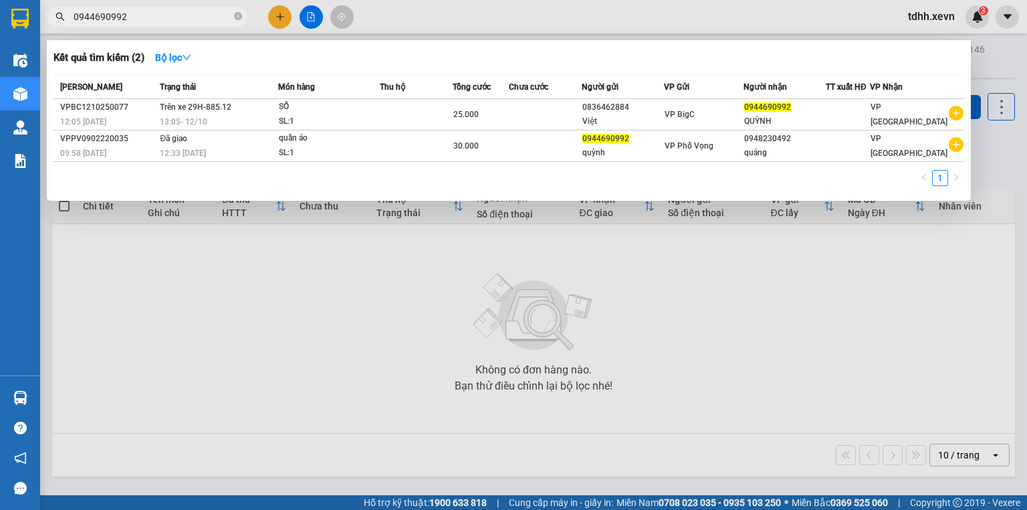
click at [138, 19] on input "0944690992" at bounding box center [153, 16] width 158 height 15
paste input "862221788"
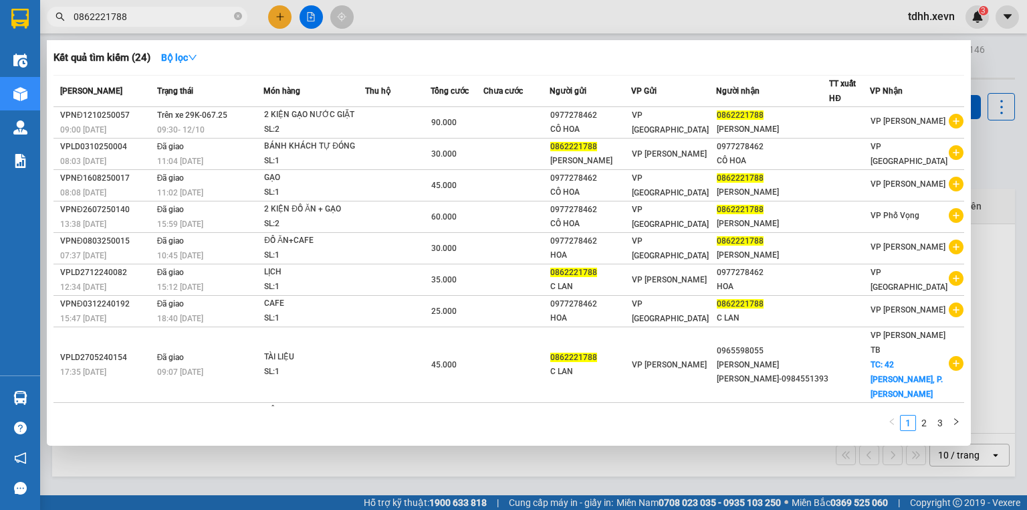
click at [161, 15] on input "0862221788" at bounding box center [153, 16] width 158 height 15
paste input "353803163"
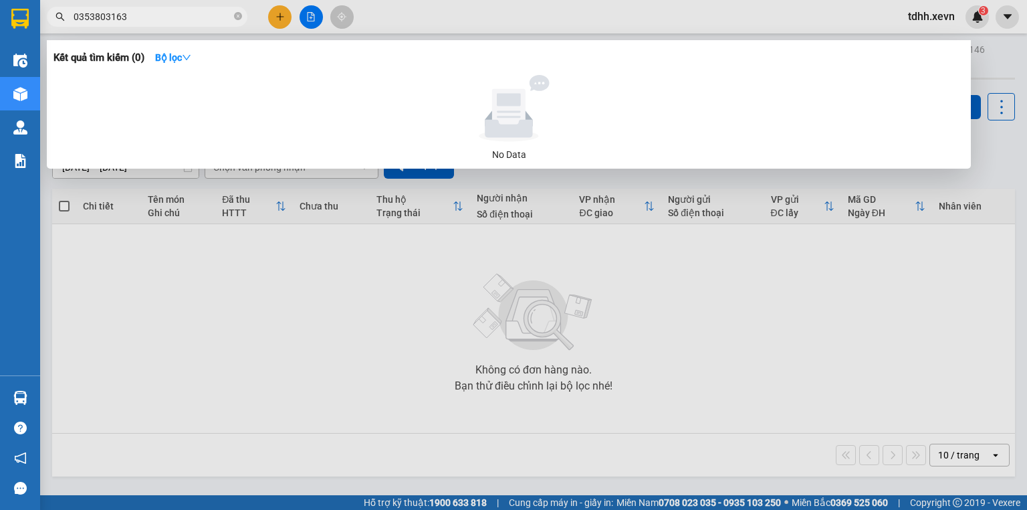
click at [104, 8] on span "0353803163" at bounding box center [147, 17] width 201 height 20
click at [104, 15] on input "0353803163" at bounding box center [153, 16] width 158 height 15
paste input "985467832"
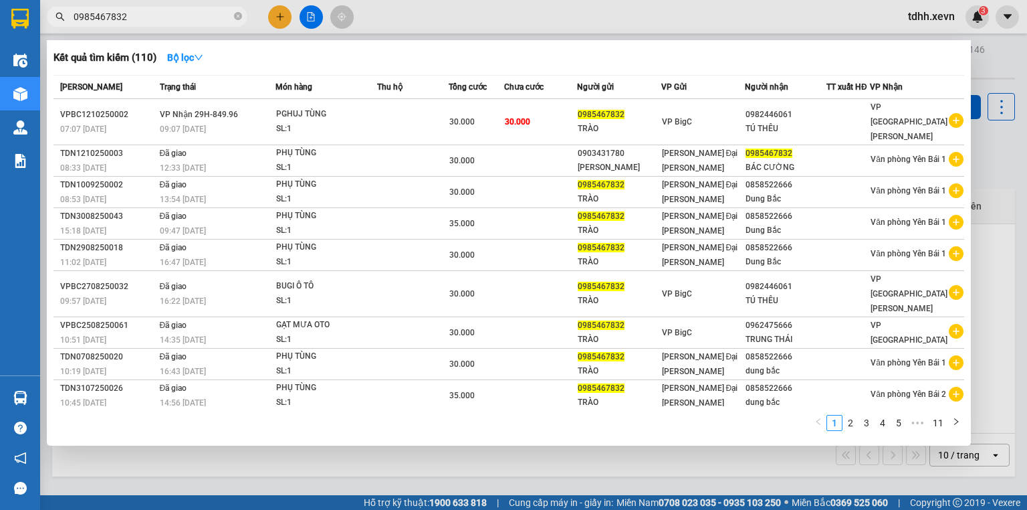
click at [550, 4] on div at bounding box center [513, 255] width 1027 height 510
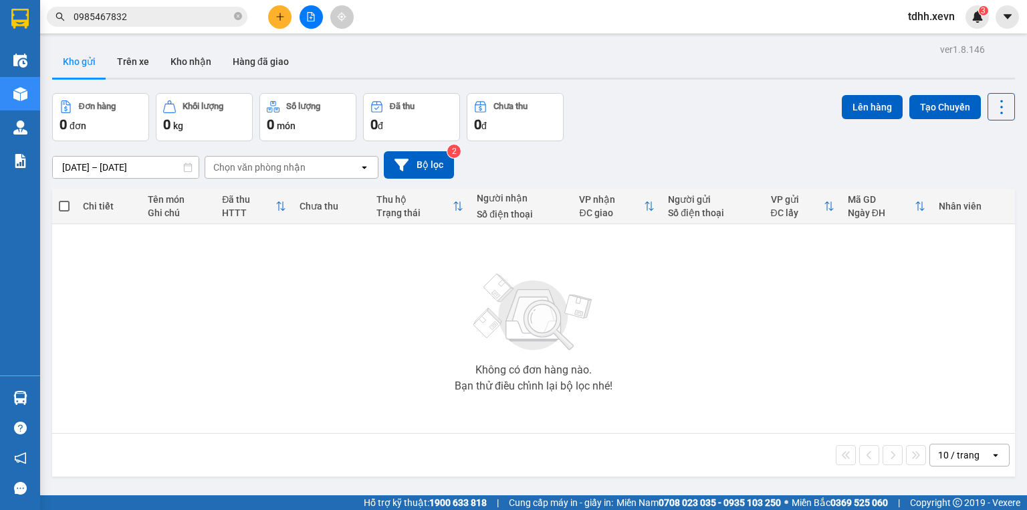
click at [155, 13] on input "0985467832" at bounding box center [153, 16] width 158 height 15
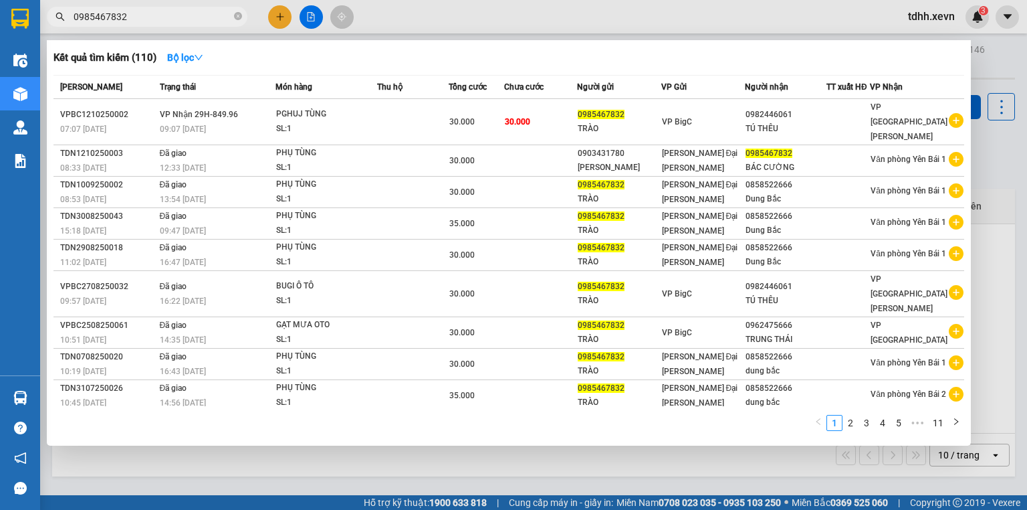
click at [155, 11] on input "0985467832" at bounding box center [153, 16] width 158 height 15
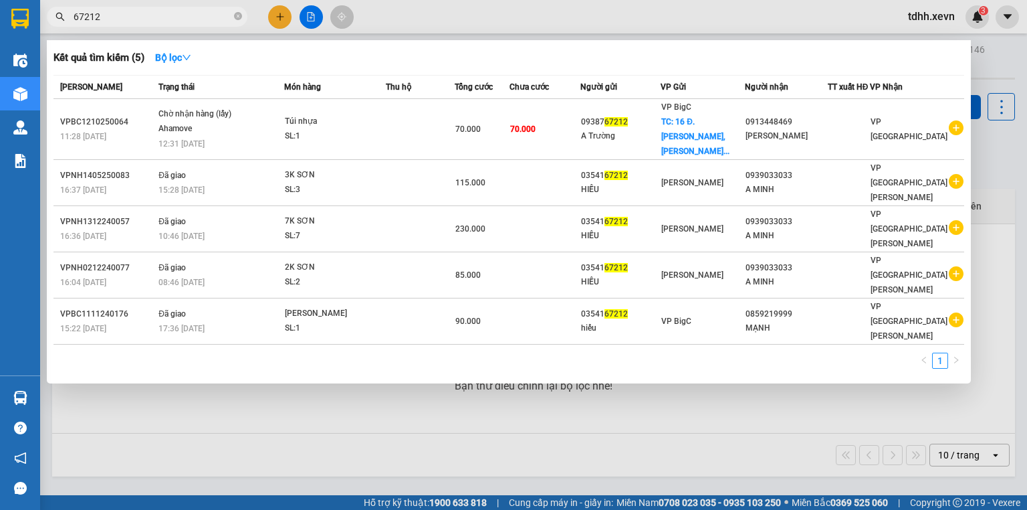
type input "67212"
click at [307, 384] on div at bounding box center [513, 255] width 1027 height 510
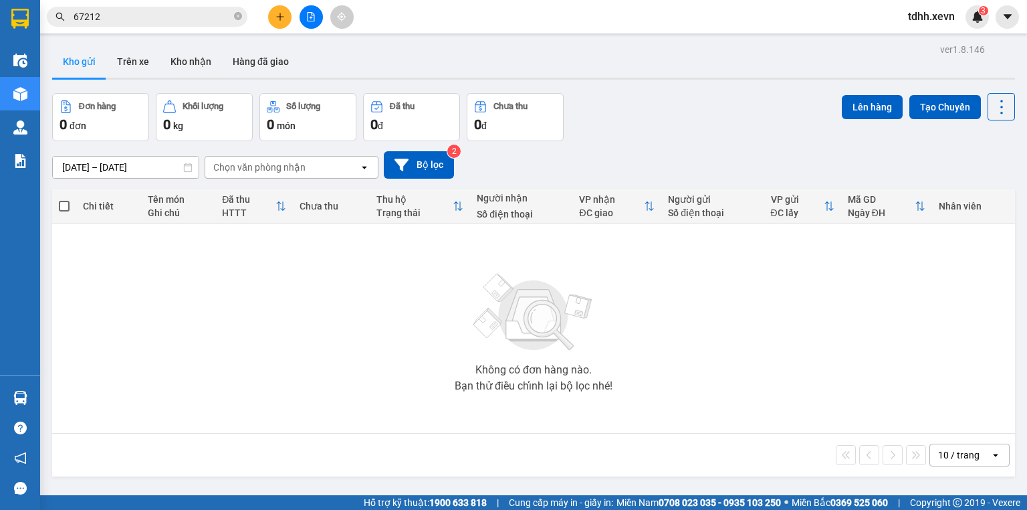
click at [145, 20] on input "67212" at bounding box center [153, 16] width 158 height 15
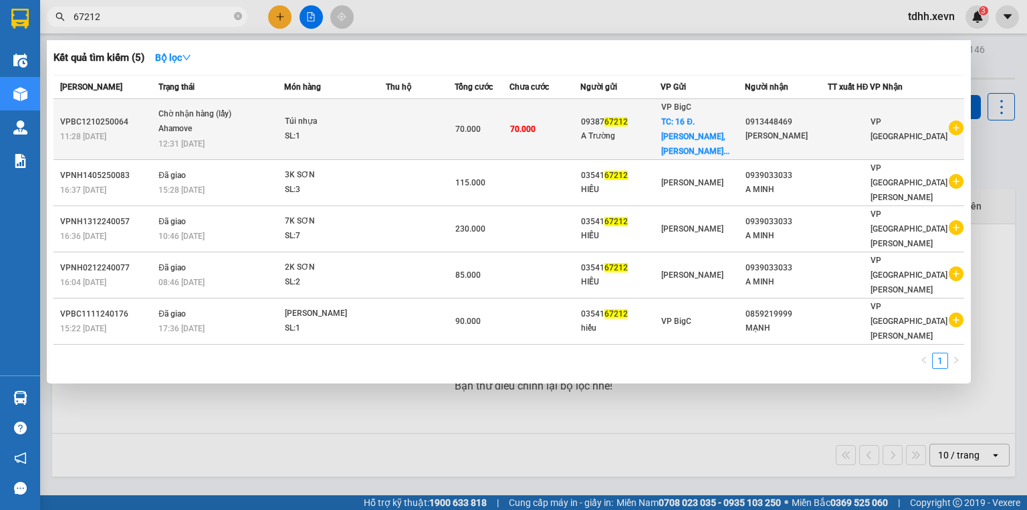
click at [534, 130] on td "70.000" at bounding box center [545, 129] width 71 height 61
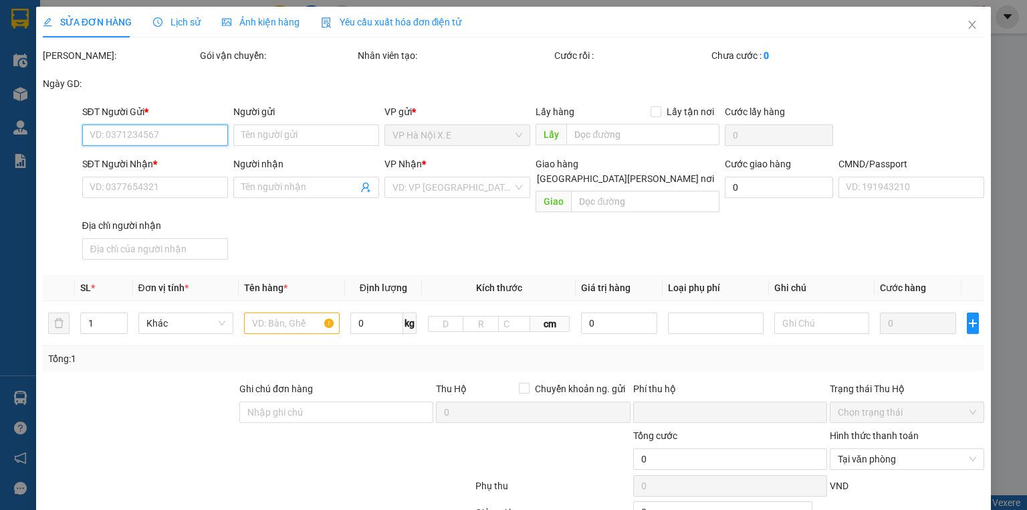
type input "0938767212"
type input "A Trường"
checkbox input "true"
type input "16 Đ. [PERSON_NAME], [PERSON_NAME], [GEOGRAPHIC_DATA], [GEOGRAPHIC_DATA] 100000…"
type input "0913448469"
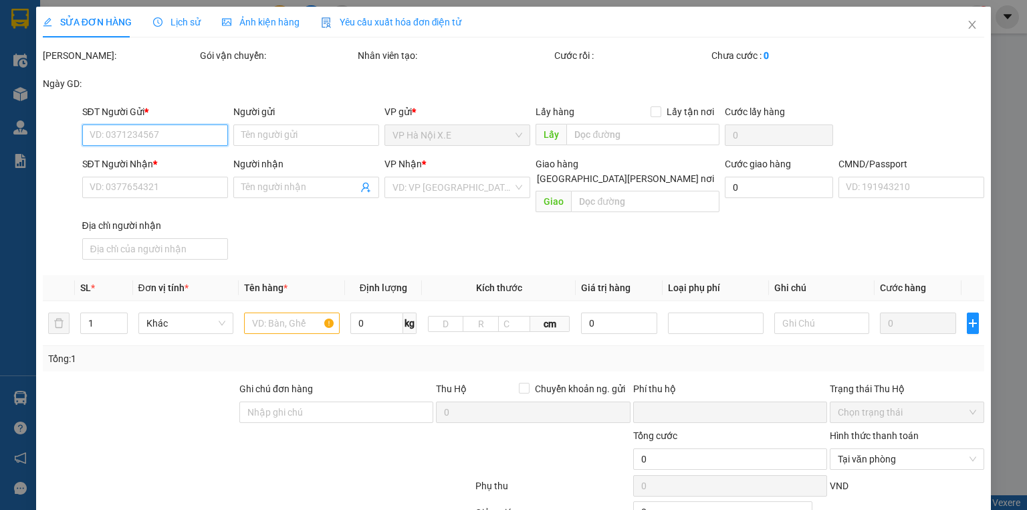
type input "[PERSON_NAME]"
type input "mang vào vp báo đơn tổng đài đặt"
type input "0"
type input "70.000"
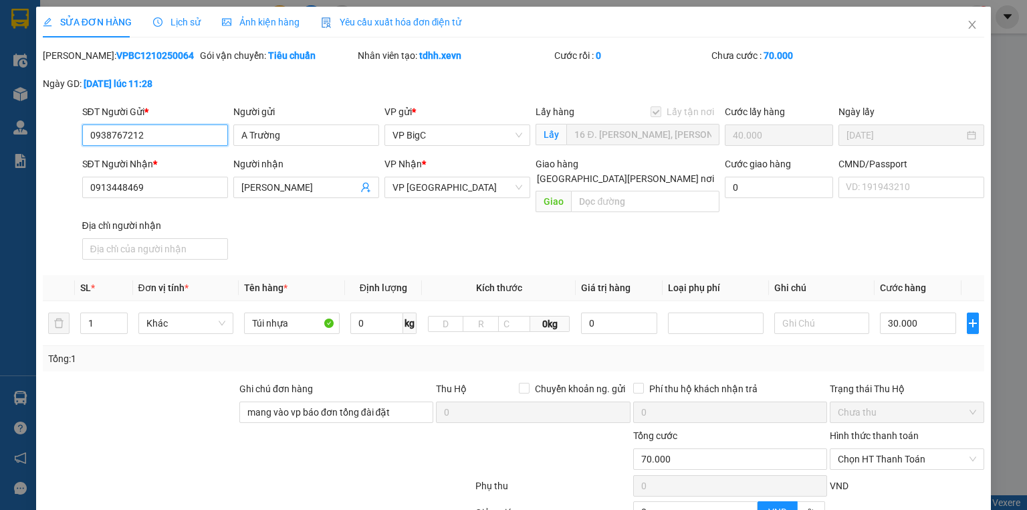
click at [136, 138] on input "0938767212" at bounding box center [155, 134] width 146 height 21
click at [137, 138] on input "0938767212" at bounding box center [155, 134] width 146 height 21
click at [967, 23] on icon "close" at bounding box center [972, 24] width 11 height 11
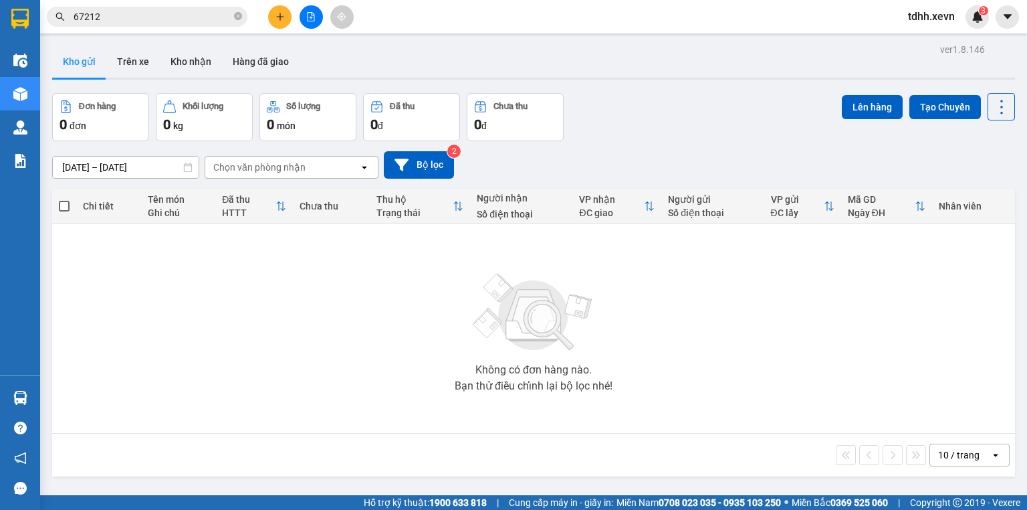
click at [141, 14] on input "67212" at bounding box center [153, 16] width 158 height 15
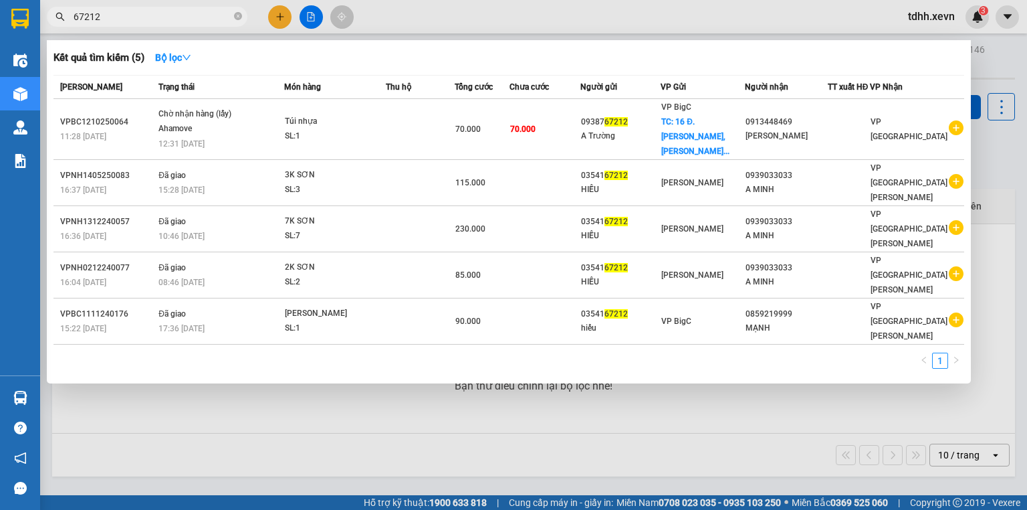
click at [143, 15] on input "67212" at bounding box center [153, 16] width 158 height 15
paste input "0938767212"
click at [143, 15] on input "672120938767212" at bounding box center [153, 16] width 158 height 15
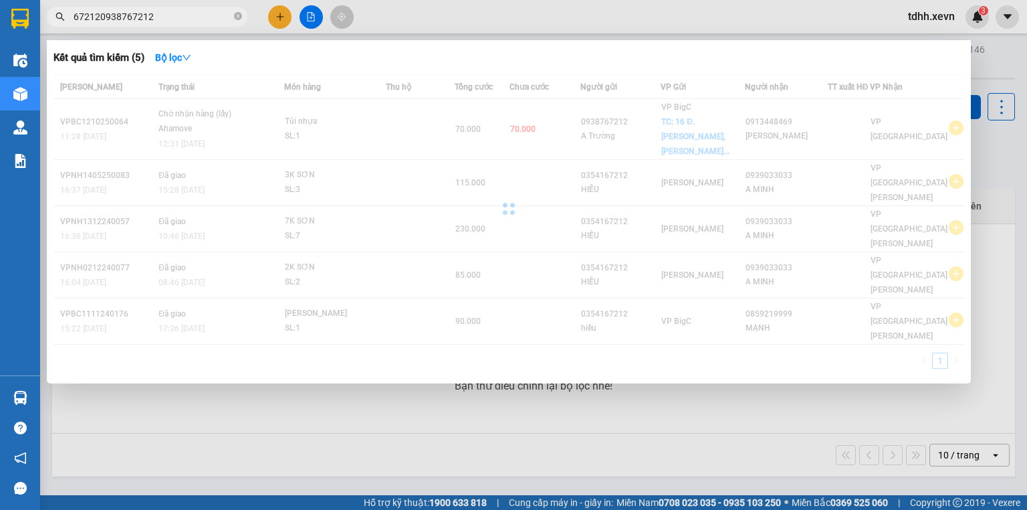
click at [143, 15] on input "672120938767212" at bounding box center [153, 16] width 158 height 15
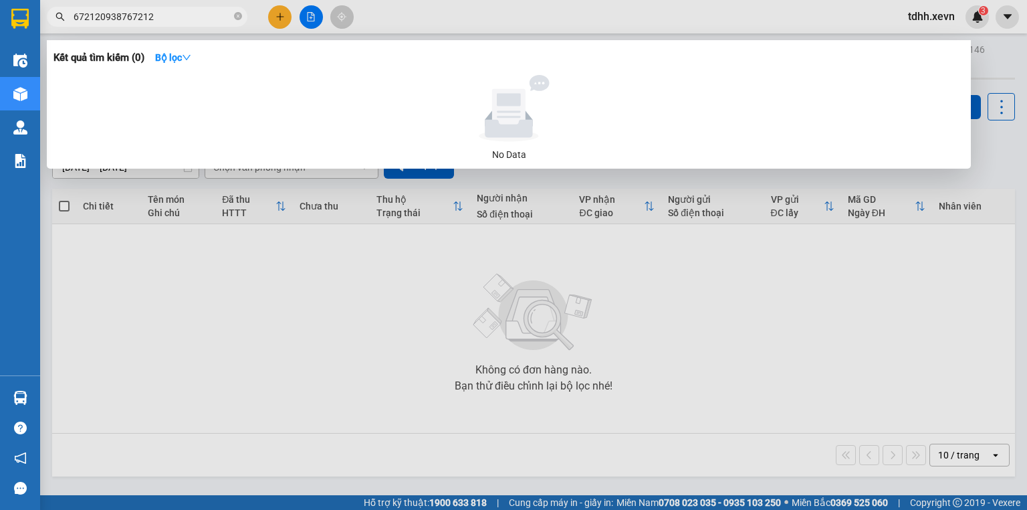
paste input "text"
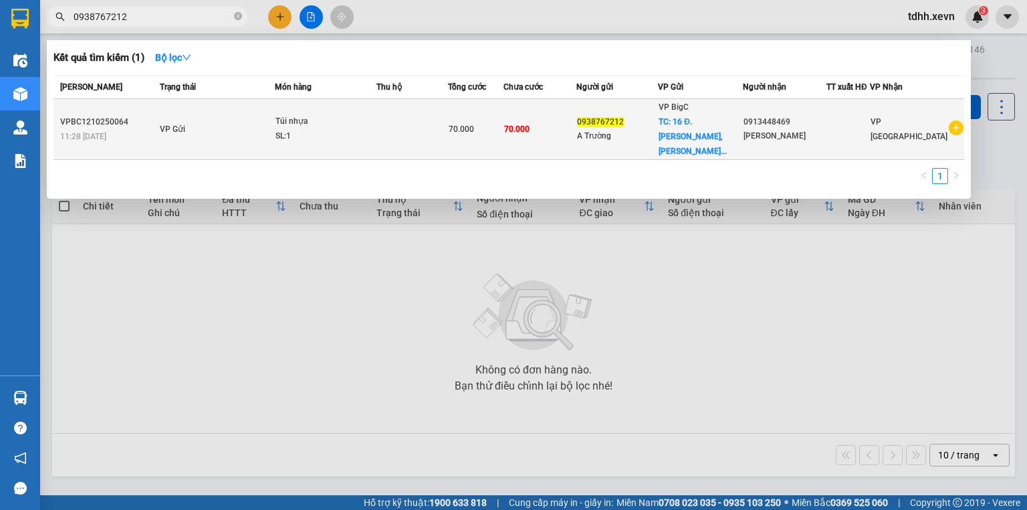
type input "0938767212"
click at [734, 112] on div "VP BigC TC: 16 Đ. [PERSON_NAME], [PERSON_NAME]..." at bounding box center [700, 129] width 83 height 59
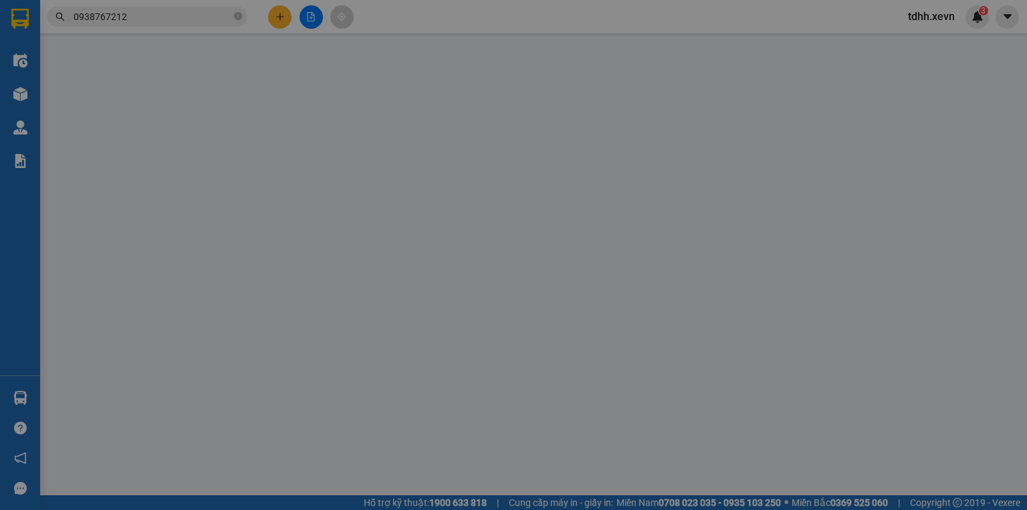
type input "0938767212"
type input "A Trường"
checkbox input "true"
type input "16 Đ. [PERSON_NAME], [PERSON_NAME], [GEOGRAPHIC_DATA], [GEOGRAPHIC_DATA] 100000…"
type input "0913448469"
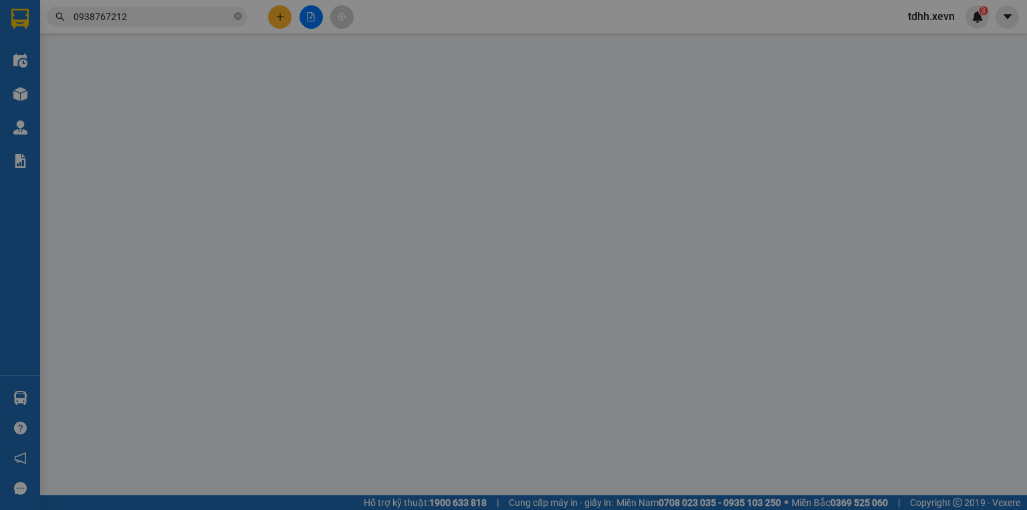
type input "[PERSON_NAME]"
type input "mang vào vp báo đơn tổng đài đặt"
type input "0"
type input "70.000"
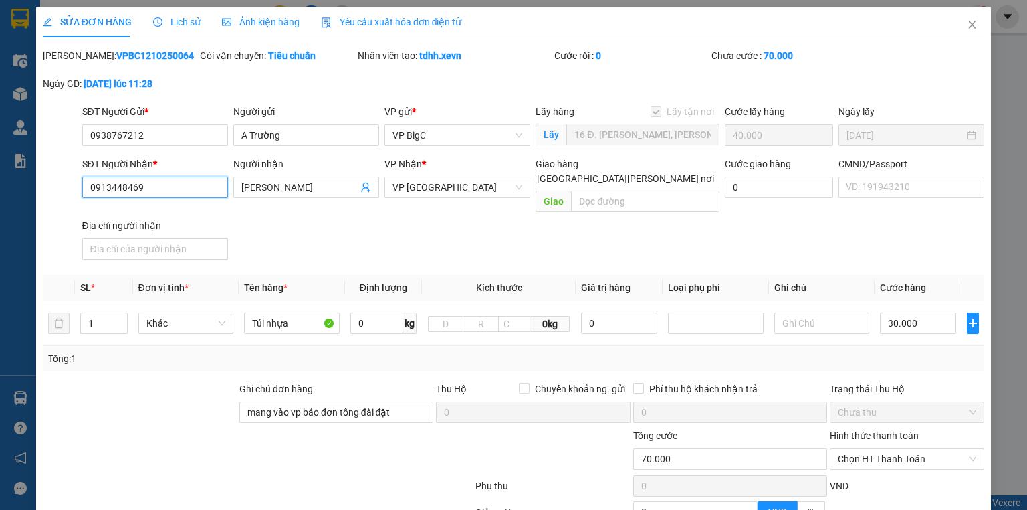
click at [168, 190] on input "0913448469" at bounding box center [155, 187] width 146 height 21
click at [171, 190] on input "0913448469" at bounding box center [155, 187] width 146 height 21
click at [967, 25] on icon "close" at bounding box center [972, 24] width 11 height 11
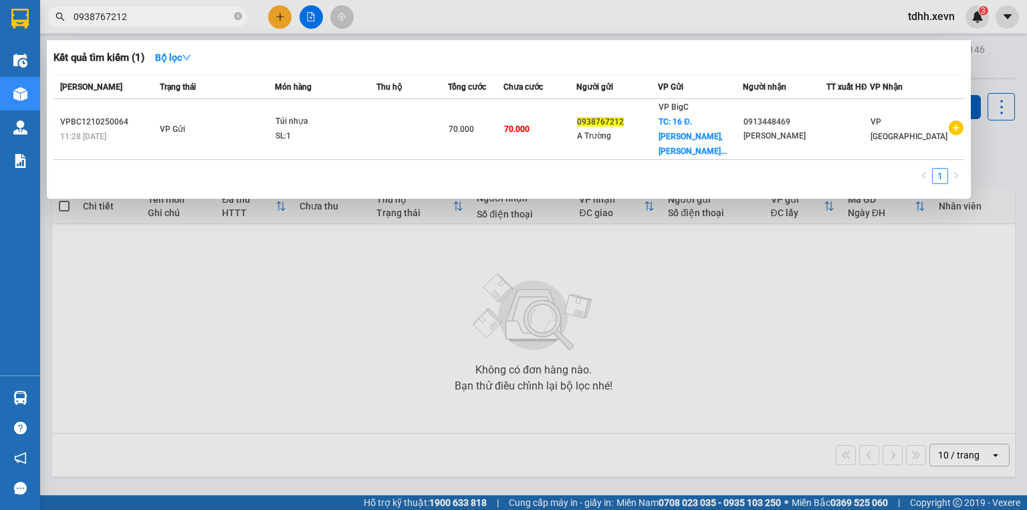
click at [167, 14] on input "0938767212" at bounding box center [153, 16] width 158 height 15
paste input "13448469"
type input "0913448469"
click at [445, 294] on div at bounding box center [513, 255] width 1027 height 510
